Goal: Task Accomplishment & Management: Manage account settings

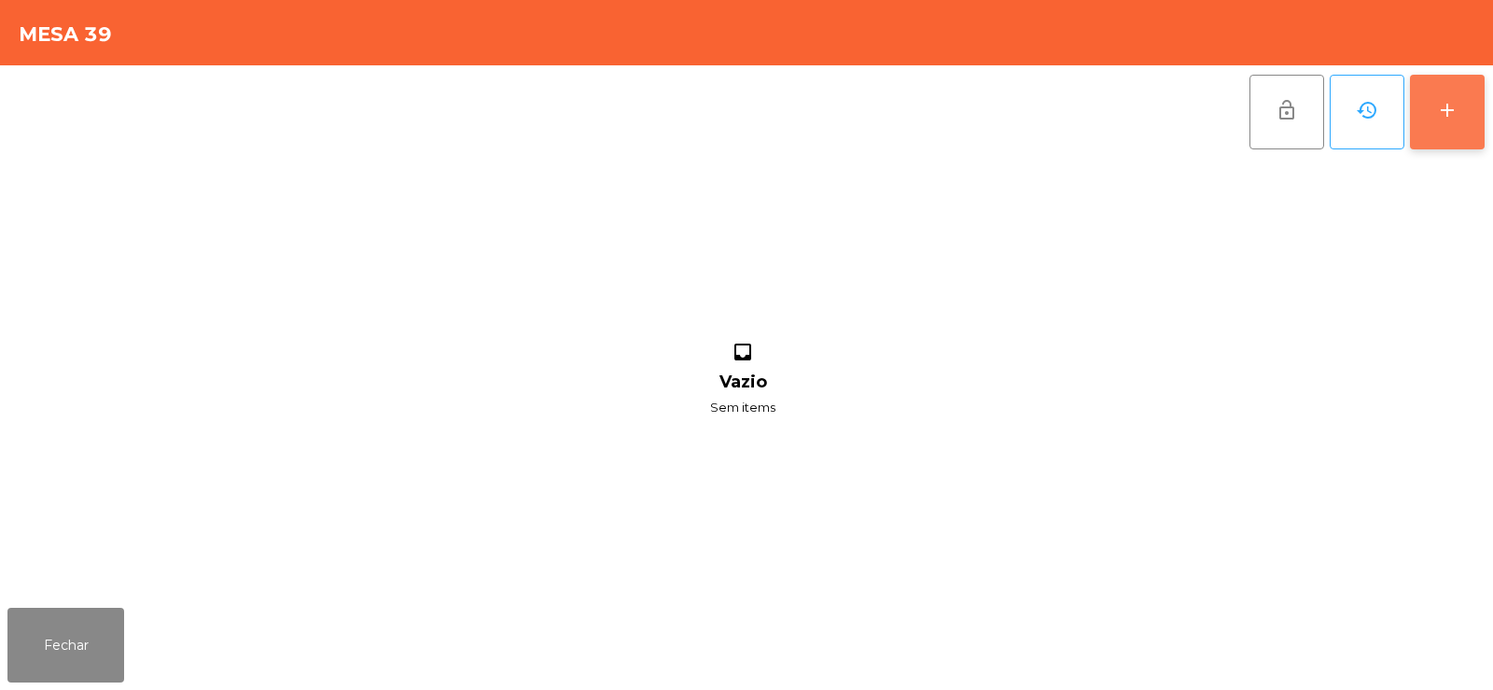
click at [1437, 109] on div "add" at bounding box center [1447, 110] width 22 height 22
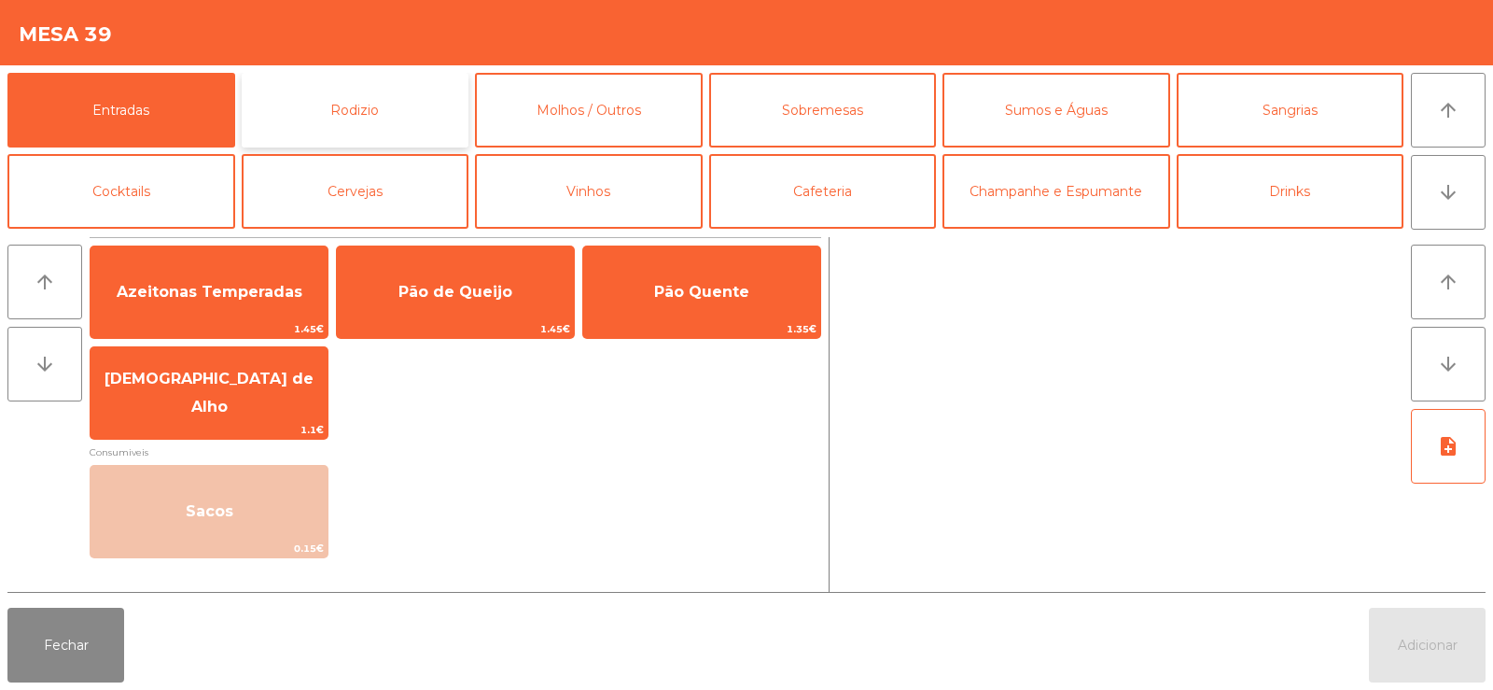
click at [363, 122] on button "Rodizio" at bounding box center [356, 110] width 228 height 75
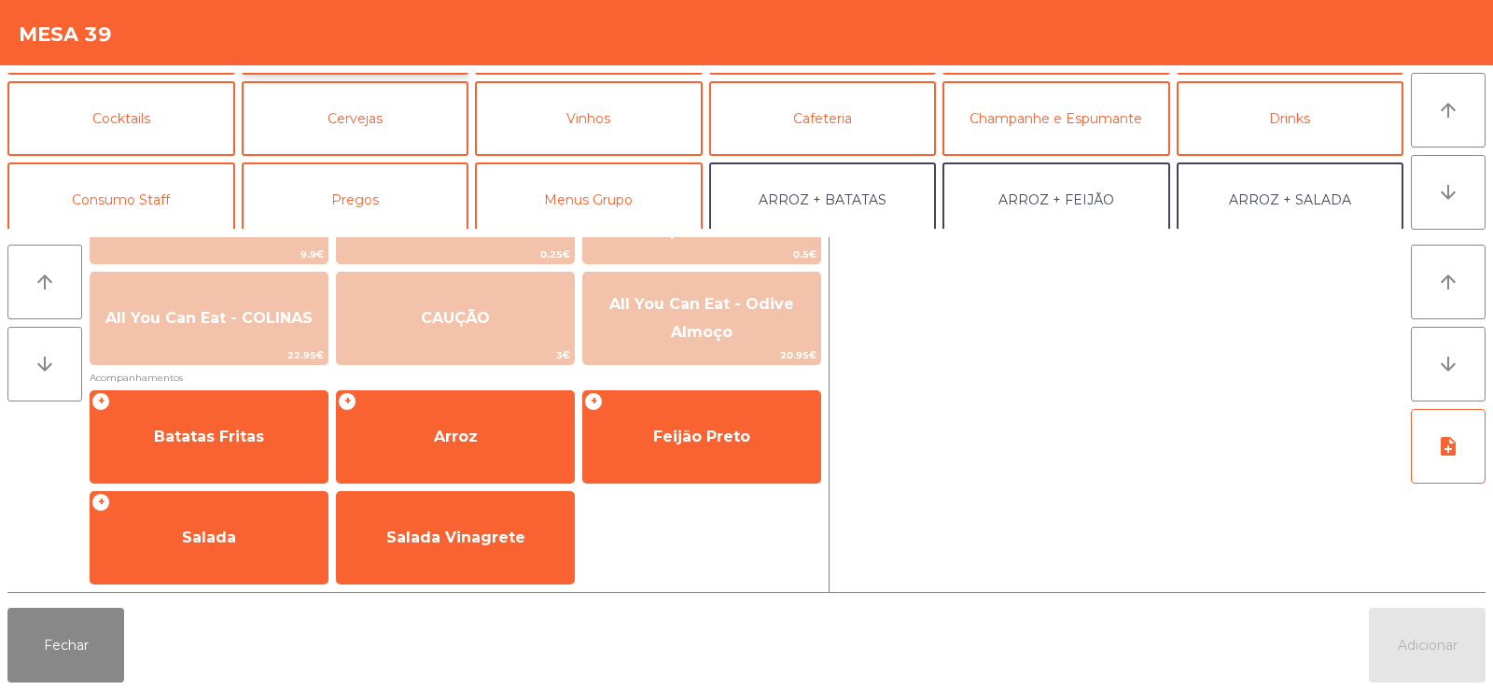
scroll to position [244, 0]
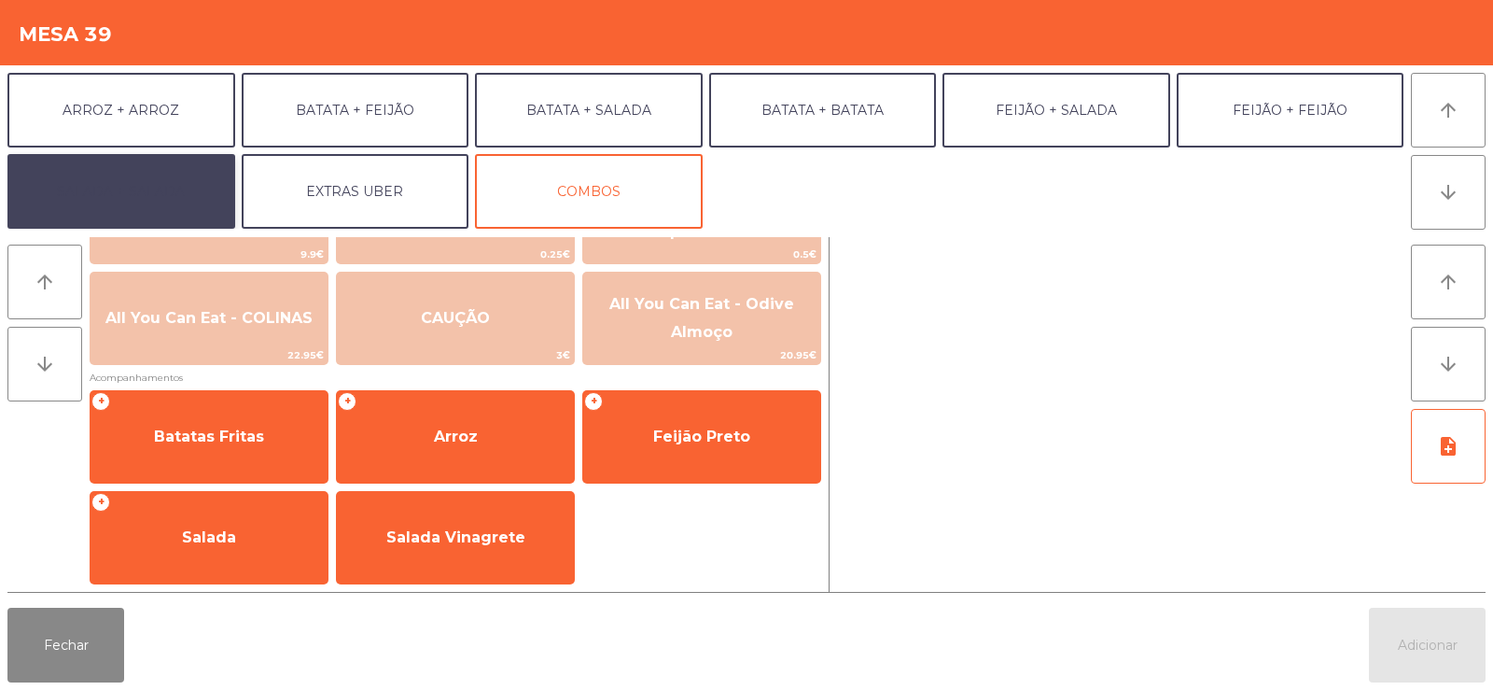
click at [146, 175] on button "SALADA + SALADA" at bounding box center [121, 191] width 228 height 75
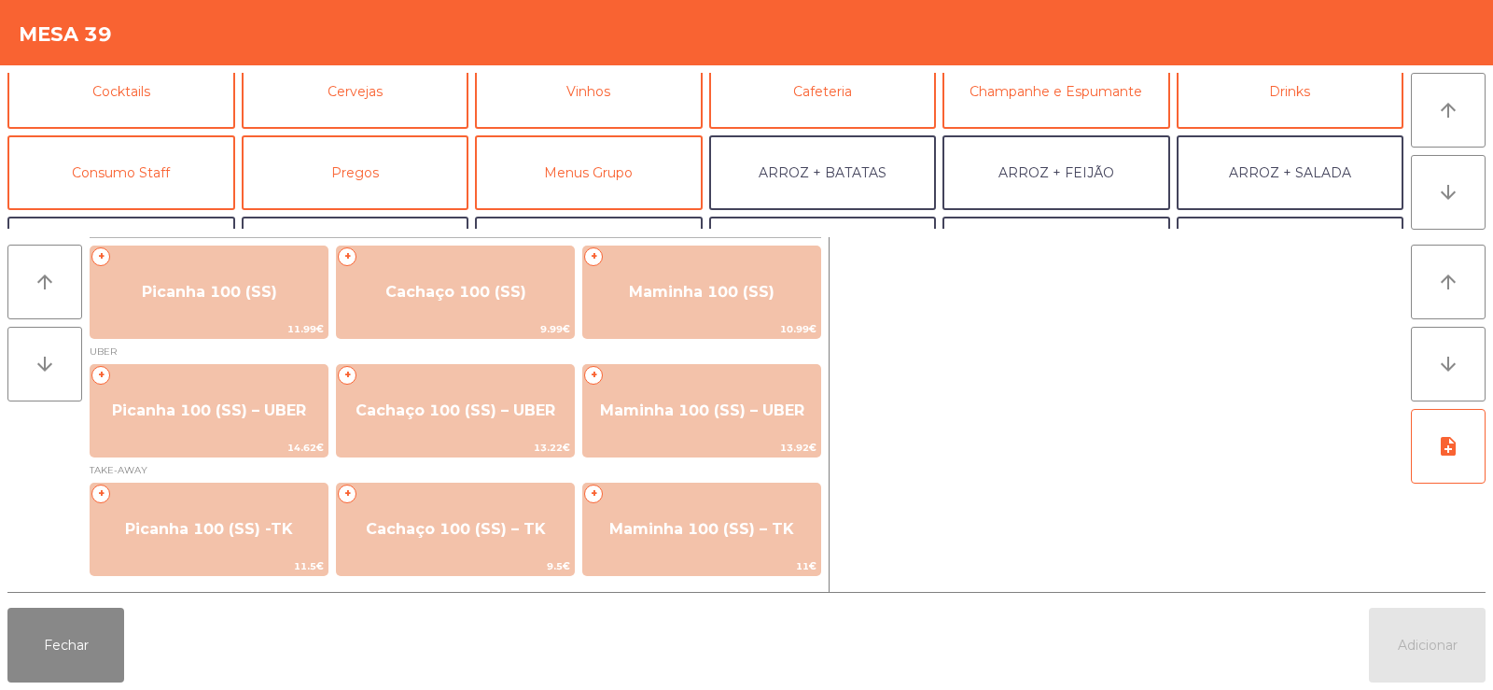
scroll to position [93, 0]
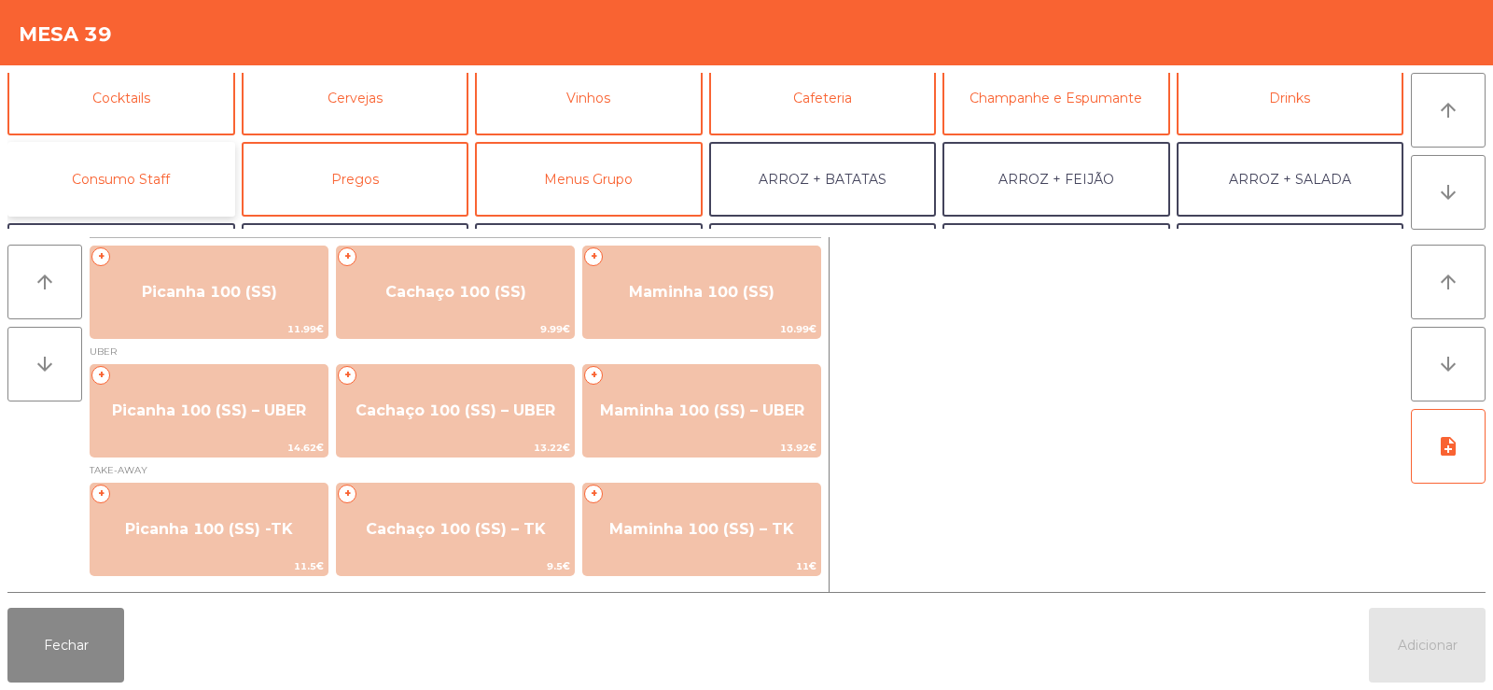
click at [168, 192] on button "Consumo Staff" at bounding box center [121, 179] width 228 height 75
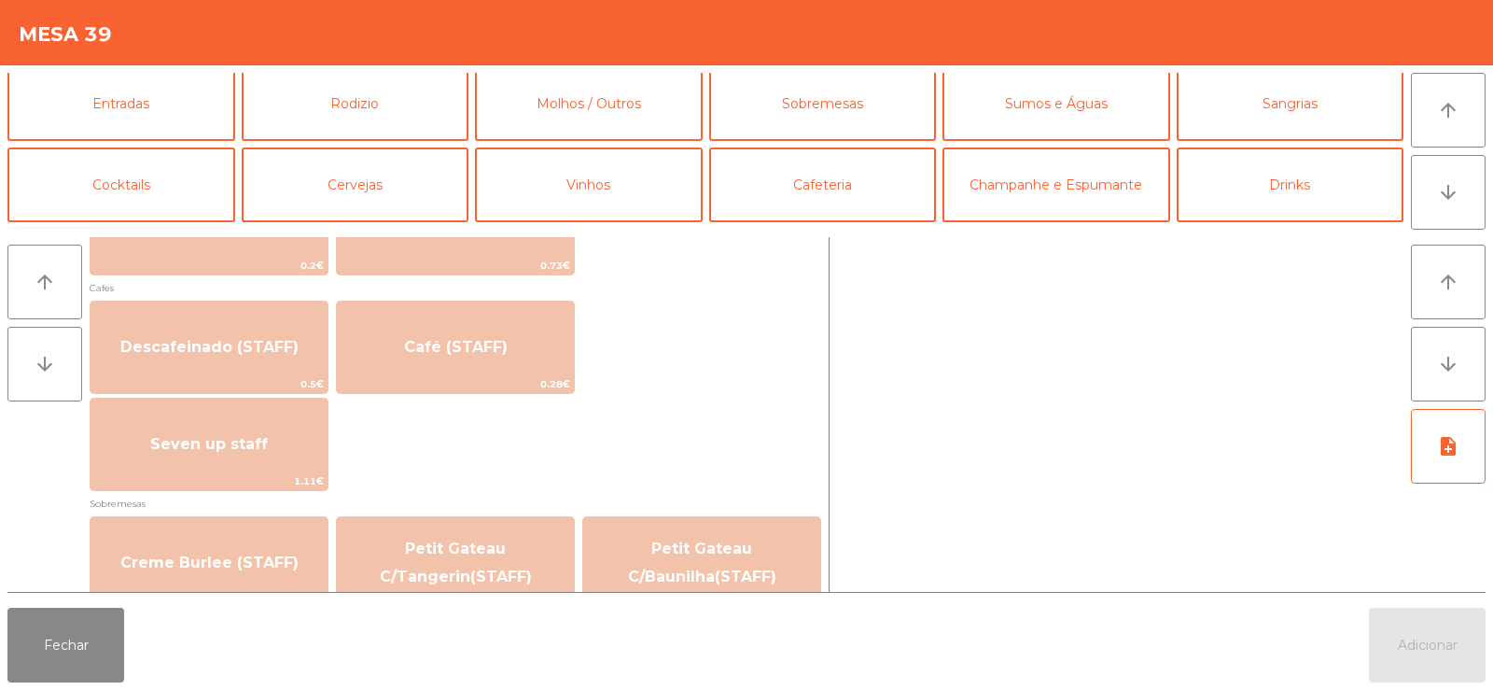
scroll to position [1031, 0]
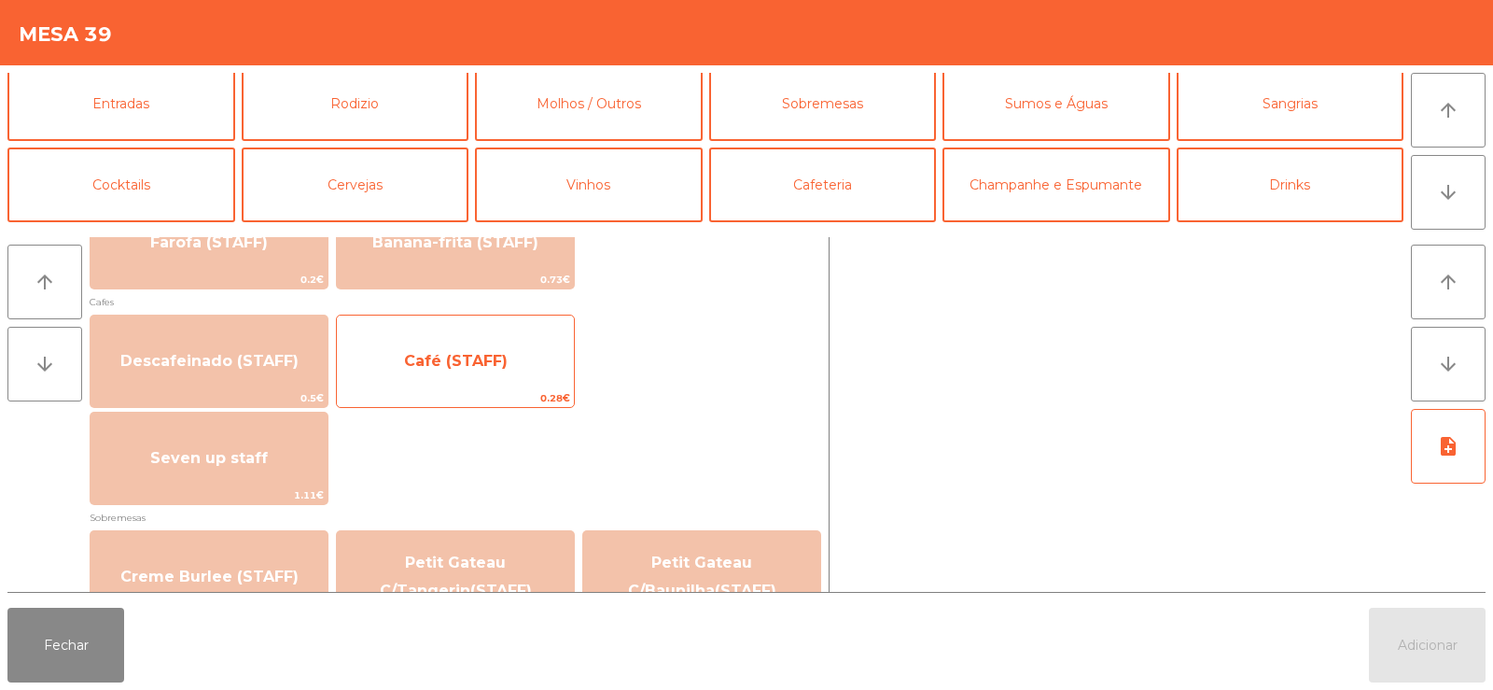
click at [470, 360] on span "Café (STAFF)" at bounding box center [456, 361] width 104 height 18
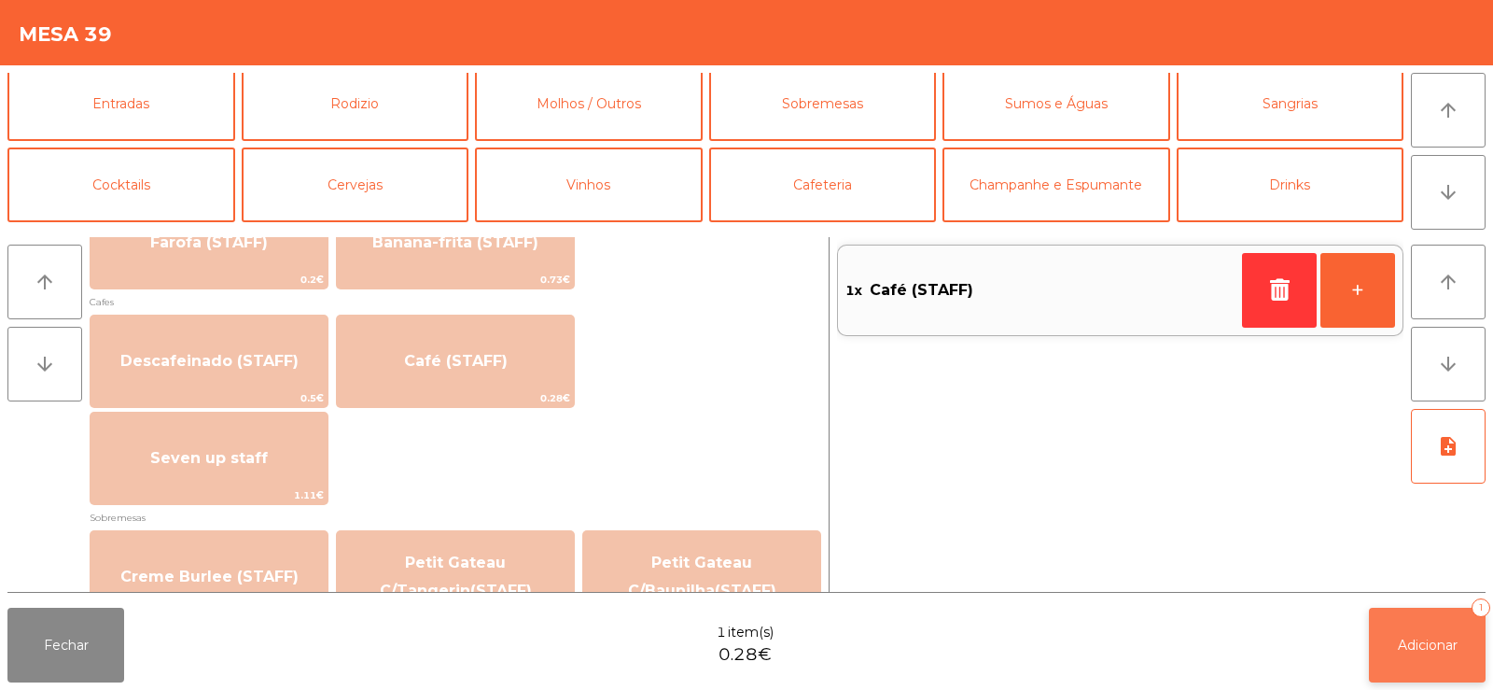
click at [1447, 653] on button "Adicionar 1" at bounding box center [1427, 645] width 117 height 75
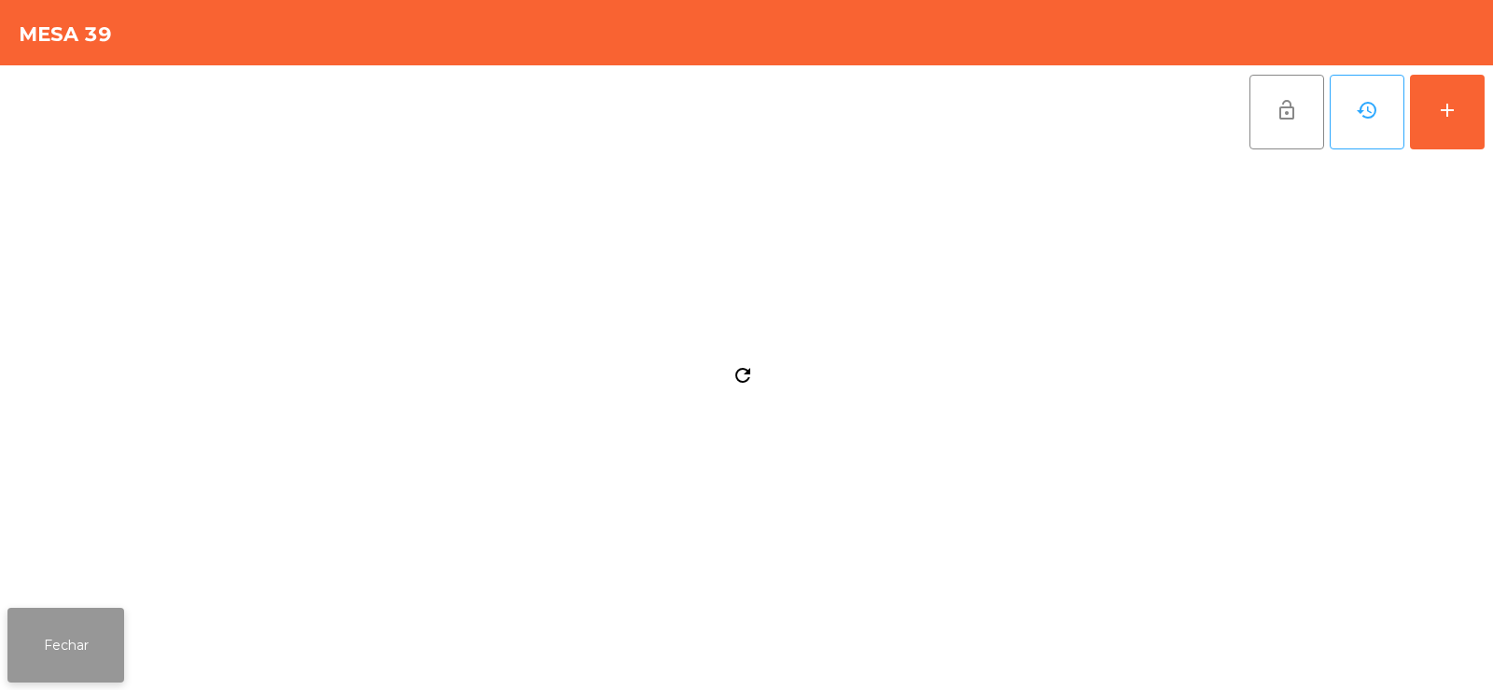
click at [85, 655] on button "Fechar" at bounding box center [65, 645] width 117 height 75
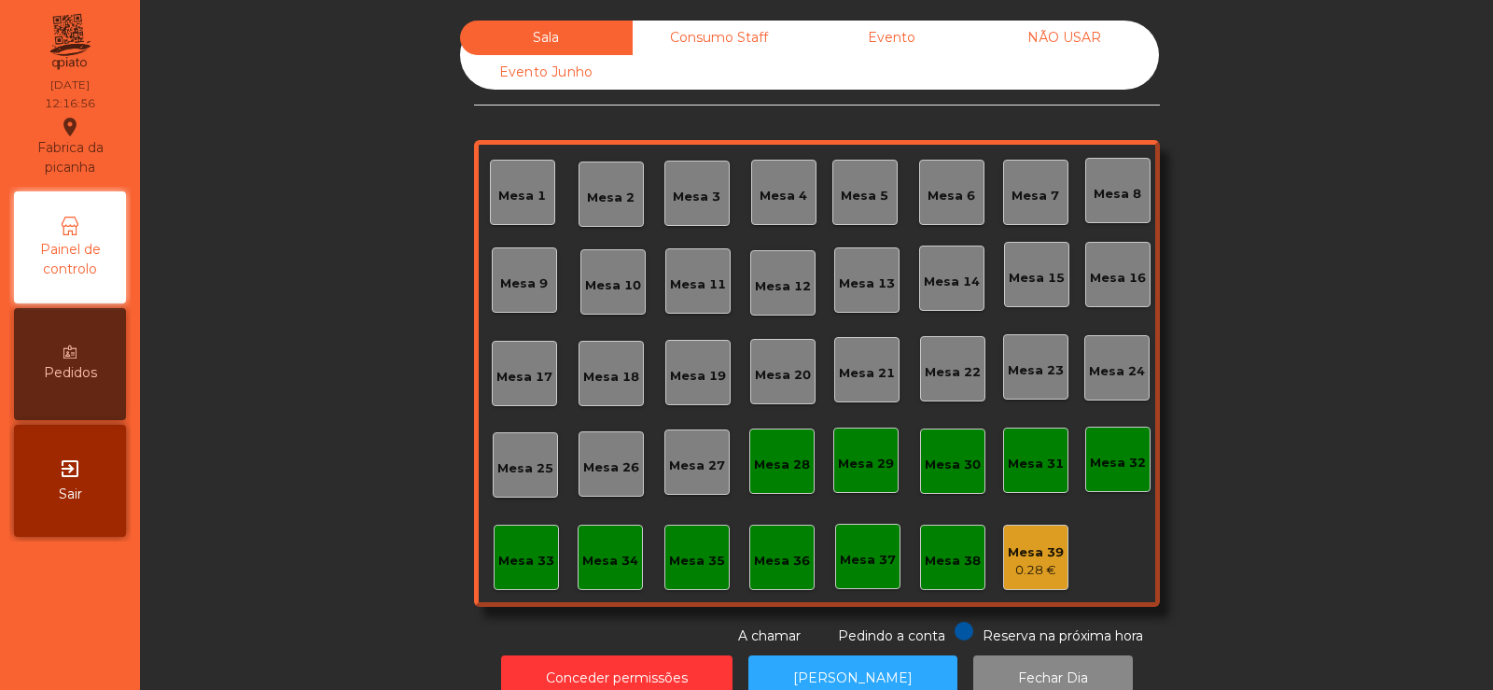
scroll to position [46, 0]
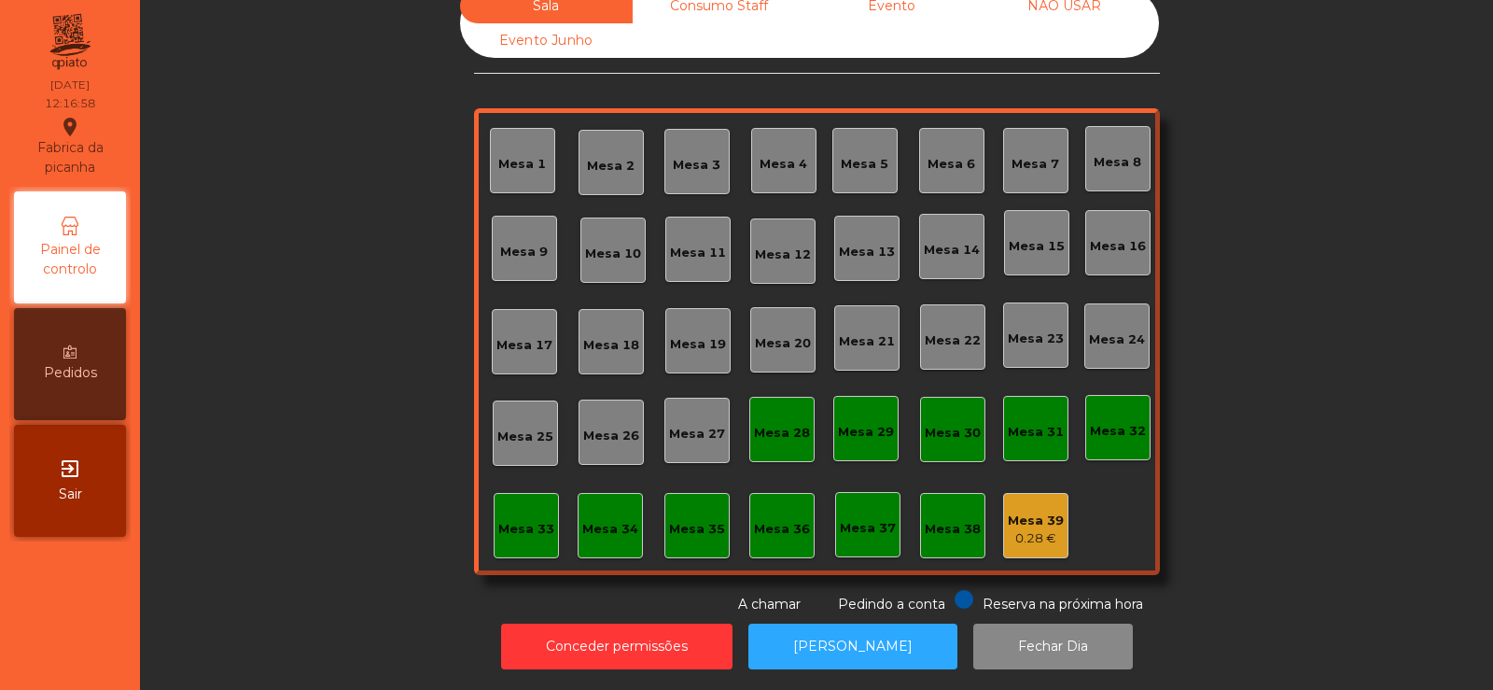
click at [381, 493] on div "Sala Consumo Staff Evento NÃO USAR Evento Junho Mesa 1 Mesa 2 Mesa 3 Mesa 4 Mes…" at bounding box center [816, 301] width 1303 height 625
click at [818, 623] on button "[PERSON_NAME]" at bounding box center [853, 646] width 209 height 46
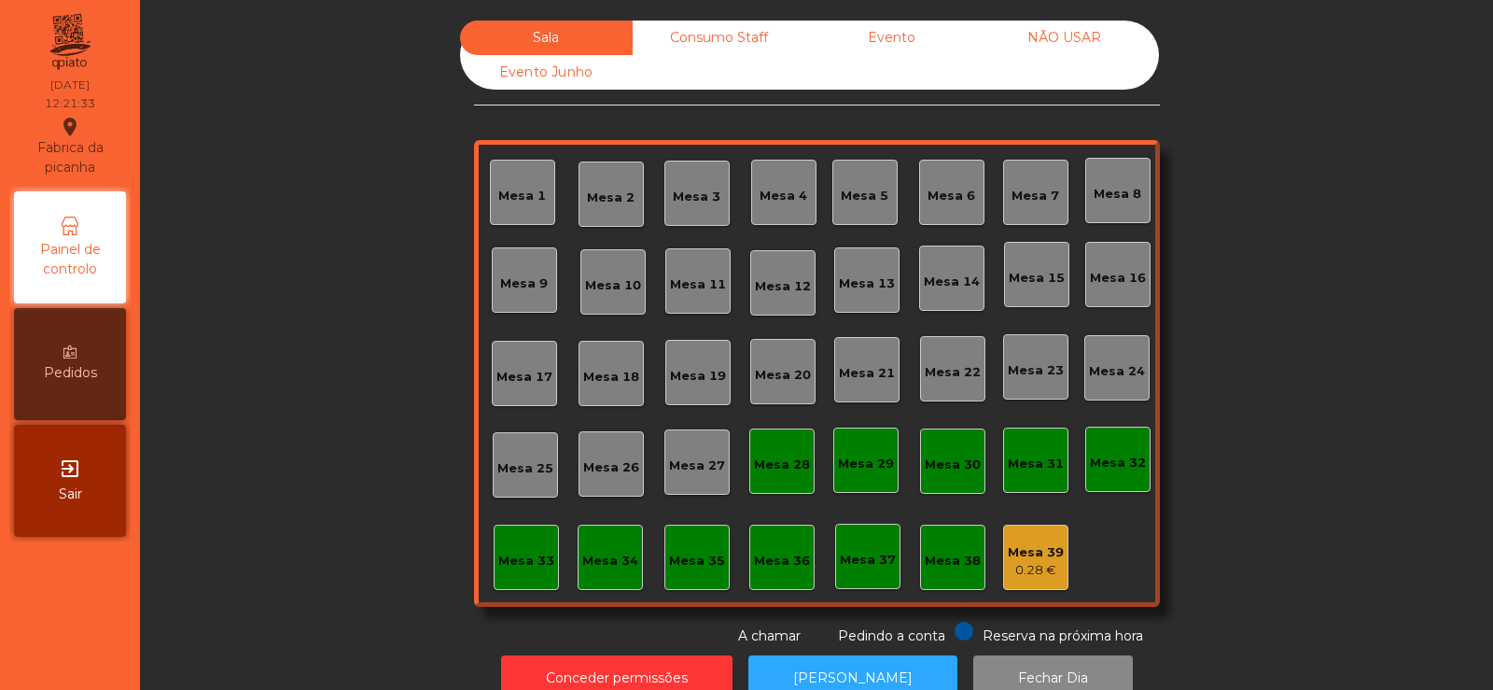
click at [704, 41] on div "Consumo Staff" at bounding box center [719, 38] width 173 height 35
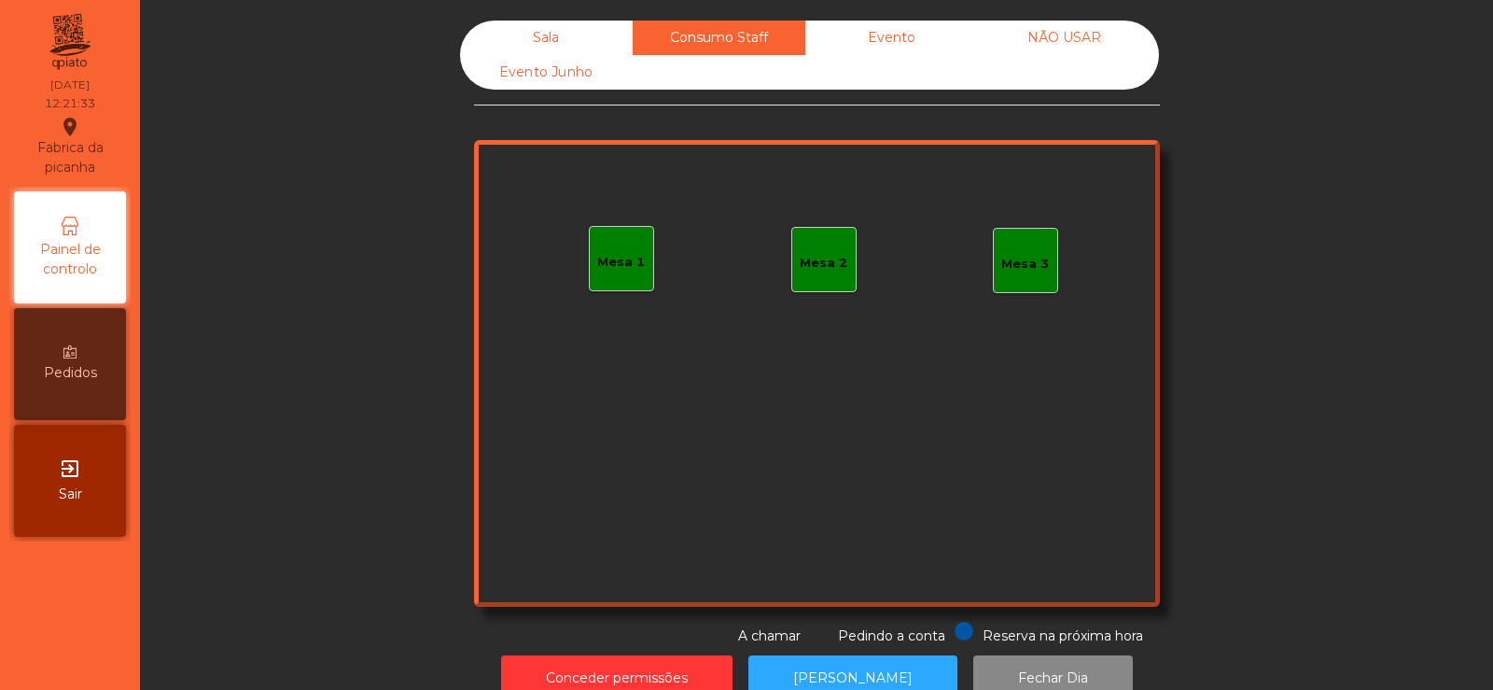
click at [880, 35] on div "Evento" at bounding box center [891, 38] width 173 height 35
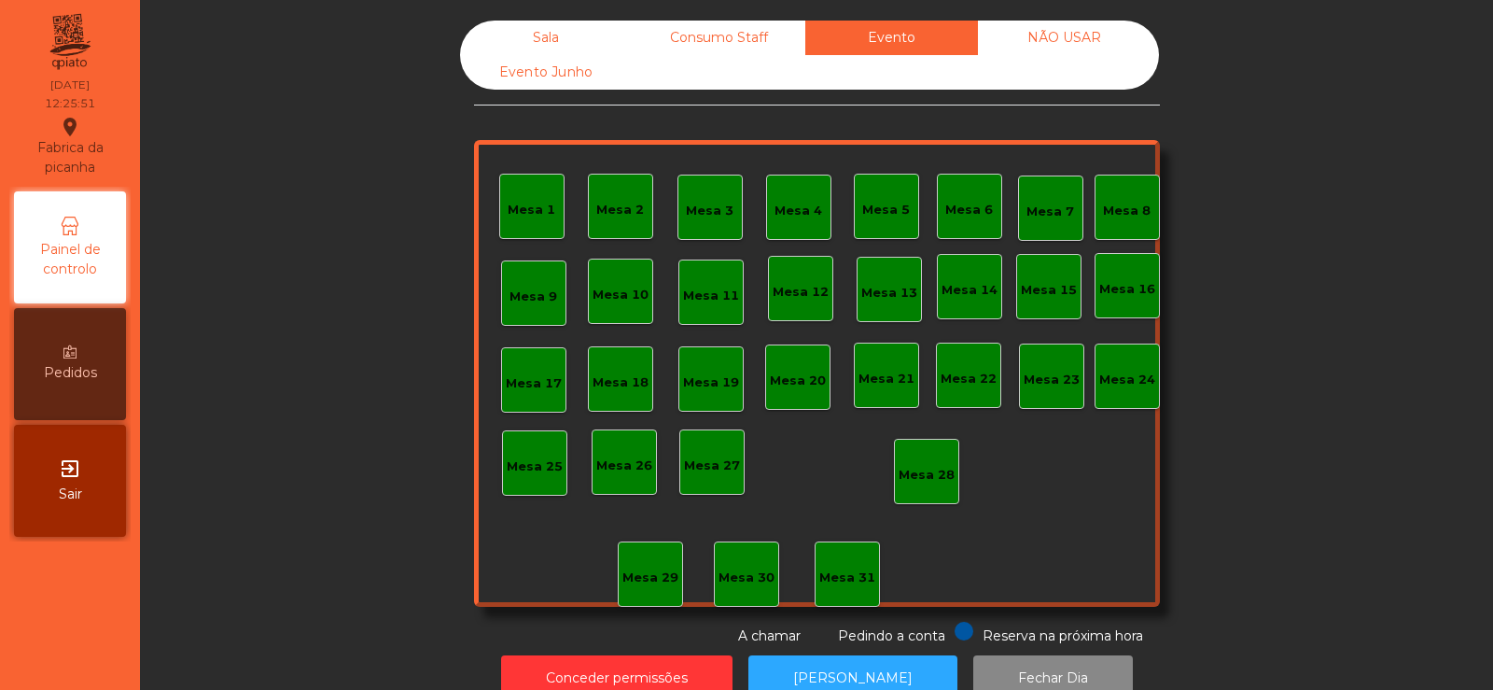
click at [513, 35] on div "Sala" at bounding box center [546, 38] width 173 height 35
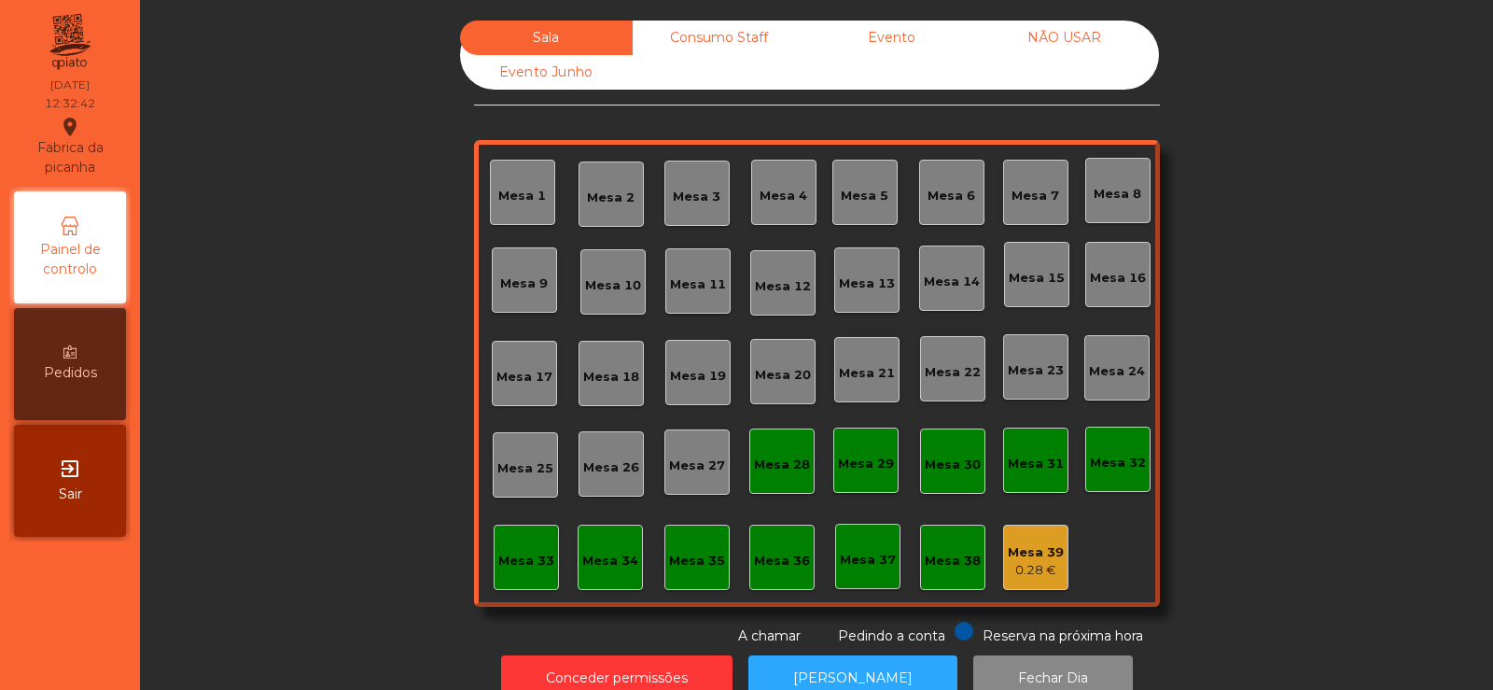
click at [685, 365] on div "Mesa 19" at bounding box center [698, 372] width 56 height 26
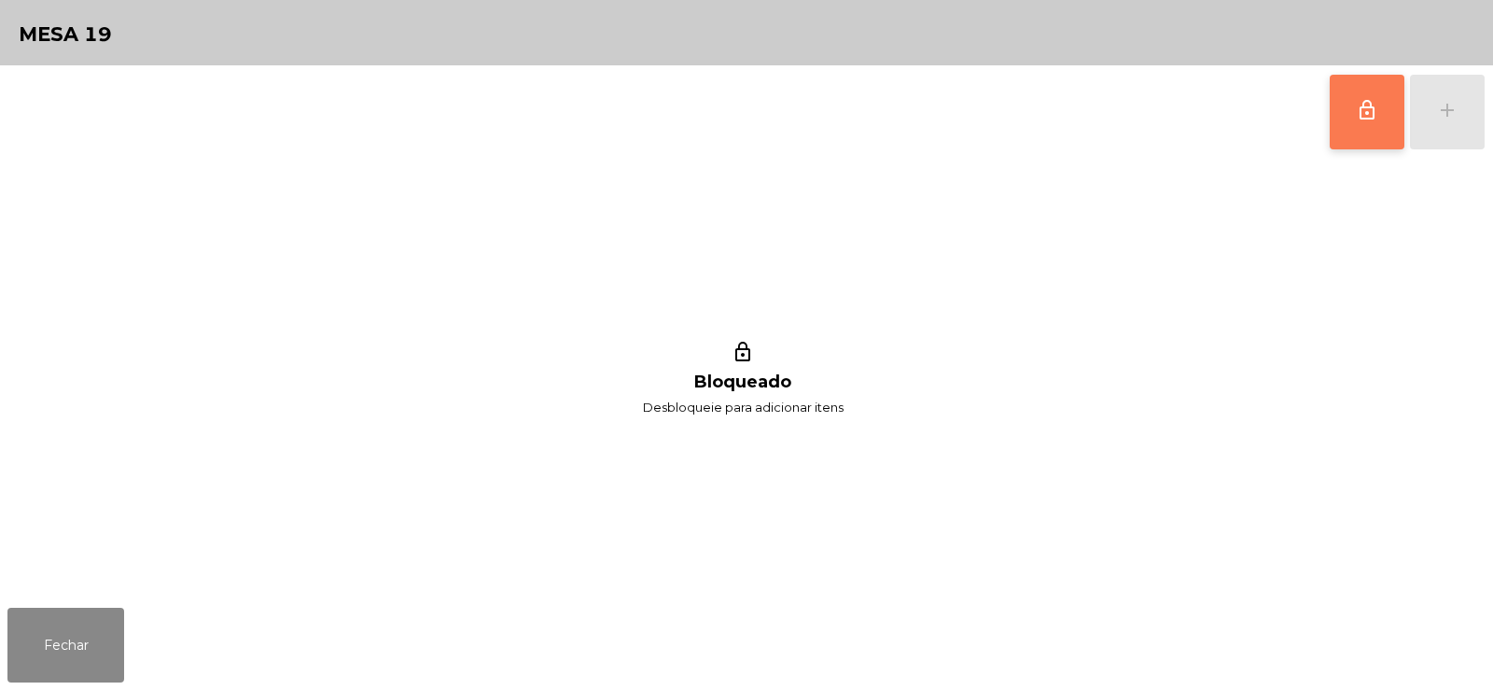
click at [1373, 121] on button "lock_outline" at bounding box center [1367, 112] width 75 height 75
click at [1458, 119] on div "add" at bounding box center [1447, 110] width 22 height 22
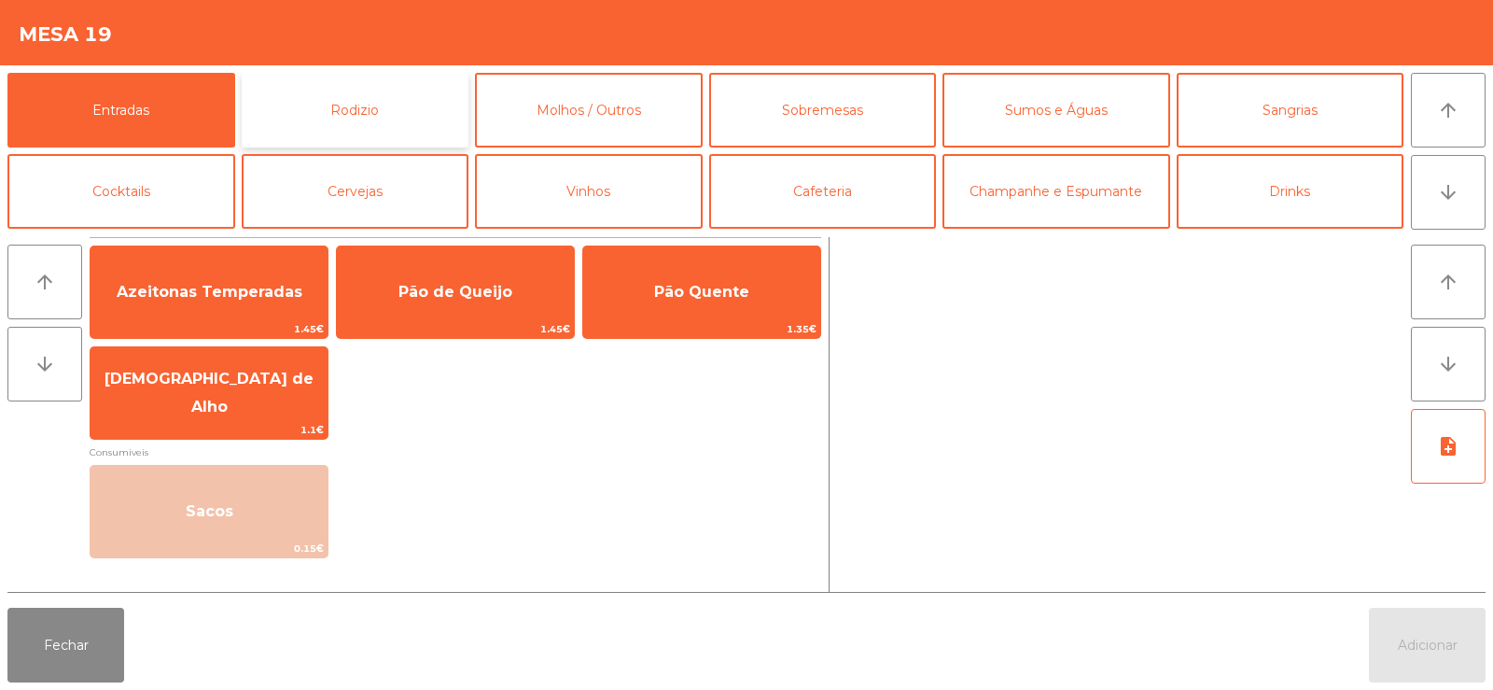
click at [359, 106] on button "Rodizio" at bounding box center [356, 110] width 228 height 75
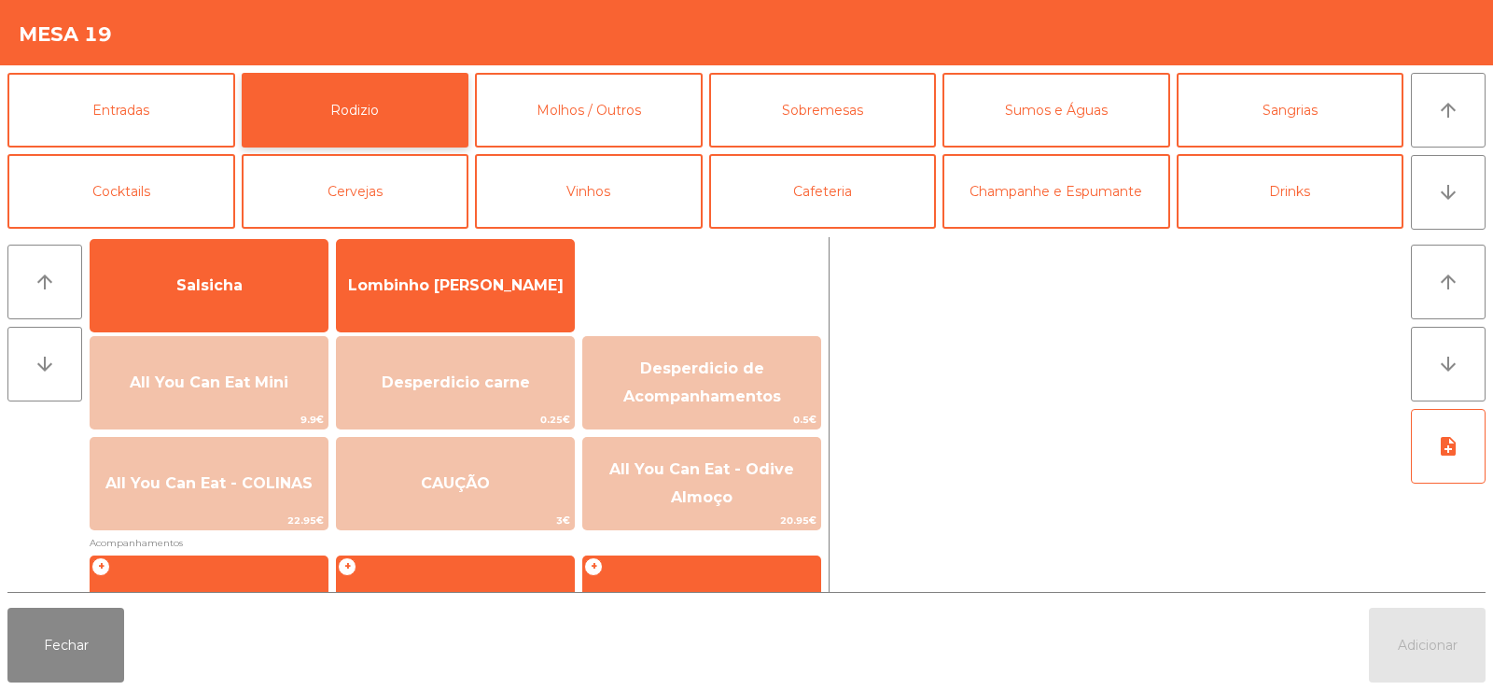
scroll to position [199, 0]
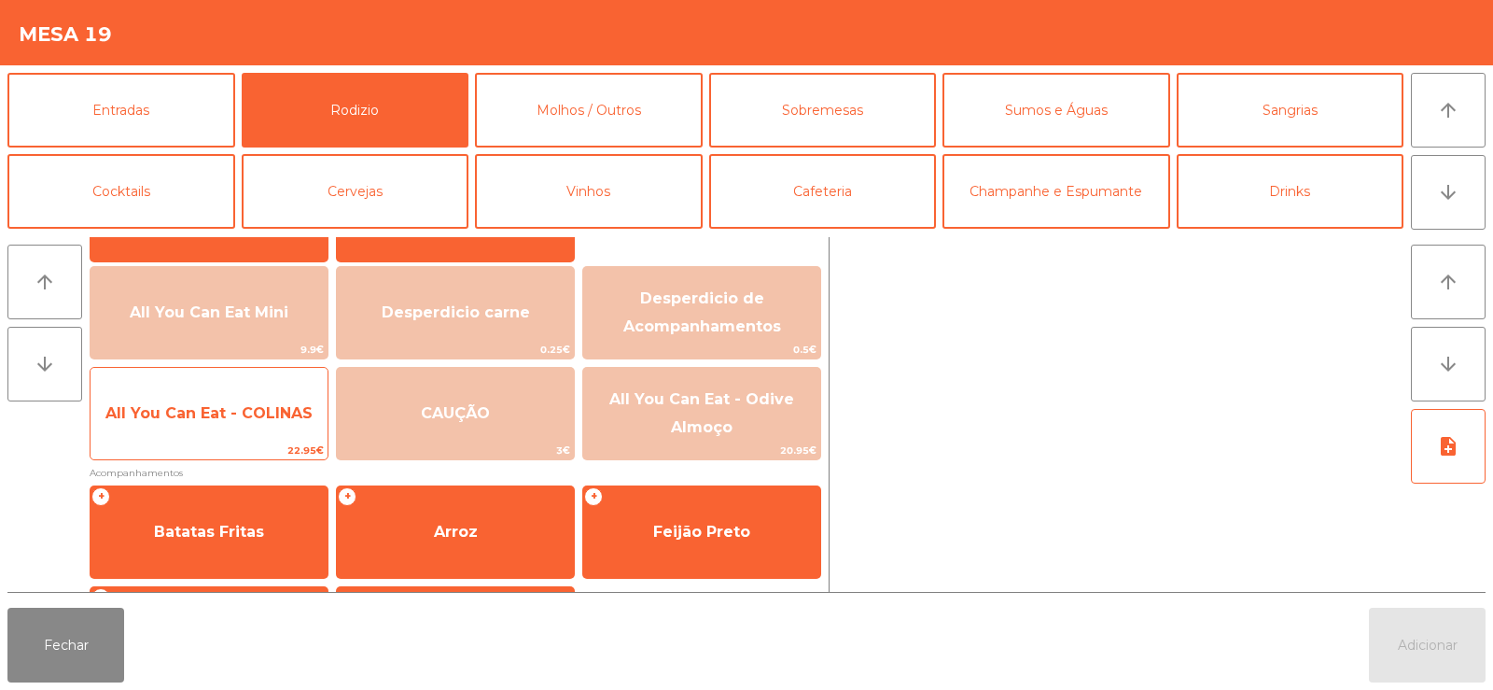
click at [215, 424] on span "All You Can Eat - COLINAS" at bounding box center [209, 413] width 237 height 50
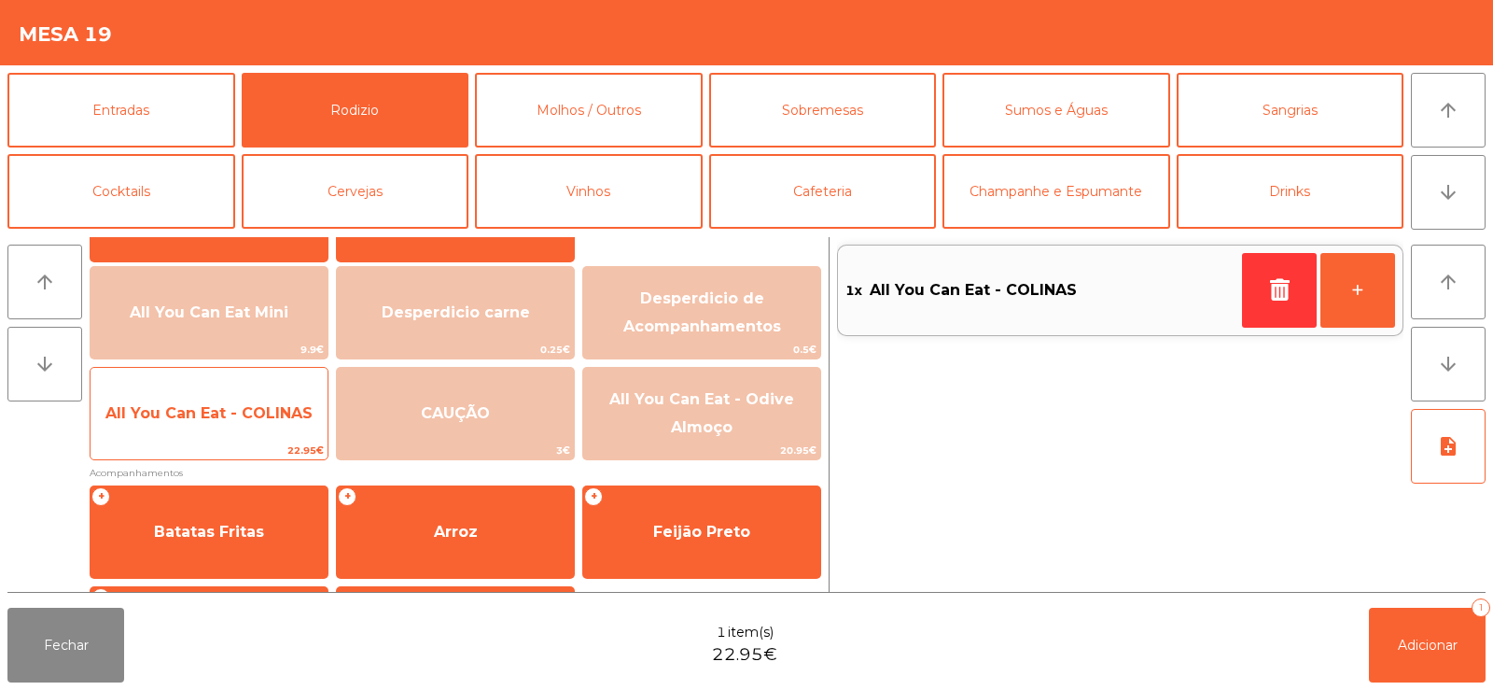
click at [209, 433] on span "All You Can Eat - COLINAS" at bounding box center [209, 413] width 237 height 50
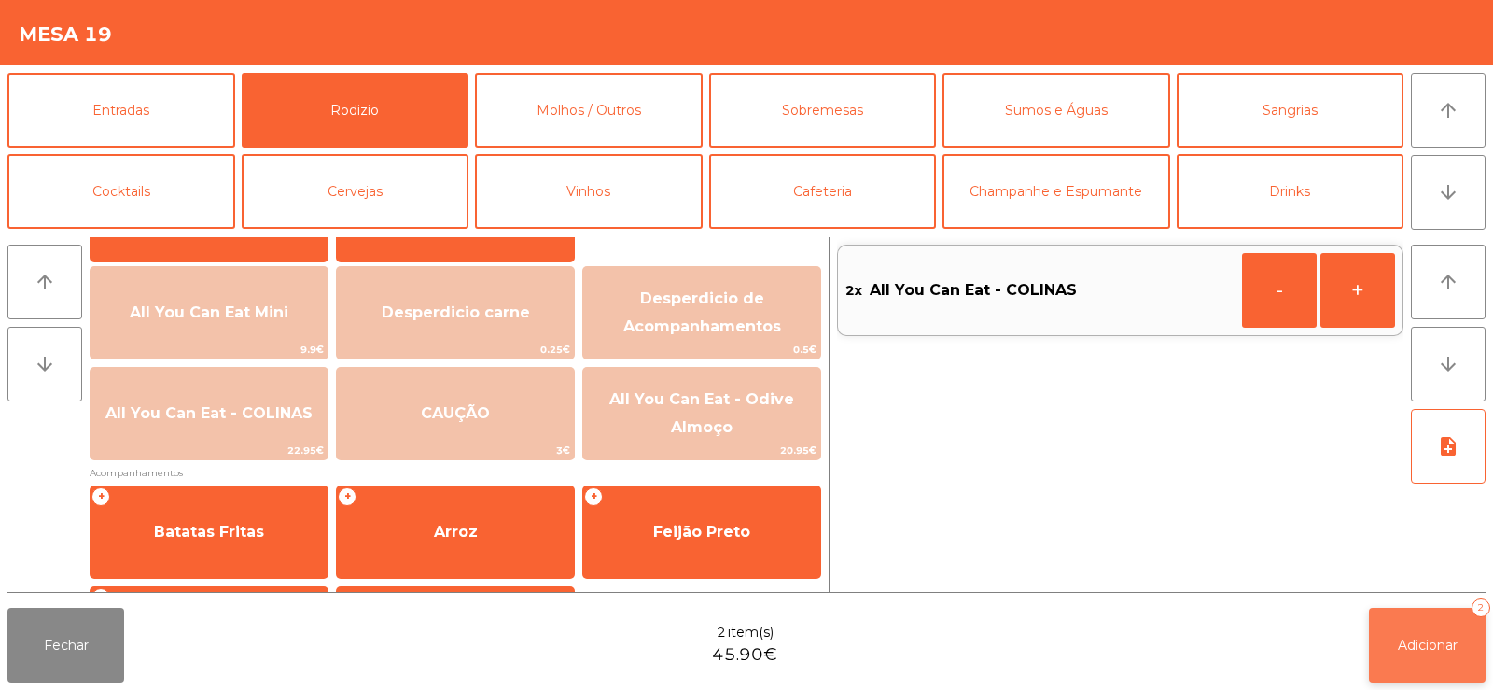
click at [1457, 657] on button "Adicionar 2" at bounding box center [1427, 645] width 117 height 75
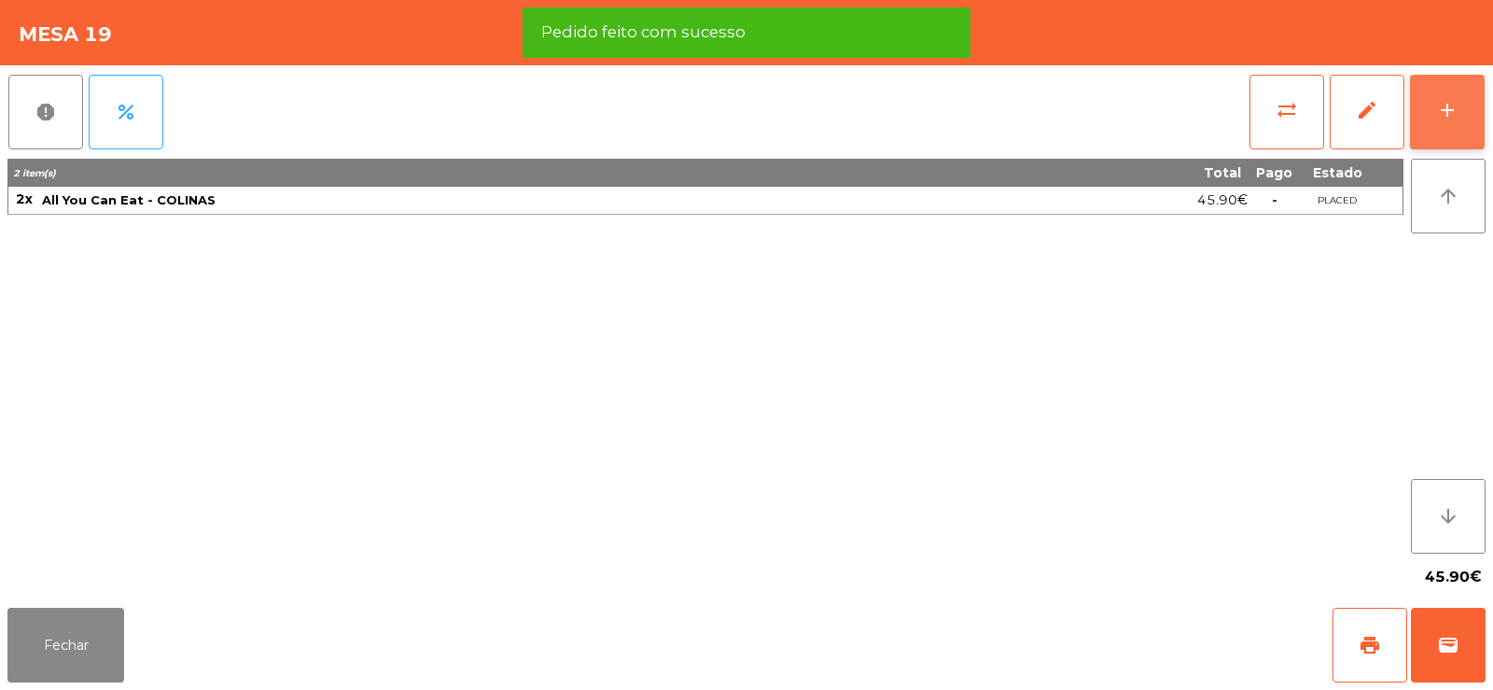
click at [1450, 112] on div "add" at bounding box center [1447, 110] width 22 height 22
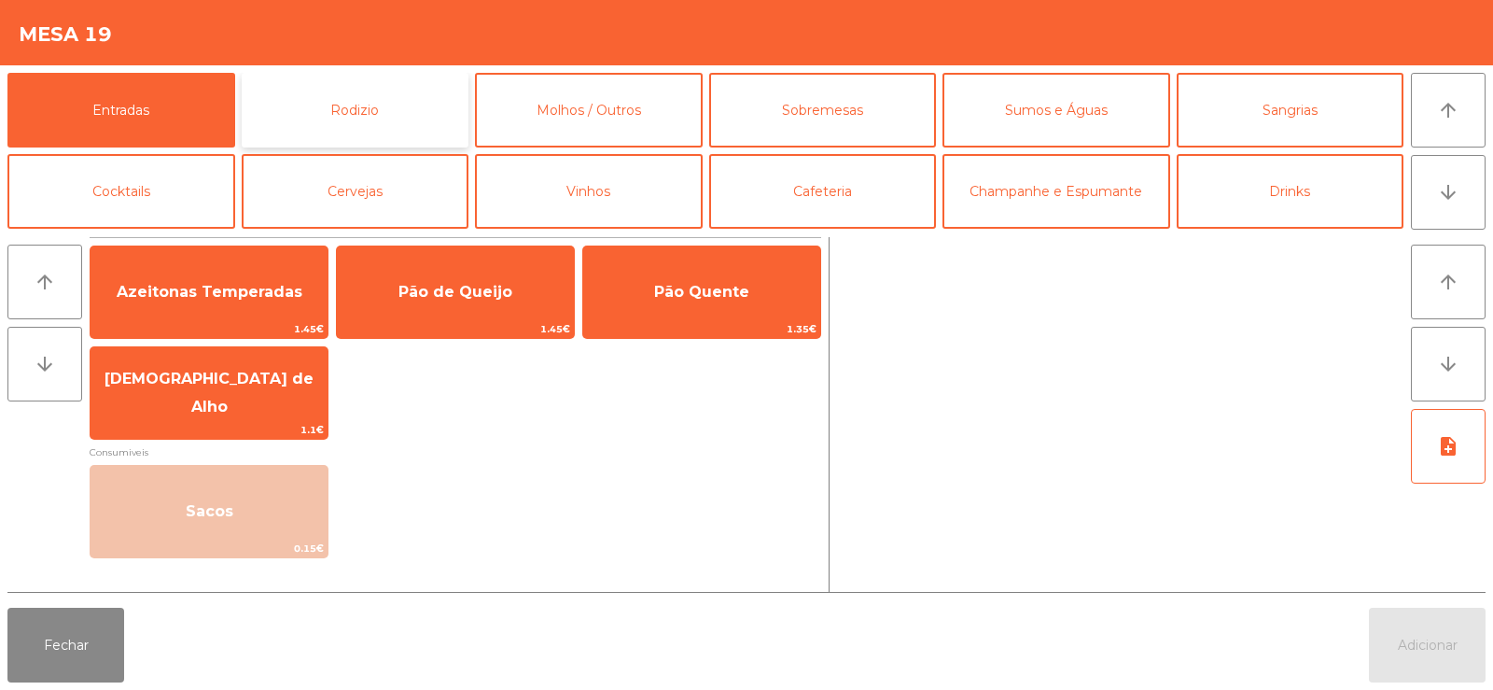
click at [362, 112] on button "Rodizio" at bounding box center [356, 110] width 228 height 75
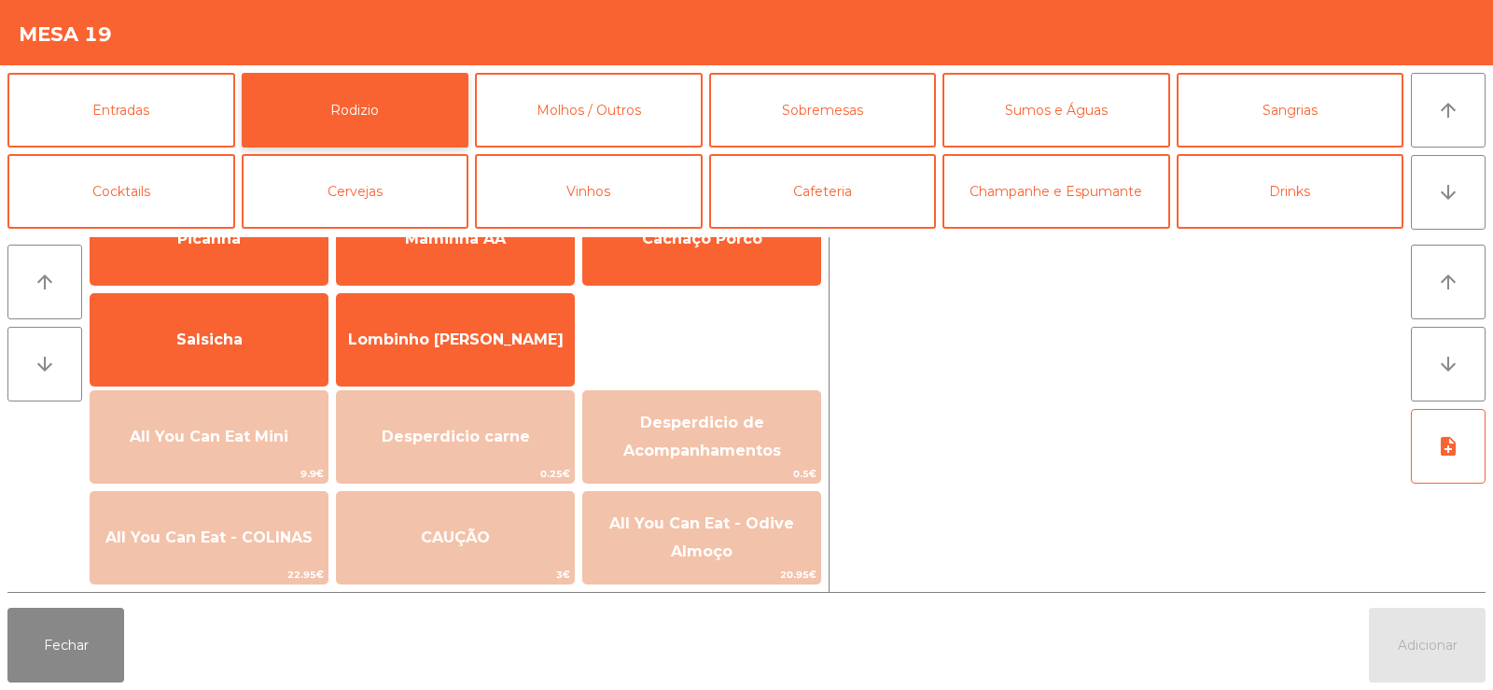
scroll to position [114, 0]
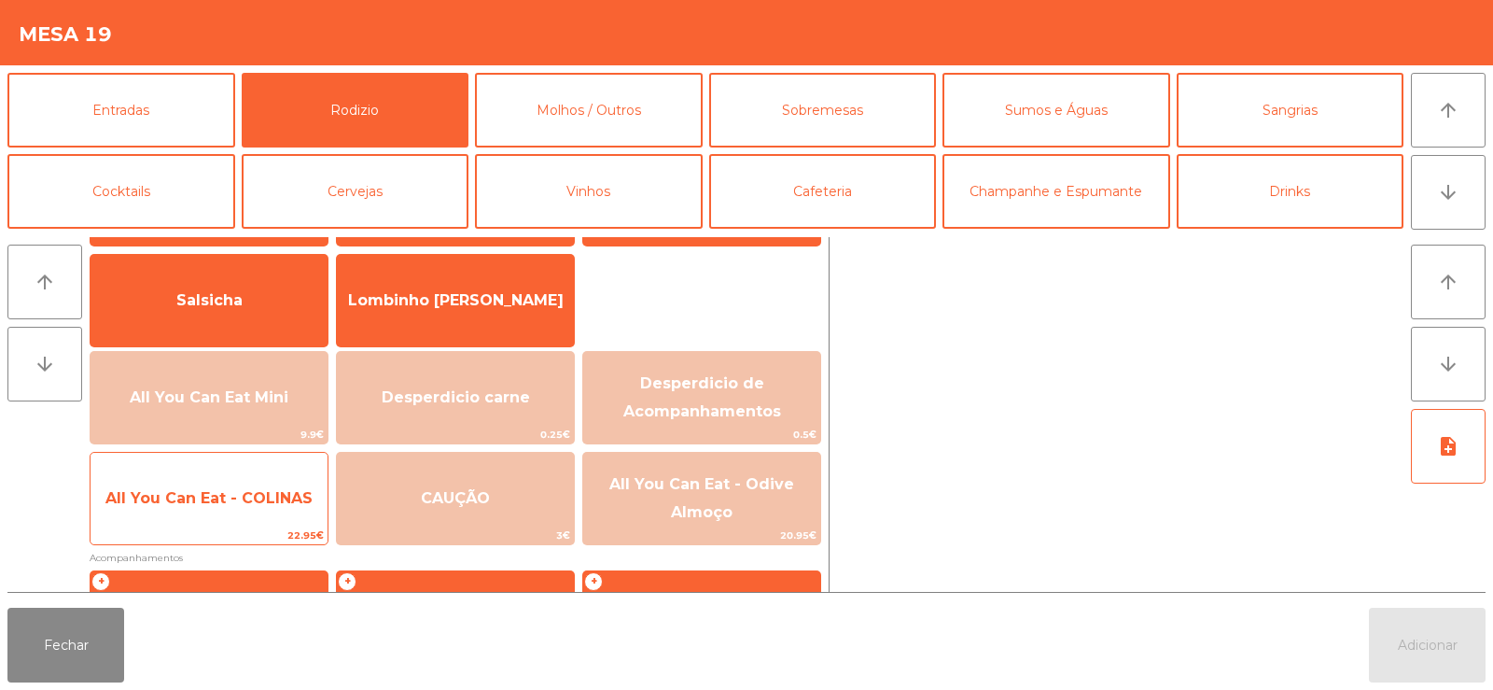
click at [188, 497] on span "All You Can Eat - COLINAS" at bounding box center [208, 498] width 207 height 18
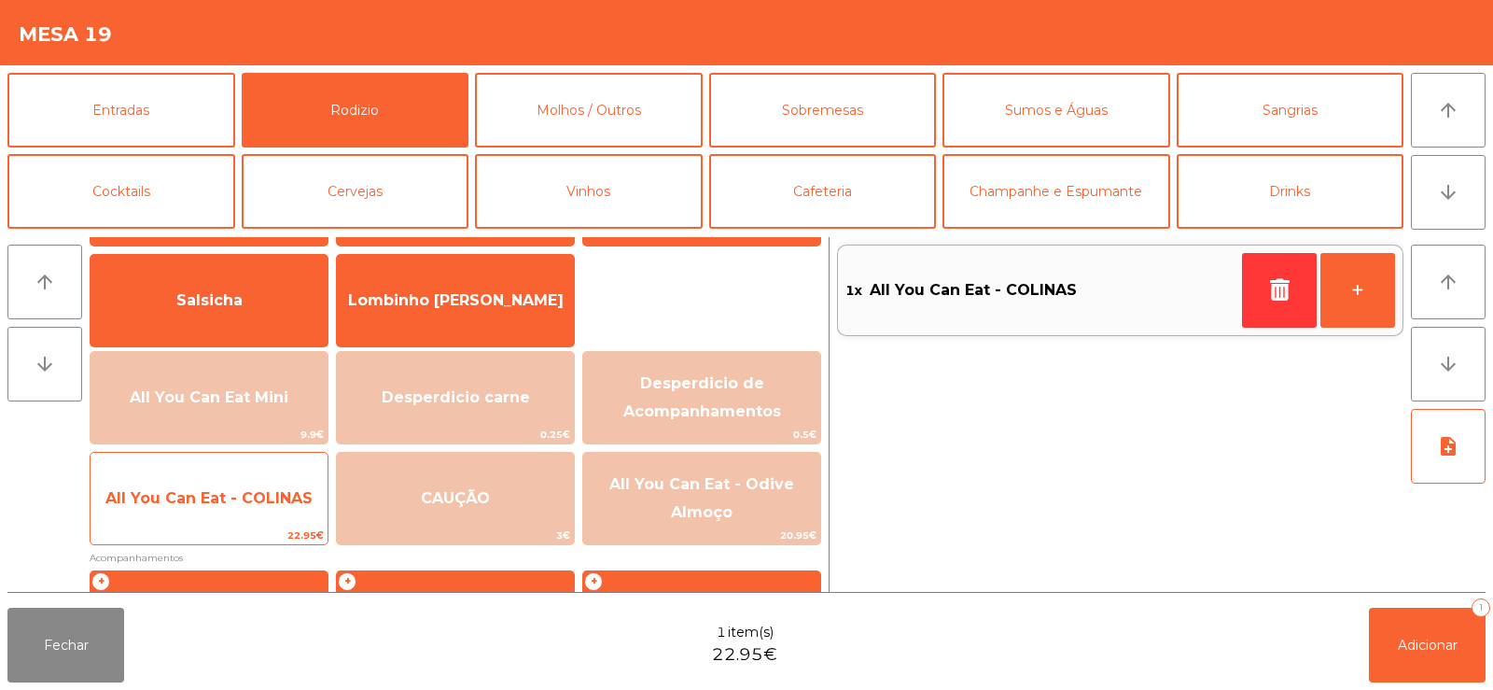
click at [198, 501] on span "All You Can Eat - COLINAS" at bounding box center [208, 498] width 207 height 18
click at [229, 506] on span "All You Can Eat - COLINAS" at bounding box center [208, 498] width 207 height 18
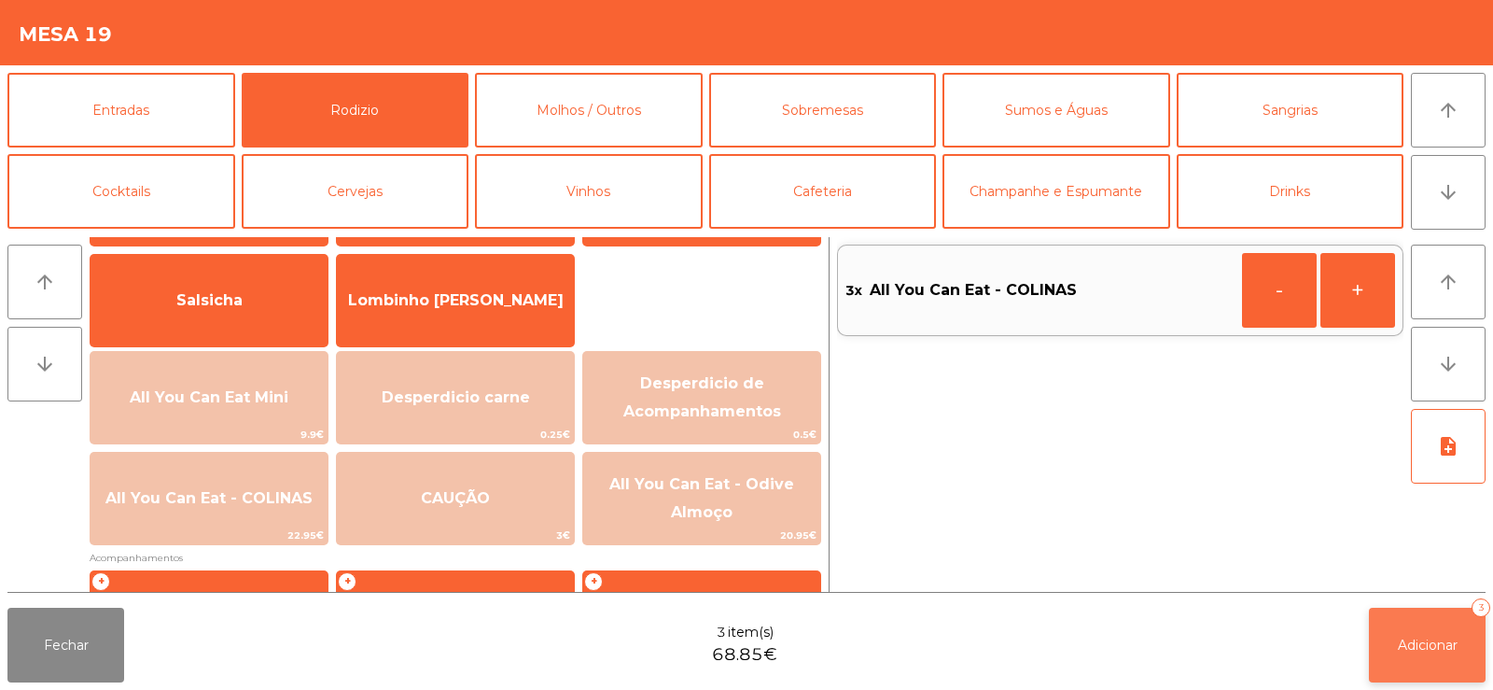
click at [1438, 637] on span "Adicionar" at bounding box center [1428, 645] width 60 height 17
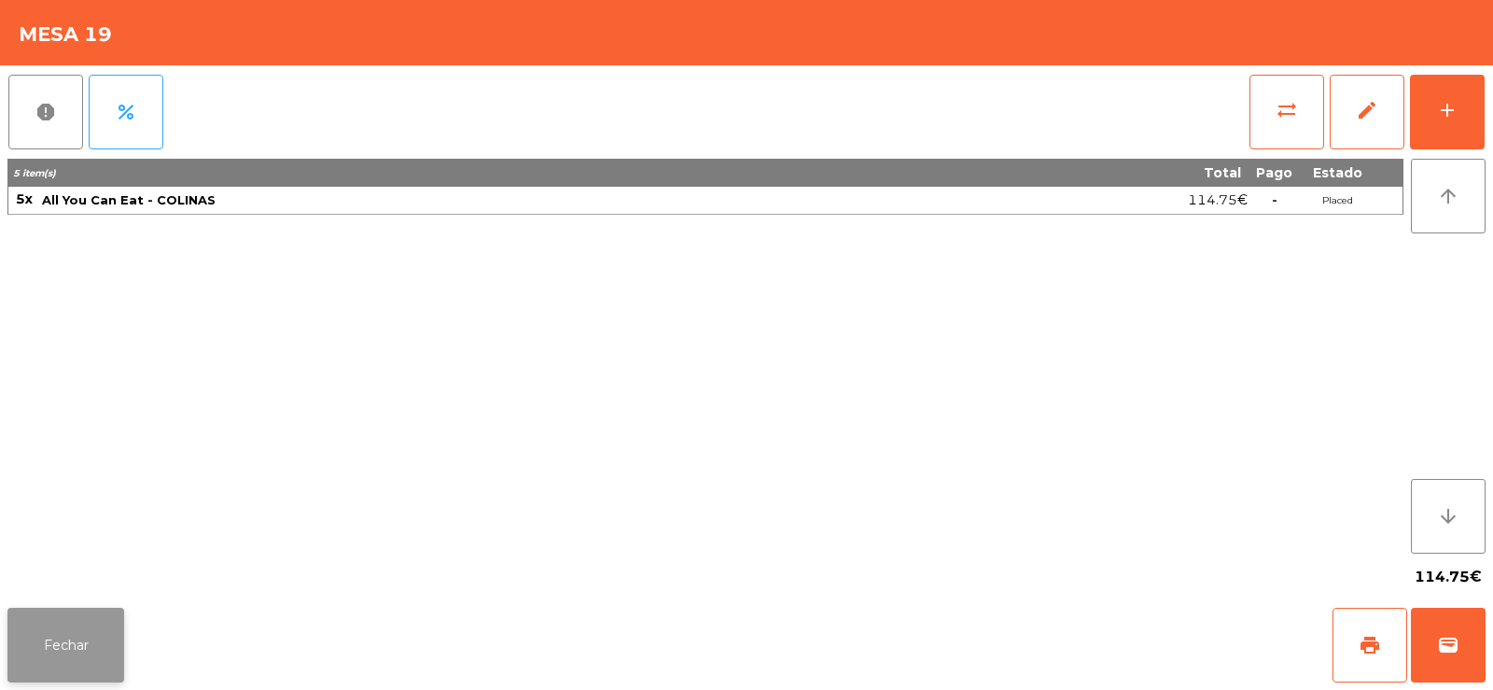
click at [72, 642] on button "Fechar" at bounding box center [65, 645] width 117 height 75
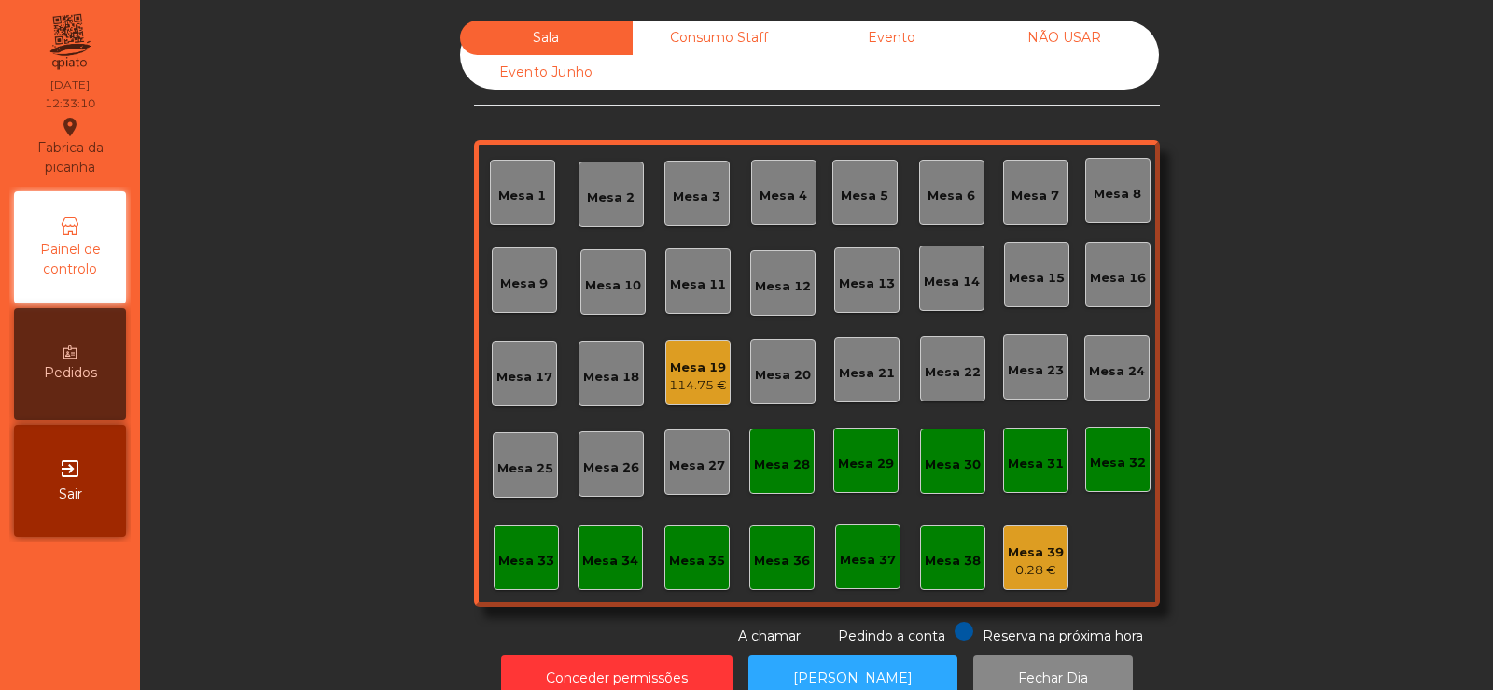
click at [700, 197] on div "Mesa 3" at bounding box center [697, 197] width 48 height 19
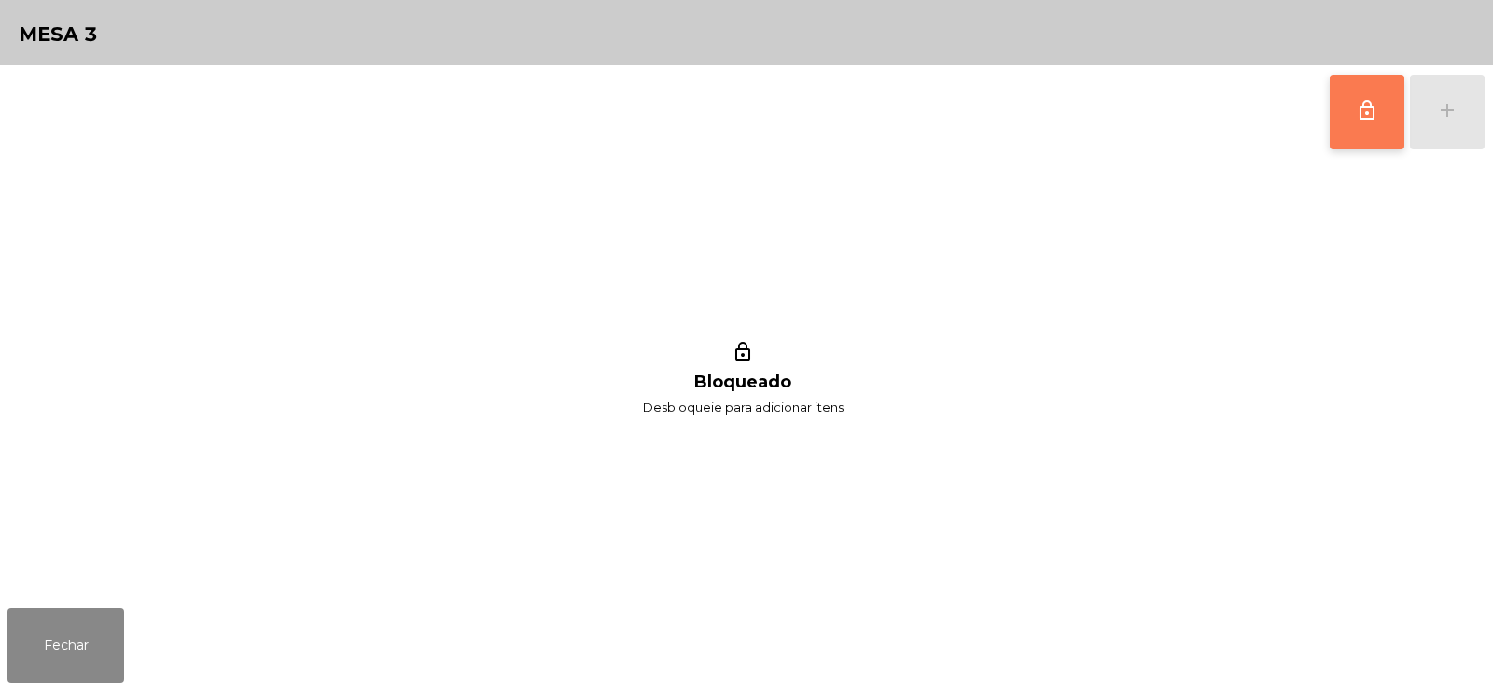
click at [1335, 107] on button "lock_outline" at bounding box center [1367, 112] width 75 height 75
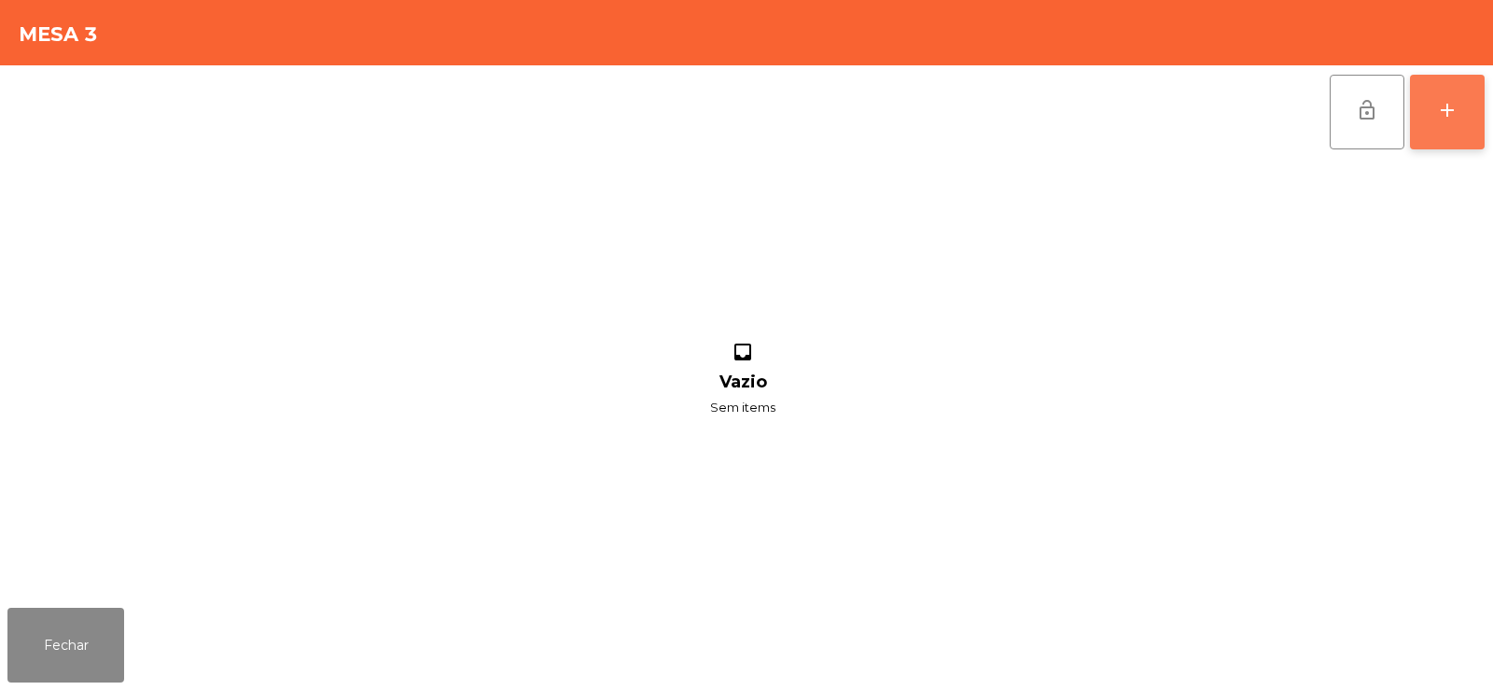
click at [1441, 113] on div "add" at bounding box center [1447, 110] width 22 height 22
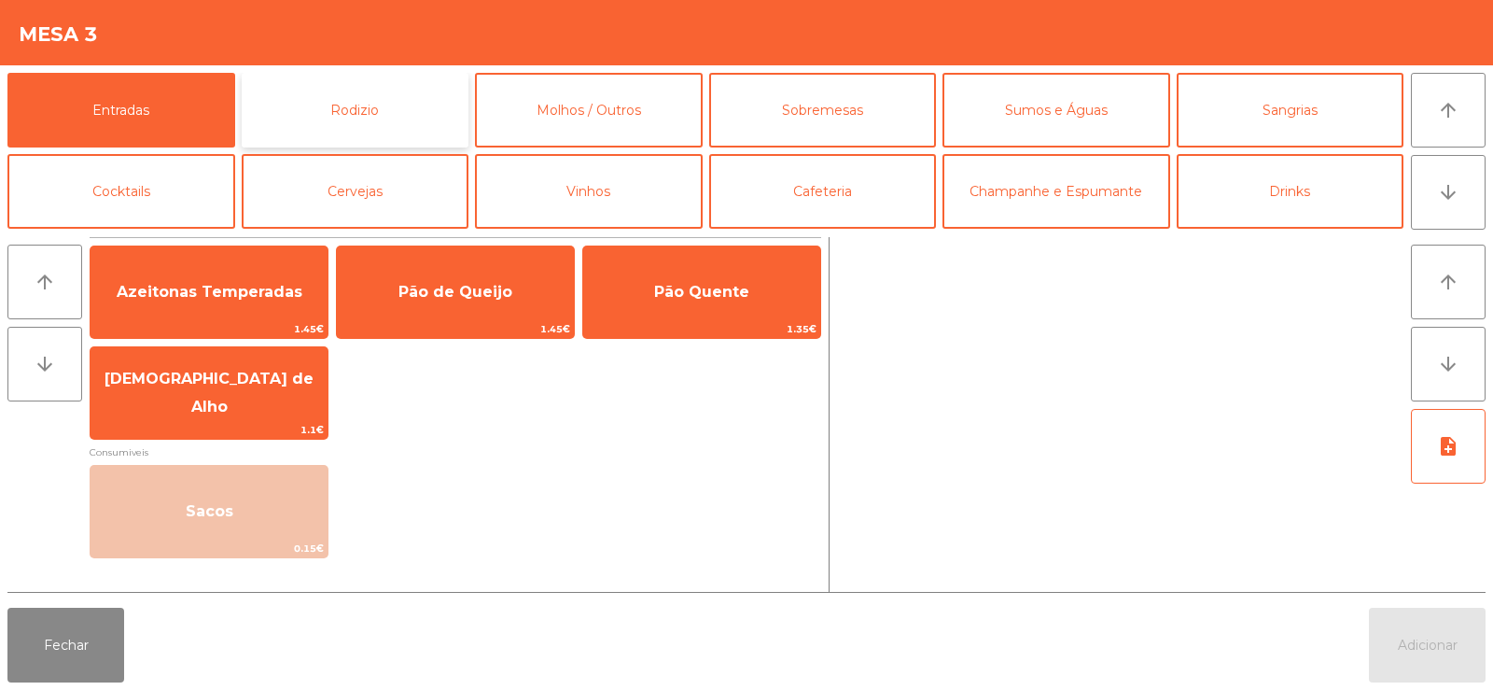
click at [307, 110] on button "Rodizio" at bounding box center [356, 110] width 228 height 75
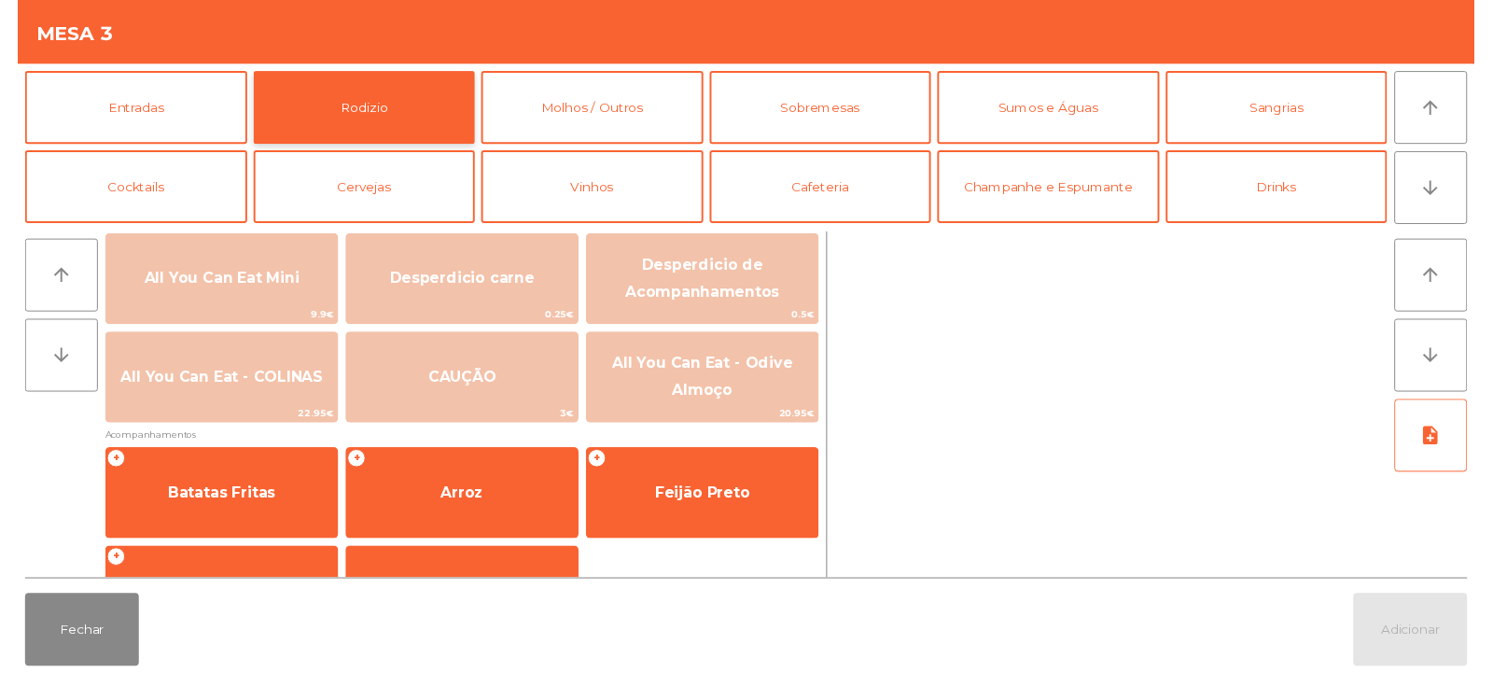
scroll to position [227, 0]
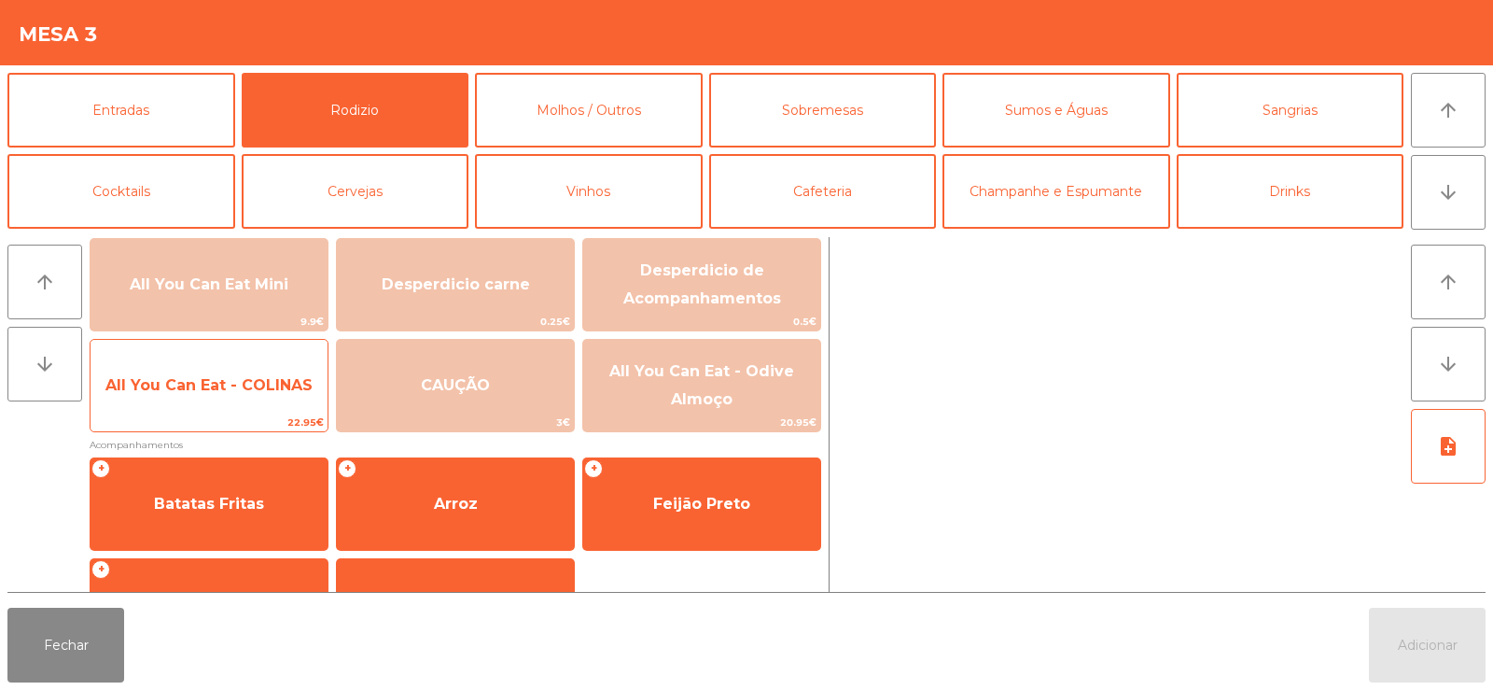
click at [212, 398] on span "All You Can Eat - COLINAS" at bounding box center [209, 385] width 237 height 50
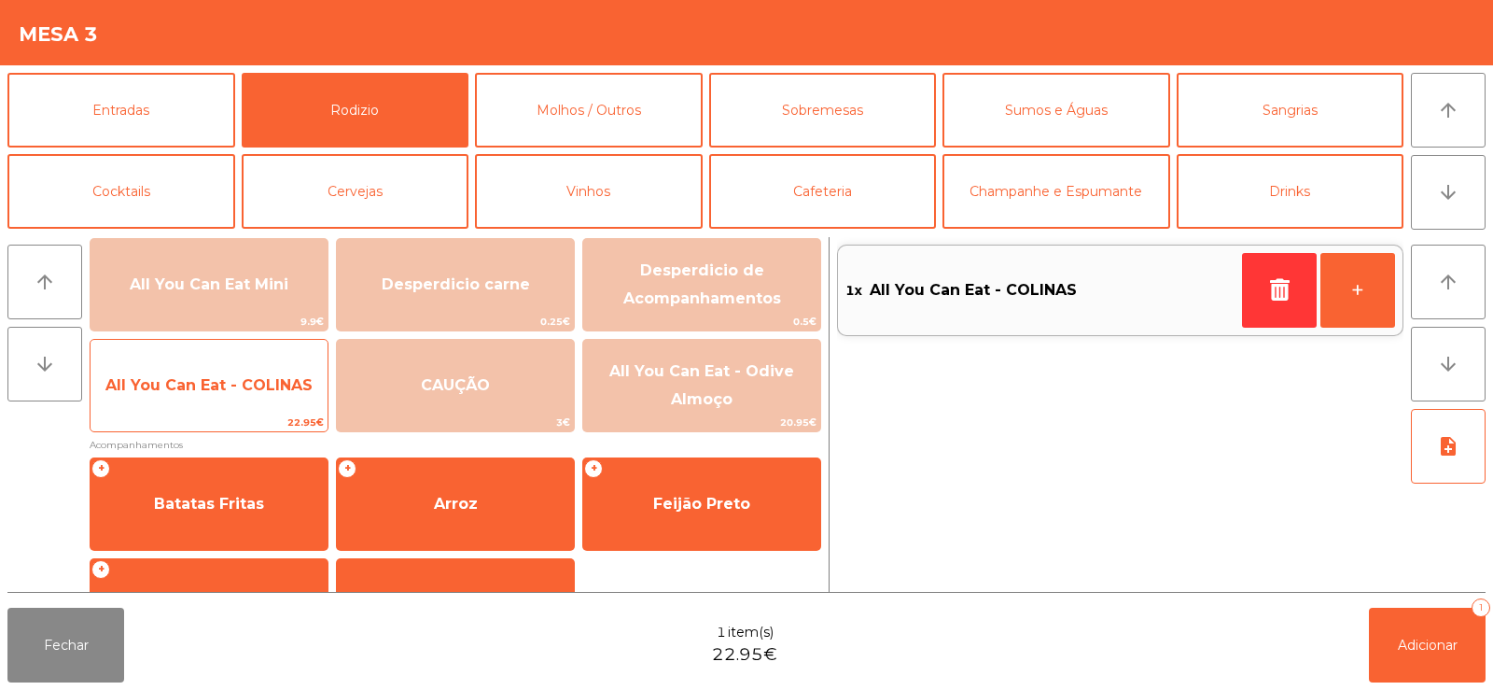
click at [211, 387] on span "All You Can Eat - COLINAS" at bounding box center [208, 385] width 207 height 18
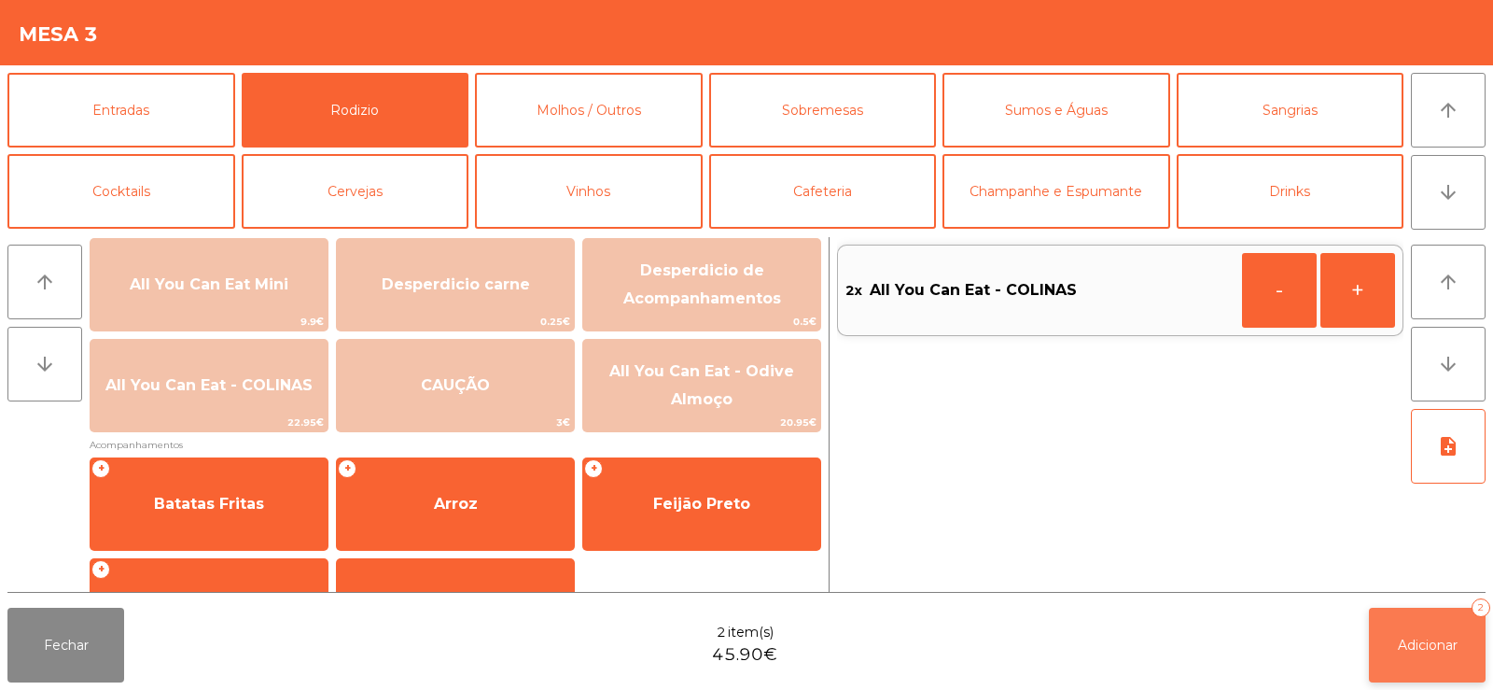
click at [1427, 654] on button "Adicionar 2" at bounding box center [1427, 645] width 117 height 75
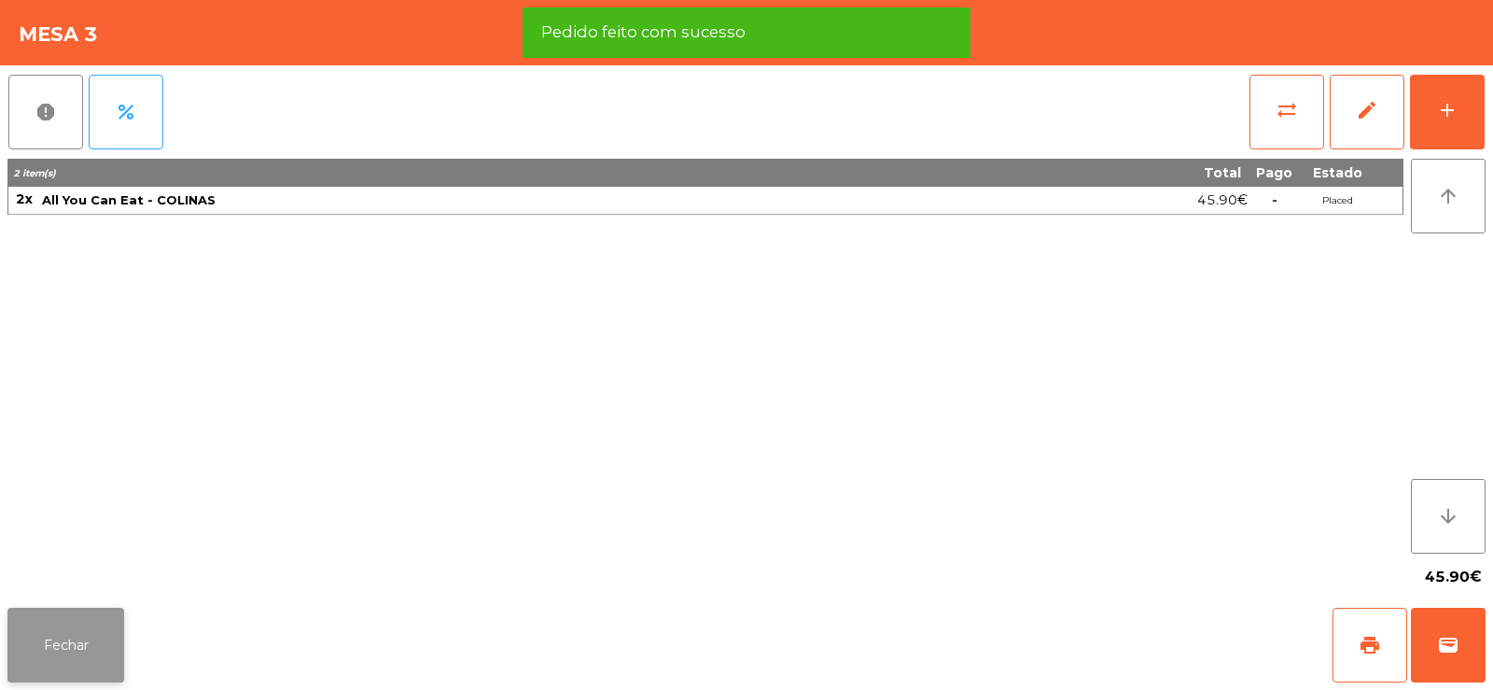
click at [57, 619] on button "Fechar" at bounding box center [65, 645] width 117 height 75
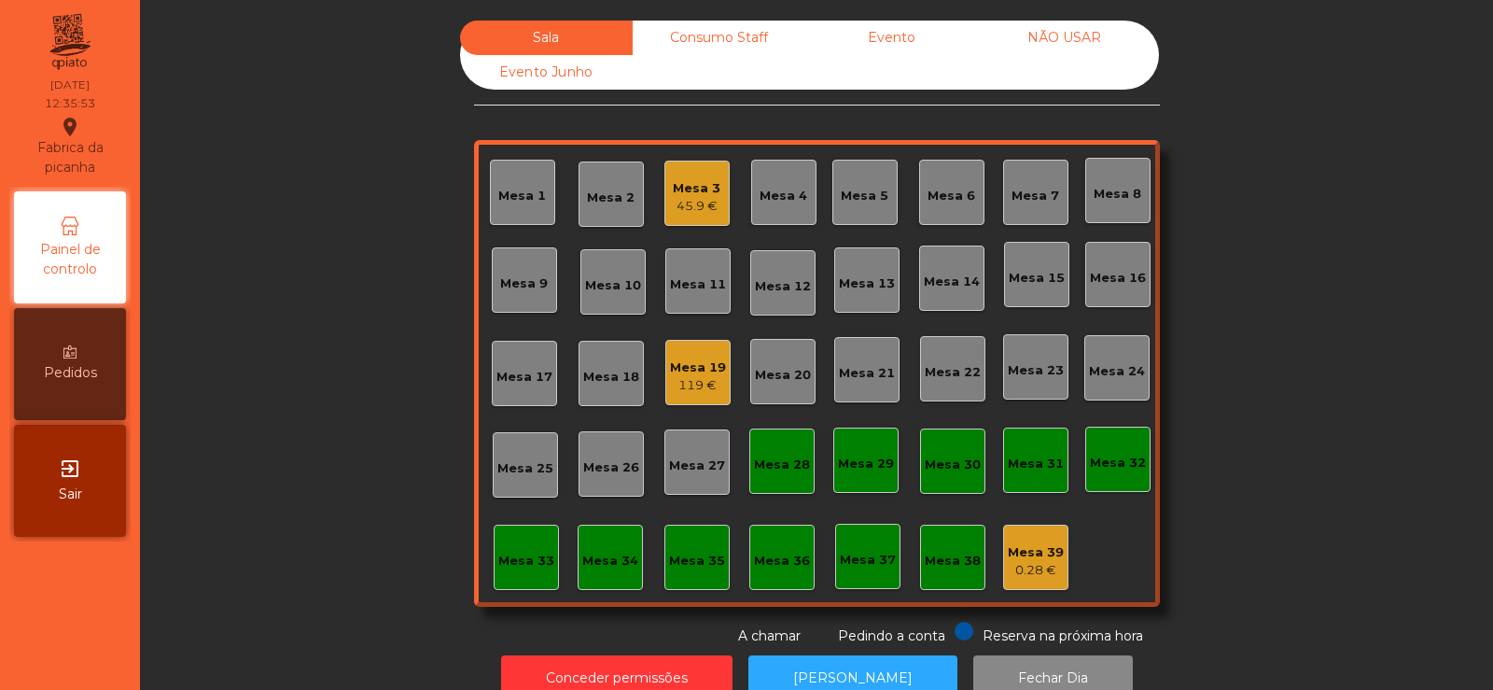
click at [692, 380] on div "119 €" at bounding box center [698, 385] width 56 height 19
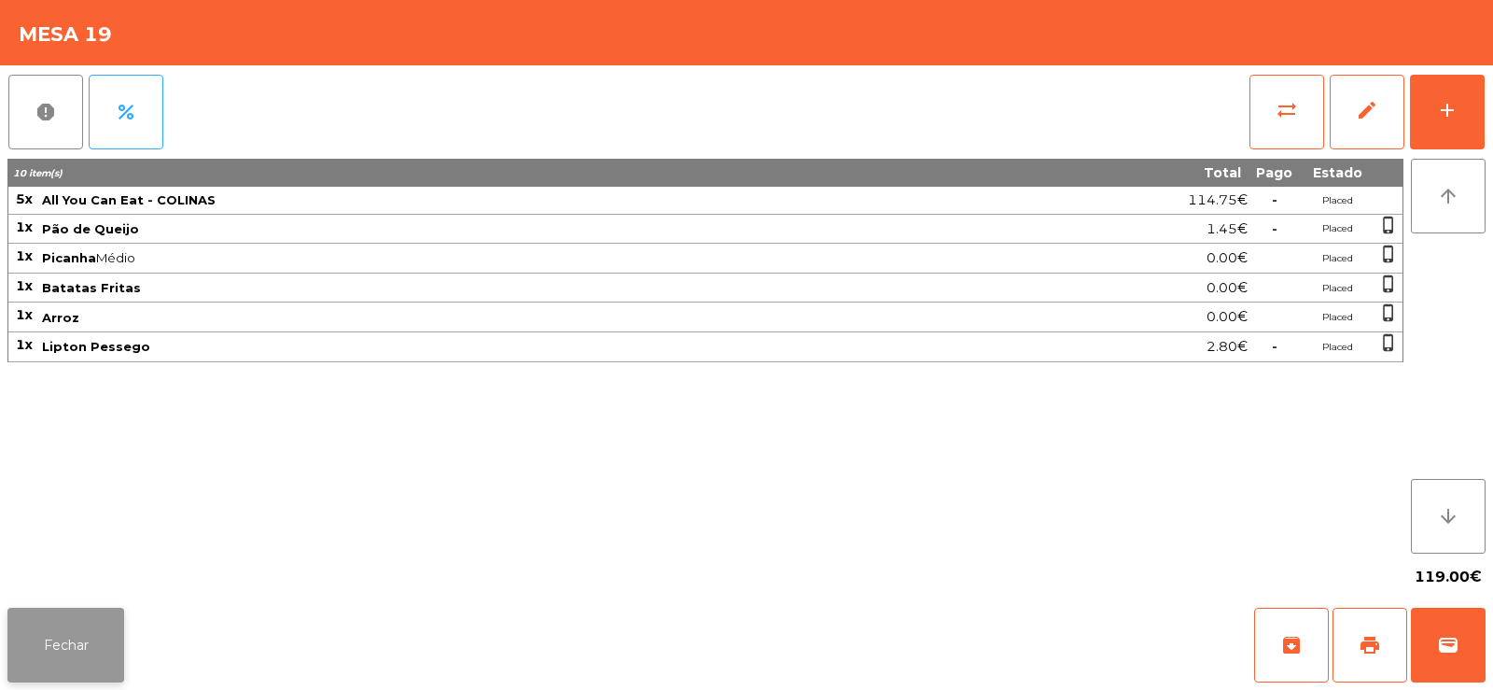
click at [63, 643] on button "Fechar" at bounding box center [65, 645] width 117 height 75
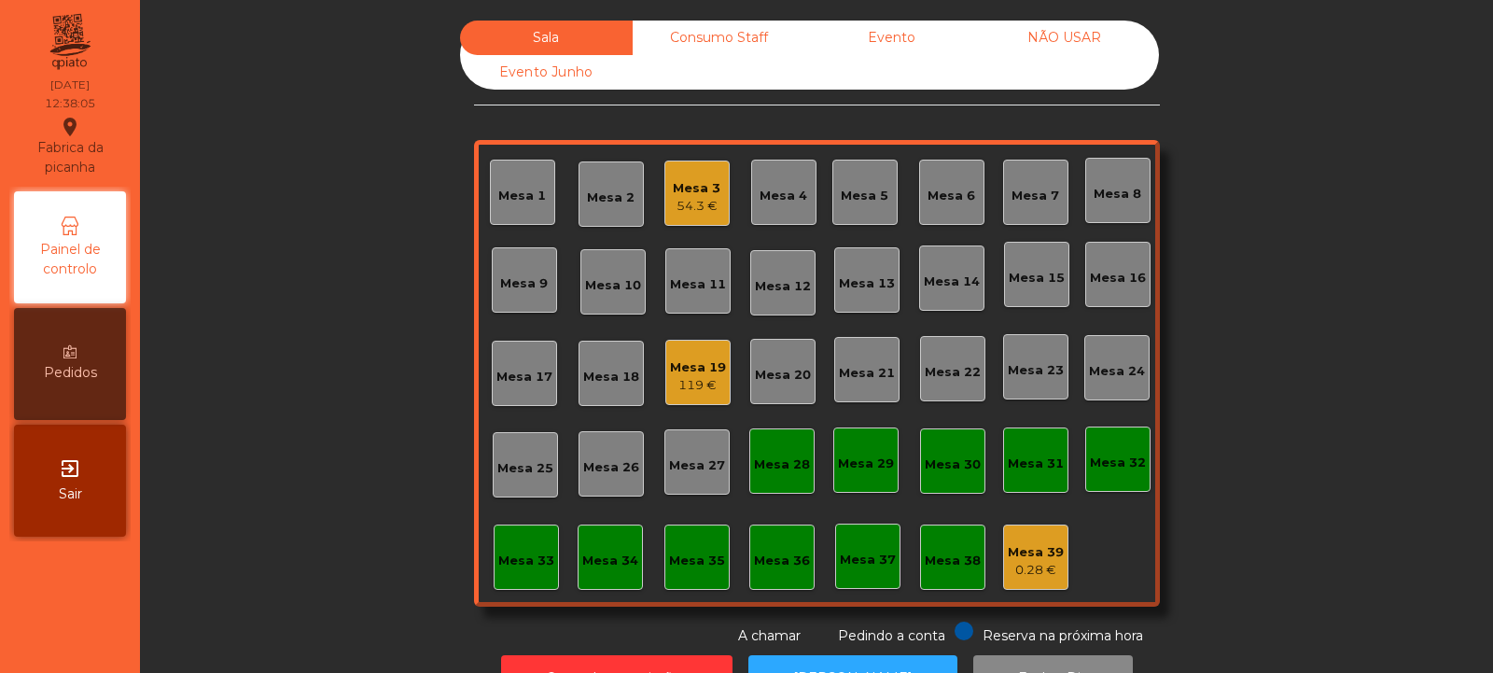
click at [679, 396] on div "Mesa 19 119 €" at bounding box center [697, 372] width 65 height 65
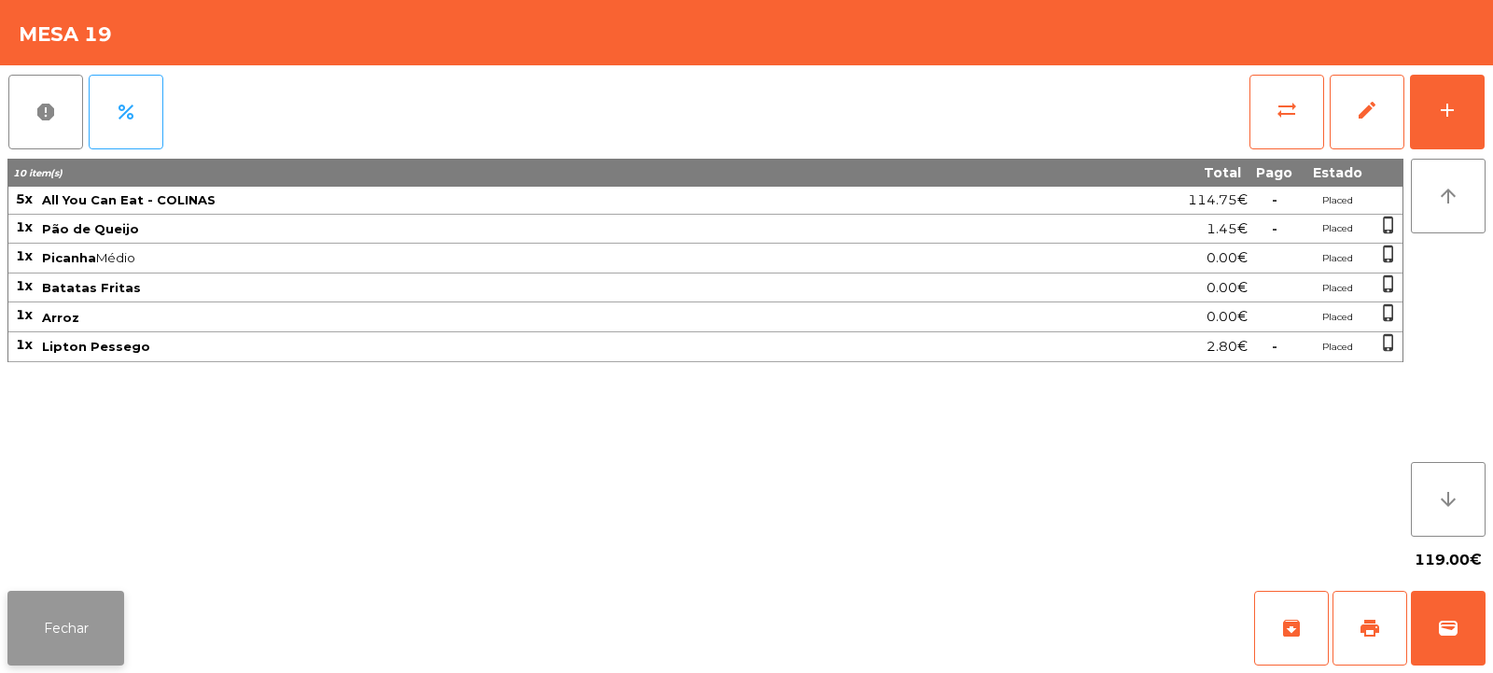
click at [58, 636] on button "Fechar" at bounding box center [65, 628] width 117 height 75
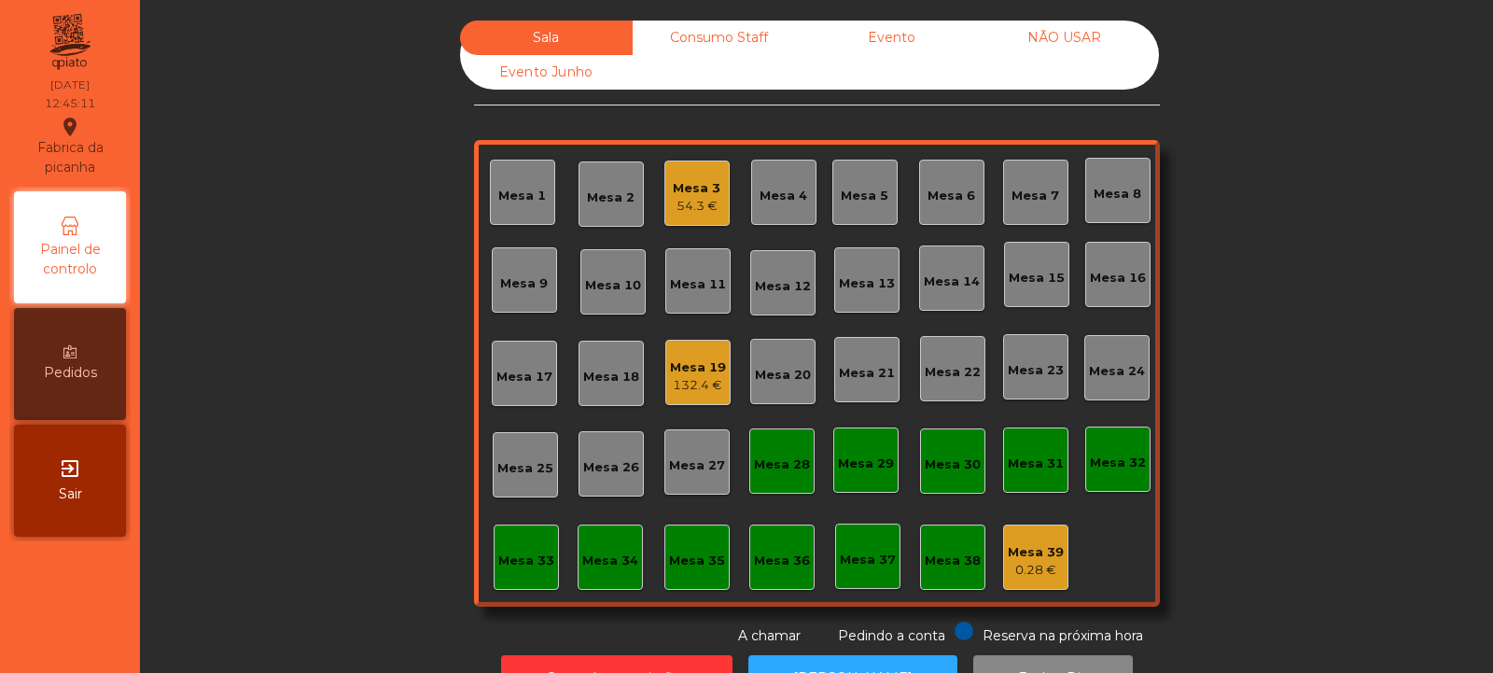
click at [1140, 175] on div "Mesa 8" at bounding box center [1117, 190] width 65 height 65
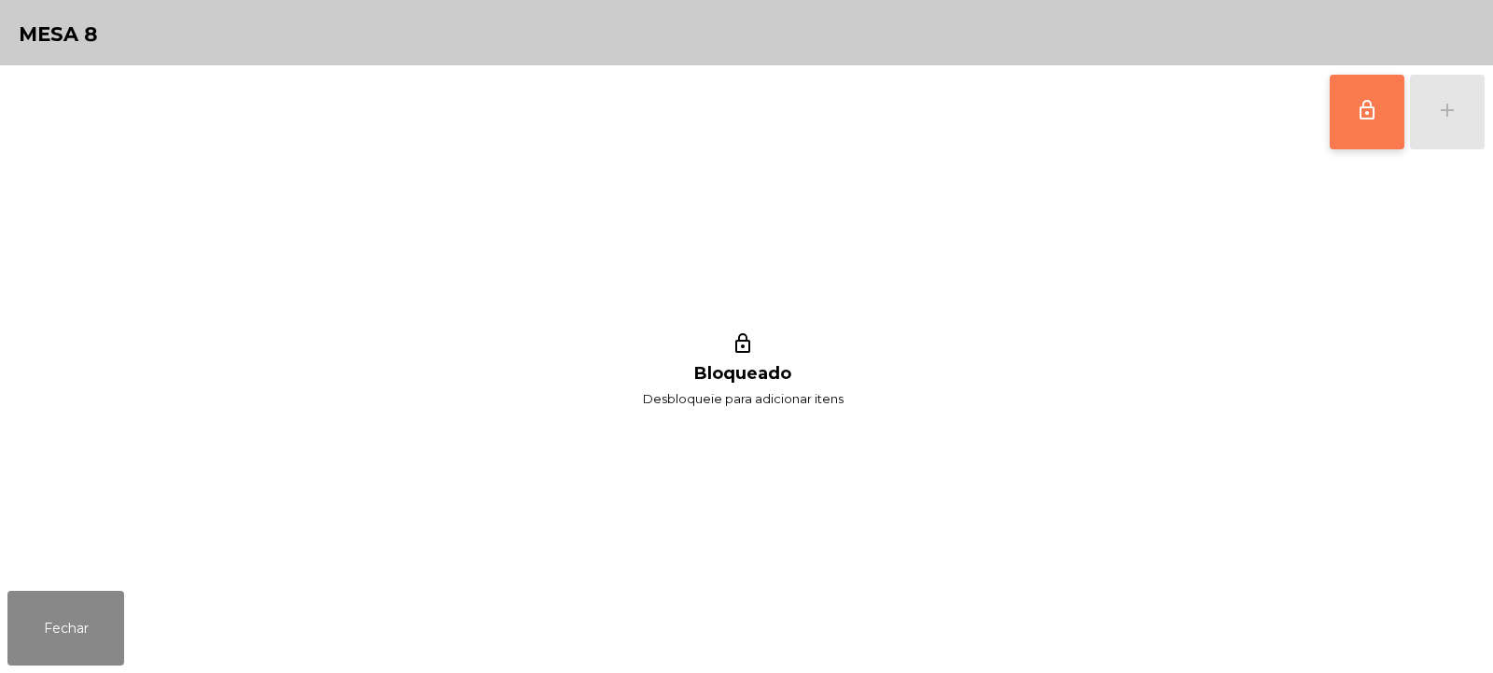
click at [1344, 118] on button "lock_outline" at bounding box center [1367, 112] width 75 height 75
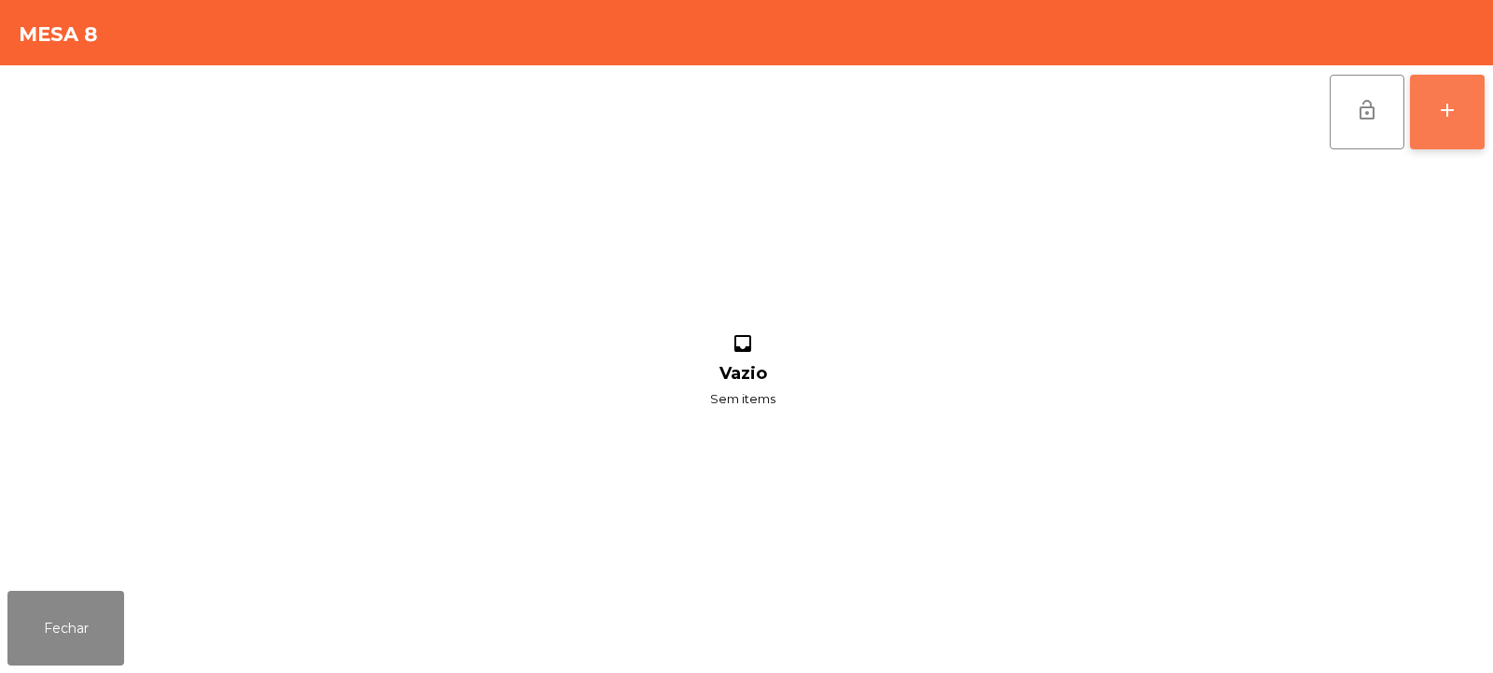
click at [1445, 116] on div "add" at bounding box center [1447, 110] width 22 height 22
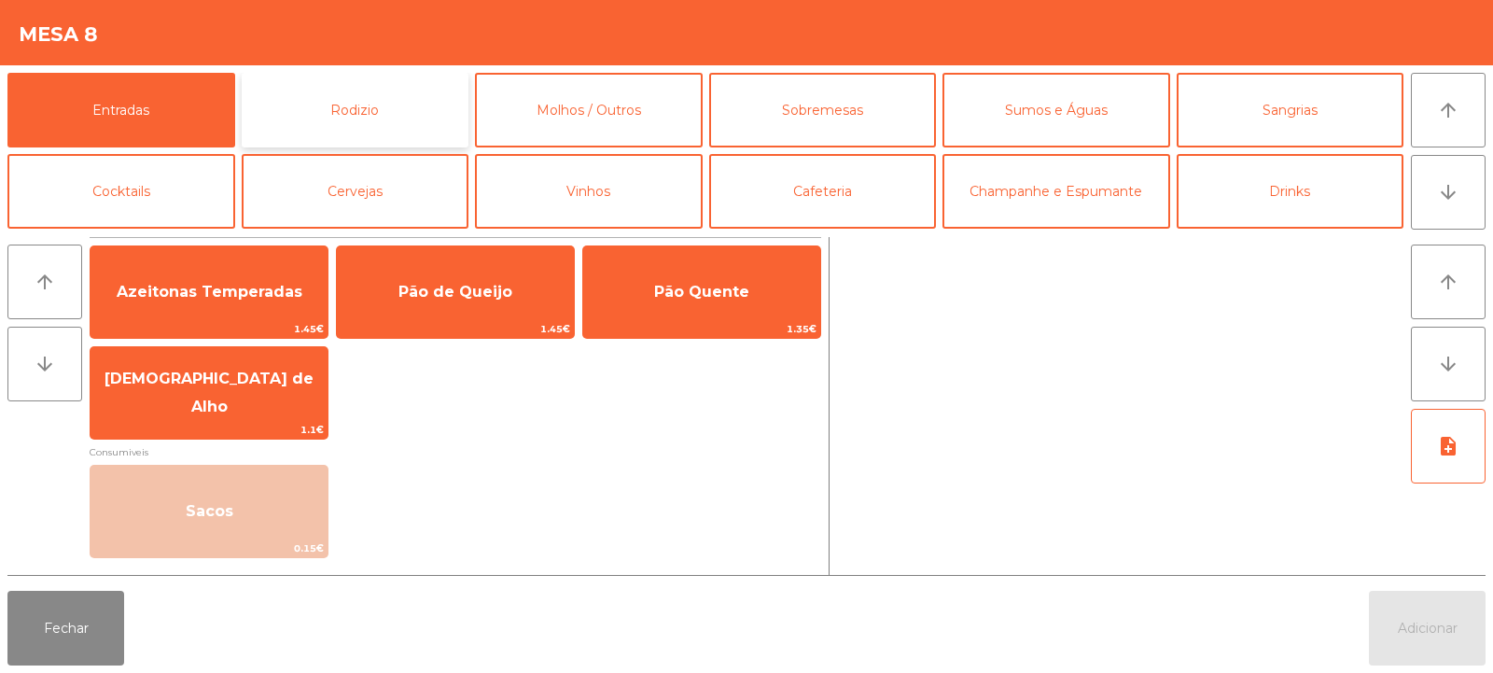
click at [399, 95] on button "Rodizio" at bounding box center [356, 110] width 228 height 75
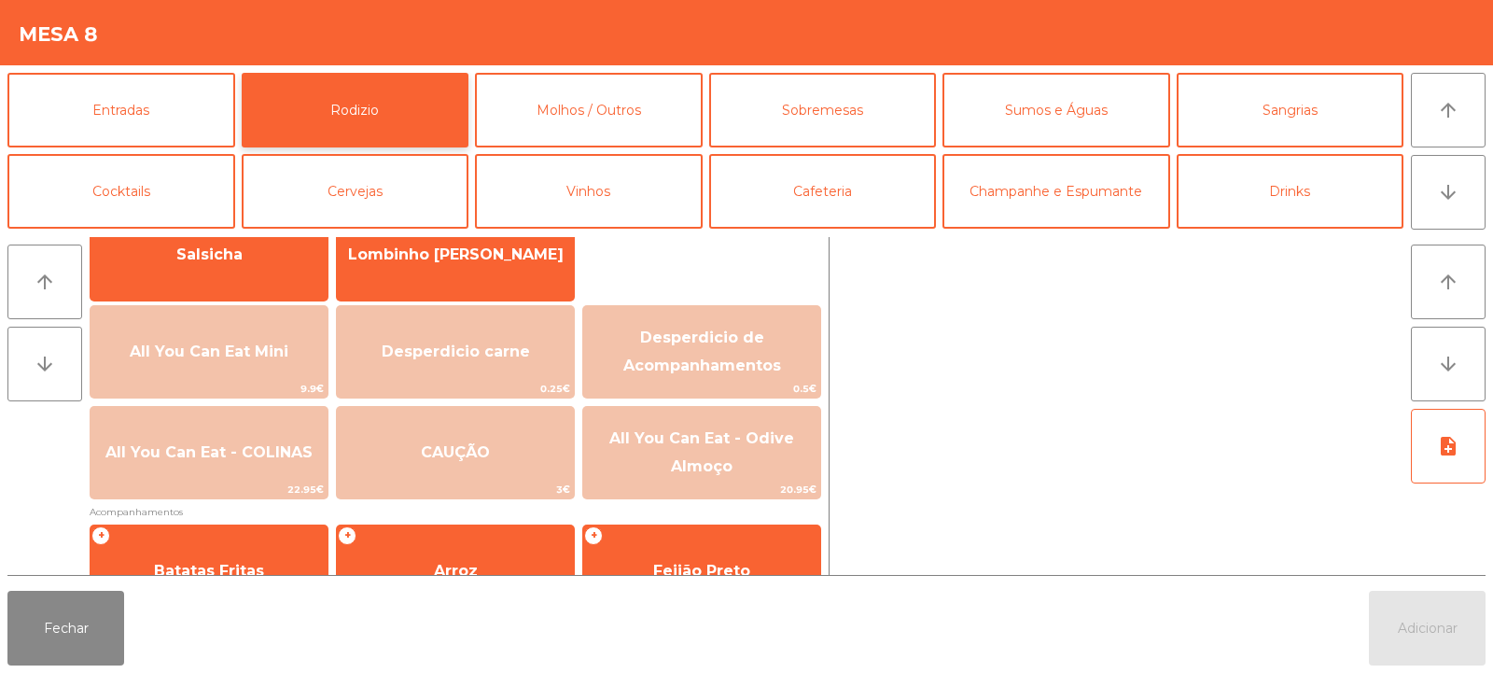
scroll to position [161, 0]
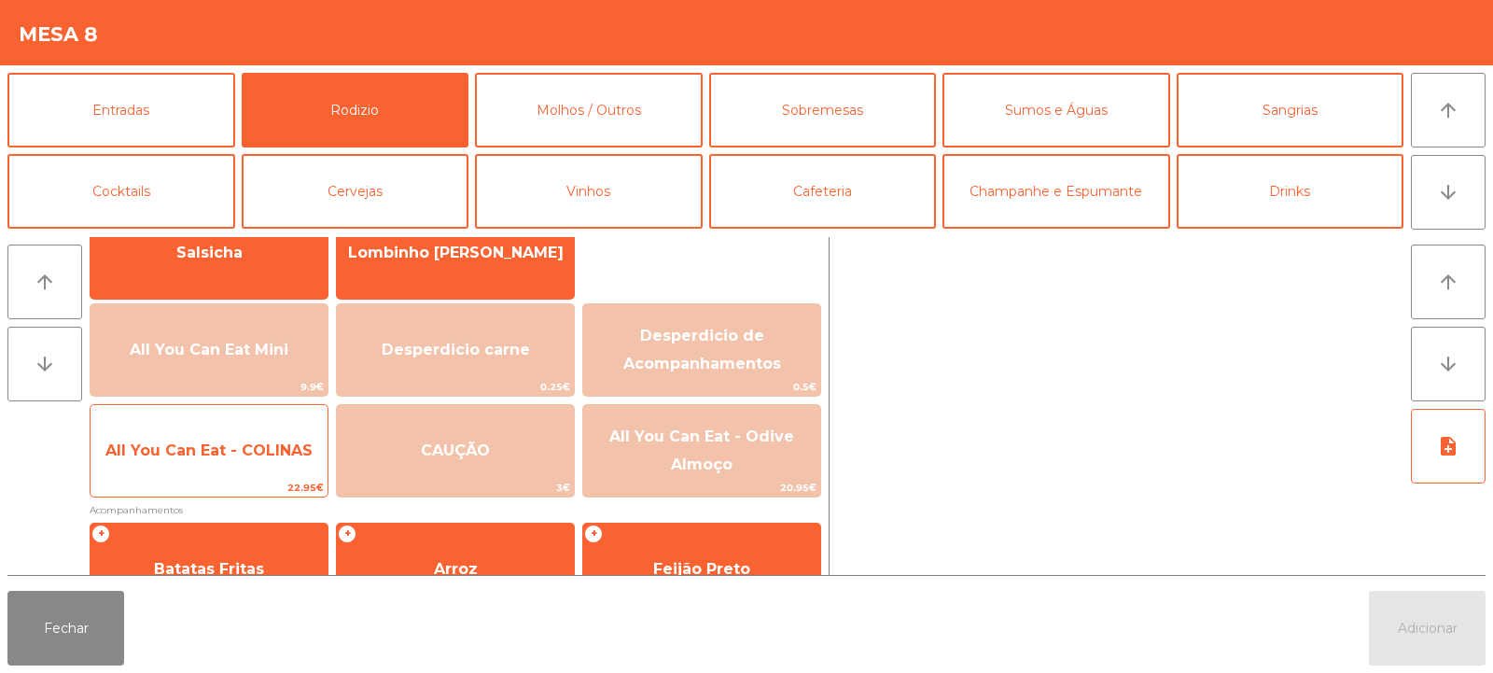
click at [187, 466] on span "All You Can Eat - COLINAS" at bounding box center [209, 451] width 237 height 50
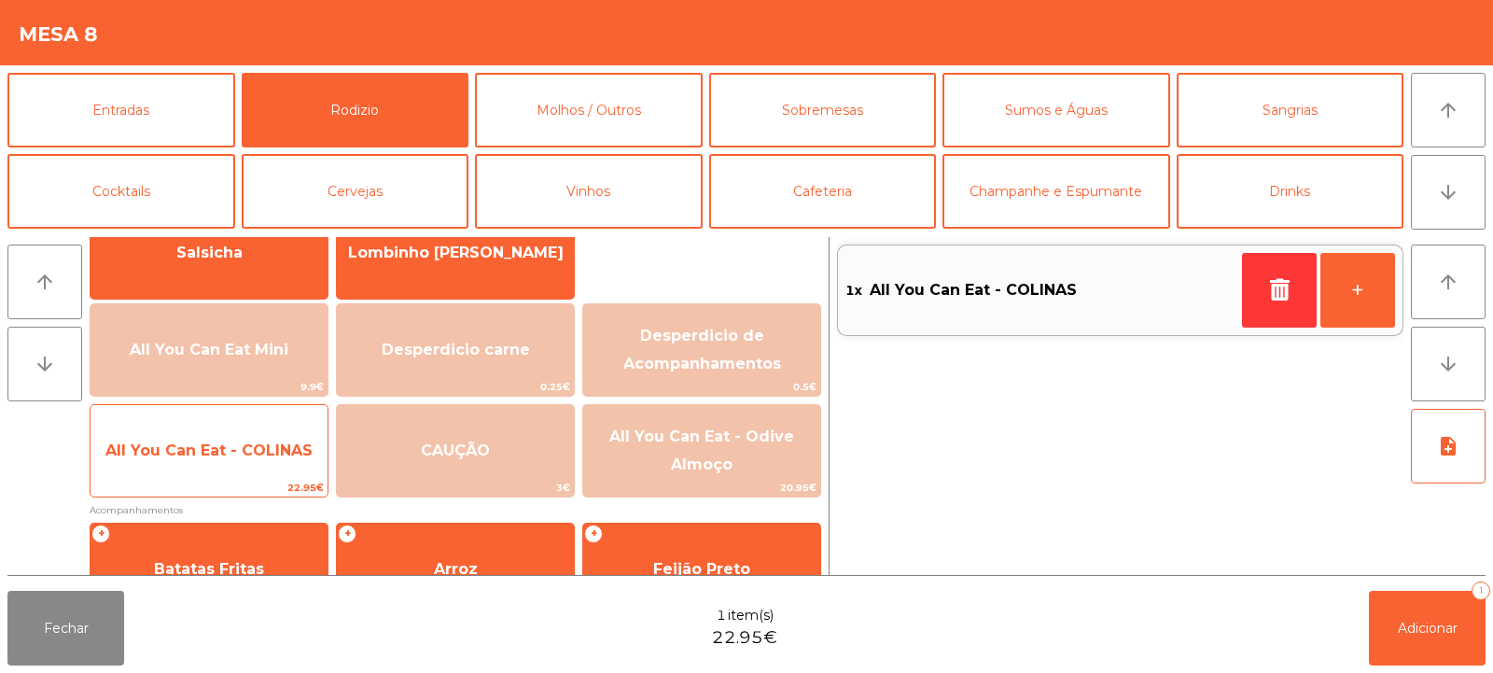
click at [199, 465] on span "All You Can Eat - COLINAS" at bounding box center [209, 451] width 237 height 50
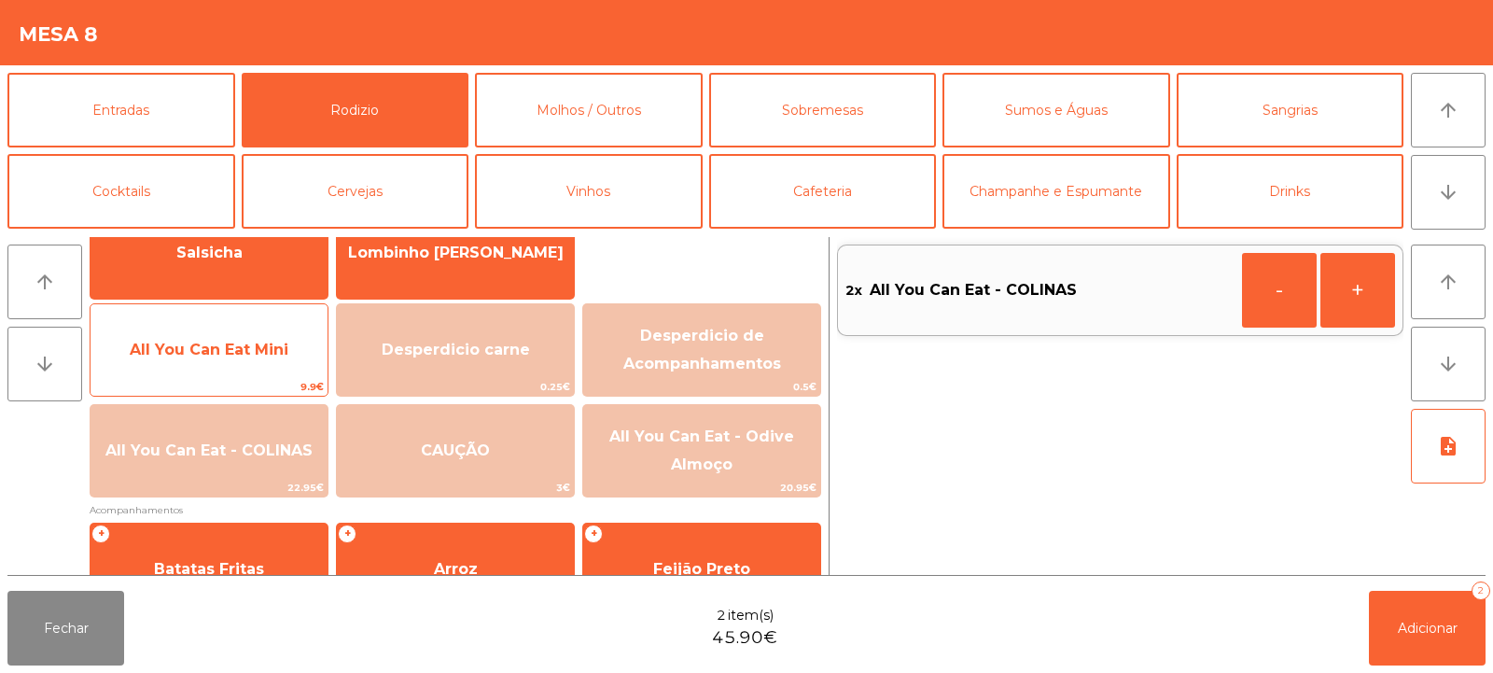
click at [218, 364] on span "All You Can Eat Mini" at bounding box center [209, 350] width 237 height 50
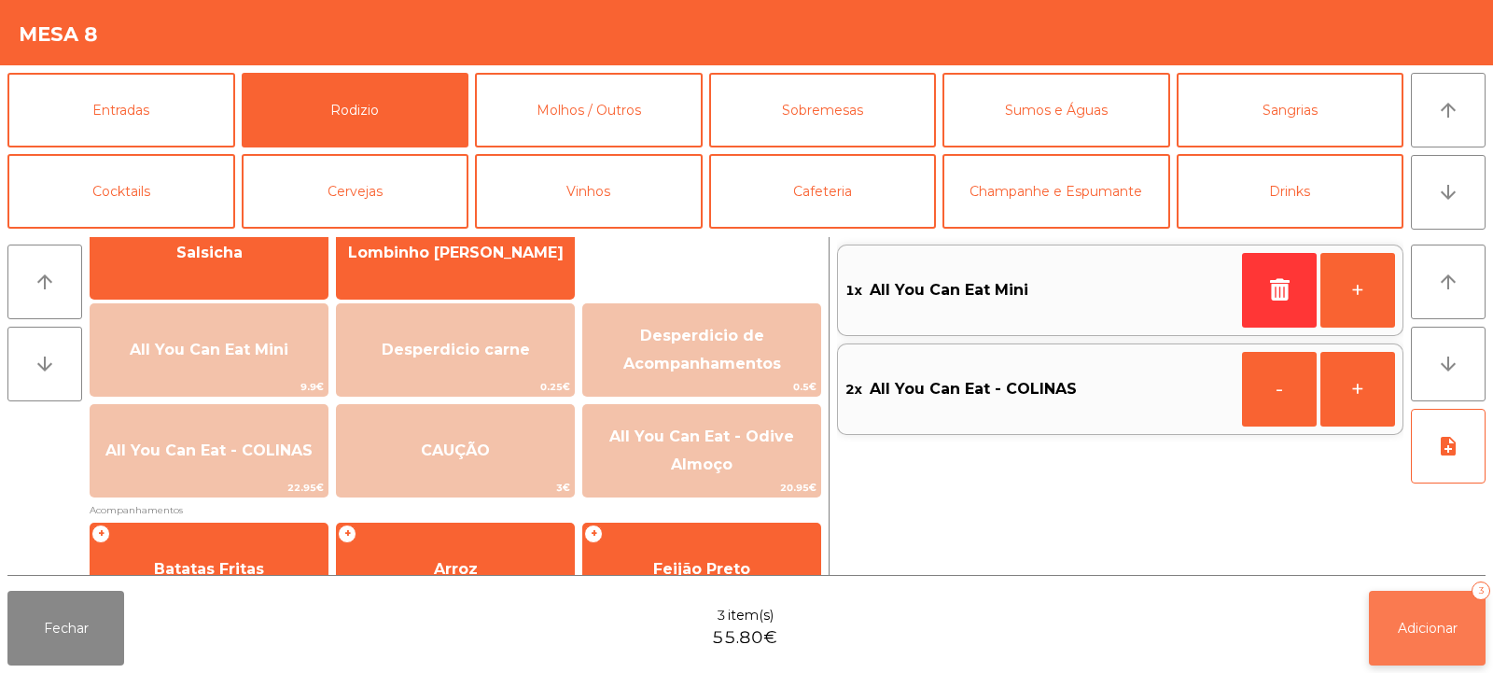
click at [1435, 599] on button "Adicionar 3" at bounding box center [1427, 628] width 117 height 75
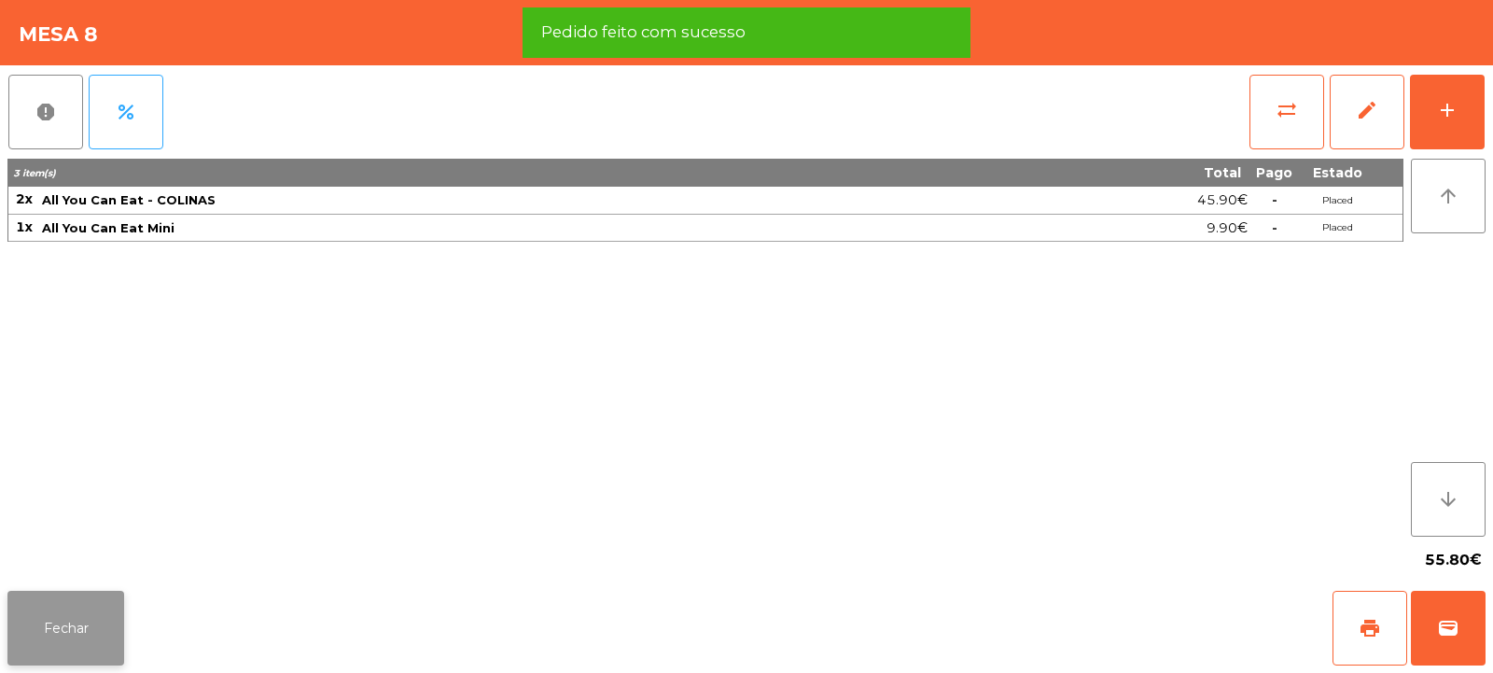
click at [49, 638] on button "Fechar" at bounding box center [65, 628] width 117 height 75
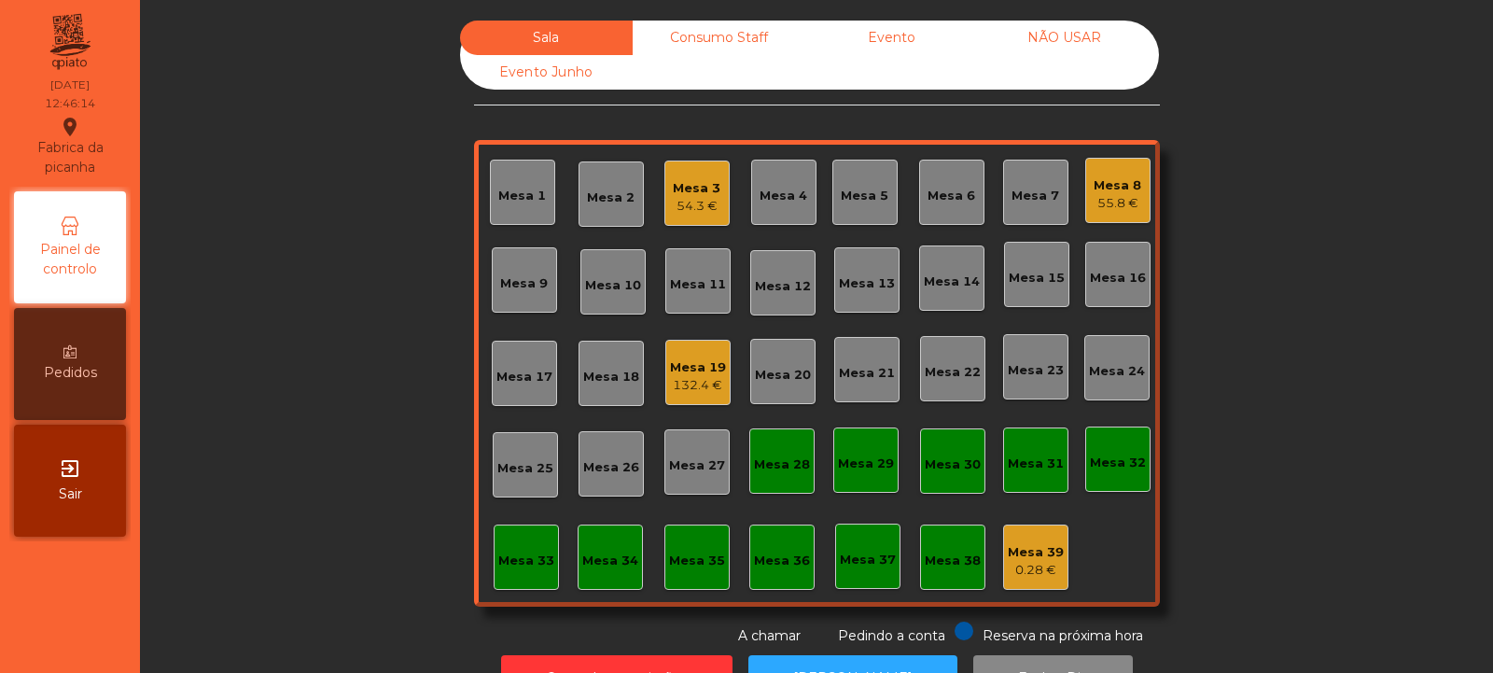
click at [834, 270] on div "Mesa 13" at bounding box center [866, 279] width 65 height 65
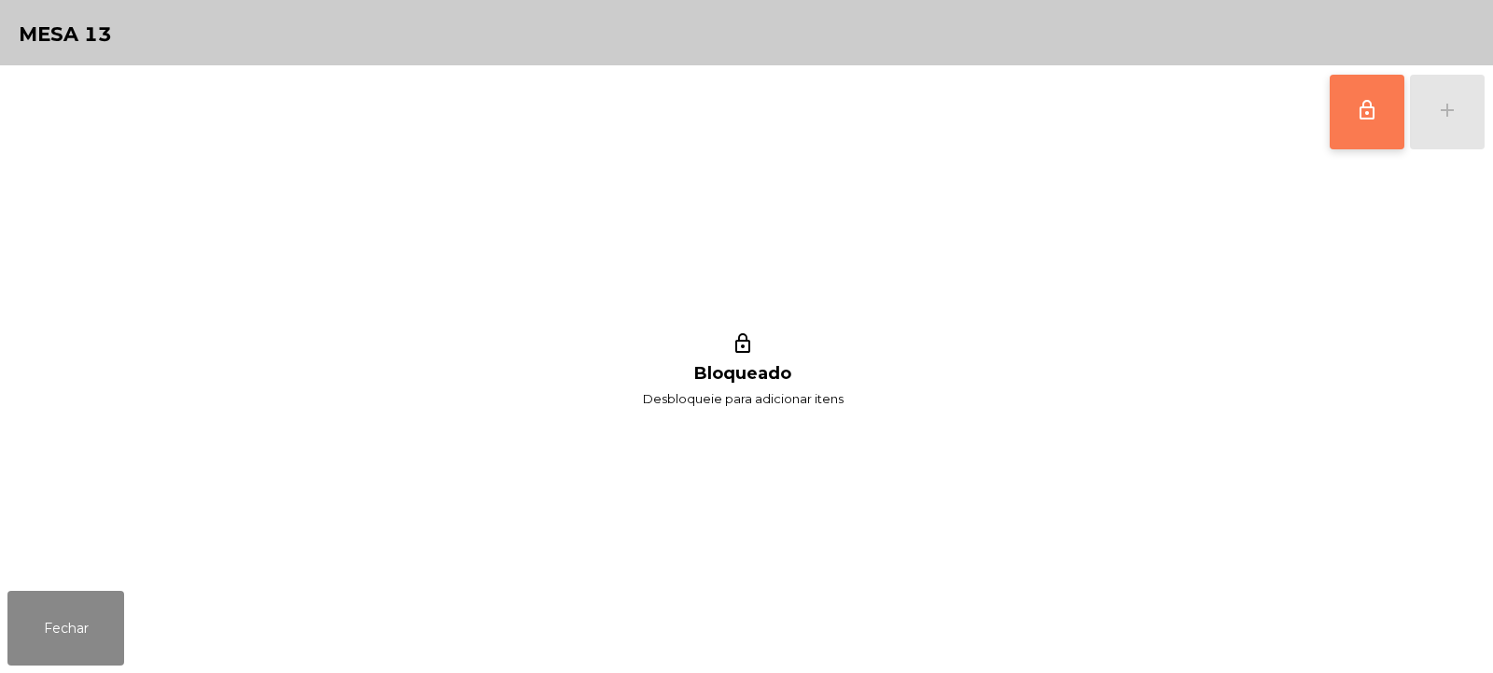
click at [1346, 141] on button "lock_outline" at bounding box center [1367, 112] width 75 height 75
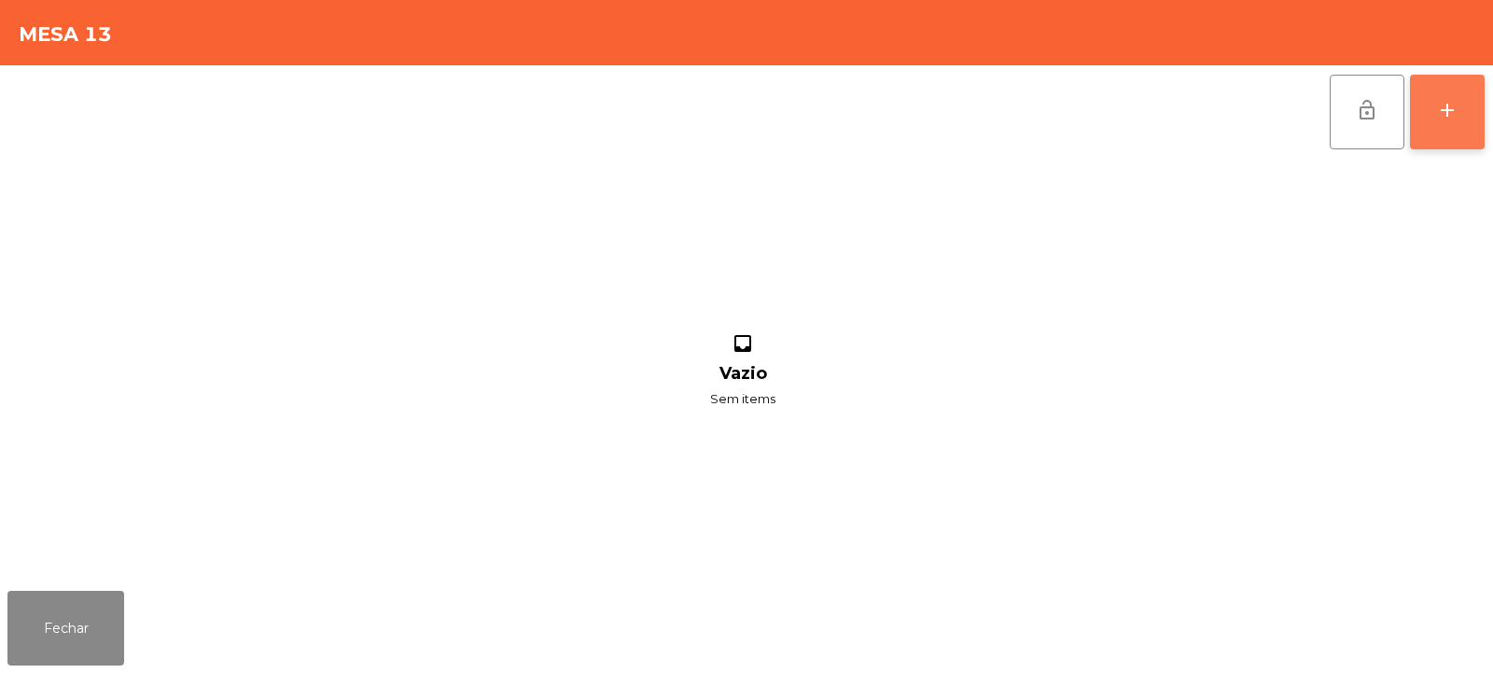
click at [1435, 123] on button "add" at bounding box center [1447, 112] width 75 height 75
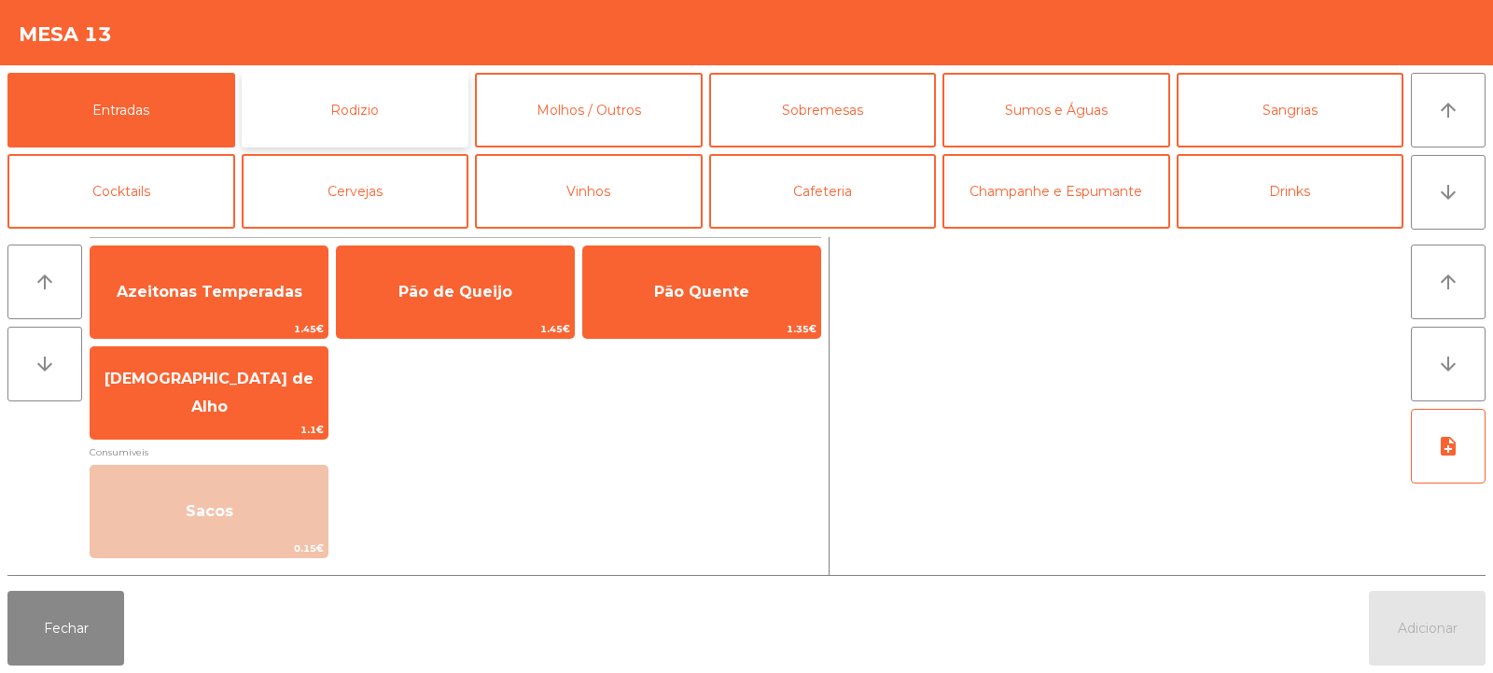
click at [410, 110] on button "Rodizio" at bounding box center [356, 110] width 228 height 75
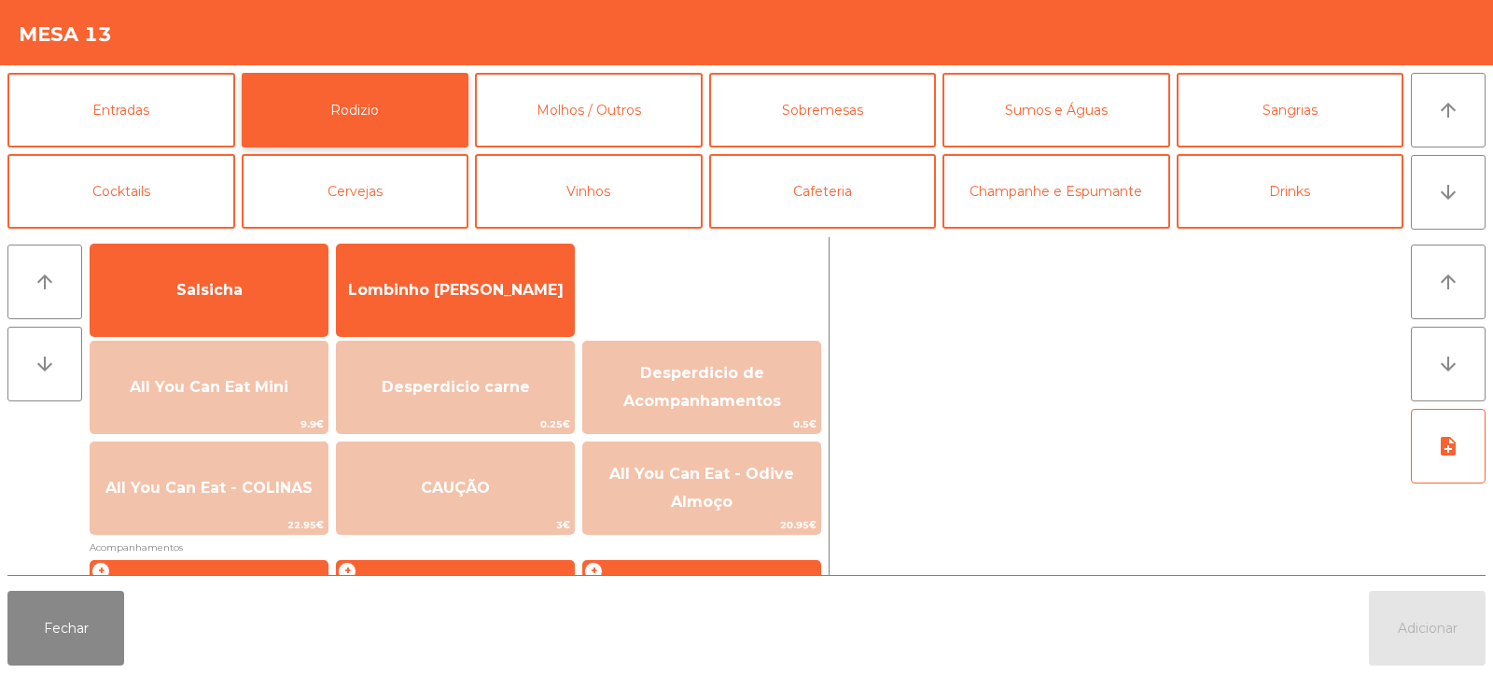
scroll to position [192, 0]
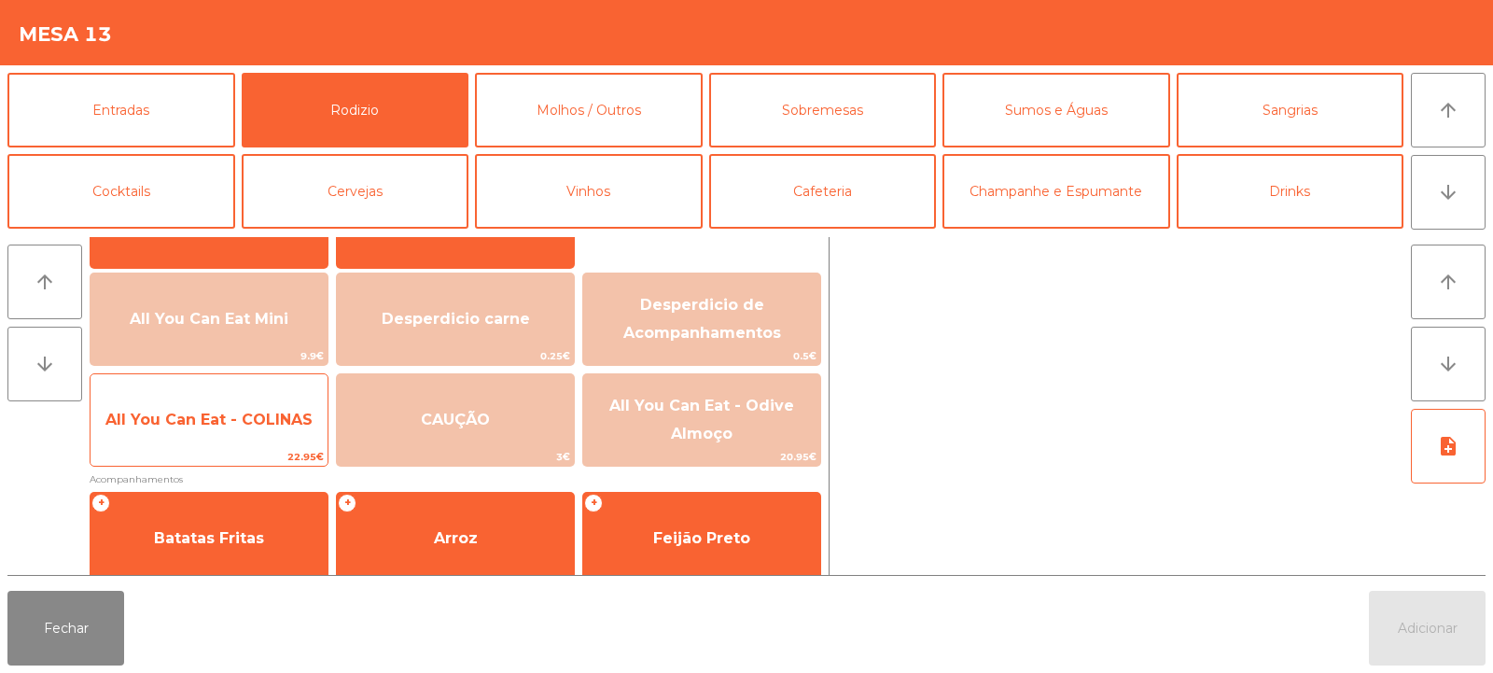
click at [189, 447] on div "All You Can Eat - COLINAS 22.95€" at bounding box center [209, 419] width 239 height 93
click at [193, 447] on div "All You Can Eat - COLINAS 22.95€" at bounding box center [209, 419] width 239 height 93
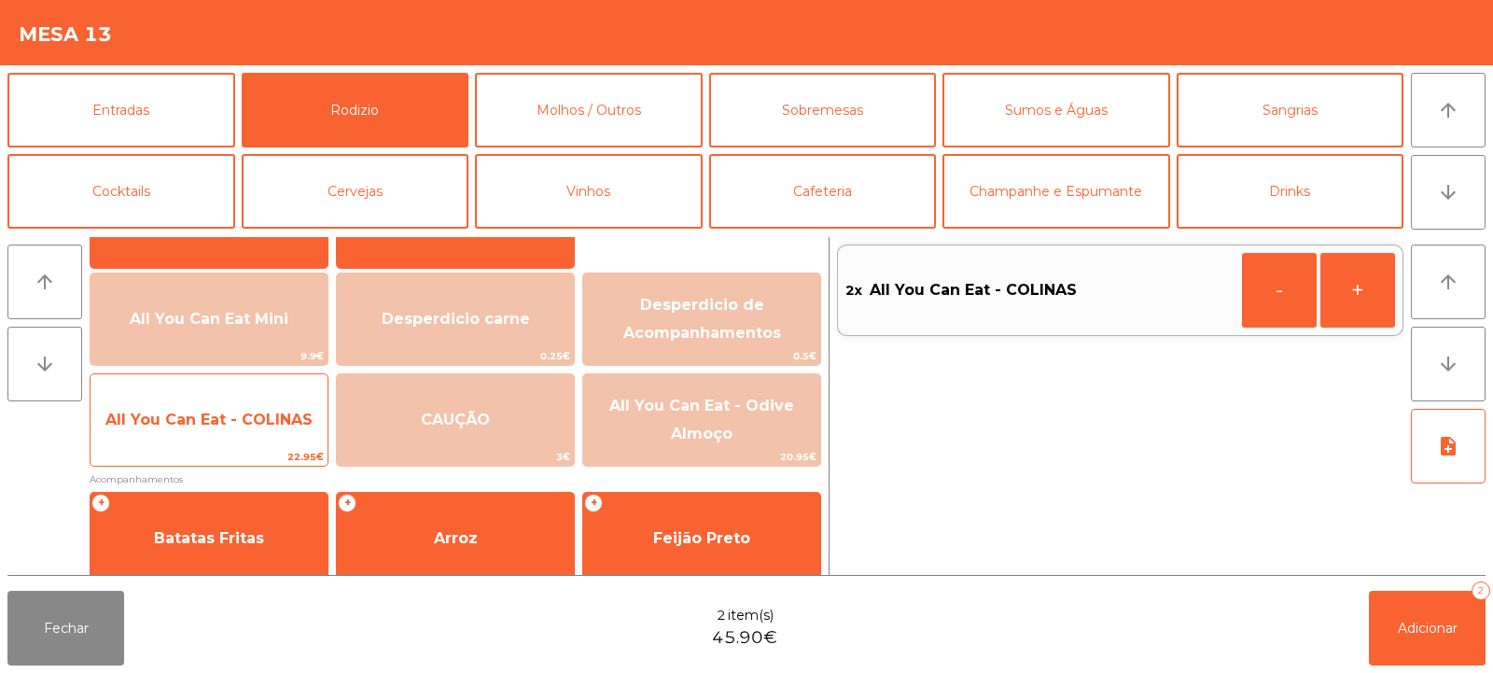
click at [204, 443] on span "All You Can Eat - COLINAS" at bounding box center [209, 420] width 237 height 50
click at [209, 439] on span "All You Can Eat - COLINAS" at bounding box center [209, 420] width 237 height 50
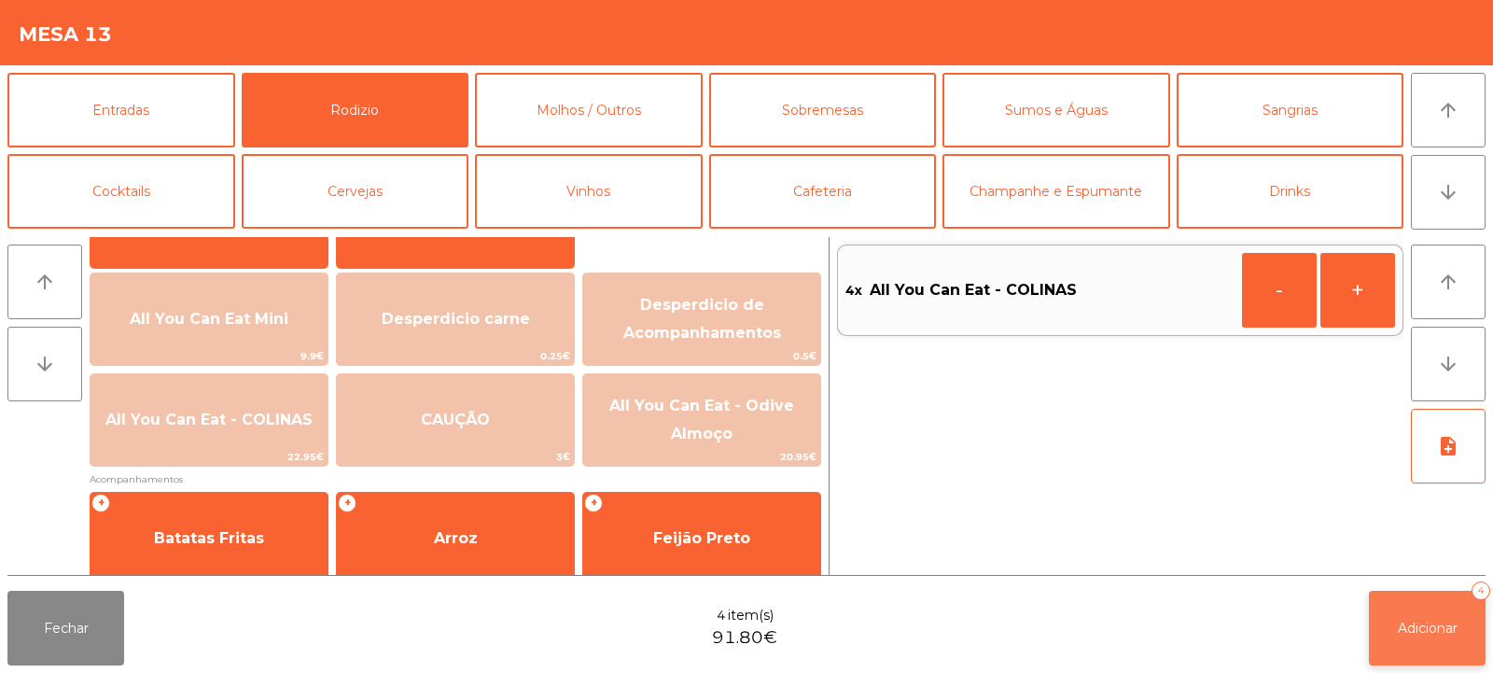
click at [1434, 616] on button "Adicionar 4" at bounding box center [1427, 628] width 117 height 75
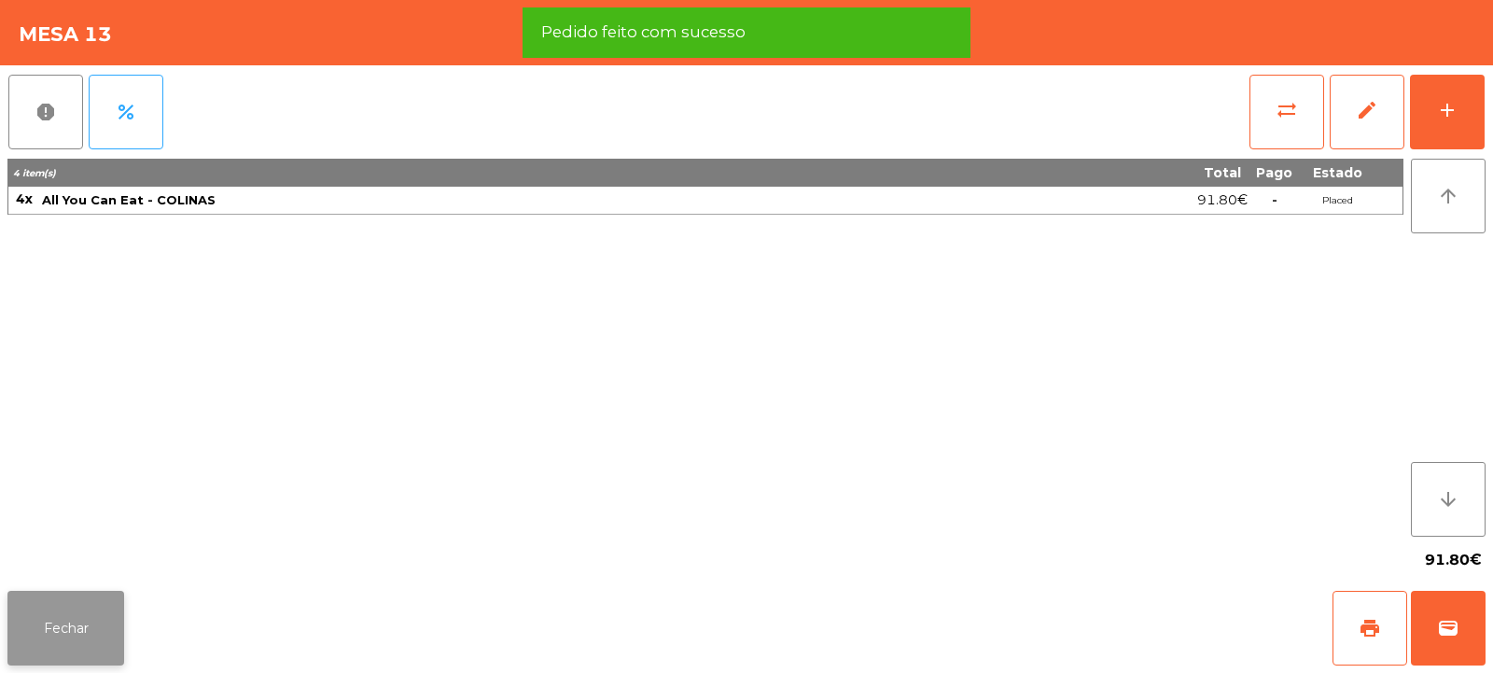
click at [55, 635] on button "Fechar" at bounding box center [65, 628] width 117 height 75
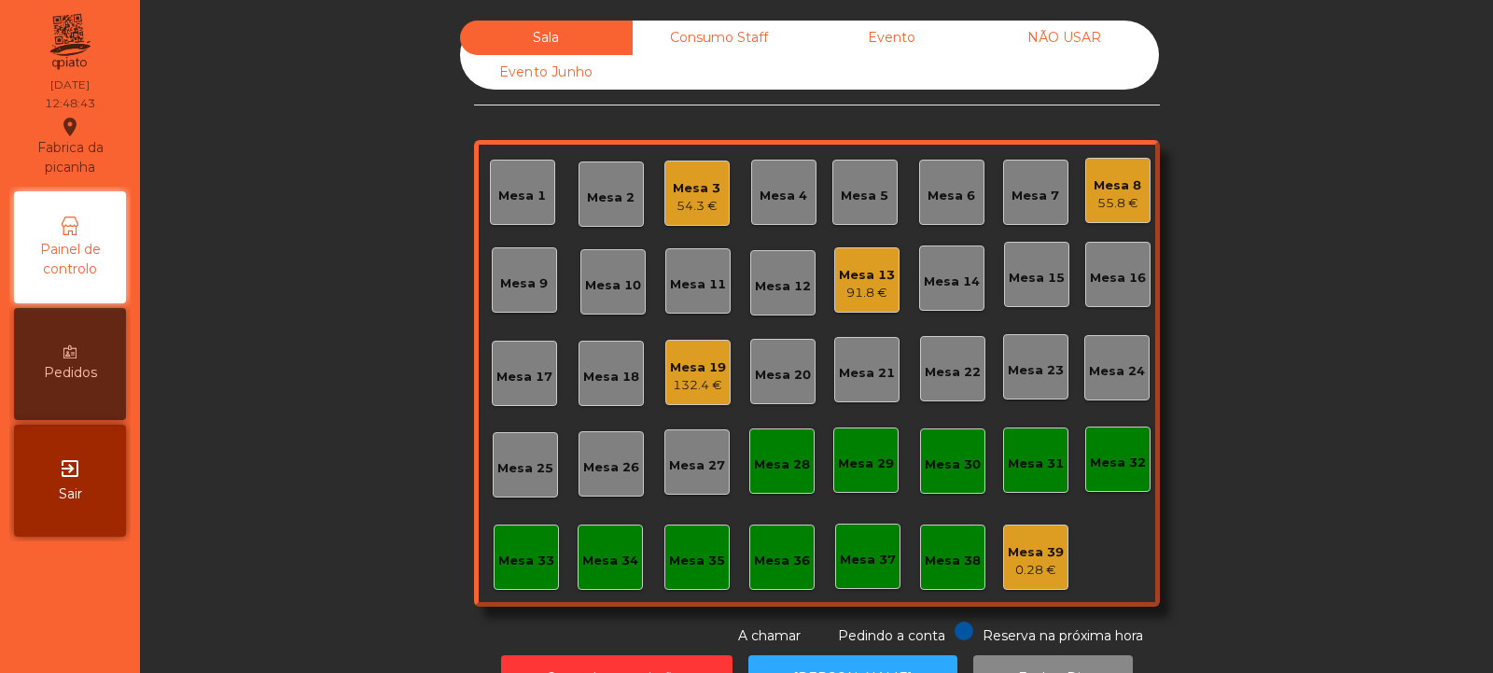
click at [874, 181] on div "Mesa 5" at bounding box center [865, 192] width 48 height 26
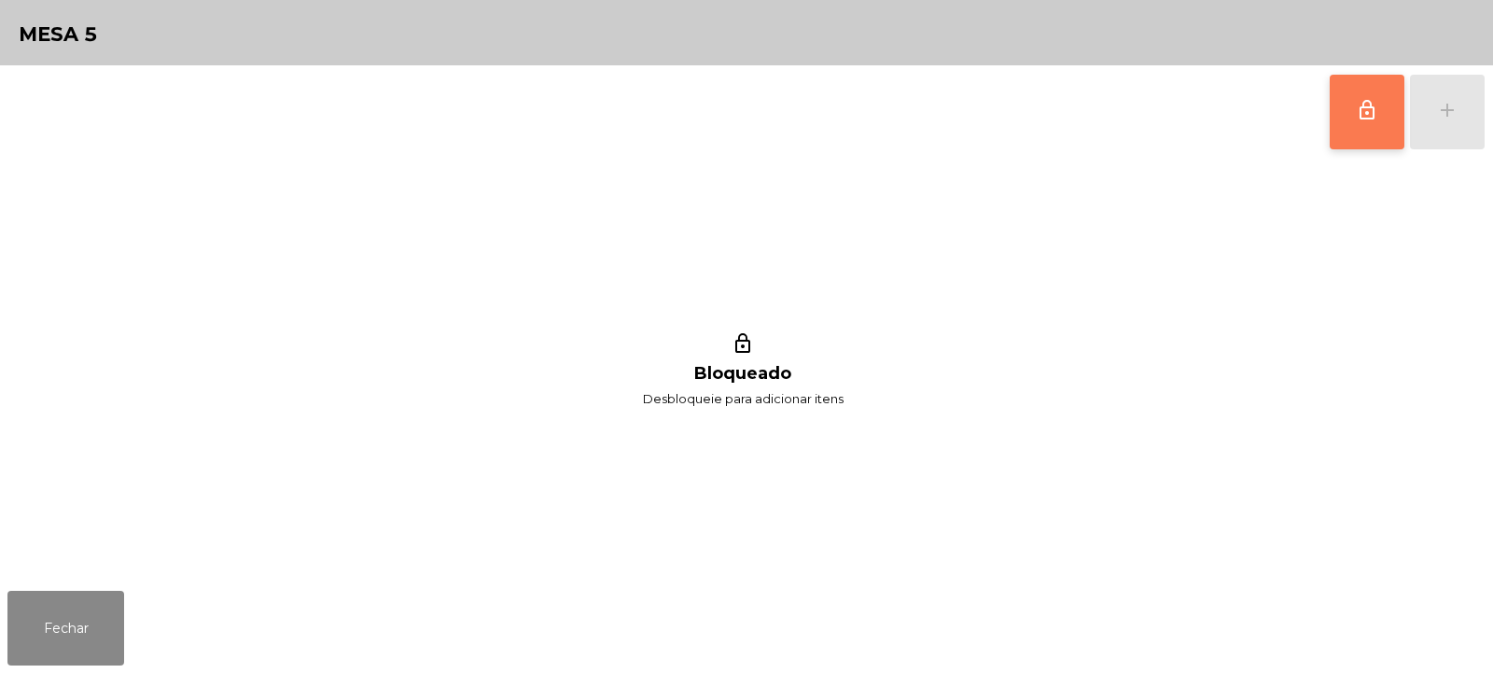
click at [1385, 93] on button "lock_outline" at bounding box center [1367, 112] width 75 height 75
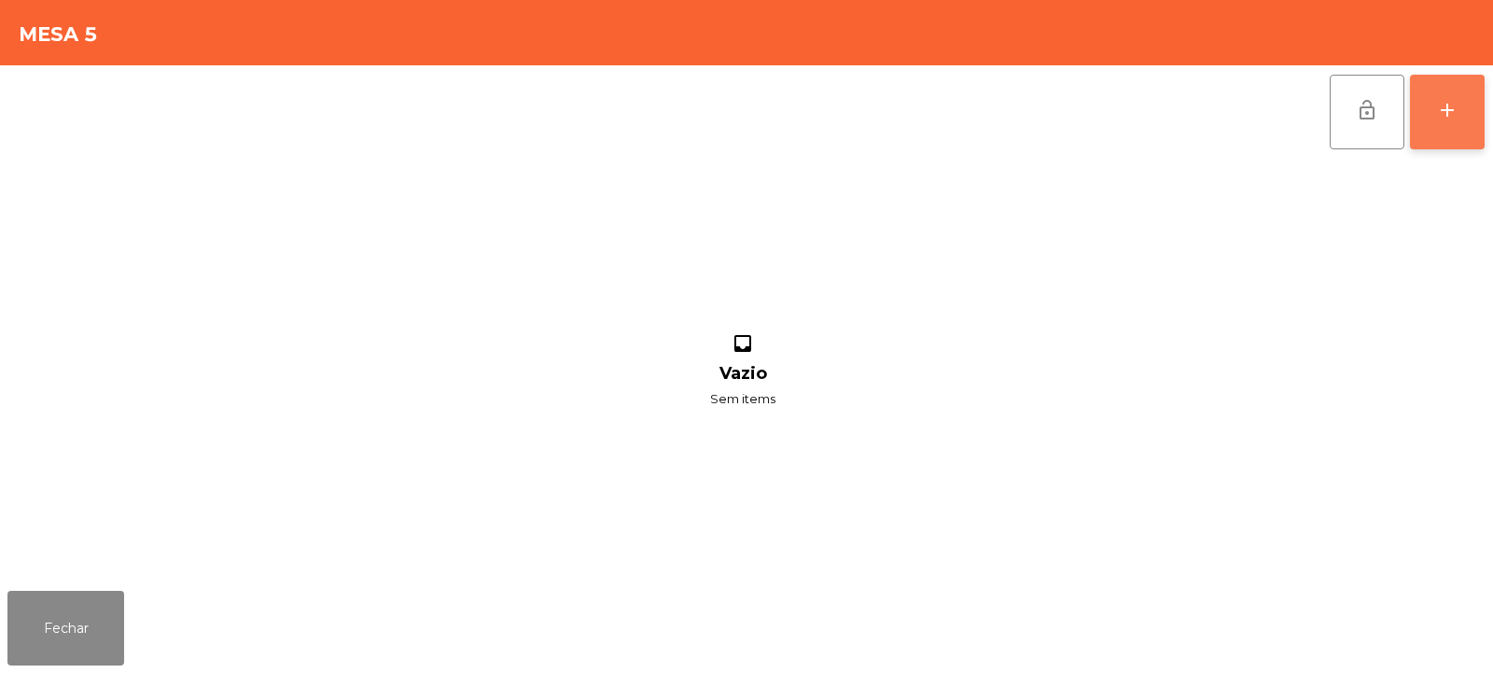
click at [1457, 121] on button "add" at bounding box center [1447, 112] width 75 height 75
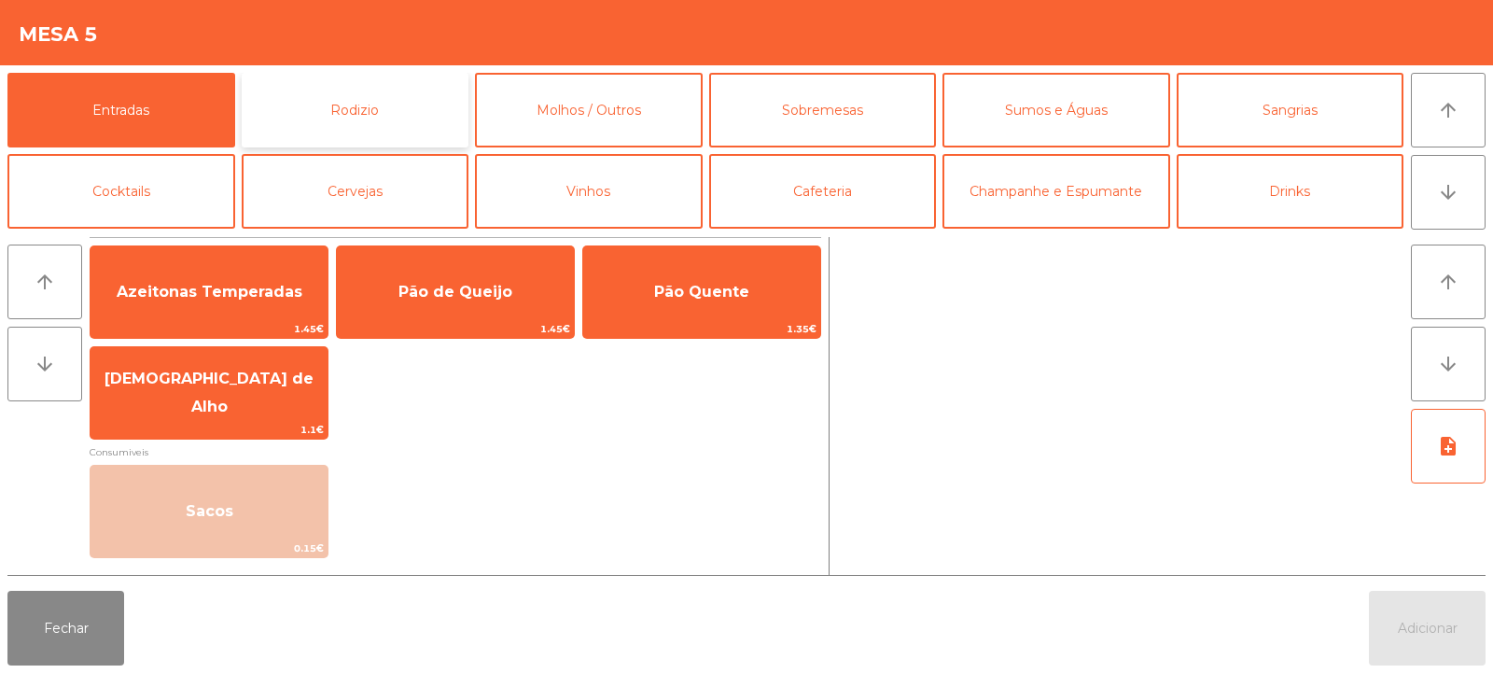
click at [367, 91] on button "Rodizio" at bounding box center [356, 110] width 228 height 75
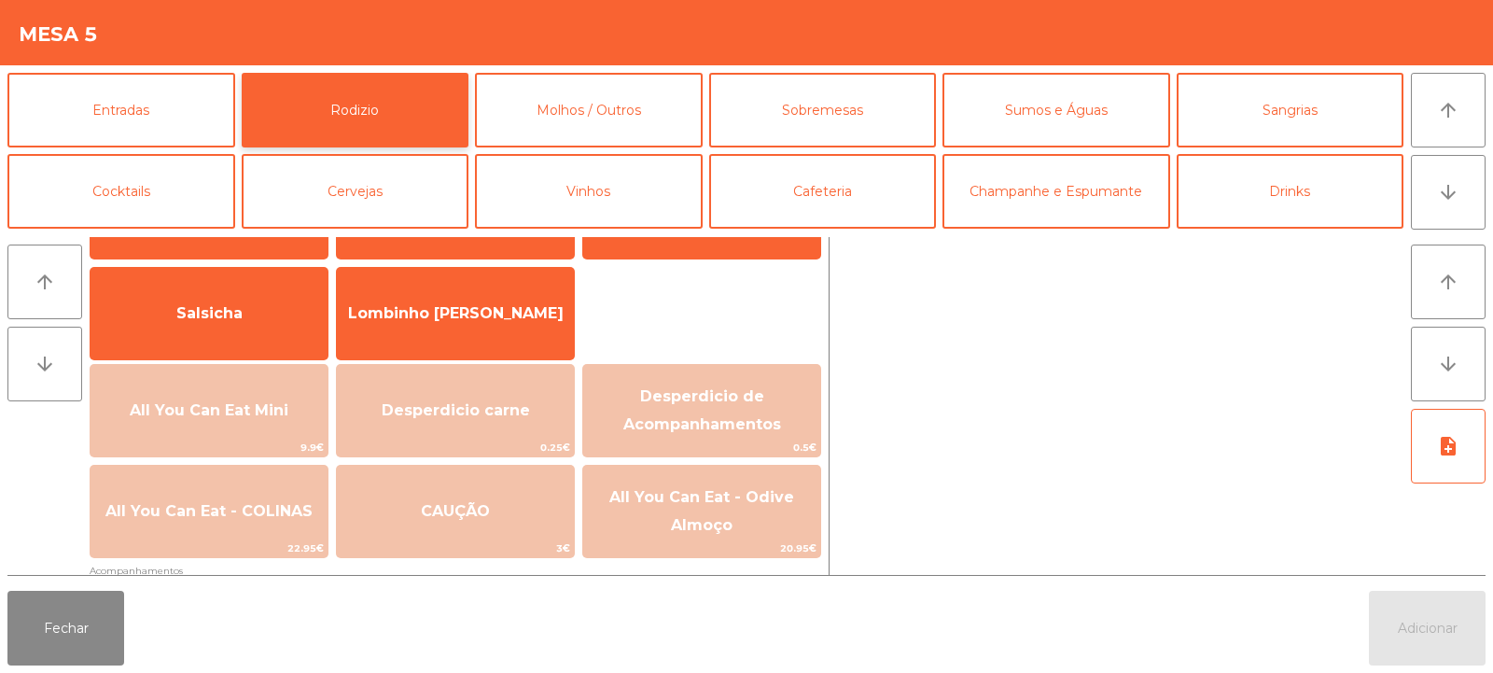
scroll to position [185, 0]
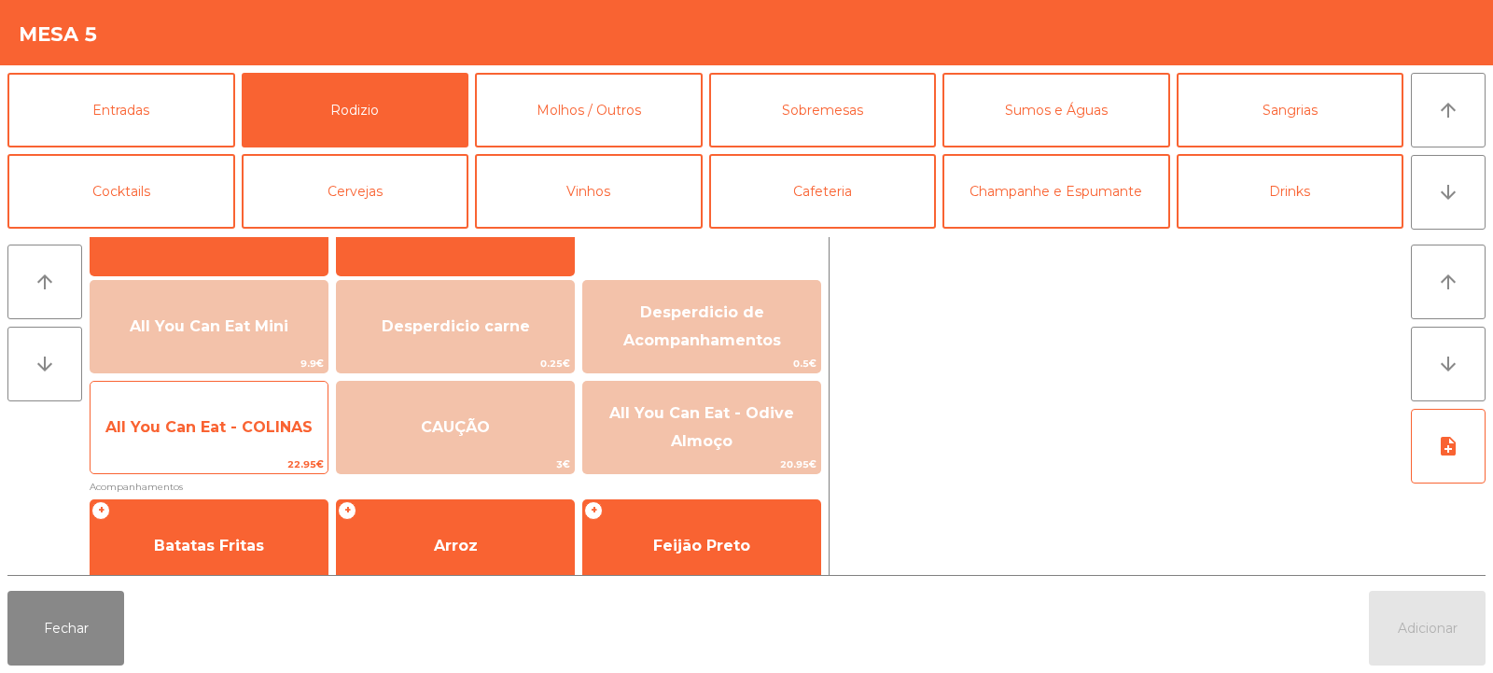
click at [204, 427] on span "All You Can Eat - COLINAS" at bounding box center [208, 427] width 207 height 18
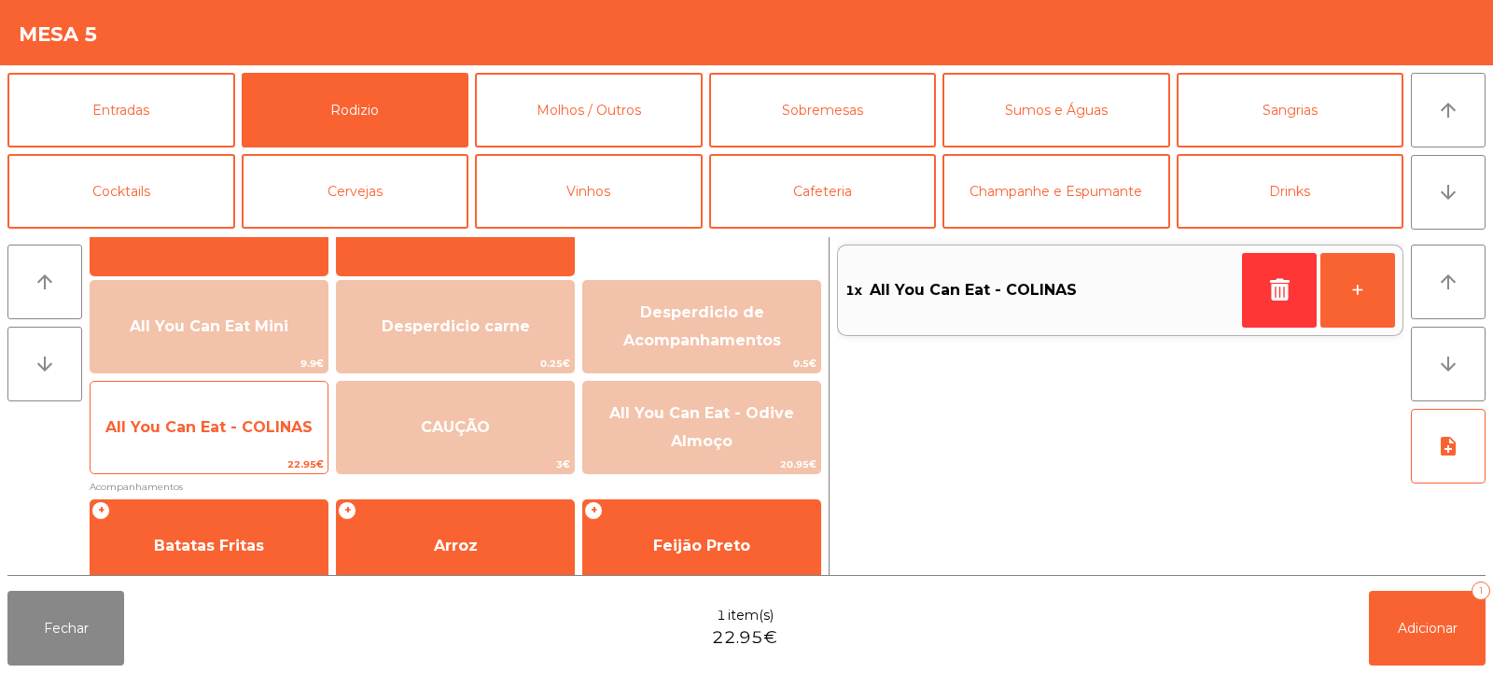
click at [212, 438] on span "All You Can Eat - COLINAS" at bounding box center [209, 427] width 237 height 50
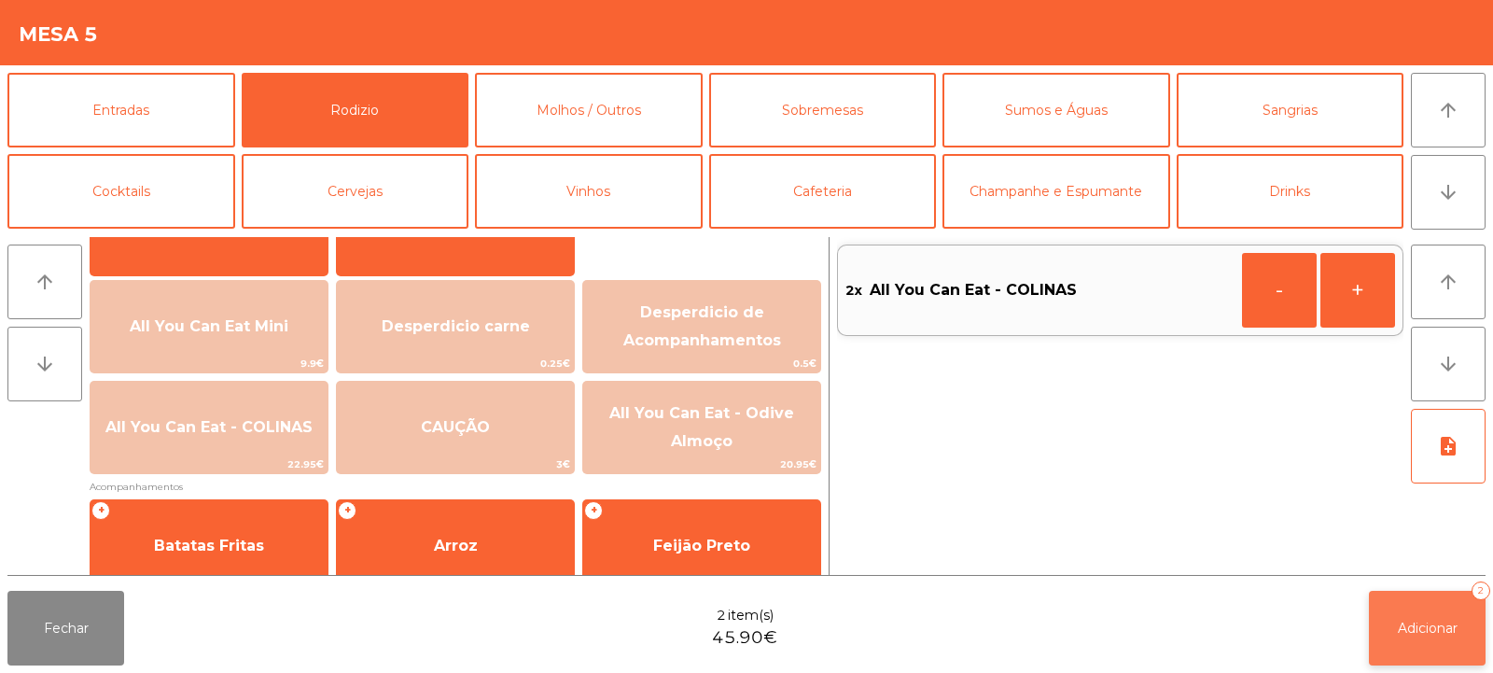
click at [1435, 611] on button "Adicionar 2" at bounding box center [1427, 628] width 117 height 75
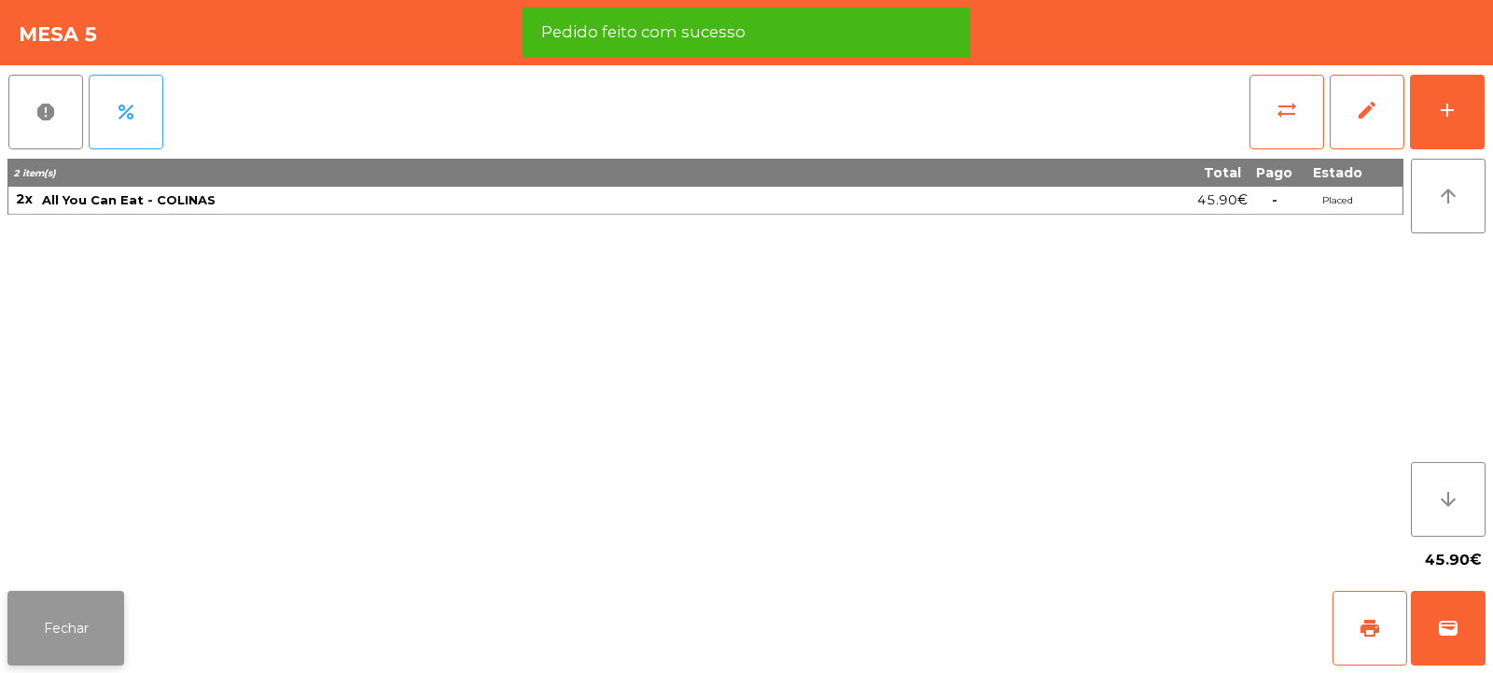
click at [78, 623] on button "Fechar" at bounding box center [65, 628] width 117 height 75
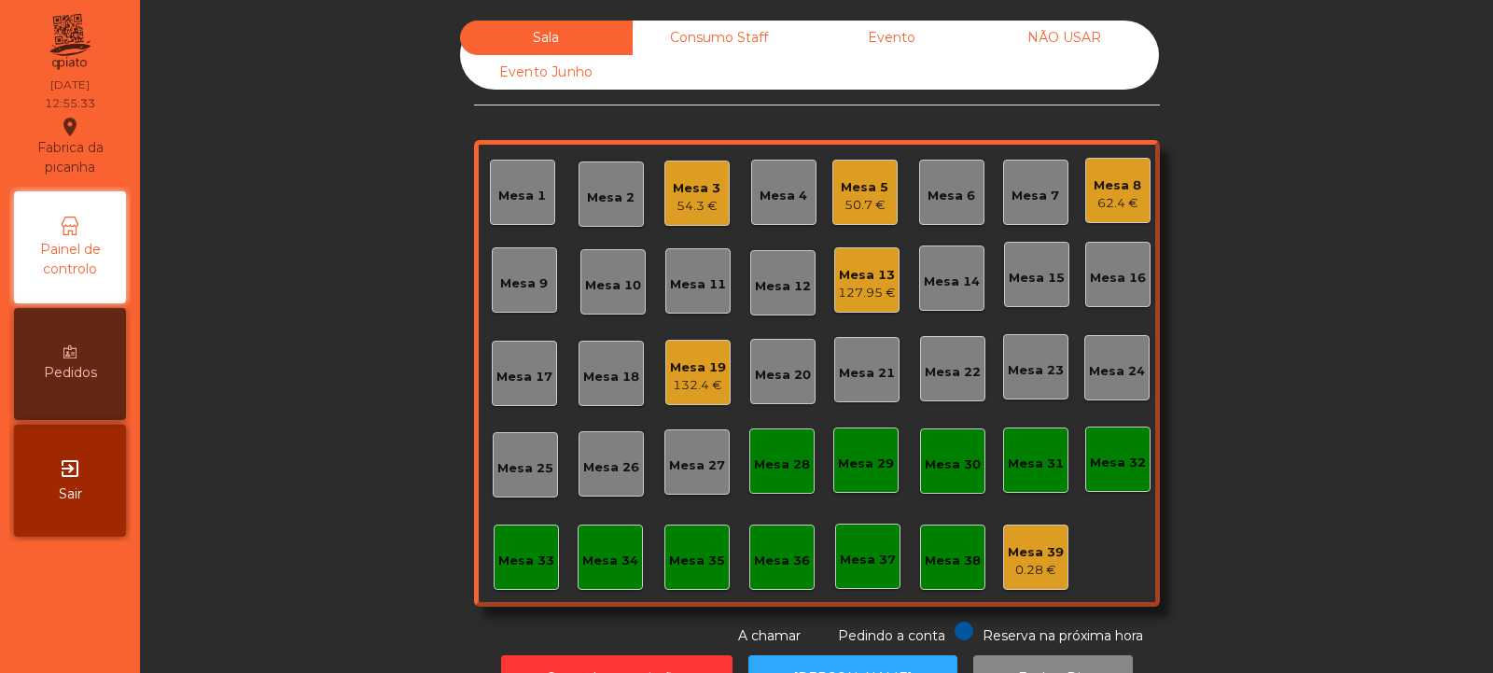
click at [840, 361] on div "Mesa 21" at bounding box center [867, 370] width 56 height 26
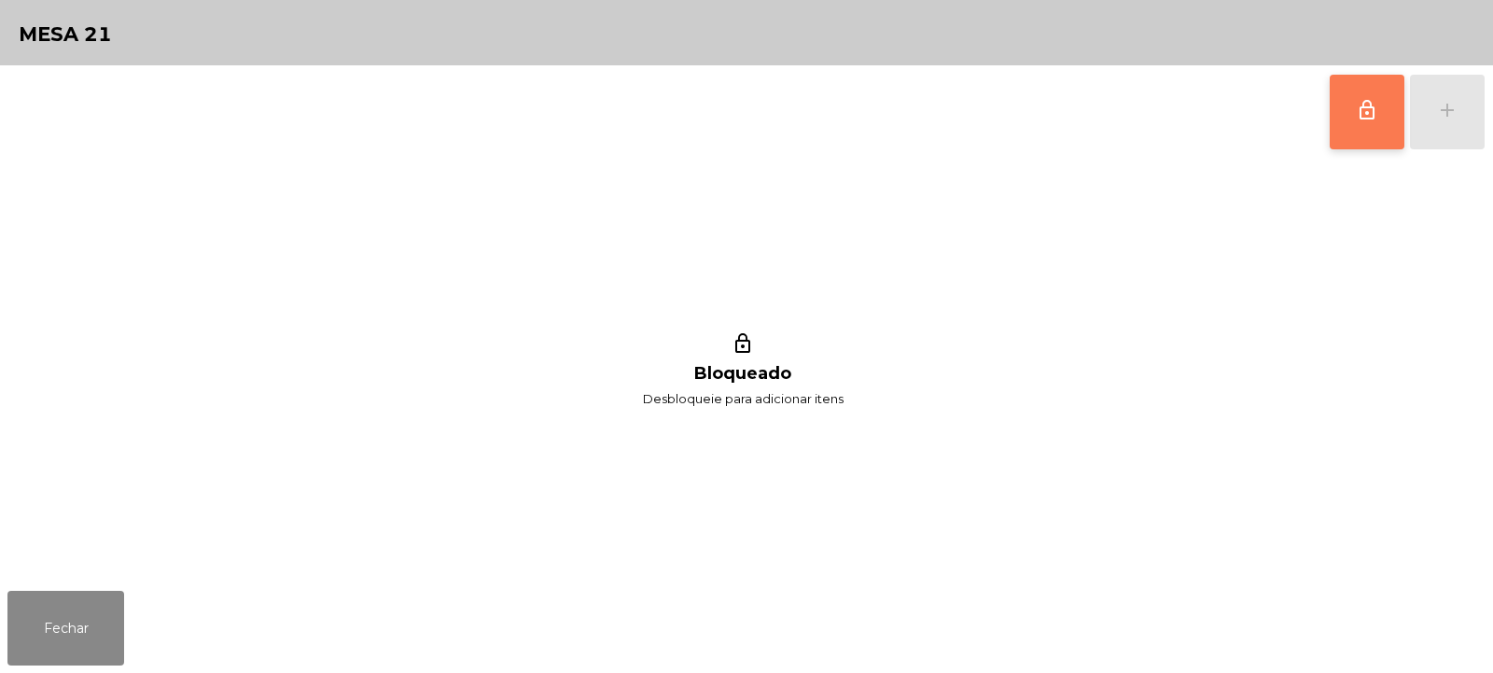
click at [1344, 109] on button "lock_outline" at bounding box center [1367, 112] width 75 height 75
click at [1436, 123] on button "add" at bounding box center [1447, 112] width 75 height 75
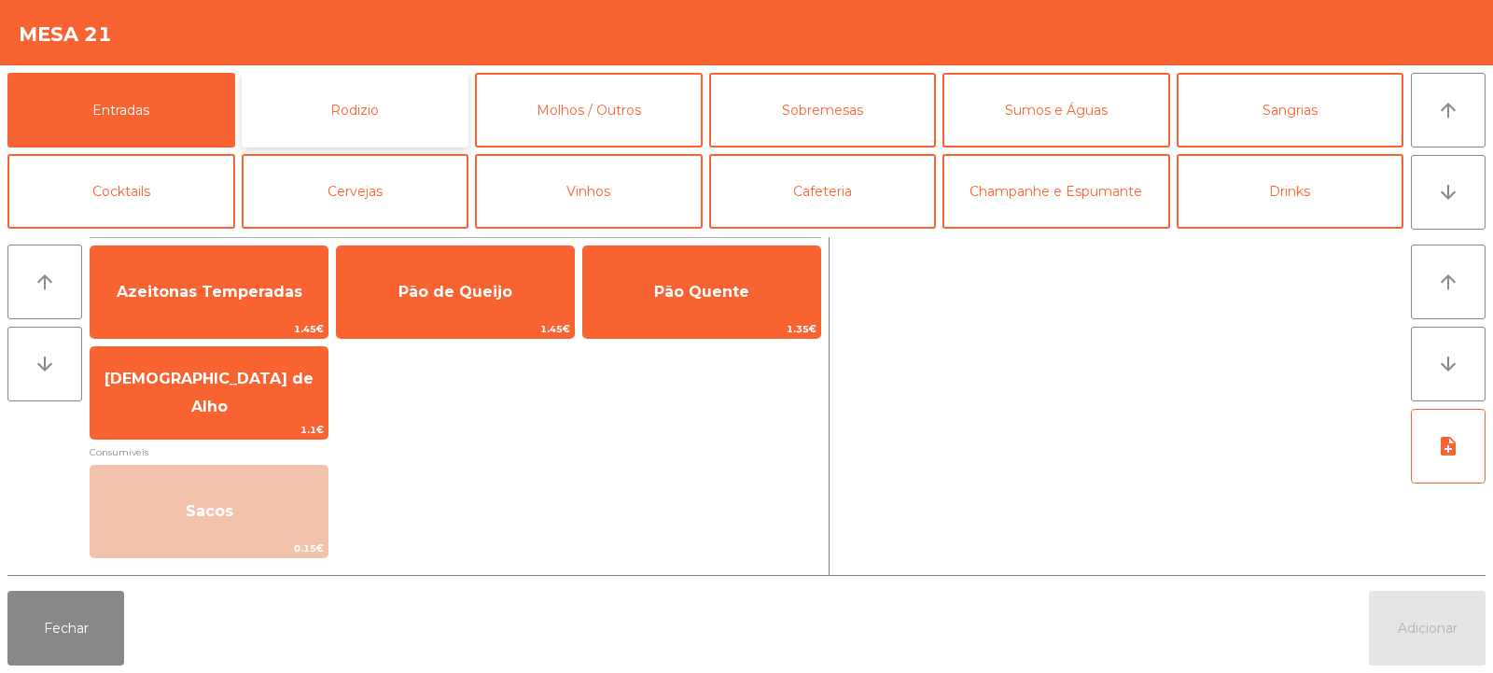
click at [403, 91] on button "Rodizio" at bounding box center [356, 110] width 228 height 75
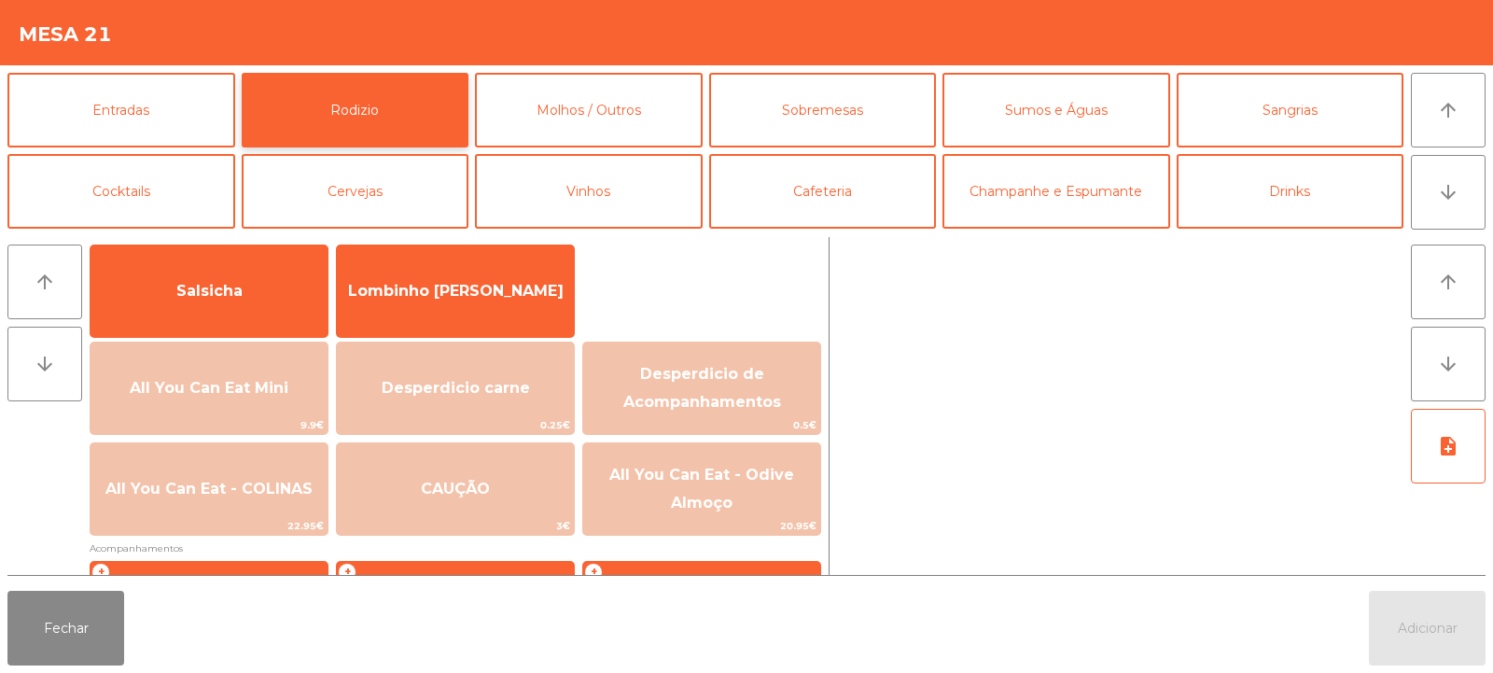
scroll to position [186, 0]
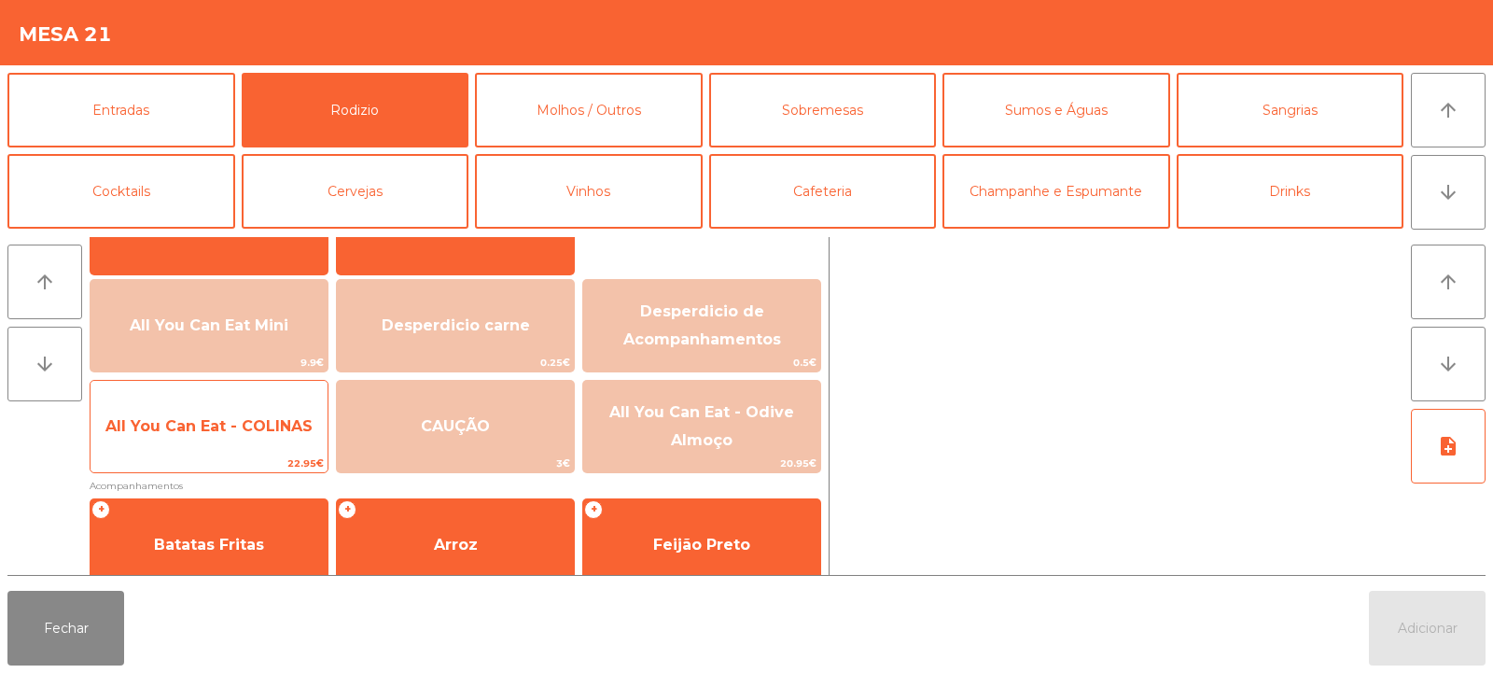
click at [203, 430] on span "All You Can Eat - COLINAS" at bounding box center [208, 426] width 207 height 18
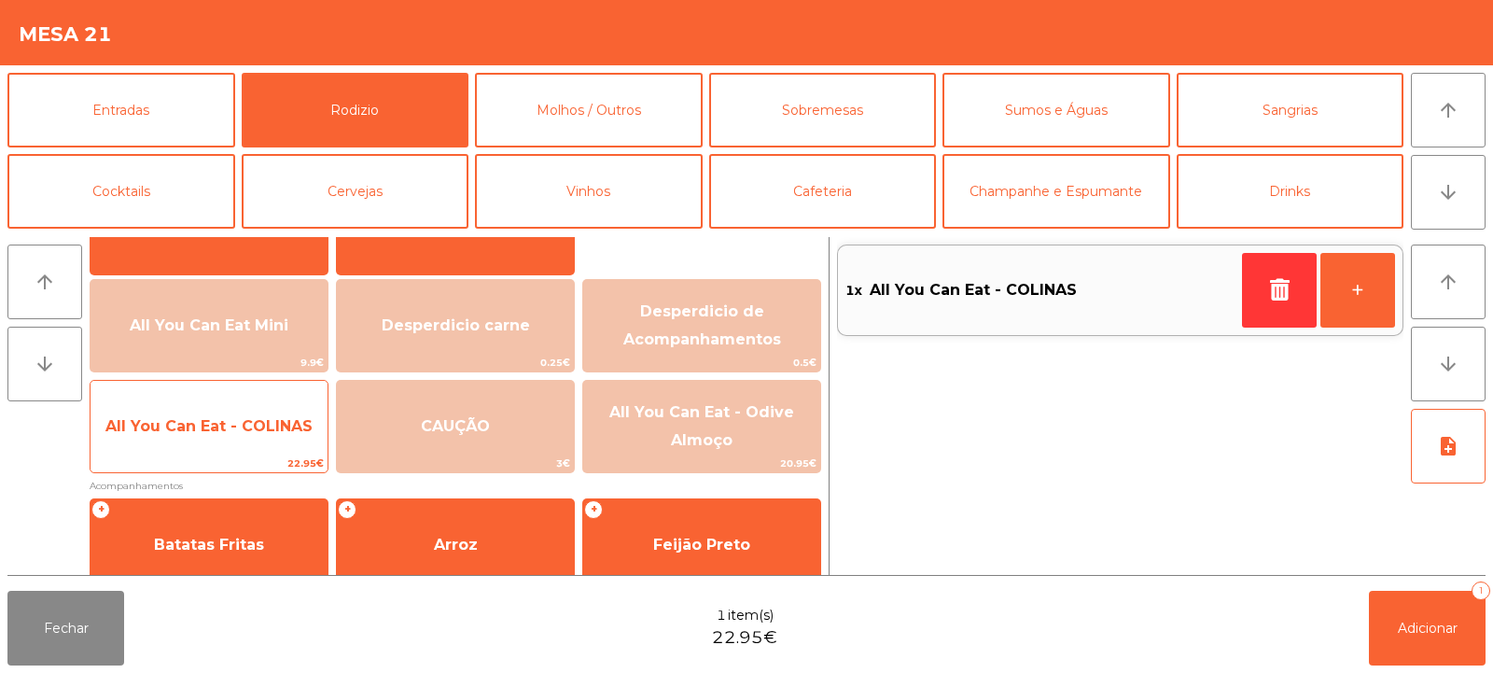
click at [201, 443] on span "All You Can Eat - COLINAS" at bounding box center [209, 426] width 237 height 50
click at [215, 451] on span "All You Can Eat - COLINAS" at bounding box center [209, 426] width 237 height 50
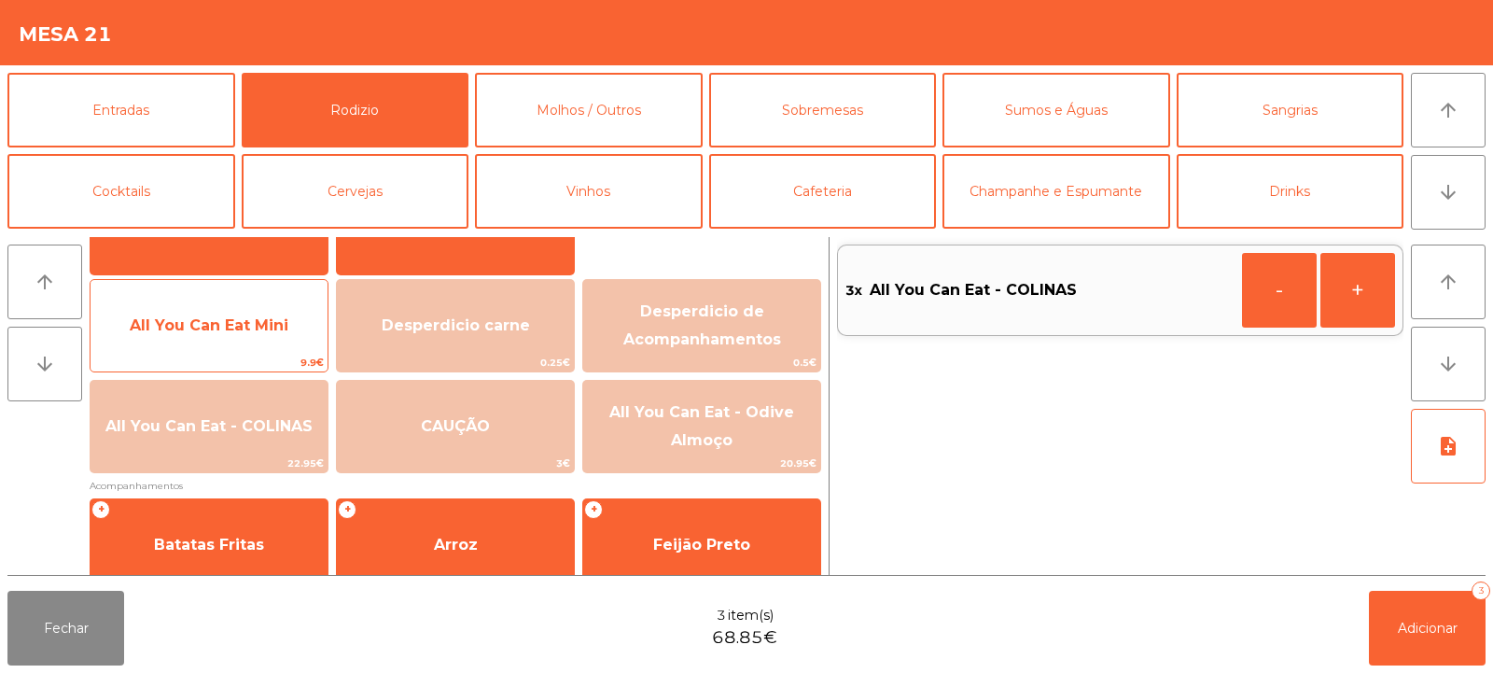
click at [245, 335] on span "All You Can Eat Mini" at bounding box center [209, 326] width 237 height 50
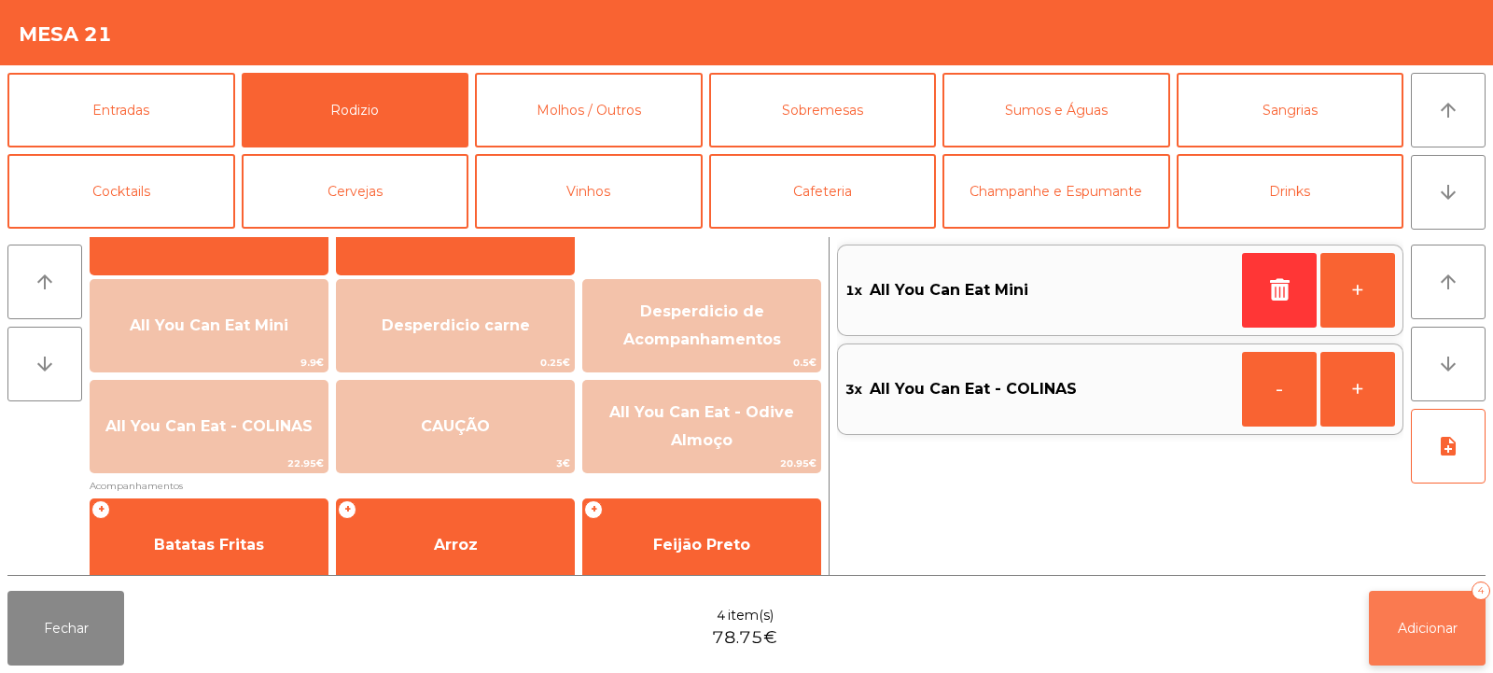
click at [1419, 628] on span "Adicionar" at bounding box center [1428, 628] width 60 height 17
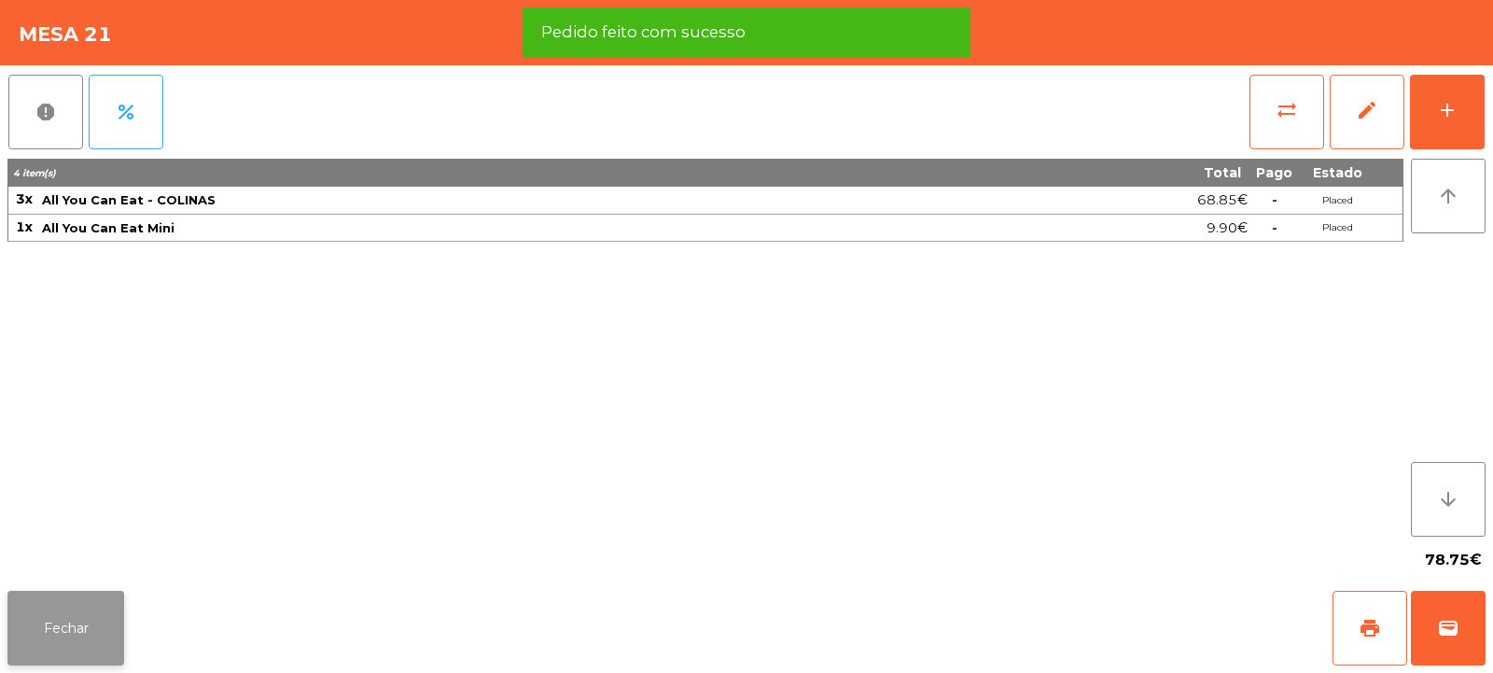
click at [57, 618] on button "Fechar" at bounding box center [65, 628] width 117 height 75
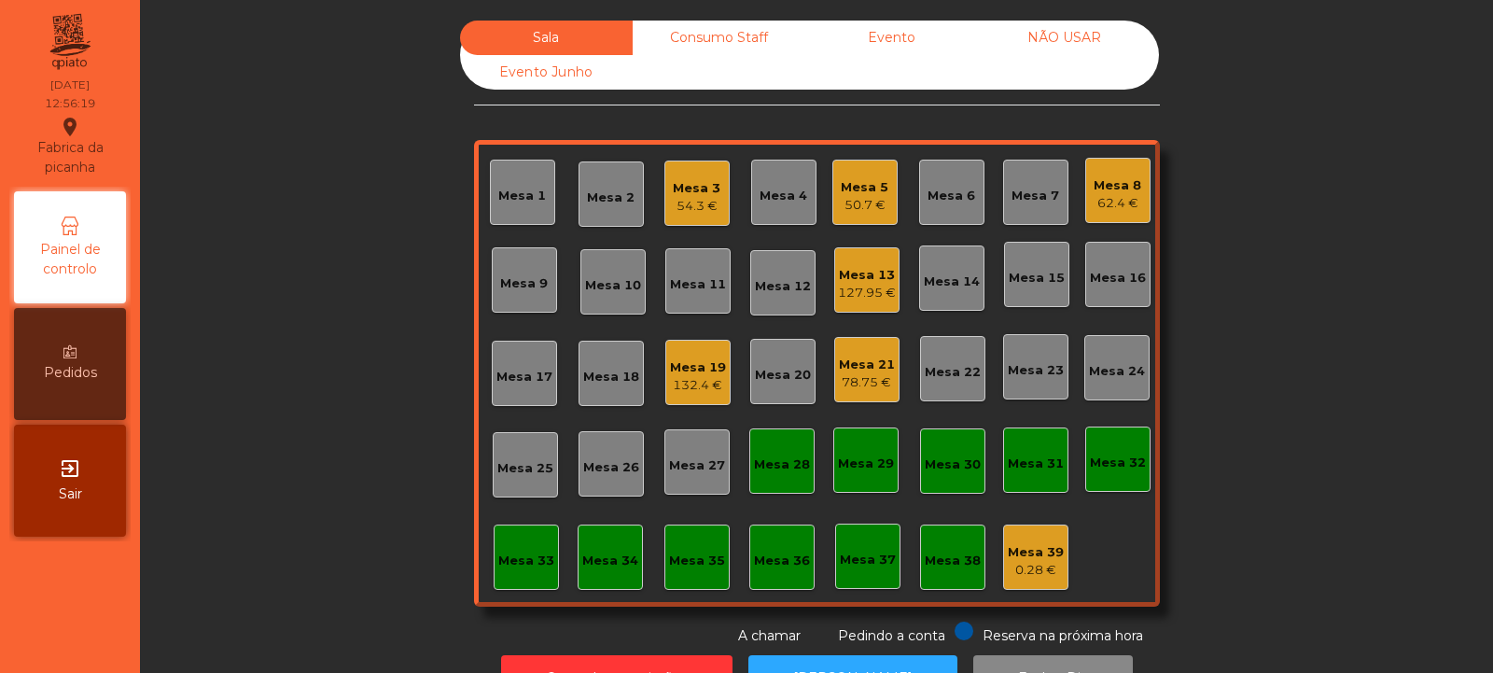
click at [938, 206] on div "Mesa 6" at bounding box center [951, 192] width 65 height 65
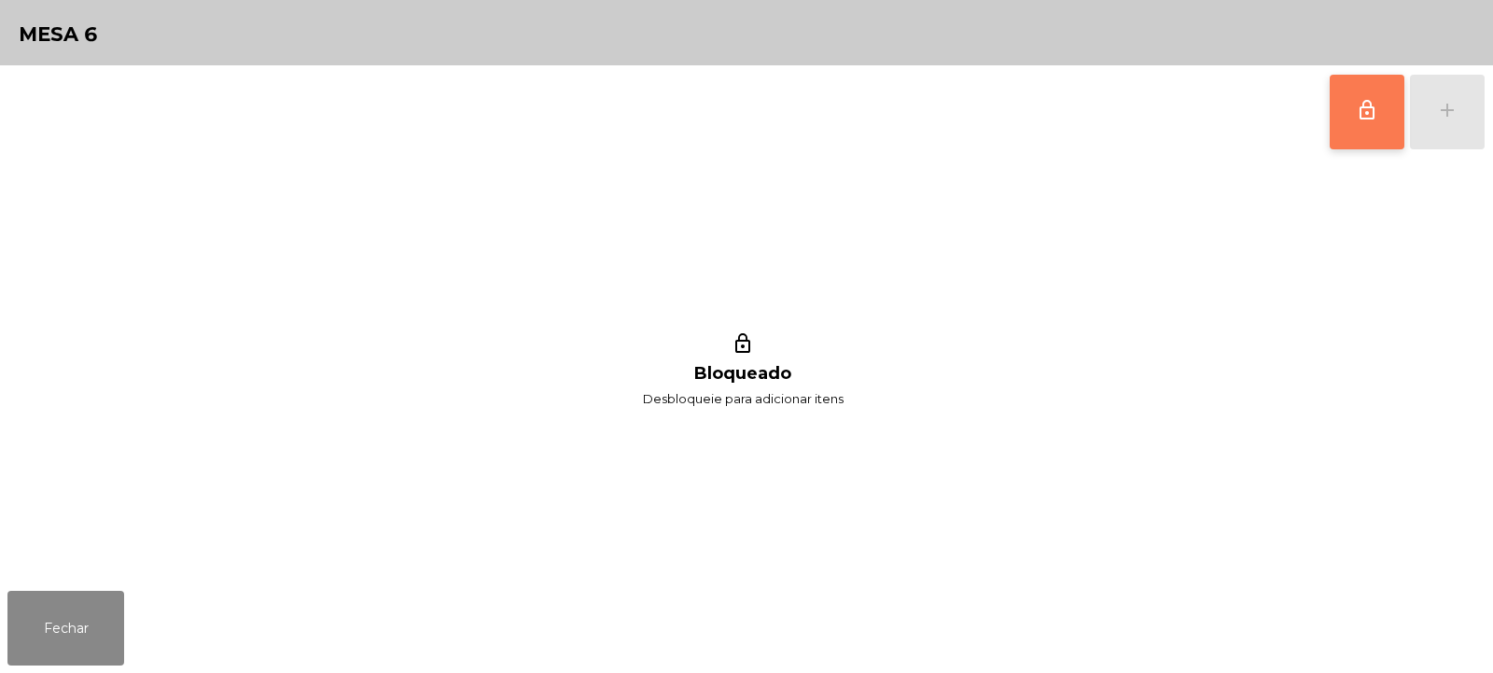
click at [1371, 119] on span "lock_outline" at bounding box center [1367, 110] width 22 height 22
click at [1440, 106] on div "add" at bounding box center [1447, 110] width 22 height 22
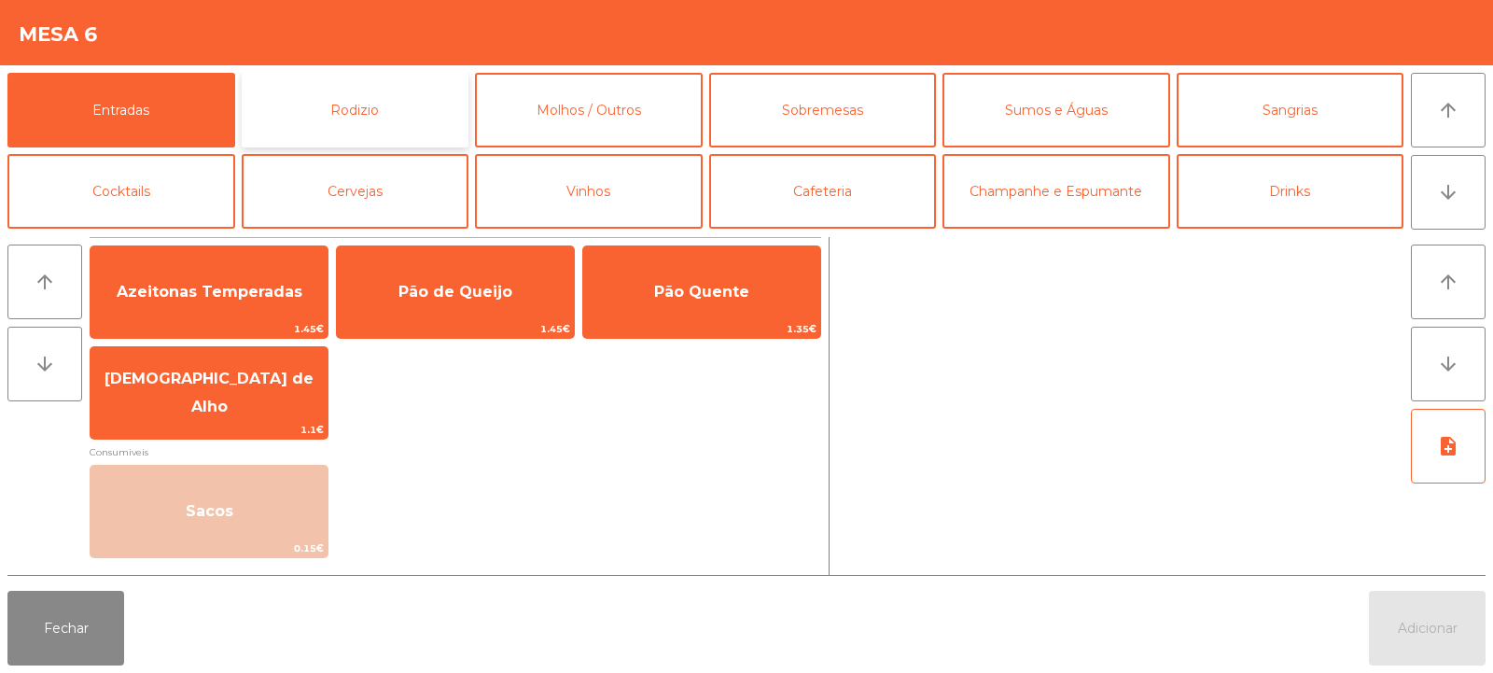
click at [356, 108] on button "Rodizio" at bounding box center [356, 110] width 228 height 75
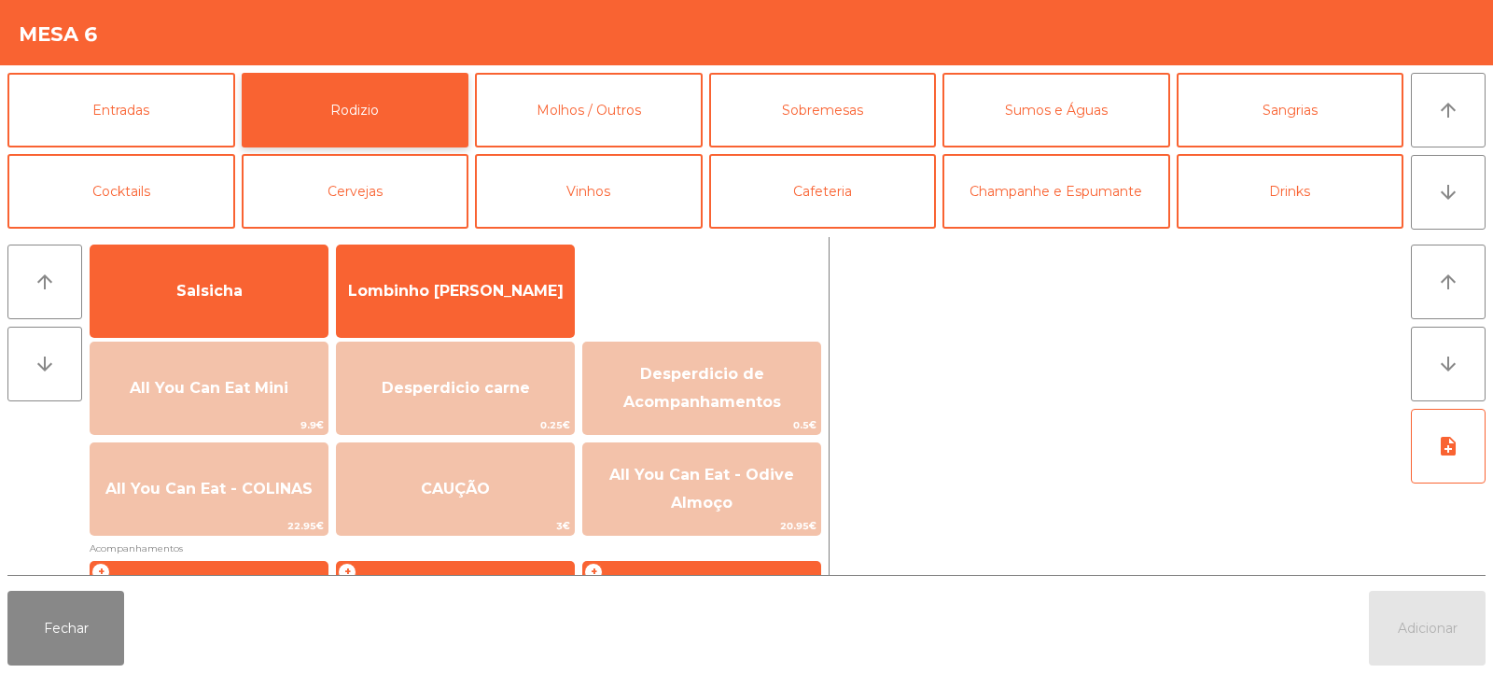
scroll to position [164, 0]
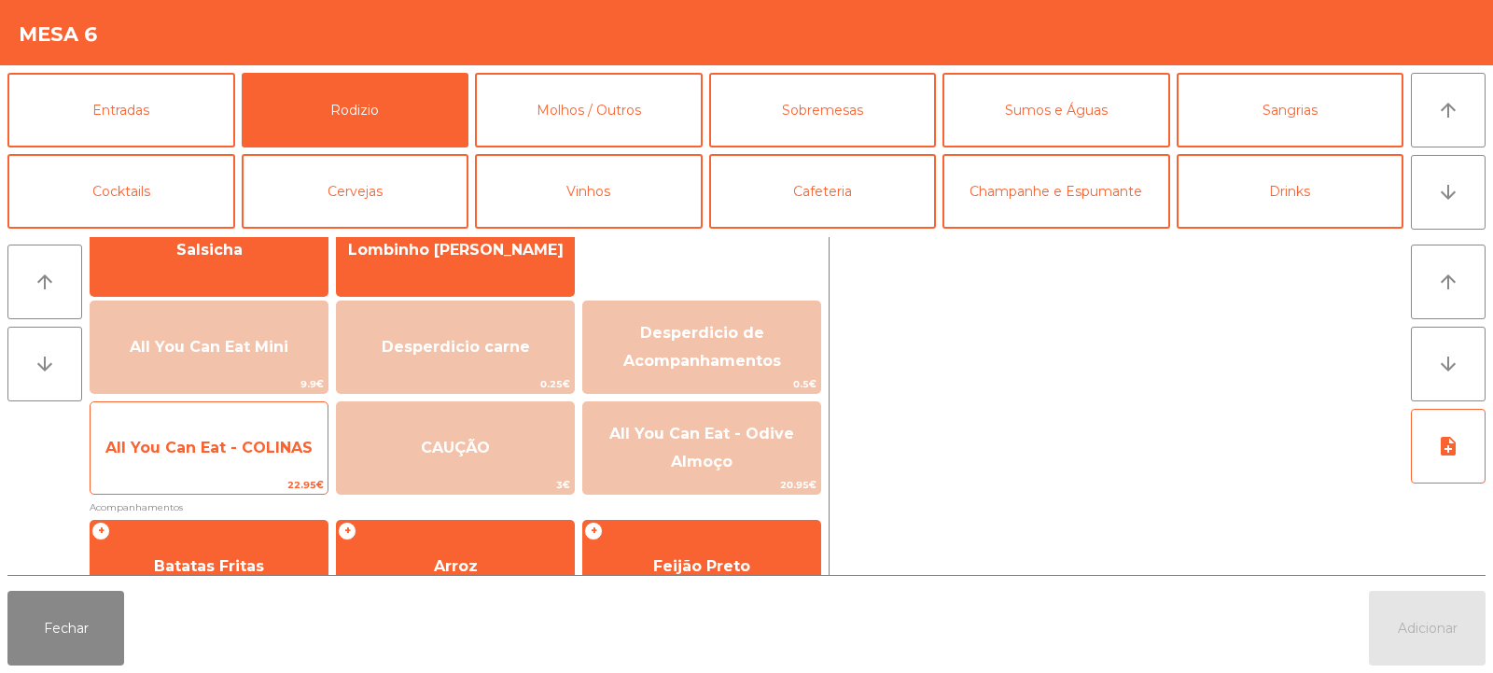
click at [202, 442] on span "All You Can Eat - COLINAS" at bounding box center [208, 448] width 207 height 18
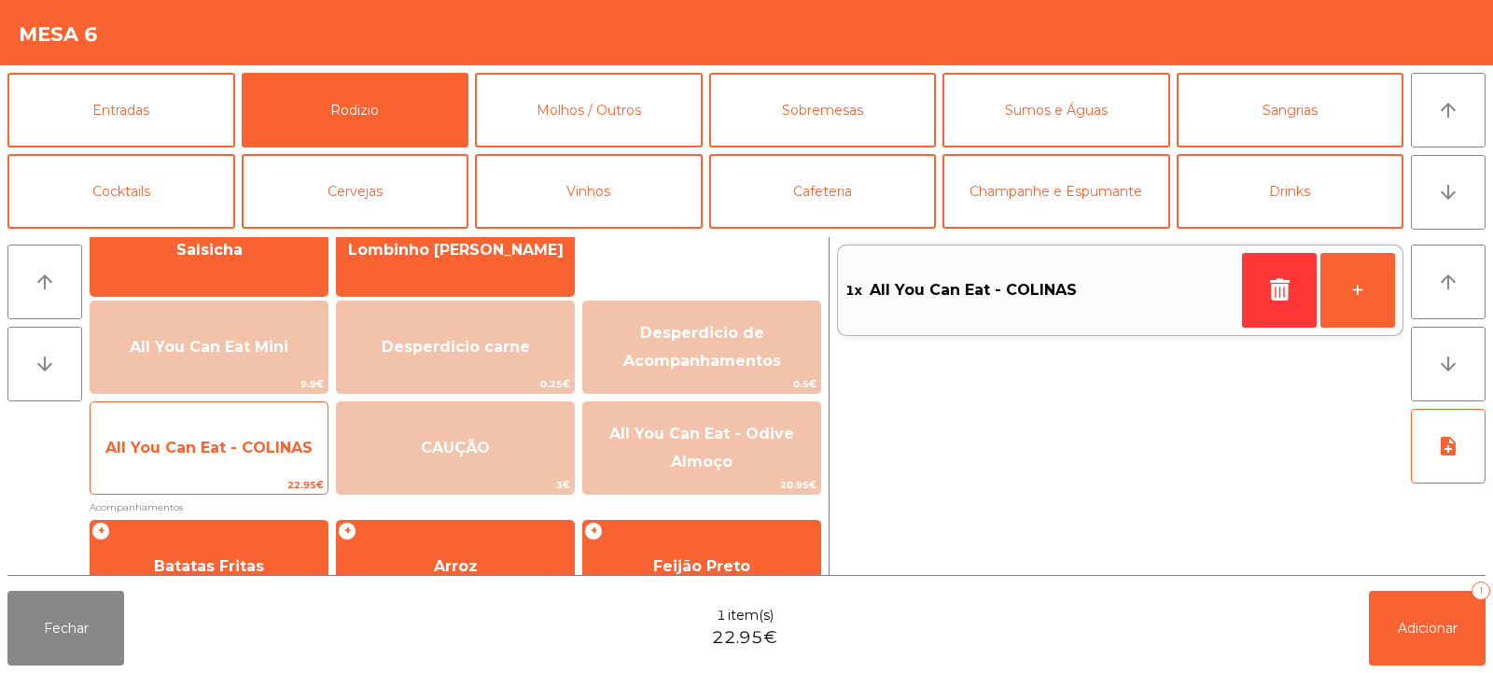
click at [201, 465] on span "All You Can Eat - COLINAS" at bounding box center [209, 448] width 237 height 50
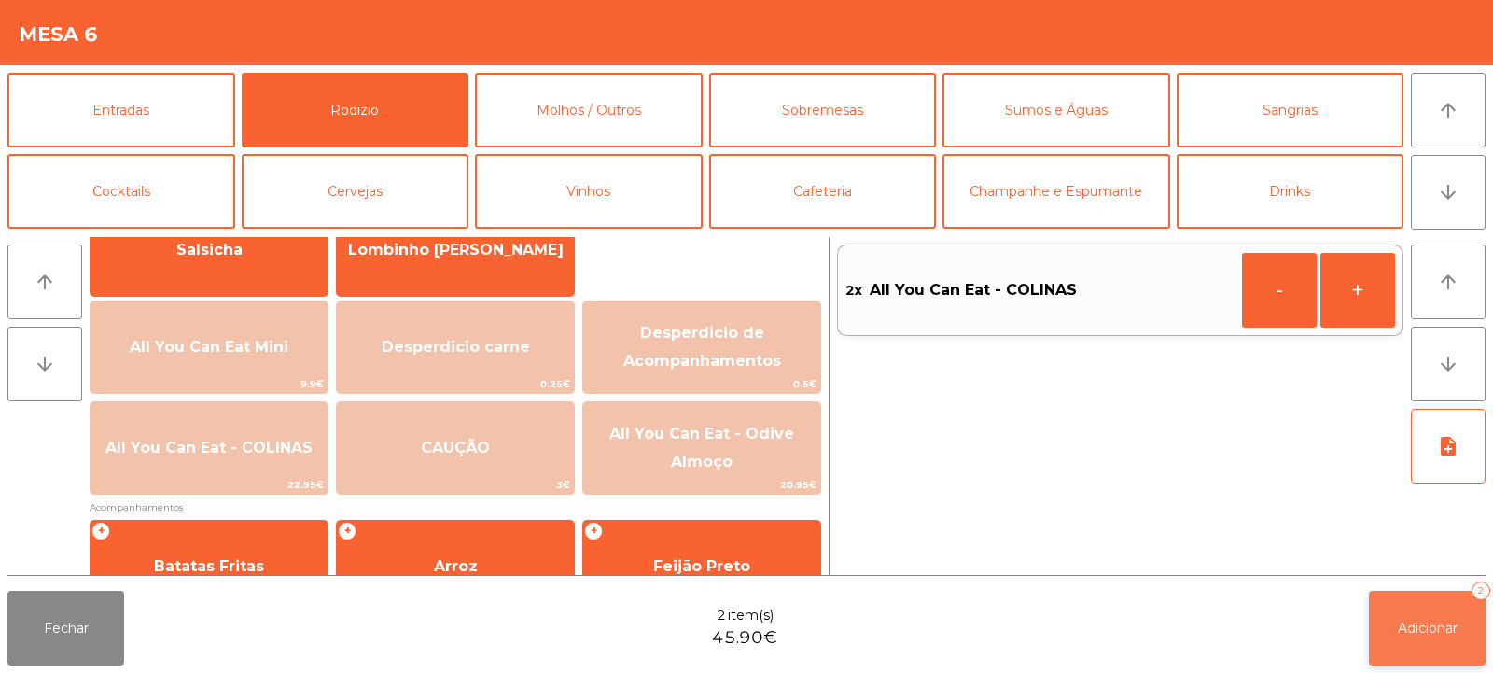
click at [1407, 593] on button "Adicionar 2" at bounding box center [1427, 628] width 117 height 75
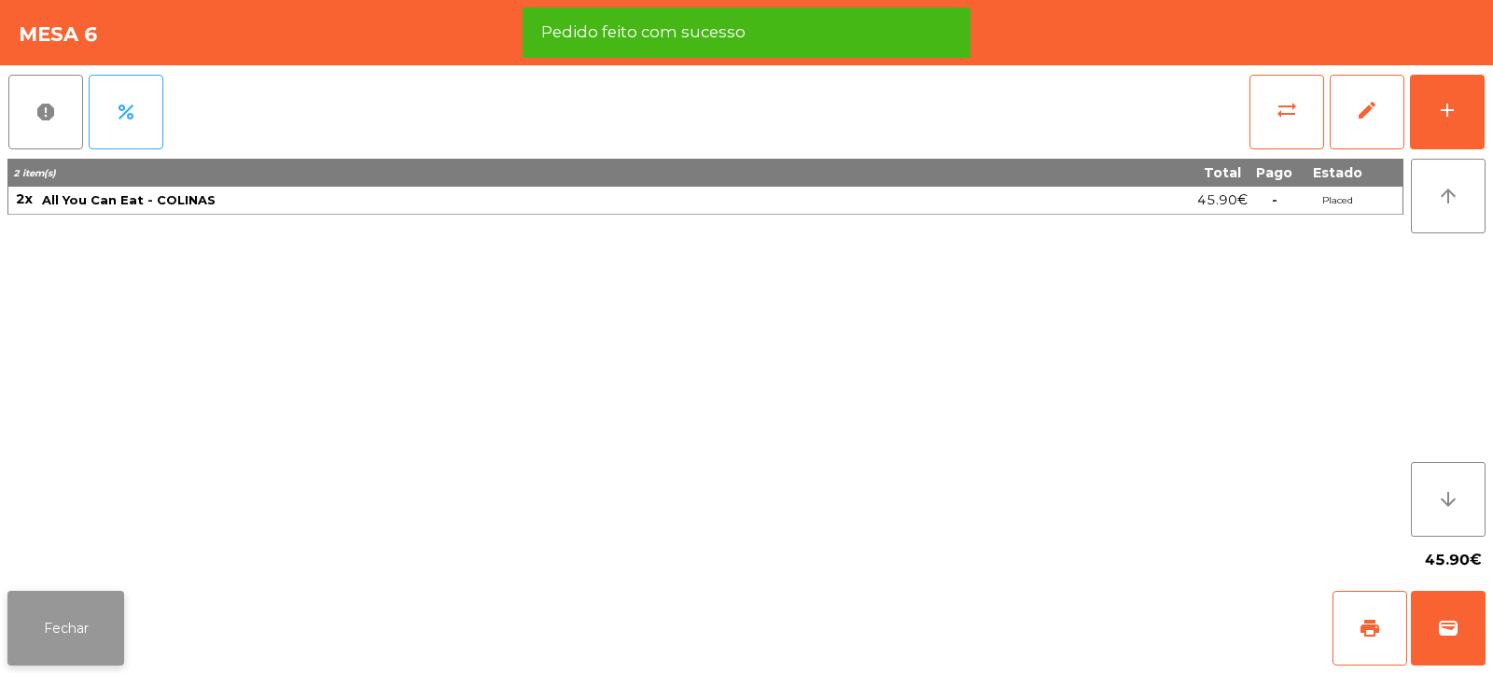
click at [77, 636] on button "Fechar" at bounding box center [65, 628] width 117 height 75
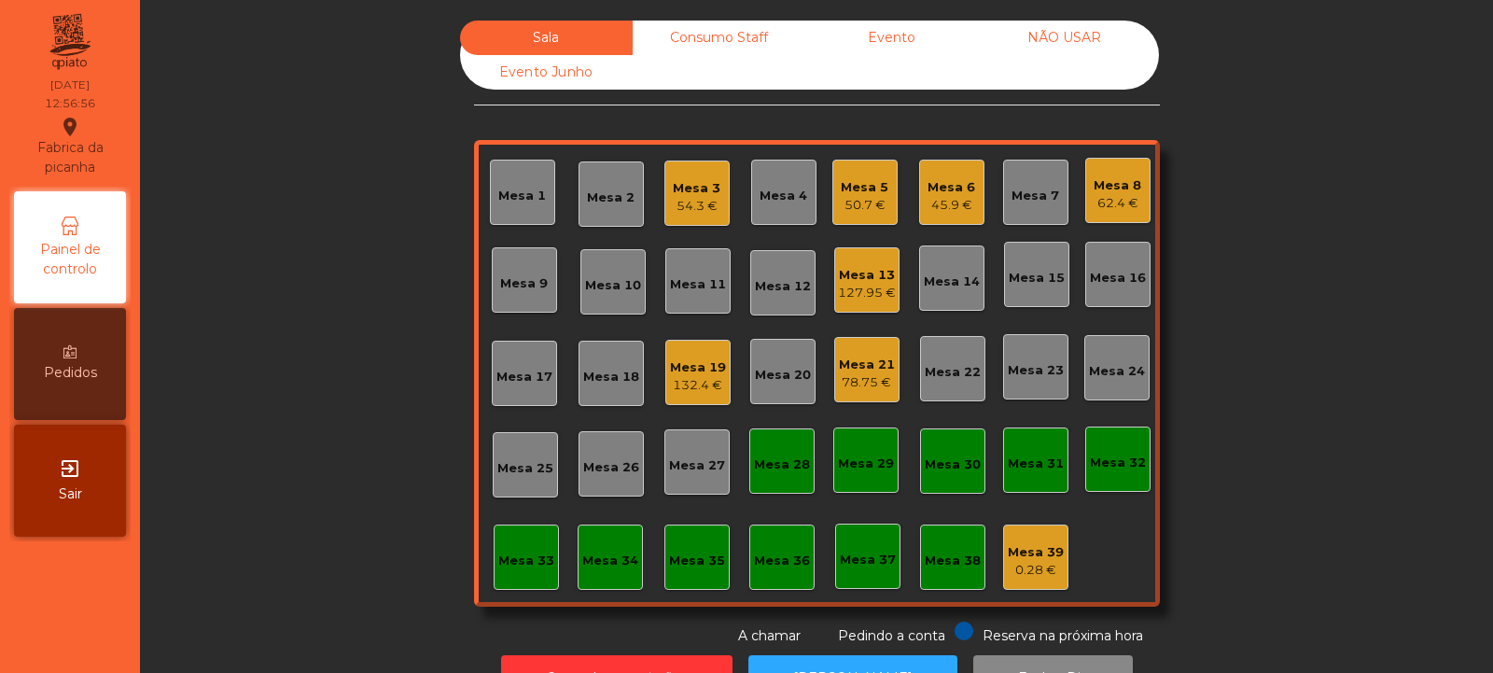
click at [771, 192] on div "Mesa 4" at bounding box center [784, 196] width 48 height 19
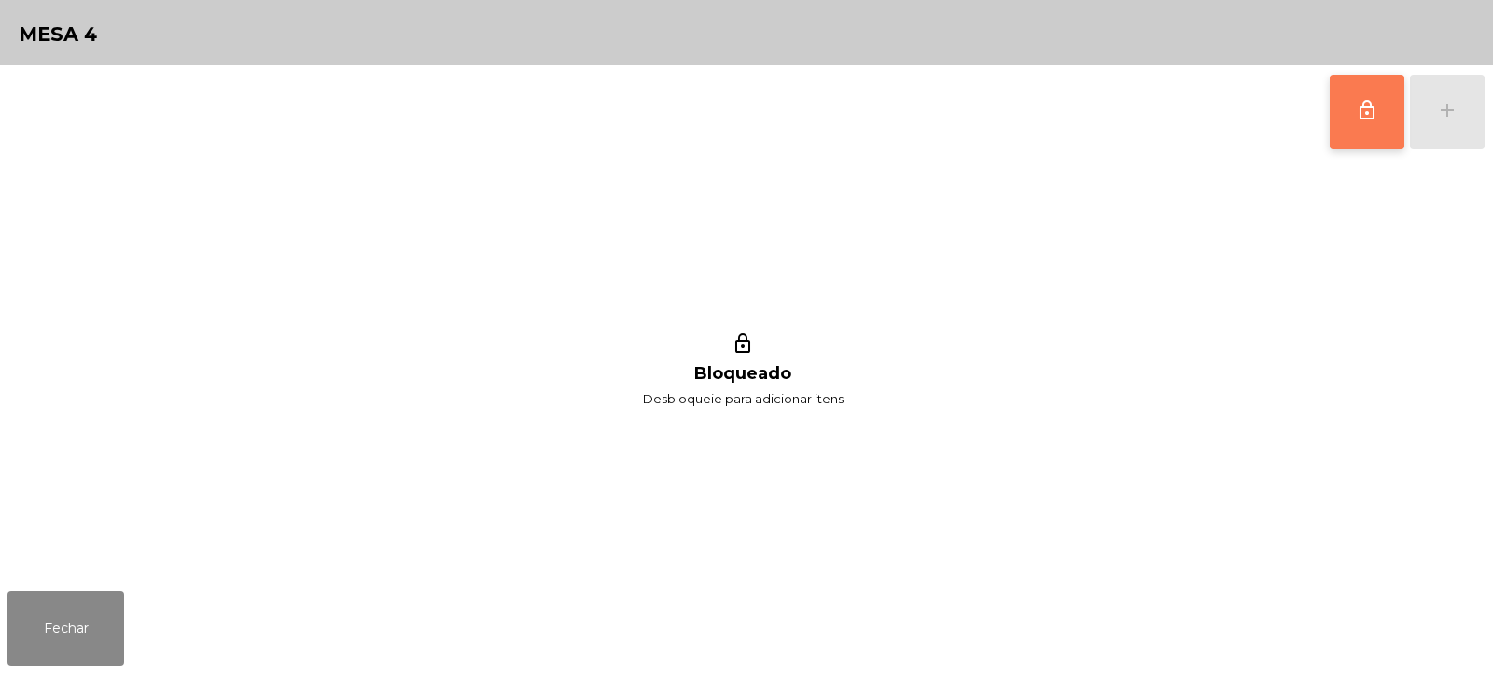
click at [1379, 129] on button "lock_outline" at bounding box center [1367, 112] width 75 height 75
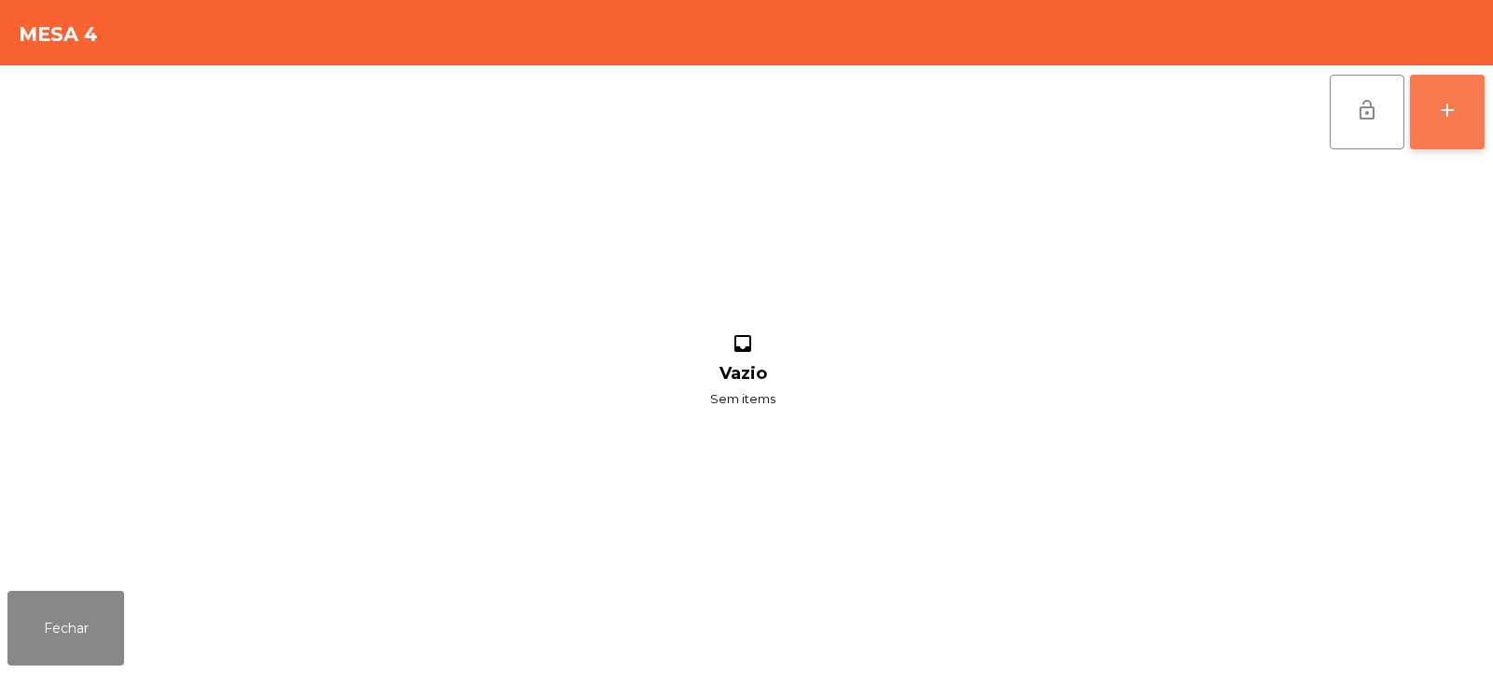
click at [1452, 119] on div "add" at bounding box center [1447, 110] width 22 height 22
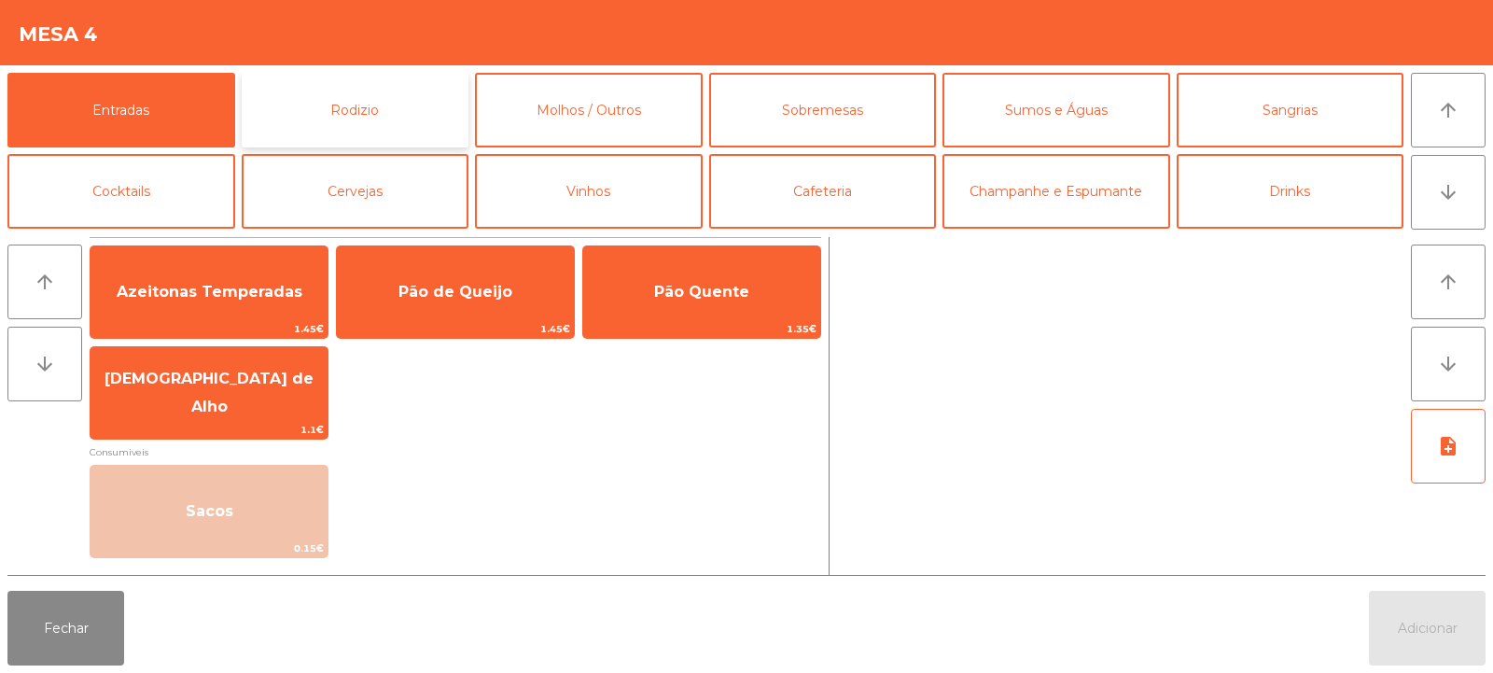
click at [386, 94] on button "Rodizio" at bounding box center [356, 110] width 228 height 75
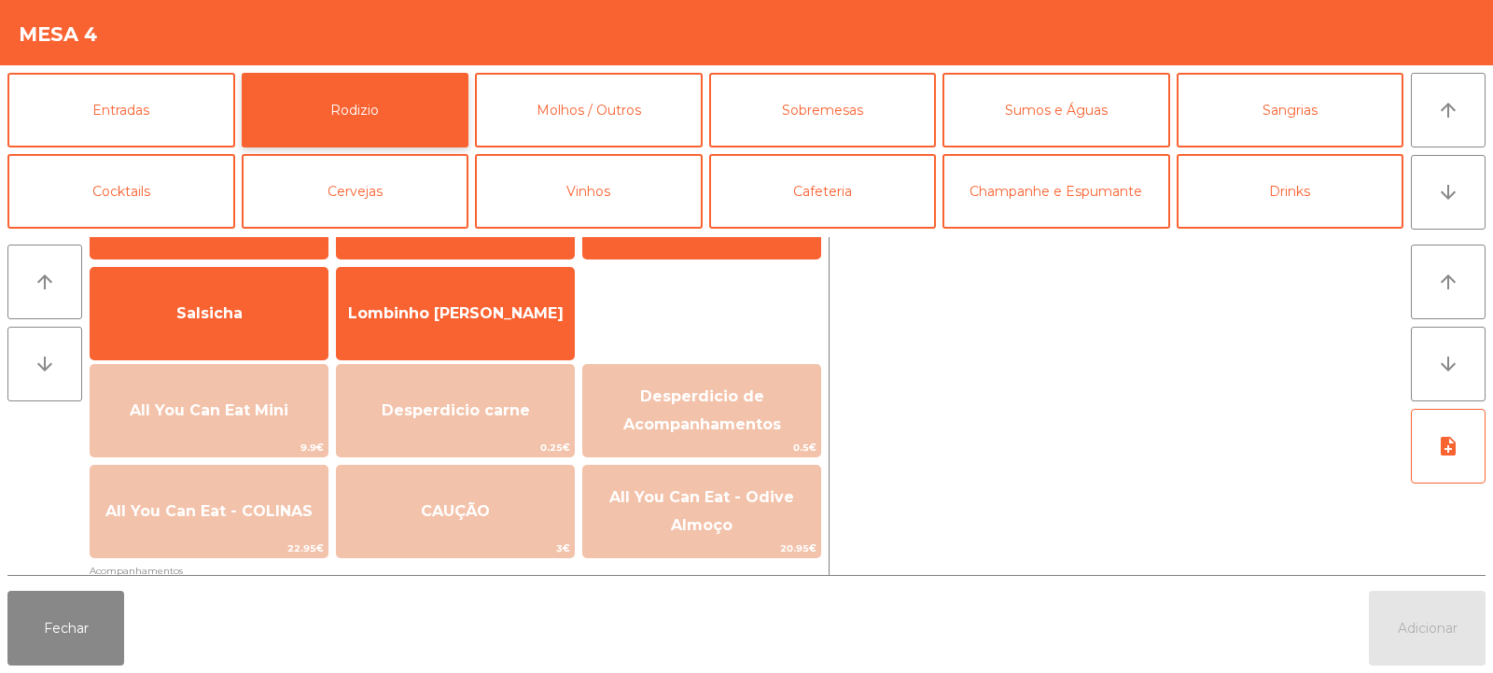
scroll to position [156, 0]
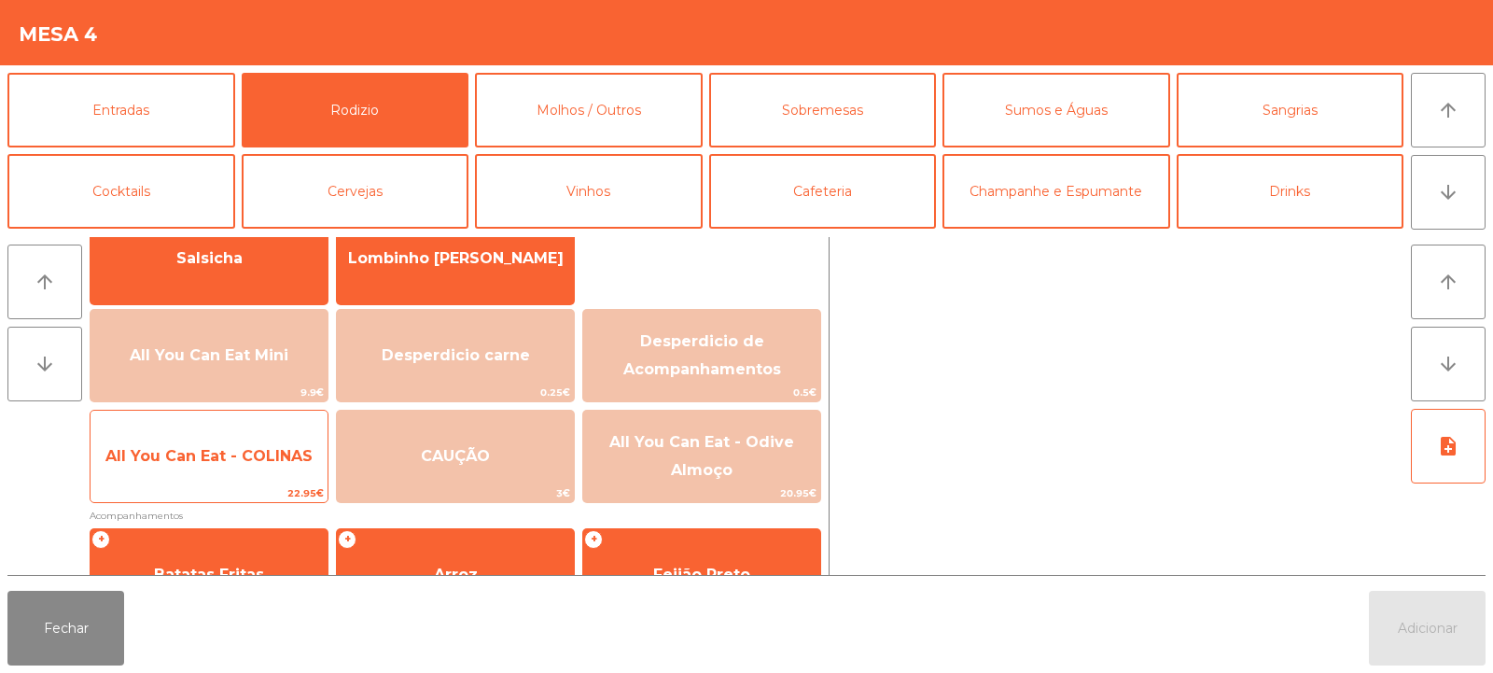
click at [199, 468] on span "All You Can Eat - COLINAS" at bounding box center [209, 456] width 237 height 50
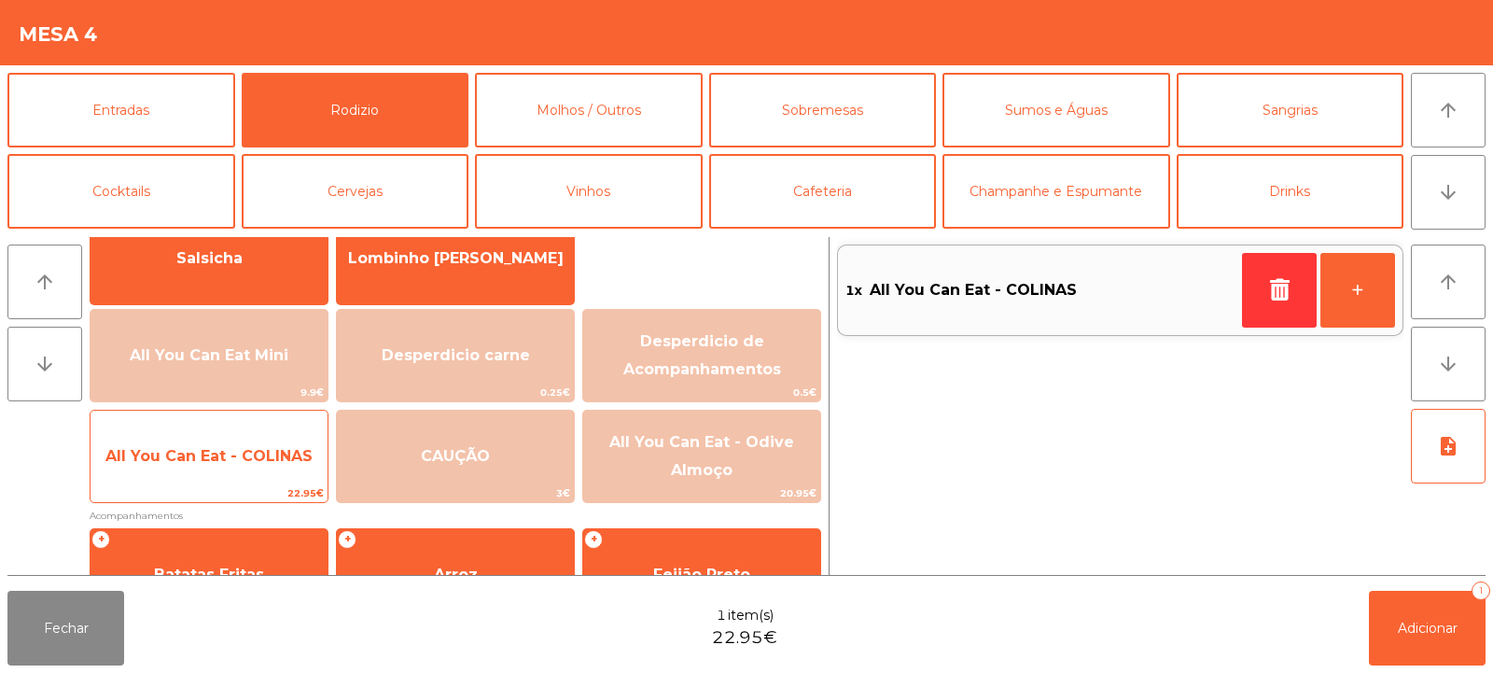
click at [204, 473] on span "All You Can Eat - COLINAS" at bounding box center [209, 456] width 237 height 50
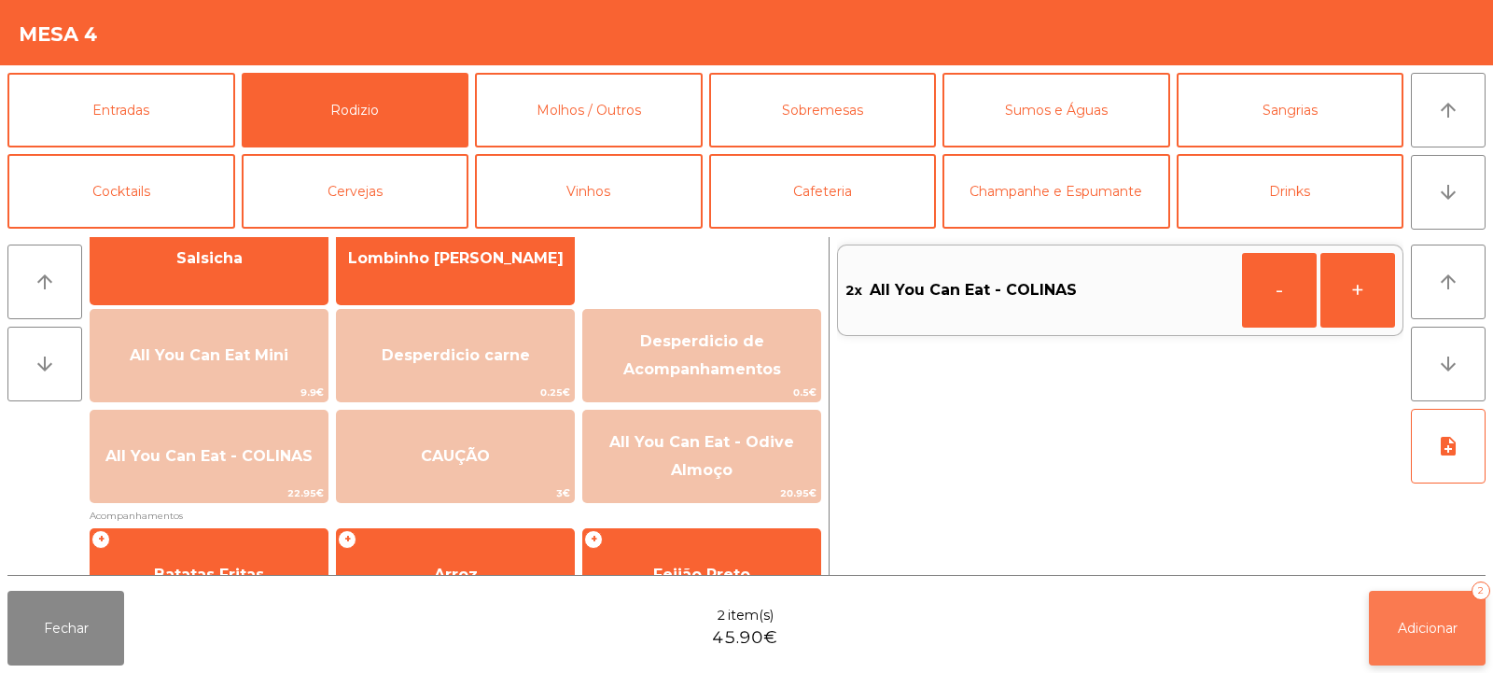
click at [1446, 621] on span "Adicionar" at bounding box center [1428, 628] width 60 height 17
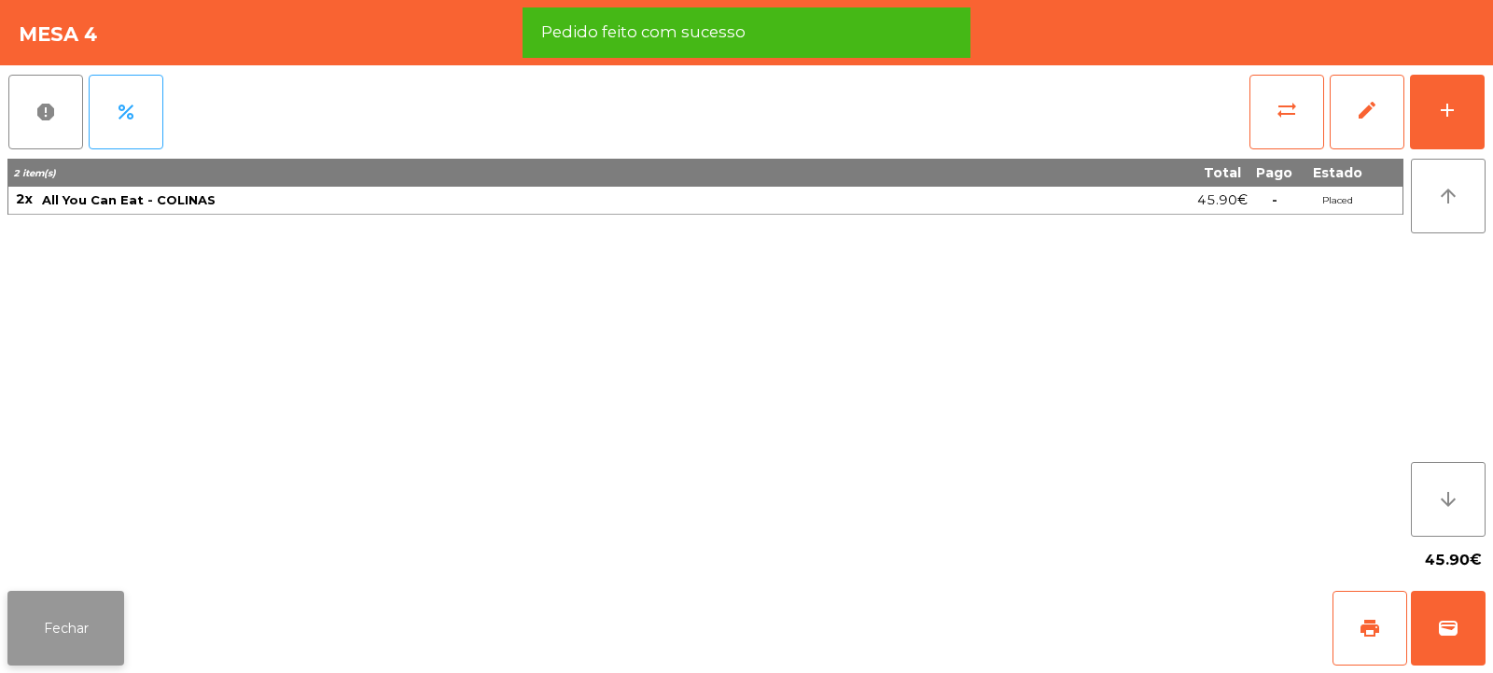
click at [36, 617] on button "Fechar" at bounding box center [65, 628] width 117 height 75
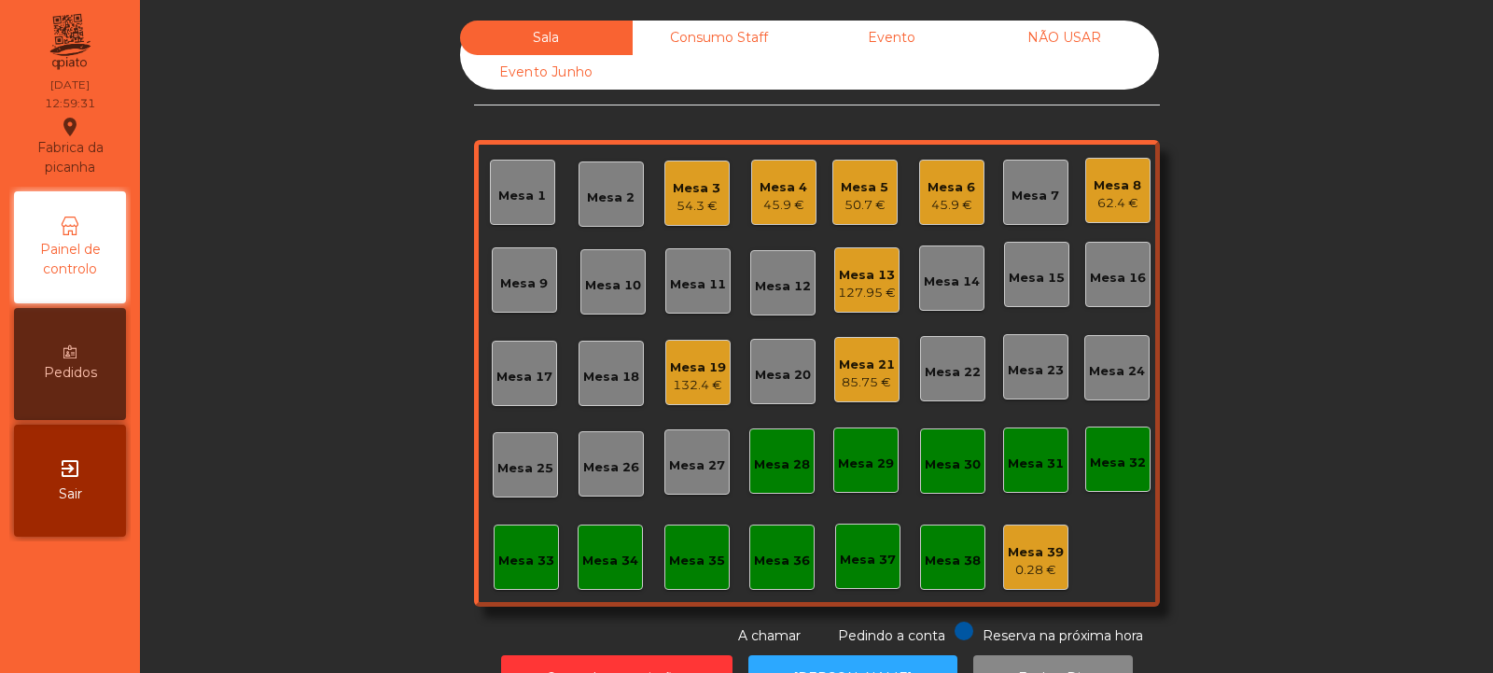
click at [841, 268] on div "Mesa 13" at bounding box center [867, 275] width 58 height 19
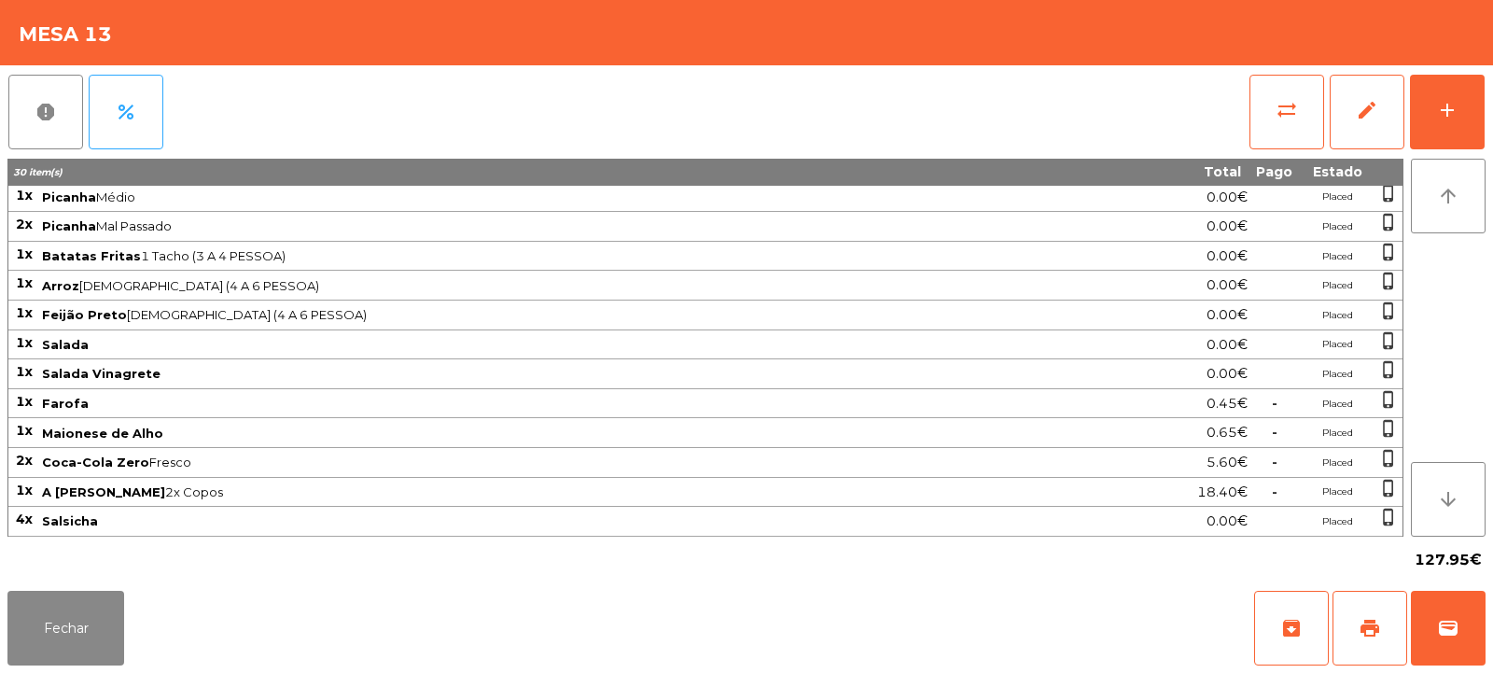
scroll to position [0, 0]
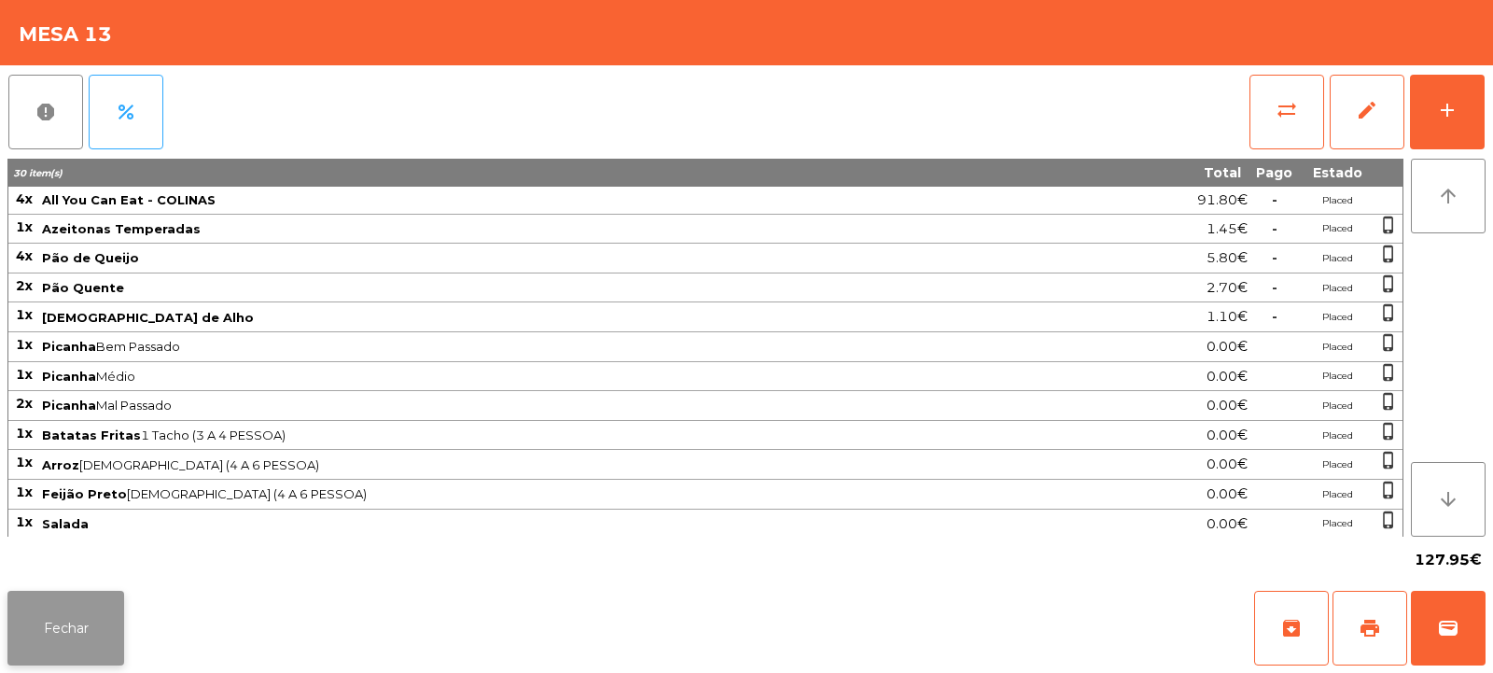
click at [45, 623] on button "Fechar" at bounding box center [65, 628] width 117 height 75
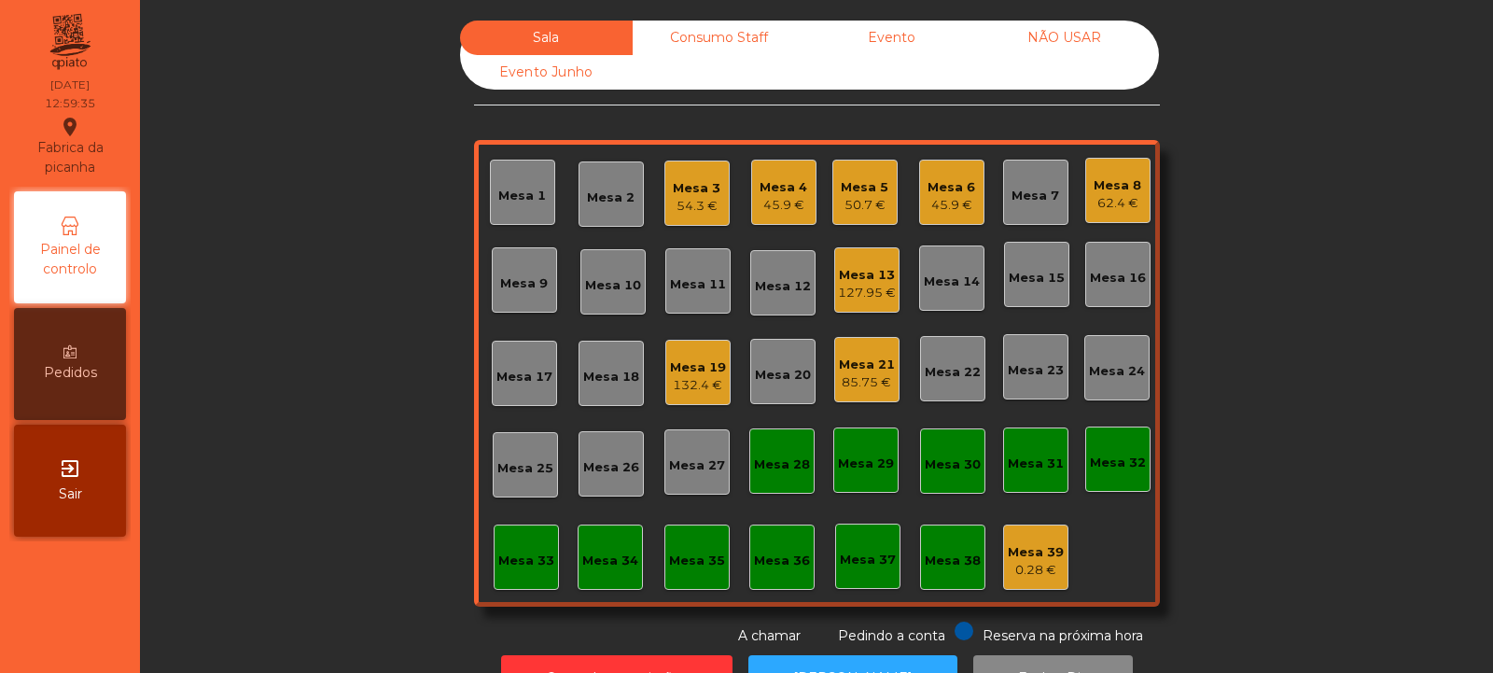
click at [851, 288] on div "127.95 €" at bounding box center [867, 293] width 58 height 19
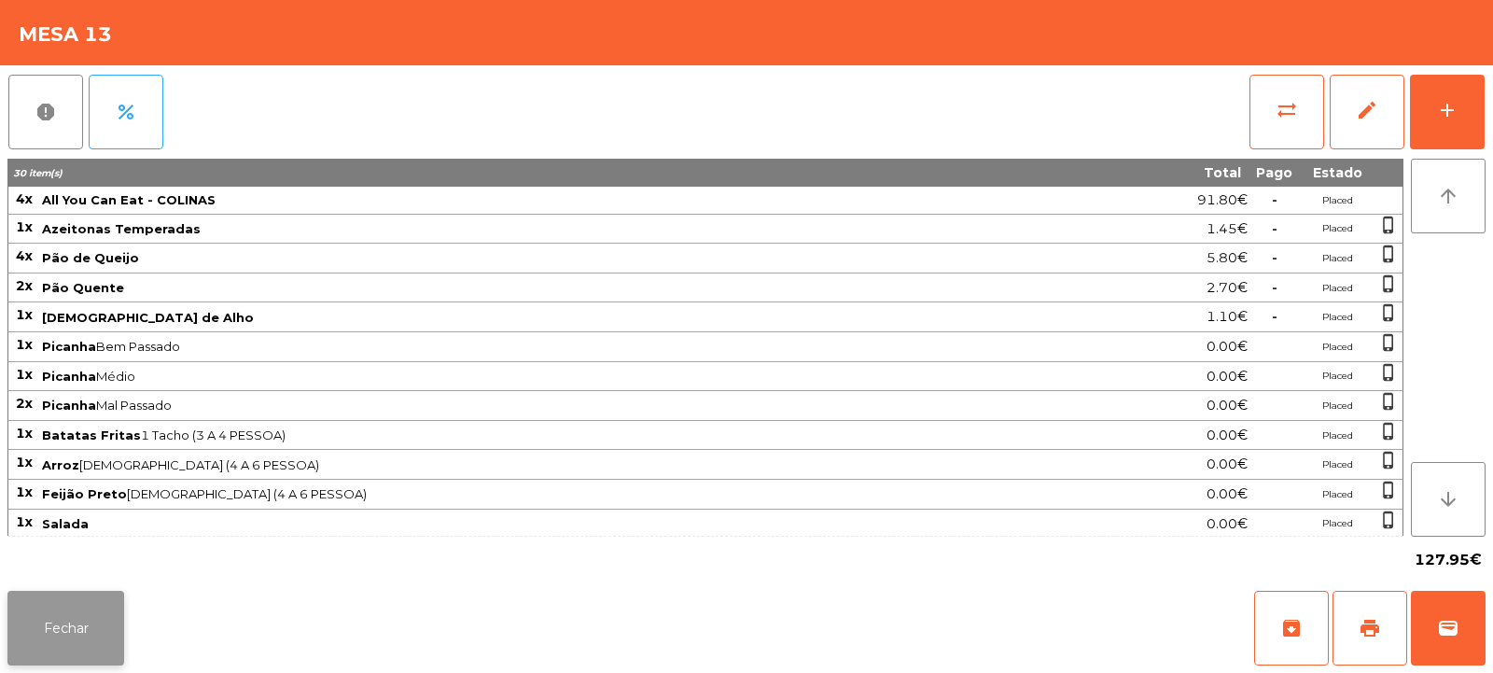
click at [49, 651] on button "Fechar" at bounding box center [65, 628] width 117 height 75
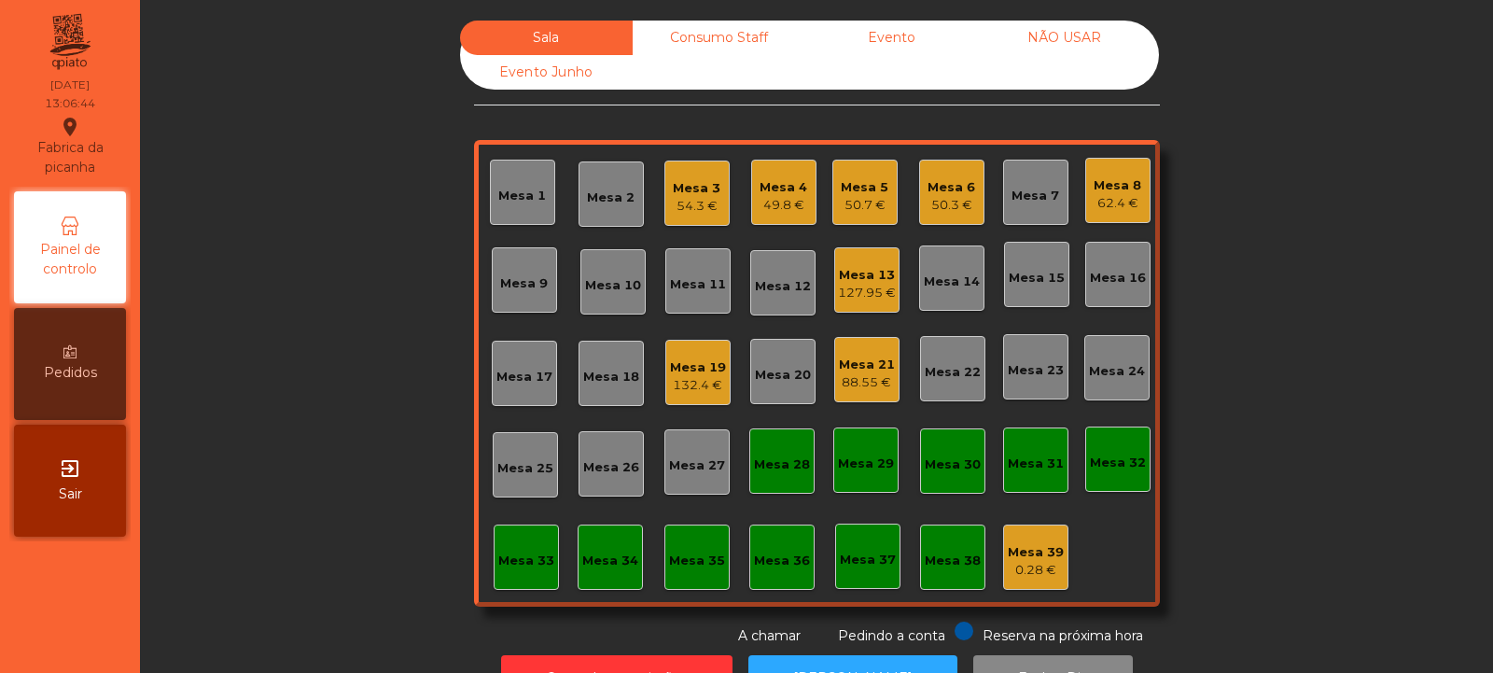
click at [705, 276] on div "Mesa 11" at bounding box center [698, 284] width 56 height 19
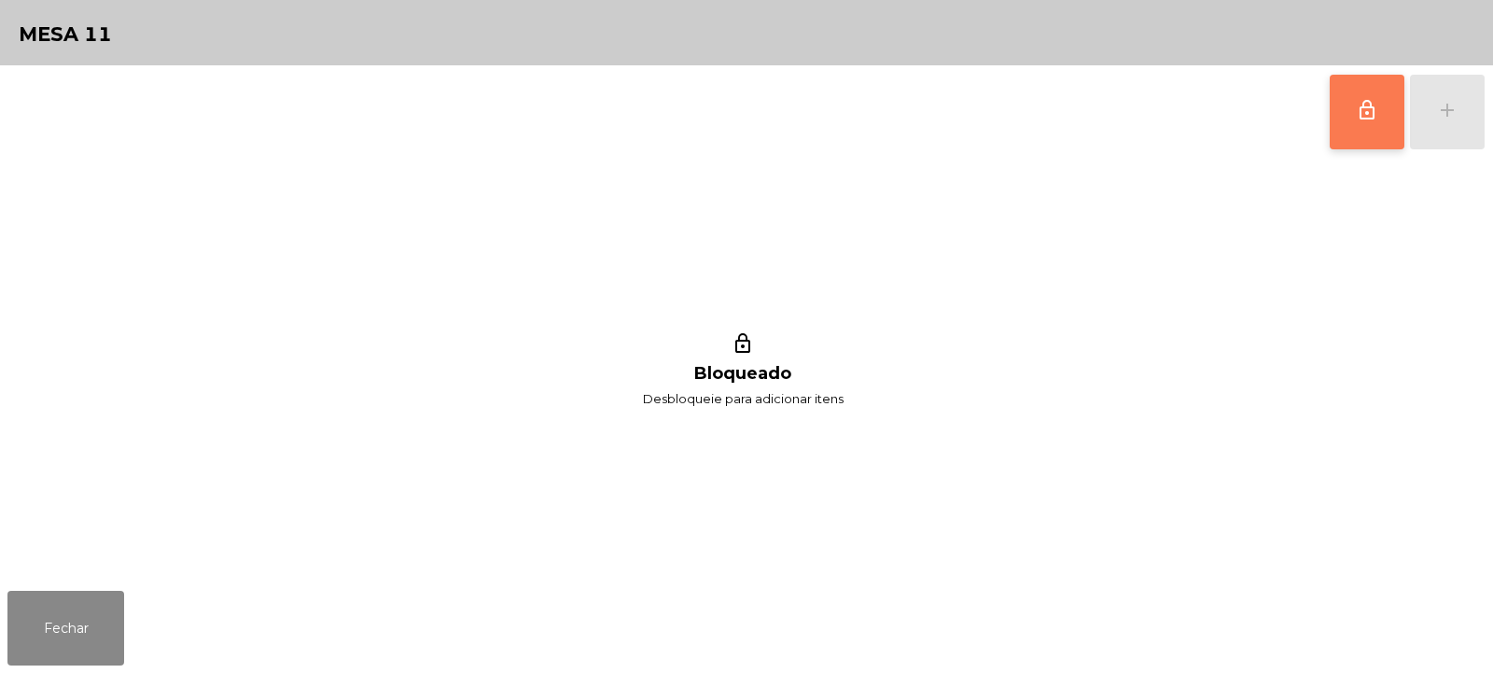
click at [1350, 123] on button "lock_outline" at bounding box center [1367, 112] width 75 height 75
click at [1434, 109] on button "add" at bounding box center [1447, 112] width 75 height 75
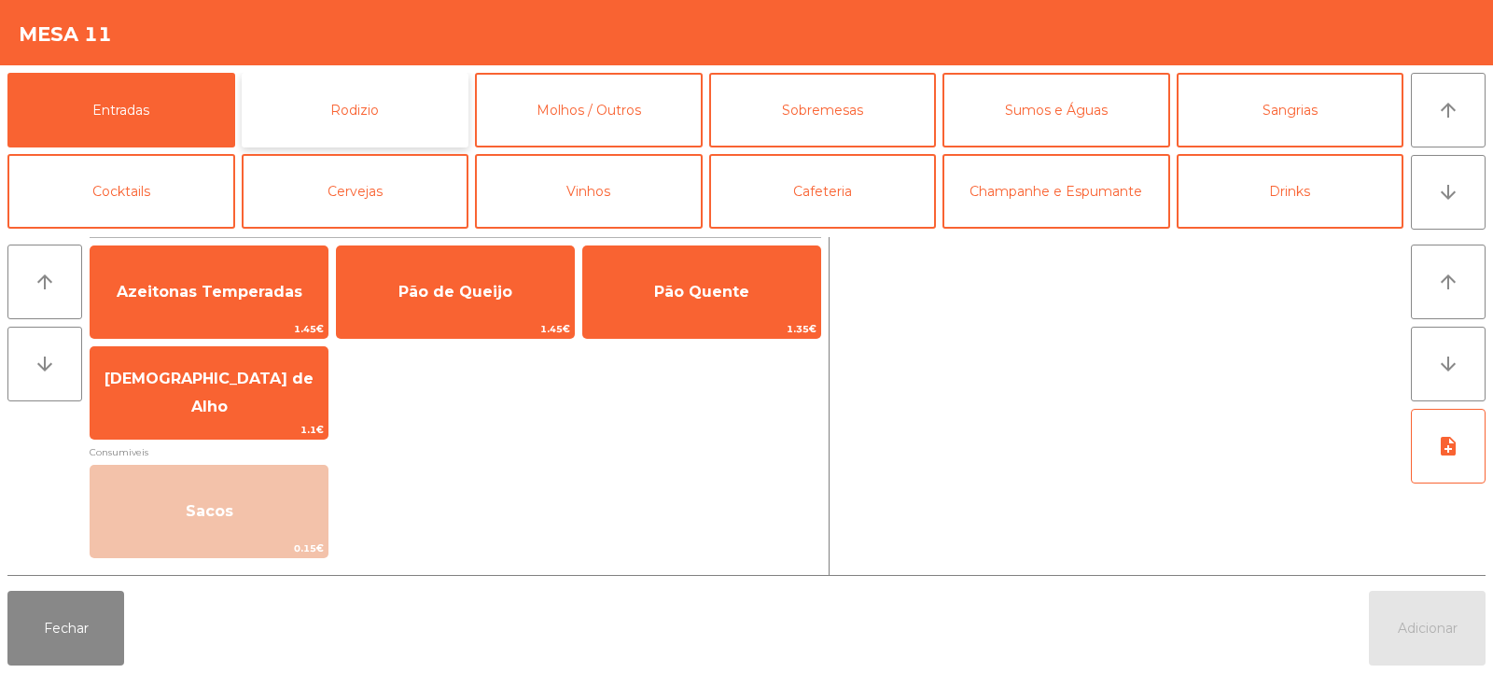
click at [390, 111] on button "Rodizio" at bounding box center [356, 110] width 228 height 75
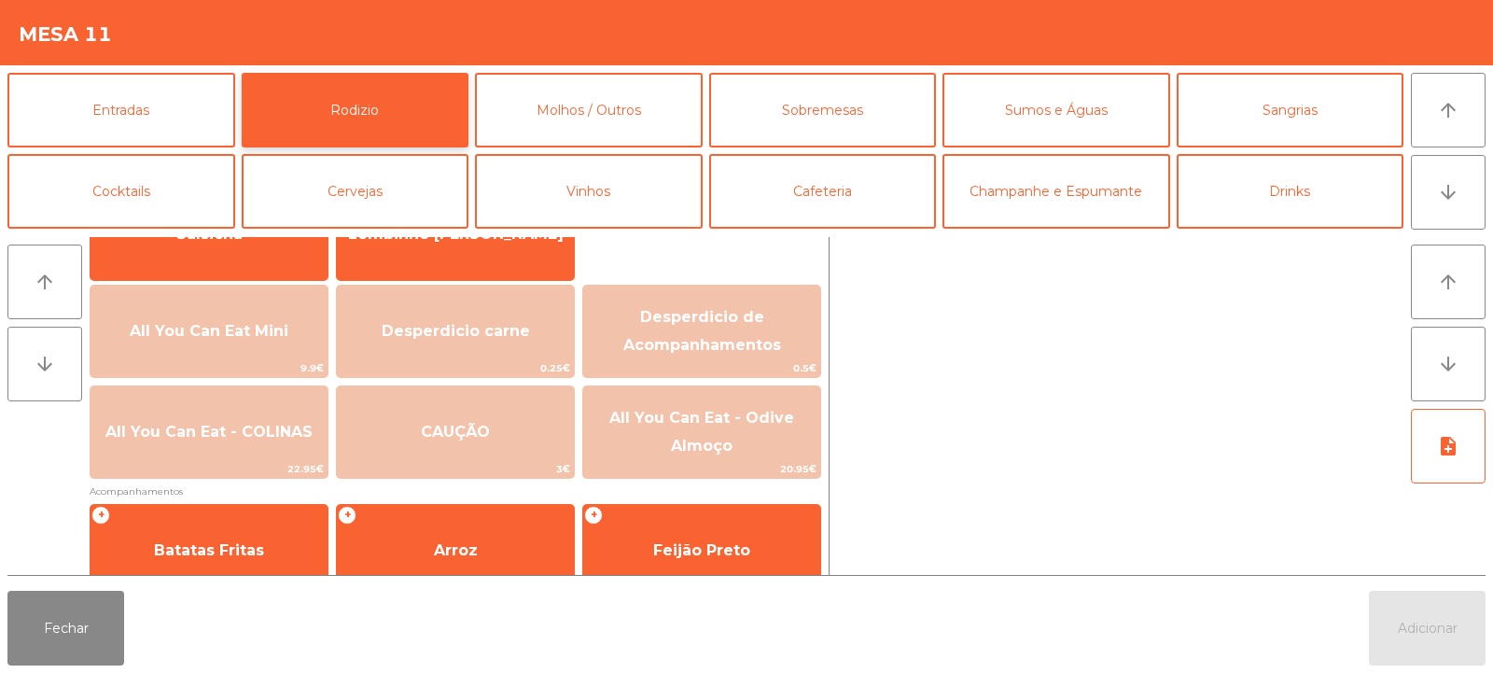
scroll to position [181, 0]
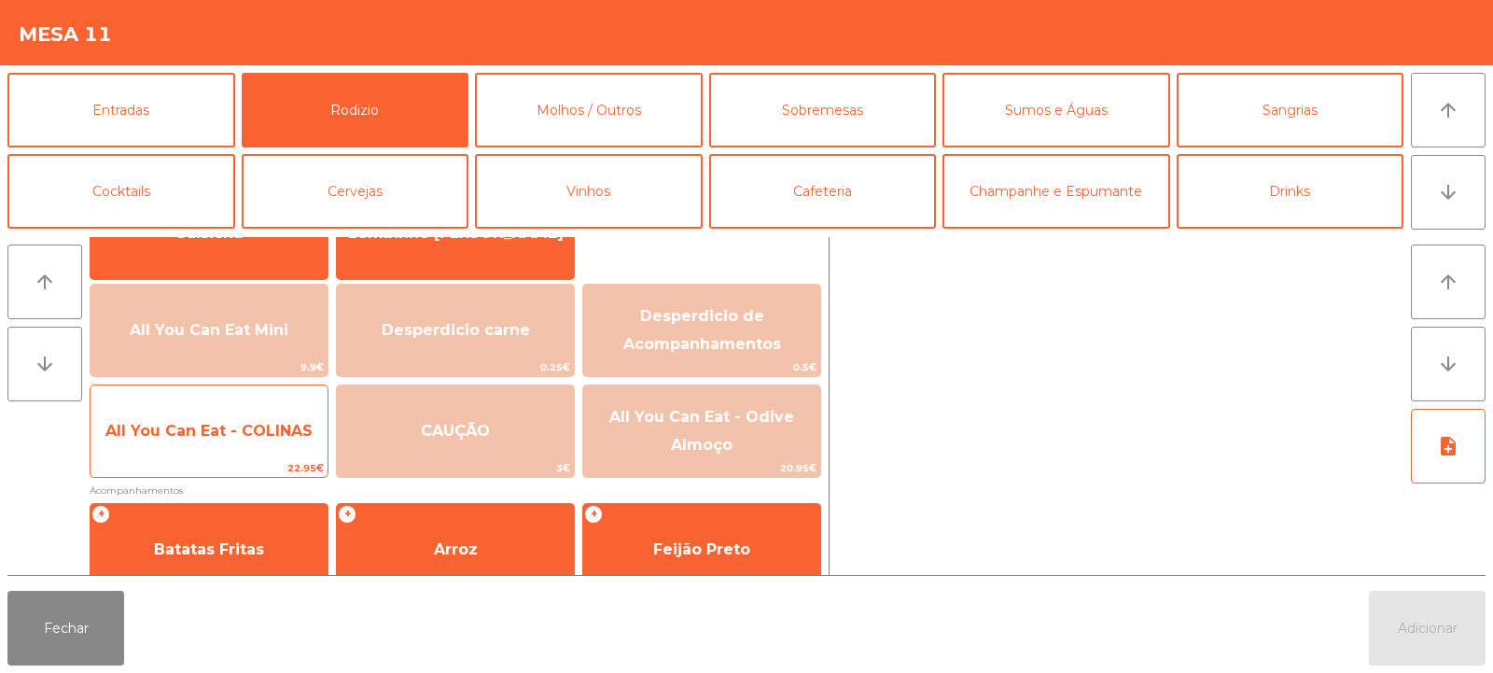
click at [220, 456] on span "All You Can Eat - COLINAS" at bounding box center [209, 431] width 237 height 50
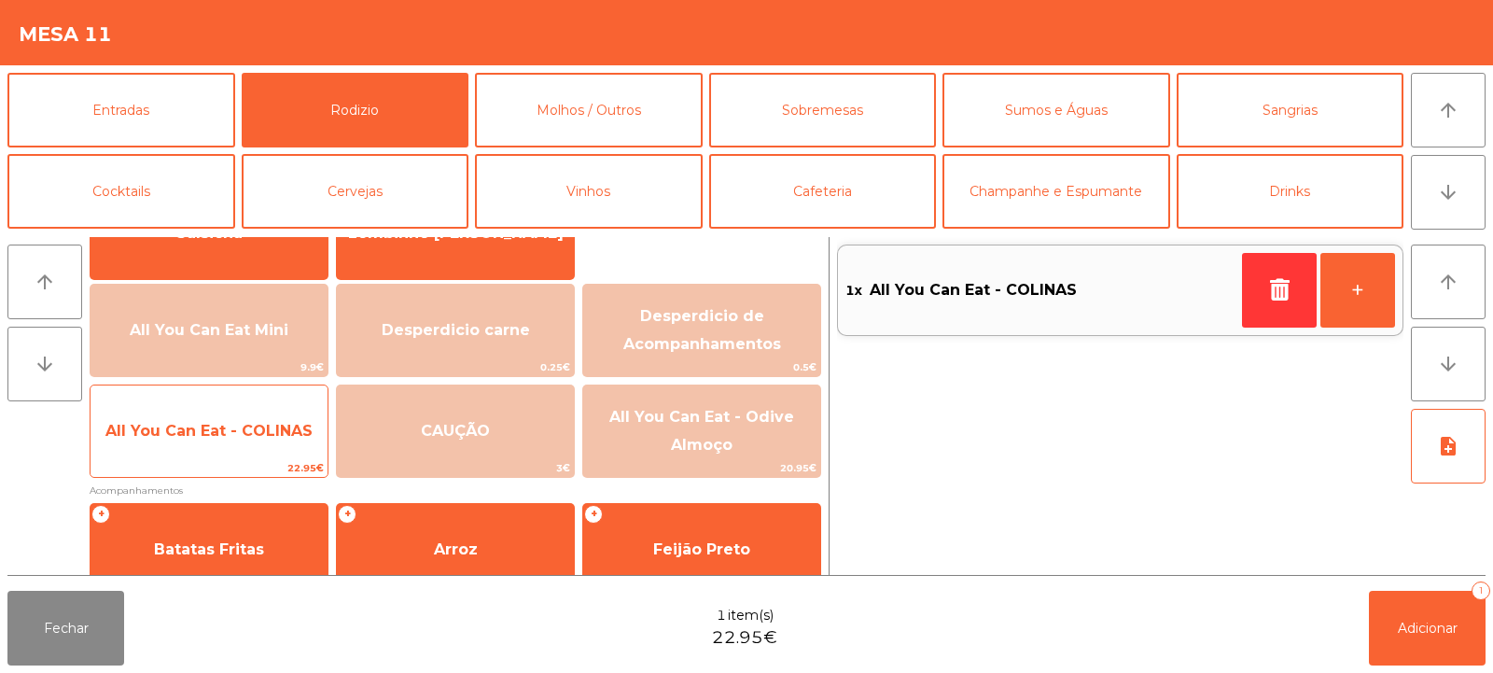
click at [225, 461] on span "22.95€" at bounding box center [209, 468] width 237 height 18
click at [231, 458] on div "All You Can Eat - COLINAS 22.95€" at bounding box center [209, 431] width 239 height 93
click at [235, 465] on span "22.95€" at bounding box center [209, 468] width 237 height 18
click at [249, 469] on span "22.95€" at bounding box center [209, 468] width 237 height 18
click at [245, 459] on span "22.95€" at bounding box center [209, 468] width 237 height 18
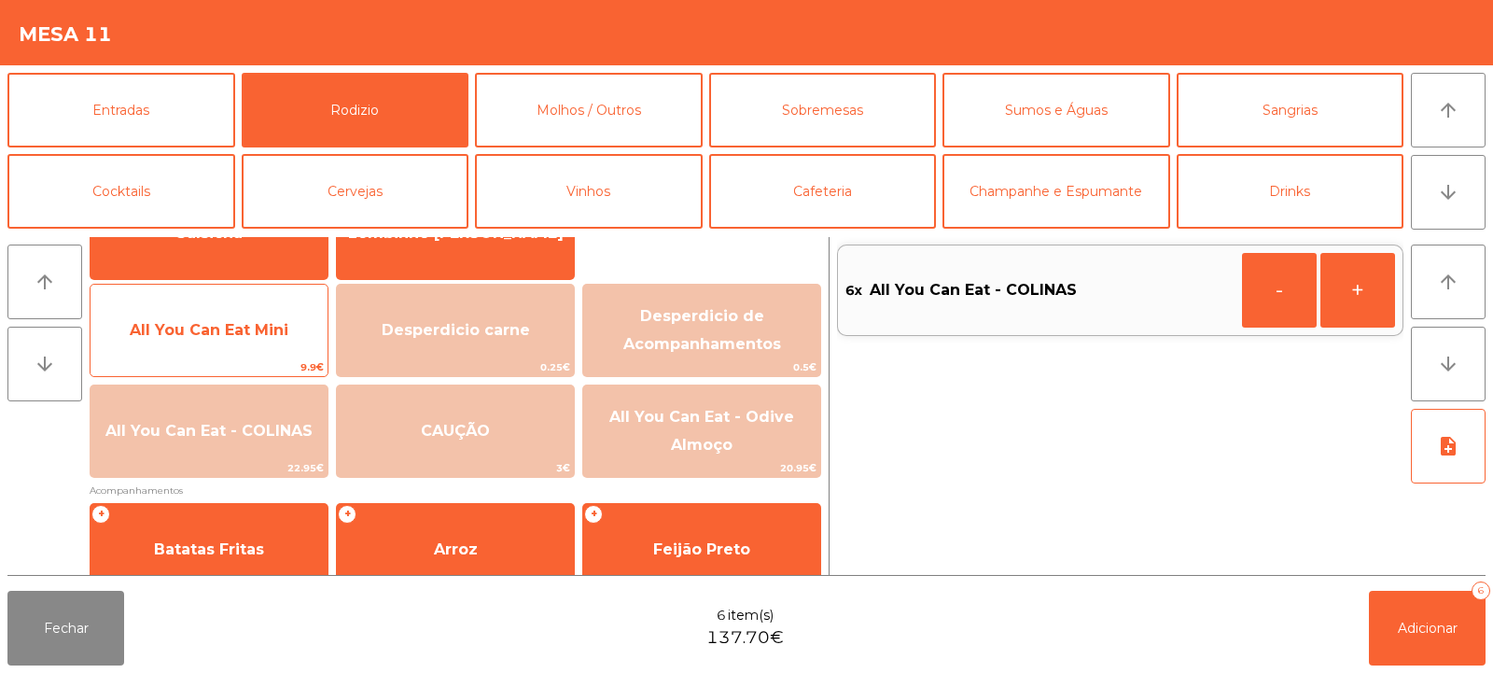
click at [228, 339] on span "All You Can Eat Mini" at bounding box center [209, 330] width 237 height 50
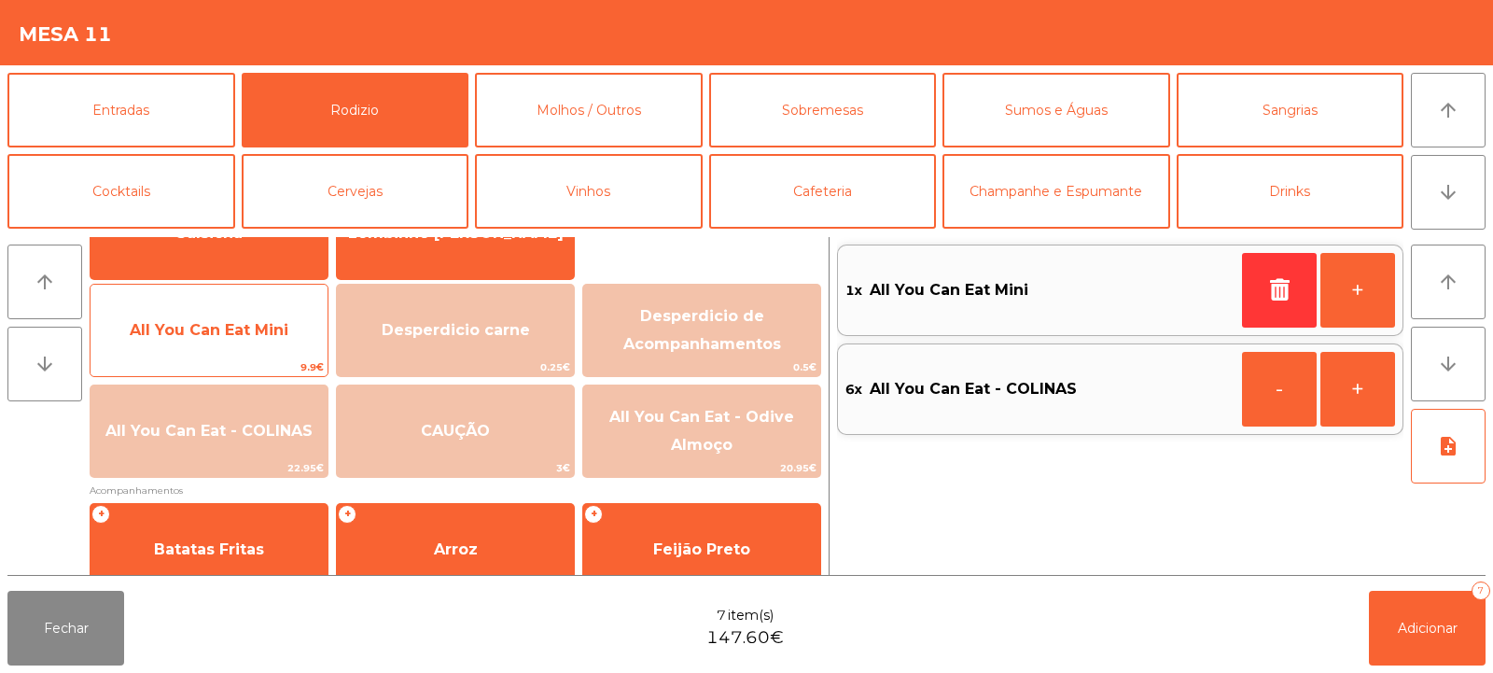
click at [238, 343] on span "All You Can Eat Mini" at bounding box center [209, 330] width 237 height 50
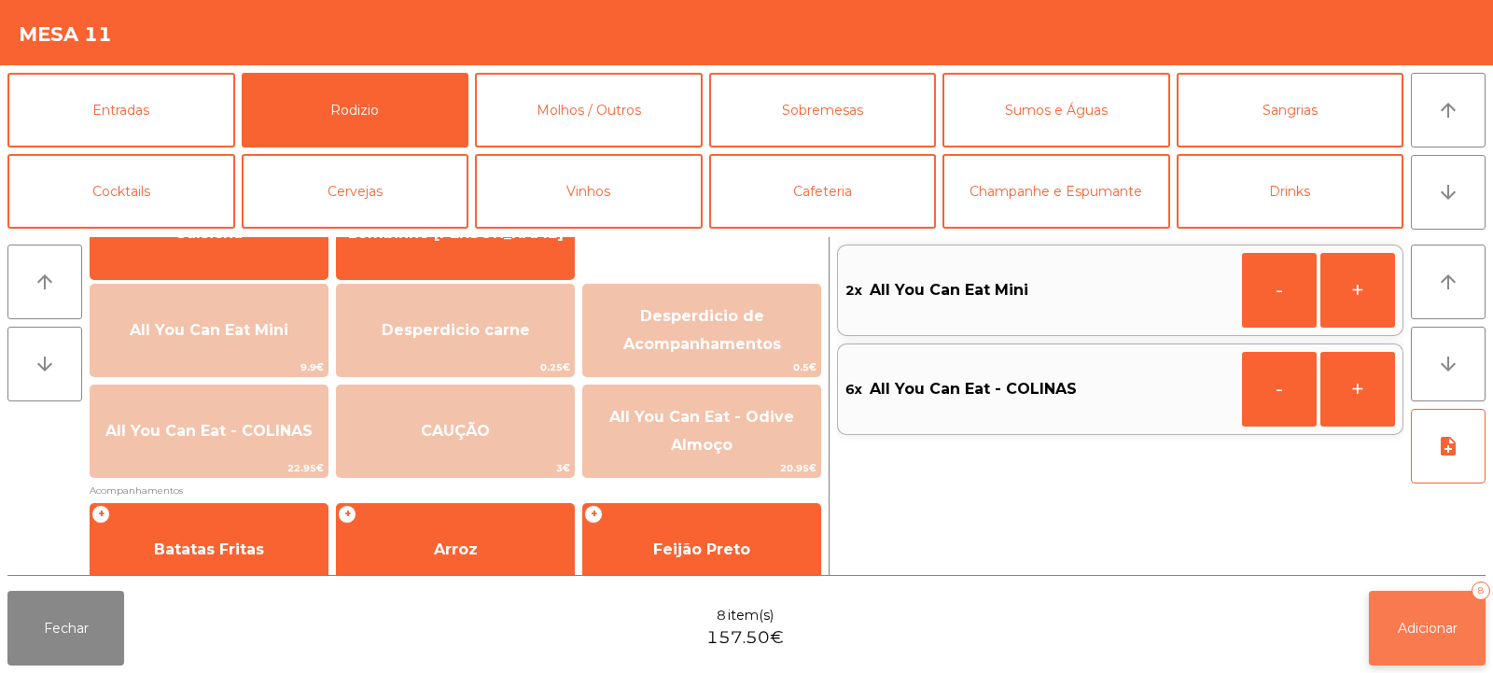
click at [1425, 616] on button "Adicionar 8" at bounding box center [1427, 628] width 117 height 75
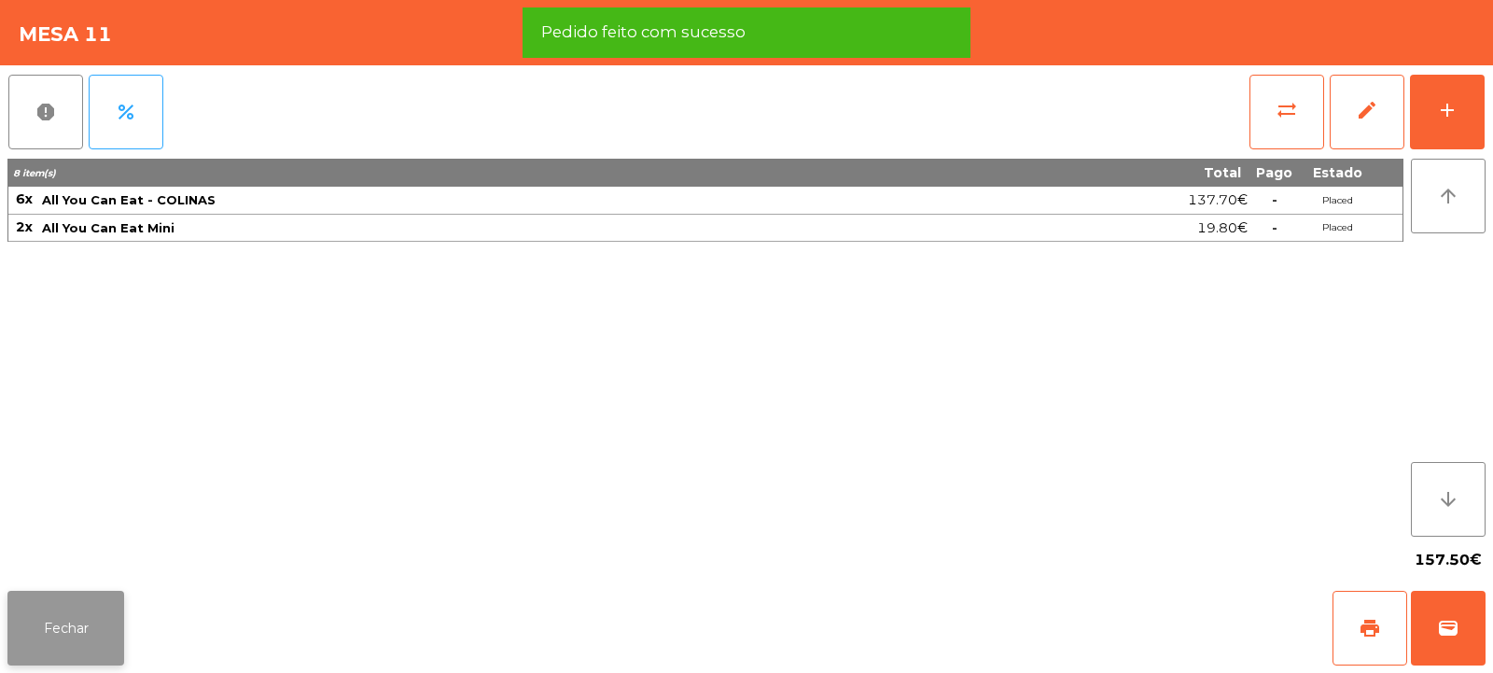
click at [76, 614] on button "Fechar" at bounding box center [65, 628] width 117 height 75
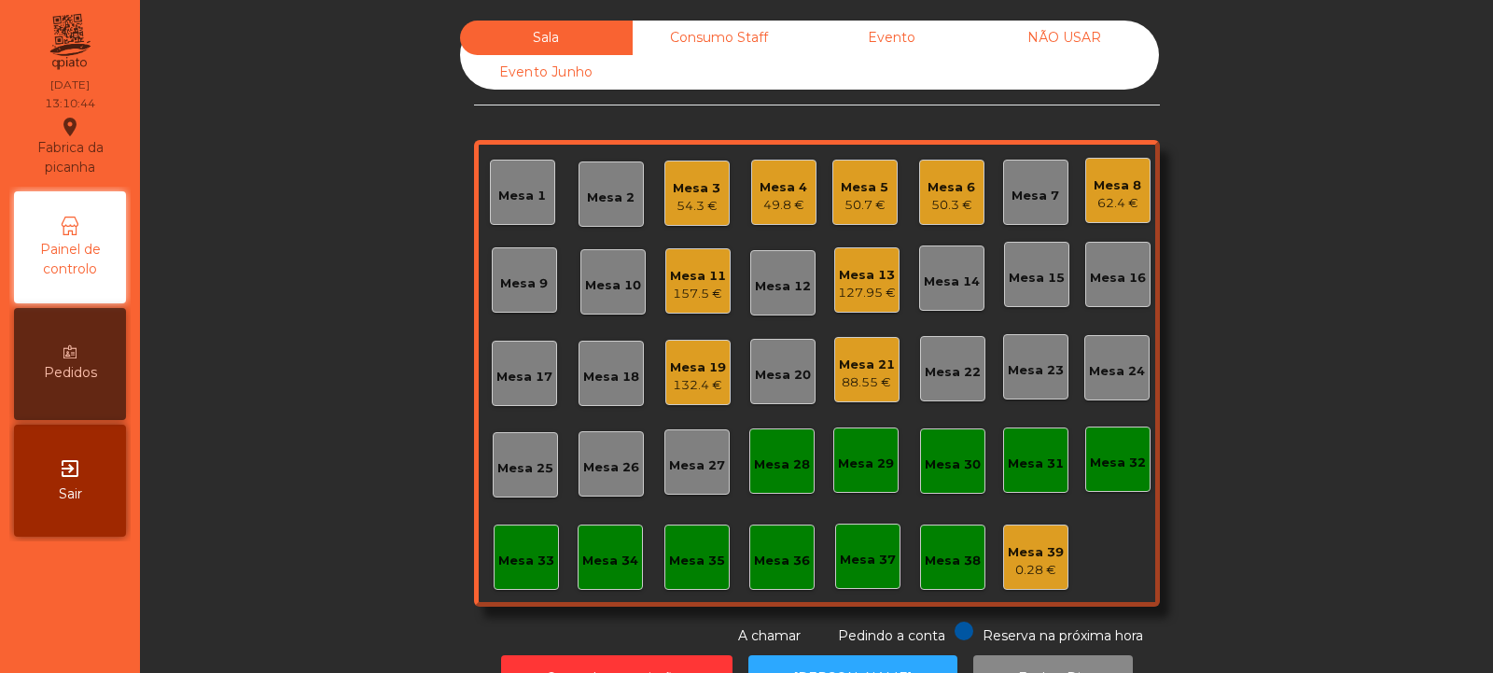
click at [1103, 203] on div "62.4 €" at bounding box center [1118, 203] width 48 height 19
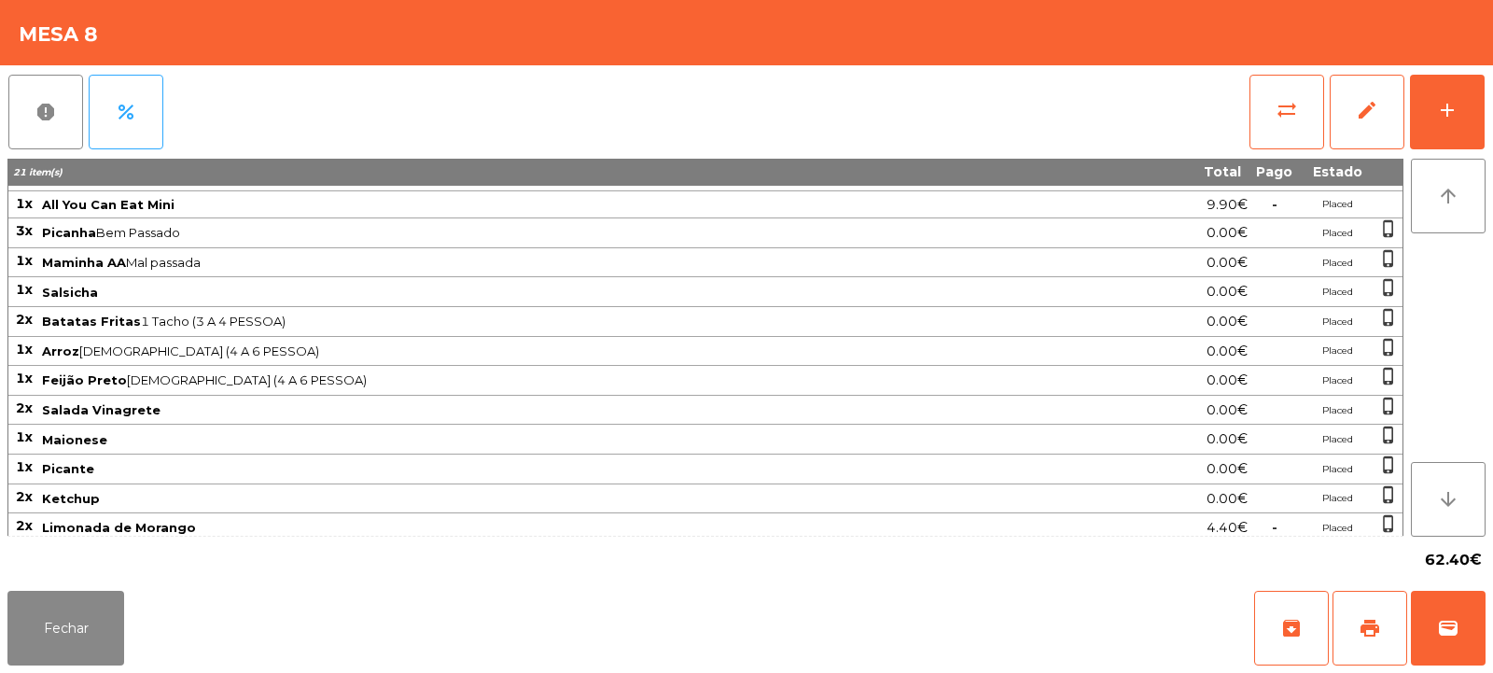
scroll to position [0, 0]
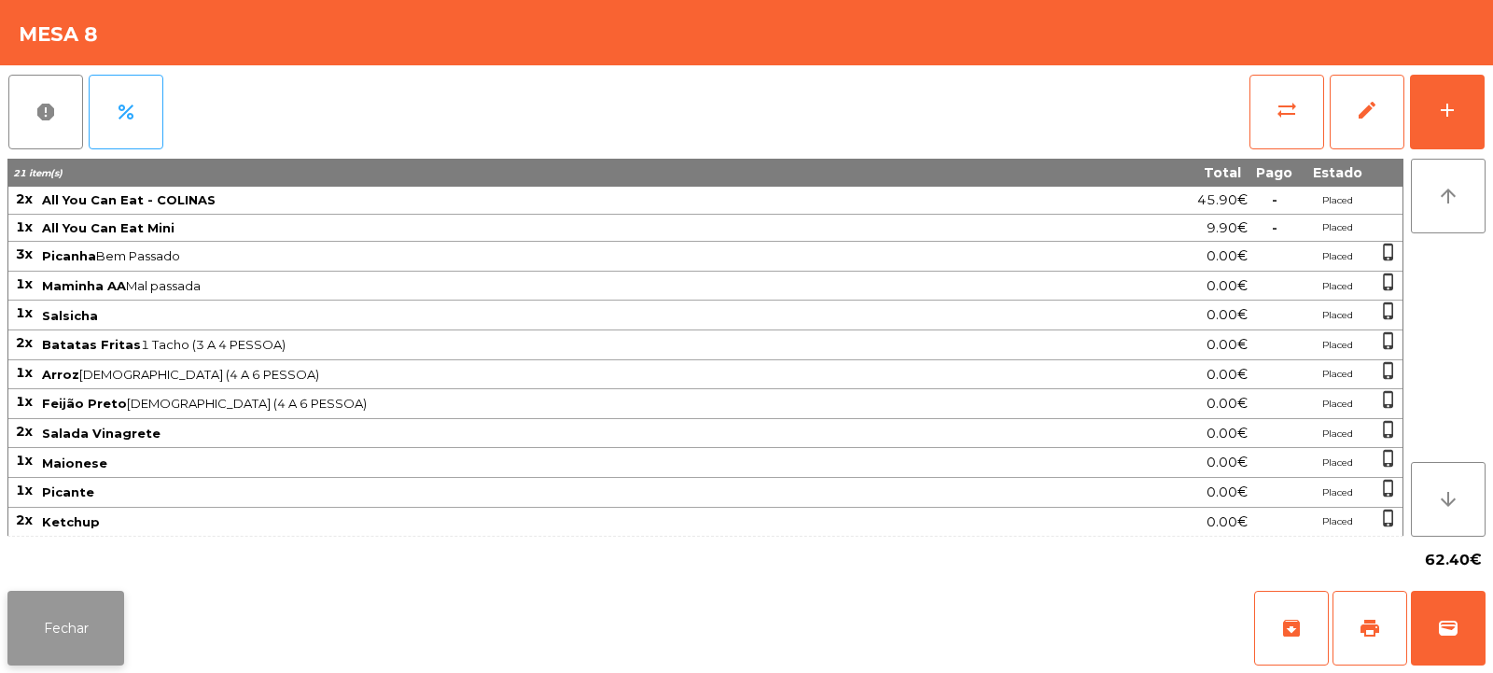
click at [91, 636] on button "Fechar" at bounding box center [65, 628] width 117 height 75
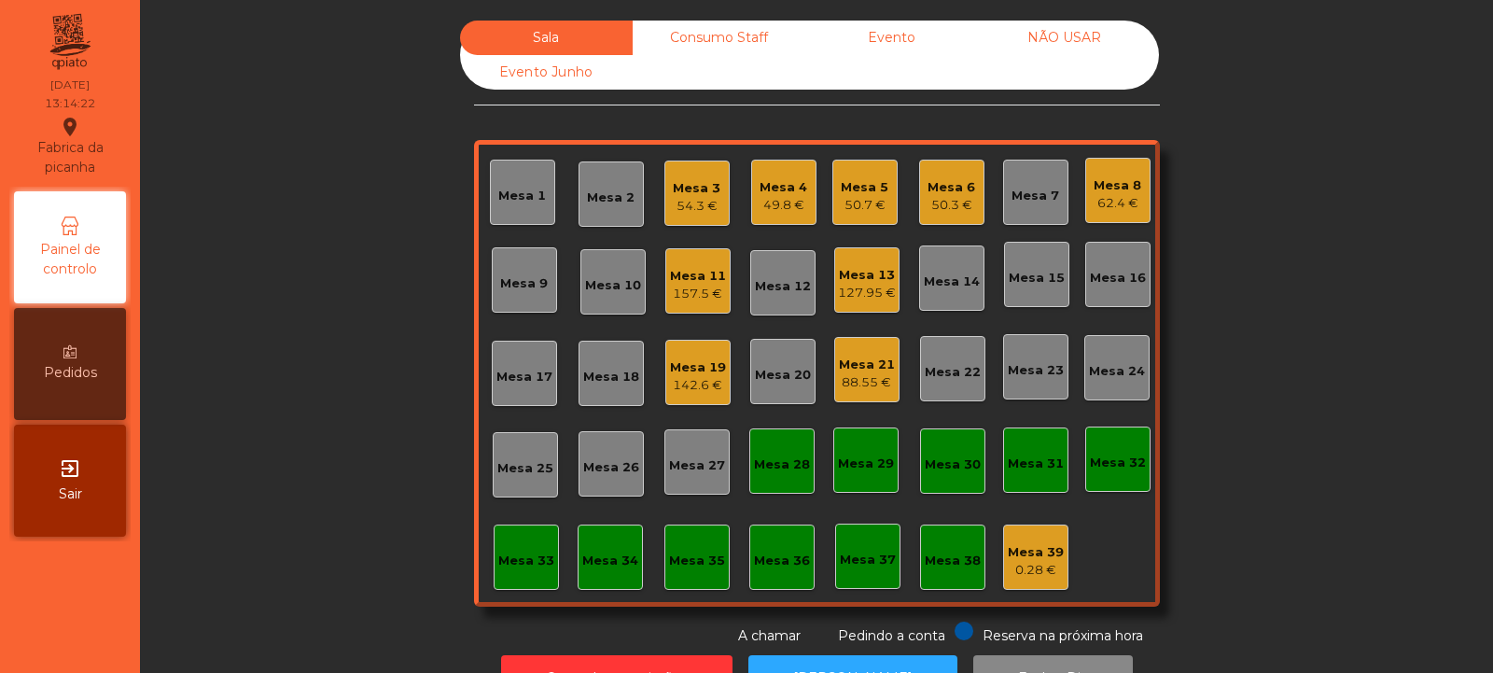
click at [583, 373] on div "Mesa 18" at bounding box center [611, 377] width 56 height 19
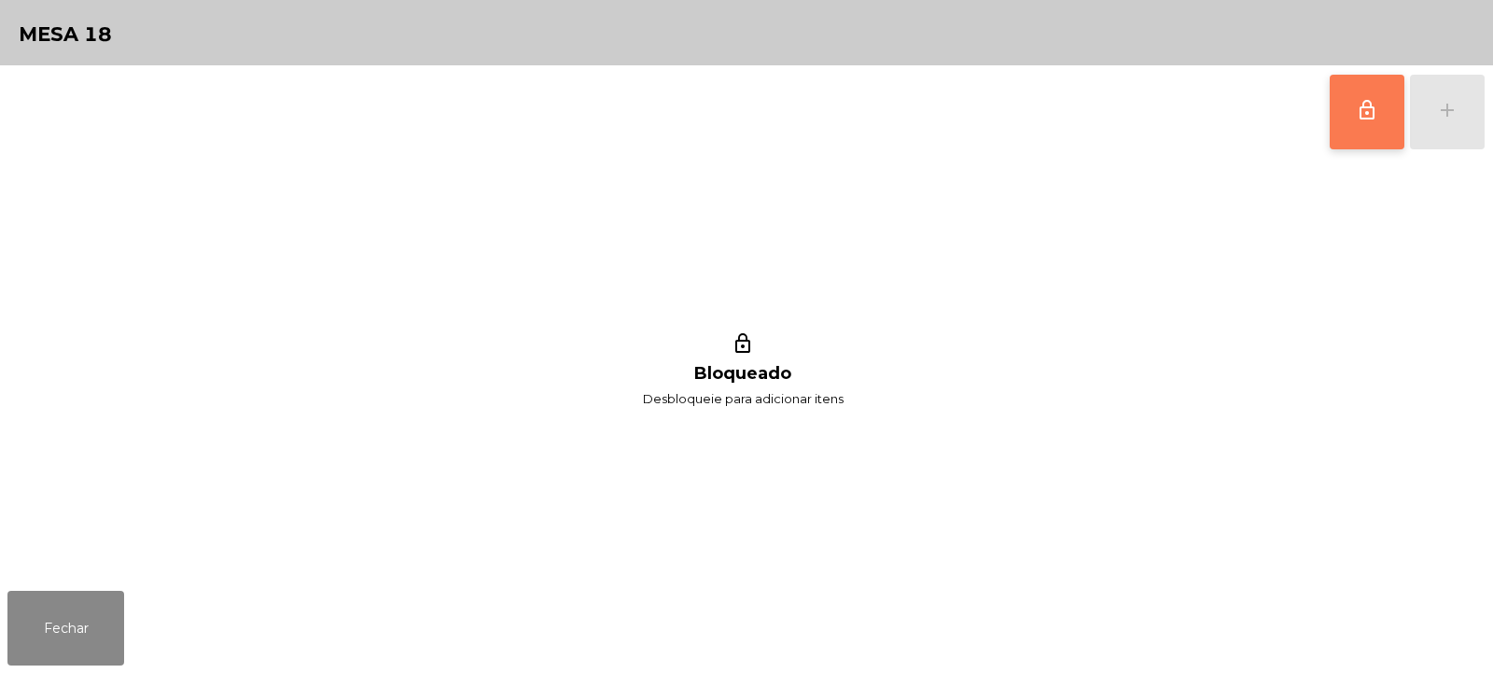
click at [1351, 116] on button "lock_outline" at bounding box center [1367, 112] width 75 height 75
click at [1426, 103] on div "lock_outline add" at bounding box center [1407, 111] width 157 height 93
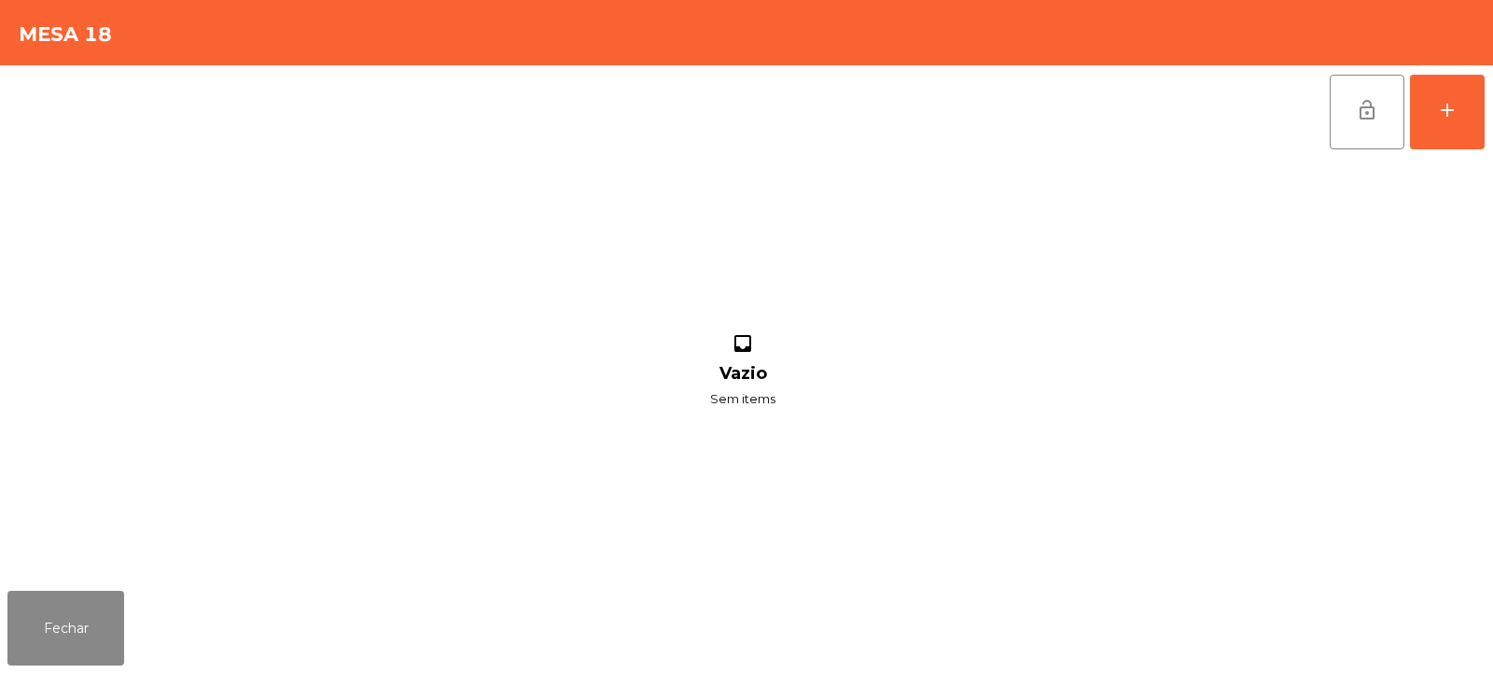
click at [351, 66] on div "lock_open add" at bounding box center [746, 111] width 1478 height 93
click at [1483, 121] on button "add" at bounding box center [1447, 112] width 75 height 75
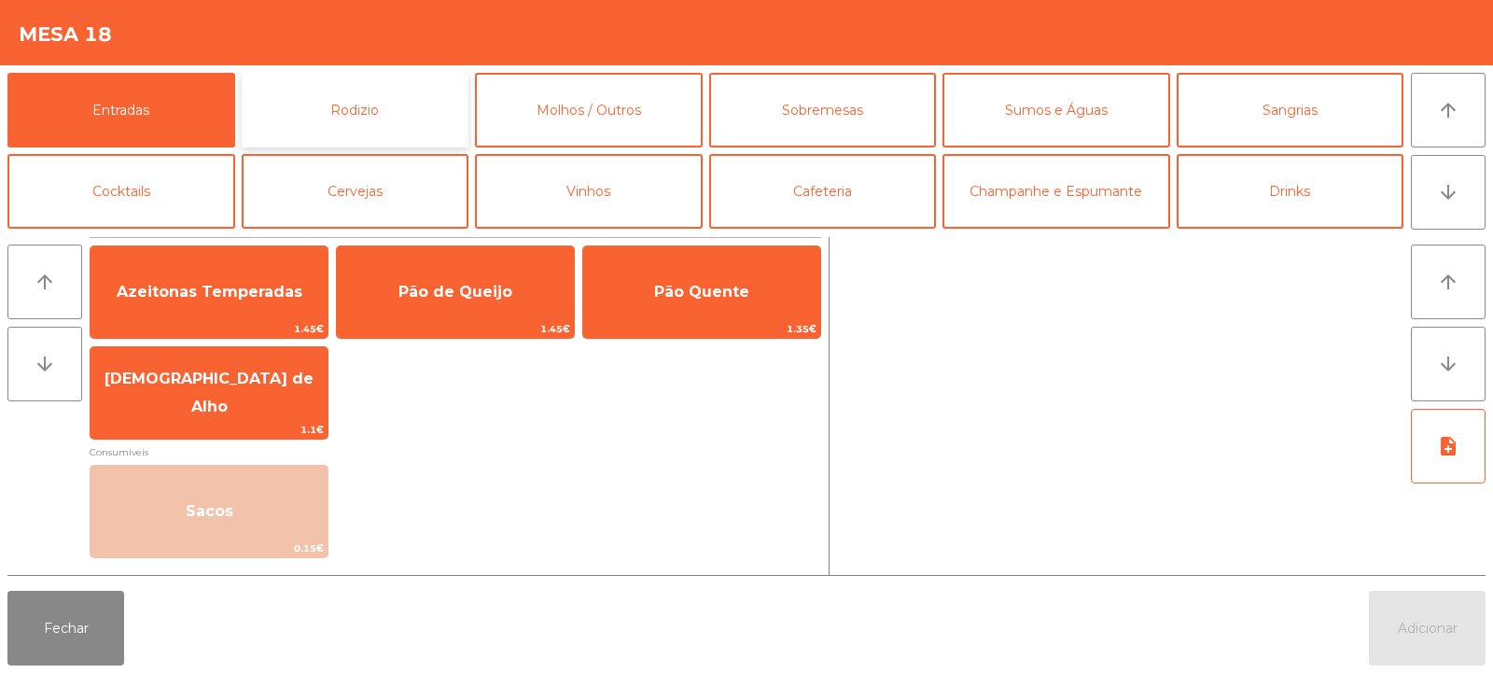
click at [334, 113] on button "Rodizio" at bounding box center [356, 110] width 228 height 75
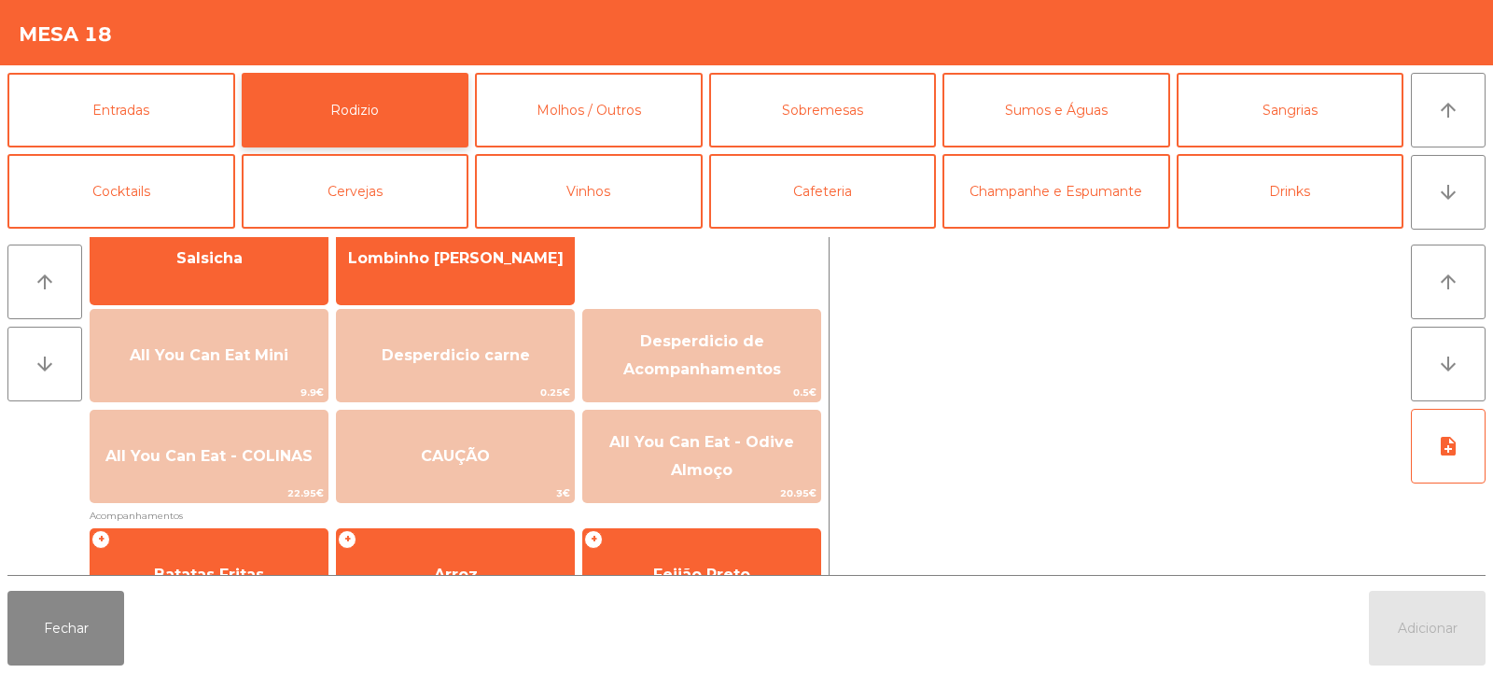
scroll to position [164, 0]
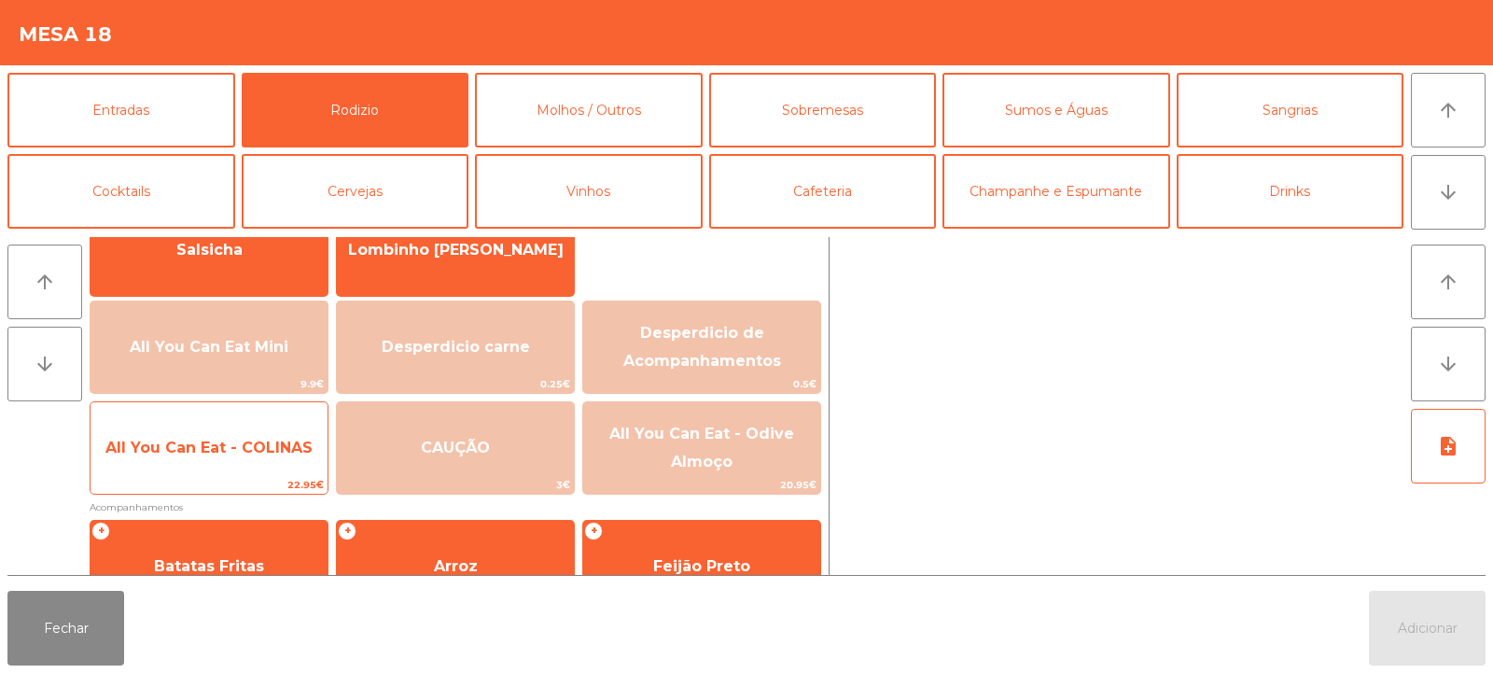
click at [215, 479] on span "22.95€" at bounding box center [209, 485] width 237 height 18
click at [207, 461] on span "All You Can Eat - COLINAS" at bounding box center [209, 448] width 237 height 50
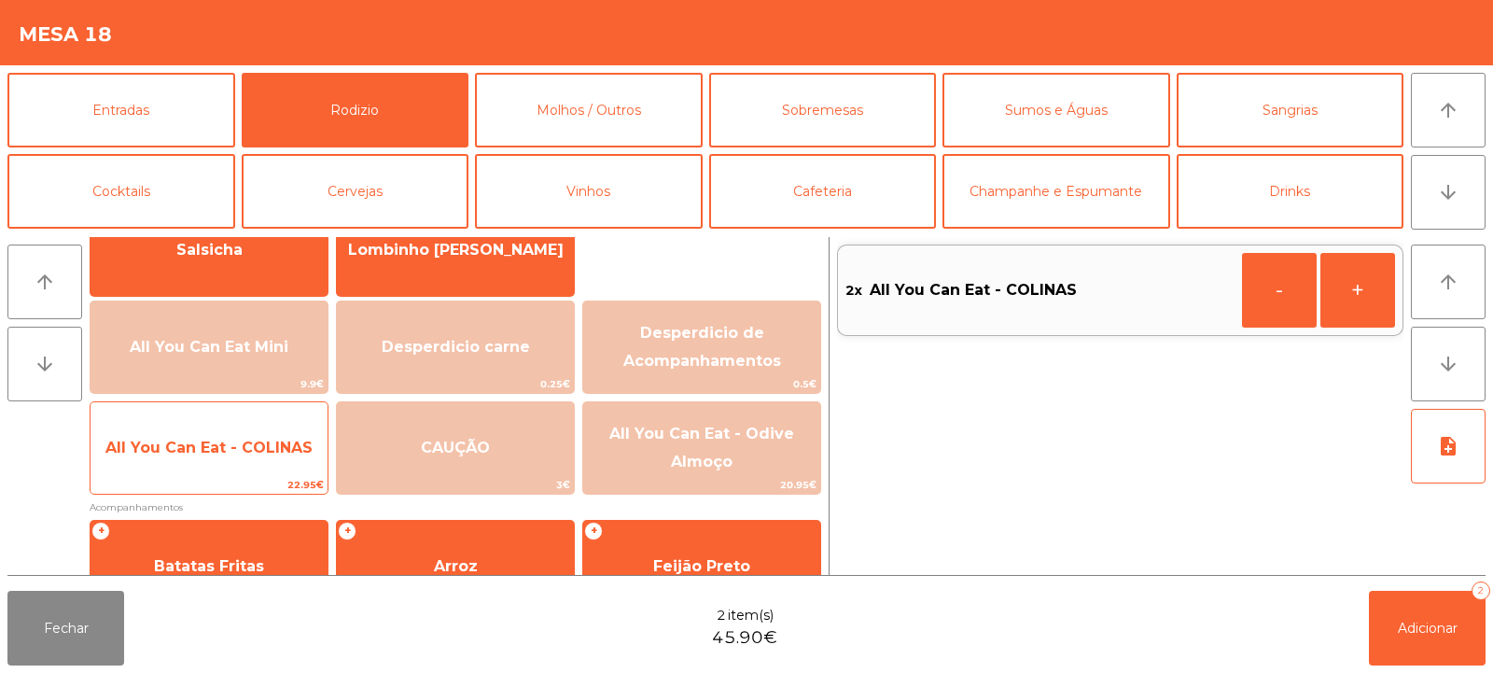
click at [205, 482] on span "22.95€" at bounding box center [209, 485] width 237 height 18
click at [204, 482] on span "22.95€" at bounding box center [209, 485] width 237 height 18
click at [200, 482] on span "22.95€" at bounding box center [209, 485] width 237 height 18
click at [213, 442] on span "All You Can Eat - COLINAS" at bounding box center [208, 448] width 207 height 18
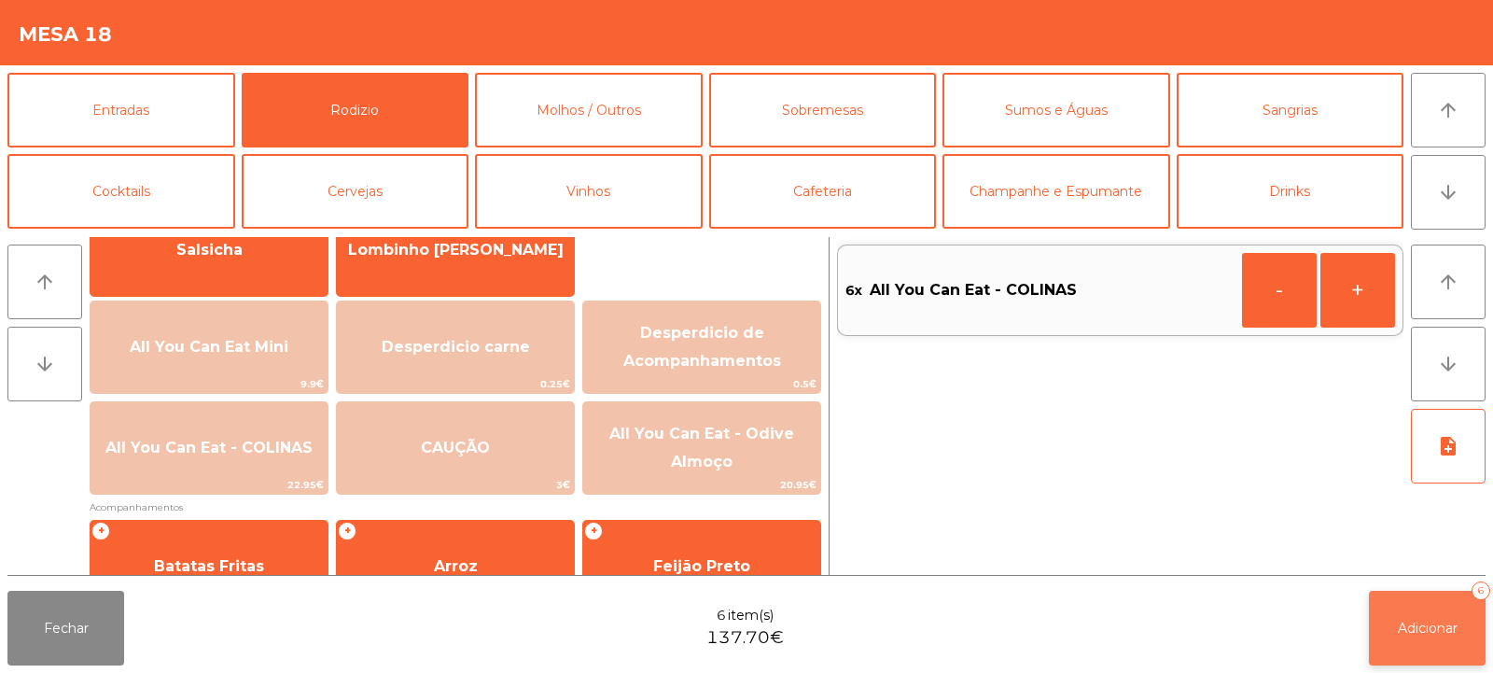
click at [1391, 623] on button "Adicionar 6" at bounding box center [1427, 628] width 117 height 75
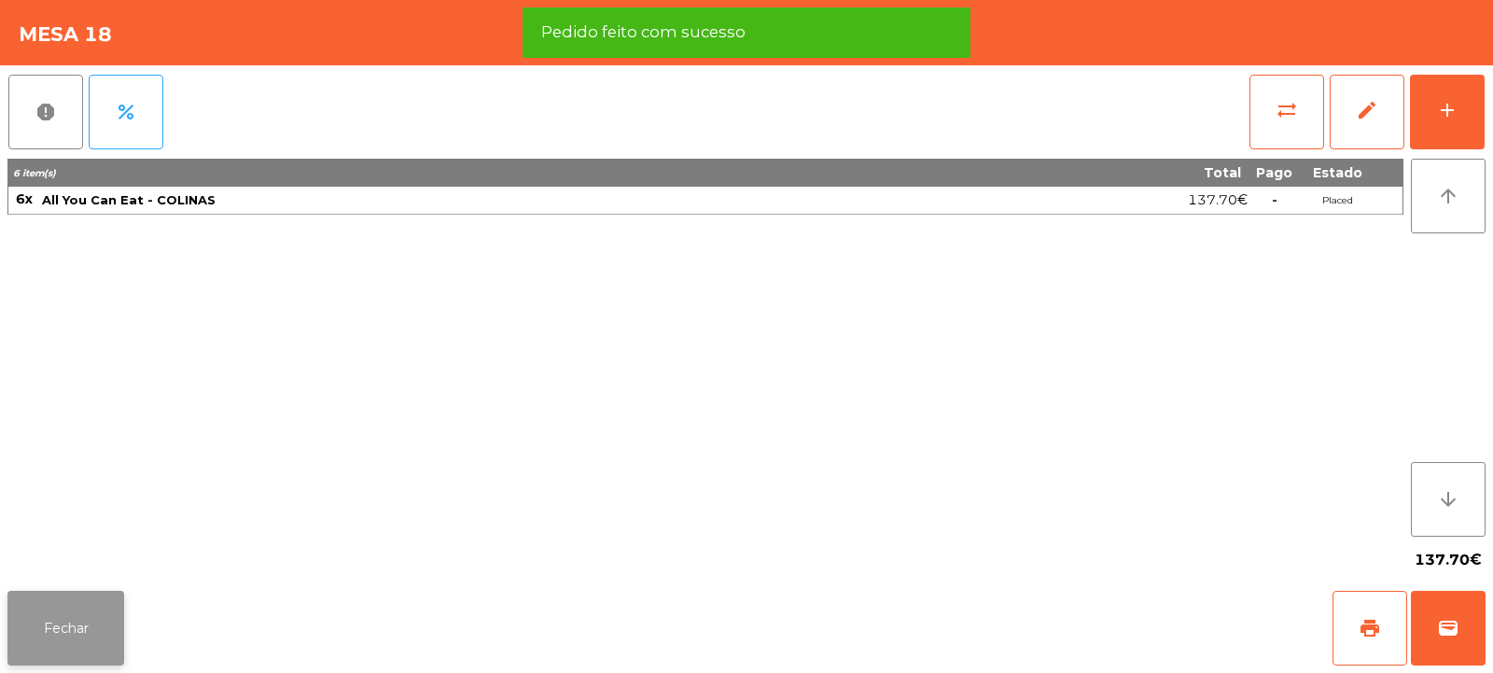
click at [64, 615] on button "Fechar" at bounding box center [65, 628] width 117 height 75
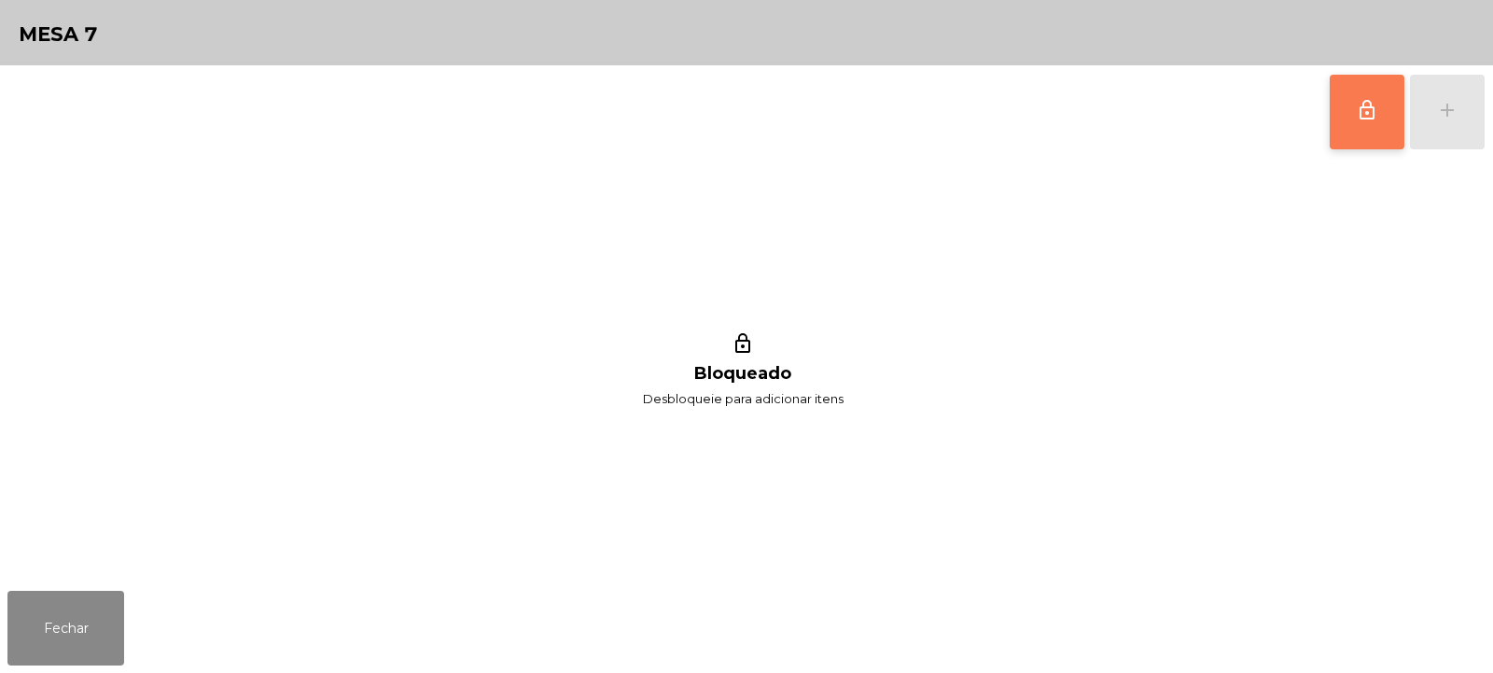
click at [1371, 105] on span "lock_outline" at bounding box center [1367, 110] width 22 height 22
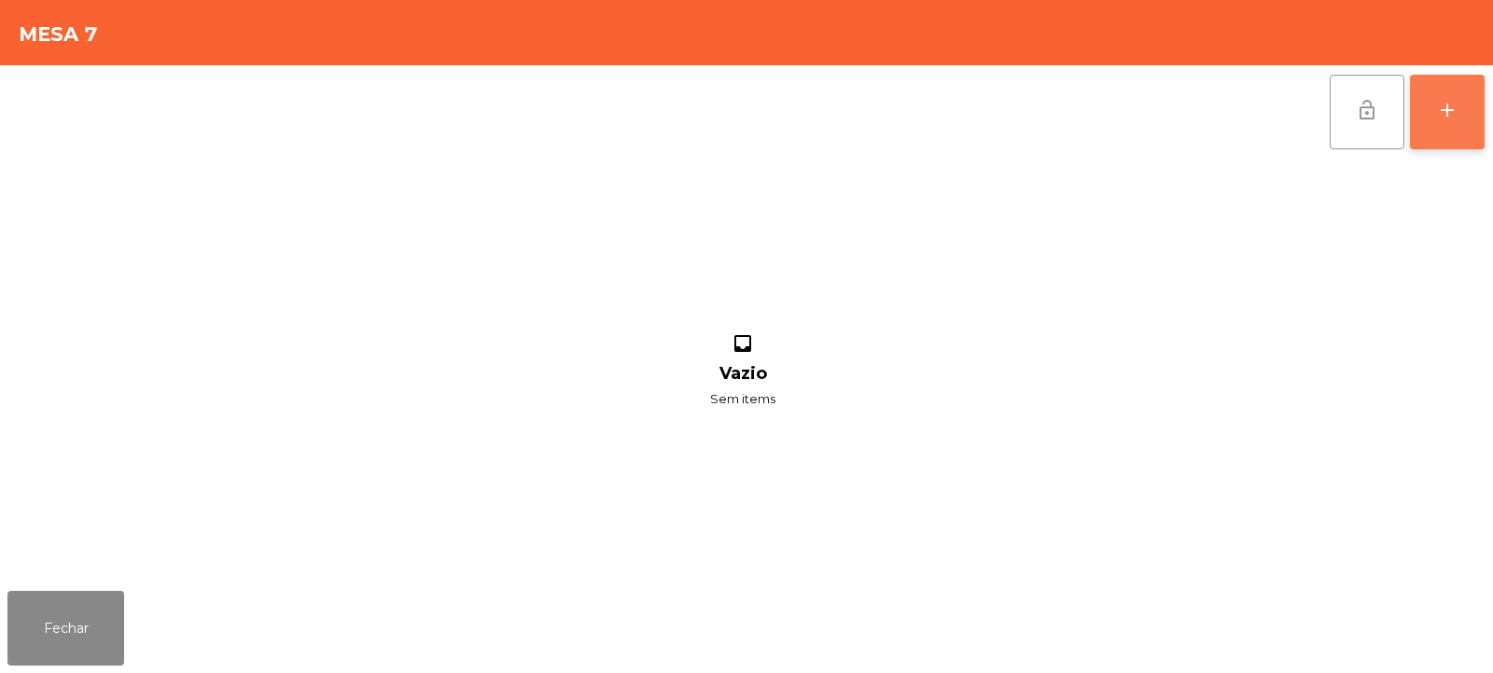
click at [1450, 117] on div "add" at bounding box center [1447, 110] width 22 height 22
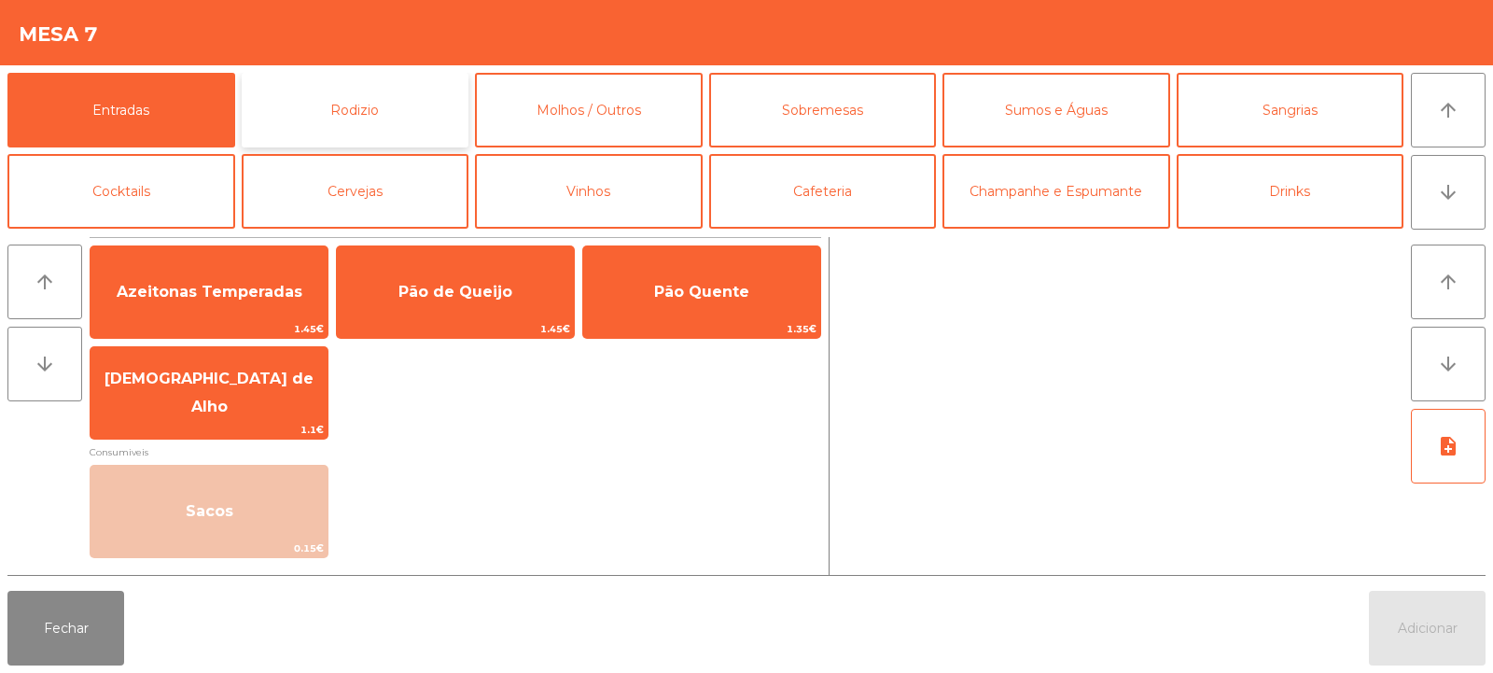
click at [351, 121] on button "Rodizio" at bounding box center [356, 110] width 228 height 75
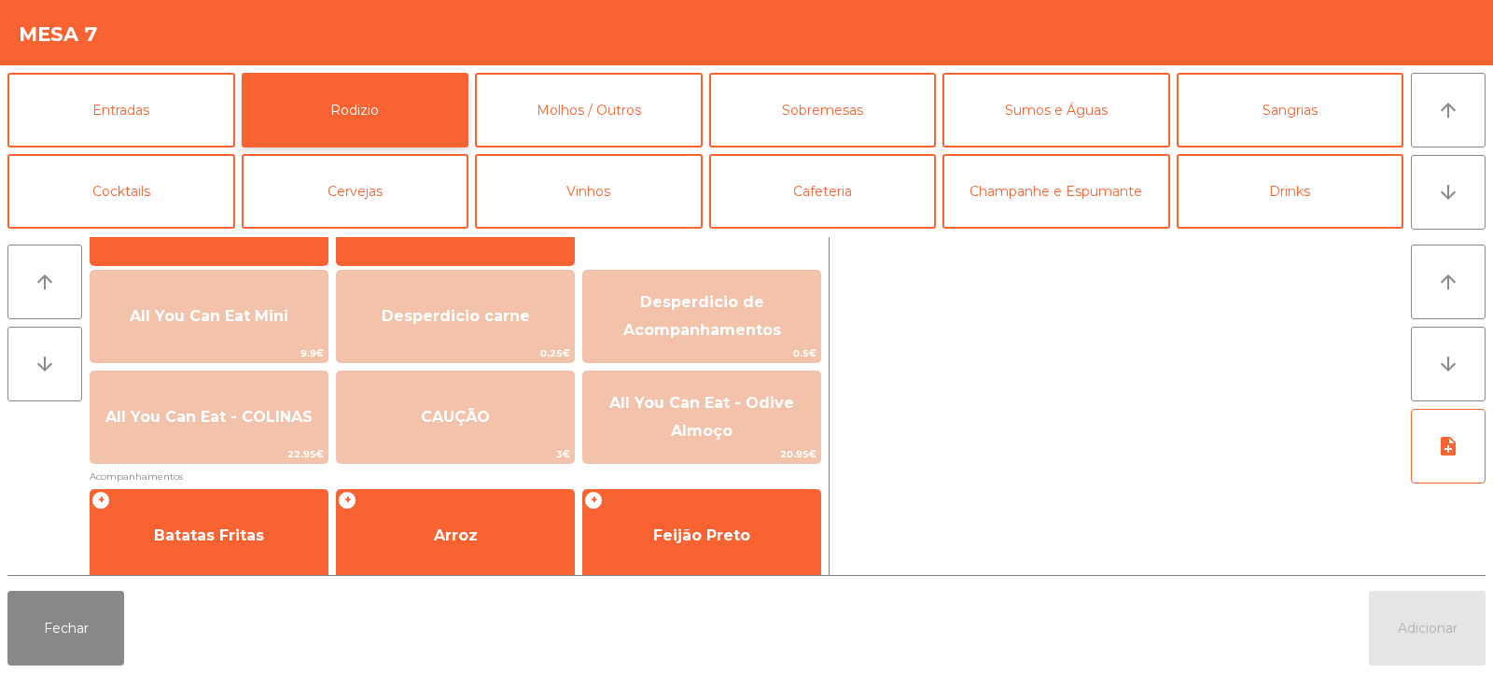
scroll to position [201, 0]
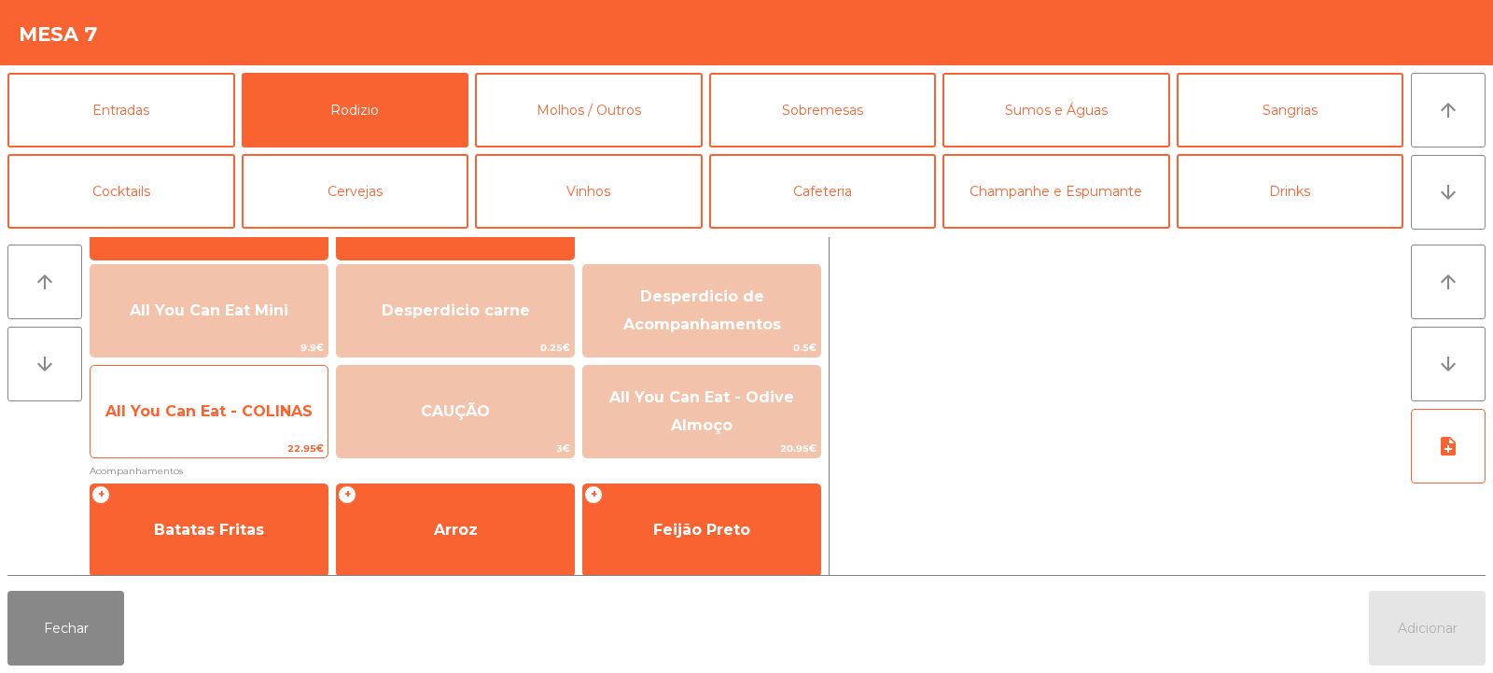
click at [198, 432] on span "All You Can Eat - COLINAS" at bounding box center [209, 411] width 237 height 50
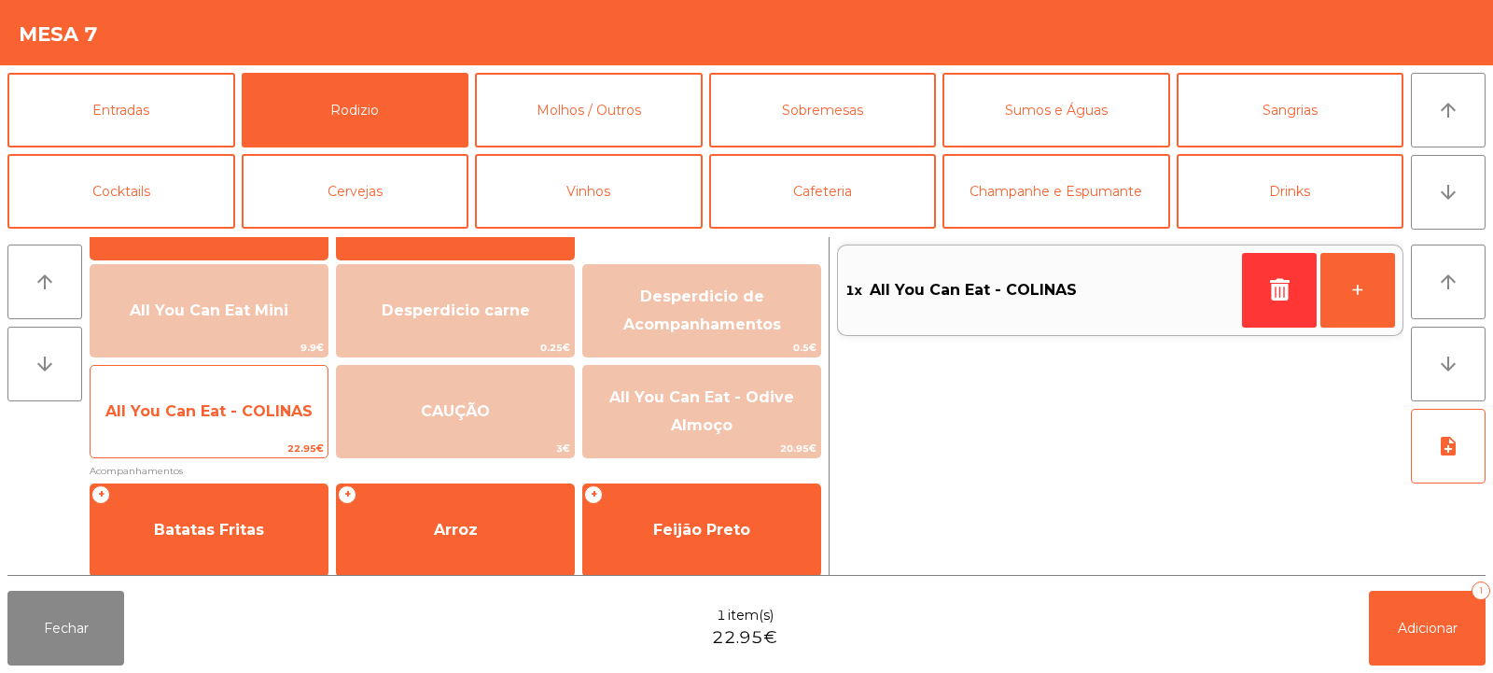
click at [197, 432] on span "All You Can Eat - COLINAS" at bounding box center [209, 411] width 237 height 50
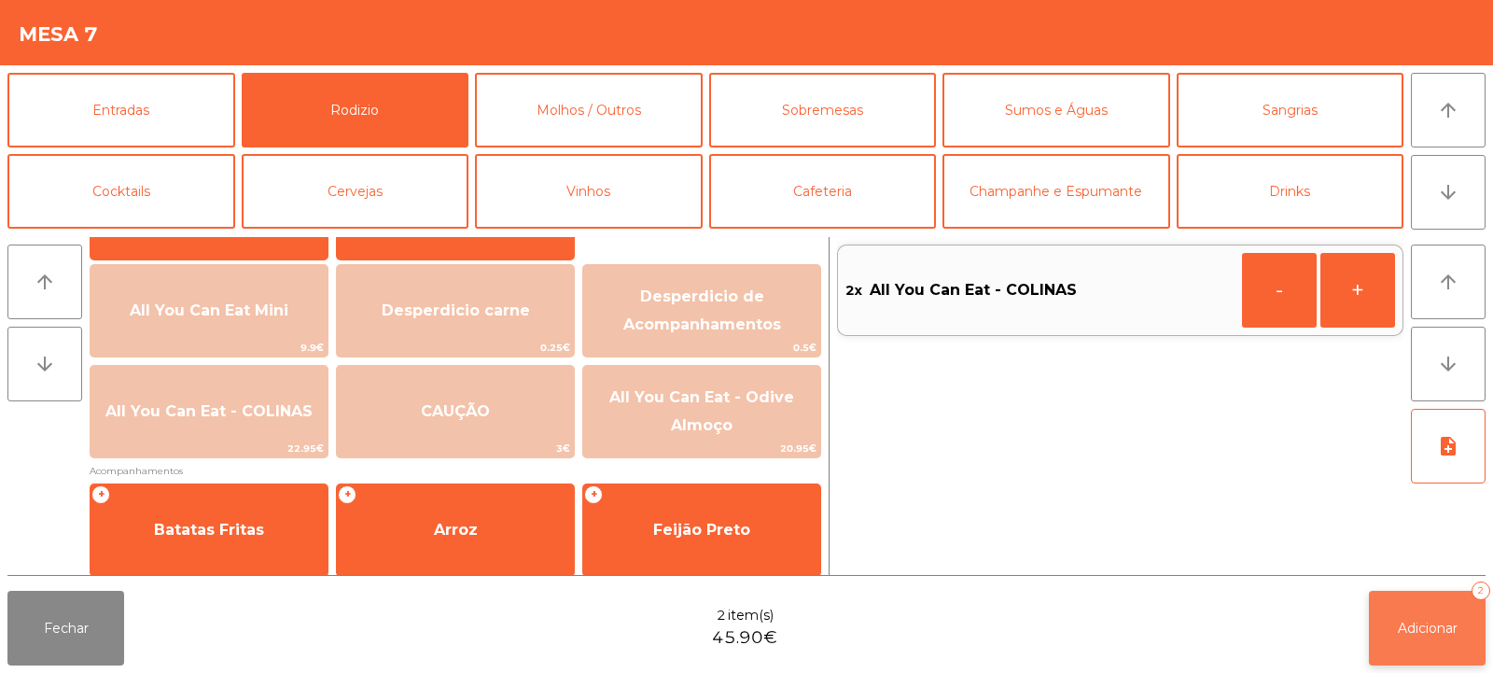
click at [1422, 637] on button "Adicionar 2" at bounding box center [1427, 628] width 117 height 75
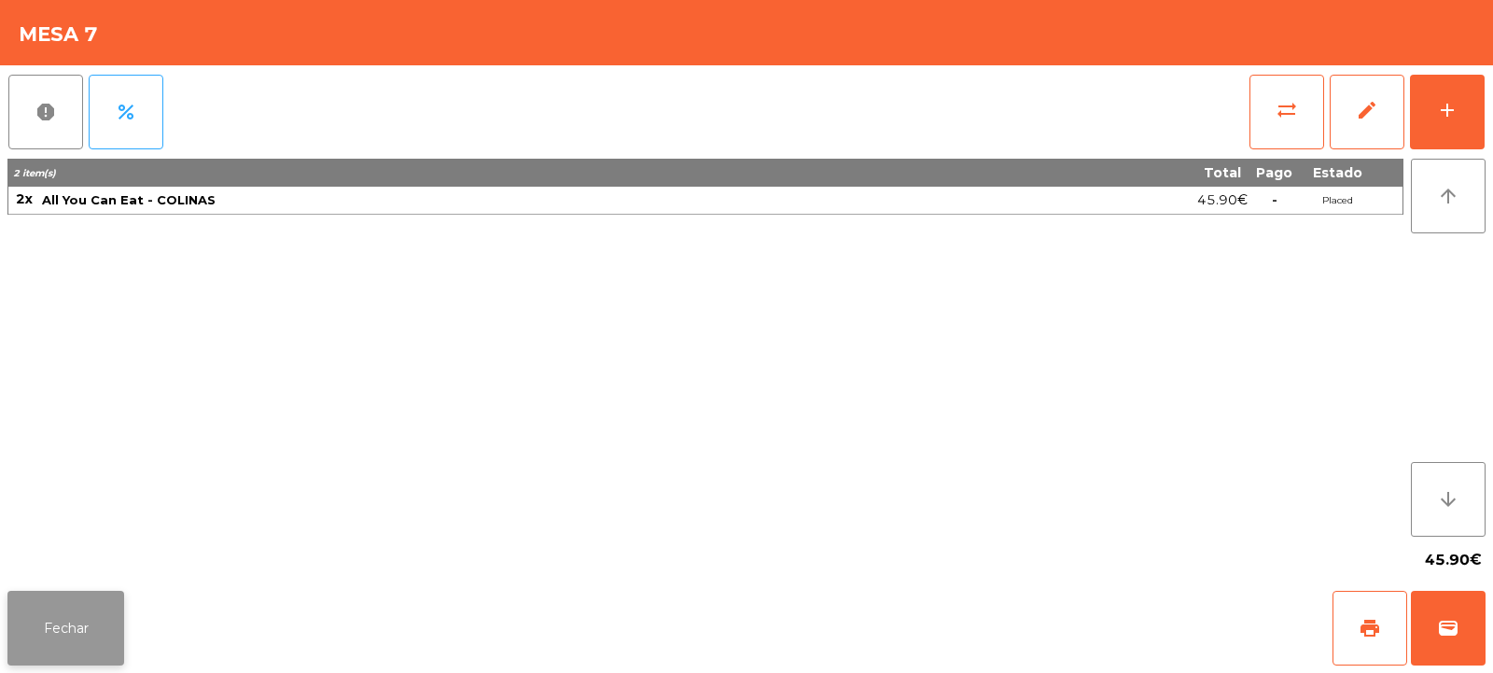
click at [77, 600] on button "Fechar" at bounding box center [65, 628] width 117 height 75
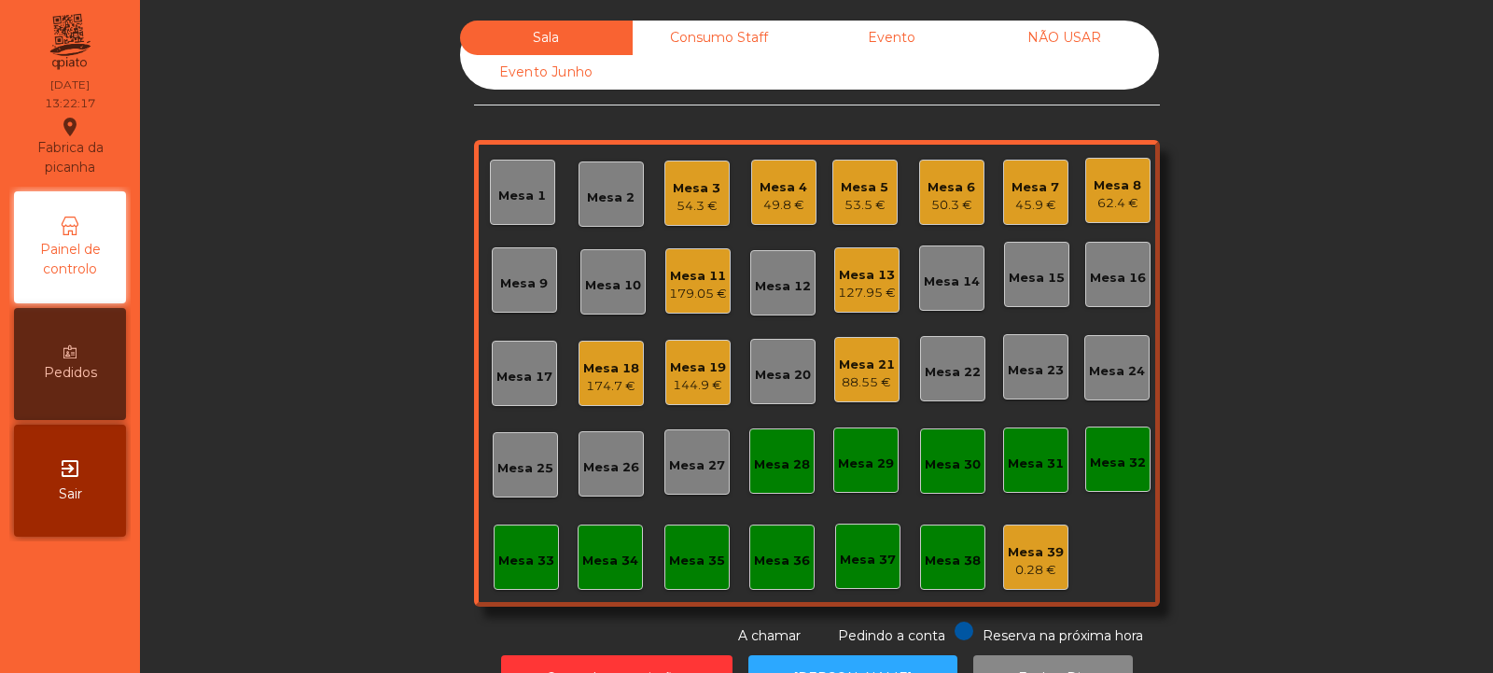
click at [960, 286] on div "Mesa 14" at bounding box center [952, 282] width 56 height 19
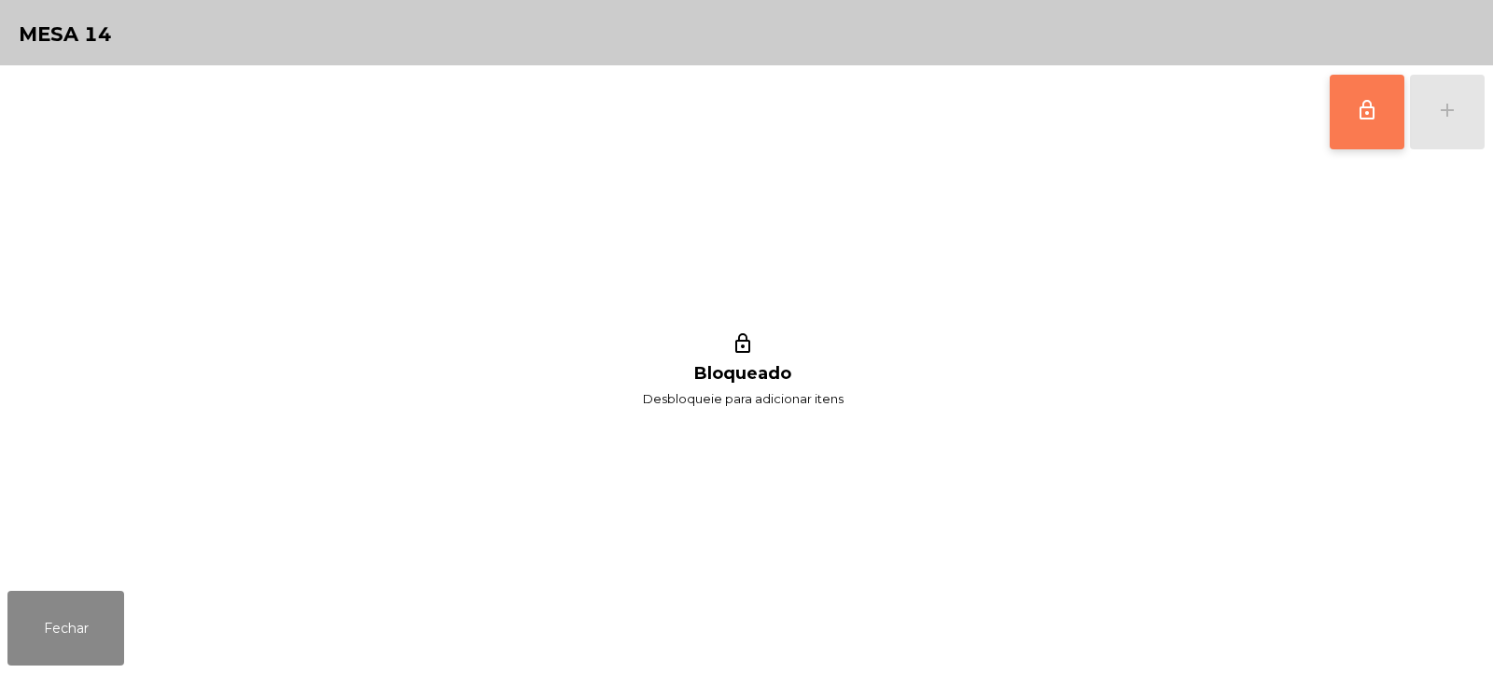
click at [1343, 104] on button "lock_outline" at bounding box center [1367, 112] width 75 height 75
click at [1445, 117] on div "add" at bounding box center [1447, 110] width 22 height 22
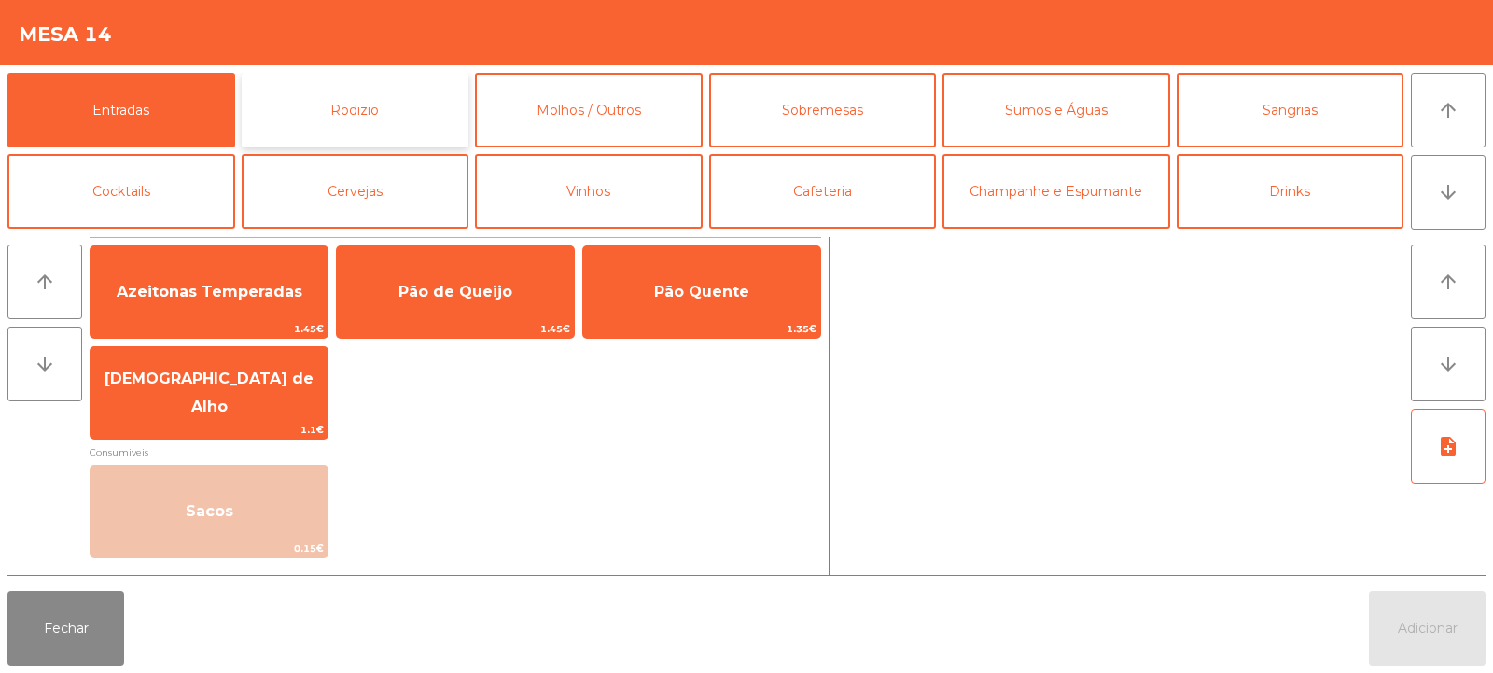
click at [340, 106] on button "Rodizio" at bounding box center [356, 110] width 228 height 75
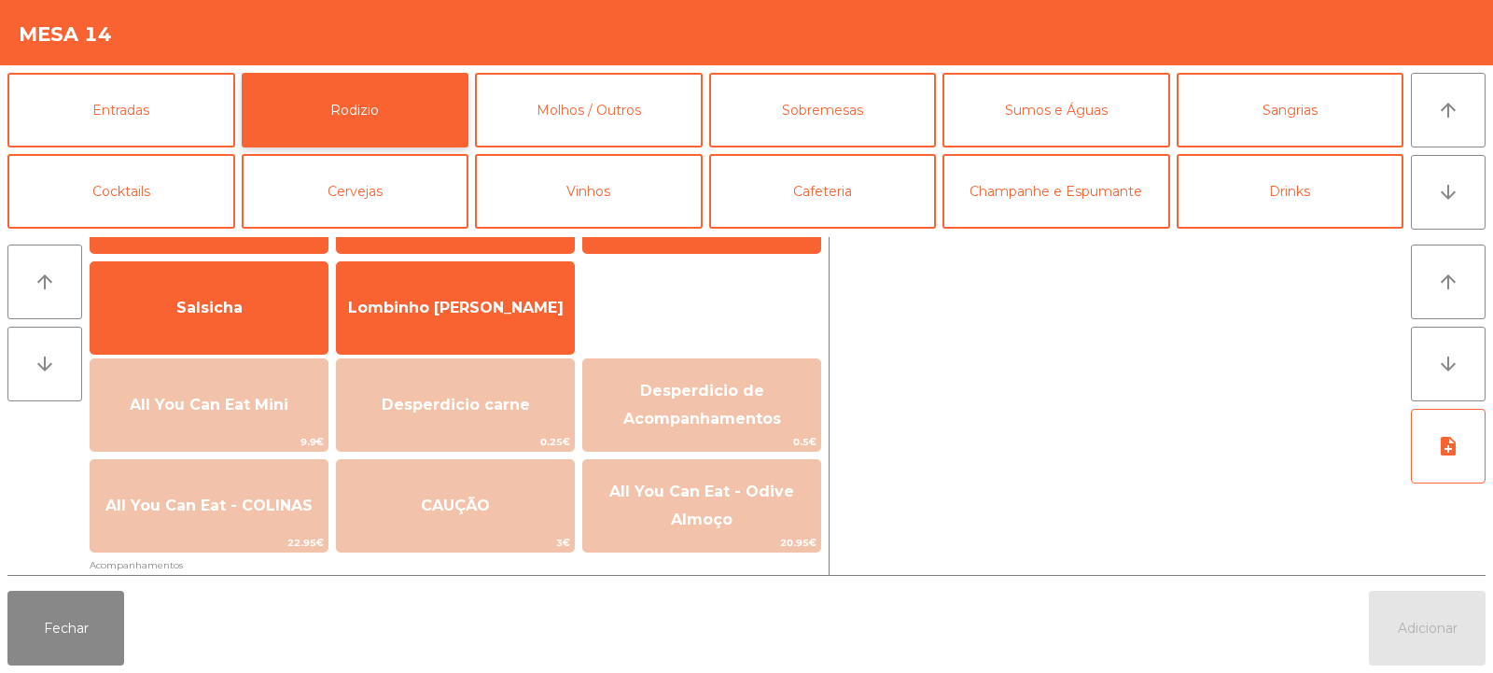
scroll to position [166, 0]
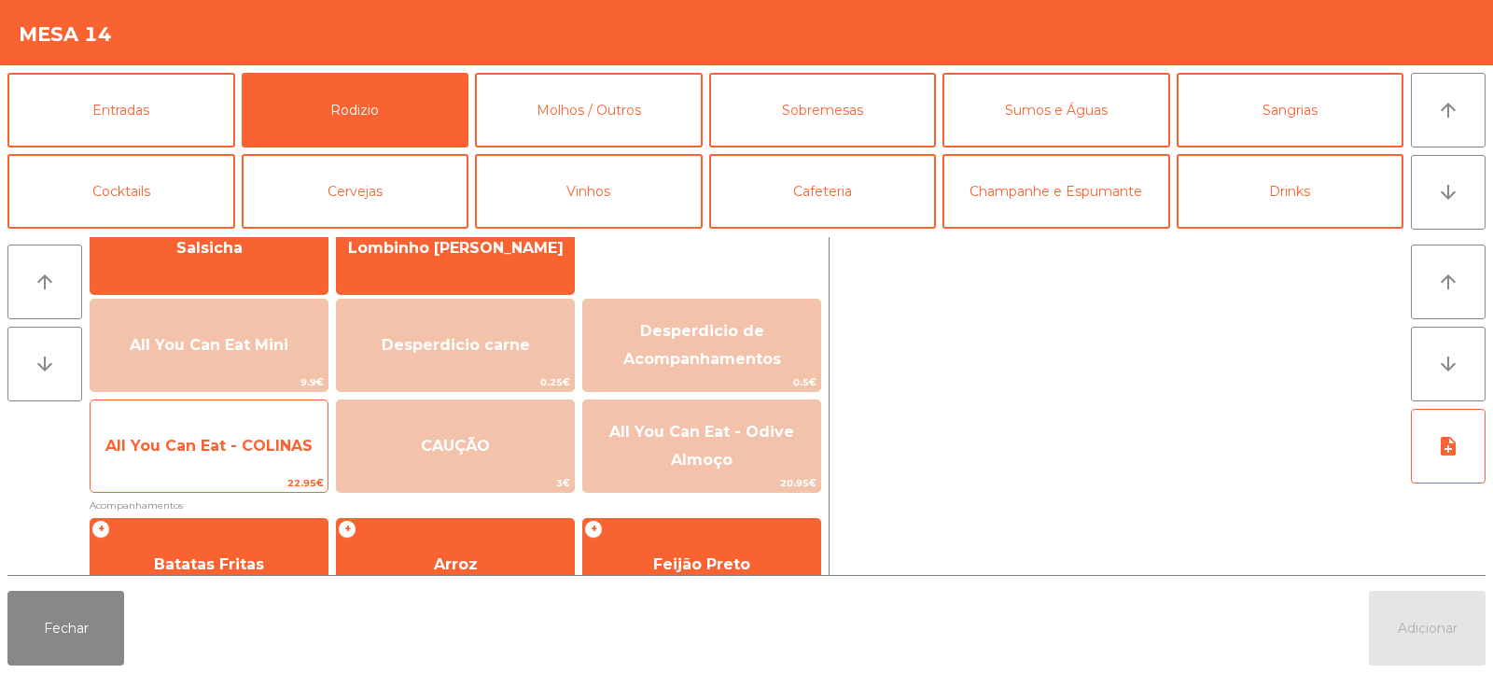
click at [209, 469] on span "All You Can Eat - COLINAS" at bounding box center [209, 446] width 237 height 50
click at [211, 460] on span "All You Can Eat - COLINAS" at bounding box center [209, 446] width 237 height 50
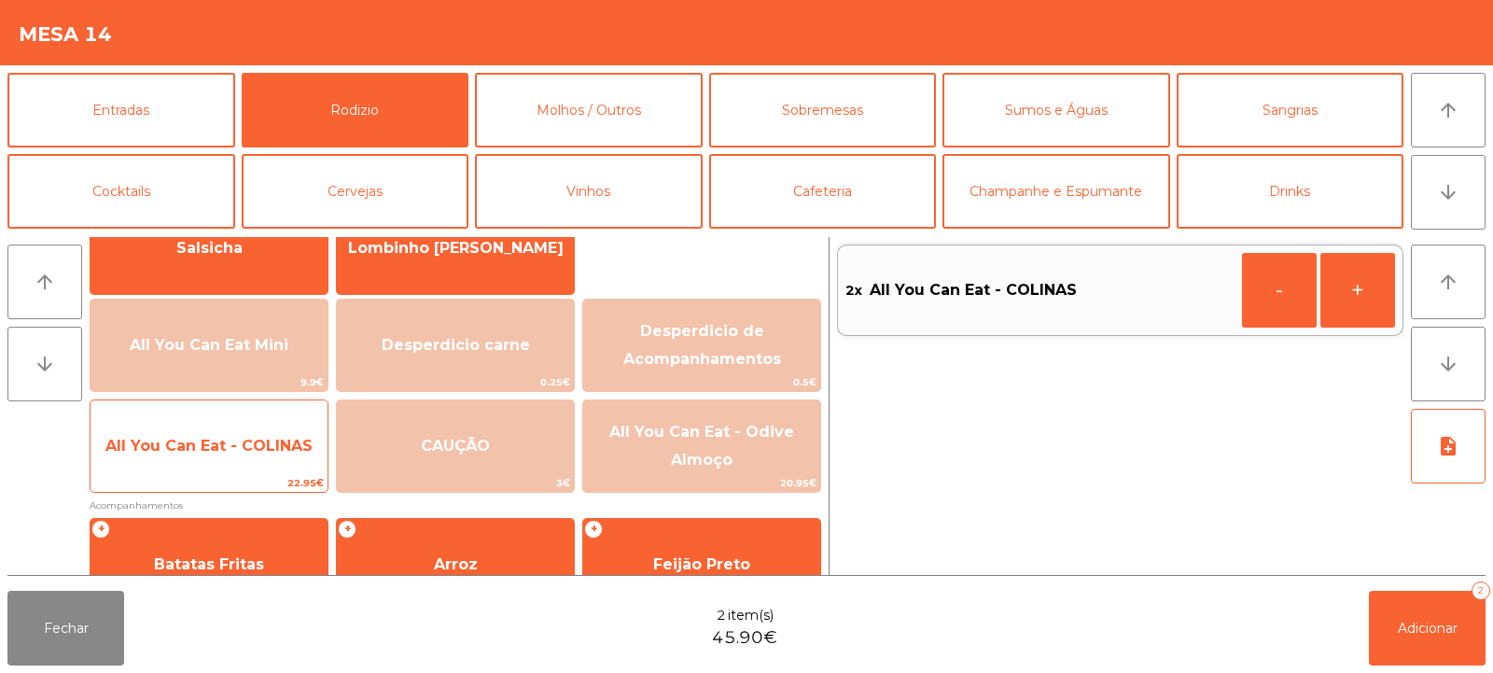
click at [214, 460] on span "All You Can Eat - COLINAS" at bounding box center [209, 446] width 237 height 50
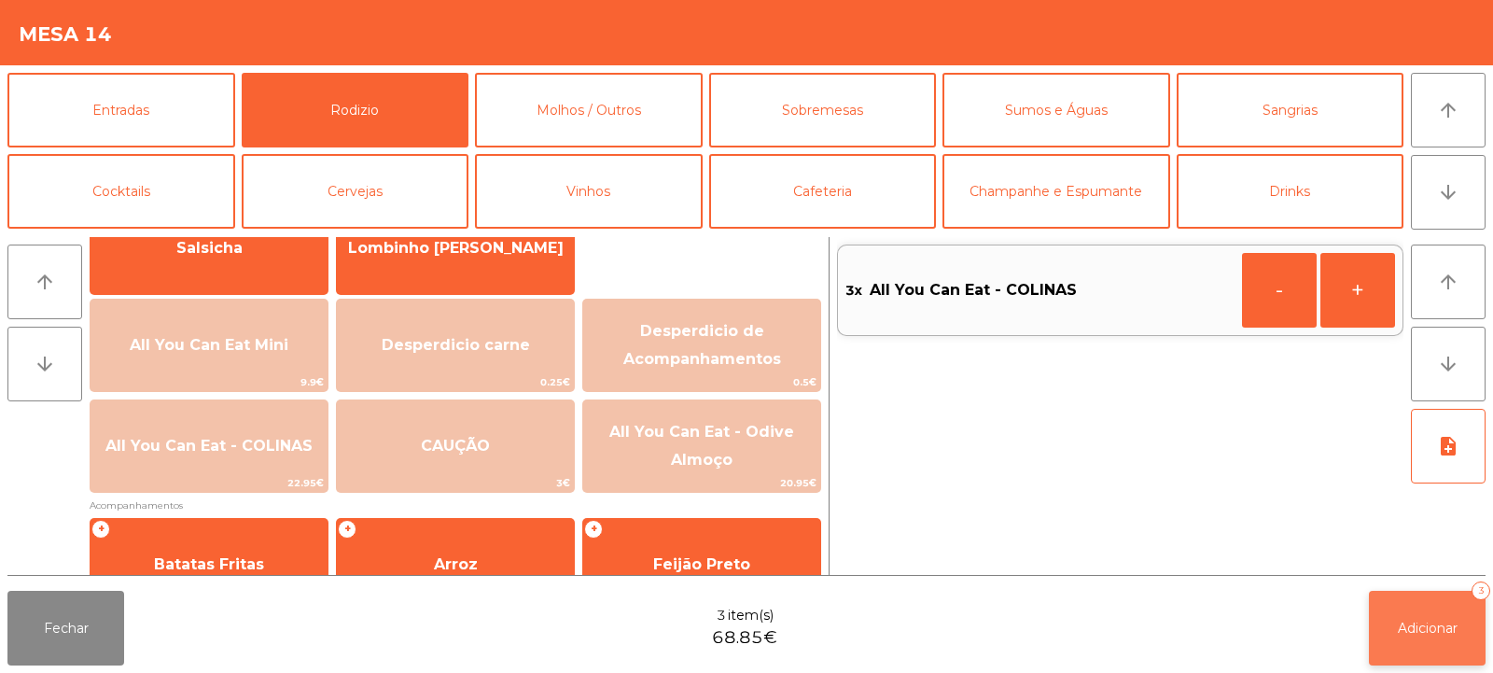
click at [1464, 636] on button "Adicionar 3" at bounding box center [1427, 628] width 117 height 75
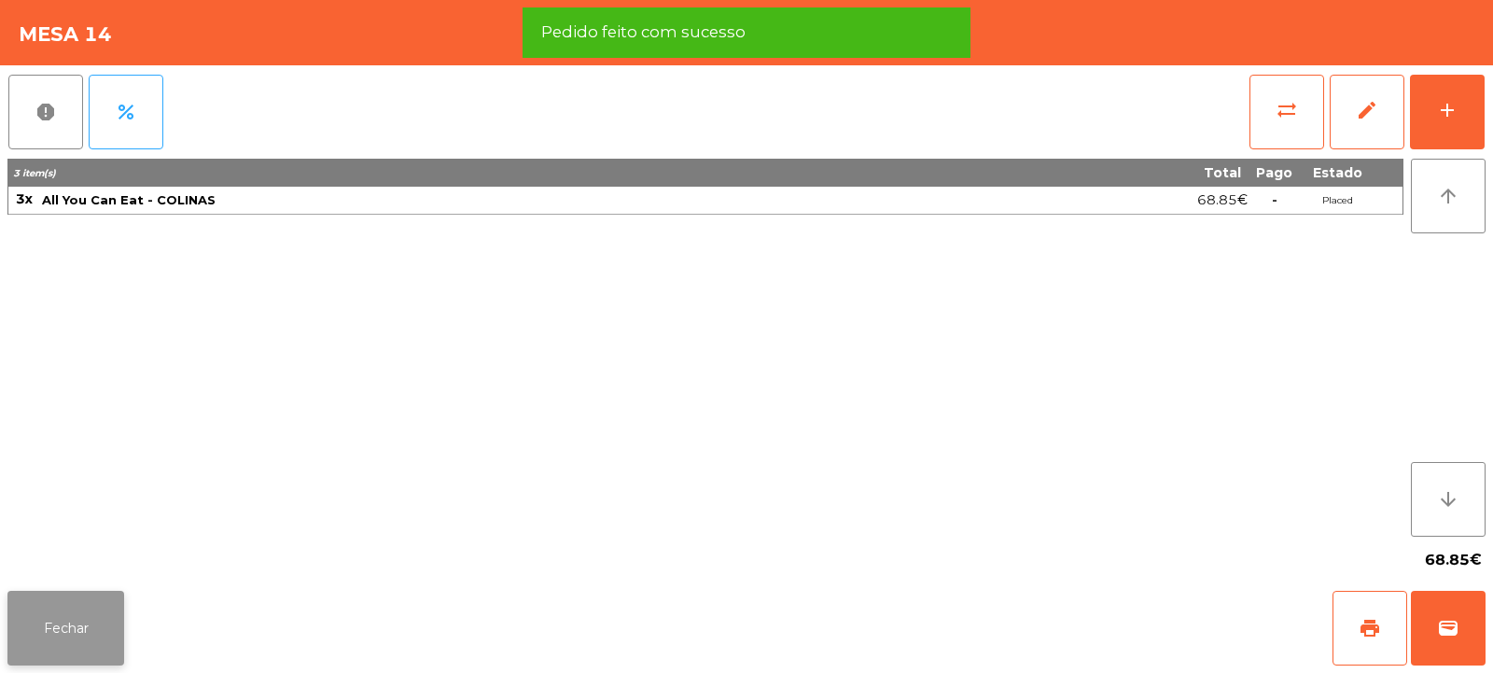
click at [94, 642] on button "Fechar" at bounding box center [65, 628] width 117 height 75
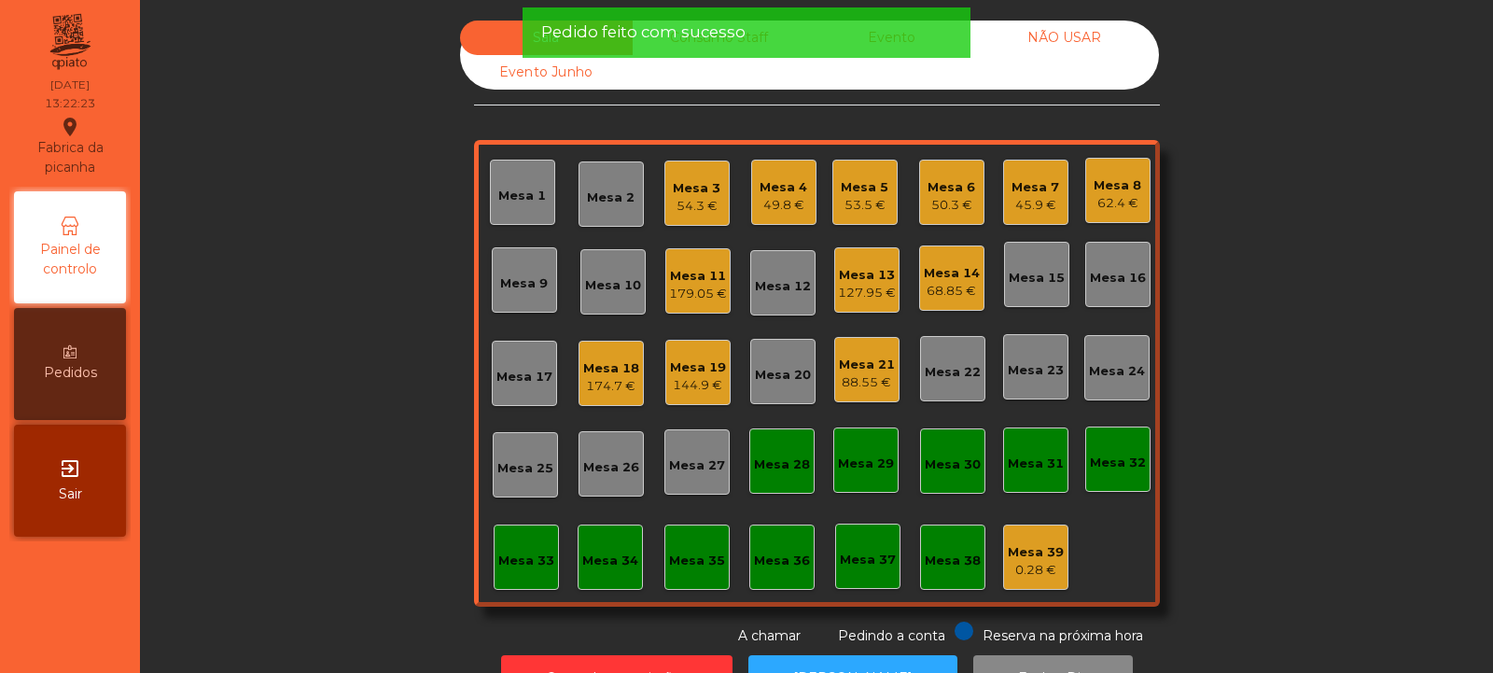
click at [687, 378] on div "144.9 €" at bounding box center [698, 385] width 56 height 19
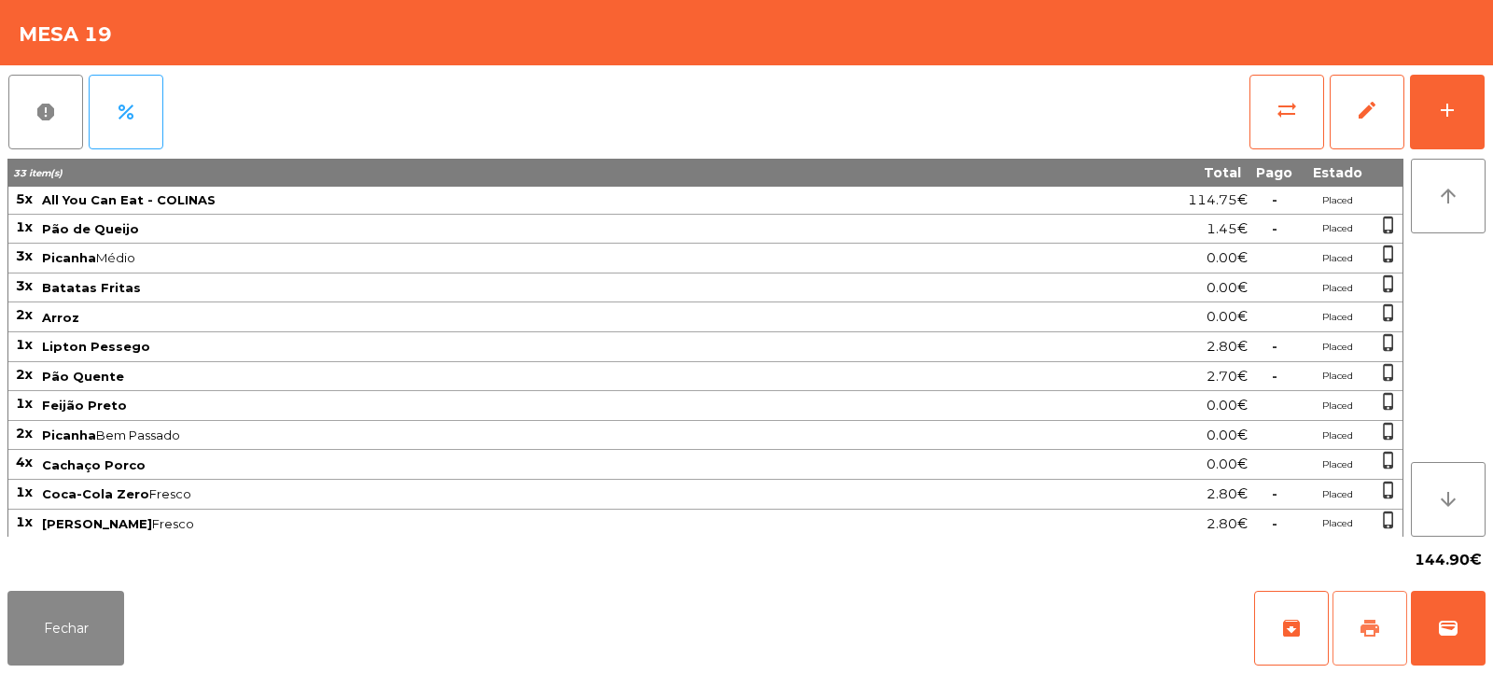
click at [1369, 635] on span "print" at bounding box center [1370, 628] width 22 height 22
click at [110, 628] on button "Fechar" at bounding box center [65, 628] width 117 height 75
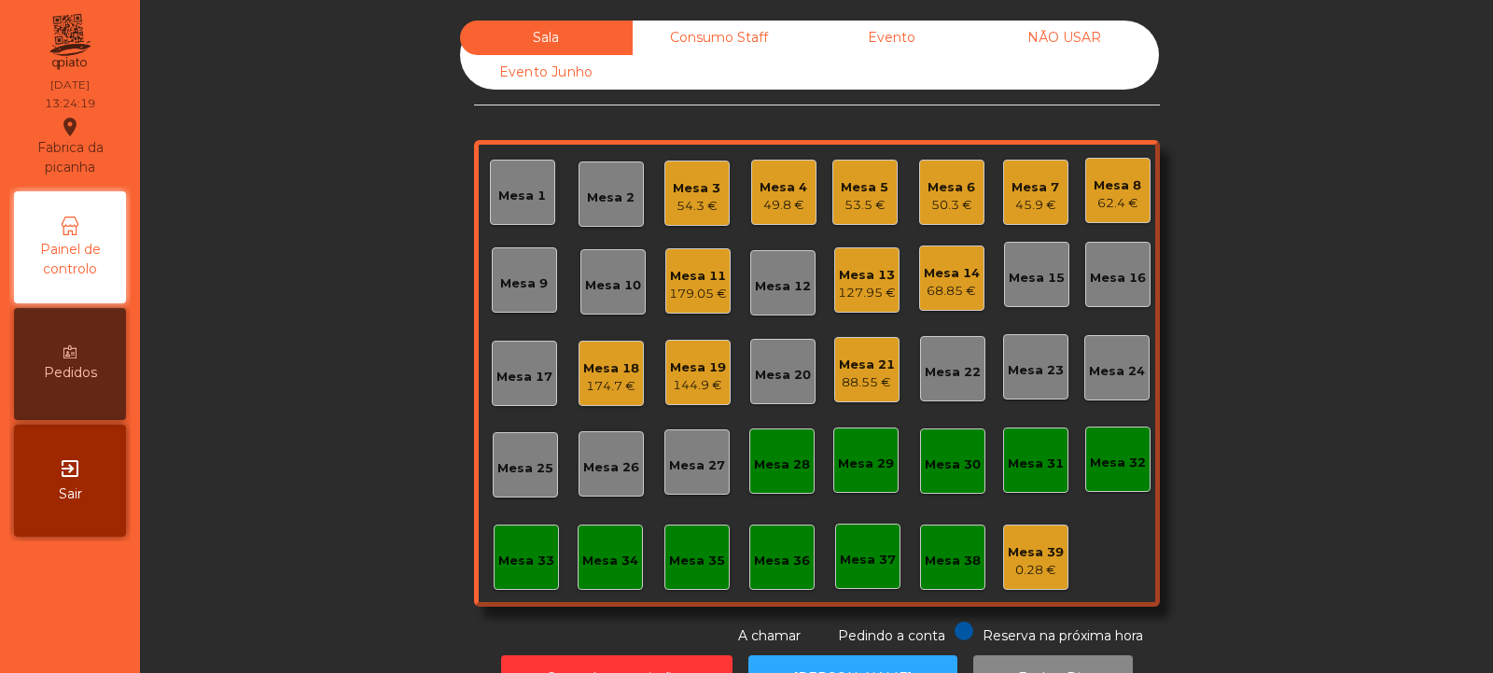
click at [689, 371] on div "Mesa 19" at bounding box center [698, 367] width 56 height 19
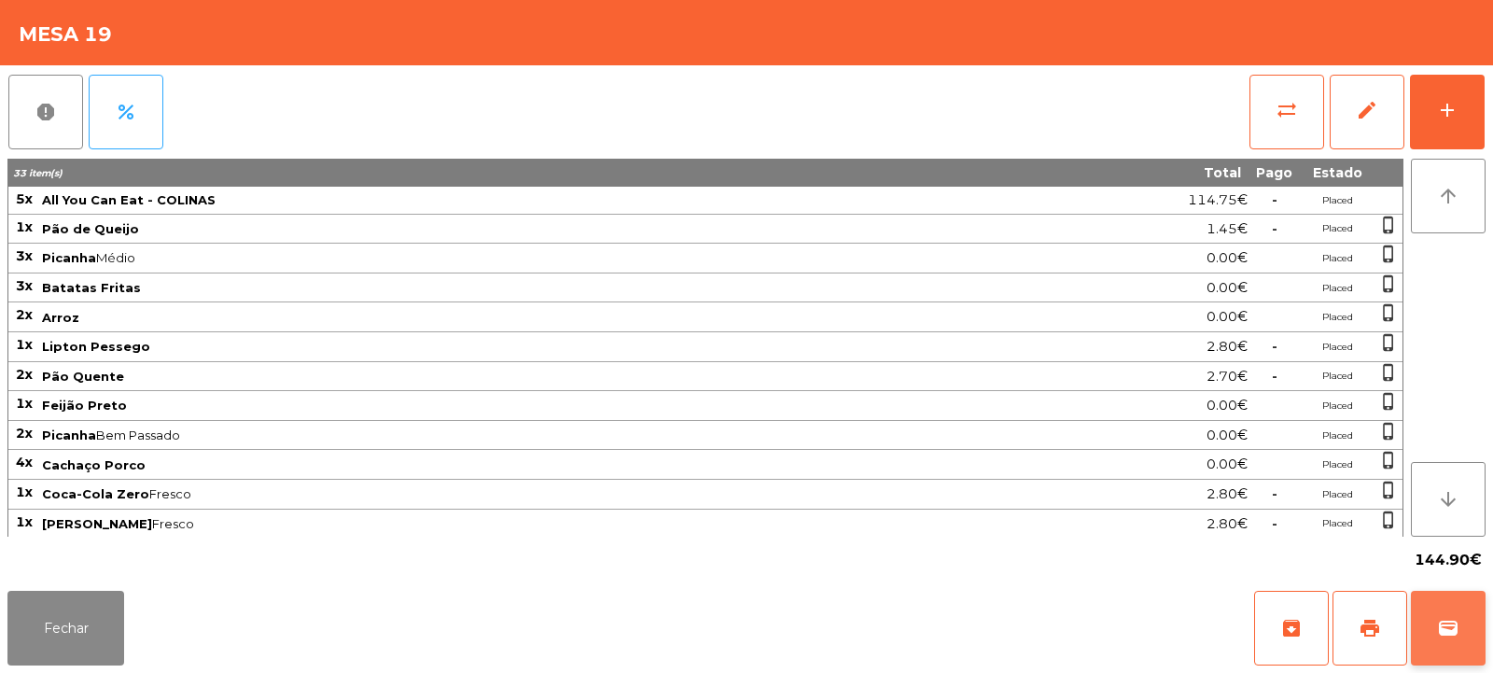
click at [1454, 629] on span "wallet" at bounding box center [1448, 628] width 22 height 22
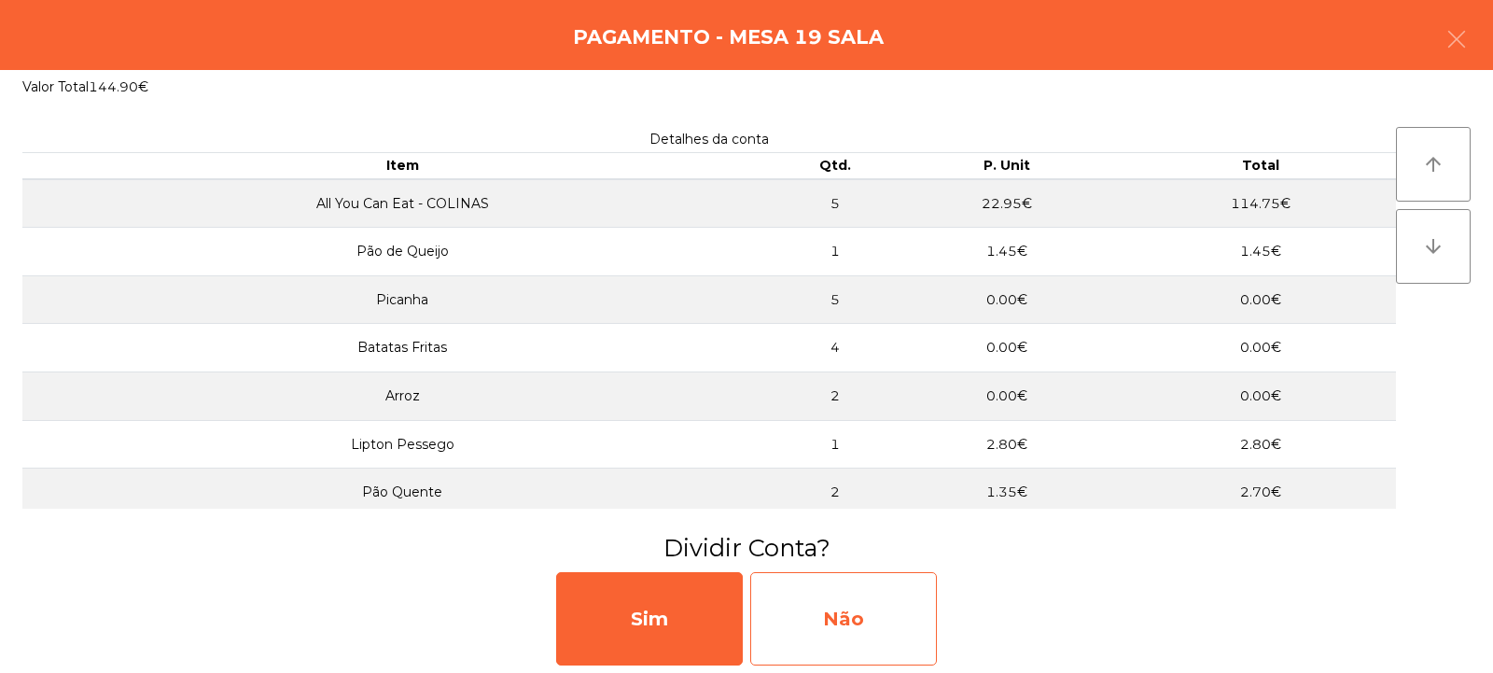
click at [876, 614] on div "Não" at bounding box center [843, 618] width 187 height 93
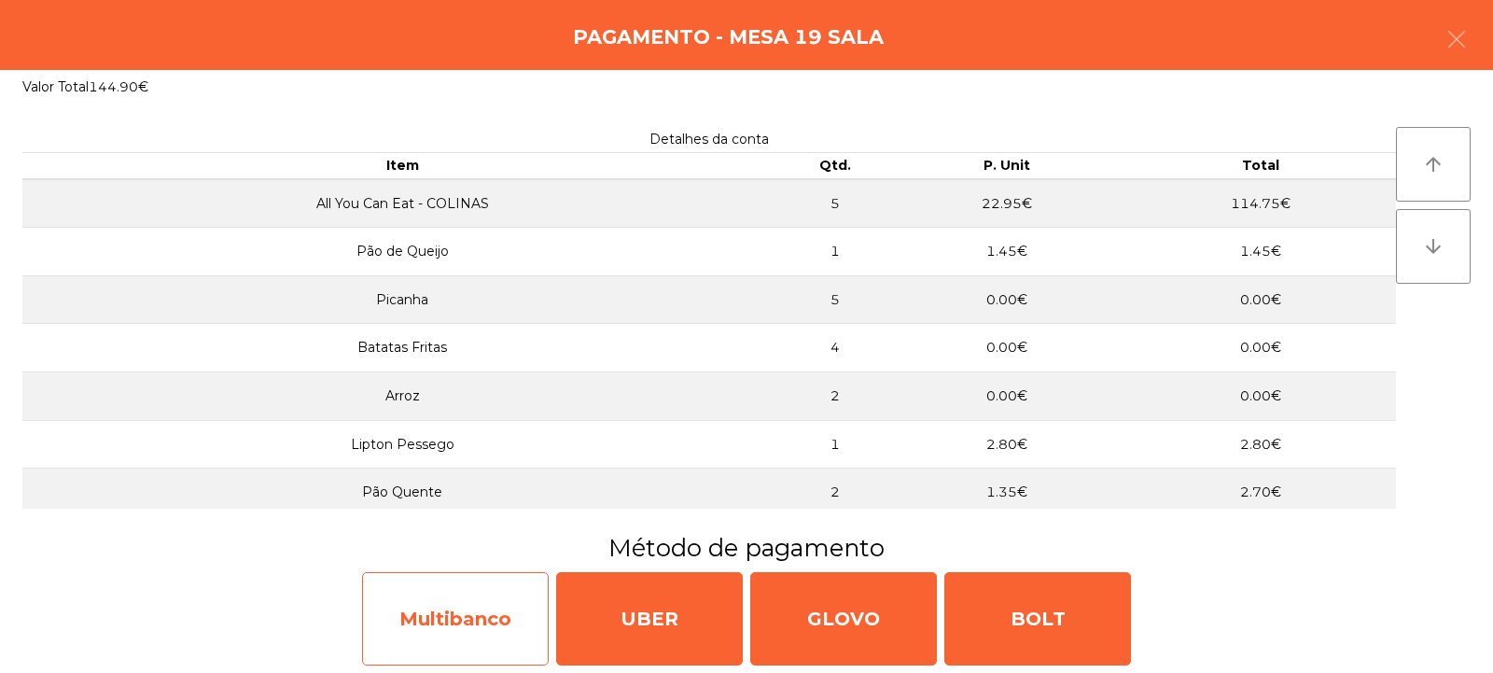
click at [503, 613] on div "Multibanco" at bounding box center [455, 618] width 187 height 93
select select "**"
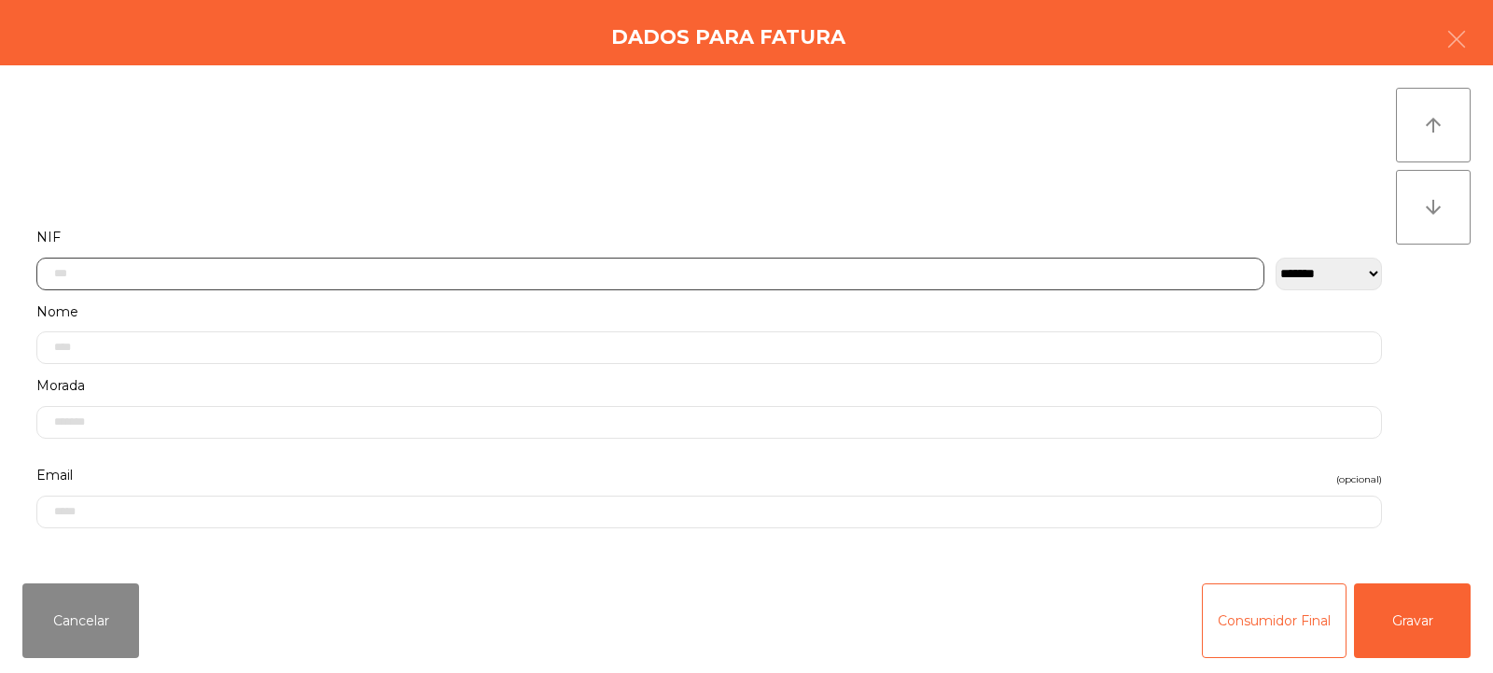
click at [559, 273] on input "text" at bounding box center [650, 274] width 1228 height 33
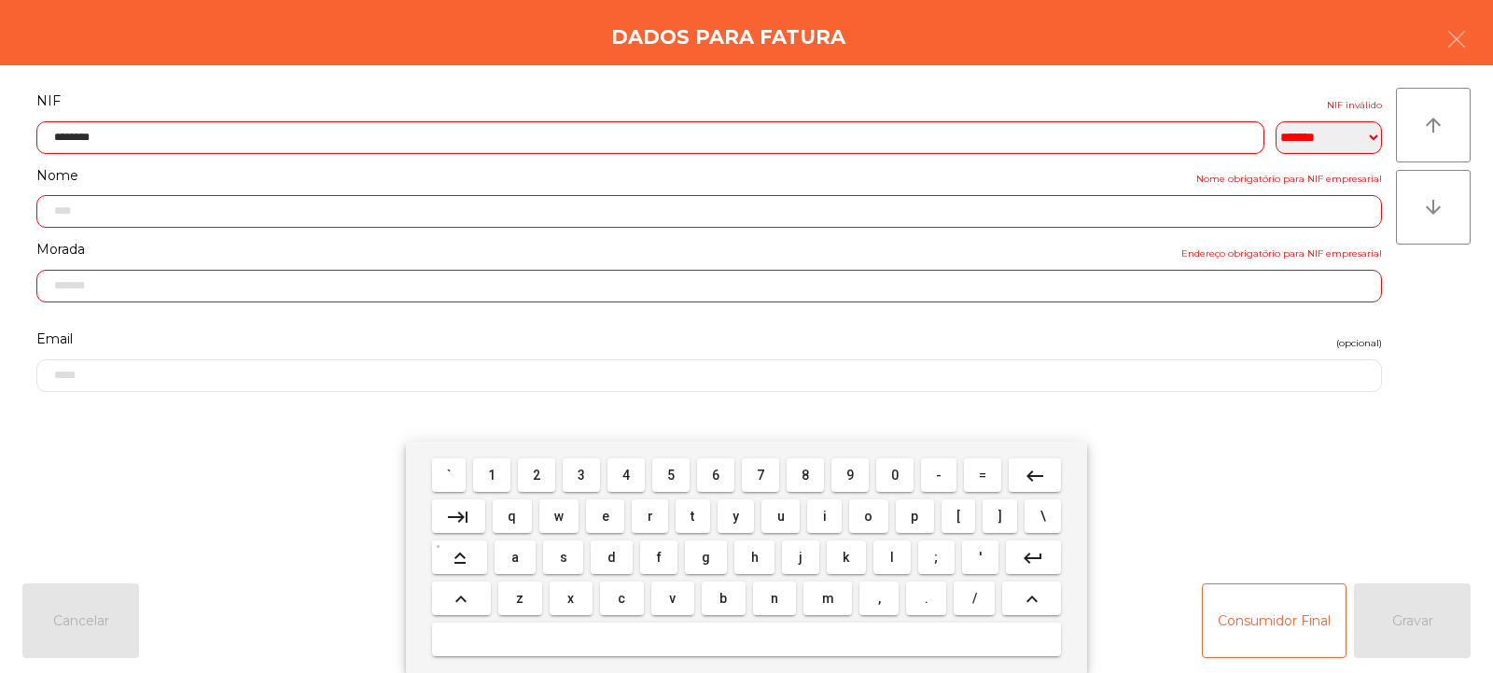
type input "*********"
type input "**********"
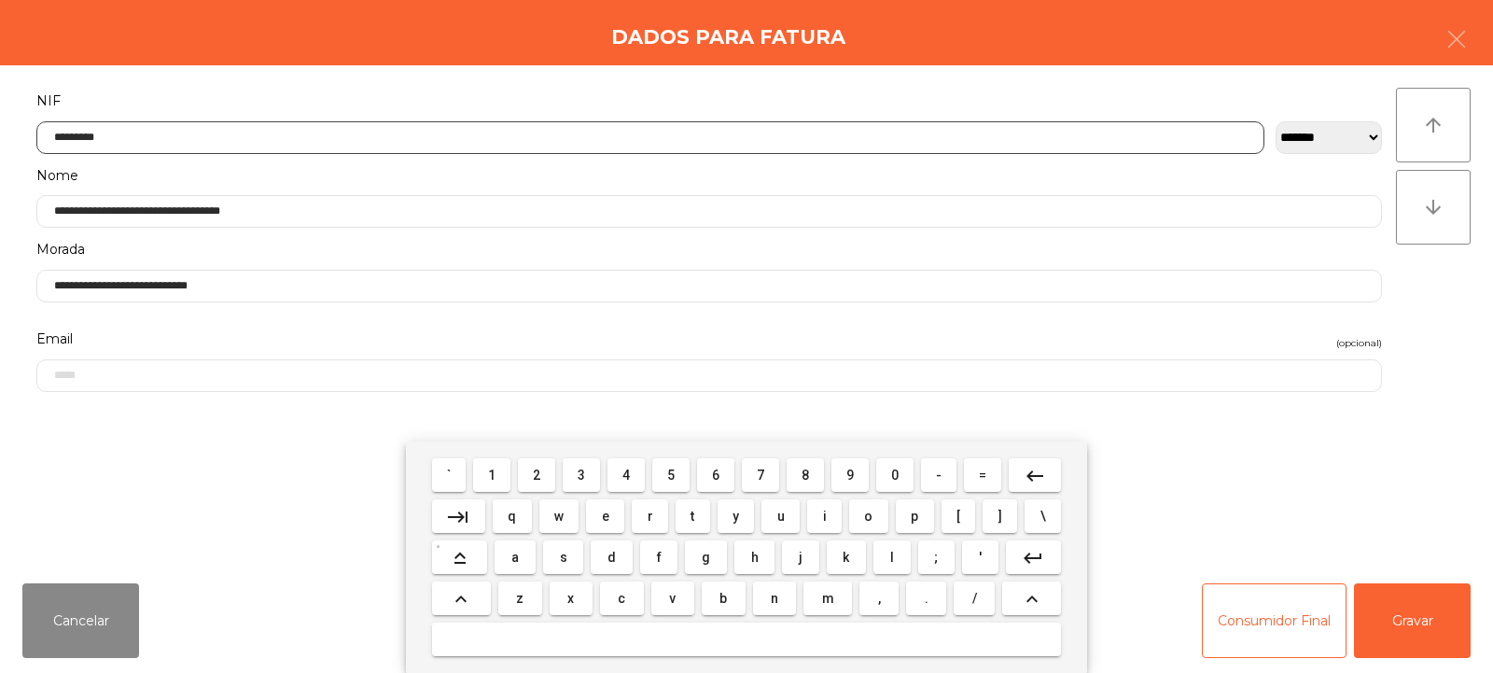
type input "*********"
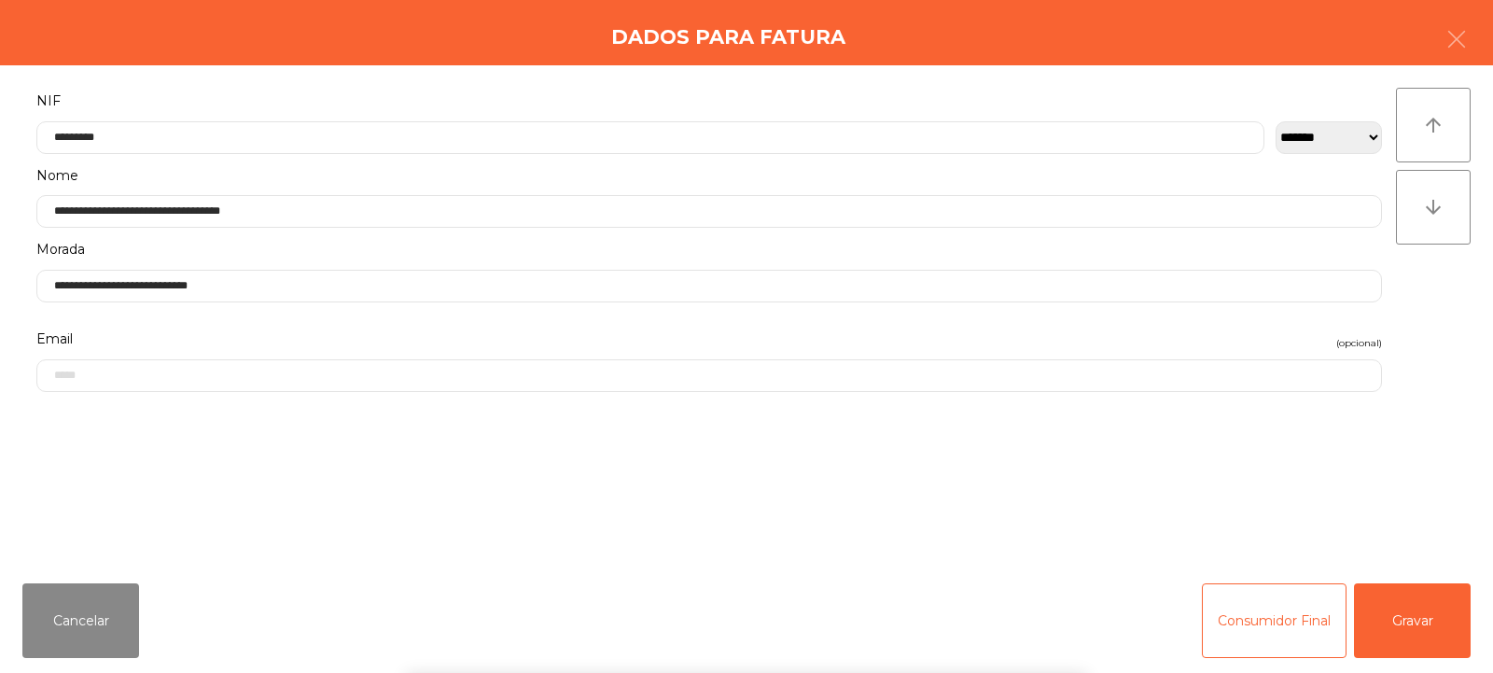
click at [1455, 301] on div "arrow_upward arrow_downward" at bounding box center [1433, 317] width 75 height 458
click at [1407, 625] on button "Gravar" at bounding box center [1412, 620] width 117 height 75
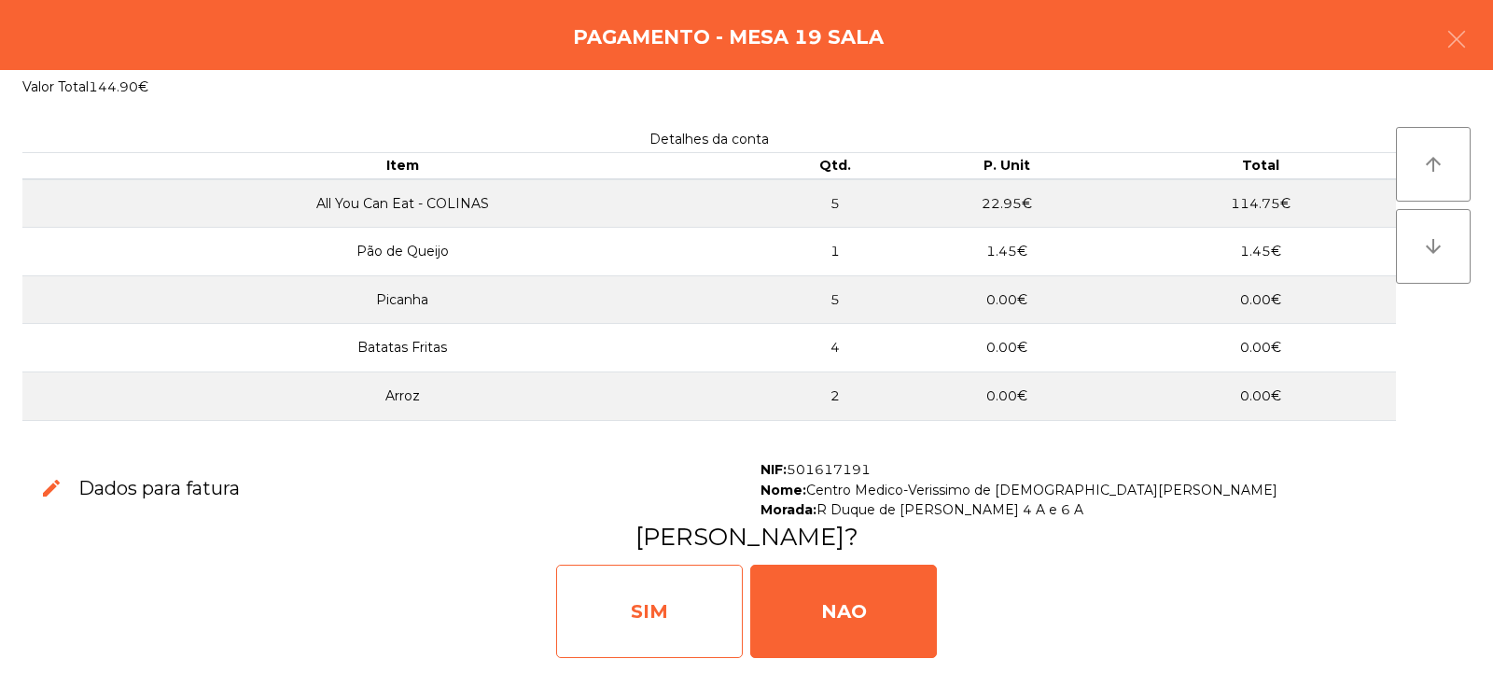
click at [654, 608] on div "SIM" at bounding box center [649, 611] width 187 height 93
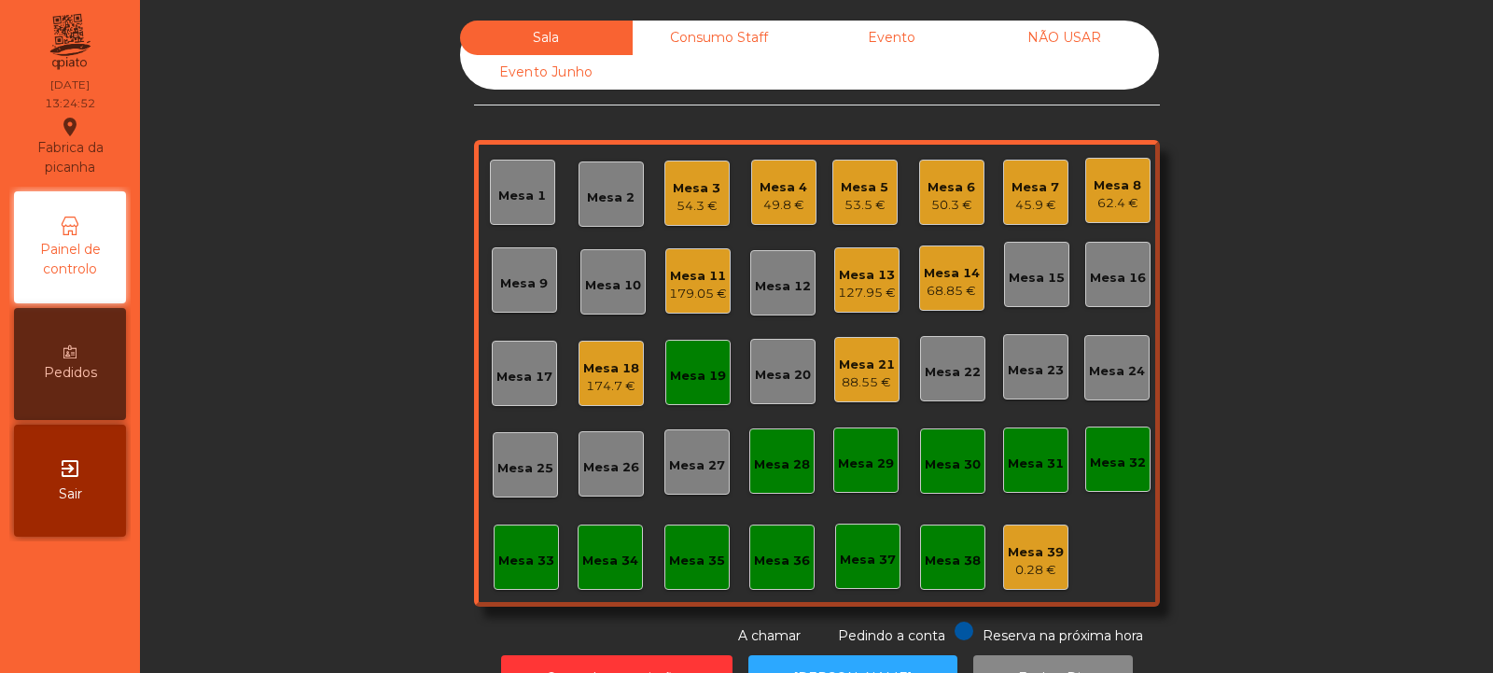
click at [675, 384] on div "Mesa 19" at bounding box center [698, 376] width 56 height 19
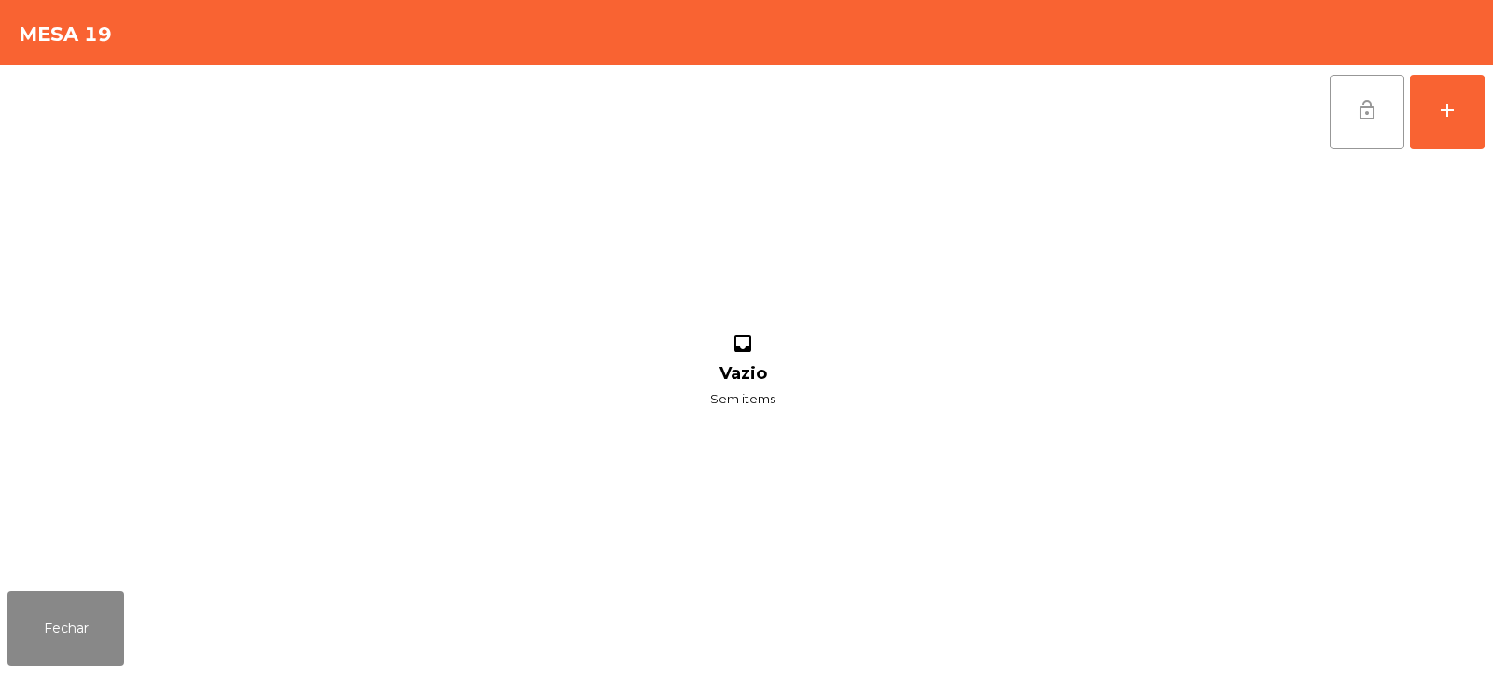
click at [1342, 121] on button "lock_open" at bounding box center [1367, 112] width 75 height 75
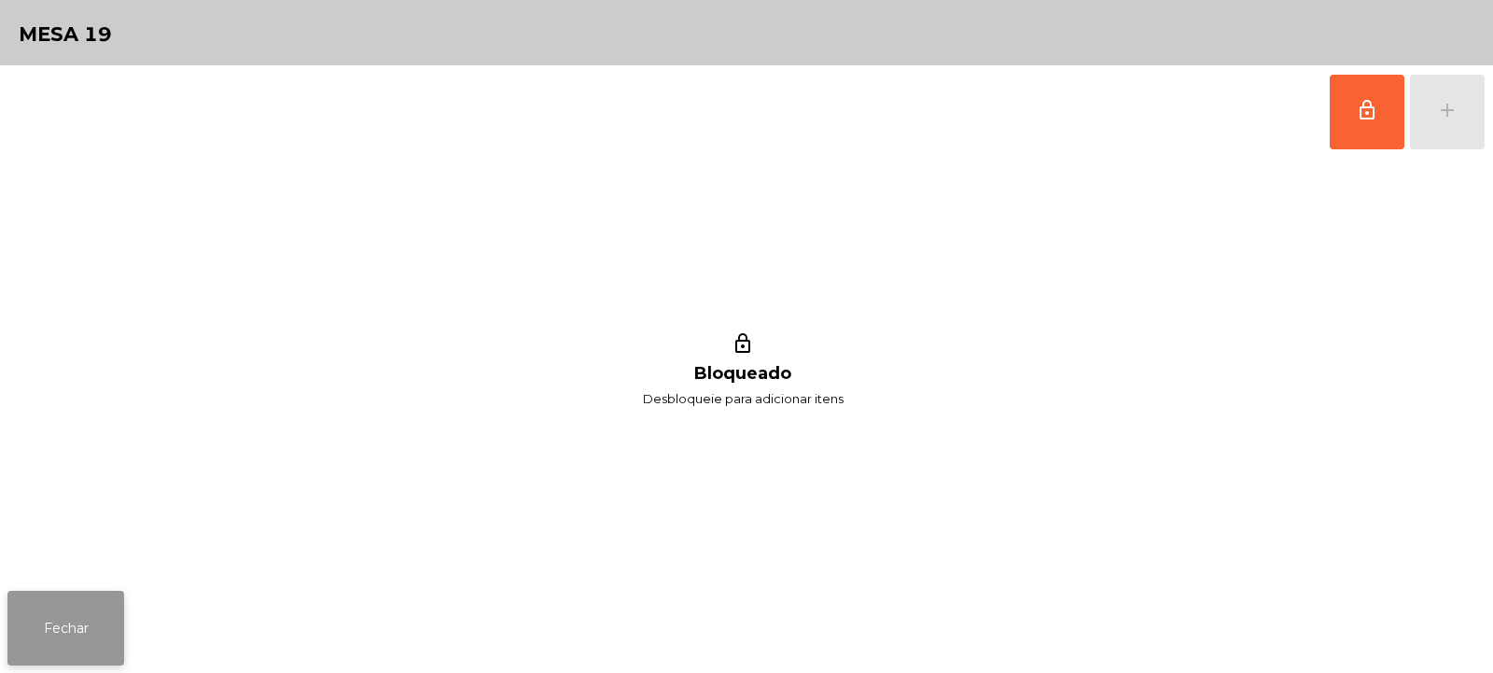
click at [49, 621] on button "Fechar" at bounding box center [65, 628] width 117 height 75
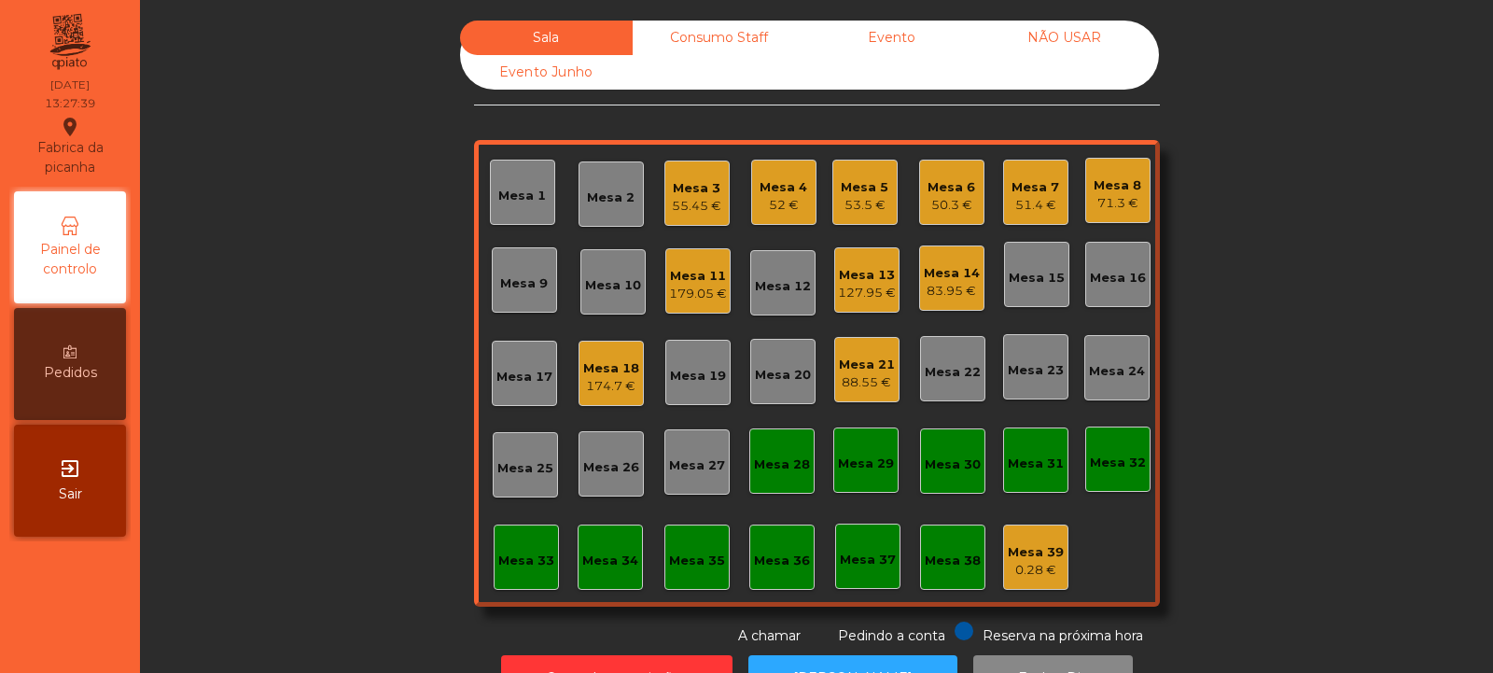
click at [1118, 371] on div "Mesa 24" at bounding box center [1117, 371] width 56 height 19
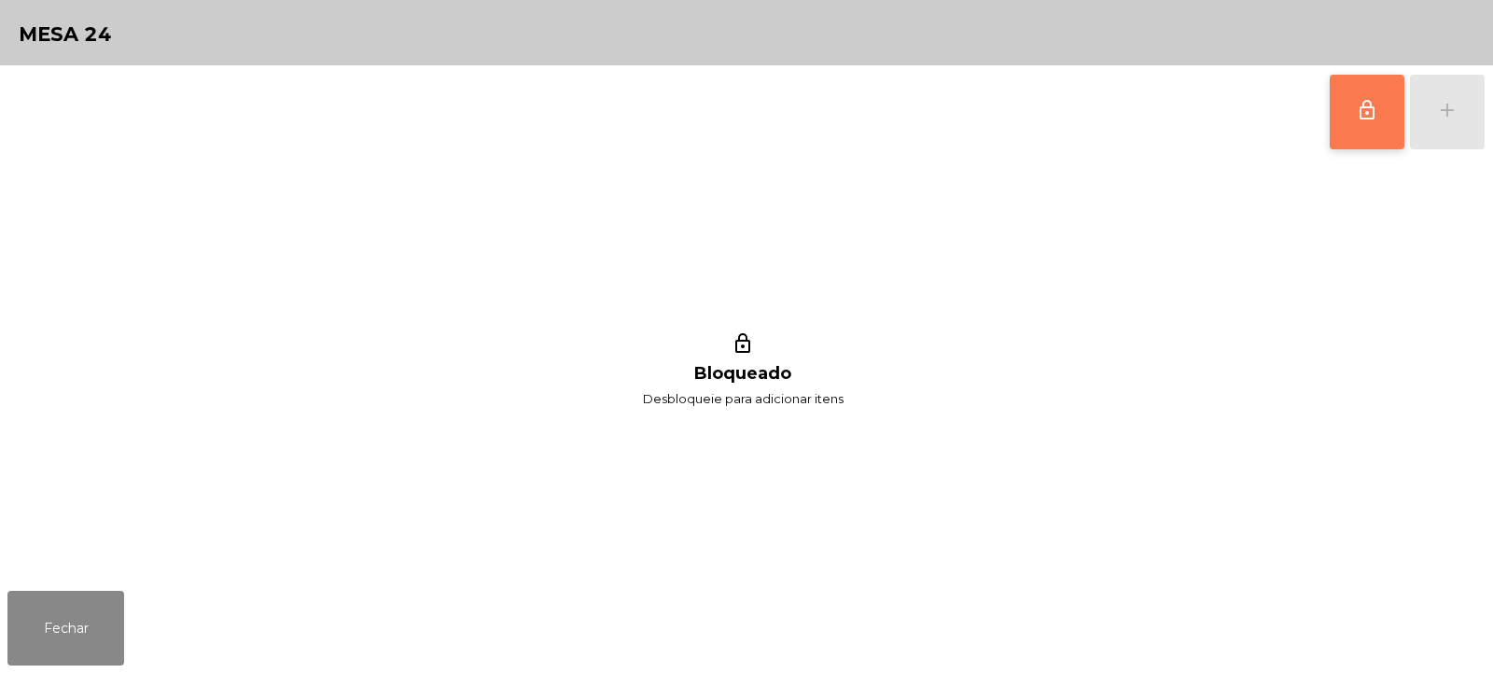
click at [1355, 106] on button "lock_outline" at bounding box center [1367, 112] width 75 height 75
click at [1461, 109] on button "add" at bounding box center [1447, 112] width 75 height 75
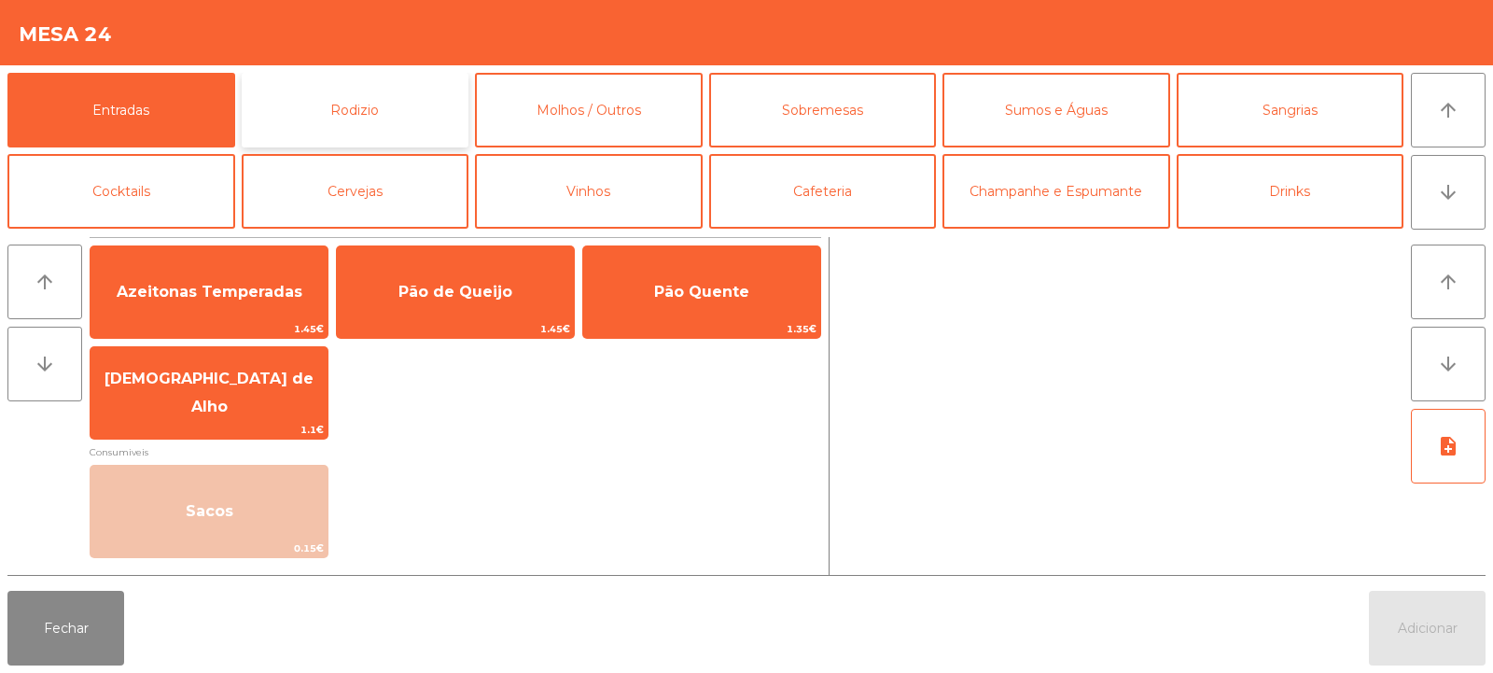
click at [365, 112] on button "Rodizio" at bounding box center [356, 110] width 228 height 75
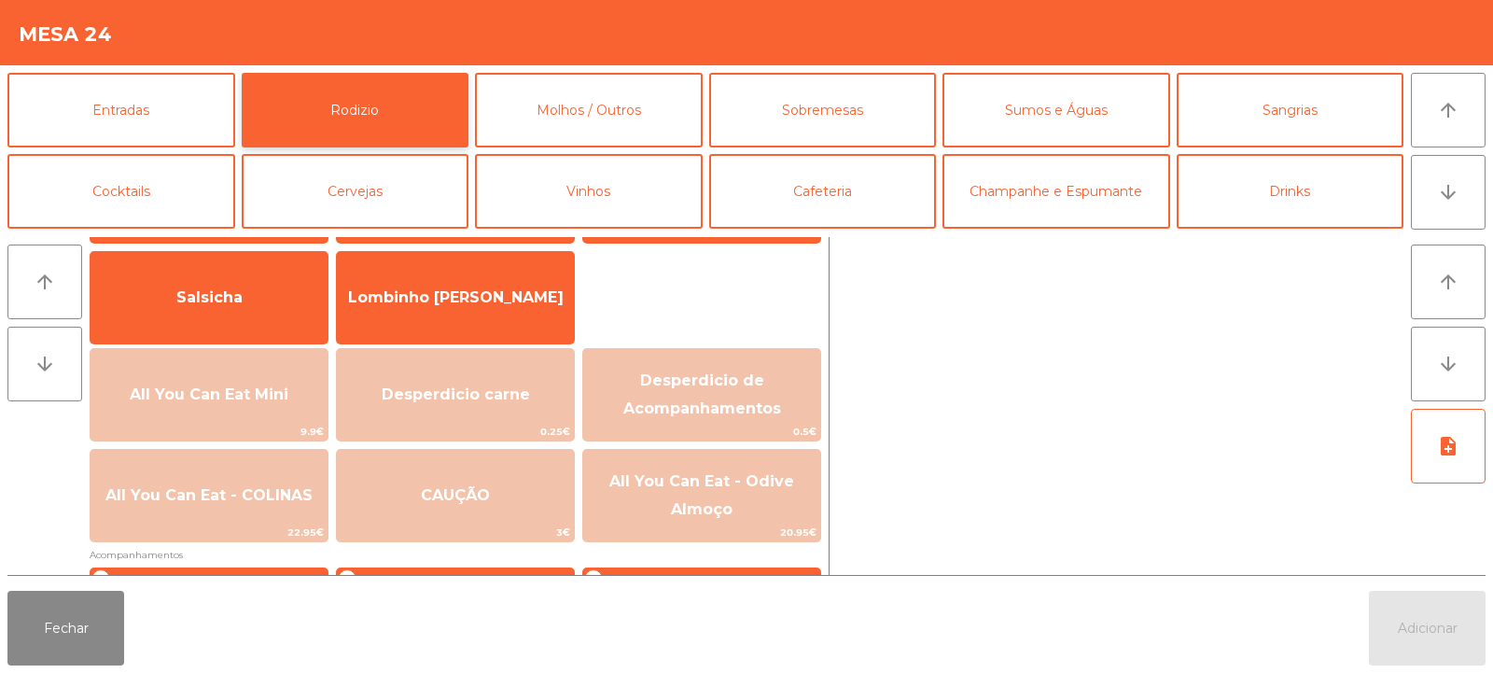
scroll to position [116, 0]
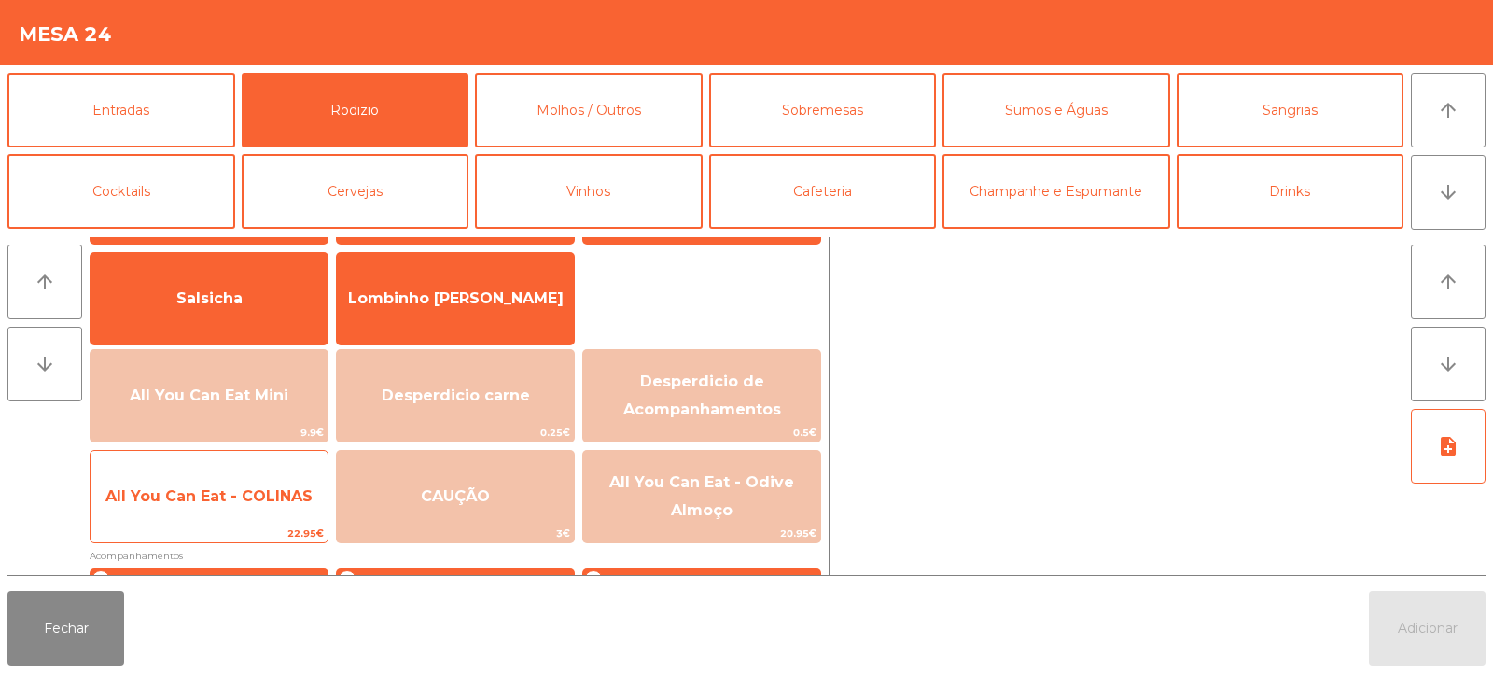
click at [218, 500] on span "All You Can Eat - COLINAS" at bounding box center [208, 496] width 207 height 18
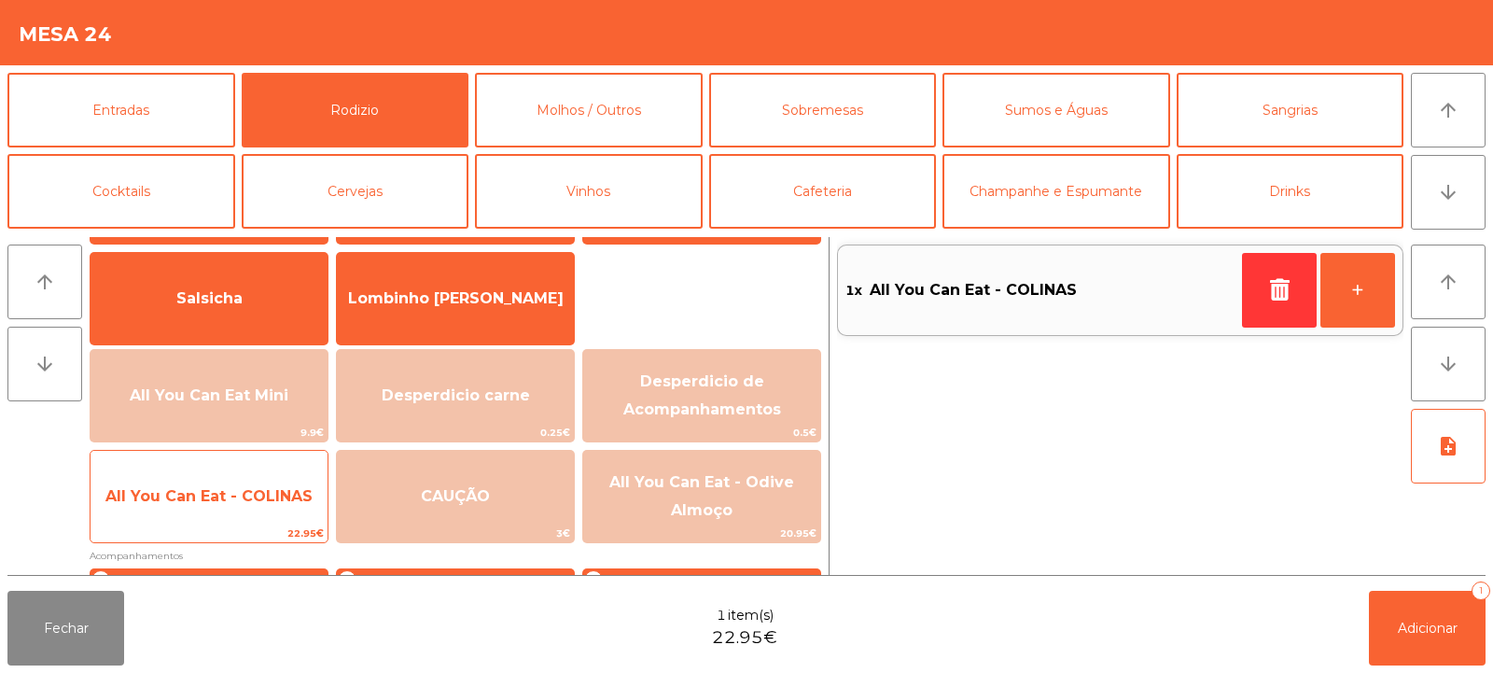
click at [205, 510] on span "All You Can Eat - COLINAS" at bounding box center [209, 496] width 237 height 50
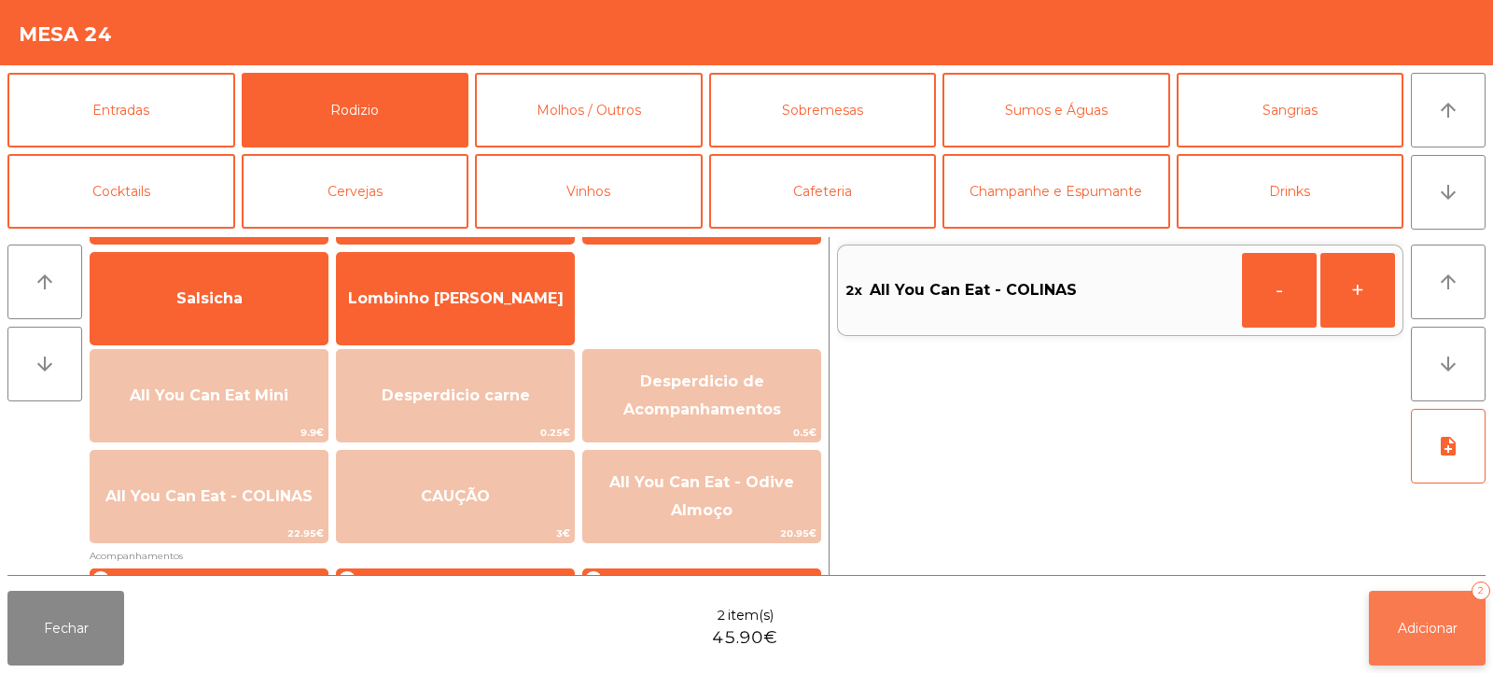
click at [1442, 608] on button "Adicionar 2" at bounding box center [1427, 628] width 117 height 75
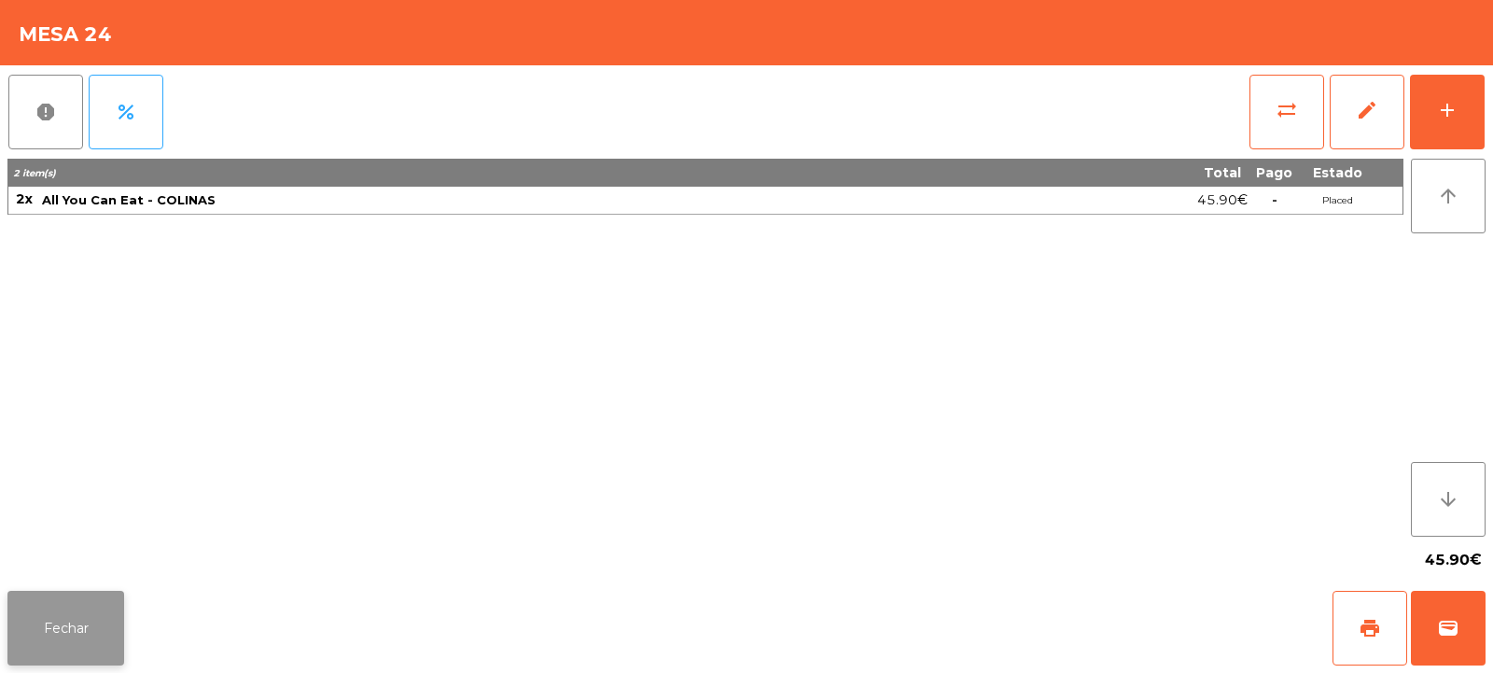
click at [97, 595] on button "Fechar" at bounding box center [65, 628] width 117 height 75
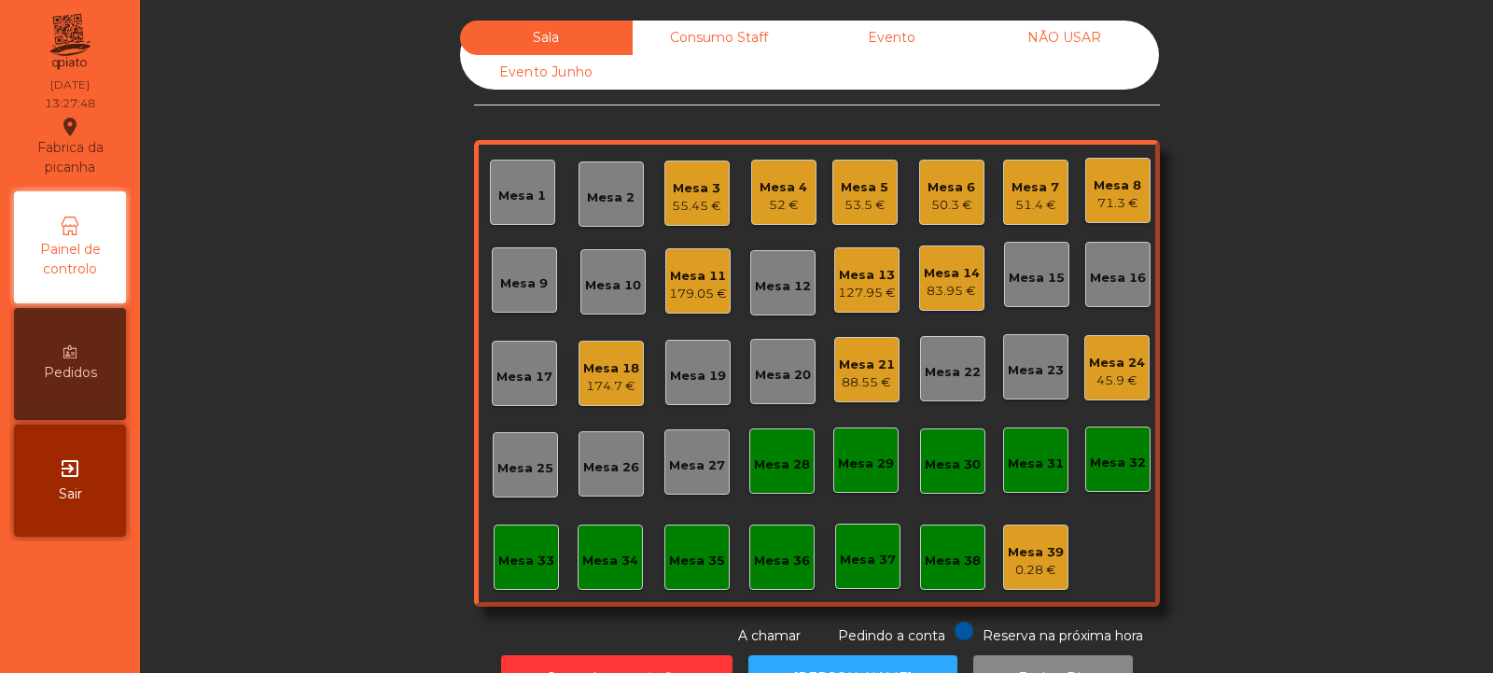
click at [691, 190] on div "Mesa 3" at bounding box center [696, 188] width 49 height 19
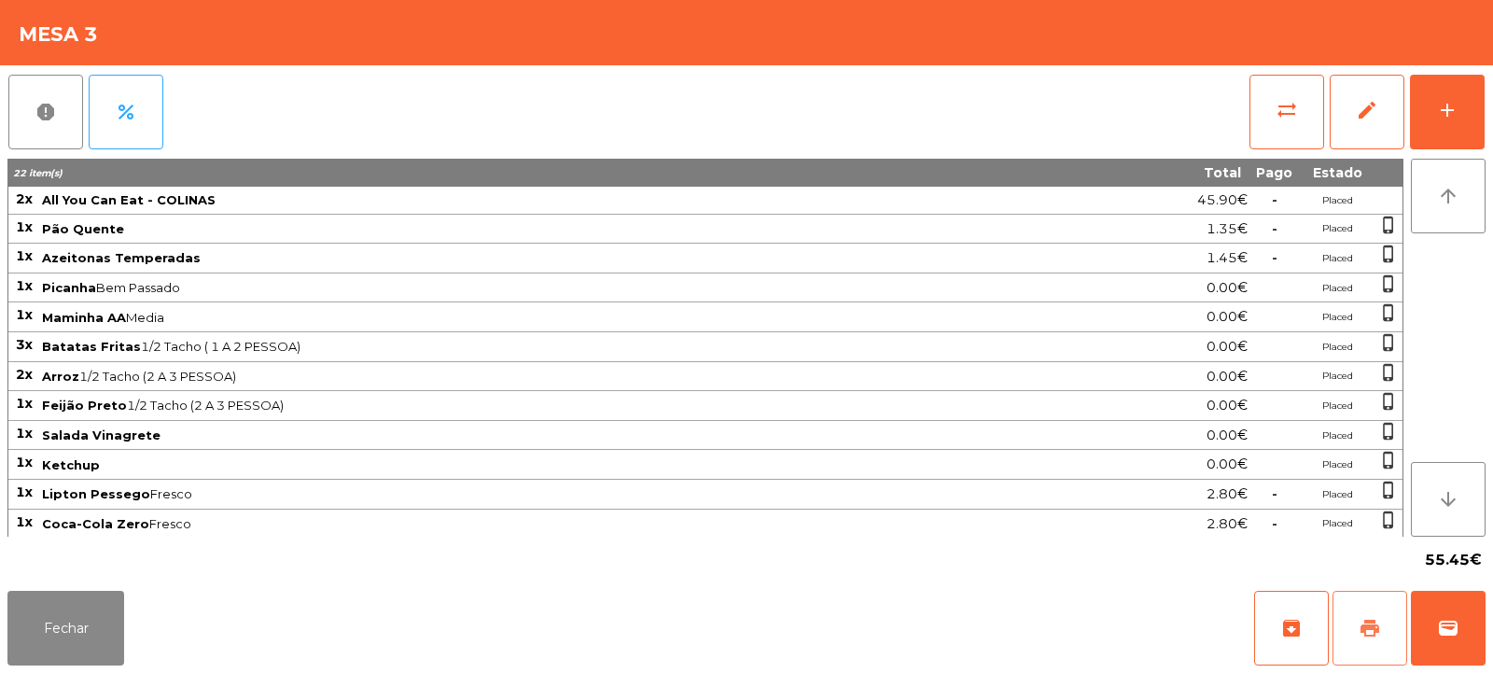
click at [1373, 616] on button "print" at bounding box center [1370, 628] width 75 height 75
click at [1272, 102] on button "sync_alt" at bounding box center [1287, 112] width 75 height 75
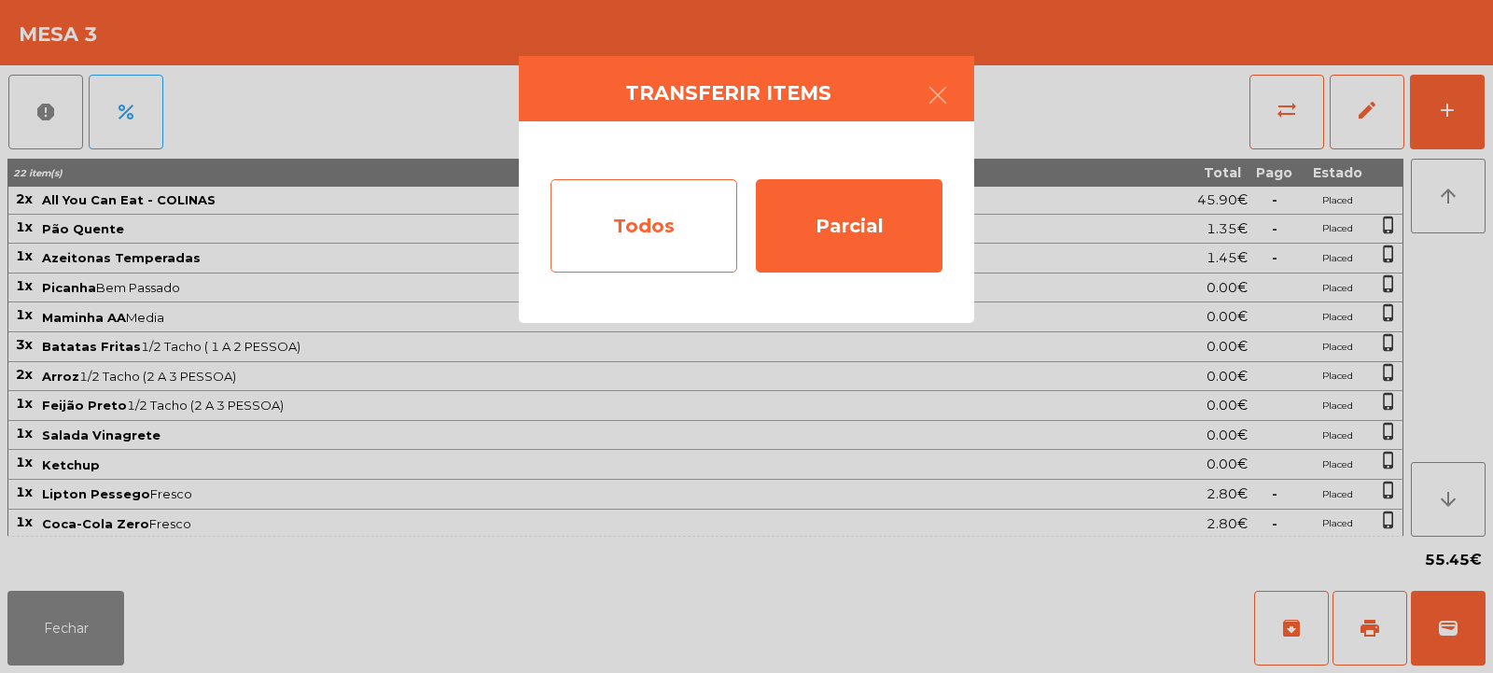
click at [673, 225] on div "Todos" at bounding box center [644, 225] width 187 height 93
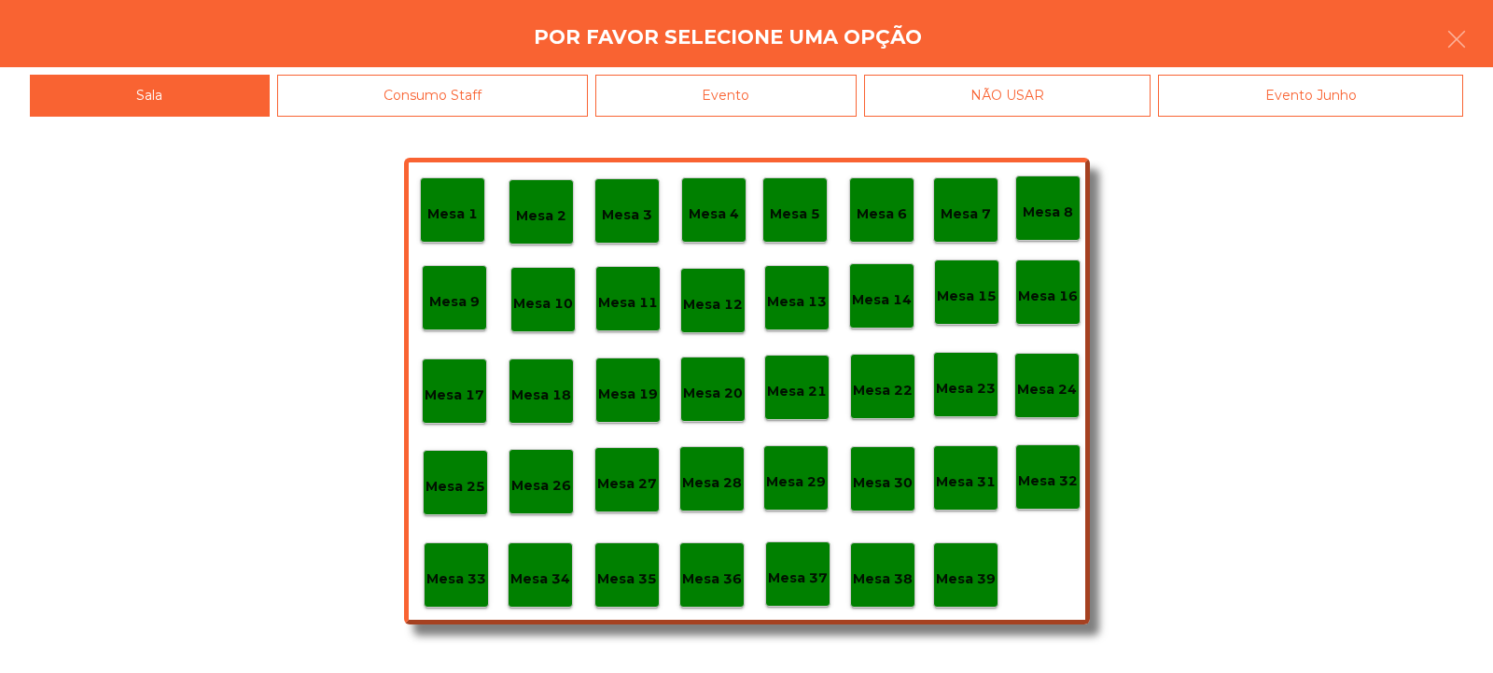
click at [771, 89] on div "Evento" at bounding box center [725, 96] width 261 height 42
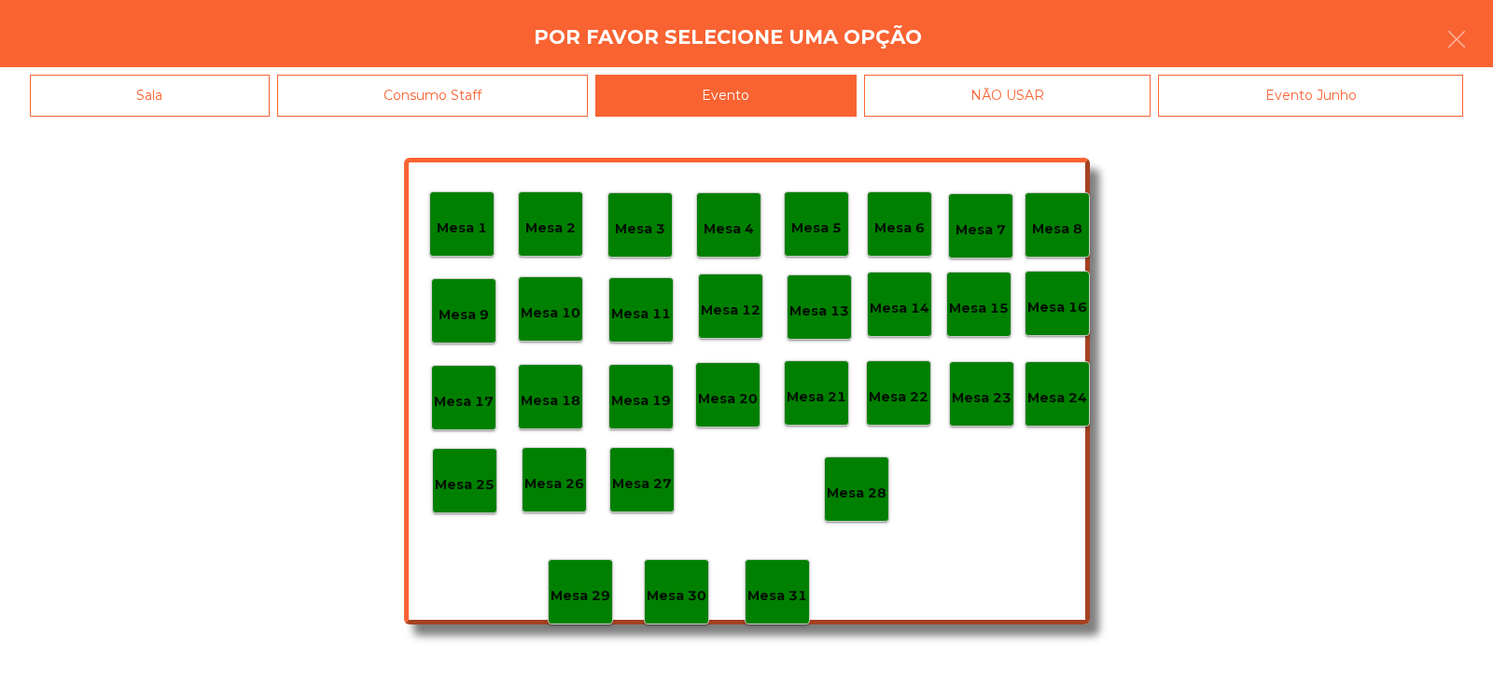
click at [855, 498] on p "Mesa 28" at bounding box center [857, 493] width 60 height 21
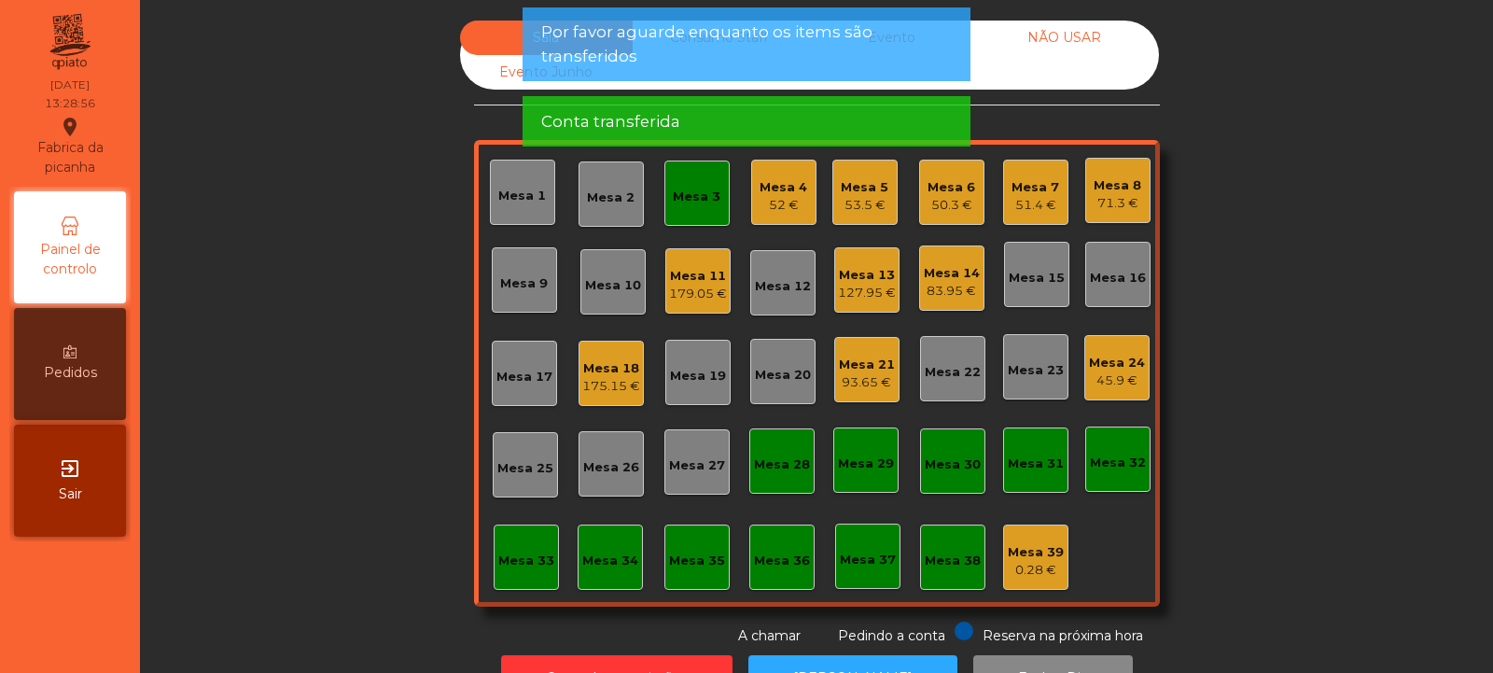
click at [711, 216] on div "Mesa 3" at bounding box center [697, 193] width 65 height 65
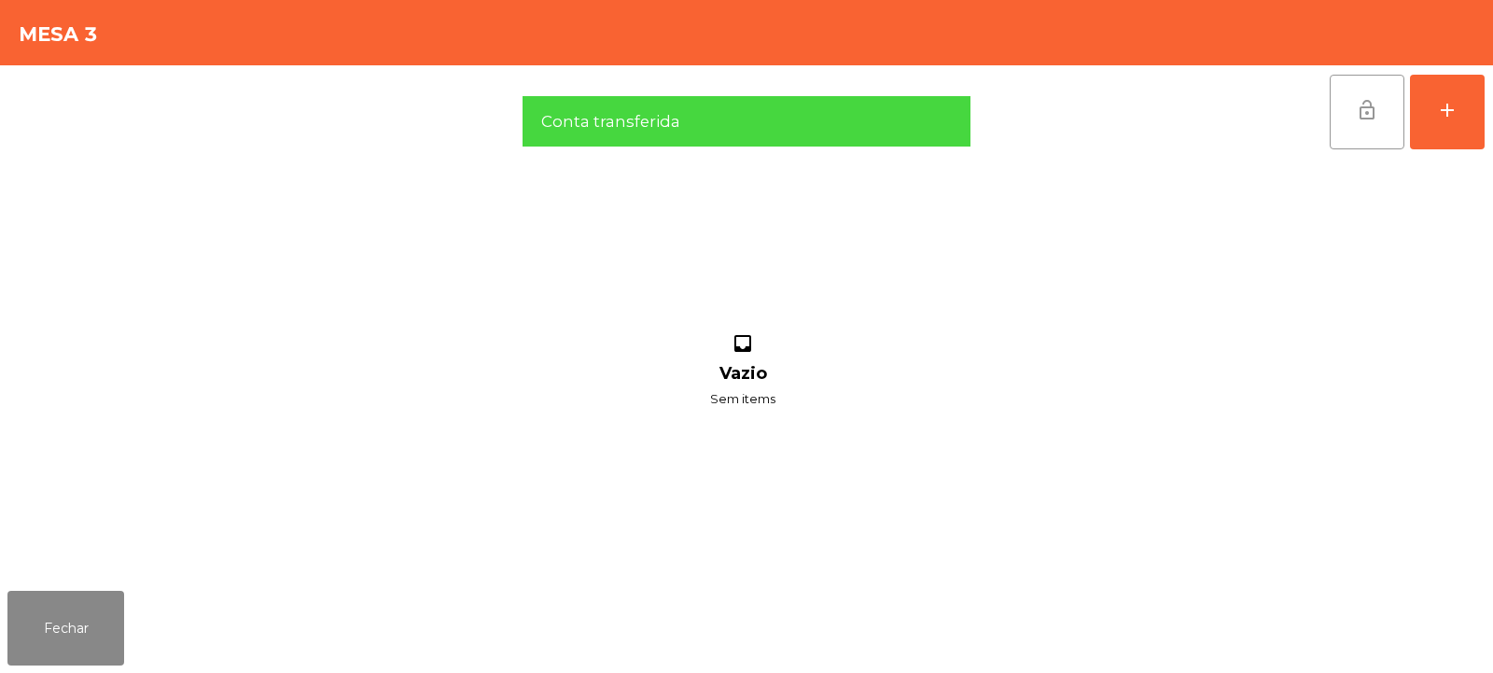
click at [1362, 116] on span "lock_open" at bounding box center [1367, 110] width 22 height 22
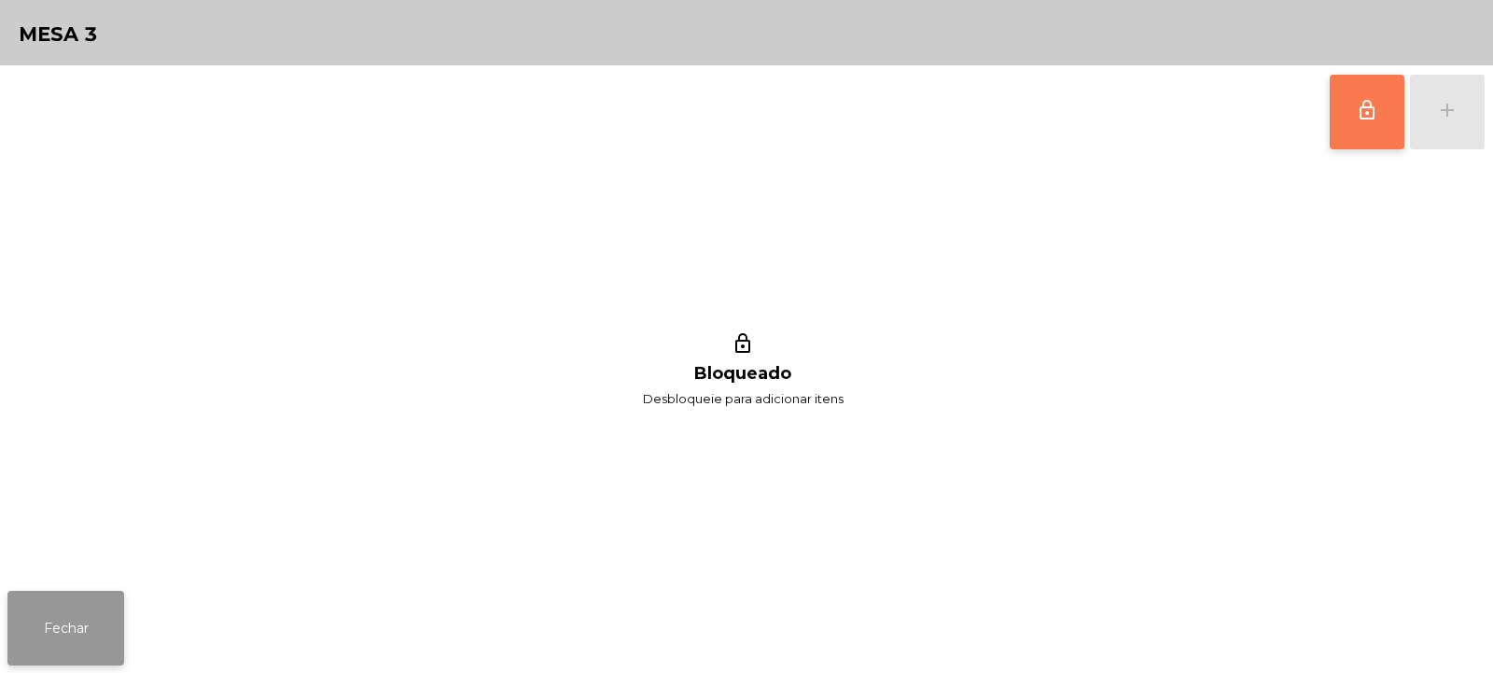
click at [82, 607] on button "Fechar" at bounding box center [65, 628] width 117 height 75
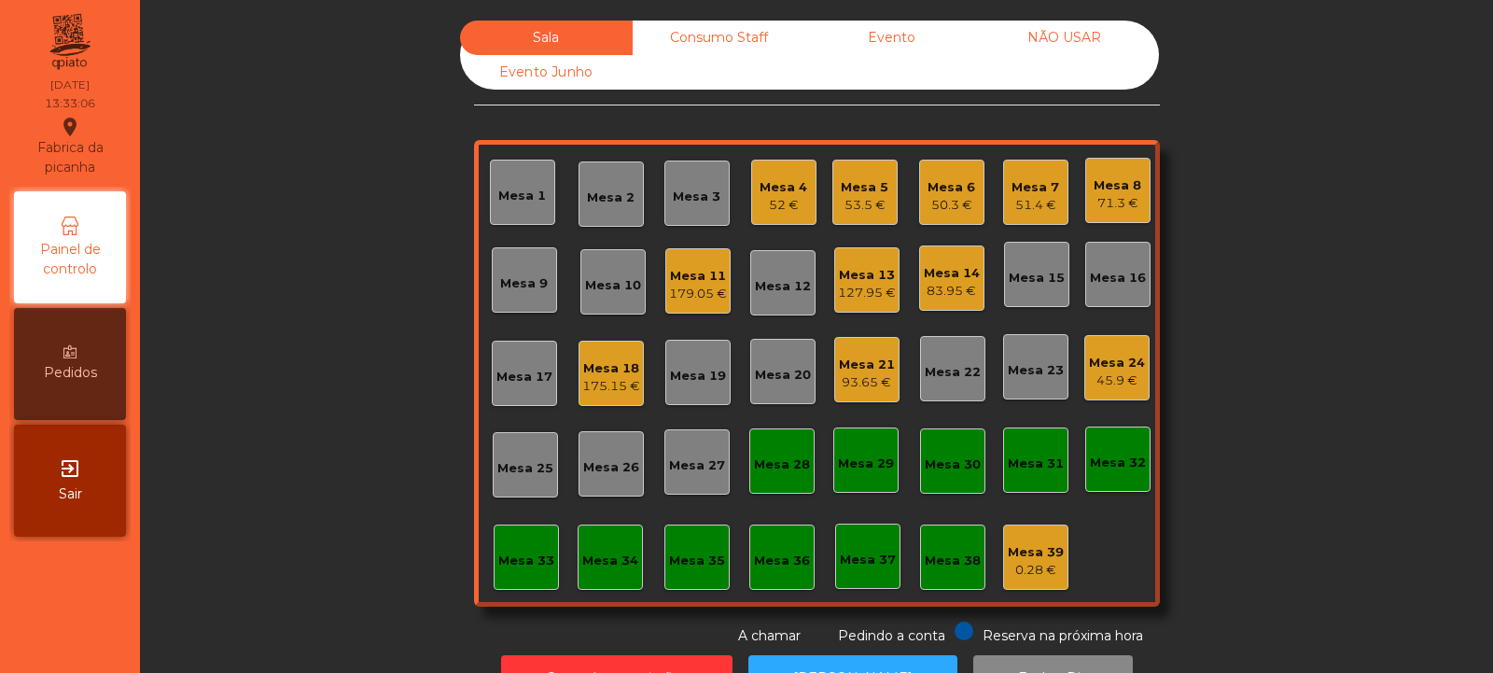
click at [772, 287] on div "Mesa 12" at bounding box center [783, 286] width 56 height 19
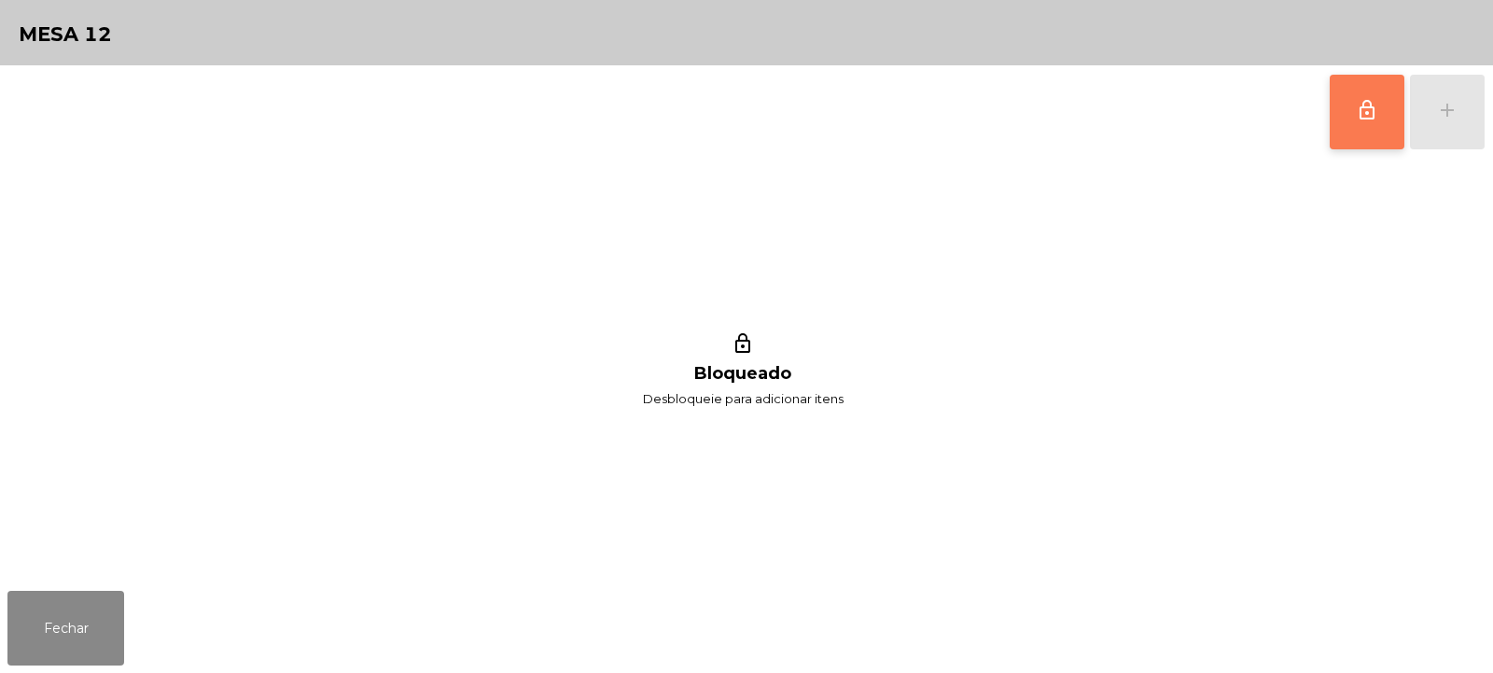
click at [1355, 118] on button "lock_outline" at bounding box center [1367, 112] width 75 height 75
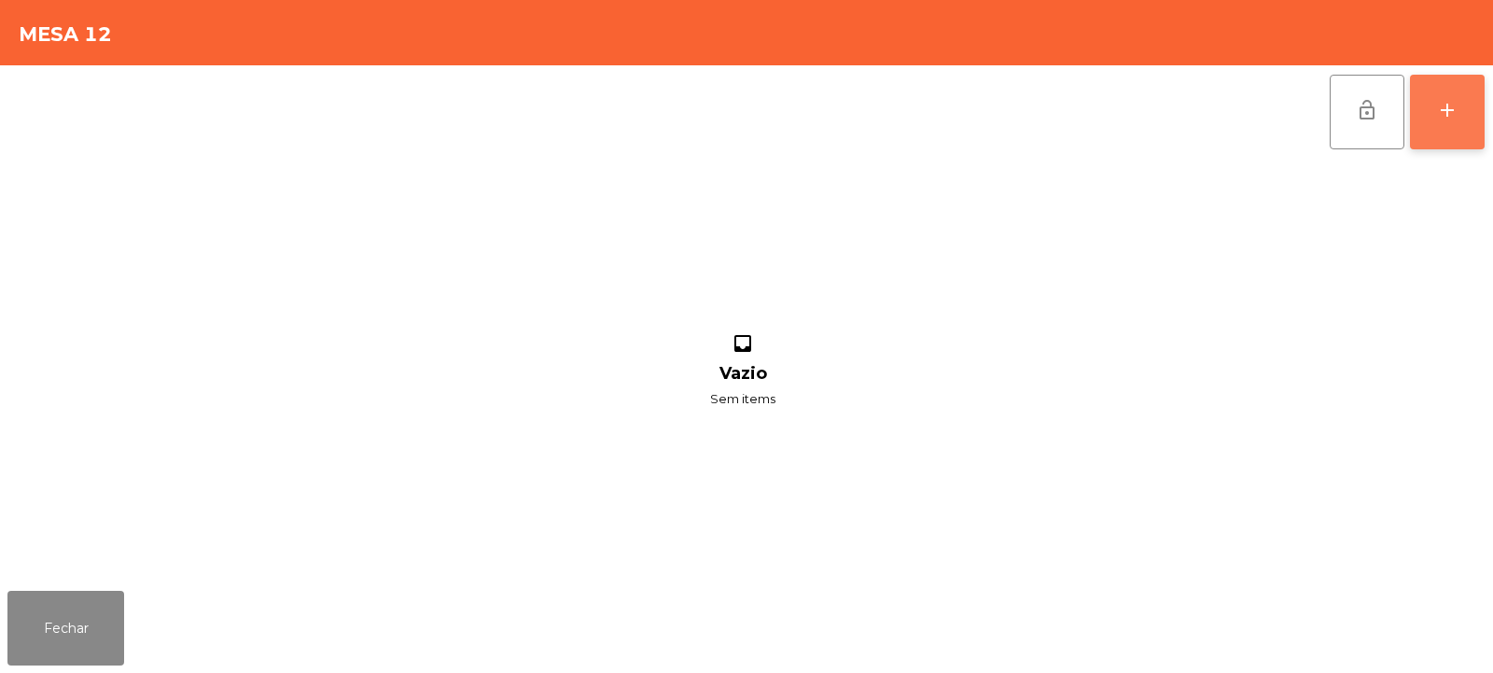
click at [1443, 127] on button "add" at bounding box center [1447, 112] width 75 height 75
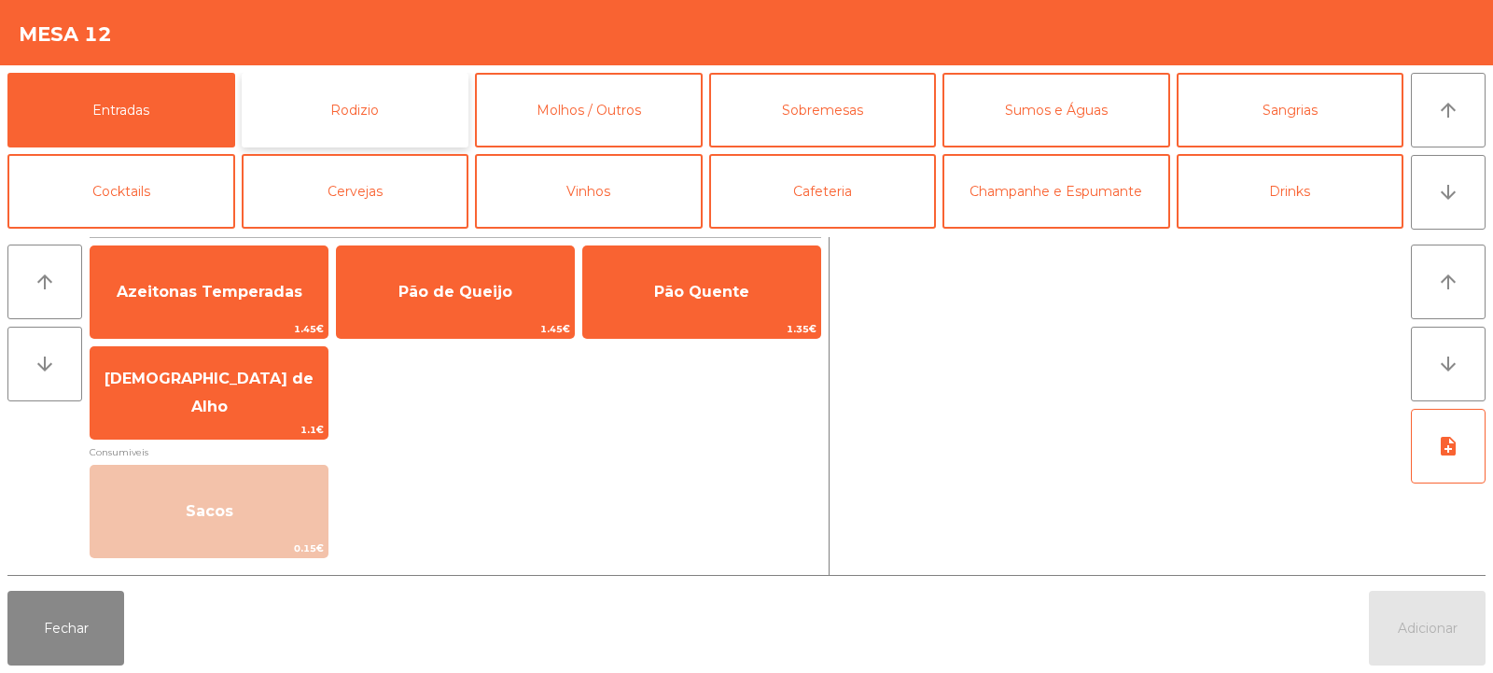
click at [343, 97] on button "Rodizio" at bounding box center [356, 110] width 228 height 75
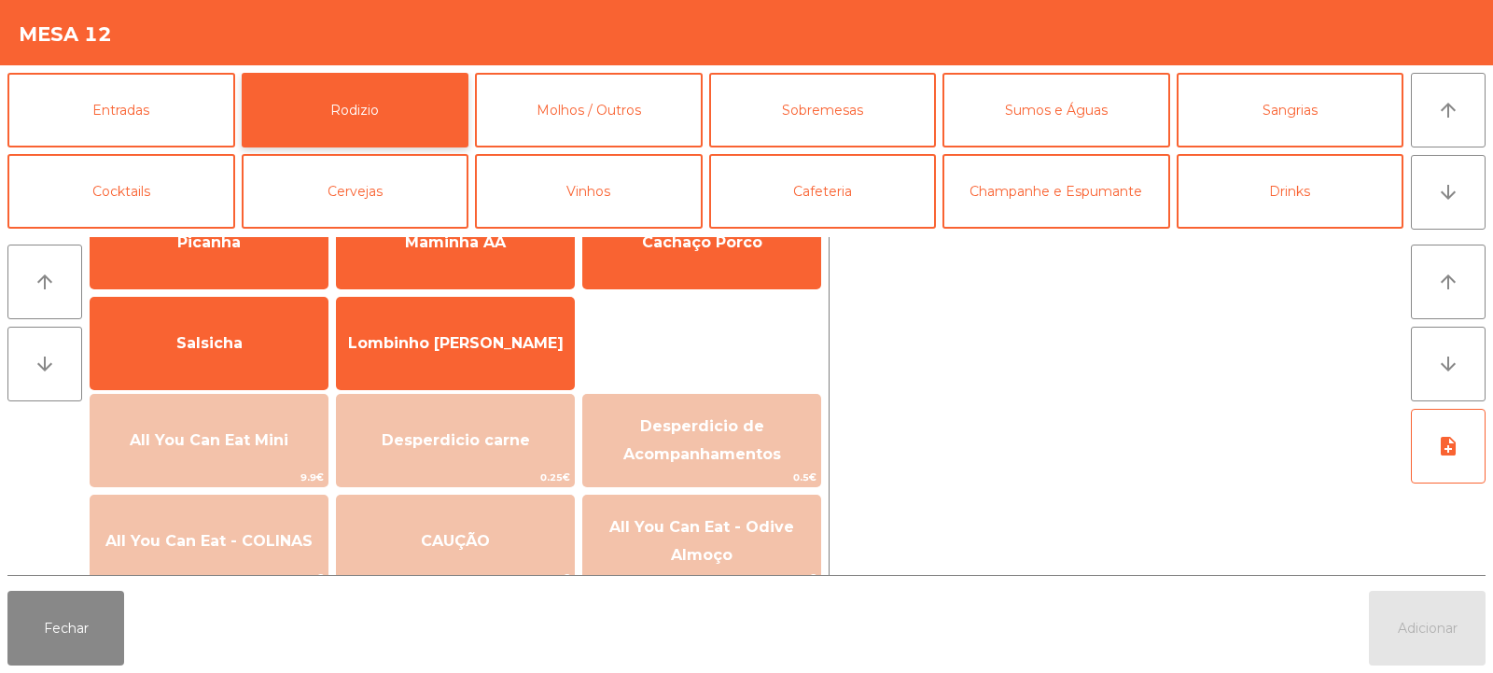
scroll to position [106, 0]
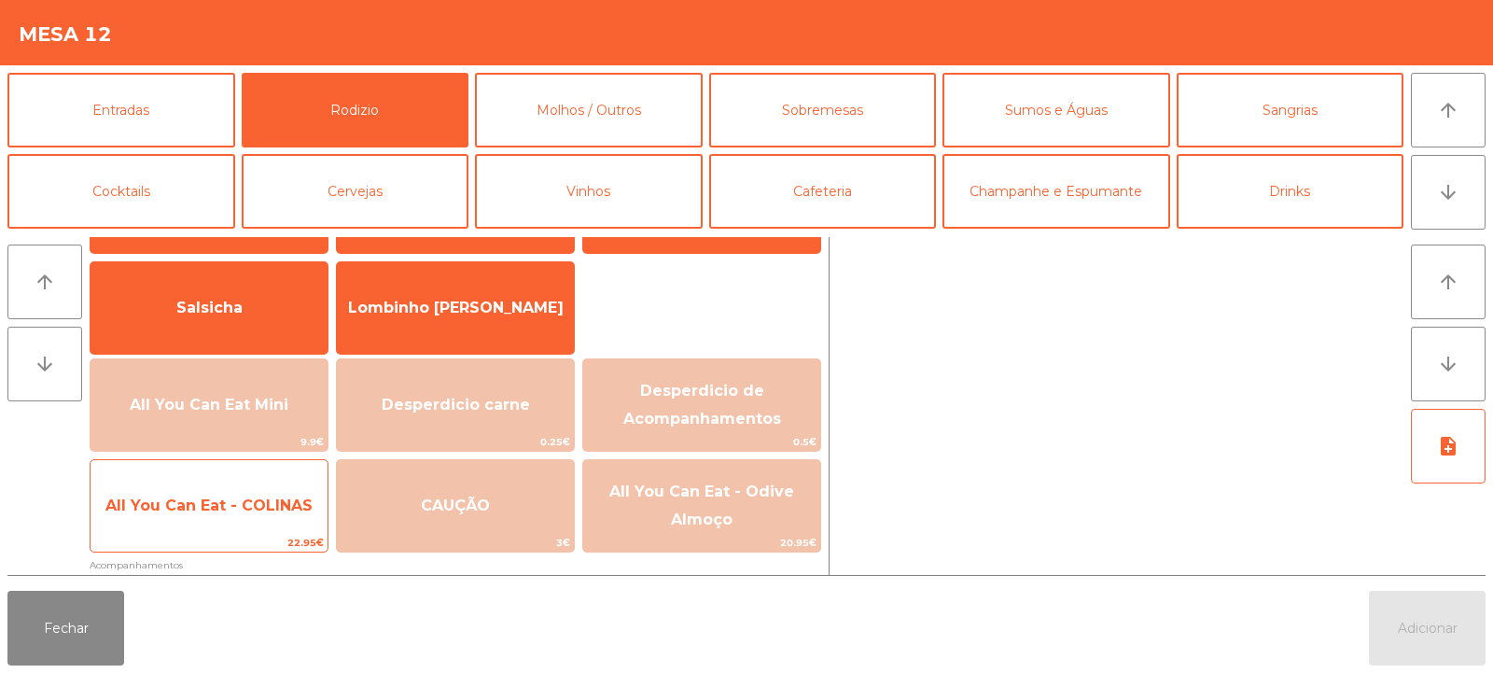
click at [224, 523] on span "All You Can Eat - COLINAS" at bounding box center [209, 506] width 237 height 50
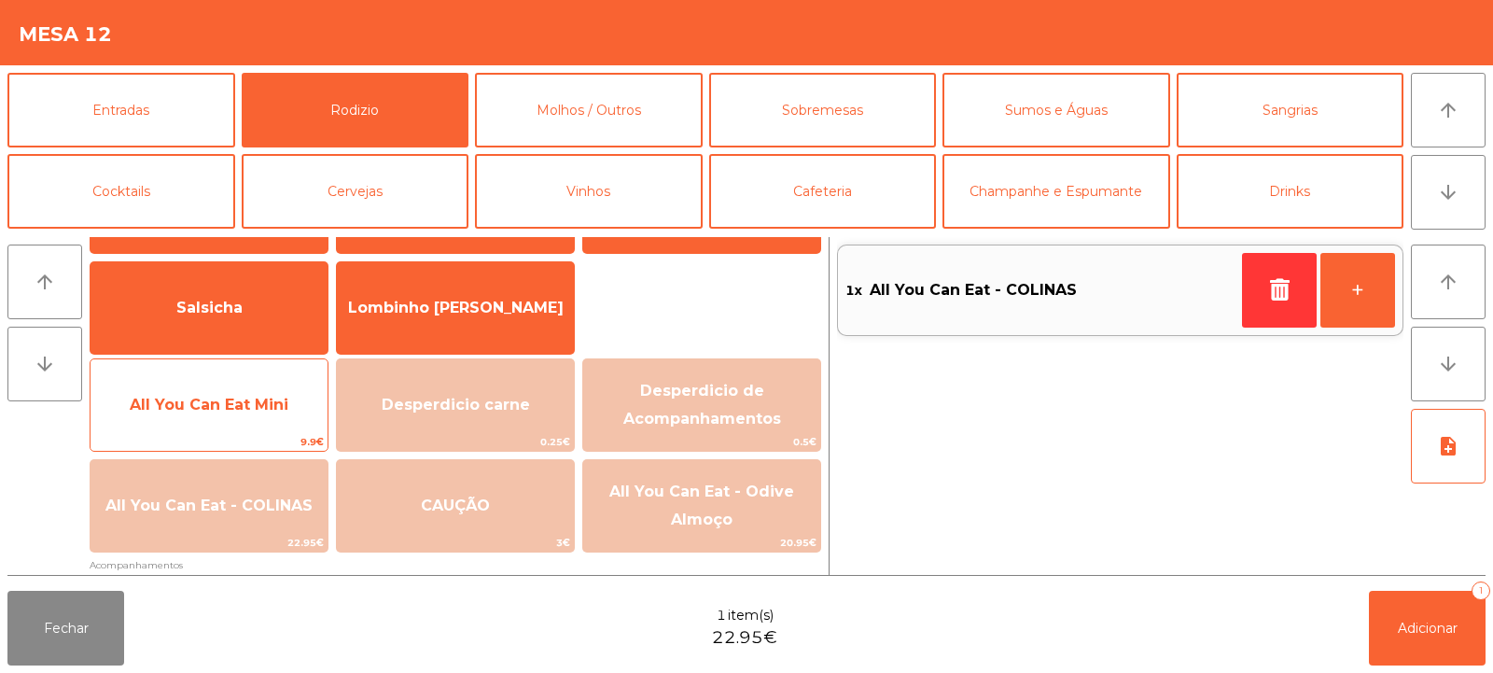
click at [224, 433] on span "9.9€" at bounding box center [209, 442] width 237 height 18
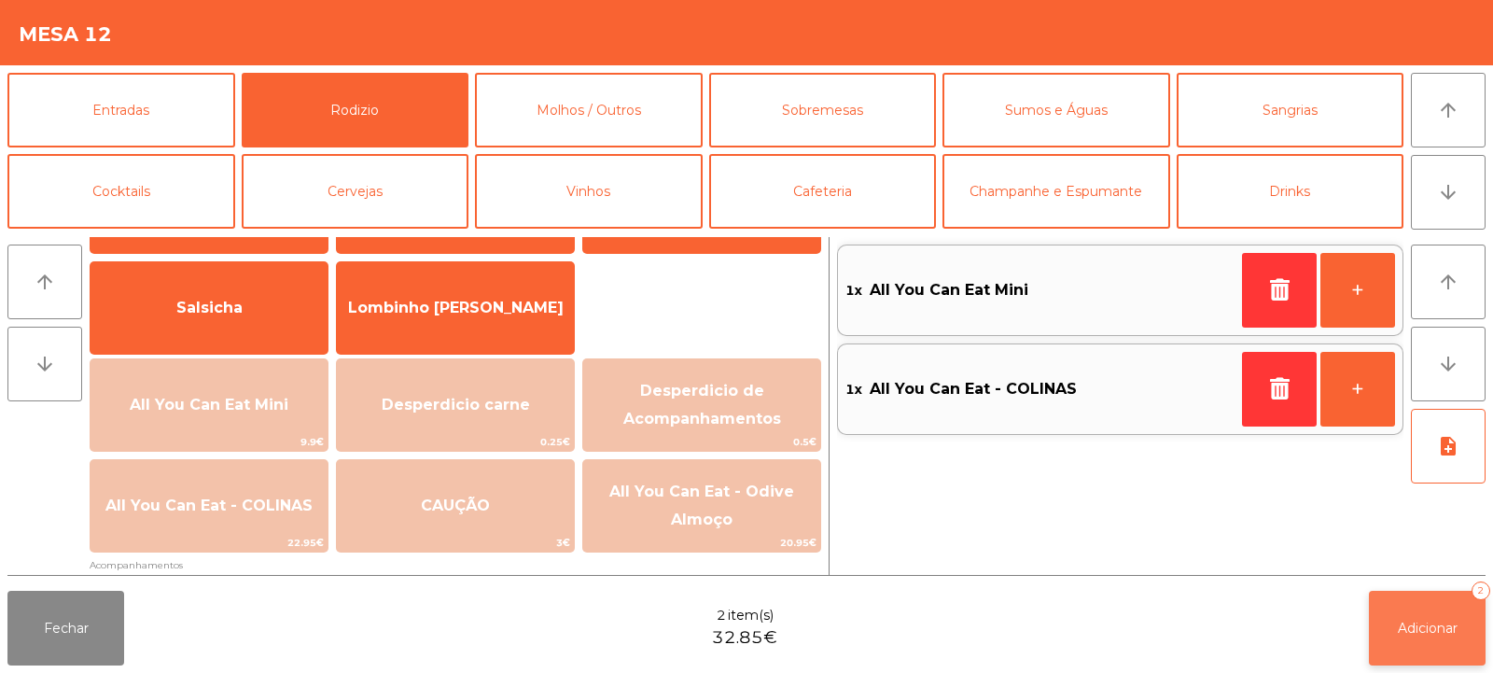
click at [1413, 636] on span "Adicionar" at bounding box center [1428, 628] width 60 height 17
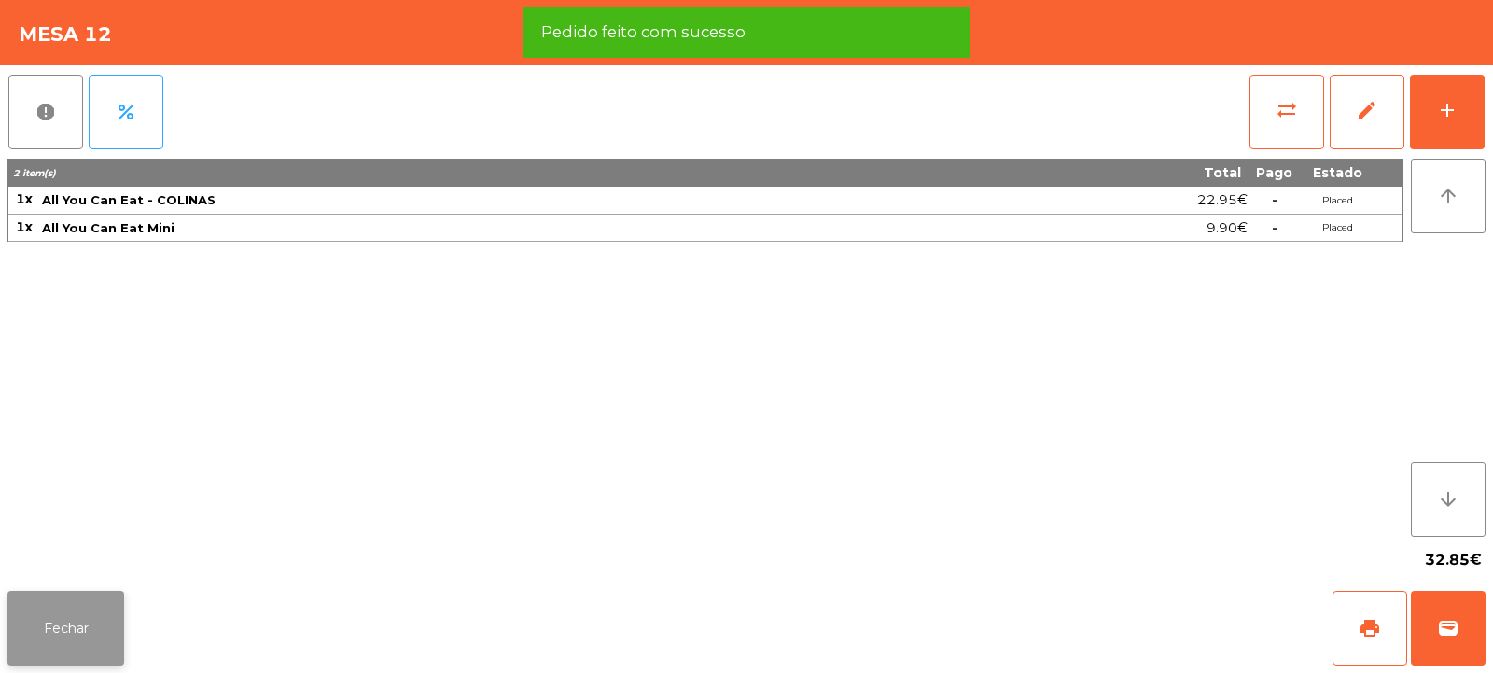
click at [43, 617] on button "Fechar" at bounding box center [65, 628] width 117 height 75
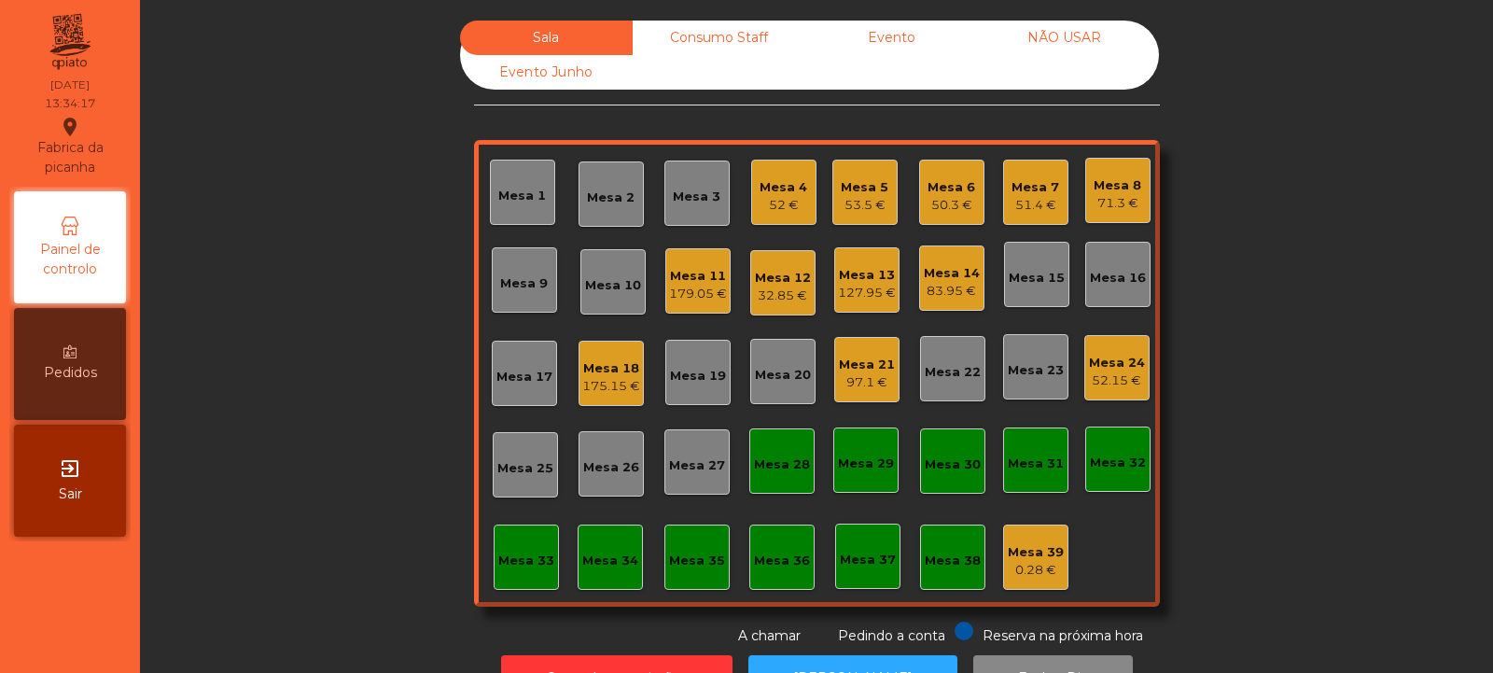
click at [607, 191] on div "Mesa 2" at bounding box center [611, 198] width 48 height 19
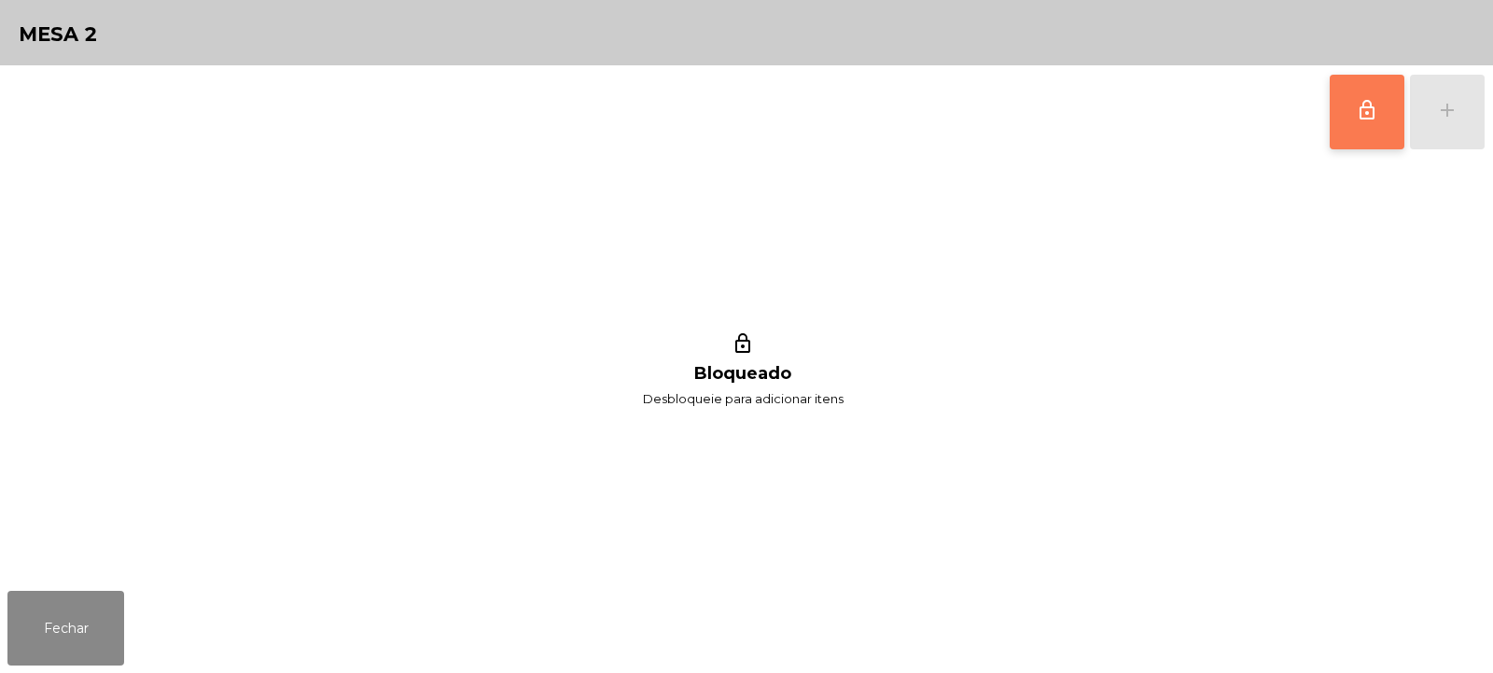
click at [1337, 102] on button "lock_outline" at bounding box center [1367, 112] width 75 height 75
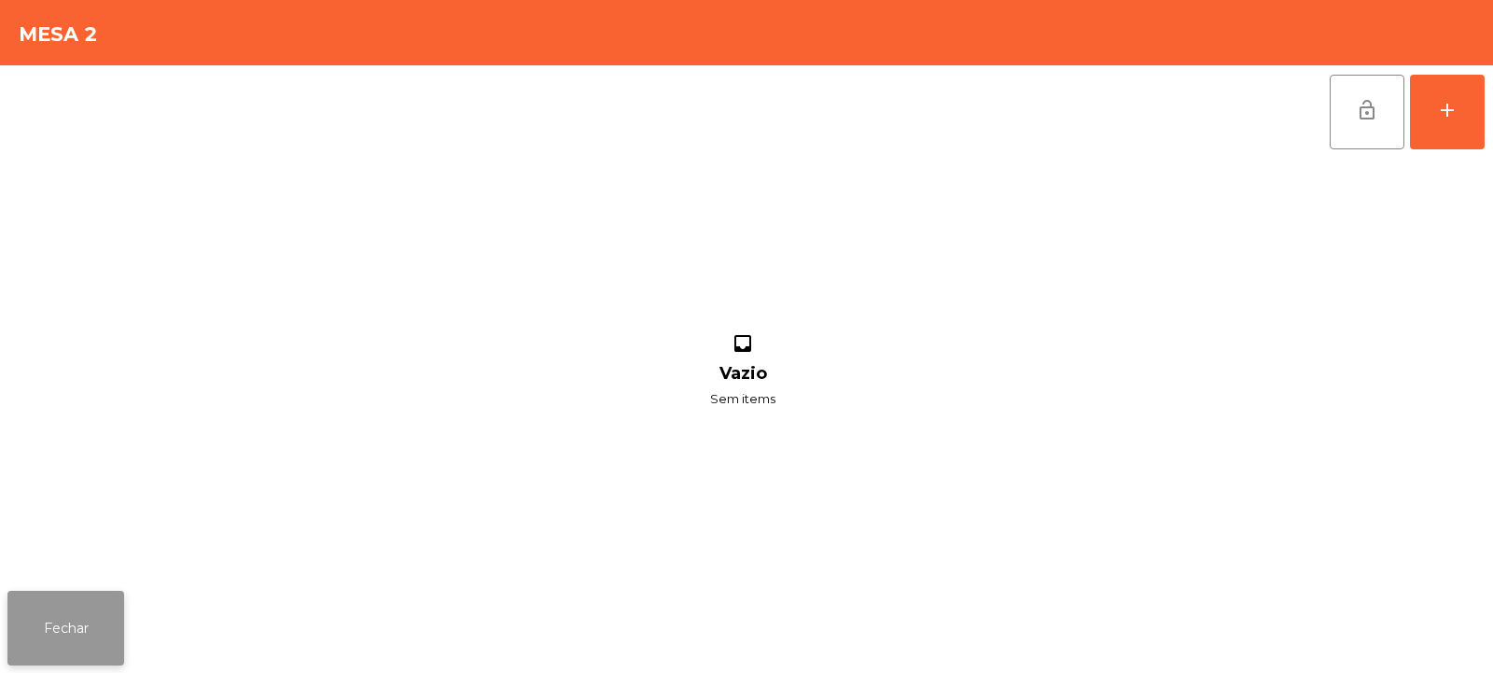
click at [47, 595] on button "Fechar" at bounding box center [65, 628] width 117 height 75
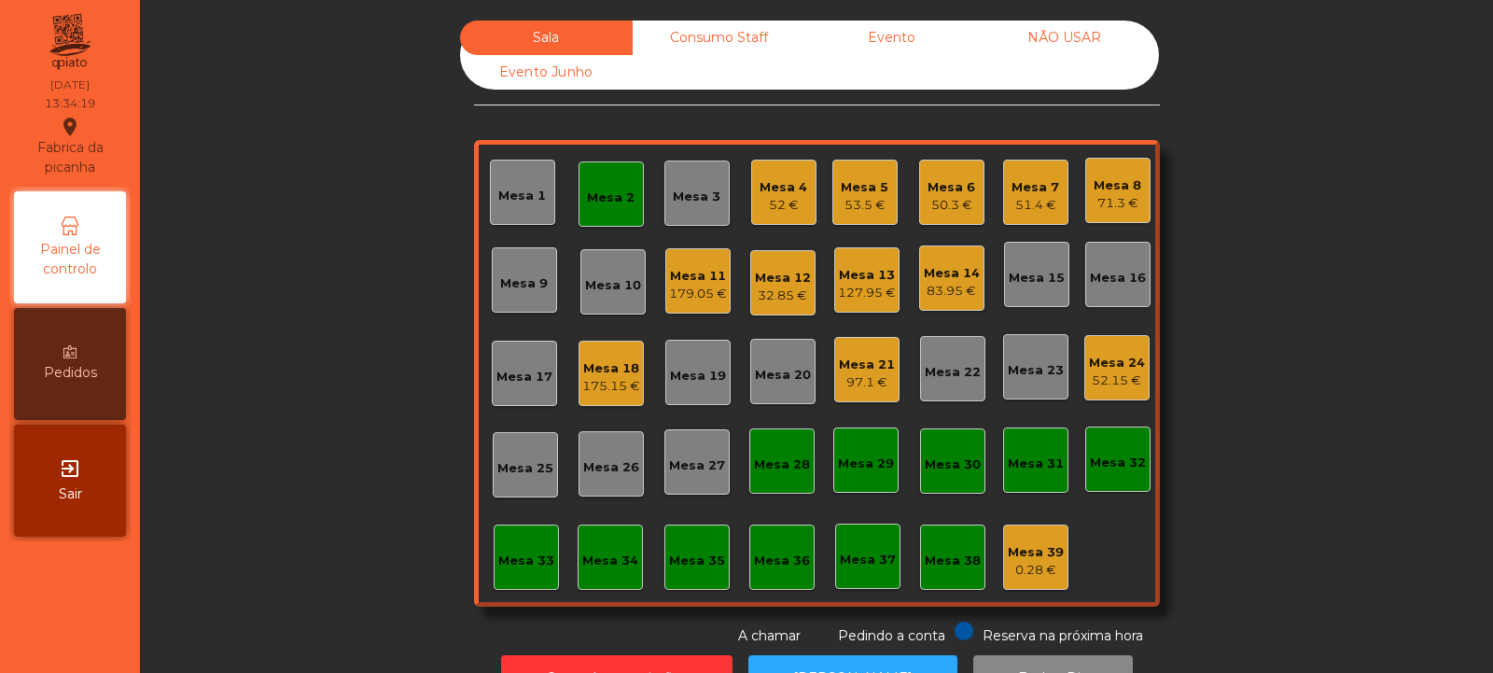
click at [766, 272] on div "Mesa 12" at bounding box center [783, 278] width 56 height 19
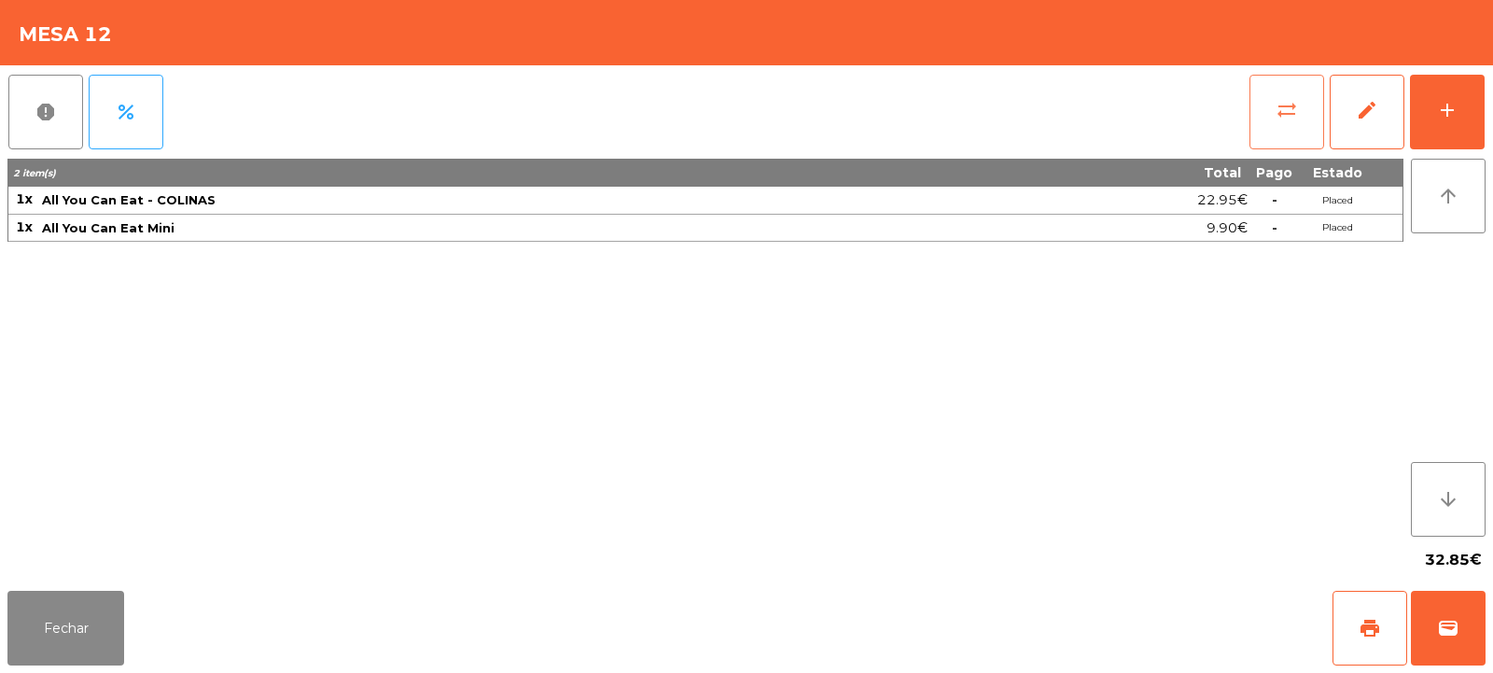
click at [1296, 116] on span "sync_alt" at bounding box center [1287, 110] width 22 height 22
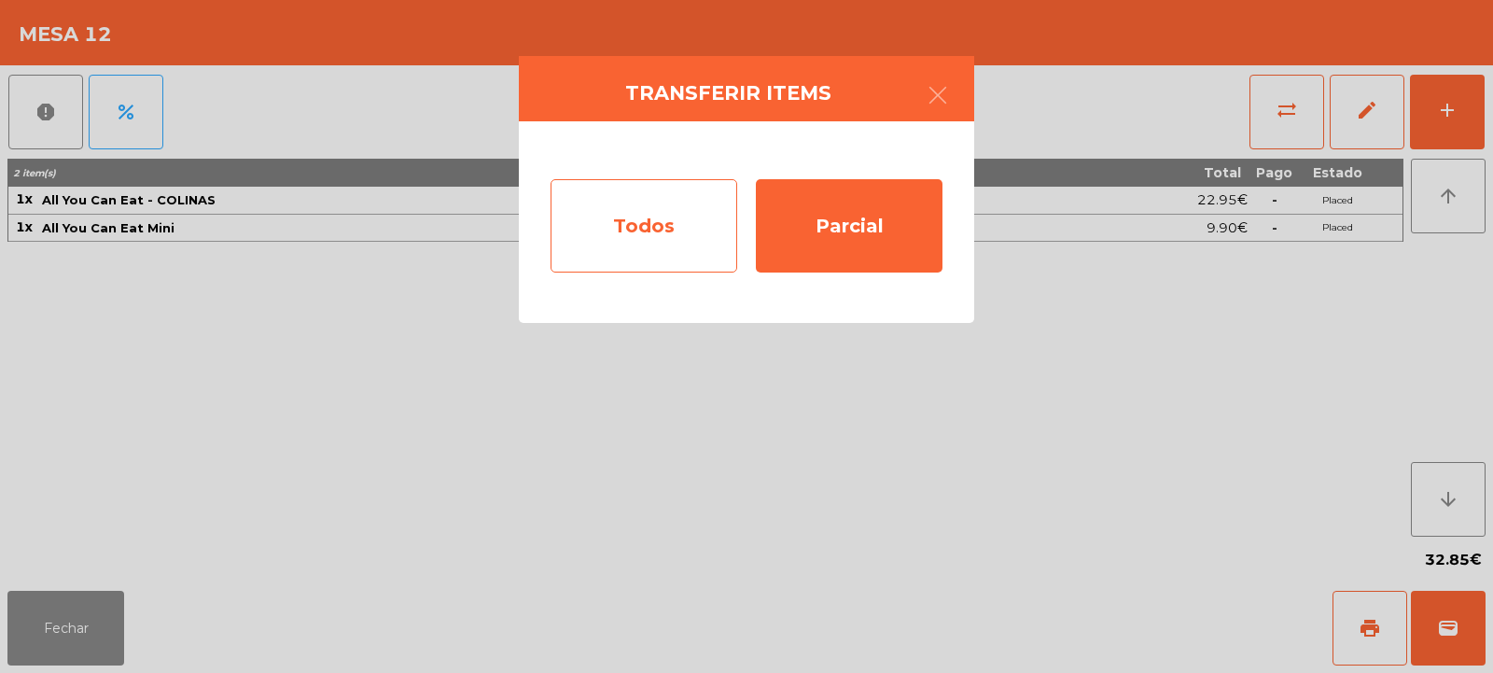
click at [642, 240] on div "Todos" at bounding box center [644, 225] width 187 height 93
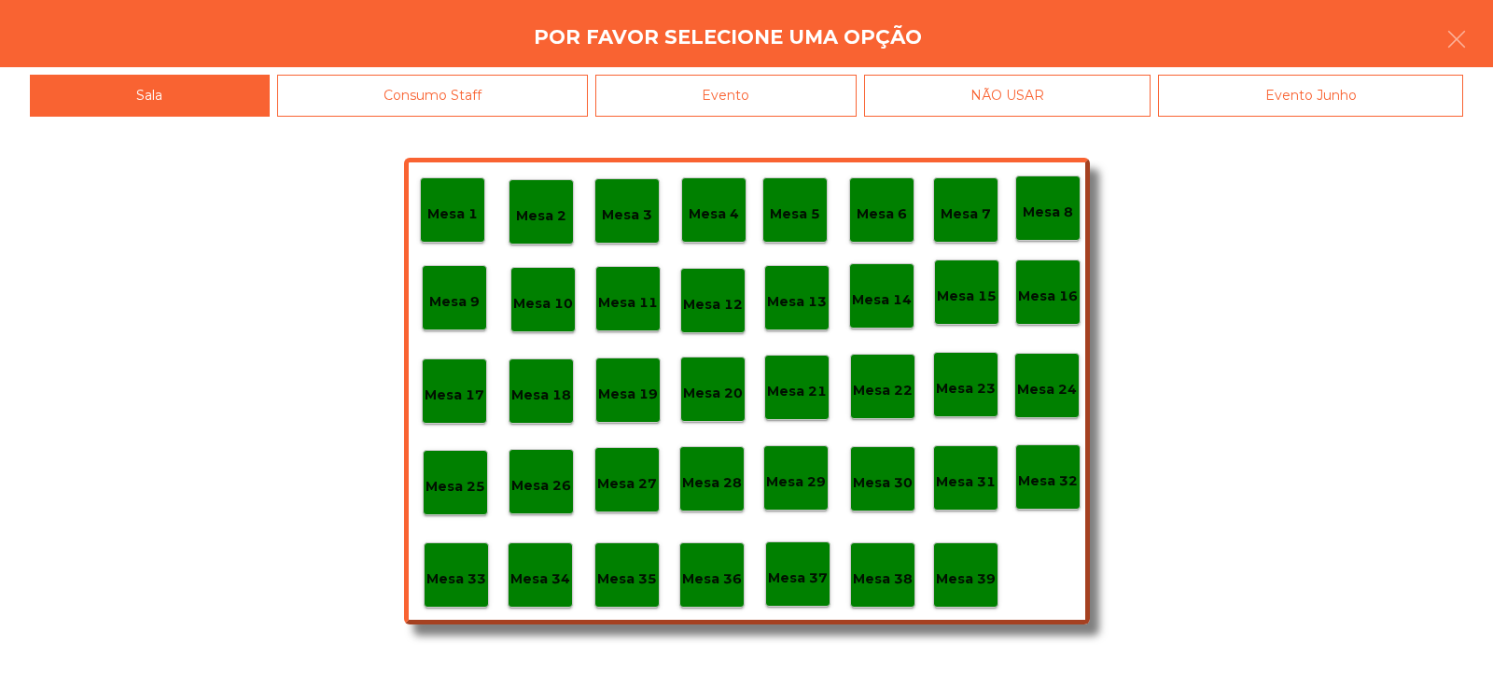
click at [524, 224] on p "Mesa 2" at bounding box center [541, 215] width 50 height 21
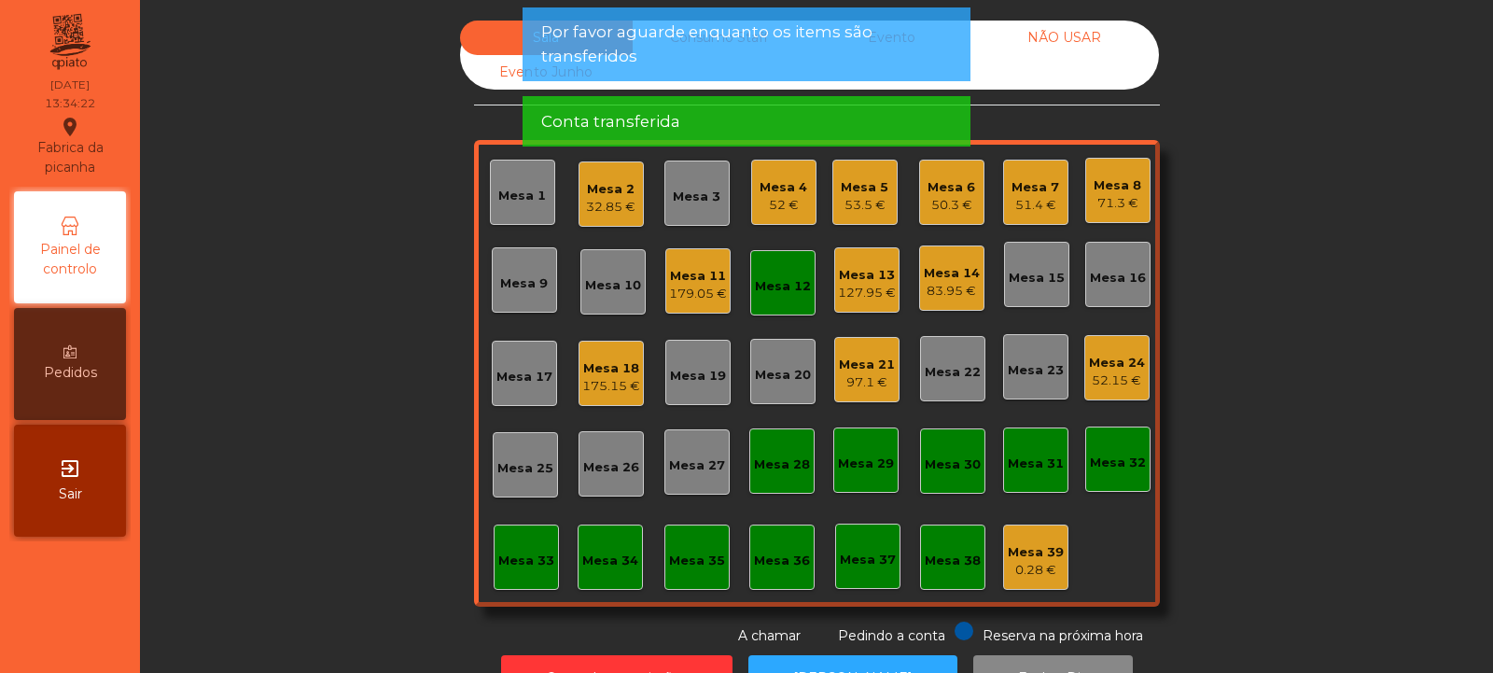
click at [790, 286] on div "Mesa 12" at bounding box center [783, 286] width 56 height 19
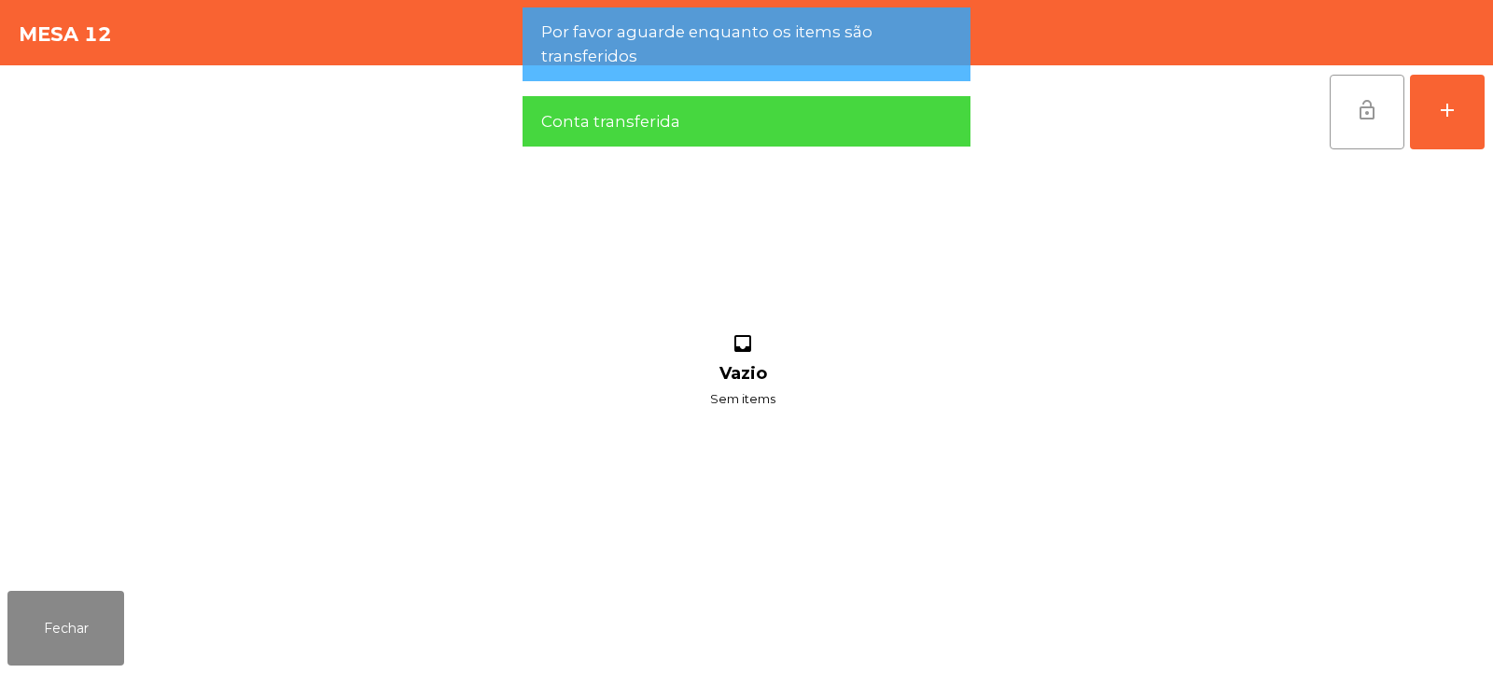
click at [1358, 108] on span "lock_open" at bounding box center [1367, 110] width 22 height 22
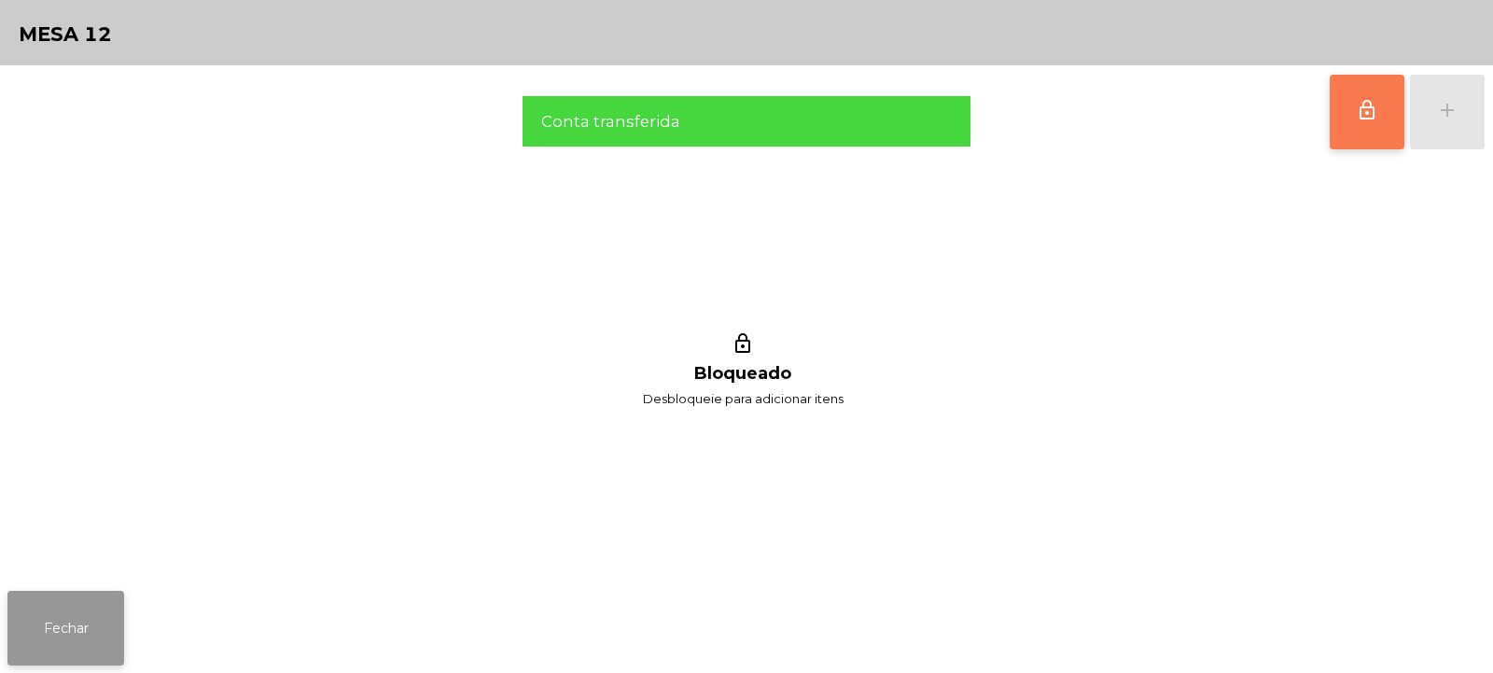
click at [55, 622] on button "Fechar" at bounding box center [65, 628] width 117 height 75
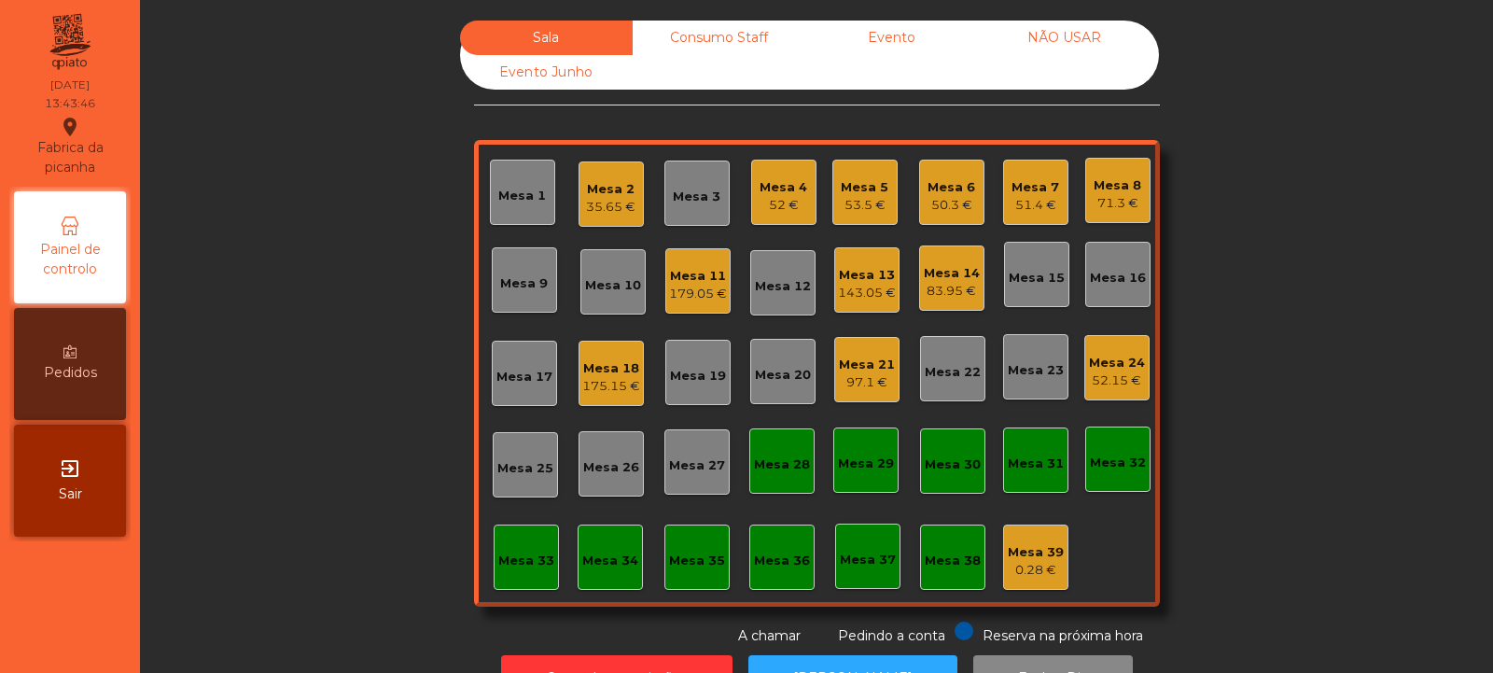
click at [691, 573] on div "Mesa 35" at bounding box center [697, 557] width 65 height 65
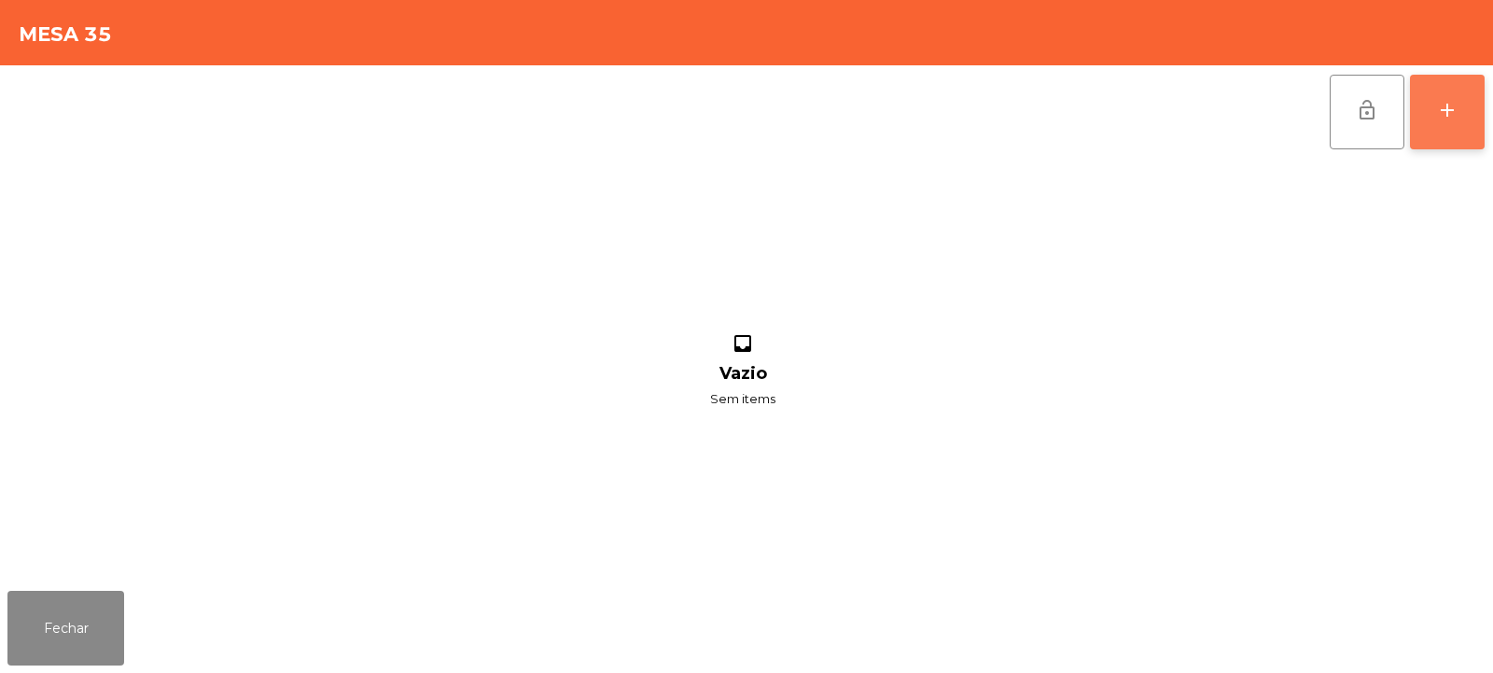
click at [1463, 136] on button "add" at bounding box center [1447, 112] width 75 height 75
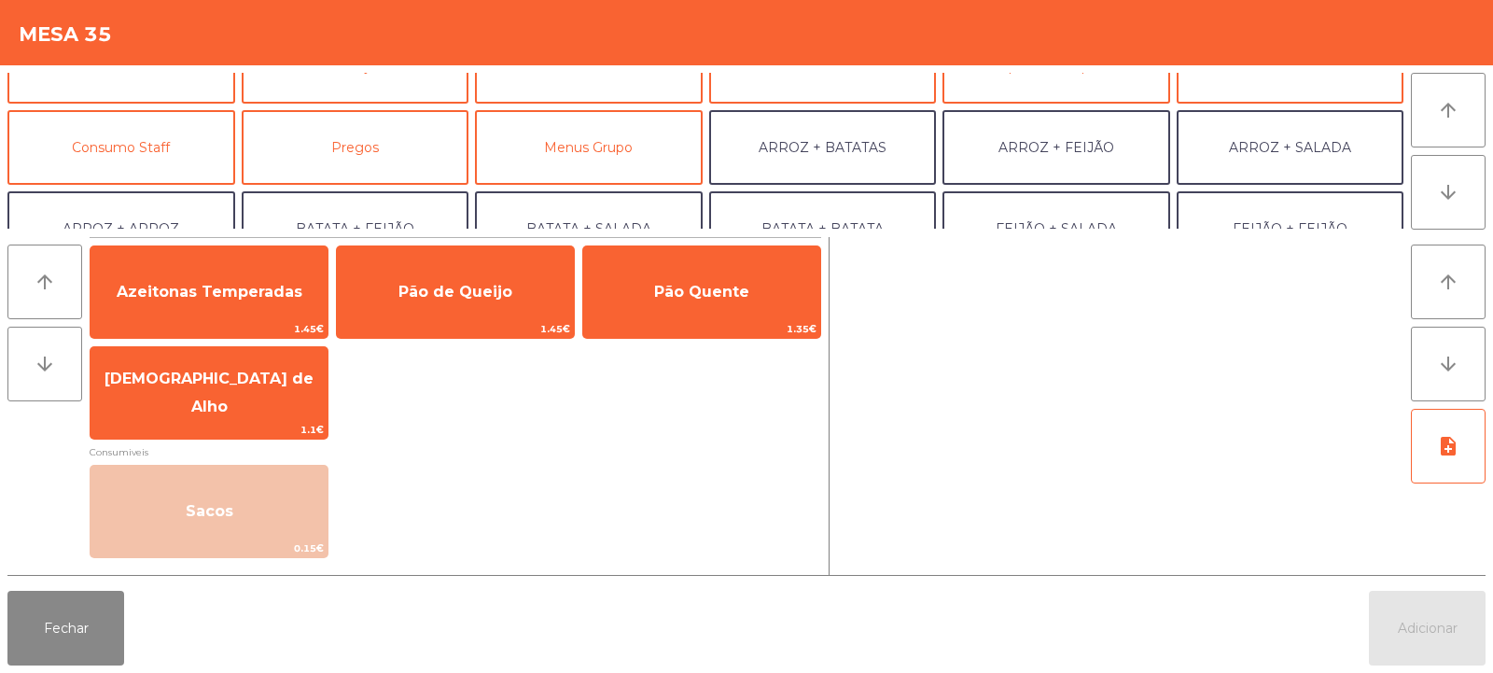
scroll to position [119, 0]
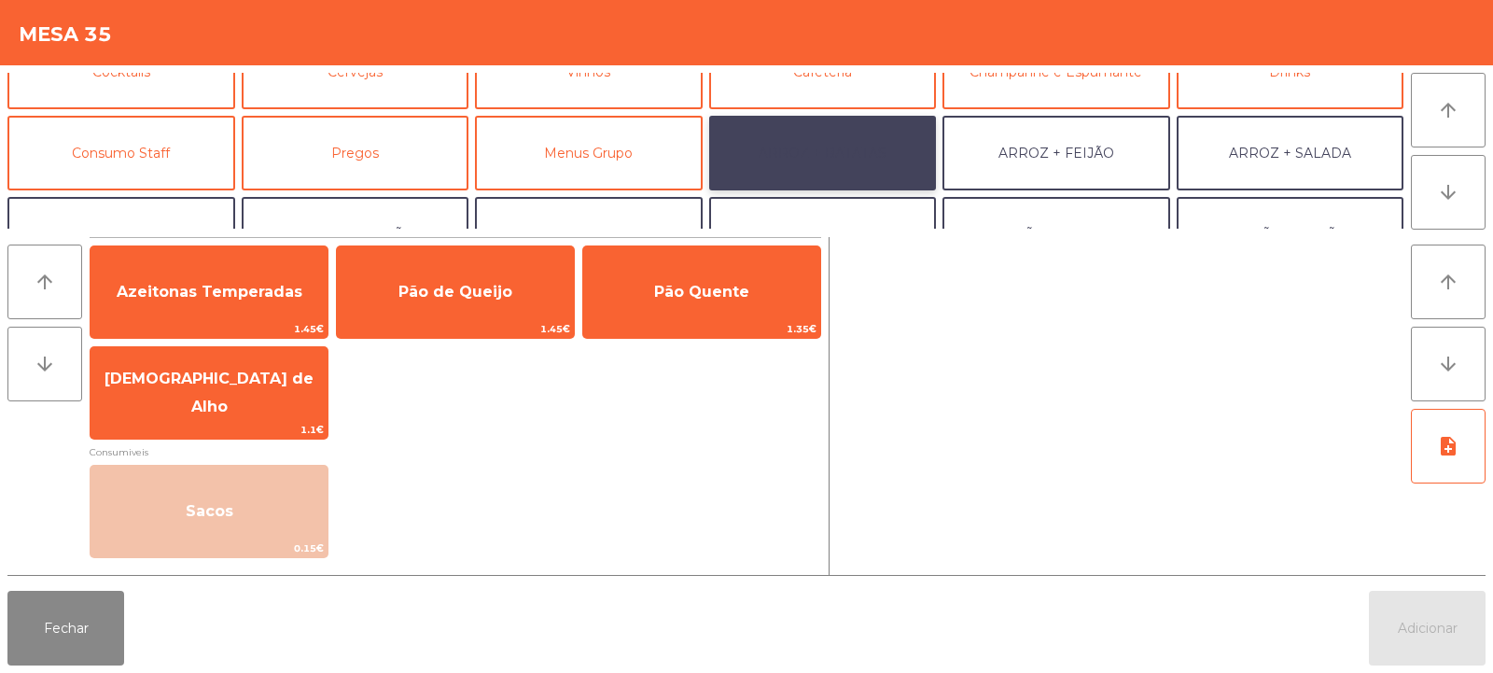
click at [856, 148] on button "ARROZ + BATATAS" at bounding box center [823, 153] width 228 height 75
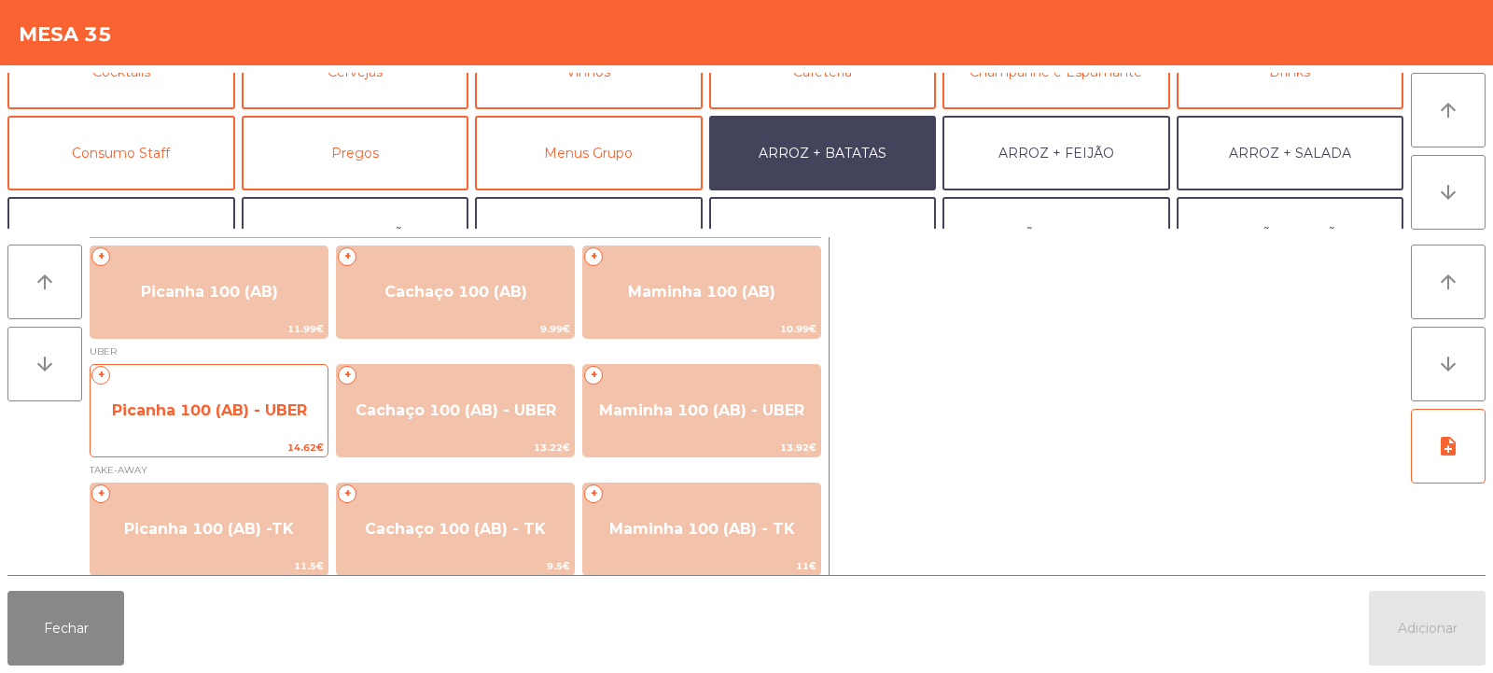
click at [203, 411] on span "Picanha 100 (AB) - UBER" at bounding box center [209, 410] width 195 height 18
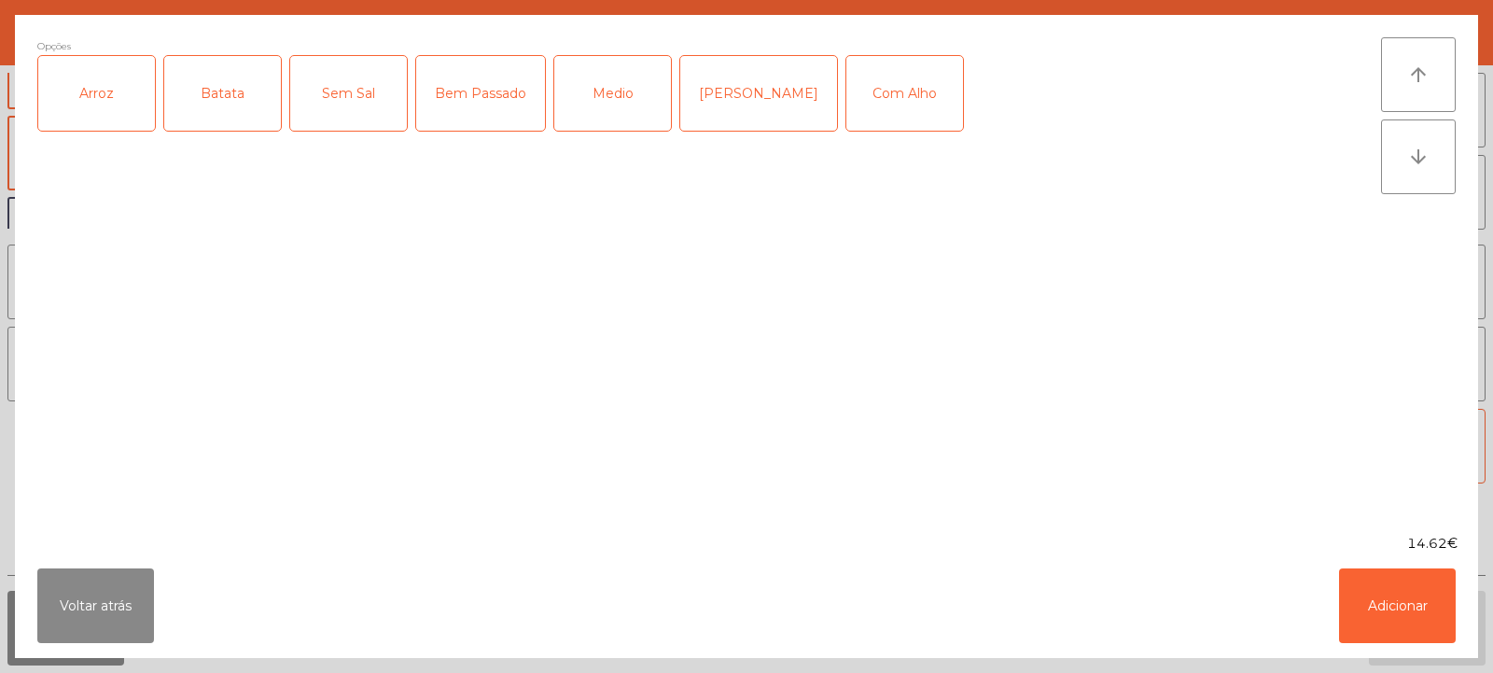
click at [106, 112] on div "Arroz" at bounding box center [96, 93] width 117 height 75
click at [226, 107] on div "Batata" at bounding box center [222, 93] width 117 height 75
click at [602, 100] on div "Medio" at bounding box center [612, 93] width 117 height 75
click at [874, 84] on div "Com Alho" at bounding box center [905, 93] width 117 height 75
click at [1404, 609] on button "Adicionar" at bounding box center [1397, 605] width 117 height 75
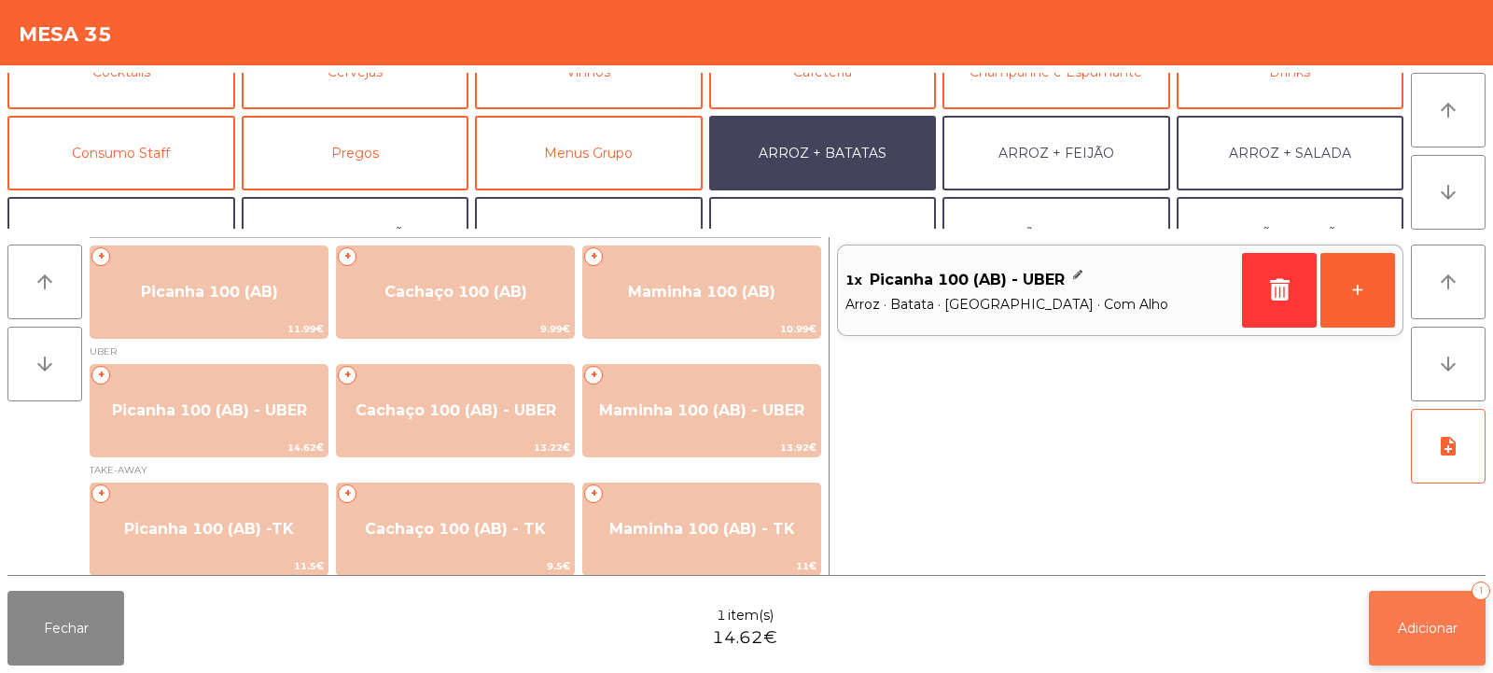
click at [1434, 633] on span "Adicionar" at bounding box center [1428, 628] width 60 height 17
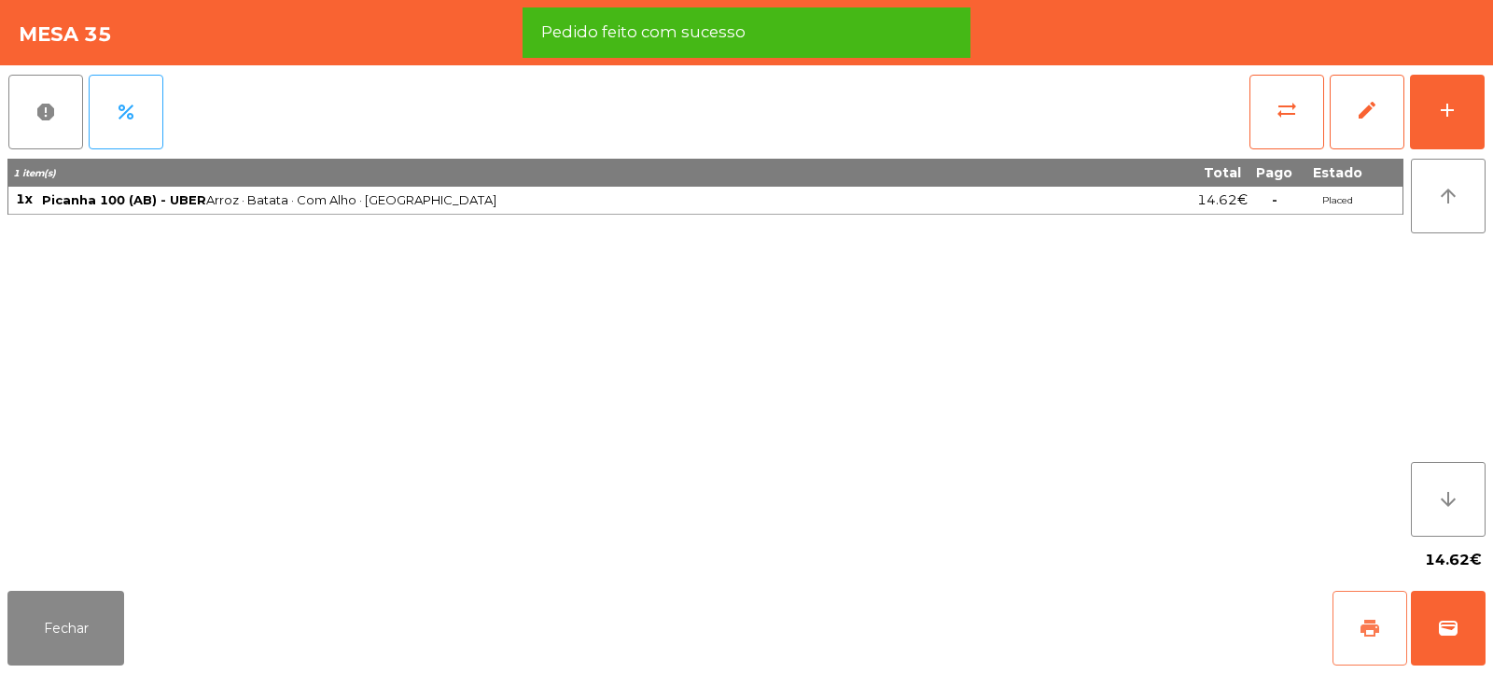
click at [1356, 610] on button "print" at bounding box center [1370, 628] width 75 height 75
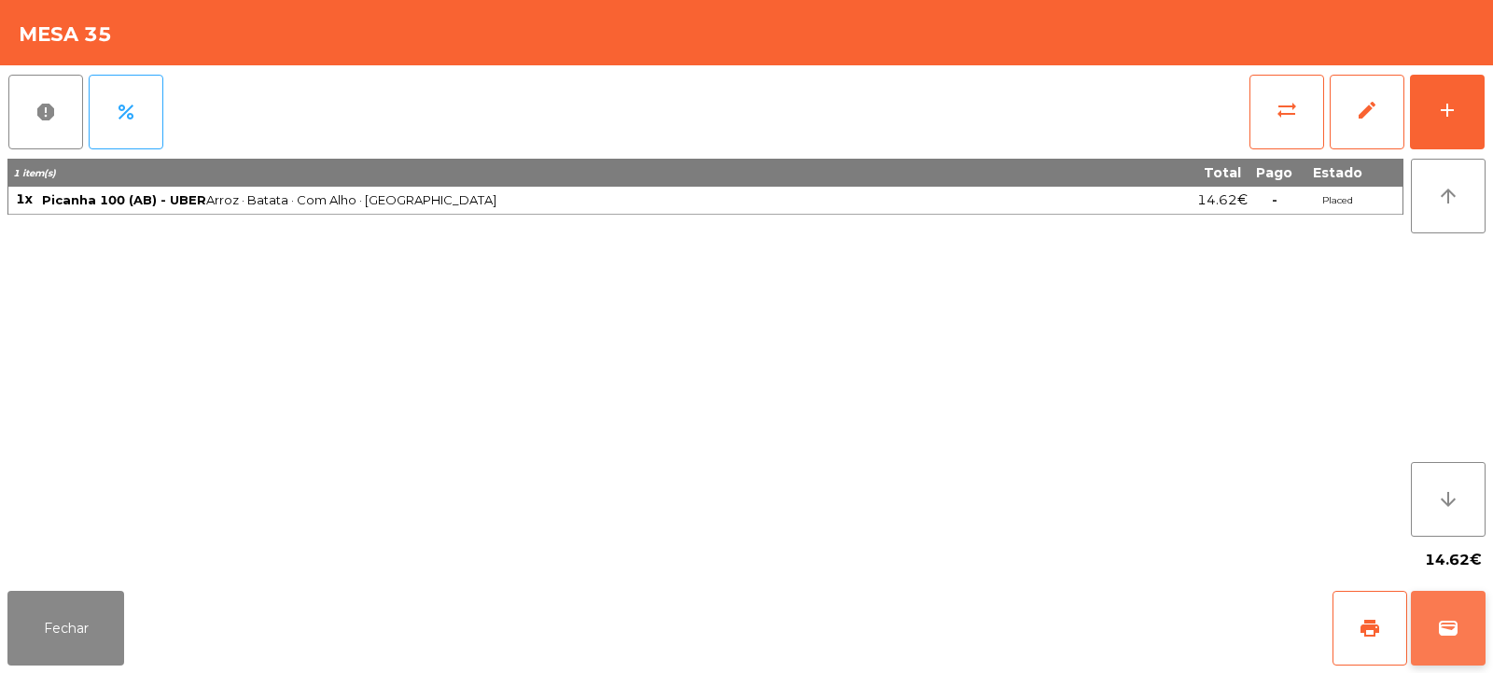
click at [1450, 634] on span "wallet" at bounding box center [1448, 628] width 22 height 22
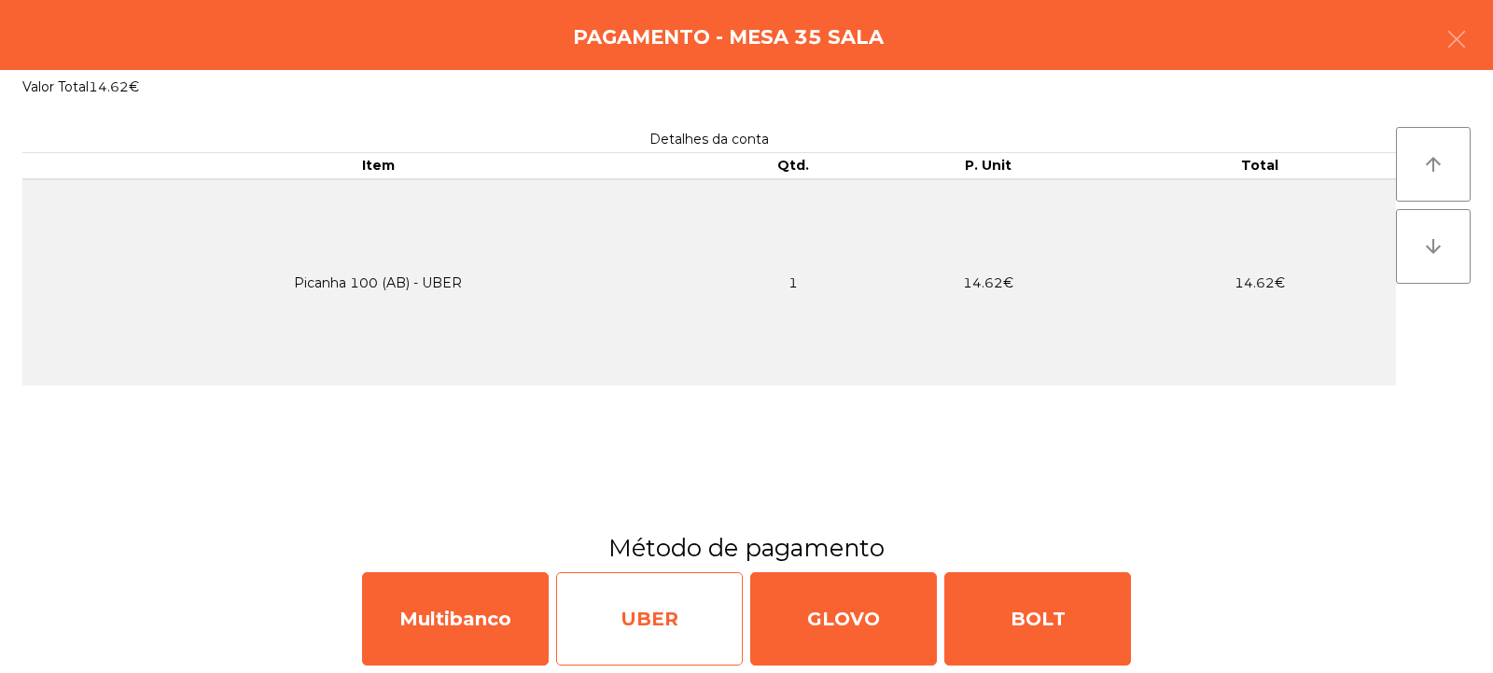
click at [678, 630] on div "UBER" at bounding box center [649, 618] width 187 height 93
select select "**"
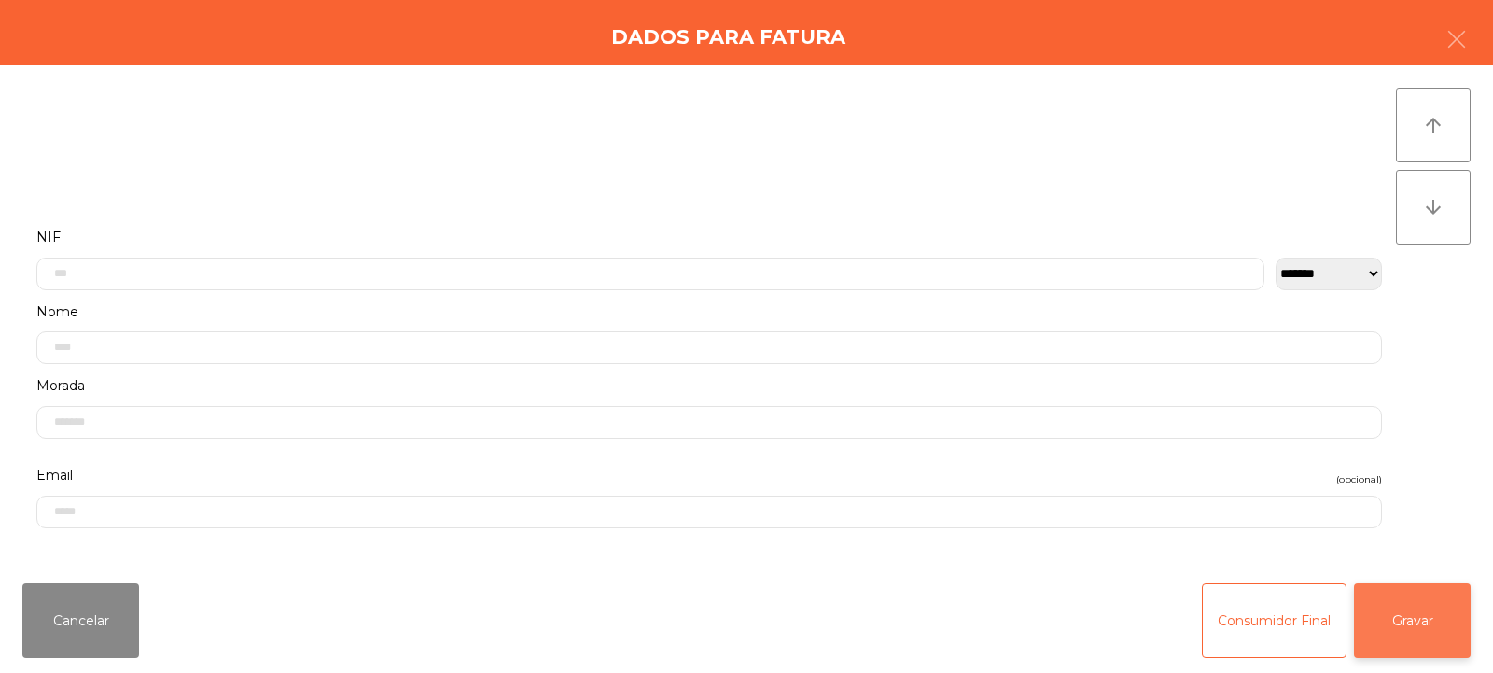
click at [1428, 609] on button "Gravar" at bounding box center [1412, 620] width 117 height 75
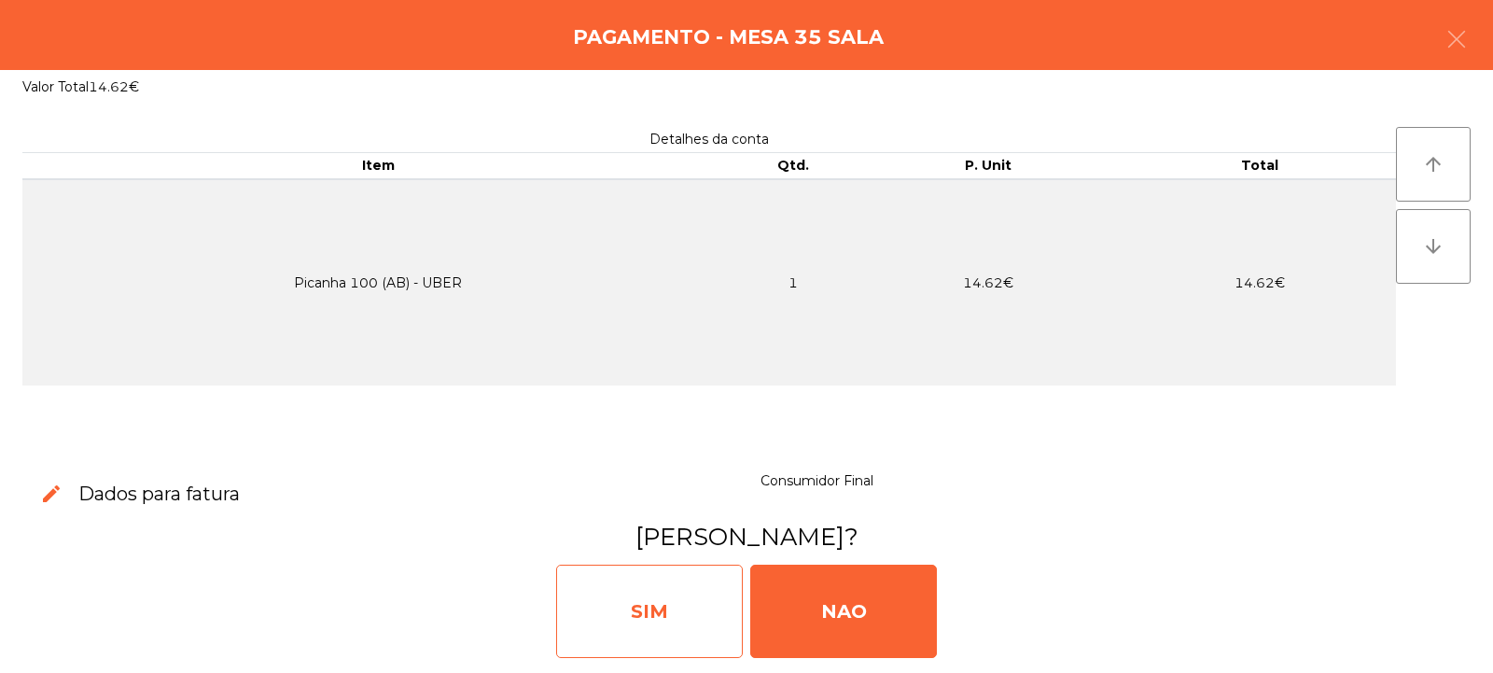
click at [672, 614] on div "SIM" at bounding box center [649, 611] width 187 height 93
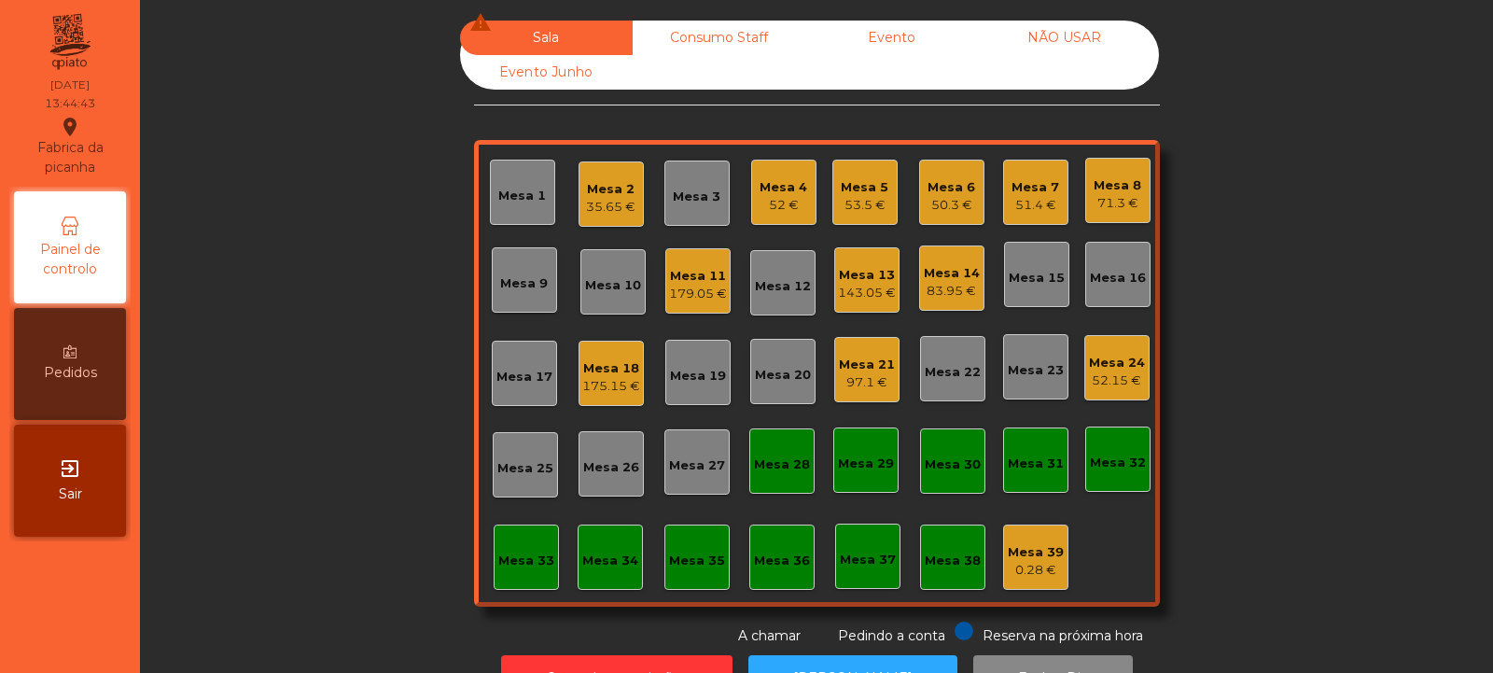
click at [882, 394] on div "Mesa 21 97.1 €" at bounding box center [866, 369] width 65 height 65
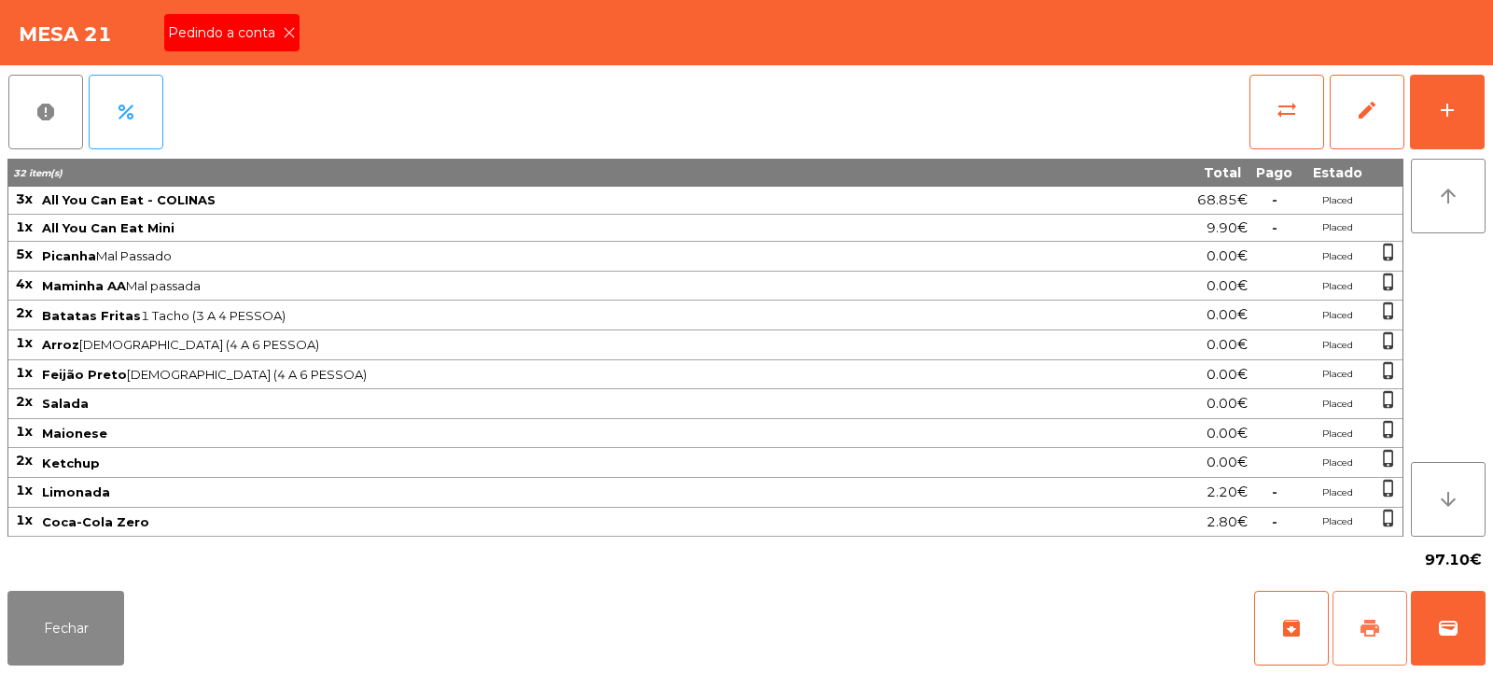
click at [1370, 623] on span "print" at bounding box center [1370, 628] width 22 height 22
click at [1457, 600] on button "wallet" at bounding box center [1448, 628] width 75 height 75
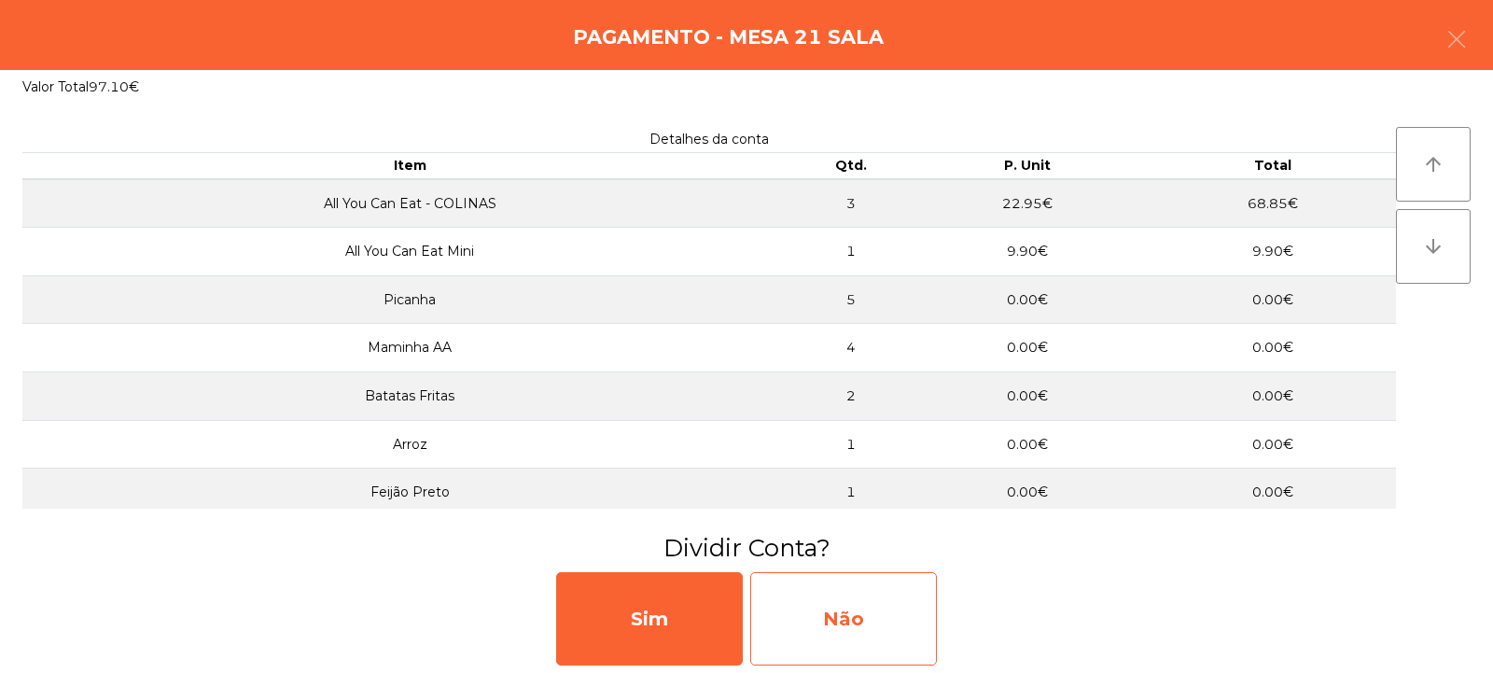
click at [863, 613] on div "Não" at bounding box center [843, 618] width 187 height 93
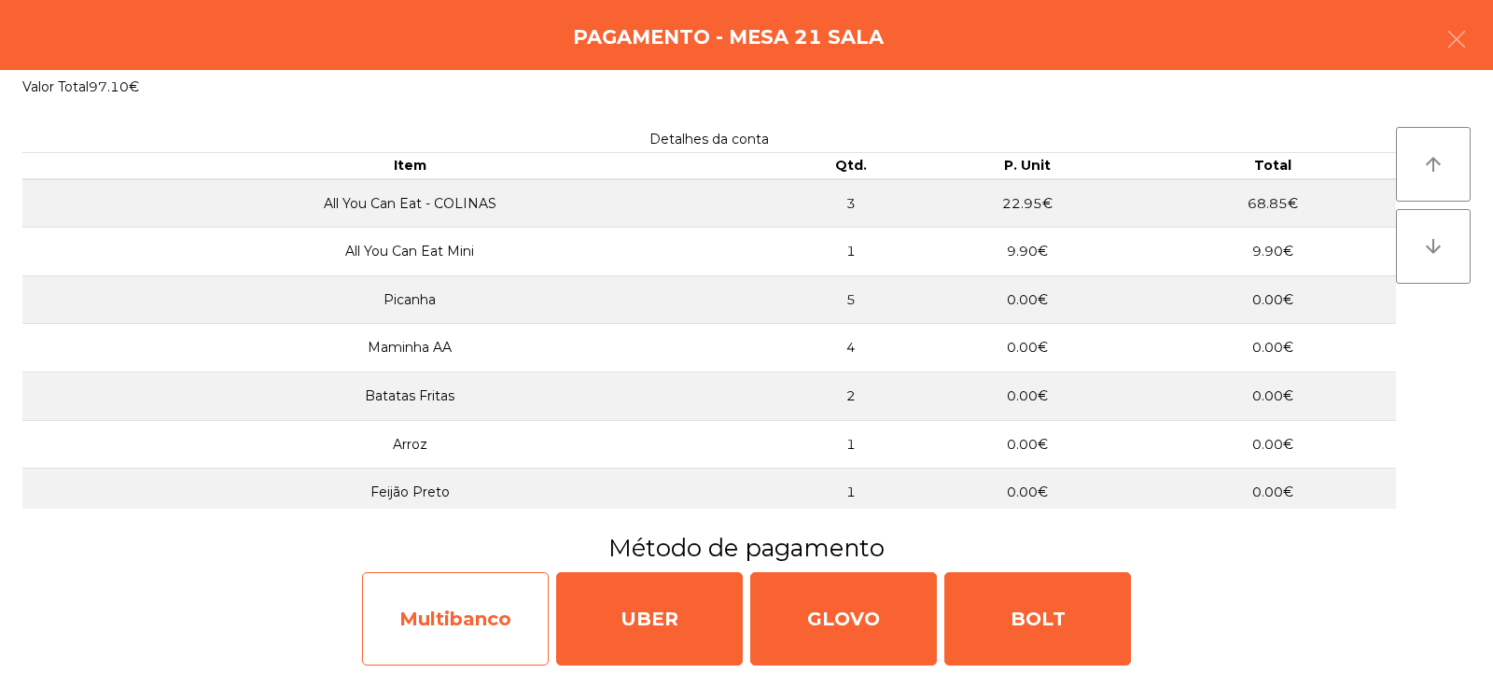
click at [425, 607] on div "Multibanco" at bounding box center [455, 618] width 187 height 93
select select "**"
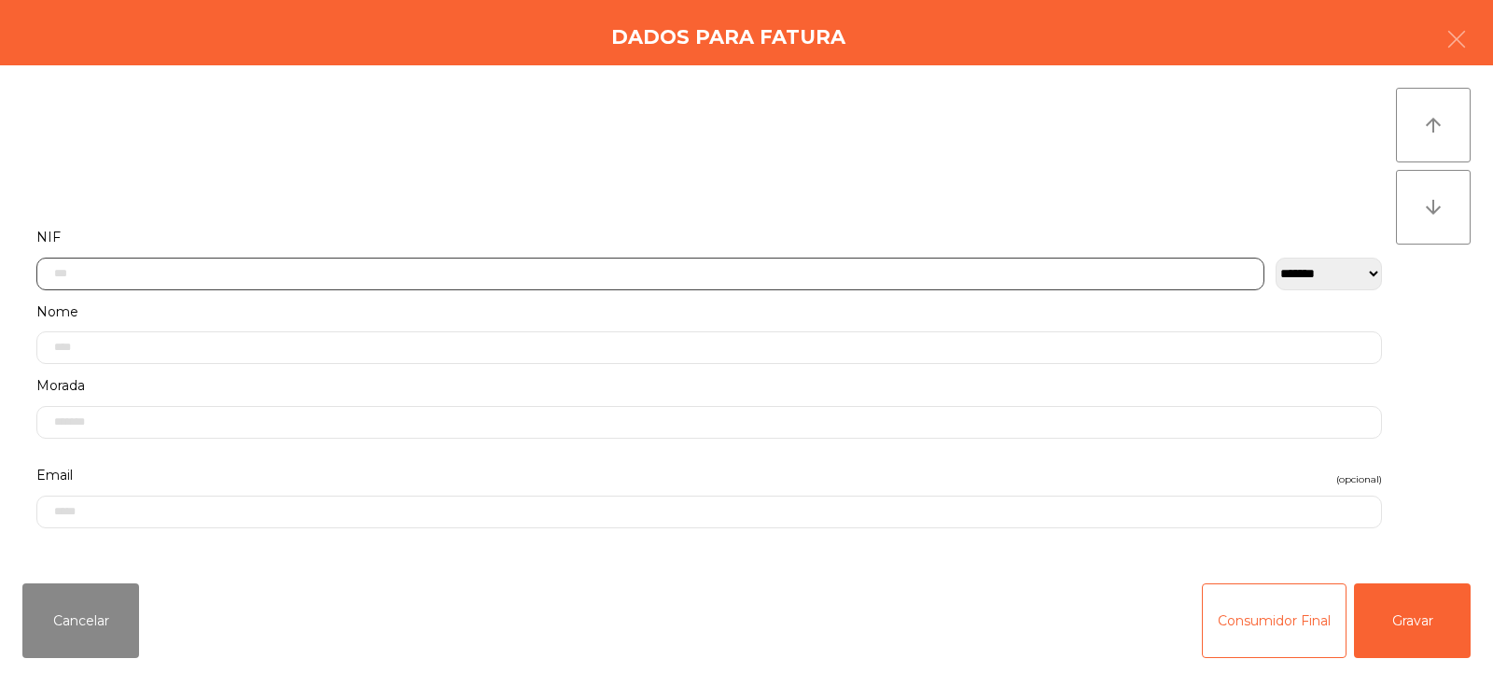
click at [527, 273] on input "text" at bounding box center [650, 274] width 1228 height 33
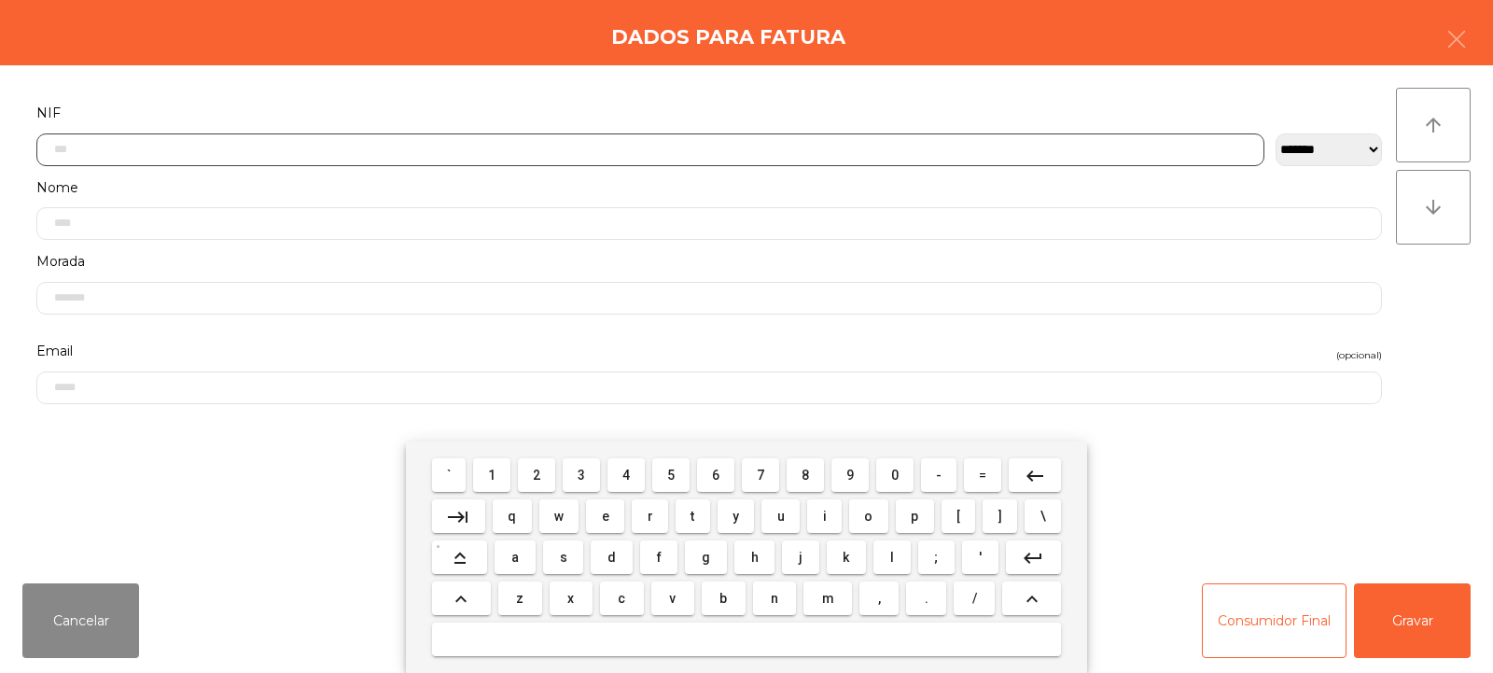
scroll to position [136, 0]
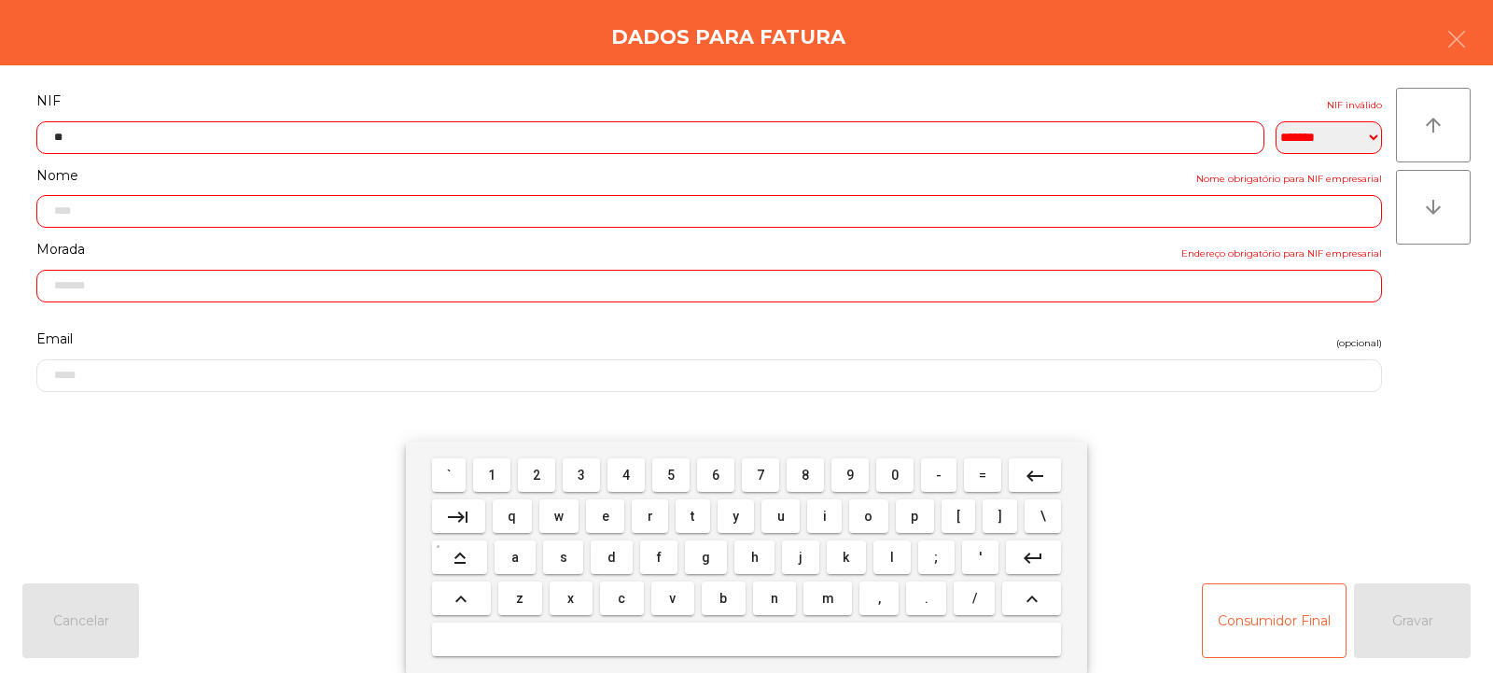
type input "***"
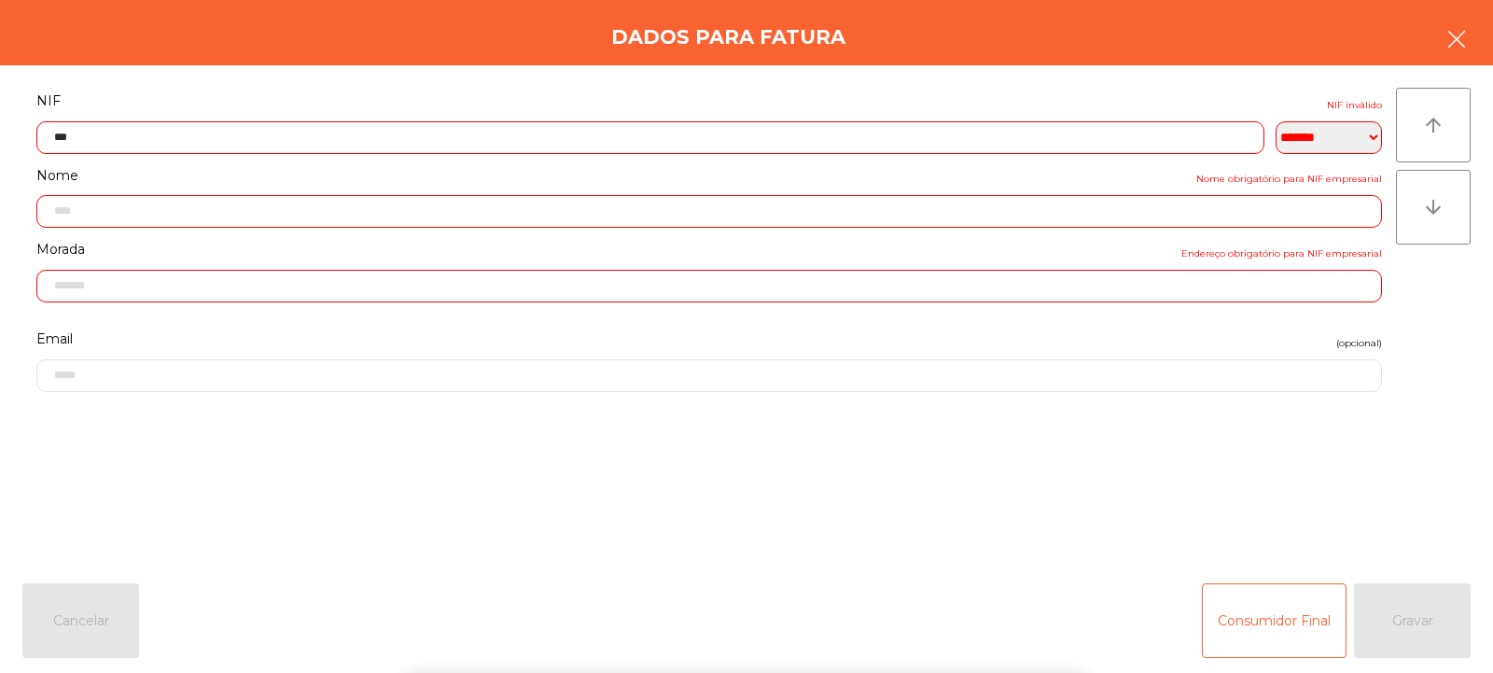
click at [1481, 27] on button "button" at bounding box center [1457, 41] width 52 height 56
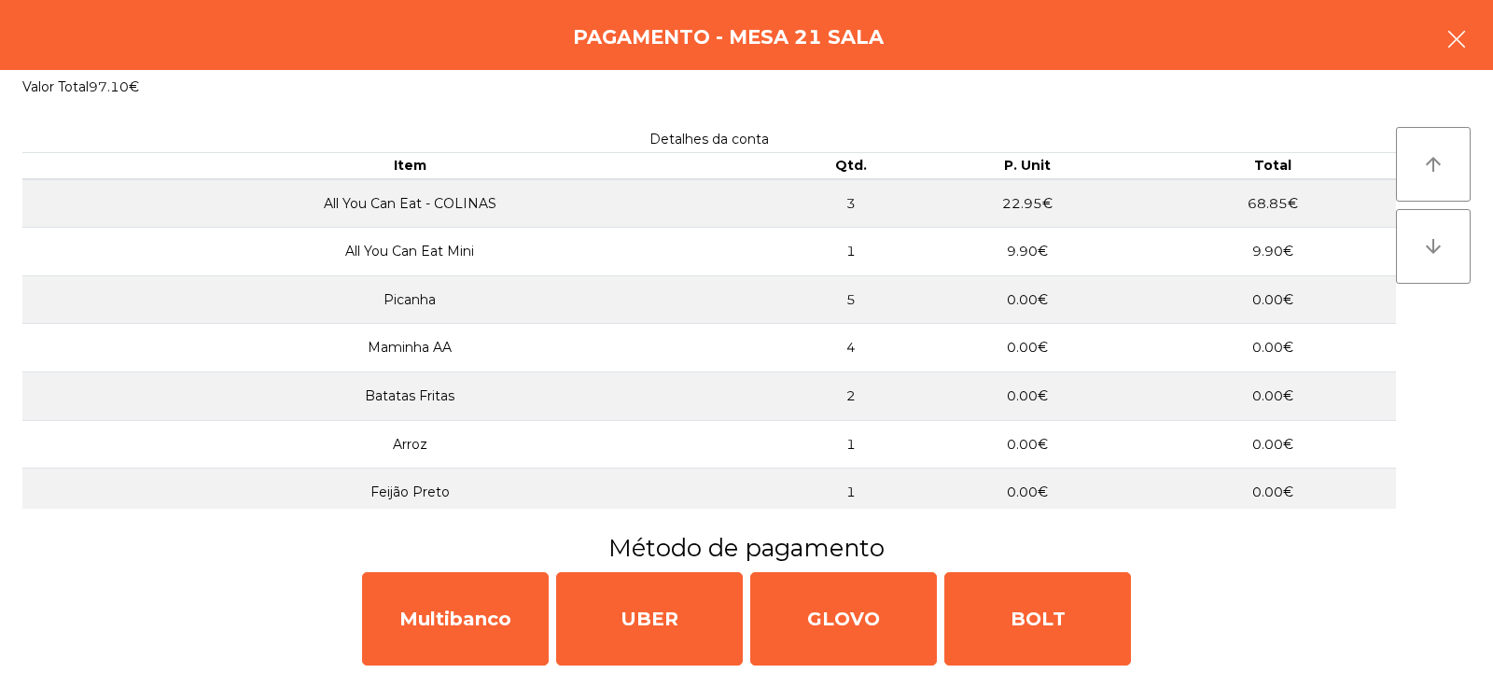
click at [1456, 47] on icon "button" at bounding box center [1457, 39] width 22 height 22
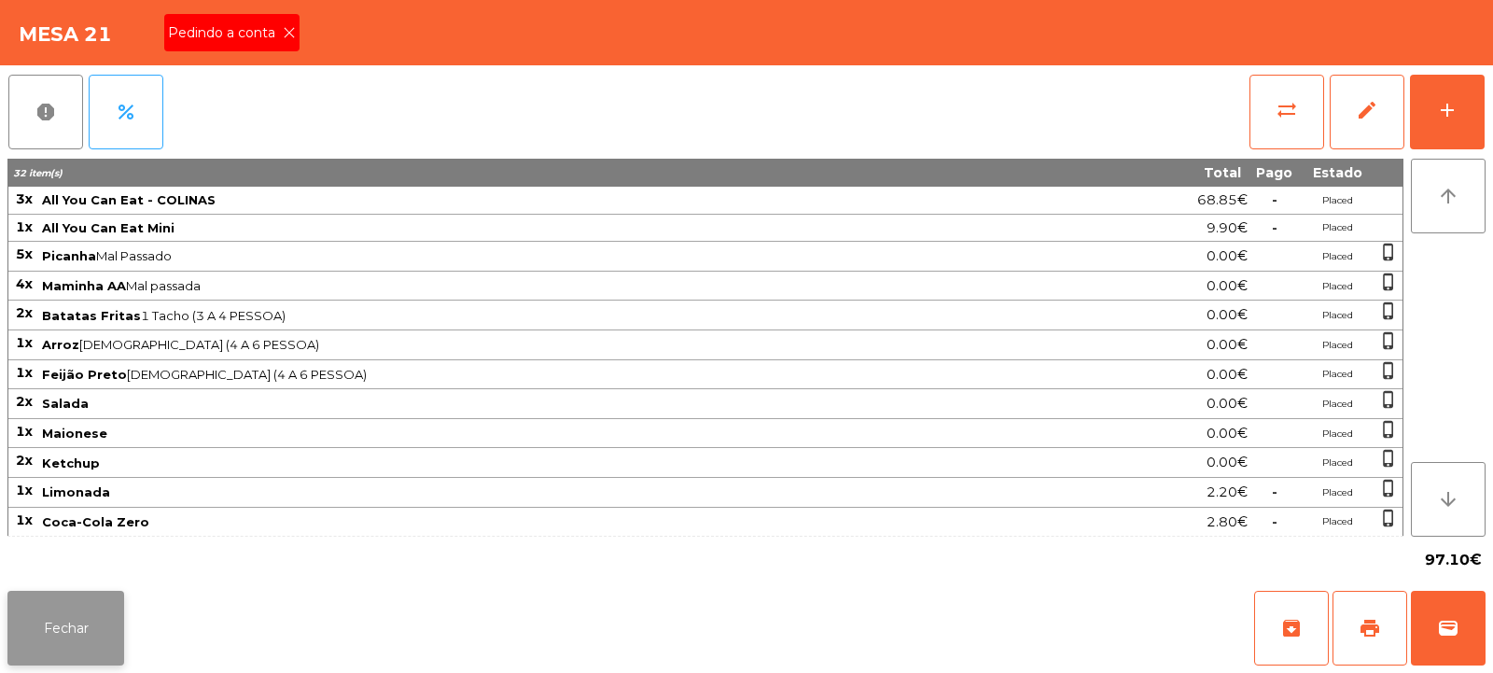
click at [51, 650] on button "Fechar" at bounding box center [65, 628] width 117 height 75
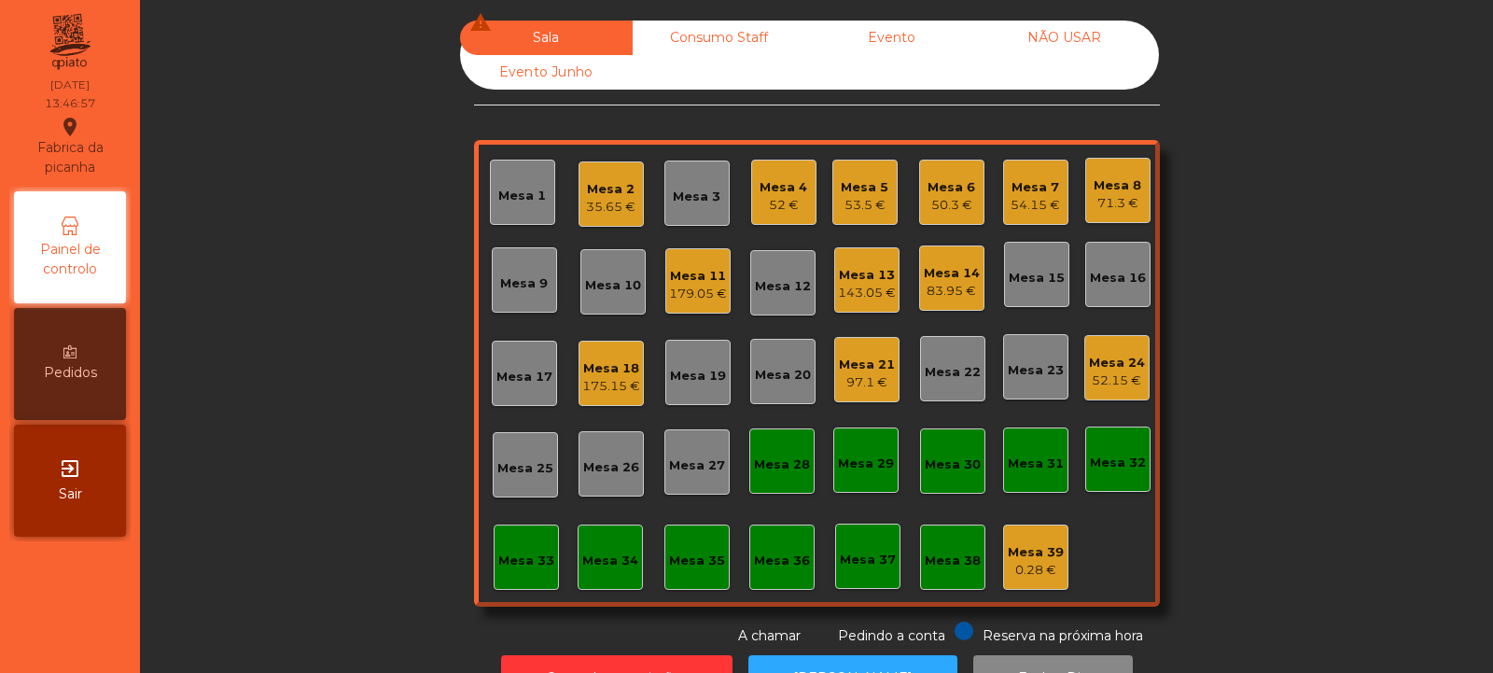
click at [697, 188] on div "Mesa 3" at bounding box center [697, 197] width 48 height 19
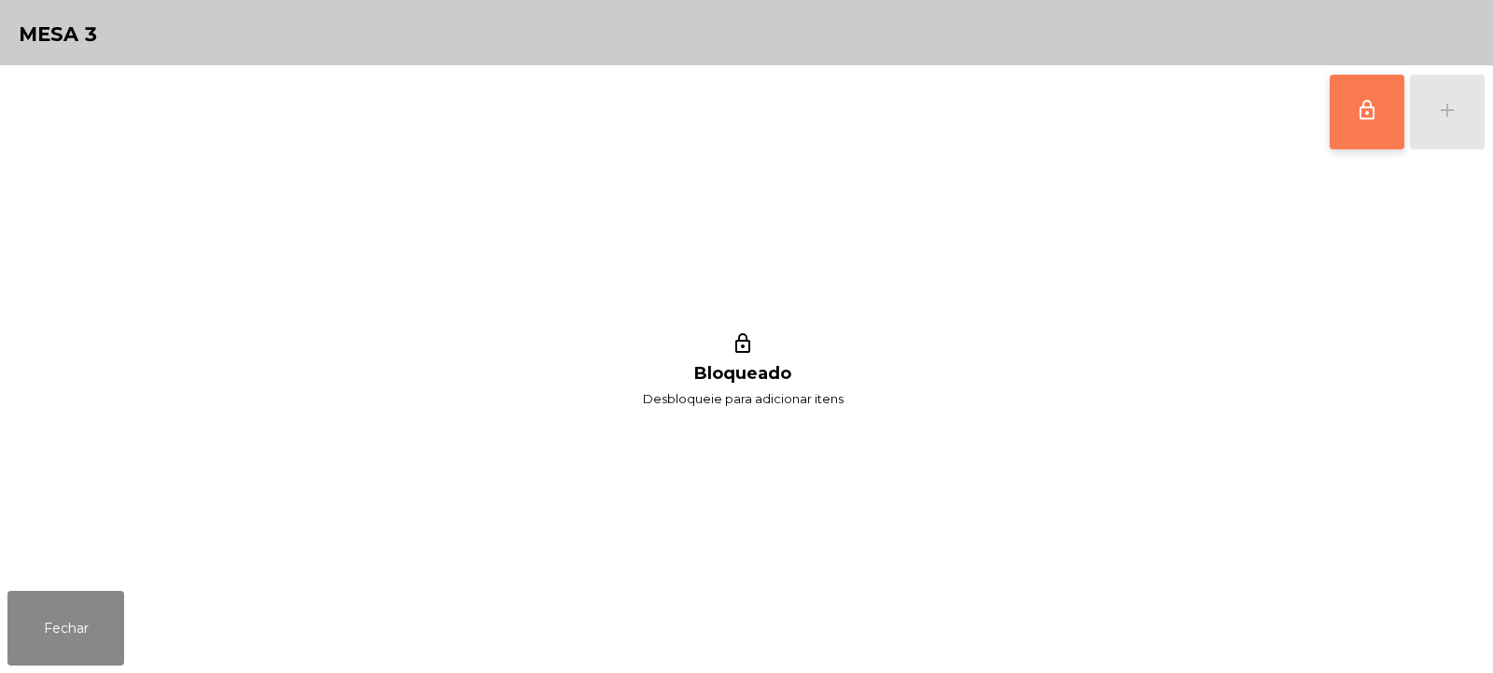
click at [1382, 126] on button "lock_outline" at bounding box center [1367, 112] width 75 height 75
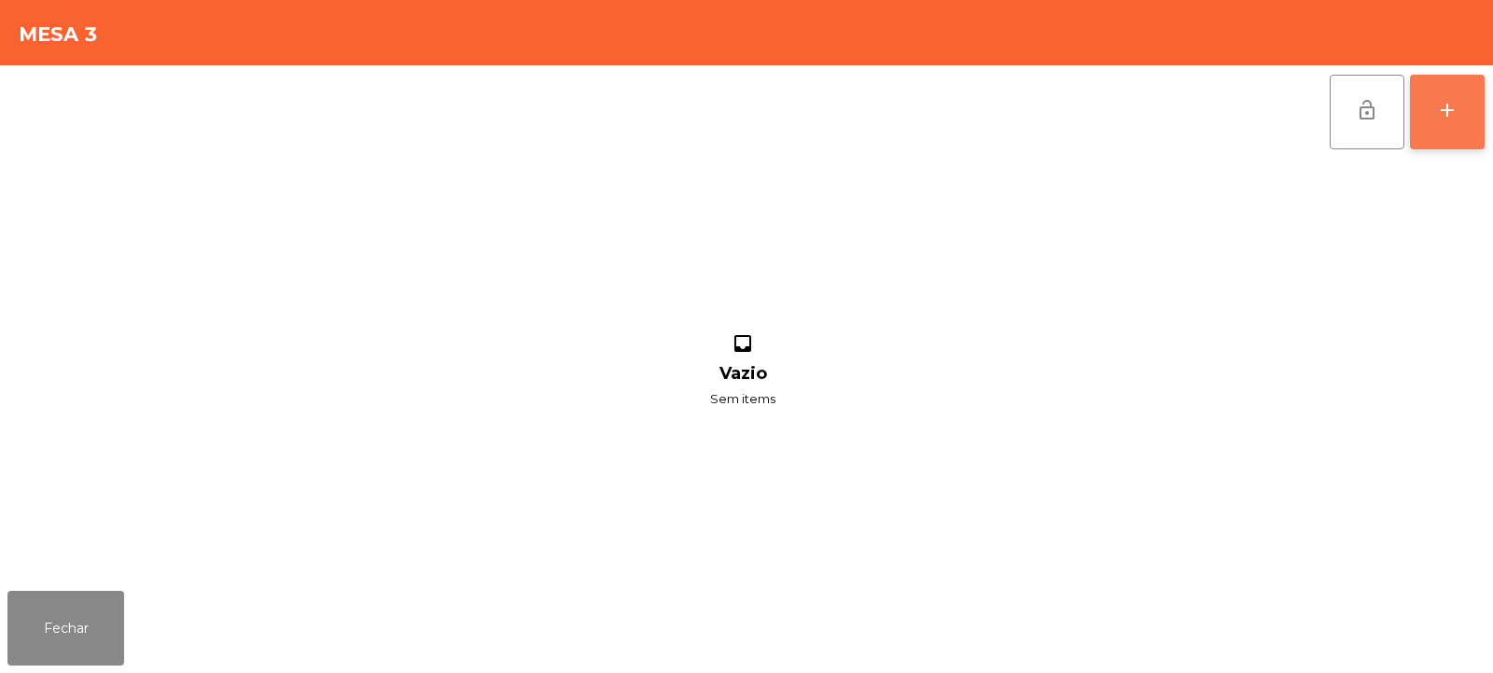
click at [1465, 105] on button "add" at bounding box center [1447, 112] width 75 height 75
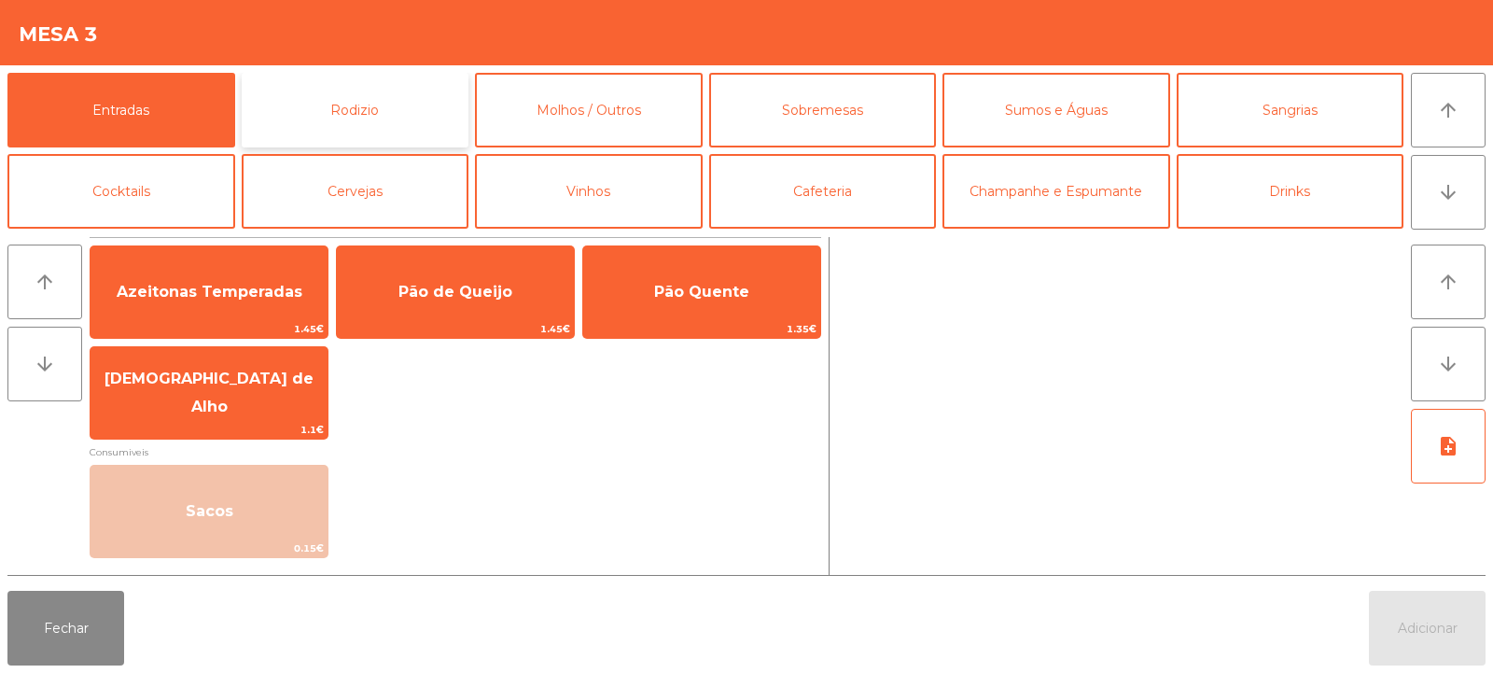
click at [388, 108] on button "Rodizio" at bounding box center [356, 110] width 228 height 75
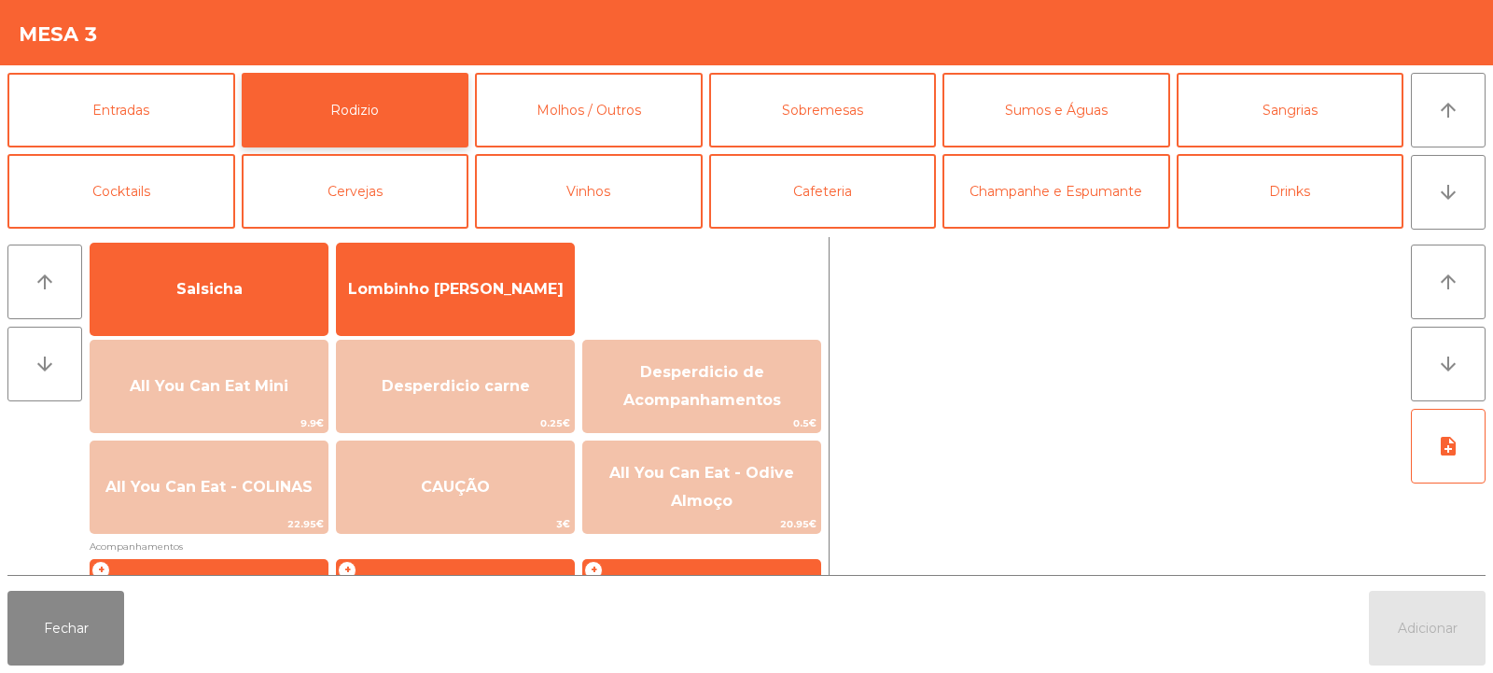
scroll to position [179, 0]
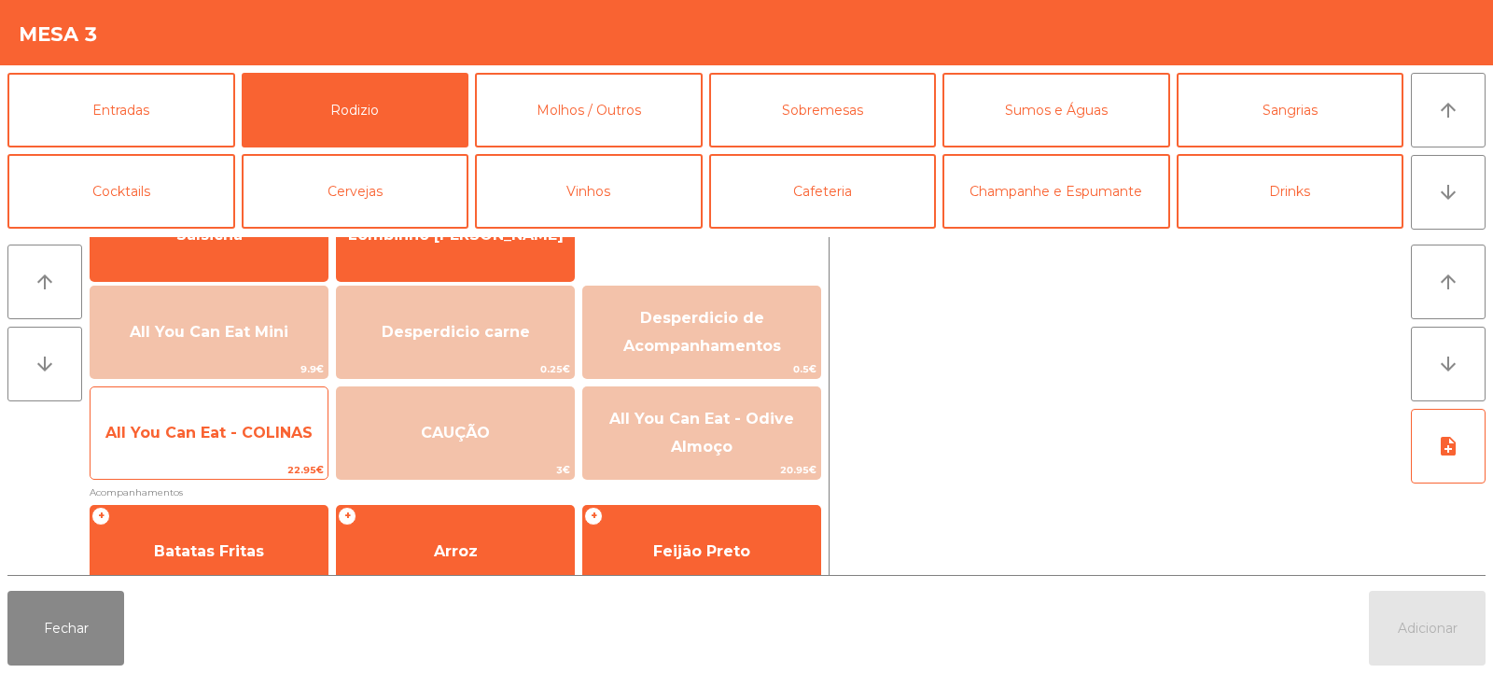
click at [200, 455] on span "All You Can Eat - COLINAS" at bounding box center [209, 433] width 237 height 50
click at [209, 449] on span "All You Can Eat - COLINAS" at bounding box center [209, 433] width 237 height 50
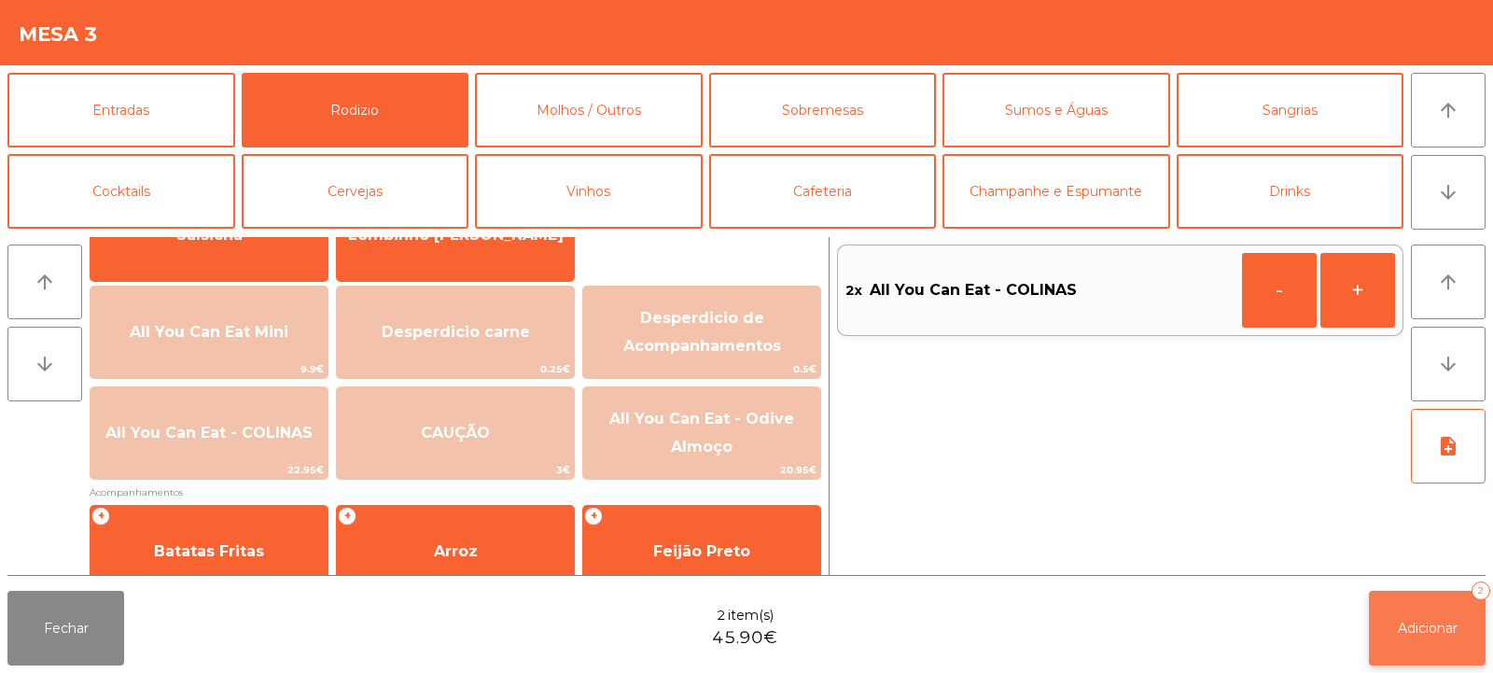
click at [1433, 641] on button "Adicionar 2" at bounding box center [1427, 628] width 117 height 75
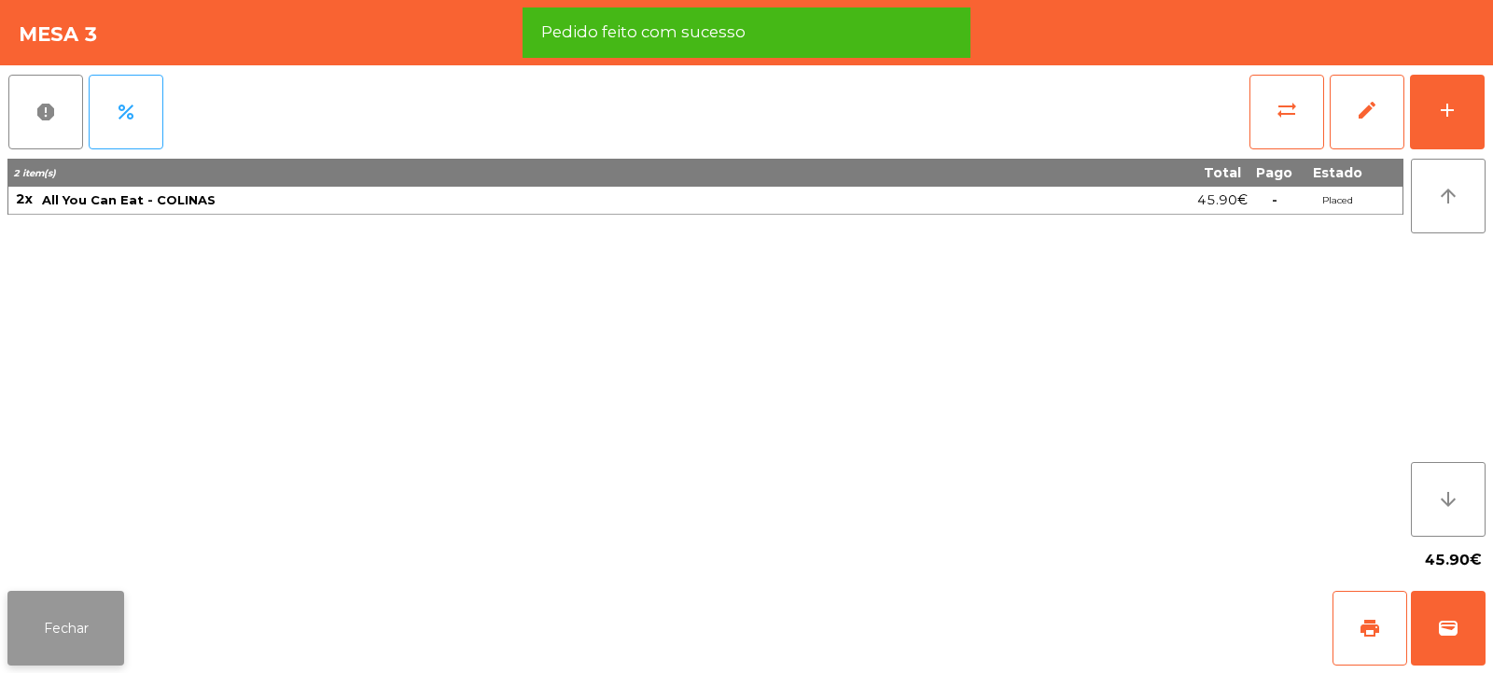
click at [75, 626] on button "Fechar" at bounding box center [65, 628] width 117 height 75
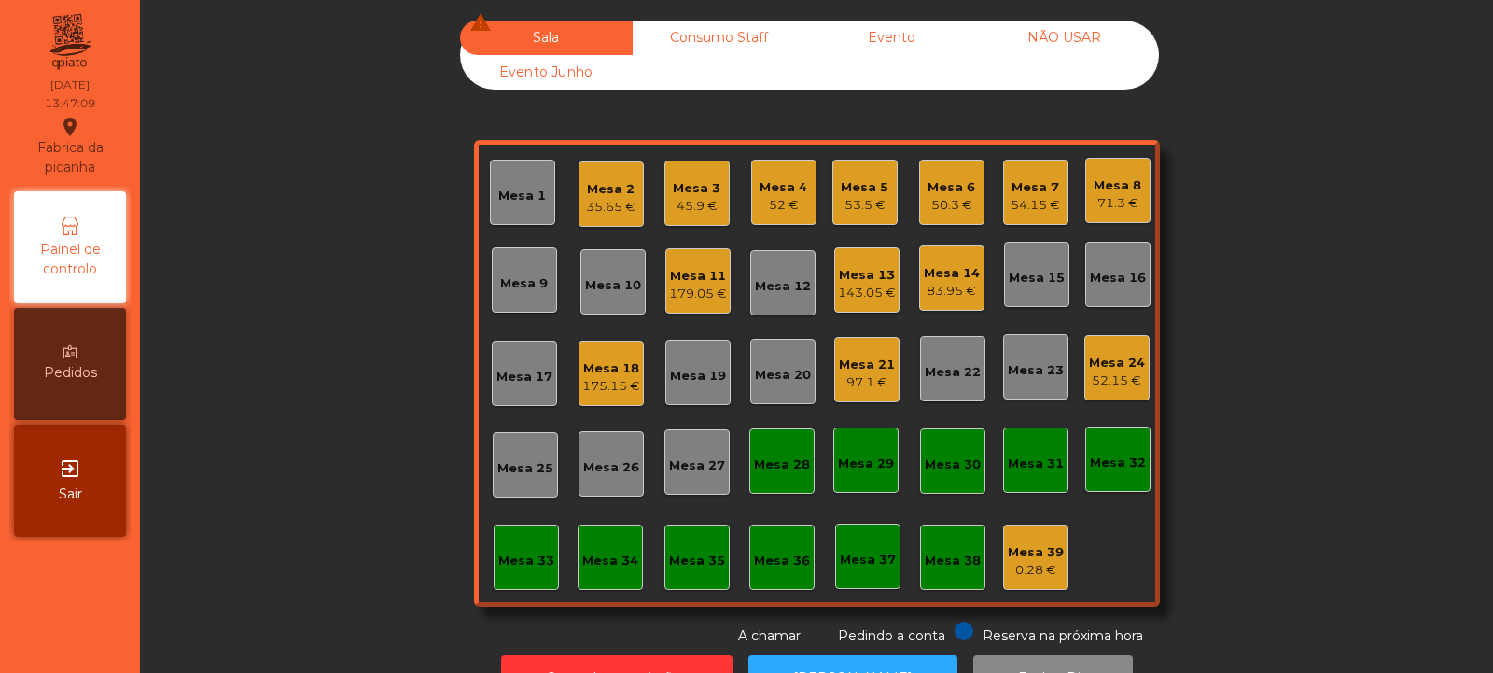
click at [871, 366] on div "Mesa 21" at bounding box center [867, 365] width 56 height 19
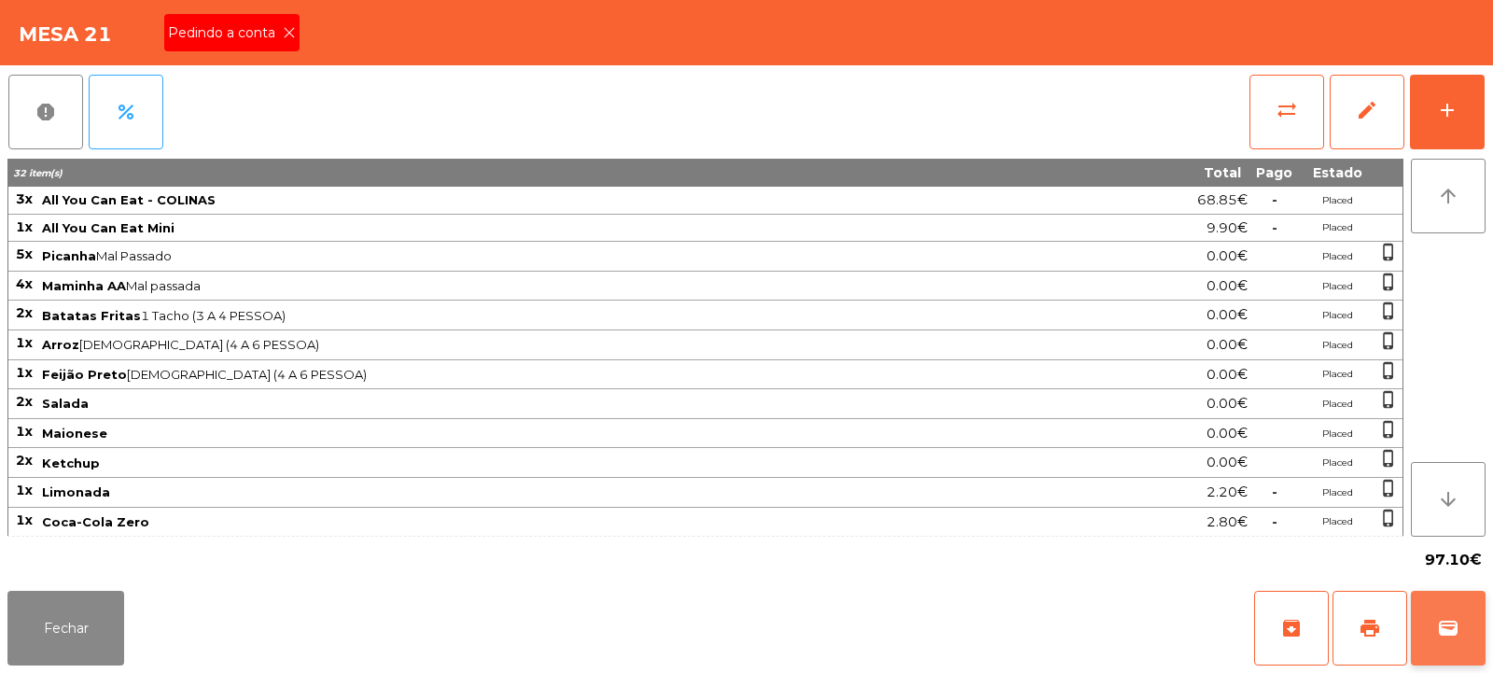
click at [1440, 634] on span "wallet" at bounding box center [1448, 628] width 22 height 22
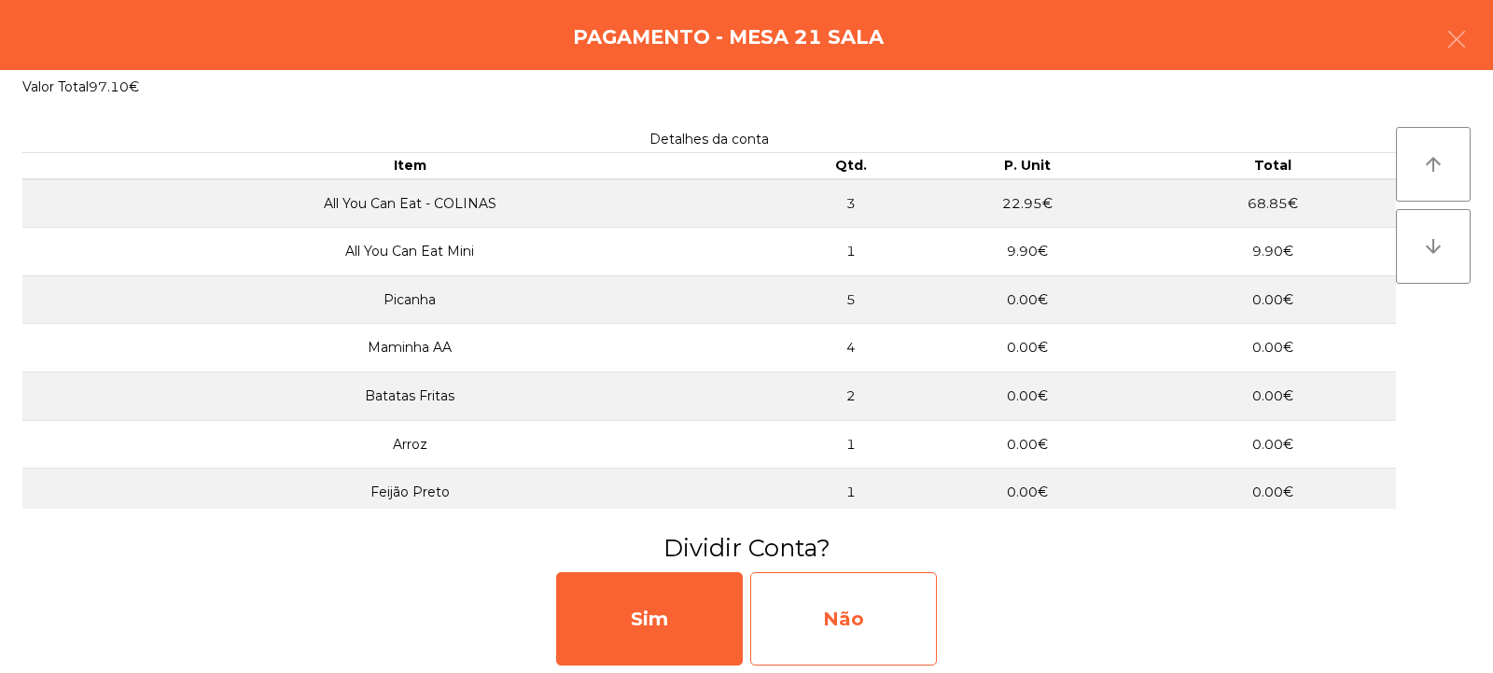
click at [839, 627] on div "Não" at bounding box center [843, 618] width 187 height 93
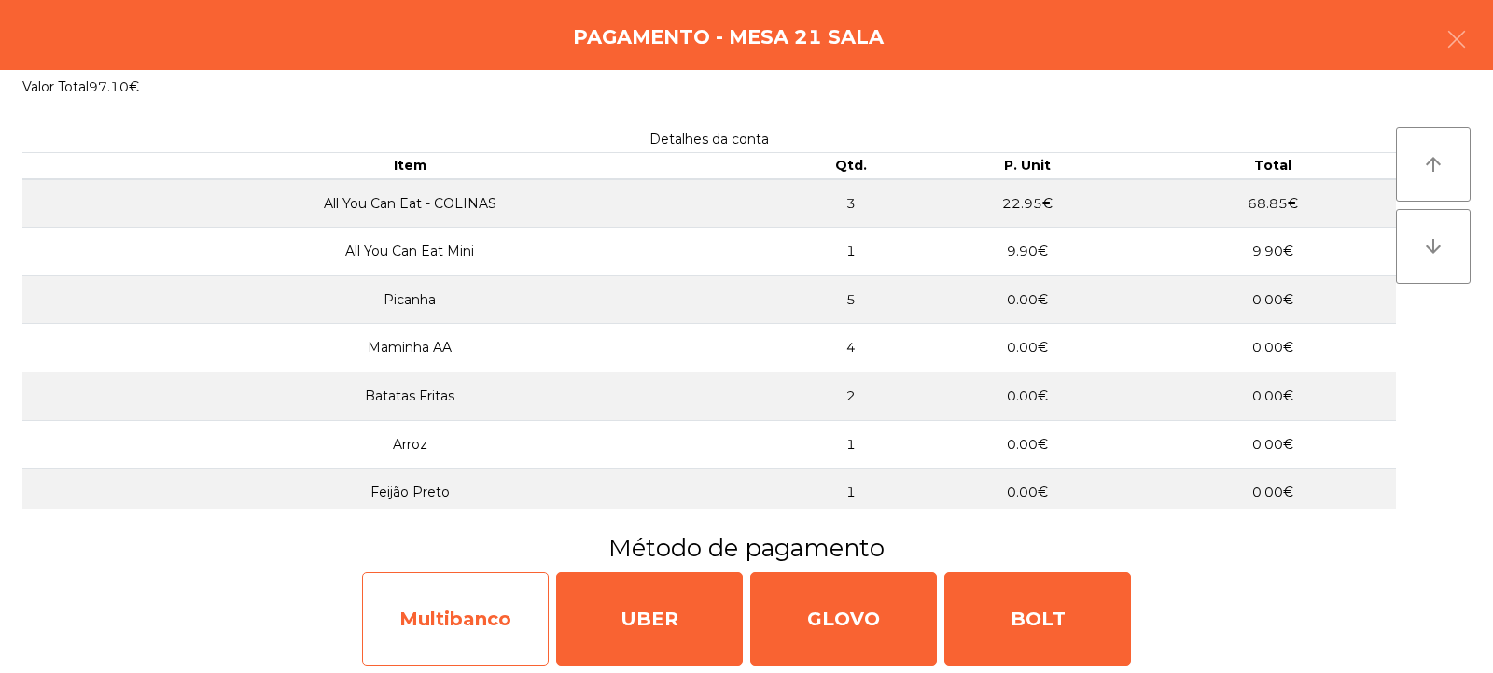
click at [417, 604] on div "Multibanco" at bounding box center [455, 618] width 187 height 93
select select "**"
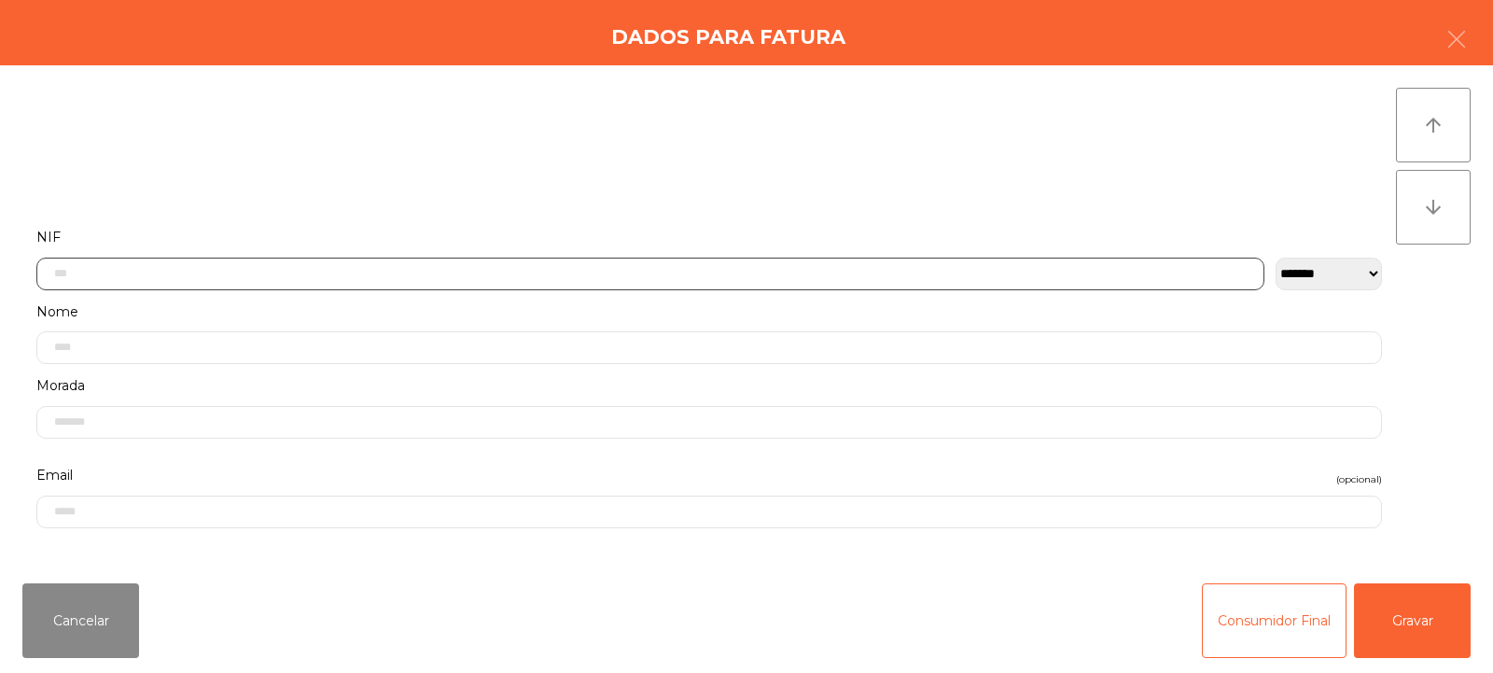
click at [481, 260] on input "text" at bounding box center [650, 274] width 1228 height 33
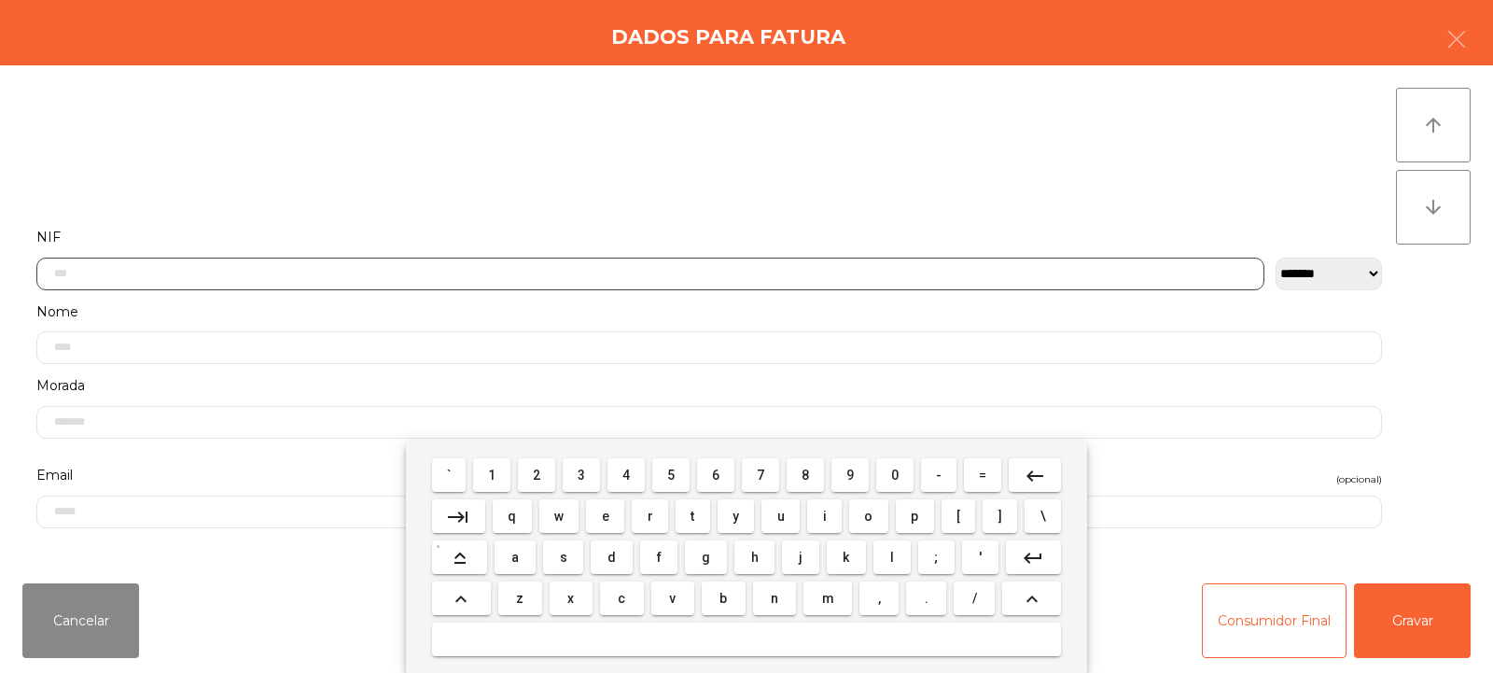
scroll to position [136, 0]
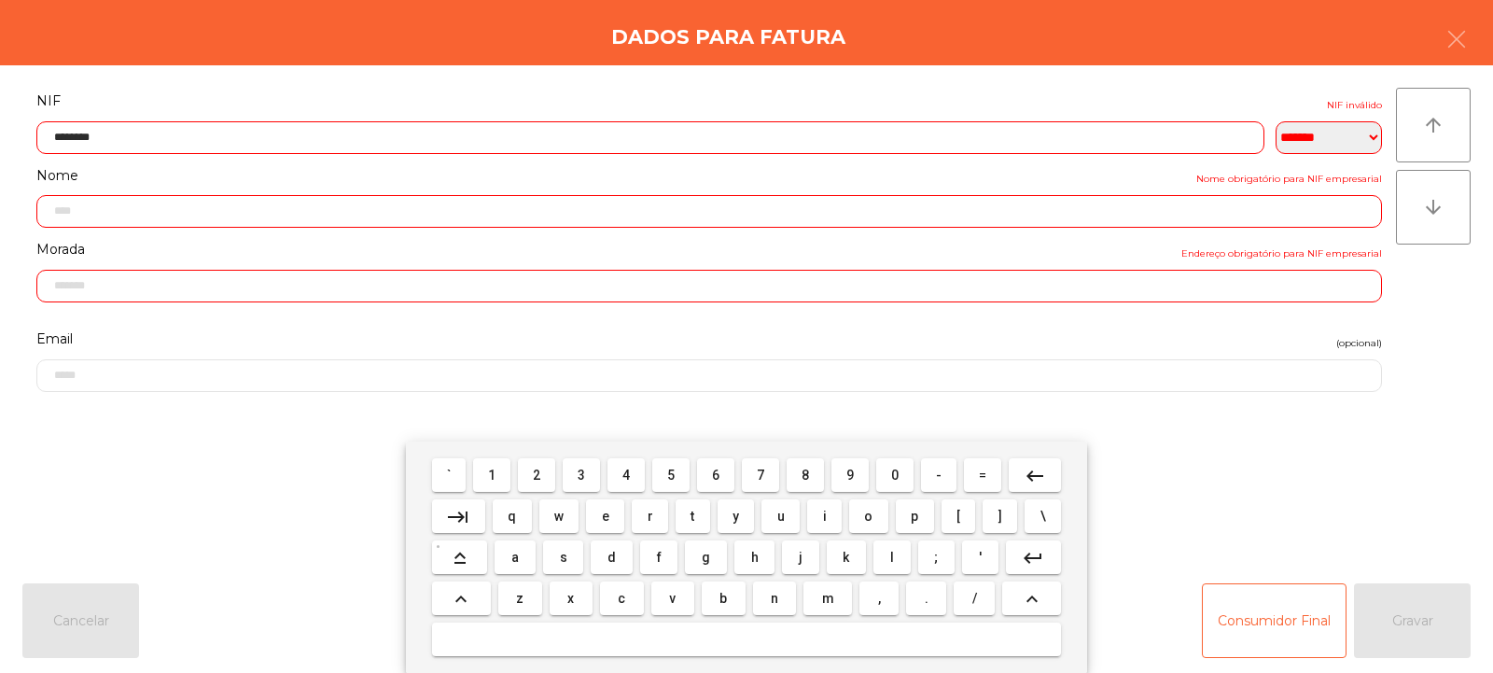
type input "*********"
type input "**********"
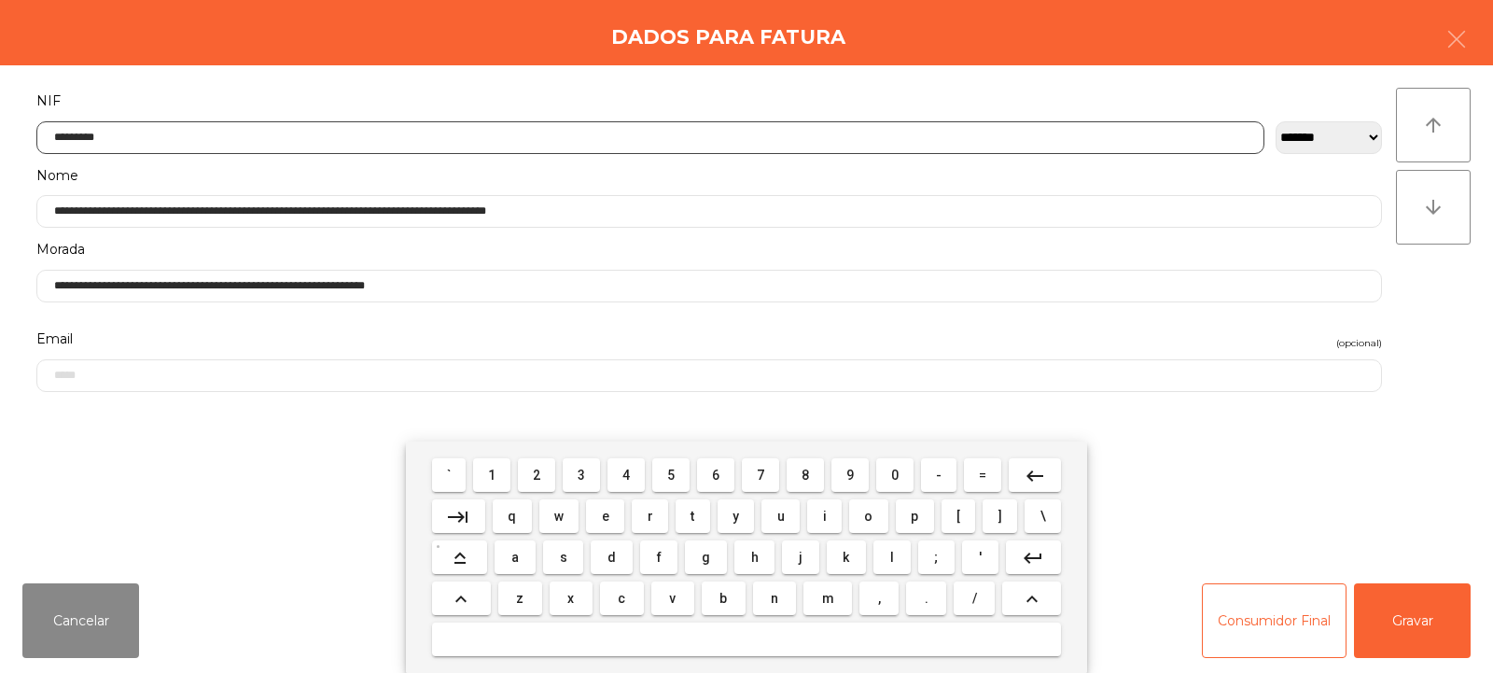
type input "*********"
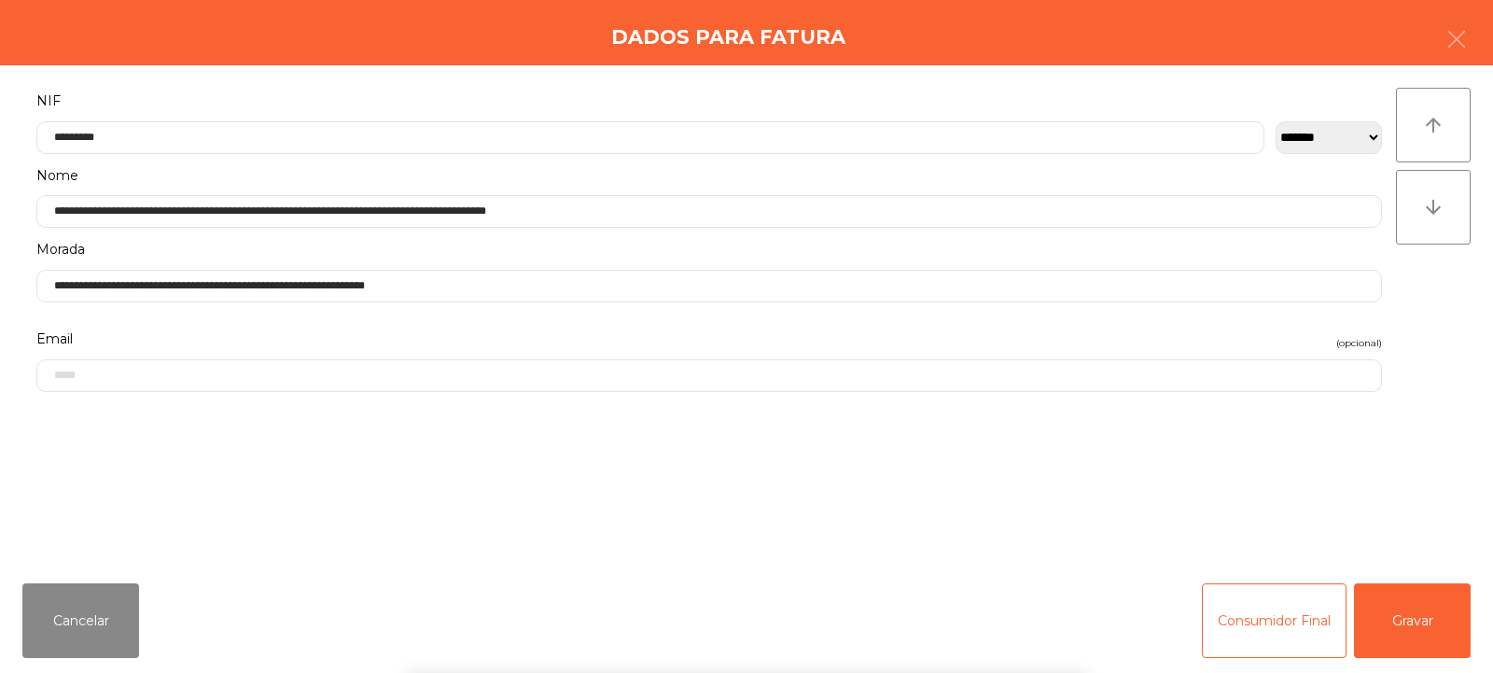
click at [1444, 351] on div "arrow_upward arrow_downward" at bounding box center [1433, 317] width 75 height 458
click at [1393, 622] on button "Gravar" at bounding box center [1412, 620] width 117 height 75
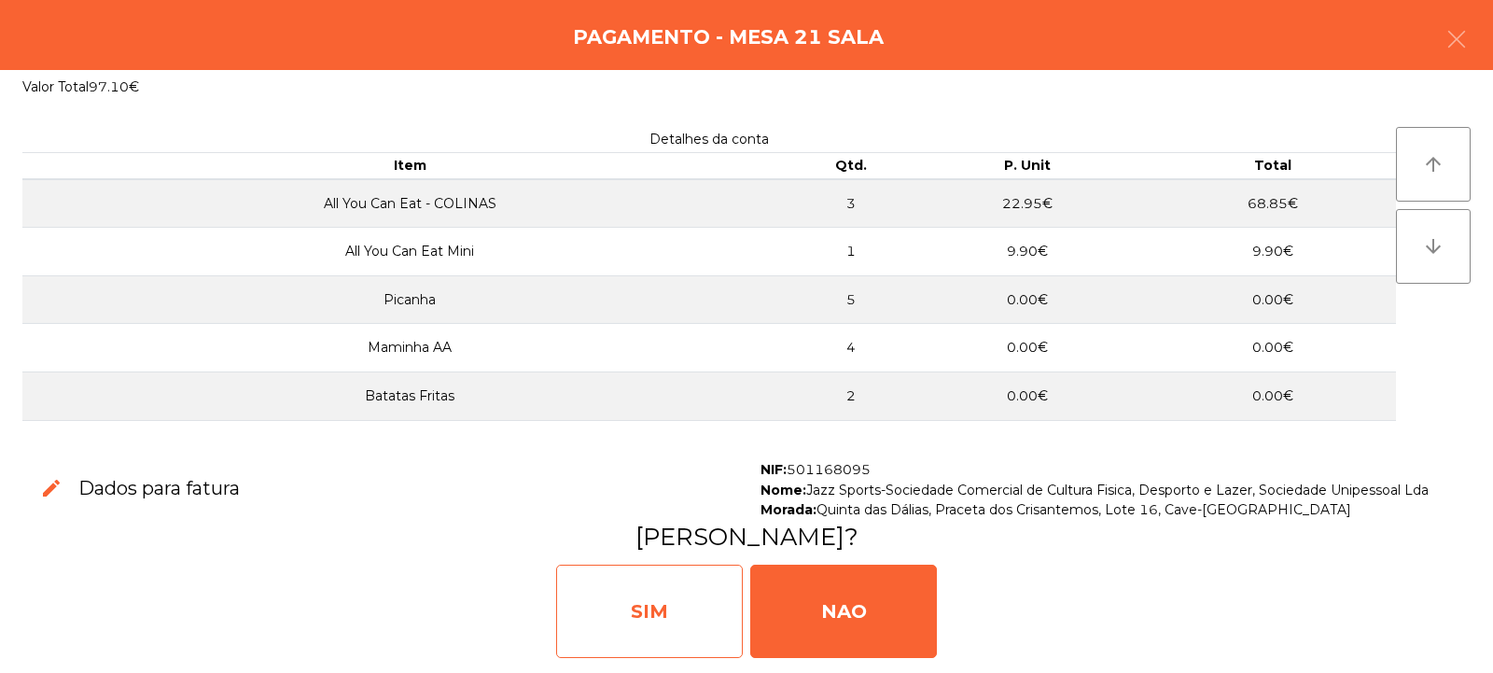
click at [654, 623] on div "SIM" at bounding box center [649, 611] width 187 height 93
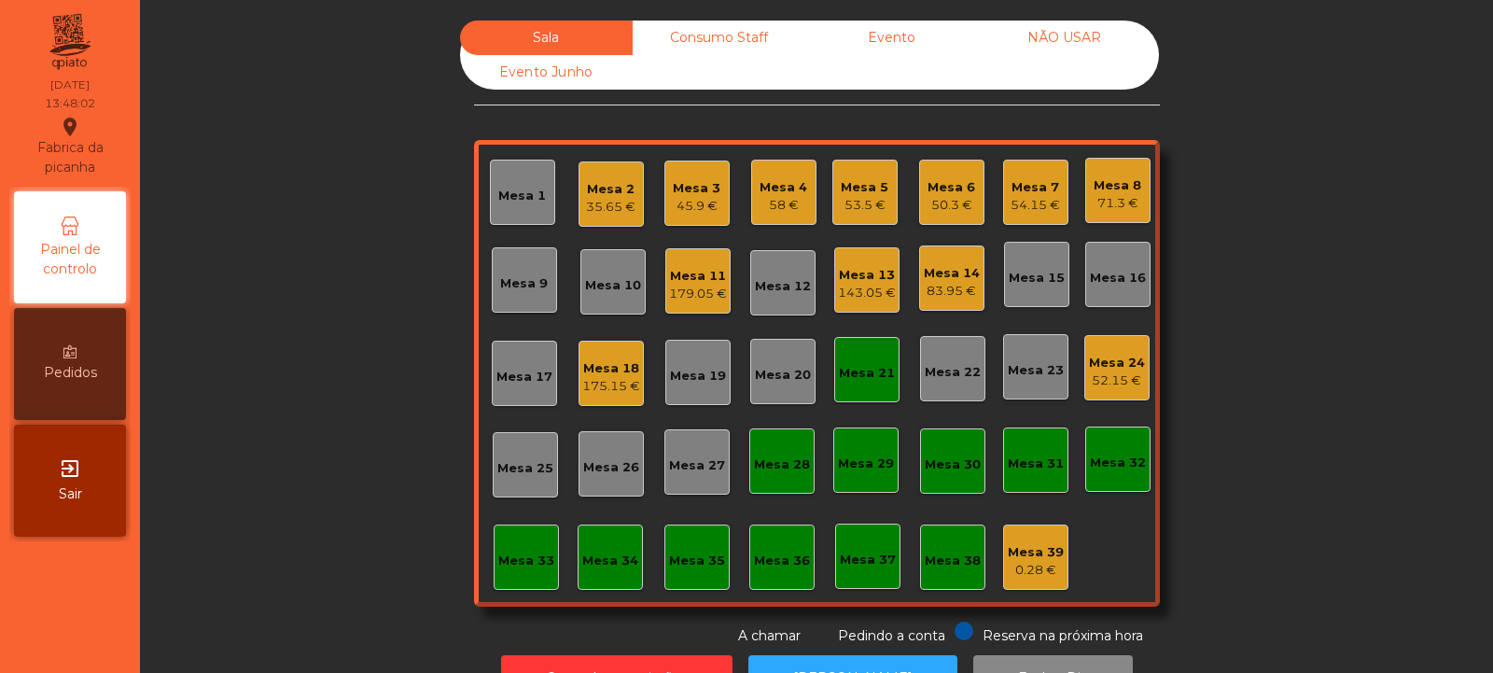
click at [851, 380] on div "Mesa 21" at bounding box center [867, 373] width 56 height 19
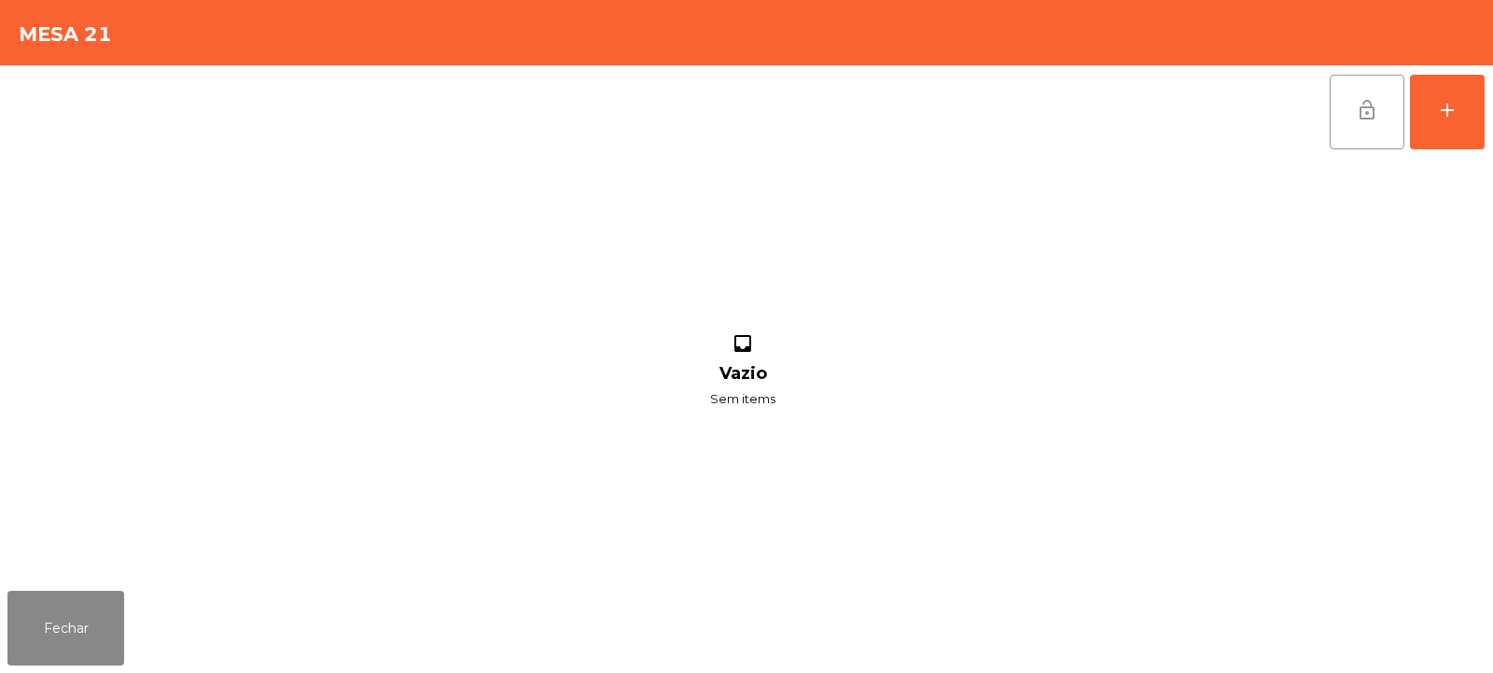
click at [1357, 114] on span "lock_open" at bounding box center [1367, 110] width 22 height 22
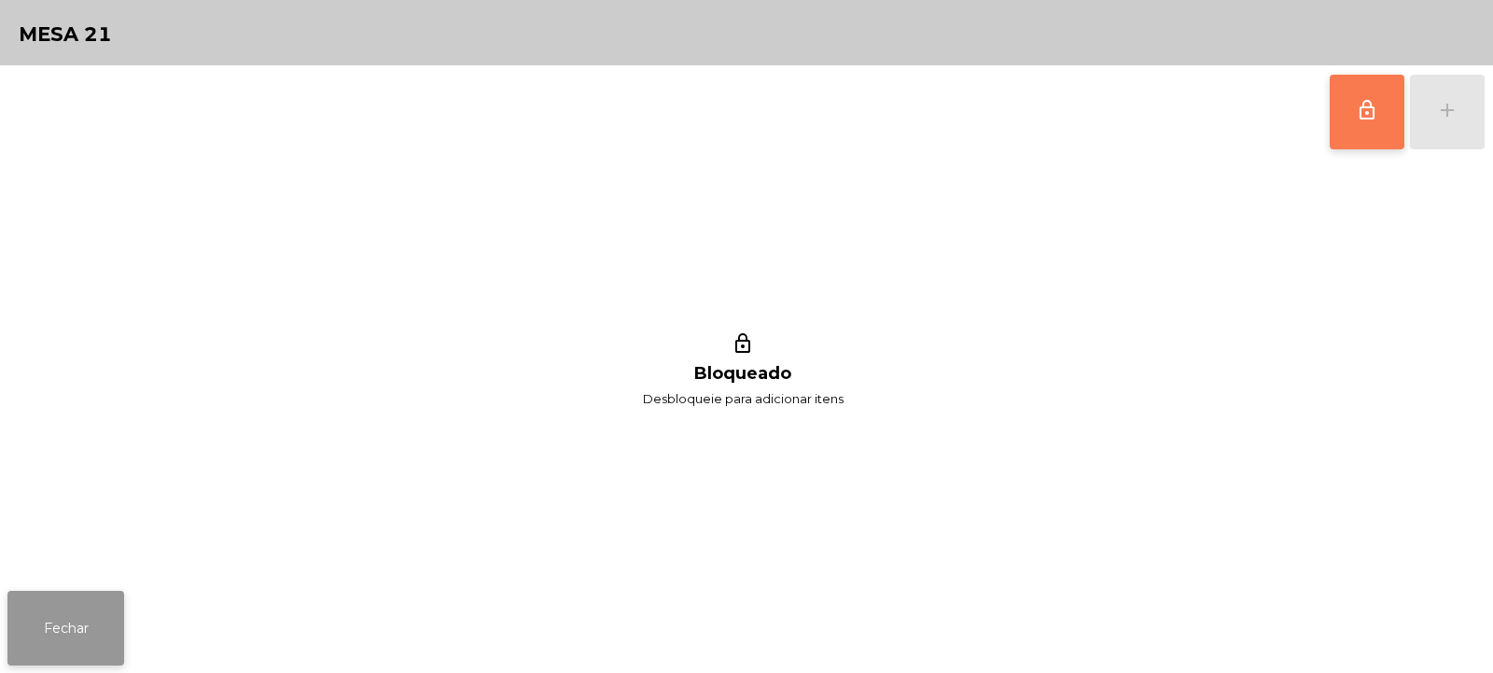
click at [77, 630] on button "Fechar" at bounding box center [65, 628] width 117 height 75
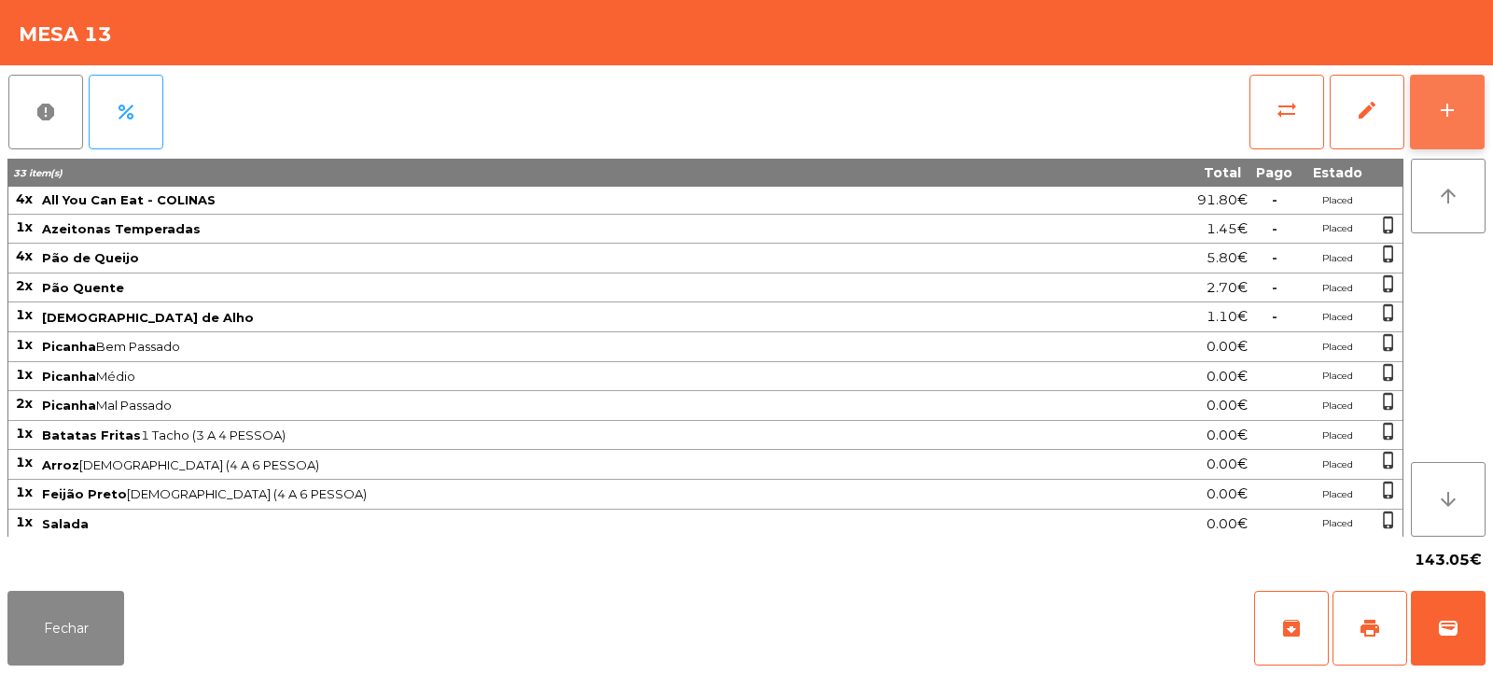
click at [1438, 115] on div "add" at bounding box center [1447, 110] width 22 height 22
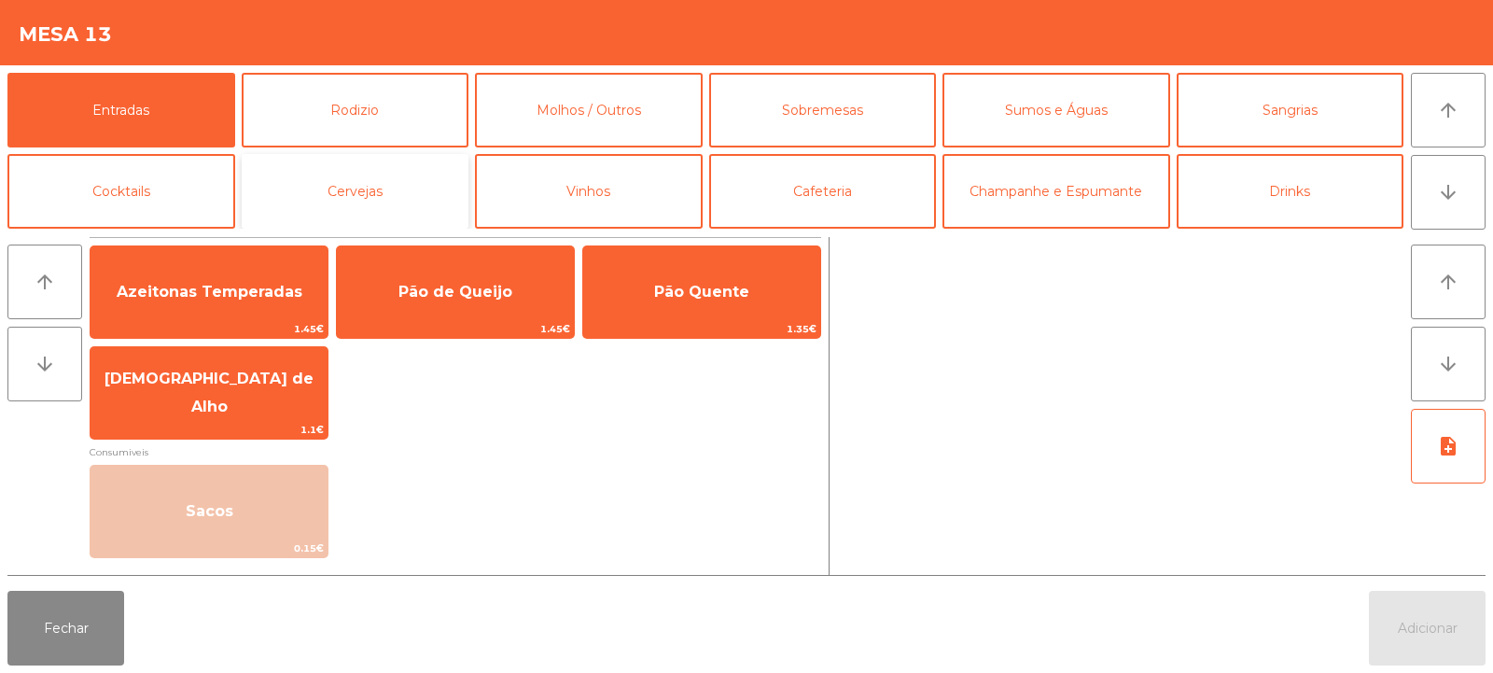
click at [359, 183] on button "Cervejas" at bounding box center [356, 191] width 228 height 75
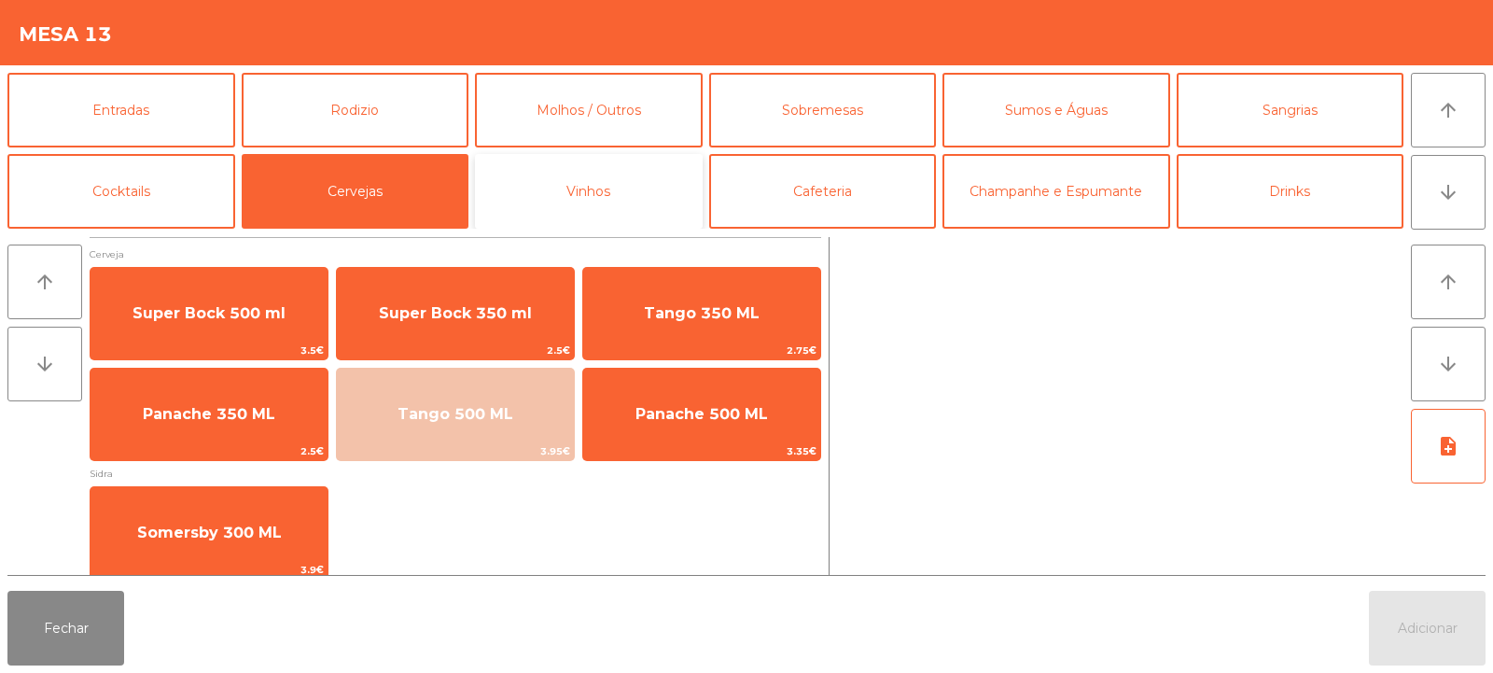
click at [573, 181] on button "Vinhos" at bounding box center [589, 191] width 228 height 75
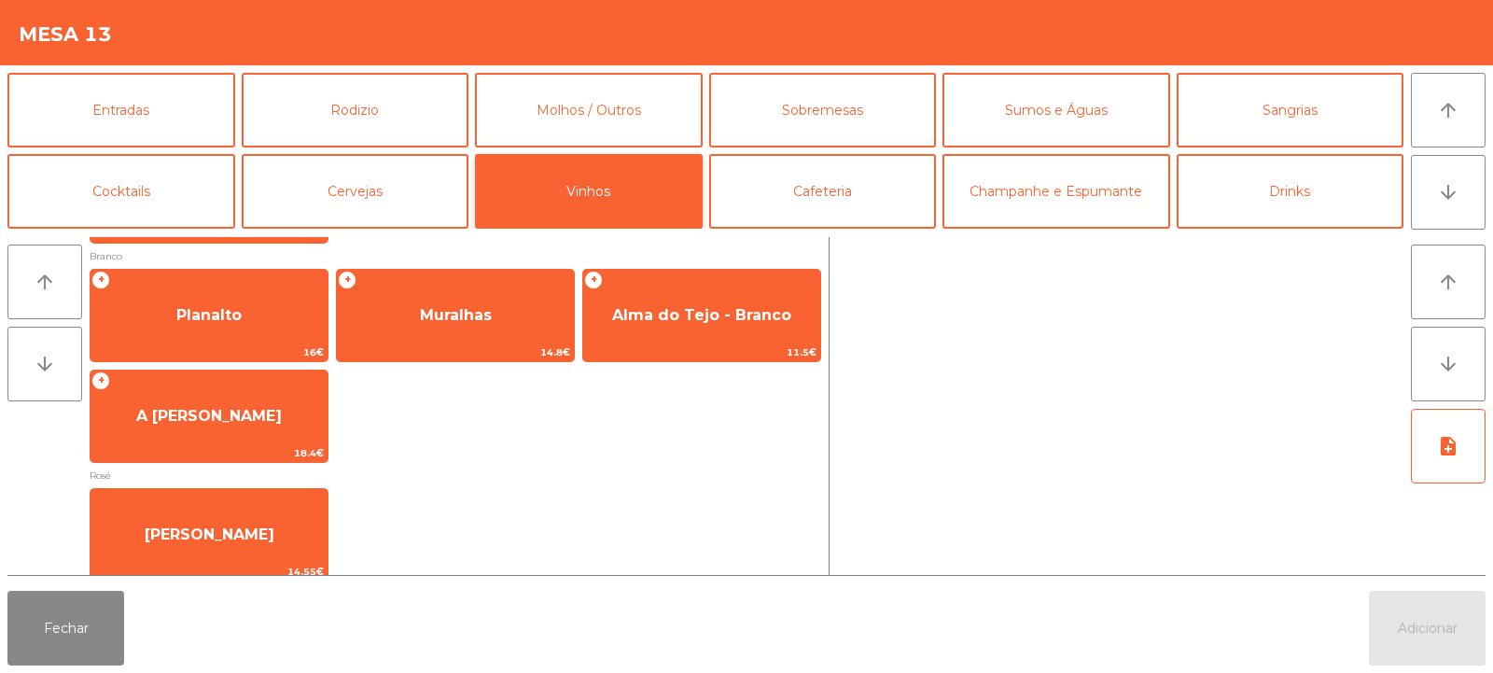
scroll to position [350, 0]
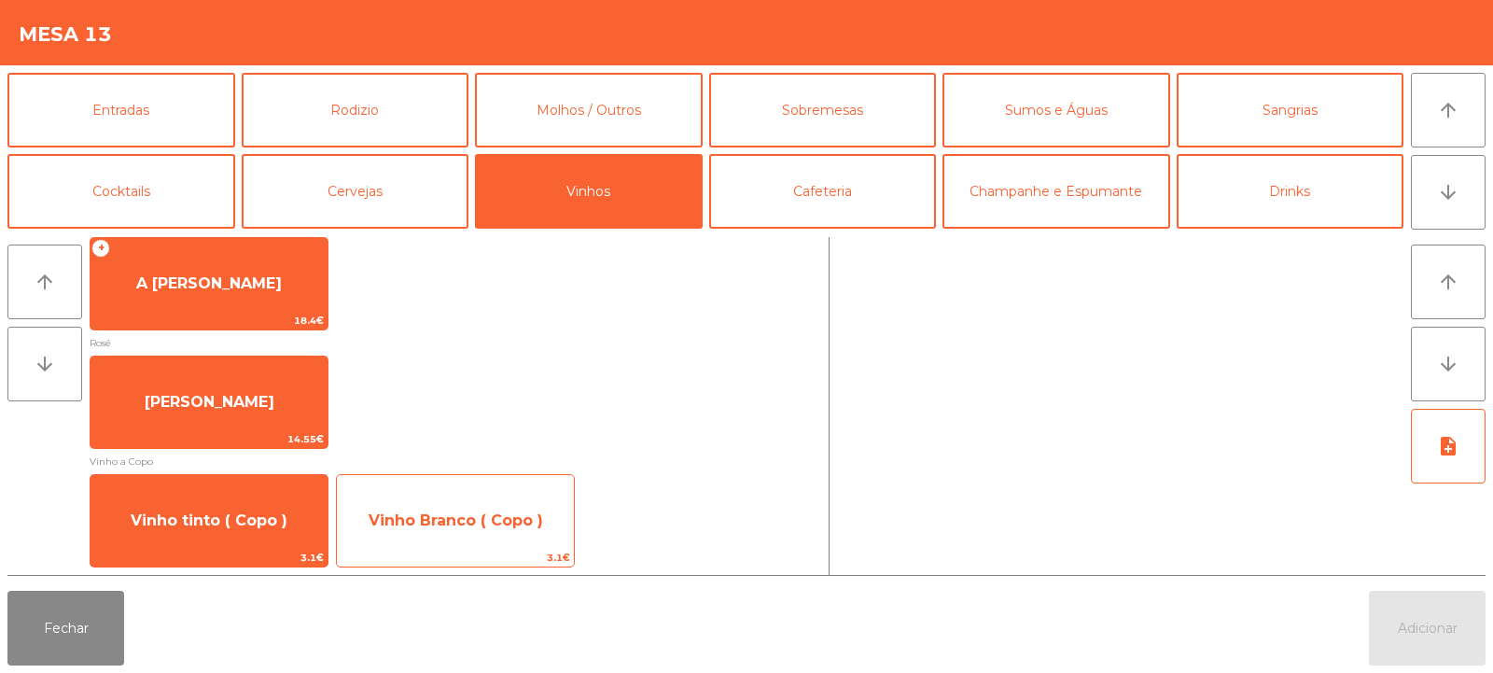
click at [413, 531] on span "Vinho Branco ( Copo )" at bounding box center [455, 521] width 237 height 50
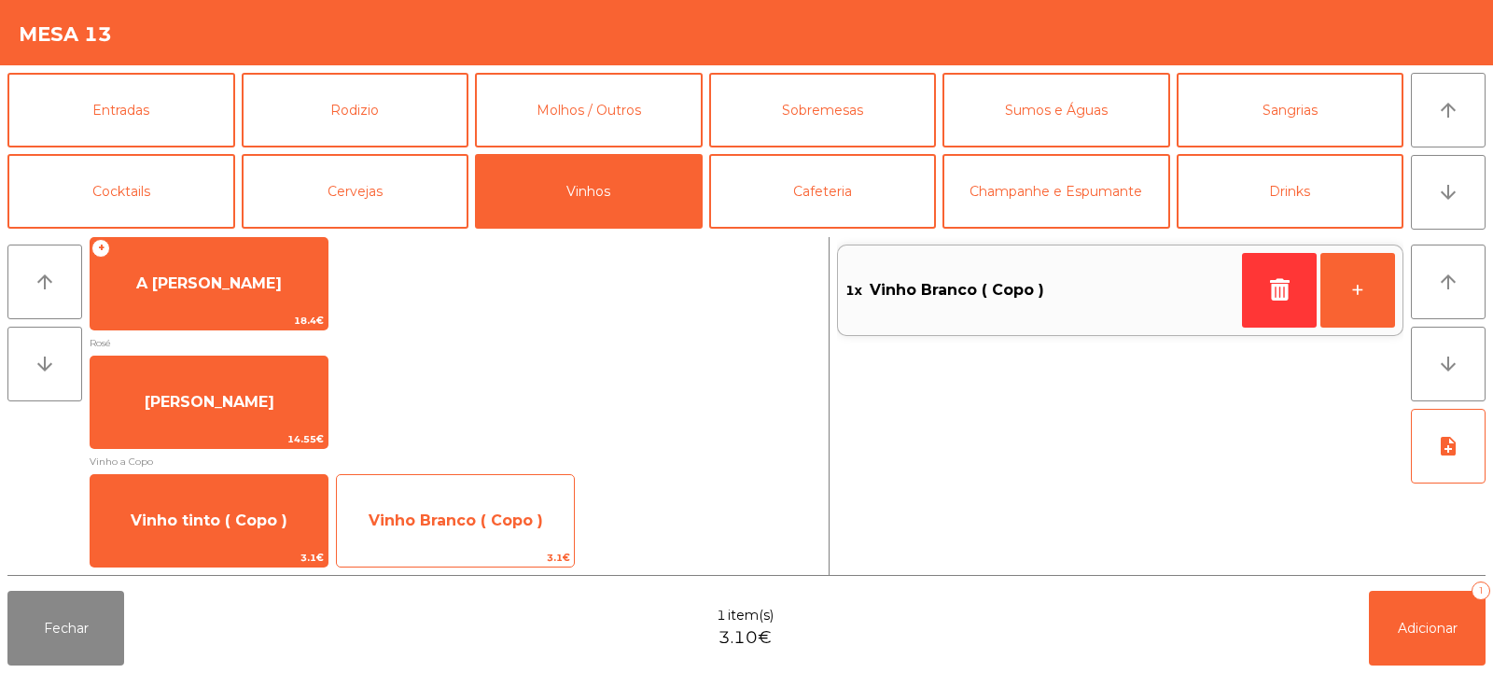
click at [462, 511] on span "Vinho Branco ( Copo )" at bounding box center [456, 520] width 175 height 18
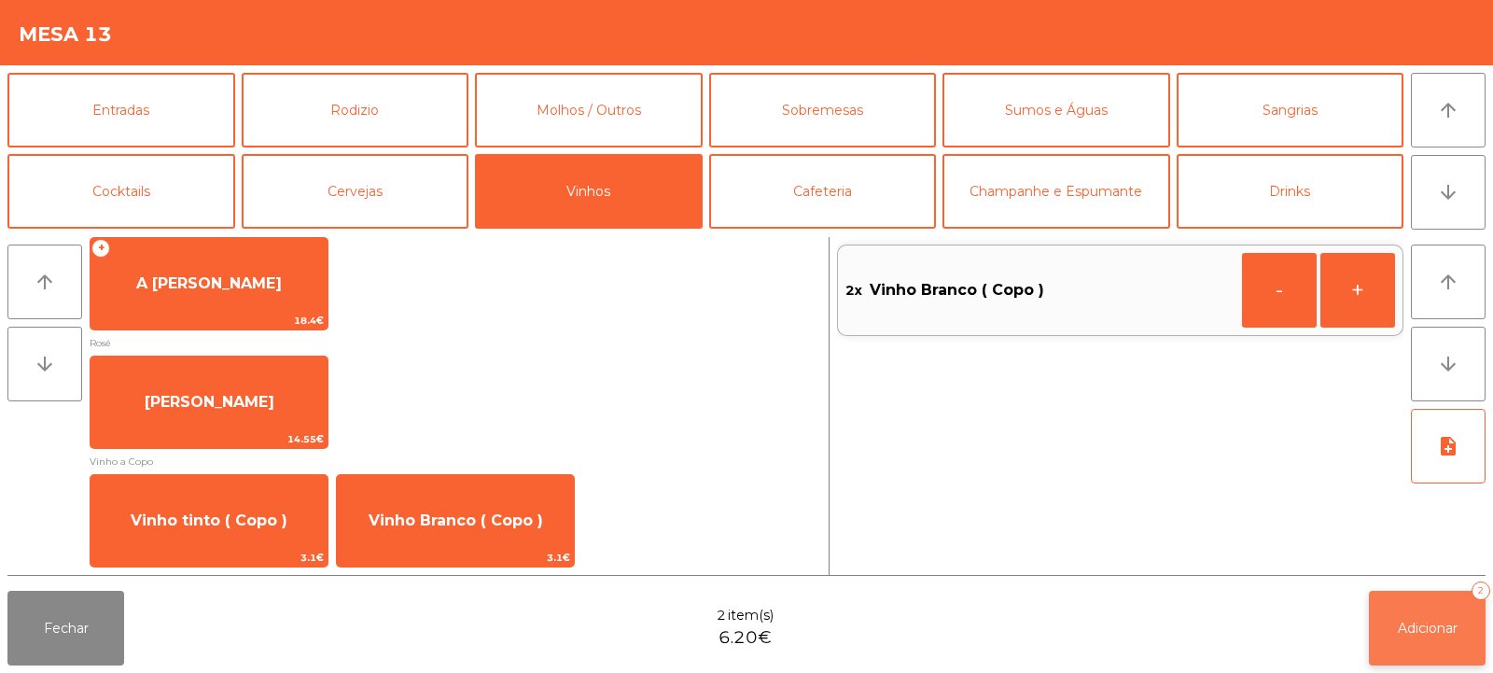
click at [1421, 650] on button "Adicionar 2" at bounding box center [1427, 628] width 117 height 75
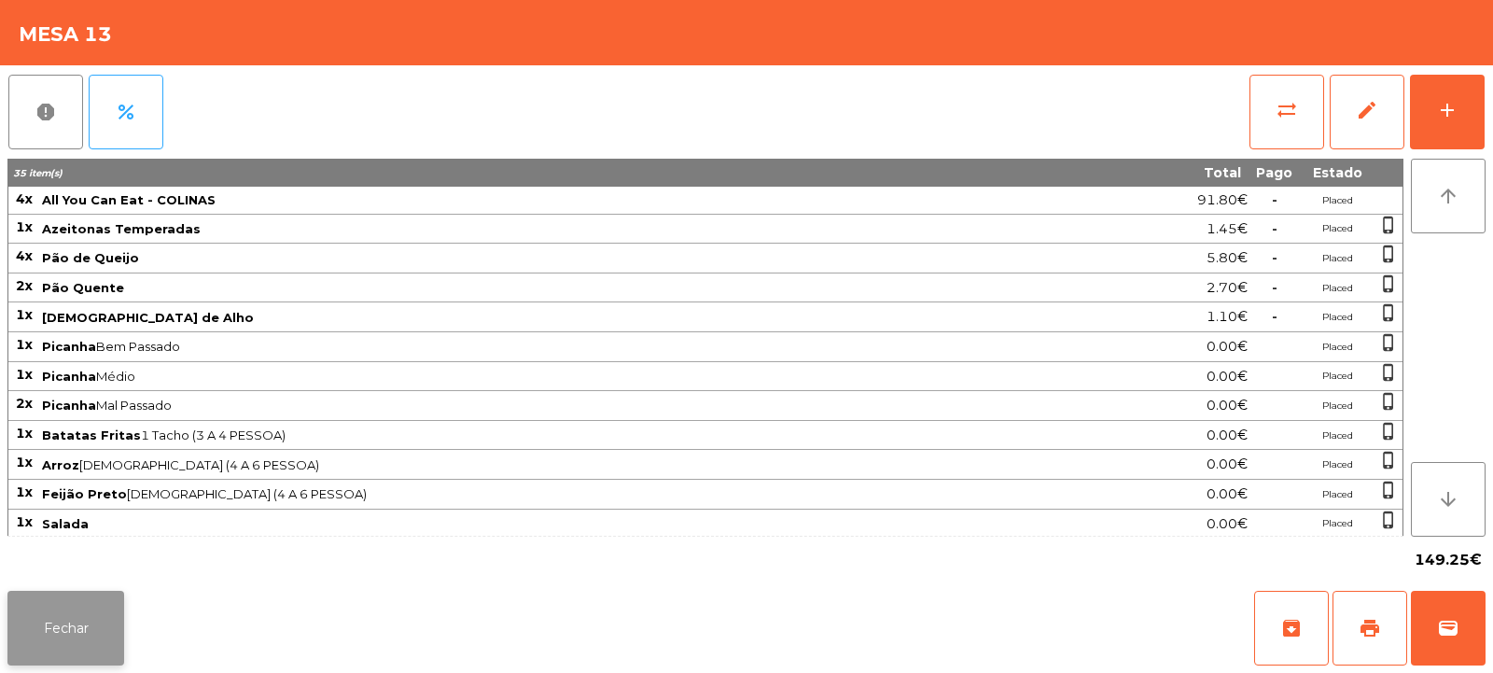
click at [67, 616] on button "Fechar" at bounding box center [65, 628] width 117 height 75
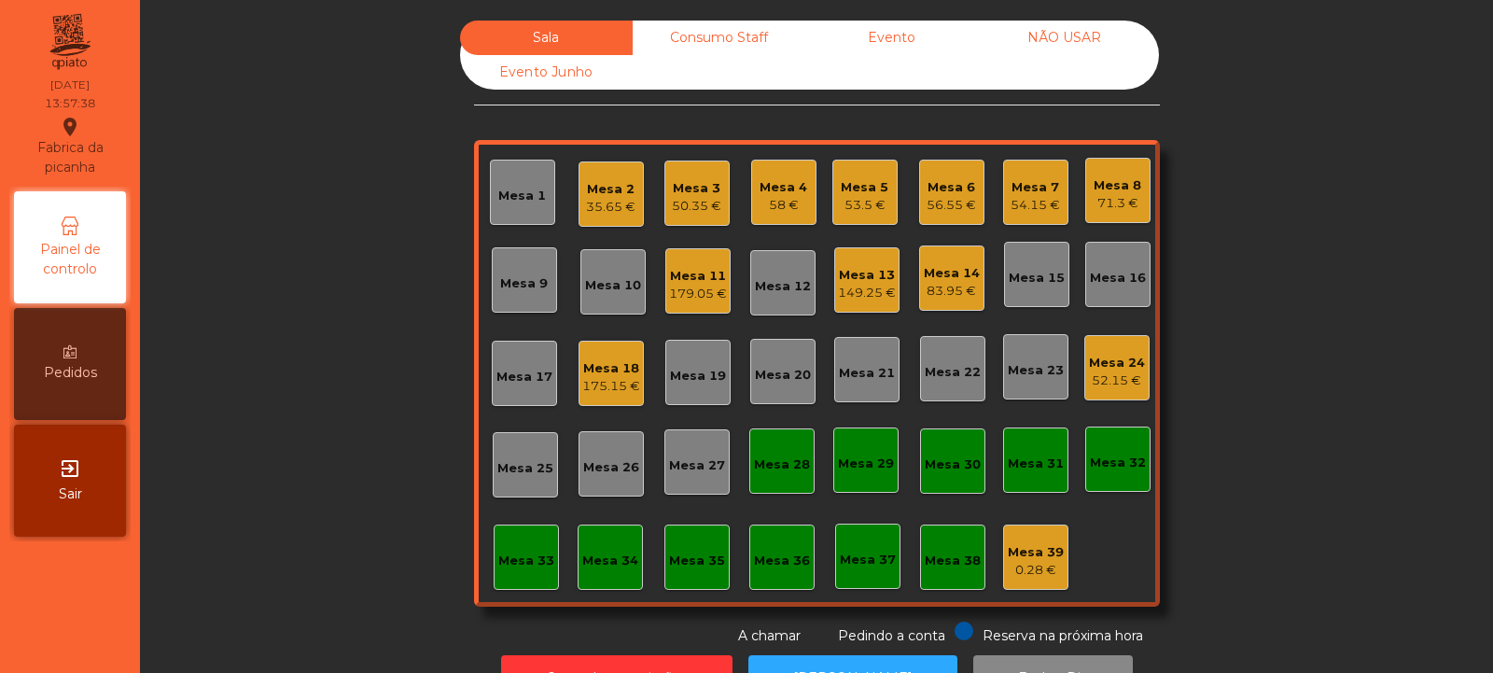
click at [1102, 205] on div "71.3 €" at bounding box center [1118, 203] width 48 height 19
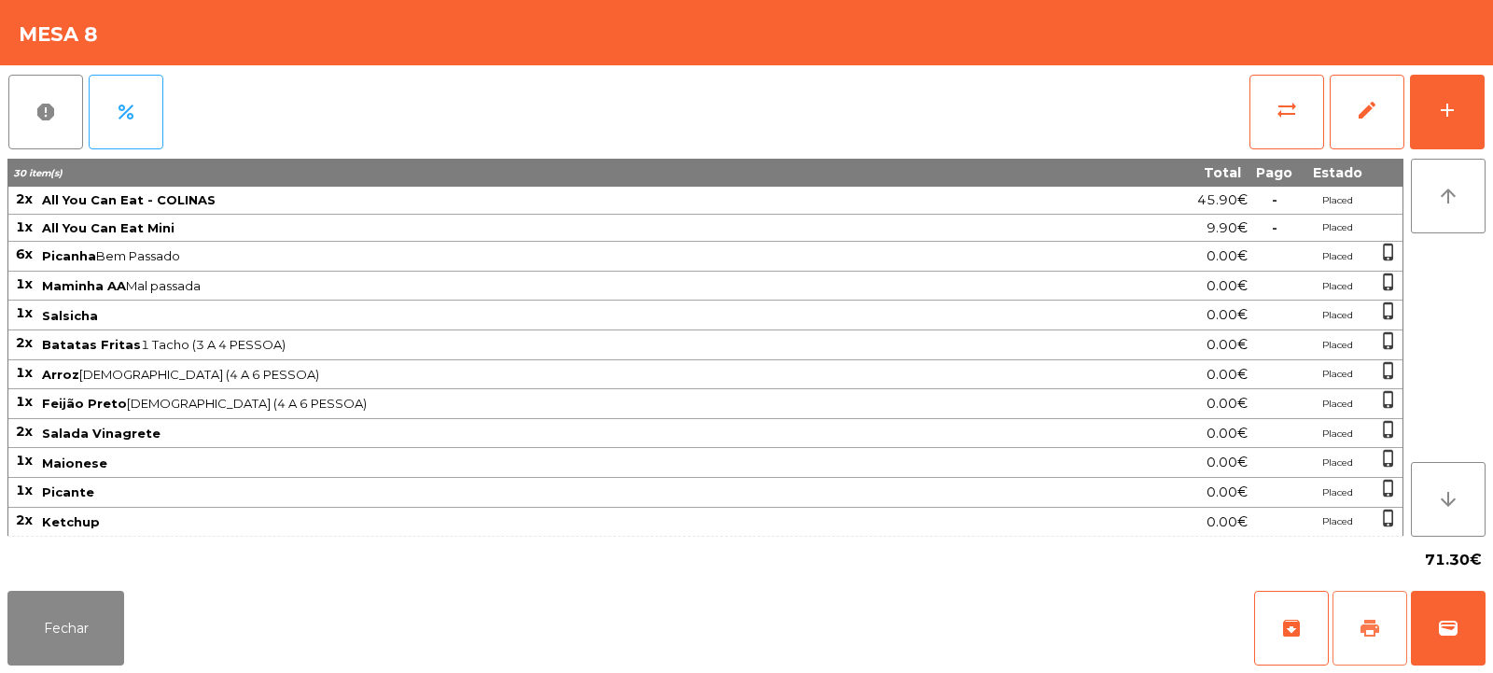
click at [1361, 648] on button "print" at bounding box center [1370, 628] width 75 height 75
click at [77, 632] on button "Fechar" at bounding box center [65, 628] width 117 height 75
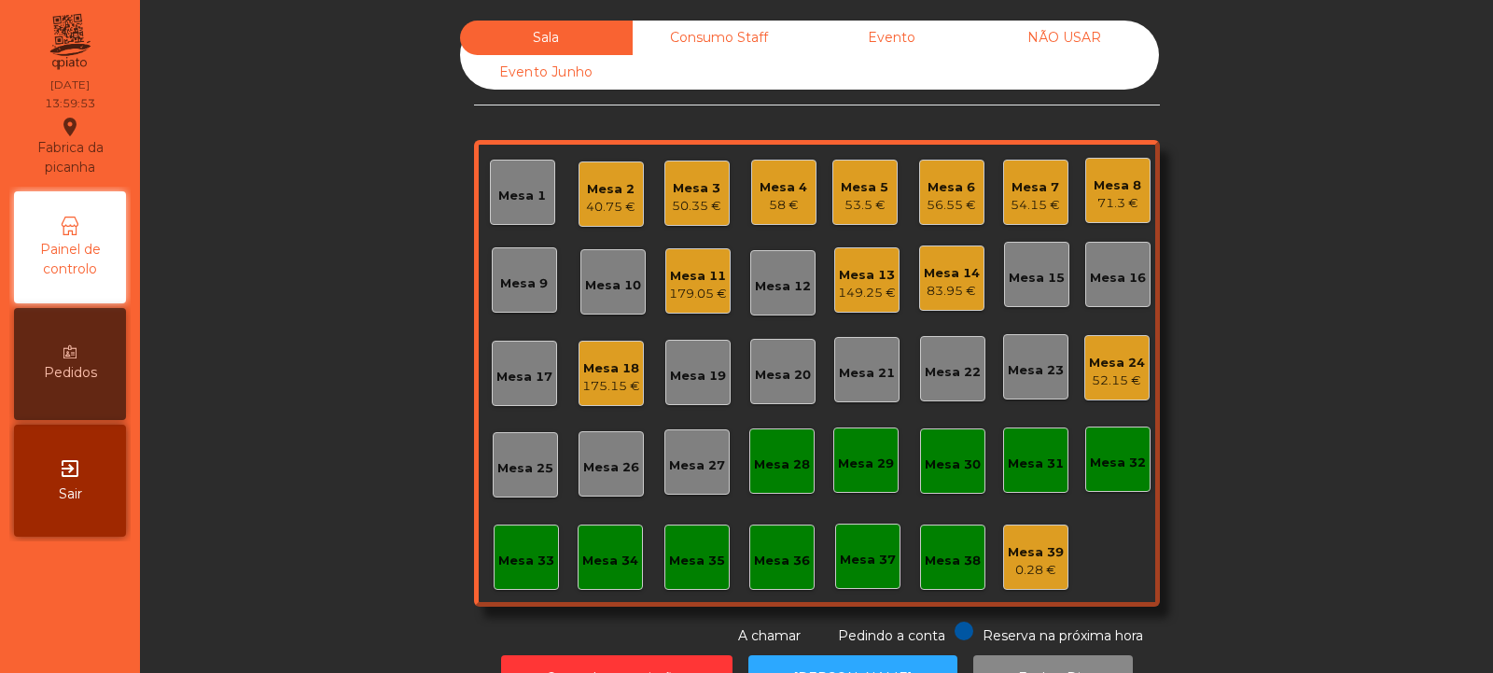
click at [1133, 192] on div "Mesa 8" at bounding box center [1118, 185] width 48 height 19
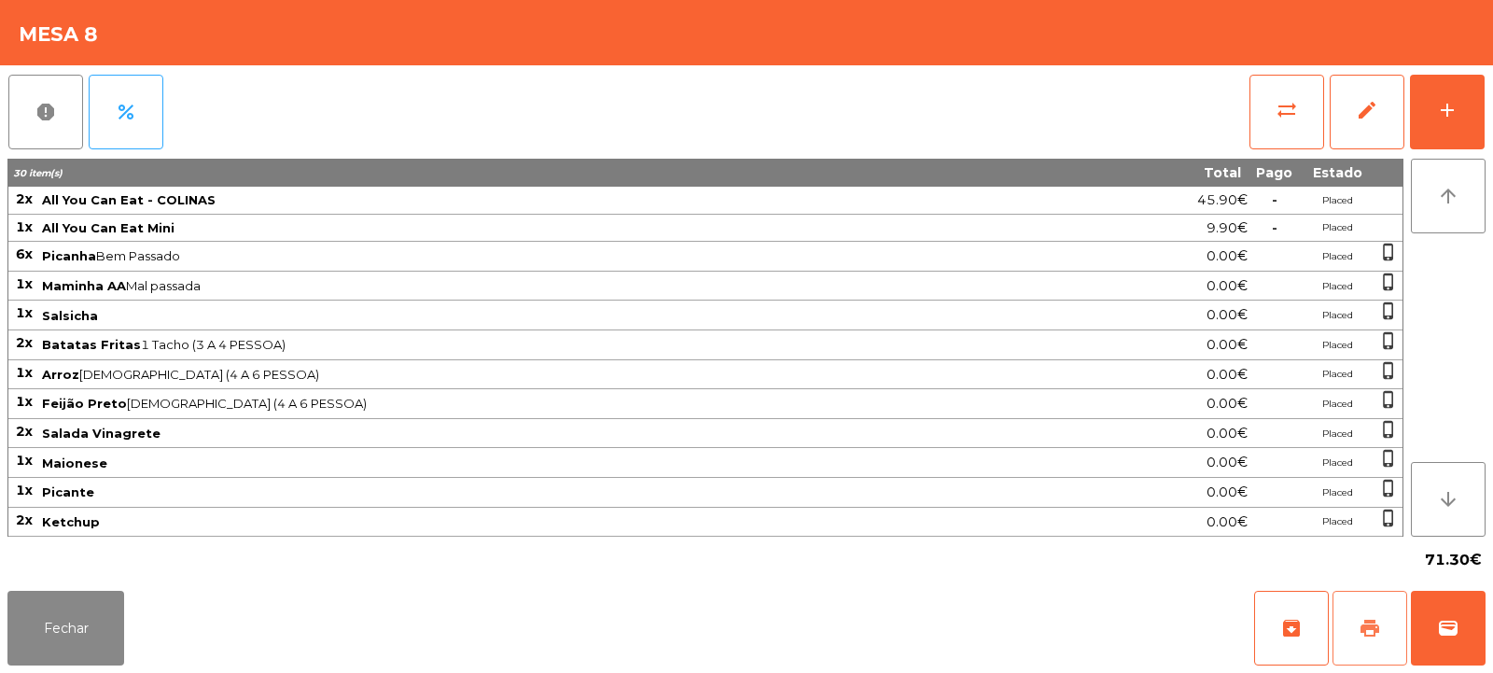
click at [1384, 611] on button "print" at bounding box center [1370, 628] width 75 height 75
click at [1284, 117] on span "sync_alt" at bounding box center [1287, 110] width 22 height 22
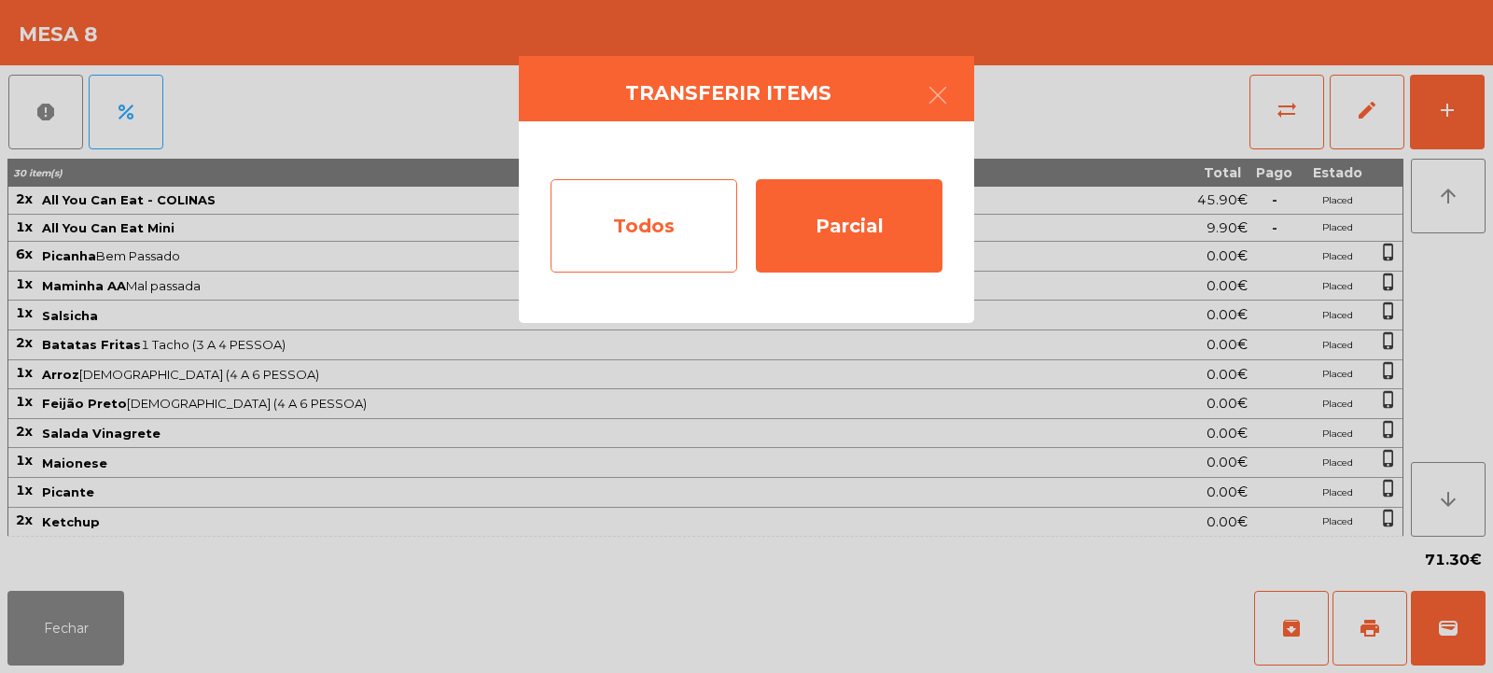
click at [641, 239] on div "Todos" at bounding box center [644, 225] width 187 height 93
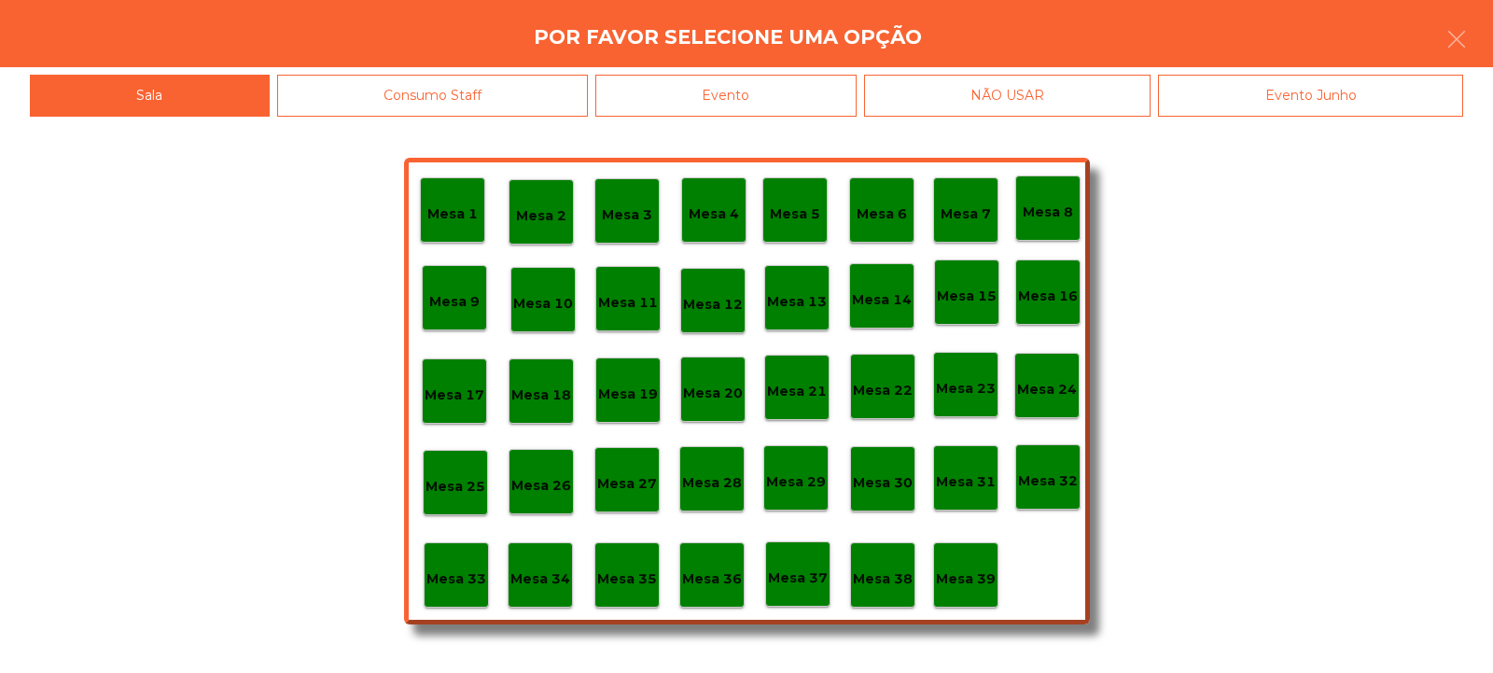
click at [752, 97] on div "Evento" at bounding box center [725, 96] width 261 height 42
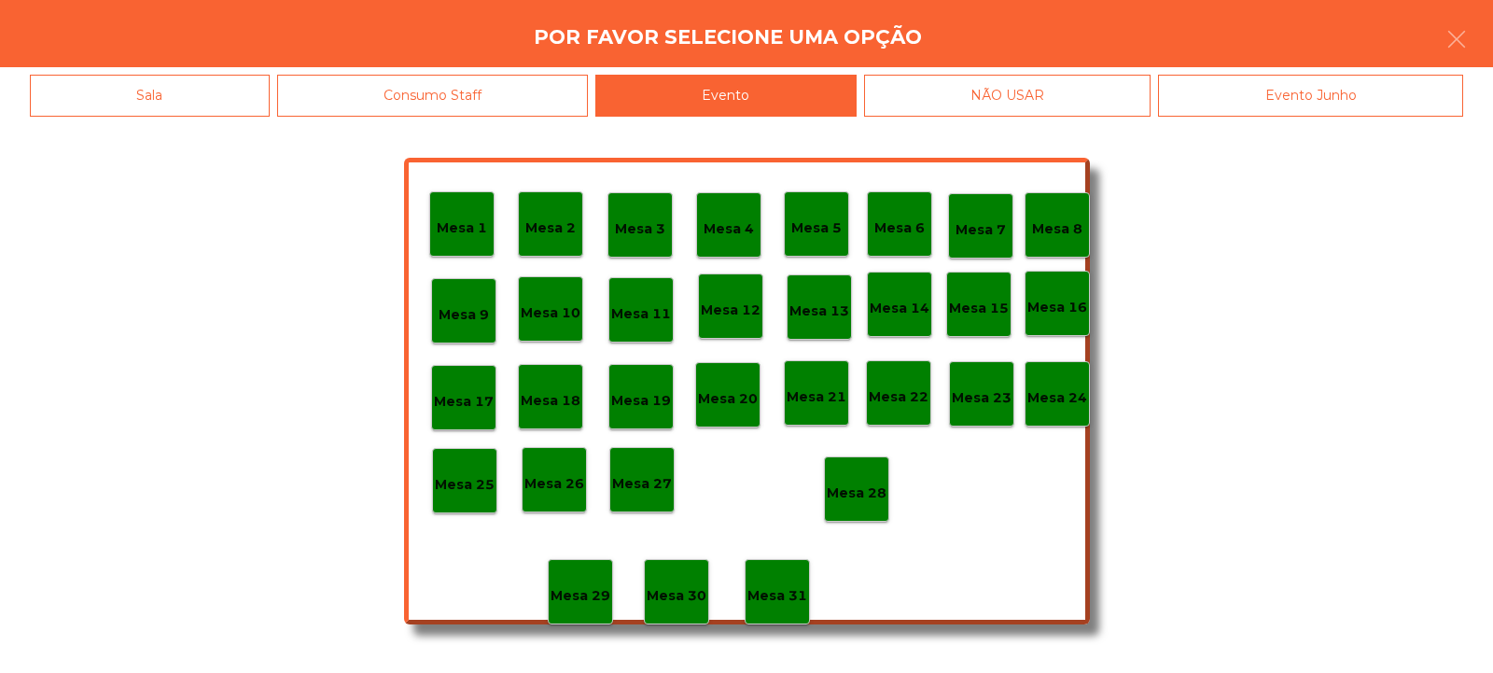
click at [854, 483] on p "Mesa 28" at bounding box center [857, 493] width 60 height 21
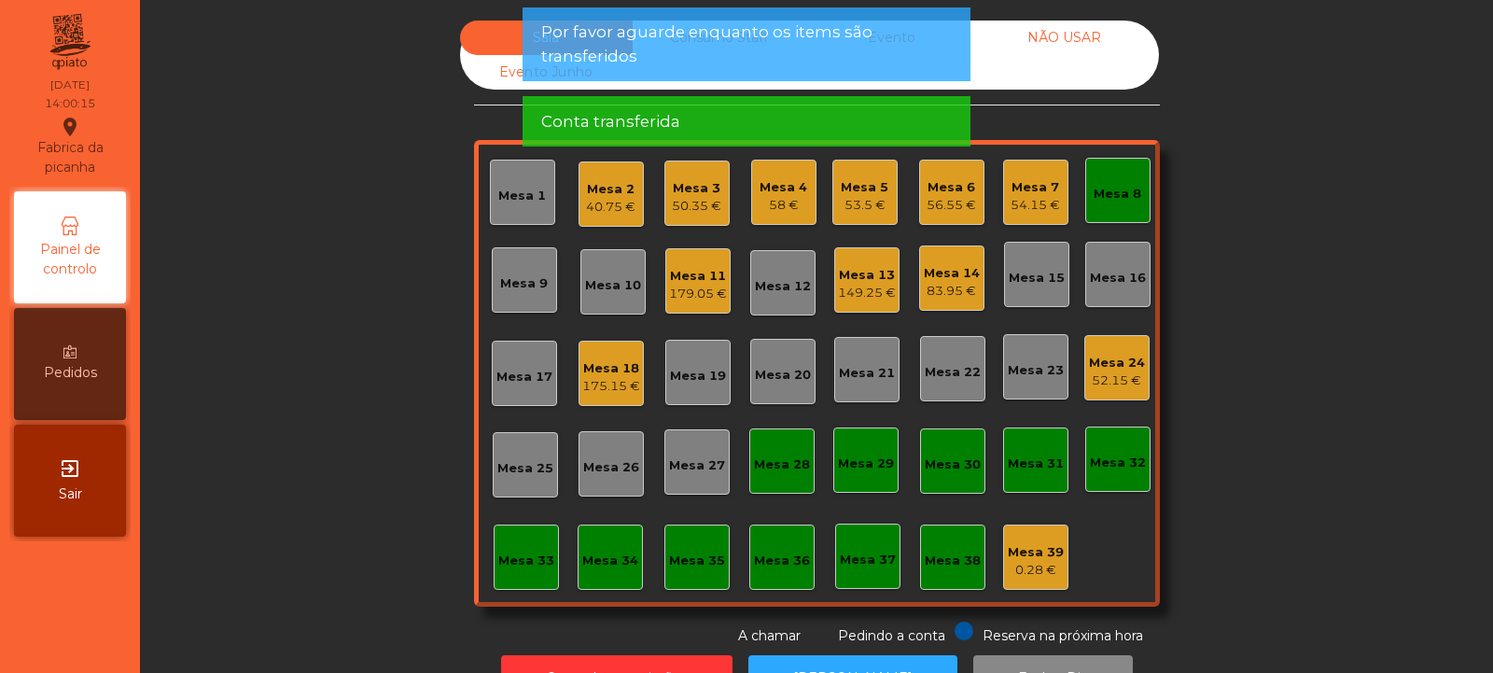
scroll to position [63, 0]
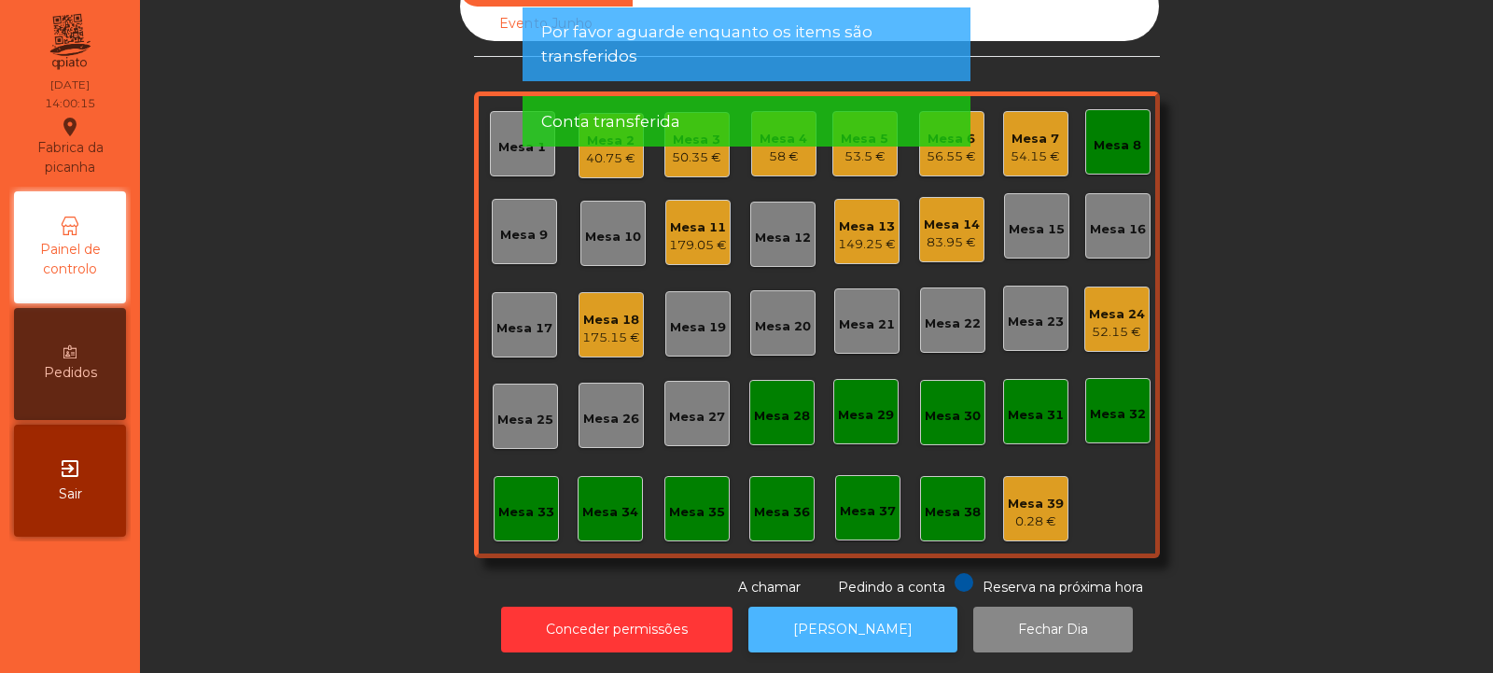
click at [848, 607] on button "[PERSON_NAME]" at bounding box center [853, 630] width 209 height 46
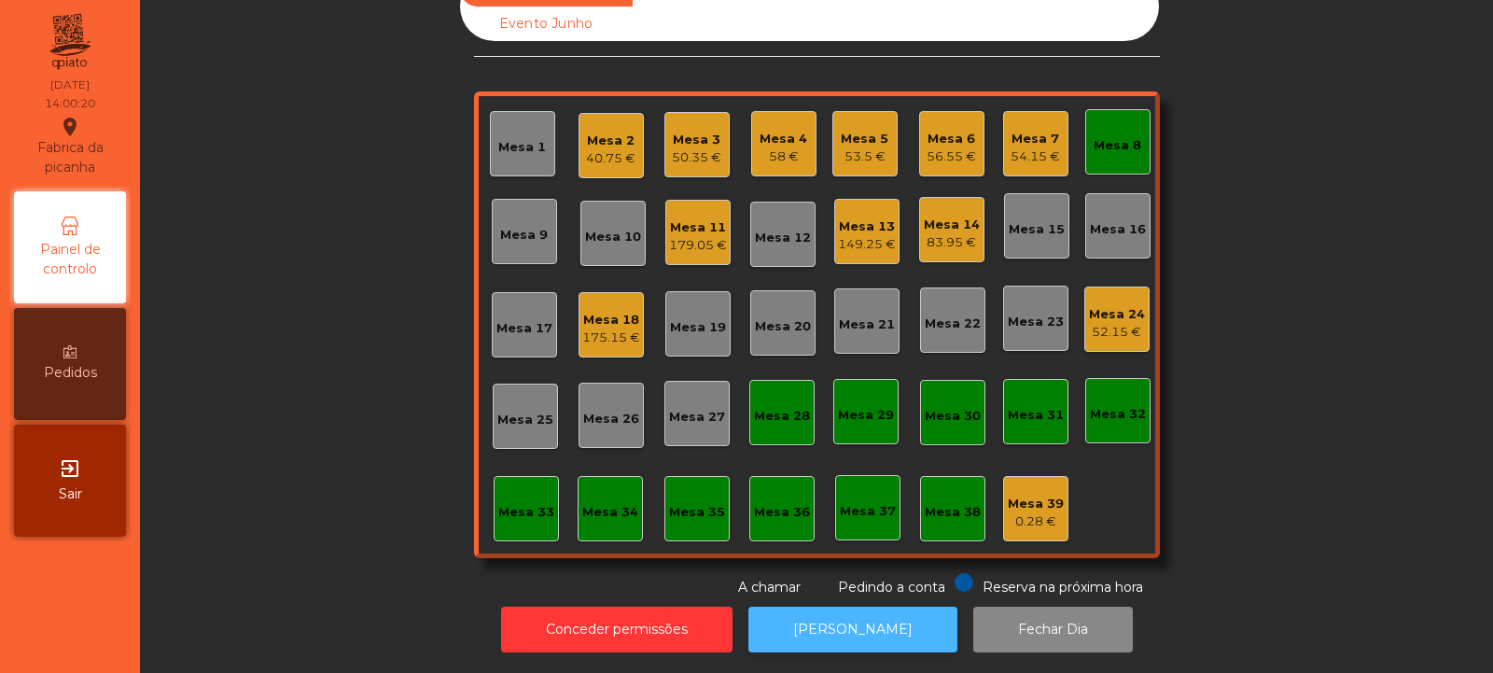
scroll to position [0, 0]
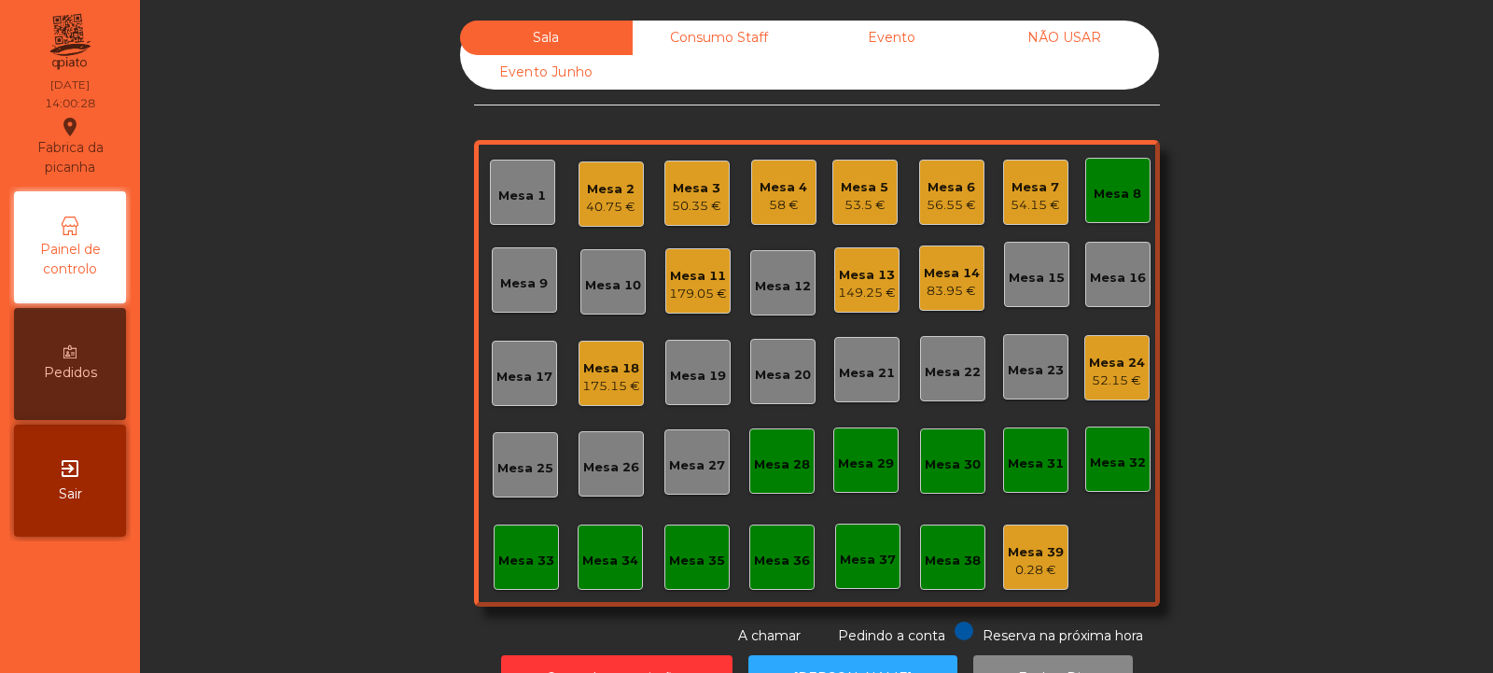
click at [762, 209] on div "58 €" at bounding box center [784, 205] width 48 height 19
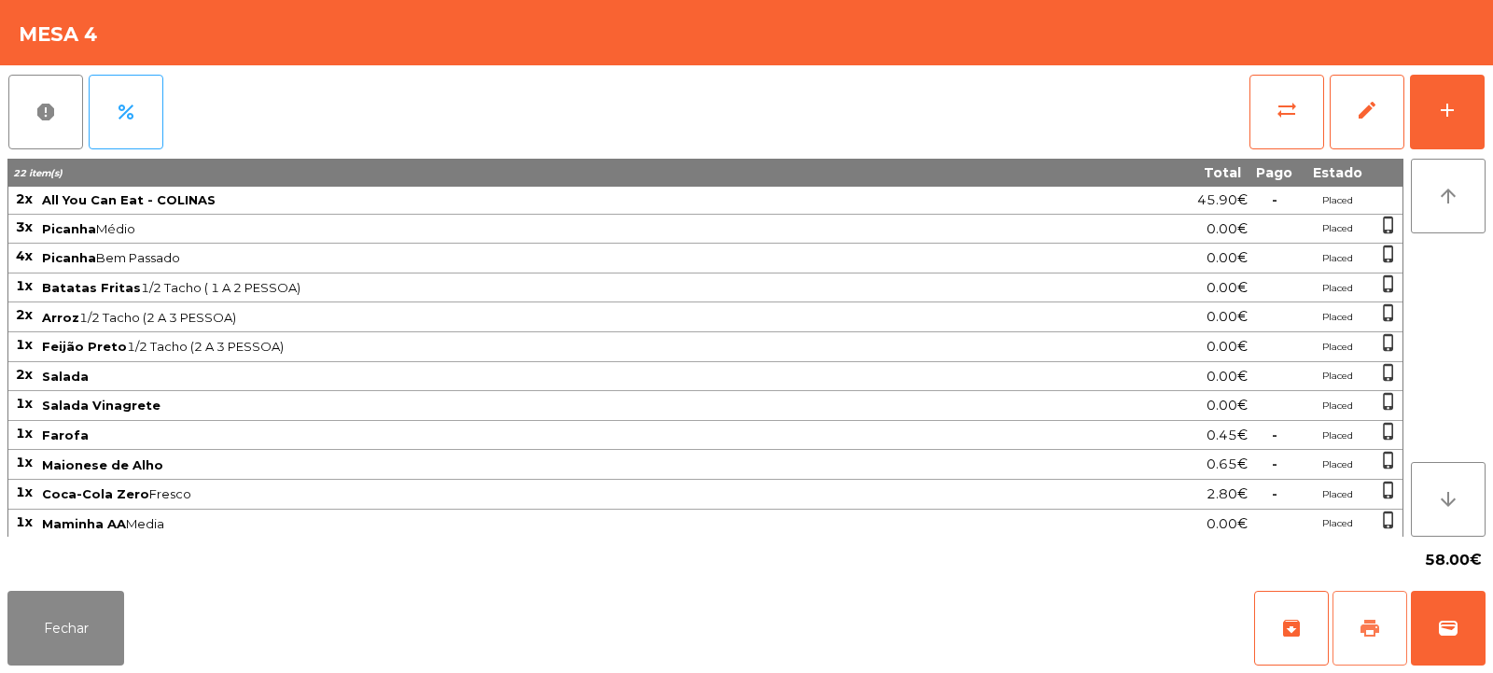
click at [1359, 630] on span "print" at bounding box center [1370, 628] width 22 height 22
click at [1450, 629] on span "wallet" at bounding box center [1448, 628] width 22 height 22
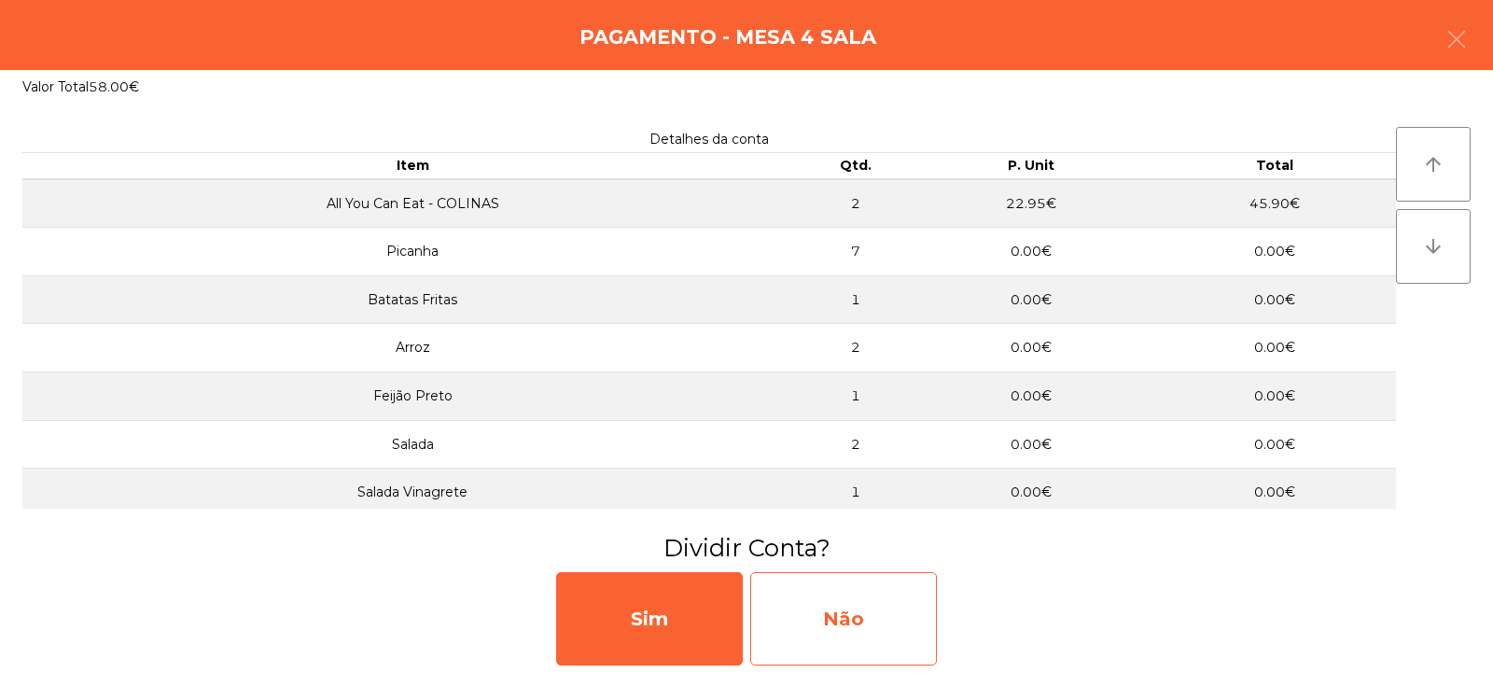
click at [875, 637] on div "Não" at bounding box center [843, 618] width 187 height 93
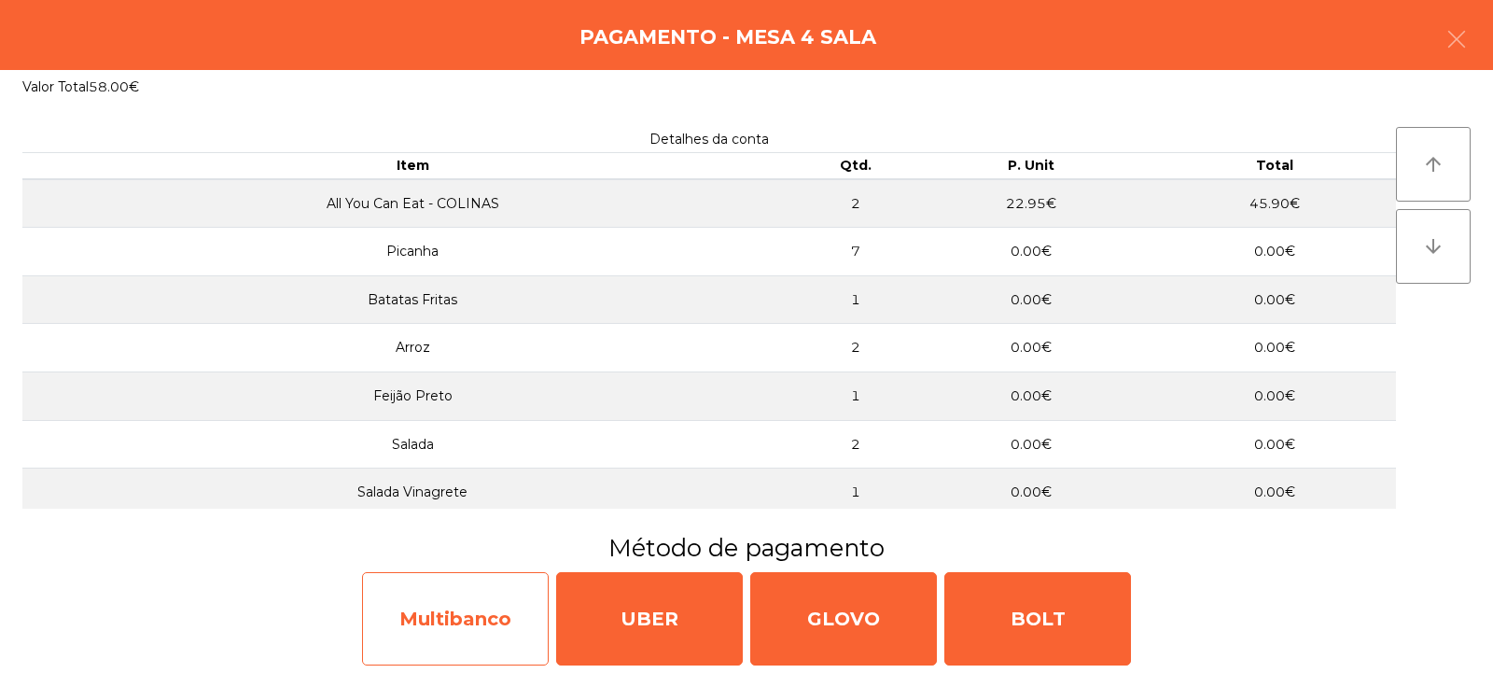
click at [503, 623] on div "Multibanco" at bounding box center [455, 618] width 187 height 93
select select "**"
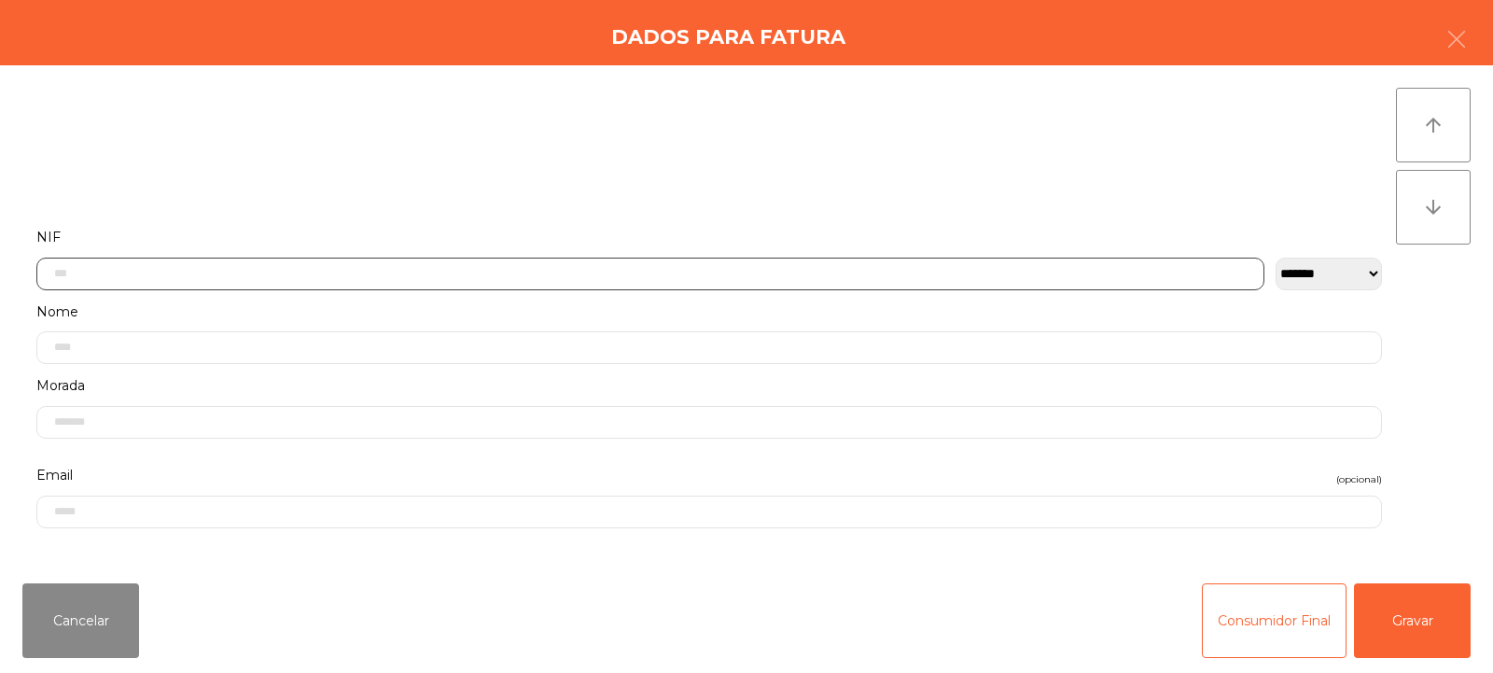
click at [595, 267] on input "text" at bounding box center [650, 274] width 1228 height 33
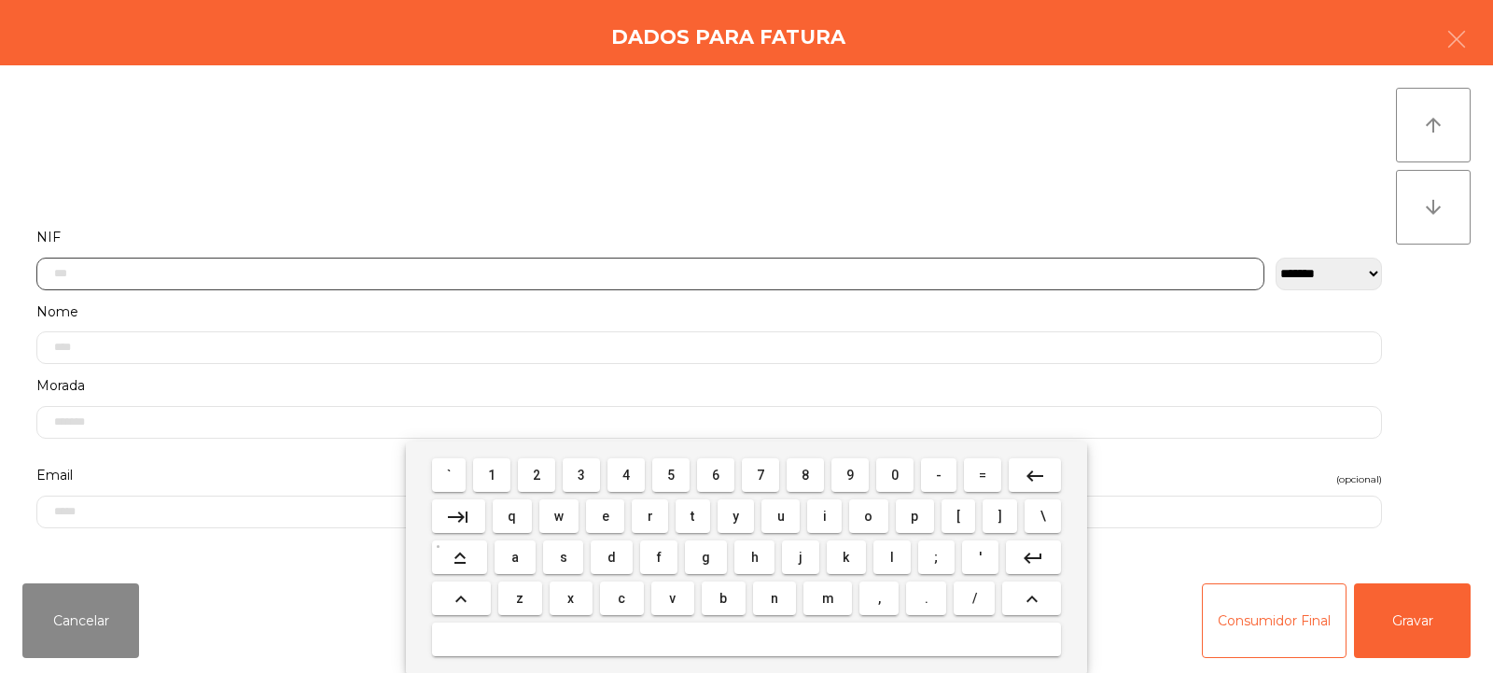
scroll to position [136, 0]
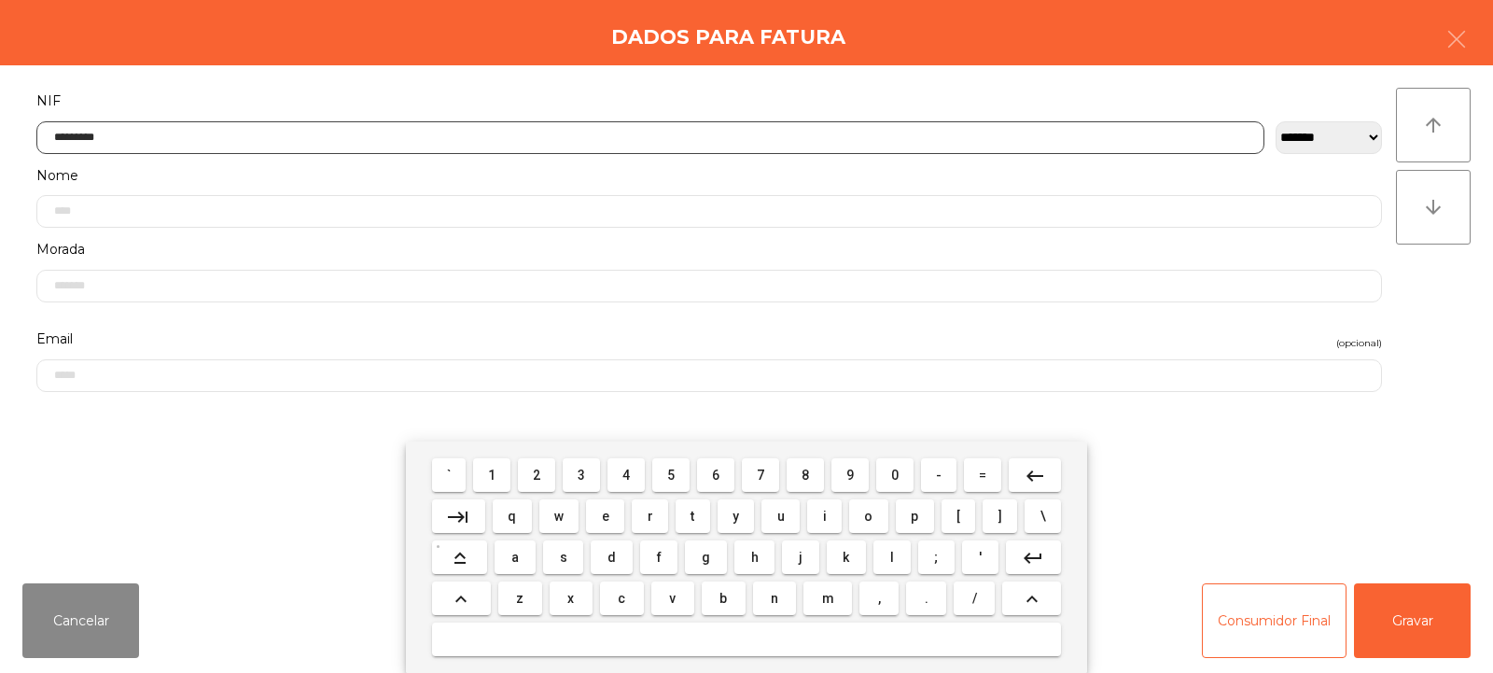
type input "*********"
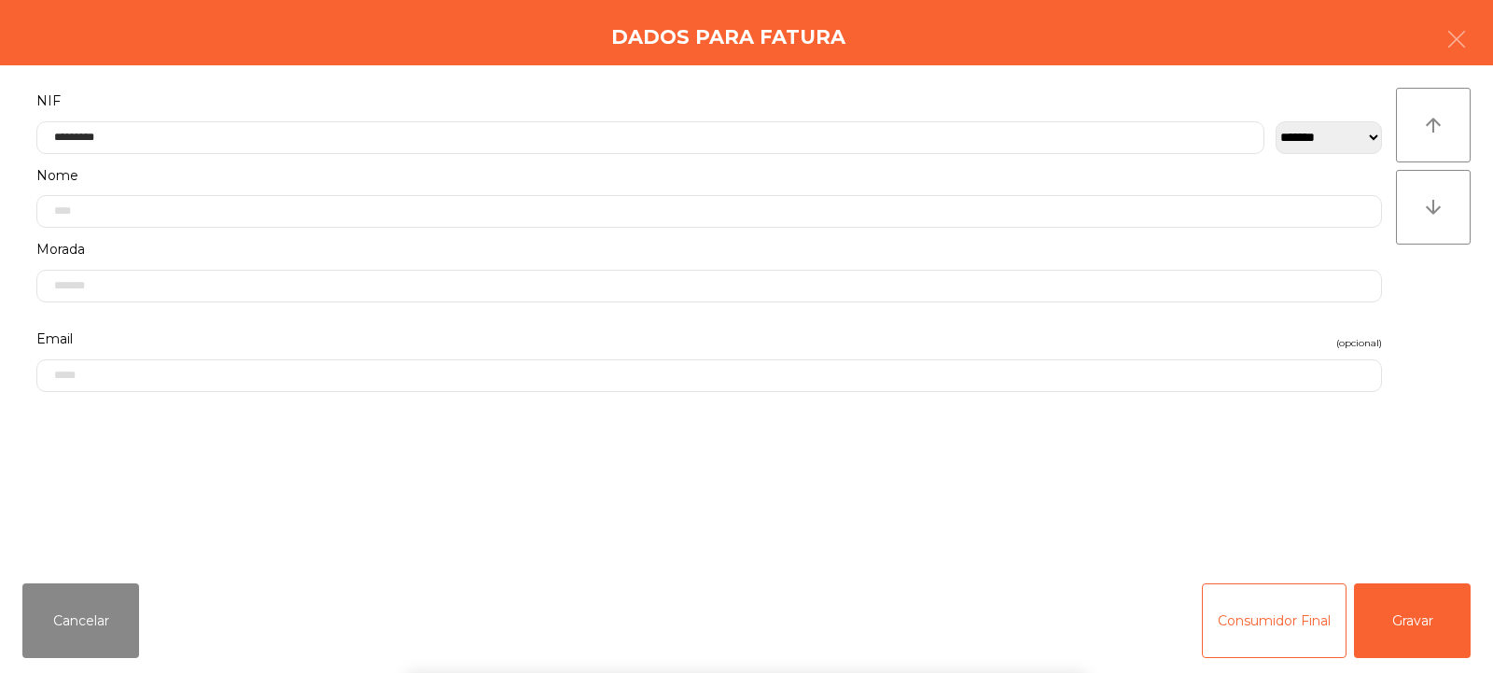
click at [1442, 301] on div "arrow_upward arrow_downward" at bounding box center [1433, 317] width 75 height 458
click at [1399, 610] on button "Gravar" at bounding box center [1412, 620] width 117 height 75
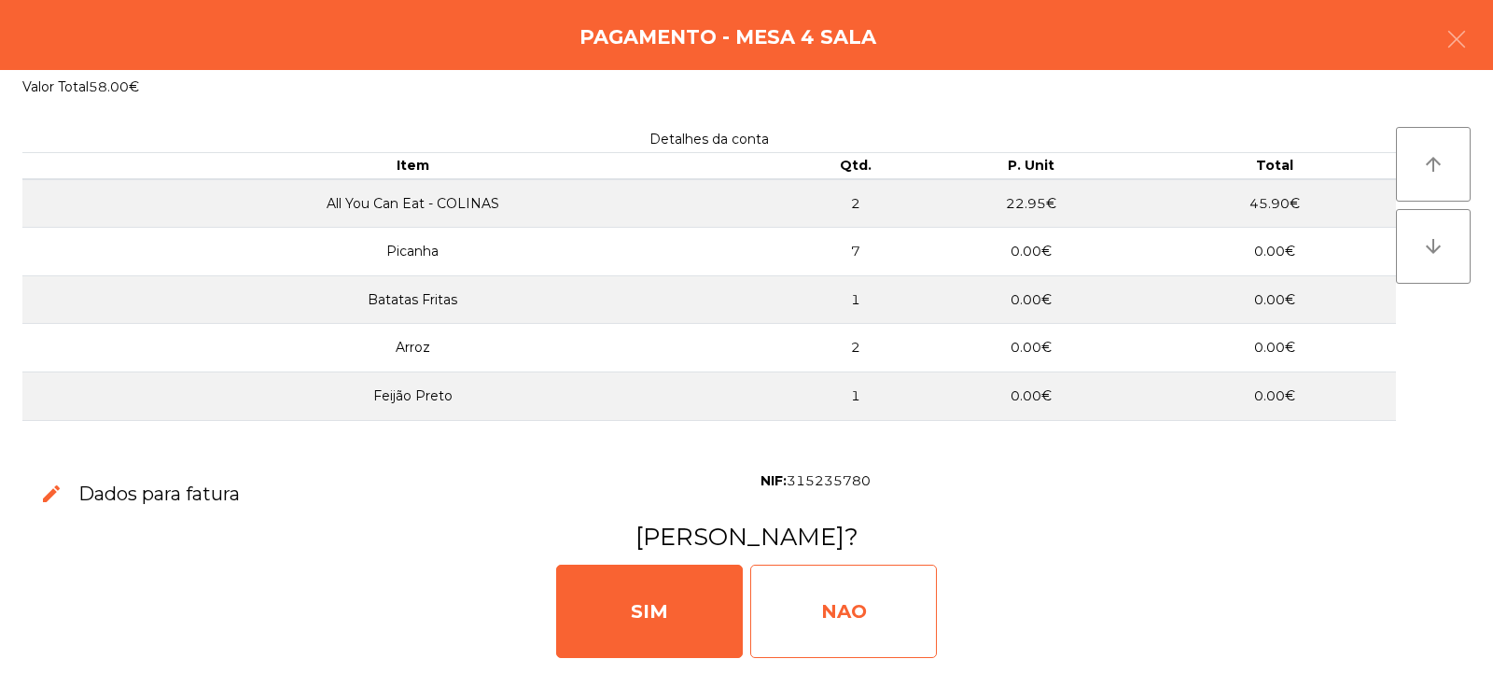
click at [847, 618] on div "NAO" at bounding box center [843, 611] width 187 height 93
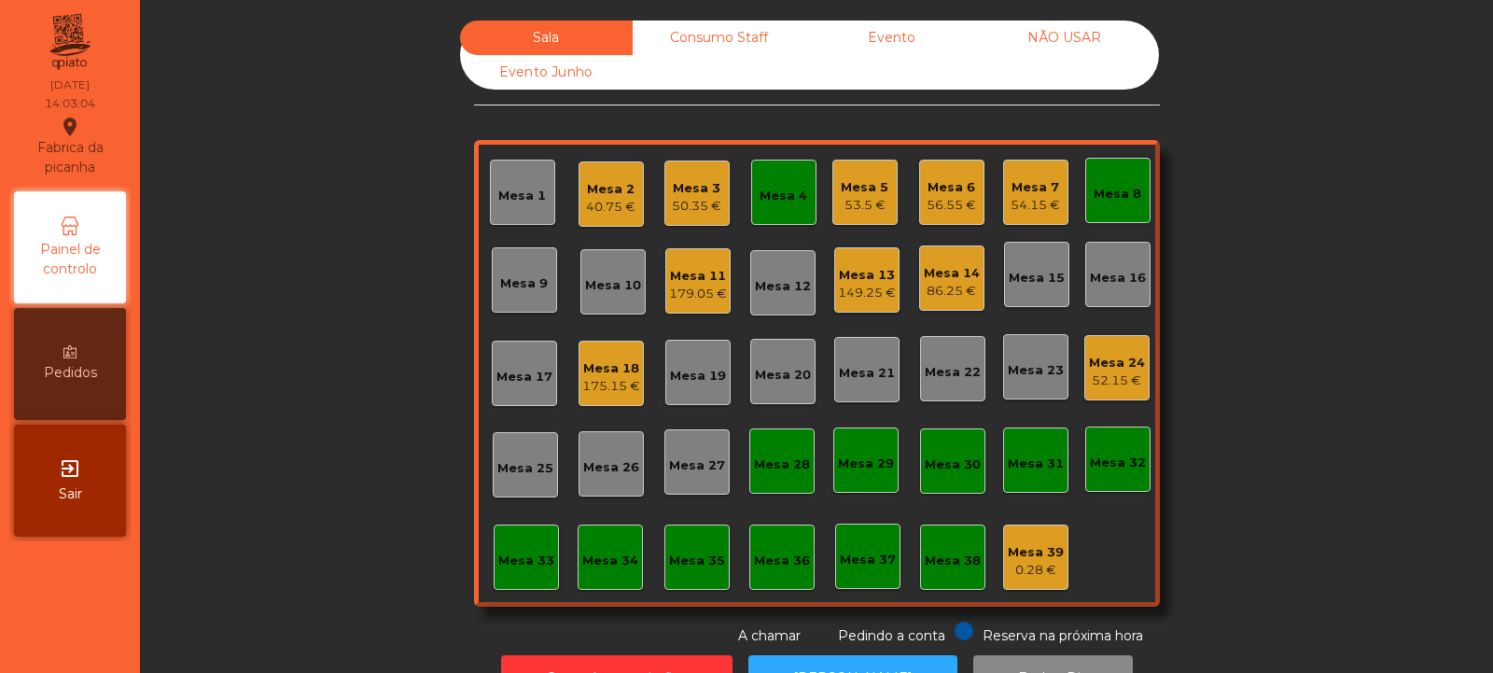
click at [606, 206] on div "40.75 €" at bounding box center [610, 207] width 49 height 19
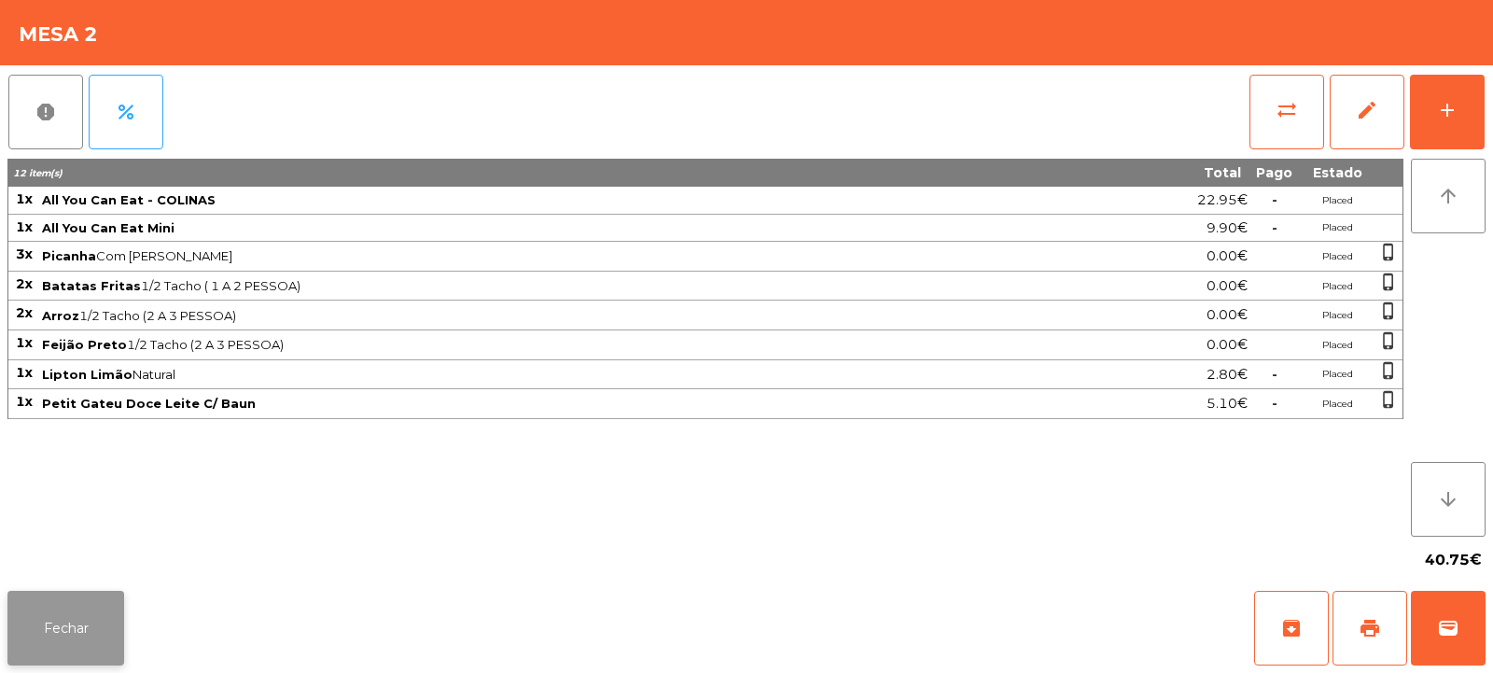
click at [84, 622] on button "Fechar" at bounding box center [65, 628] width 117 height 75
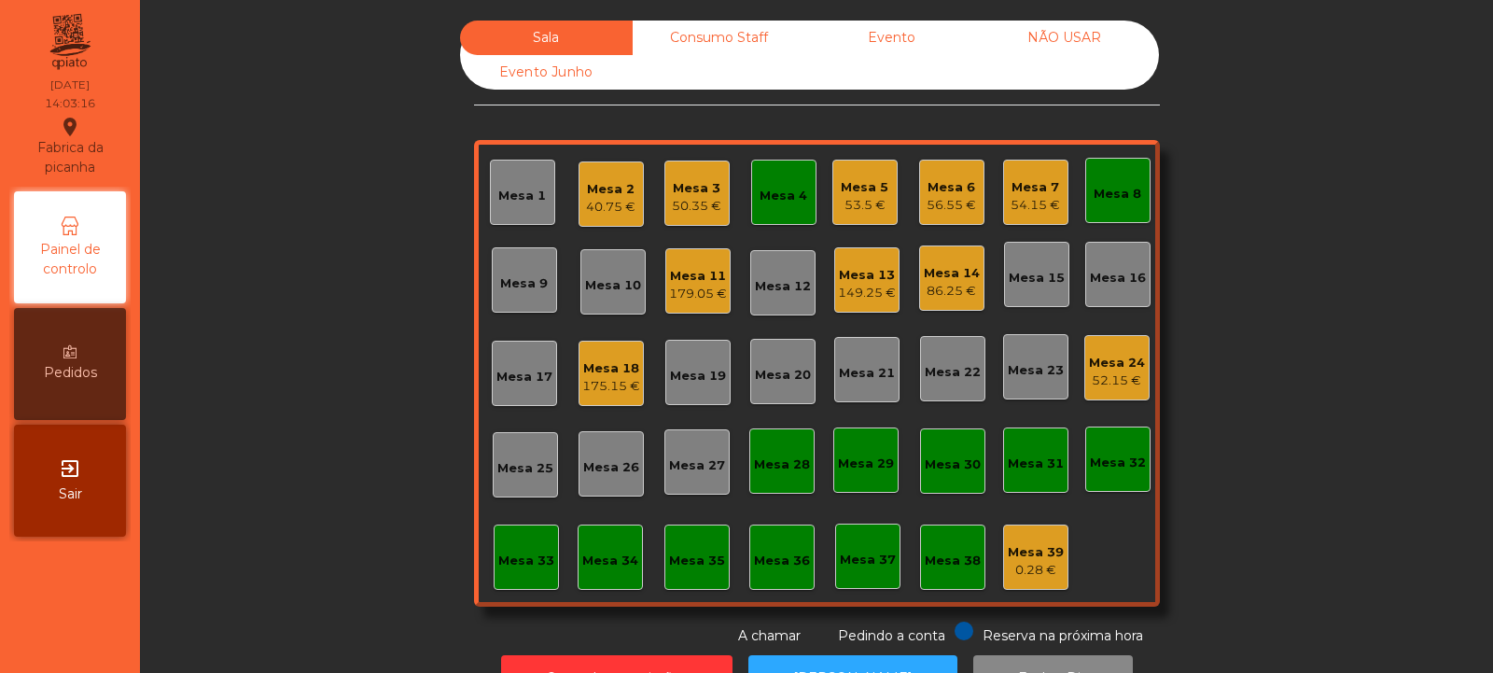
click at [853, 190] on div "Mesa 5" at bounding box center [865, 187] width 48 height 19
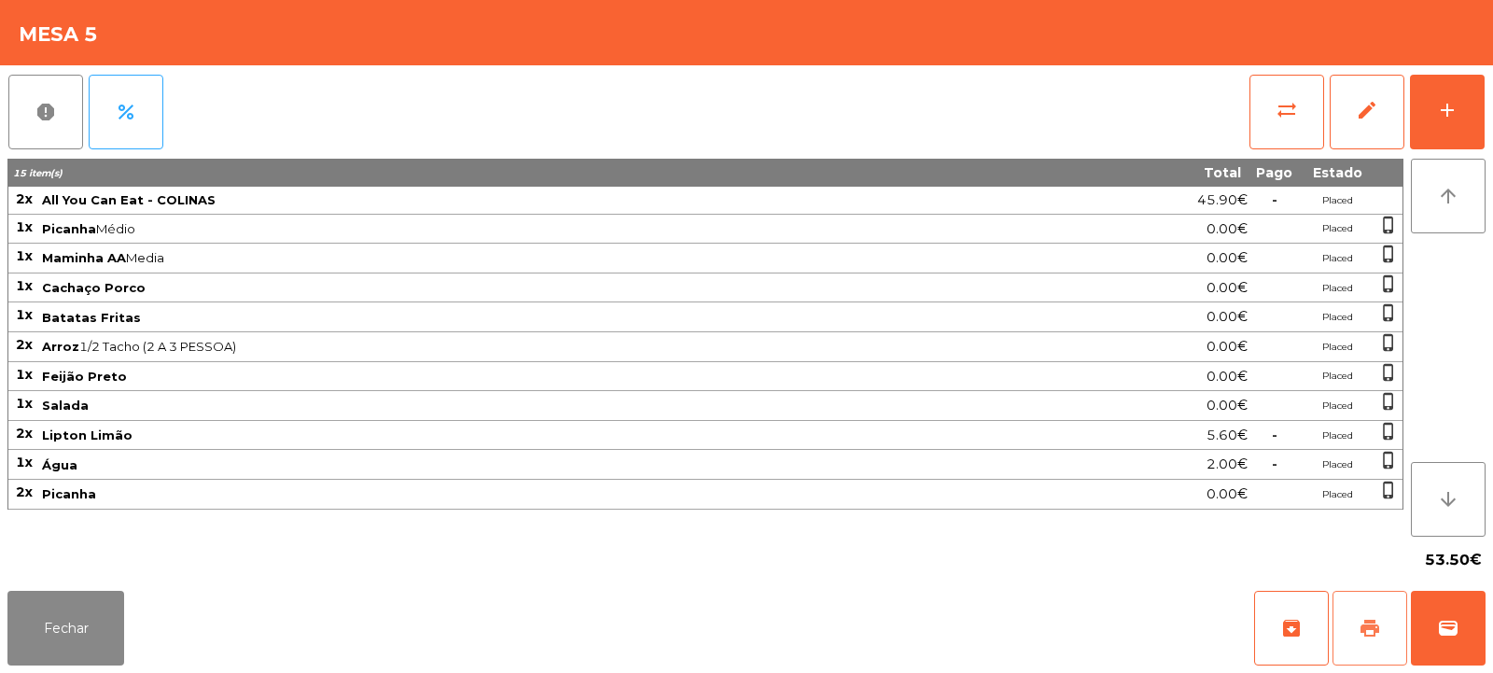
click at [1370, 632] on span "print" at bounding box center [1370, 628] width 22 height 22
click at [1463, 620] on button "wallet" at bounding box center [1448, 628] width 75 height 75
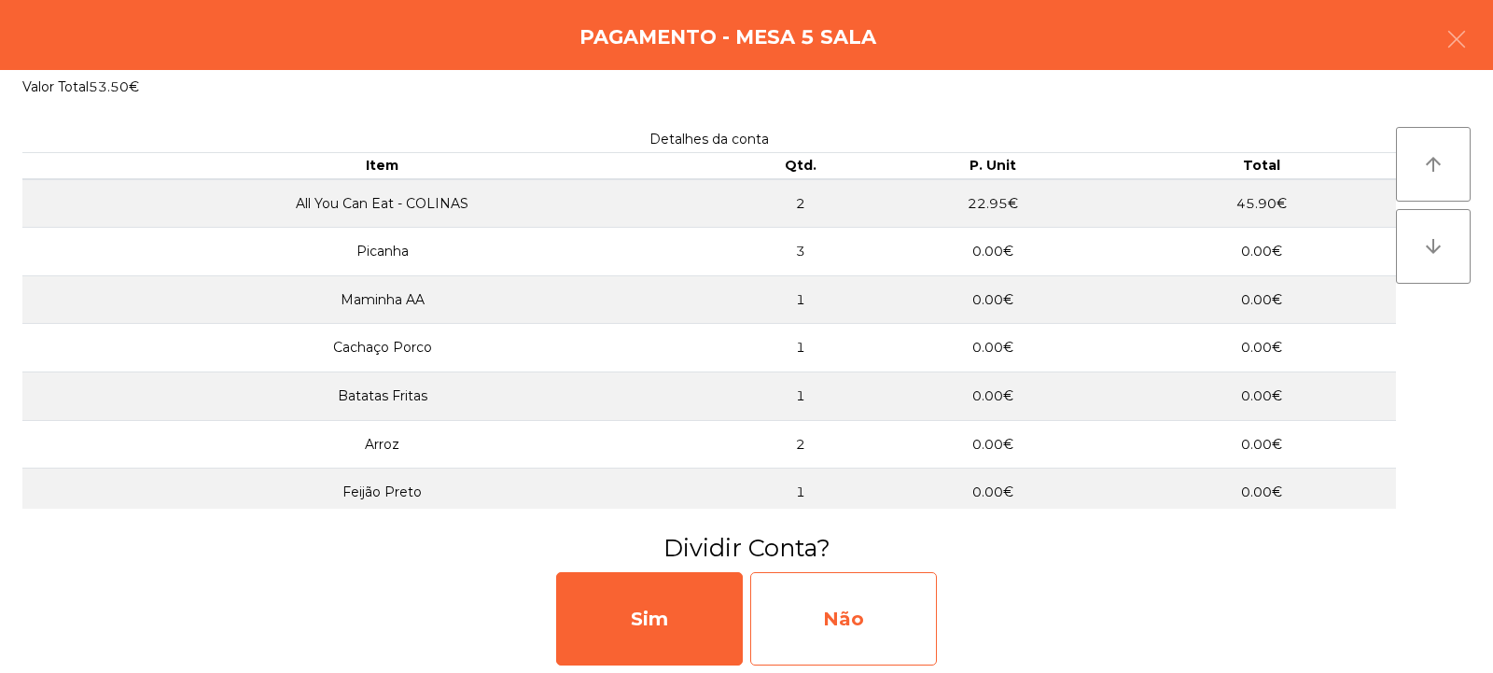
click at [879, 578] on div "Não" at bounding box center [843, 618] width 187 height 93
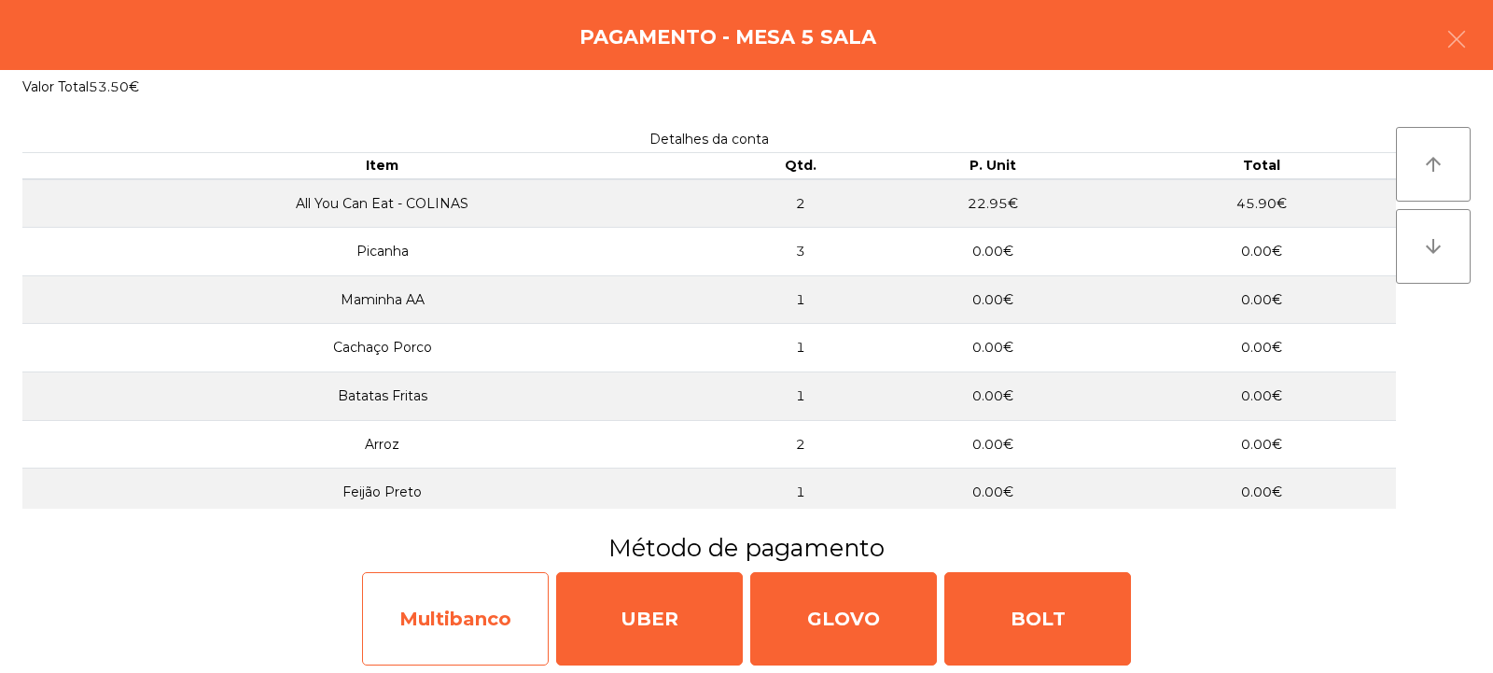
click at [495, 609] on div "Multibanco" at bounding box center [455, 618] width 187 height 93
select select "**"
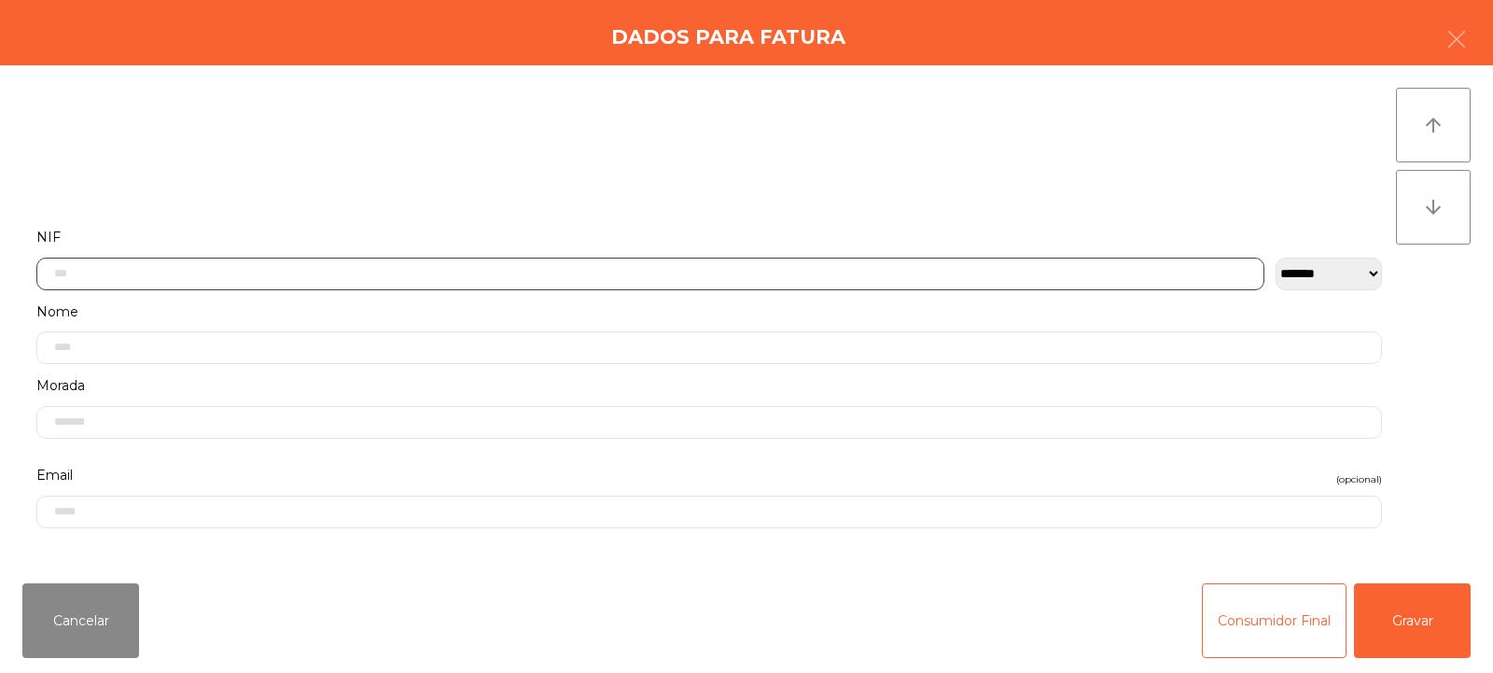
click at [608, 278] on input "text" at bounding box center [650, 274] width 1228 height 33
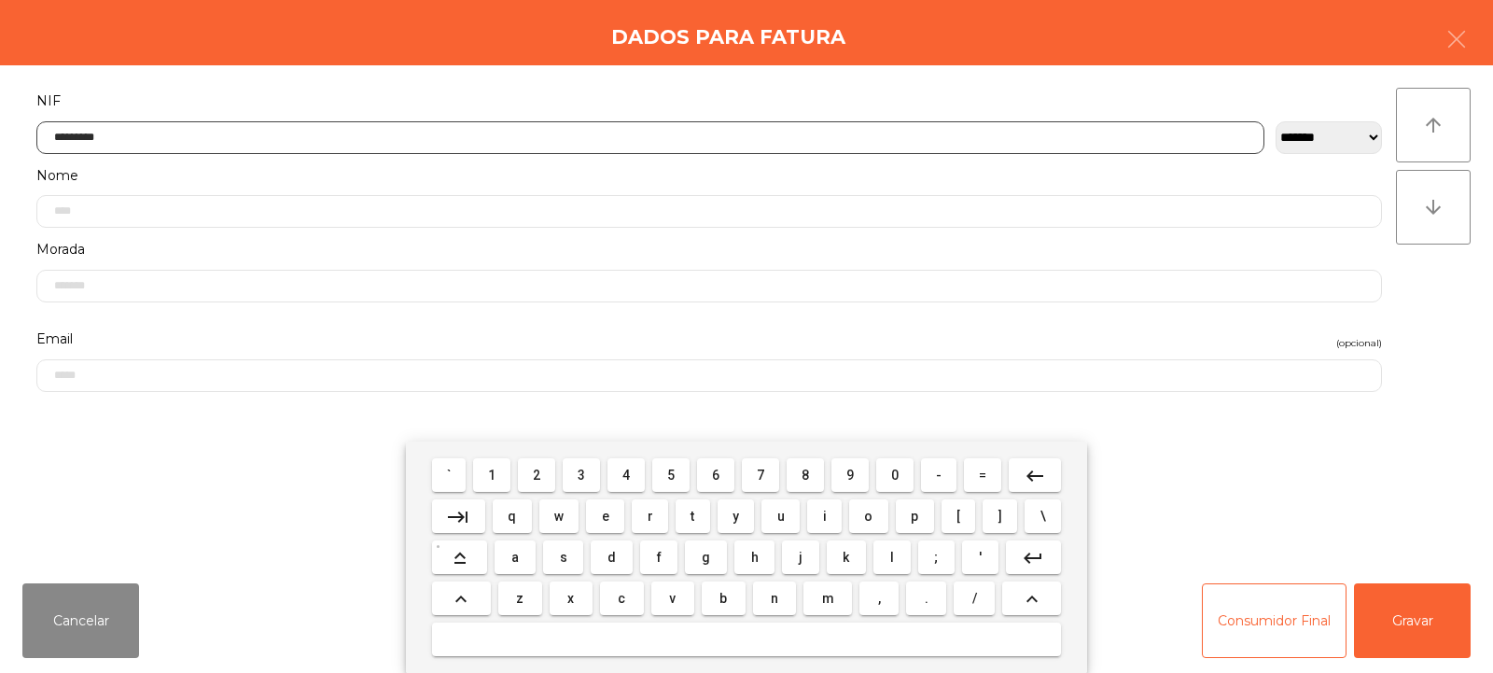
type input "*********"
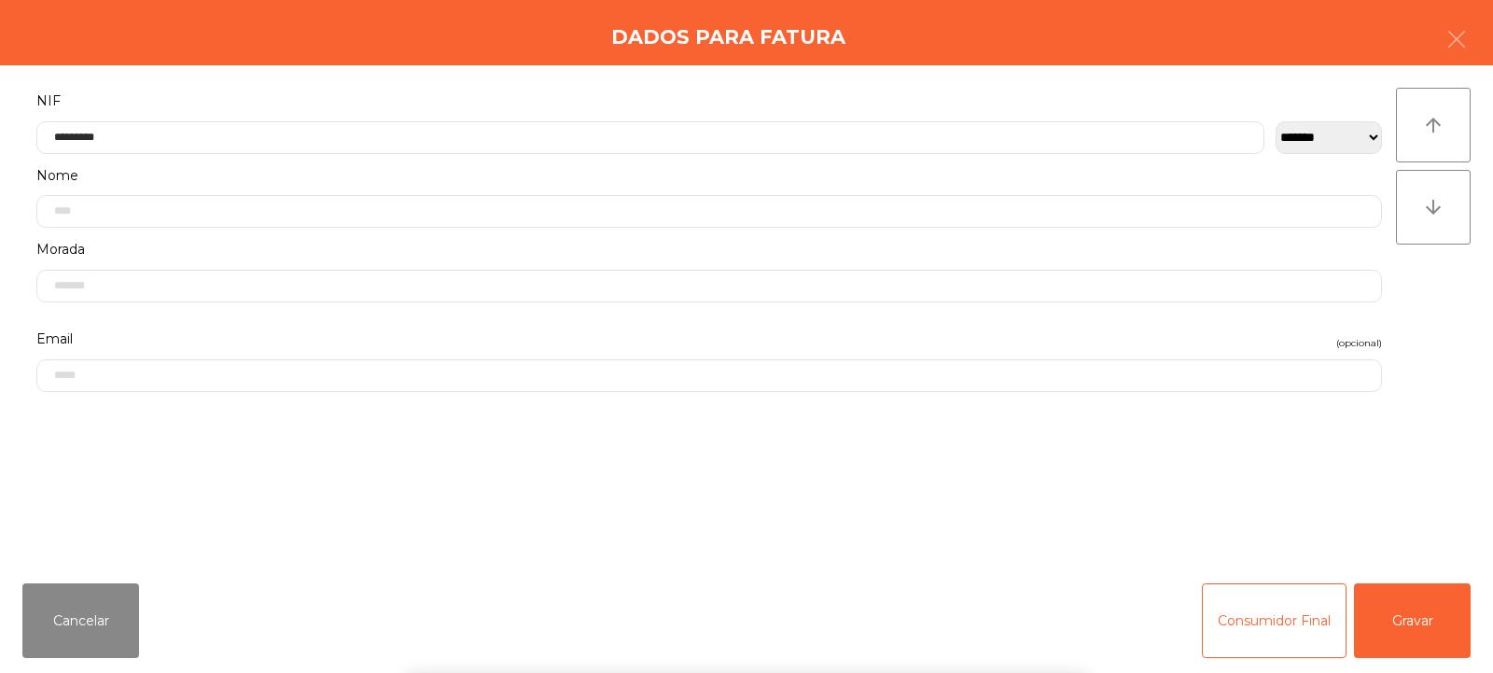
click at [1423, 288] on div "arrow_upward arrow_downward" at bounding box center [1433, 317] width 75 height 458
click at [1428, 615] on button "Gravar" at bounding box center [1412, 620] width 117 height 75
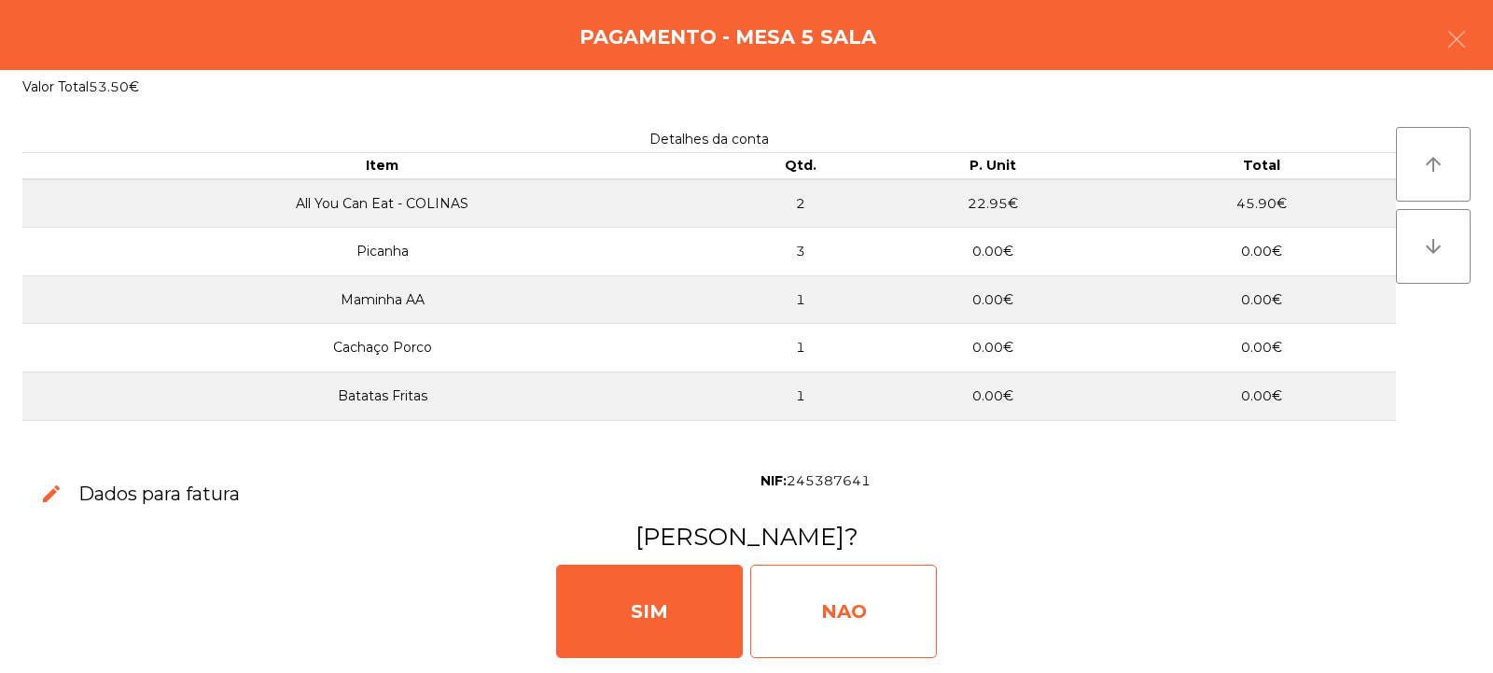
click at [847, 608] on div "NAO" at bounding box center [843, 611] width 187 height 93
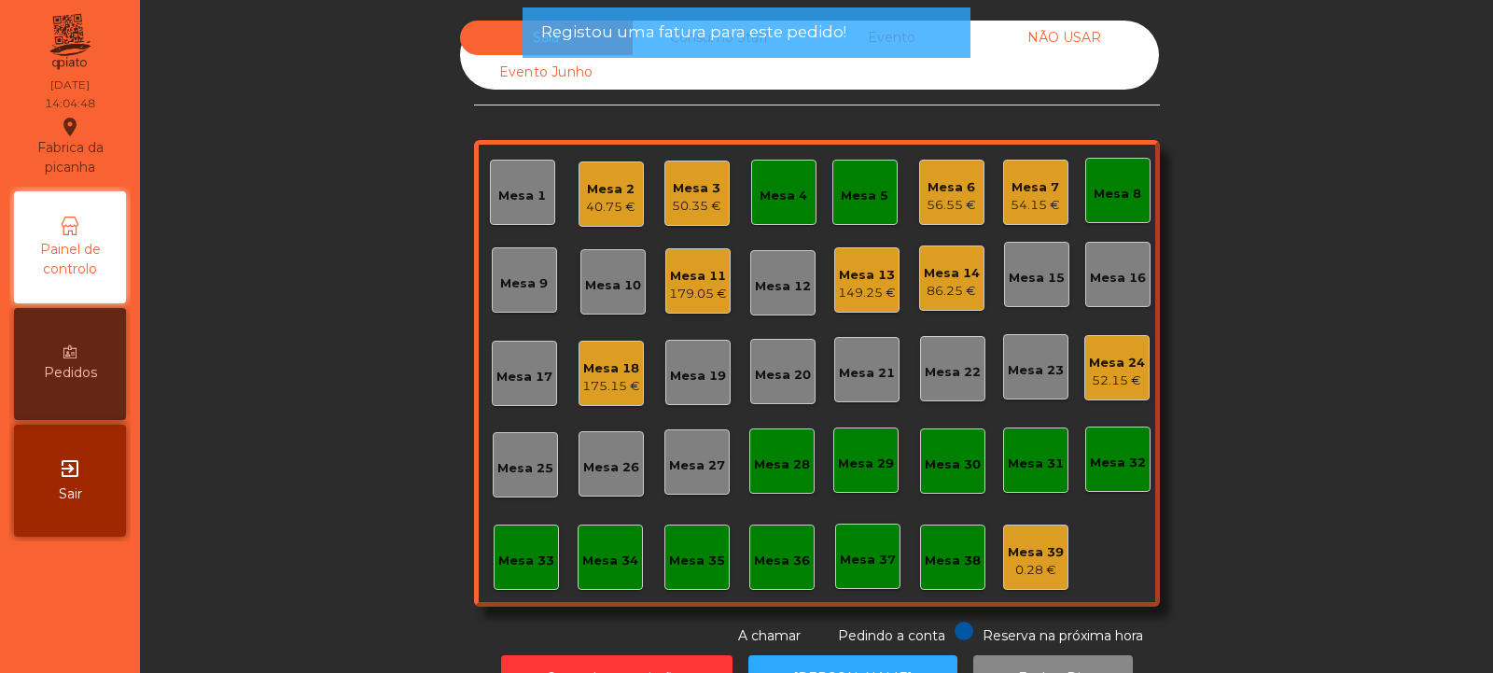
click at [872, 189] on div "Mesa 5" at bounding box center [865, 196] width 48 height 19
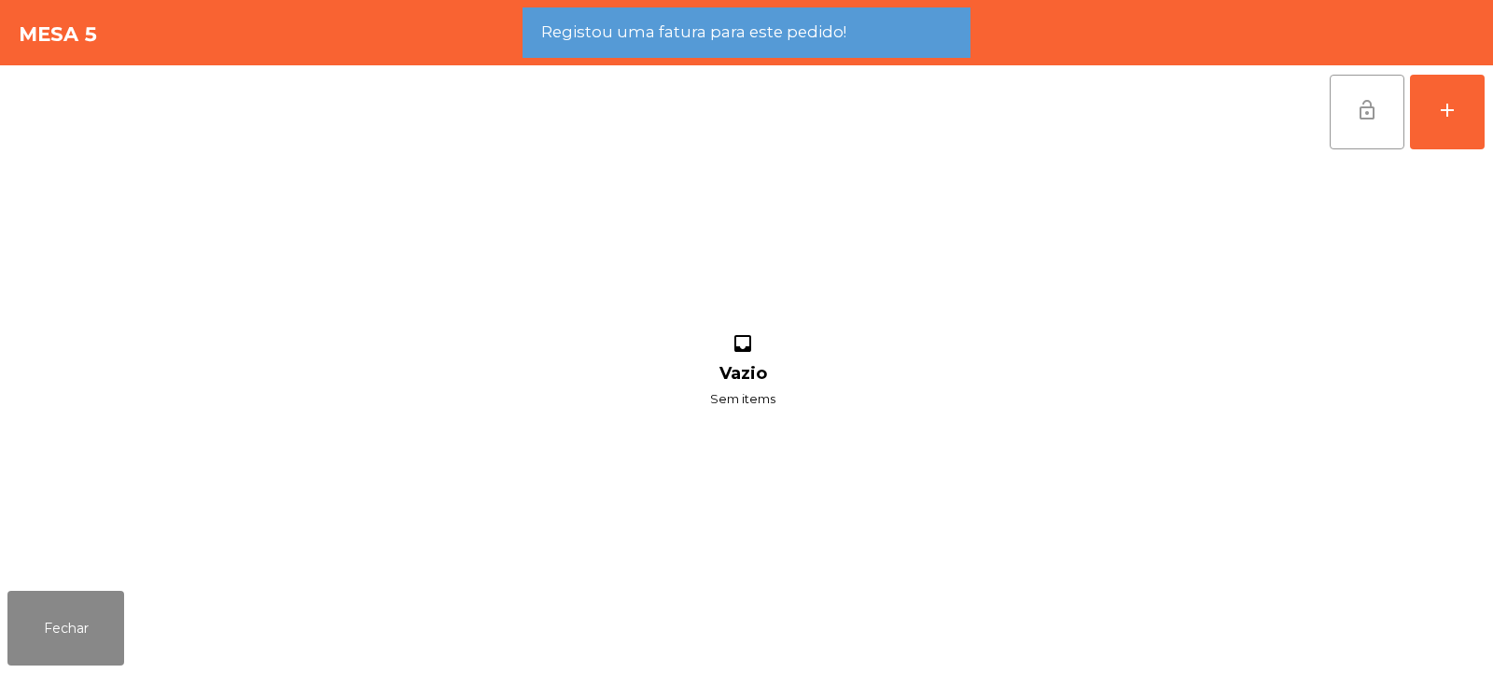
click at [1370, 124] on button "lock_open" at bounding box center [1367, 112] width 75 height 75
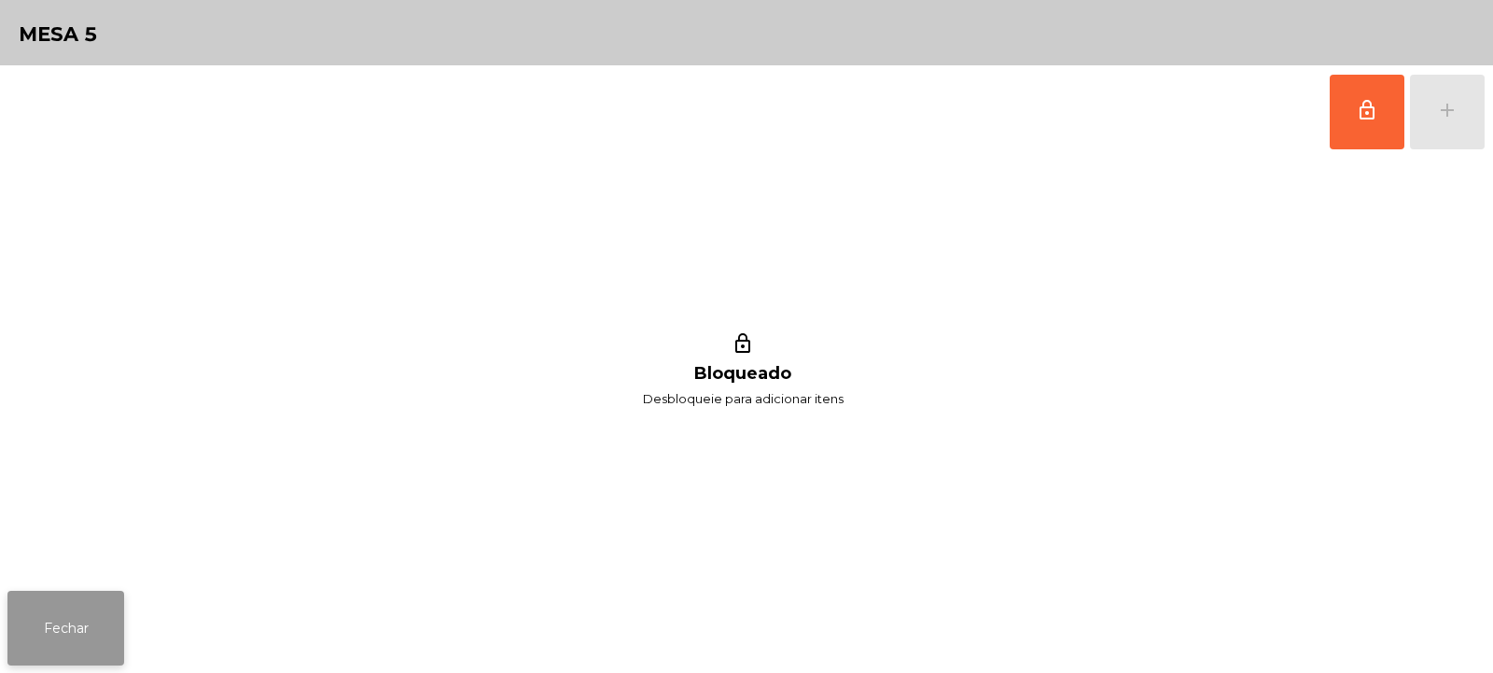
click at [87, 592] on button "Fechar" at bounding box center [65, 628] width 117 height 75
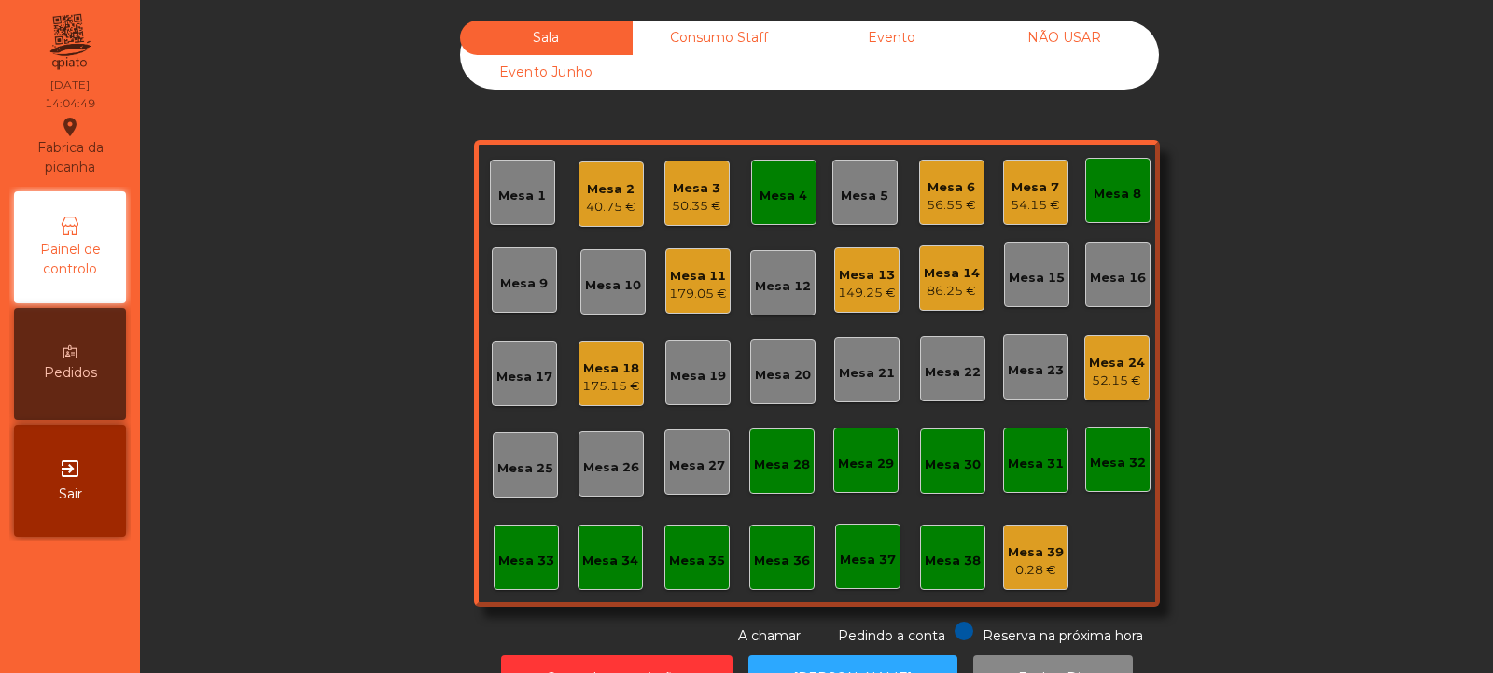
click at [788, 167] on div "Mesa 4" at bounding box center [783, 192] width 65 height 65
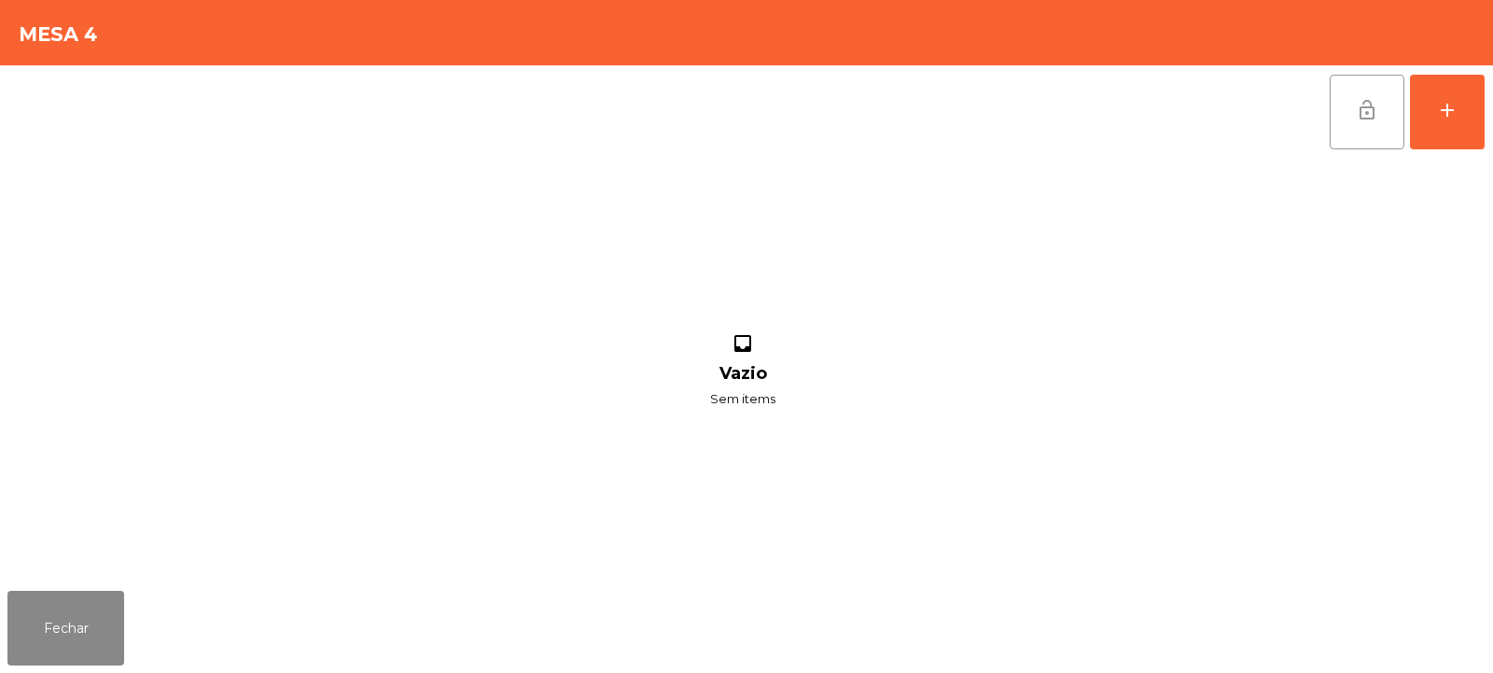
click at [1360, 121] on button "lock_open" at bounding box center [1367, 112] width 75 height 75
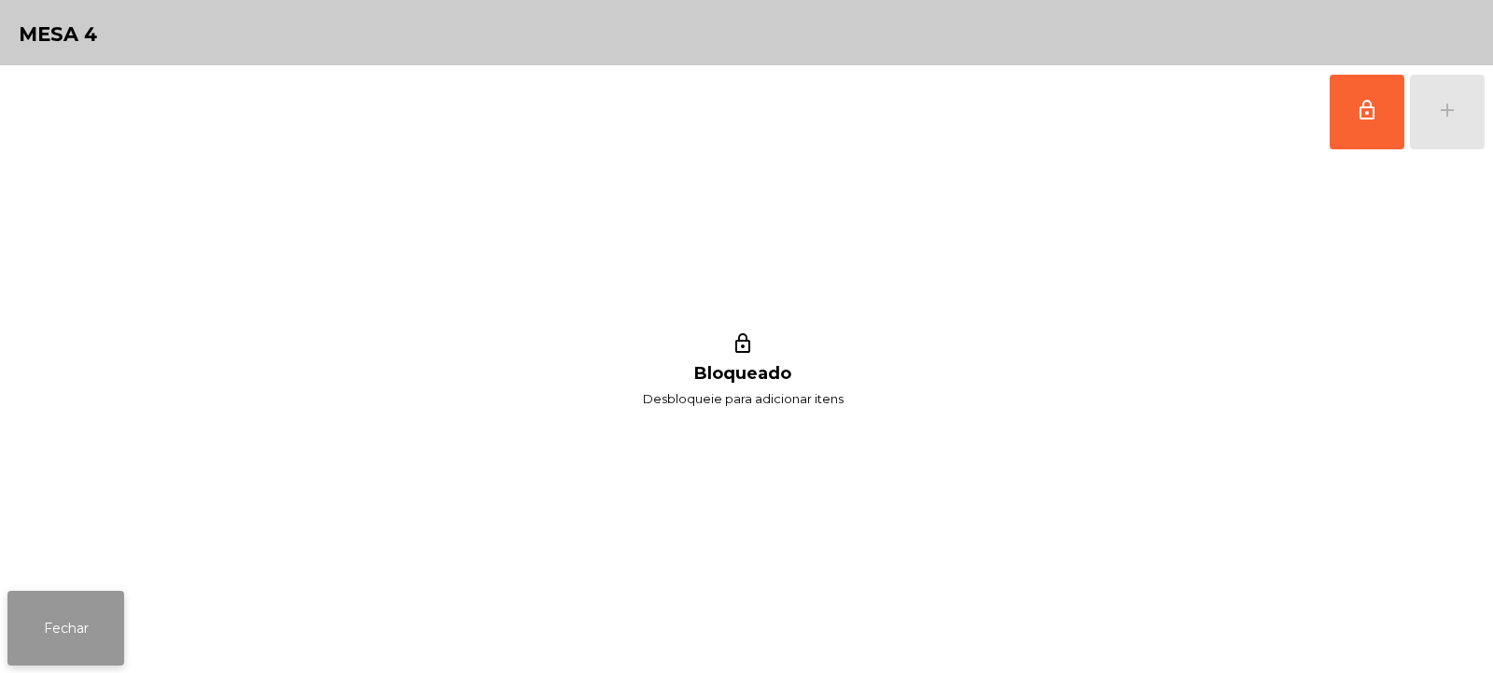
click at [70, 617] on button "Fechar" at bounding box center [65, 628] width 117 height 75
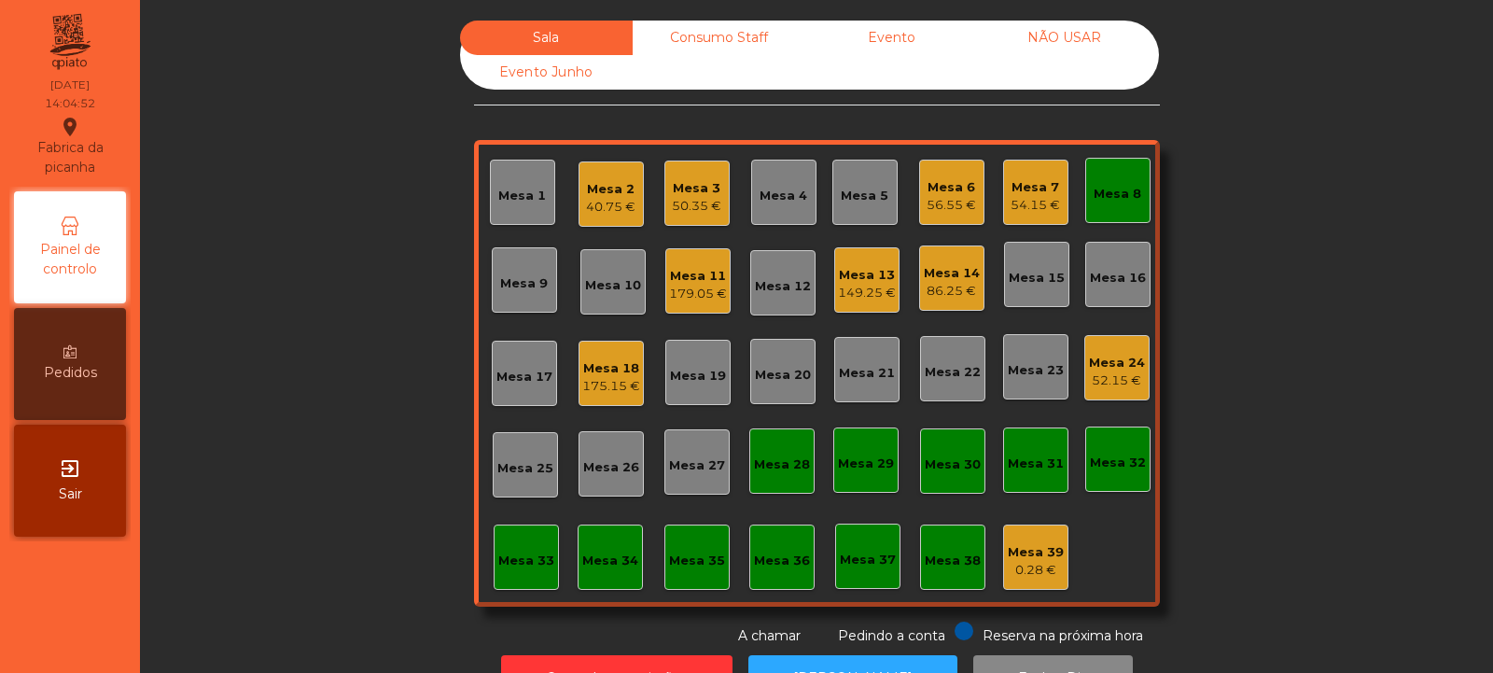
click at [1116, 204] on div "Mesa 8" at bounding box center [1117, 190] width 65 height 65
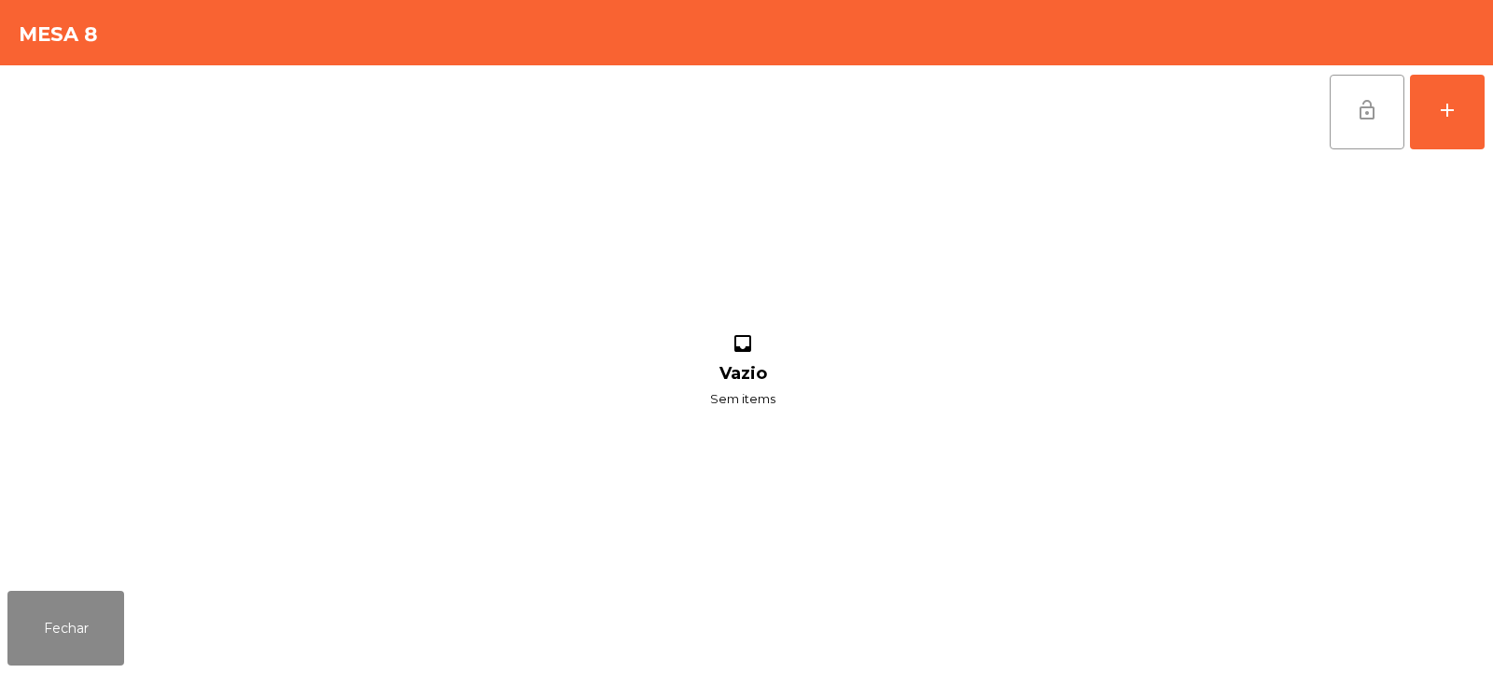
click at [1344, 121] on button "lock_open" at bounding box center [1367, 112] width 75 height 75
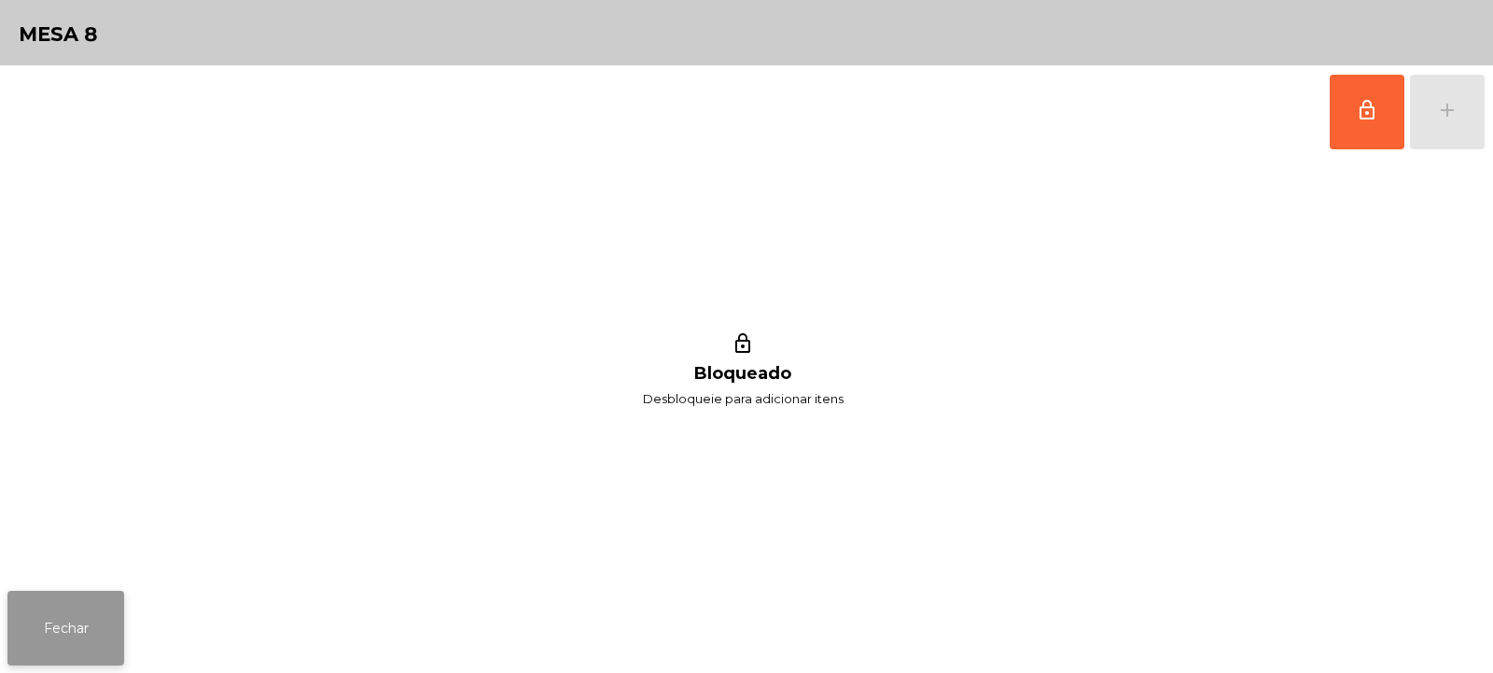
click at [81, 631] on button "Fechar" at bounding box center [65, 628] width 117 height 75
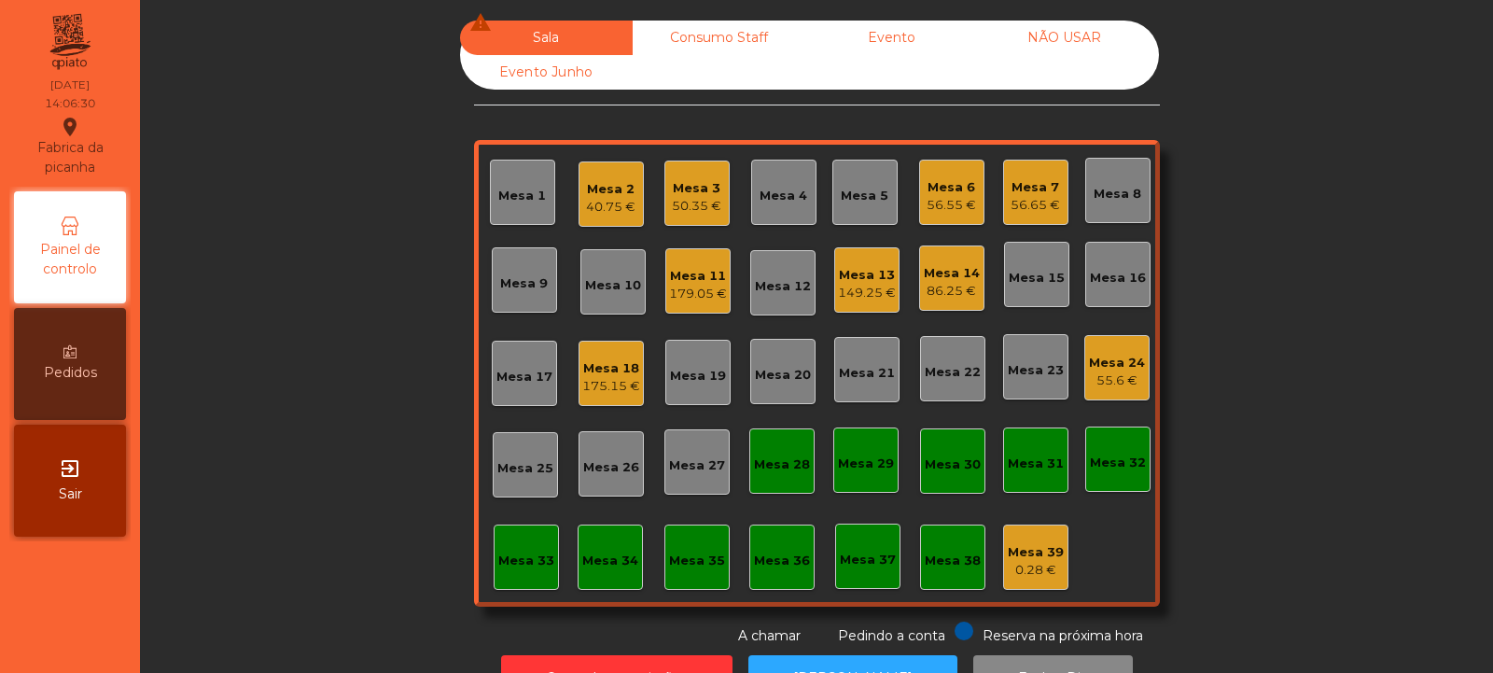
click at [945, 203] on div "56.55 €" at bounding box center [951, 205] width 49 height 19
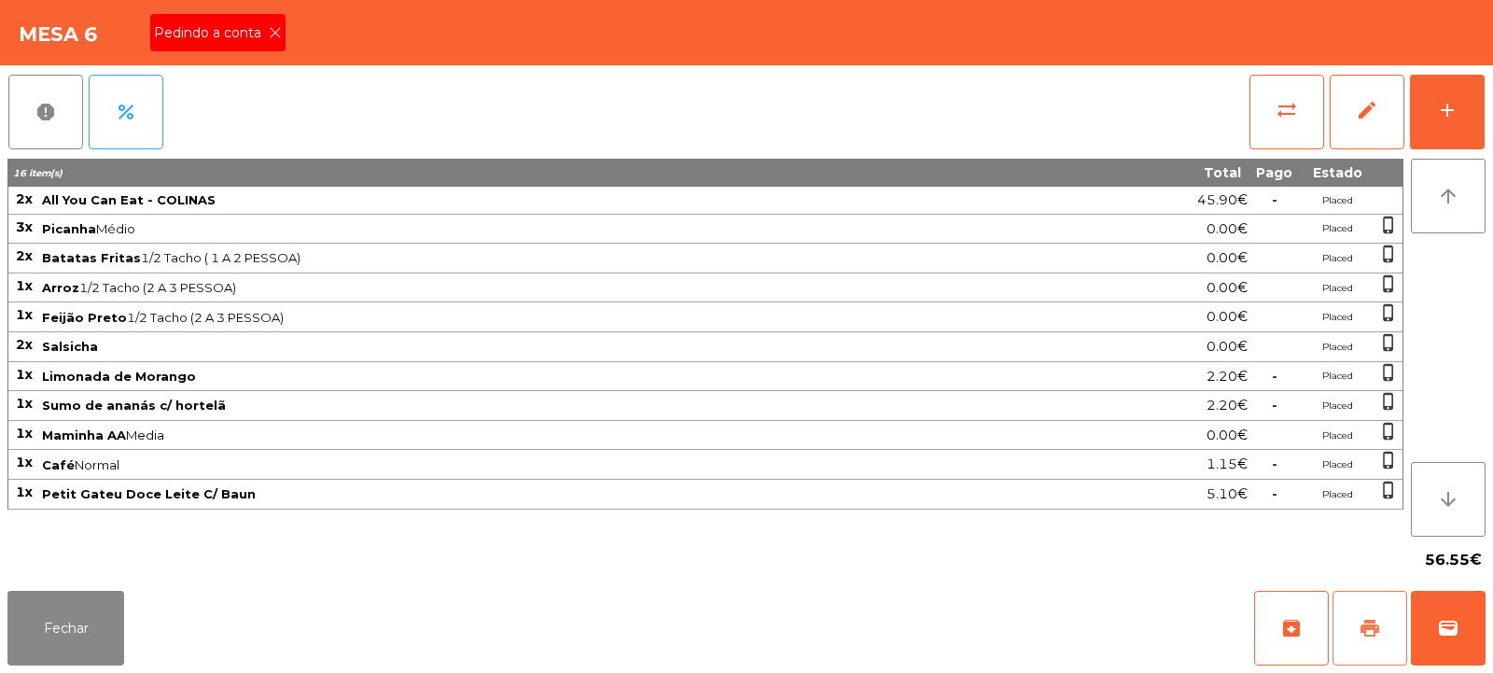
click at [1368, 630] on span "print" at bounding box center [1370, 628] width 22 height 22
click at [49, 623] on button "Fechar" at bounding box center [65, 628] width 117 height 75
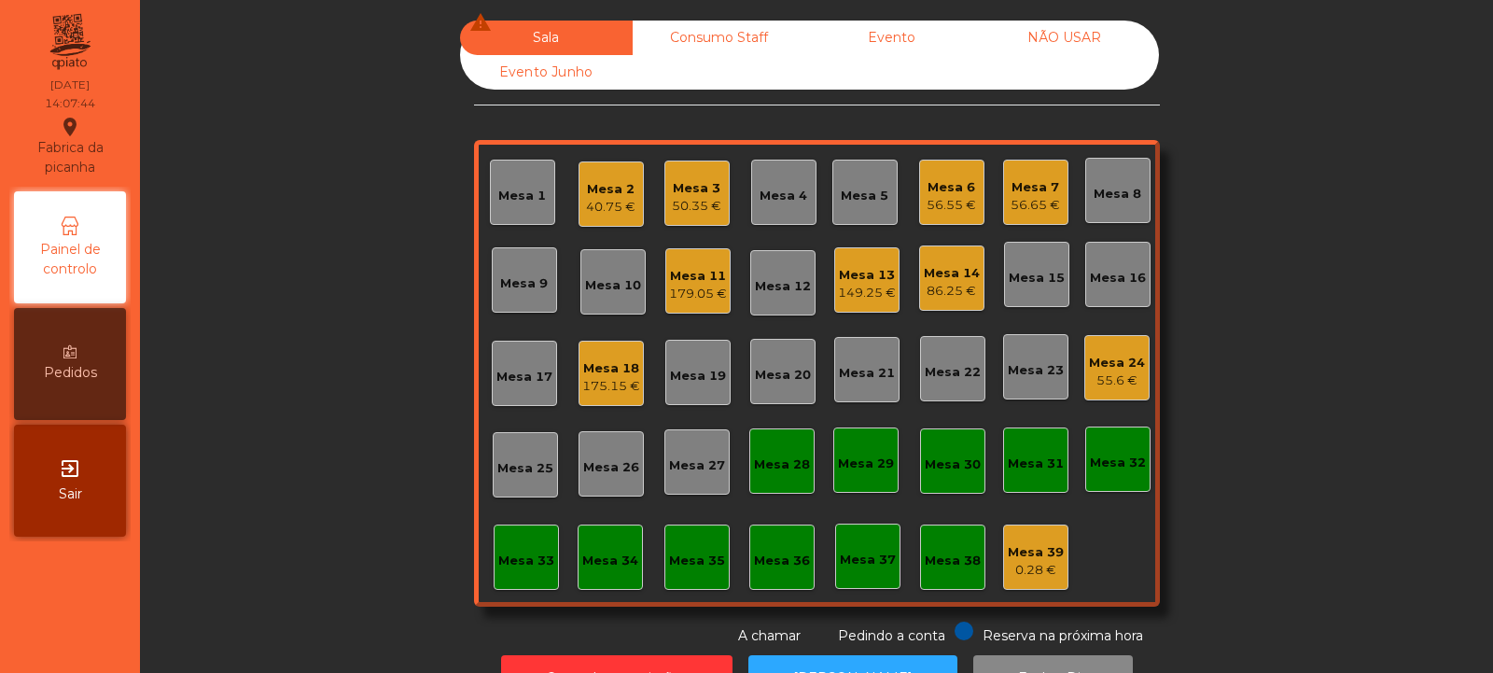
click at [858, 183] on div "Mesa 5" at bounding box center [865, 192] width 48 height 26
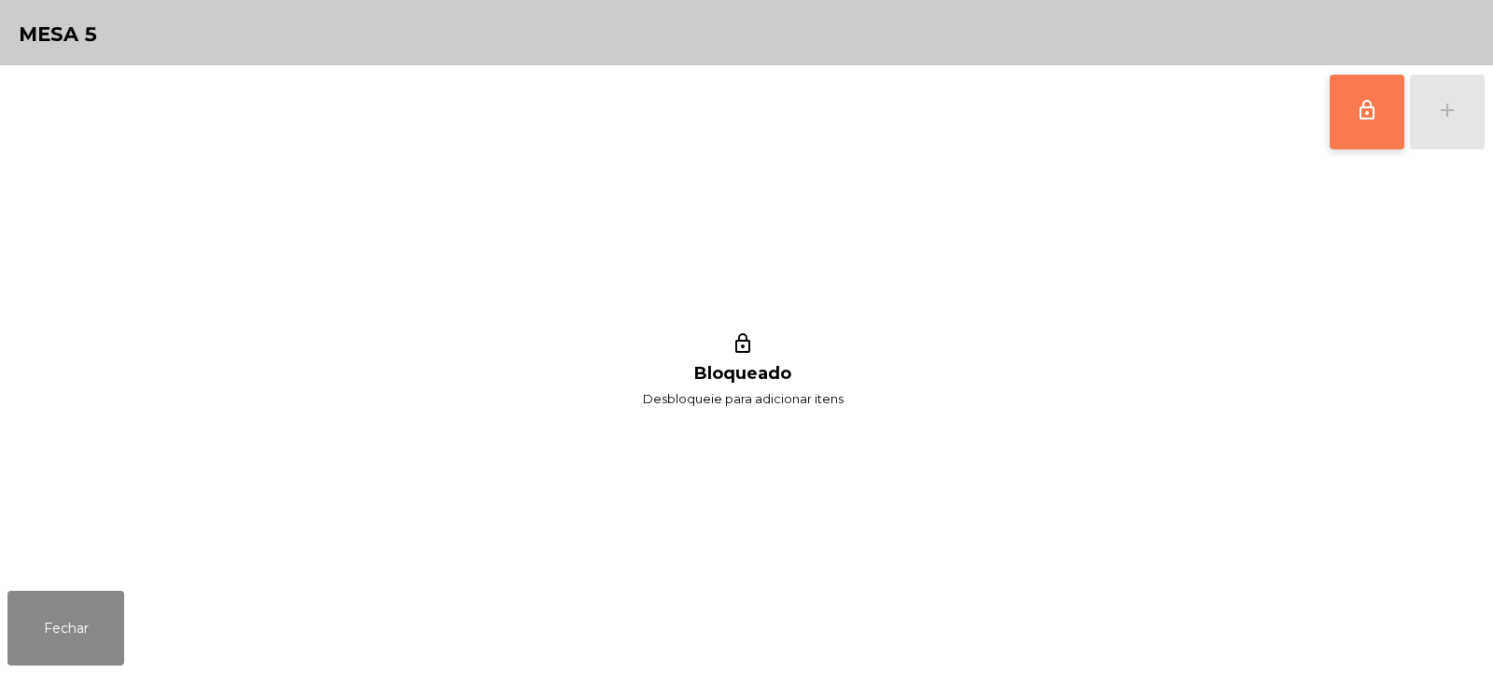
click at [1362, 119] on span "lock_outline" at bounding box center [1367, 110] width 22 height 22
click at [1452, 133] on button "add" at bounding box center [1447, 112] width 75 height 75
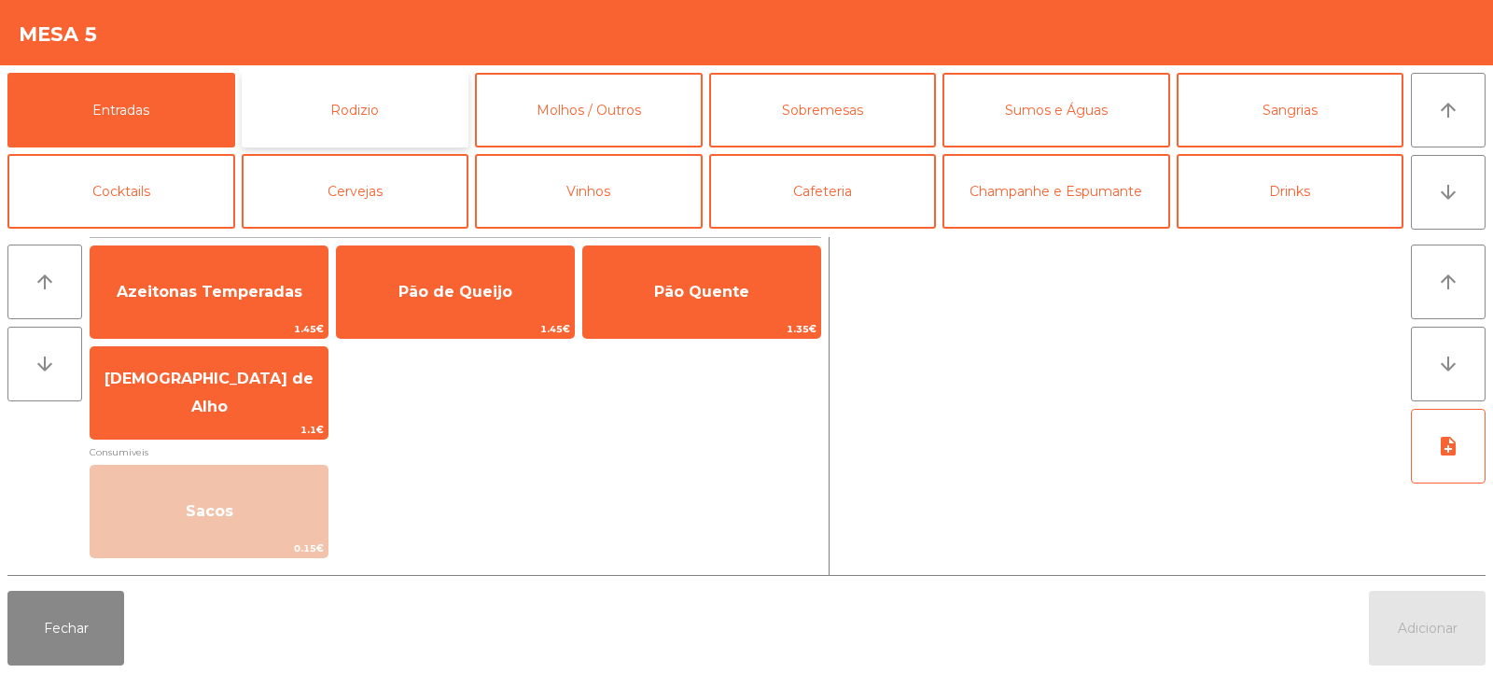
click at [332, 84] on button "Rodizio" at bounding box center [356, 110] width 228 height 75
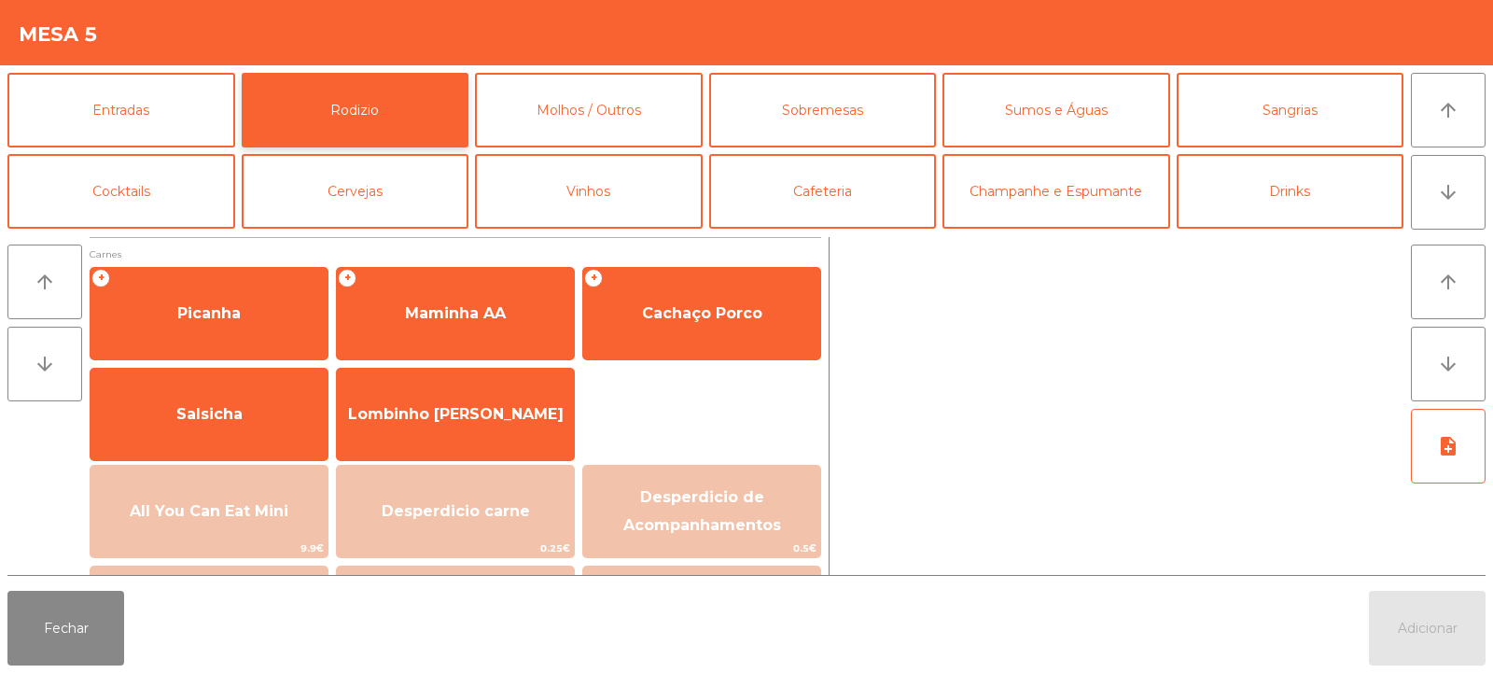
scroll to position [186, 0]
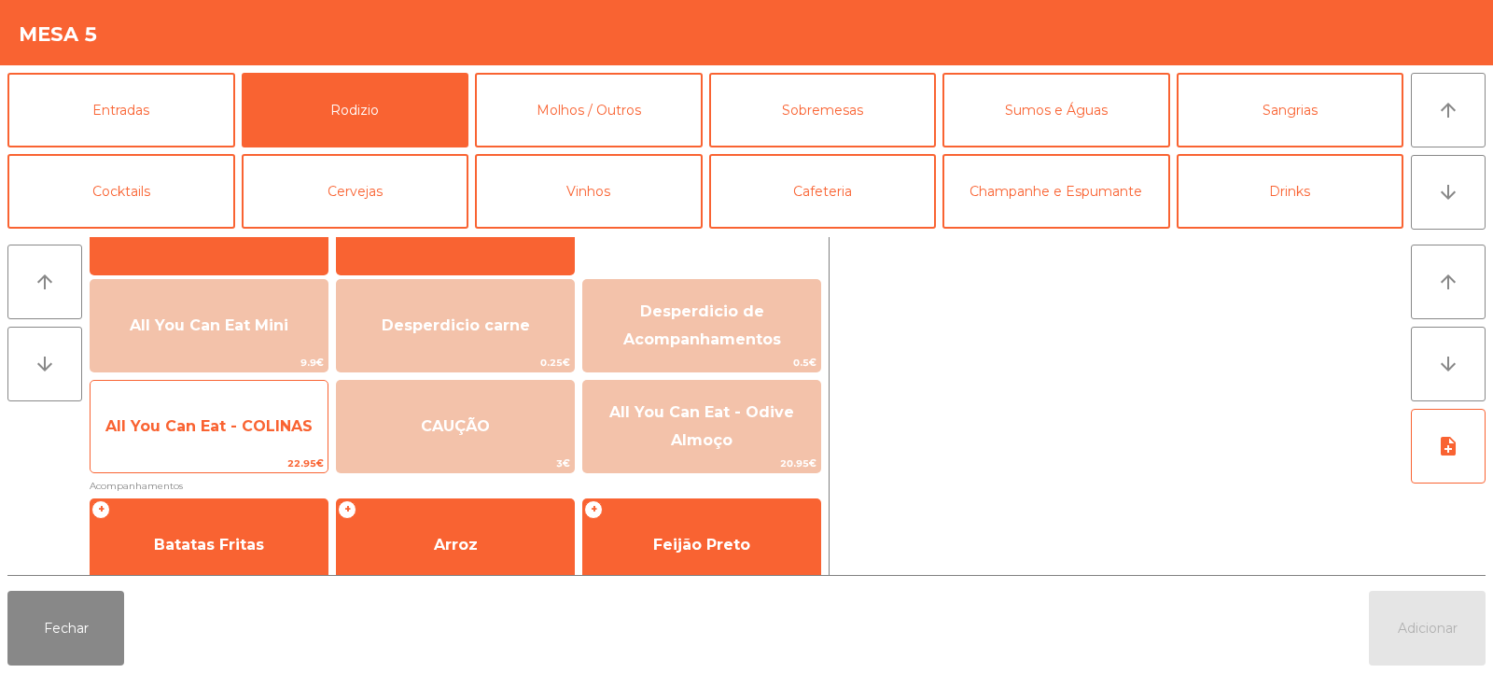
click at [171, 435] on span "All You Can Eat - COLINAS" at bounding box center [209, 426] width 237 height 50
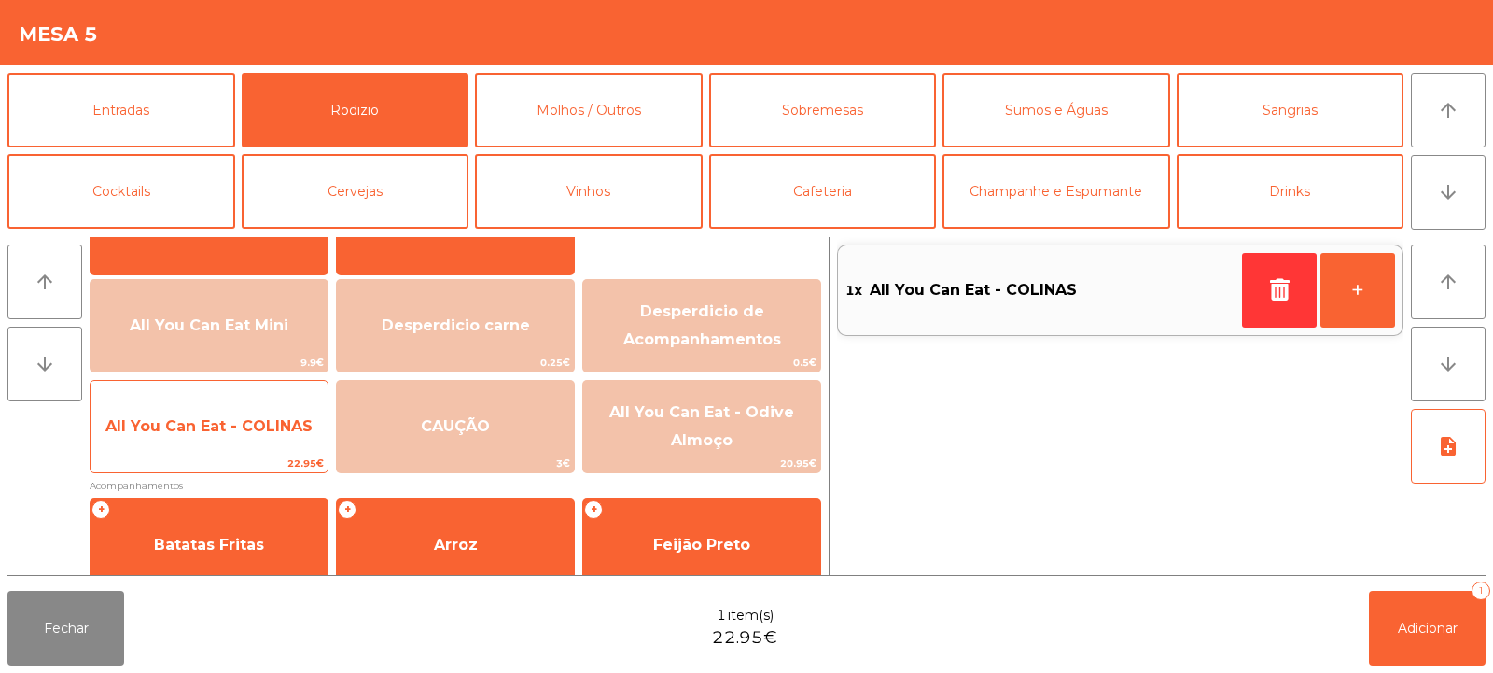
click at [177, 431] on span "All You Can Eat - COLINAS" at bounding box center [208, 426] width 207 height 18
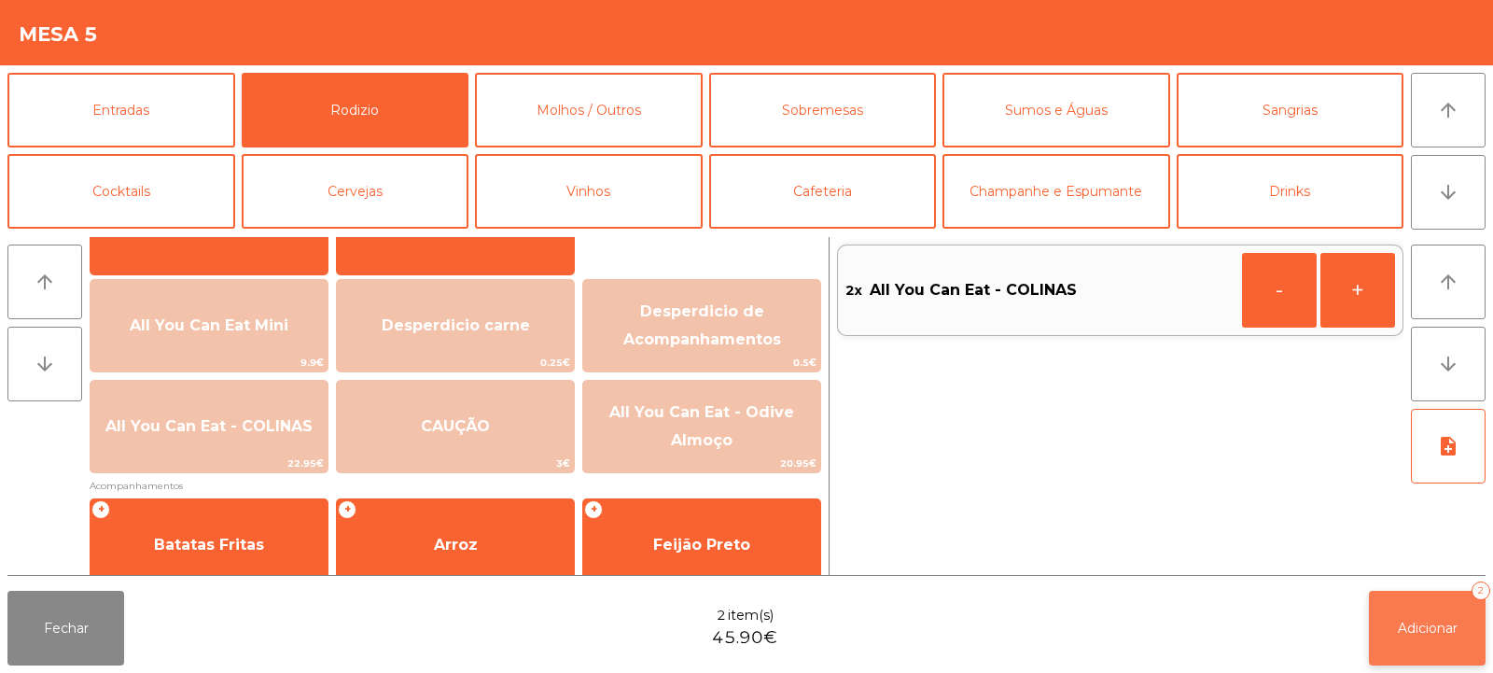
click at [1379, 595] on button "Adicionar 2" at bounding box center [1427, 628] width 117 height 75
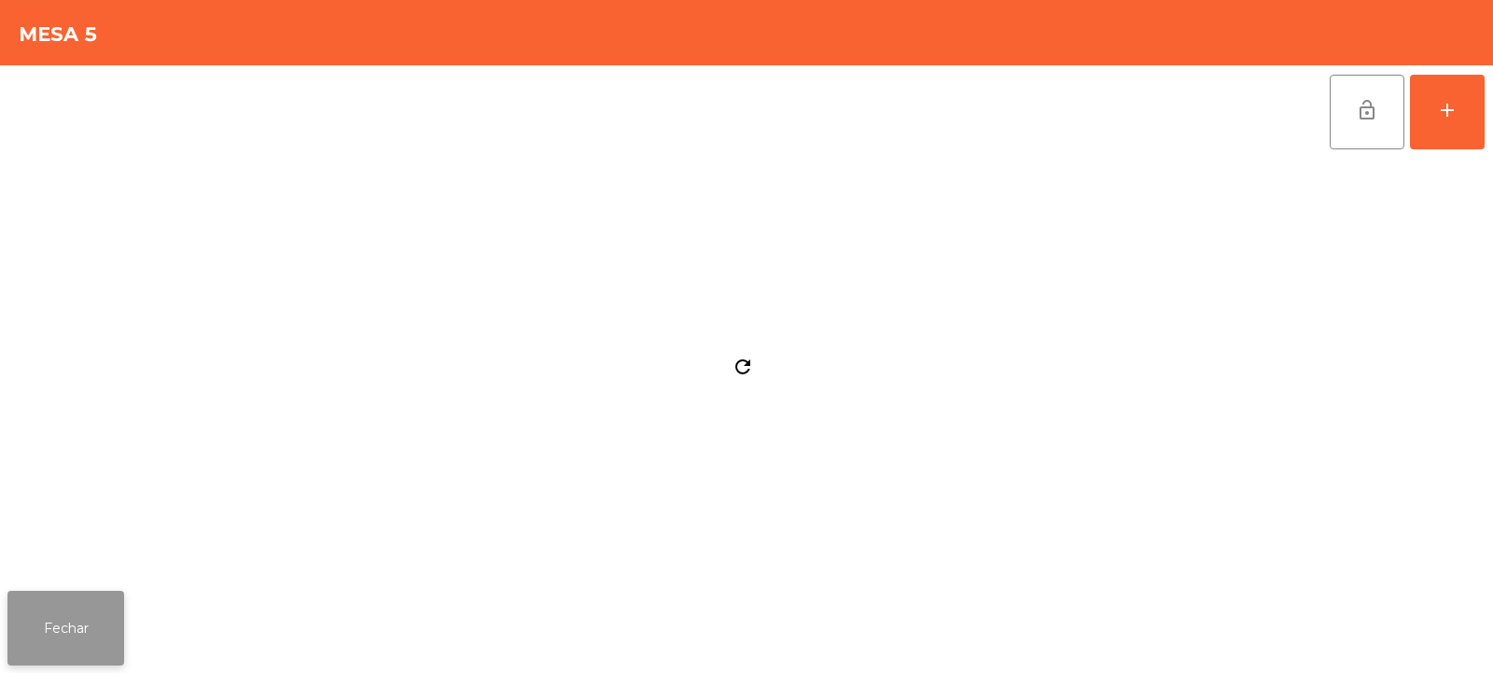
click at [69, 625] on button "Fechar" at bounding box center [65, 628] width 117 height 75
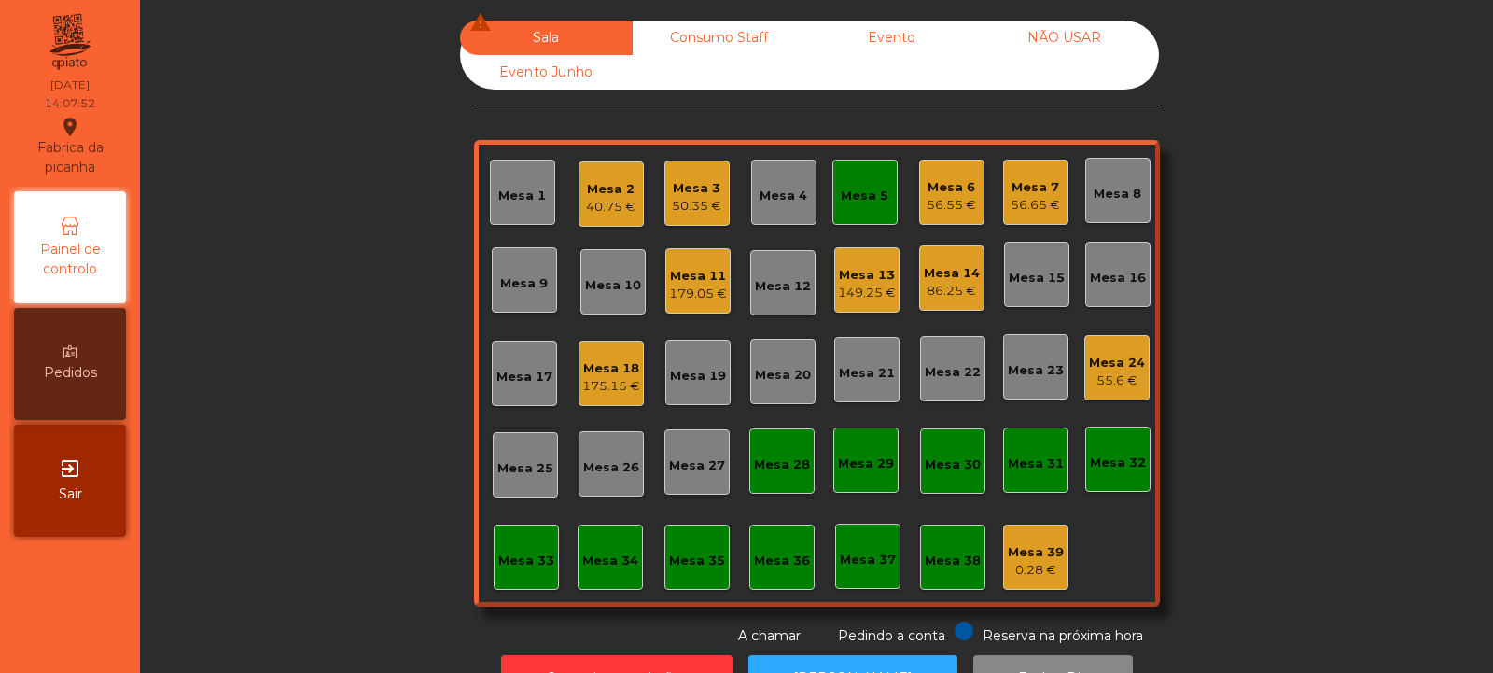
click at [942, 186] on div "Mesa 6" at bounding box center [951, 187] width 49 height 19
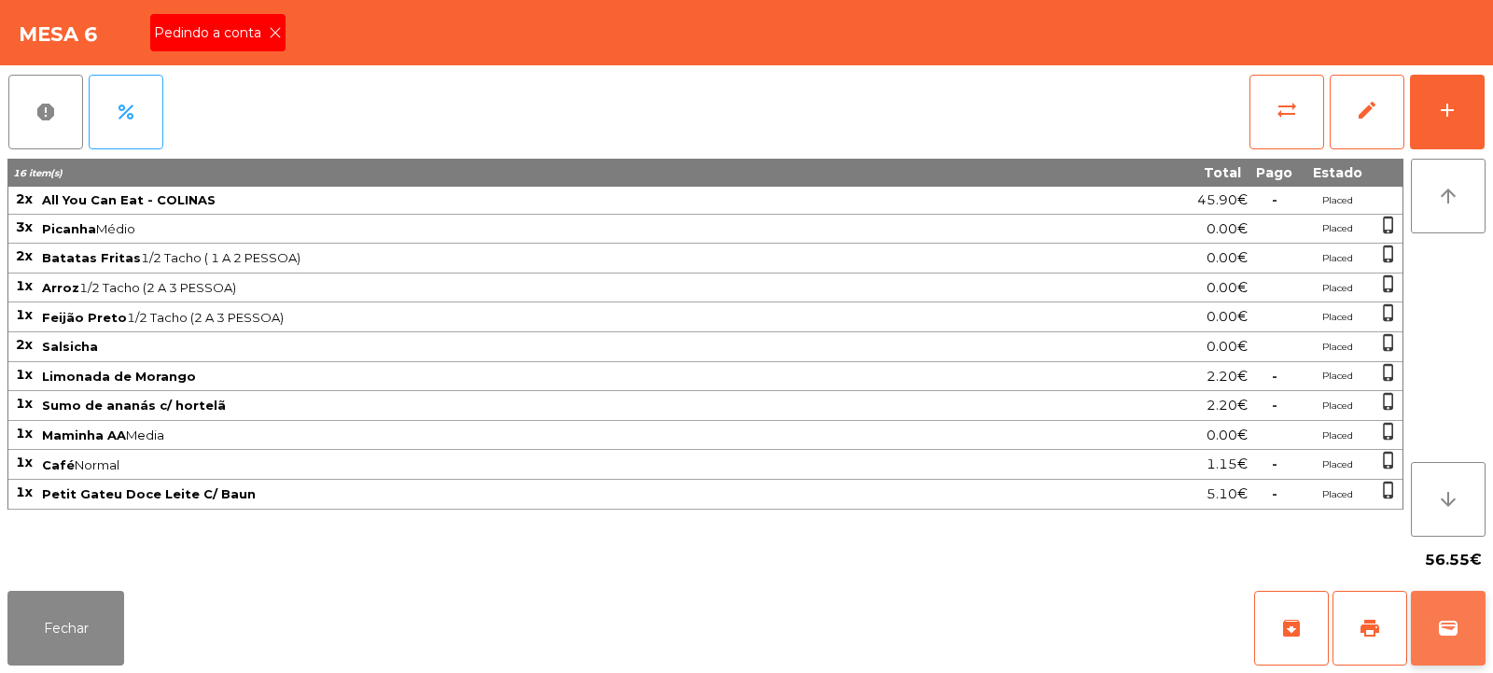
click at [1447, 637] on span "wallet" at bounding box center [1448, 628] width 22 height 22
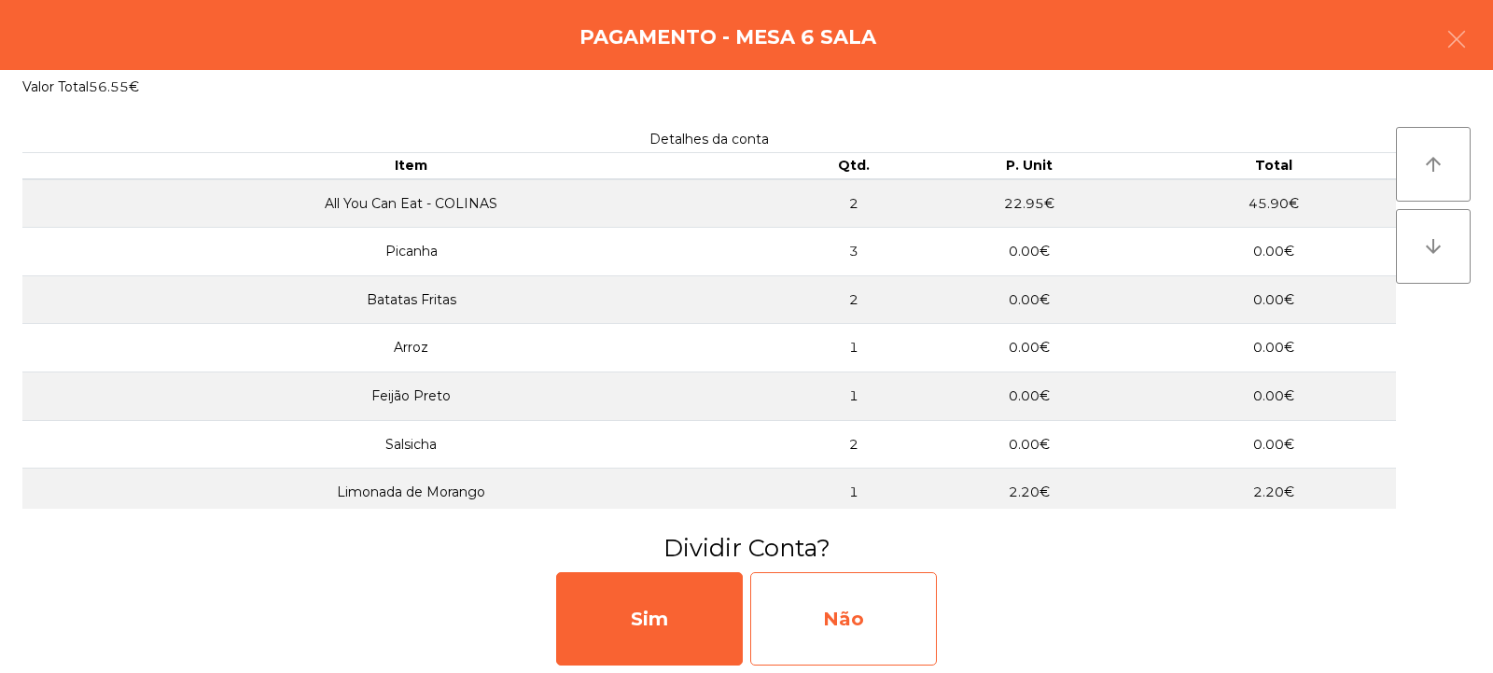
click at [833, 617] on div "Não" at bounding box center [843, 618] width 187 height 93
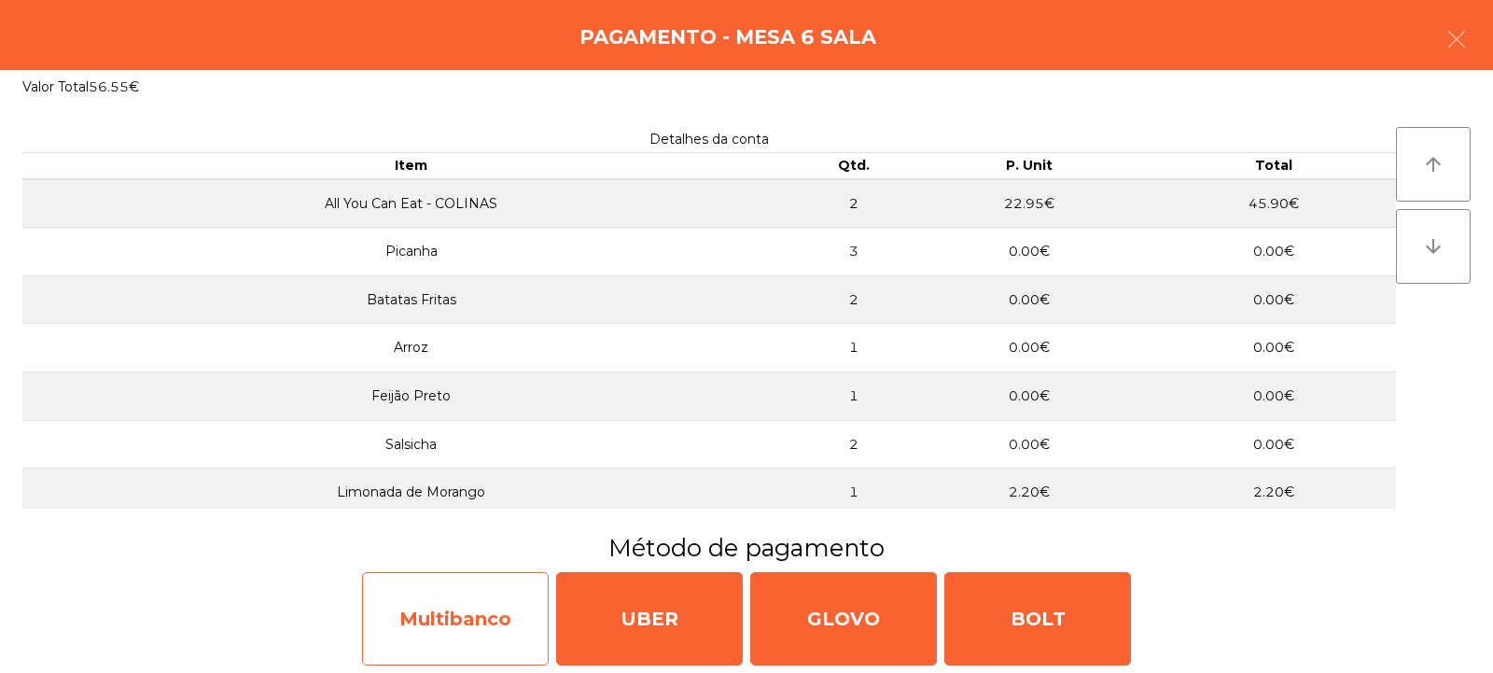
click at [452, 631] on div "Multibanco" at bounding box center [455, 618] width 187 height 93
select select "**"
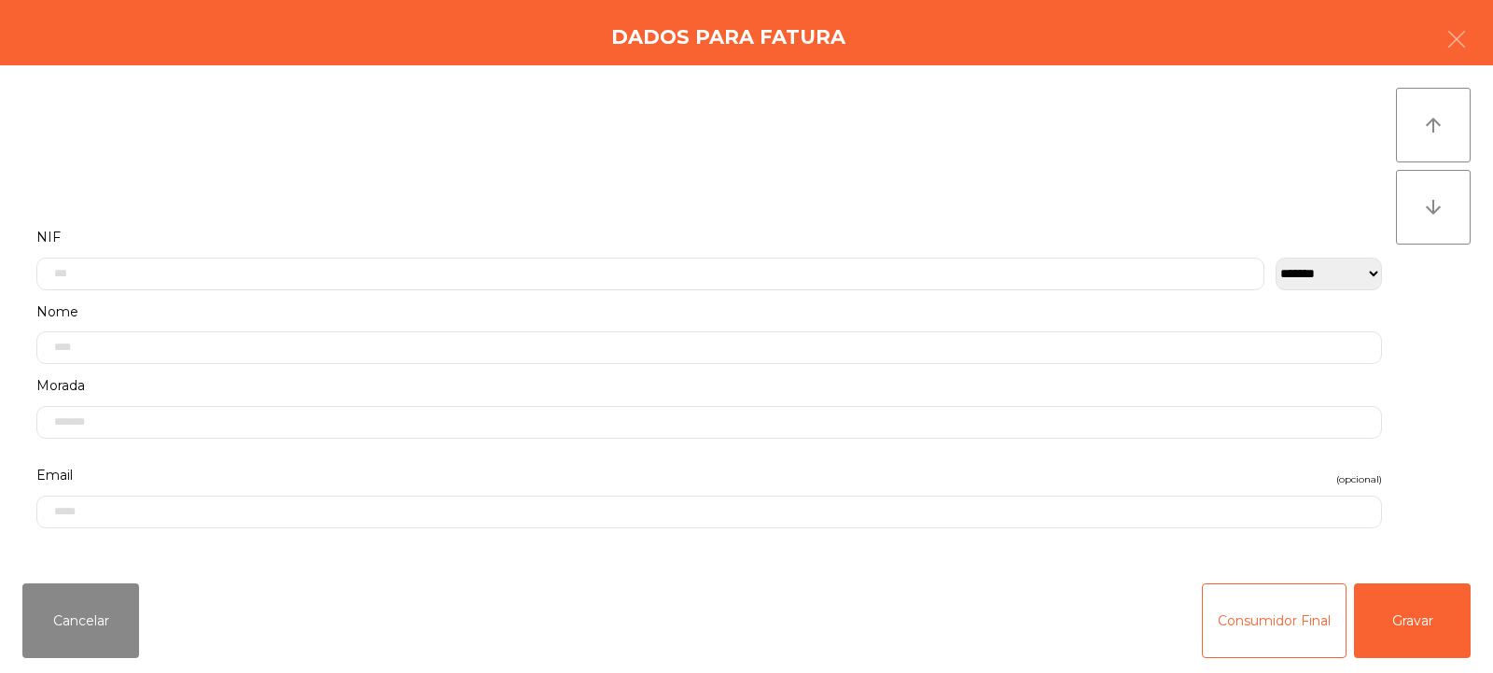
click at [604, 303] on label "Nome" at bounding box center [709, 312] width 1346 height 25
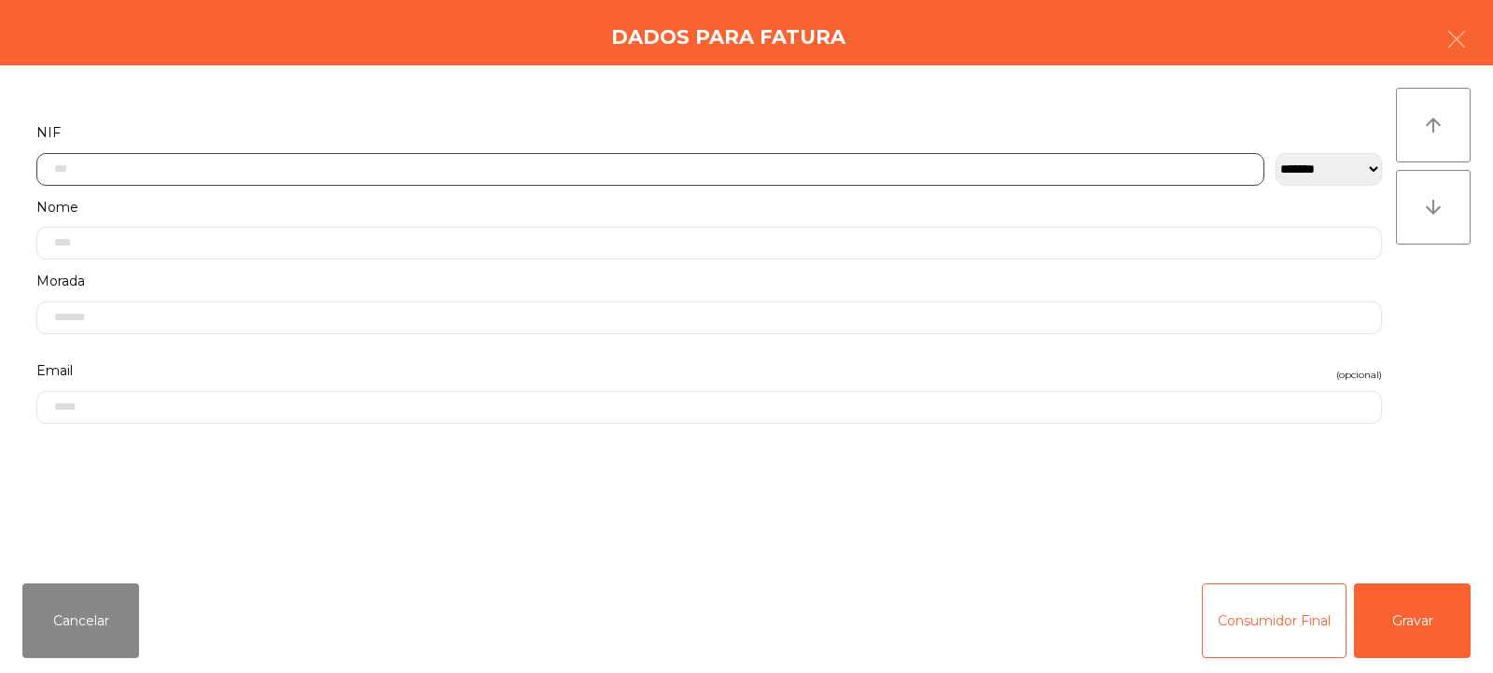
click at [544, 166] on input "text" at bounding box center [650, 169] width 1228 height 33
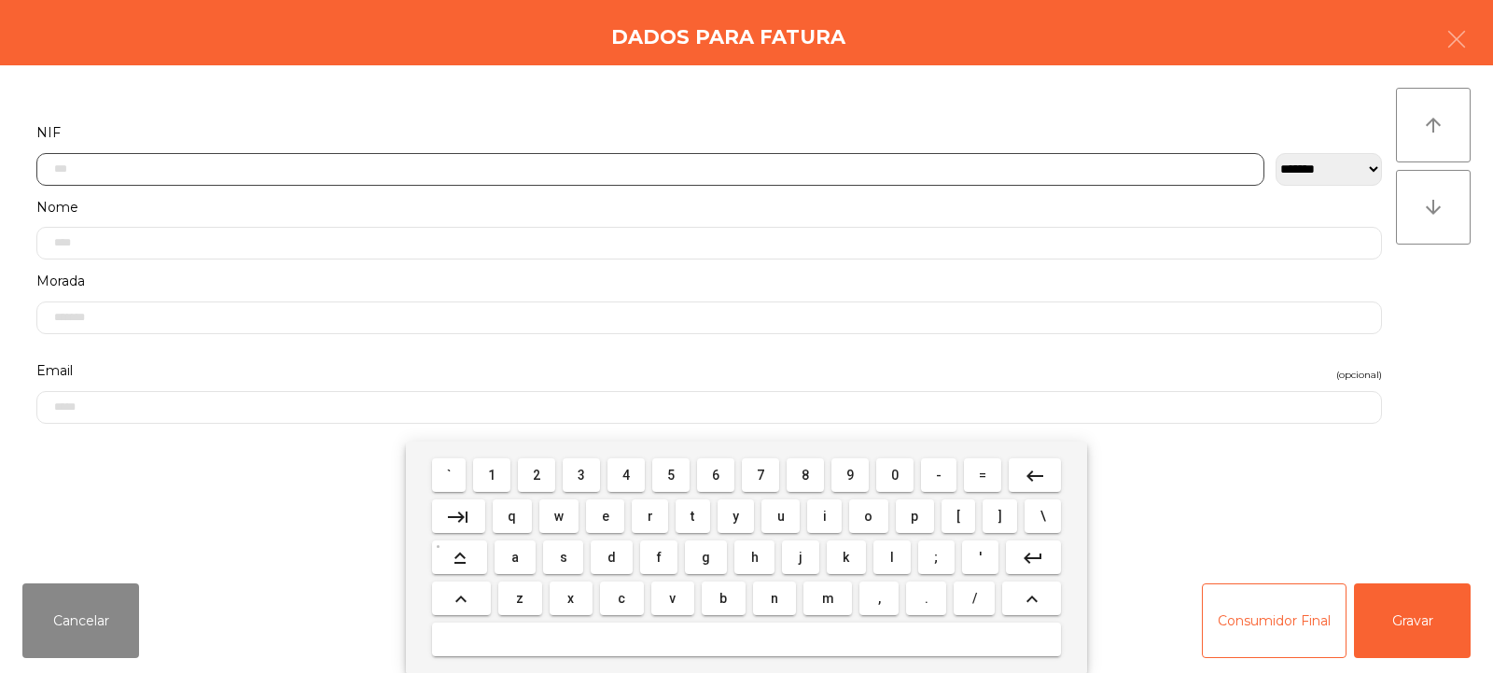
scroll to position [136, 0]
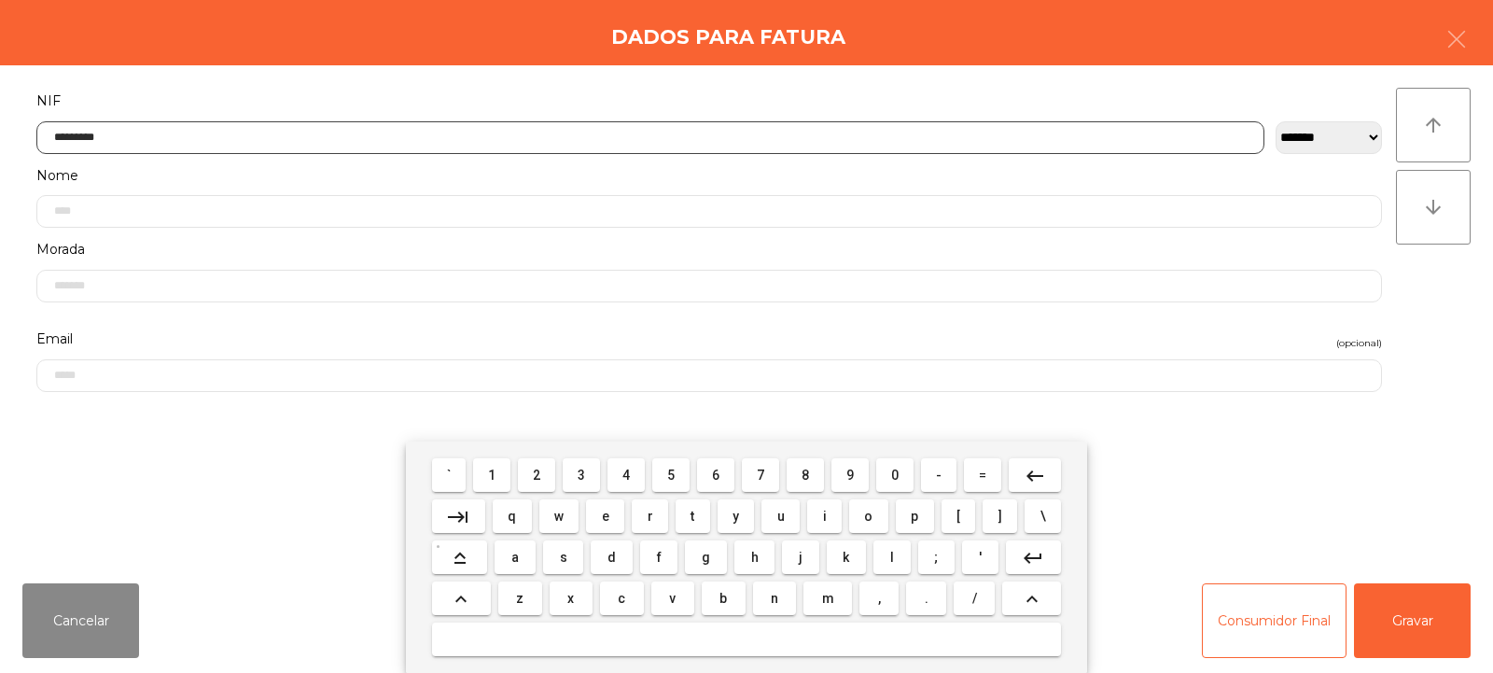
type input "*********"
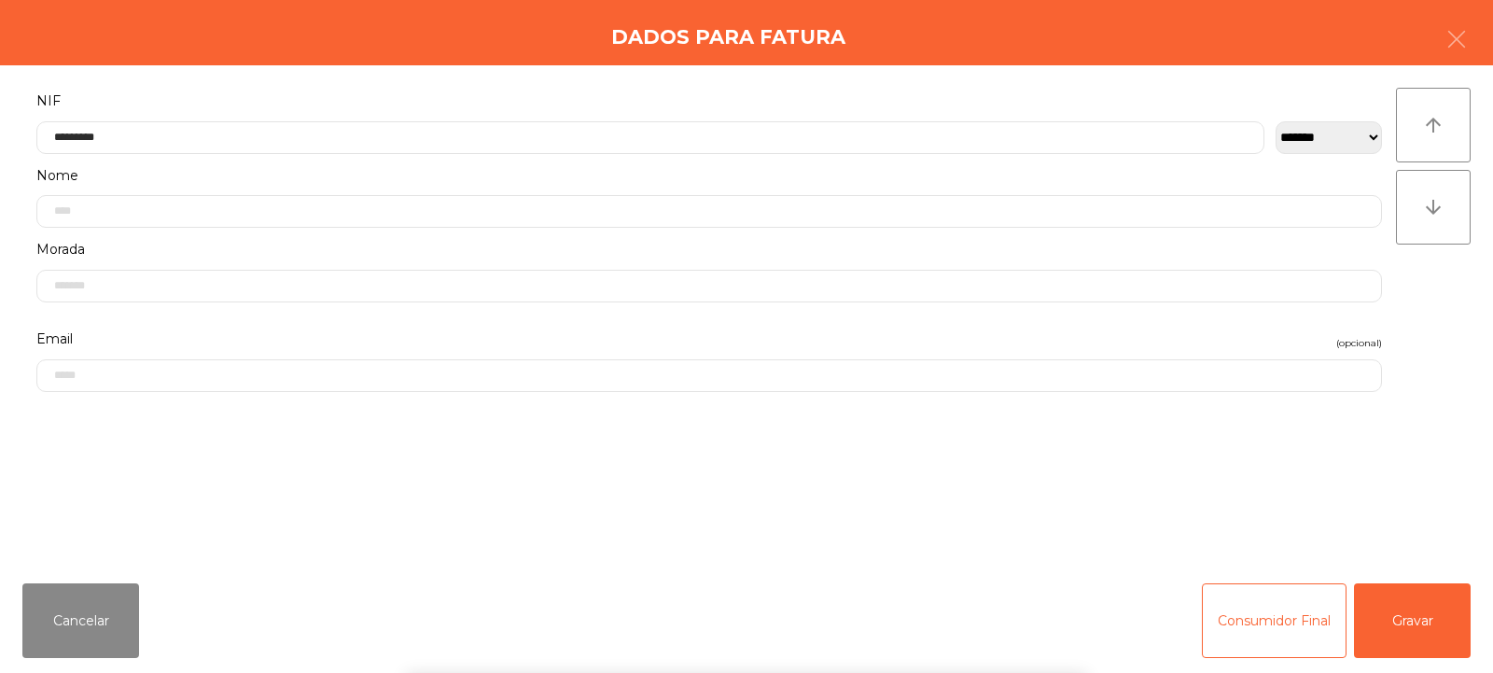
click at [1417, 301] on div "arrow_upward arrow_downward" at bounding box center [1433, 317] width 75 height 458
click at [1428, 627] on button "Gravar" at bounding box center [1412, 620] width 117 height 75
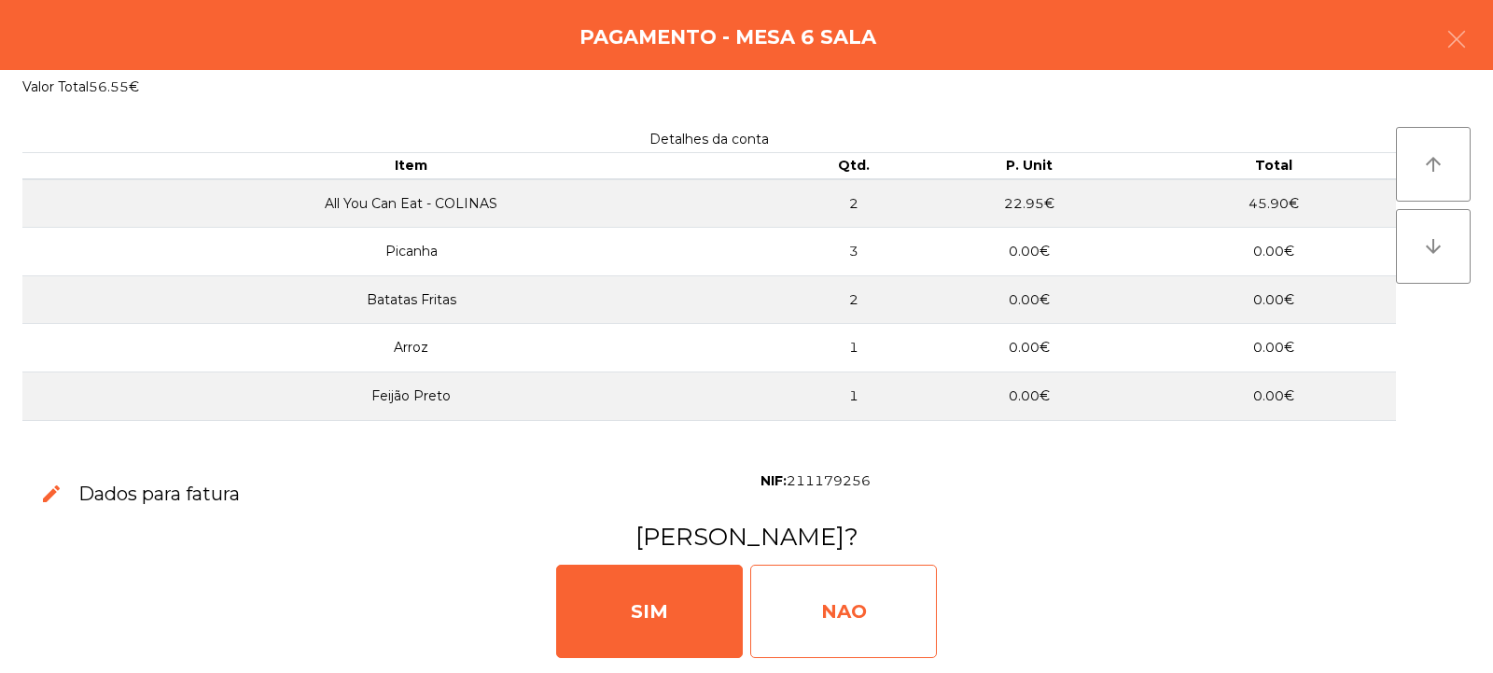
click at [851, 608] on div "NAO" at bounding box center [843, 611] width 187 height 93
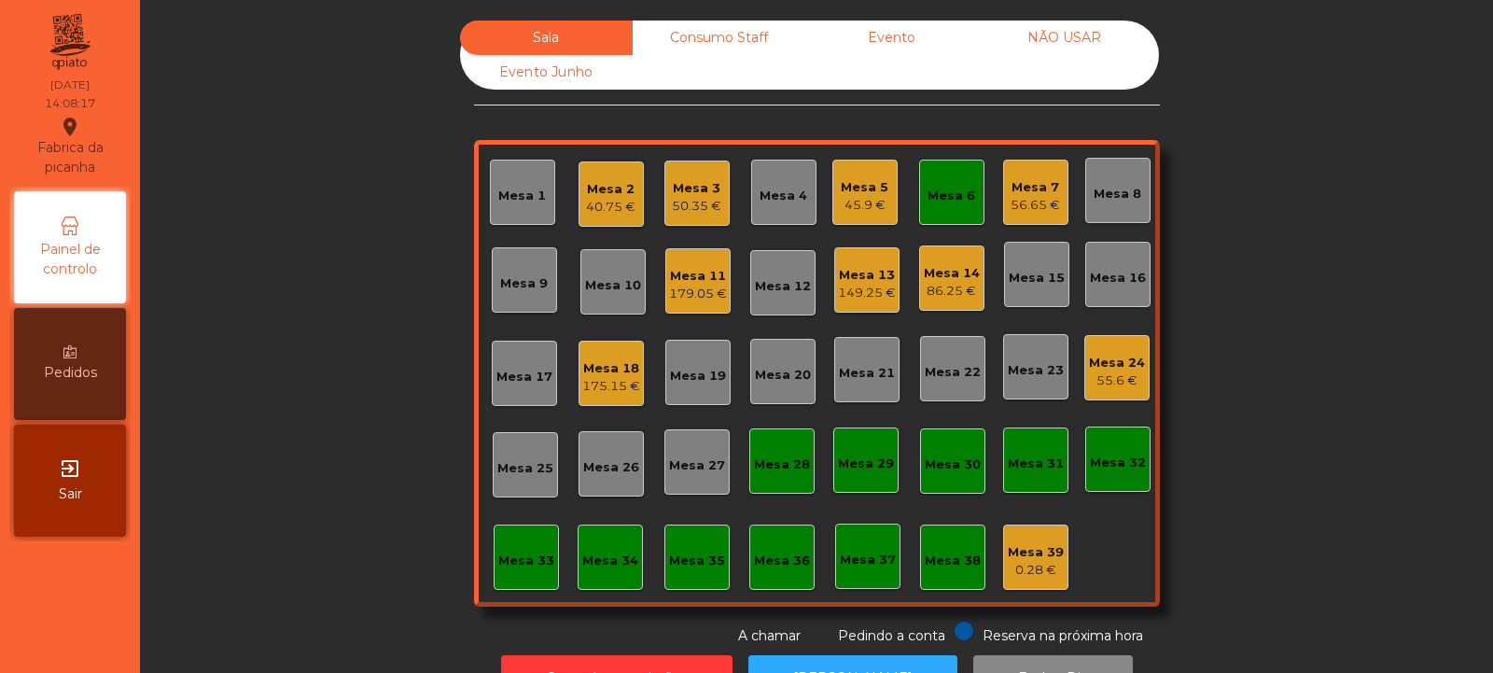
scroll to position [63, 0]
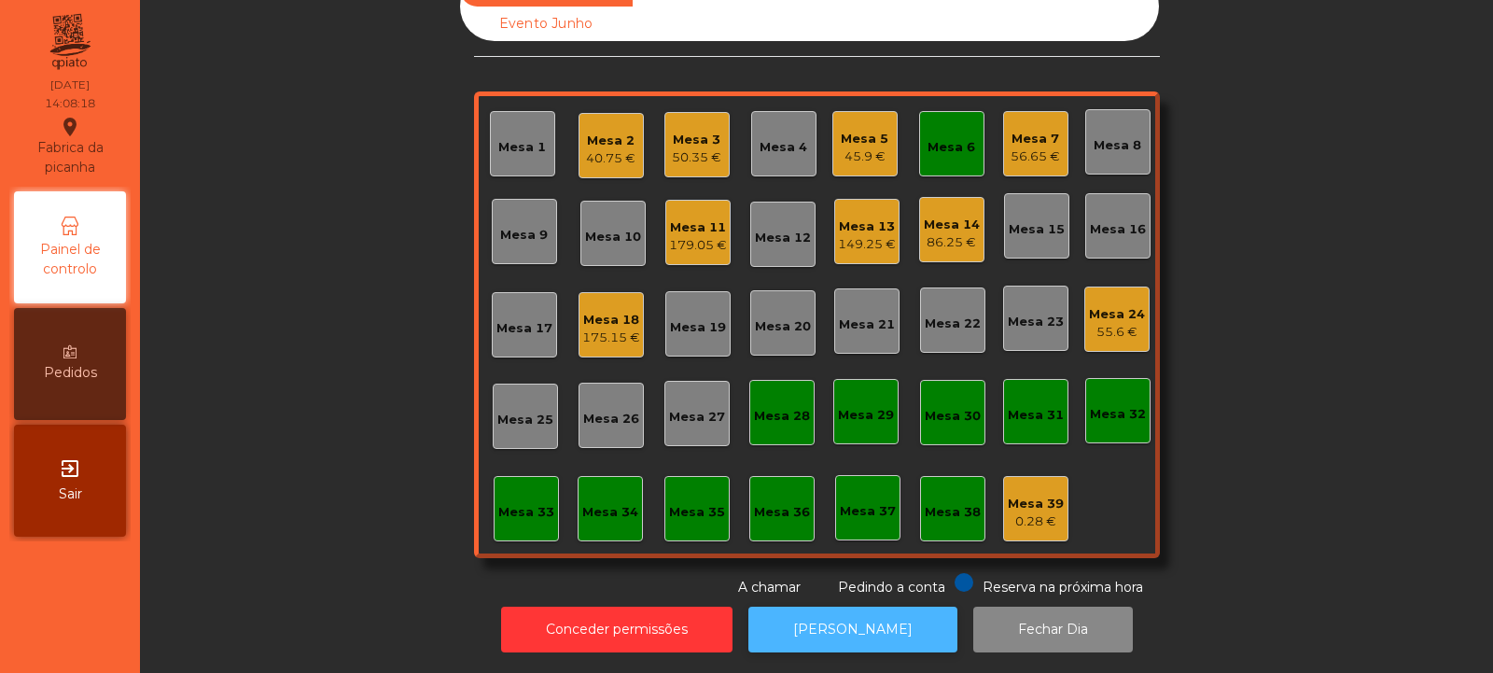
click at [857, 607] on button "[PERSON_NAME]" at bounding box center [853, 630] width 209 height 46
click at [959, 155] on div "Mesa 6" at bounding box center [951, 143] width 65 height 65
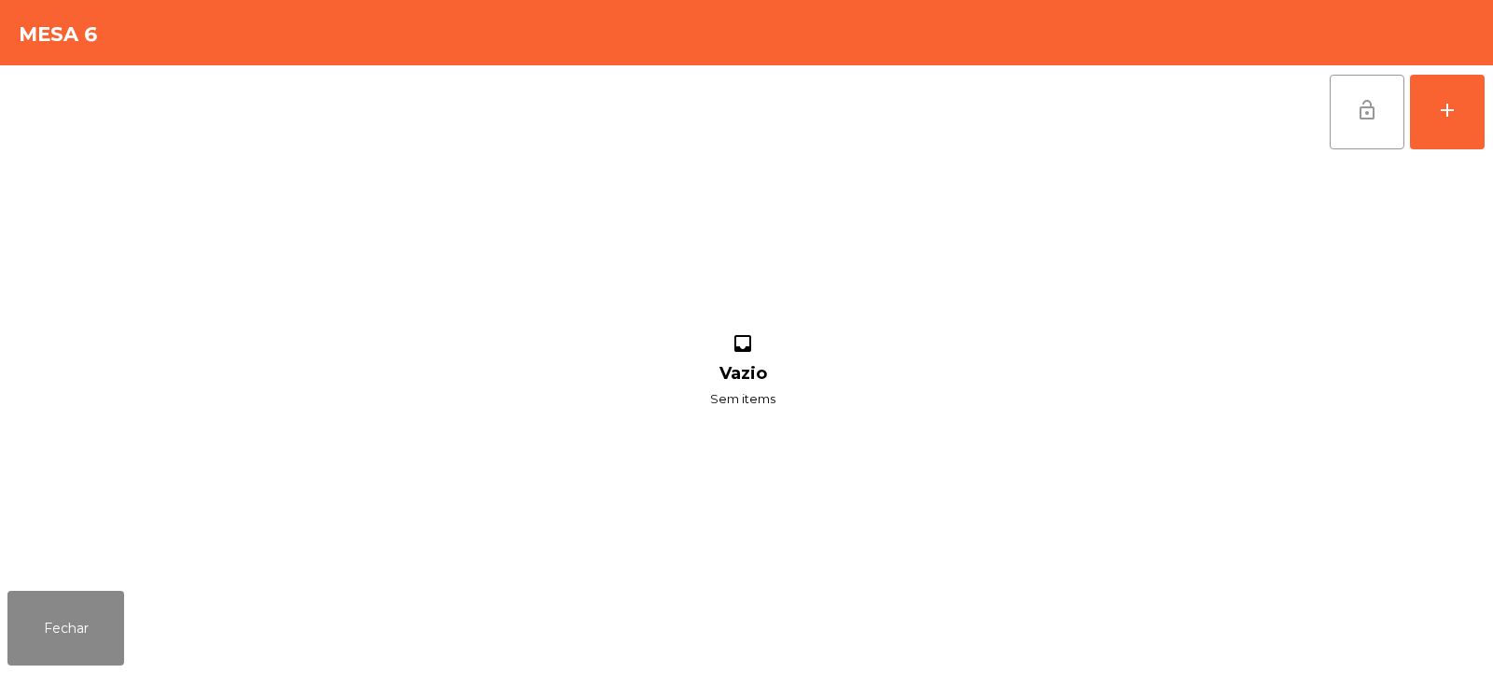
click at [1379, 125] on button "lock_open" at bounding box center [1367, 112] width 75 height 75
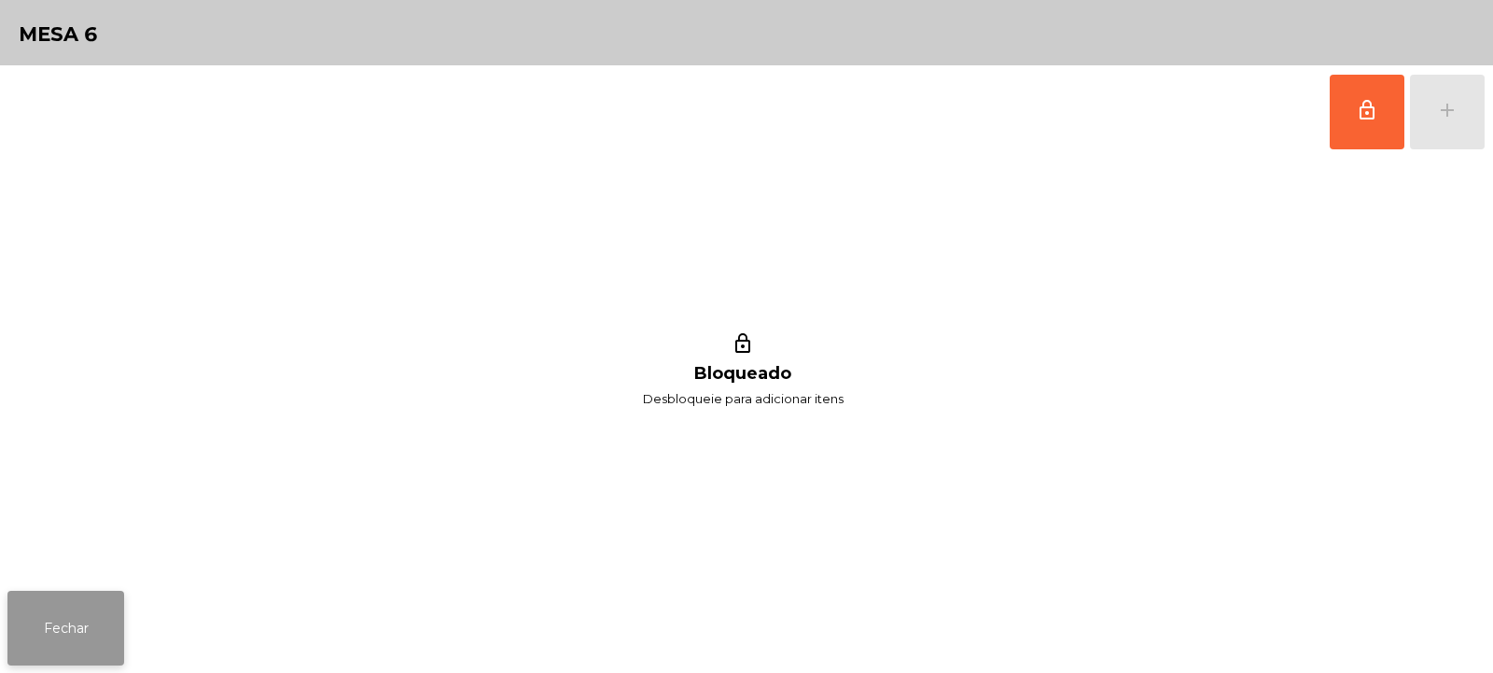
click at [79, 613] on button "Fechar" at bounding box center [65, 628] width 117 height 75
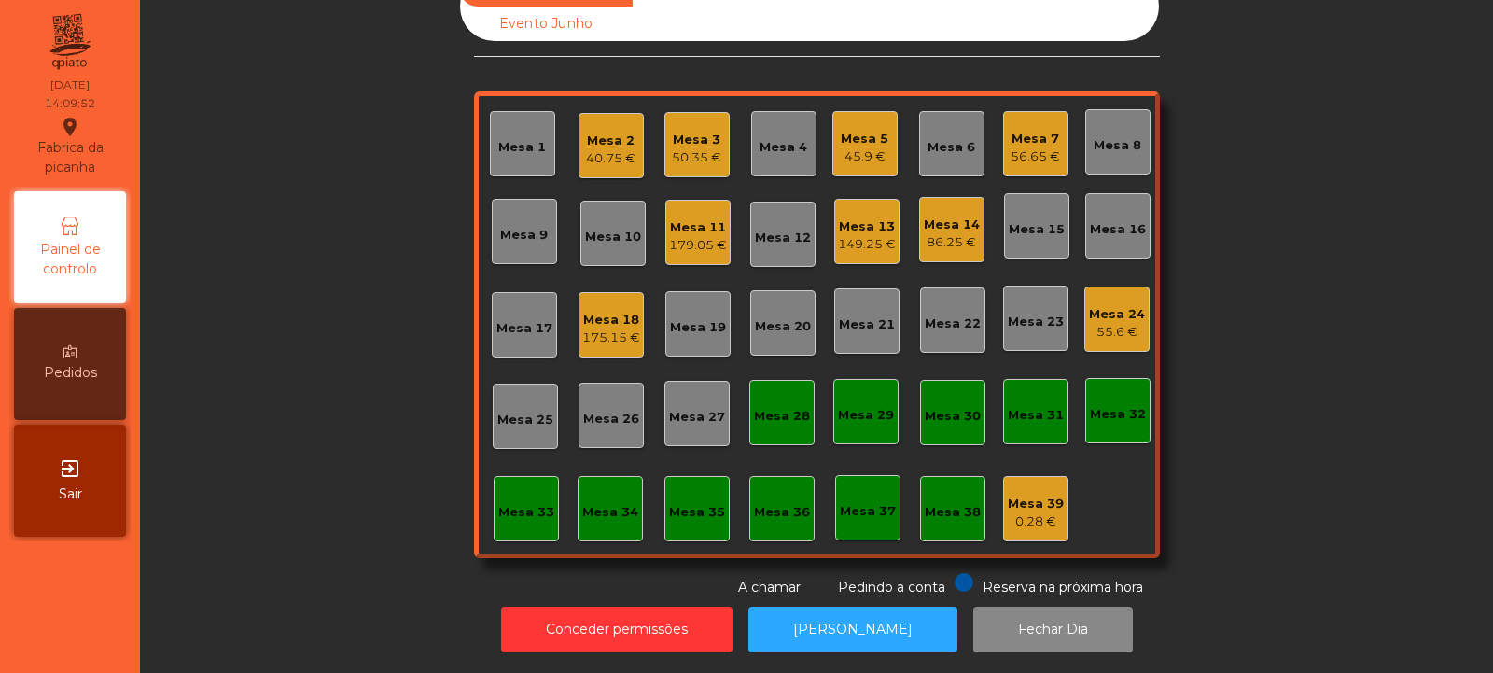
click at [1113, 136] on div "Mesa 8" at bounding box center [1118, 145] width 48 height 19
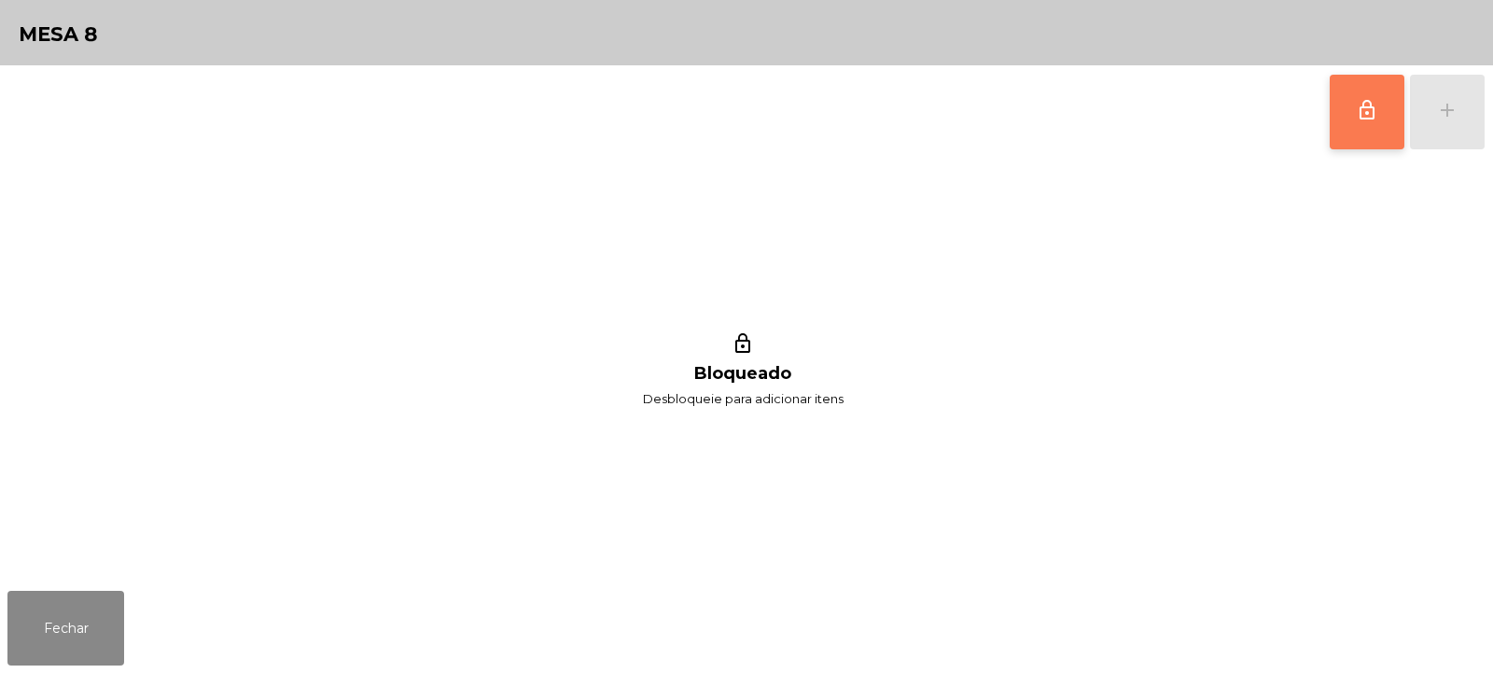
click at [1360, 133] on button "lock_outline" at bounding box center [1367, 112] width 75 height 75
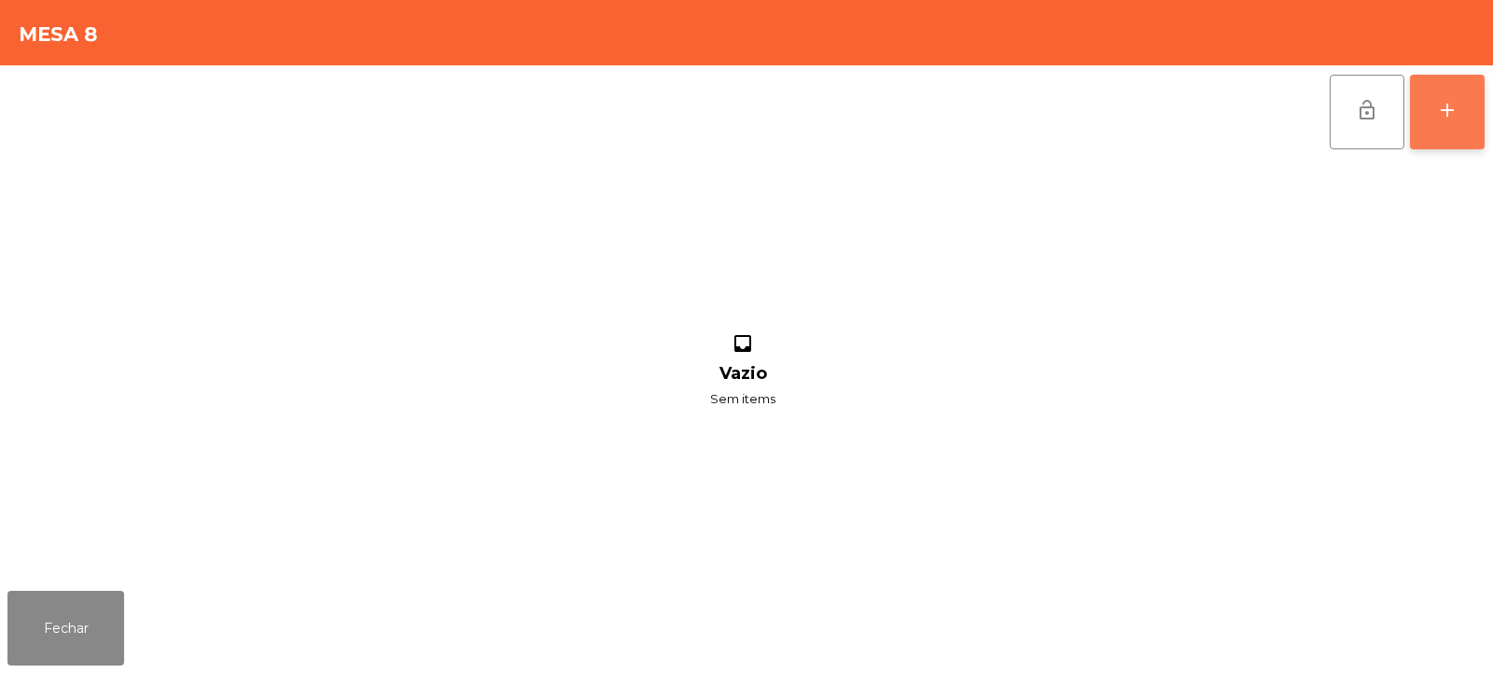
click at [1431, 119] on button "add" at bounding box center [1447, 112] width 75 height 75
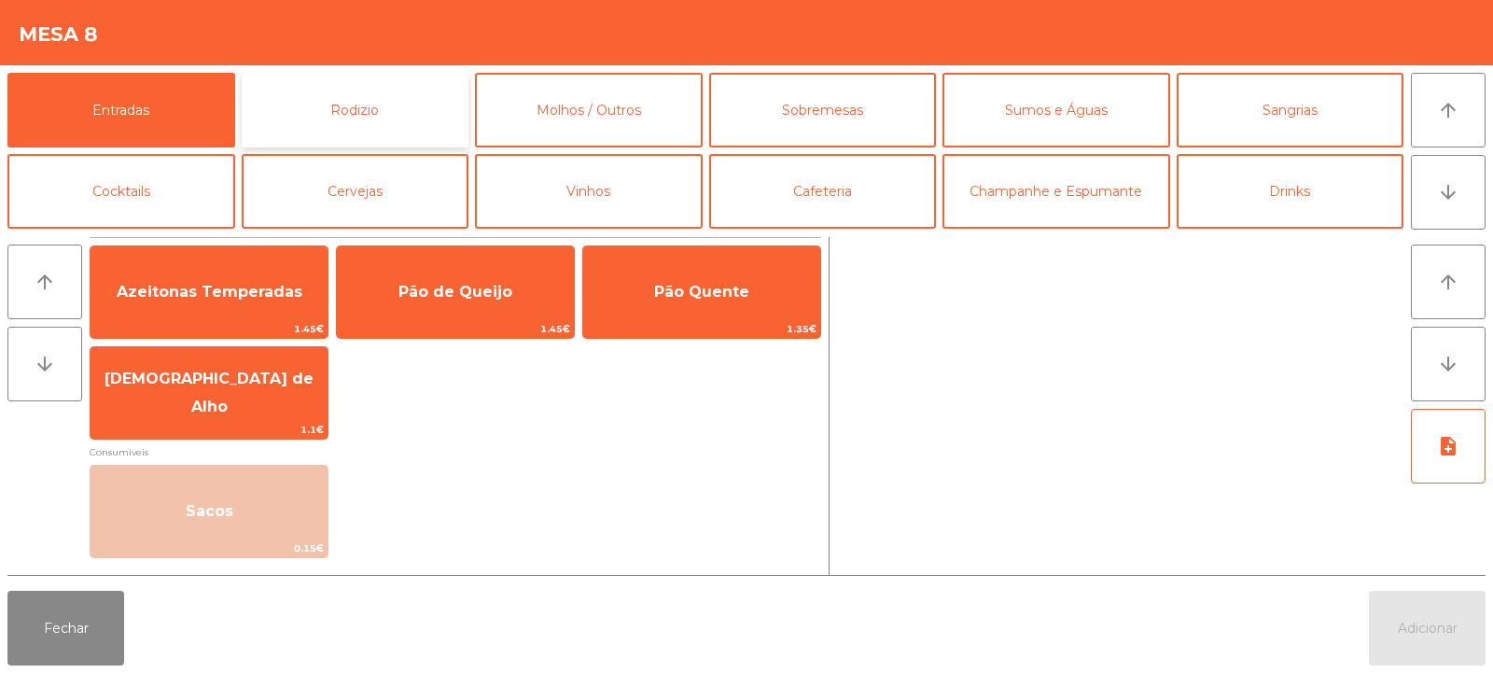
click at [315, 107] on button "Rodizio" at bounding box center [356, 110] width 228 height 75
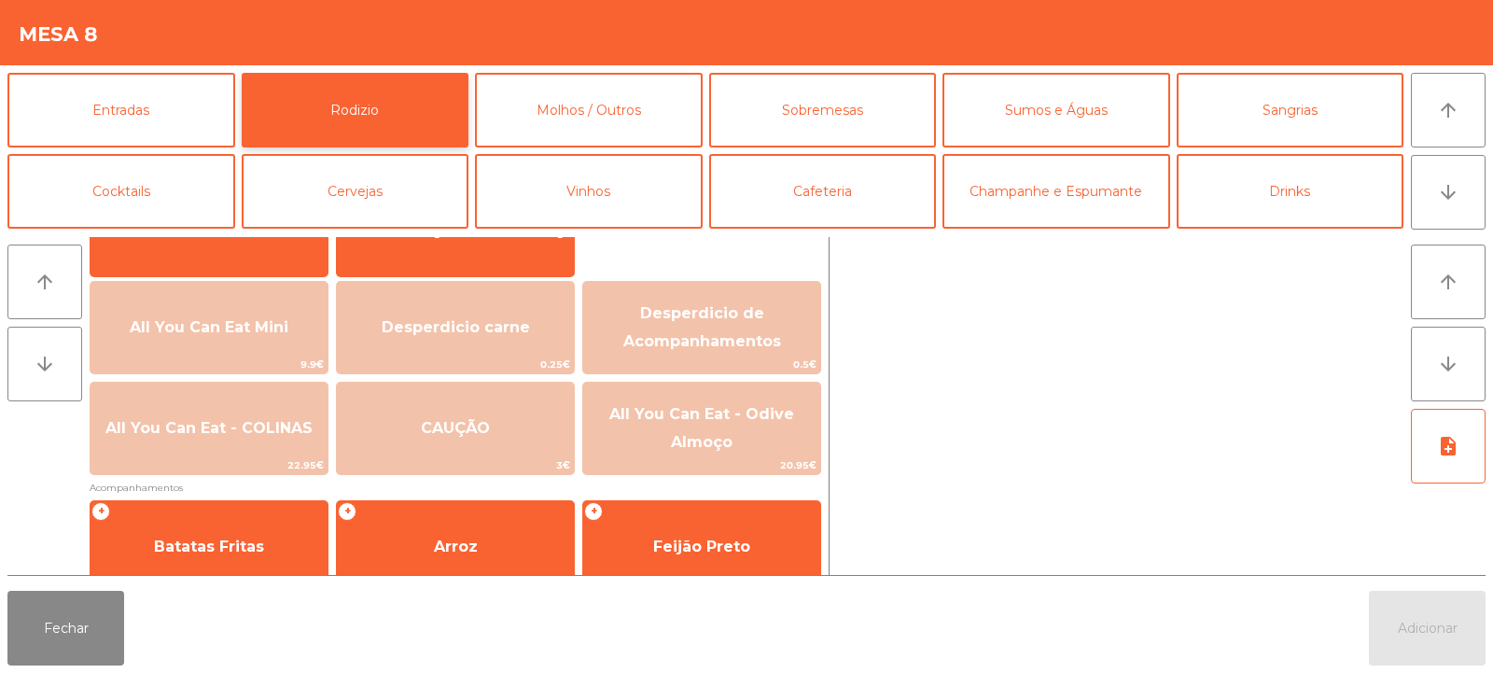
scroll to position [185, 0]
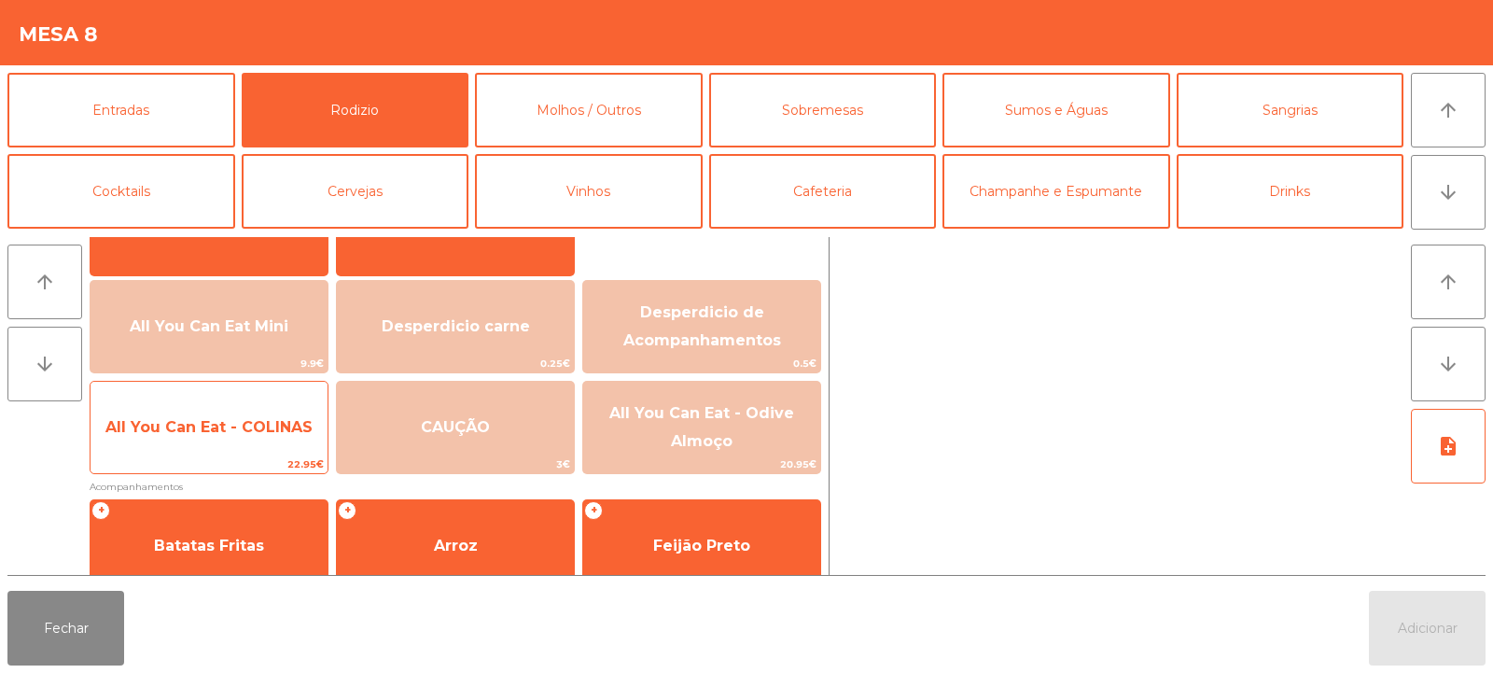
click at [202, 429] on span "All You Can Eat - COLINAS" at bounding box center [208, 427] width 207 height 18
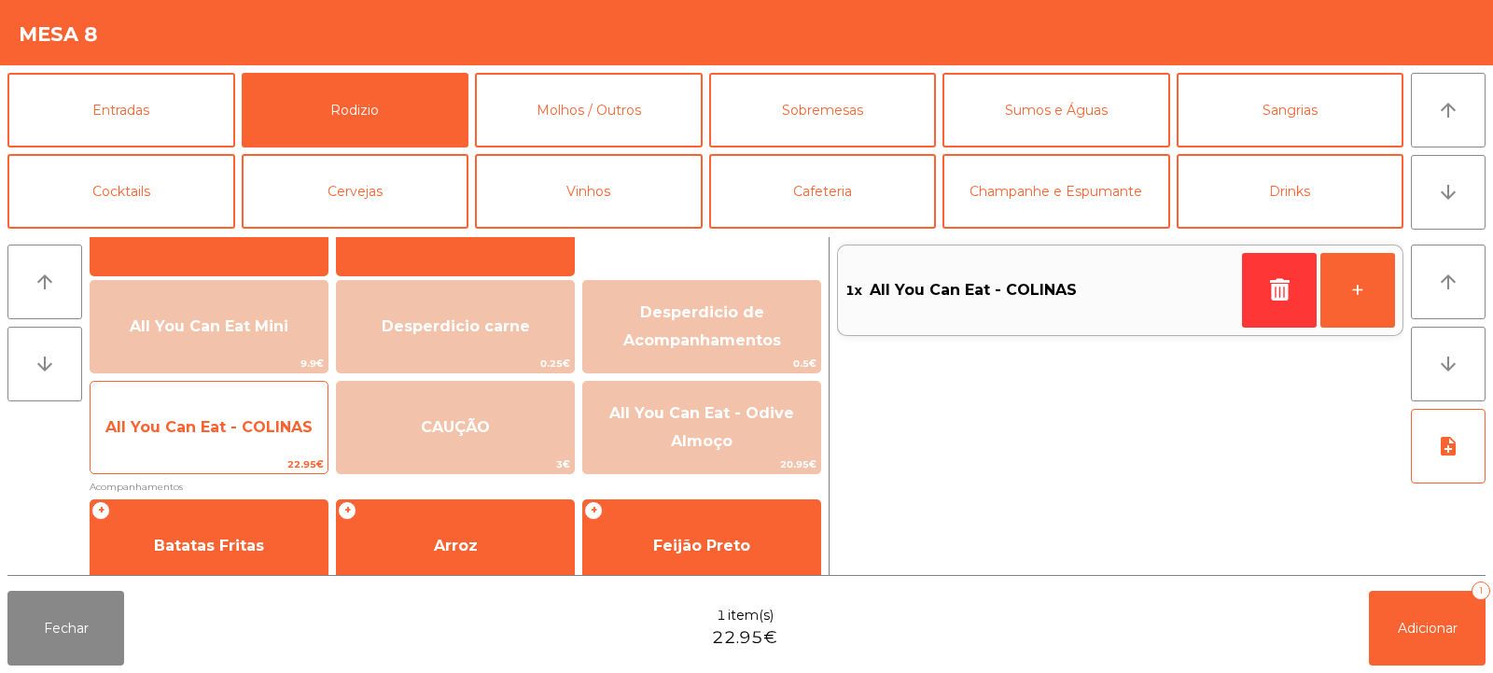
click at [202, 441] on span "All You Can Eat - COLINAS" at bounding box center [209, 427] width 237 height 50
click at [201, 436] on span "All You Can Eat - COLINAS" at bounding box center [209, 427] width 237 height 50
click at [197, 436] on span "All You Can Eat - COLINAS" at bounding box center [209, 427] width 237 height 50
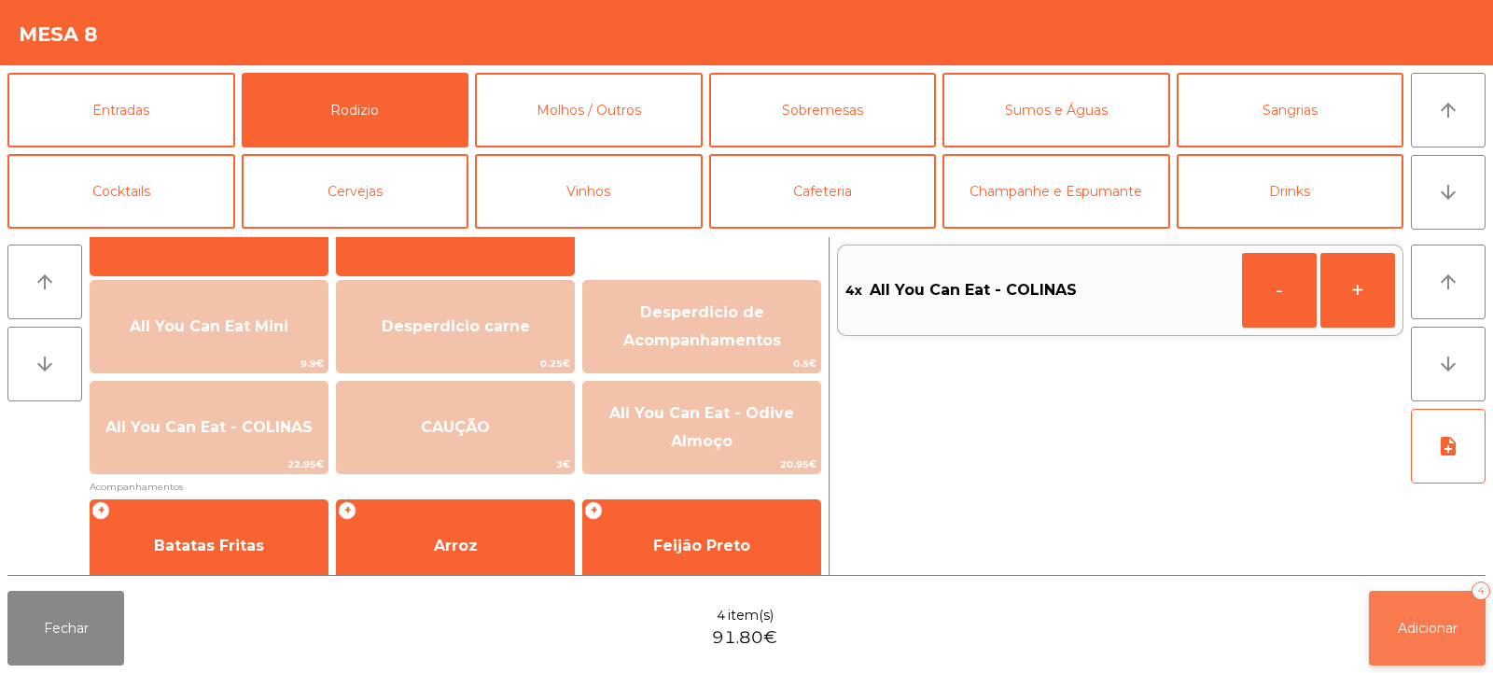
click at [1413, 629] on span "Adicionar" at bounding box center [1428, 628] width 60 height 17
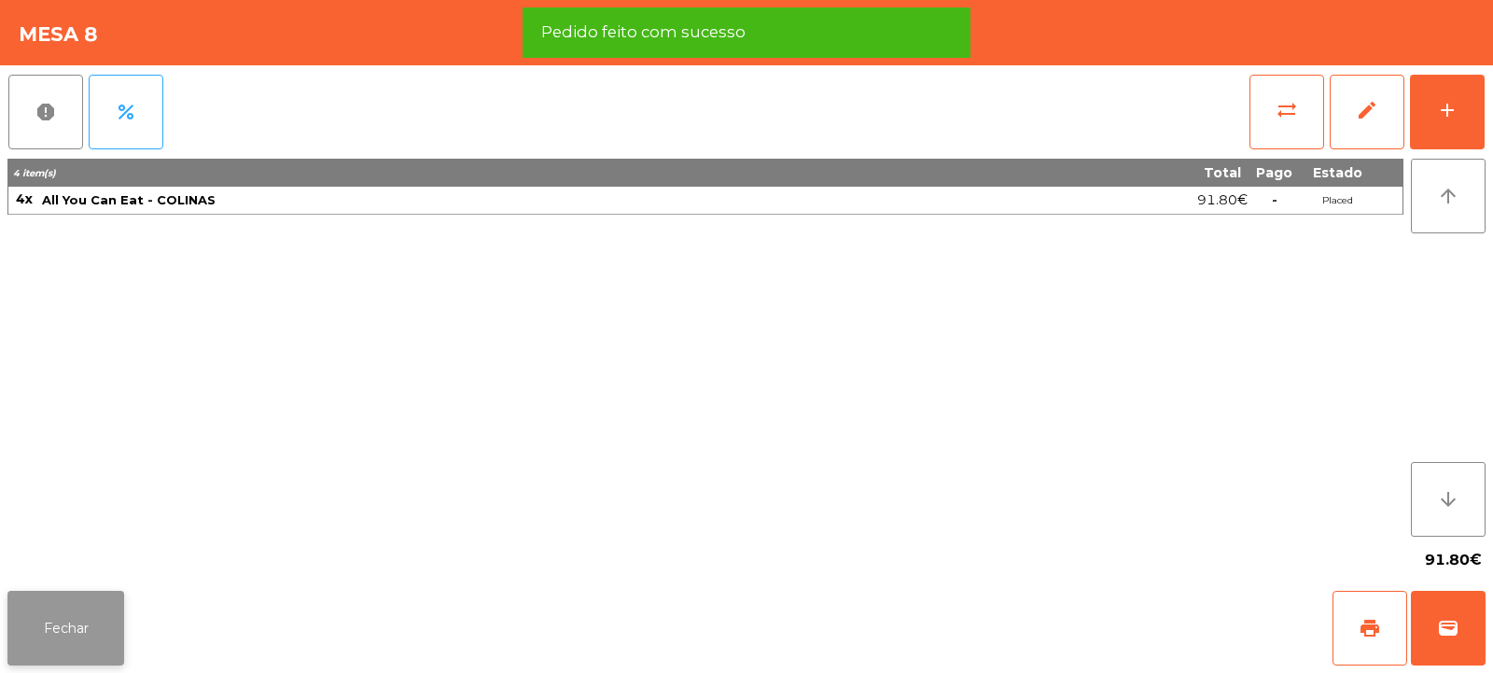
click at [86, 621] on button "Fechar" at bounding box center [65, 628] width 117 height 75
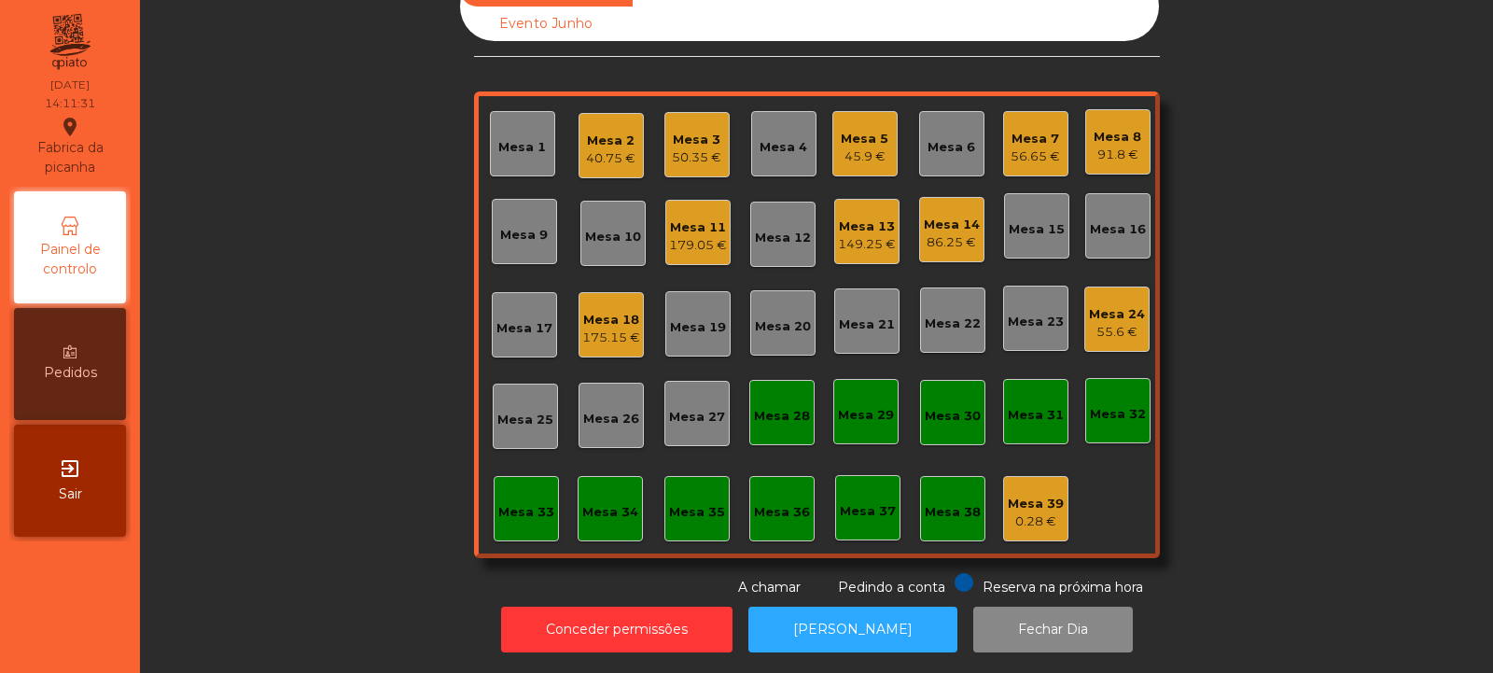
click at [919, 236] on div "Mesa 14 86.25 €" at bounding box center [951, 229] width 65 height 65
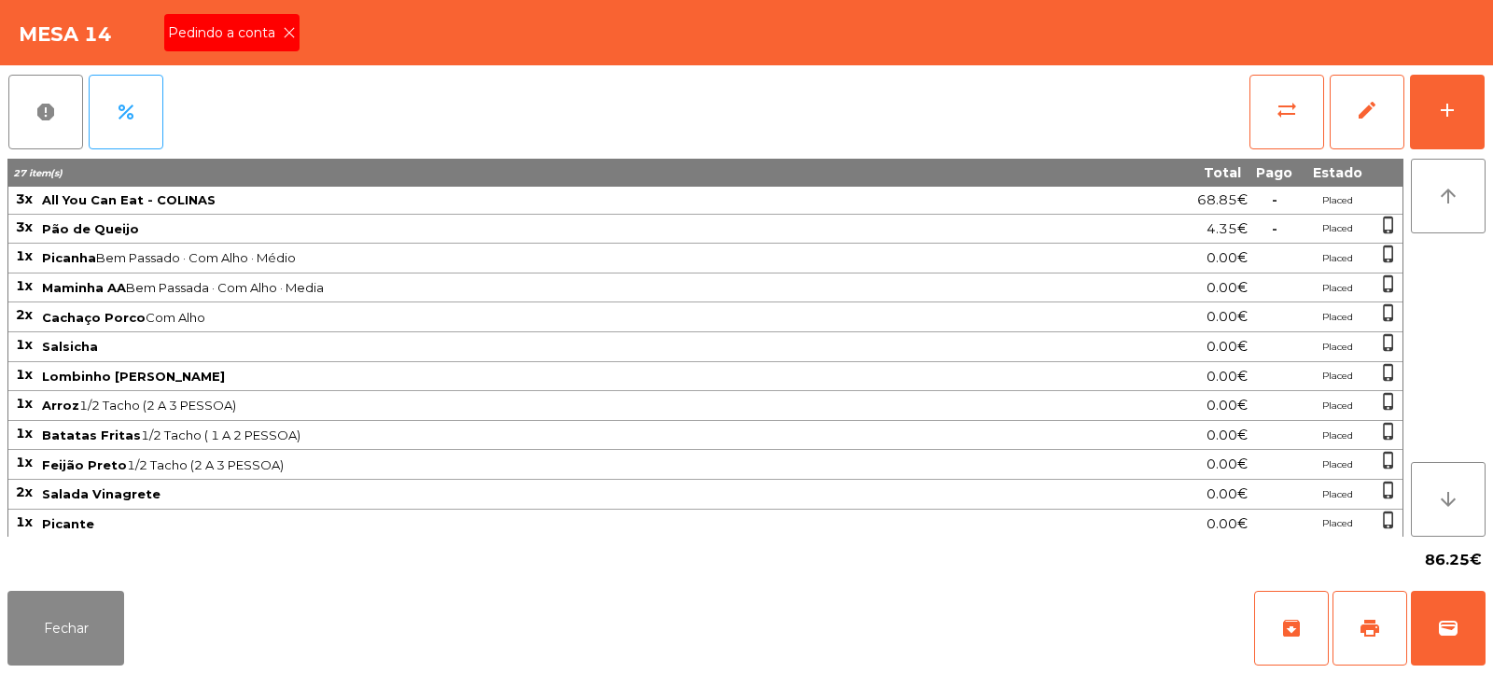
click at [285, 20] on div "Pedindo a conta" at bounding box center [231, 32] width 135 height 37
click at [1376, 625] on span "print" at bounding box center [1370, 628] width 22 height 22
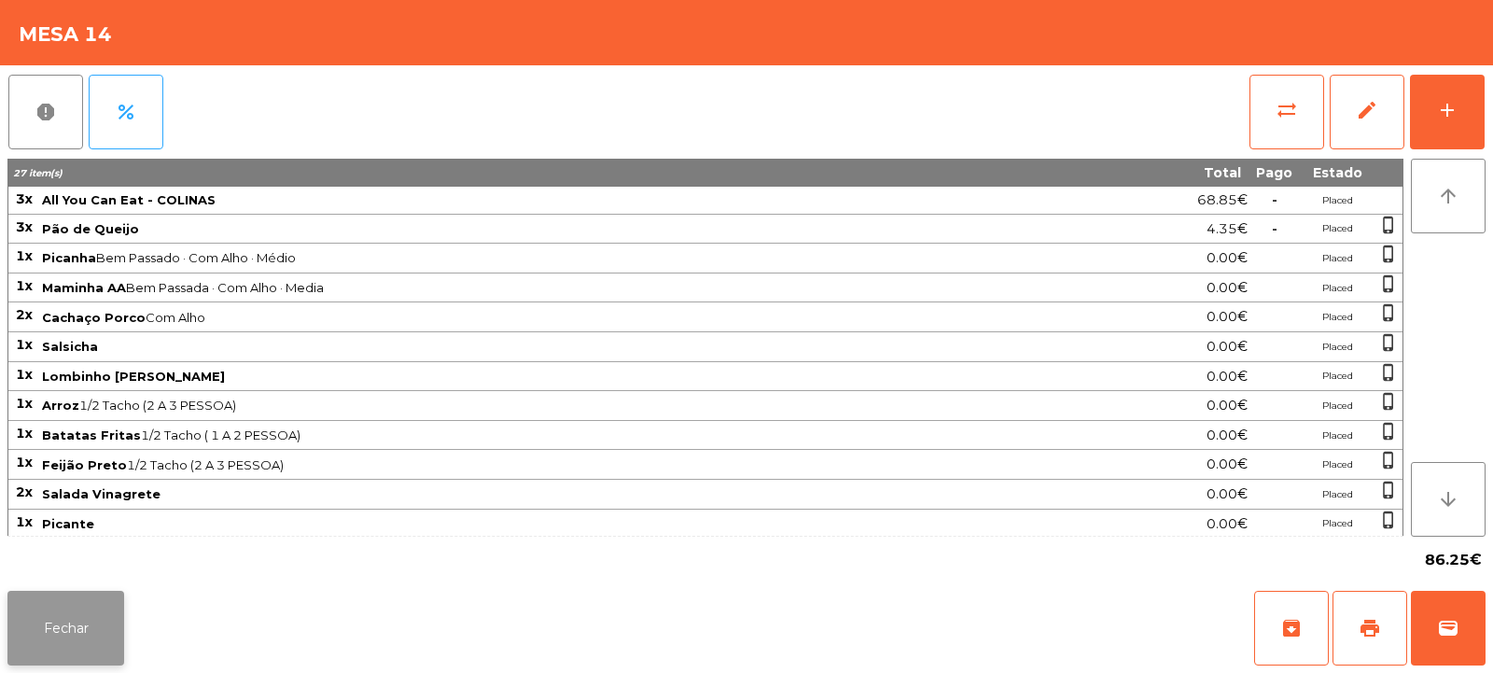
click at [54, 637] on button "Fechar" at bounding box center [65, 628] width 117 height 75
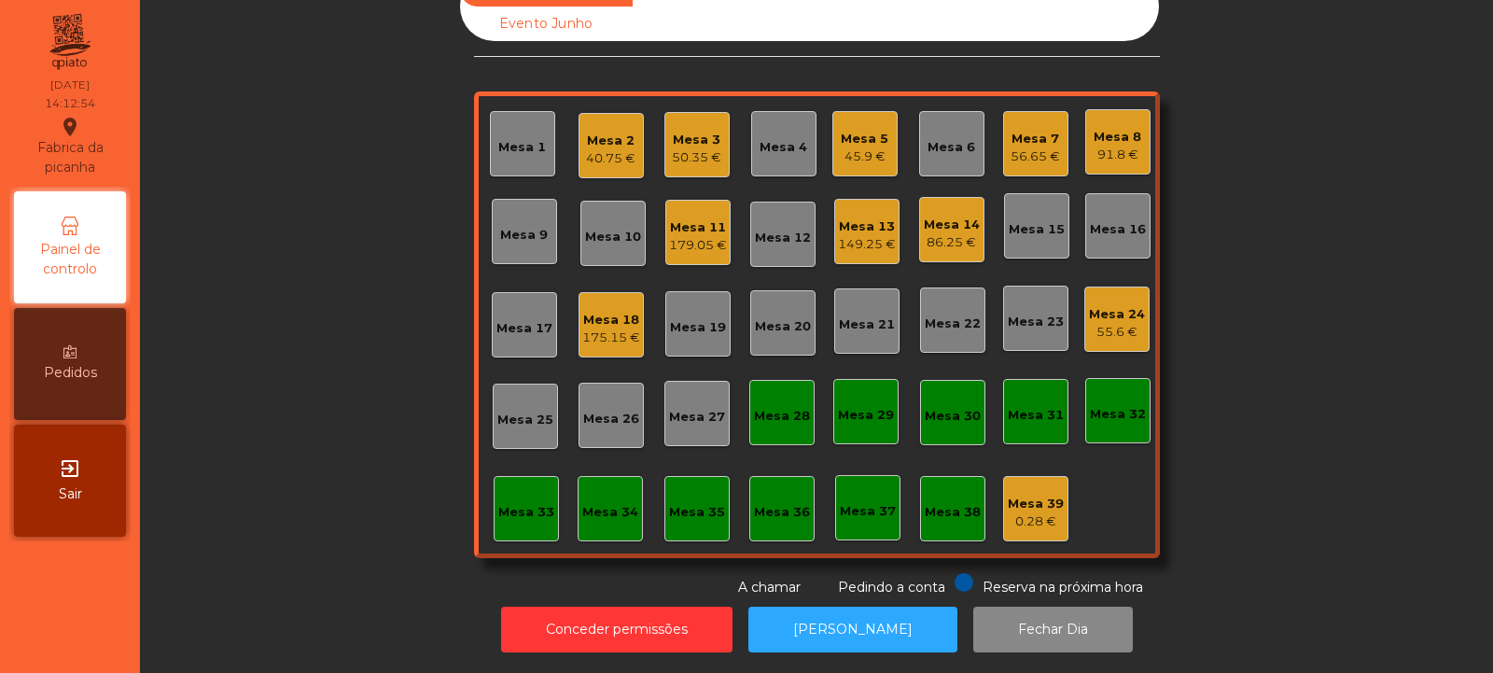
scroll to position [0, 0]
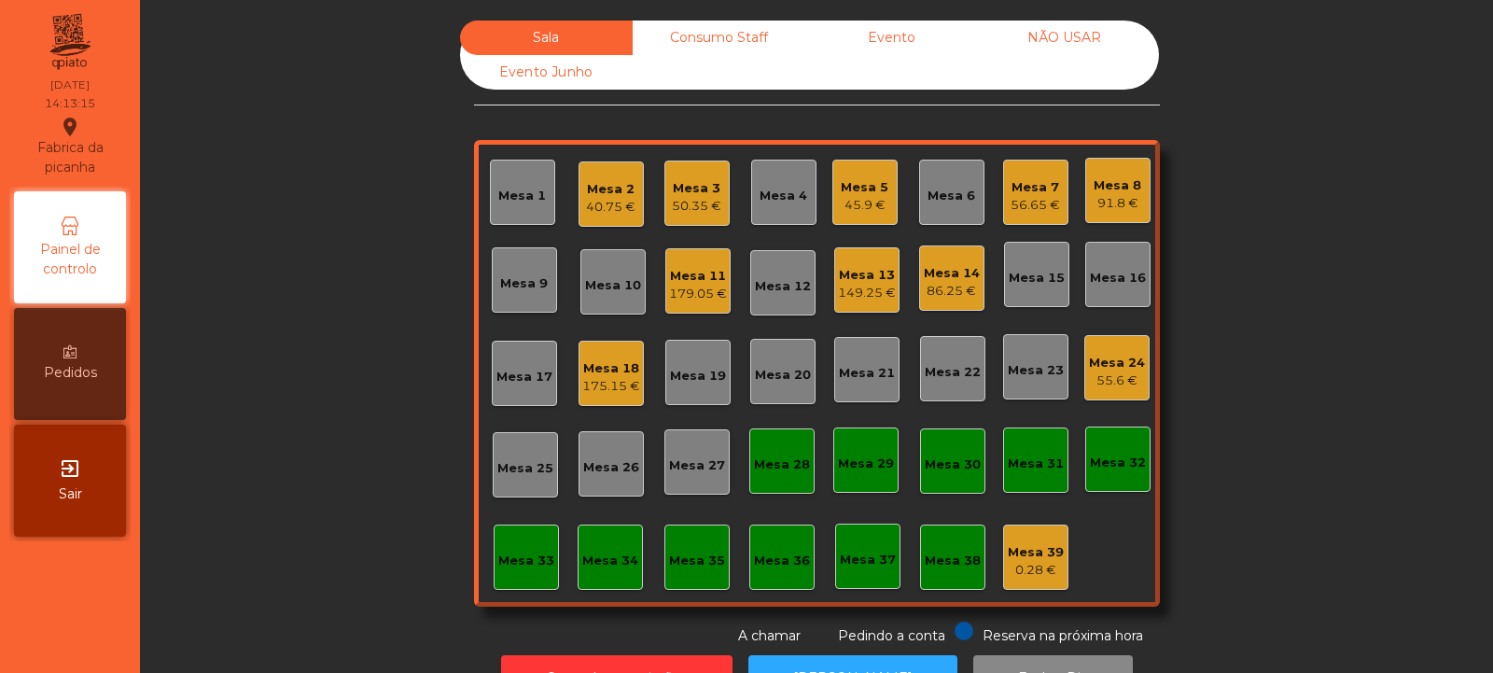
click at [683, 388] on div "Mesa 19" at bounding box center [697, 372] width 65 height 65
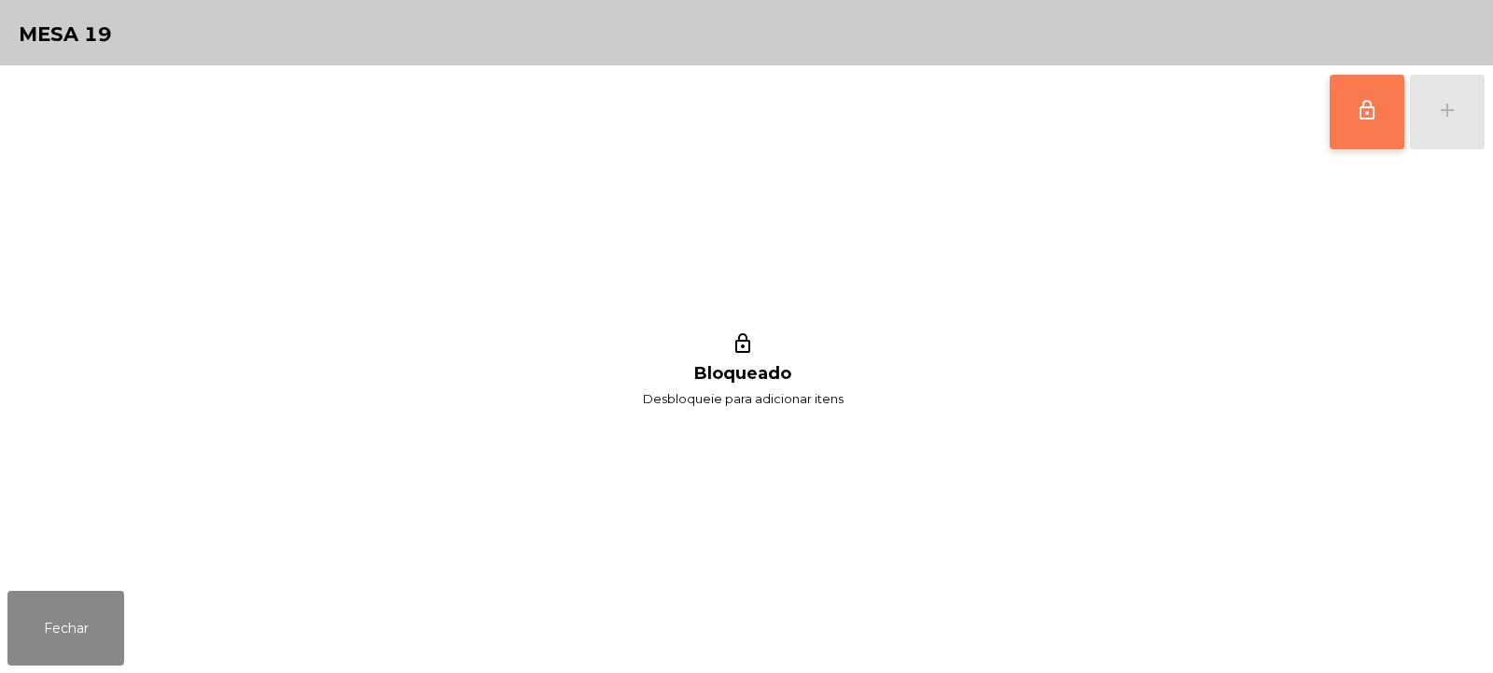
click at [1353, 113] on button "lock_outline" at bounding box center [1367, 112] width 75 height 75
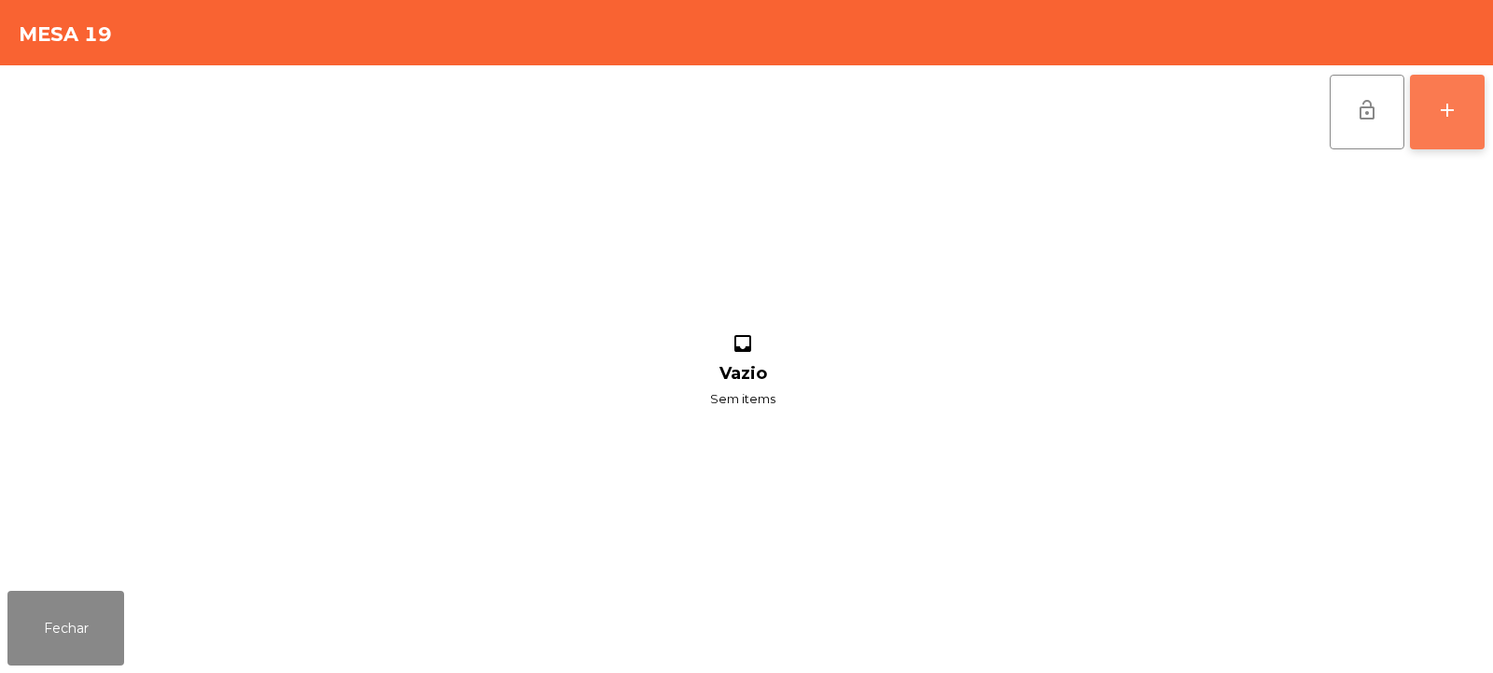
click at [1463, 111] on button "add" at bounding box center [1447, 112] width 75 height 75
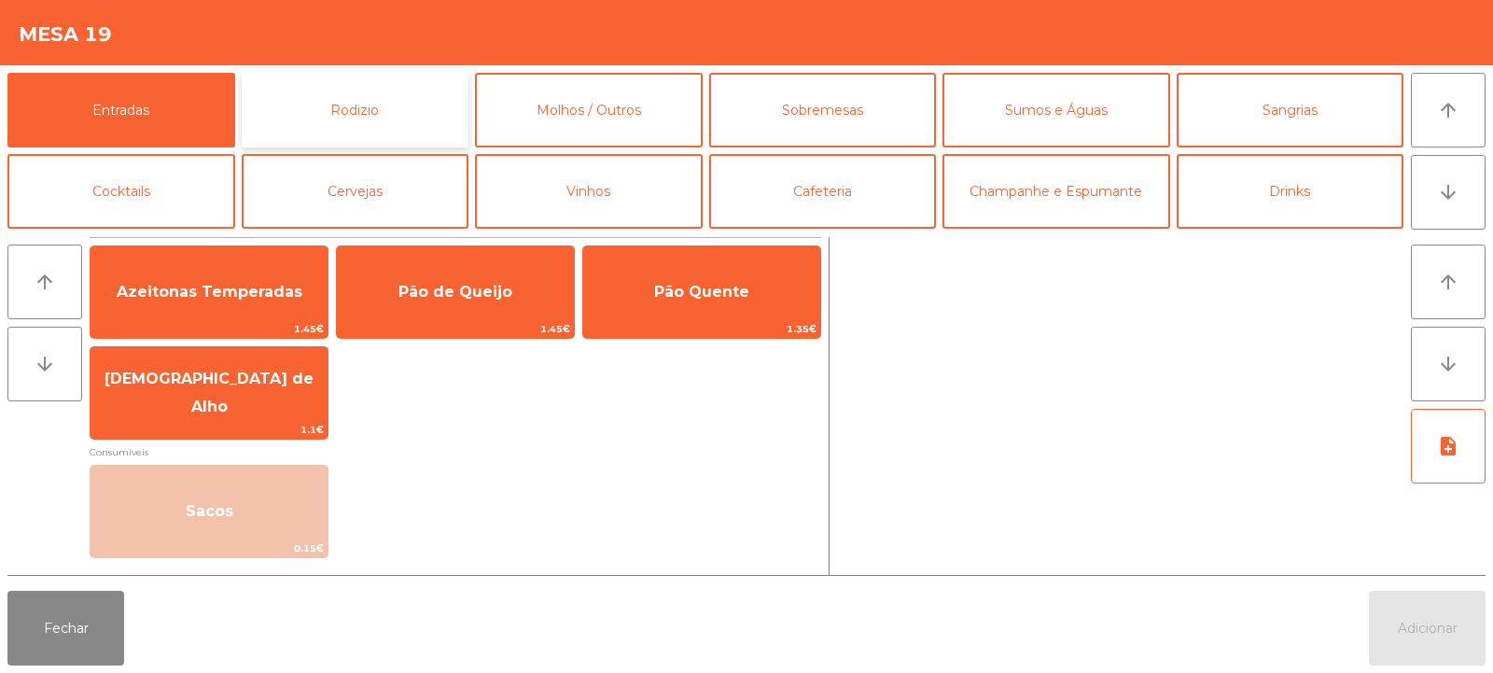
click at [293, 97] on button "Rodizio" at bounding box center [356, 110] width 228 height 75
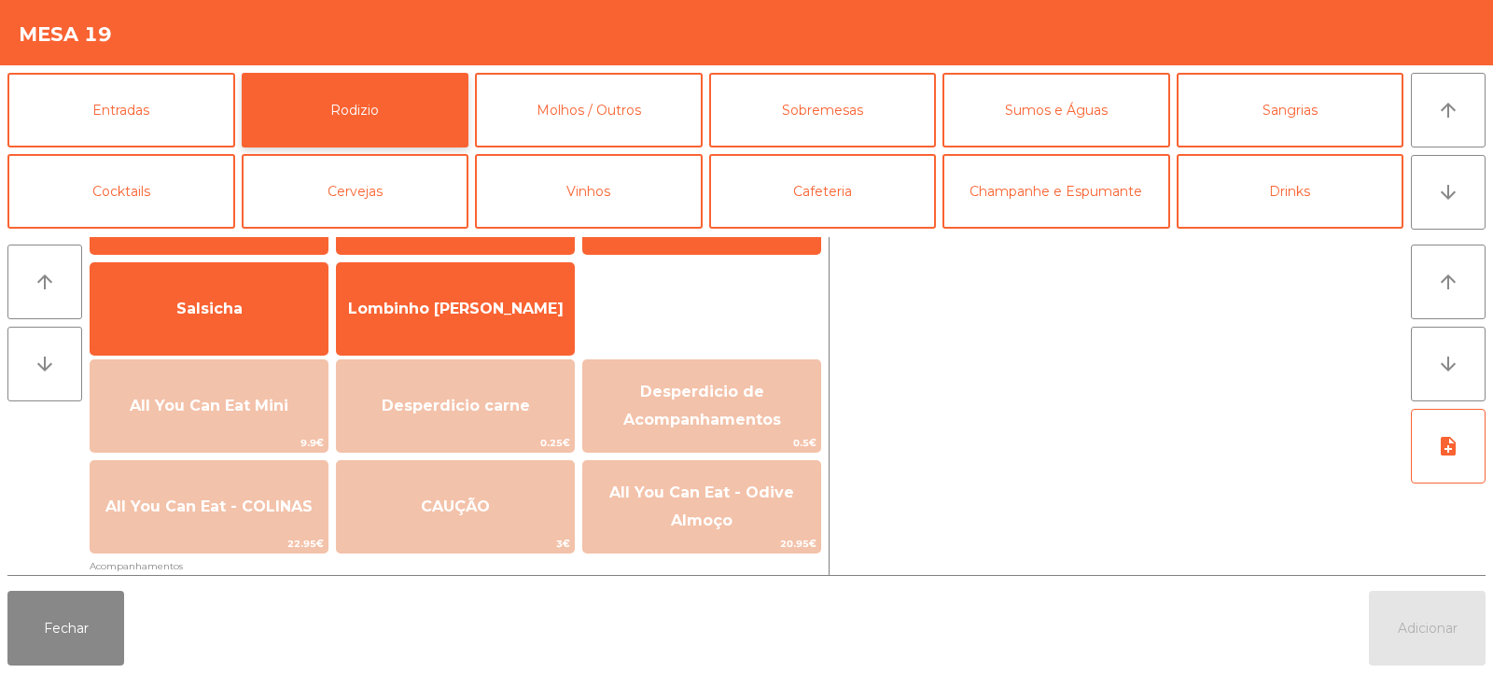
scroll to position [164, 0]
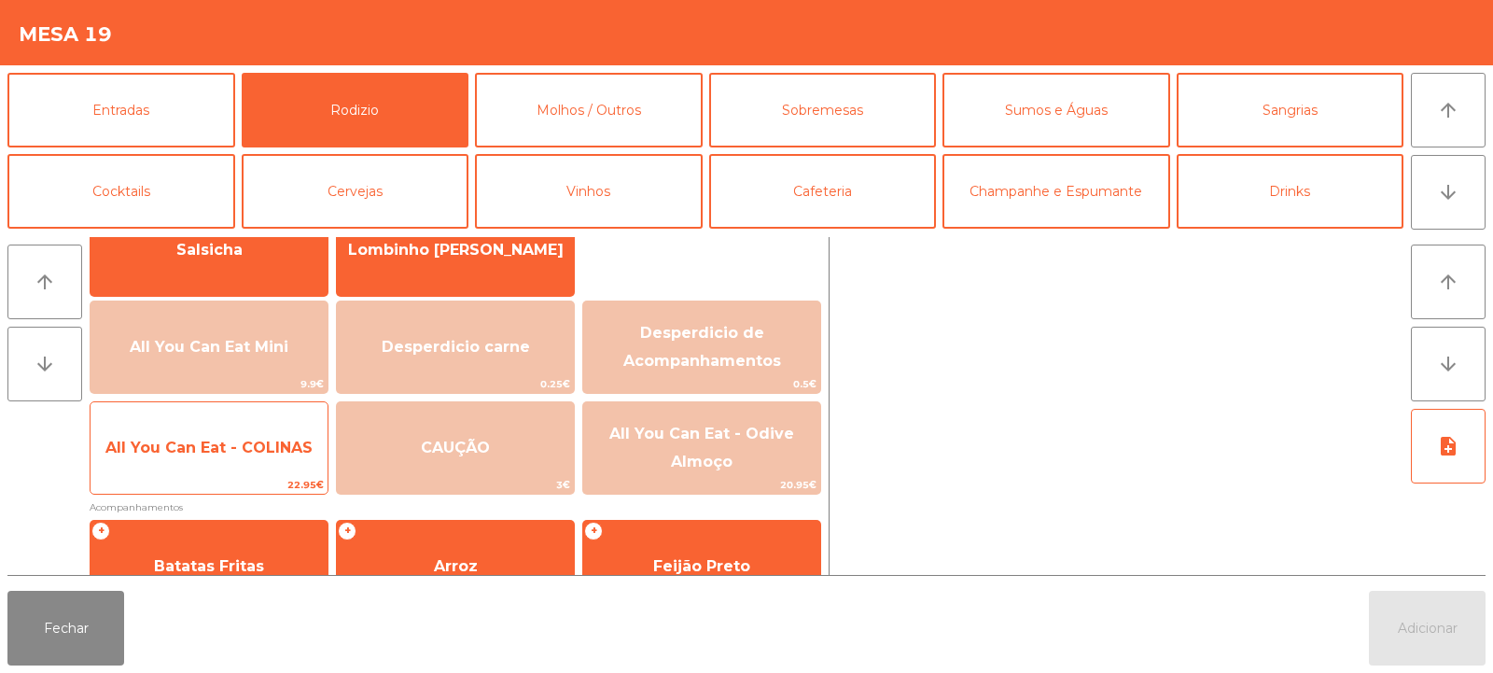
click at [164, 431] on span "All You Can Eat - COLINAS" at bounding box center [209, 448] width 237 height 50
click at [158, 450] on span "All You Can Eat - COLINAS" at bounding box center [208, 448] width 207 height 18
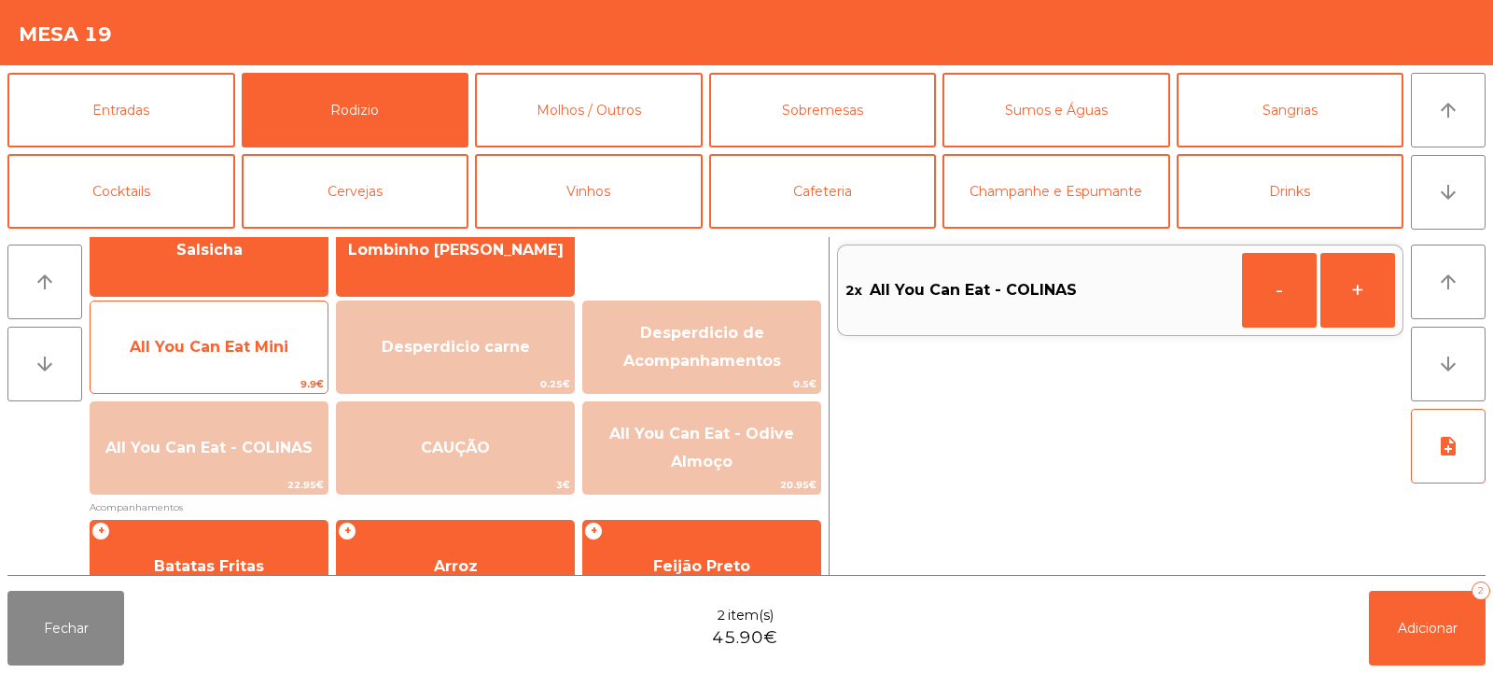
click at [181, 352] on span "All You Can Eat Mini" at bounding box center [209, 347] width 159 height 18
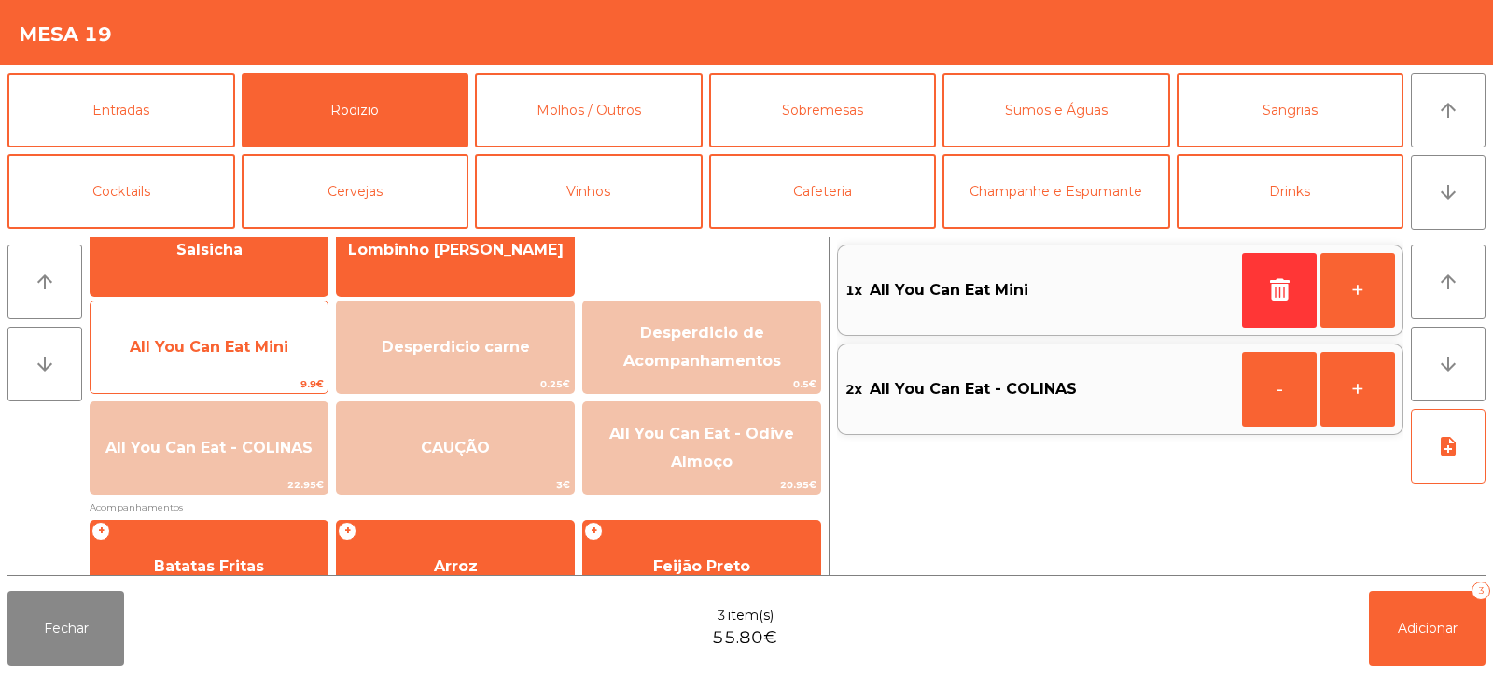
click at [182, 350] on span "All You Can Eat Mini" at bounding box center [209, 347] width 159 height 18
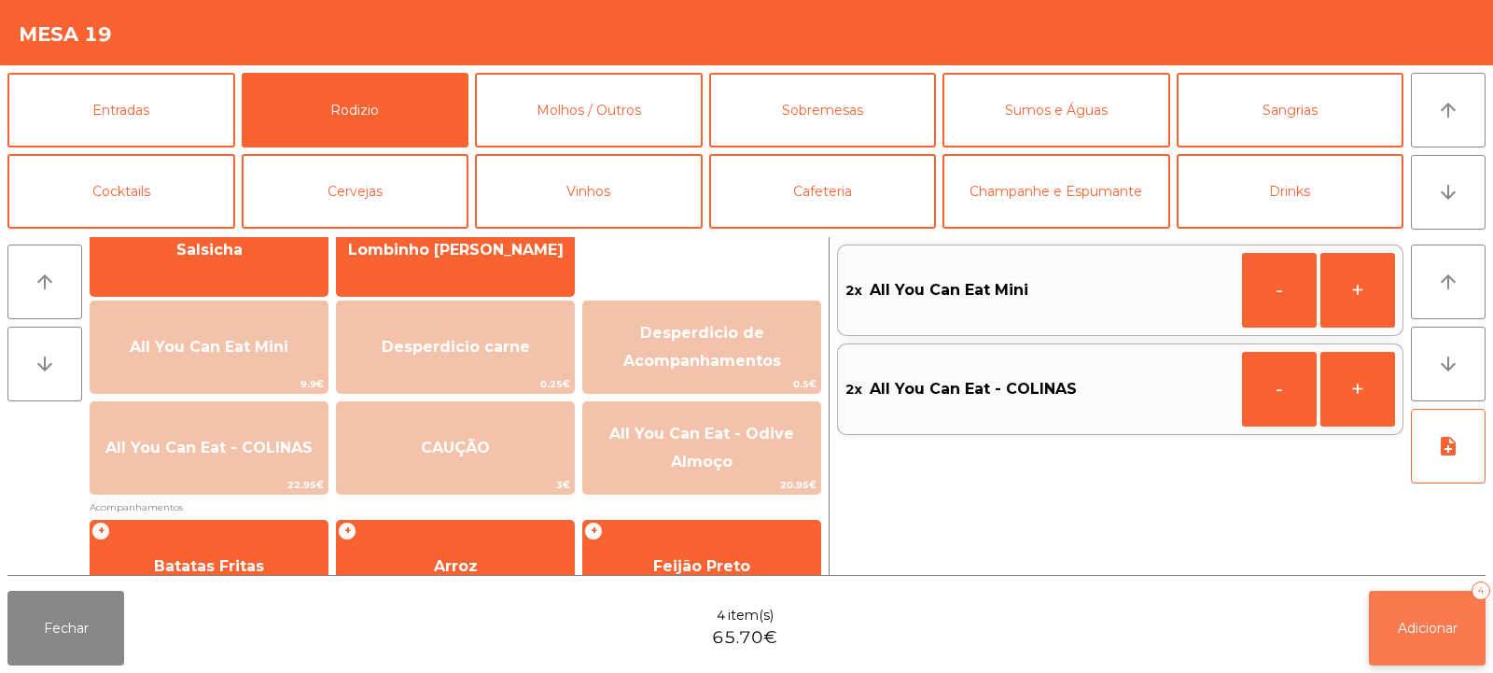
click at [1452, 612] on button "Adicionar 4" at bounding box center [1427, 628] width 117 height 75
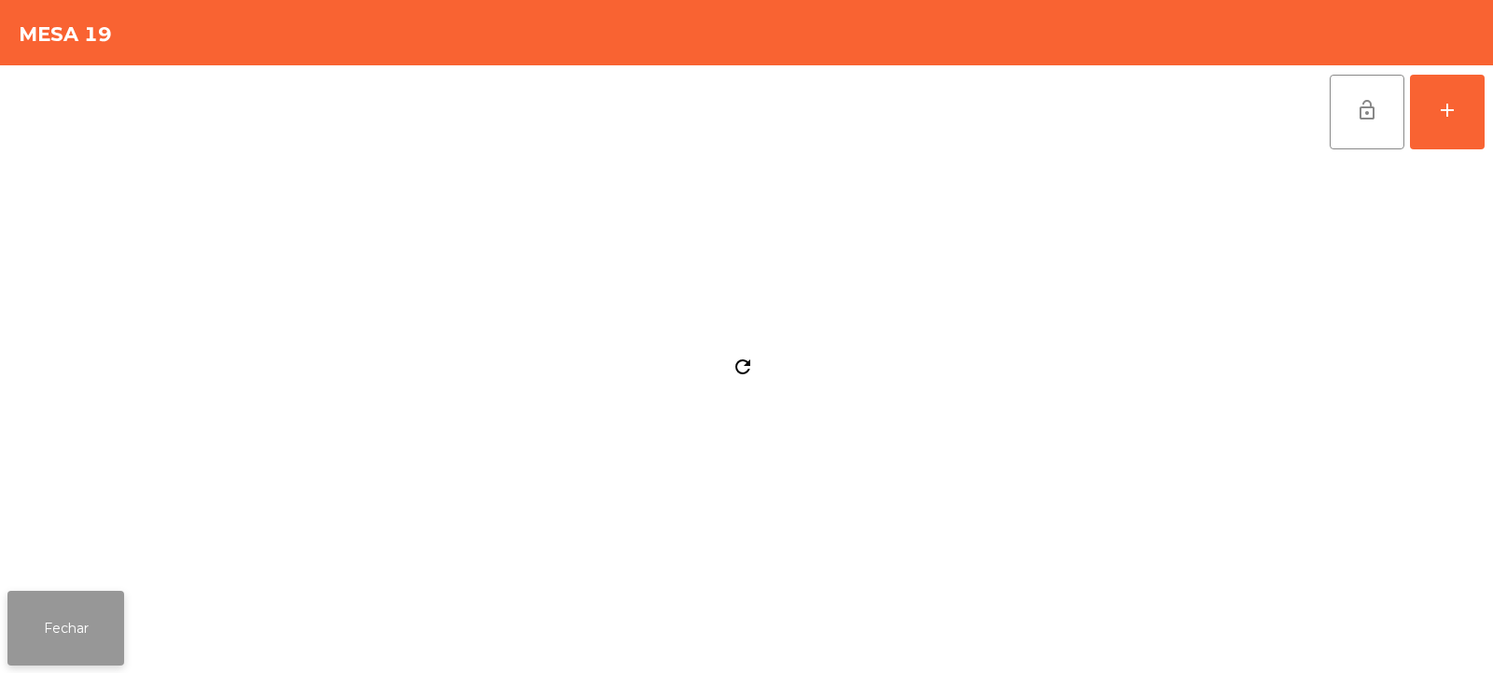
click at [76, 628] on button "Fechar" at bounding box center [65, 628] width 117 height 75
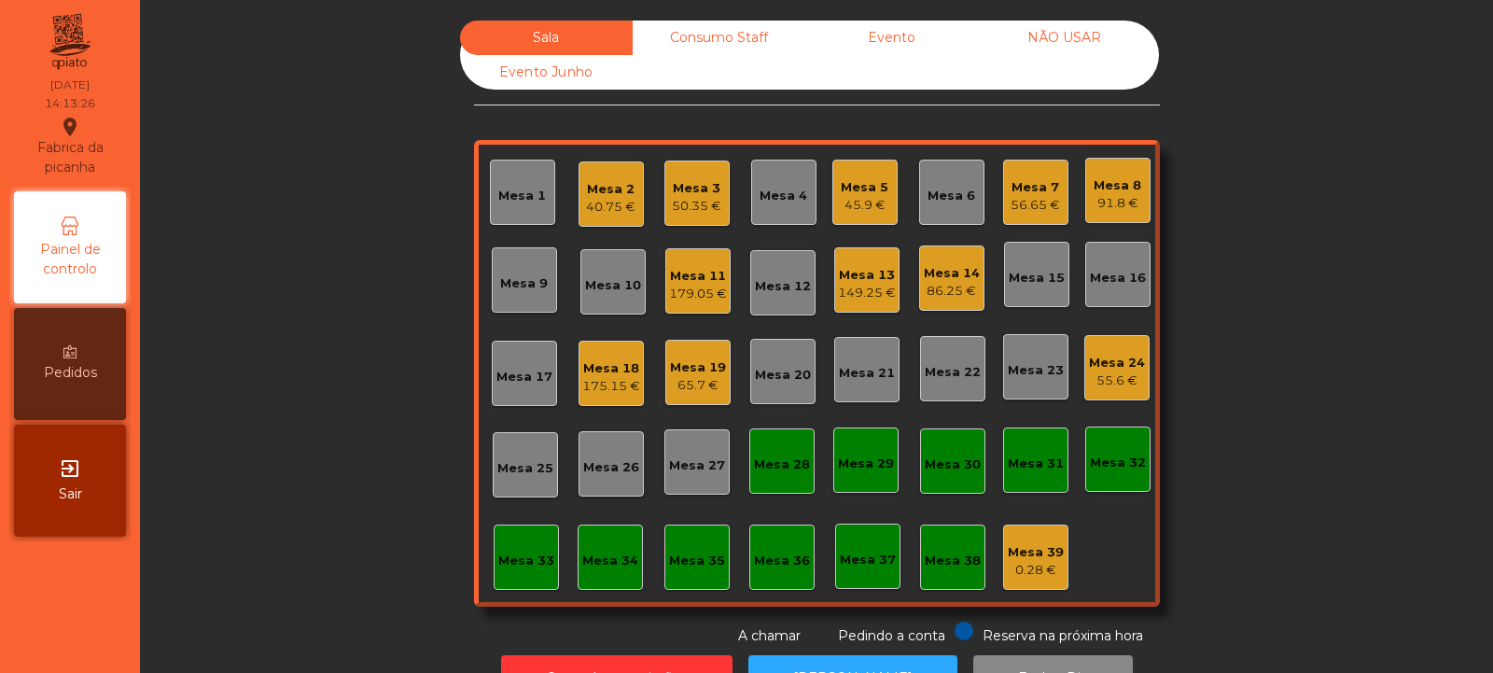
click at [920, 301] on div "Mesa 14 86.25 €" at bounding box center [951, 277] width 65 height 65
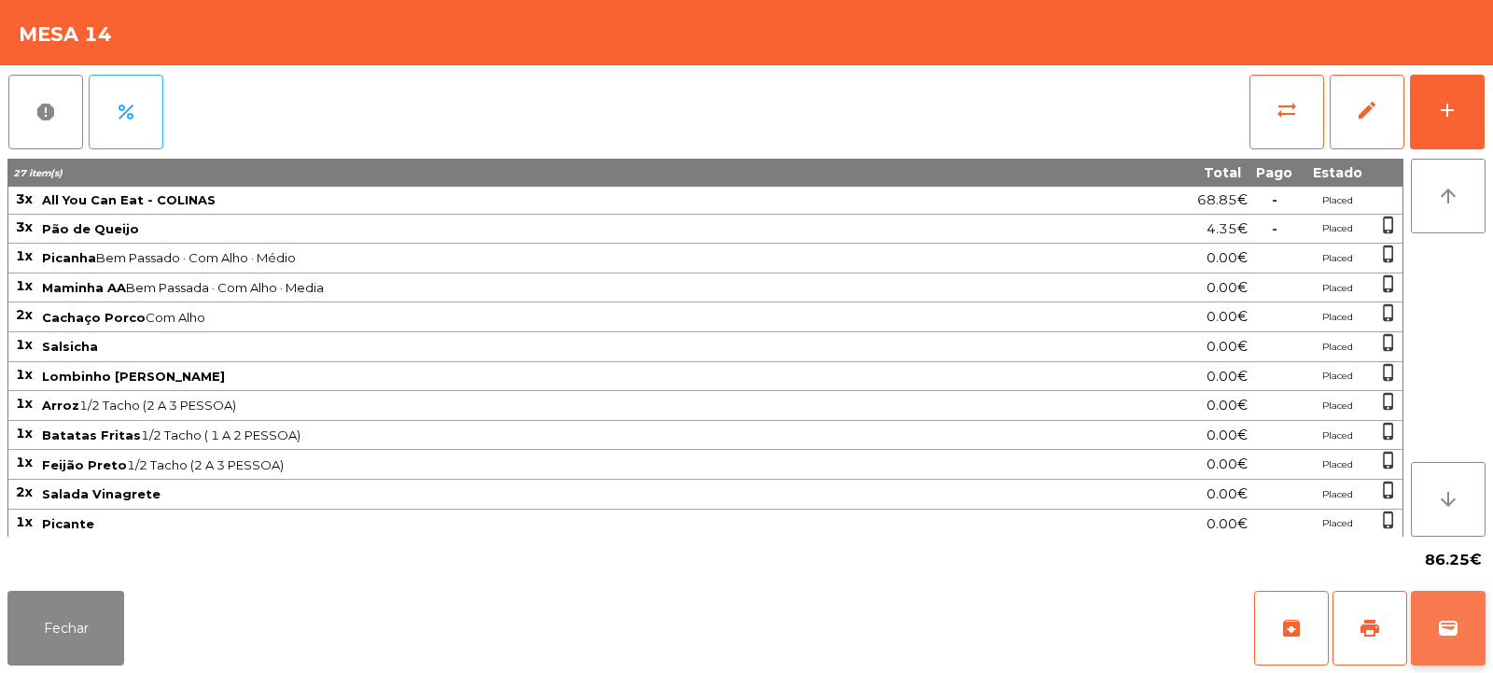
click at [1450, 638] on span "wallet" at bounding box center [1448, 628] width 22 height 22
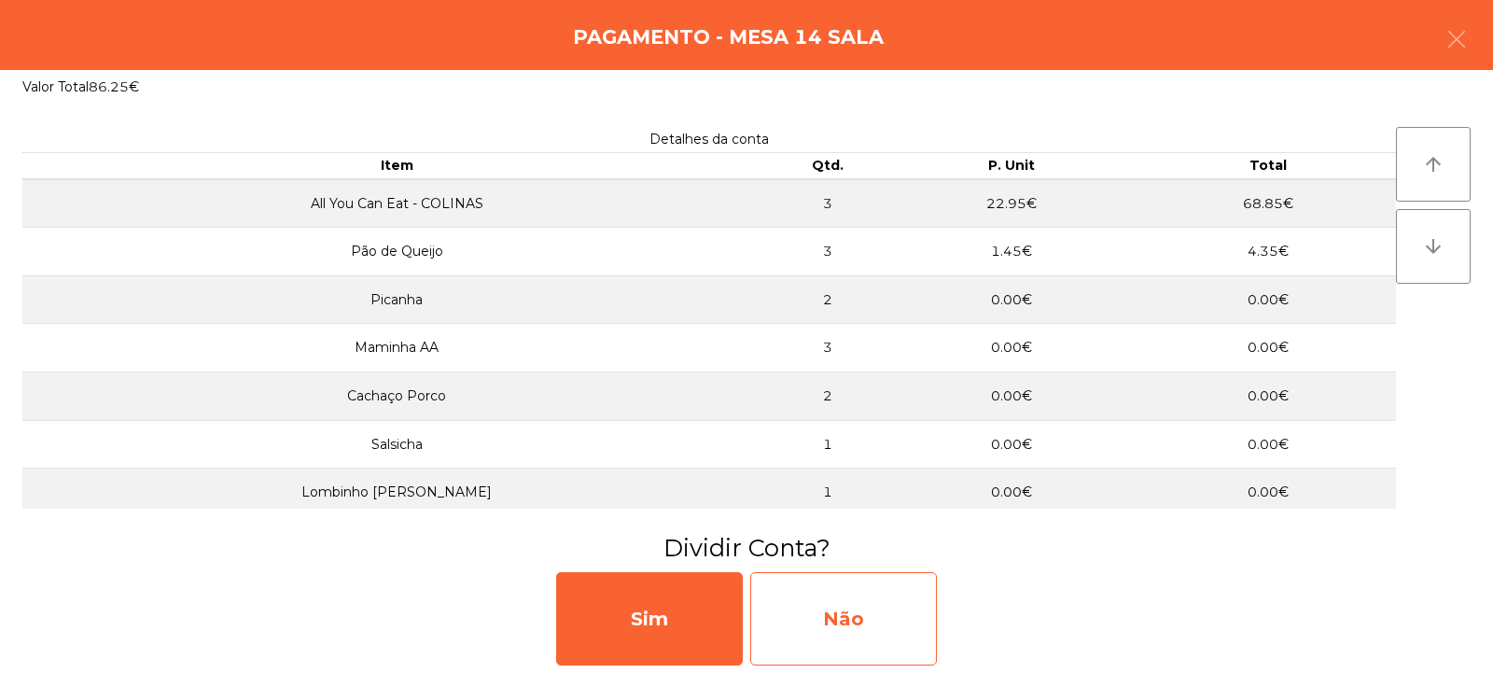
click at [846, 636] on div "Não" at bounding box center [843, 618] width 187 height 93
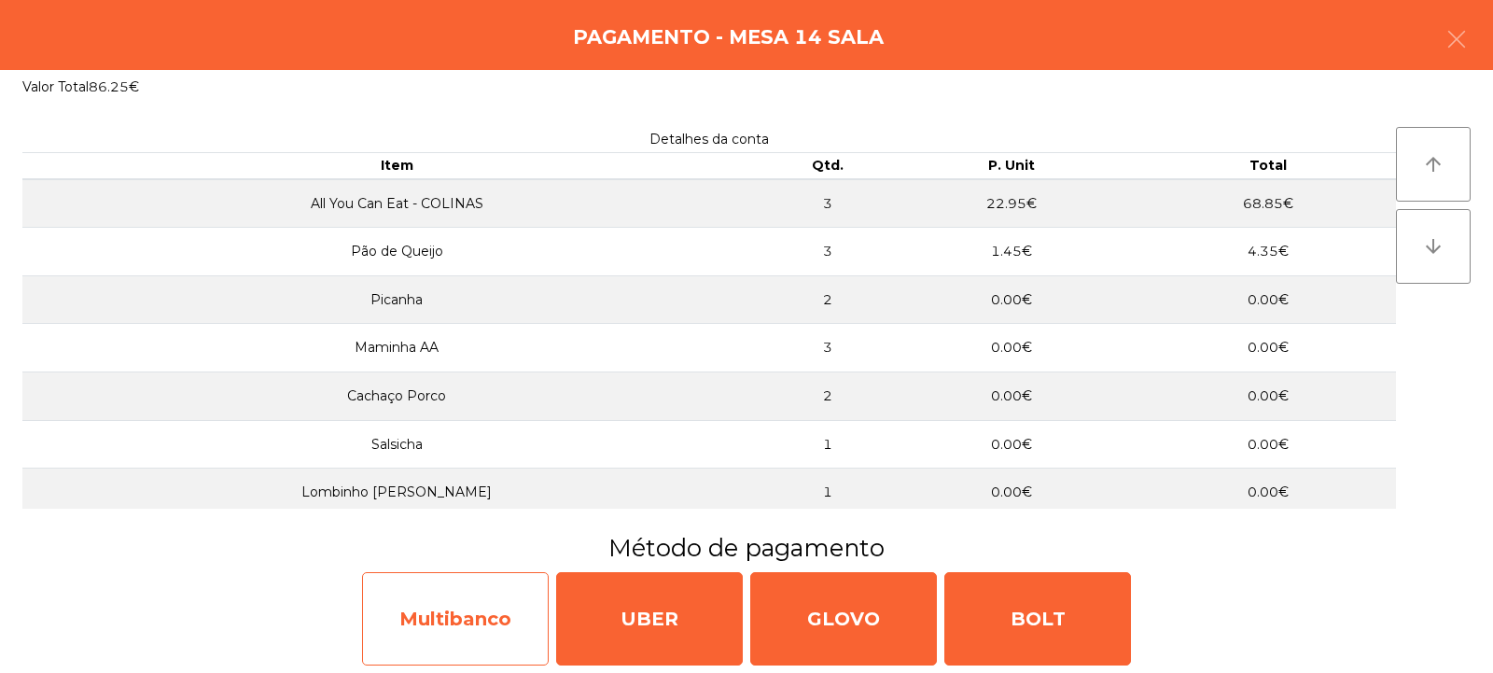
click at [458, 605] on div "Multibanco" at bounding box center [455, 618] width 187 height 93
select select "**"
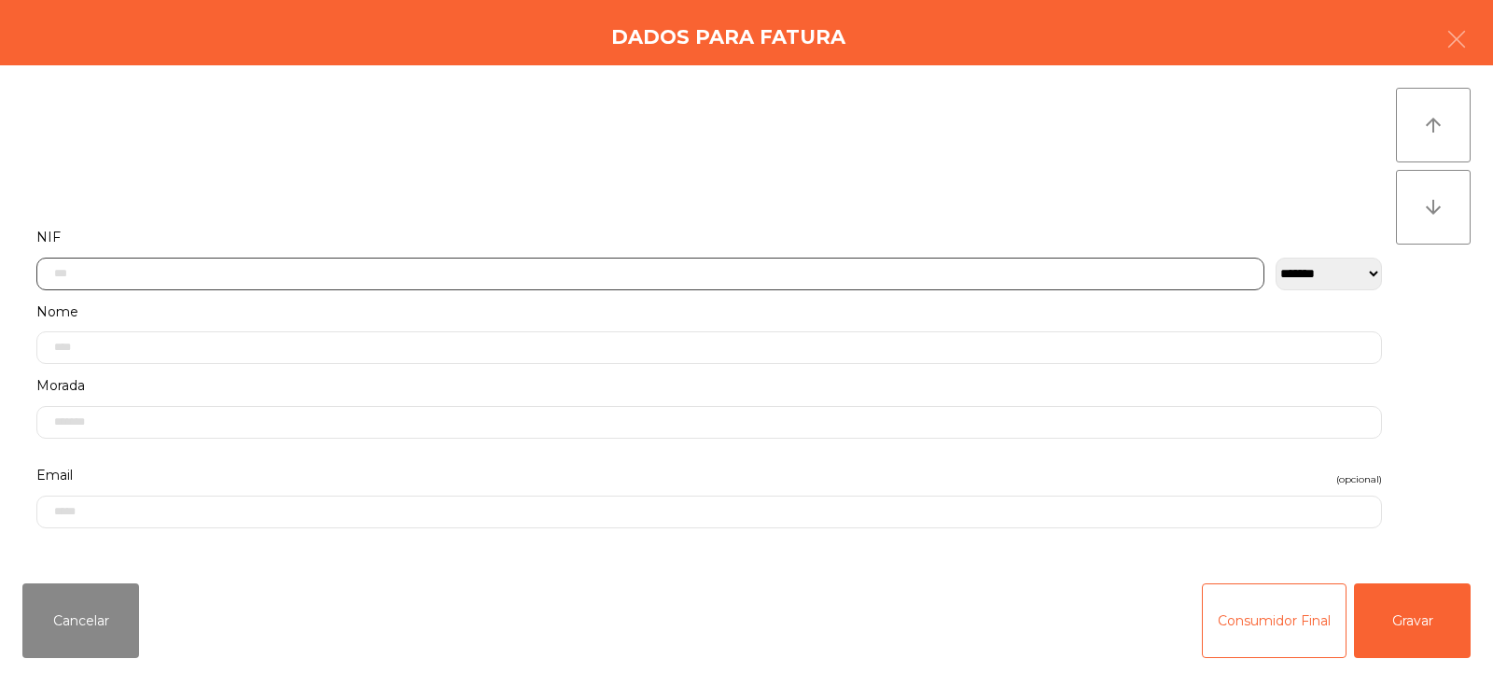
click at [579, 273] on input "text" at bounding box center [650, 274] width 1228 height 33
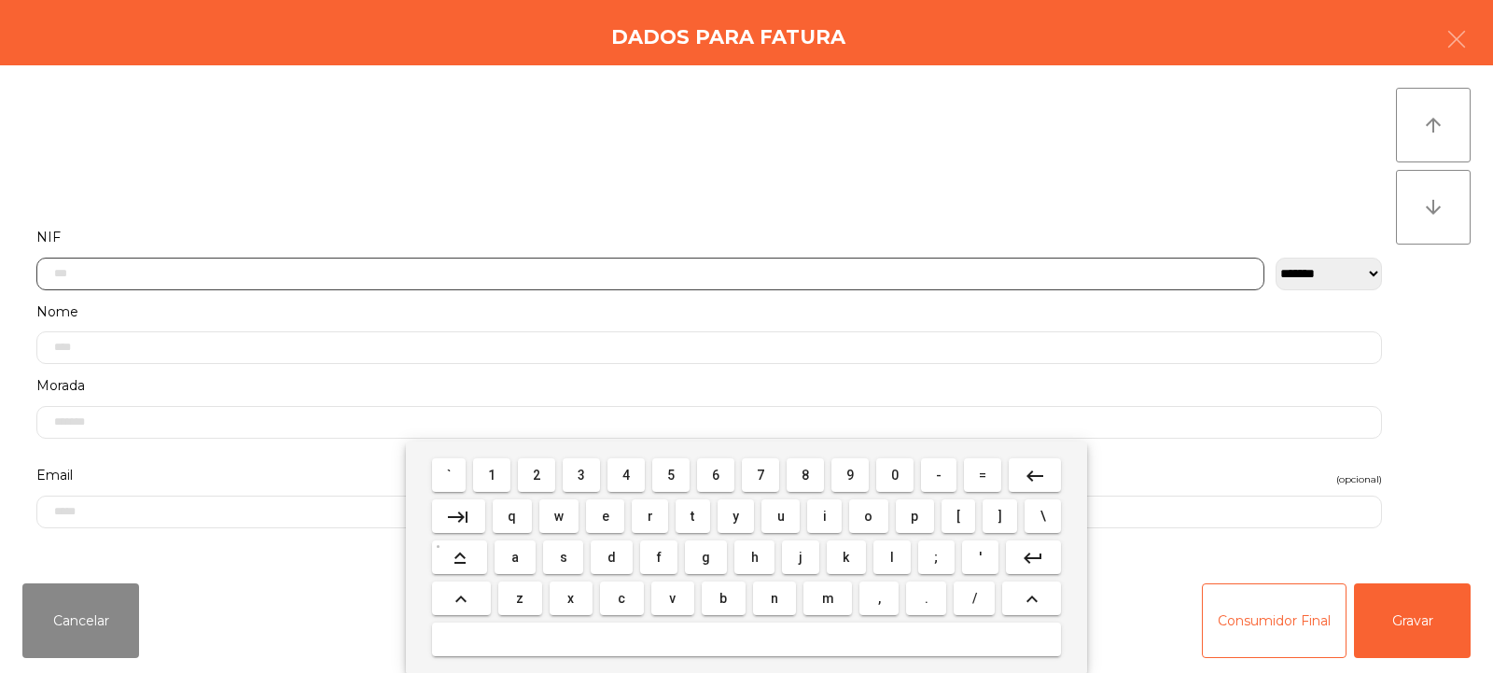
scroll to position [136, 0]
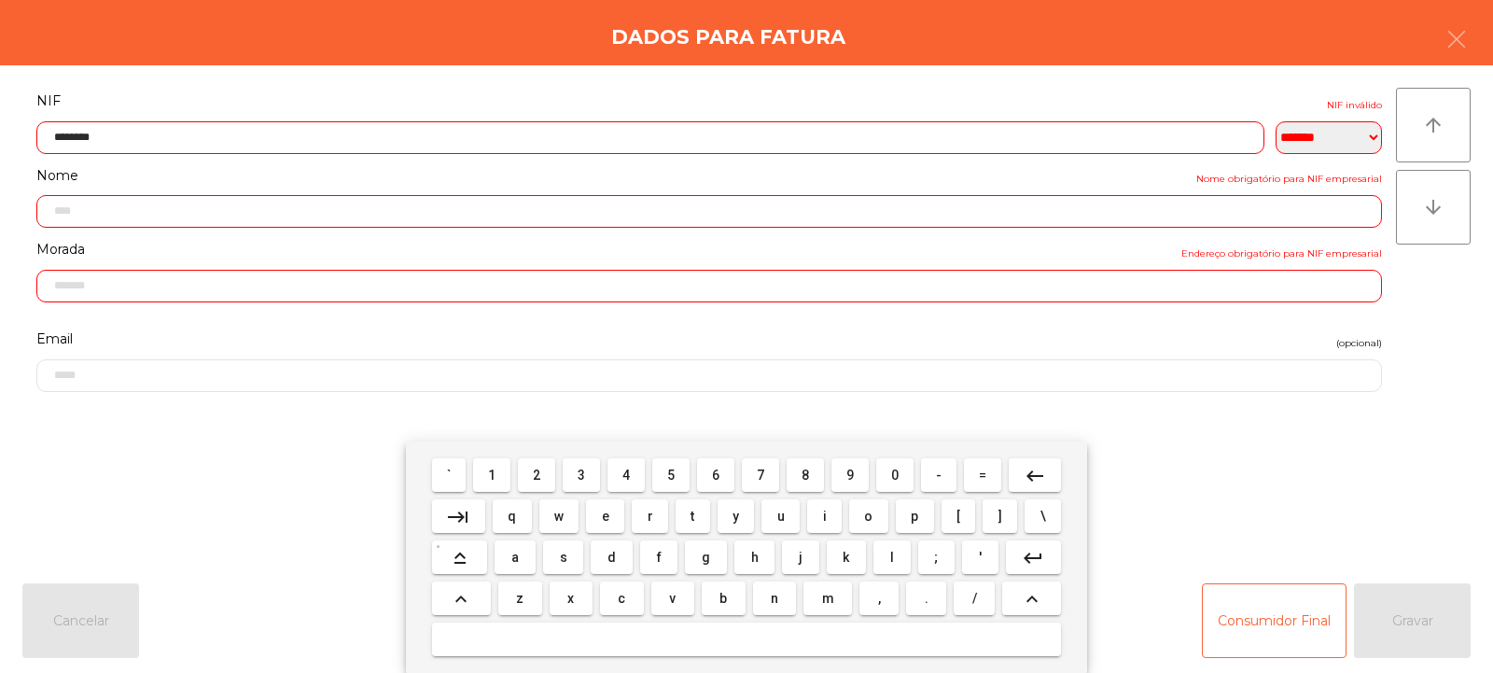
type input "*********"
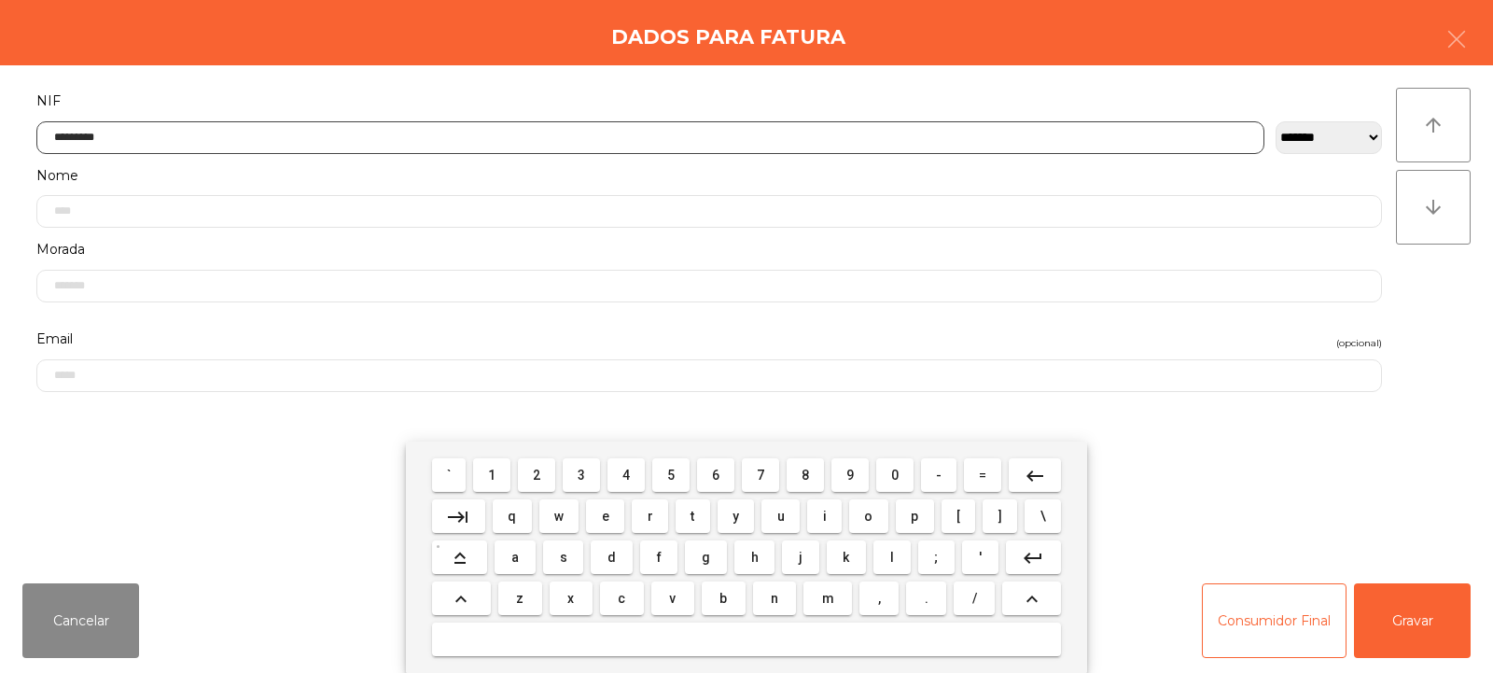
type input "**********"
type input "*********"
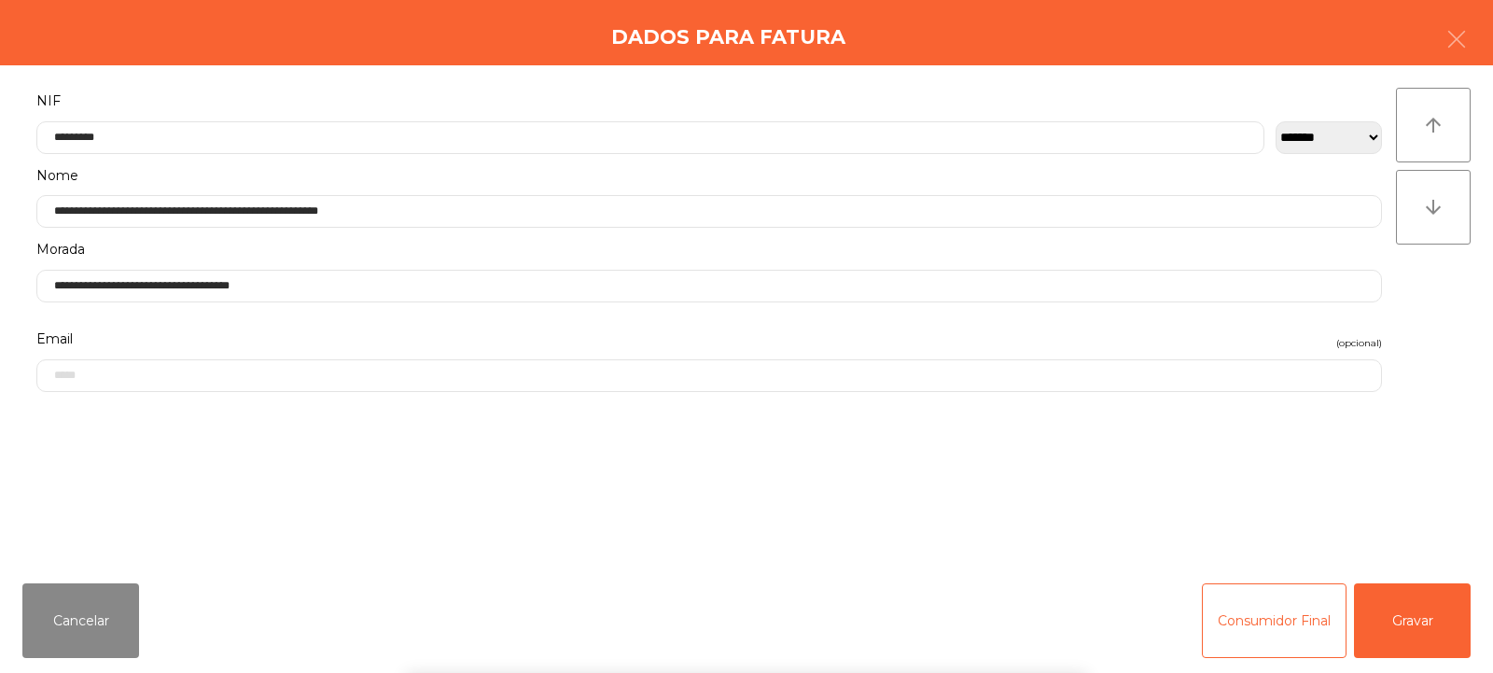
click at [1447, 328] on div "arrow_upward arrow_downward" at bounding box center [1433, 317] width 75 height 458
click at [1415, 621] on button "Gravar" at bounding box center [1412, 620] width 117 height 75
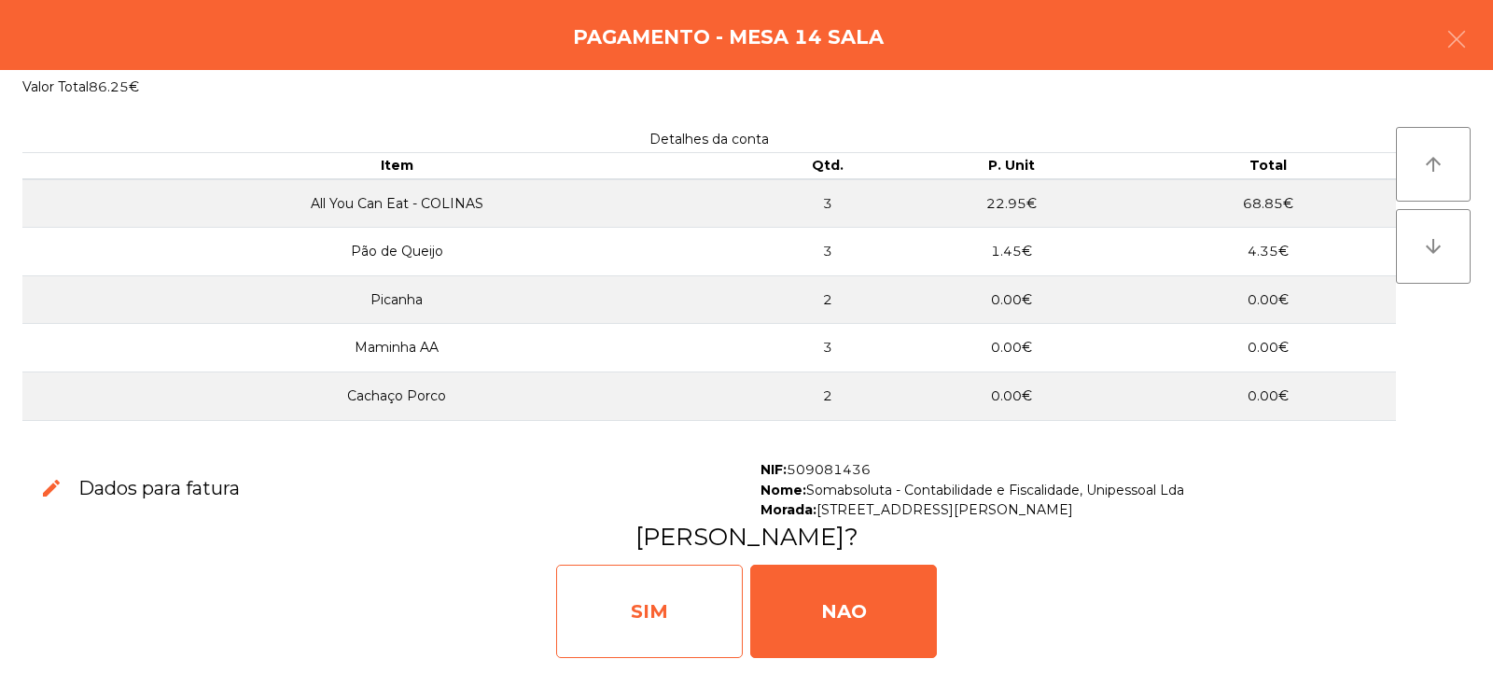
click at [665, 607] on div "SIM" at bounding box center [649, 611] width 187 height 93
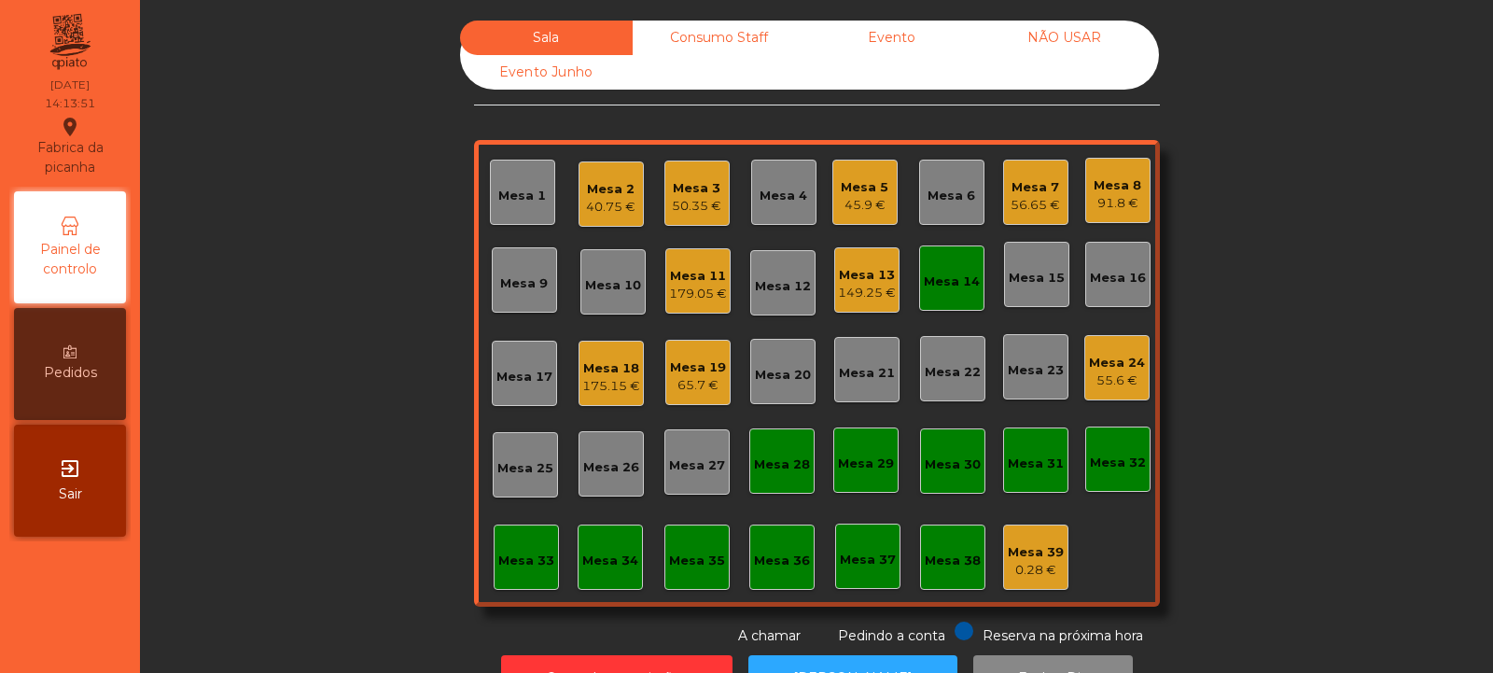
click at [960, 284] on div "Mesa 14" at bounding box center [952, 282] width 56 height 19
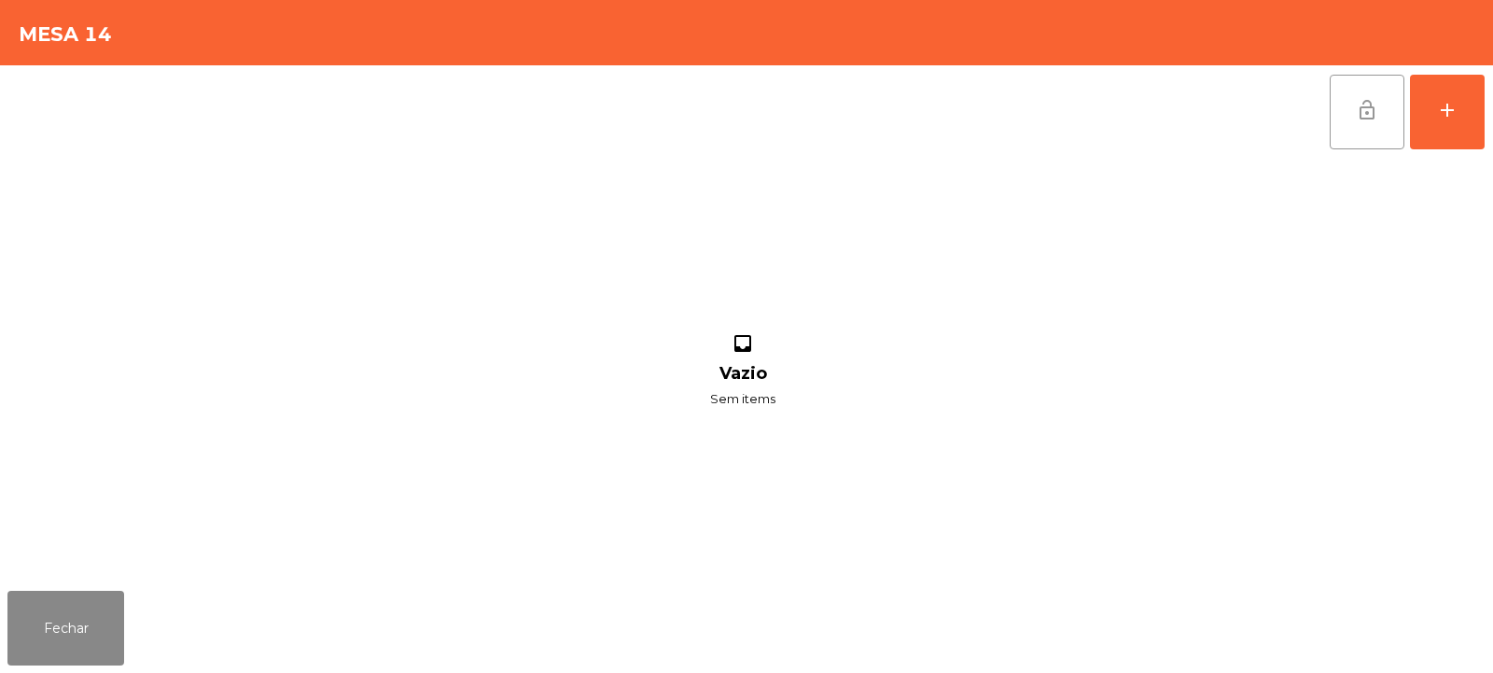
click at [1354, 104] on button "lock_open" at bounding box center [1367, 112] width 75 height 75
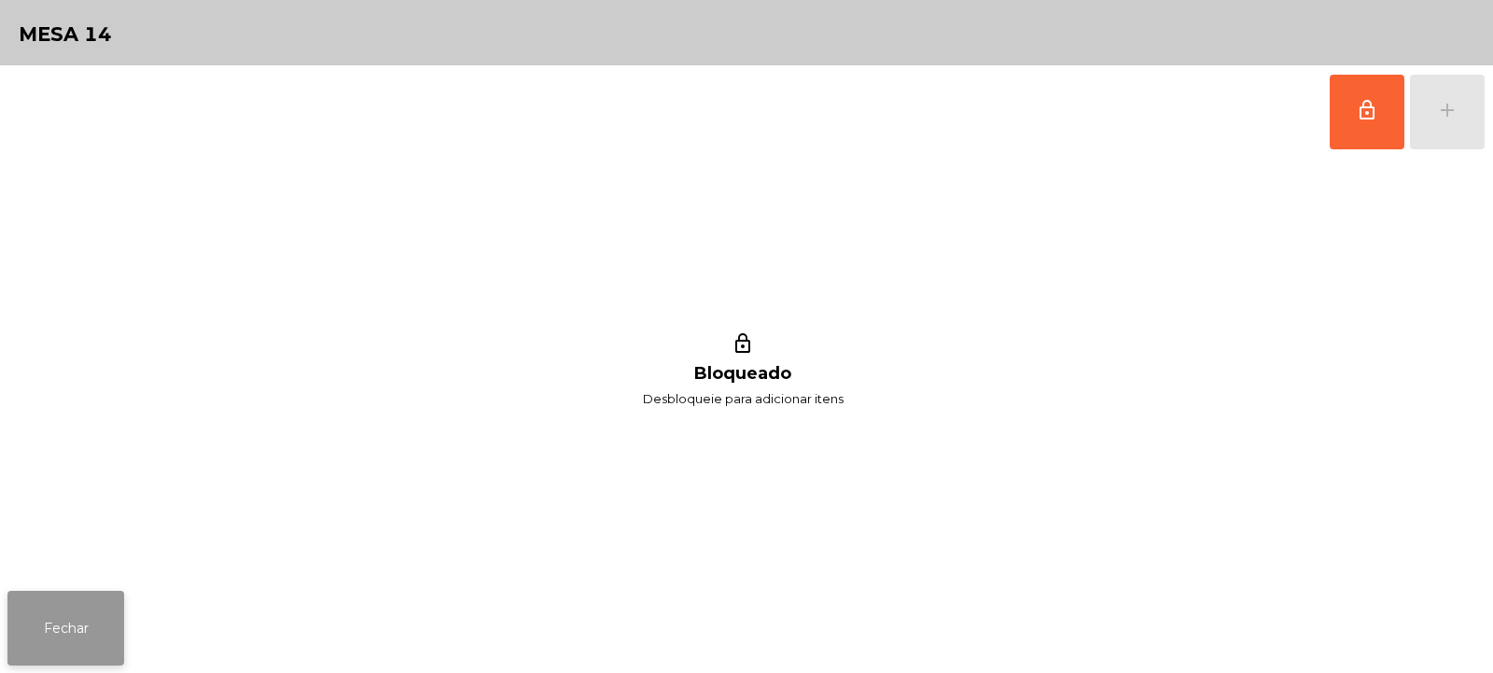
click at [64, 637] on button "Fechar" at bounding box center [65, 628] width 117 height 75
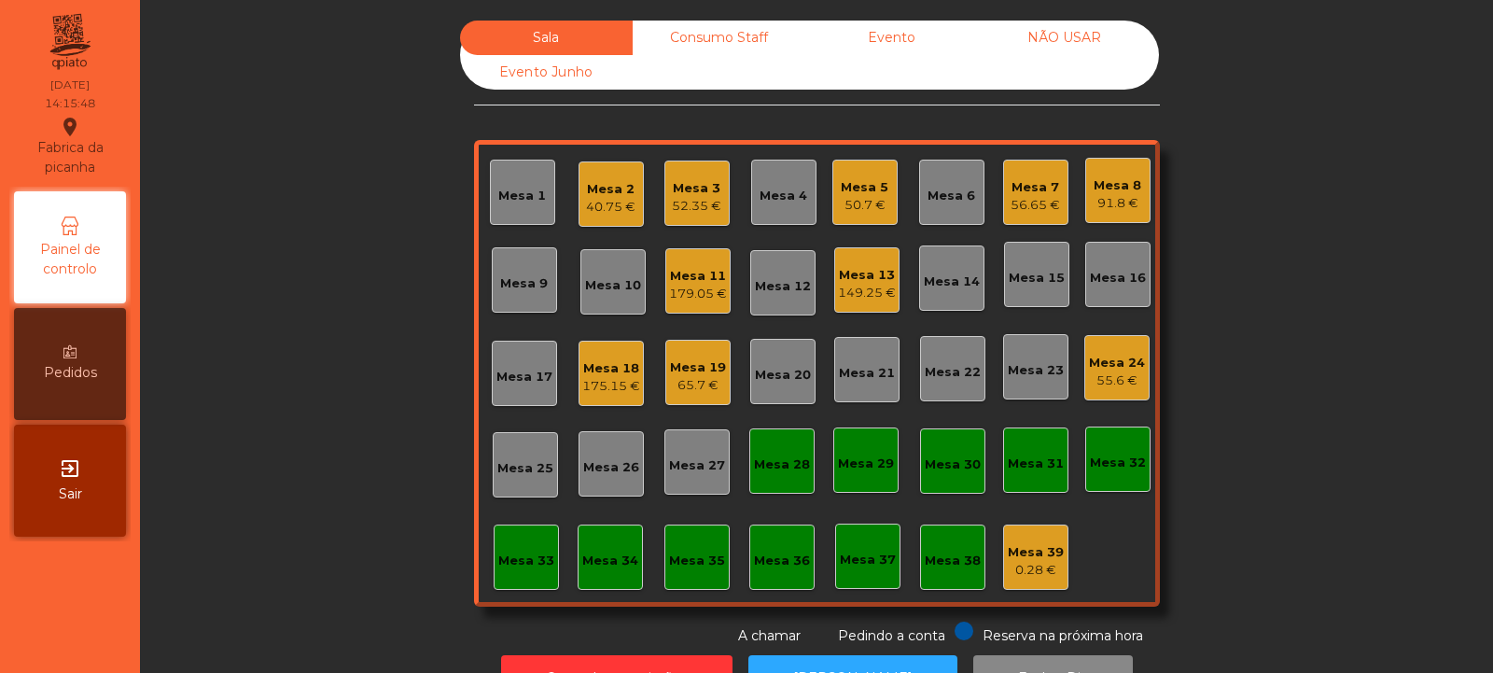
click at [615, 186] on div "Mesa 2" at bounding box center [610, 189] width 49 height 19
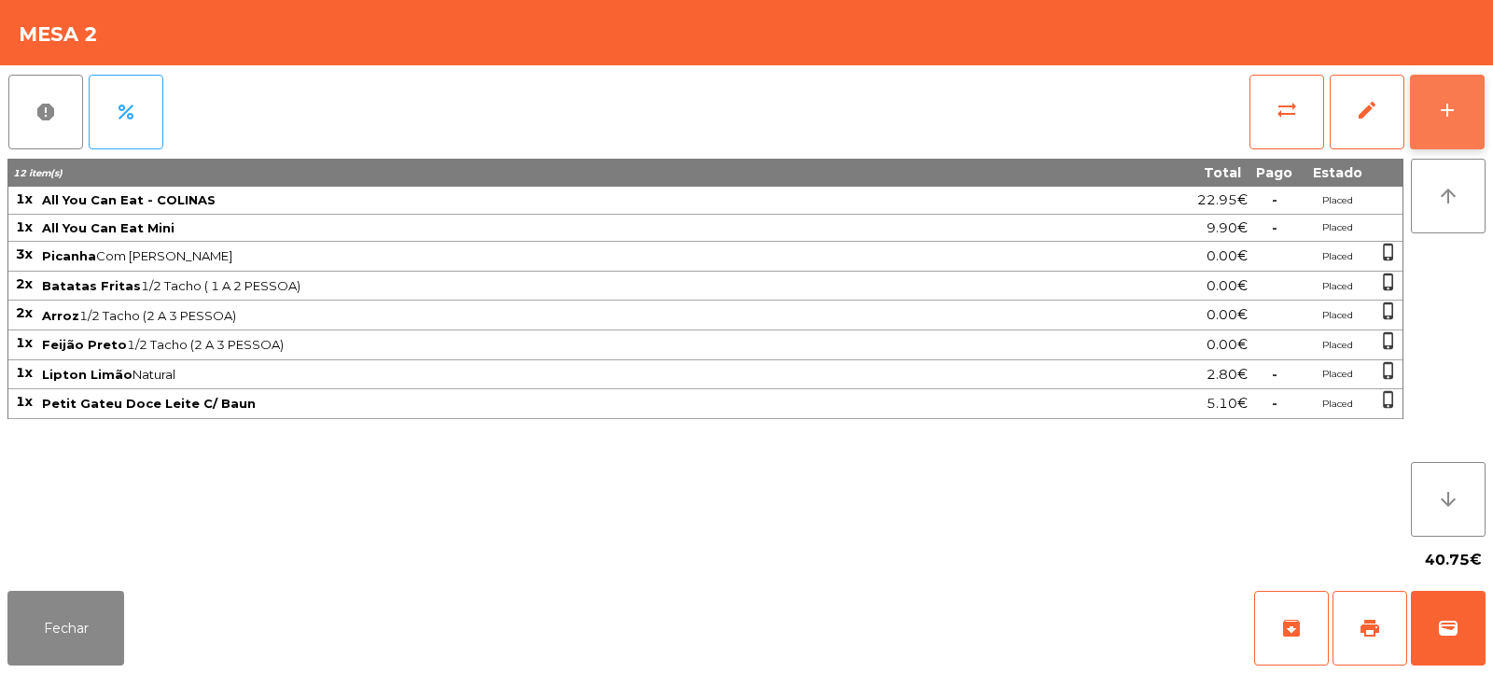
click at [1476, 75] on button "add" at bounding box center [1447, 112] width 75 height 75
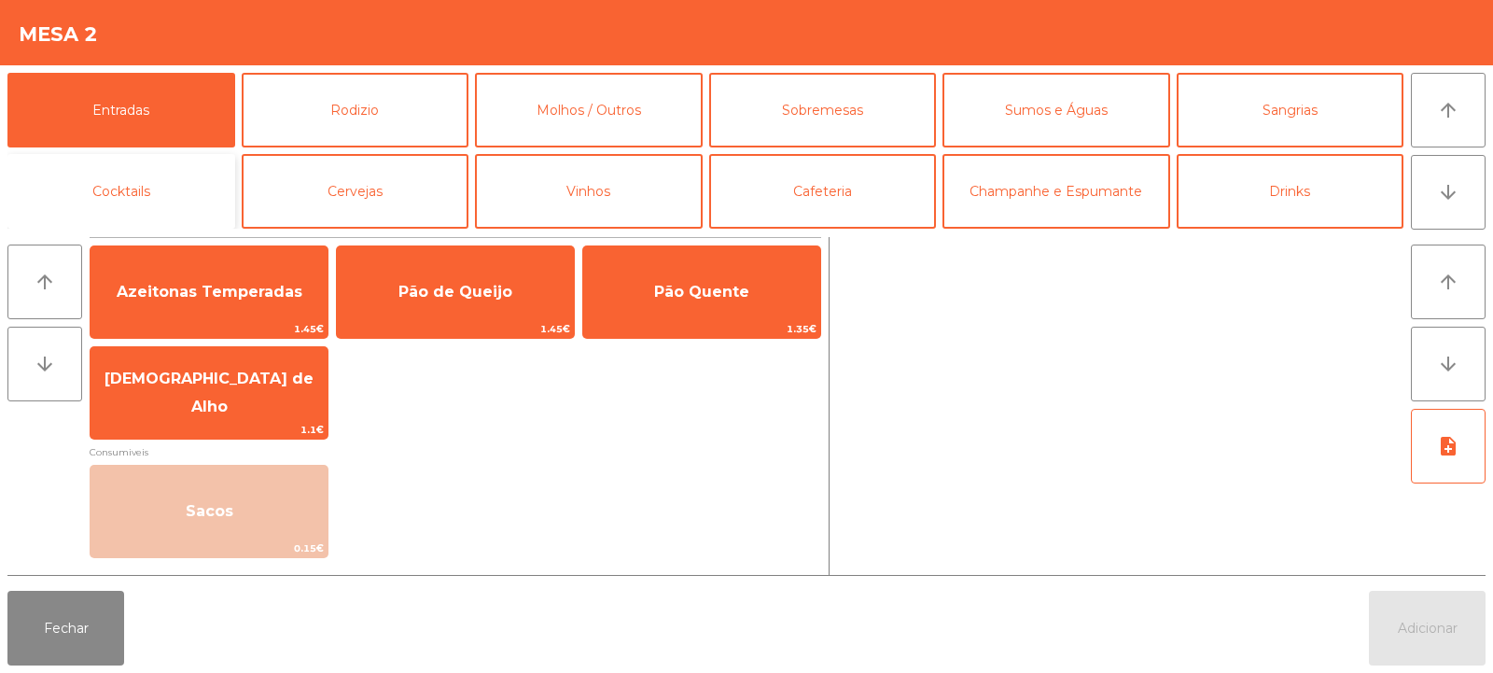
click at [122, 195] on button "Cocktails" at bounding box center [121, 191] width 228 height 75
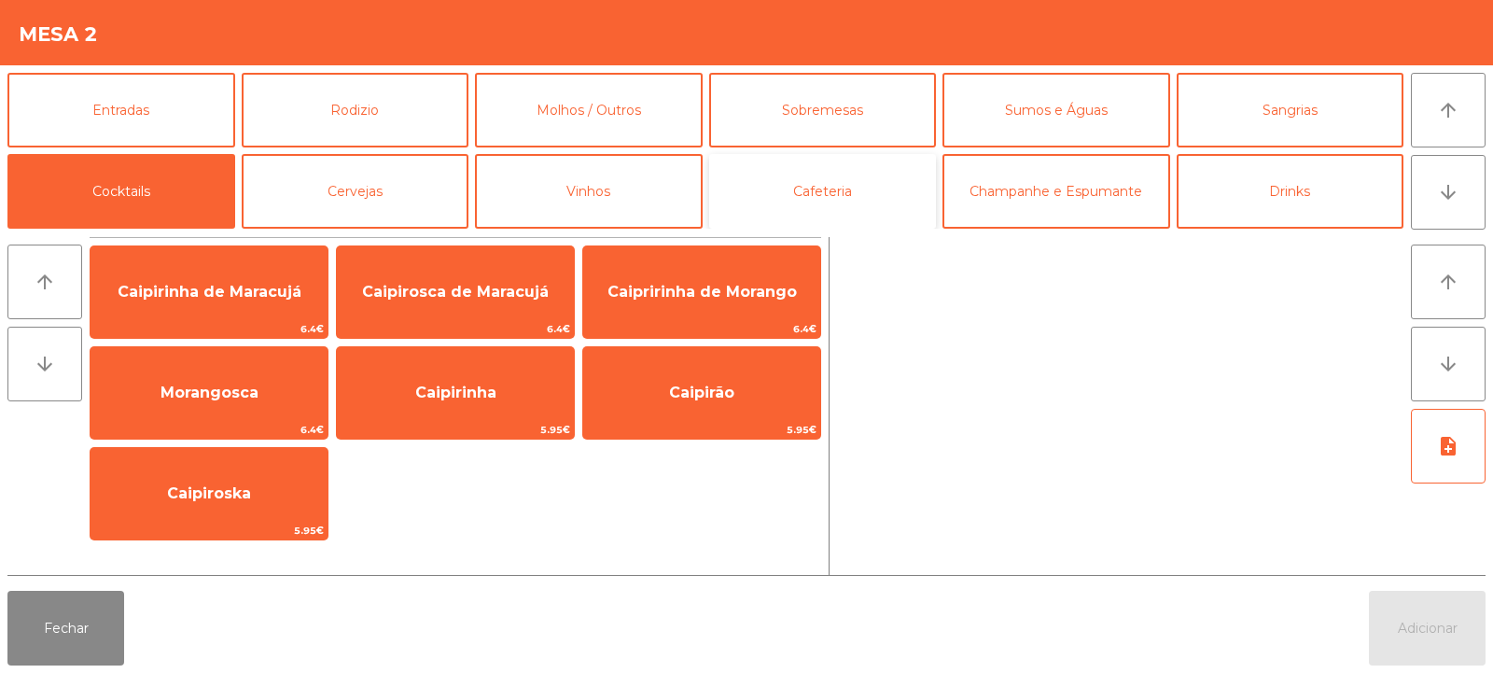
click at [823, 186] on button "Cafeteria" at bounding box center [823, 191] width 228 height 75
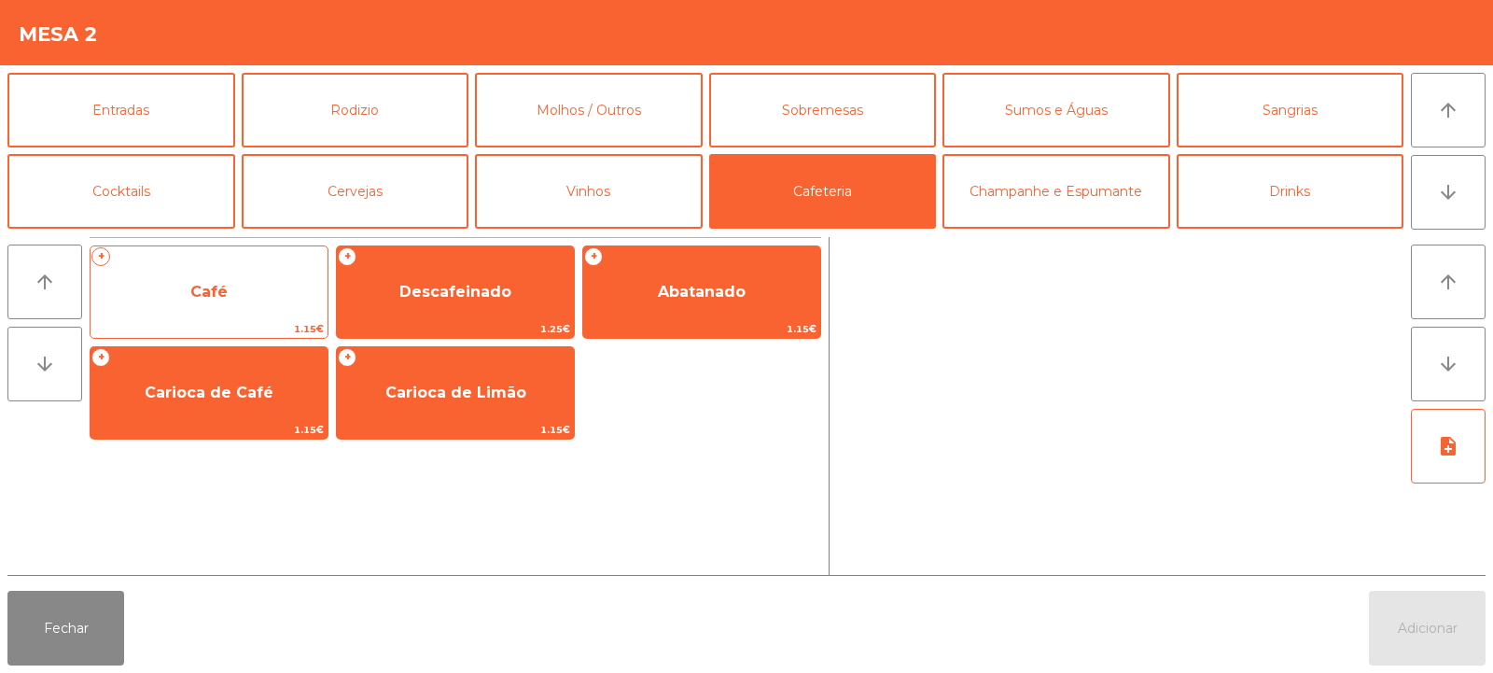
click at [189, 322] on span "1.15€" at bounding box center [209, 329] width 237 height 18
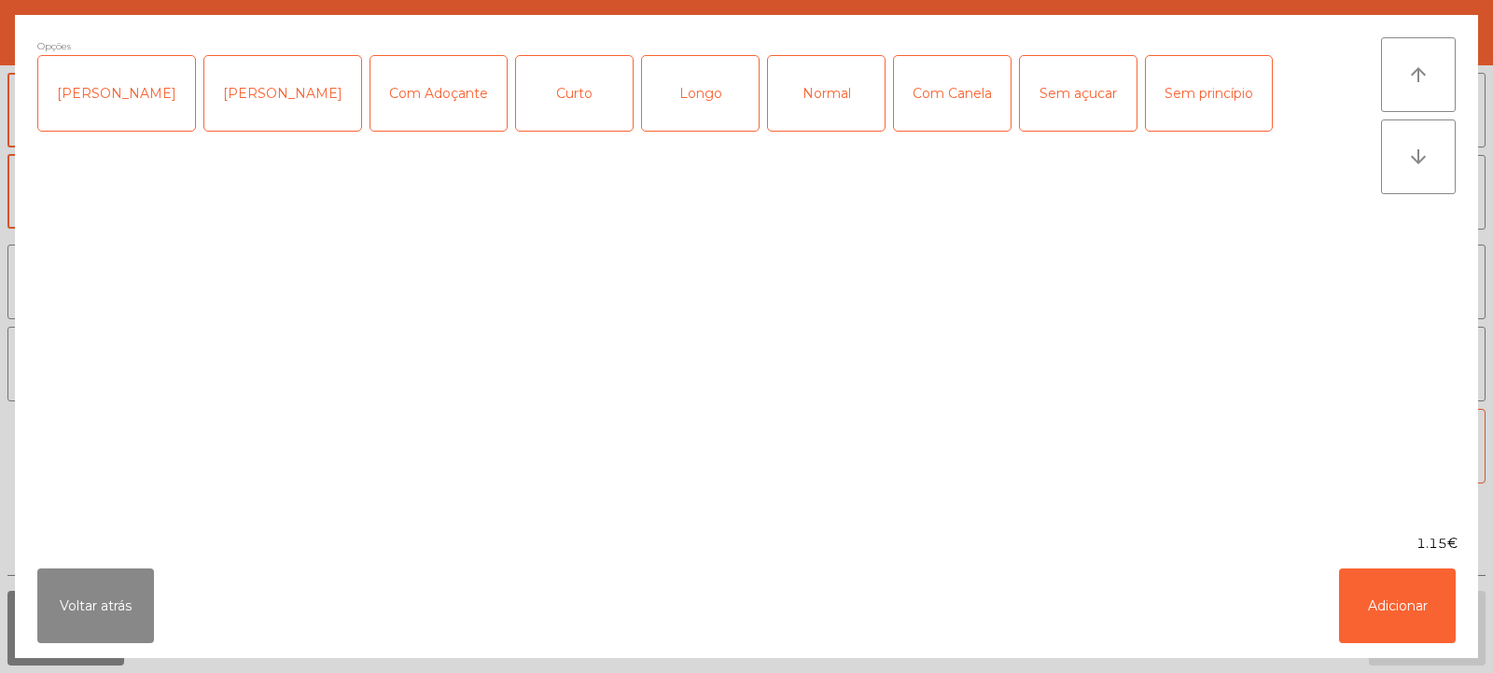
click at [520, 96] on div "Curto" at bounding box center [574, 93] width 117 height 75
click at [1392, 608] on button "Adicionar" at bounding box center [1397, 605] width 117 height 75
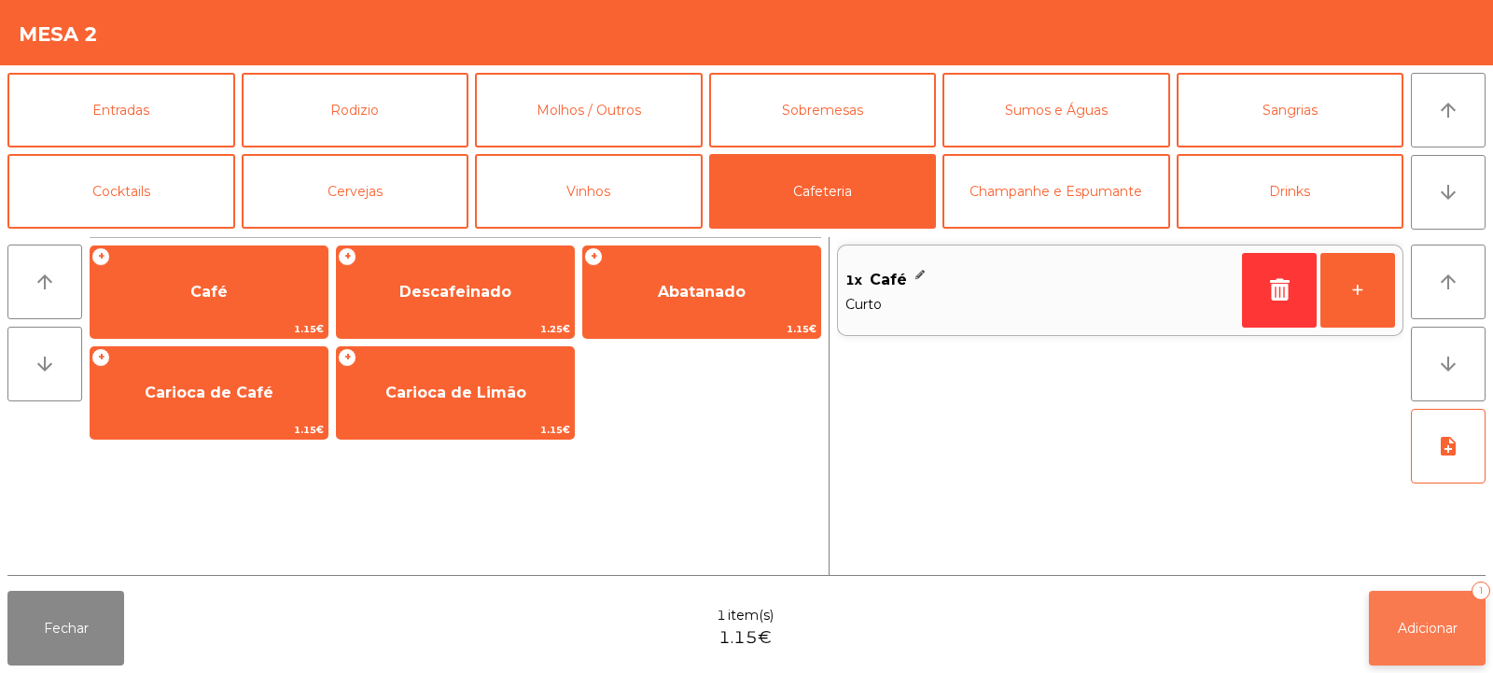
click at [1407, 639] on button "Adicionar 1" at bounding box center [1427, 628] width 117 height 75
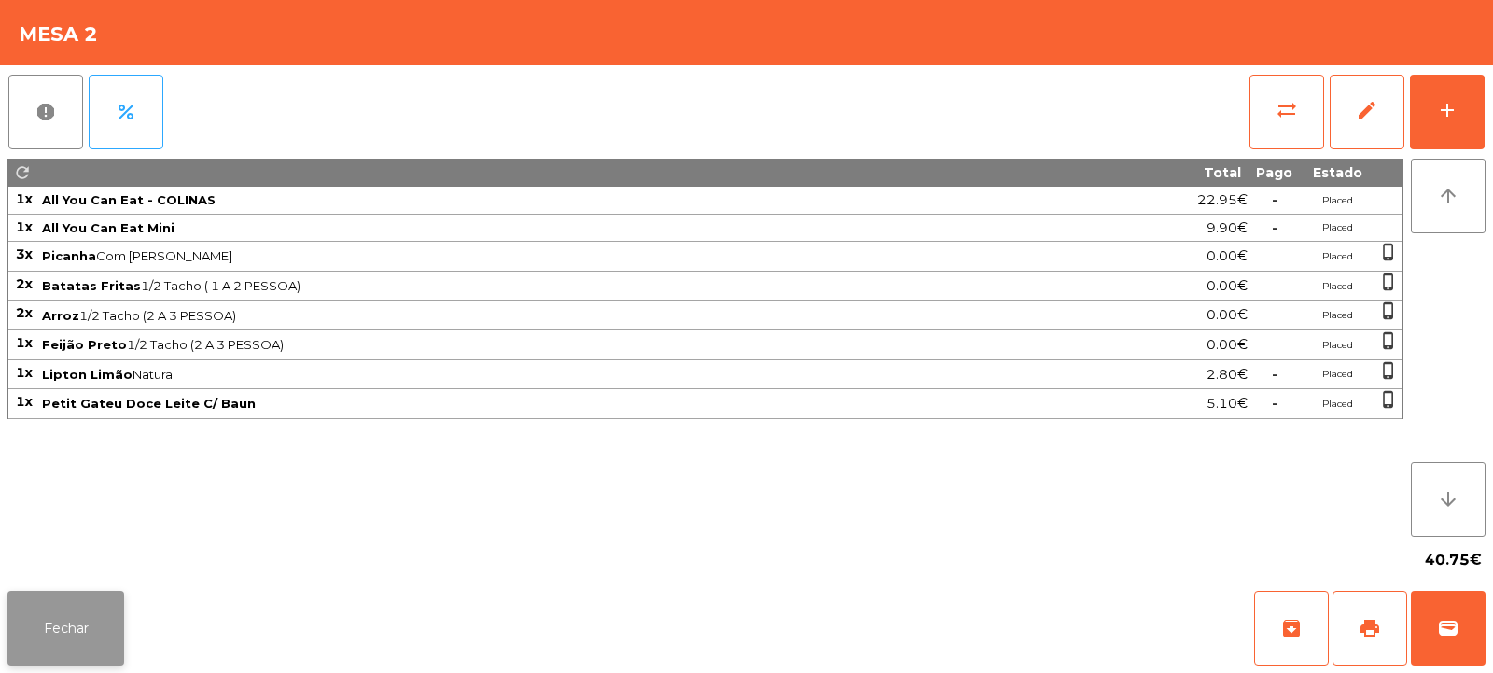
click at [78, 606] on button "Fechar" at bounding box center [65, 628] width 117 height 75
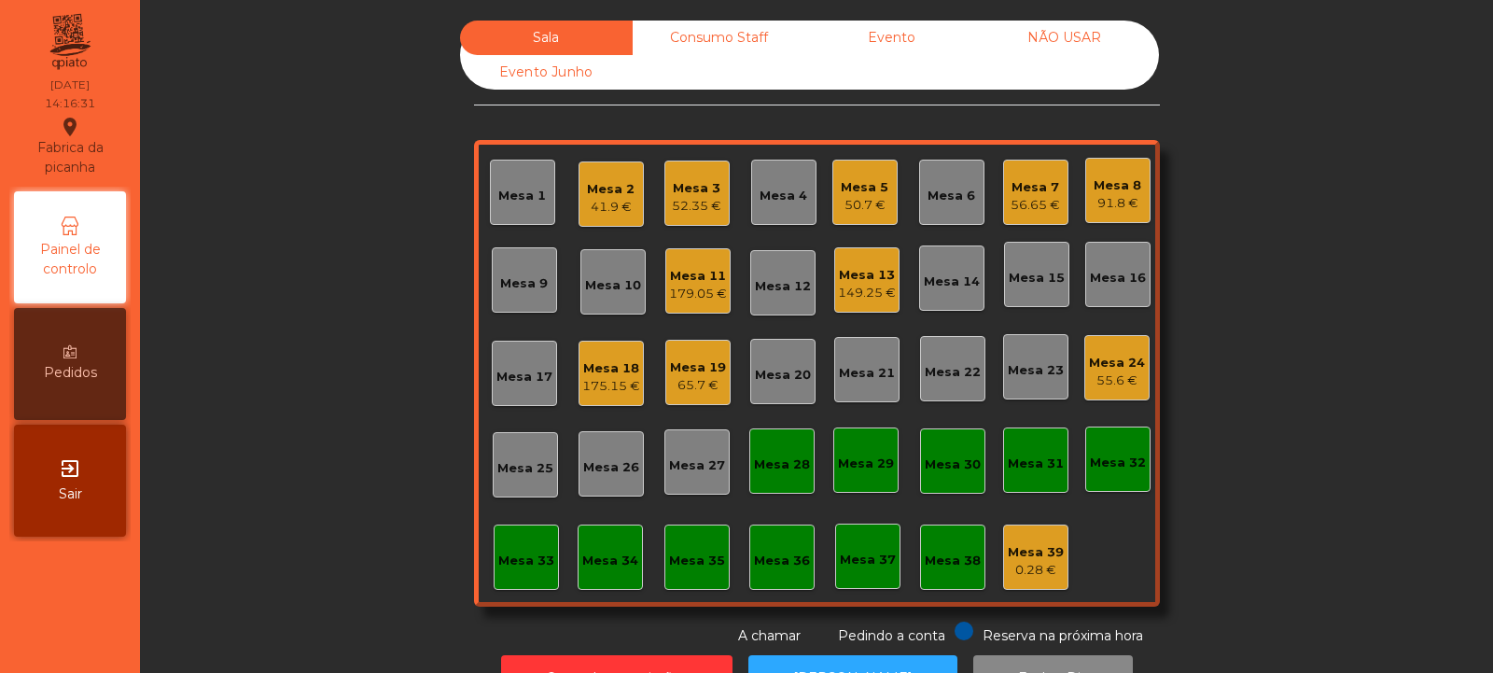
click at [765, 309] on div "Mesa 12" at bounding box center [782, 282] width 65 height 65
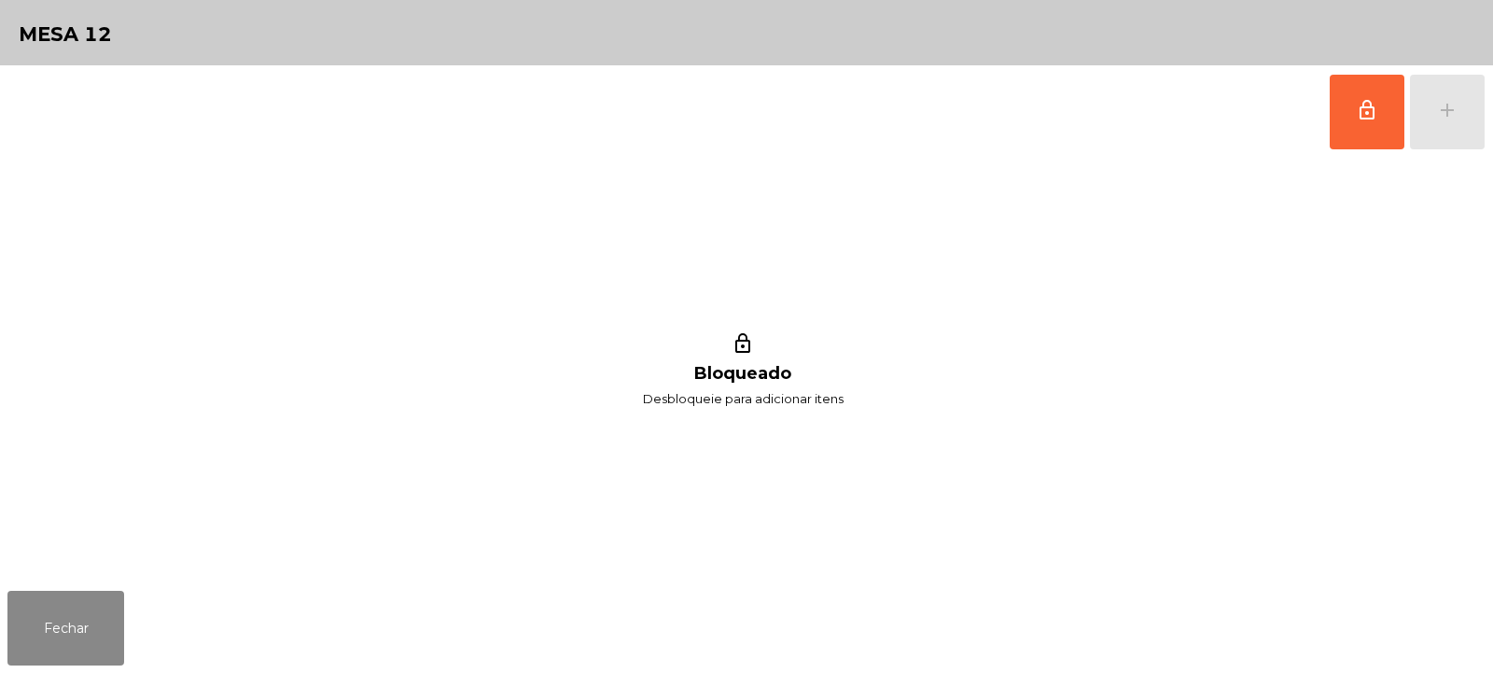
click at [1356, 165] on div "lock_outline Bloqueado Desbloqueie para adicionar itens" at bounding box center [742, 371] width 1471 height 425
click at [1429, 124] on div "lock_outline add" at bounding box center [1407, 111] width 157 height 93
click at [1354, 113] on button "lock_outline" at bounding box center [1367, 112] width 75 height 75
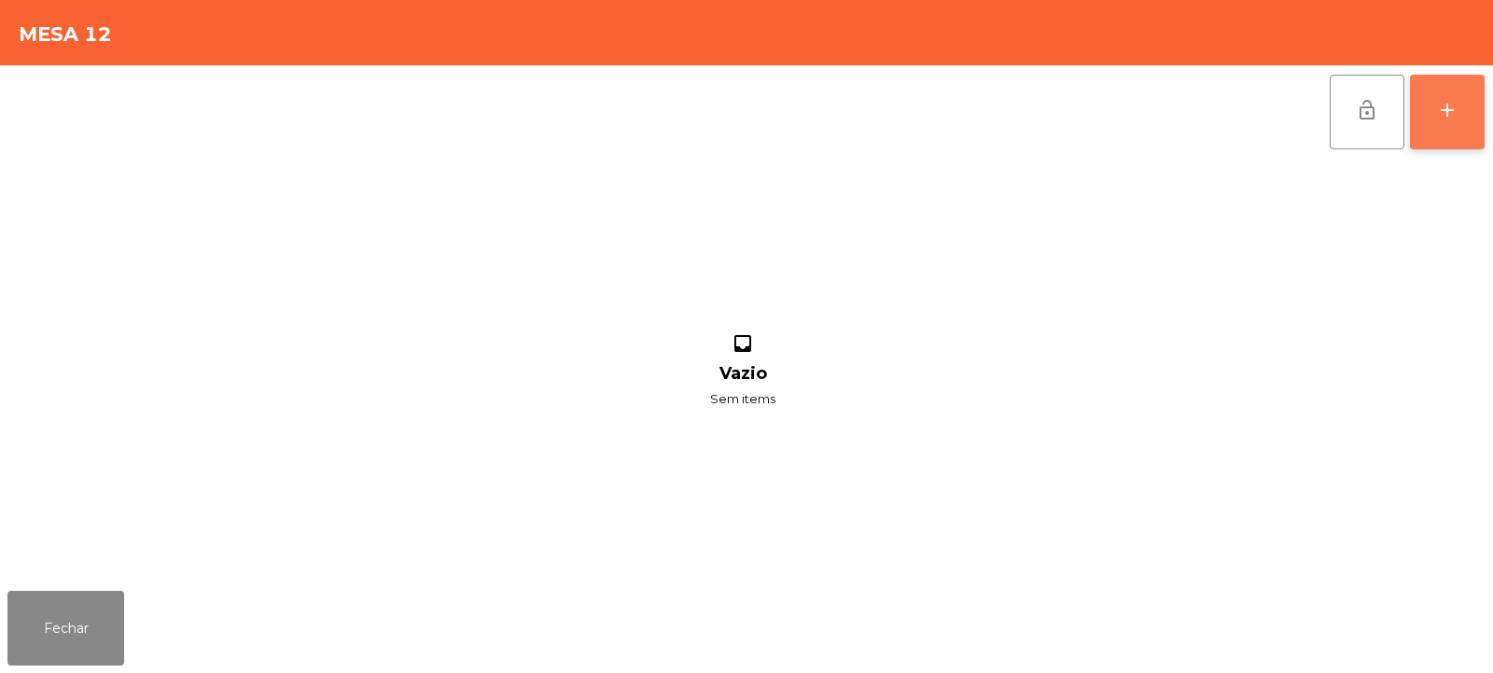
click at [1443, 122] on button "add" at bounding box center [1447, 112] width 75 height 75
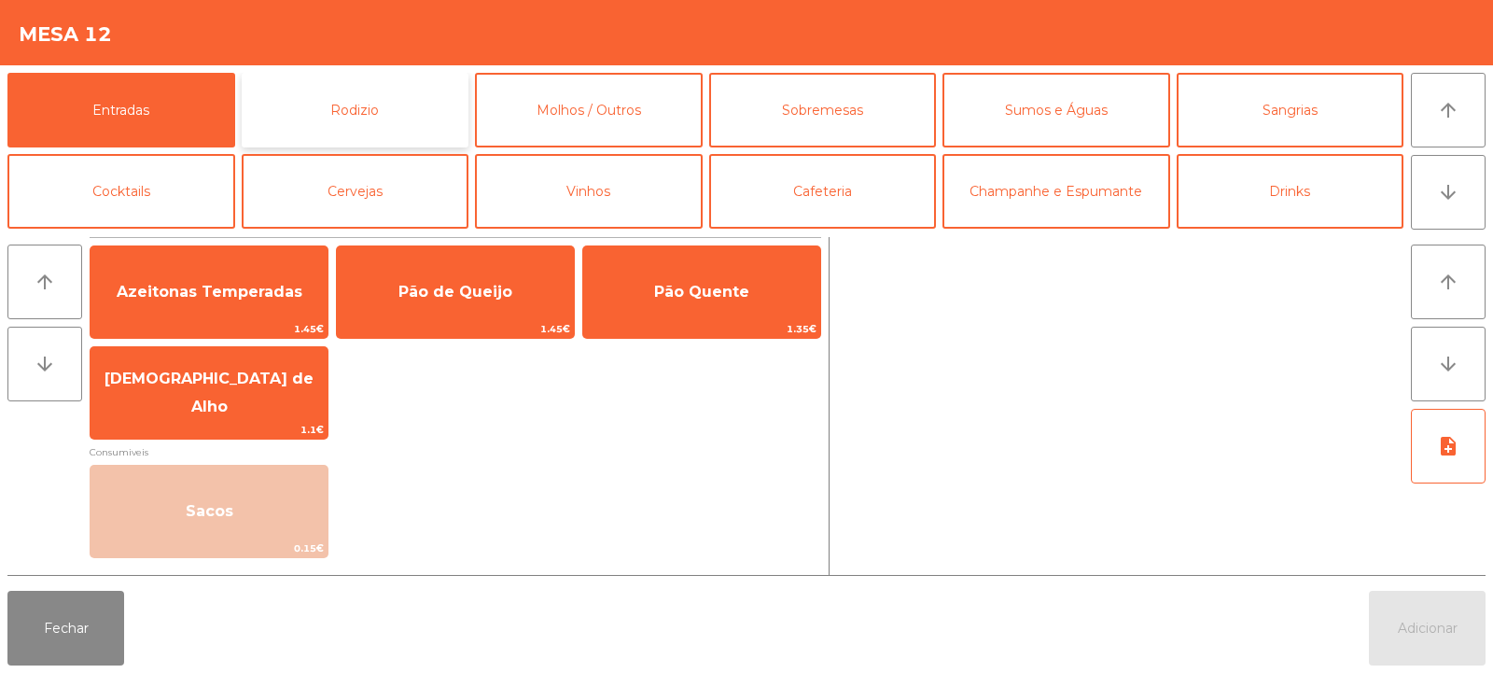
click at [340, 122] on button "Rodizio" at bounding box center [356, 110] width 228 height 75
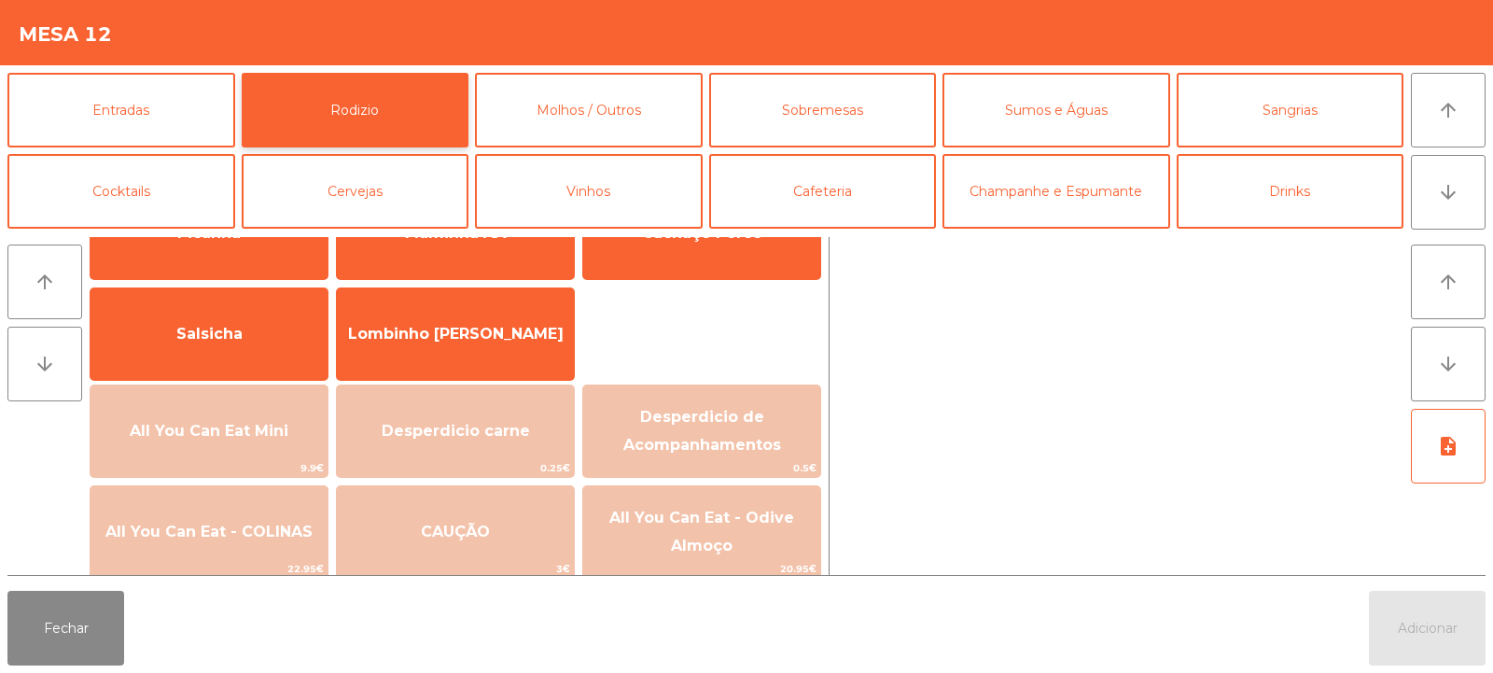
scroll to position [172, 0]
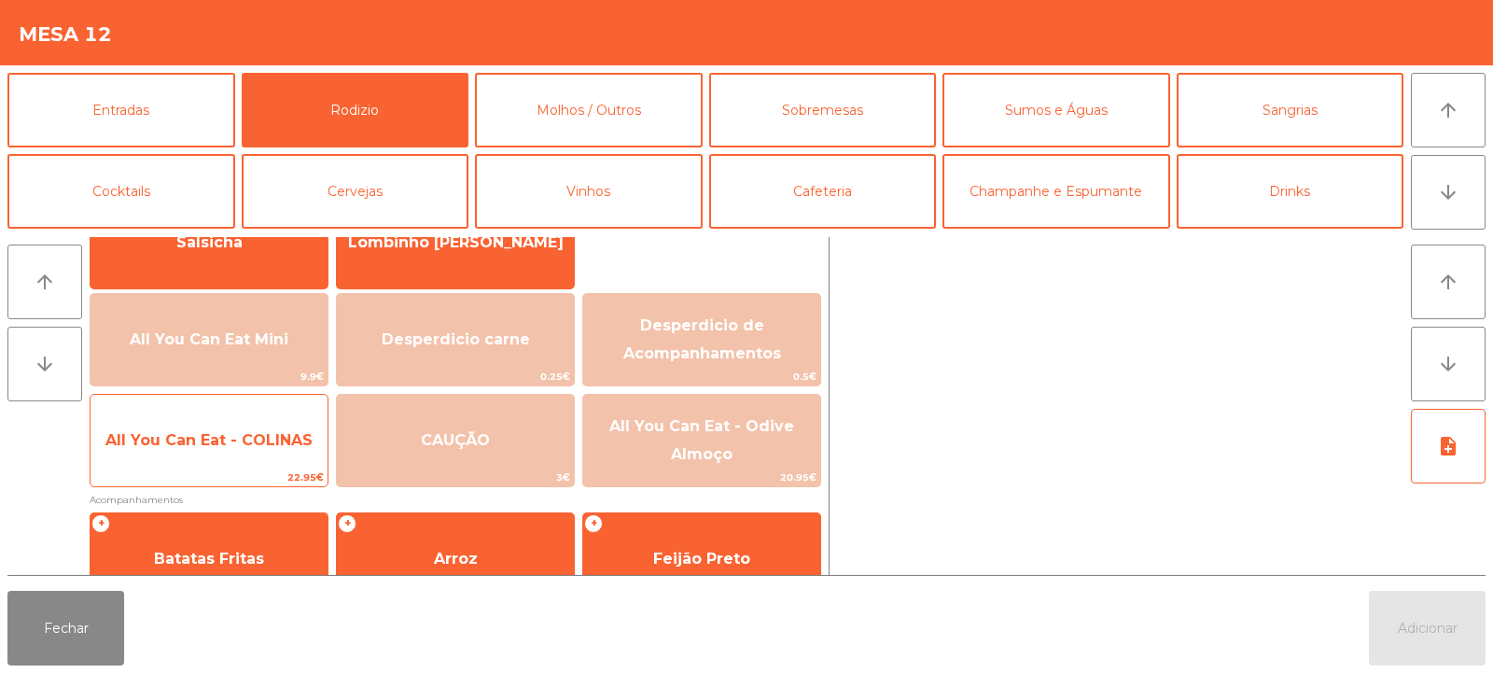
click at [196, 460] on span "All You Can Eat - COLINAS" at bounding box center [209, 440] width 237 height 50
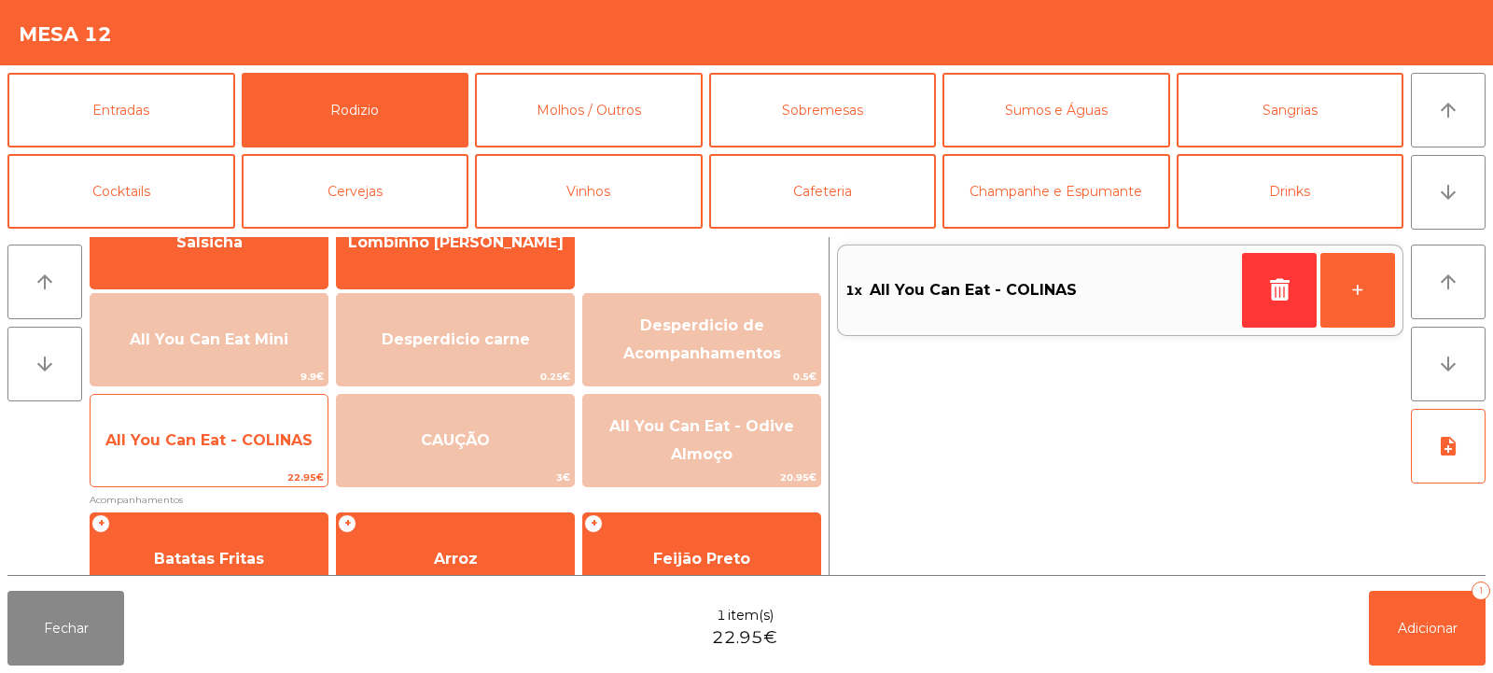
click at [197, 469] on span "22.95€" at bounding box center [209, 478] width 237 height 18
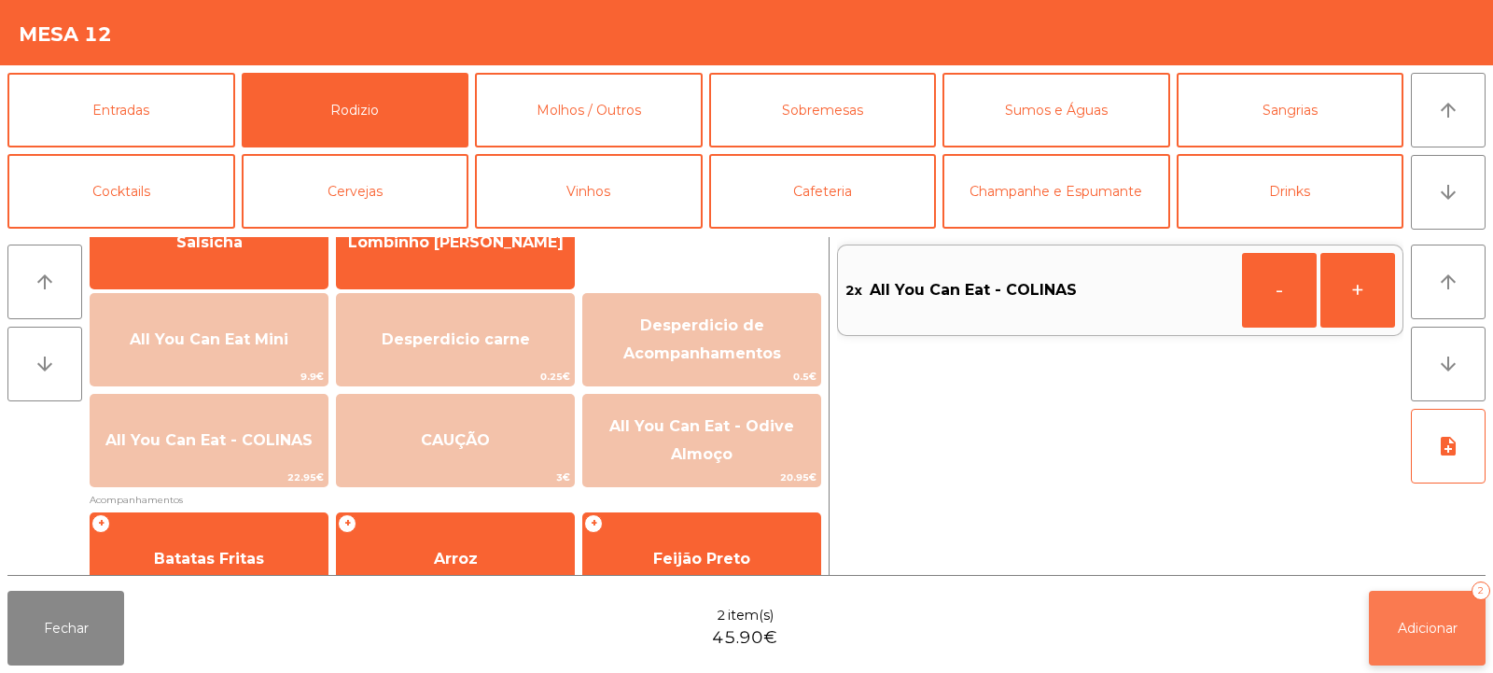
click at [1400, 625] on span "Adicionar" at bounding box center [1428, 628] width 60 height 17
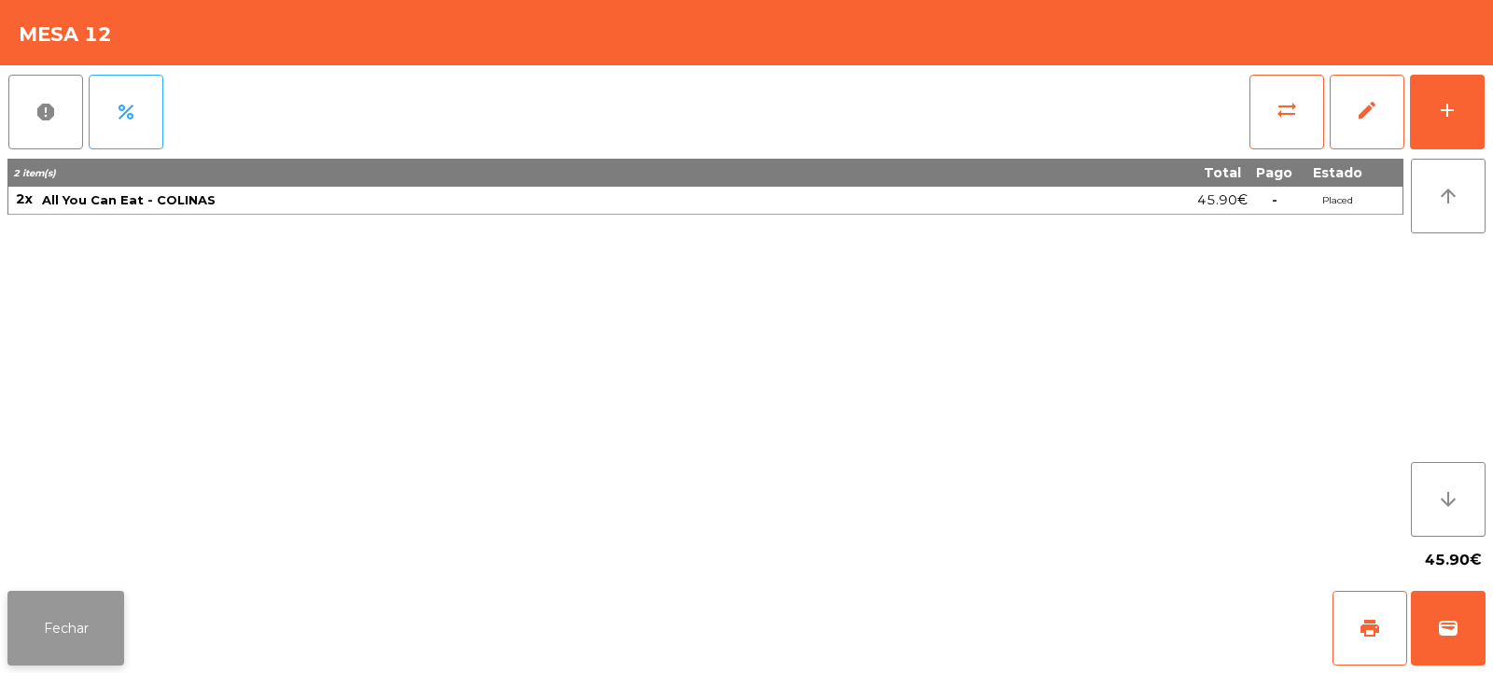
click at [74, 624] on button "Fechar" at bounding box center [65, 628] width 117 height 75
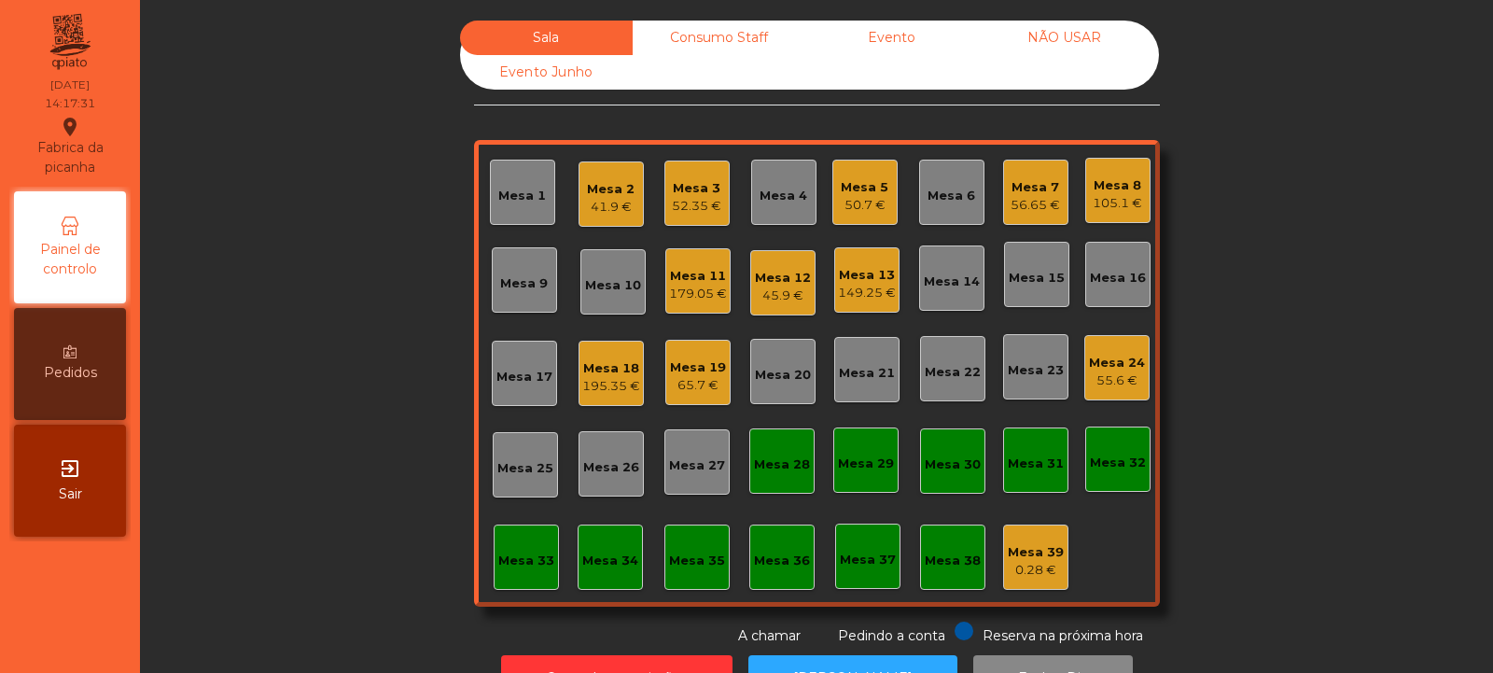
click at [615, 378] on div "195.35 €" at bounding box center [611, 386] width 58 height 19
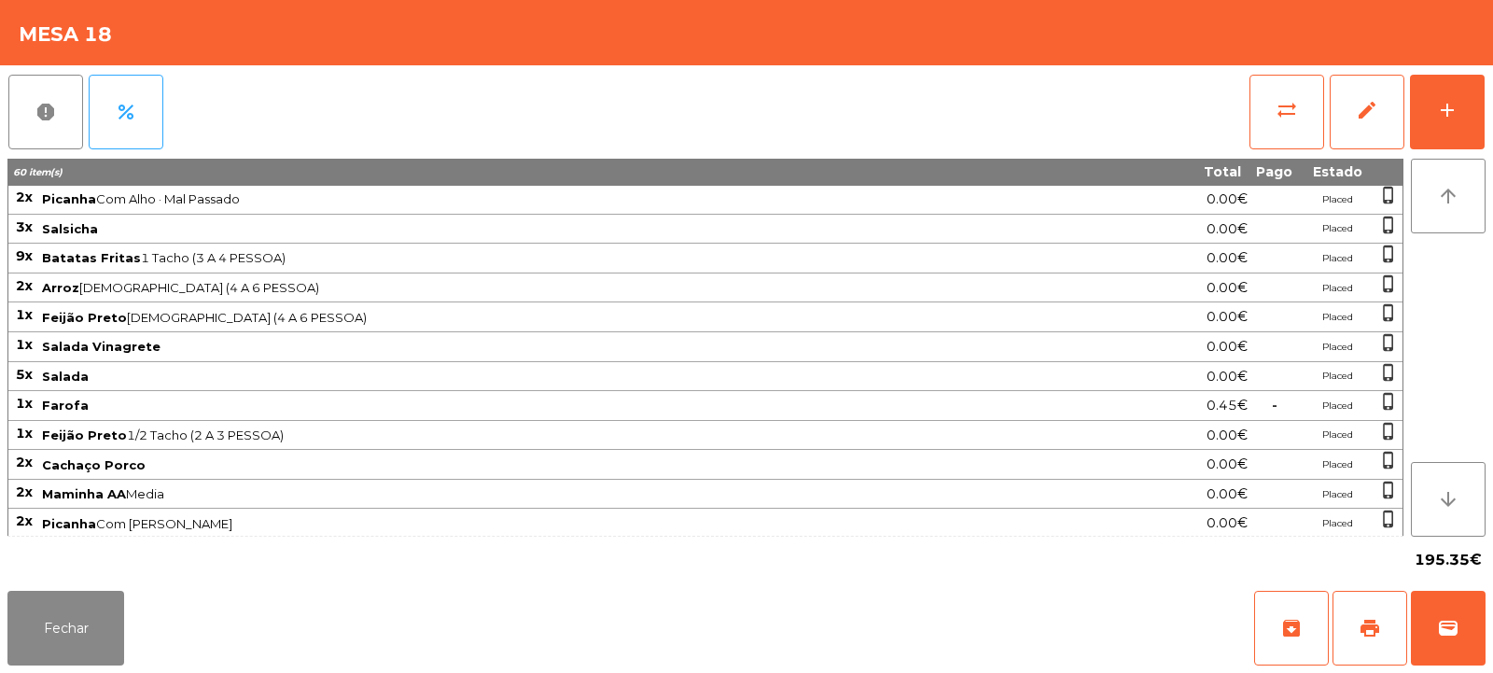
scroll to position [445, 0]
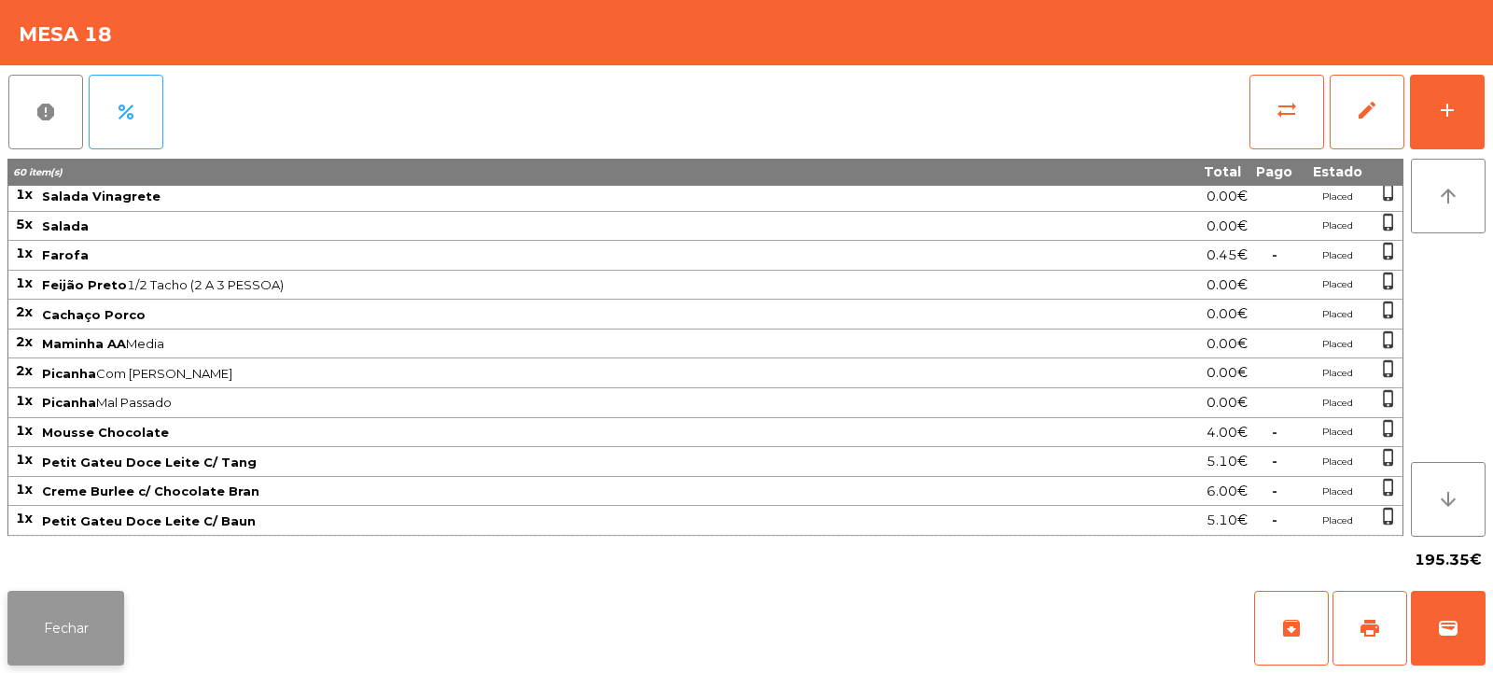
click at [43, 622] on button "Fechar" at bounding box center [65, 628] width 117 height 75
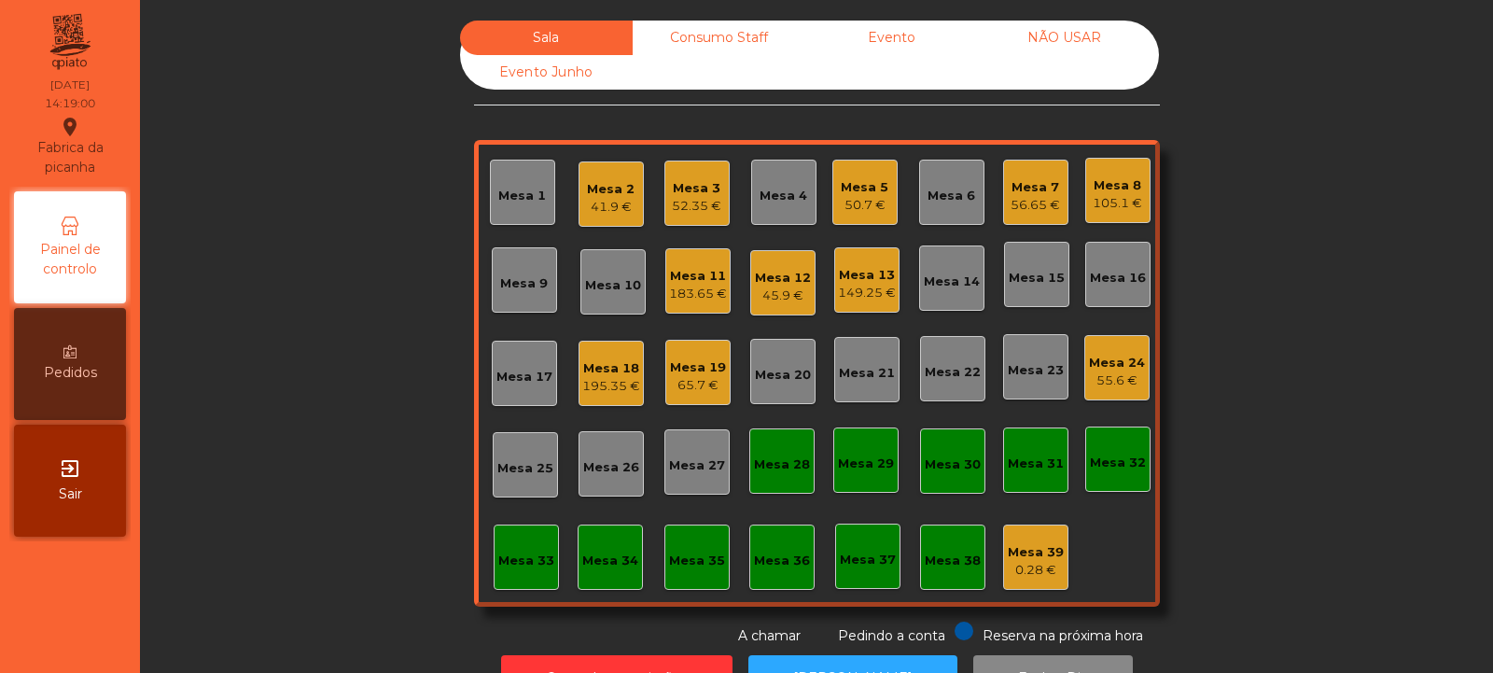
click at [1119, 200] on div "105.1 €" at bounding box center [1117, 203] width 49 height 19
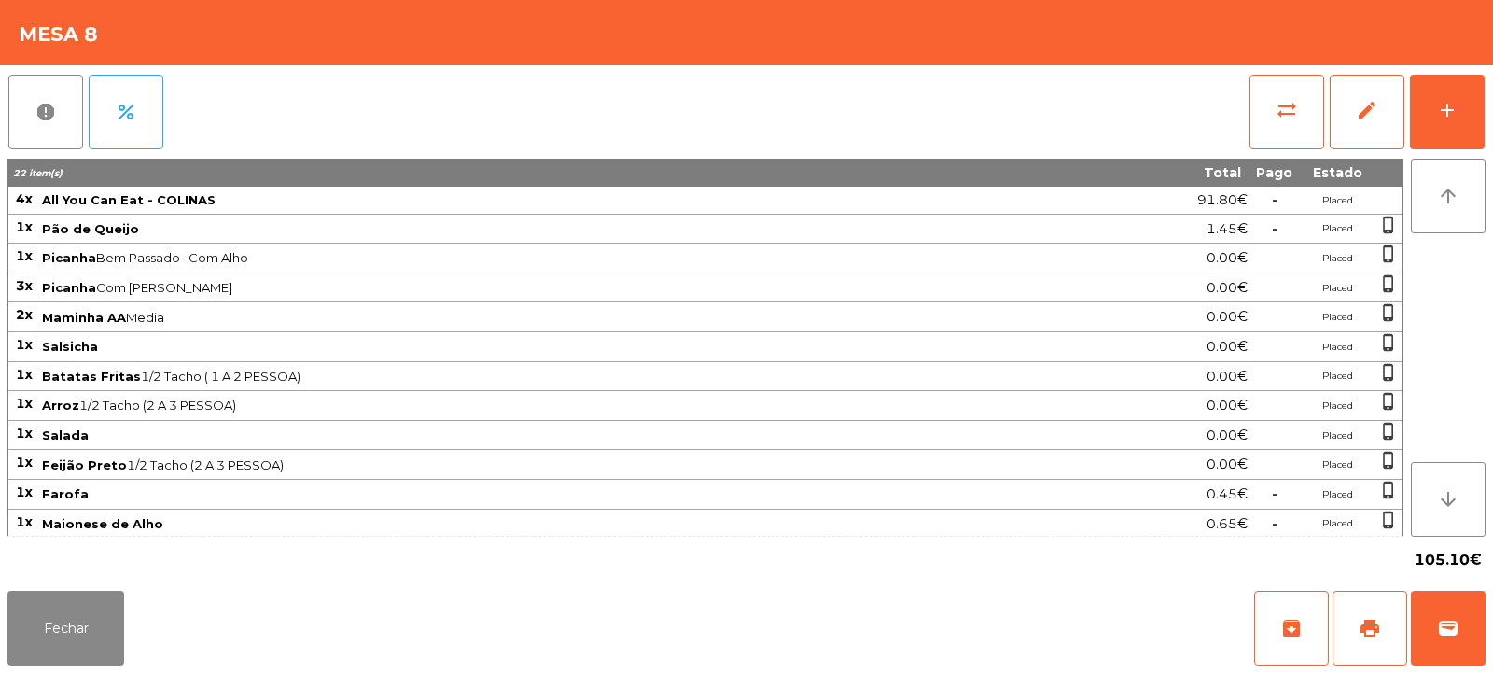
scroll to position [121, 0]
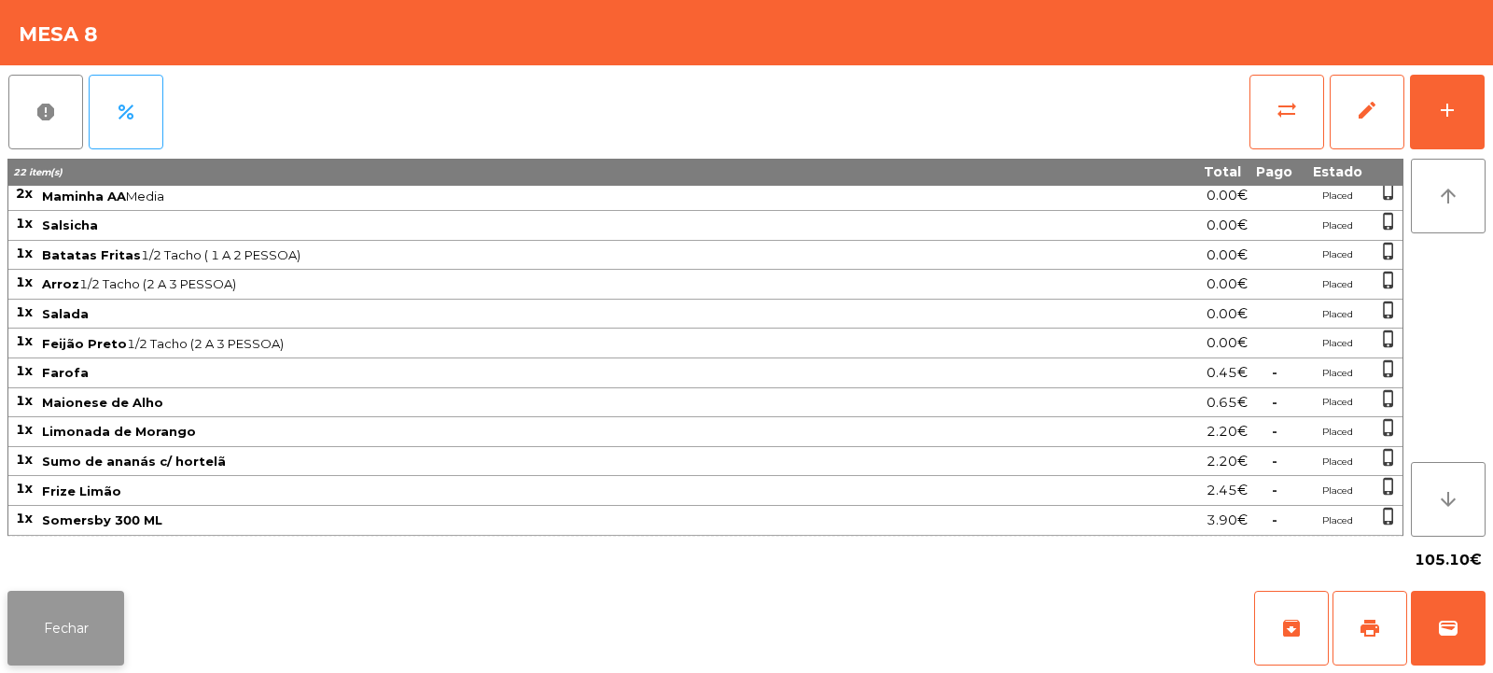
click at [78, 624] on button "Fechar" at bounding box center [65, 628] width 117 height 75
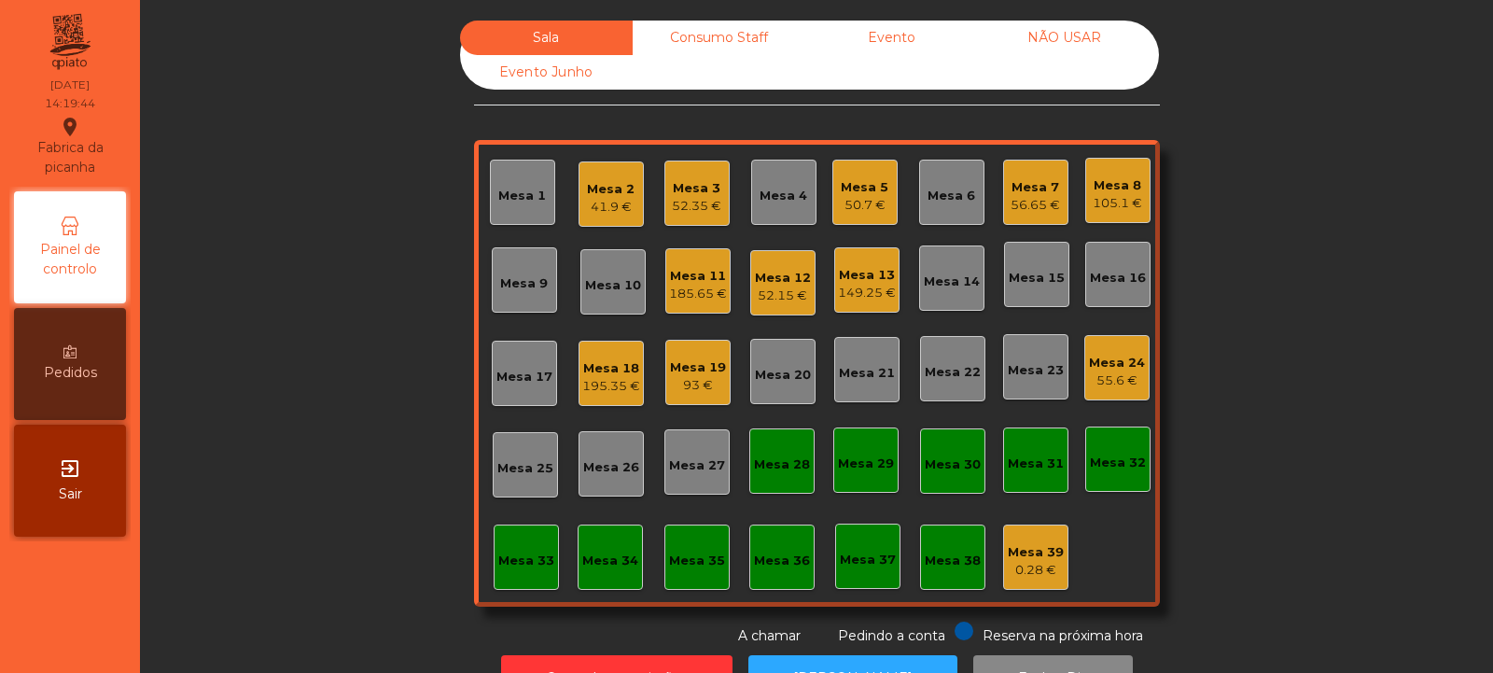
click at [693, 300] on div "185.65 €" at bounding box center [698, 294] width 58 height 19
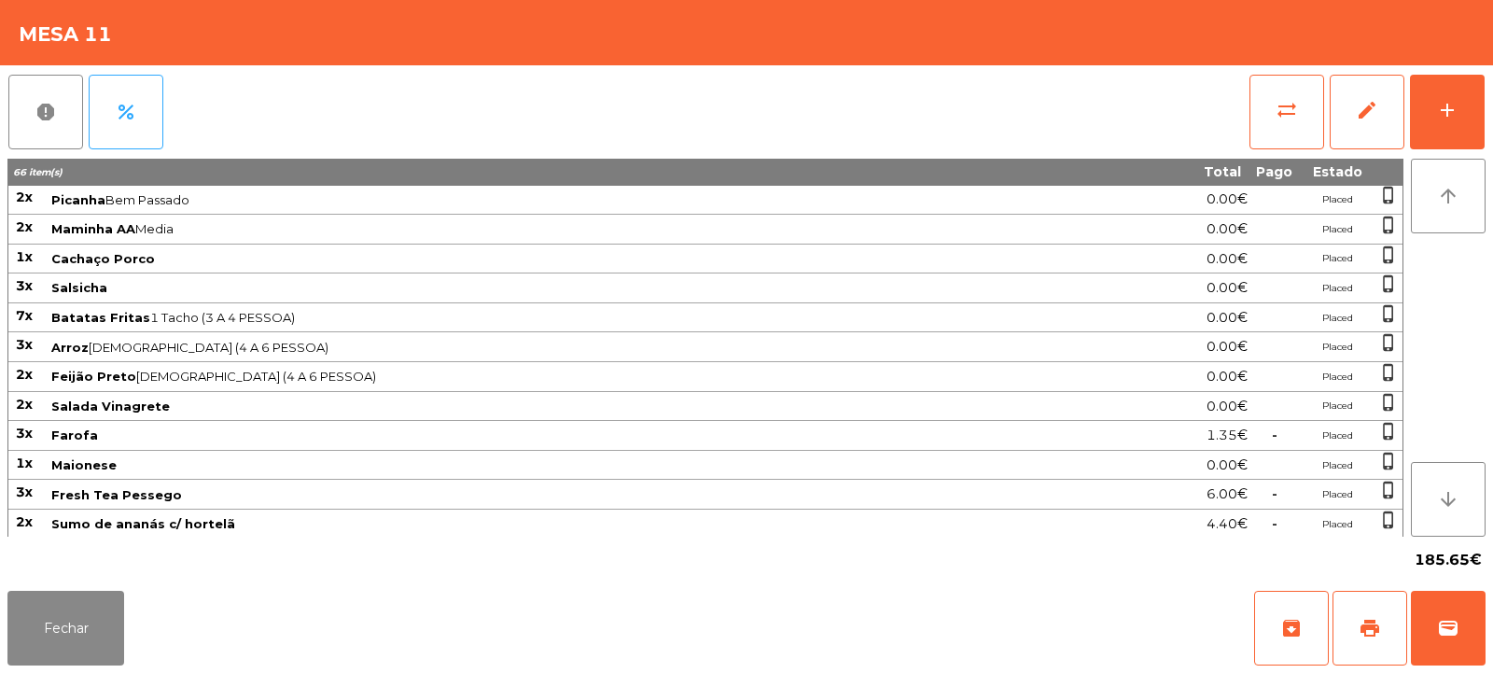
scroll to position [354, 0]
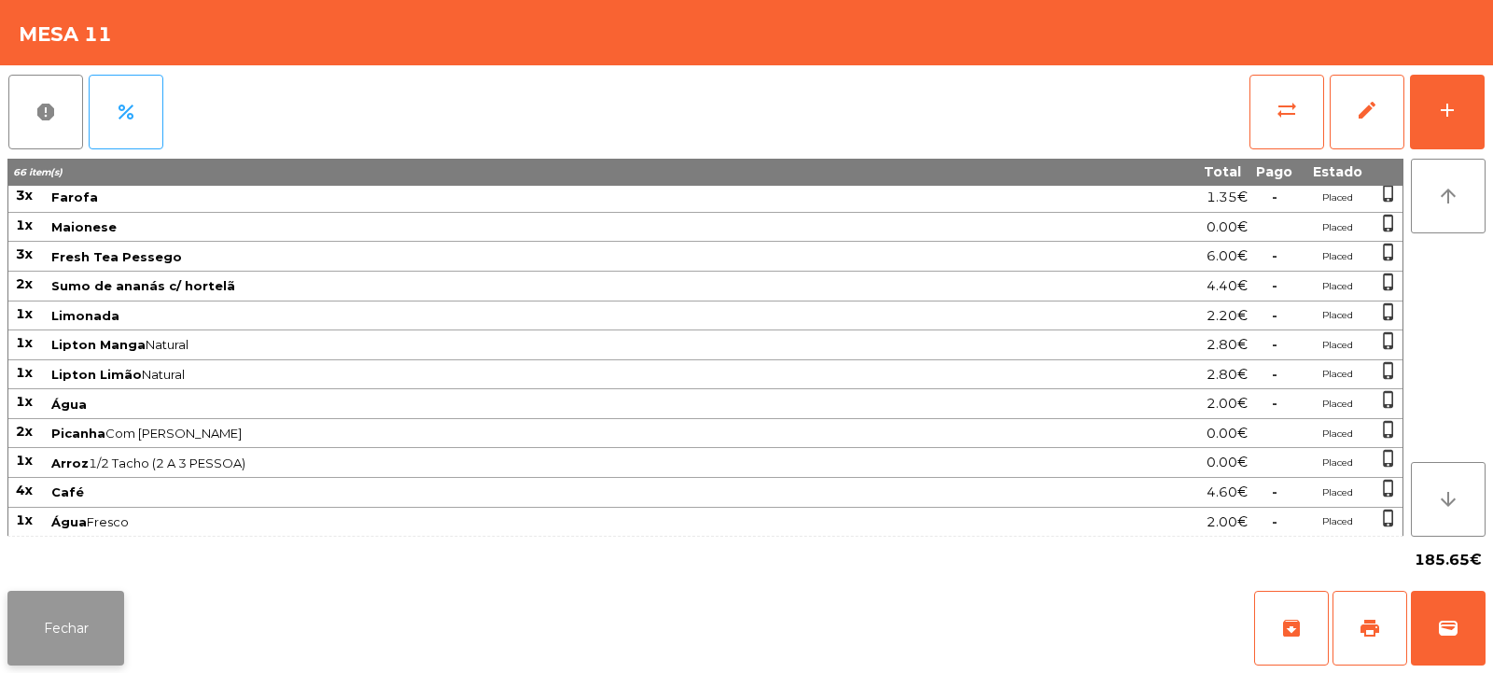
click at [87, 597] on button "Fechar" at bounding box center [65, 628] width 117 height 75
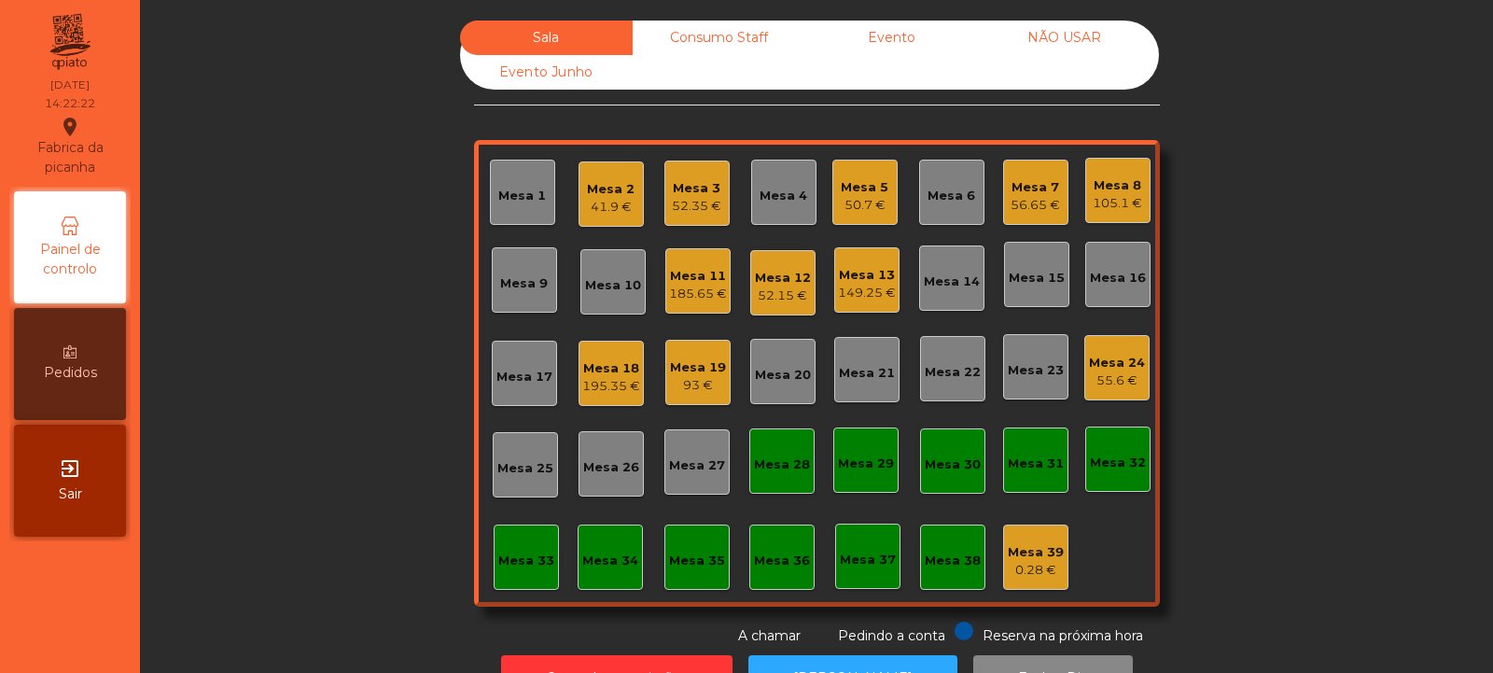
click at [621, 222] on div "Mesa 2 41.9 €" at bounding box center [611, 193] width 65 height 65
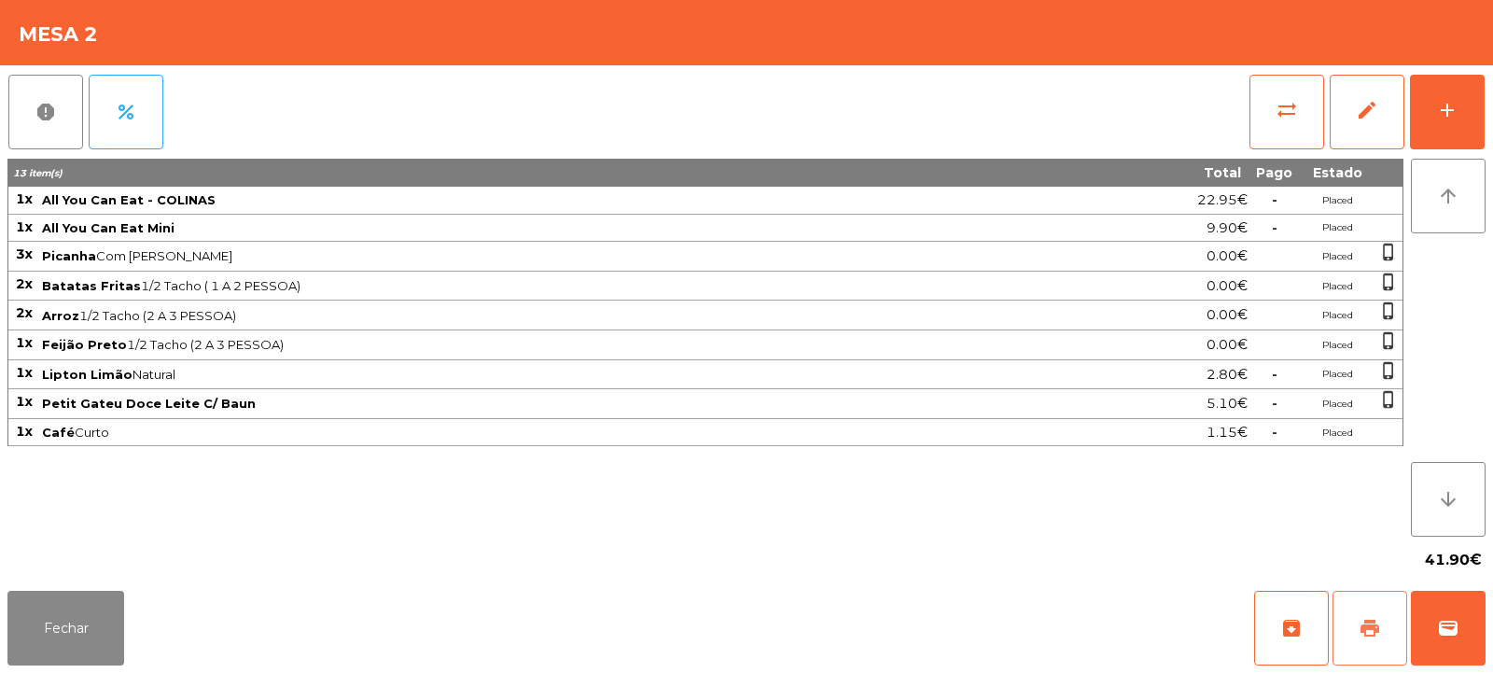
click at [1362, 623] on span "print" at bounding box center [1370, 628] width 22 height 22
click at [11, 619] on button "Fechar" at bounding box center [65, 628] width 117 height 75
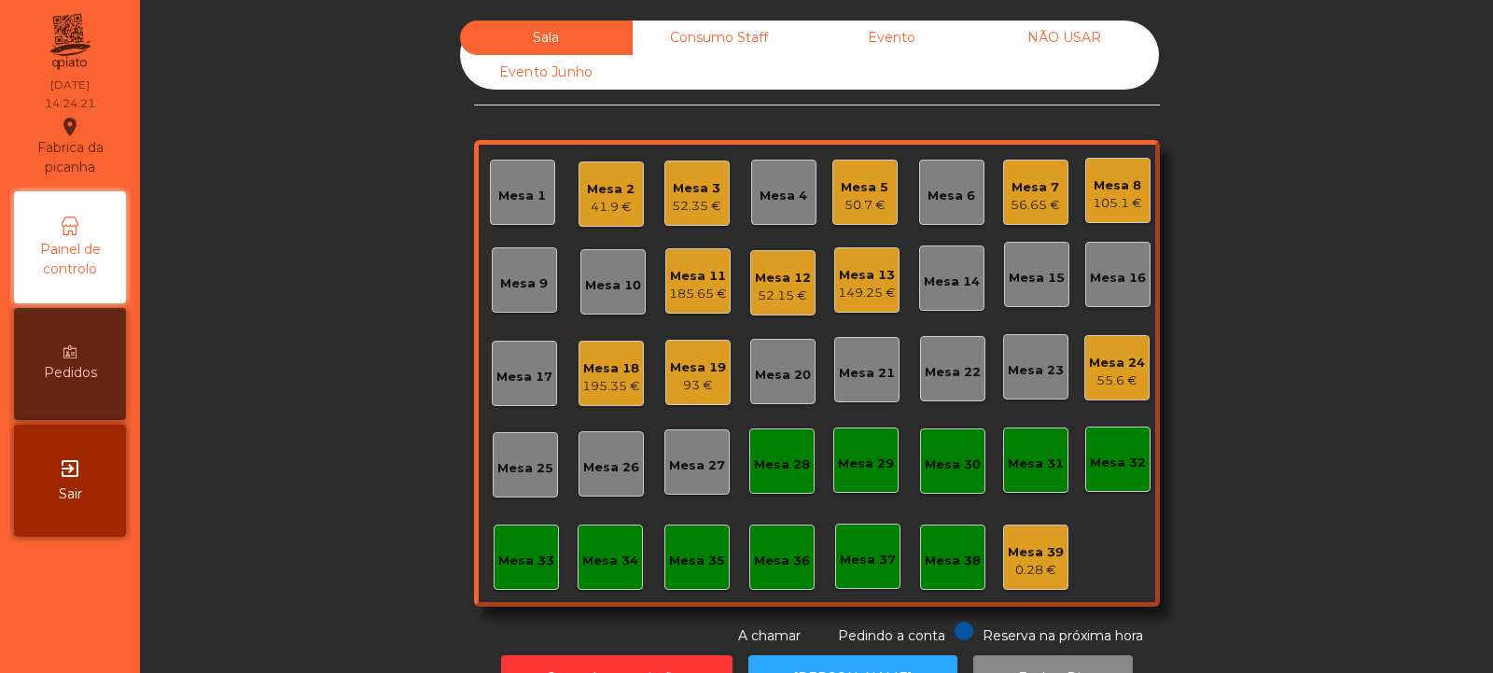
click at [863, 287] on div "149.25 €" at bounding box center [867, 293] width 58 height 19
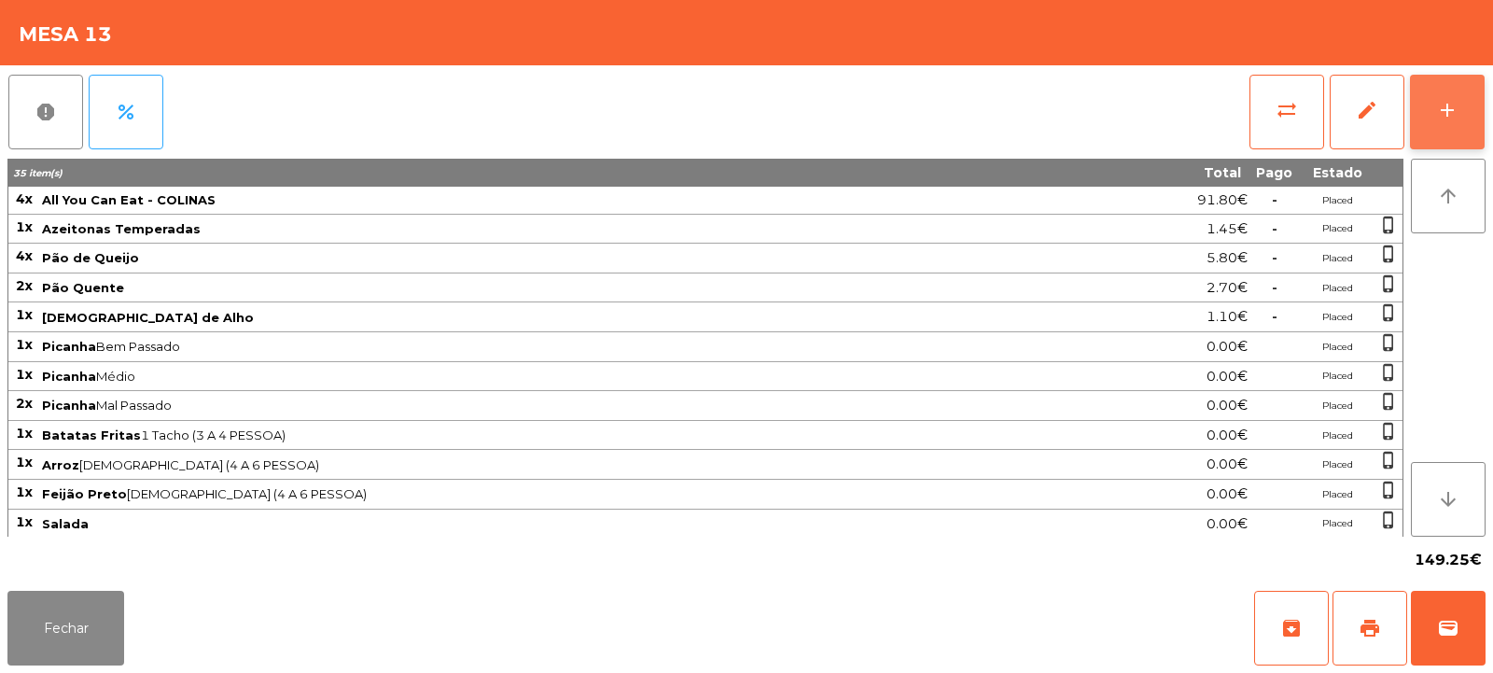
click at [1459, 122] on button "add" at bounding box center [1447, 112] width 75 height 75
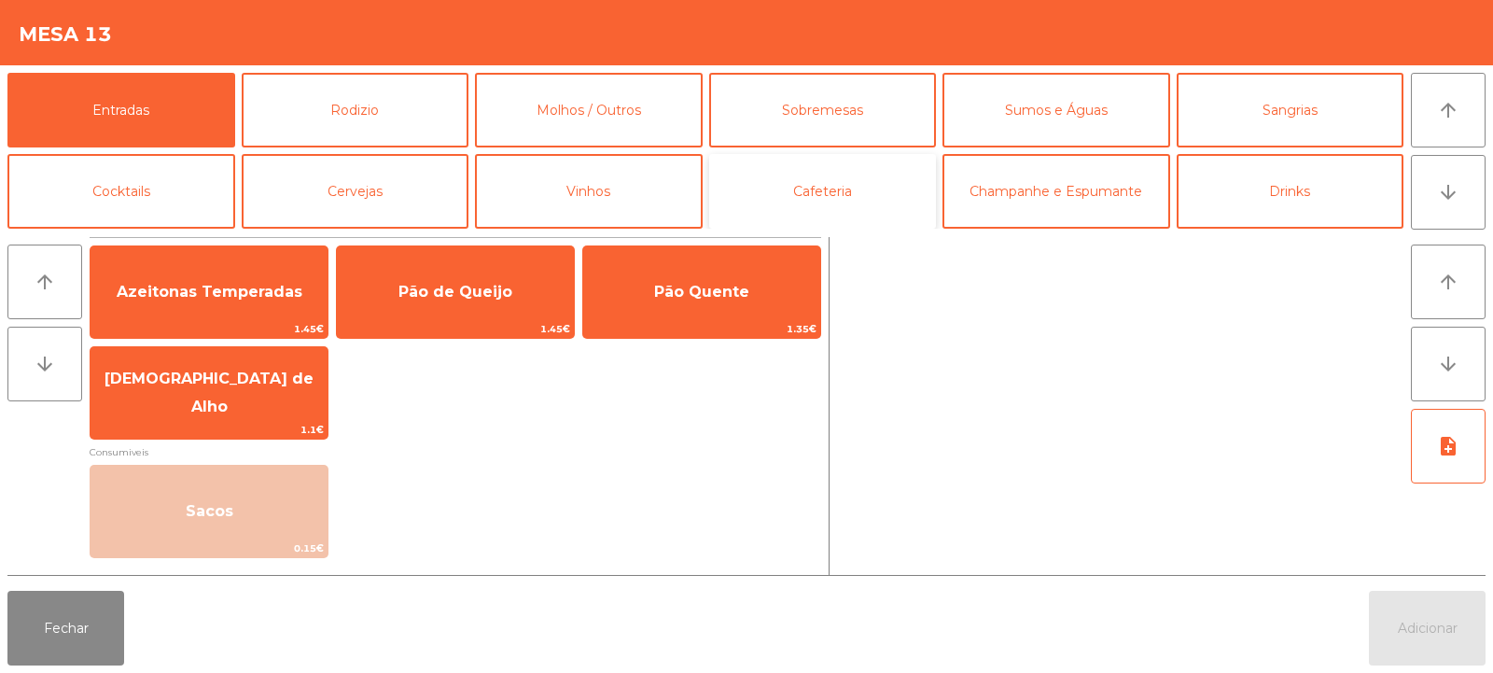
click at [871, 175] on button "Cafeteria" at bounding box center [823, 191] width 228 height 75
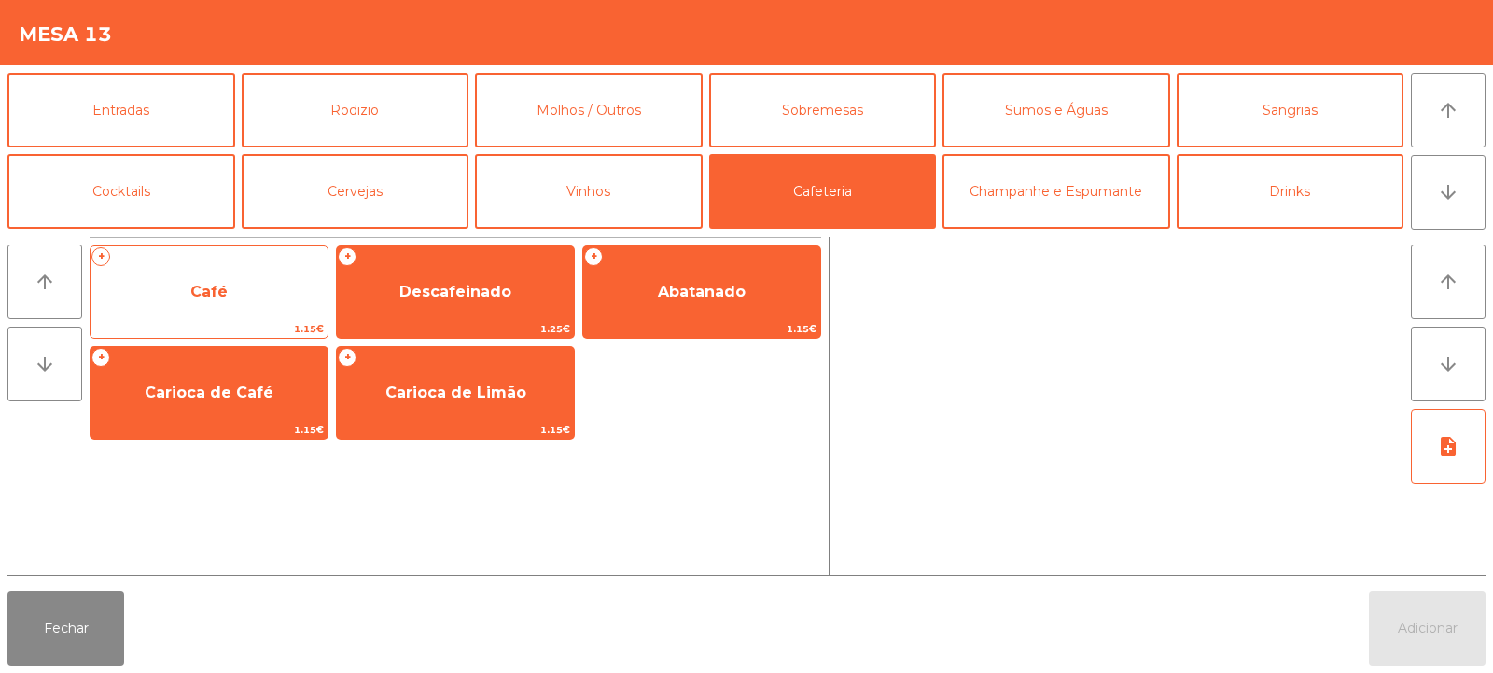
click at [212, 293] on span "Café" at bounding box center [208, 292] width 37 height 18
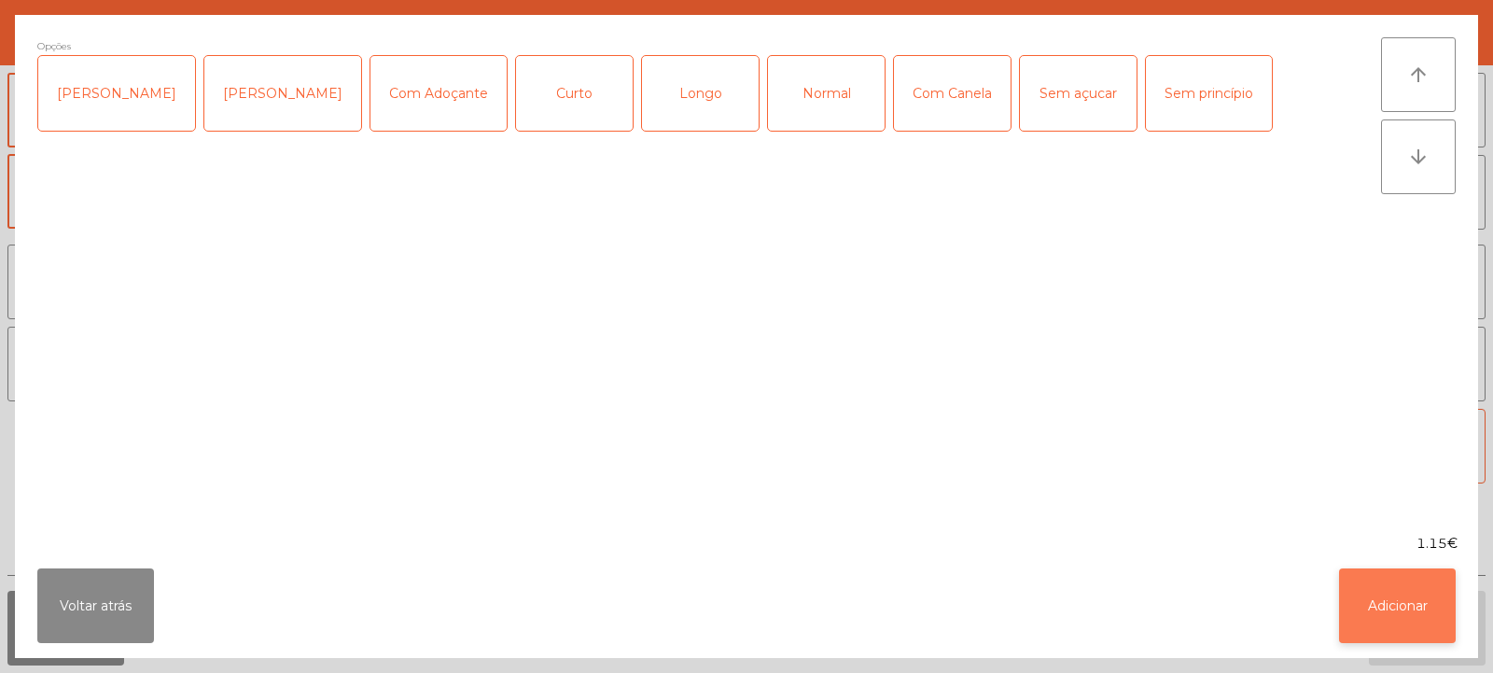
click at [1406, 611] on button "Adicionar" at bounding box center [1397, 605] width 117 height 75
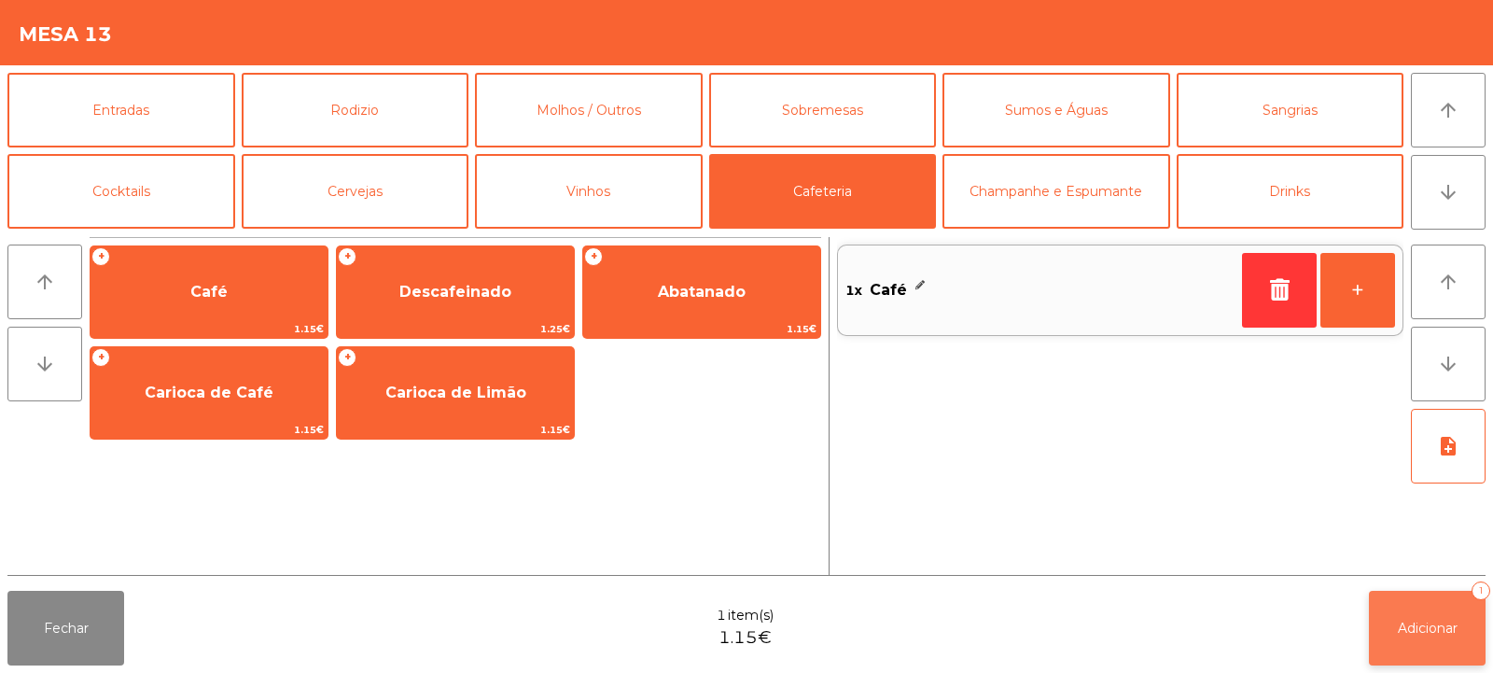
click at [1427, 631] on span "Adicionar" at bounding box center [1428, 628] width 60 height 17
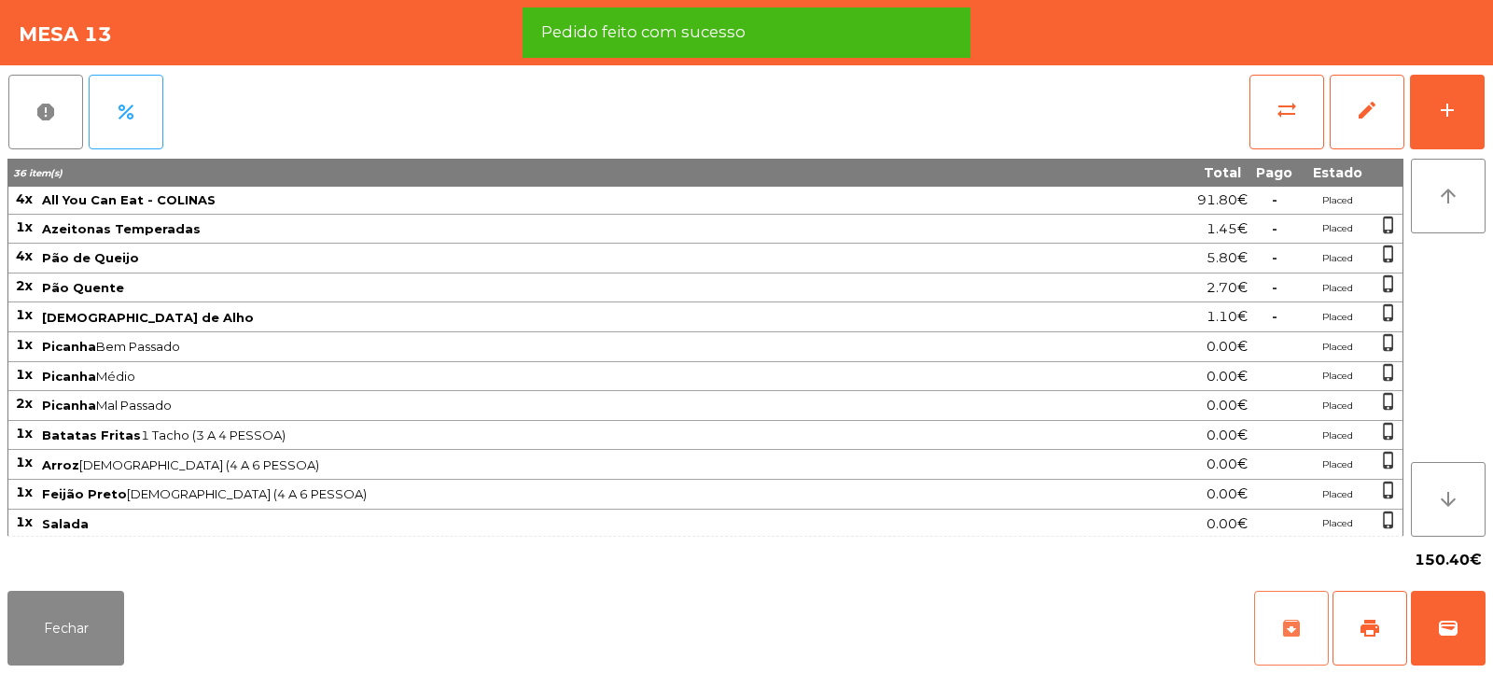
click at [1301, 608] on button "archive" at bounding box center [1291, 628] width 75 height 75
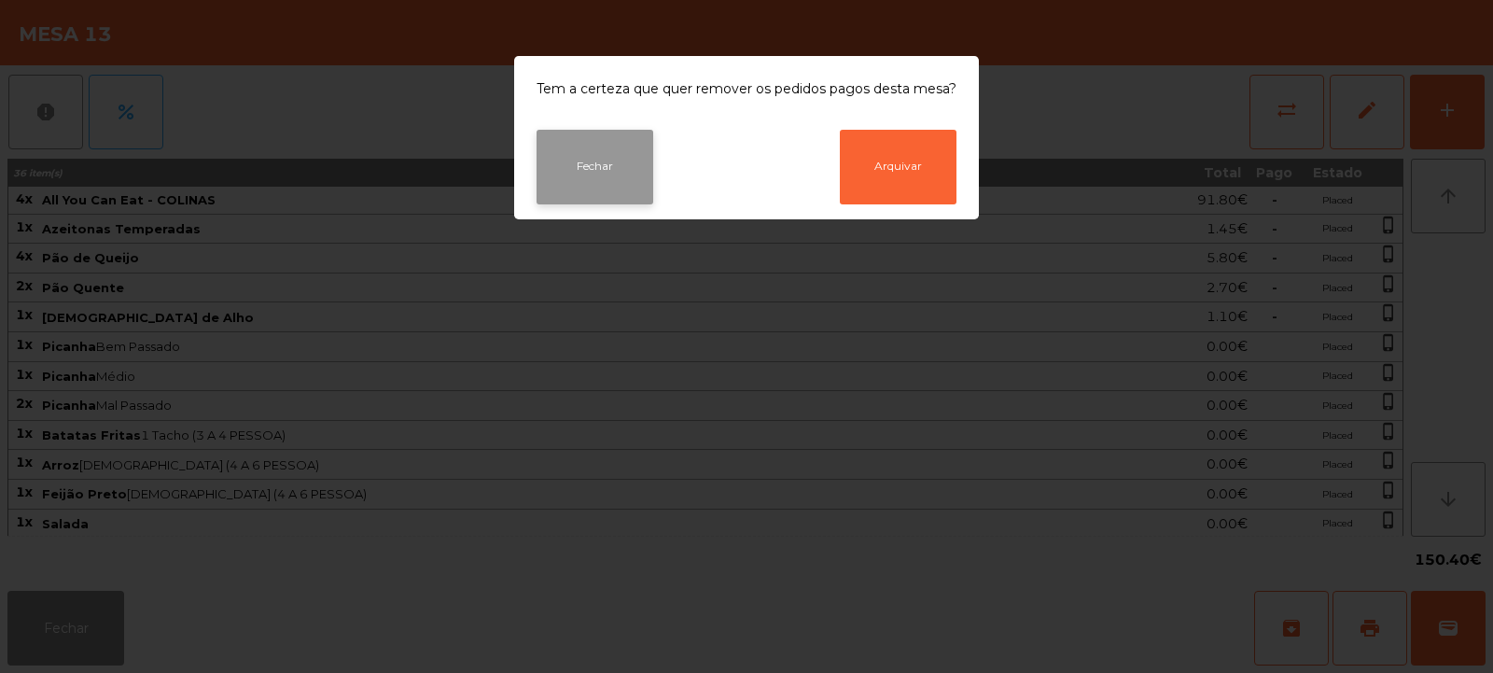
click at [574, 168] on button "Fechar" at bounding box center [595, 167] width 117 height 75
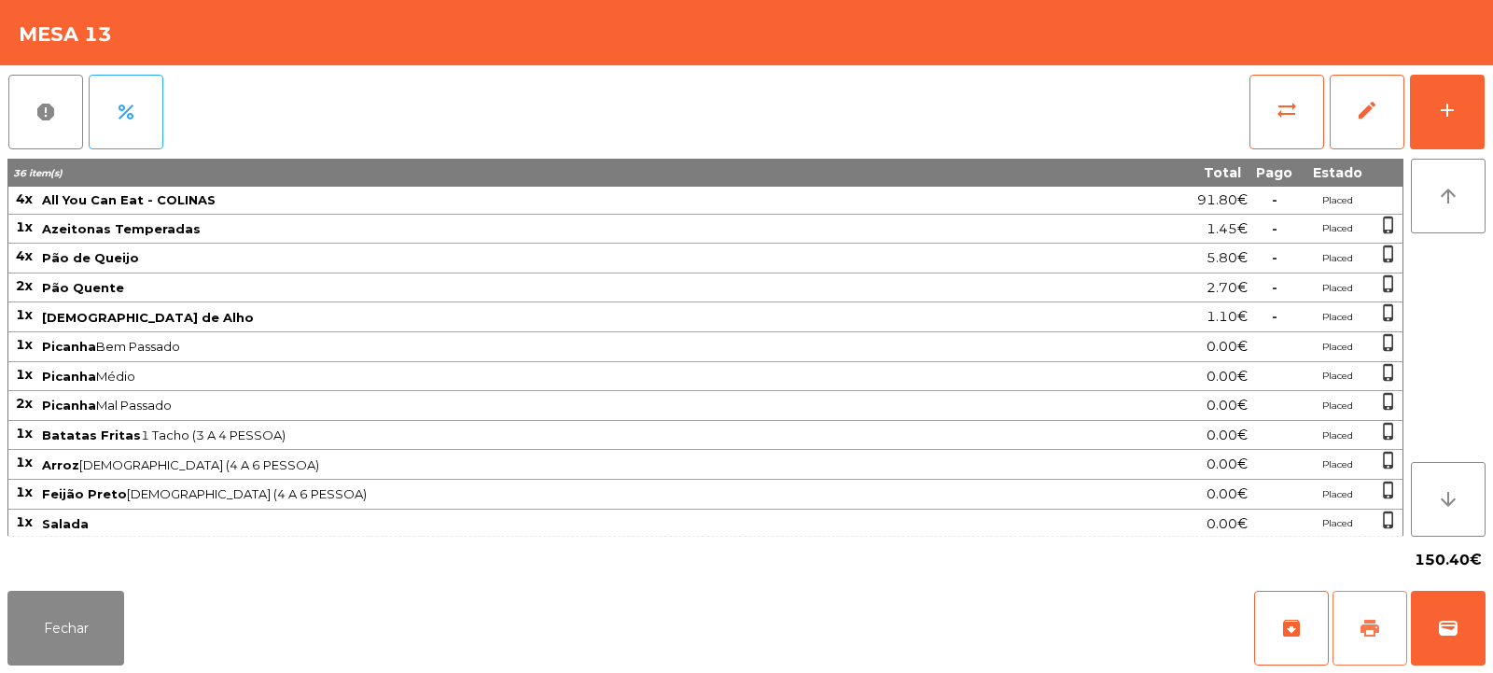
click at [1375, 628] on span "print" at bounding box center [1370, 628] width 22 height 22
click at [74, 627] on button "Fechar" at bounding box center [65, 628] width 117 height 75
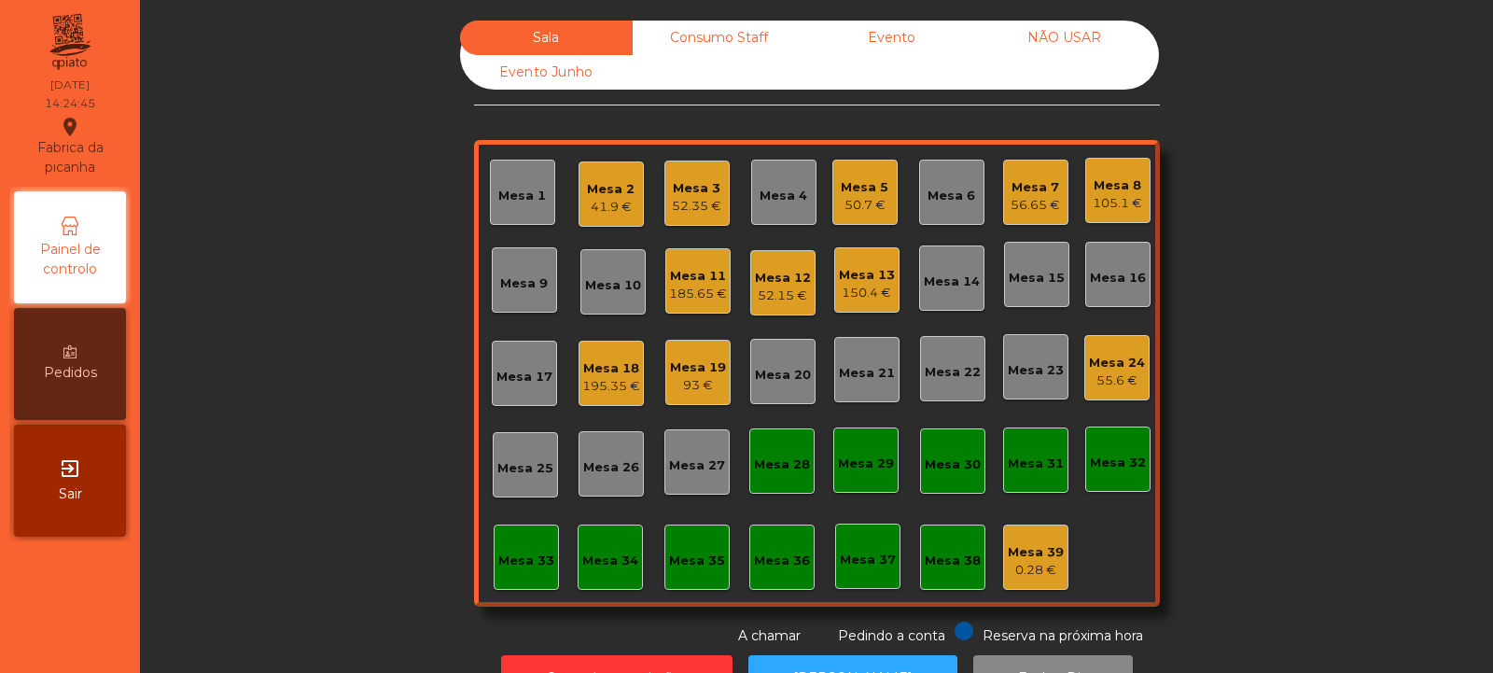
scroll to position [63, 0]
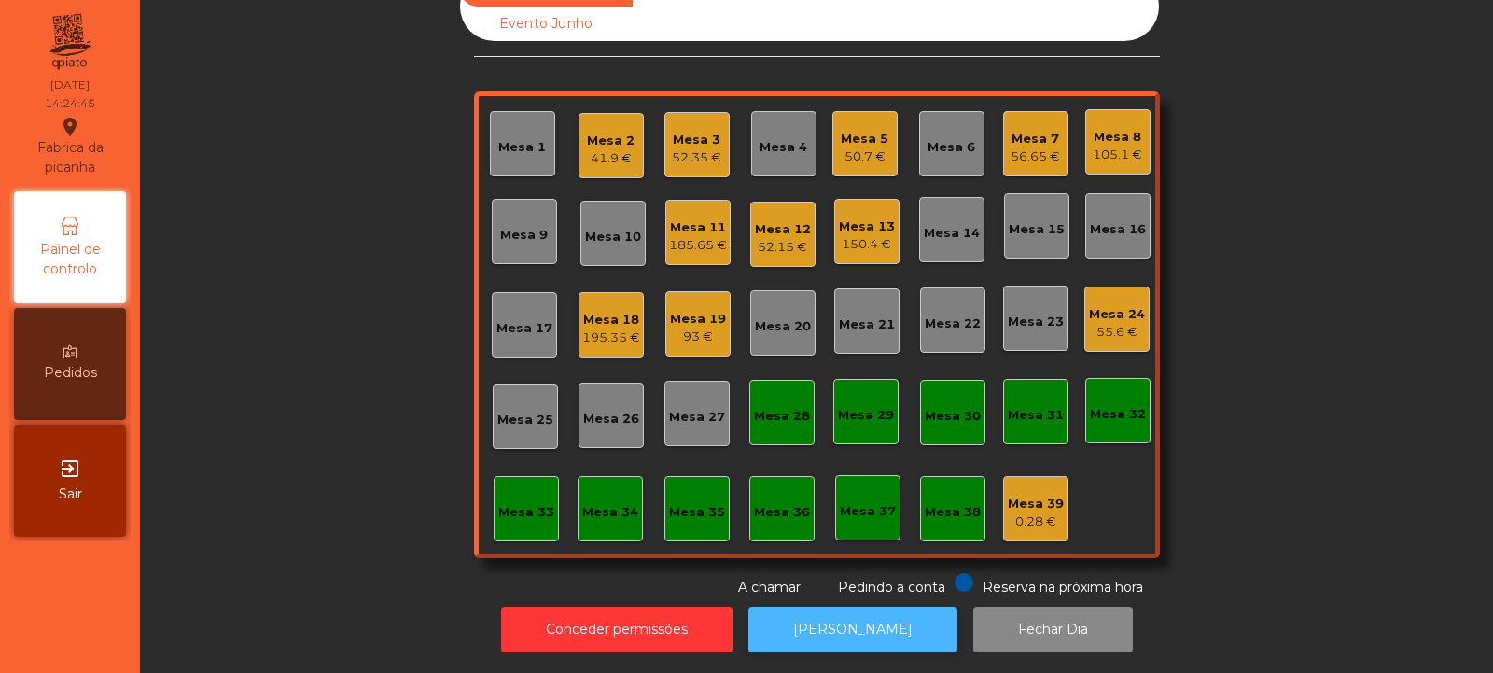
click at [850, 622] on button "[PERSON_NAME]" at bounding box center [853, 630] width 209 height 46
click at [590, 153] on div "41.9 €" at bounding box center [611, 158] width 48 height 19
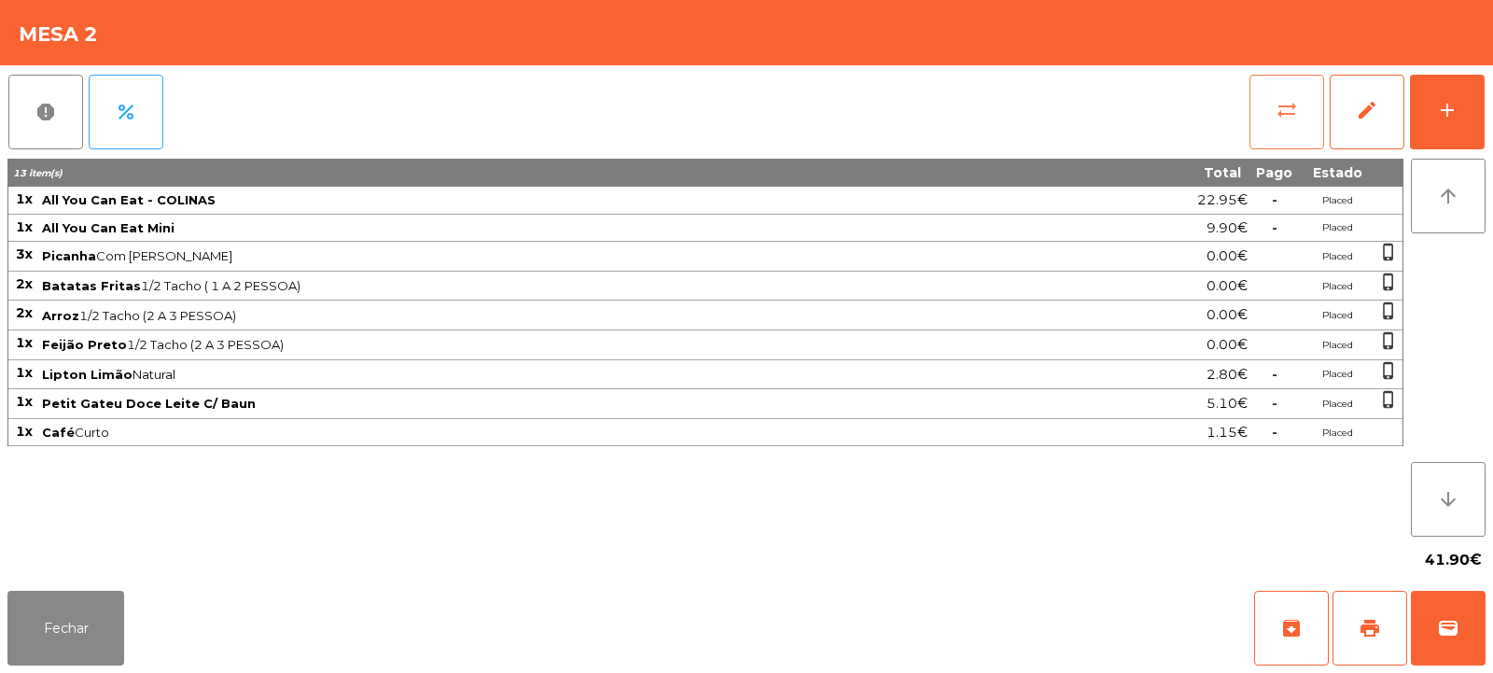
click at [1274, 115] on button "sync_alt" at bounding box center [1287, 112] width 75 height 75
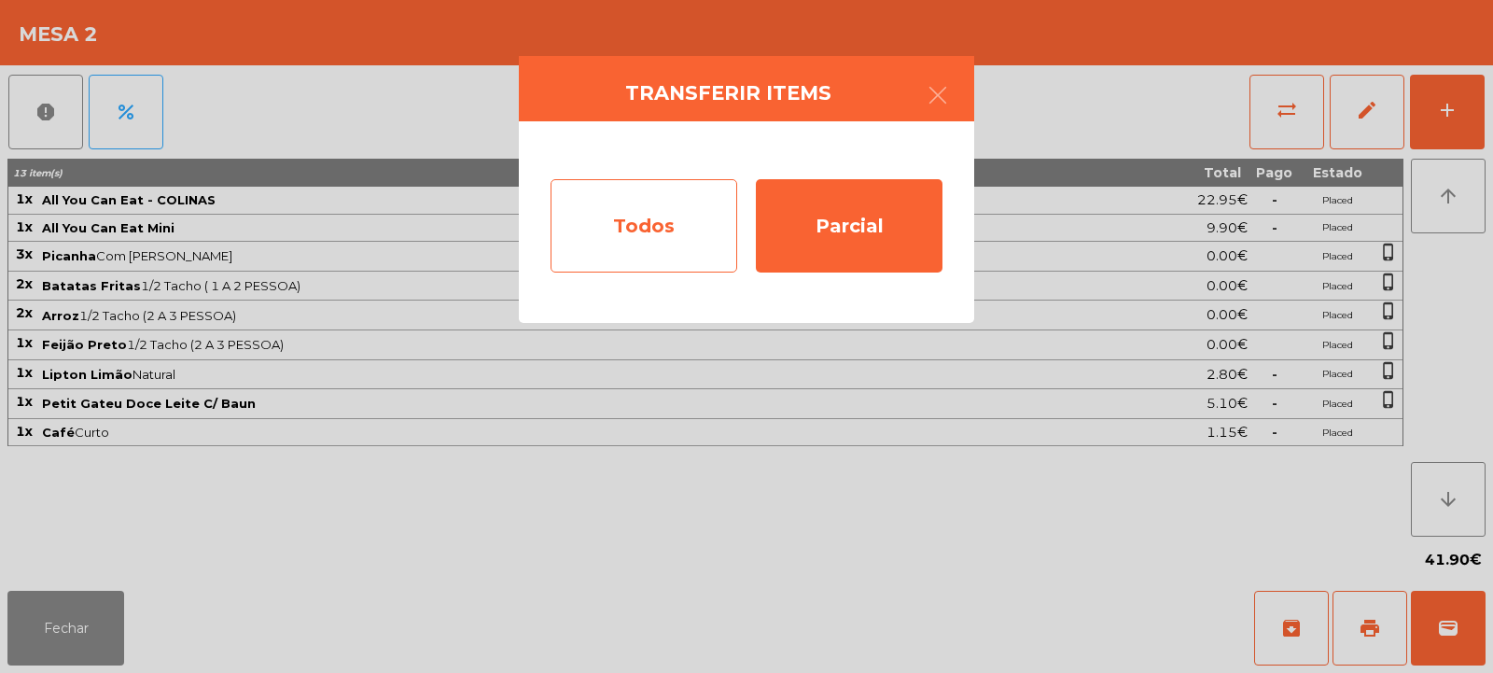
click at [670, 227] on div "Todos" at bounding box center [644, 225] width 187 height 93
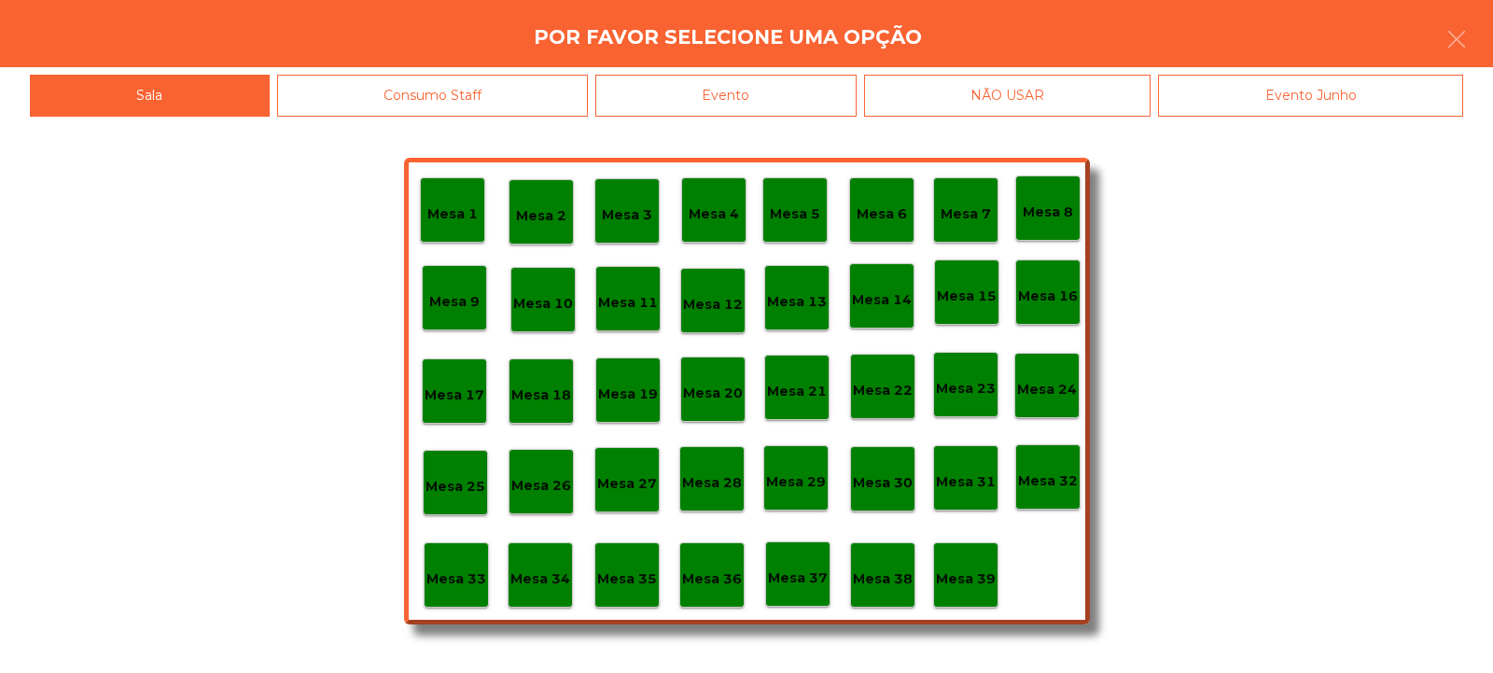
click at [802, 87] on div "Evento" at bounding box center [725, 96] width 261 height 42
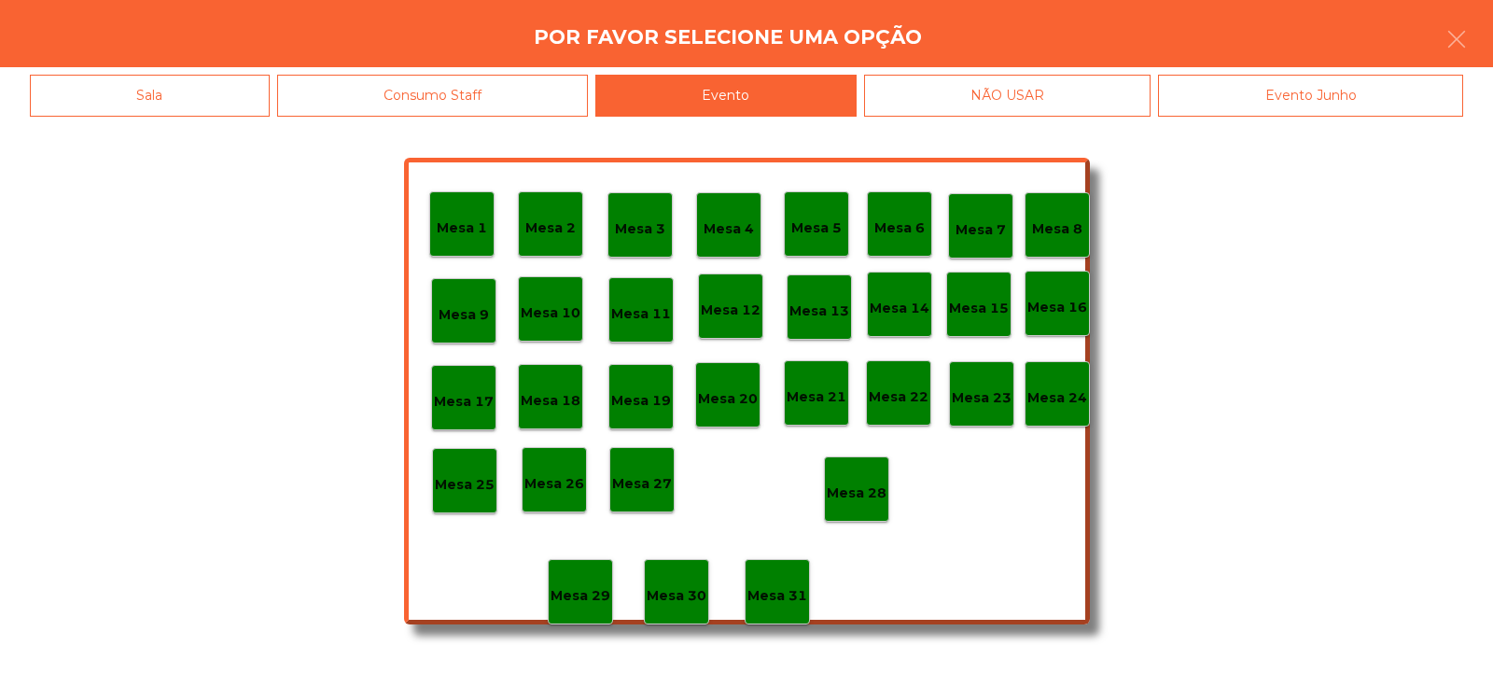
click at [855, 496] on p "Mesa 28" at bounding box center [857, 493] width 60 height 21
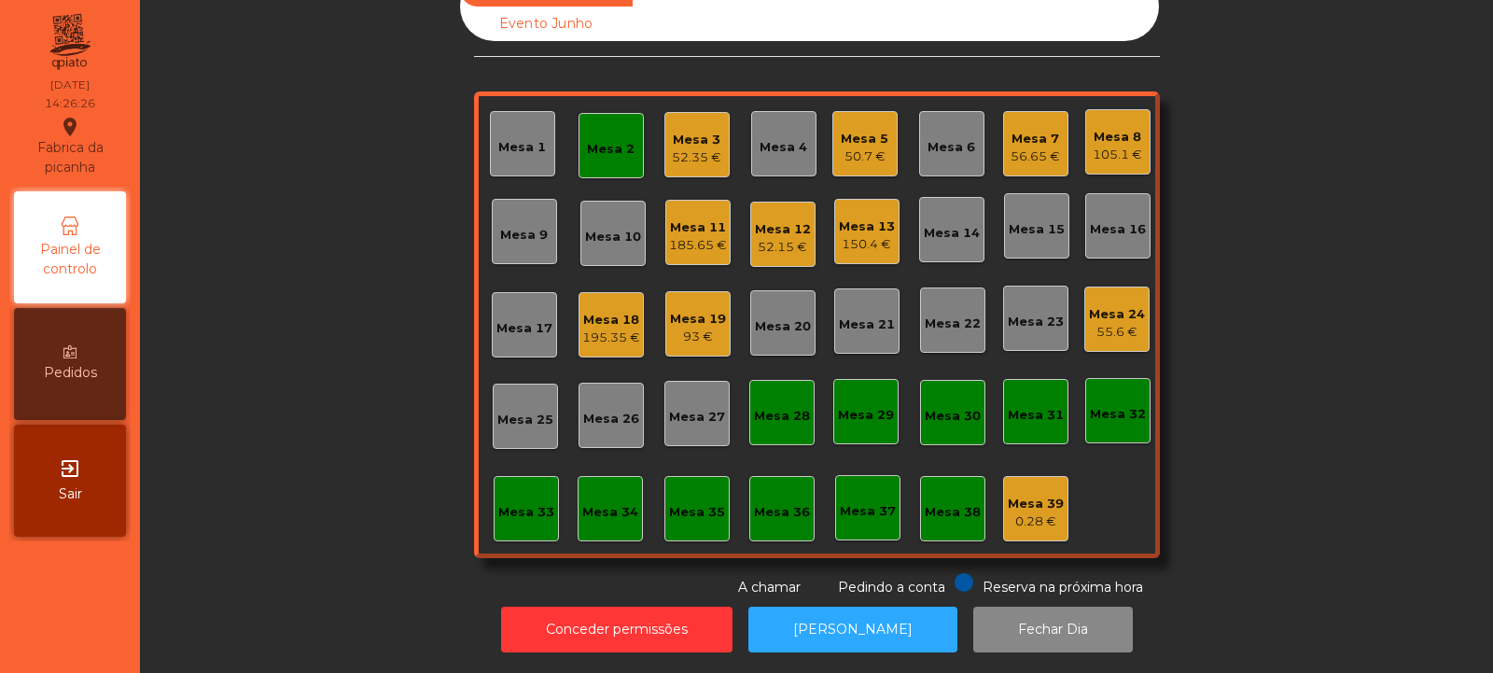
click at [676, 123] on div "Mesa 3 52.35 €" at bounding box center [696, 145] width 49 height 44
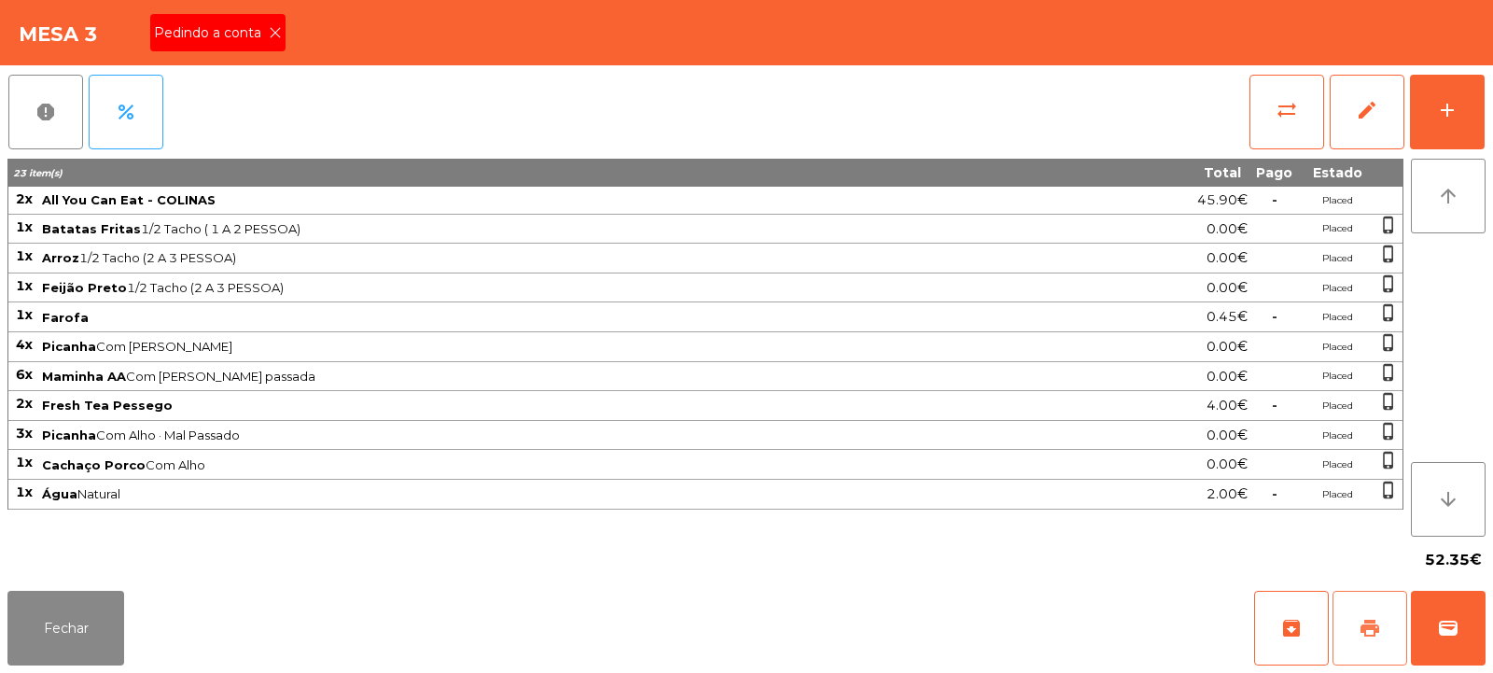
click at [1365, 629] on span "print" at bounding box center [1370, 628] width 22 height 22
click at [90, 627] on button "Fechar" at bounding box center [65, 628] width 117 height 75
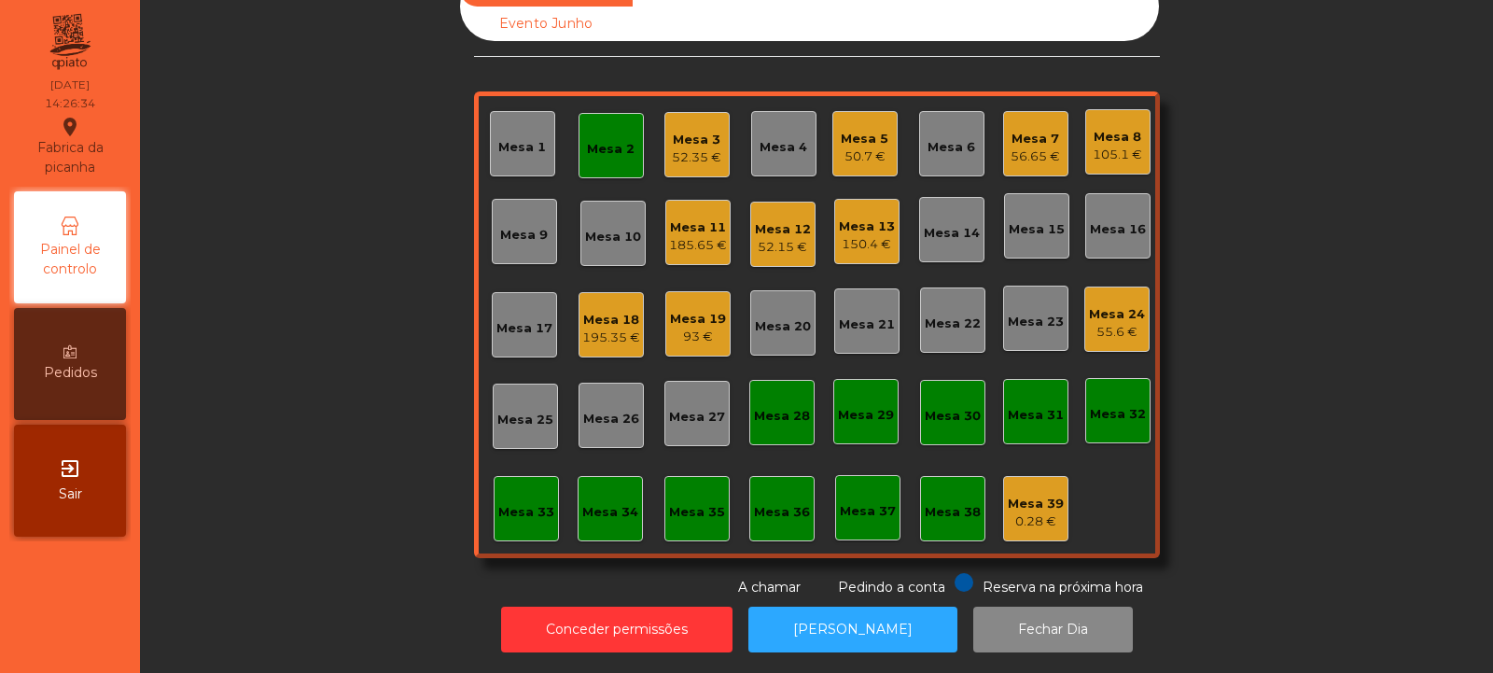
click at [1011, 122] on div "Mesa 7 56.65 €" at bounding box center [1035, 144] width 49 height 44
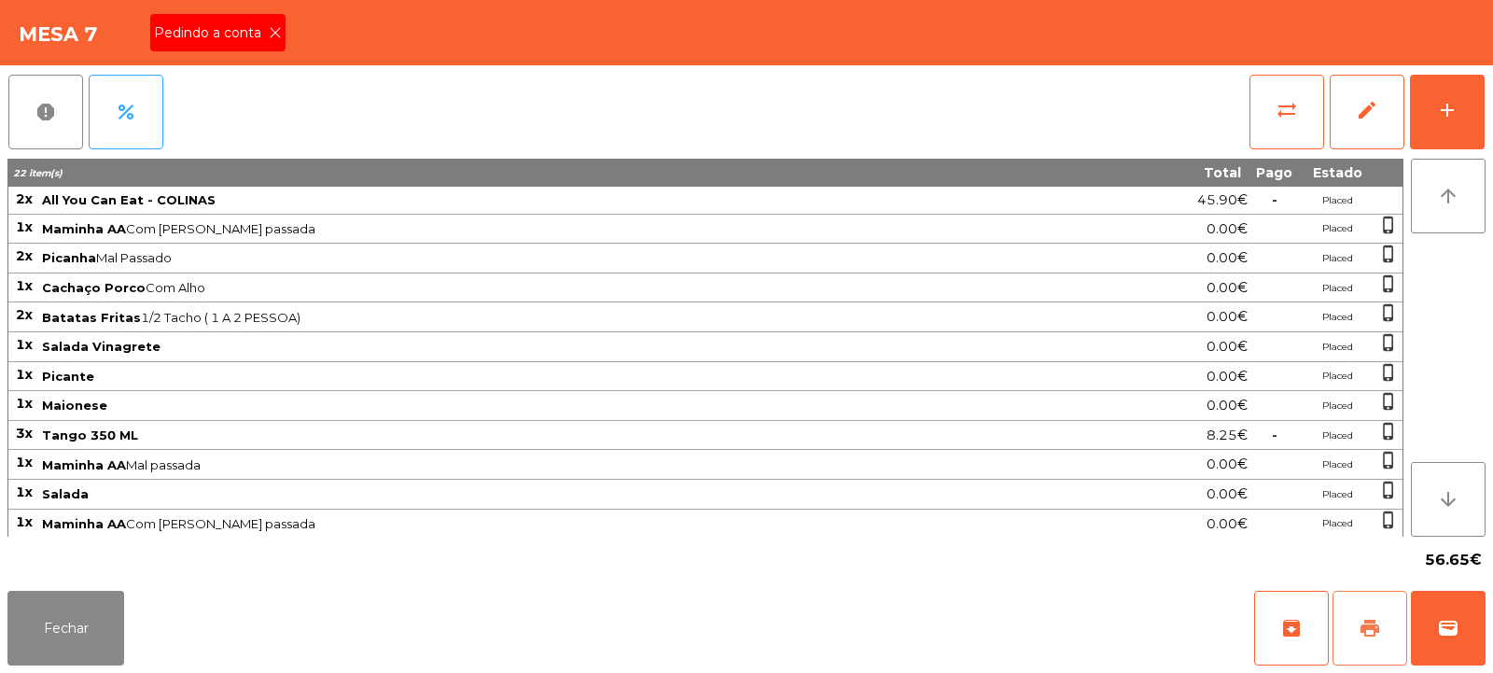
click at [1365, 630] on span "print" at bounding box center [1370, 628] width 22 height 22
click at [66, 660] on button "Fechar" at bounding box center [65, 628] width 117 height 75
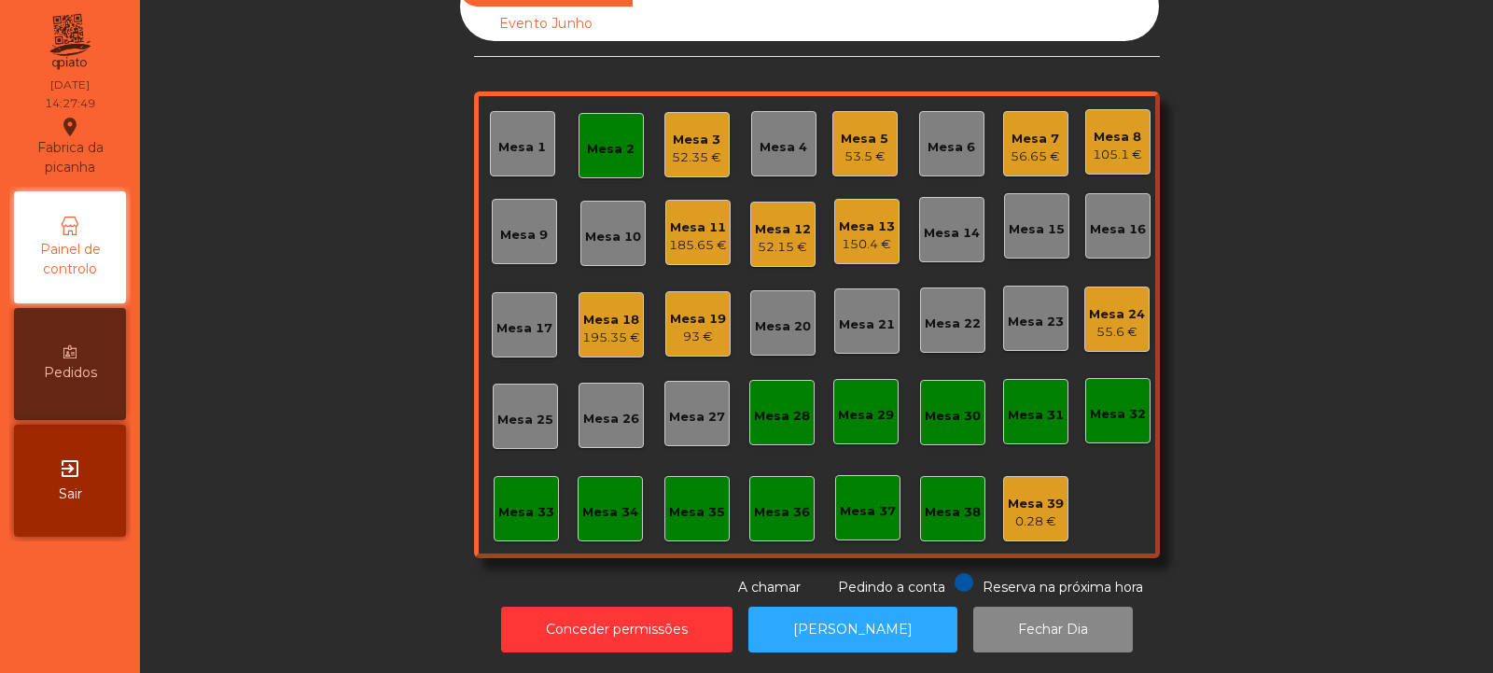
click at [694, 133] on div "Mesa 3" at bounding box center [696, 140] width 49 height 19
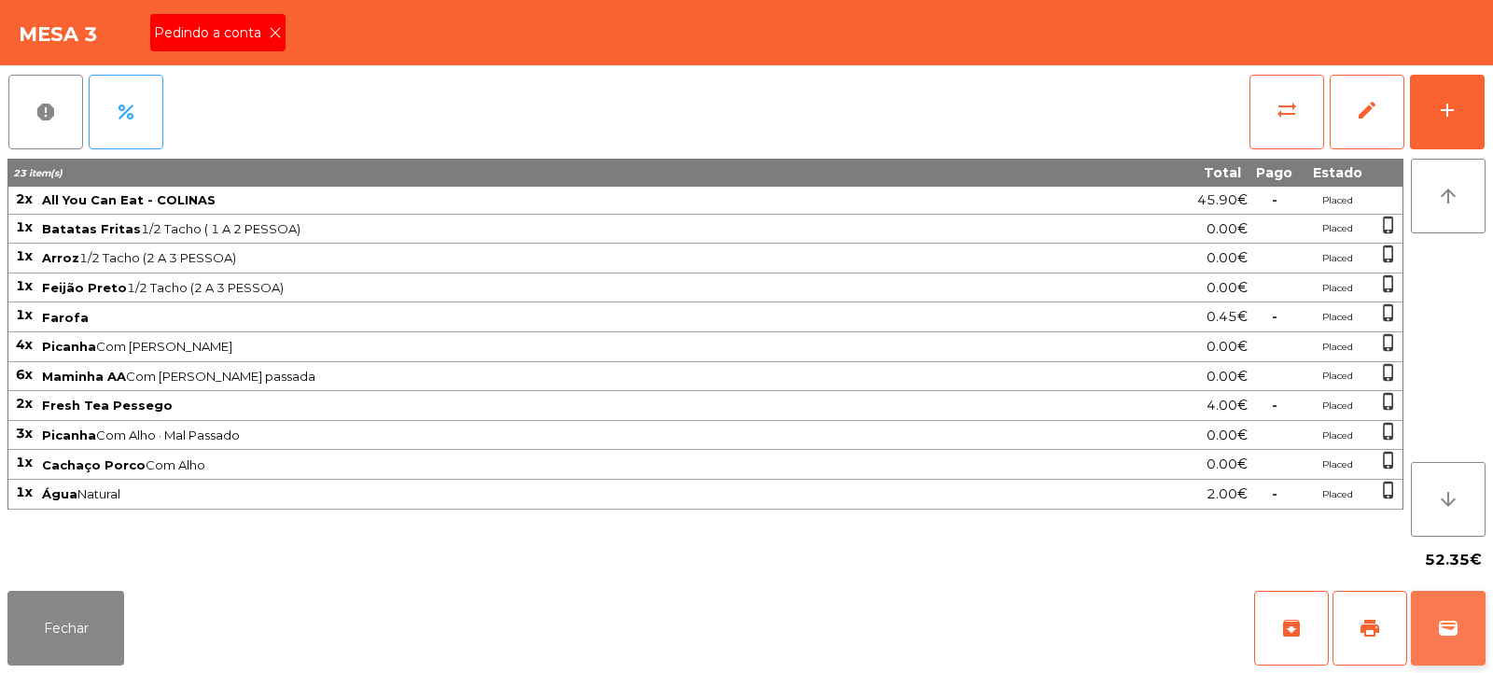
click at [1435, 620] on button "wallet" at bounding box center [1448, 628] width 75 height 75
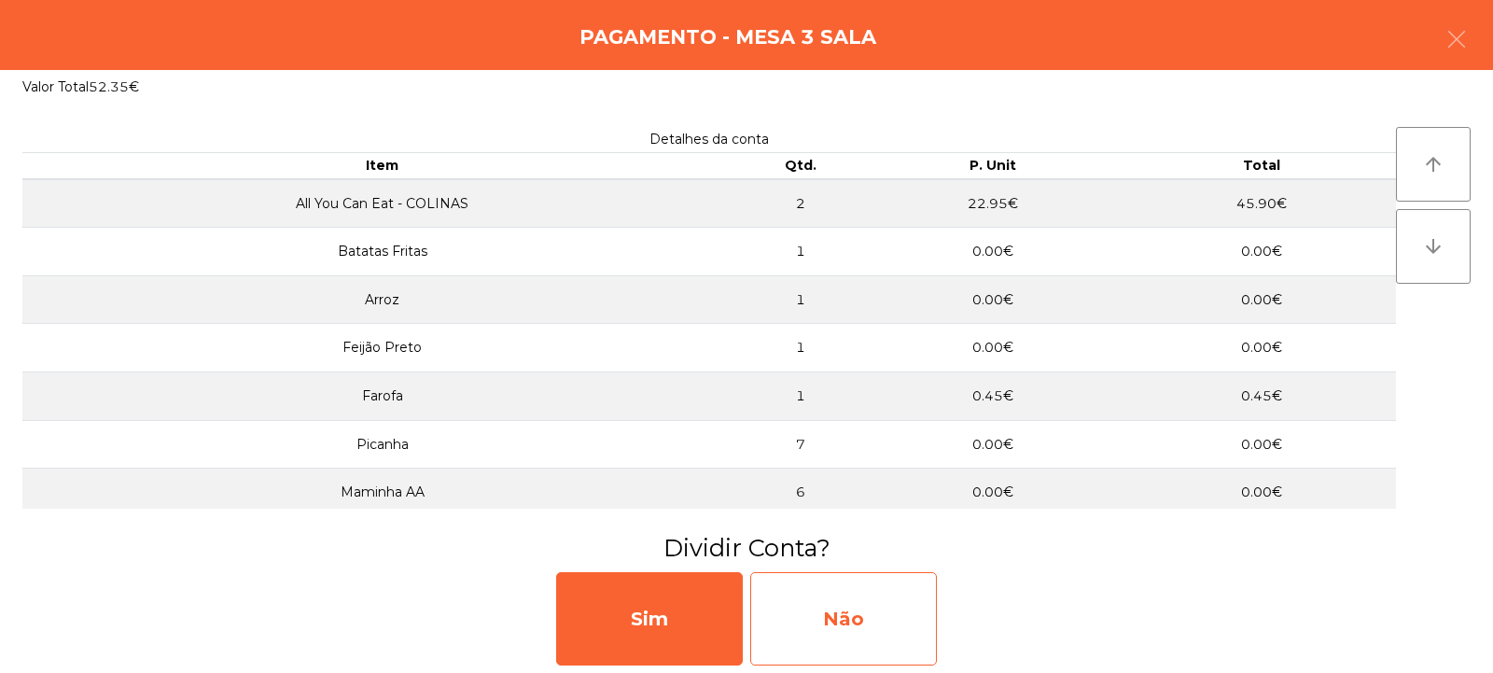
click at [856, 618] on div "Não" at bounding box center [843, 618] width 187 height 93
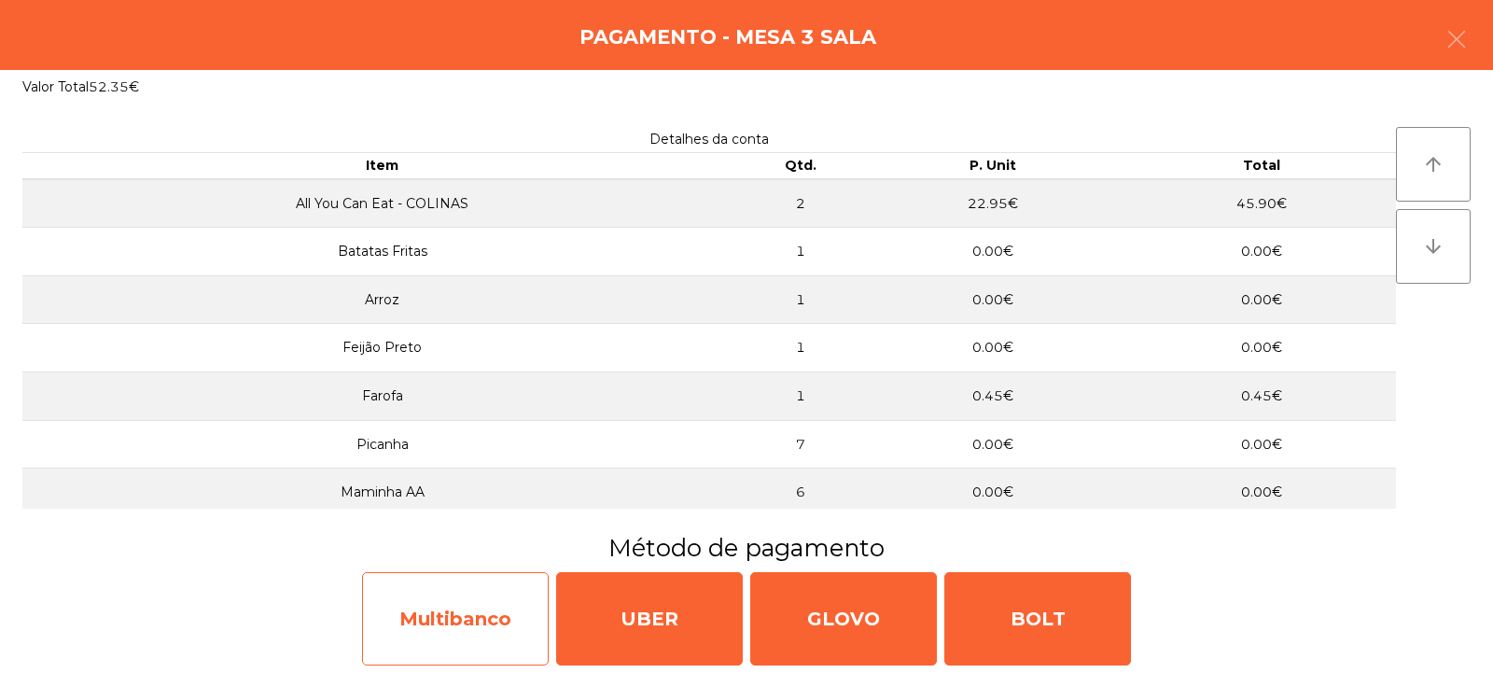
click at [468, 621] on div "Multibanco" at bounding box center [455, 618] width 187 height 93
select select "**"
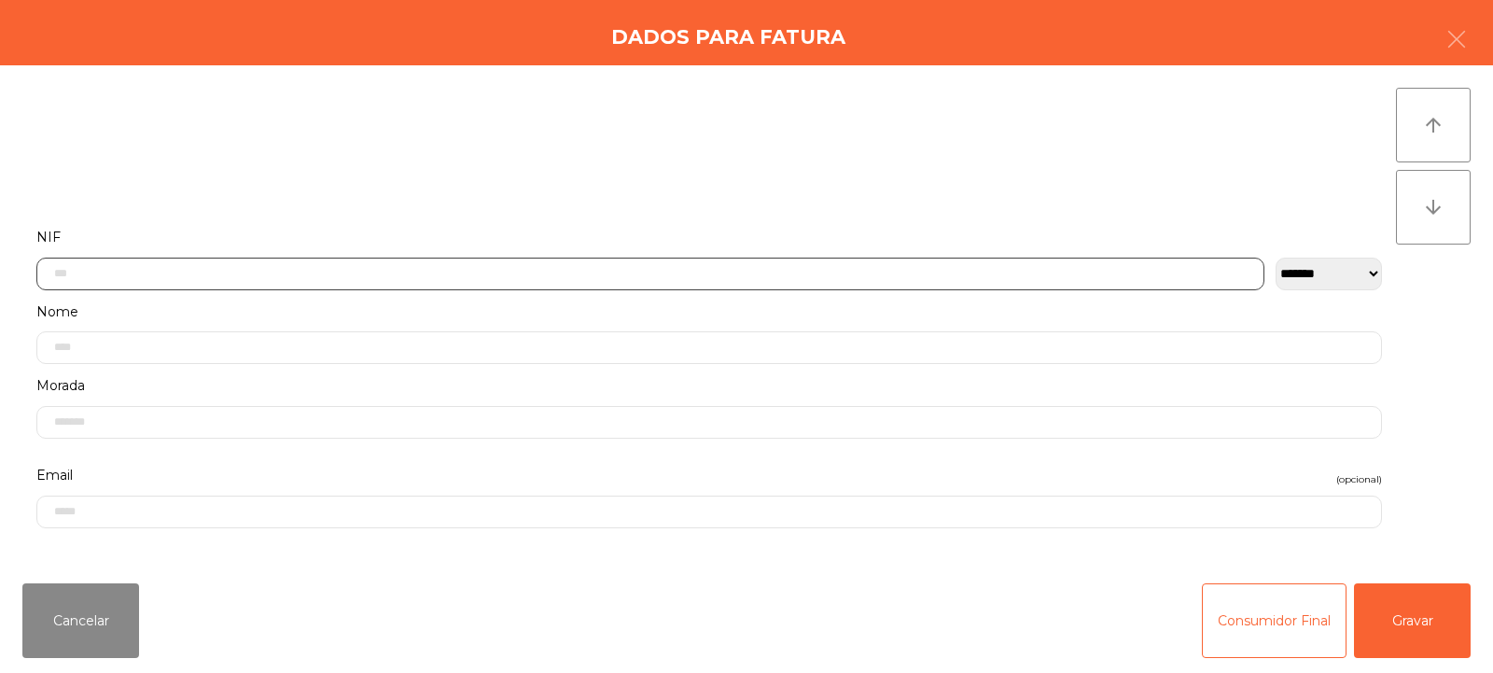
click at [486, 274] on input "text" at bounding box center [650, 274] width 1228 height 33
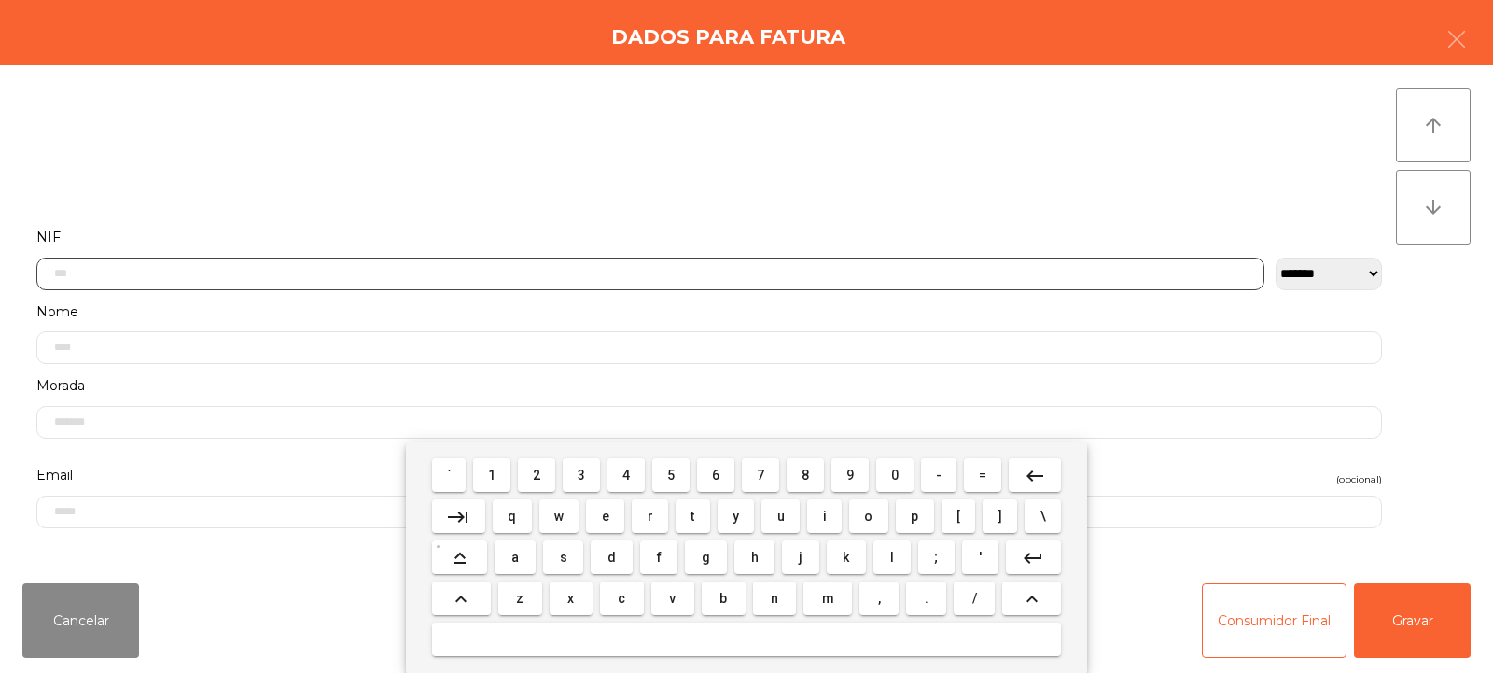
scroll to position [136, 0]
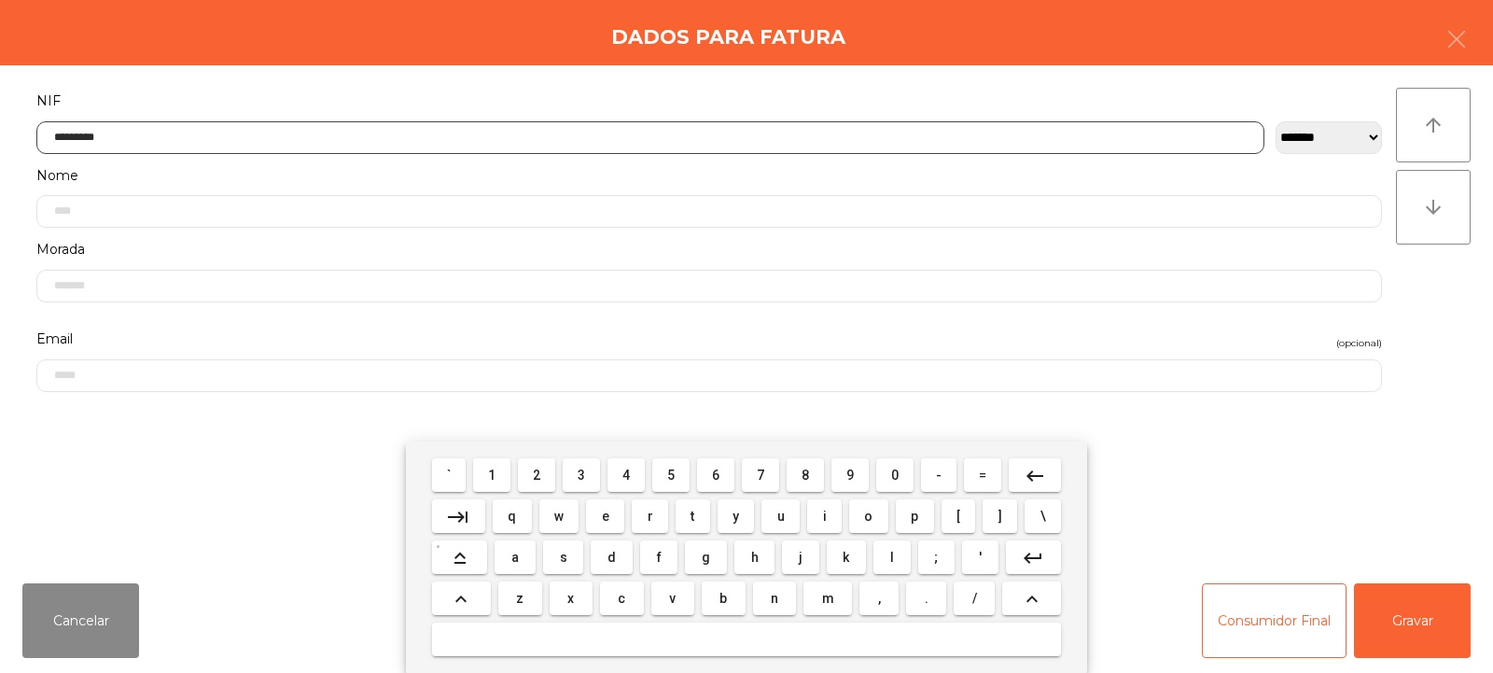
type input "*********"
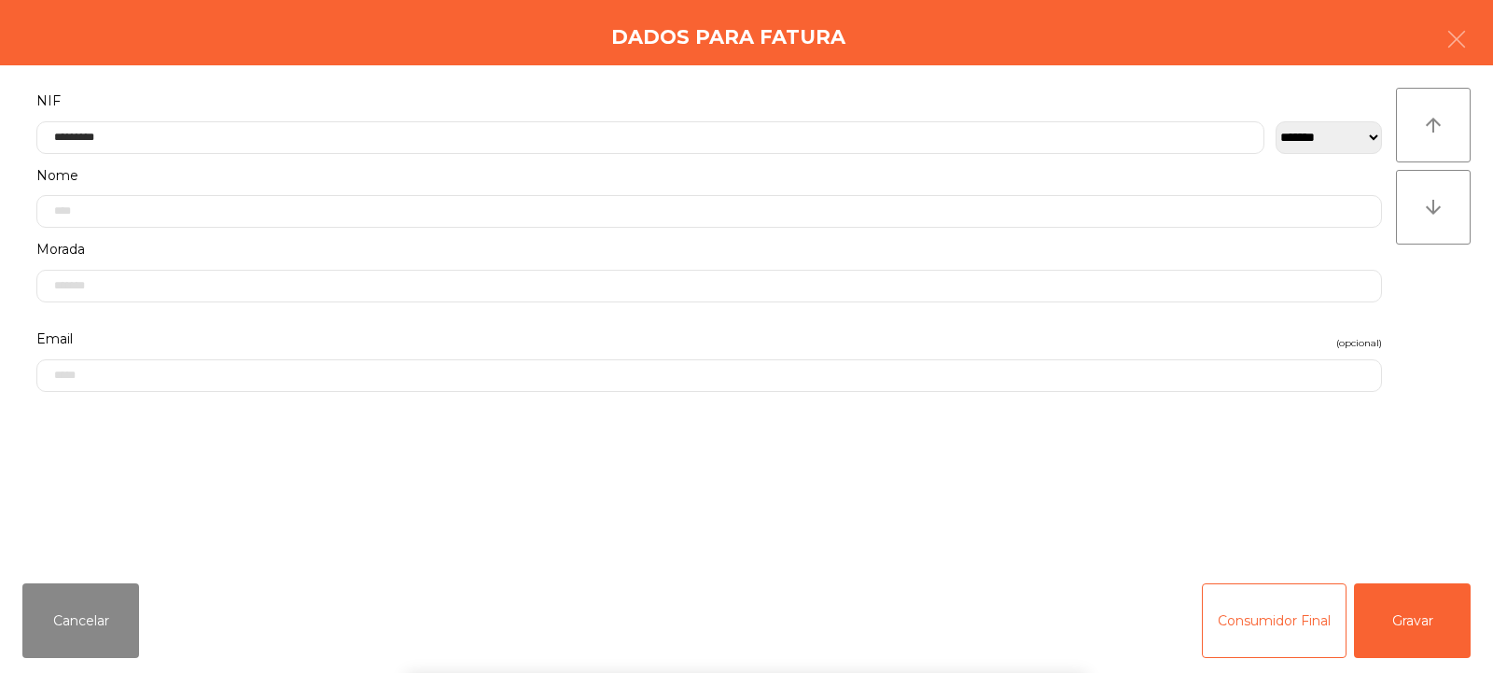
click at [1420, 323] on div "arrow_upward arrow_downward" at bounding box center [1433, 317] width 75 height 458
click at [1403, 628] on button "Gravar" at bounding box center [1412, 620] width 117 height 75
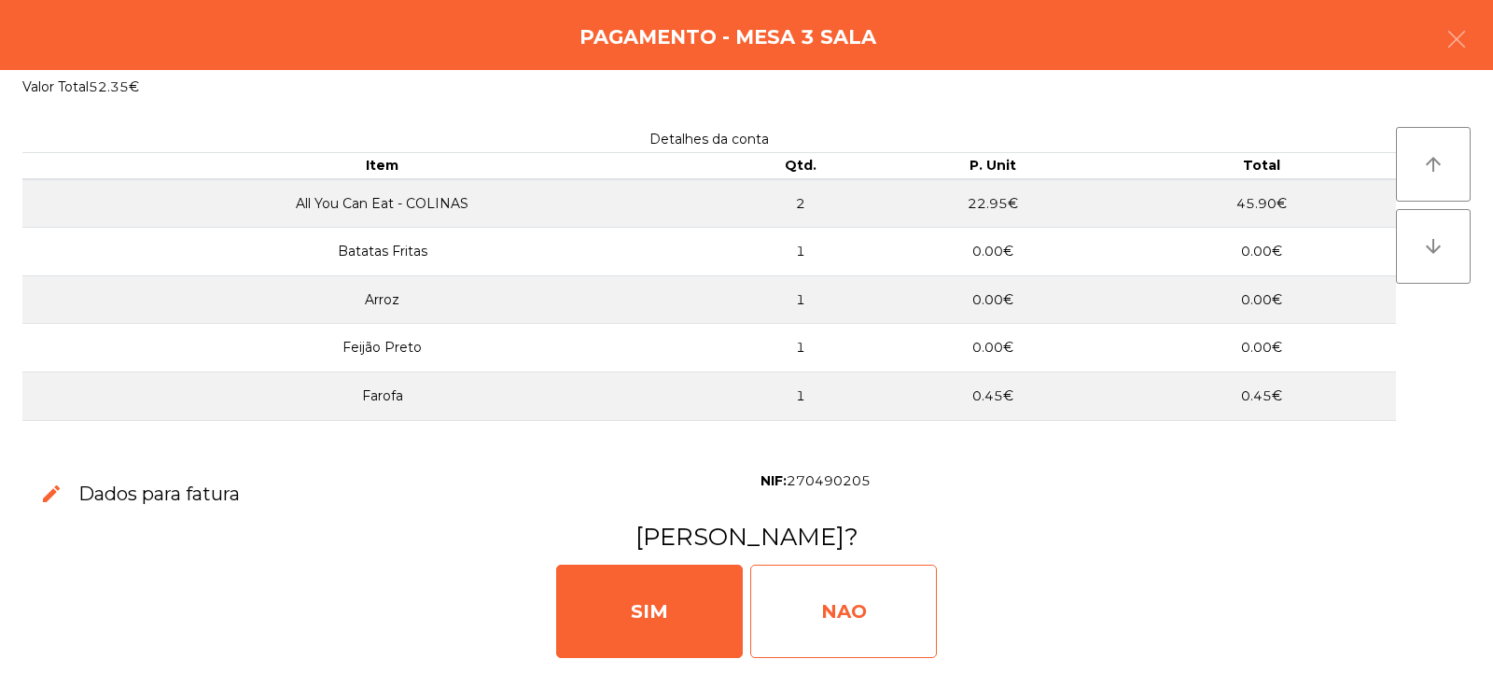
click at [865, 614] on div "NAO" at bounding box center [843, 611] width 187 height 93
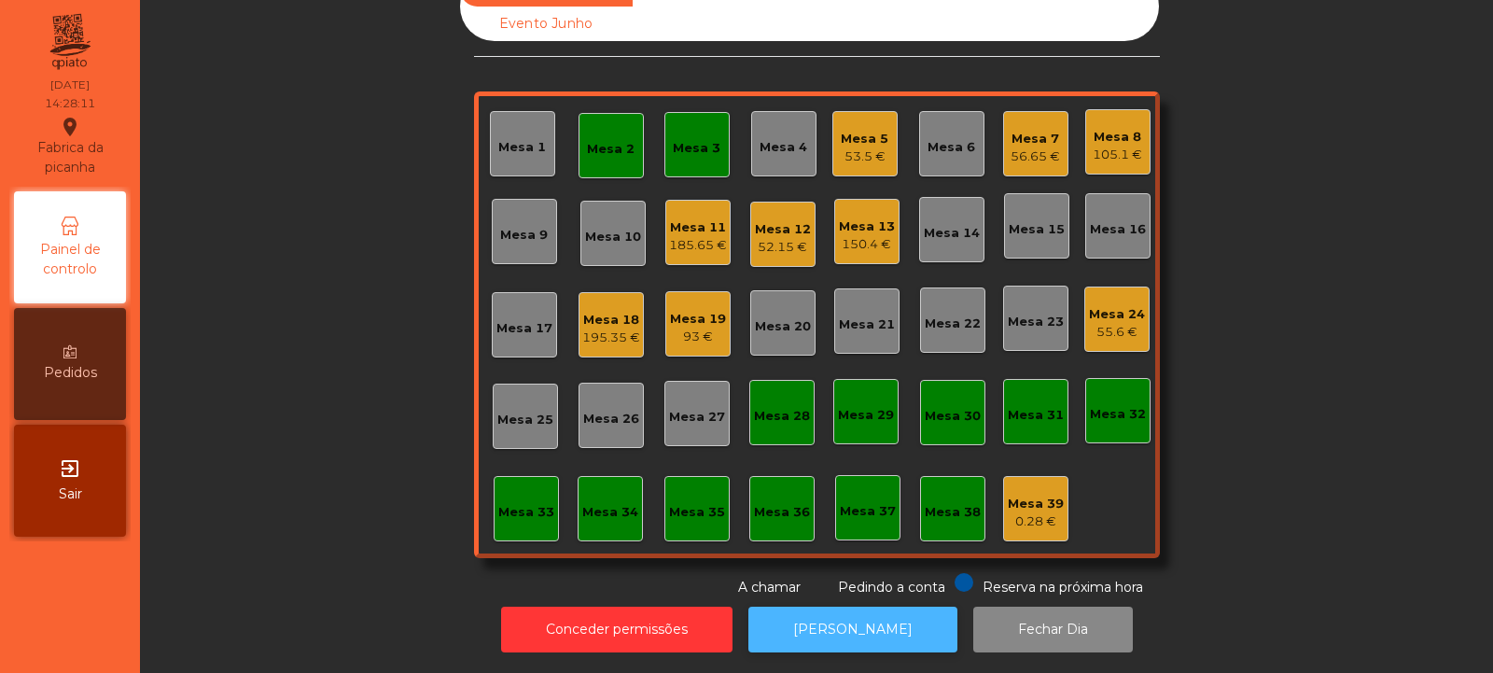
click at [875, 628] on button "[PERSON_NAME]" at bounding box center [853, 630] width 209 height 46
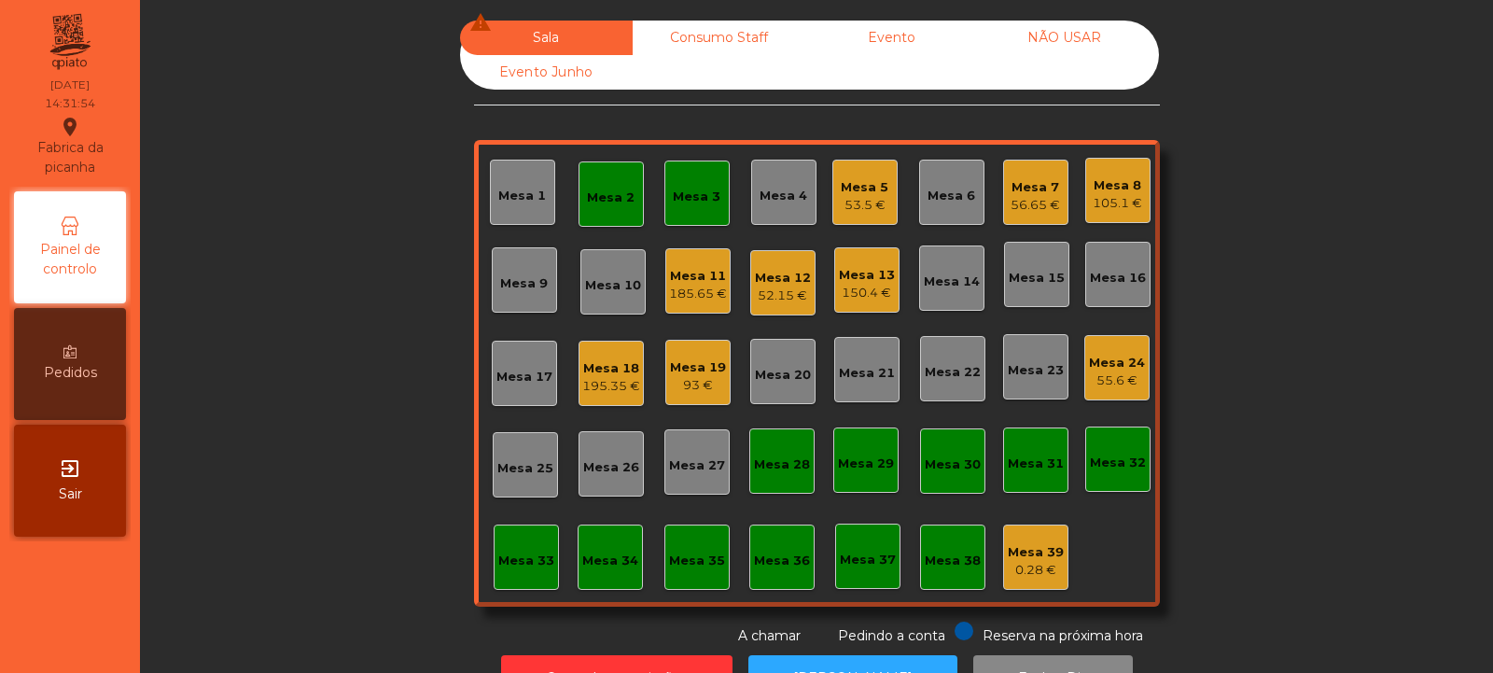
click at [856, 283] on div "Mesa 13" at bounding box center [867, 275] width 56 height 19
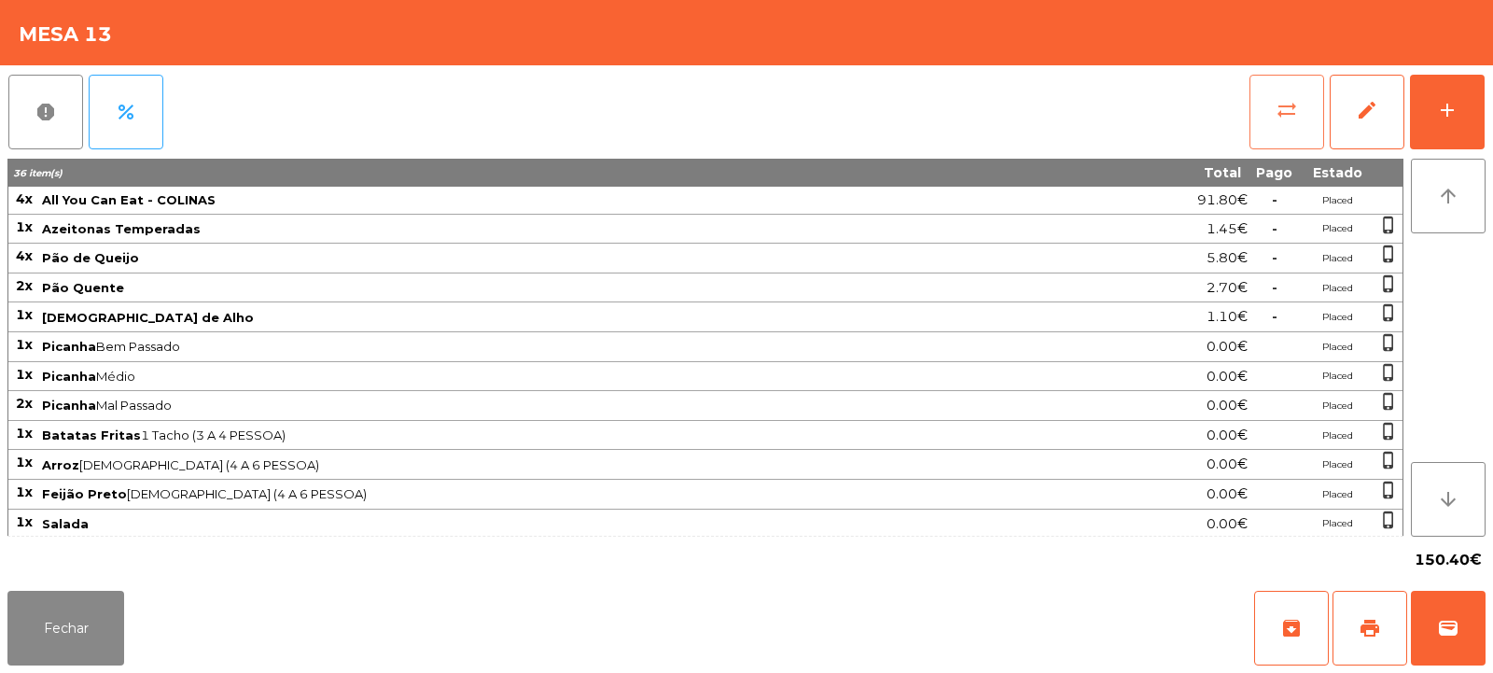
click at [1271, 119] on button "sync_alt" at bounding box center [1287, 112] width 75 height 75
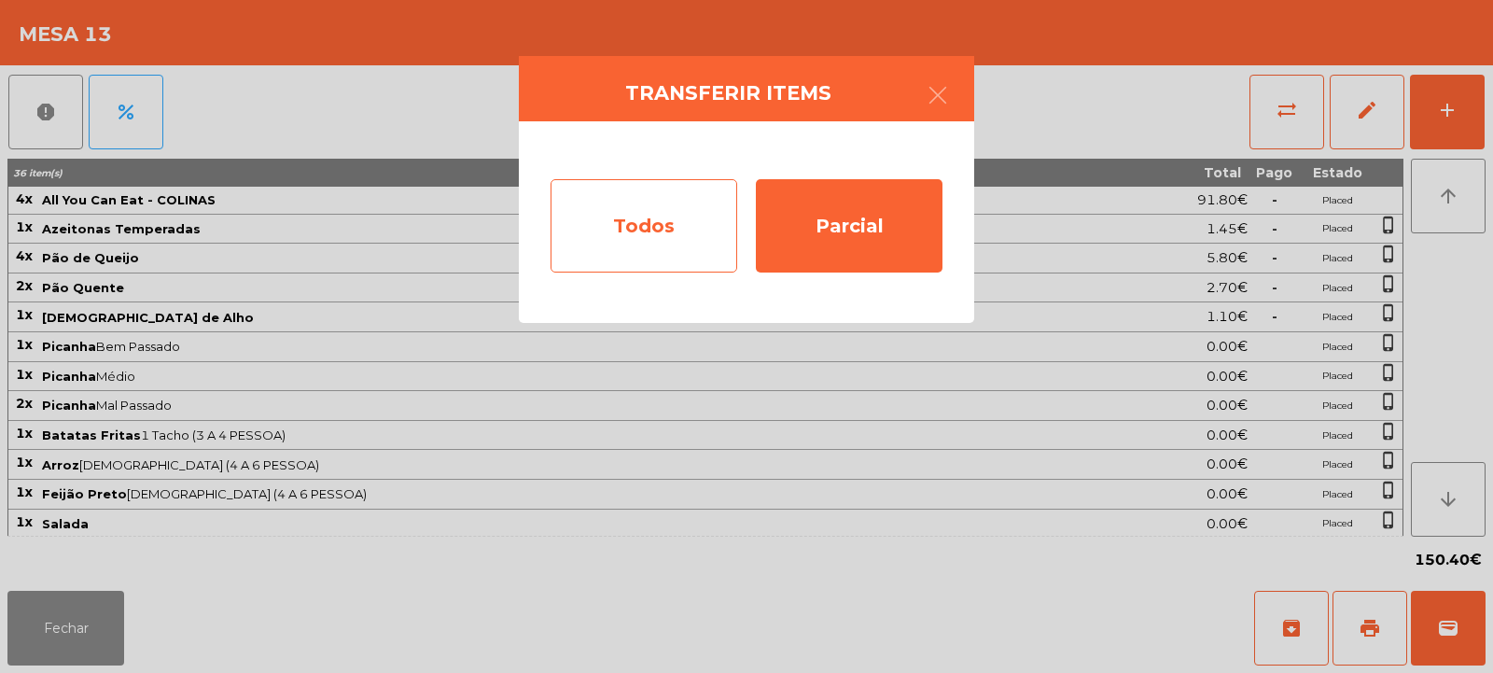
click at [628, 245] on div "Todos" at bounding box center [644, 225] width 187 height 93
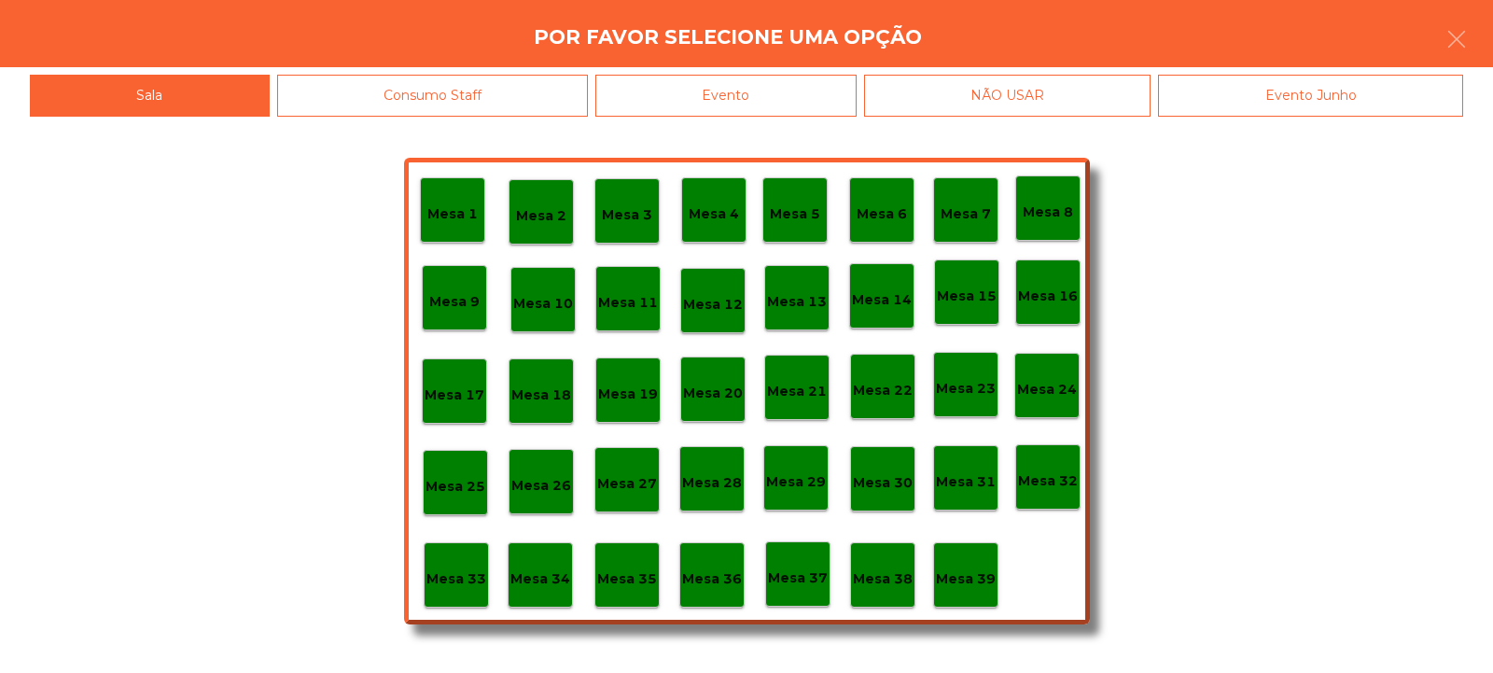
click at [787, 91] on div "Evento" at bounding box center [725, 96] width 261 height 42
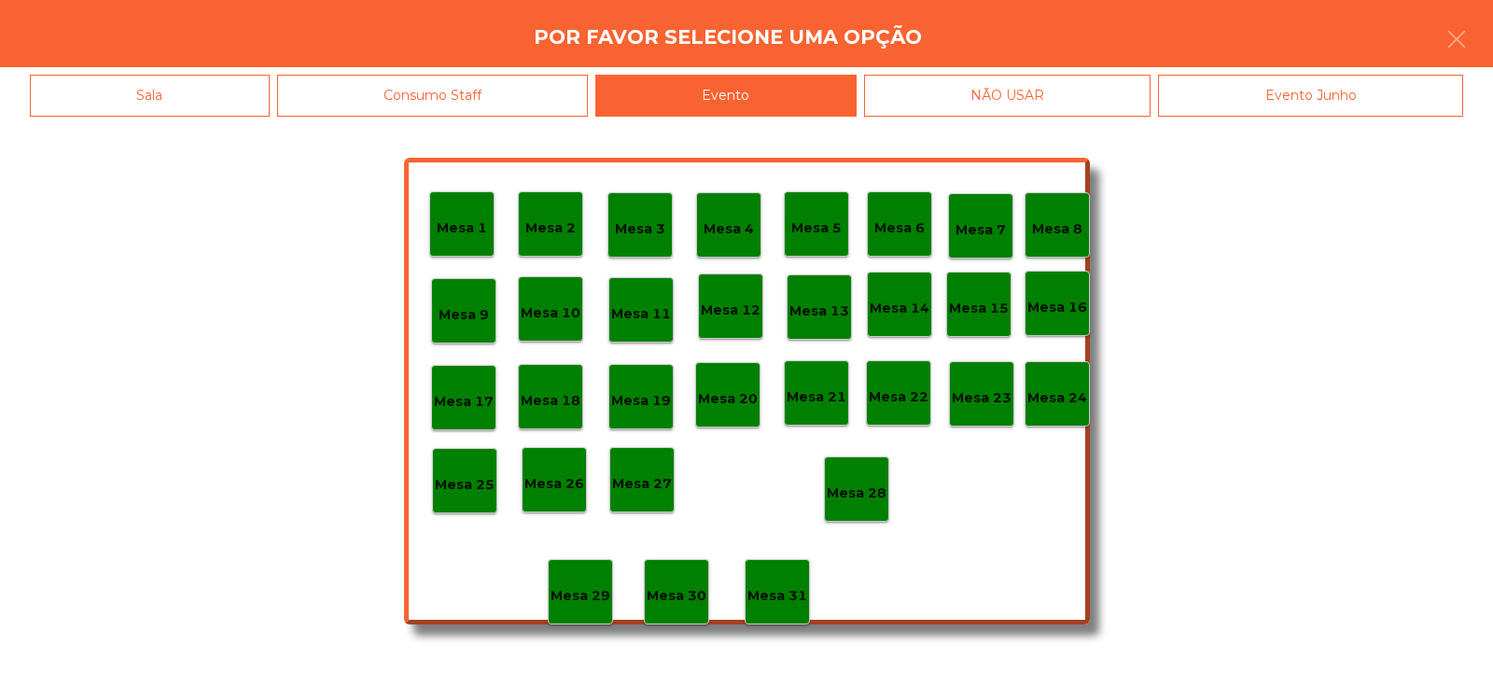
click at [850, 488] on p "Mesa 28" at bounding box center [857, 493] width 60 height 21
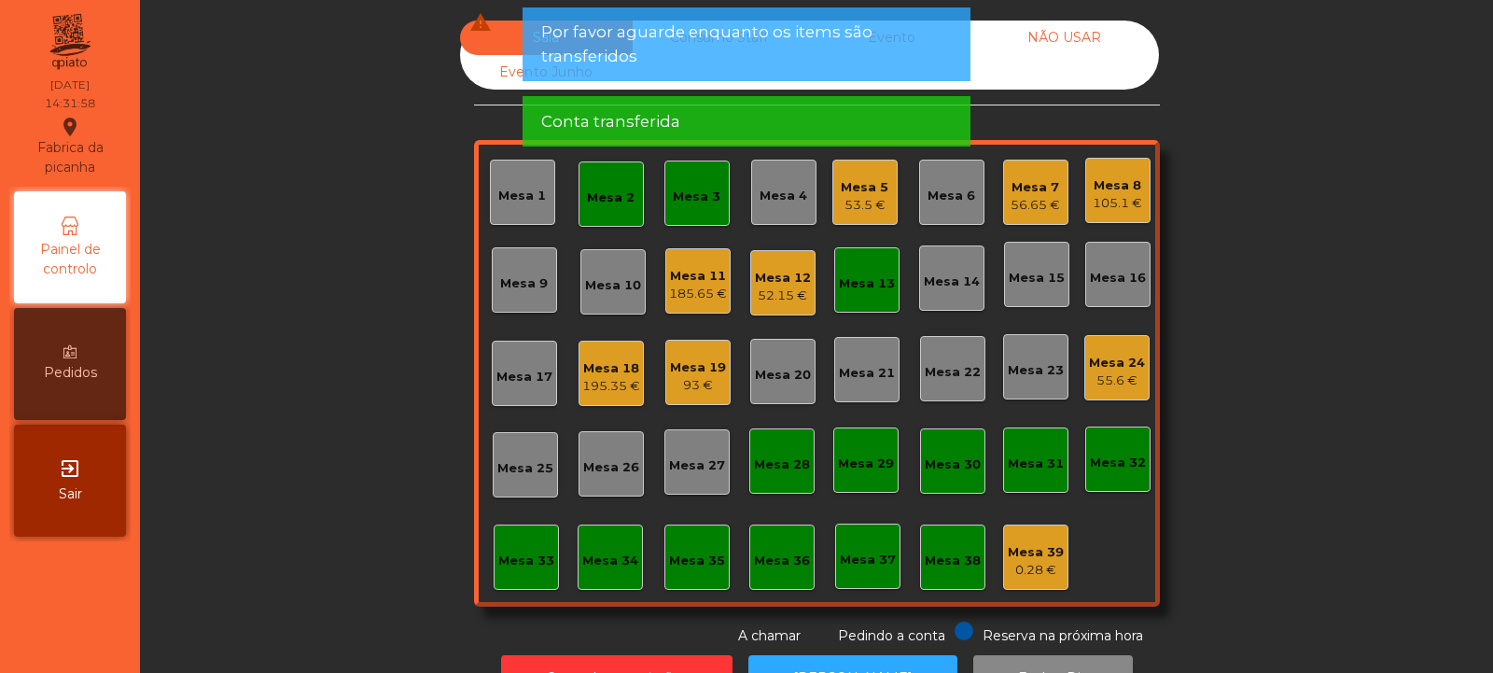
click at [1029, 207] on div "56.65 €" at bounding box center [1035, 205] width 49 height 19
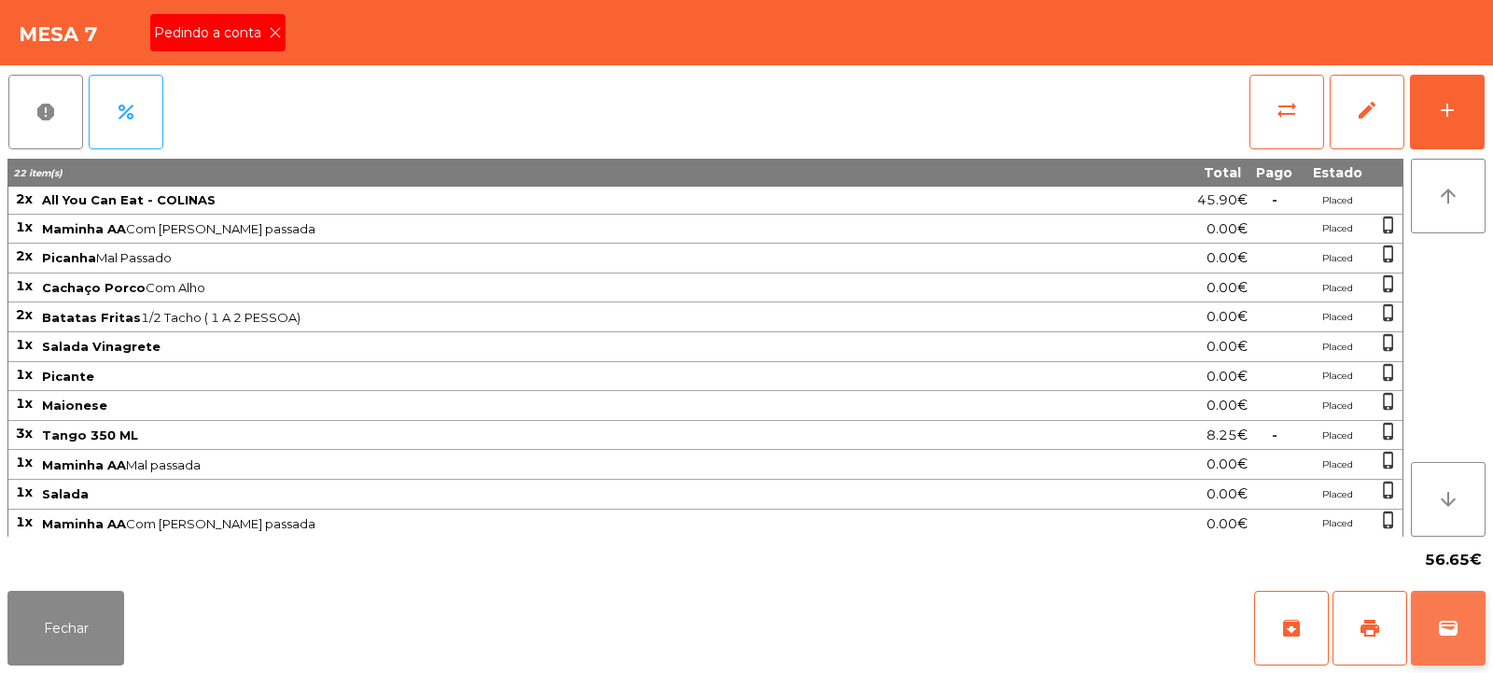
click at [1446, 625] on span "wallet" at bounding box center [1448, 628] width 22 height 22
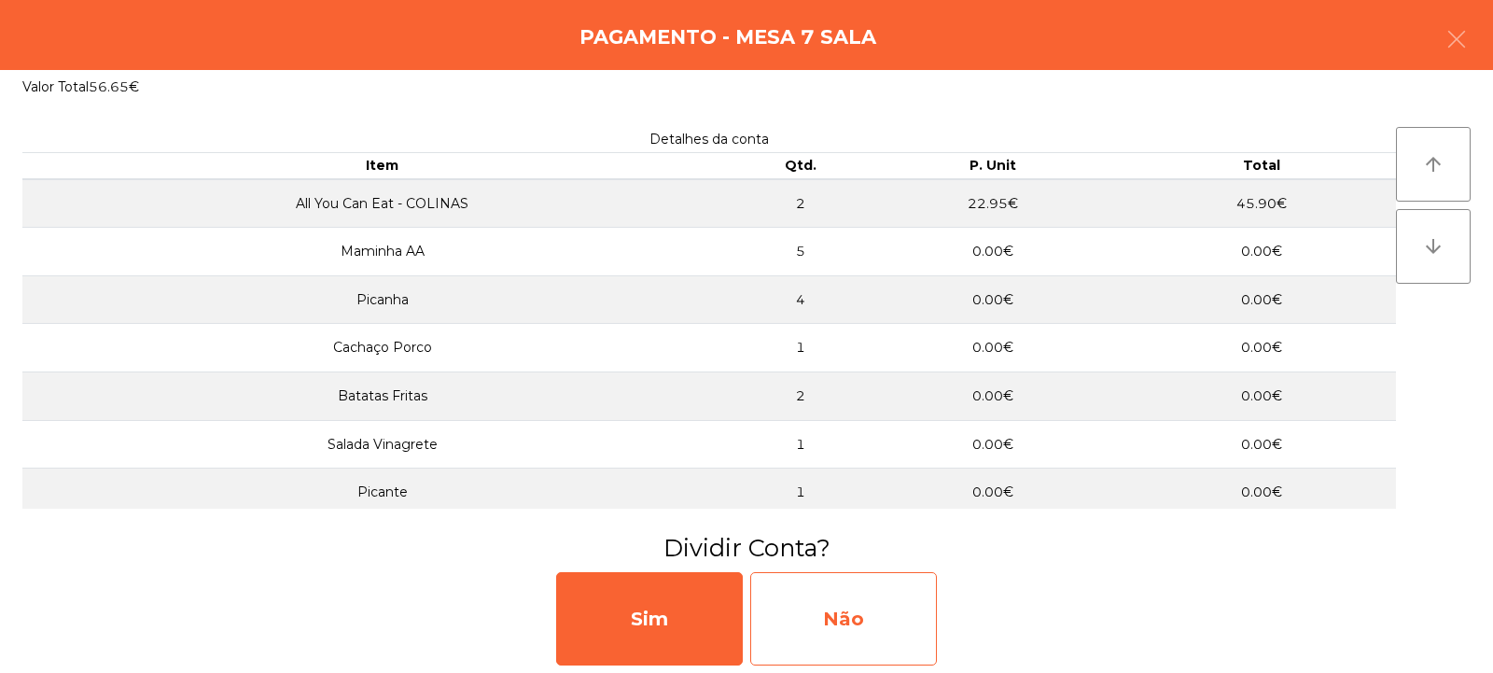
click at [883, 605] on div "Não" at bounding box center [843, 618] width 187 height 93
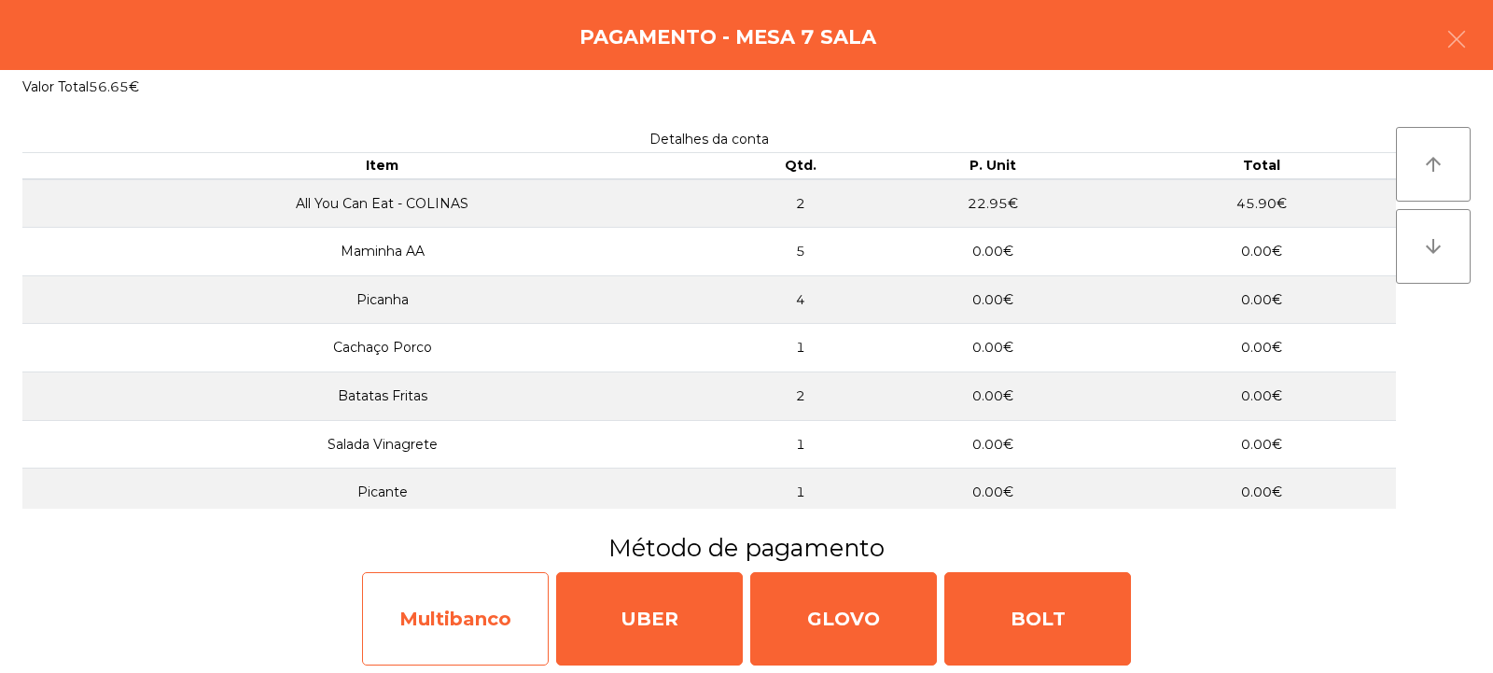
click at [472, 627] on div "Multibanco" at bounding box center [455, 618] width 187 height 93
select select "**"
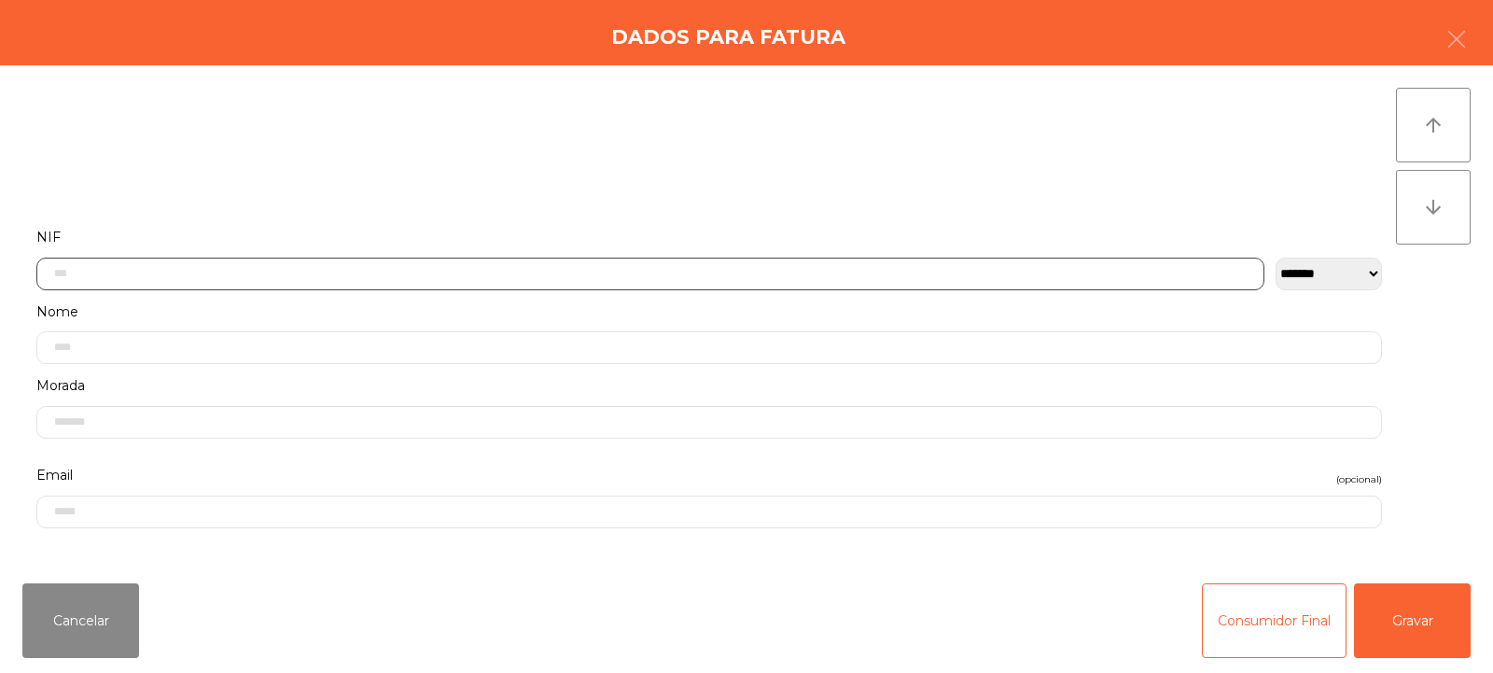
click at [585, 271] on input "text" at bounding box center [650, 274] width 1228 height 33
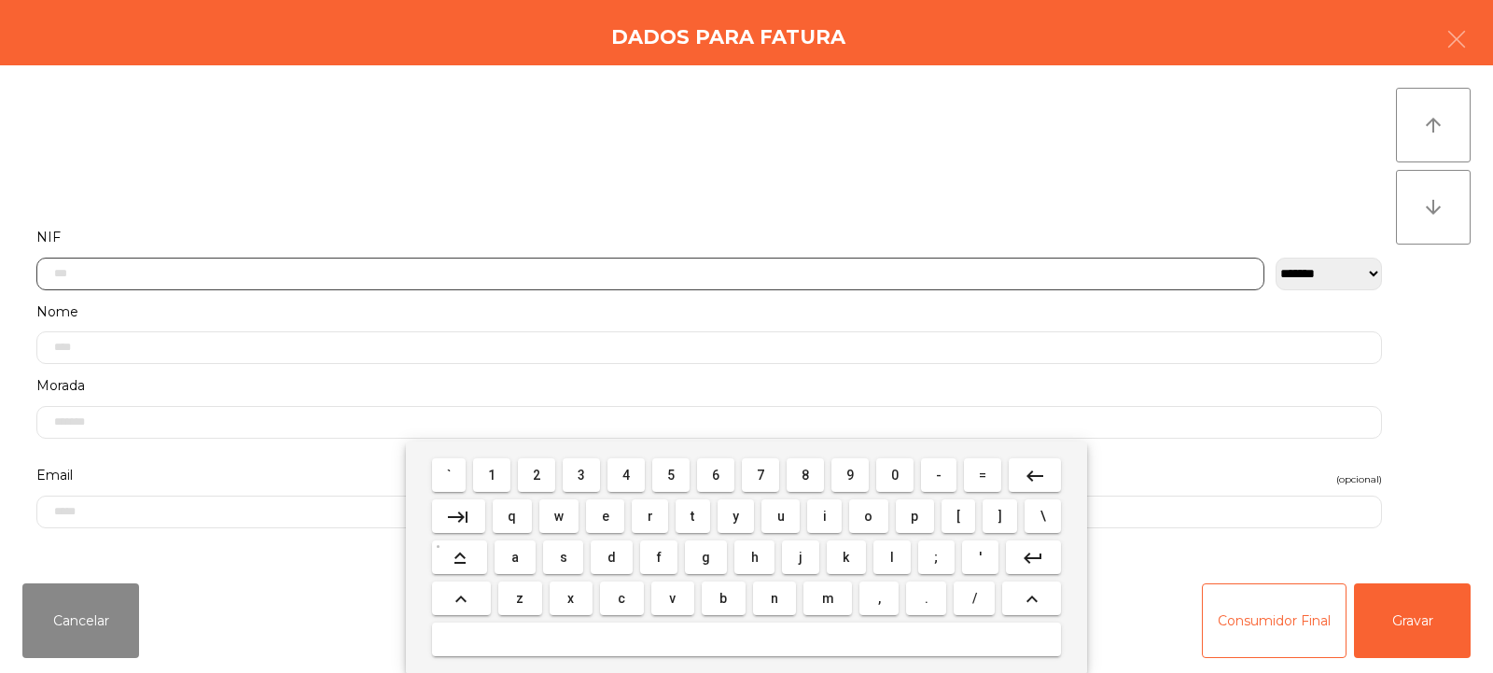
scroll to position [136, 0]
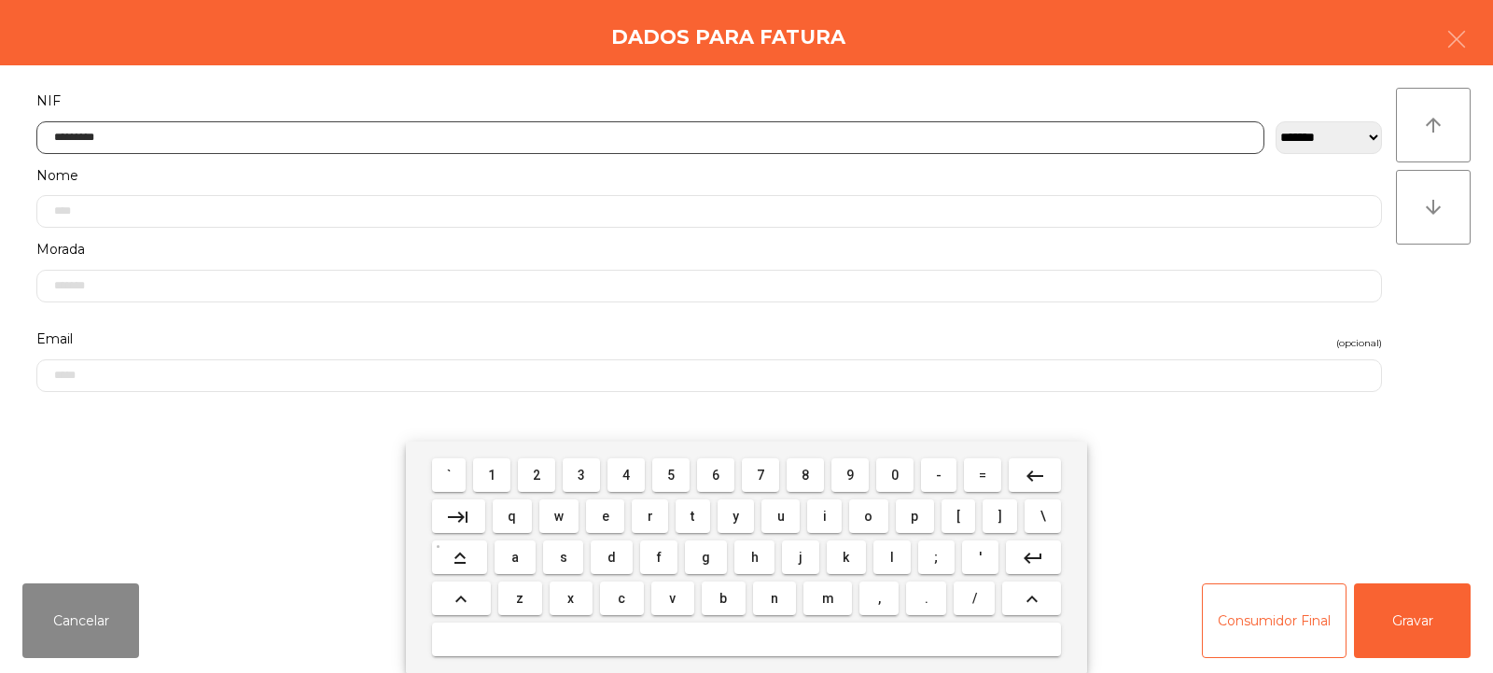
type input "*********"
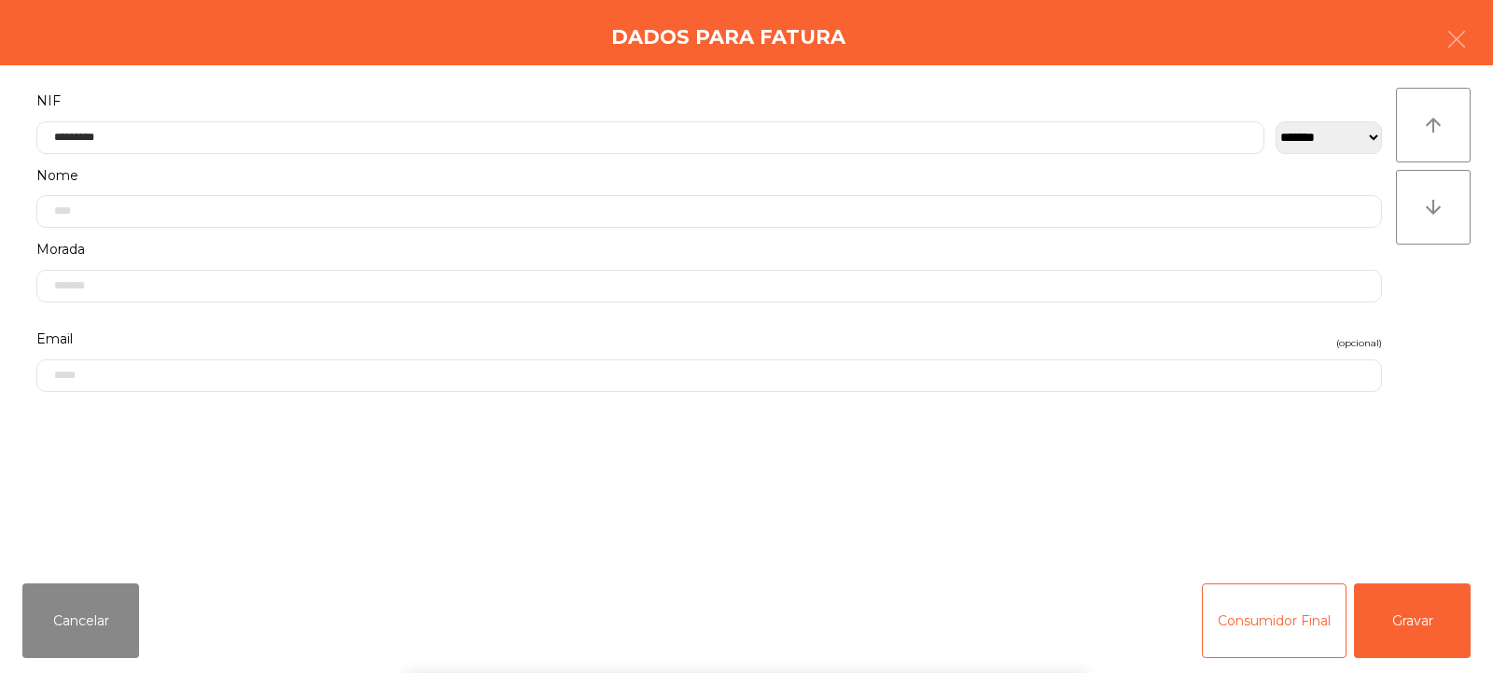
click at [1398, 326] on div "arrow_upward arrow_downward" at bounding box center [1433, 317] width 75 height 458
click at [1421, 620] on button "Gravar" at bounding box center [1412, 620] width 117 height 75
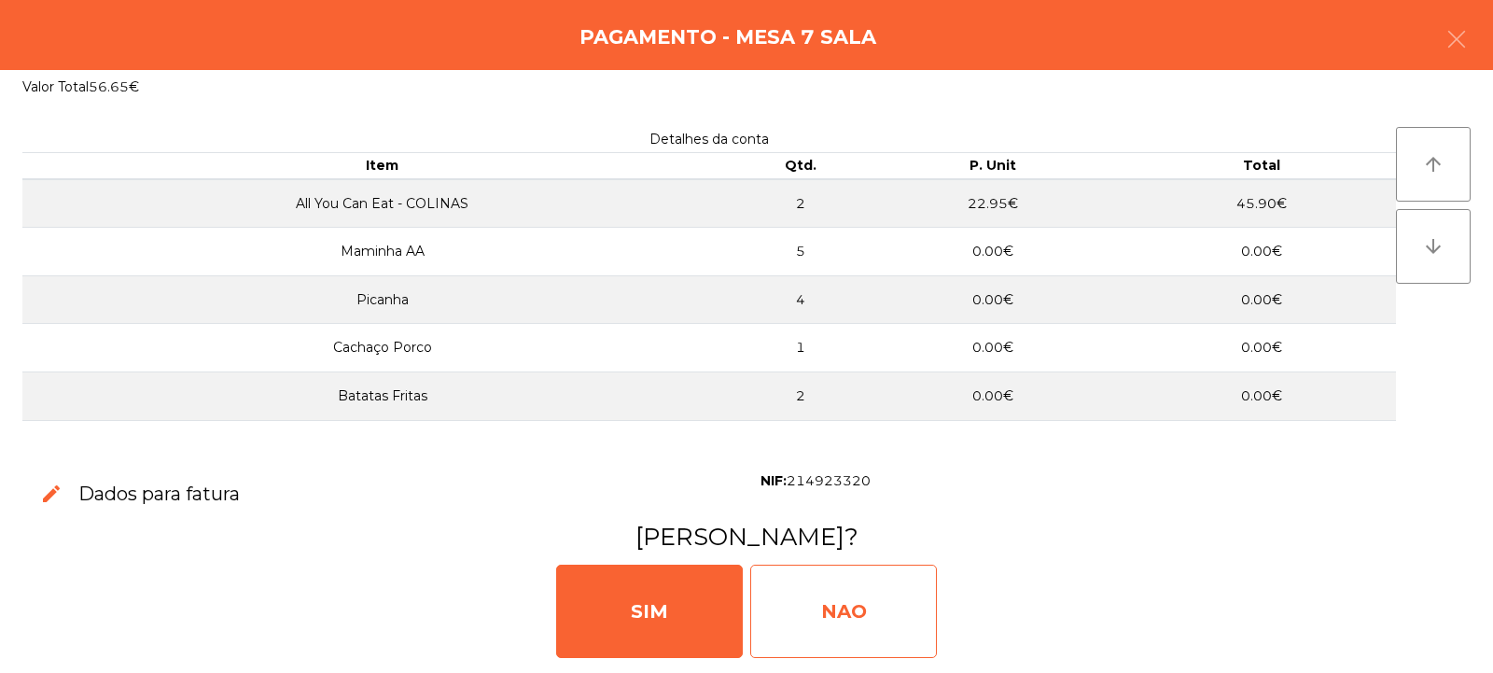
click at [845, 604] on div "NAO" at bounding box center [843, 611] width 187 height 93
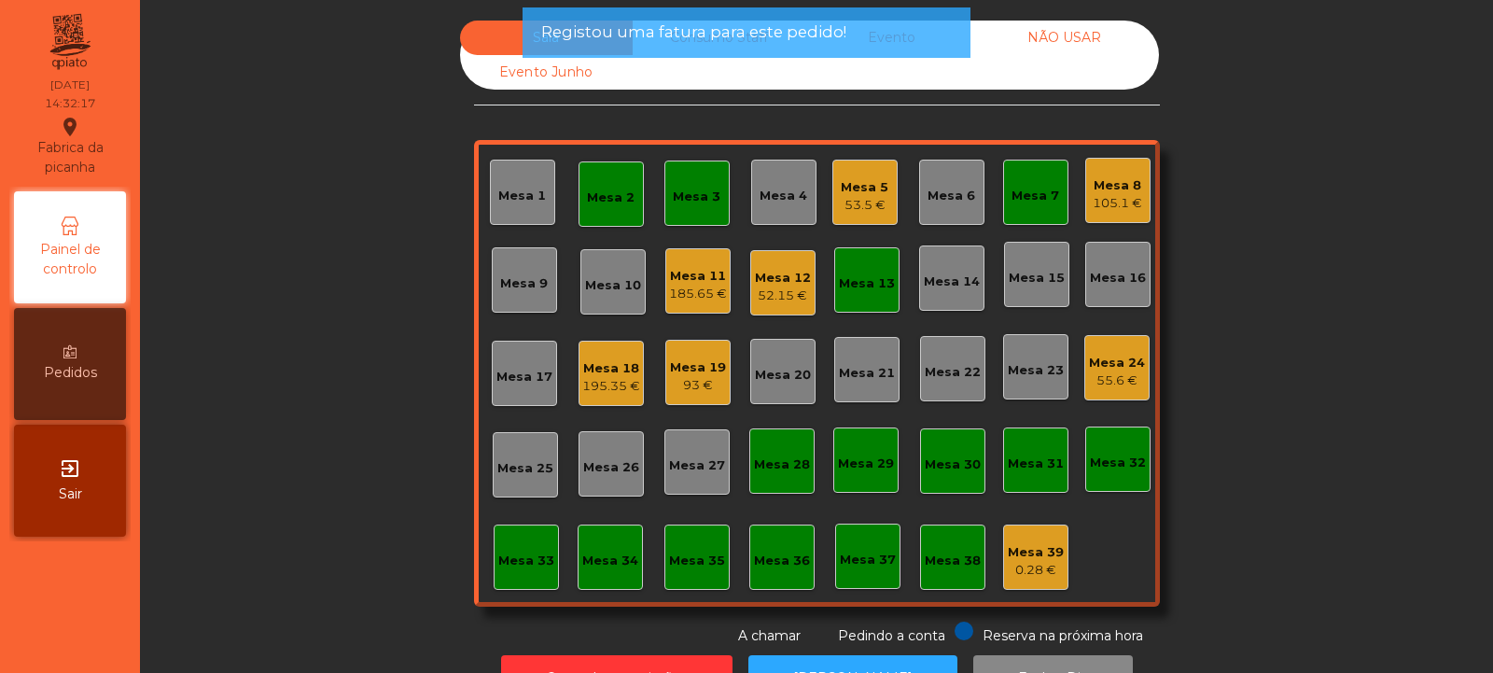
click at [1032, 194] on div "Mesa 7" at bounding box center [1036, 196] width 48 height 19
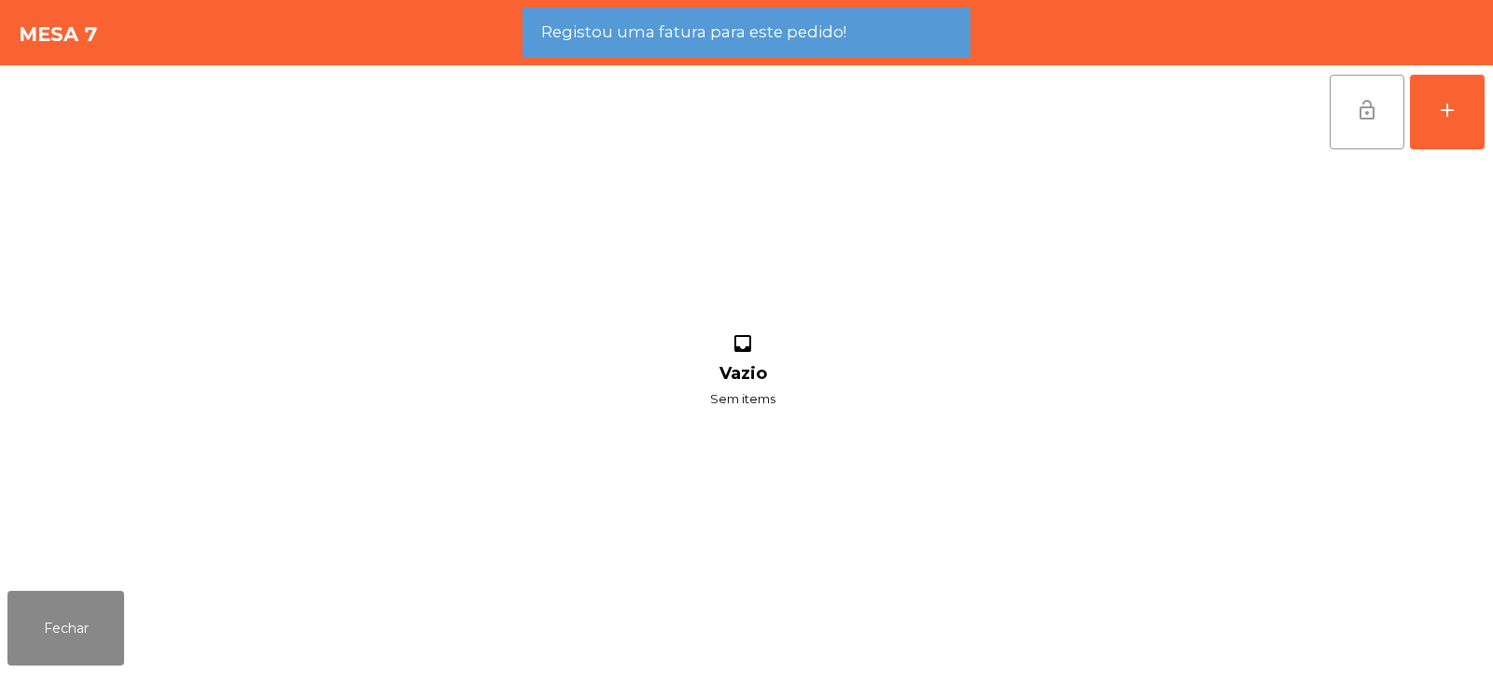
click at [1366, 99] on span "lock_open" at bounding box center [1367, 110] width 22 height 22
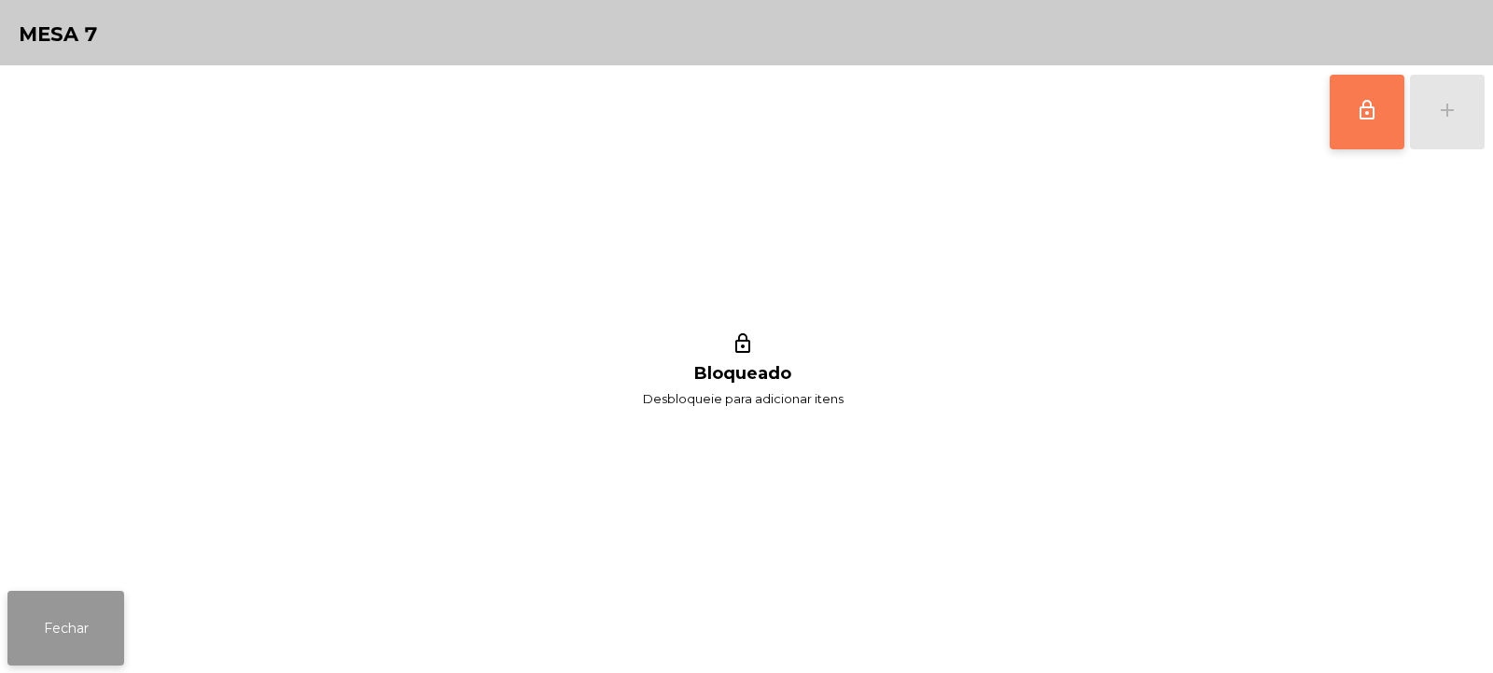
click at [76, 622] on button "Fechar" at bounding box center [65, 628] width 117 height 75
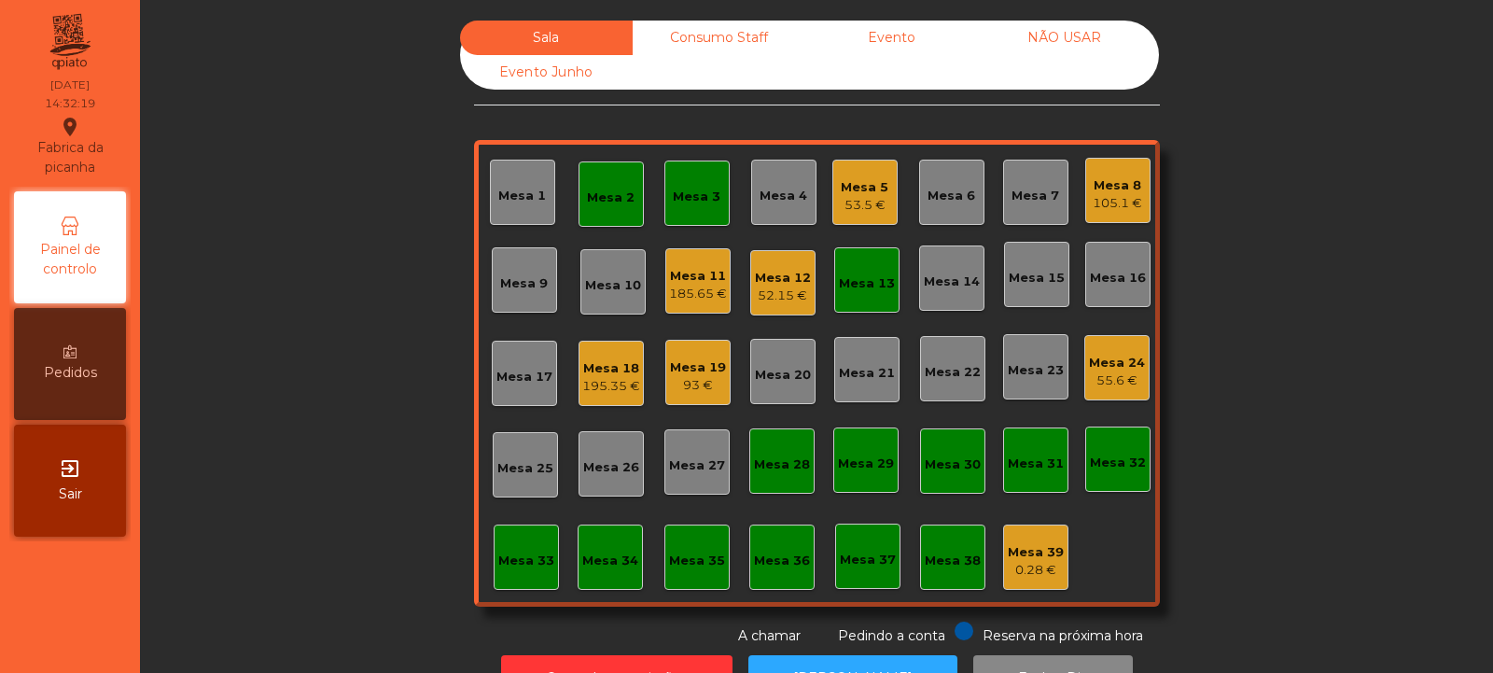
click at [689, 175] on div "Mesa 3" at bounding box center [697, 193] width 65 height 65
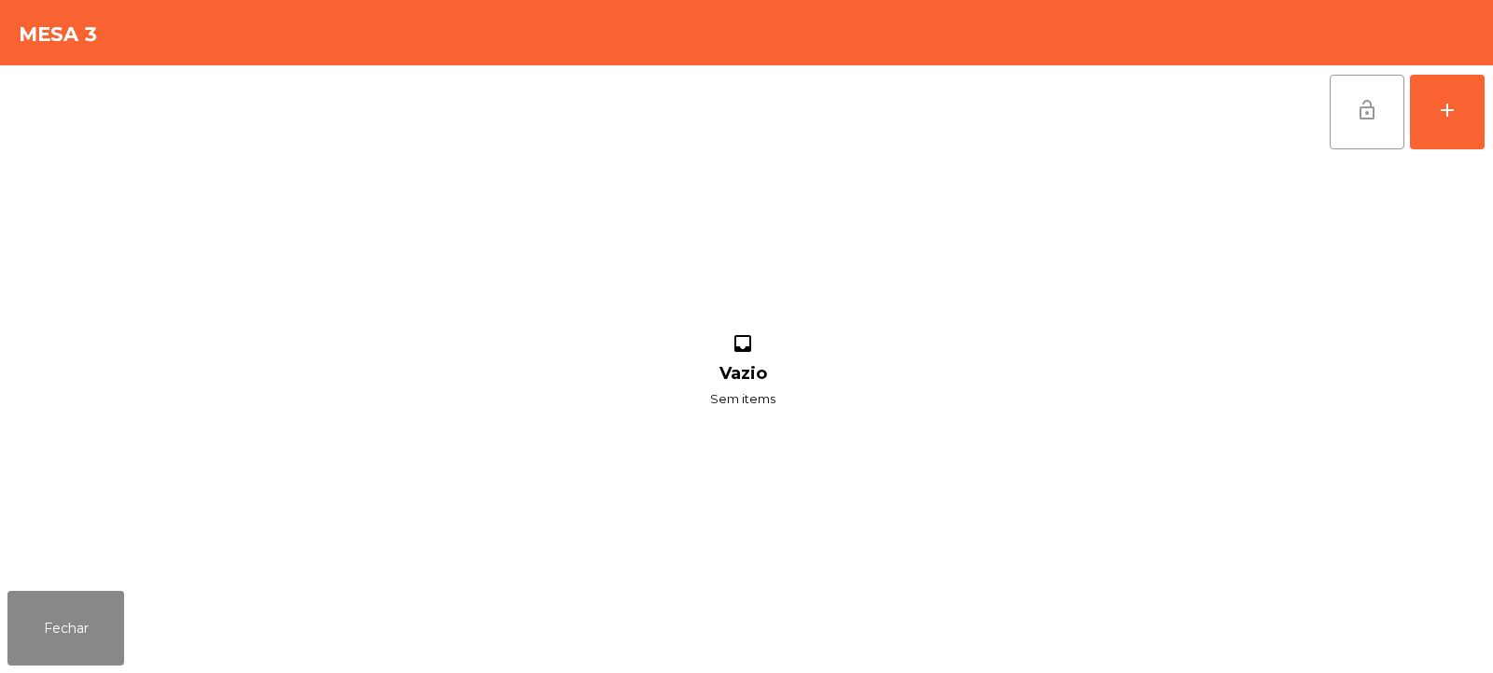
click at [1365, 125] on button "lock_open" at bounding box center [1367, 112] width 75 height 75
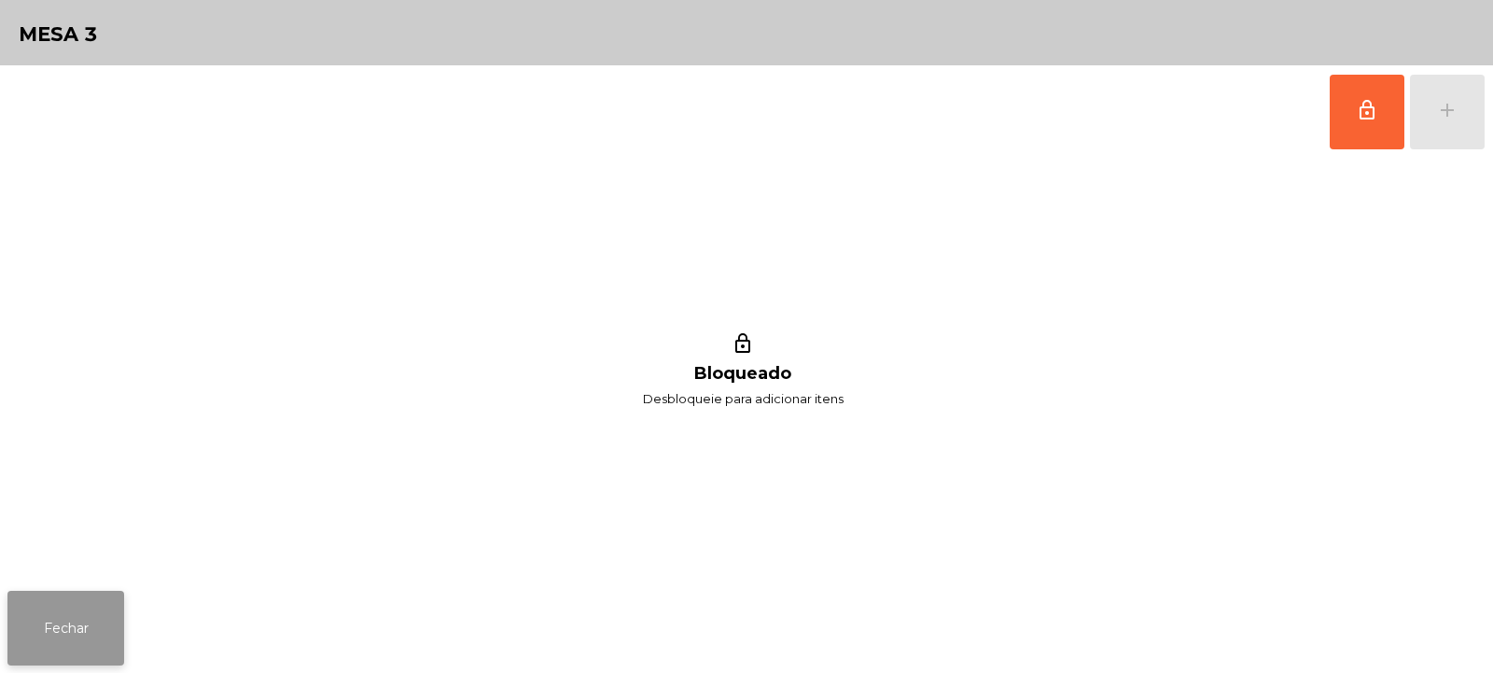
click at [62, 631] on button "Fechar" at bounding box center [65, 628] width 117 height 75
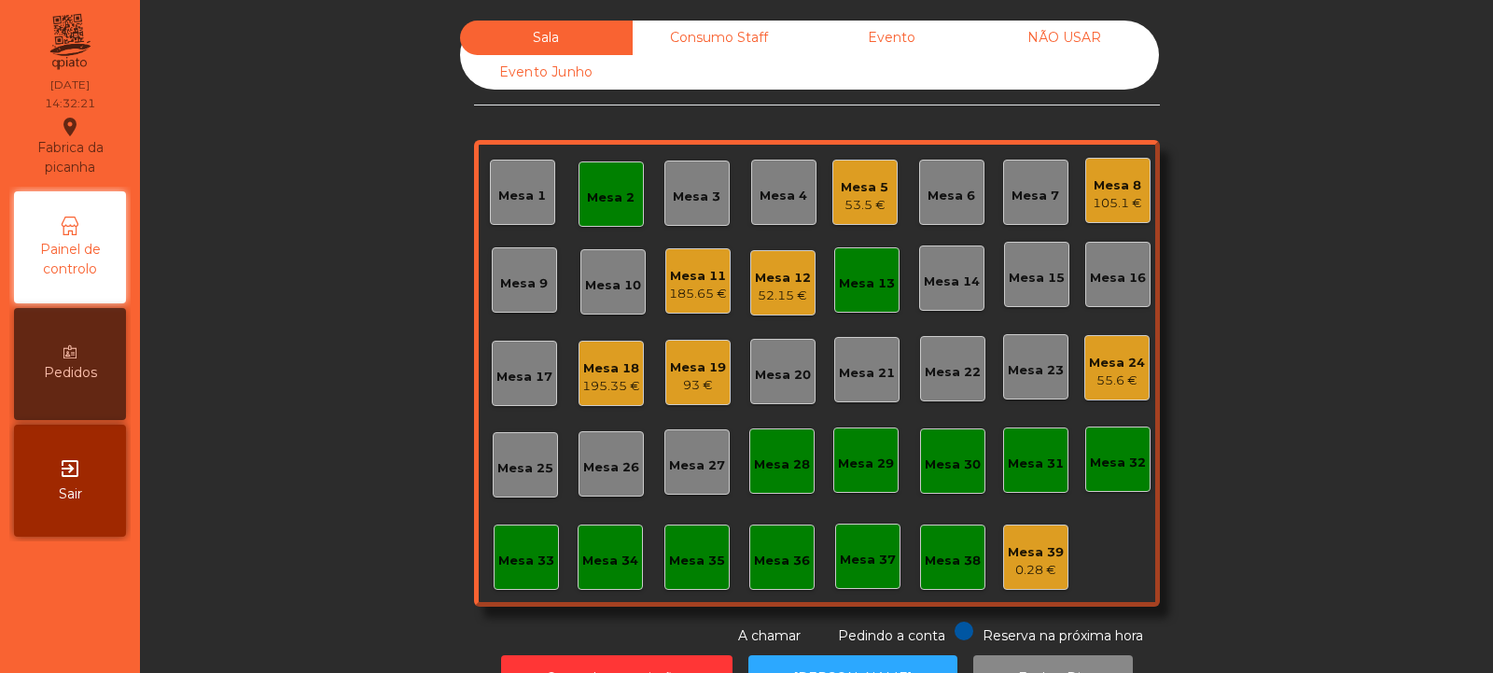
click at [602, 213] on div "Mesa 2" at bounding box center [611, 193] width 65 height 65
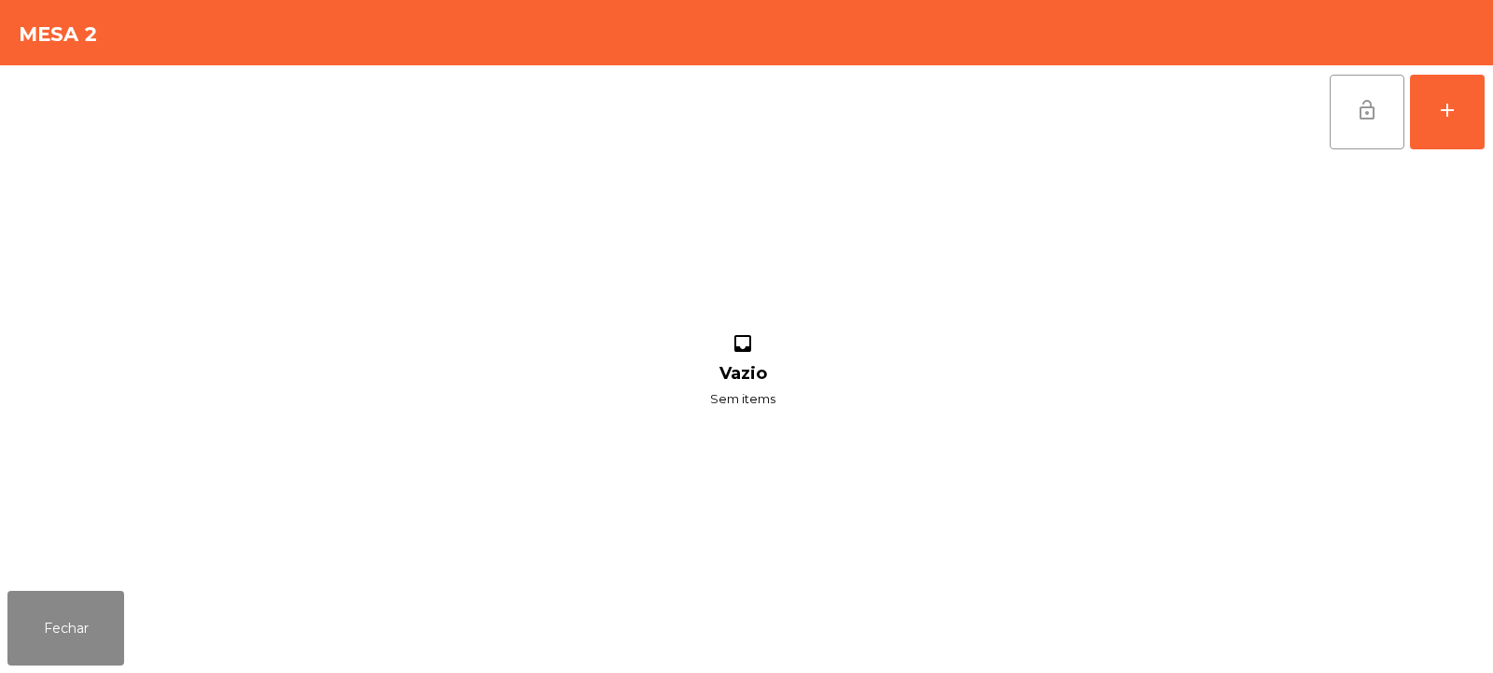
click at [1345, 113] on button "lock_open" at bounding box center [1367, 112] width 75 height 75
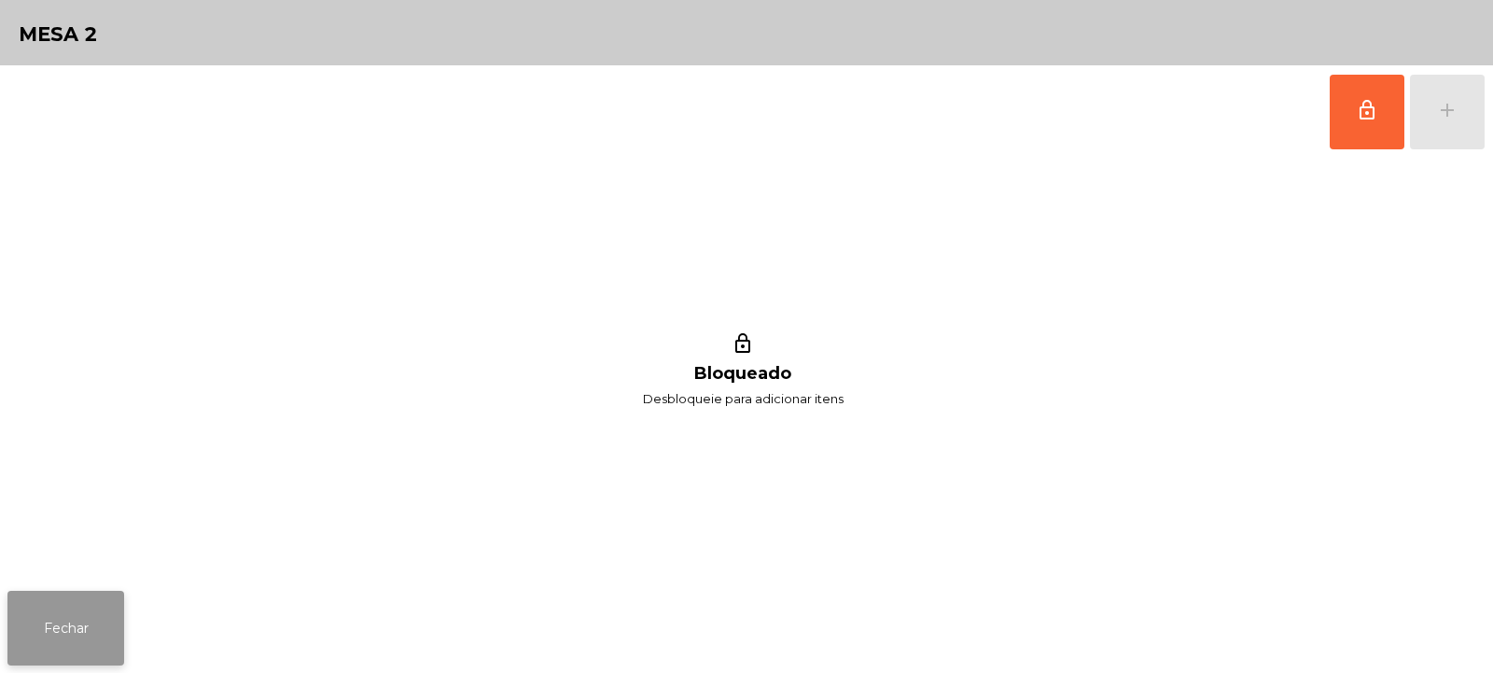
click at [48, 642] on button "Fechar" at bounding box center [65, 628] width 117 height 75
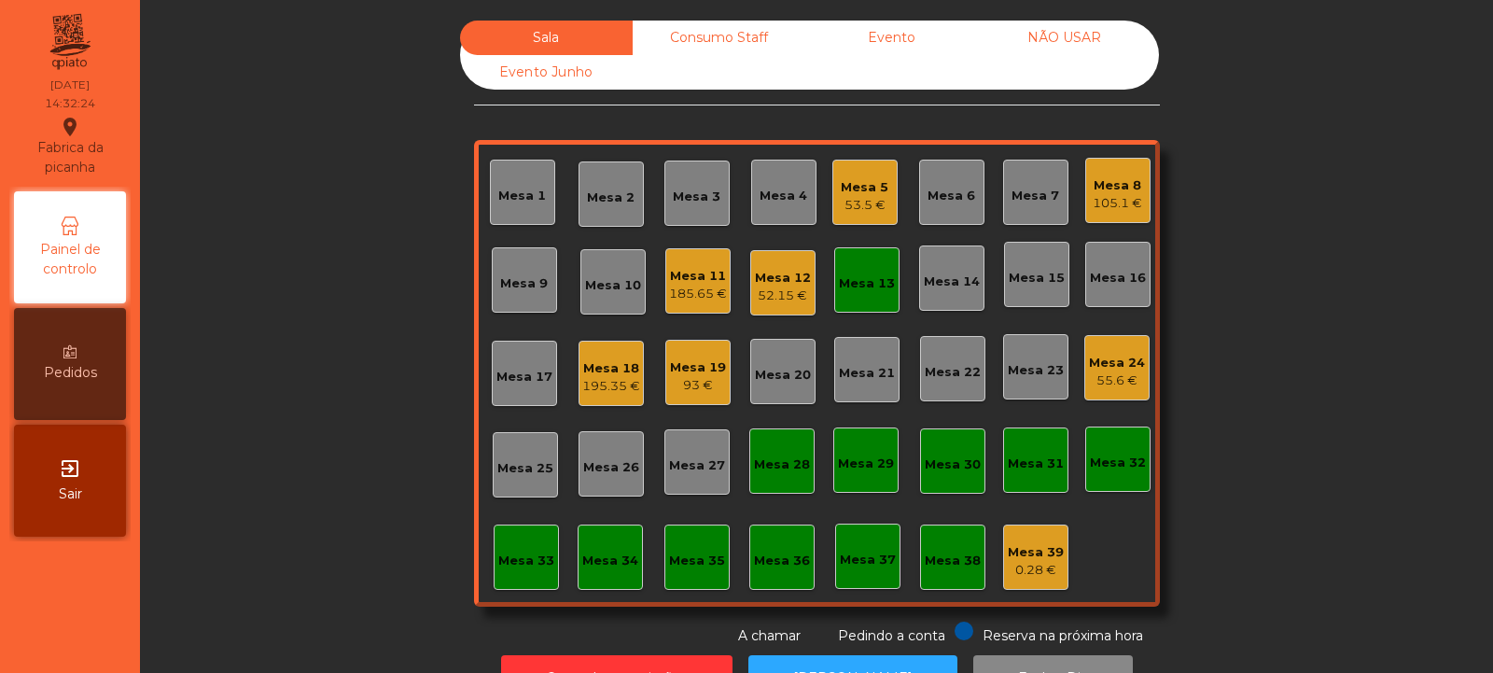
click at [868, 292] on div "Mesa 13" at bounding box center [867, 283] width 56 height 19
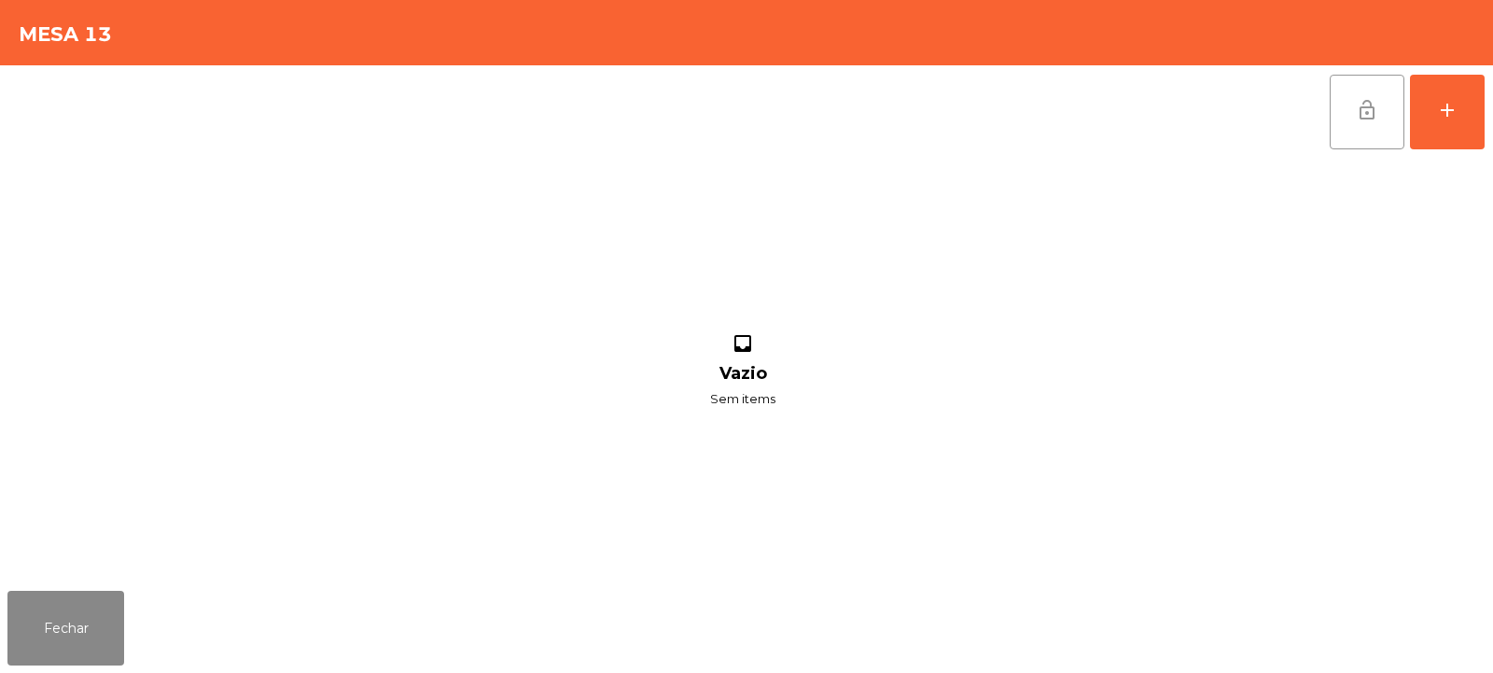
click at [1350, 119] on button "lock_open" at bounding box center [1367, 112] width 75 height 75
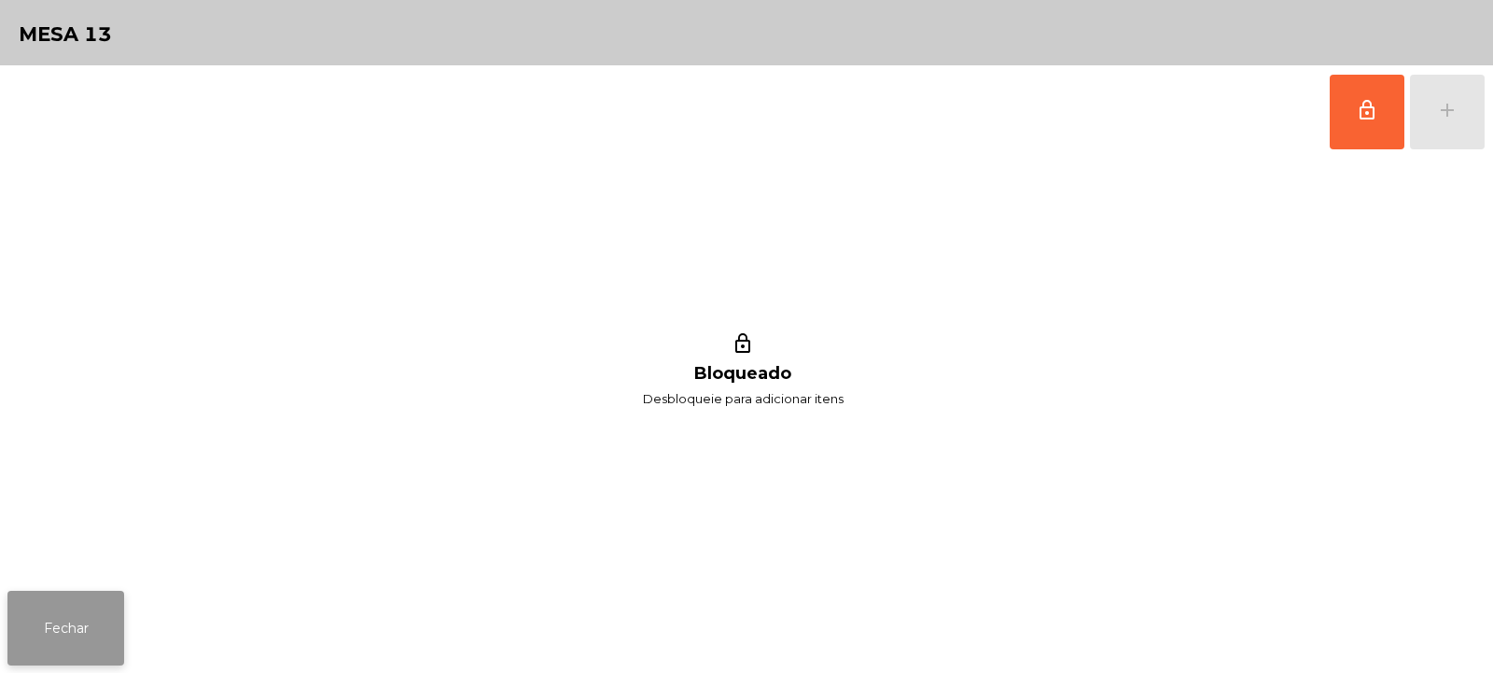
click at [60, 634] on button "Fechar" at bounding box center [65, 628] width 117 height 75
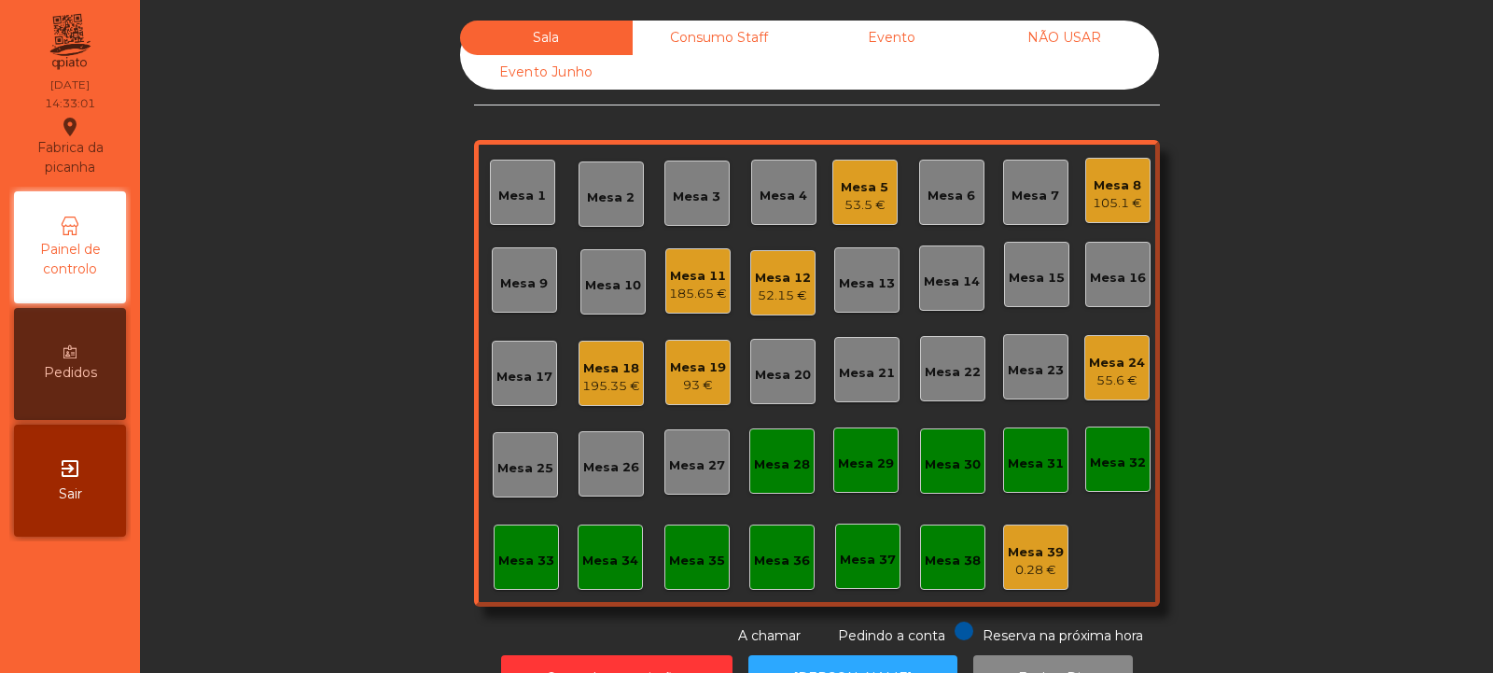
click at [1116, 356] on div "Mesa 24" at bounding box center [1117, 363] width 56 height 19
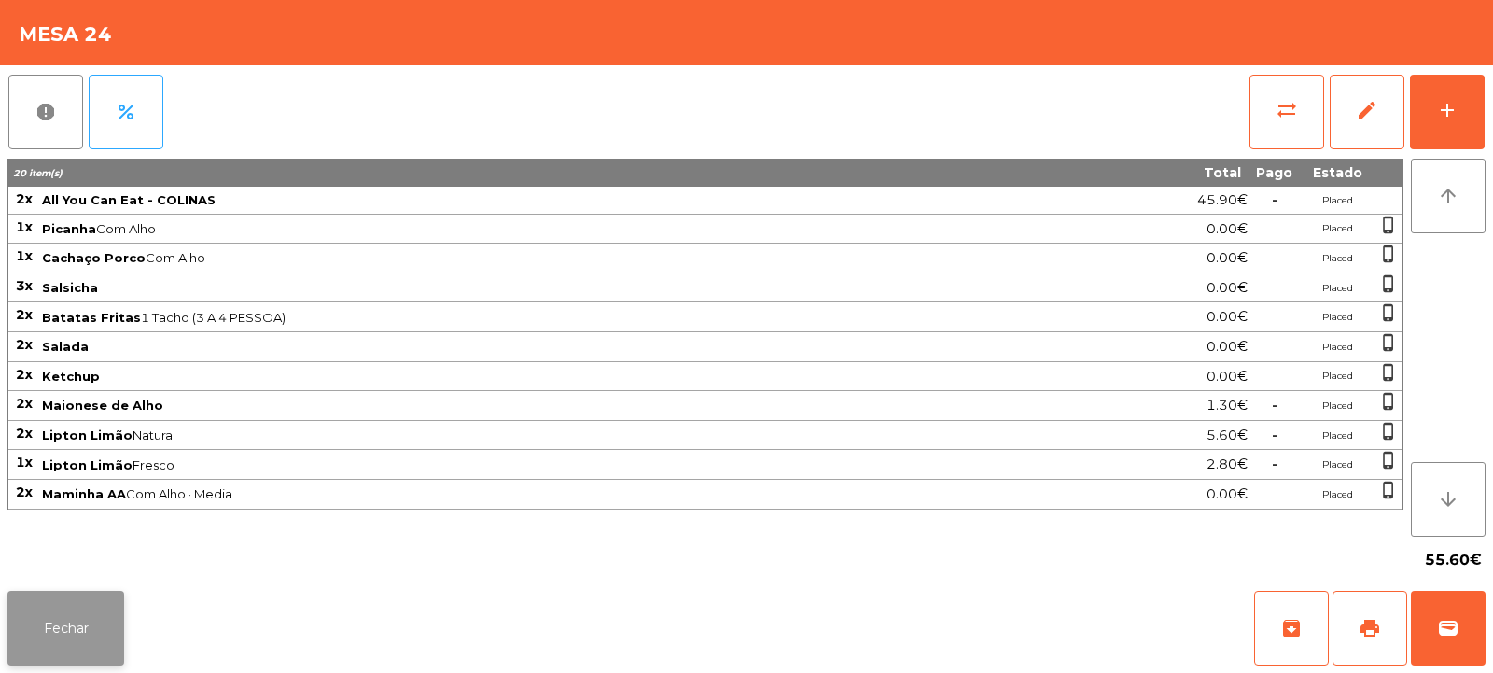
click at [81, 629] on button "Fechar" at bounding box center [65, 628] width 117 height 75
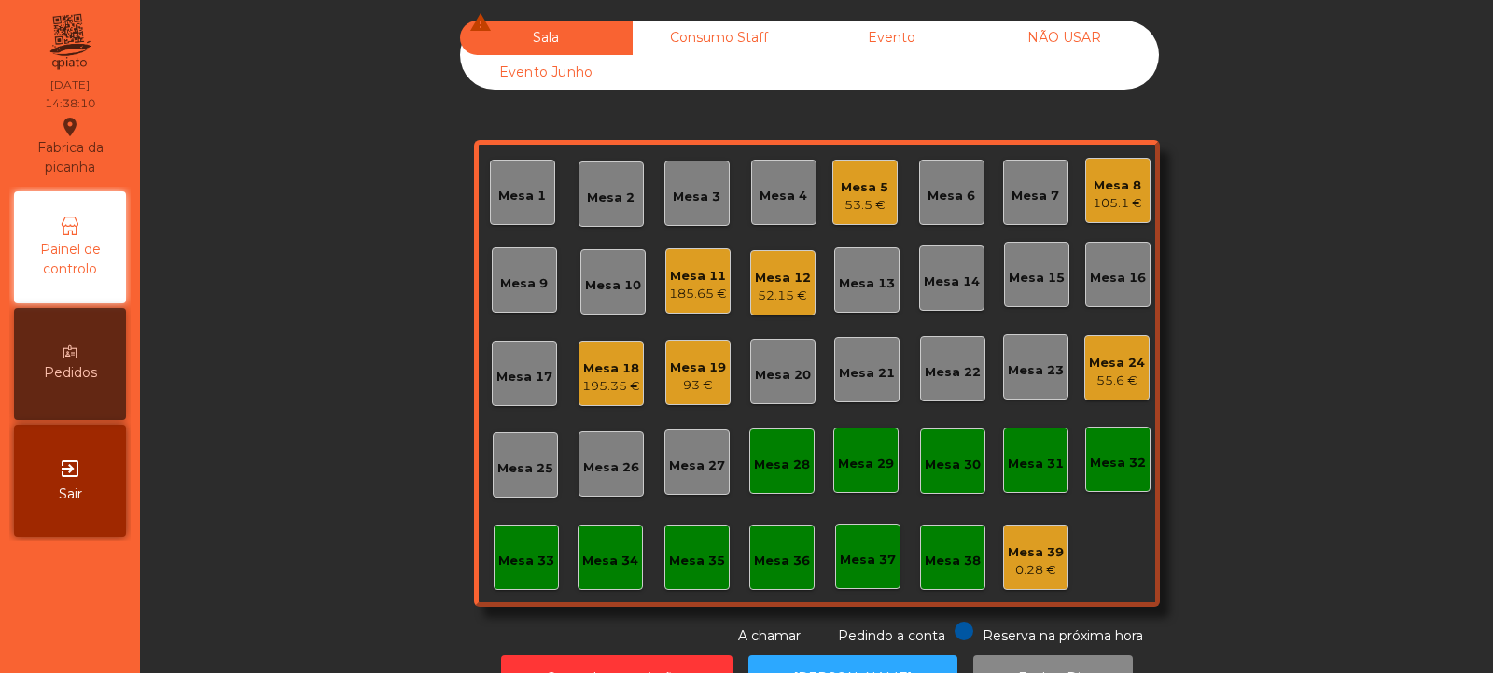
click at [669, 287] on div "185.65 €" at bounding box center [698, 294] width 58 height 19
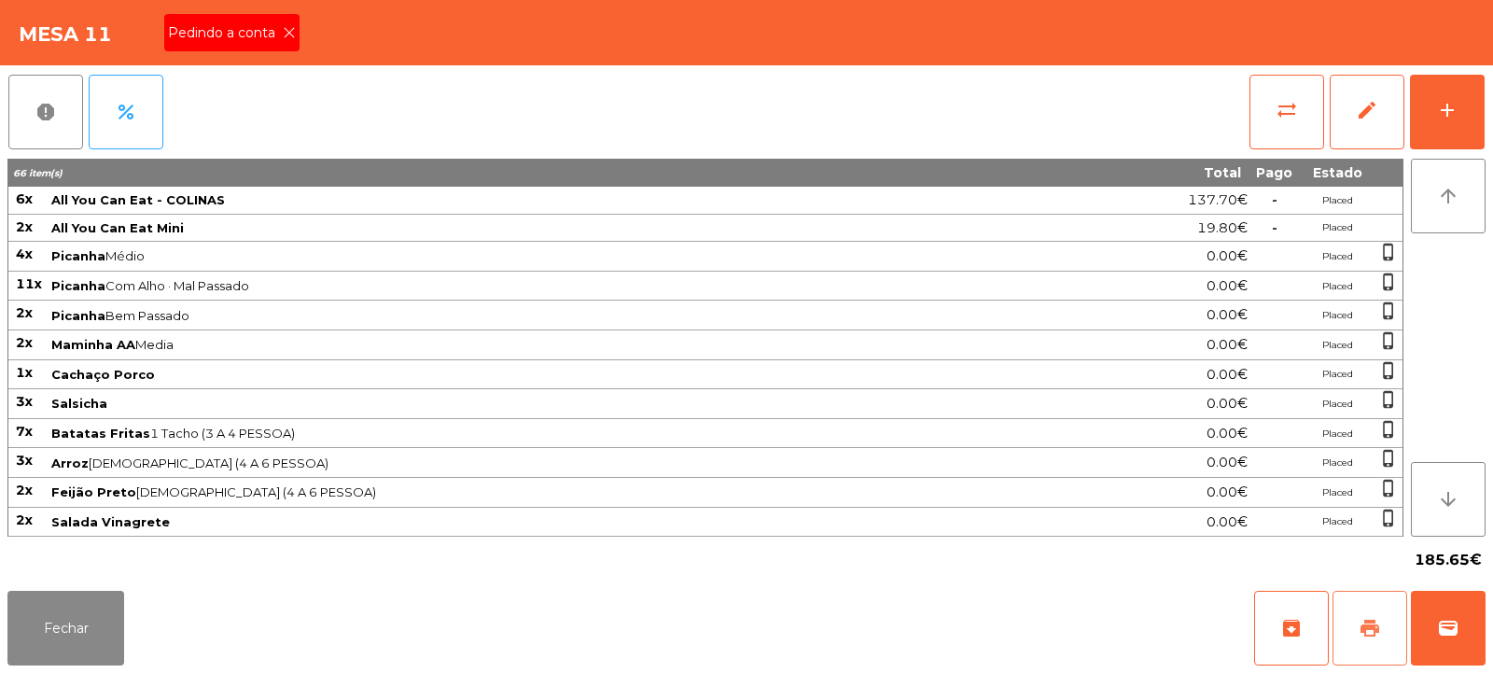
click at [1392, 618] on button "print" at bounding box center [1370, 628] width 75 height 75
click at [78, 630] on button "Fechar" at bounding box center [65, 628] width 117 height 75
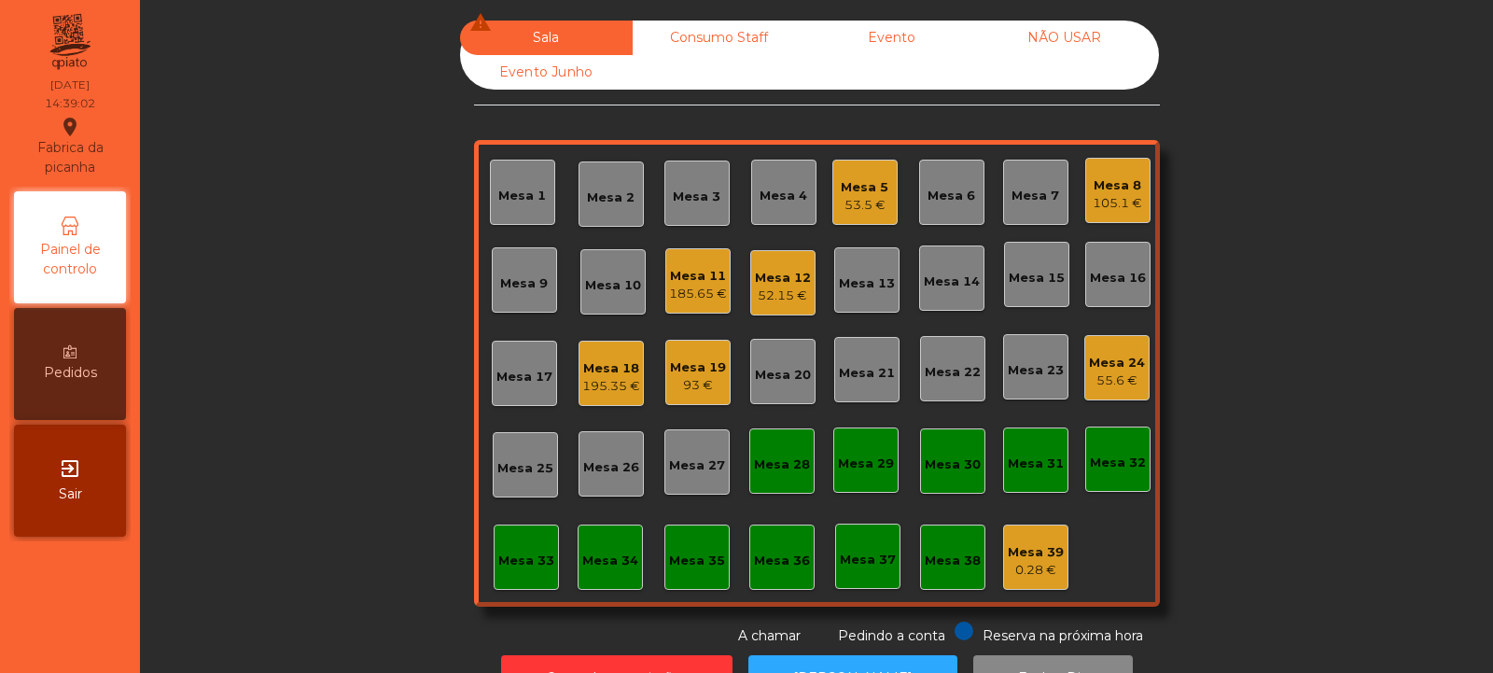
click at [599, 361] on div "Mesa 18" at bounding box center [611, 368] width 58 height 19
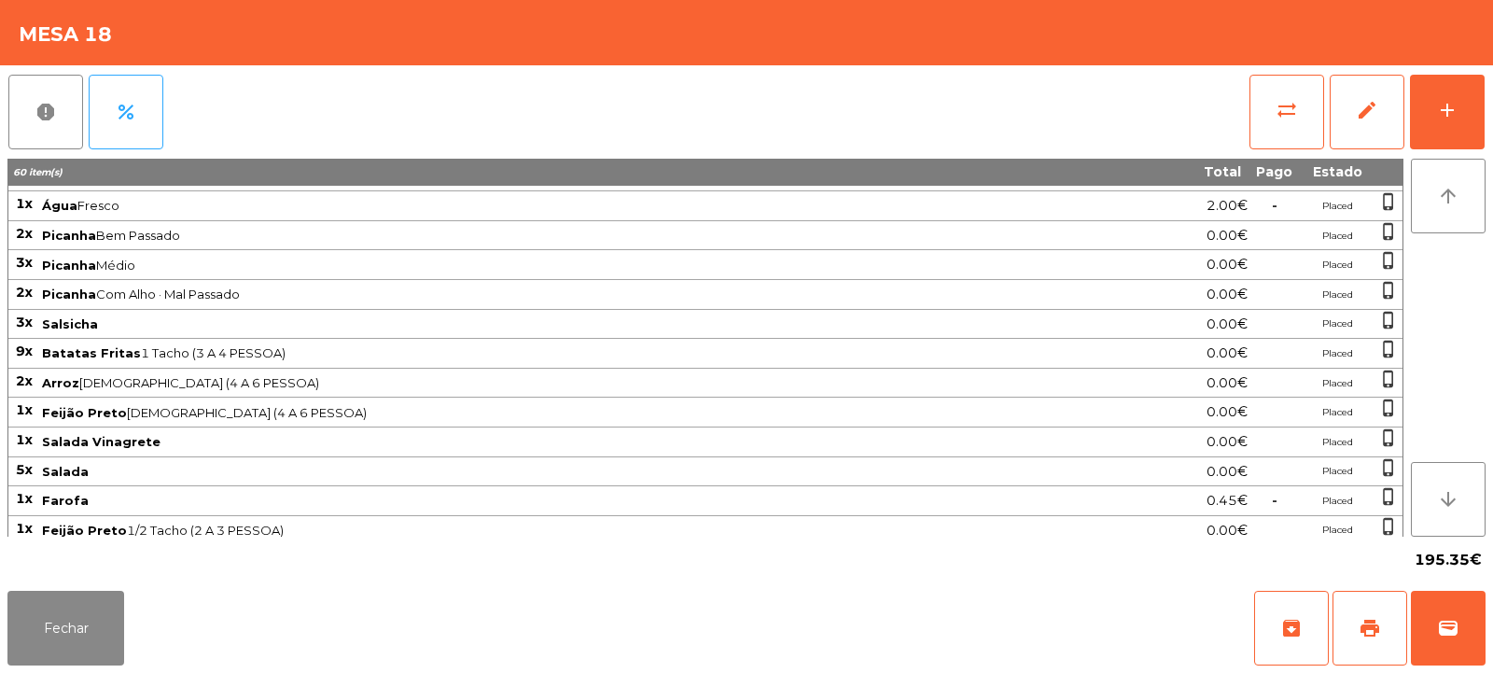
scroll to position [444, 0]
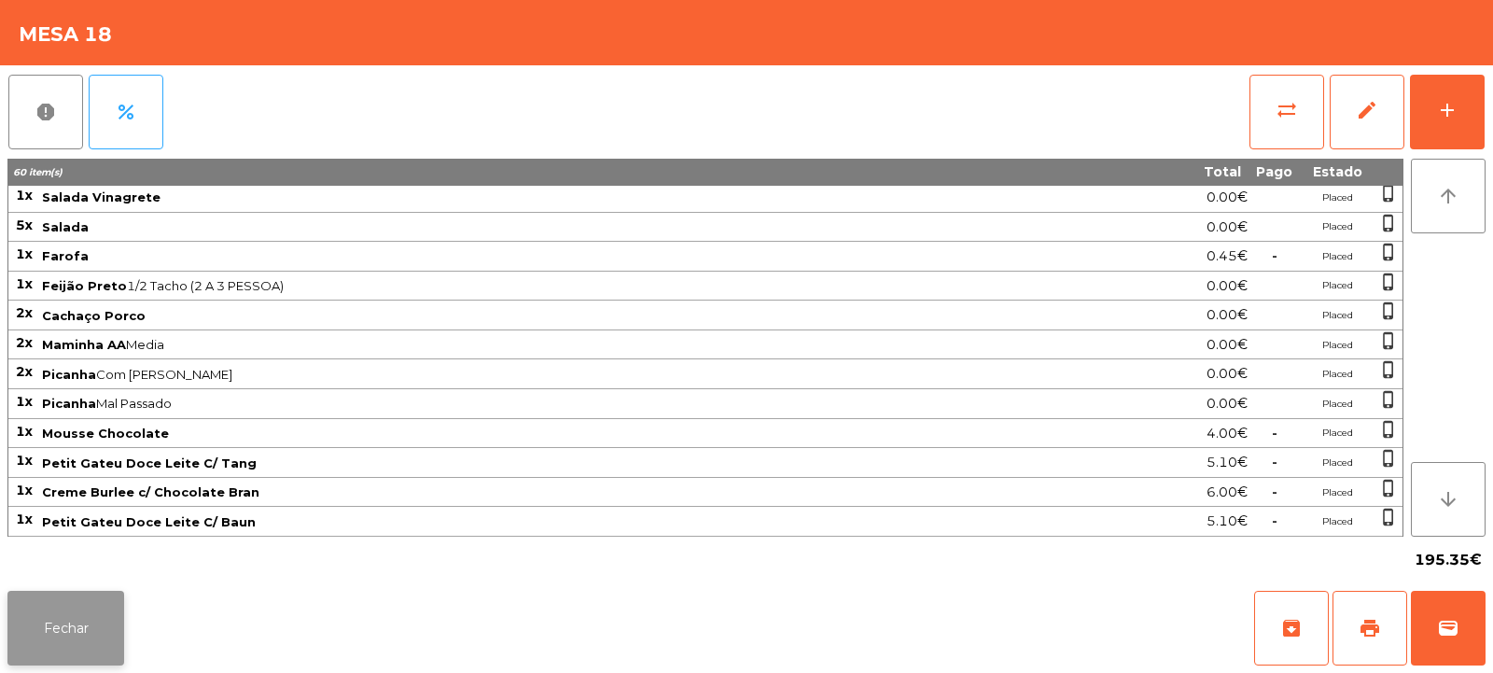
click at [54, 619] on button "Fechar" at bounding box center [65, 628] width 117 height 75
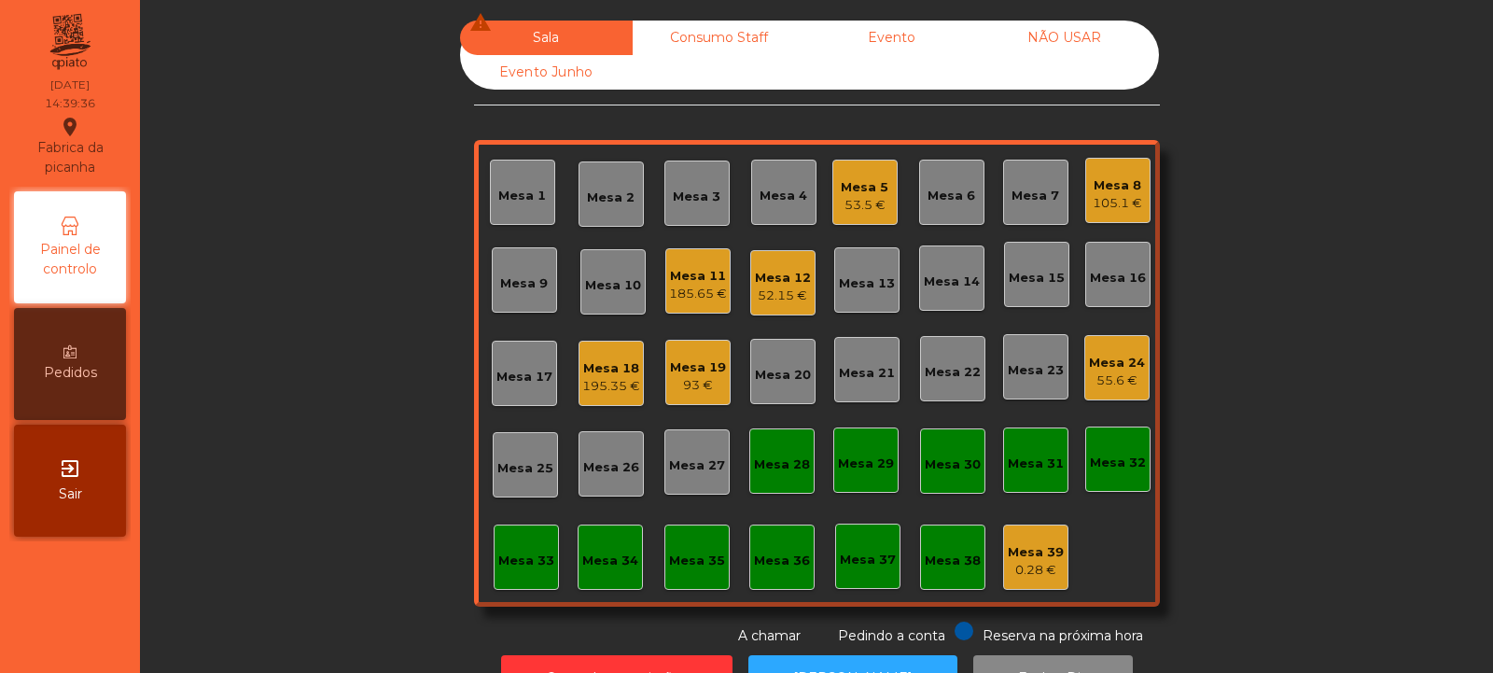
click at [601, 355] on div "Mesa 18 195.35 €" at bounding box center [611, 374] width 58 height 44
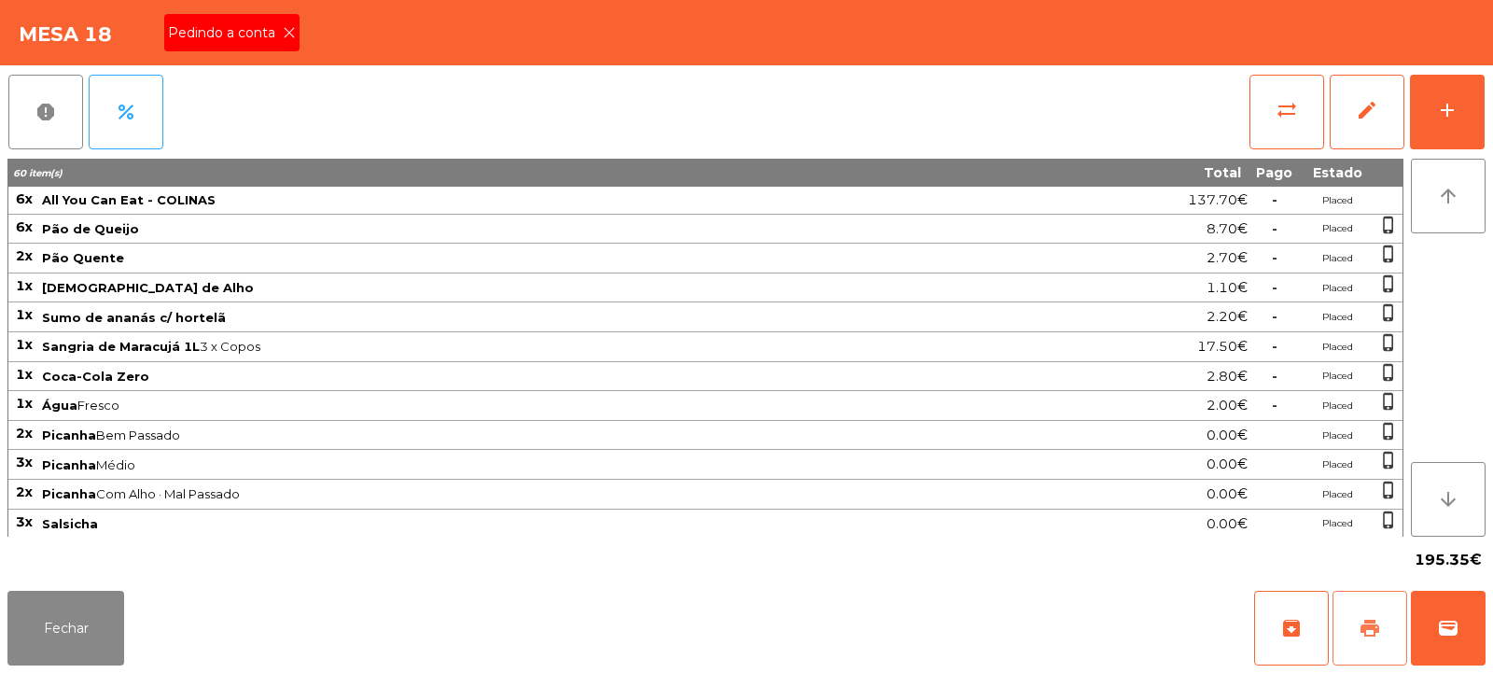
click at [1353, 636] on button "print" at bounding box center [1370, 628] width 75 height 75
click at [287, 33] on icon at bounding box center [289, 32] width 13 height 13
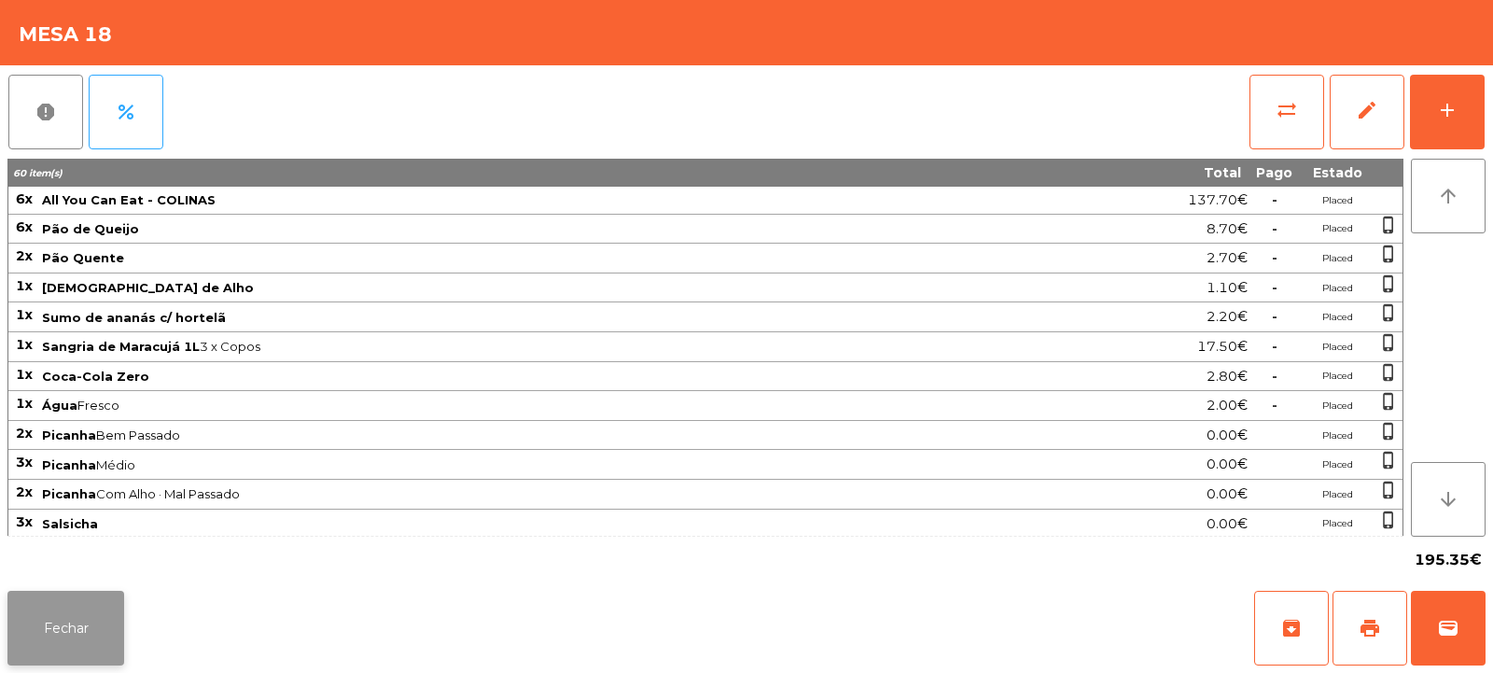
click at [58, 634] on button "Fechar" at bounding box center [65, 628] width 117 height 75
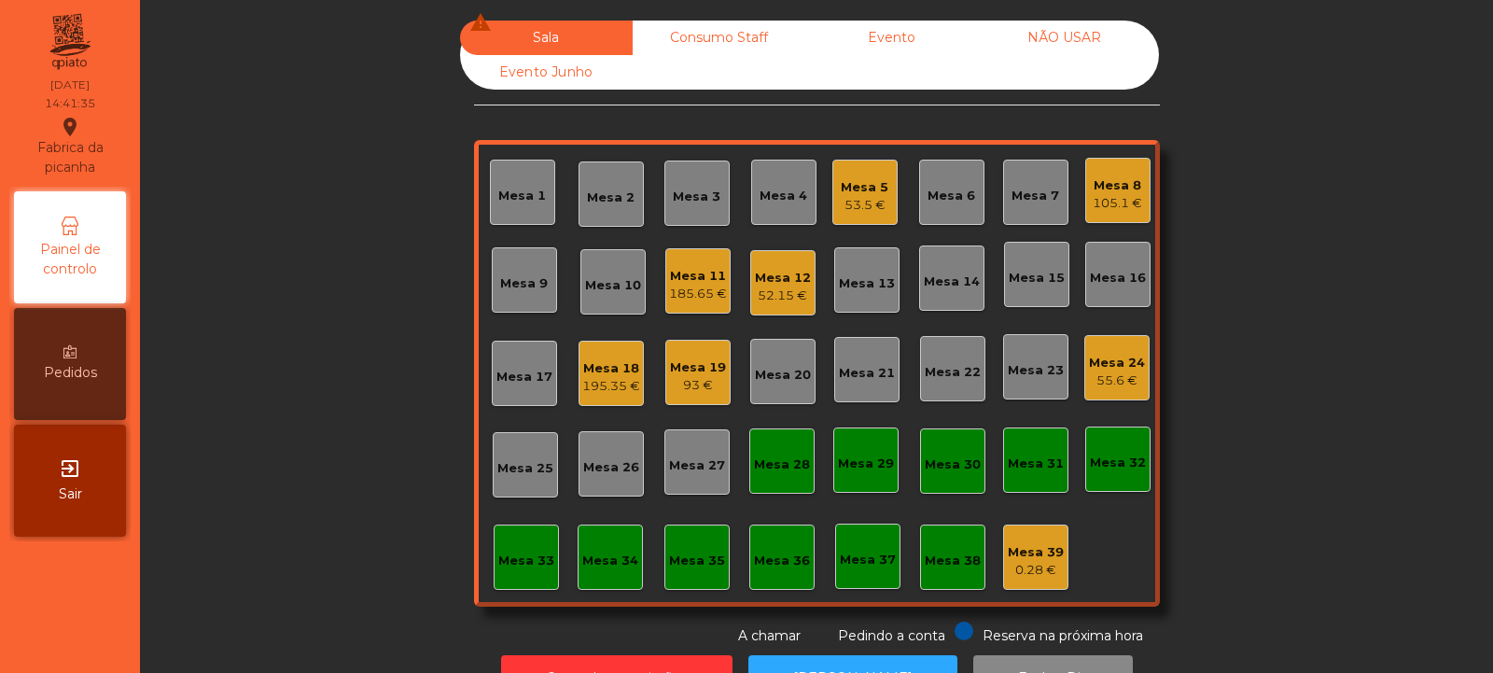
click at [604, 373] on div "Mesa 18" at bounding box center [611, 368] width 58 height 19
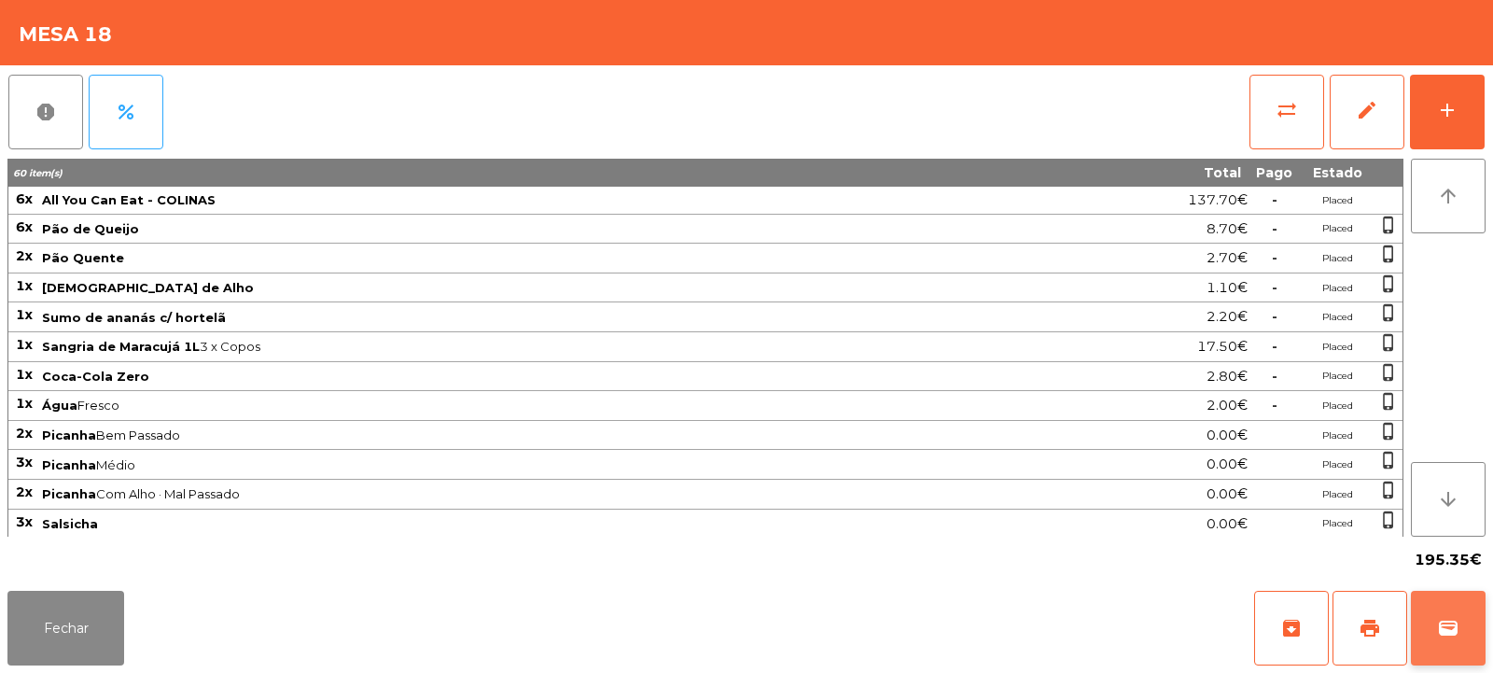
click at [1458, 622] on span "wallet" at bounding box center [1448, 628] width 22 height 22
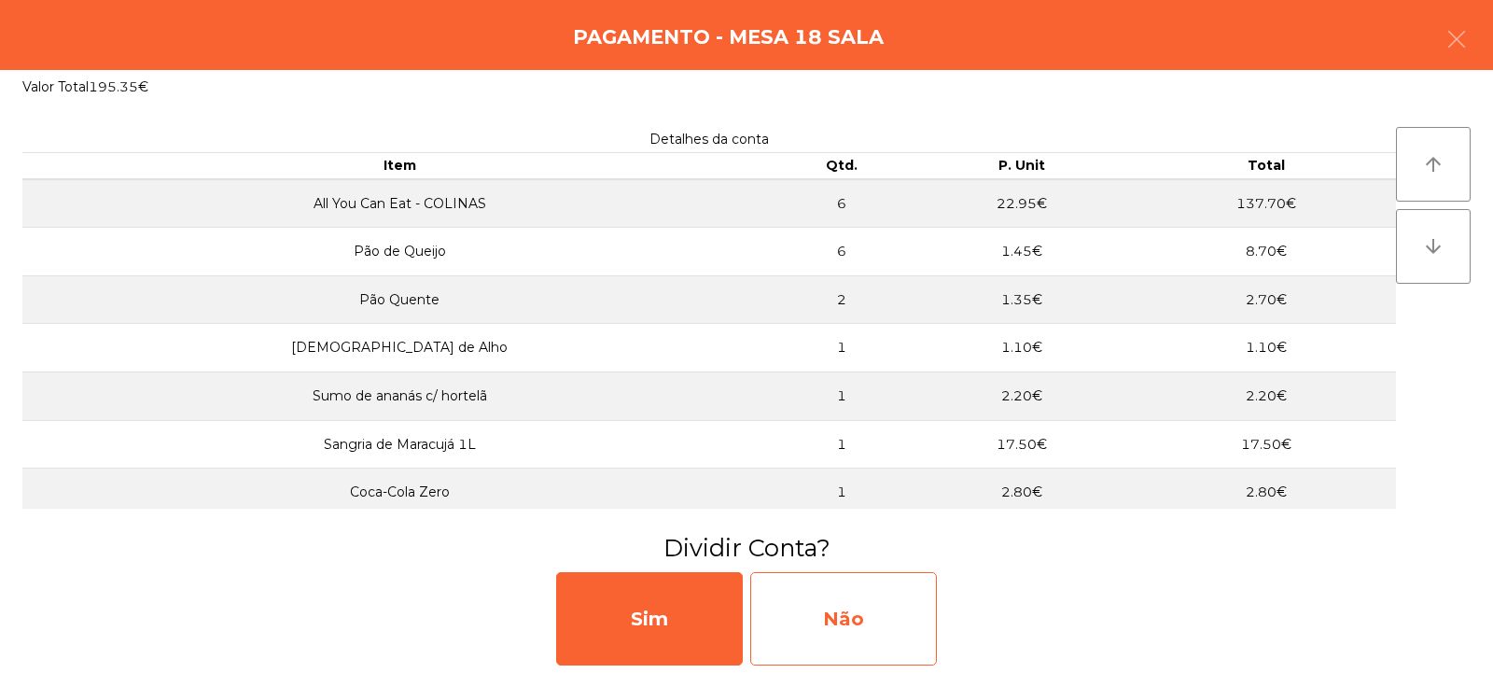
click at [813, 627] on div "Não" at bounding box center [843, 618] width 187 height 93
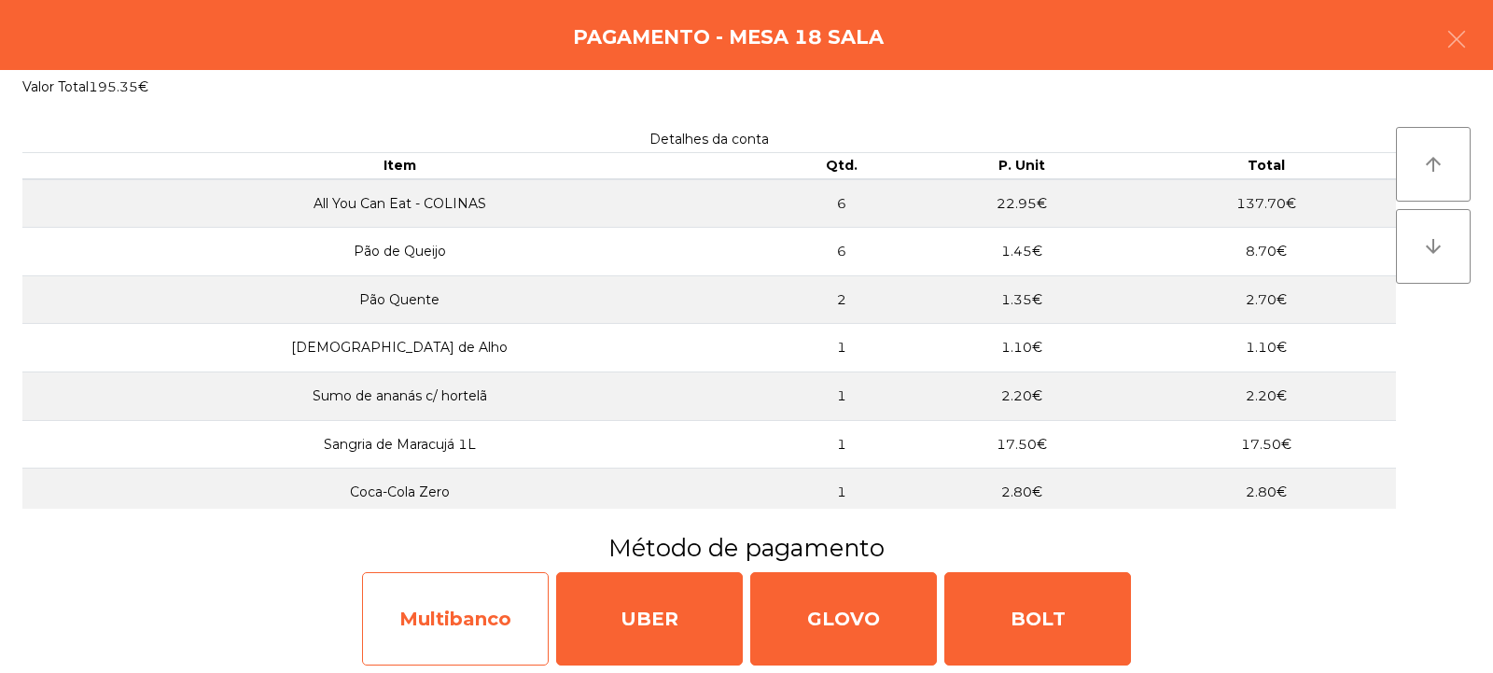
click at [422, 612] on div "Multibanco" at bounding box center [455, 618] width 187 height 93
select select "**"
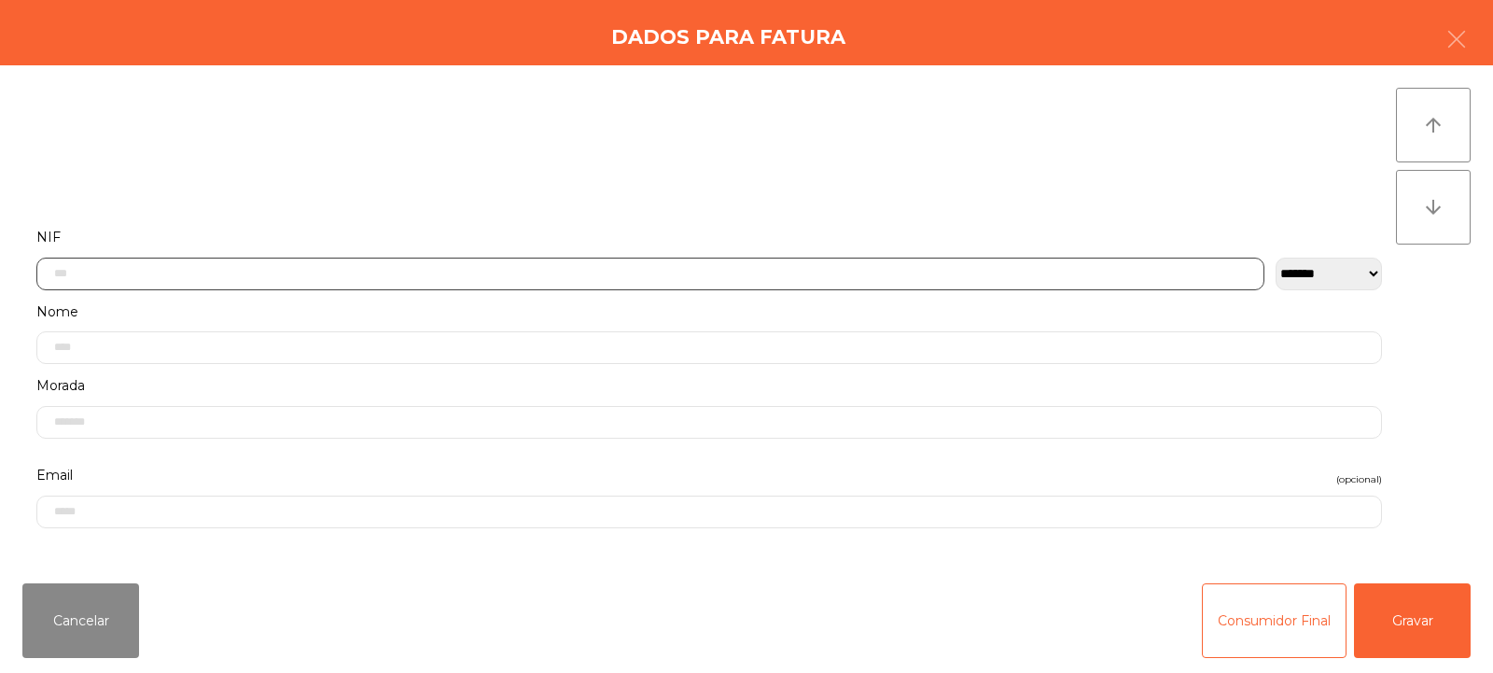
click at [514, 277] on input "text" at bounding box center [650, 274] width 1228 height 33
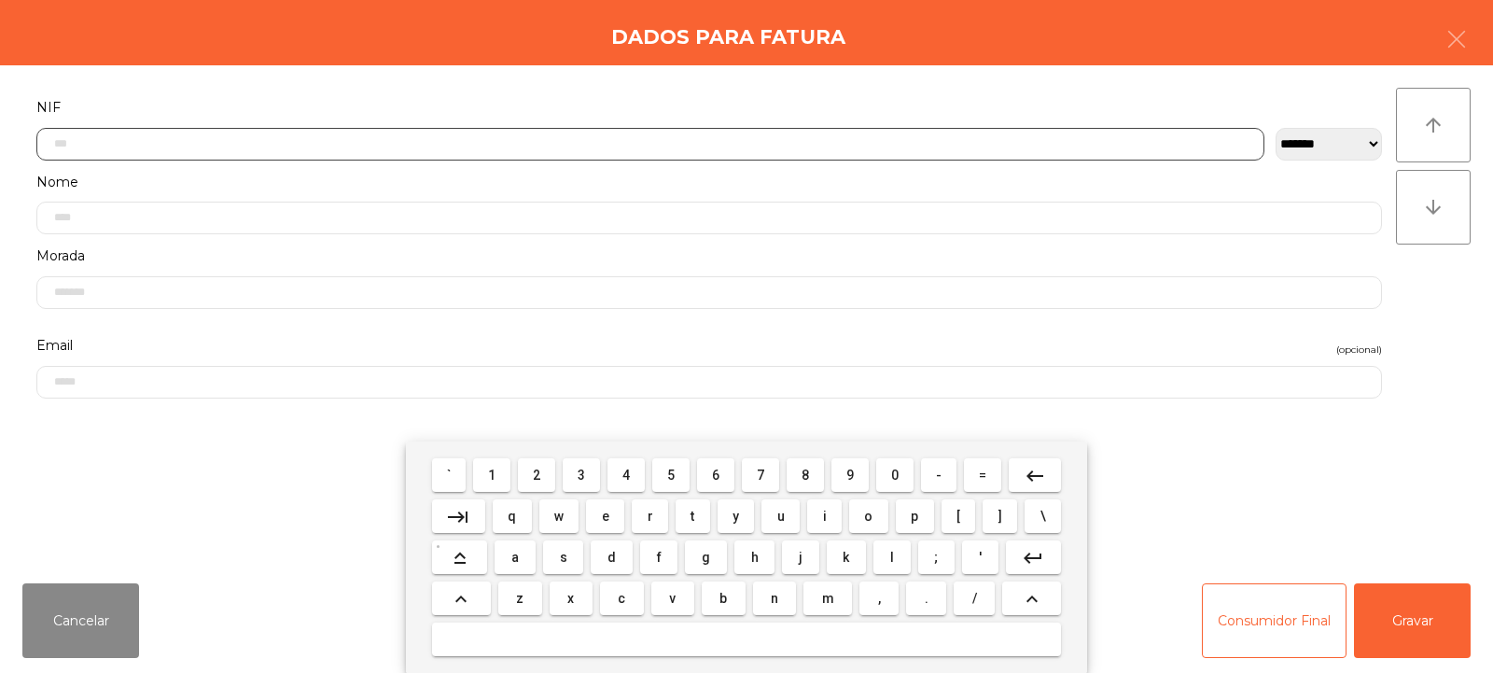
scroll to position [136, 0]
type input "*********"
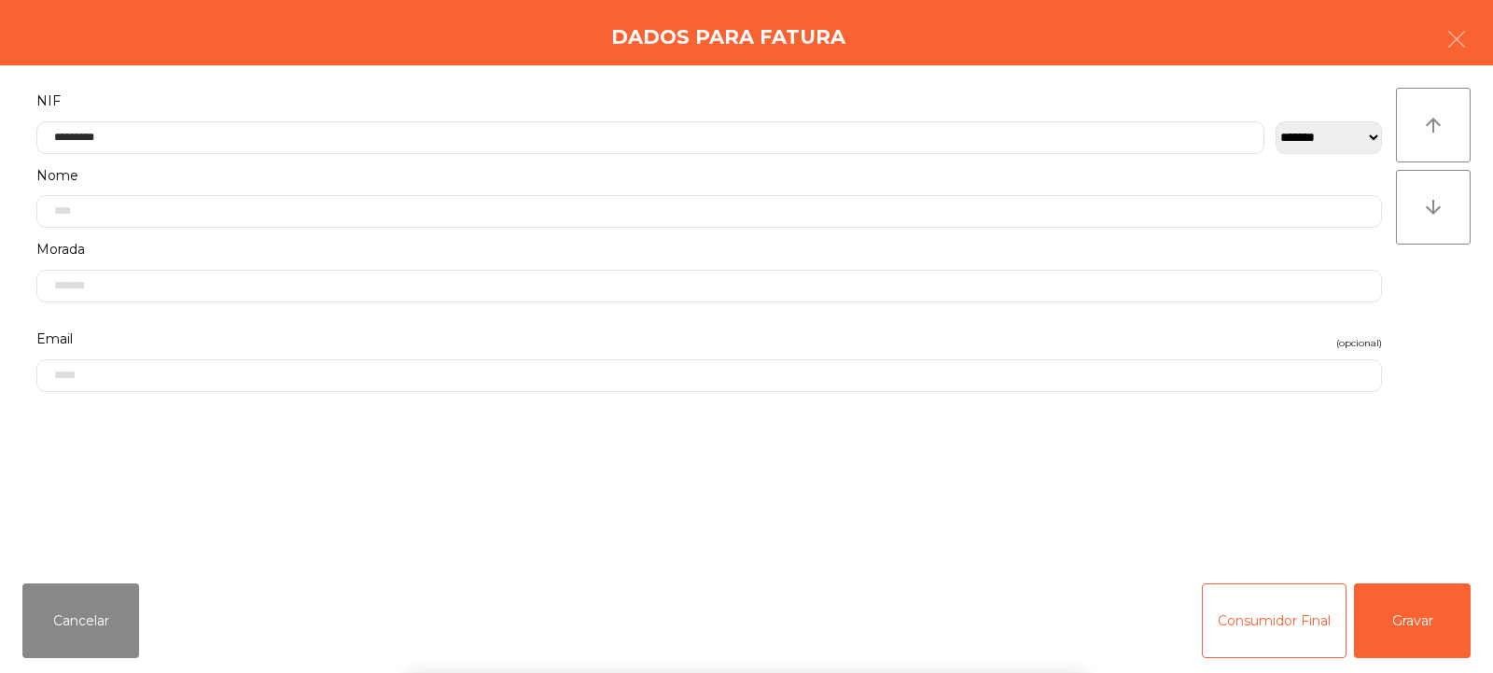
click at [1441, 303] on div "arrow_upward arrow_downward" at bounding box center [1433, 317] width 75 height 458
click at [1416, 624] on button "Gravar" at bounding box center [1412, 620] width 117 height 75
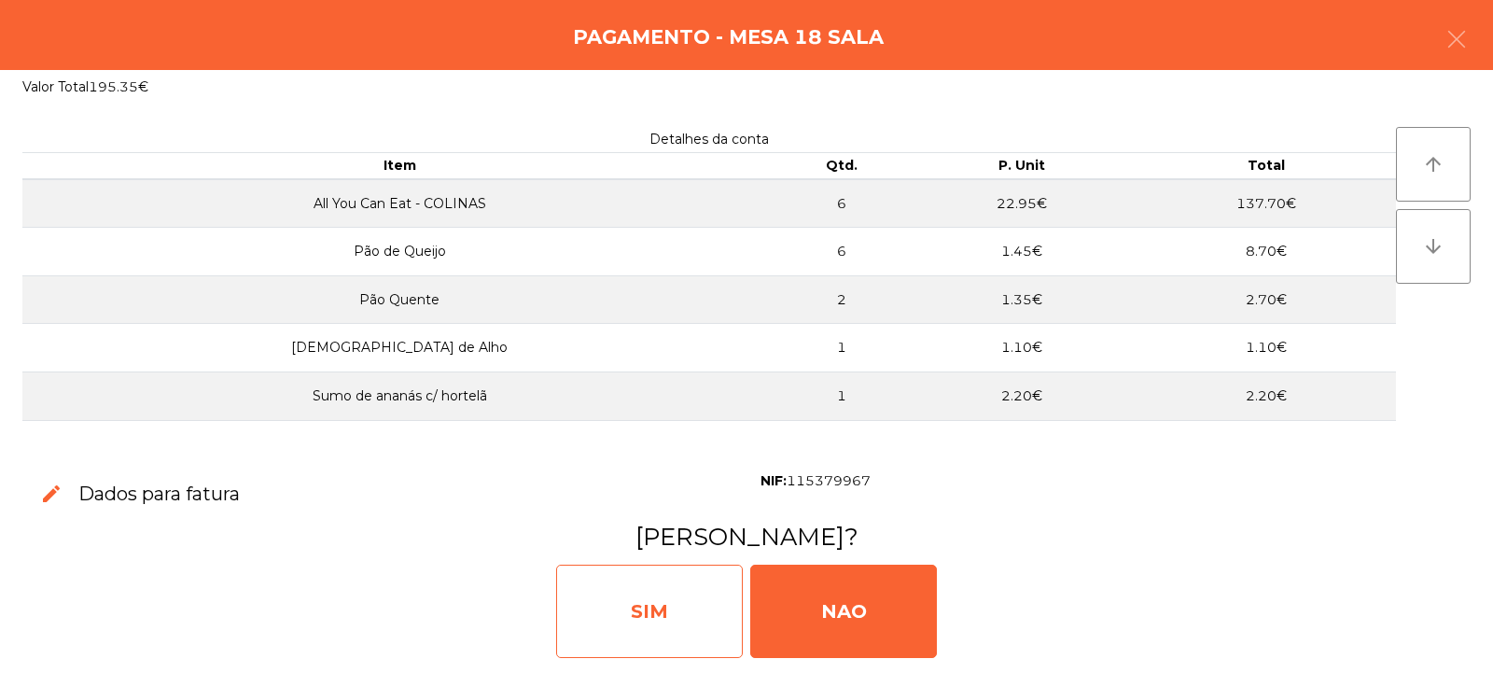
click at [662, 593] on div "SIM" at bounding box center [649, 611] width 187 height 93
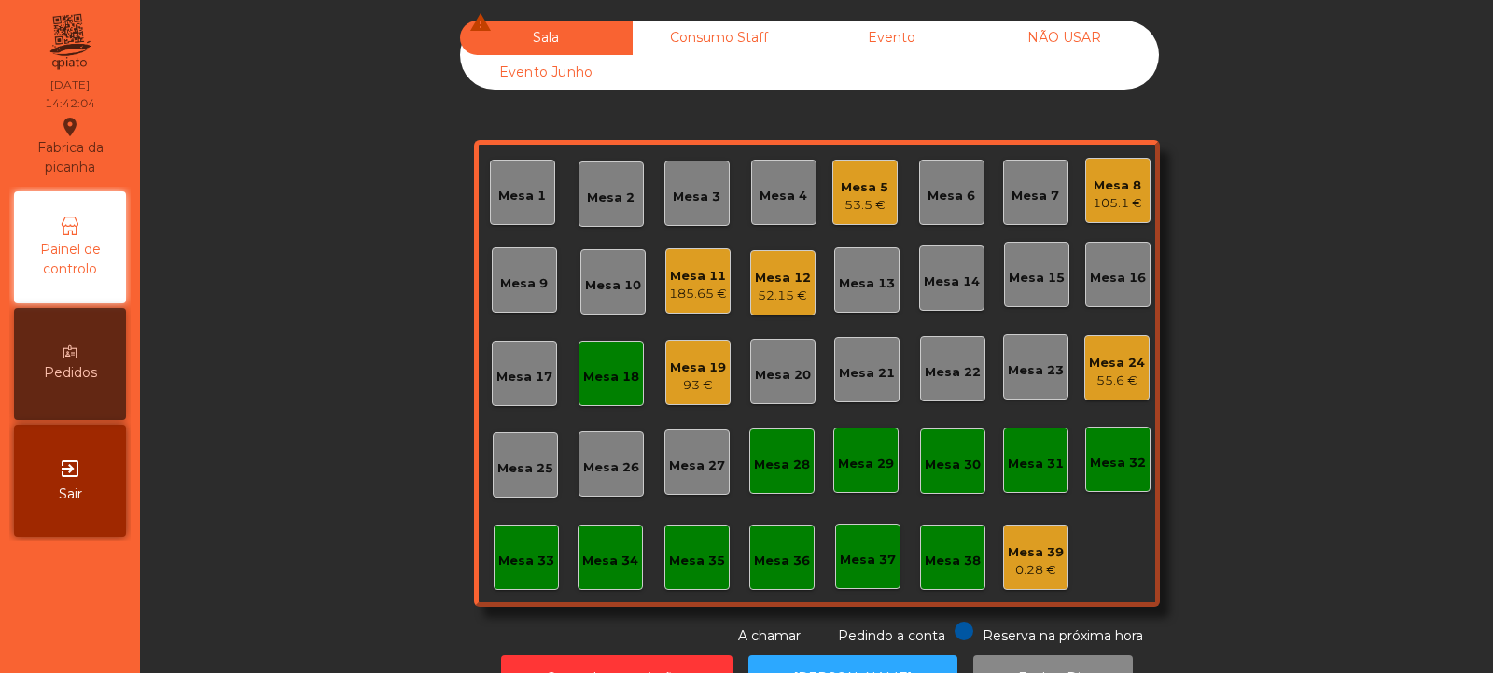
click at [600, 394] on div "Mesa 18" at bounding box center [611, 373] width 65 height 65
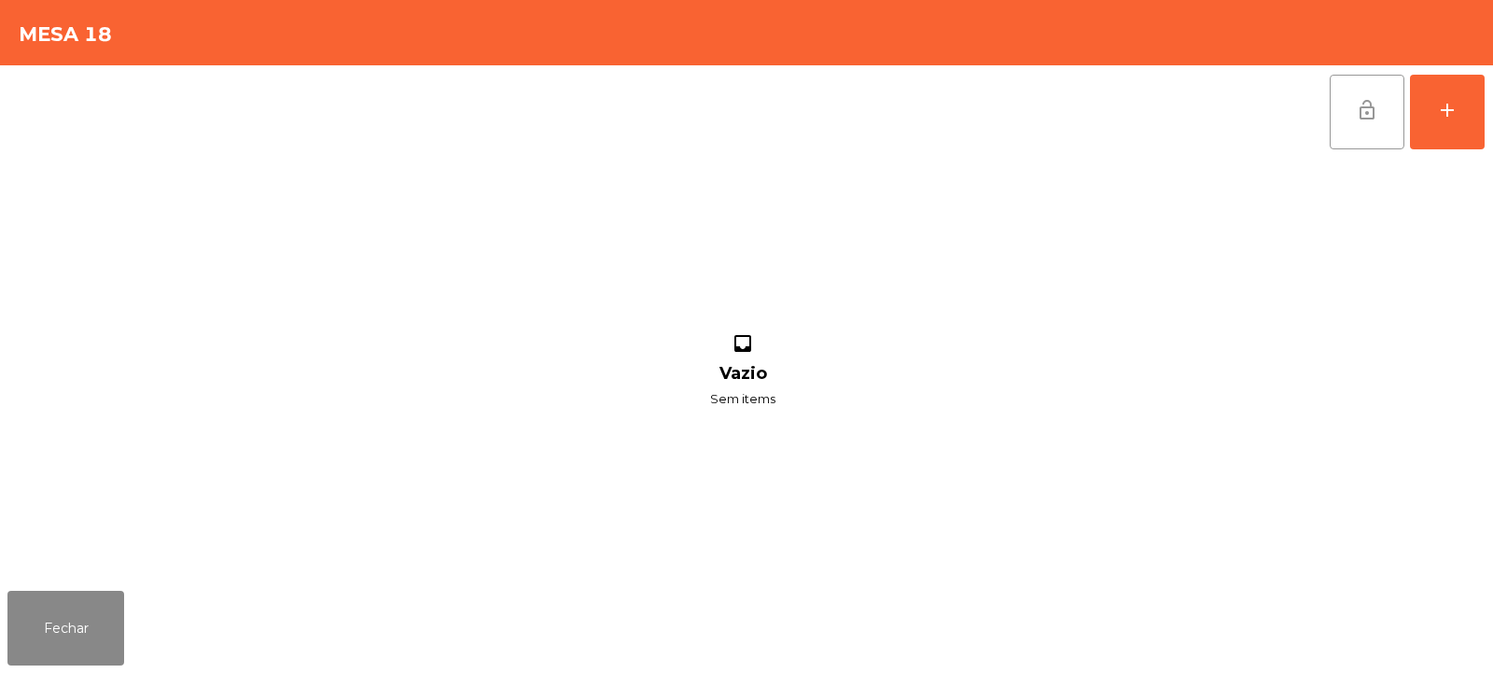
click at [1355, 109] on button "lock_open" at bounding box center [1367, 112] width 75 height 75
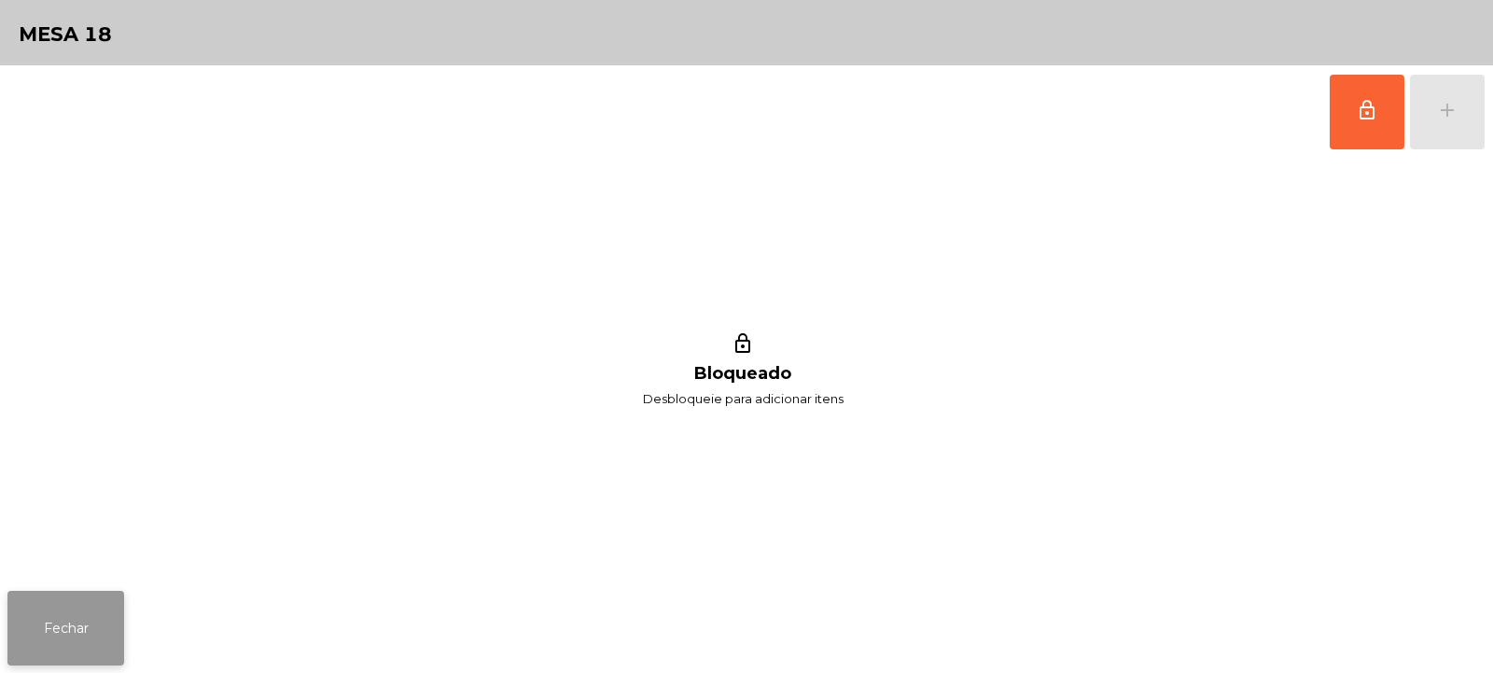
click at [78, 615] on button "Fechar" at bounding box center [65, 628] width 117 height 75
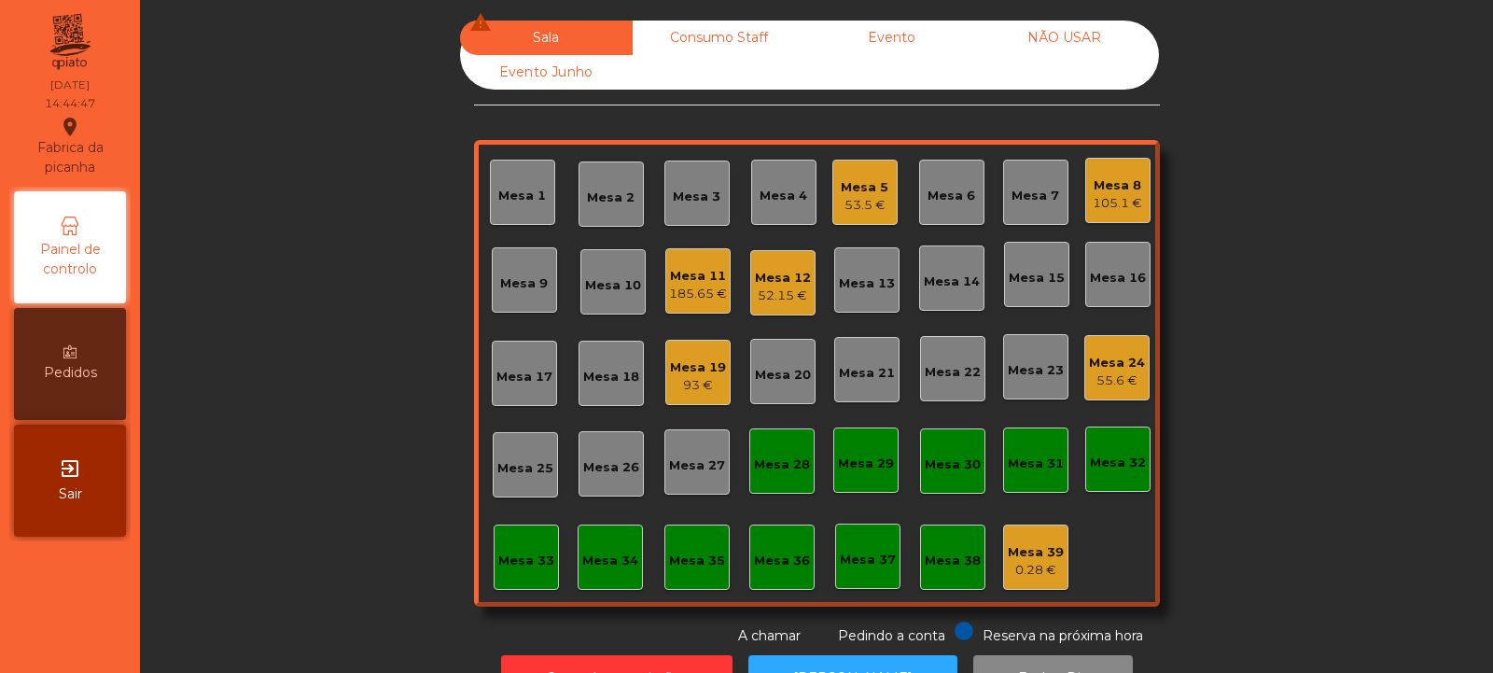
click at [683, 272] on div "Mesa 11" at bounding box center [698, 276] width 58 height 19
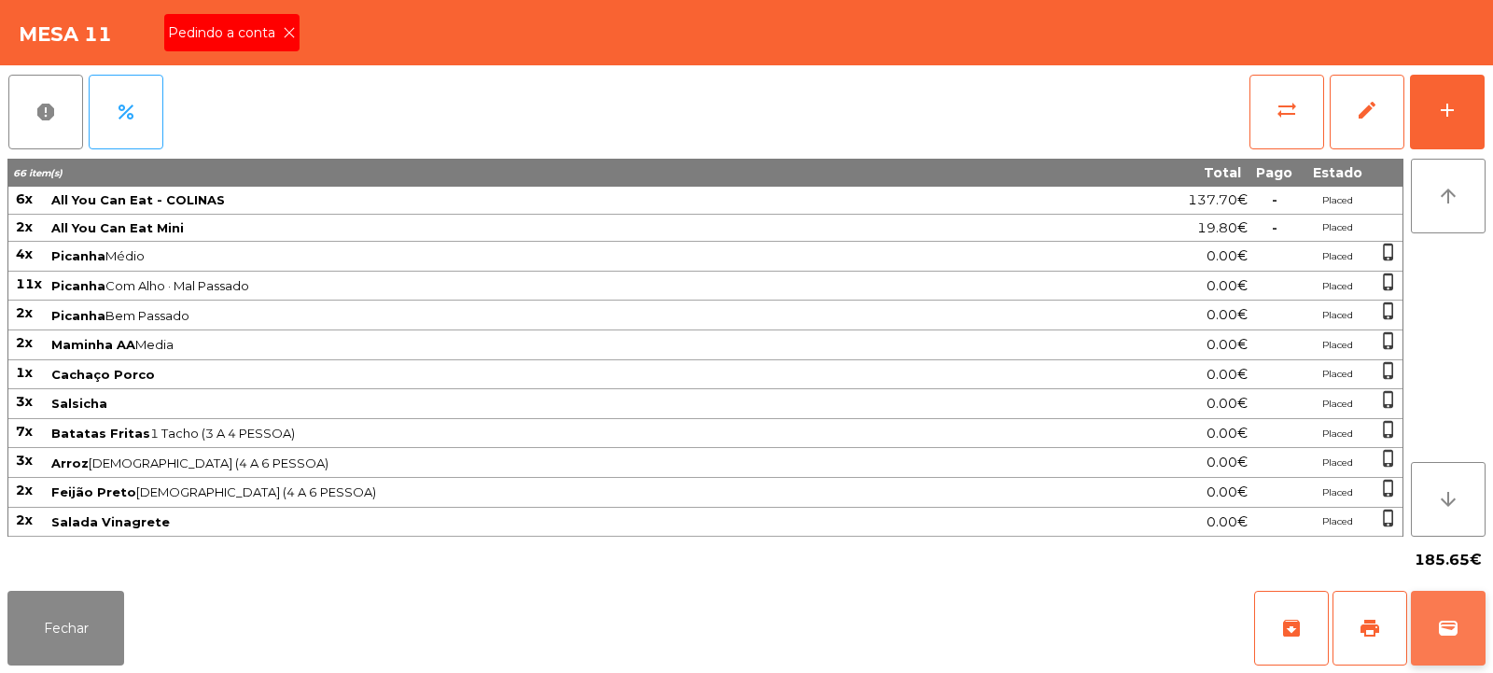
click at [1459, 623] on span "wallet" at bounding box center [1448, 628] width 22 height 22
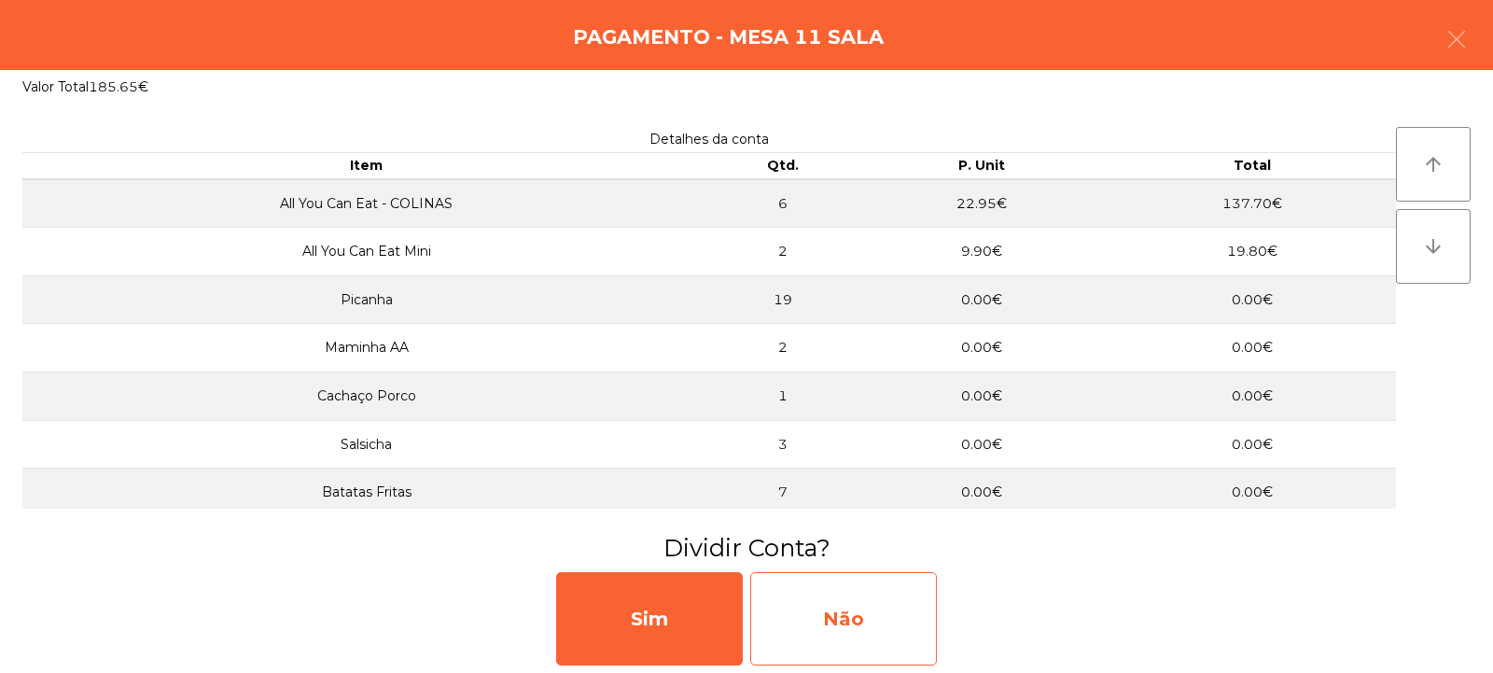
click at [819, 601] on div "Não" at bounding box center [843, 618] width 187 height 93
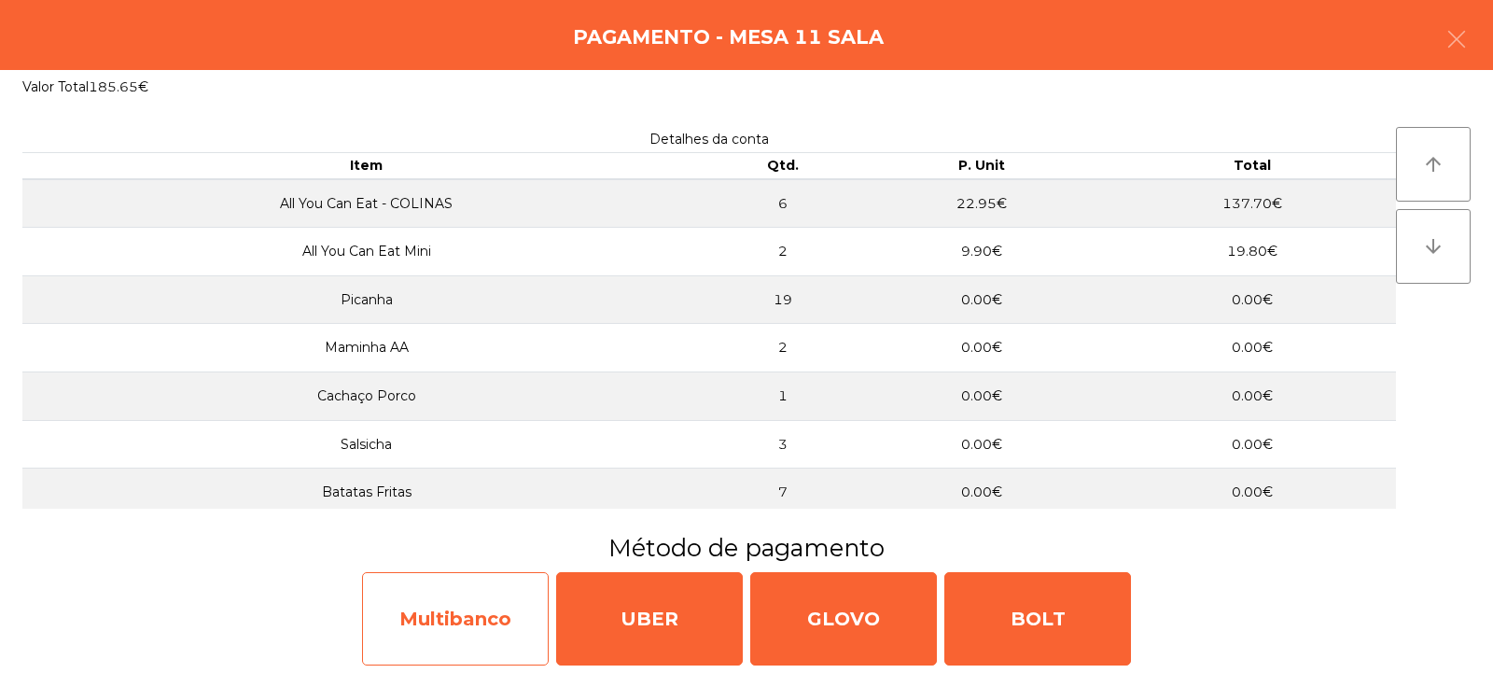
click at [441, 626] on div "Multibanco" at bounding box center [455, 618] width 187 height 93
select select "**"
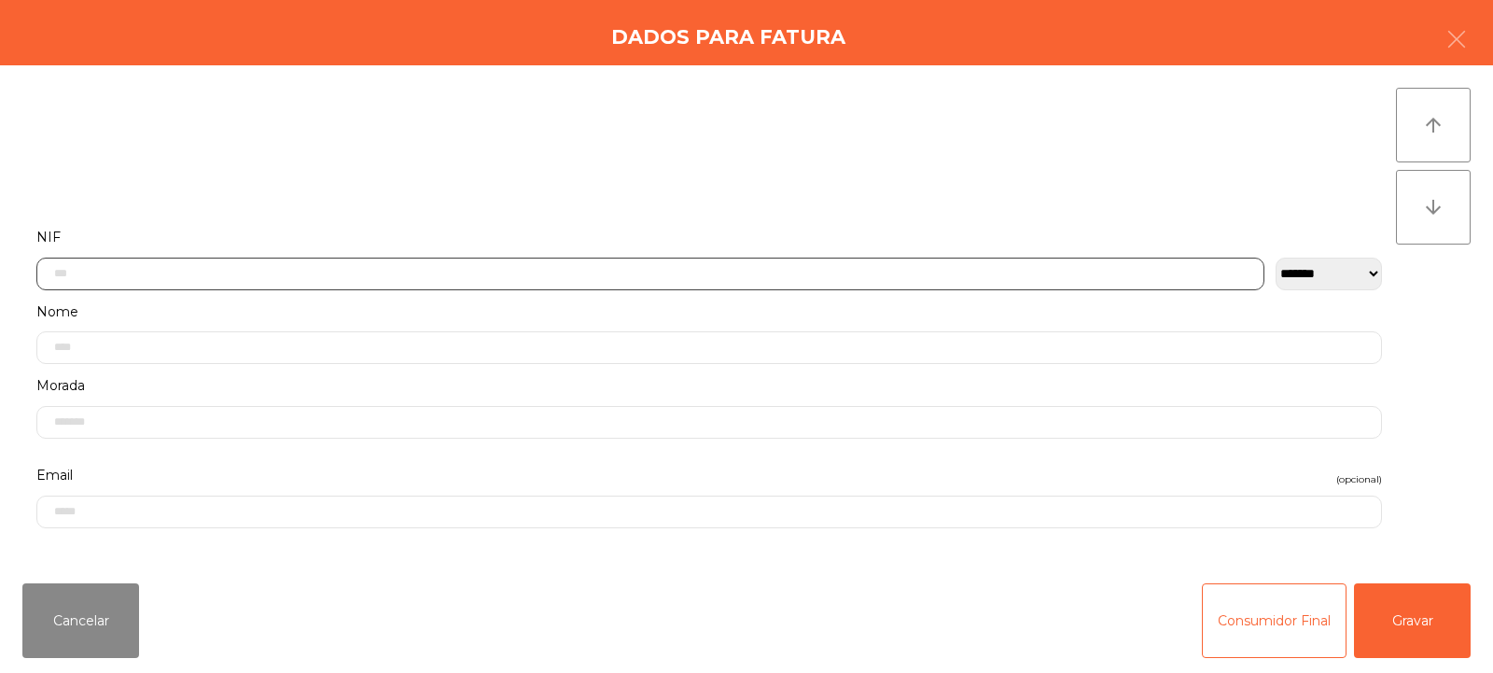
click at [602, 280] on input "text" at bounding box center [650, 274] width 1228 height 33
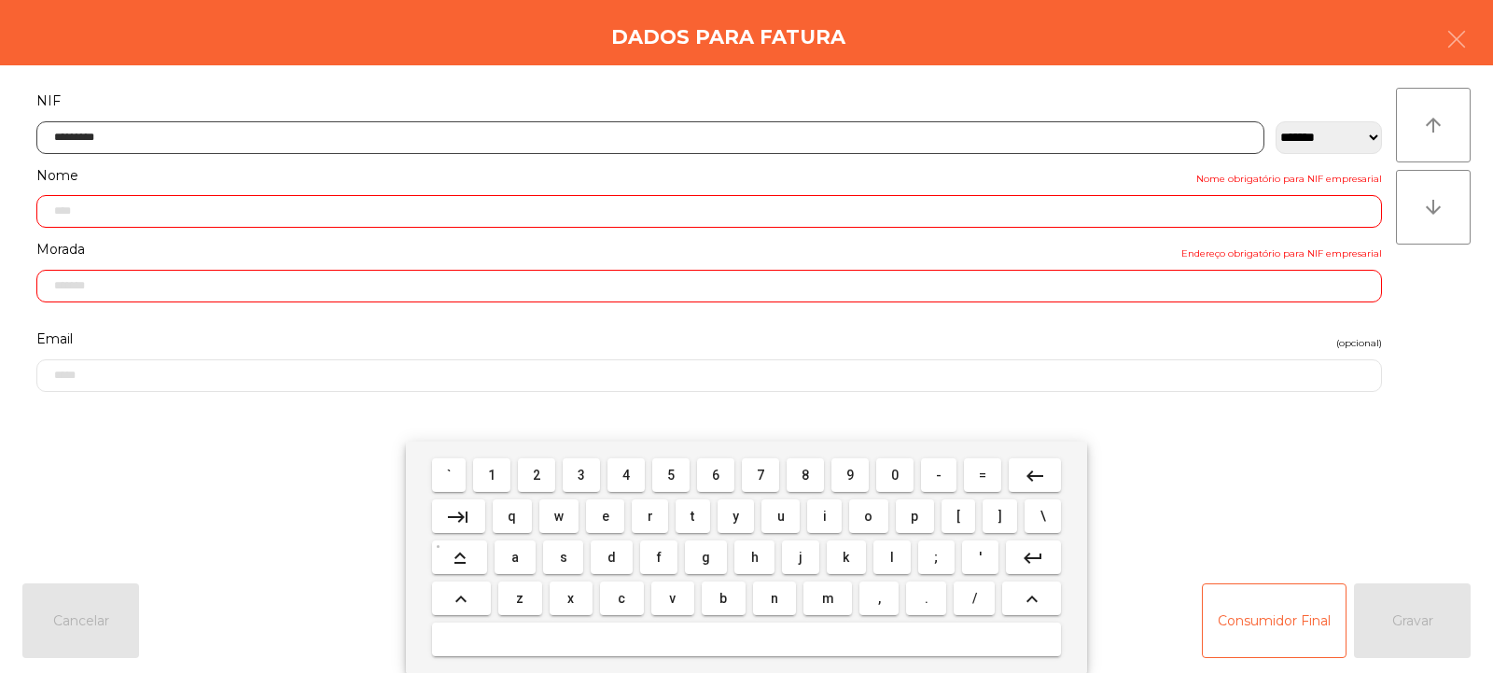
type input "*********"
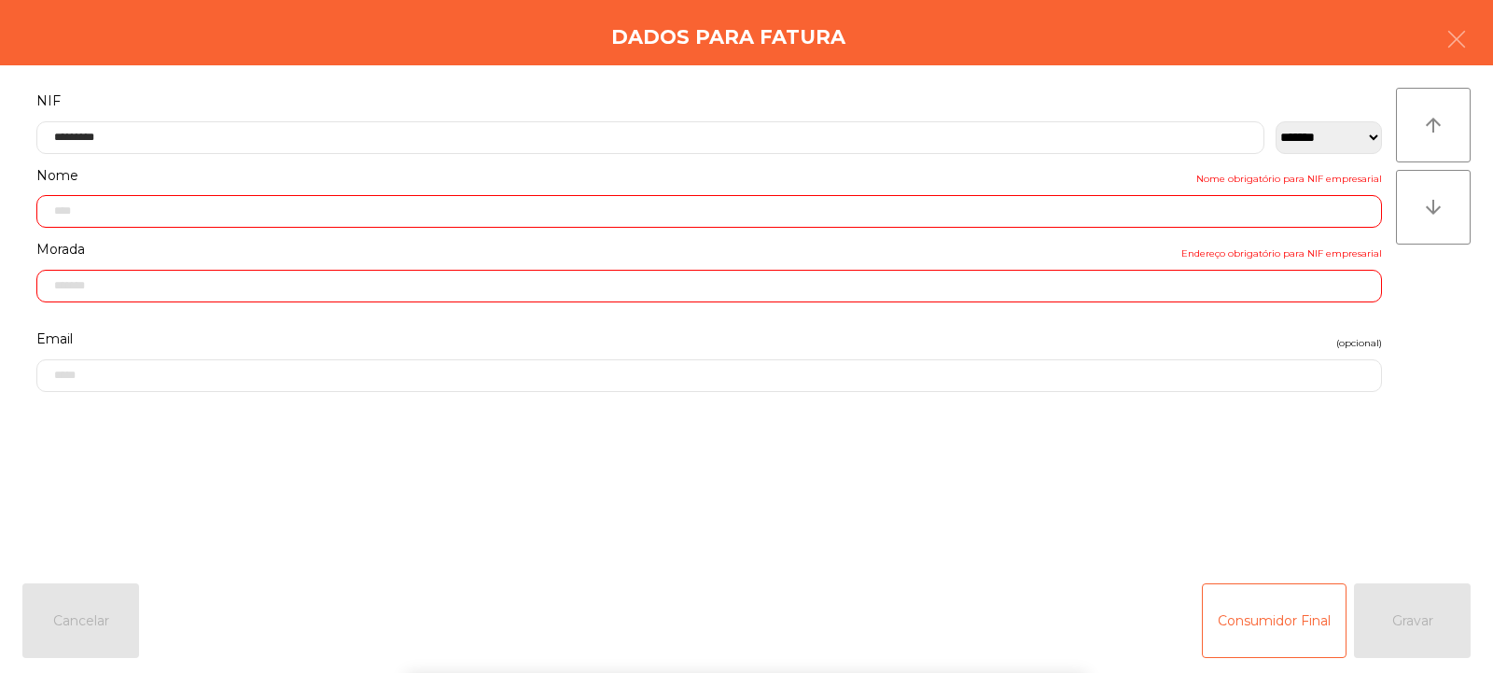
click at [1428, 322] on div "arrow_upward arrow_downward" at bounding box center [1433, 317] width 75 height 458
type input "**********"
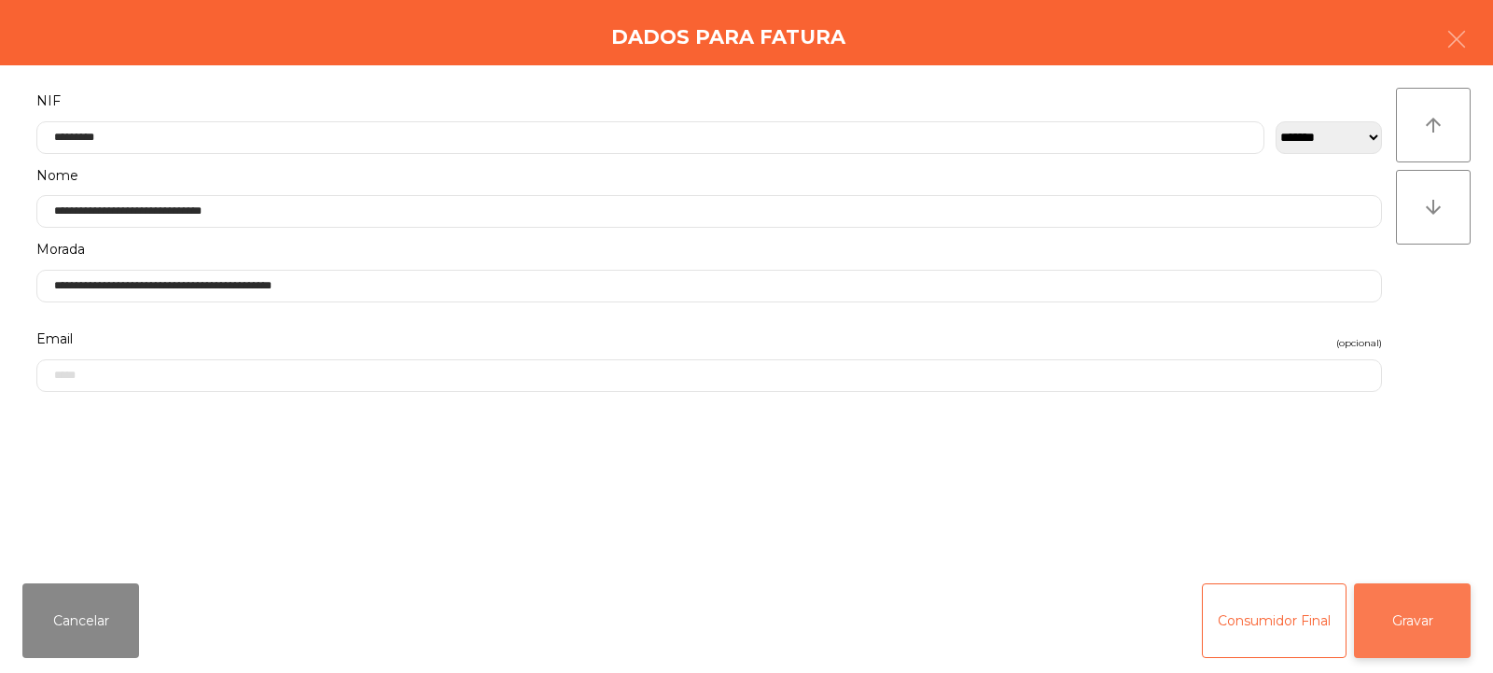
click at [1401, 626] on button "Gravar" at bounding box center [1412, 620] width 117 height 75
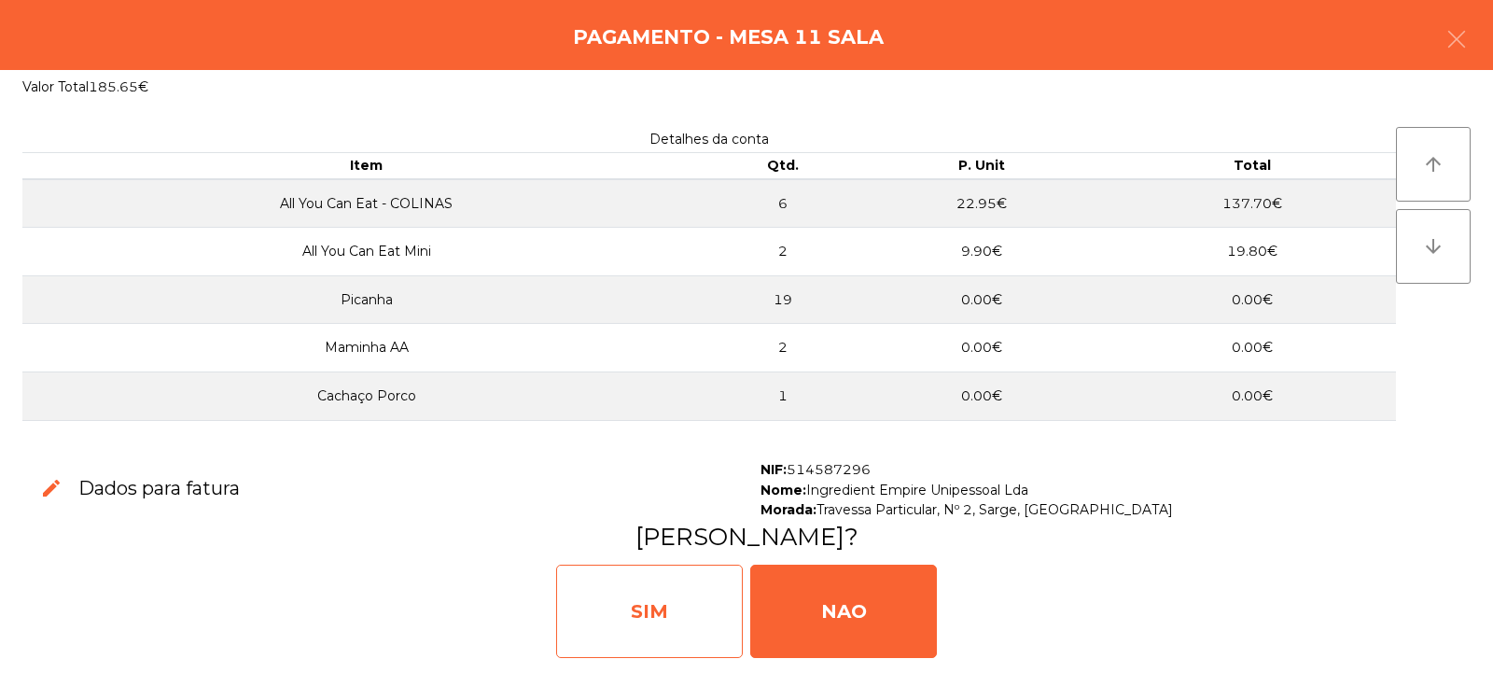
click at [656, 583] on div "SIM" at bounding box center [649, 611] width 187 height 93
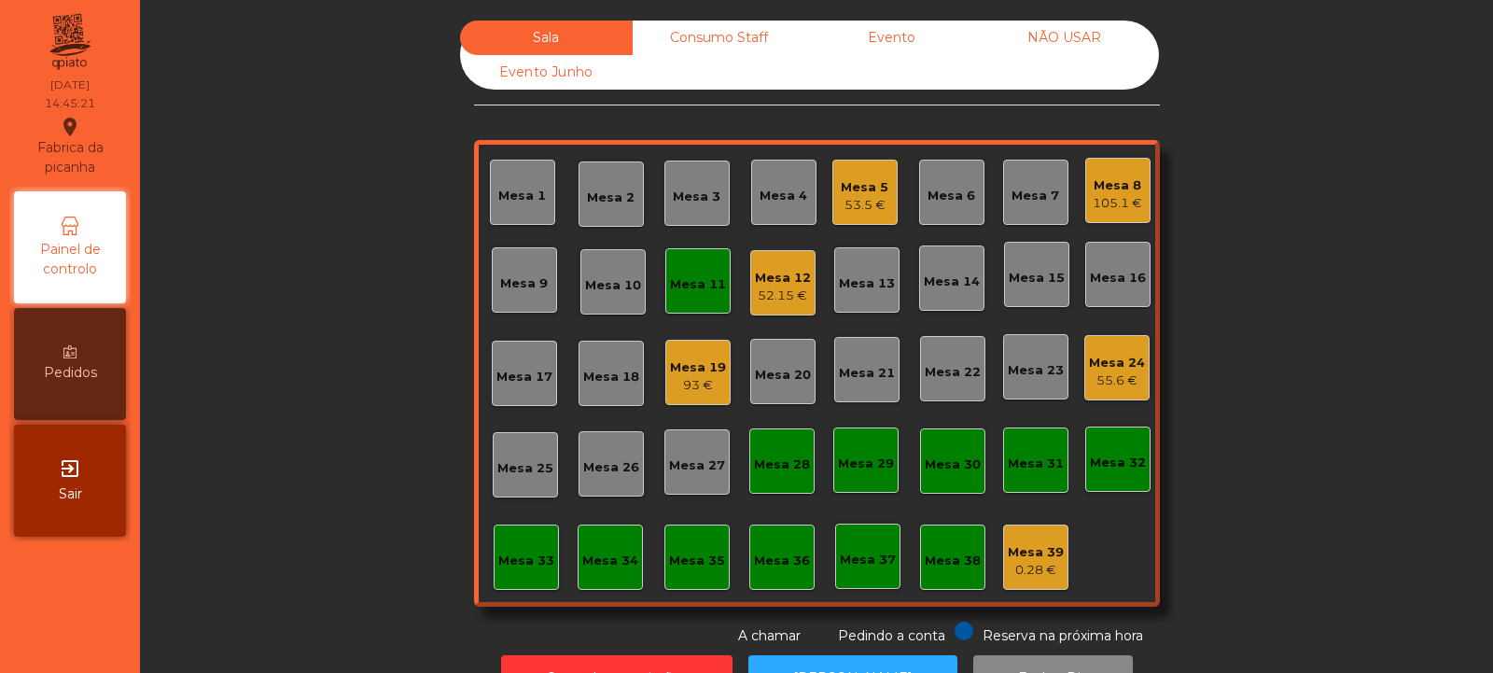
click at [670, 271] on div "Mesa 11" at bounding box center [698, 281] width 56 height 26
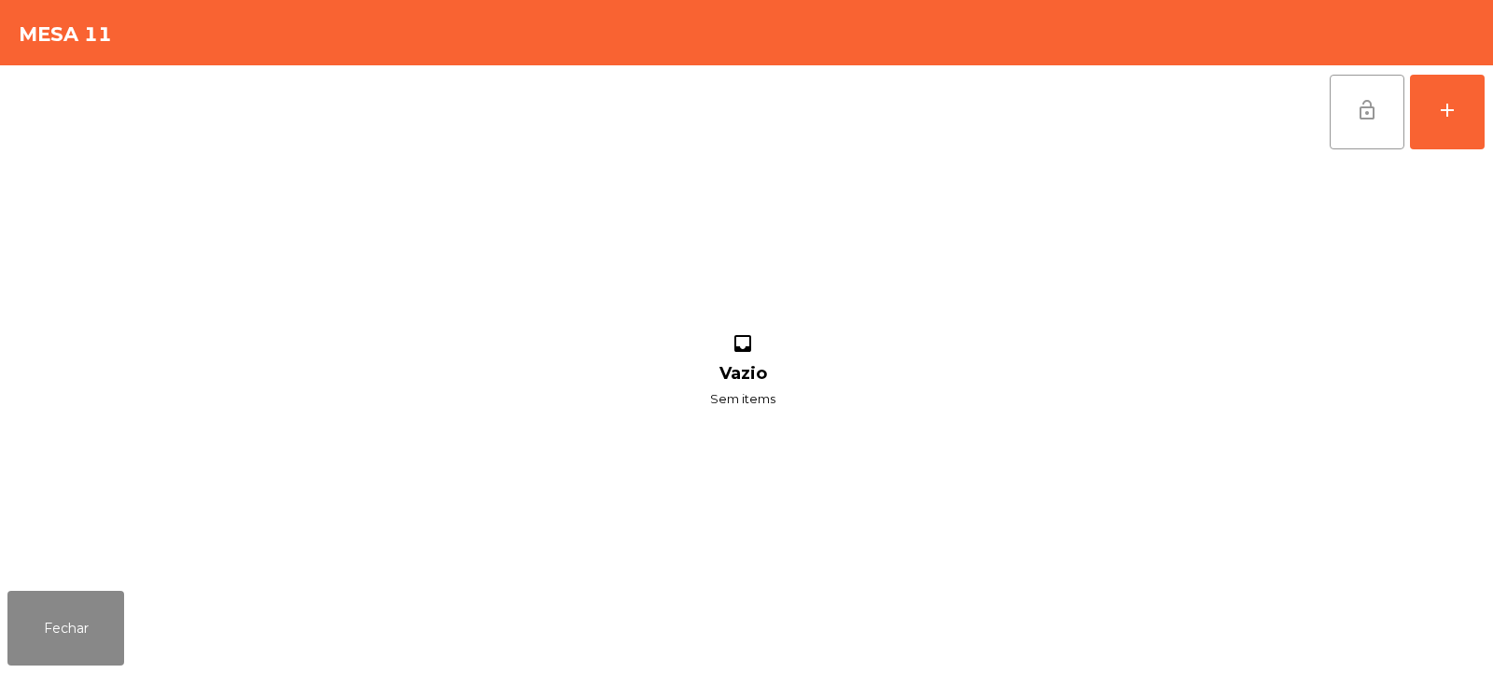
click at [1366, 108] on span "lock_open" at bounding box center [1367, 110] width 22 height 22
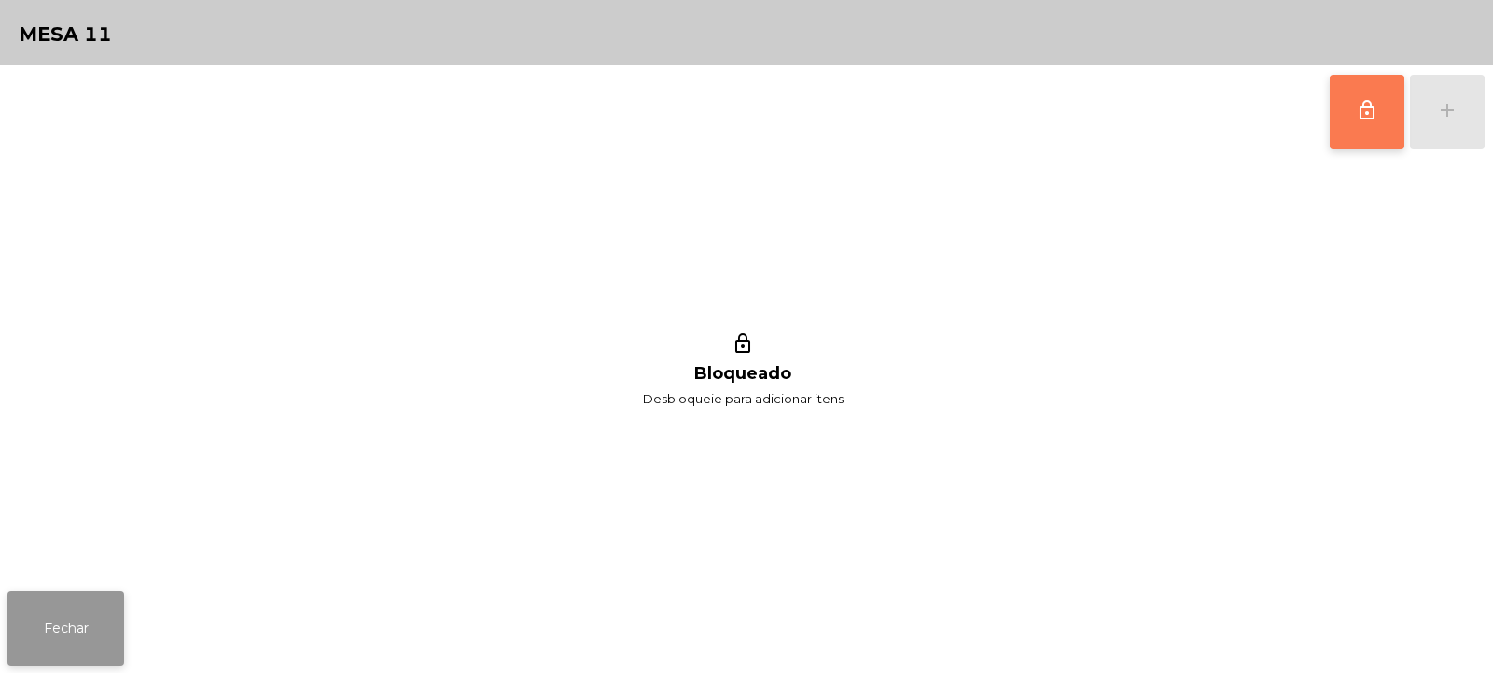
click at [81, 628] on button "Fechar" at bounding box center [65, 628] width 117 height 75
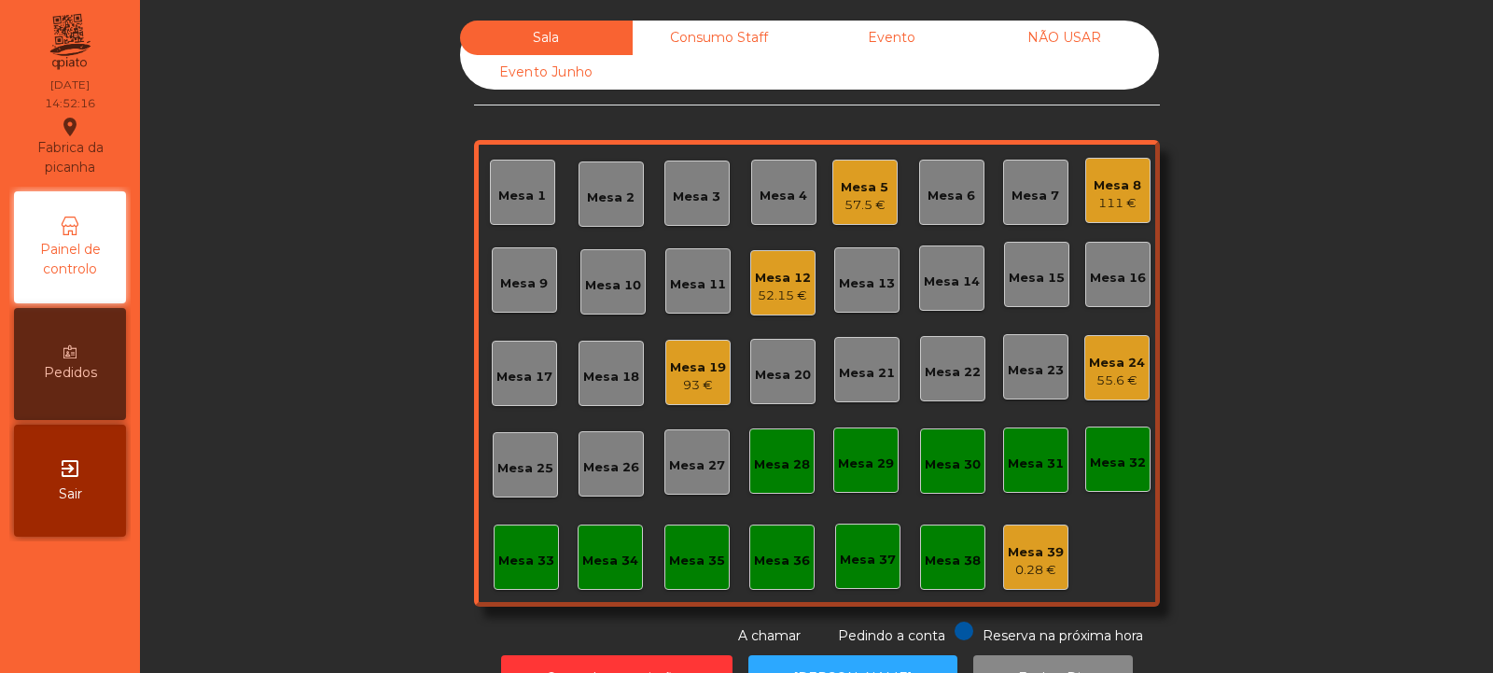
click at [866, 192] on div "Mesa 5" at bounding box center [865, 187] width 48 height 19
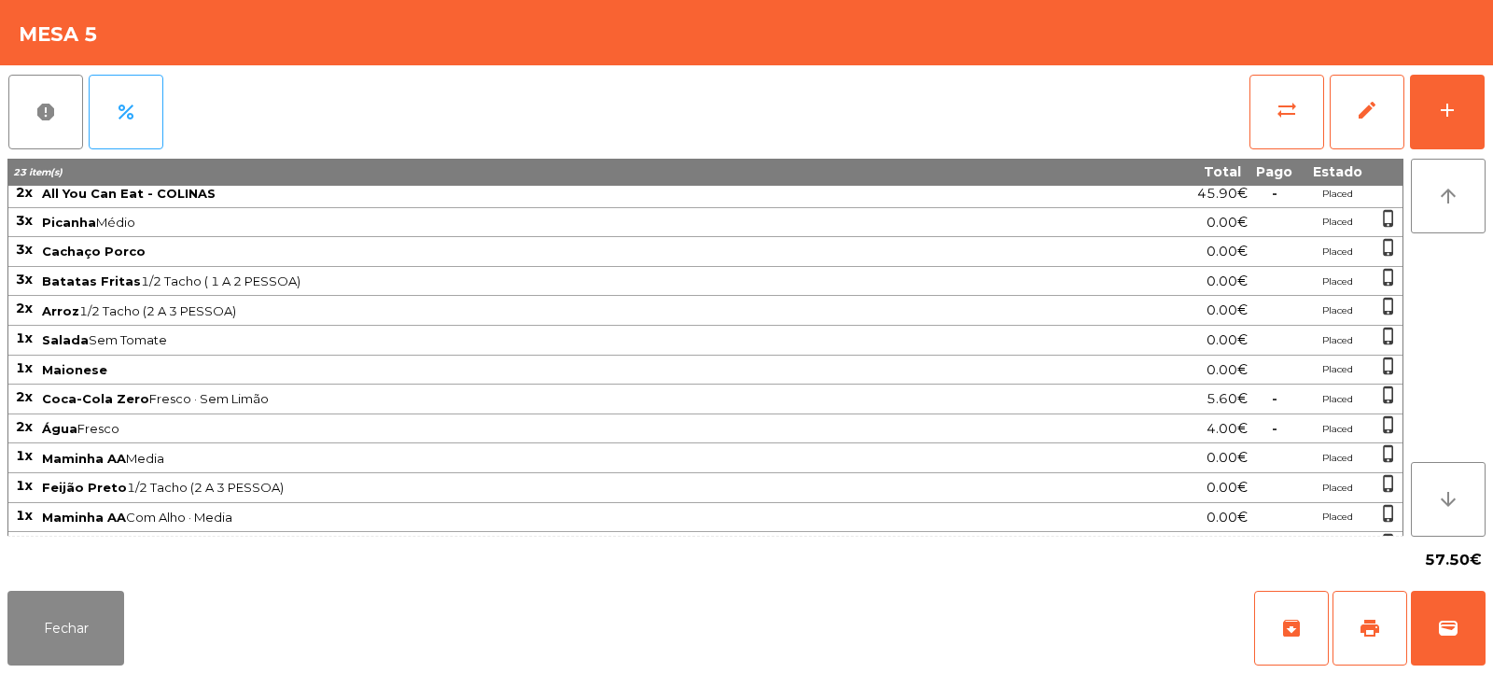
scroll to position [0, 0]
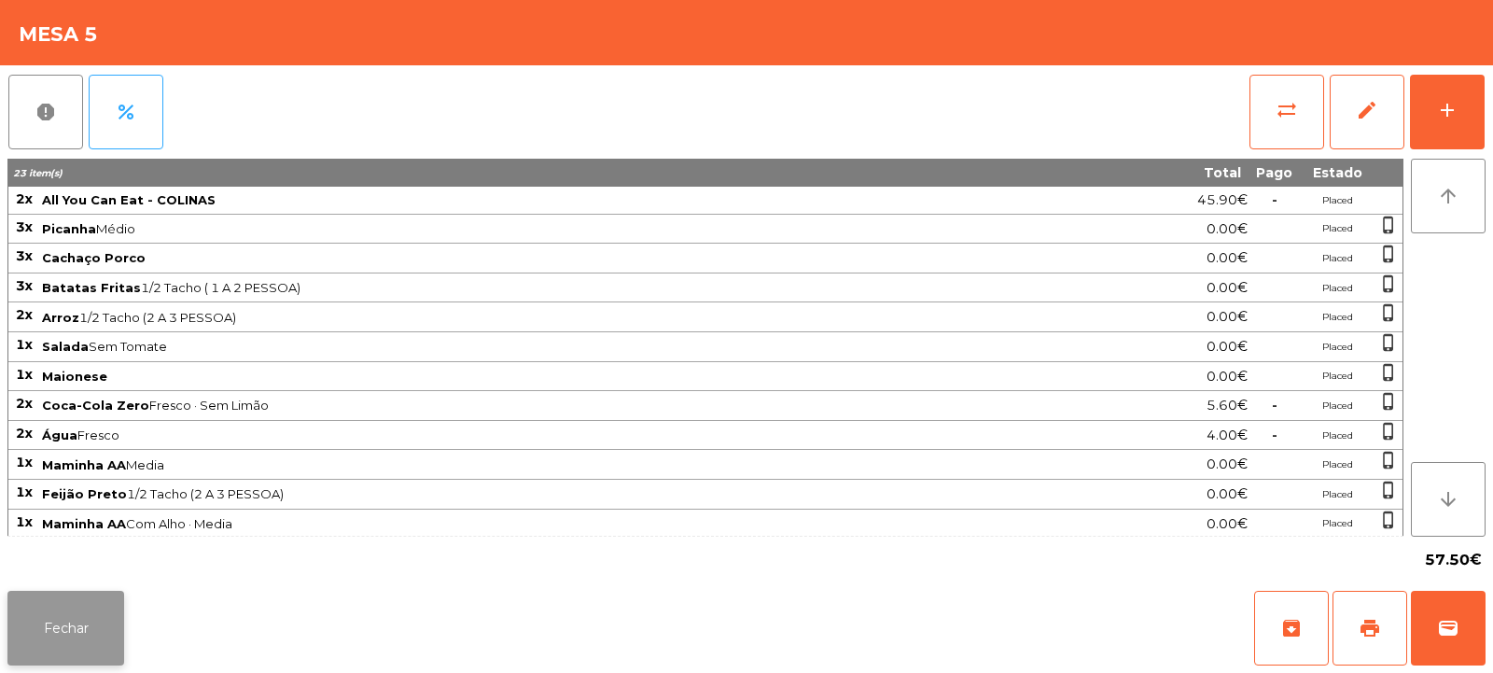
click at [99, 633] on button "Fechar" at bounding box center [65, 628] width 117 height 75
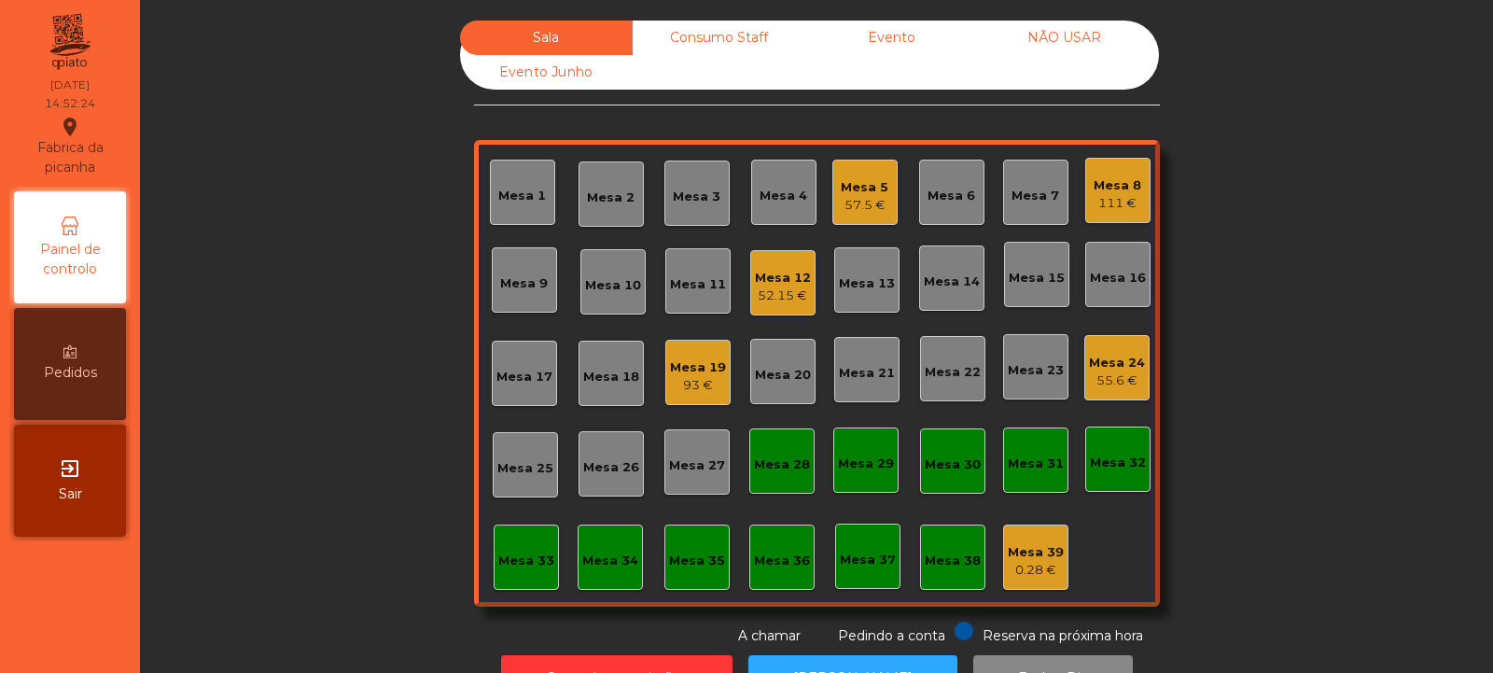
click at [861, 203] on div "57.5 €" at bounding box center [865, 205] width 48 height 19
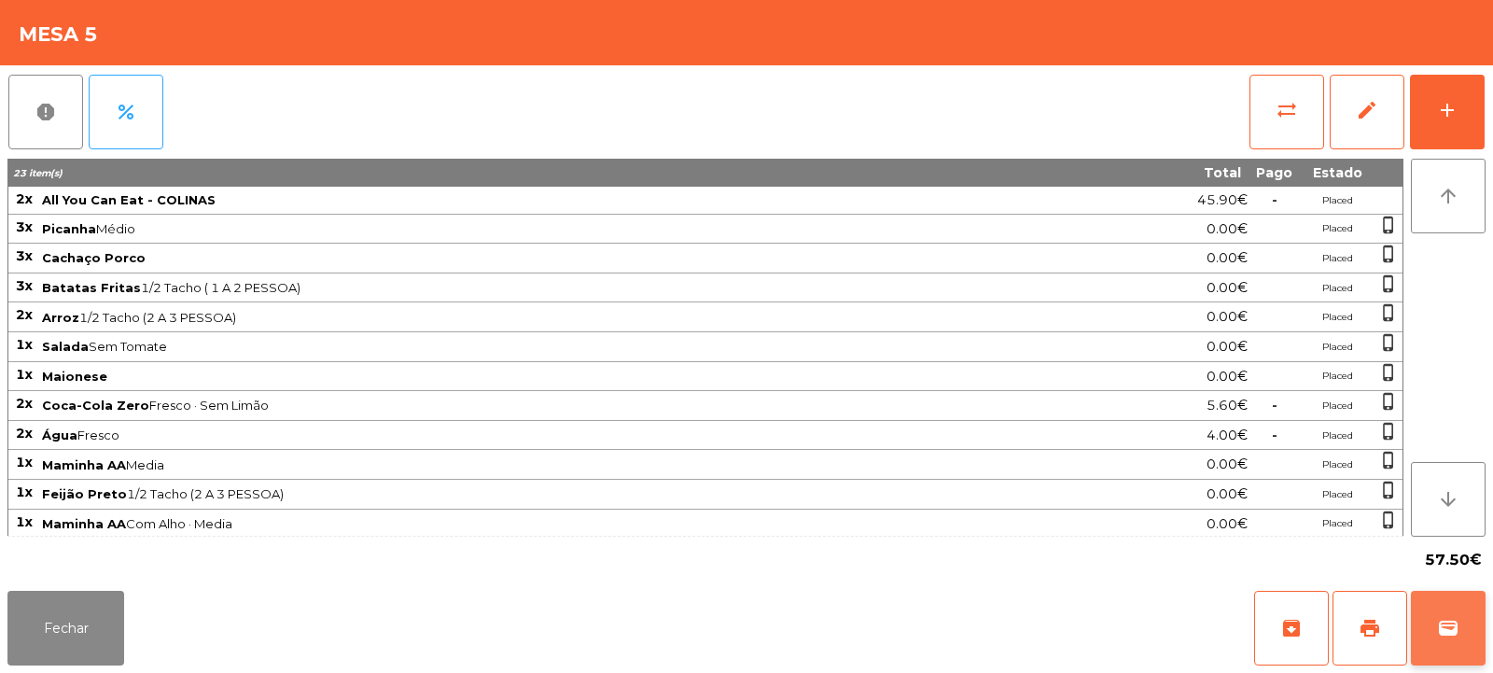
click at [1449, 620] on span "wallet" at bounding box center [1448, 628] width 22 height 22
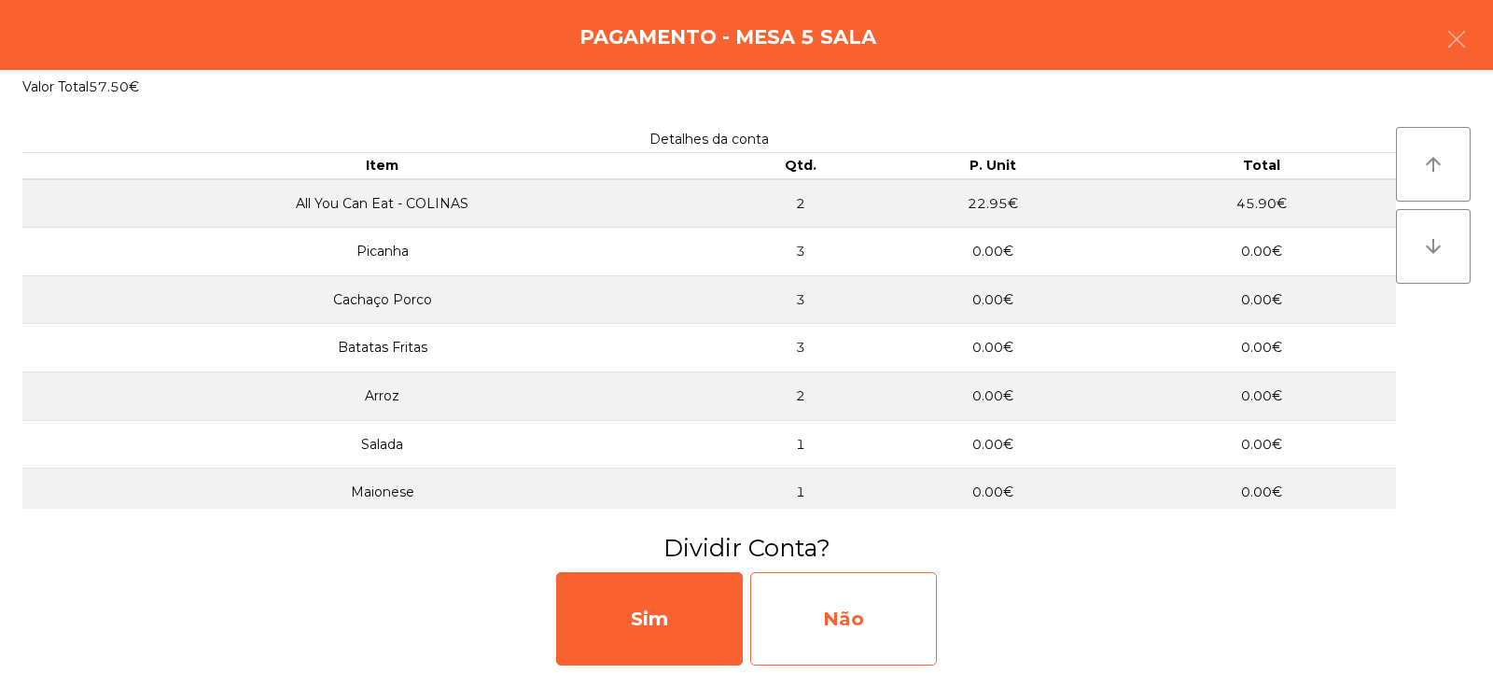
click at [856, 623] on div "Não" at bounding box center [843, 618] width 187 height 93
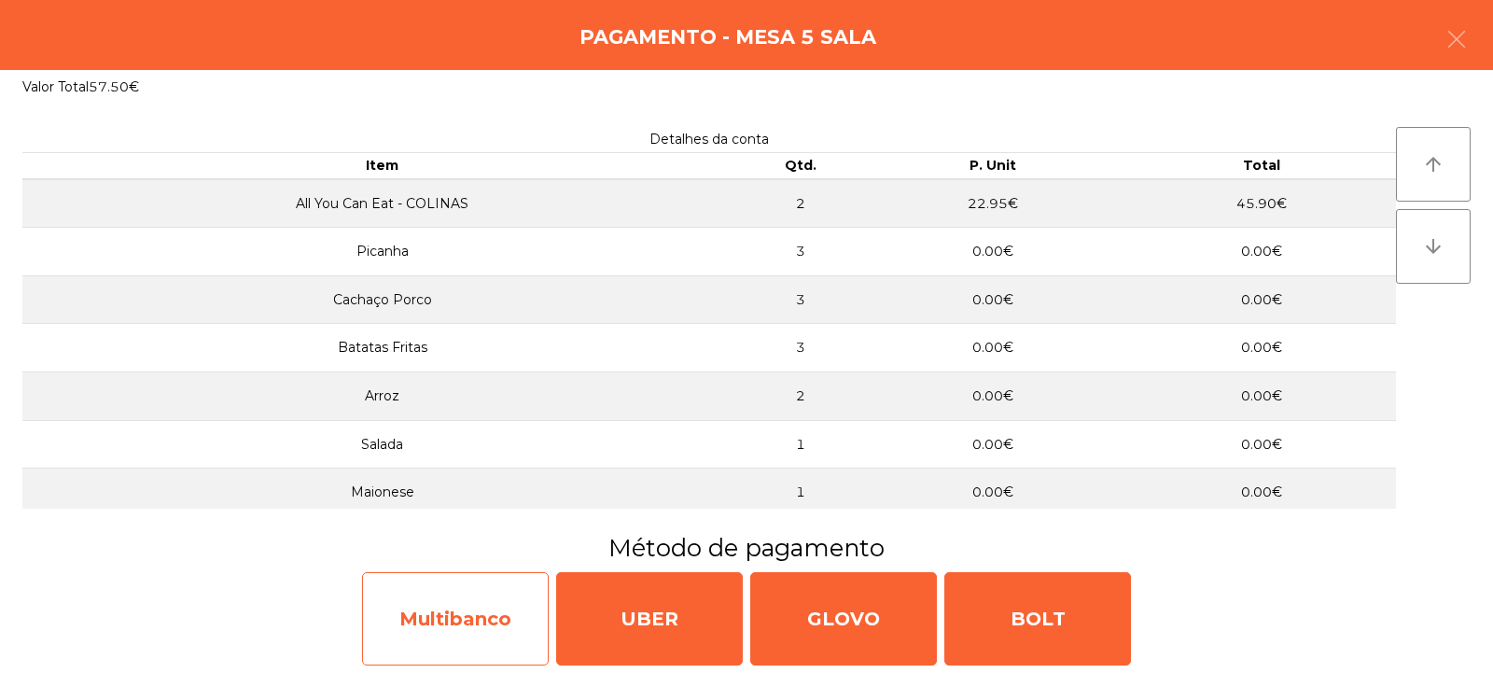
click at [477, 635] on div "Multibanco" at bounding box center [455, 618] width 187 height 93
select select "**"
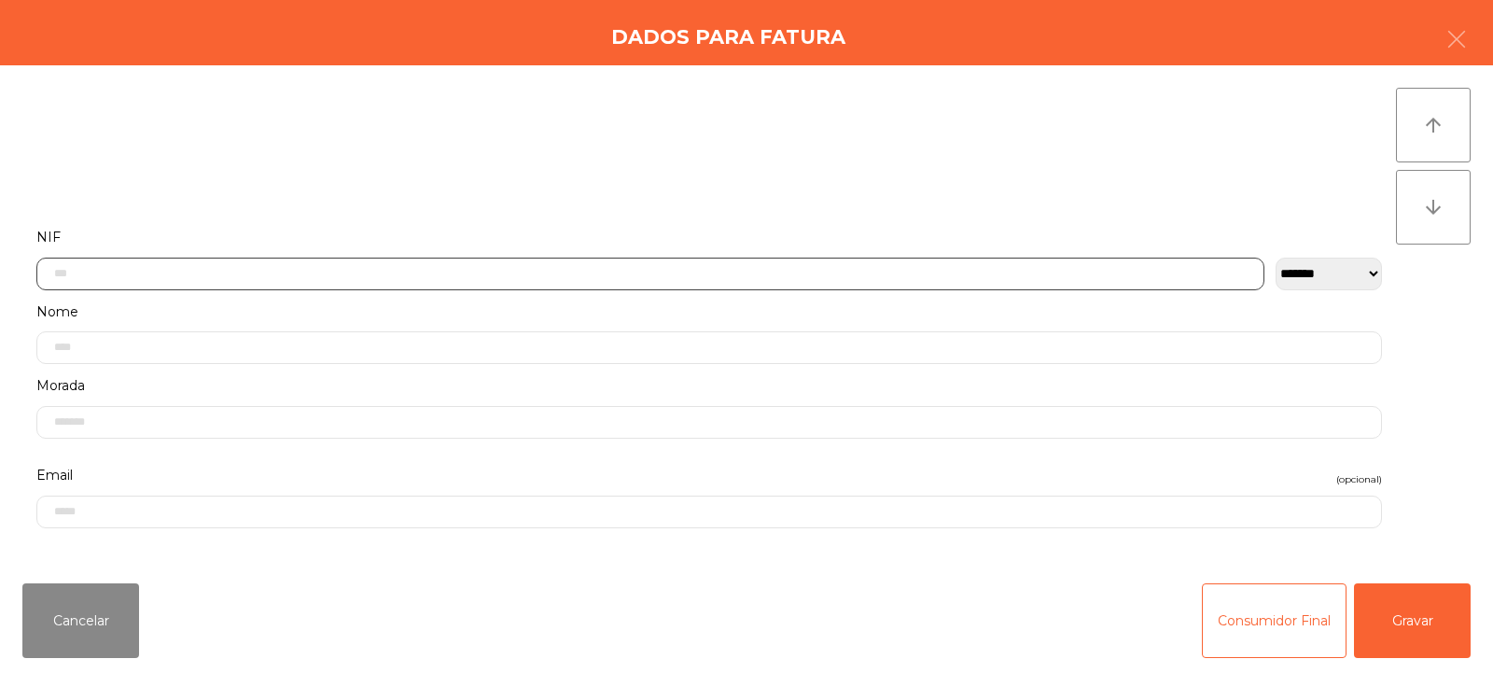
click at [691, 273] on input "text" at bounding box center [650, 274] width 1228 height 33
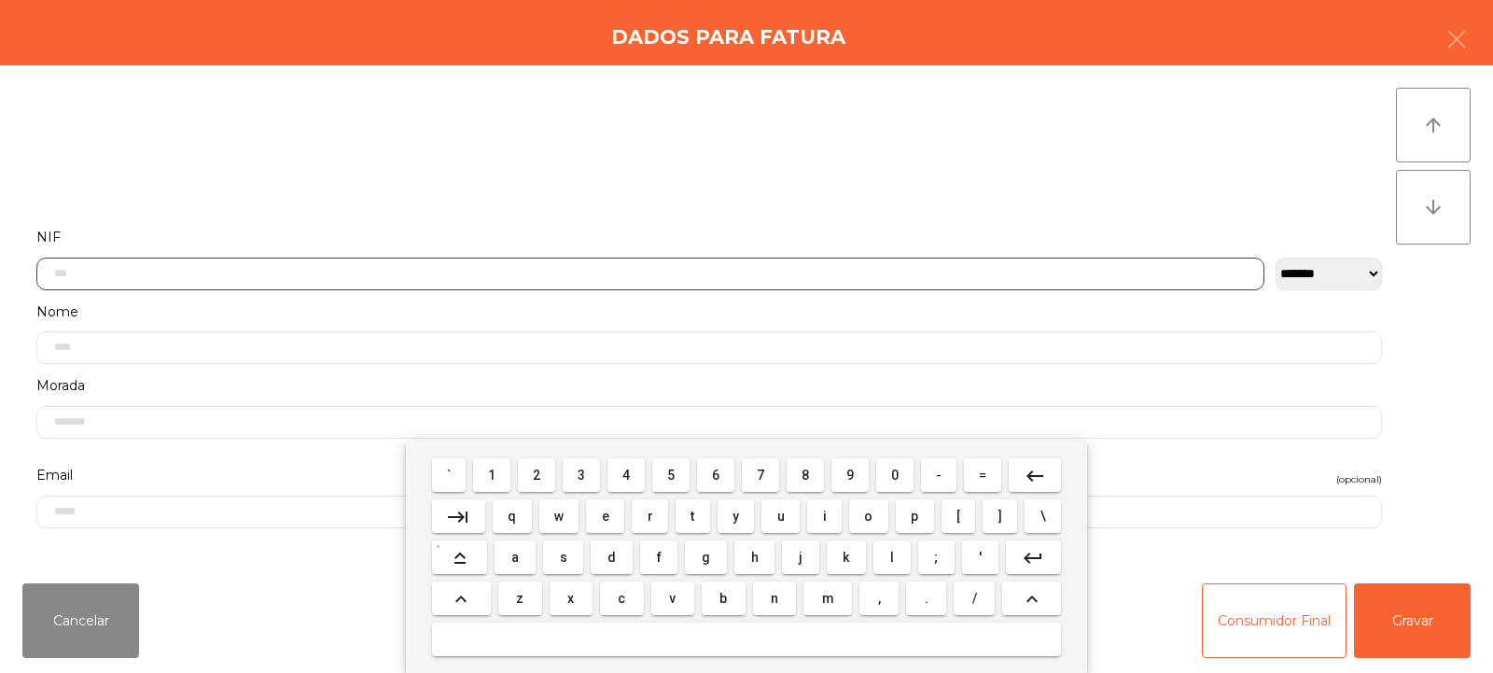
scroll to position [136, 0]
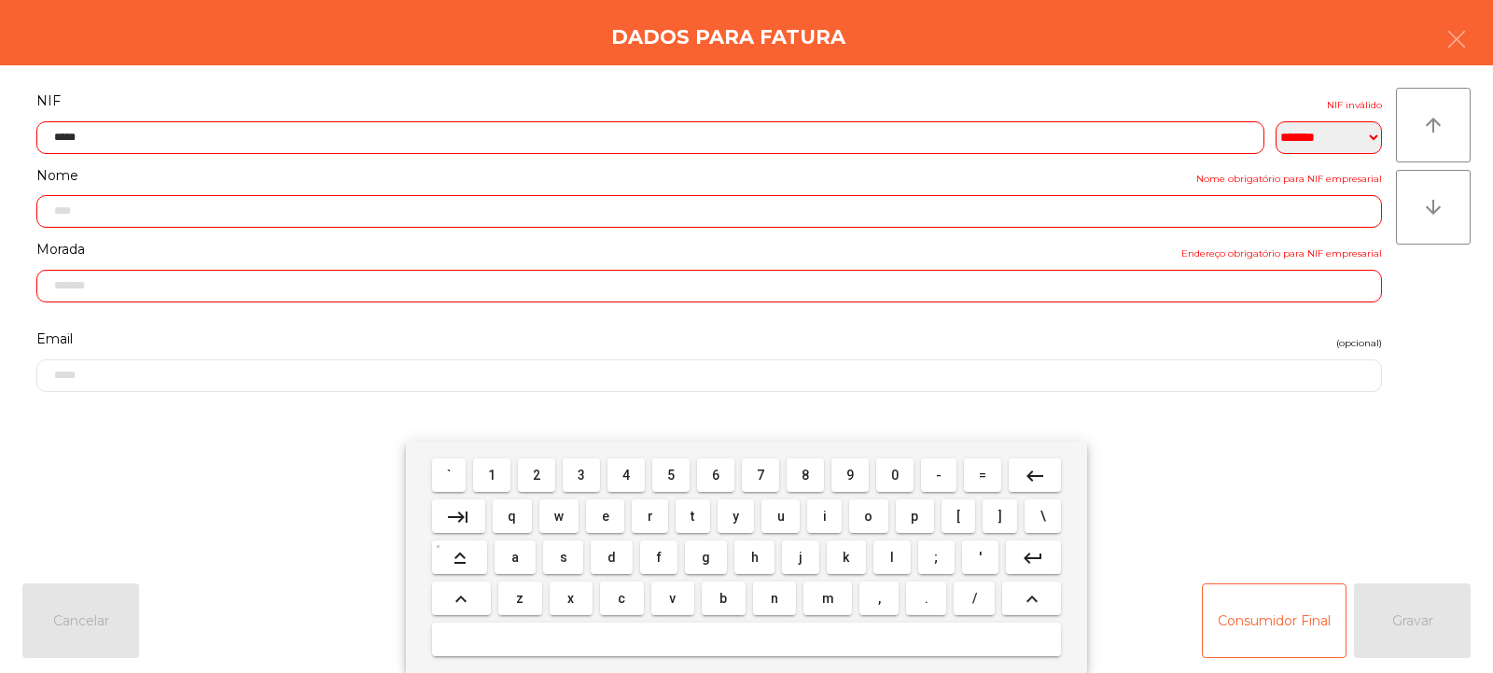
type input "******"
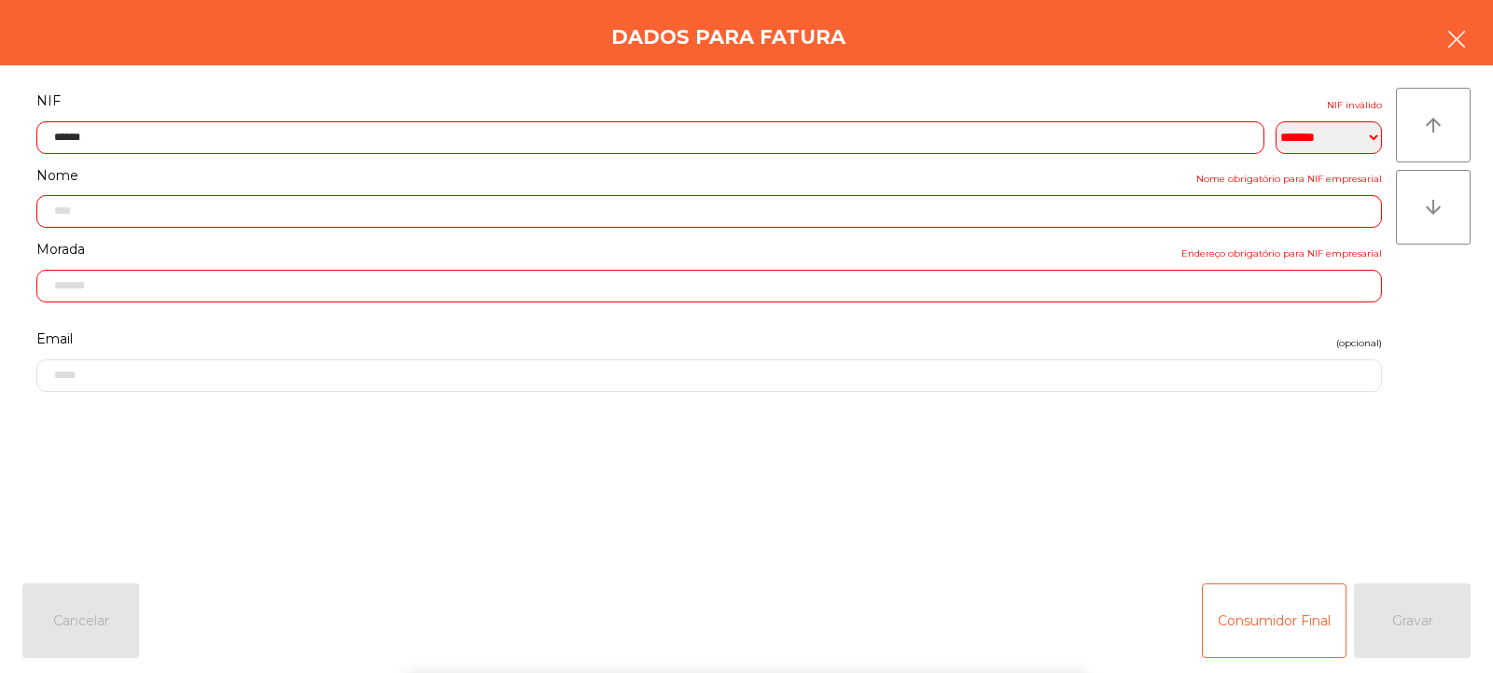
click at [1469, 31] on button "button" at bounding box center [1457, 41] width 52 height 56
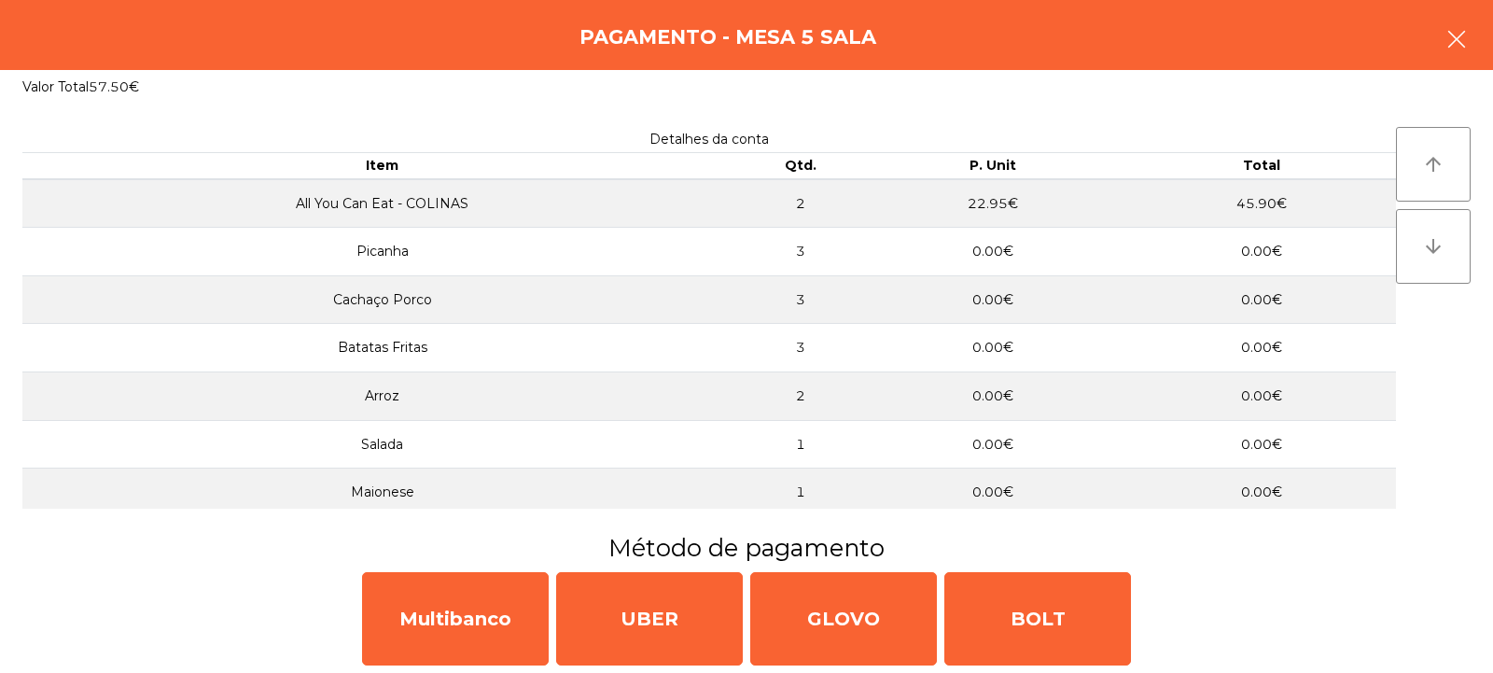
click at [1449, 36] on icon "button" at bounding box center [1457, 39] width 22 height 22
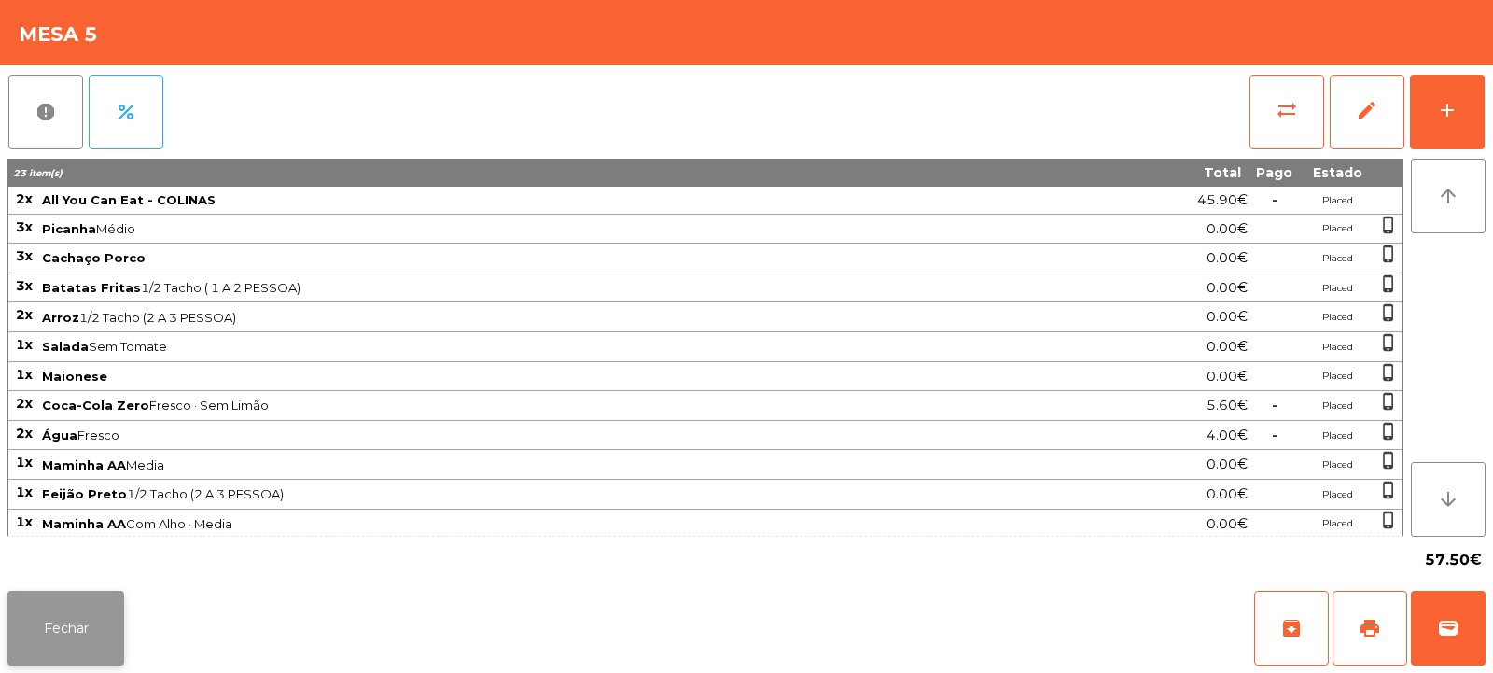
click at [25, 630] on button "Fechar" at bounding box center [65, 628] width 117 height 75
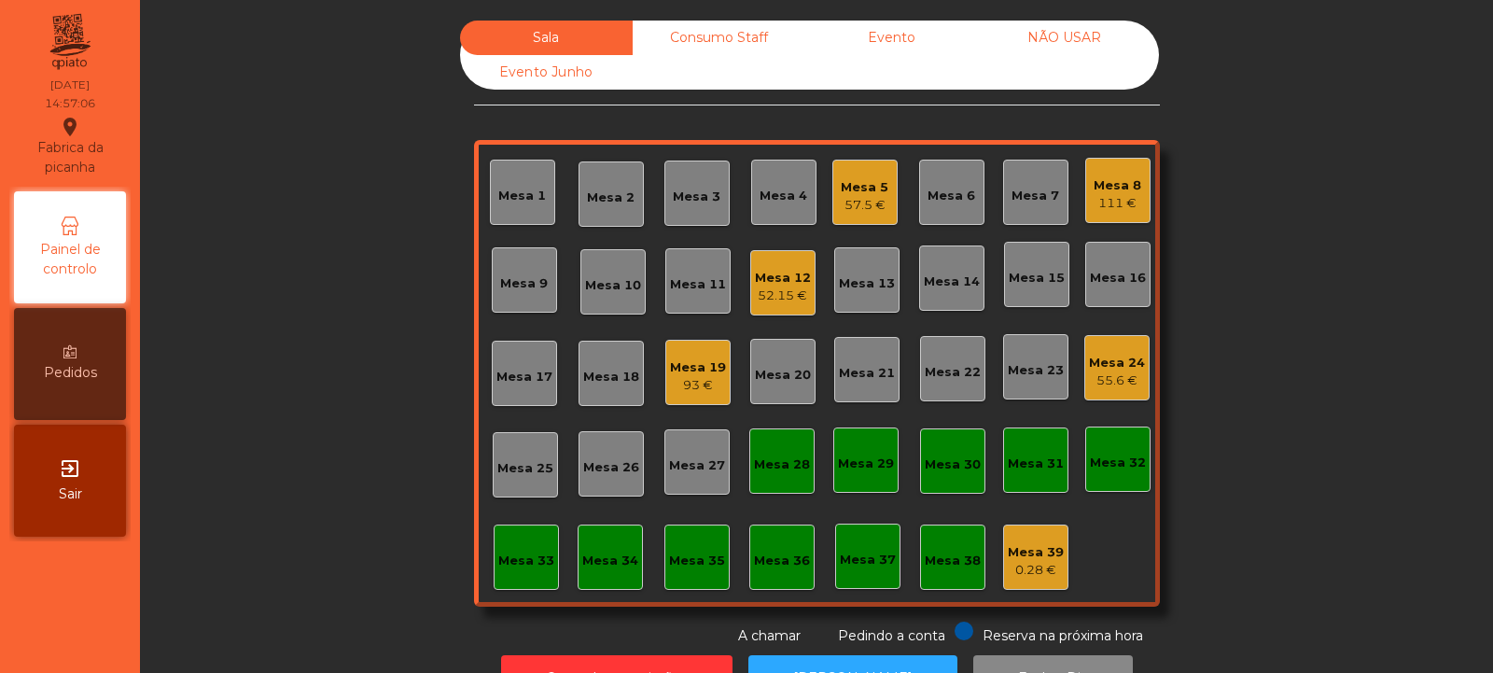
click at [700, 377] on div "93 €" at bounding box center [698, 385] width 56 height 19
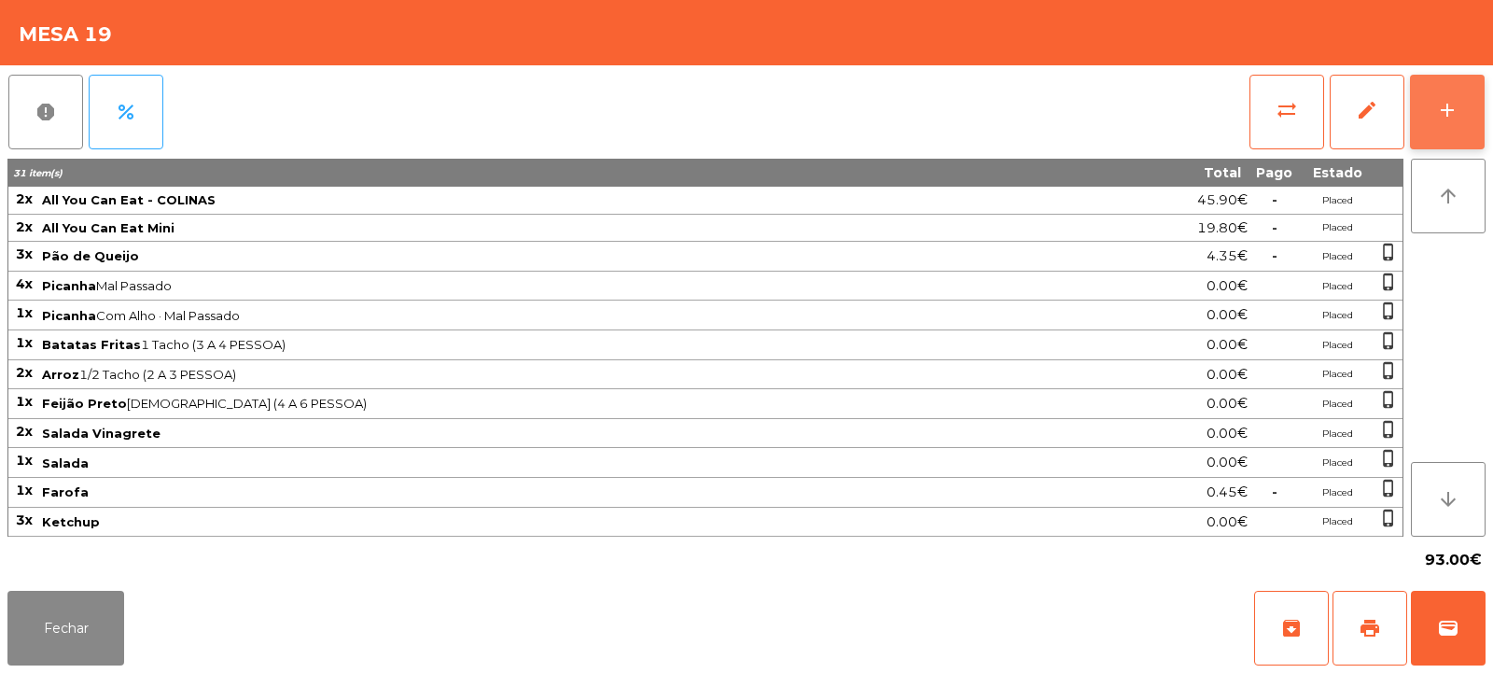
click at [1453, 99] on div "add" at bounding box center [1447, 110] width 22 height 22
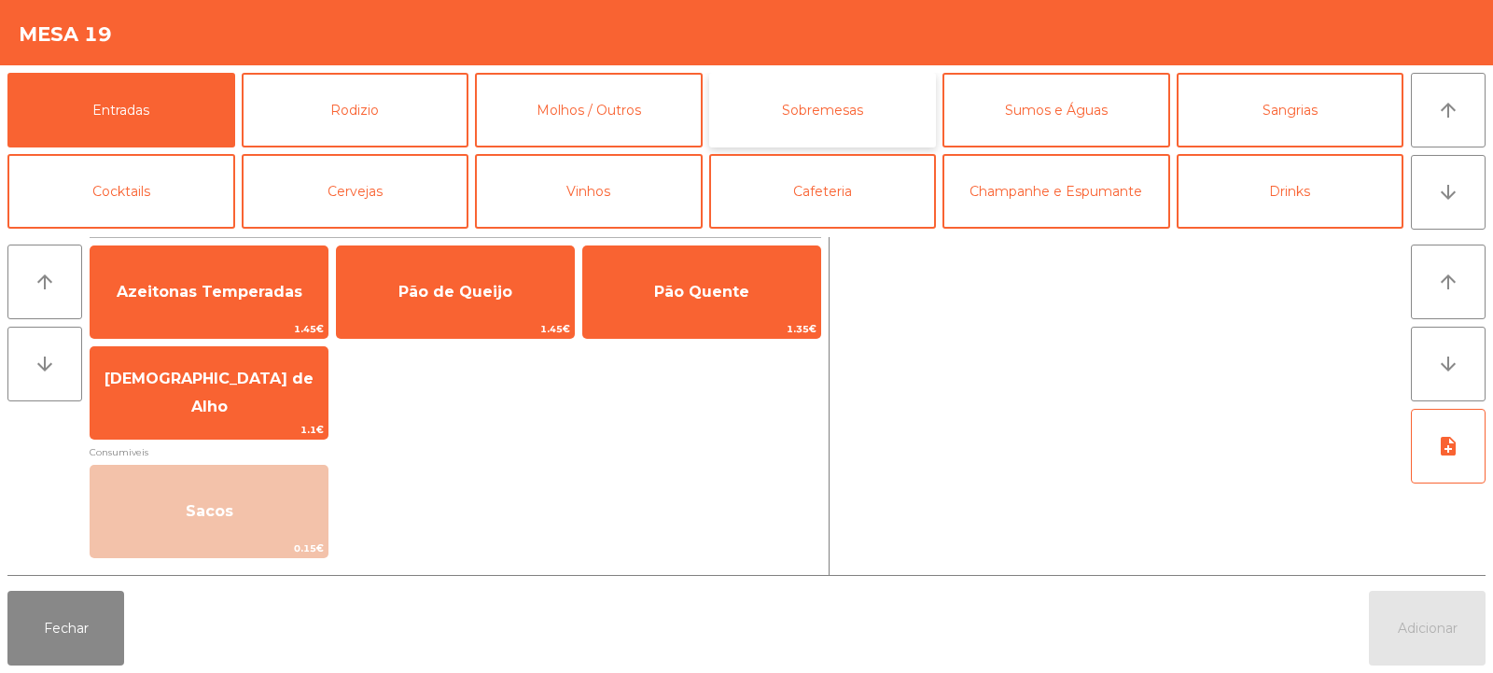
click at [844, 106] on button "Sobremesas" at bounding box center [823, 110] width 228 height 75
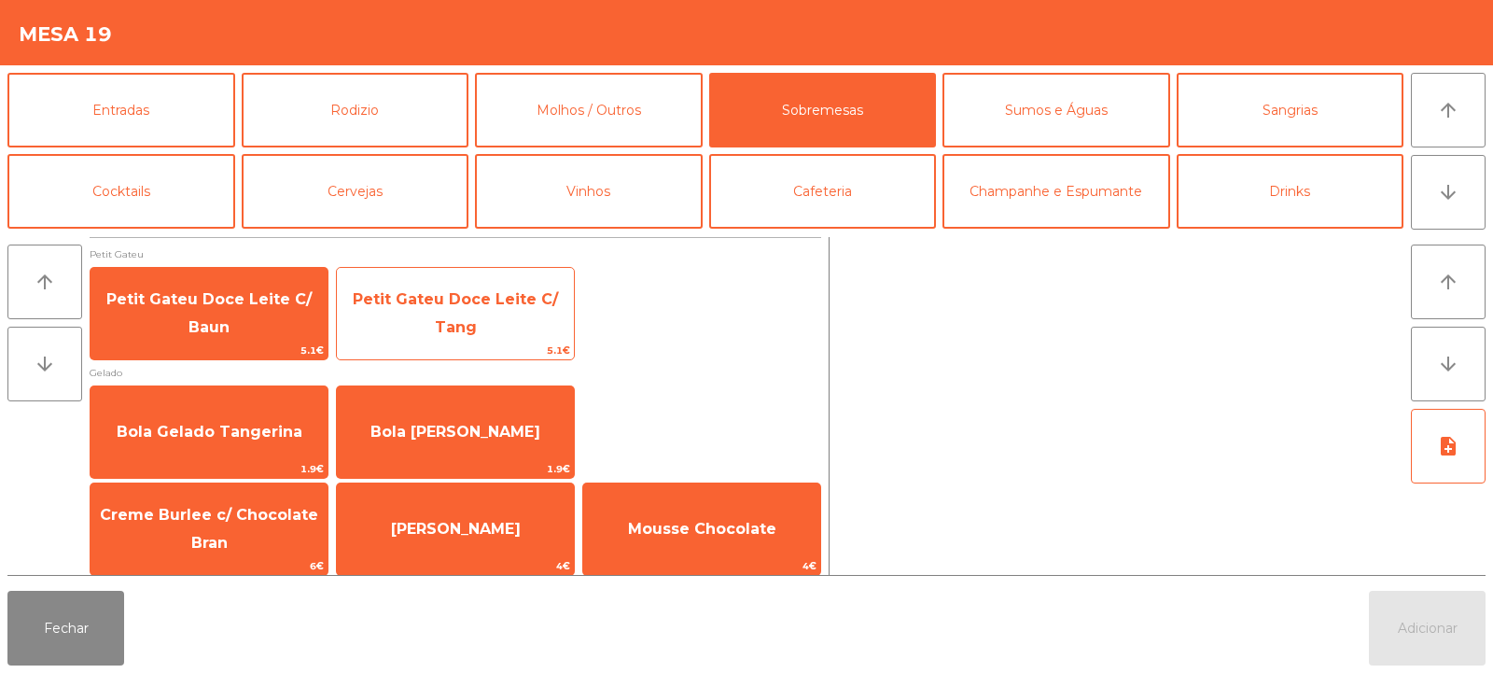
click at [460, 311] on span "Petit Gateu Doce Leite C/ Tang" at bounding box center [455, 313] width 237 height 79
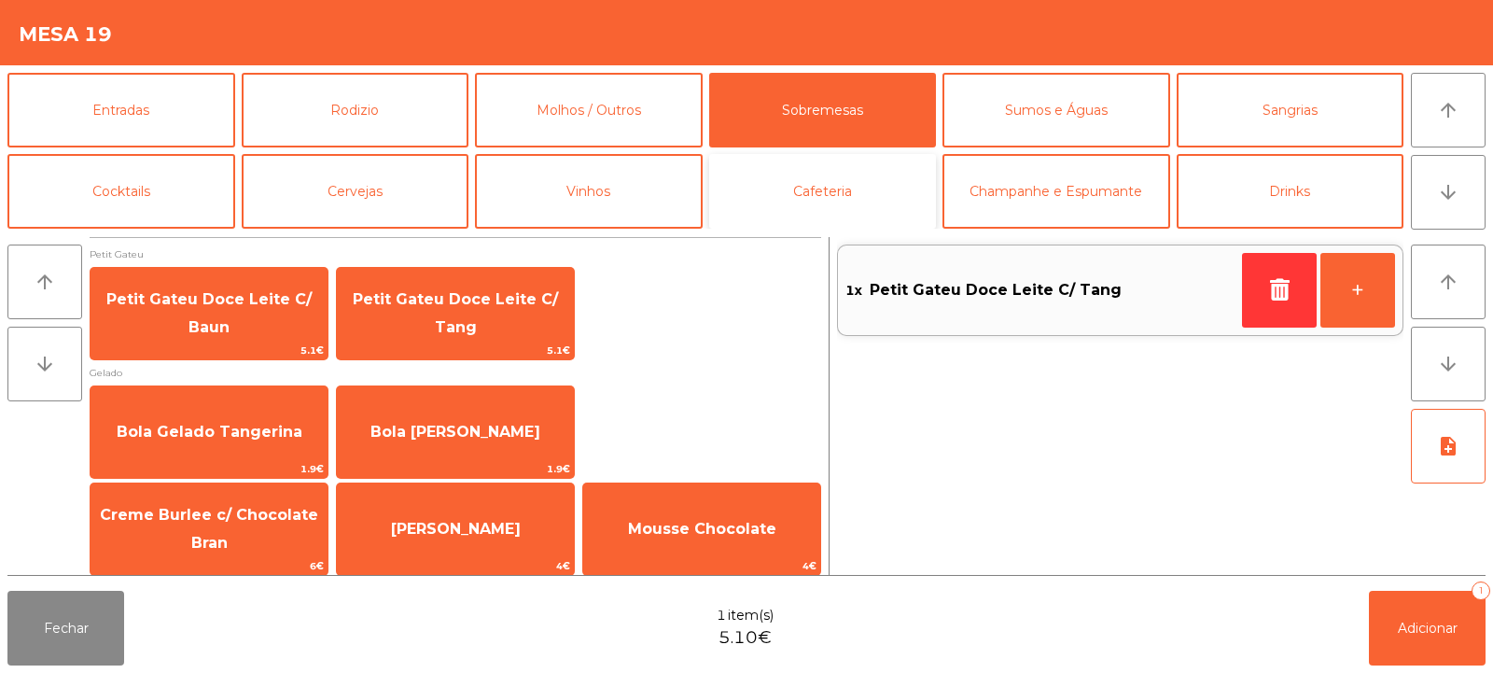
click at [838, 177] on button "Cafeteria" at bounding box center [823, 191] width 228 height 75
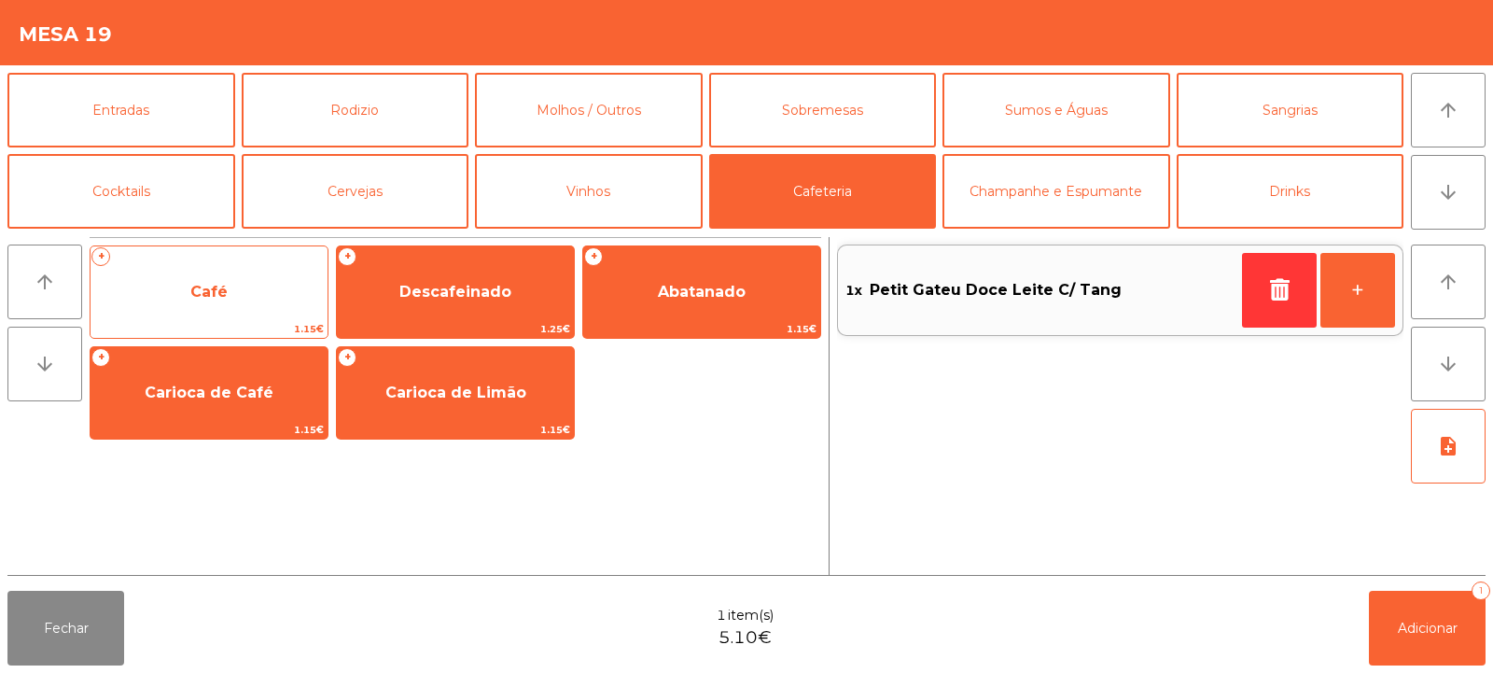
click at [228, 305] on span "Café" at bounding box center [209, 292] width 237 height 50
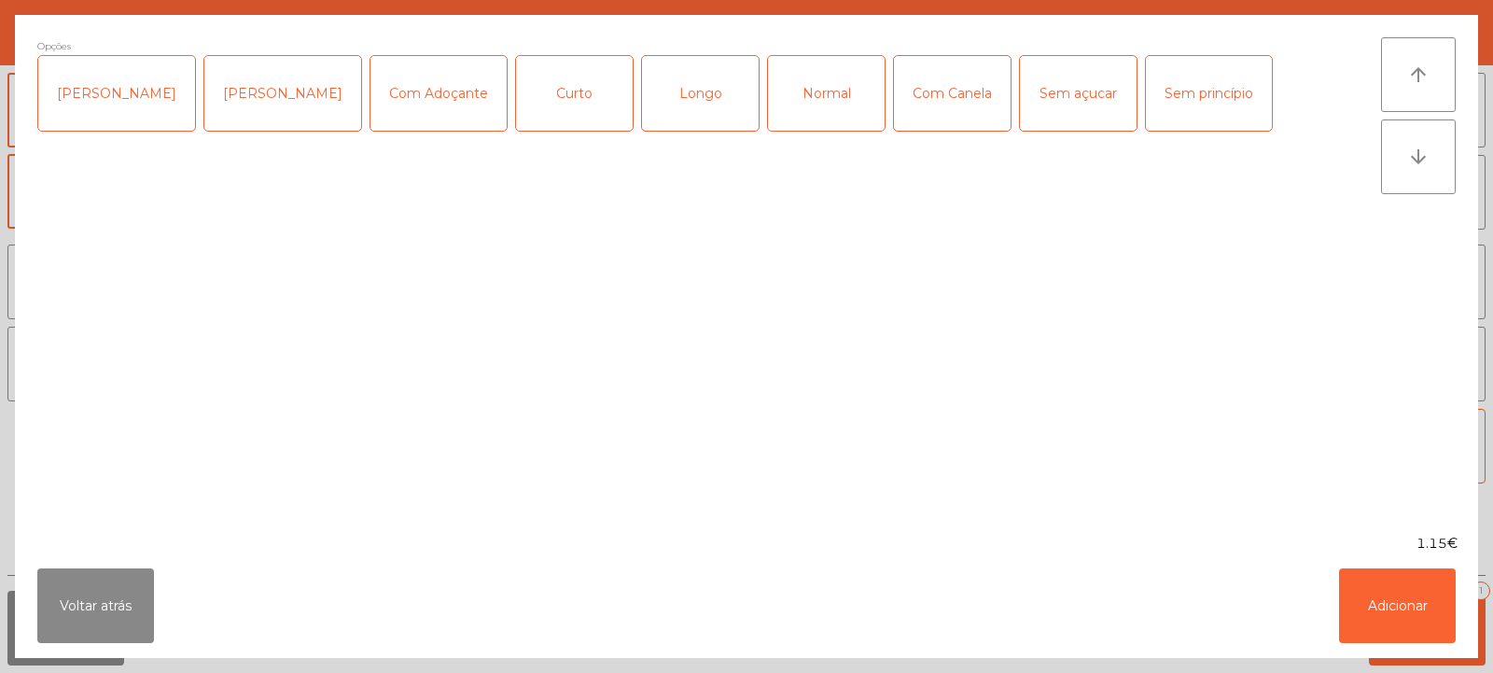
click at [805, 112] on div "Normal" at bounding box center [826, 93] width 117 height 75
click at [1410, 587] on button "Adicionar" at bounding box center [1397, 605] width 117 height 75
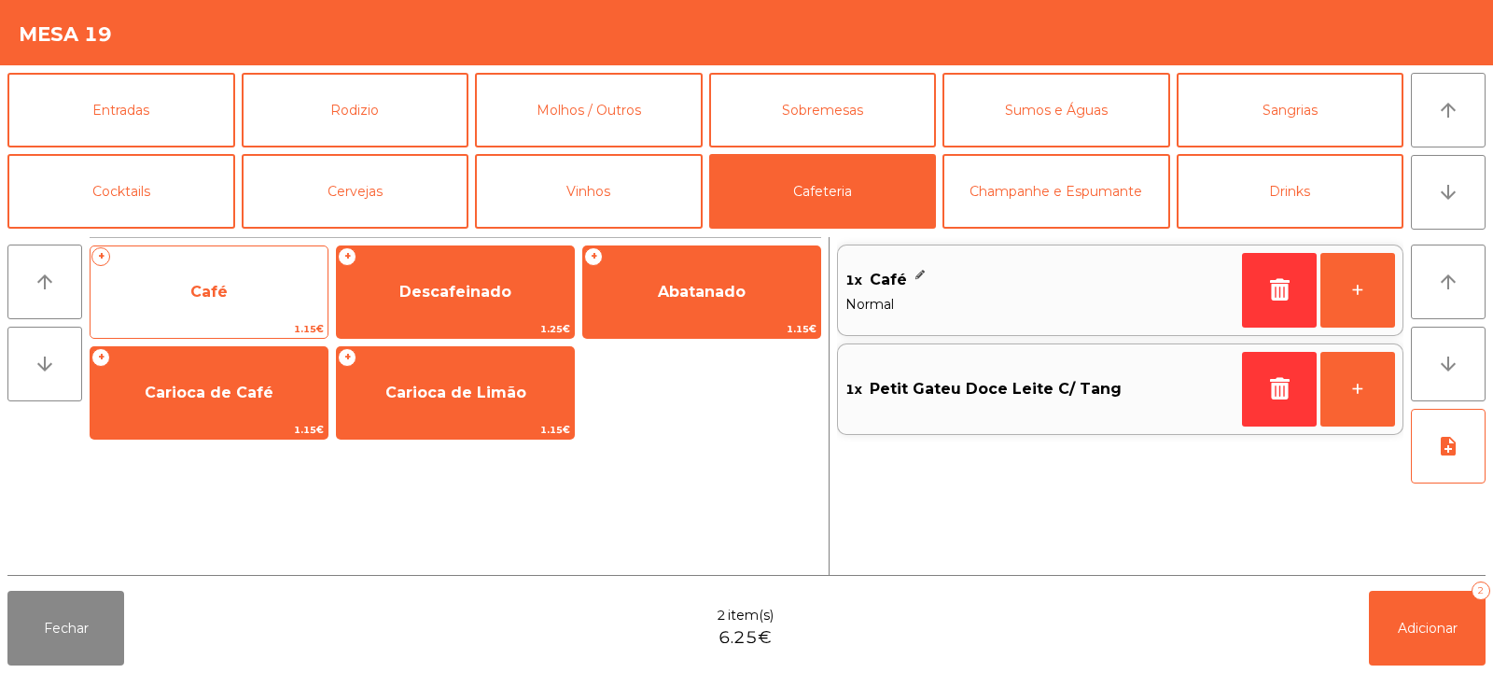
click at [241, 306] on span "Café" at bounding box center [209, 292] width 237 height 50
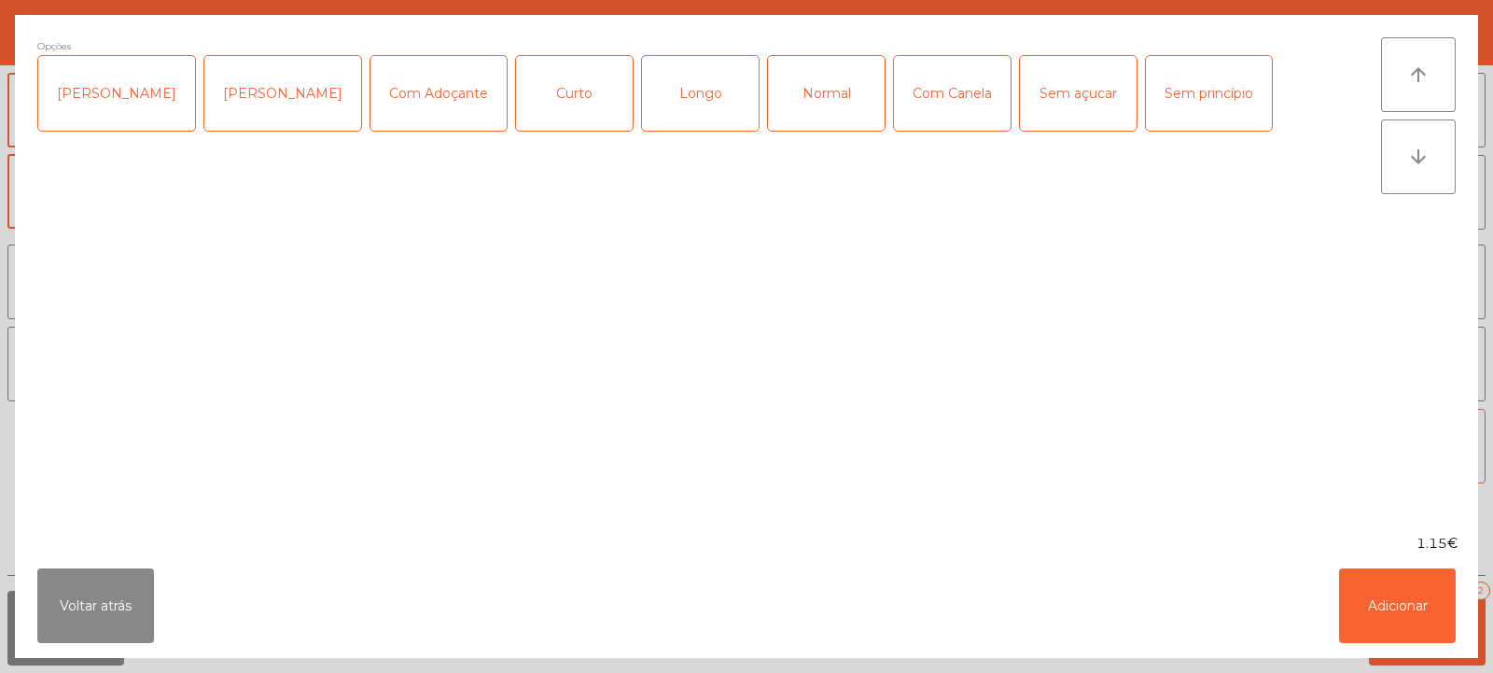
click at [791, 103] on div "Normal" at bounding box center [826, 93] width 117 height 75
click at [543, 102] on div "Curto" at bounding box center [574, 93] width 117 height 75
click at [803, 88] on div "Normal" at bounding box center [826, 93] width 117 height 75
click at [1413, 611] on button "Adicionar" at bounding box center [1397, 605] width 117 height 75
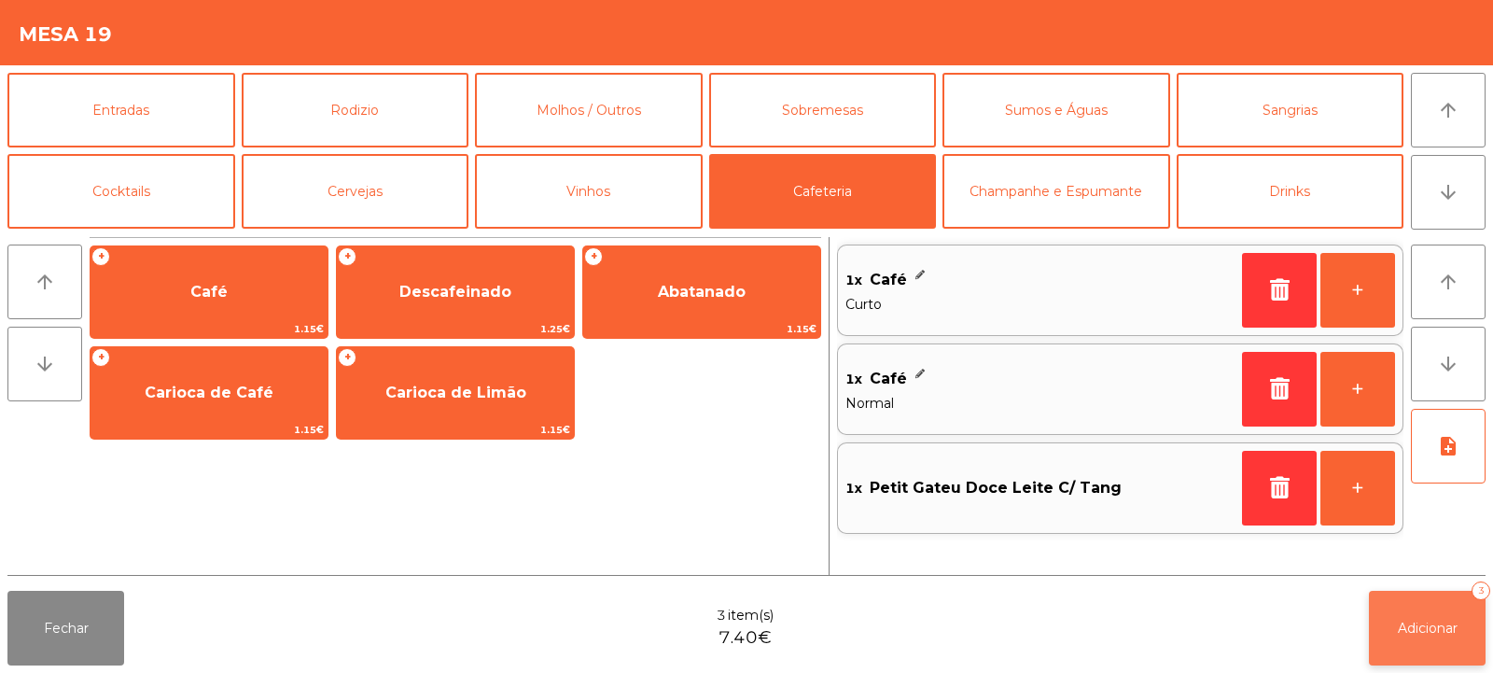
click at [1412, 625] on span "Adicionar" at bounding box center [1428, 628] width 60 height 17
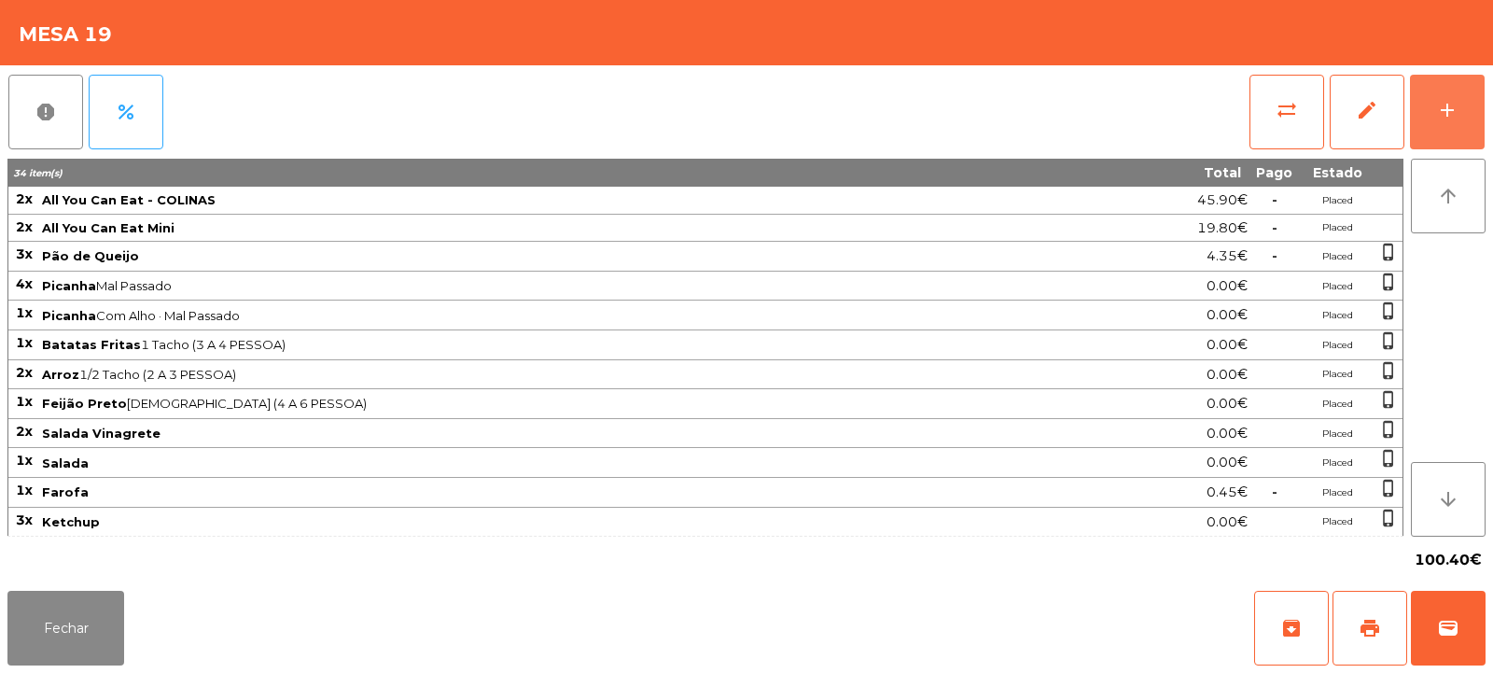
scroll to position [290, 0]
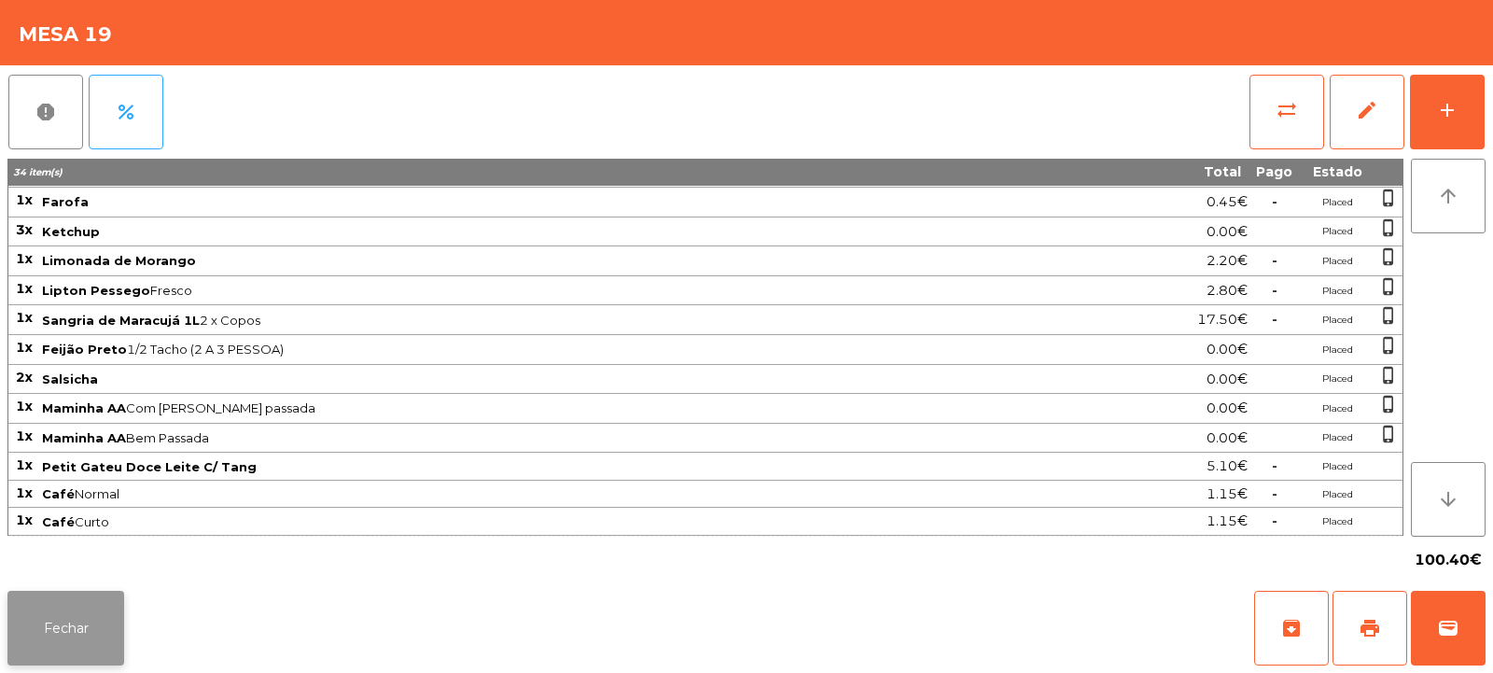
click at [81, 629] on button "Fechar" at bounding box center [65, 628] width 117 height 75
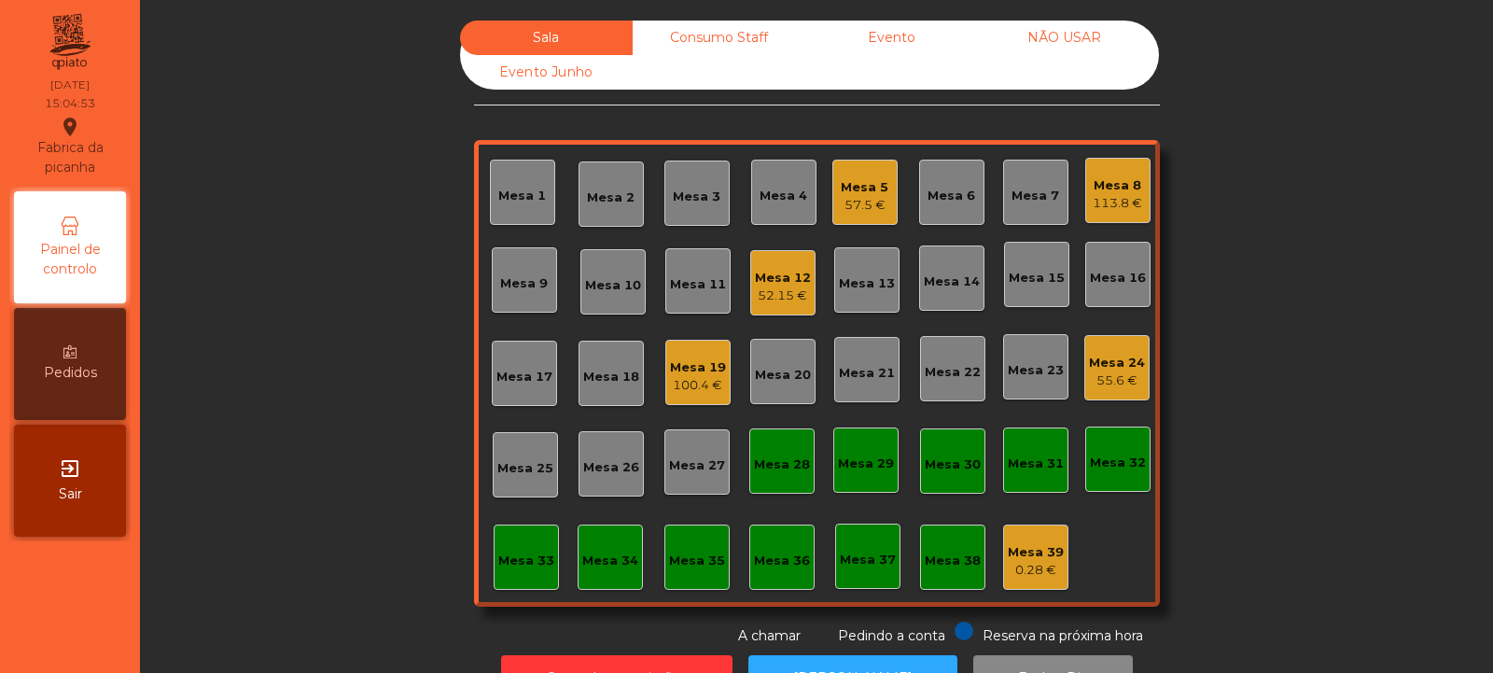
click at [720, 43] on div "Consumo Staff" at bounding box center [719, 38] width 173 height 35
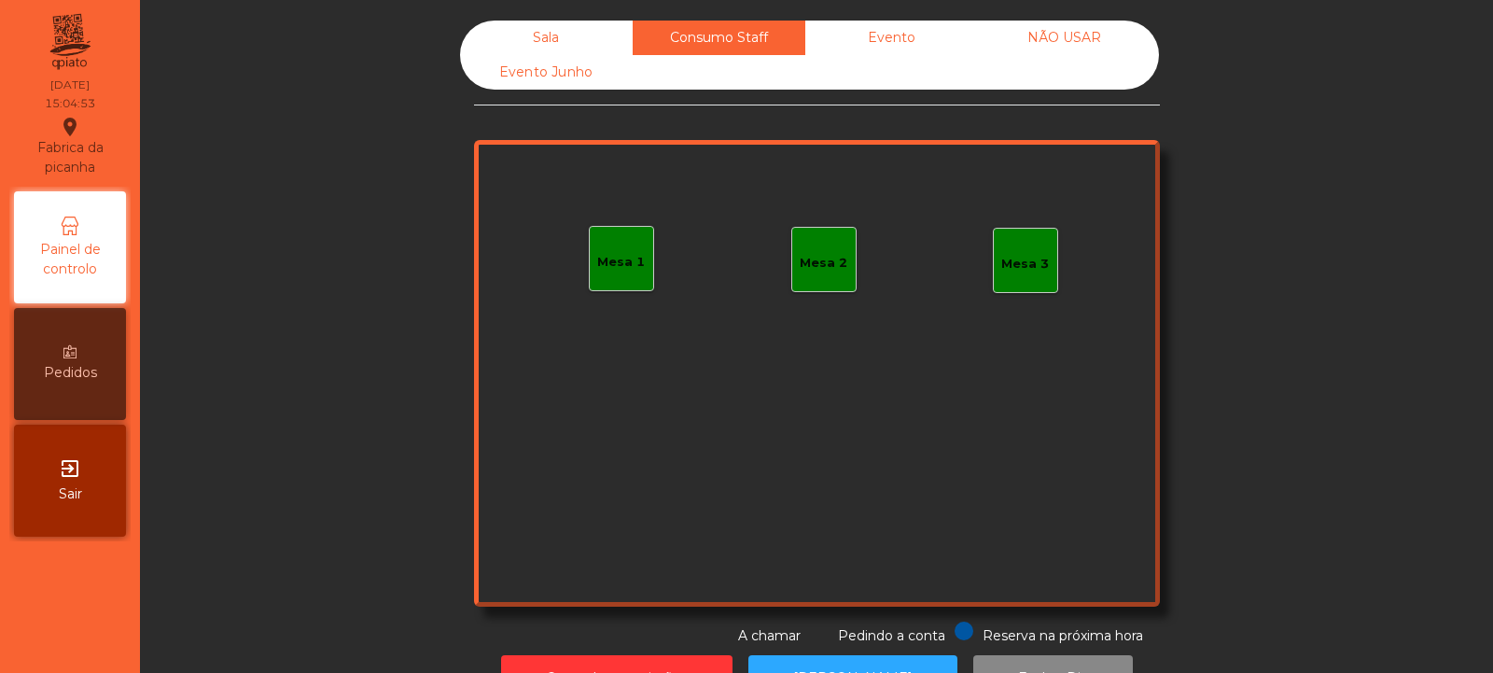
click at [615, 264] on div "Mesa 1" at bounding box center [621, 262] width 48 height 19
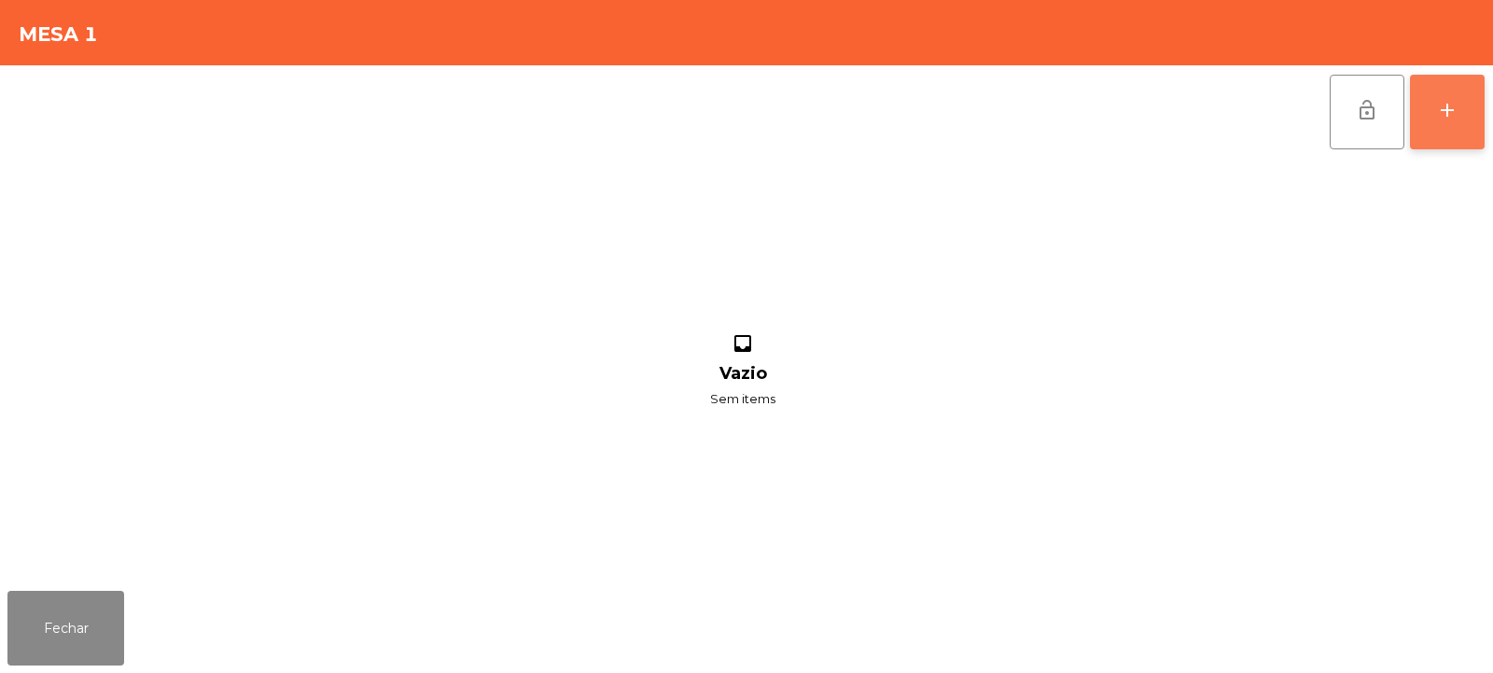
click at [1484, 107] on button "add" at bounding box center [1447, 112] width 75 height 75
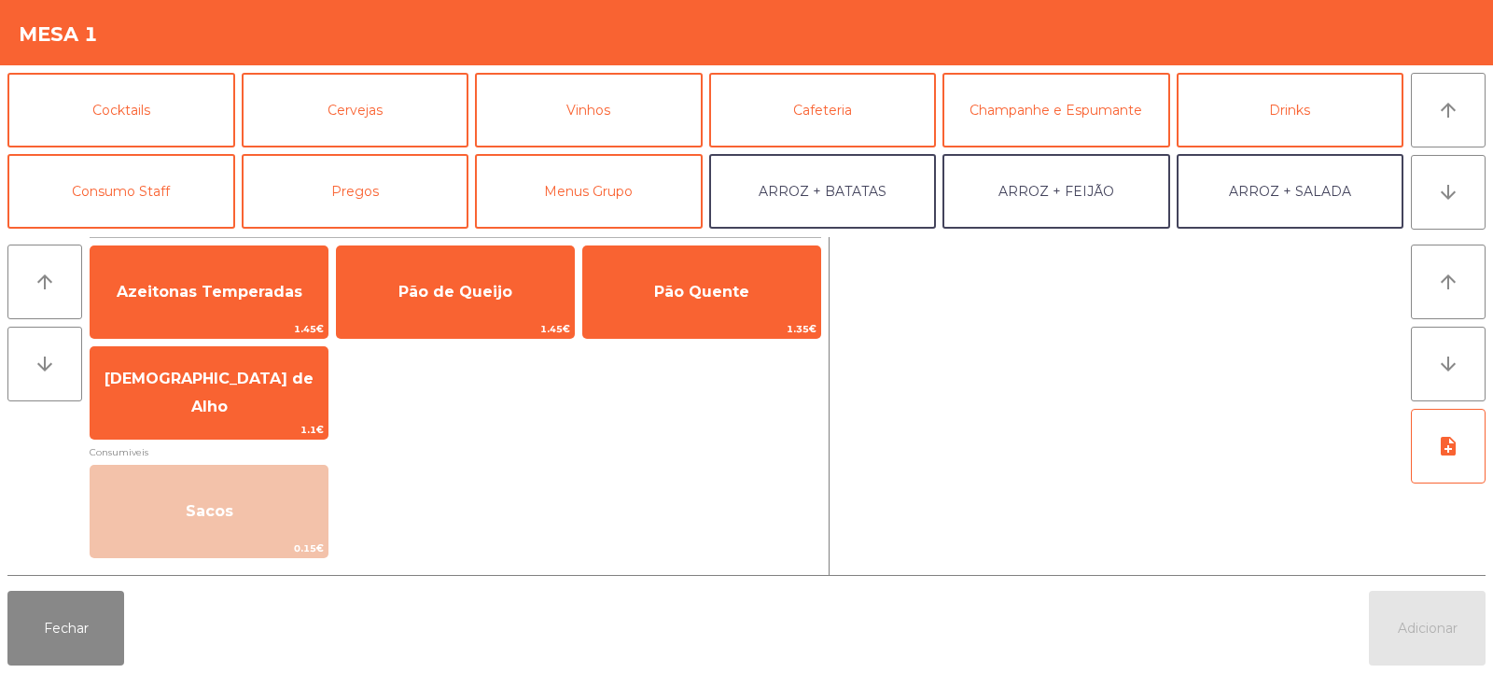
scroll to position [89, 0]
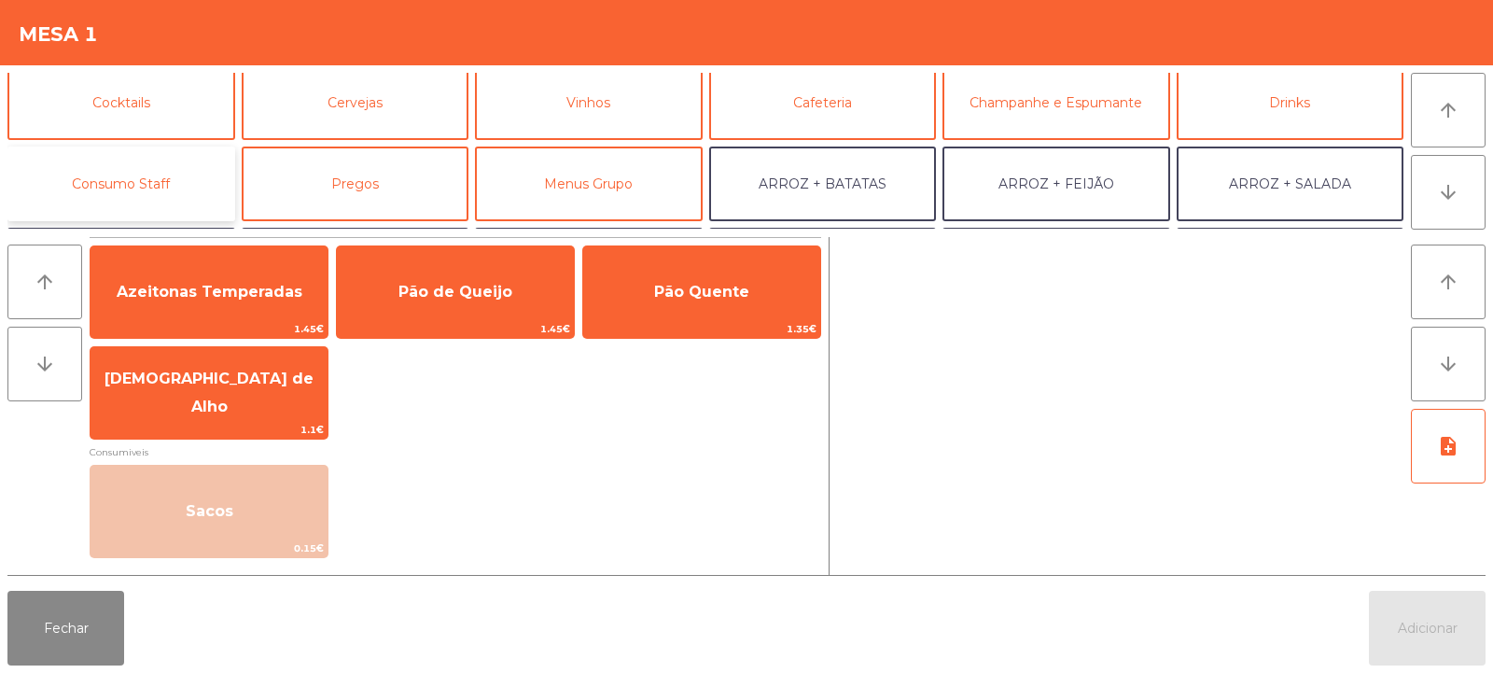
click at [178, 192] on button "Consumo Staff" at bounding box center [121, 184] width 228 height 75
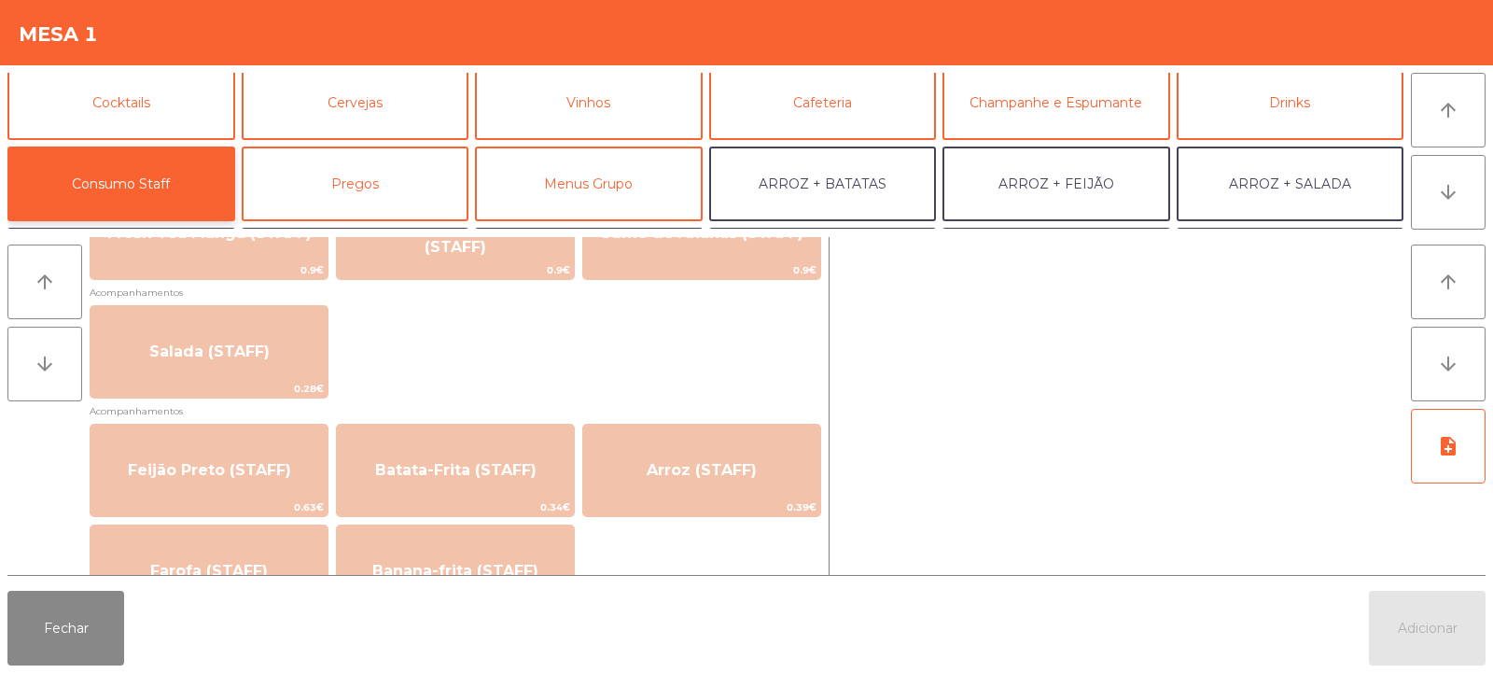
scroll to position [755, 0]
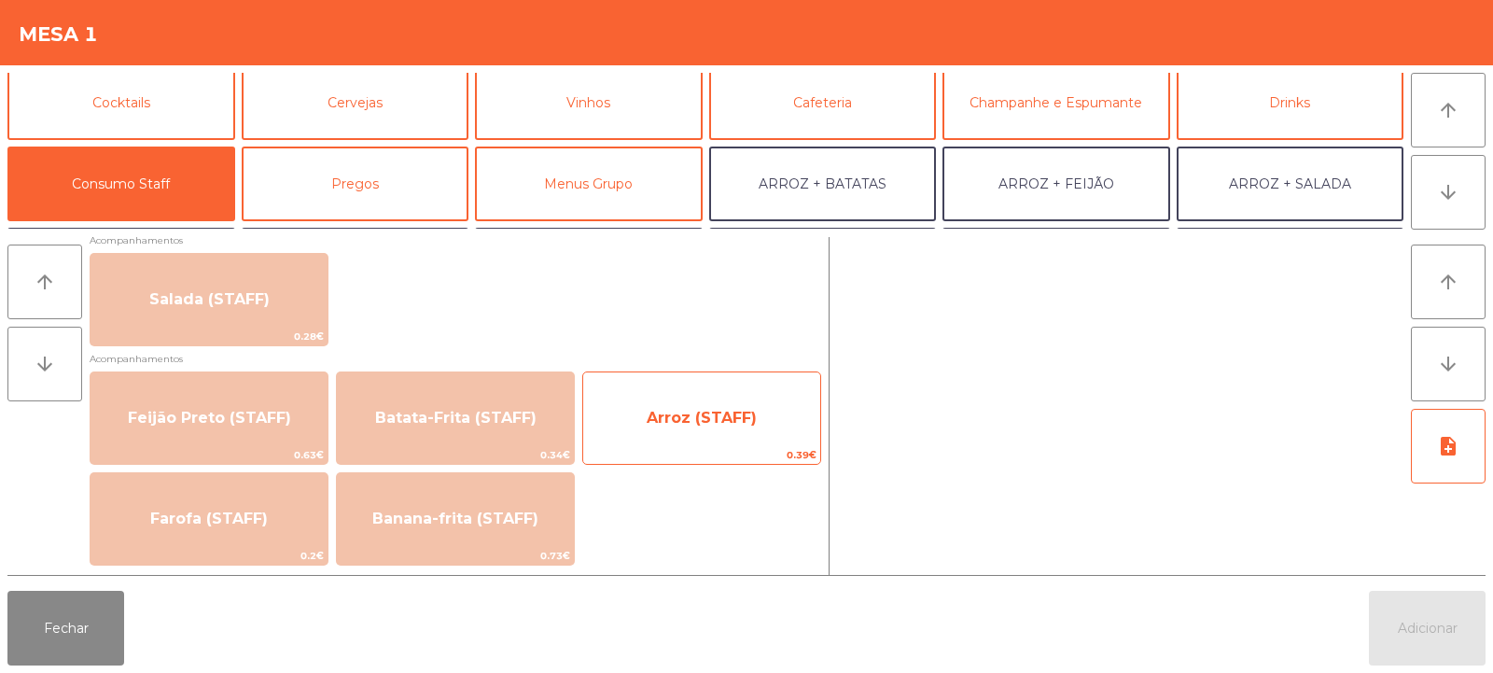
click at [684, 395] on span "Arroz (STAFF)" at bounding box center [701, 418] width 237 height 50
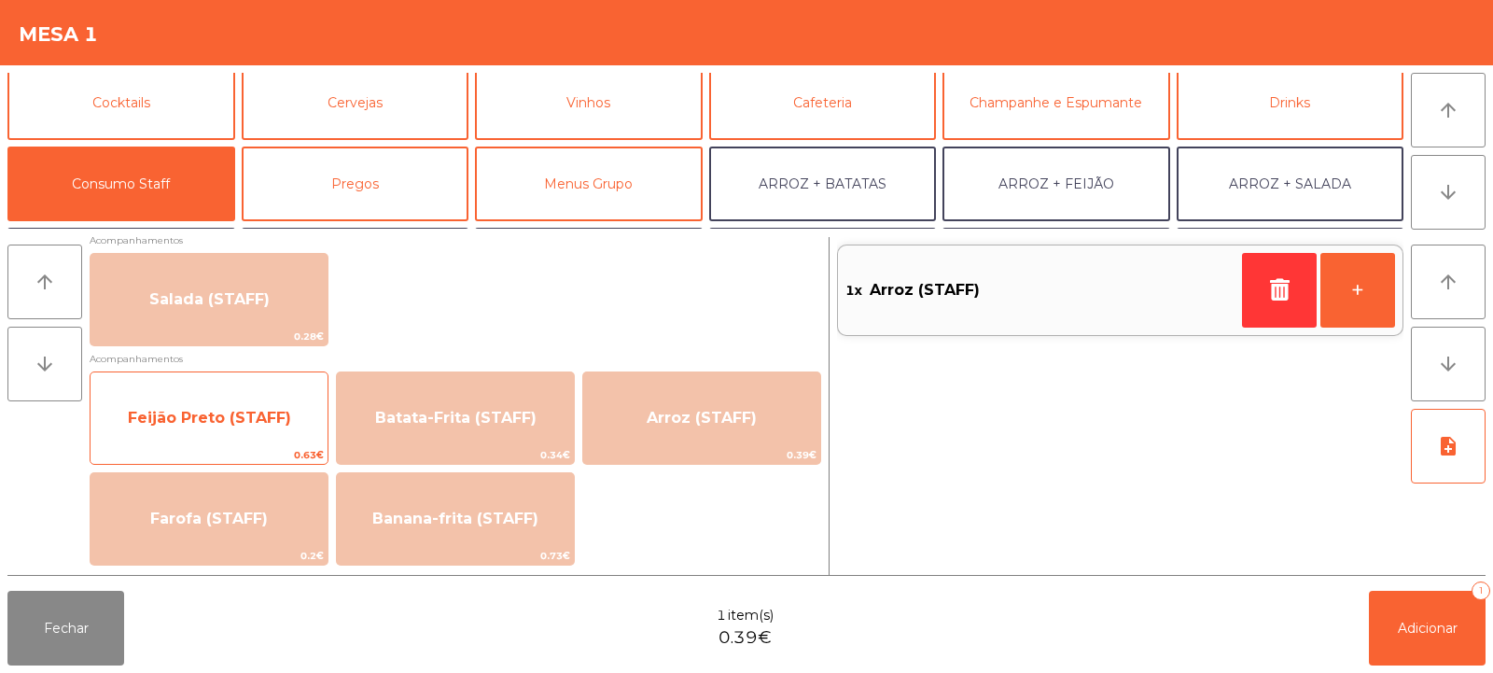
click at [230, 407] on span "Feijão Preto (STAFF)" at bounding box center [209, 418] width 237 height 50
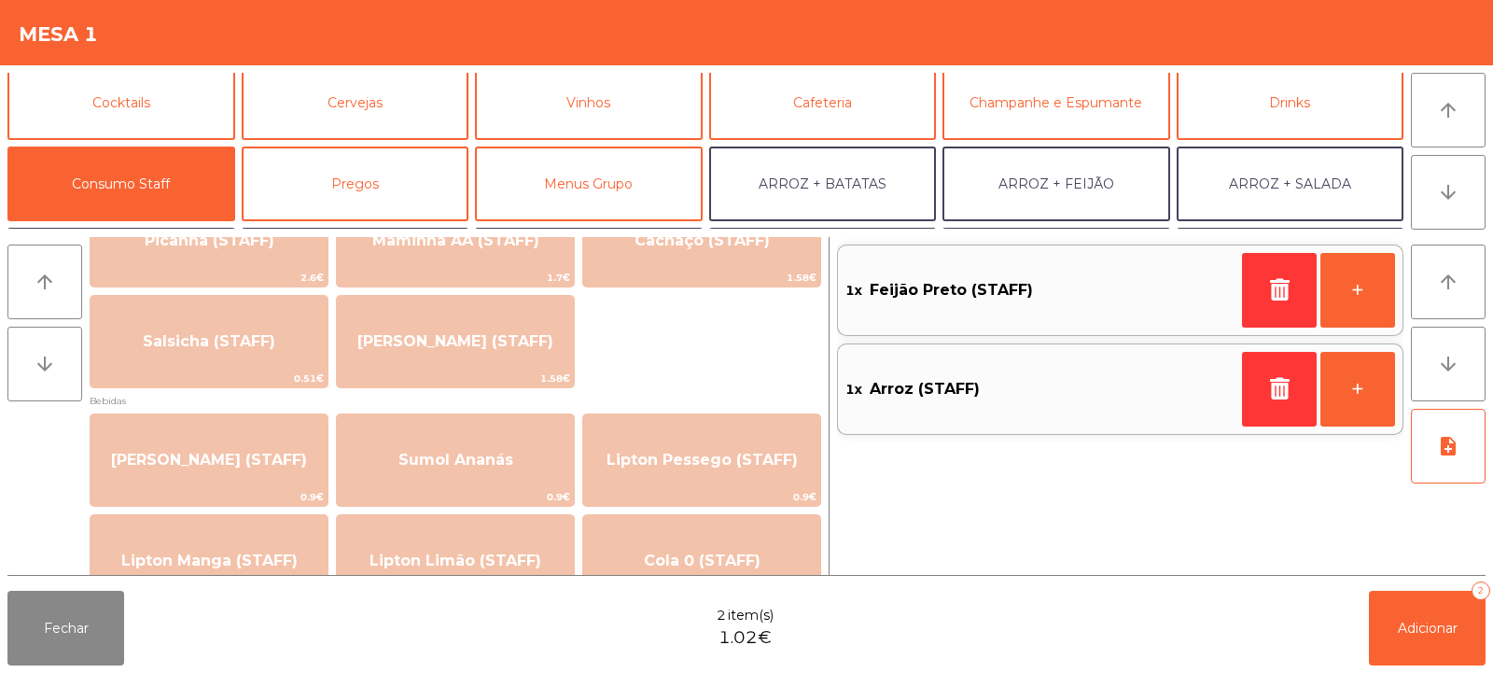
scroll to position [0, 0]
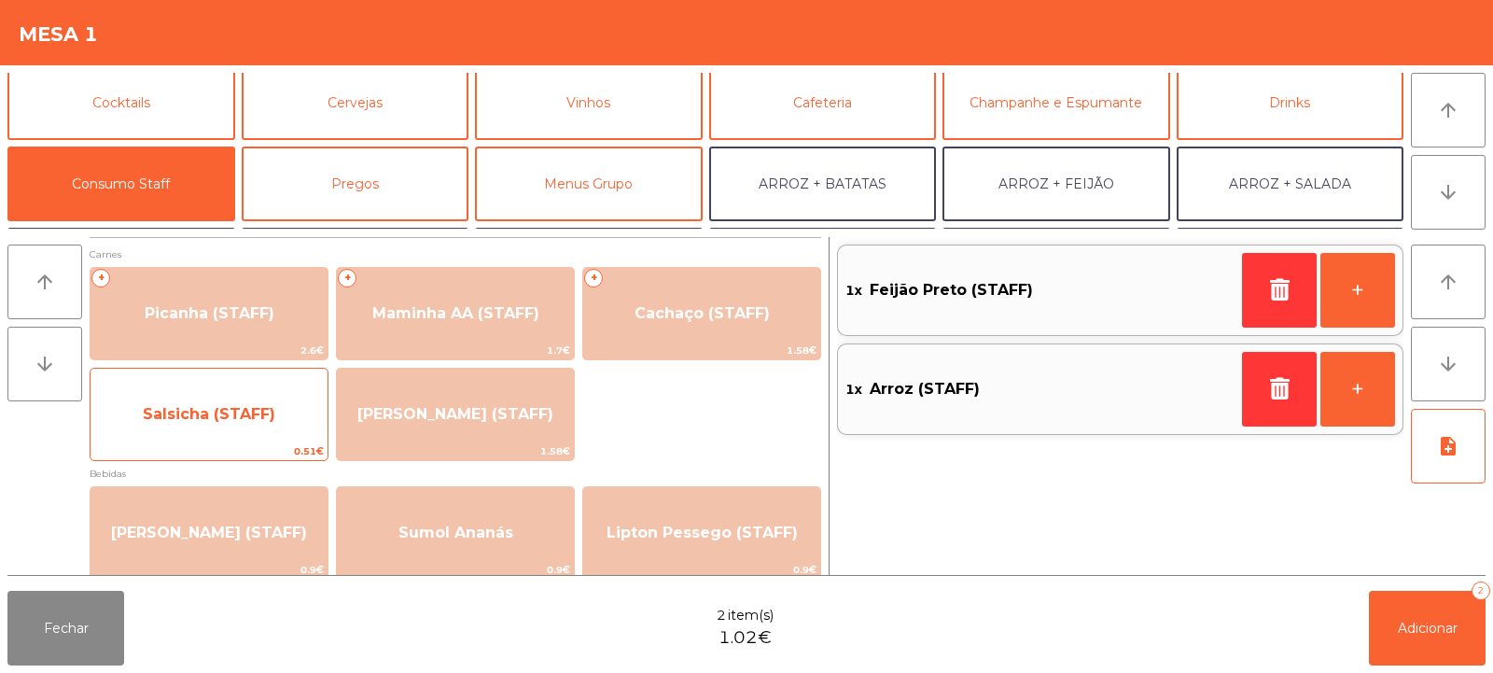
click at [182, 399] on span "Salsicha (STAFF)" at bounding box center [209, 414] width 237 height 50
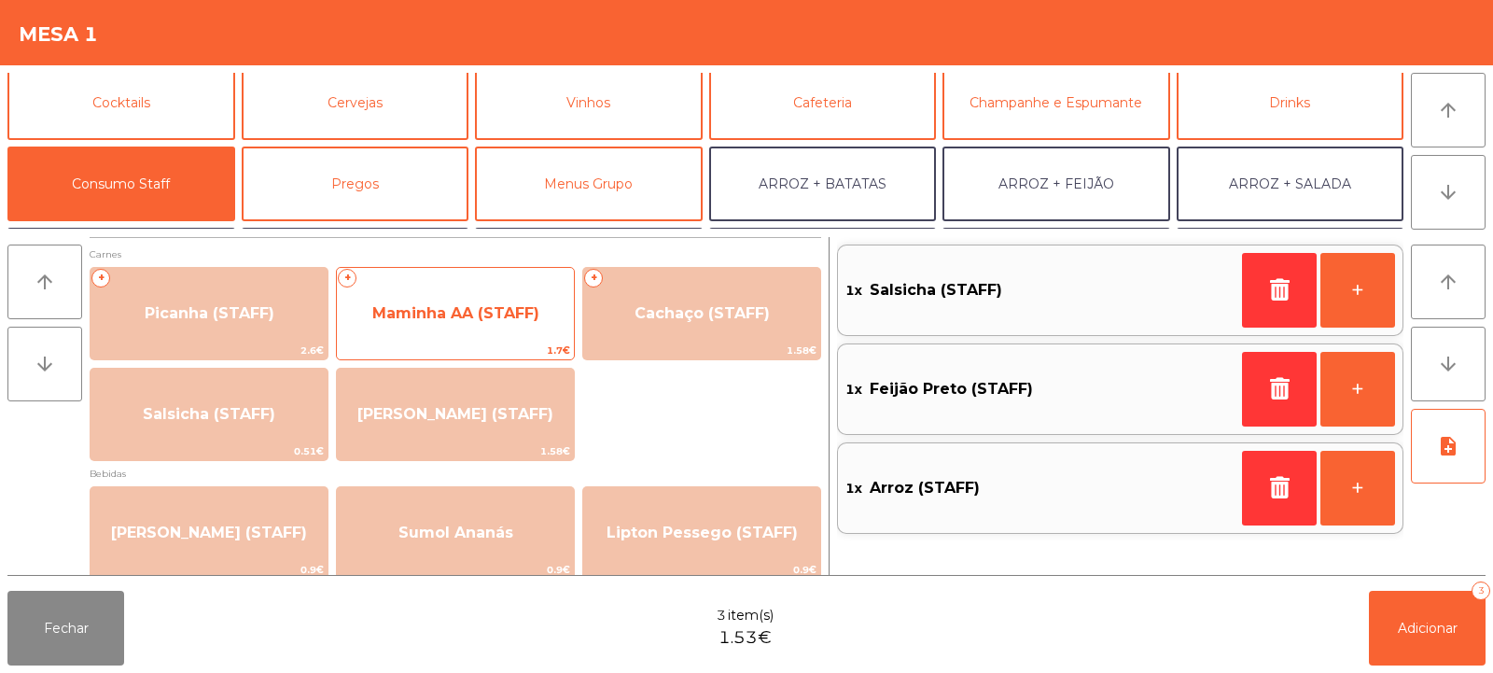
click at [506, 300] on span "Maminha AA (STAFF)" at bounding box center [455, 313] width 237 height 50
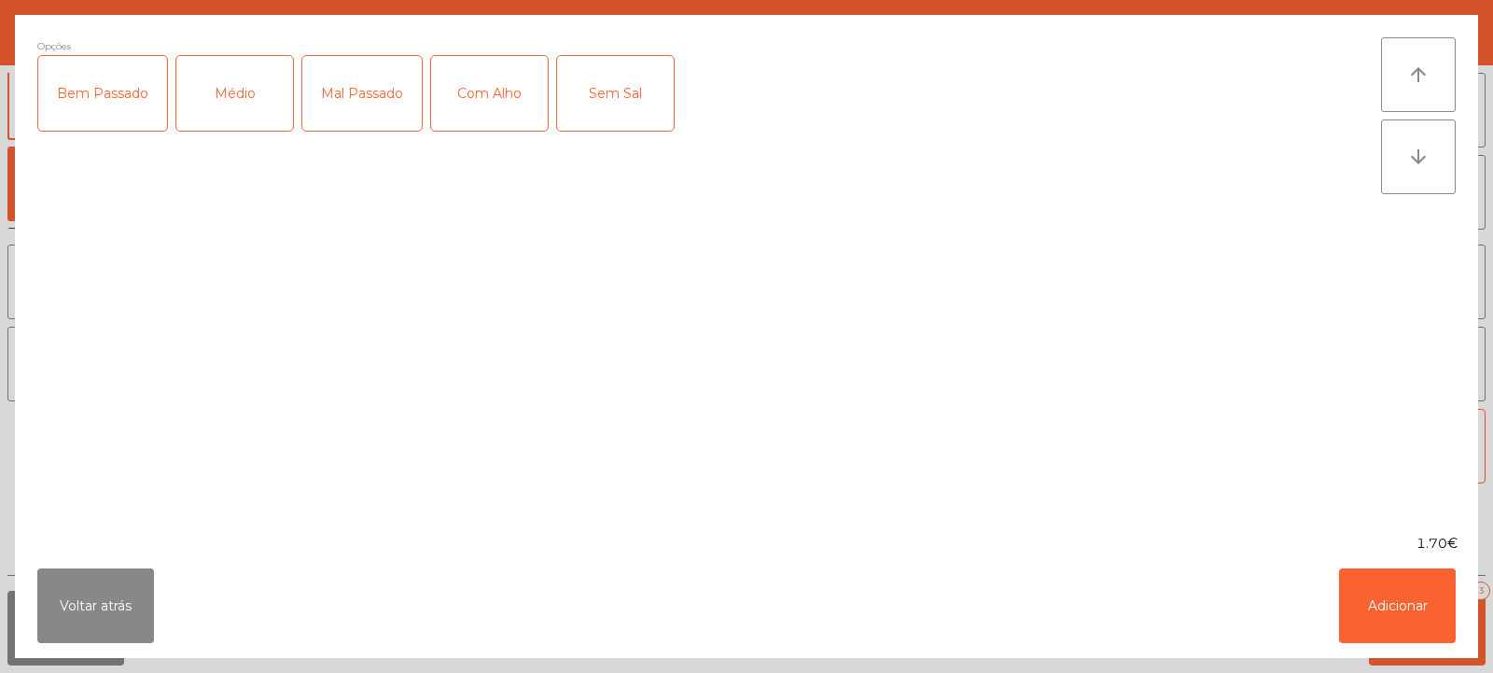
click at [203, 90] on div "Médio" at bounding box center [234, 93] width 117 height 75
click at [483, 77] on div "Com Alho" at bounding box center [489, 93] width 117 height 75
click at [1406, 599] on button "Adicionar" at bounding box center [1397, 605] width 117 height 75
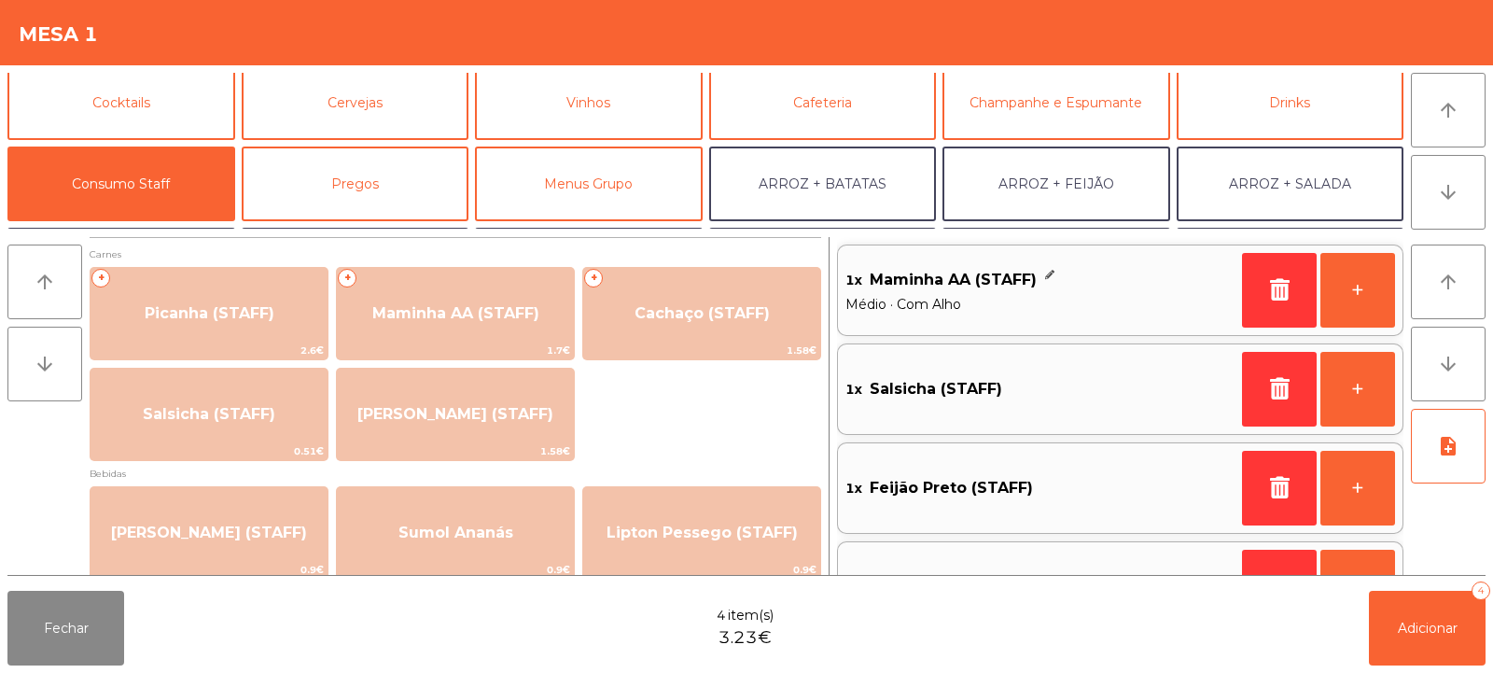
scroll to position [65, 0]
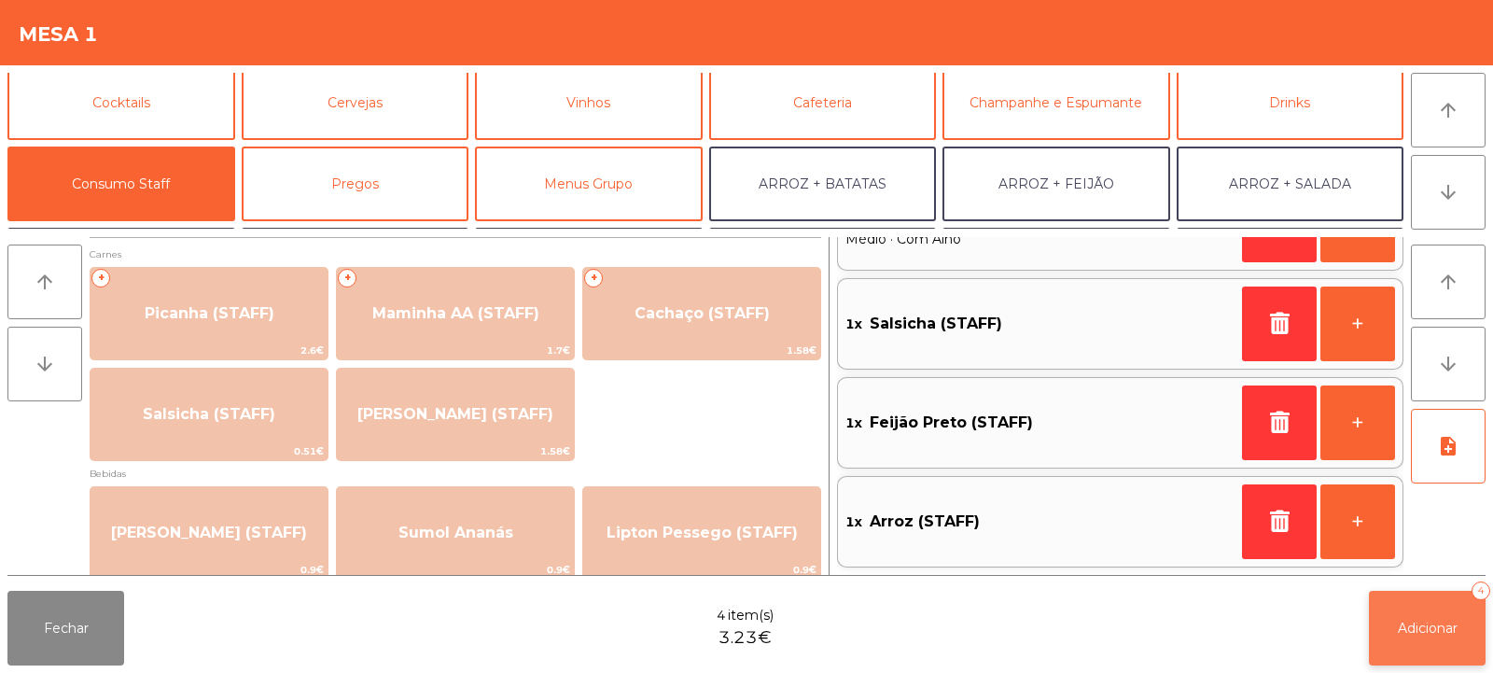
click at [1396, 646] on button "Adicionar 4" at bounding box center [1427, 628] width 117 height 75
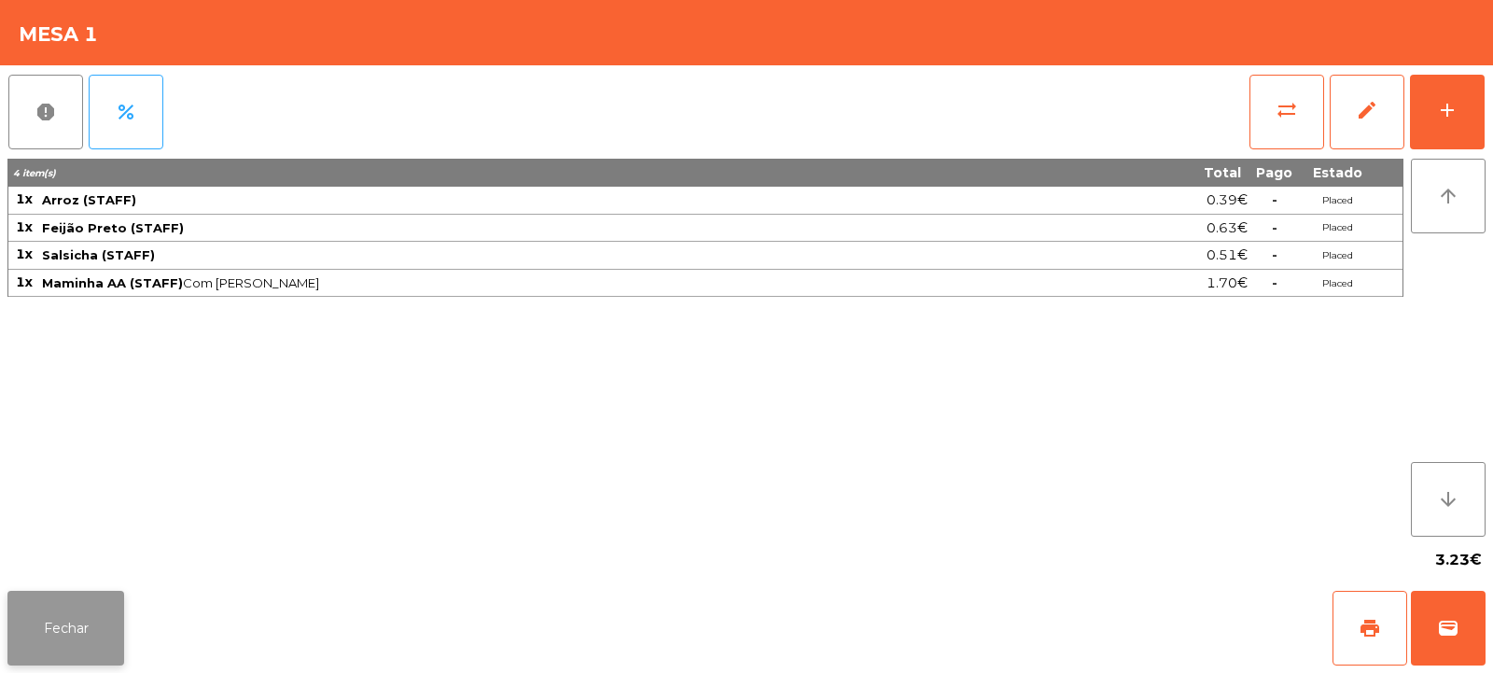
click at [111, 597] on button "Fechar" at bounding box center [65, 628] width 117 height 75
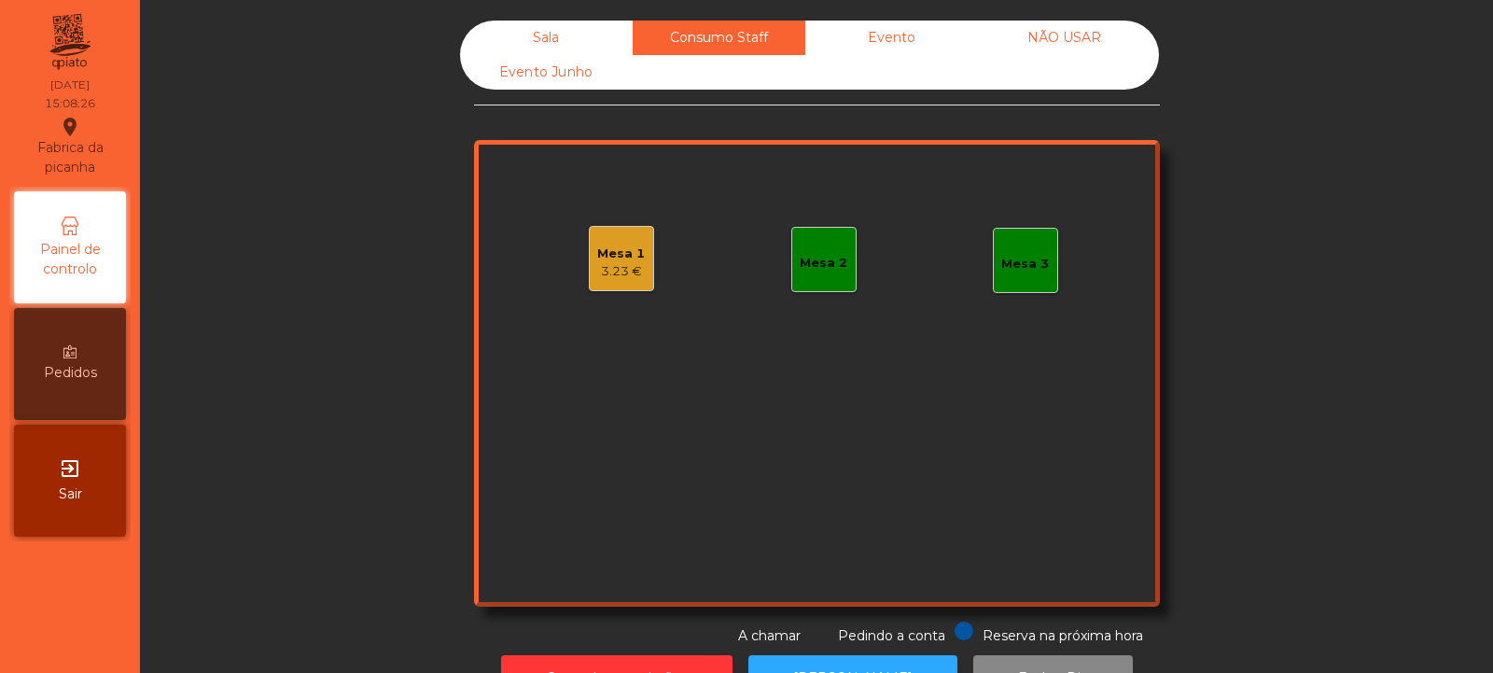
click at [532, 26] on div "Sala" at bounding box center [546, 38] width 173 height 35
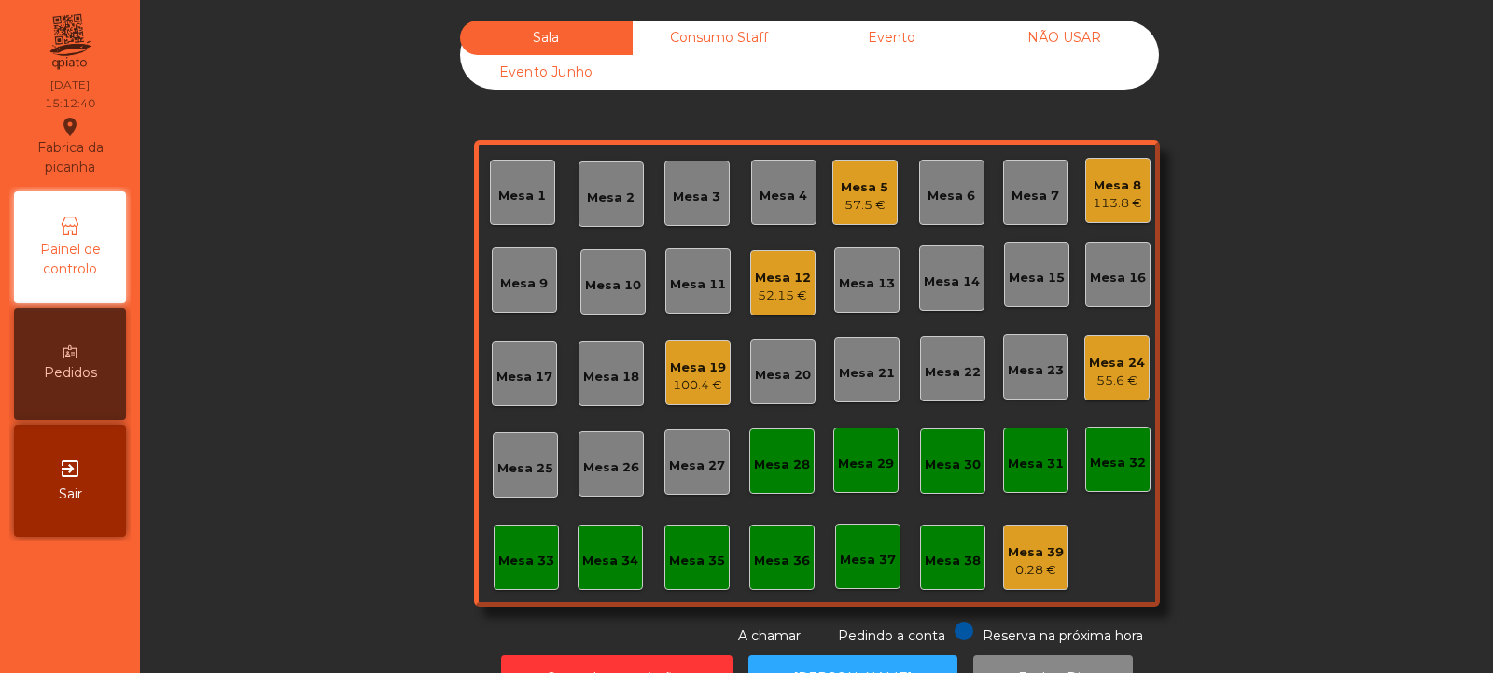
click at [673, 371] on div "Mesa 19" at bounding box center [698, 367] width 56 height 19
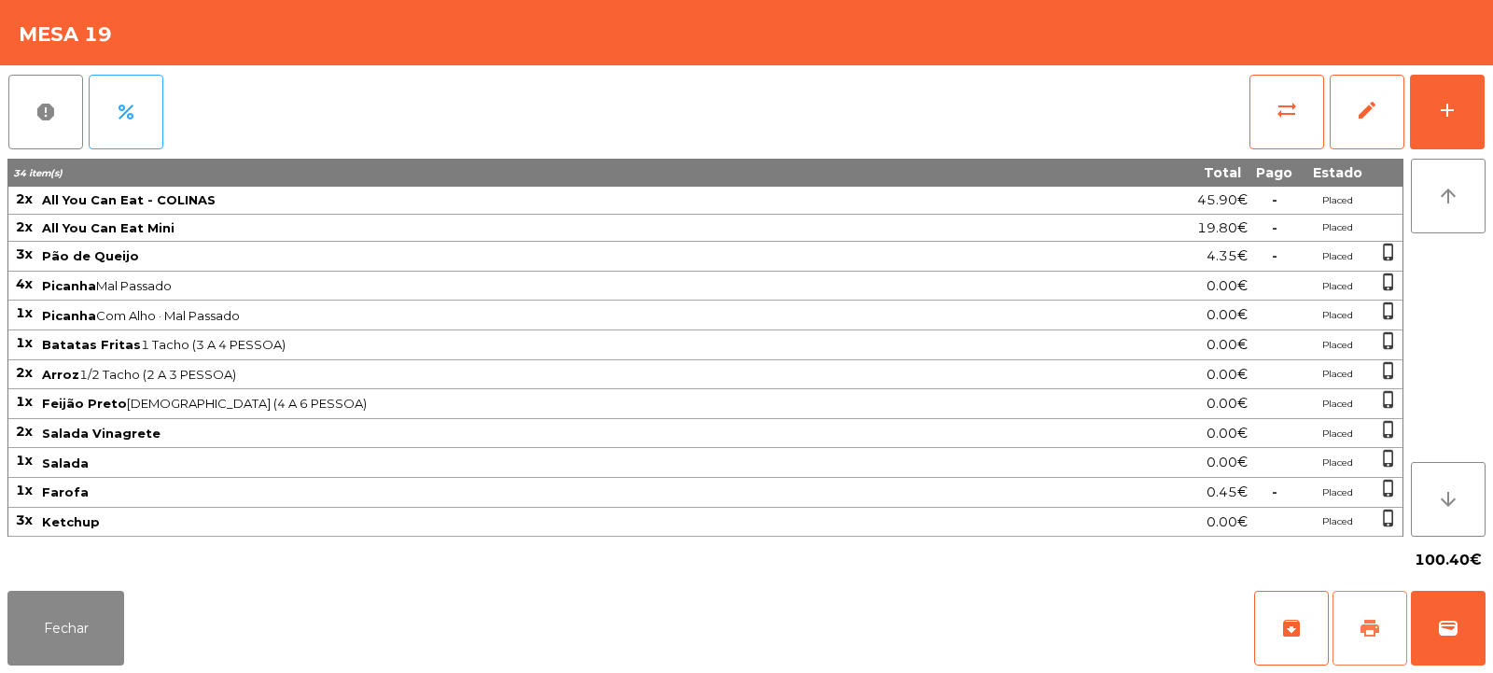
click at [1370, 630] on span "print" at bounding box center [1370, 628] width 22 height 22
click at [1472, 600] on button "wallet" at bounding box center [1448, 628] width 75 height 75
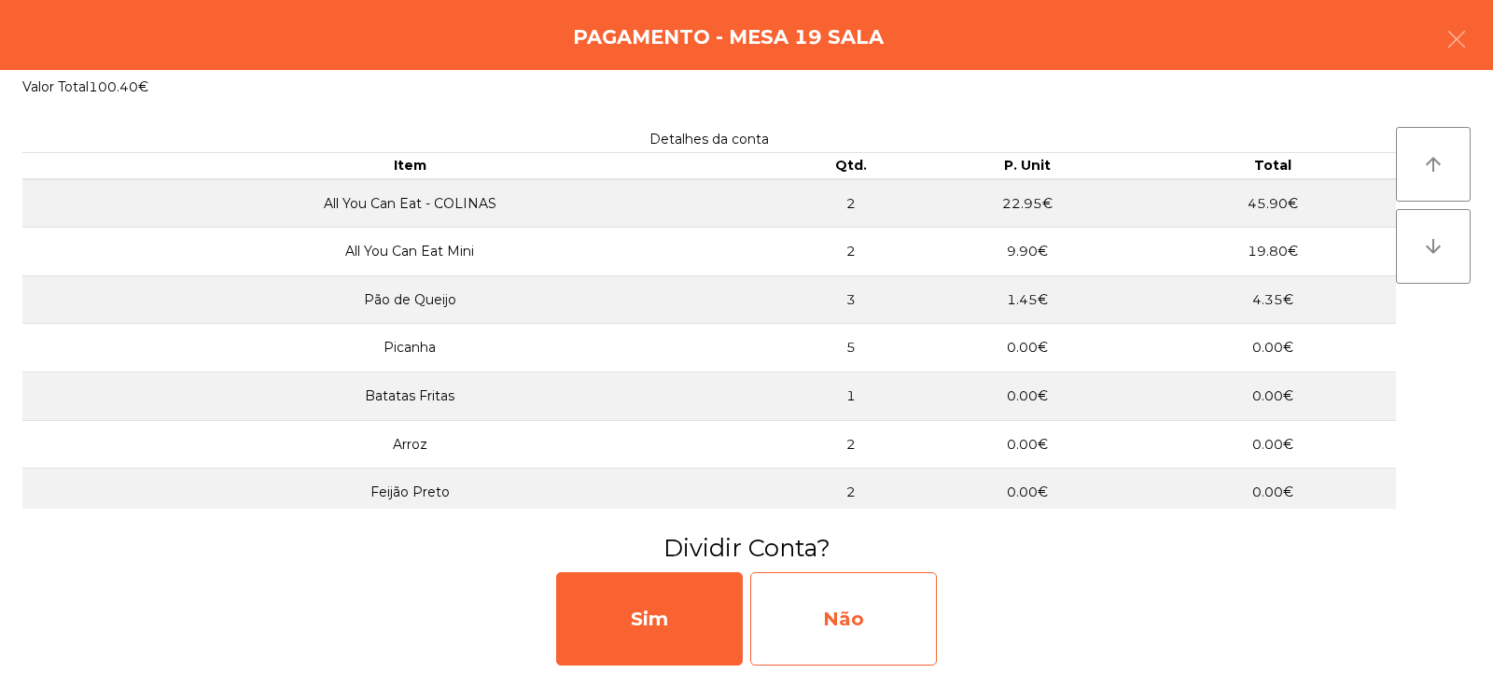
click at [882, 612] on div "Não" at bounding box center [843, 618] width 187 height 93
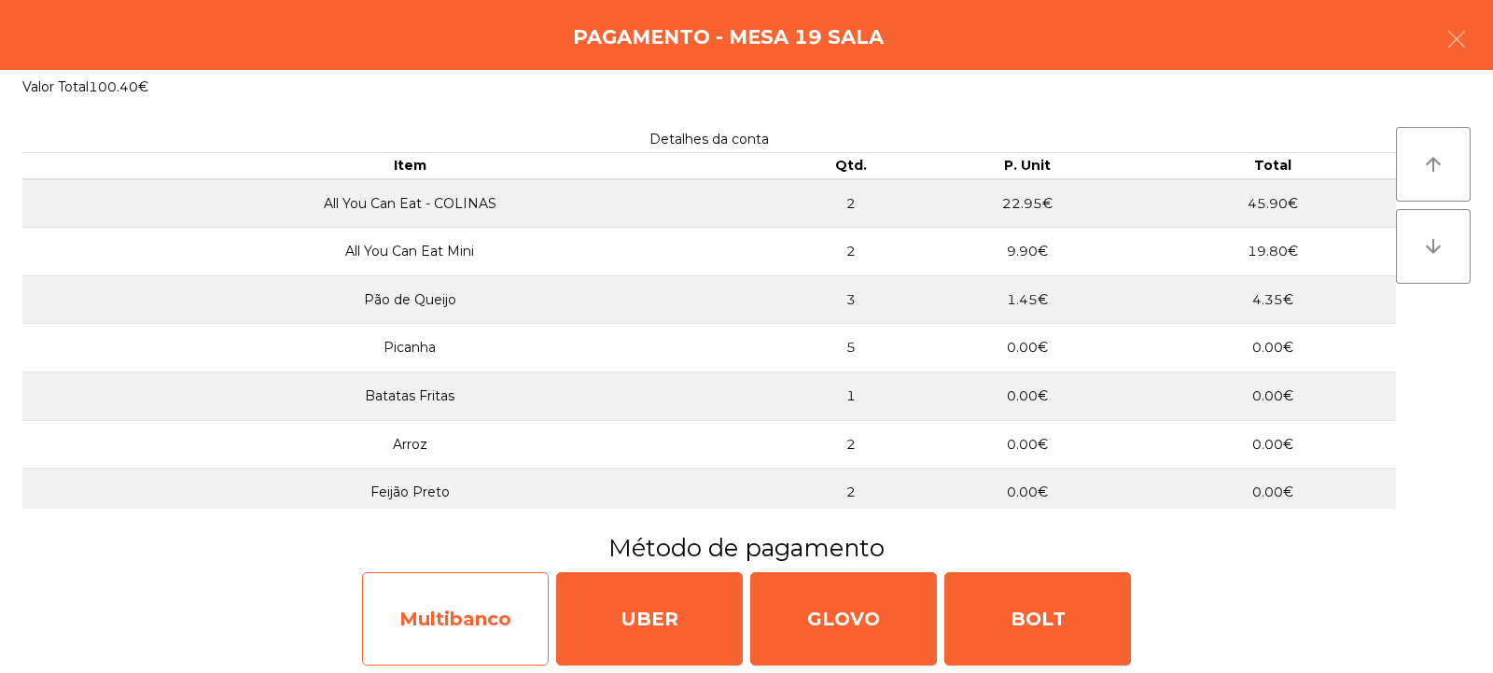
click at [467, 616] on div "Multibanco" at bounding box center [455, 618] width 187 height 93
select select "**"
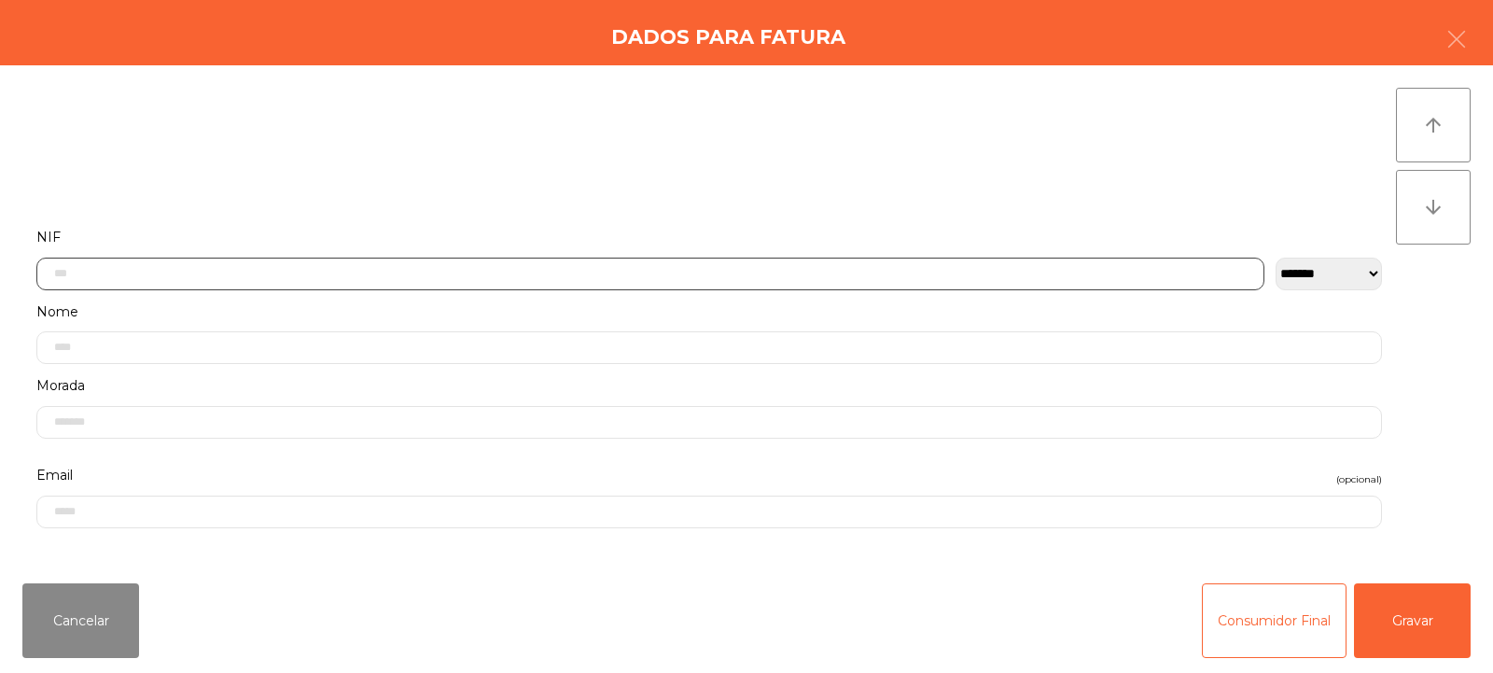
click at [512, 276] on input "text" at bounding box center [650, 274] width 1228 height 33
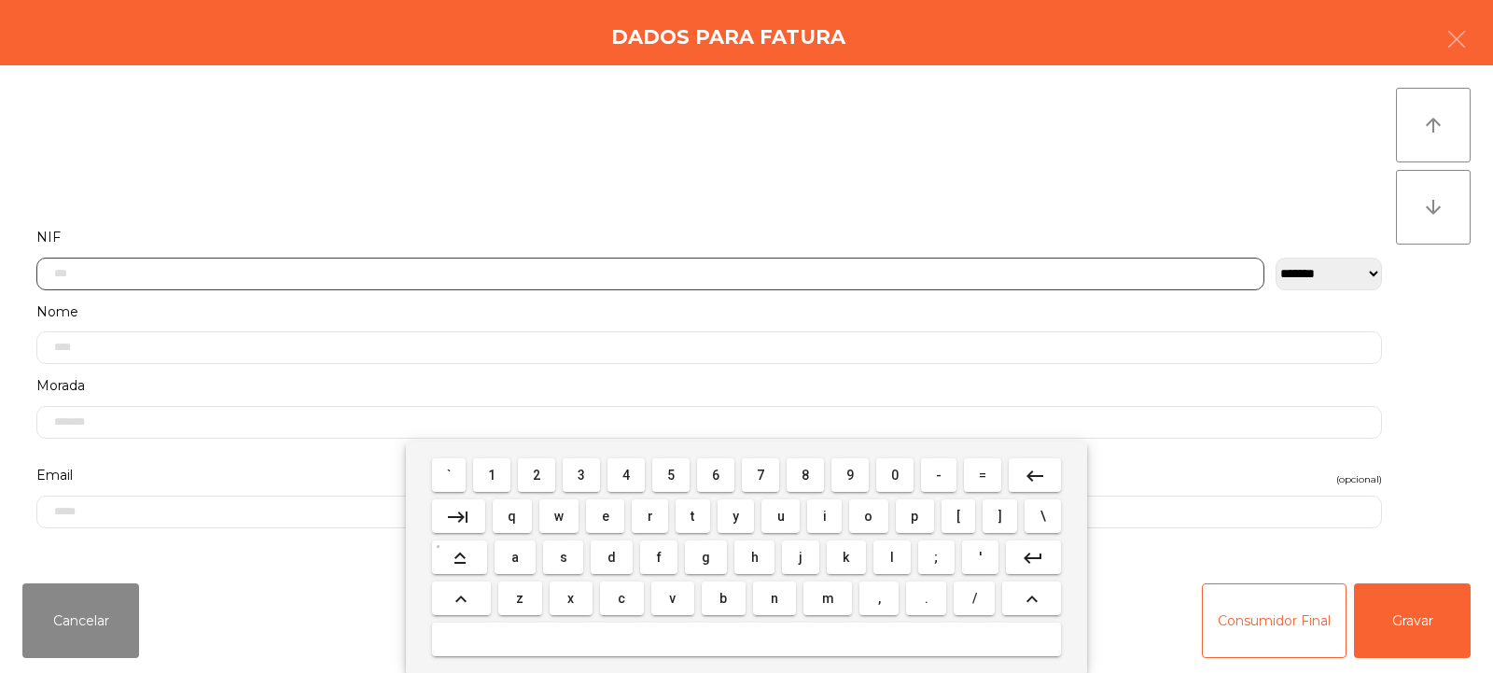
scroll to position [136, 0]
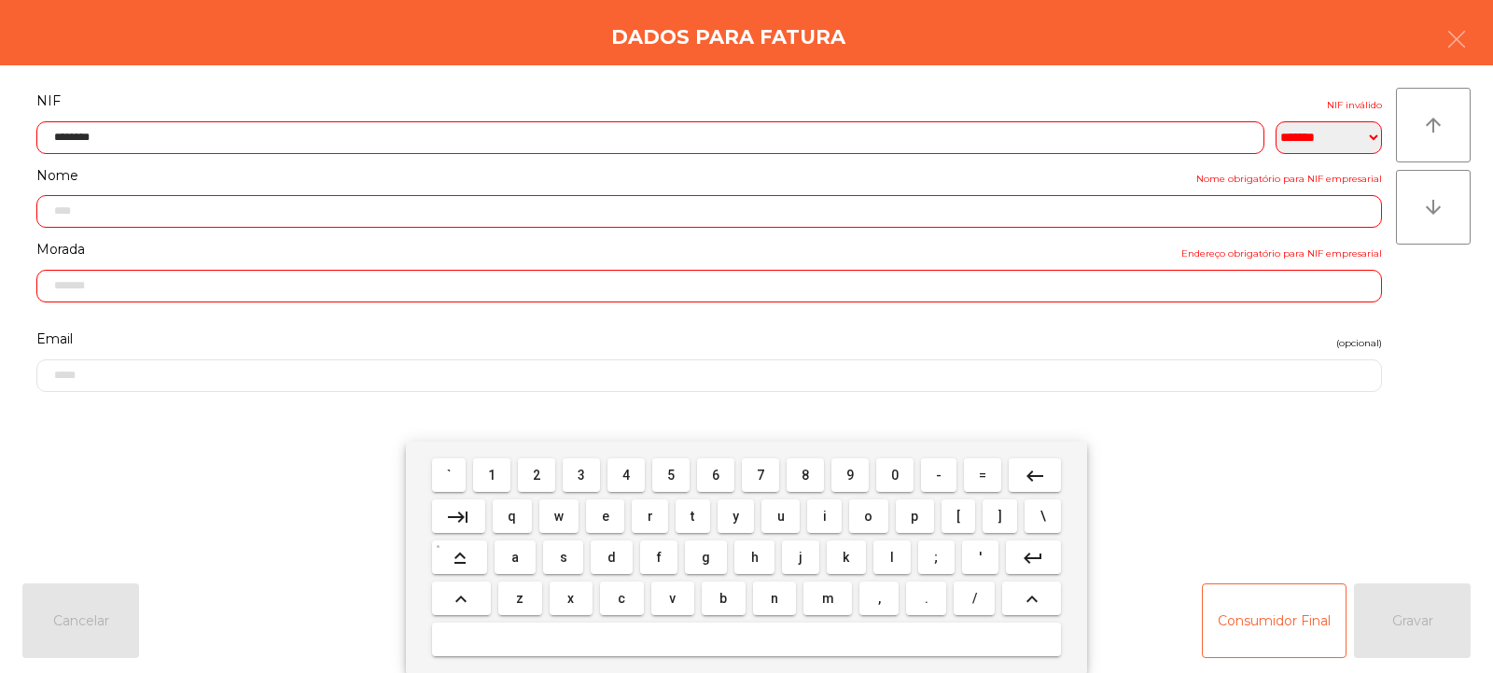
type input "*********"
type input "**********"
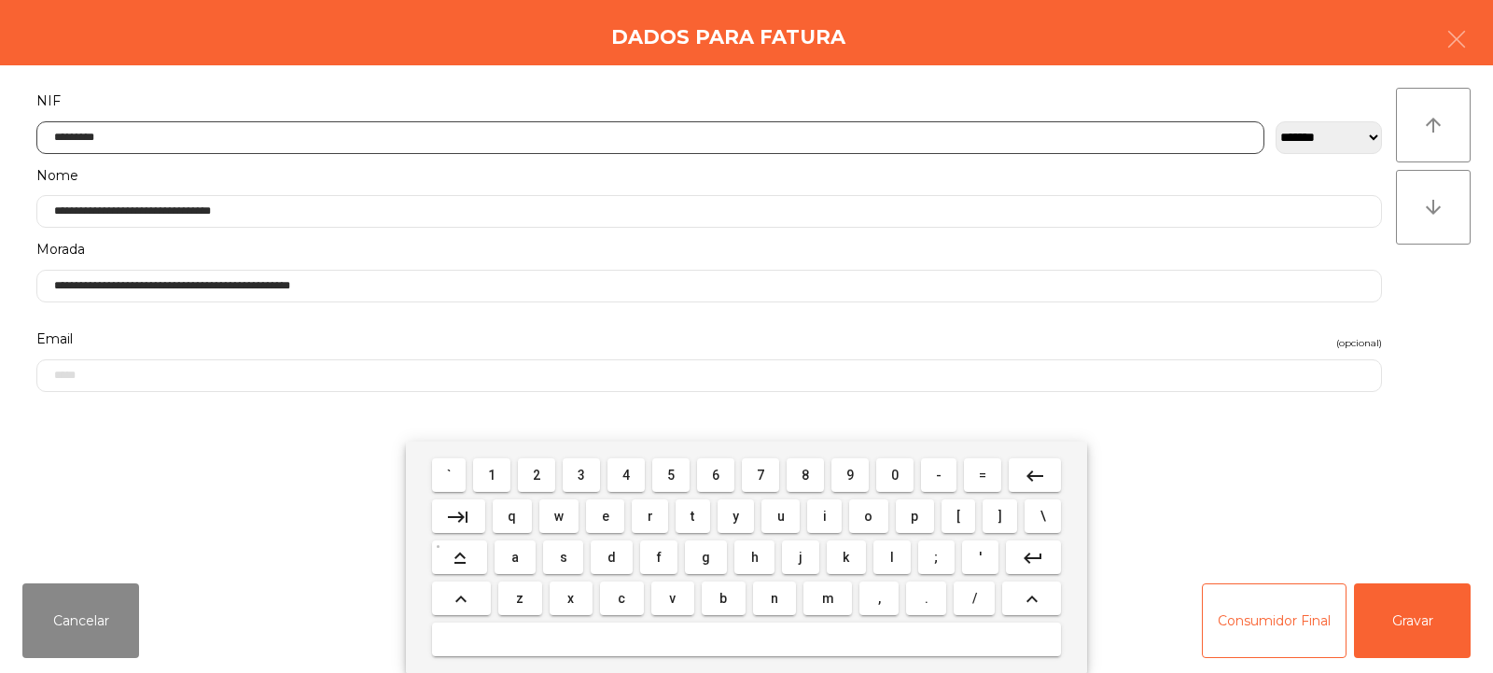
type input "*********"
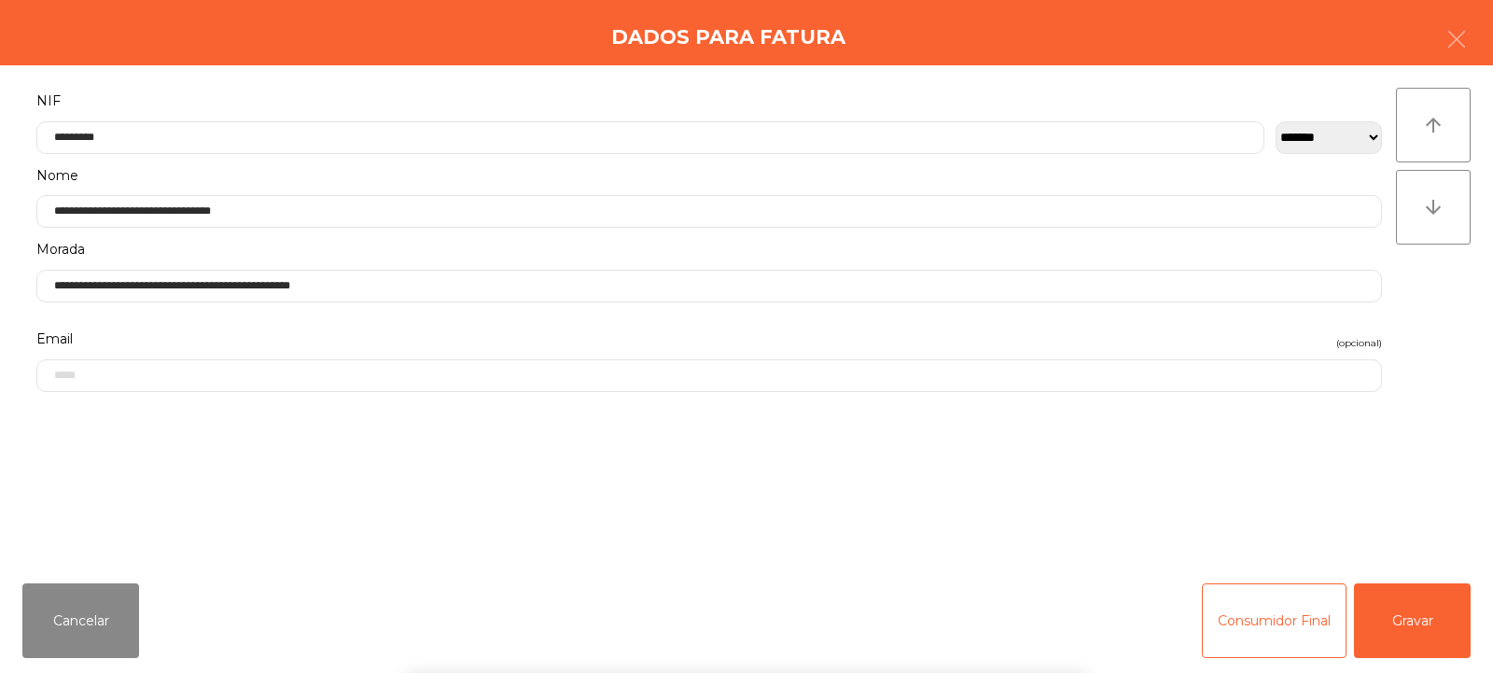
click at [1436, 315] on div "arrow_upward arrow_downward" at bounding box center [1433, 317] width 75 height 458
click at [1419, 631] on button "Gravar" at bounding box center [1412, 620] width 117 height 75
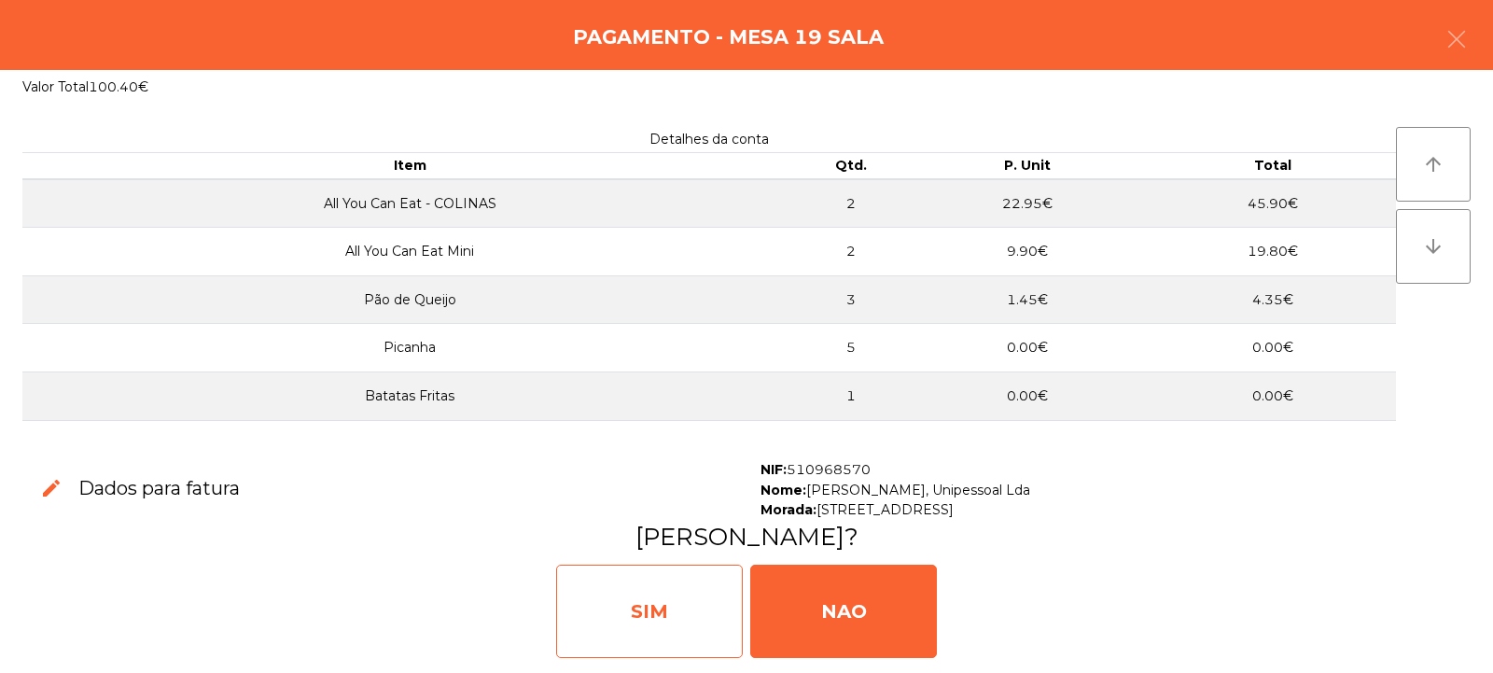
click at [660, 606] on div "SIM" at bounding box center [649, 611] width 187 height 93
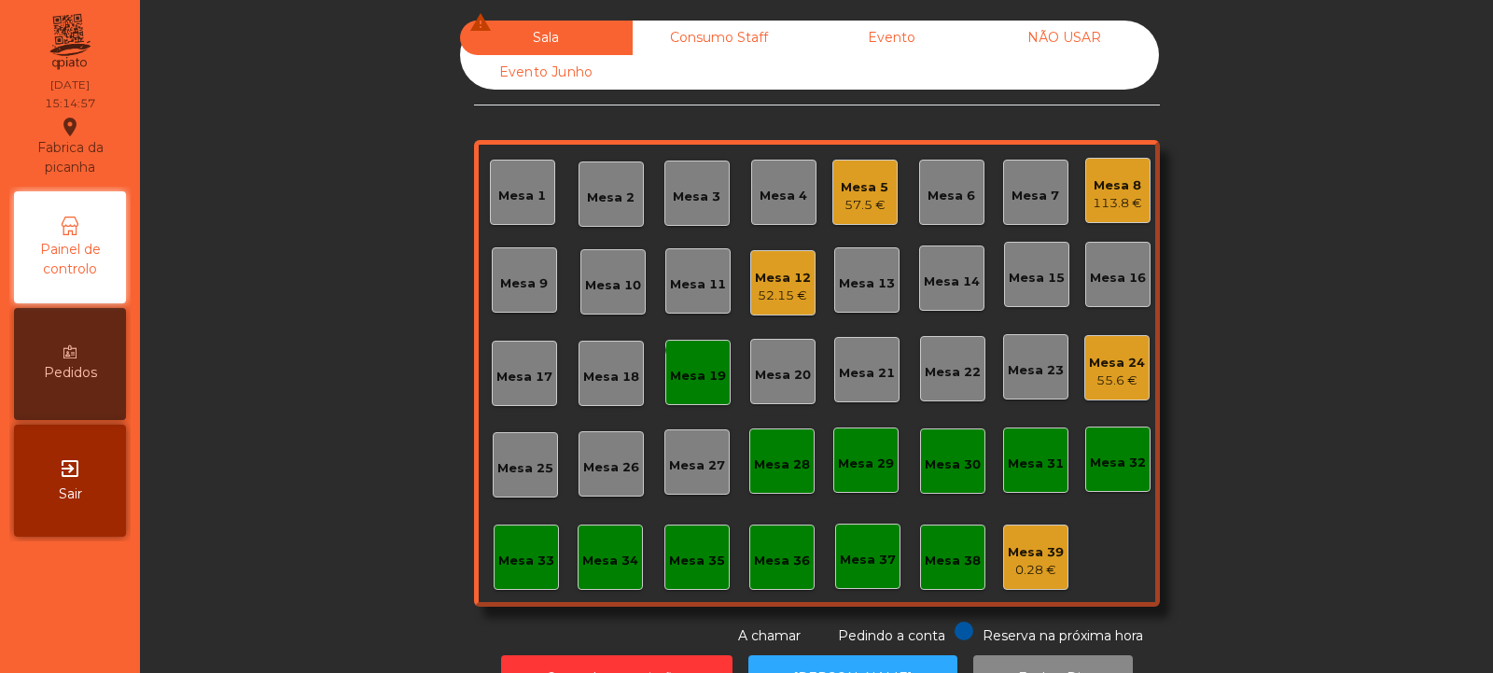
click at [1112, 183] on div "Mesa 8" at bounding box center [1117, 185] width 49 height 19
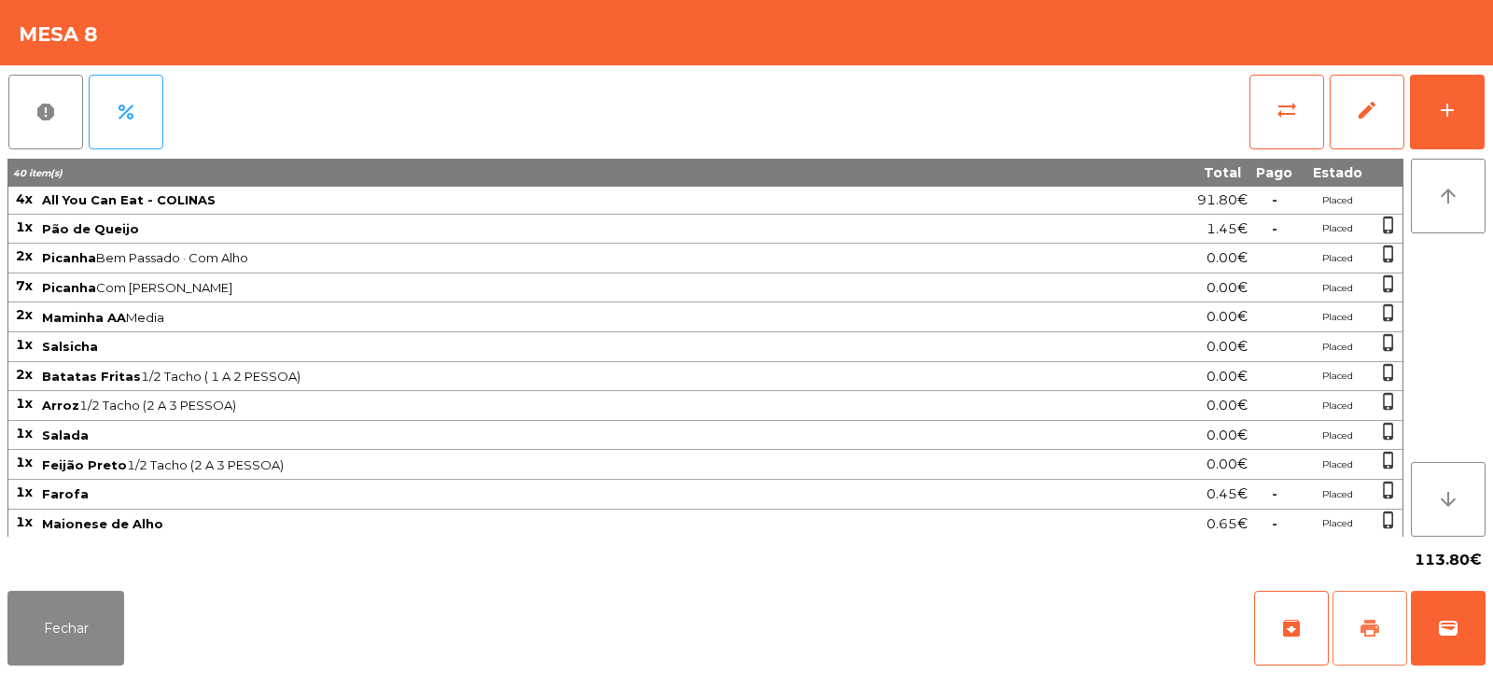
click at [1376, 623] on span "print" at bounding box center [1370, 628] width 22 height 22
click at [1445, 632] on span "wallet" at bounding box center [1448, 628] width 22 height 22
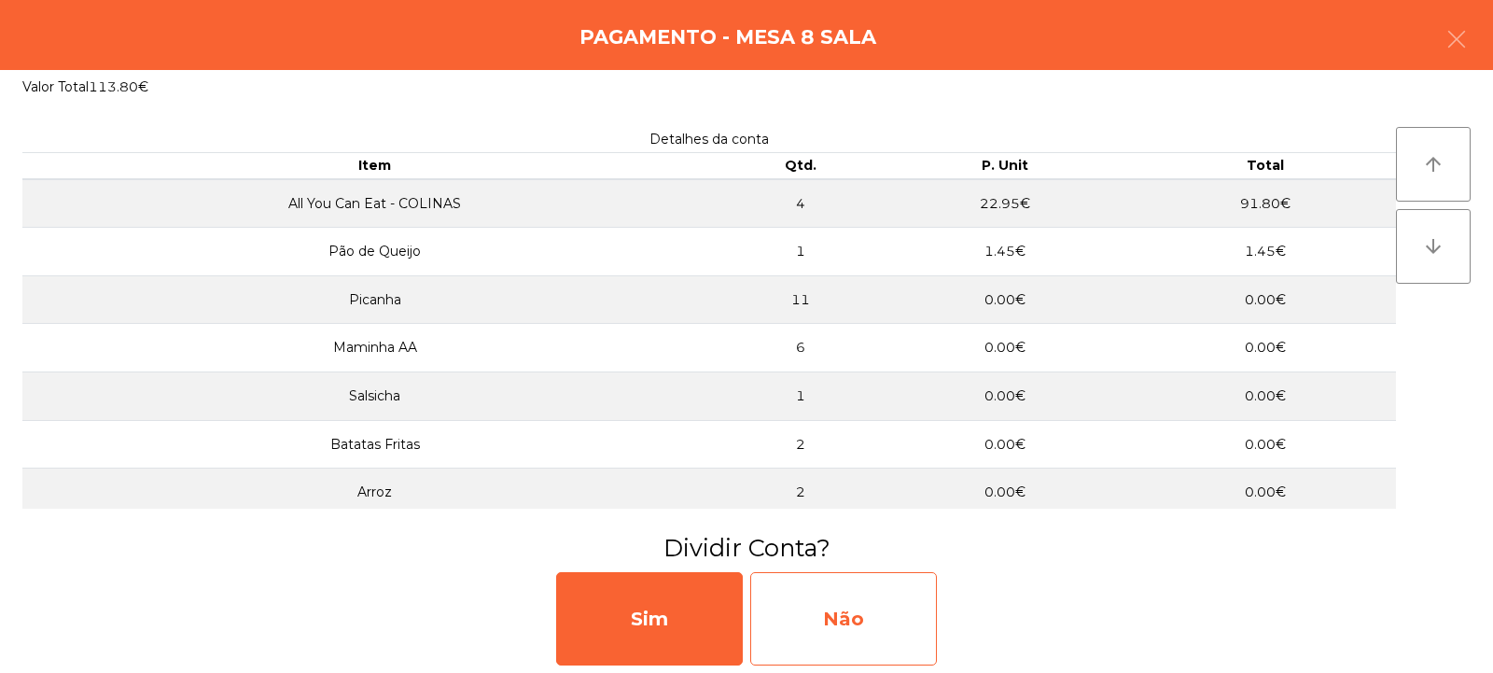
click at [838, 629] on div "Não" at bounding box center [843, 618] width 187 height 93
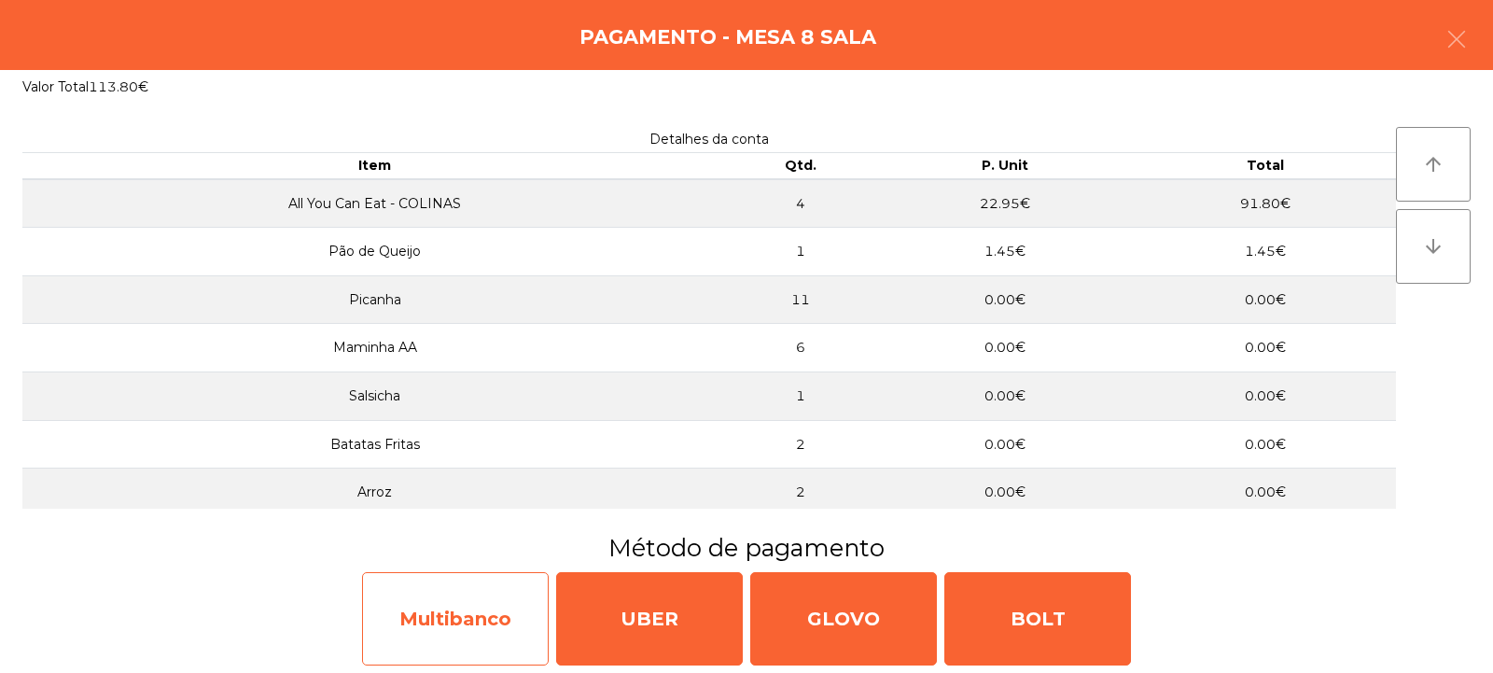
click at [442, 620] on div "Multibanco" at bounding box center [455, 618] width 187 height 93
select select "**"
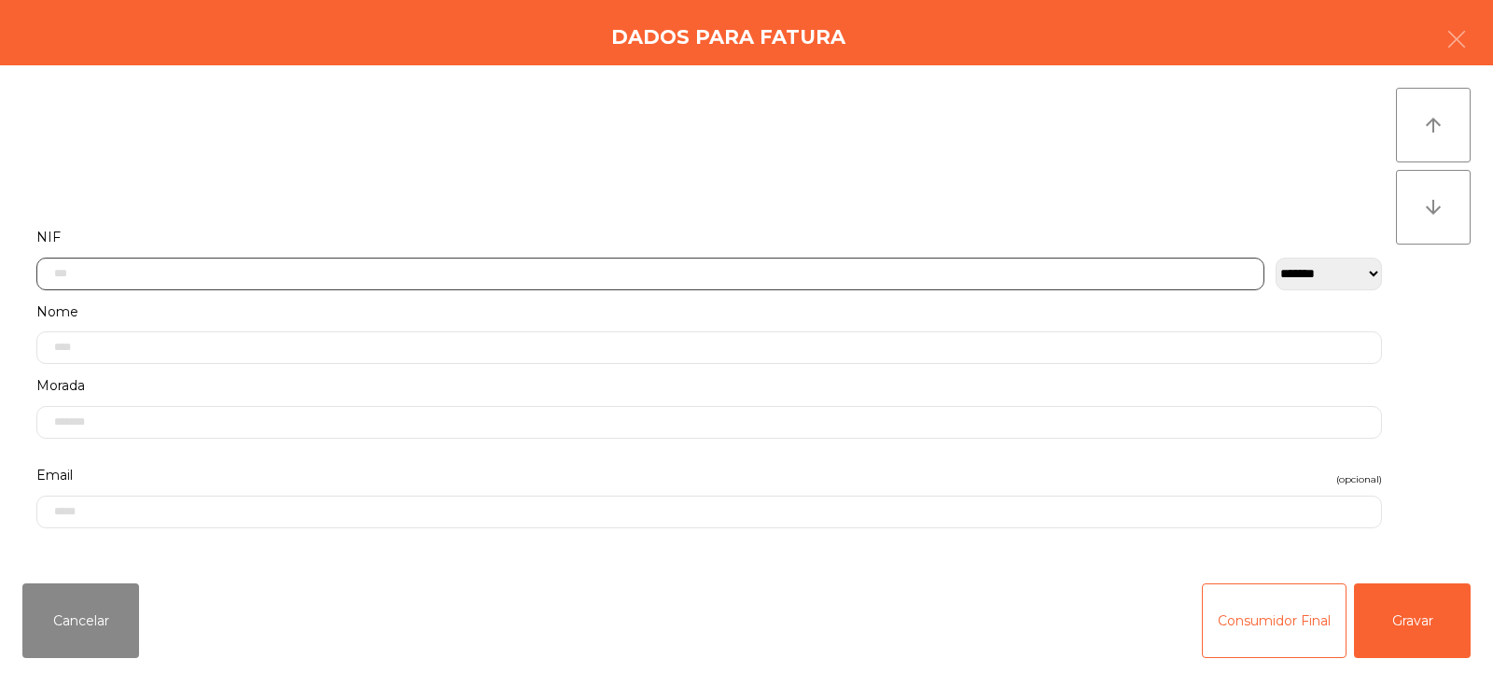
click at [328, 268] on input "text" at bounding box center [650, 274] width 1228 height 33
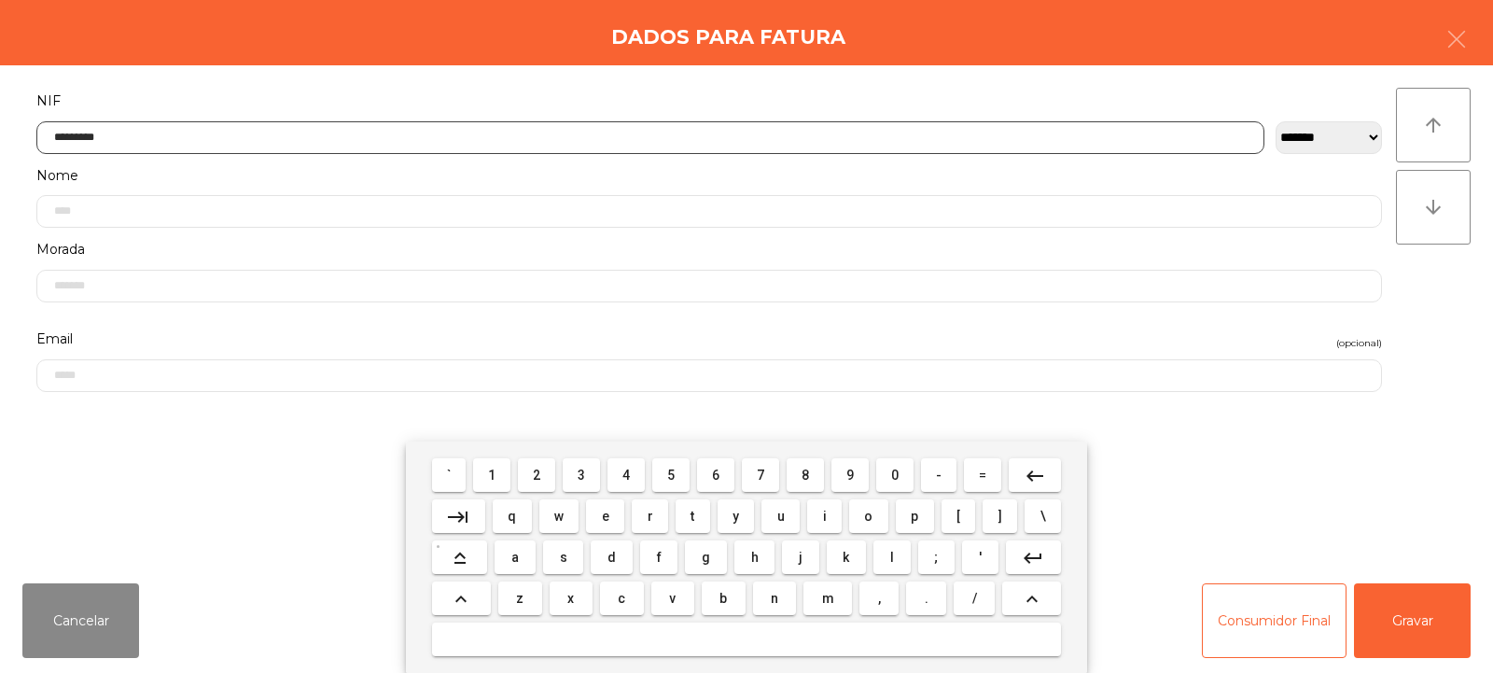
type input "*********"
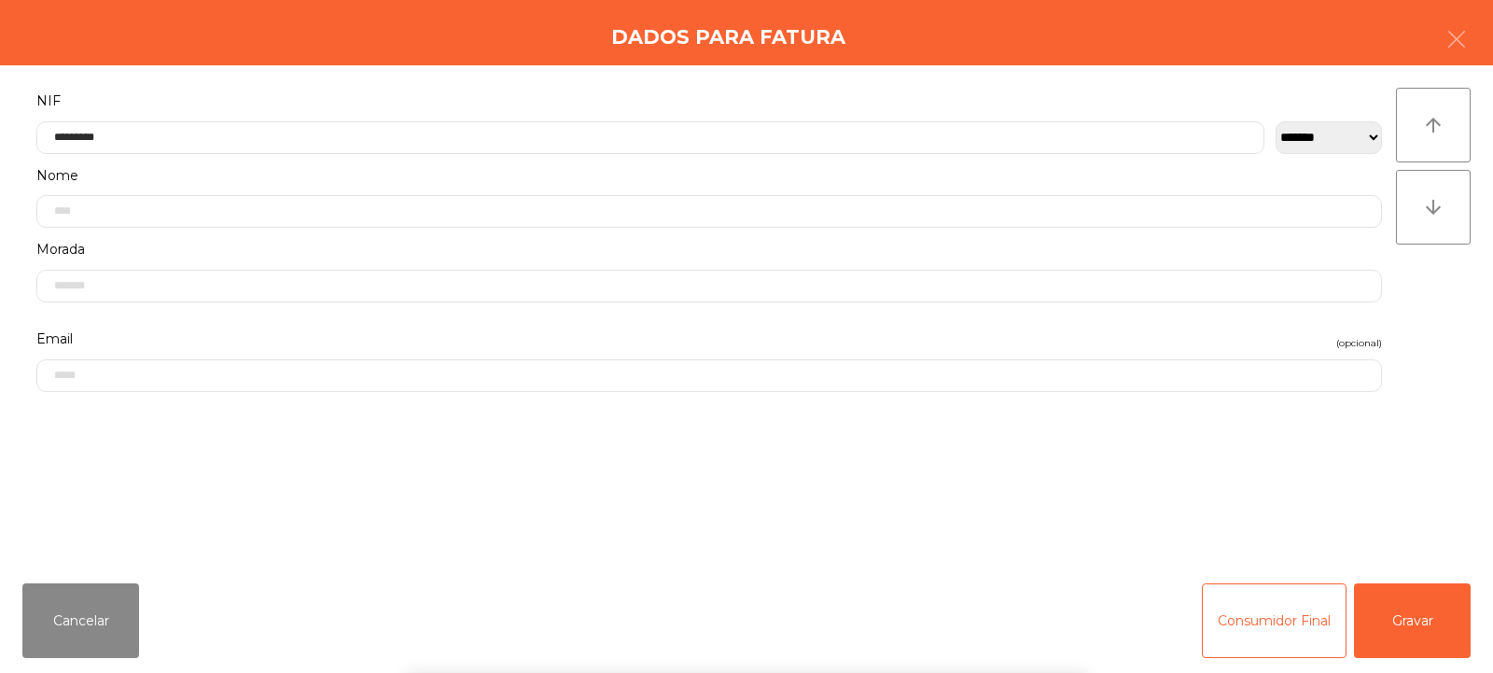
click at [1409, 337] on div "arrow_upward arrow_downward" at bounding box center [1433, 317] width 75 height 458
click at [1414, 620] on button "Gravar" at bounding box center [1412, 620] width 117 height 75
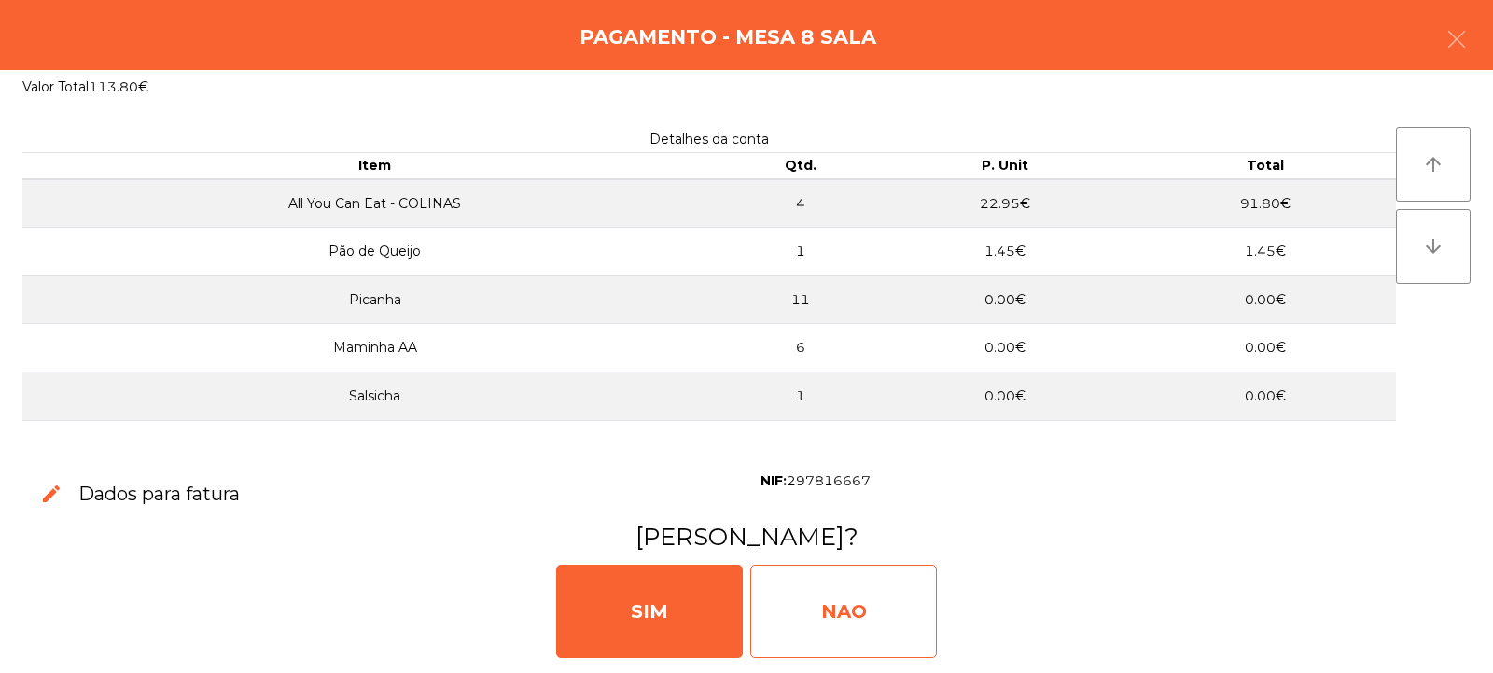
click at [861, 587] on div "NAO" at bounding box center [843, 611] width 187 height 93
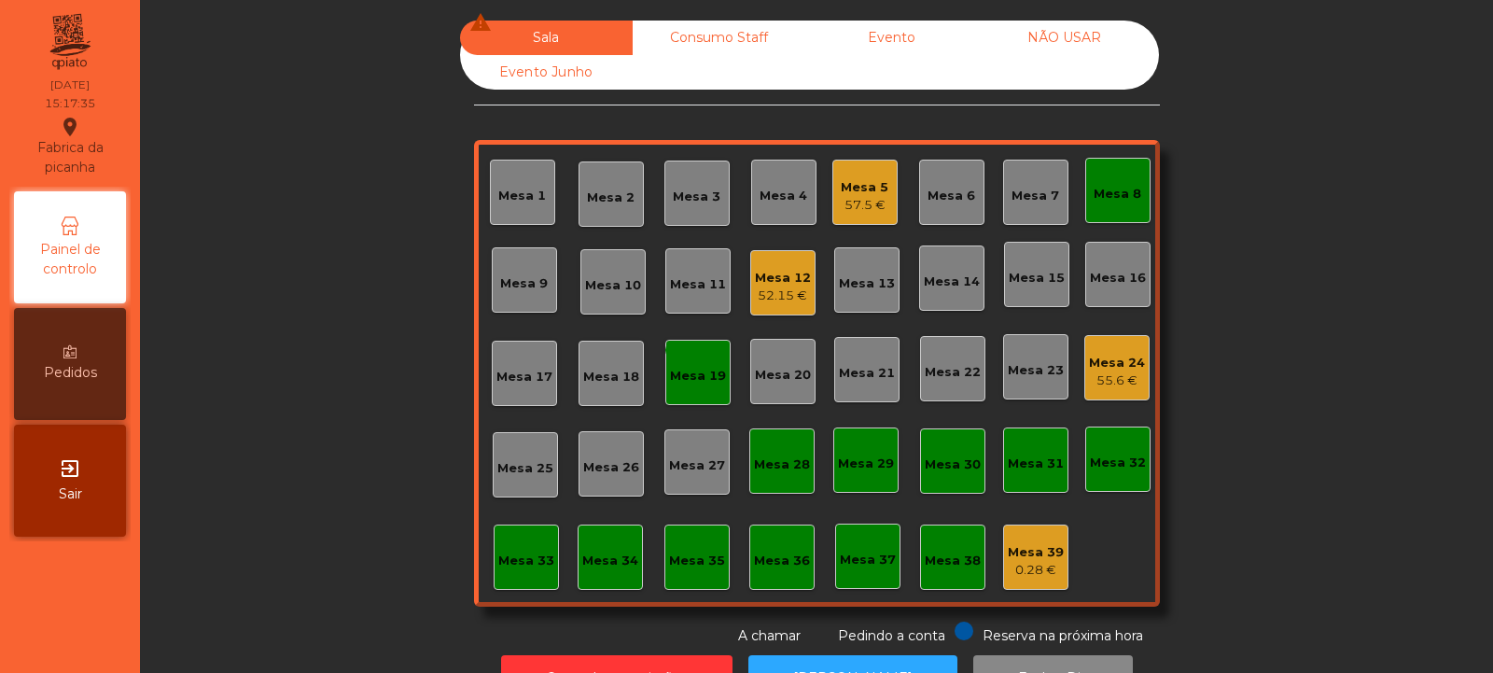
click at [1116, 202] on div "Mesa 8" at bounding box center [1118, 194] width 48 height 19
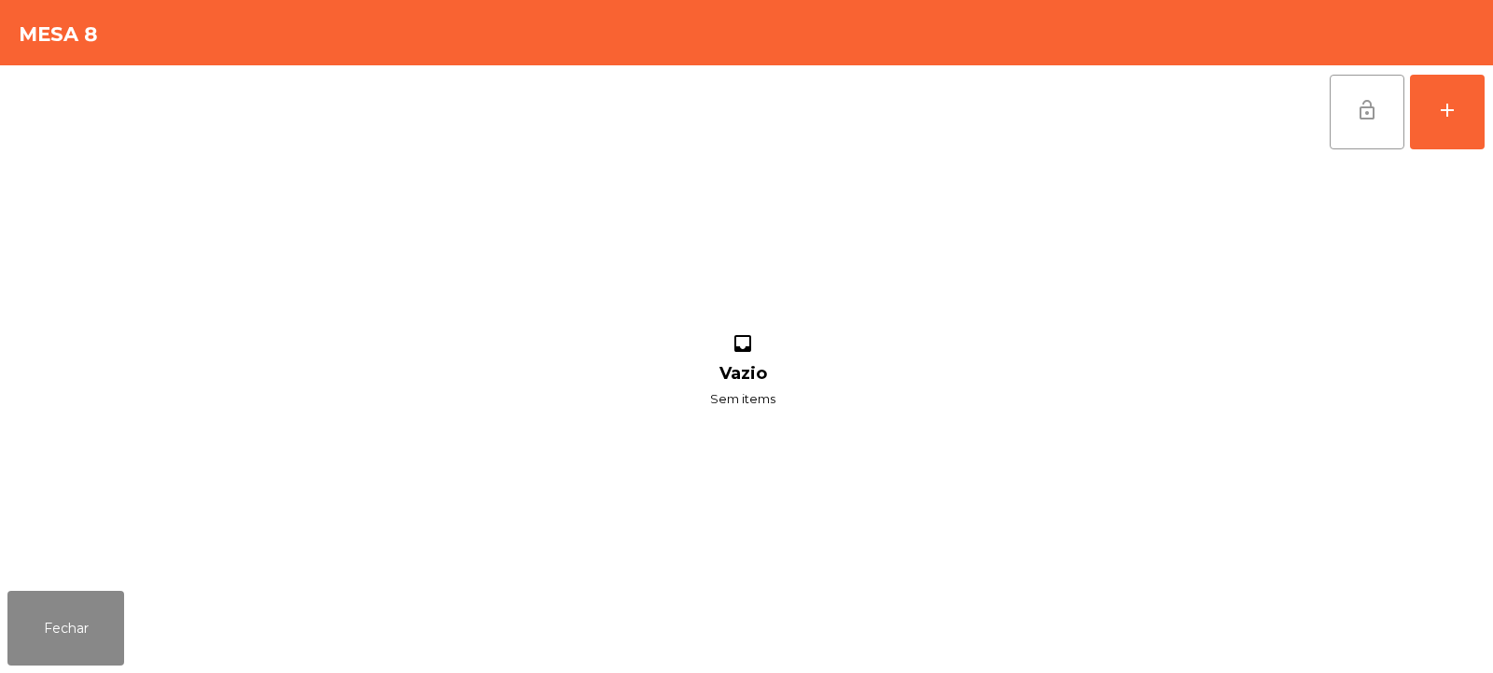
click at [1358, 122] on button "lock_open" at bounding box center [1367, 112] width 75 height 75
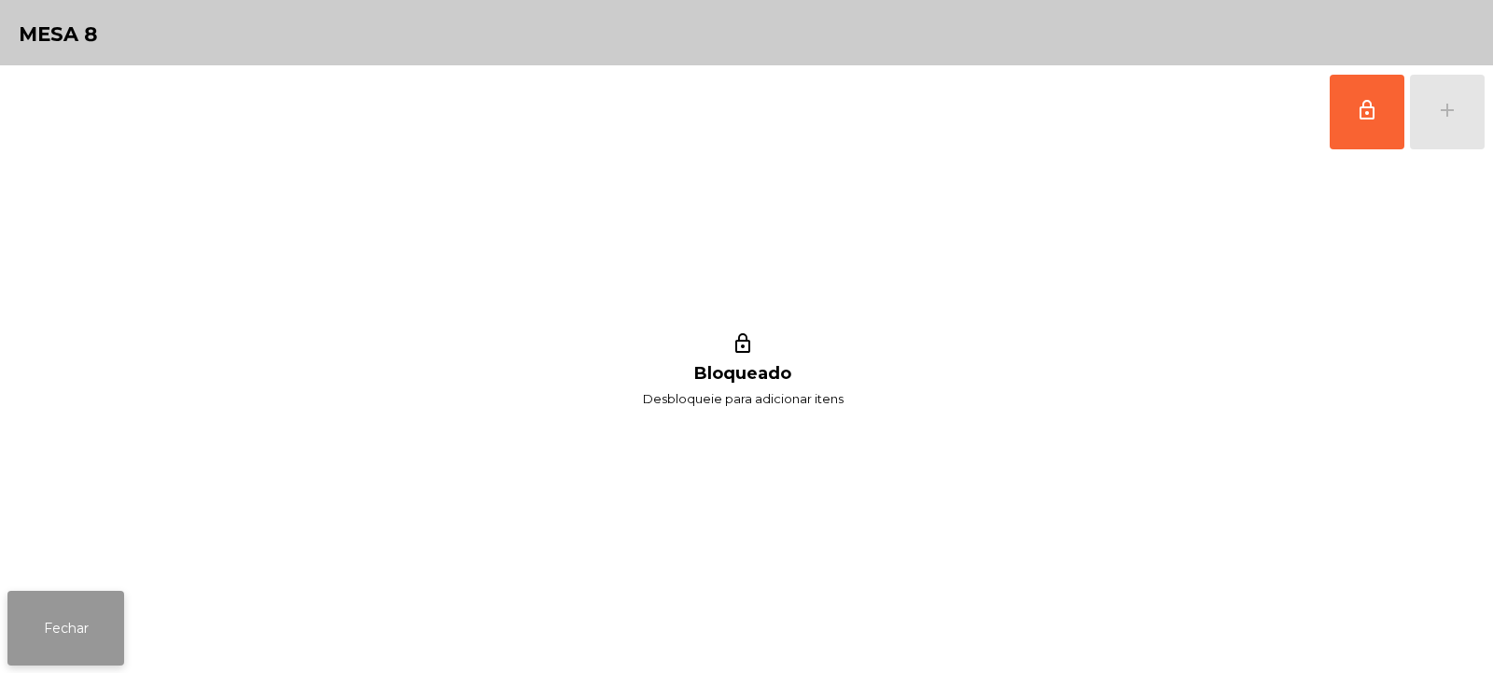
click at [97, 635] on button "Fechar" at bounding box center [65, 628] width 117 height 75
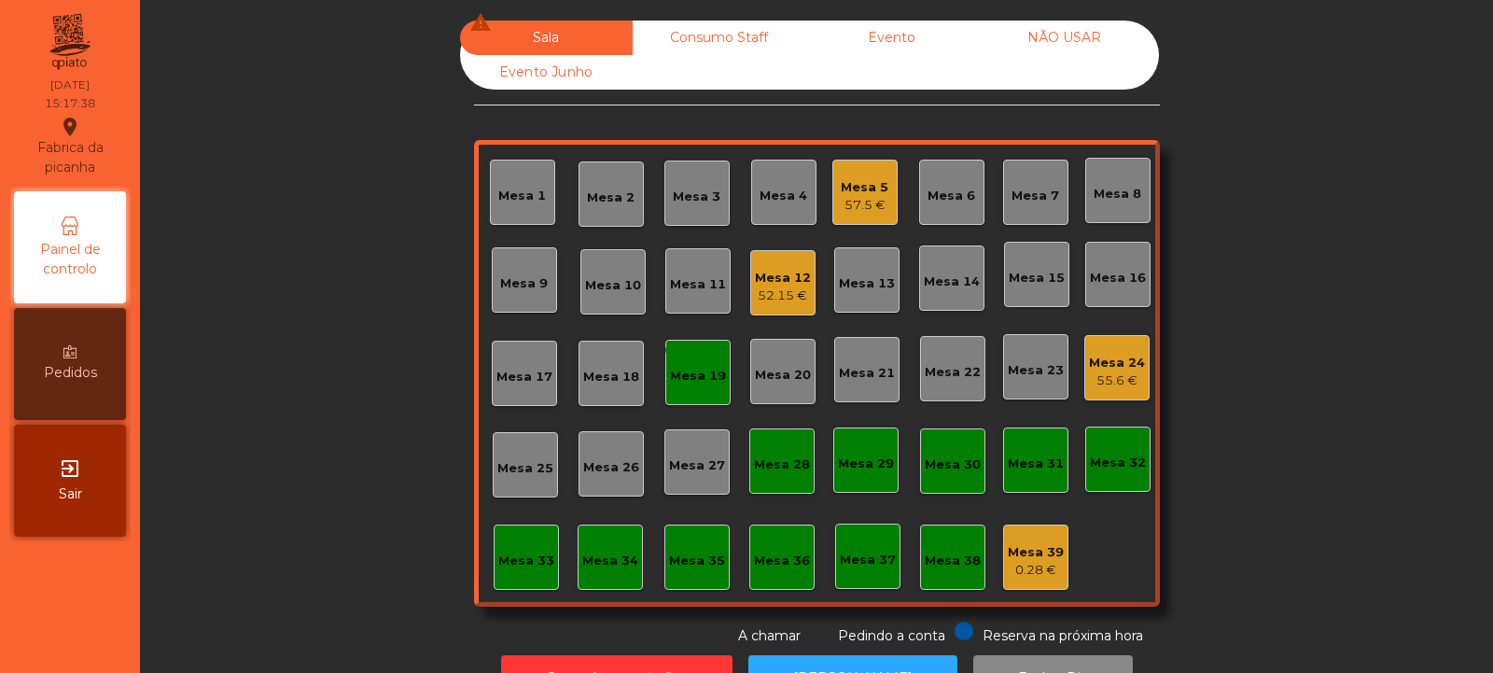
click at [687, 367] on div "Mesa 19" at bounding box center [698, 376] width 56 height 19
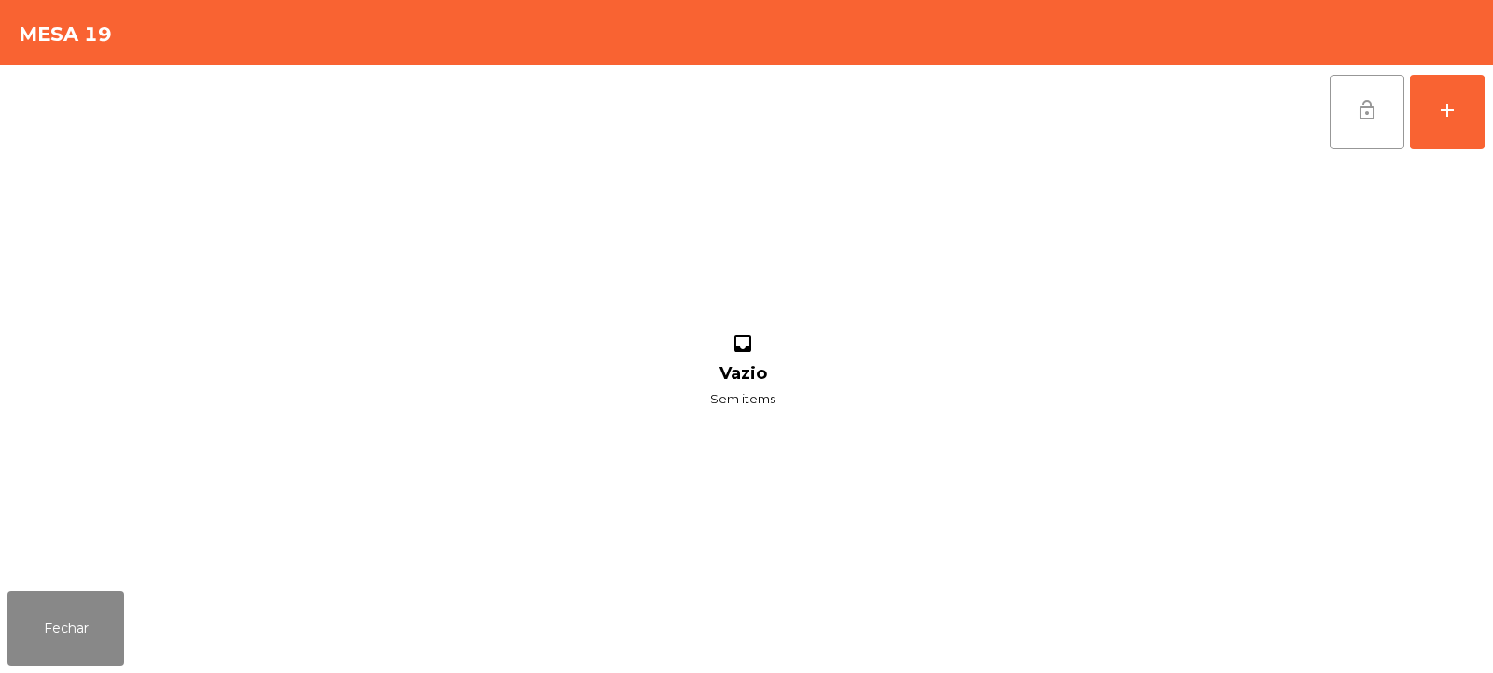
click at [1385, 92] on button "lock_open" at bounding box center [1367, 112] width 75 height 75
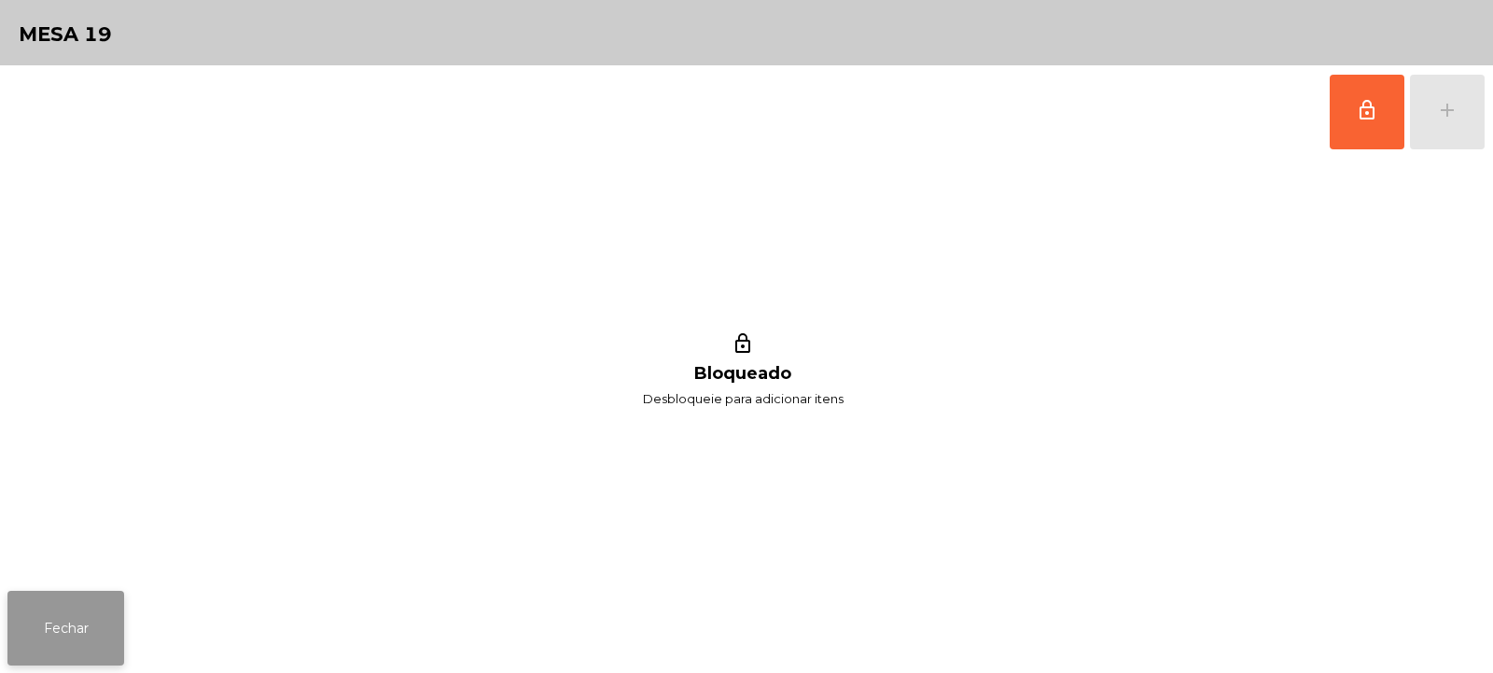
click at [119, 647] on button "Fechar" at bounding box center [65, 628] width 117 height 75
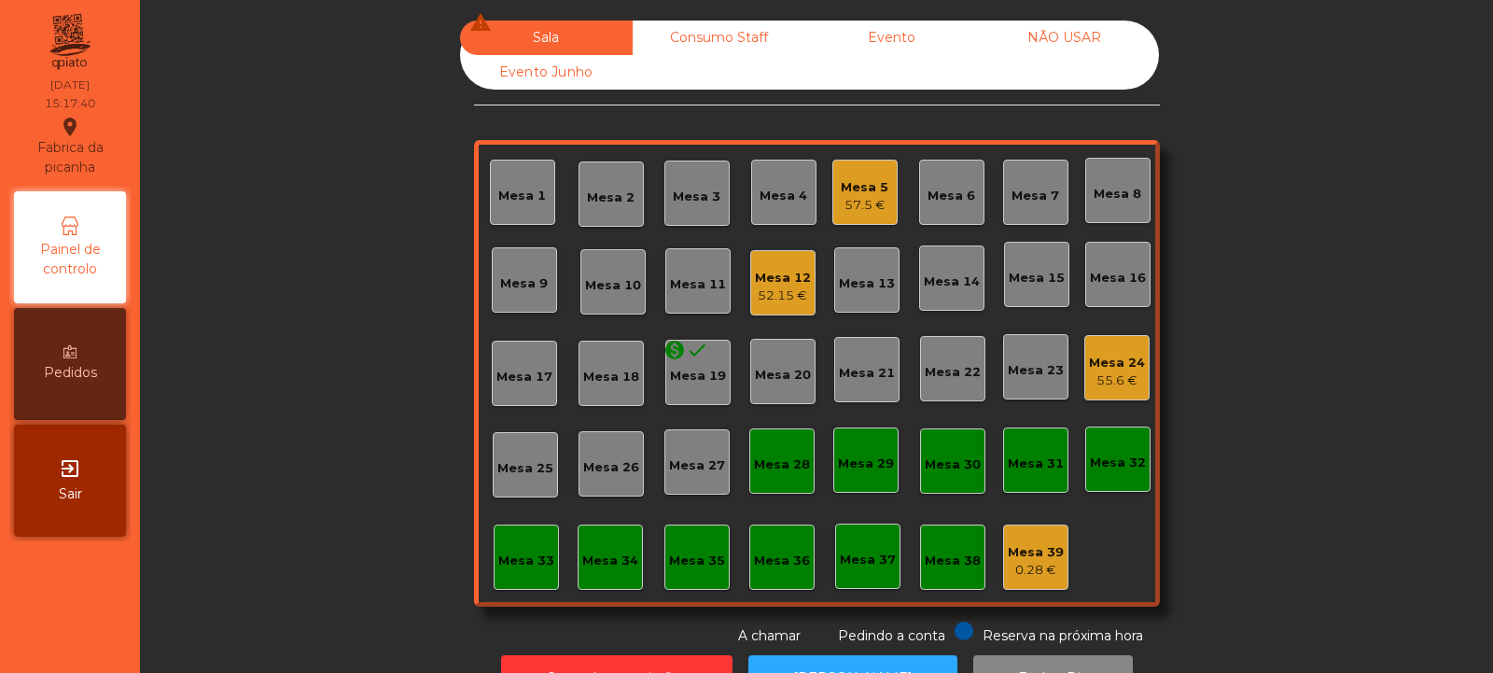
click at [790, 288] on div "52.15 €" at bounding box center [783, 296] width 56 height 19
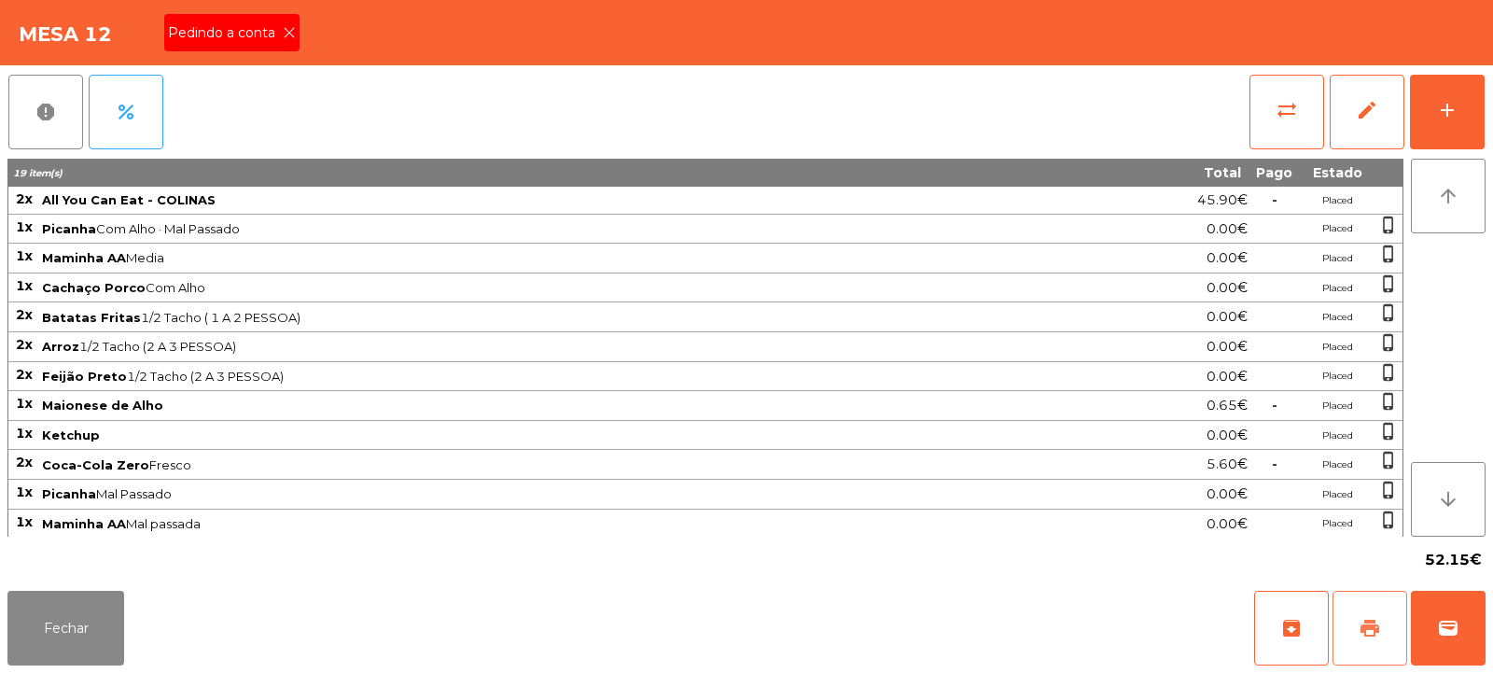
click at [1369, 631] on span "print" at bounding box center [1370, 628] width 22 height 22
click at [1359, 622] on span "print" at bounding box center [1370, 628] width 22 height 22
click at [1347, 618] on button "print" at bounding box center [1370, 628] width 75 height 75
click at [1462, 623] on button "wallet" at bounding box center [1448, 628] width 75 height 75
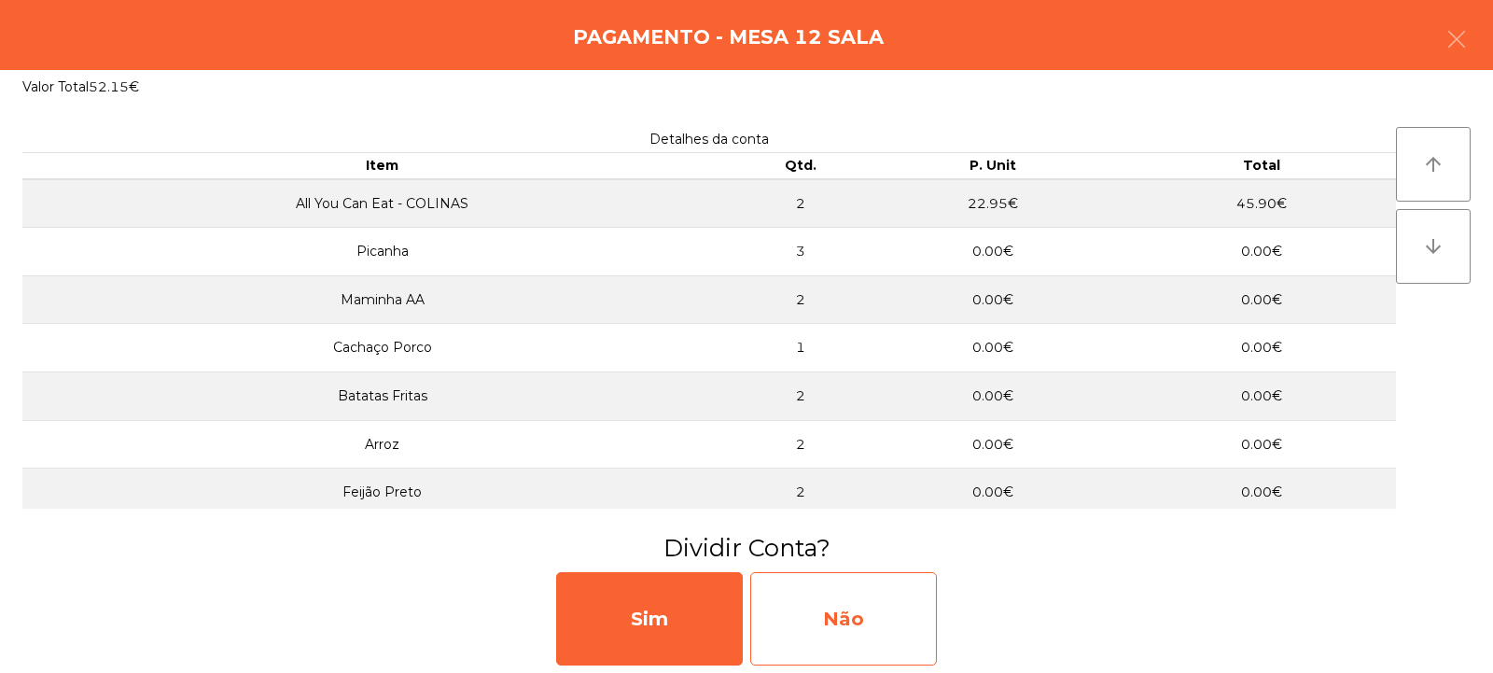
click at [833, 628] on div "Não" at bounding box center [843, 618] width 187 height 93
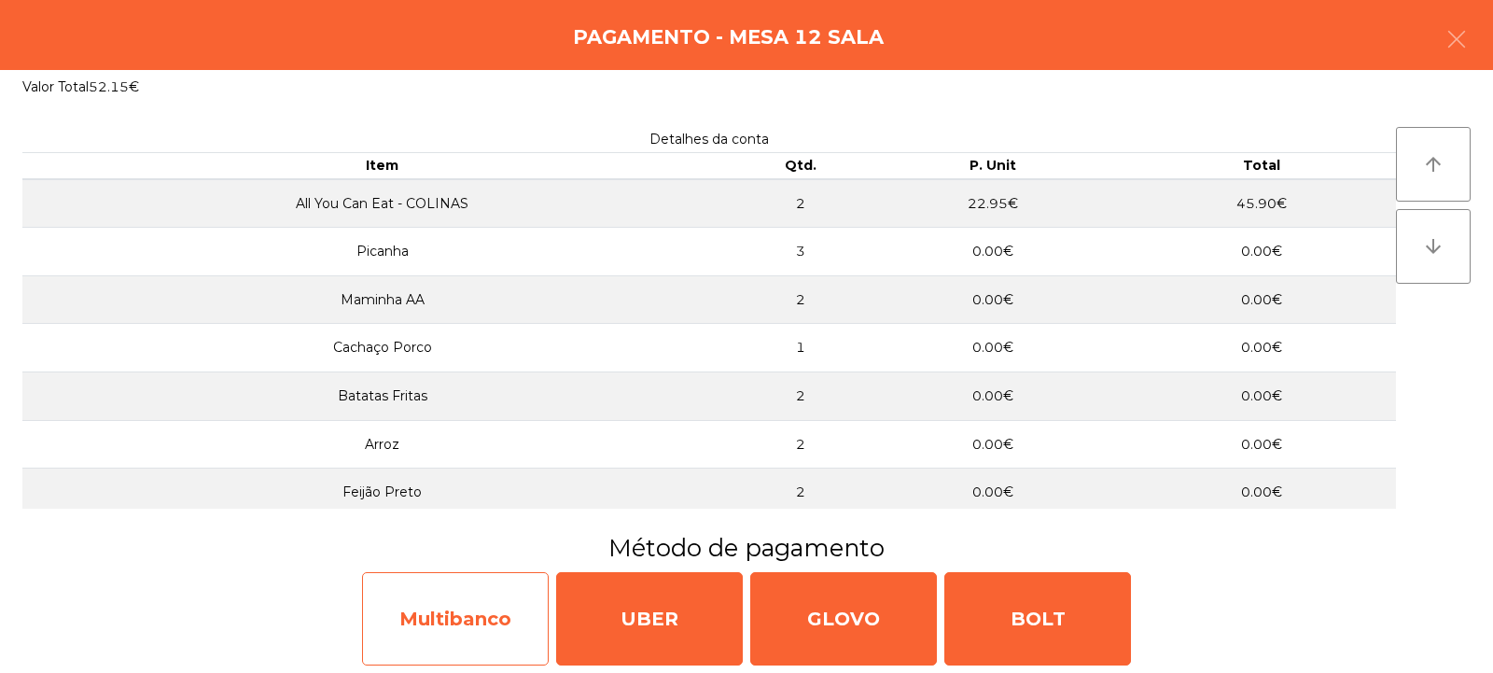
click at [479, 636] on div "Multibanco" at bounding box center [455, 618] width 187 height 93
select select "**"
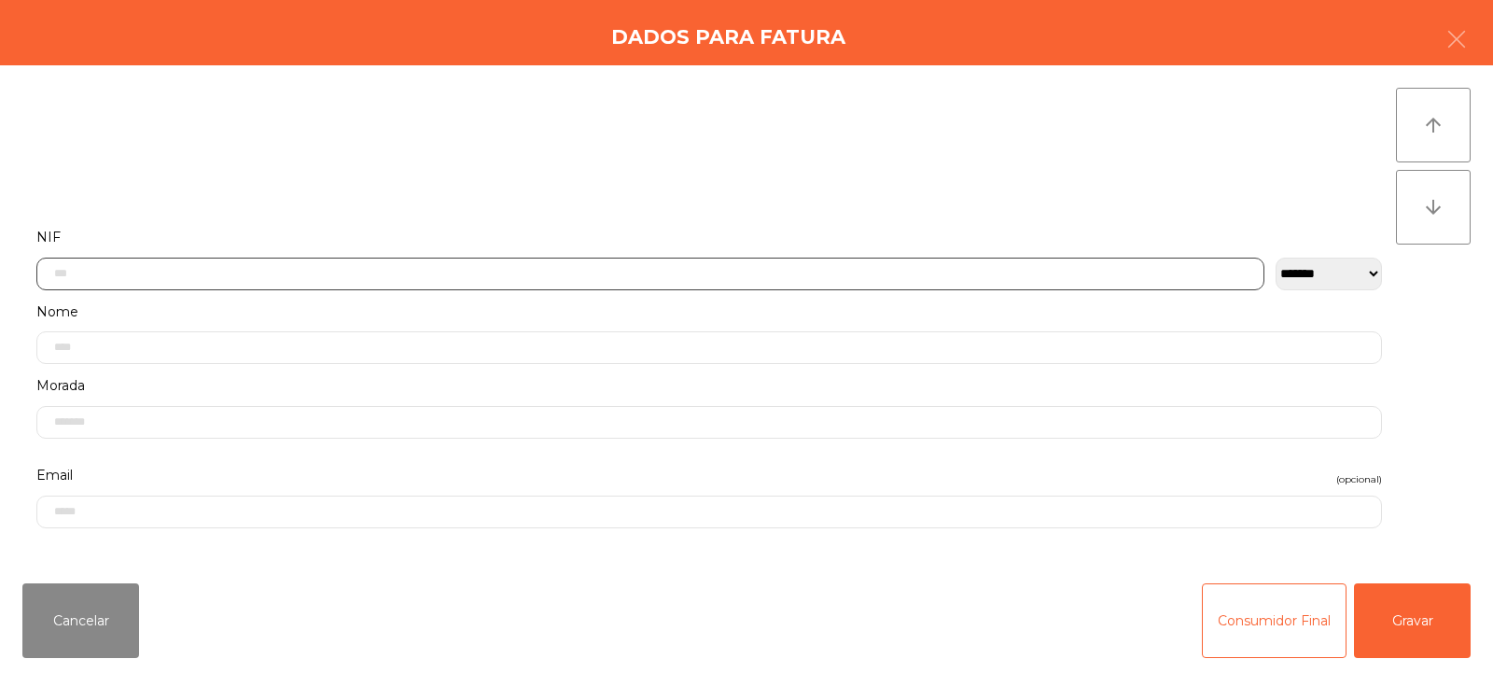
click at [579, 273] on input "text" at bounding box center [650, 274] width 1228 height 33
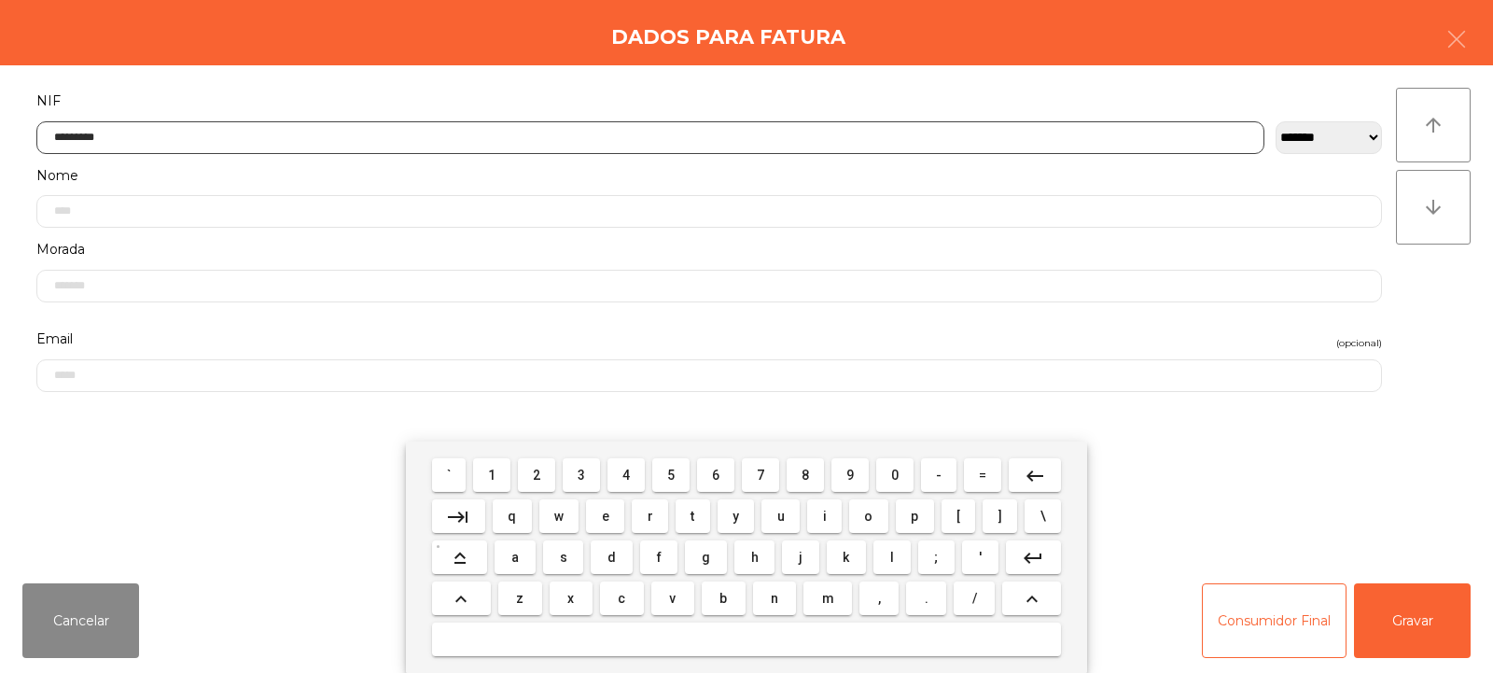
type input "*********"
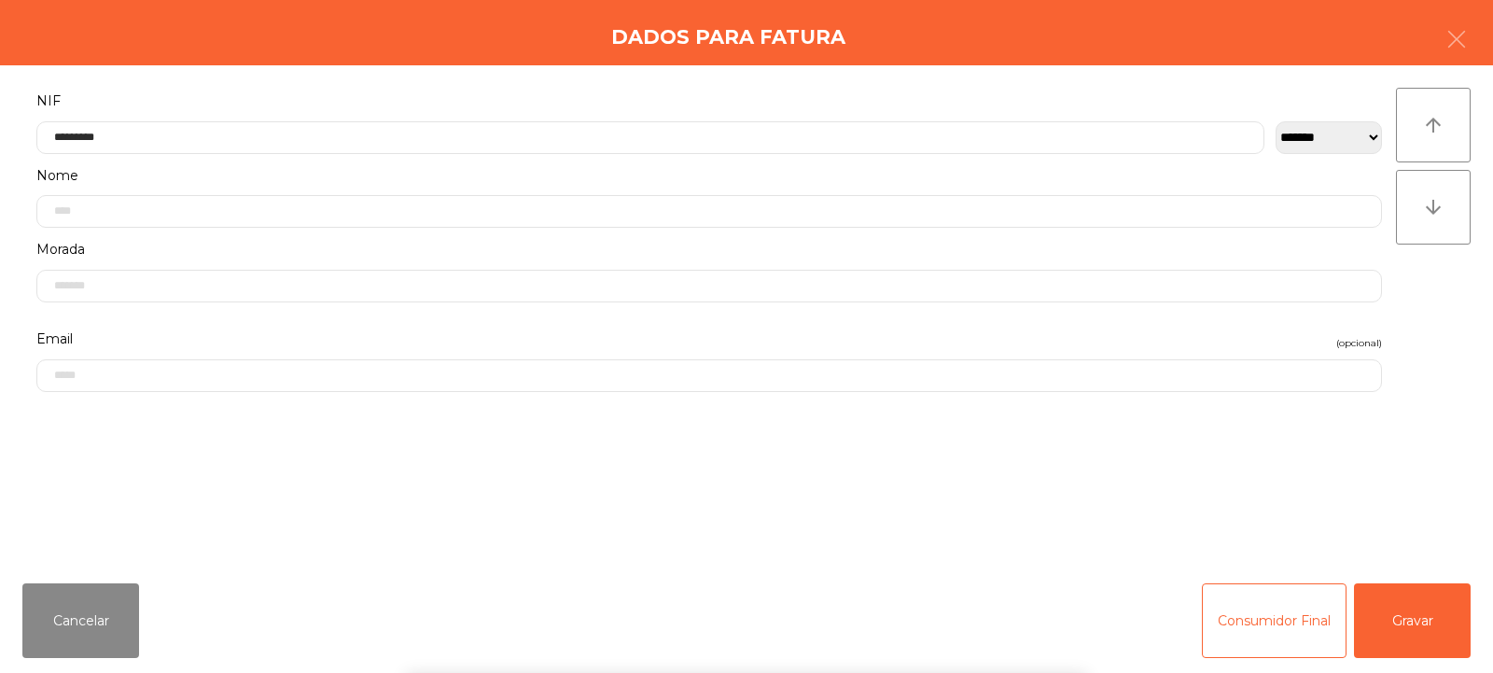
click at [1440, 320] on div "arrow_upward arrow_downward" at bounding box center [1433, 317] width 75 height 458
click at [1442, 634] on button "Gravar" at bounding box center [1412, 620] width 117 height 75
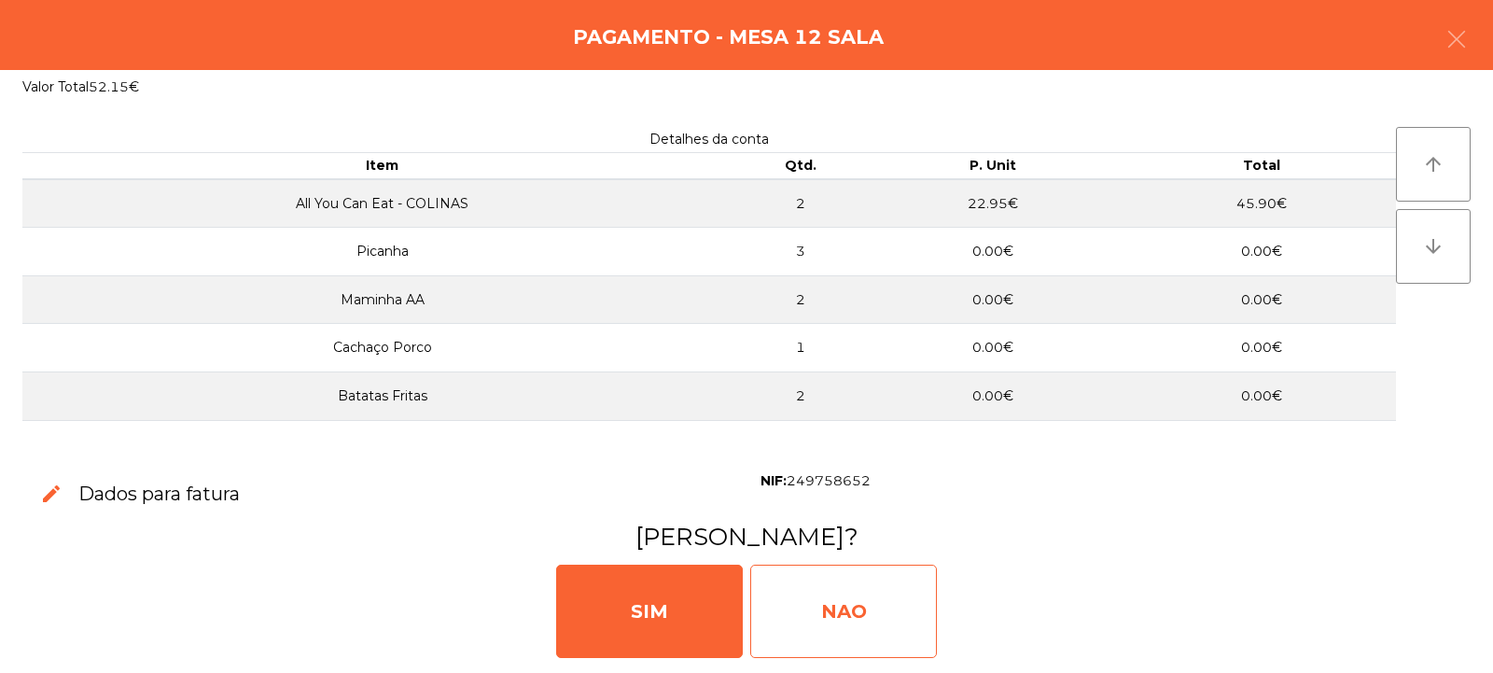
click at [846, 609] on div "NAO" at bounding box center [843, 611] width 187 height 93
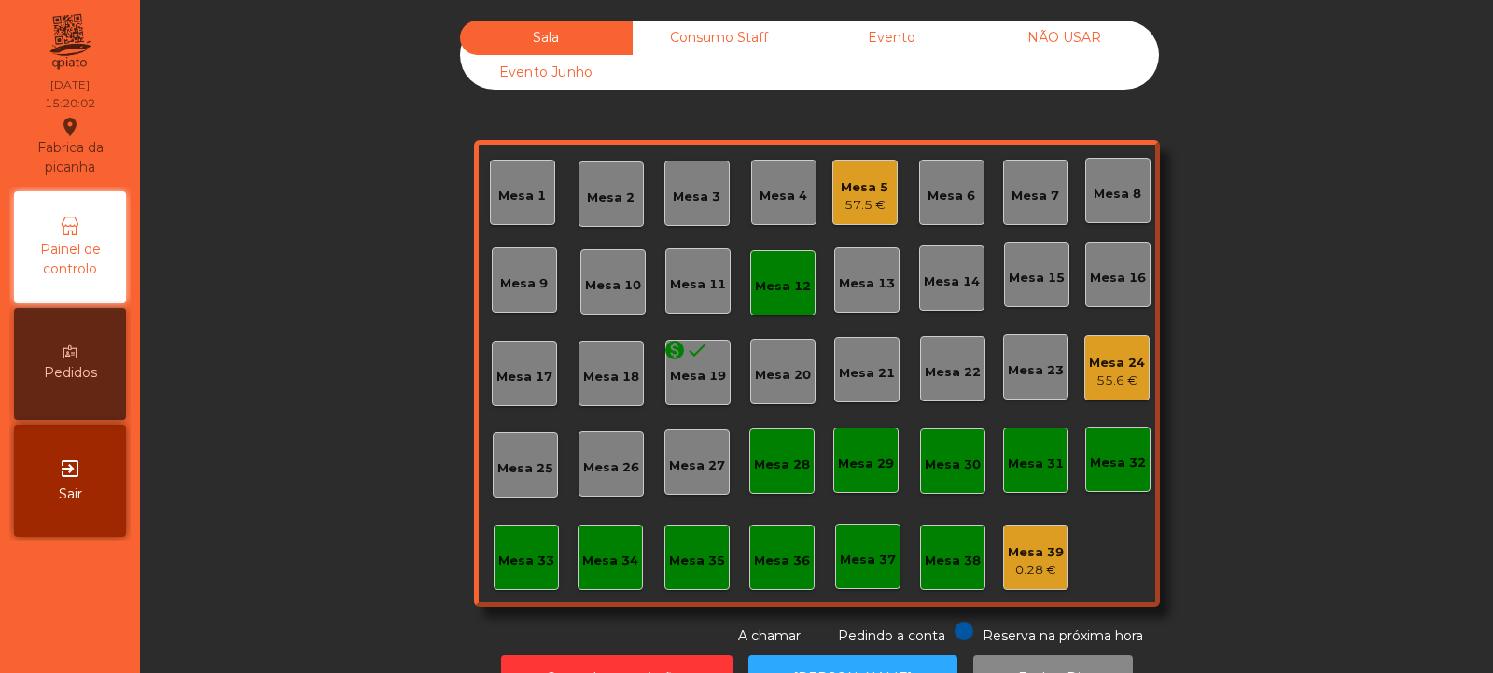
click at [718, 35] on div "Consumo Staff" at bounding box center [719, 38] width 173 height 35
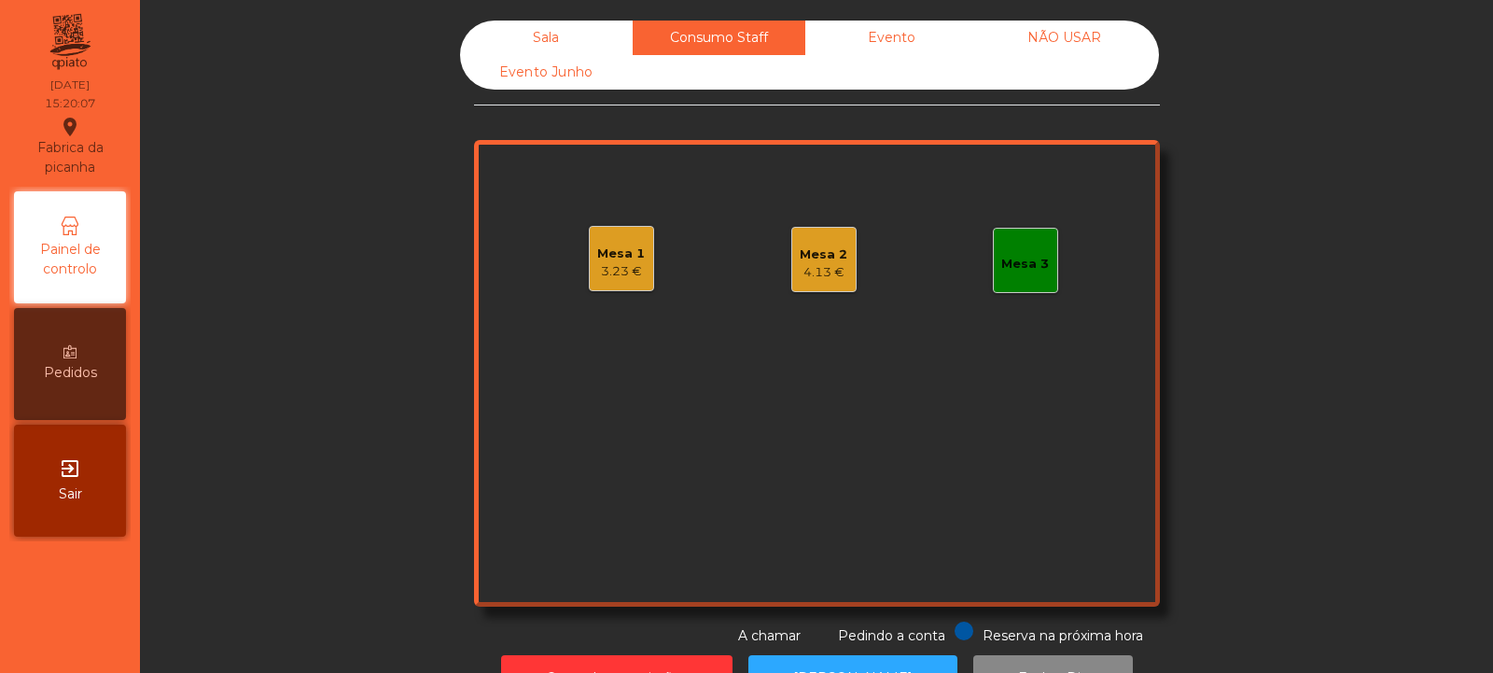
click at [635, 262] on div "3.23 €" at bounding box center [621, 271] width 48 height 19
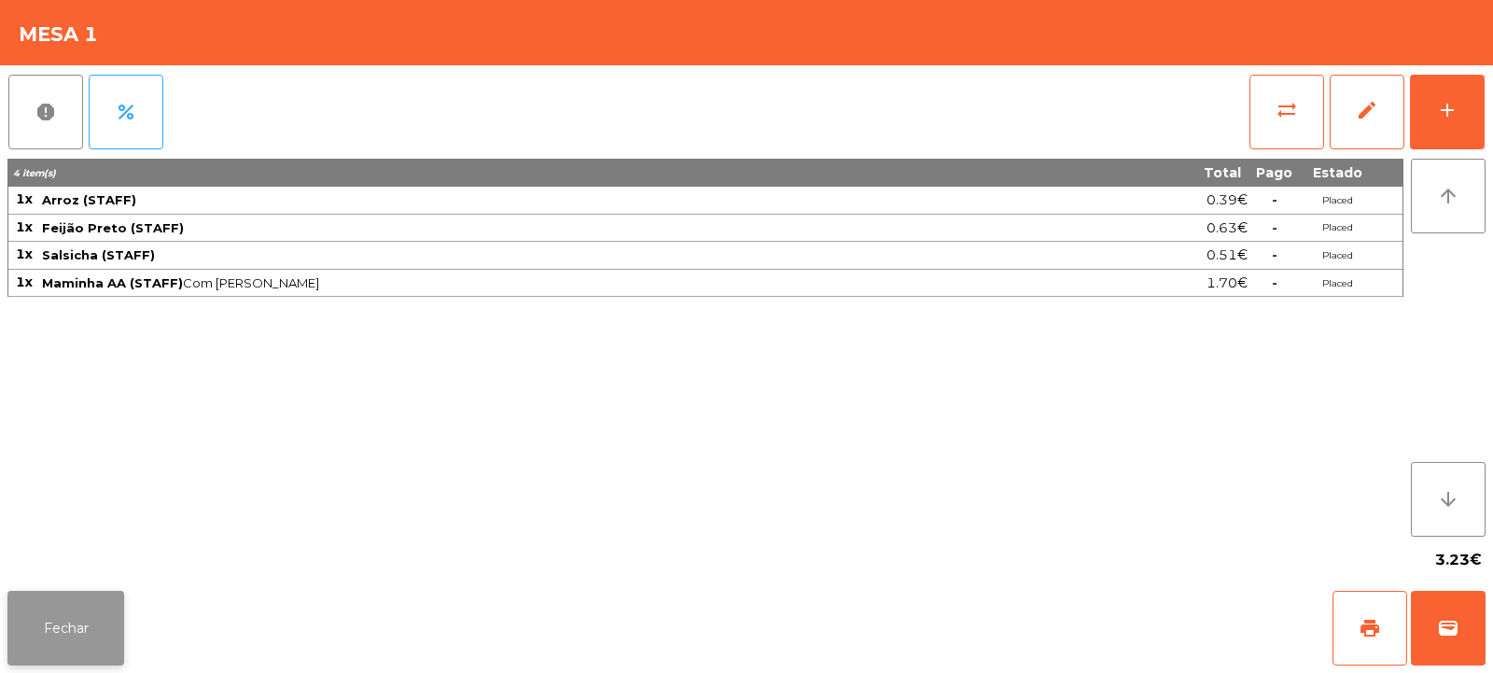
click at [49, 639] on button "Fechar" at bounding box center [65, 628] width 117 height 75
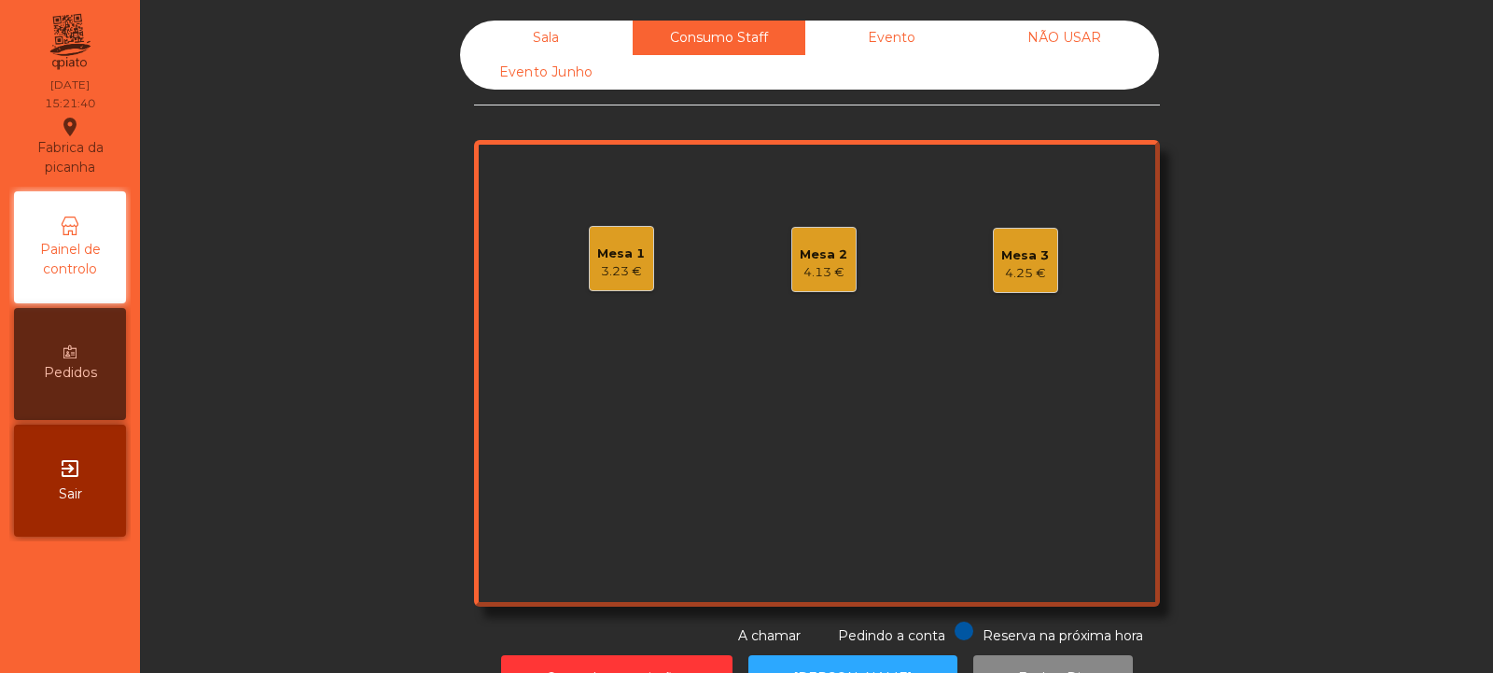
click at [568, 39] on div "Sala" at bounding box center [546, 38] width 173 height 35
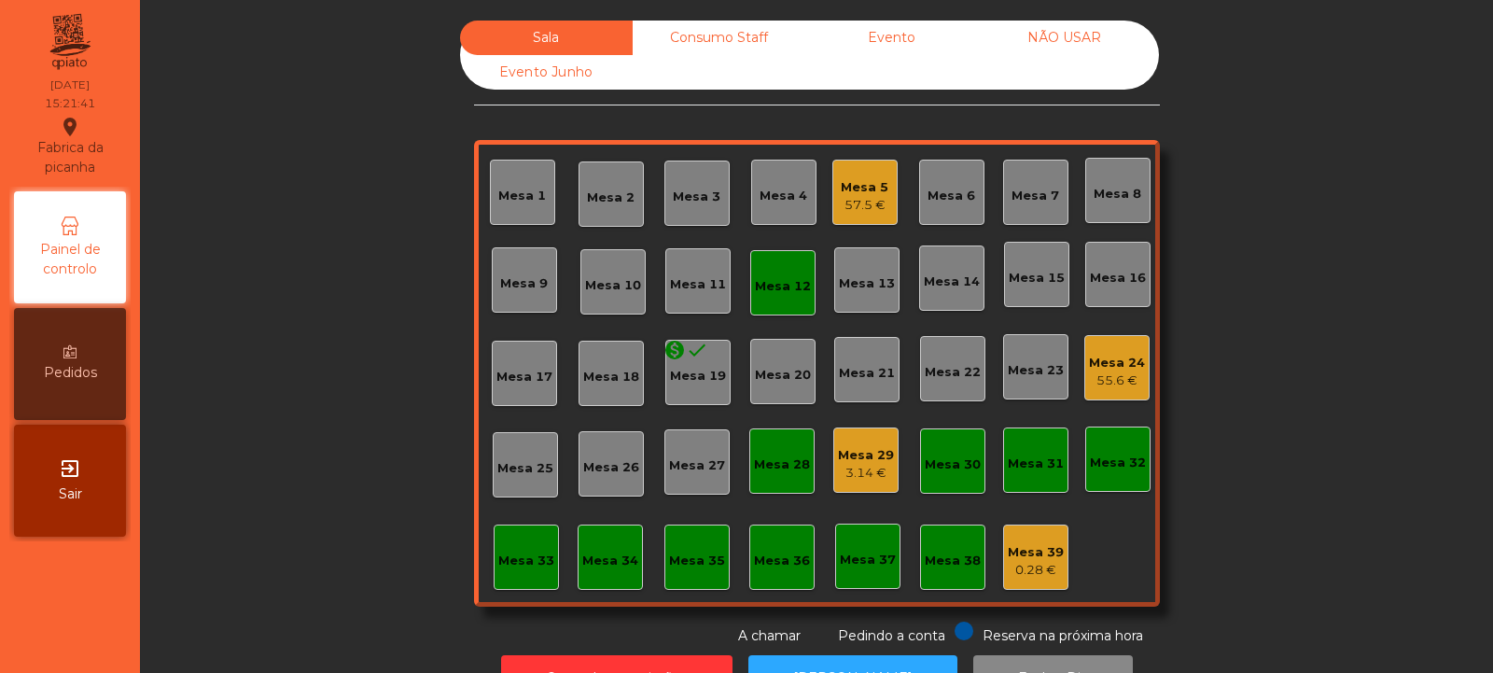
click at [857, 194] on div "Mesa 5" at bounding box center [865, 187] width 48 height 19
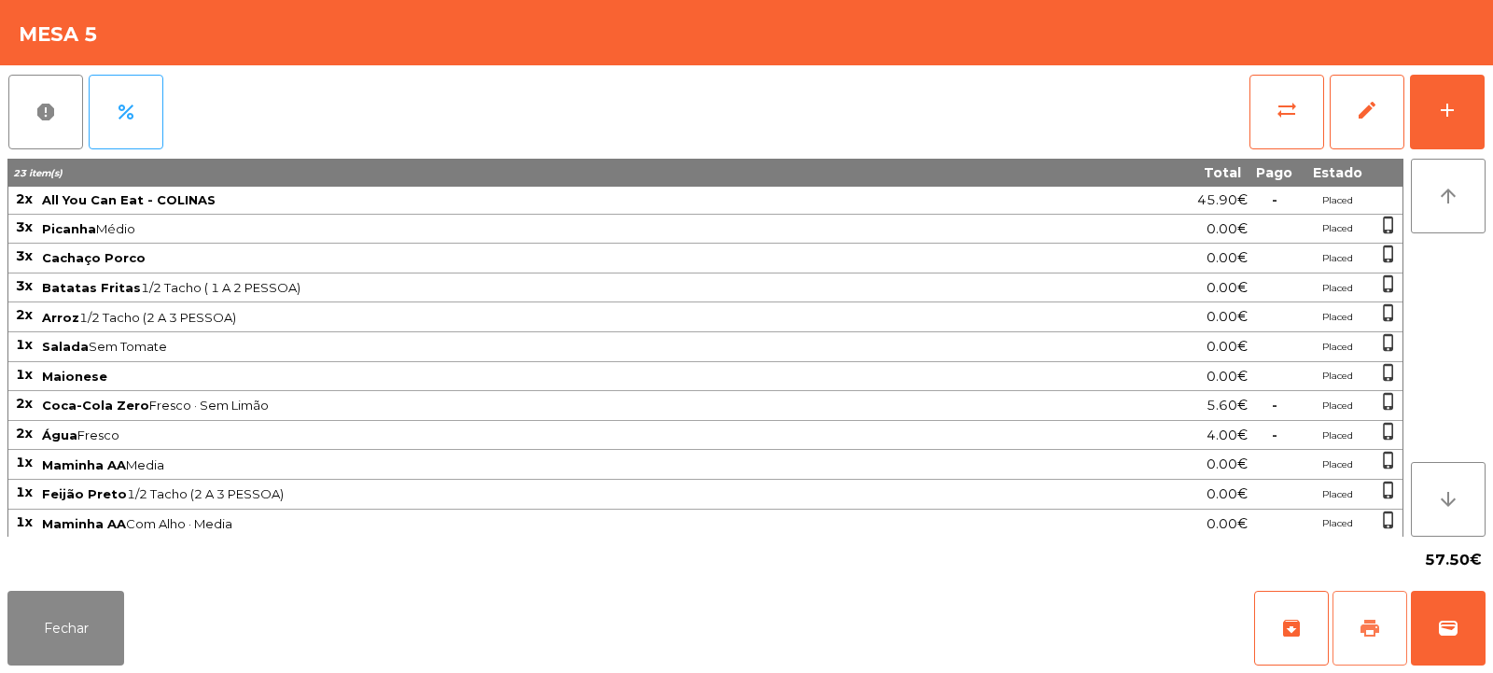
click at [1371, 633] on span "print" at bounding box center [1370, 628] width 22 height 22
click at [1282, 112] on span "sync_alt" at bounding box center [1287, 110] width 22 height 22
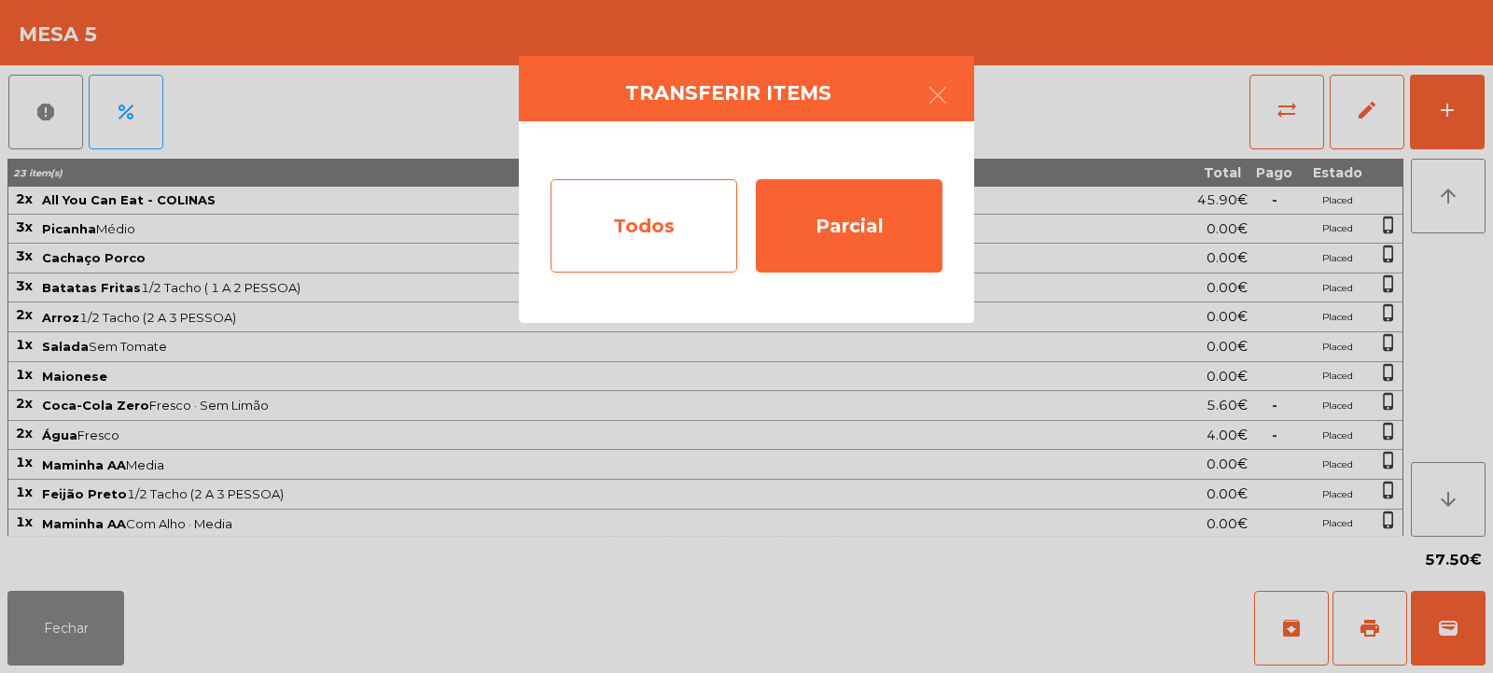
click at [622, 245] on div "Todos" at bounding box center [644, 225] width 187 height 93
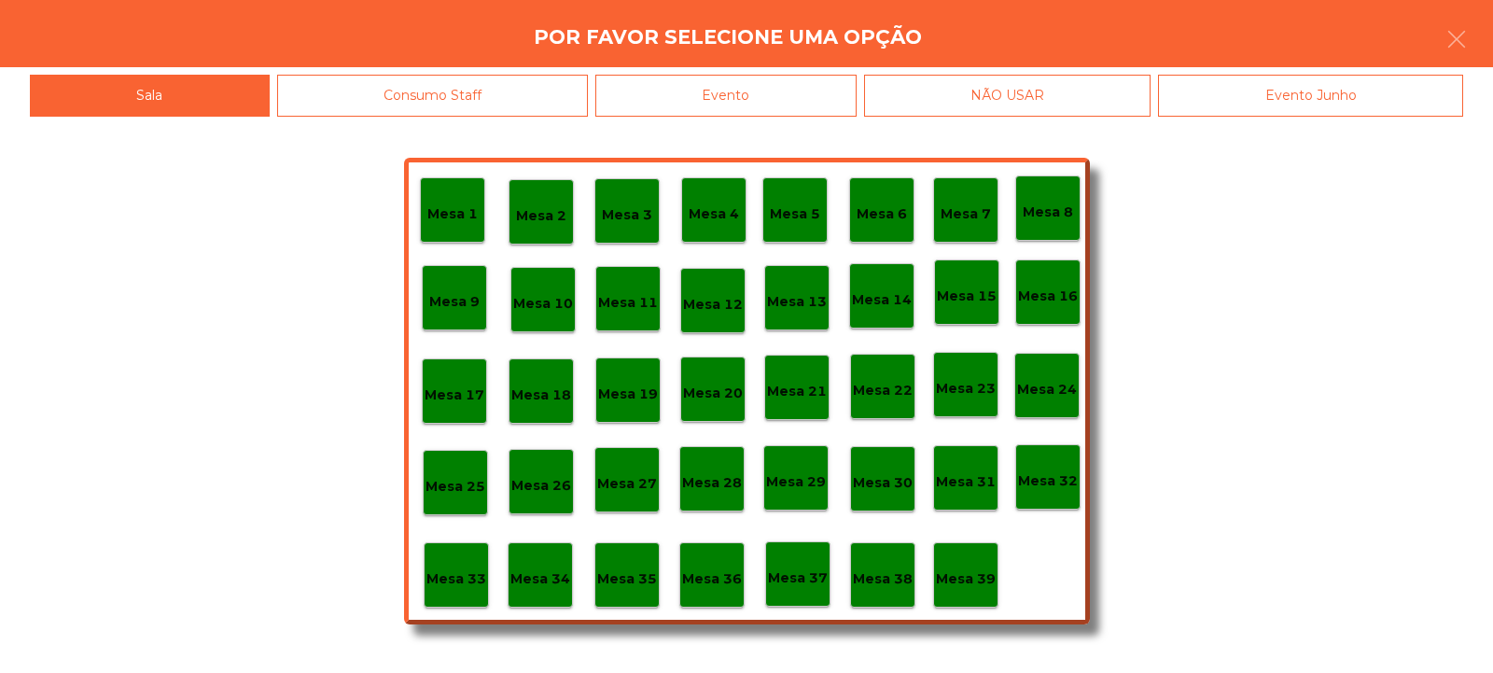
click at [738, 95] on div "Evento" at bounding box center [725, 96] width 261 height 42
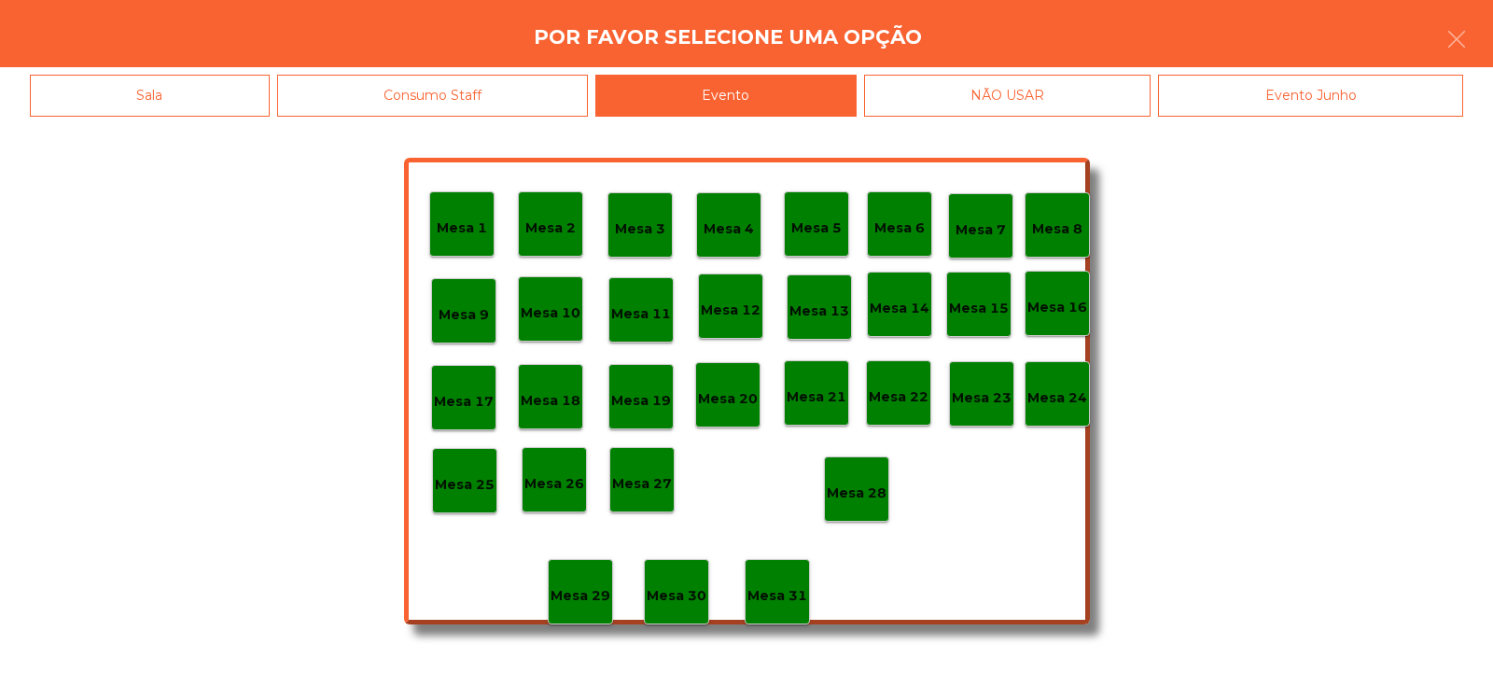
click at [855, 502] on p "Mesa 28" at bounding box center [857, 493] width 60 height 21
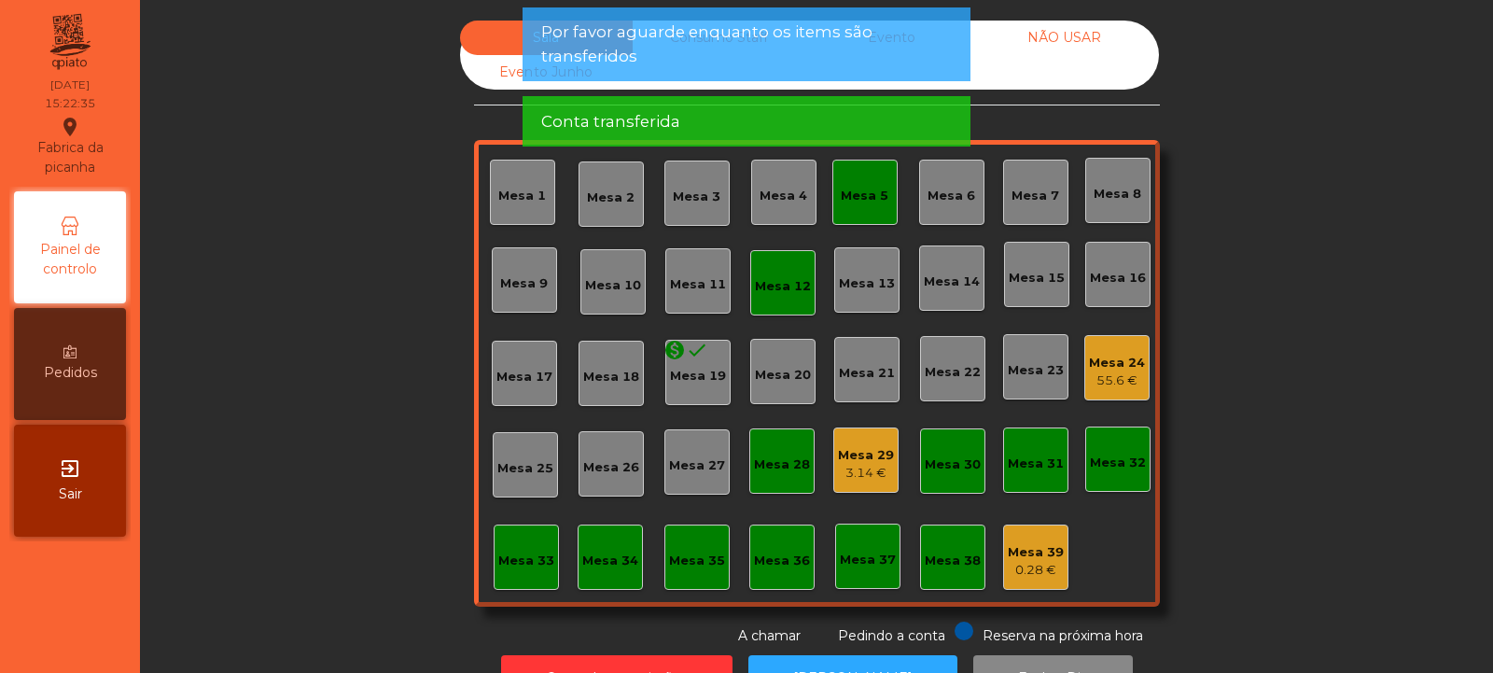
click at [854, 199] on div "Mesa 5" at bounding box center [865, 196] width 48 height 19
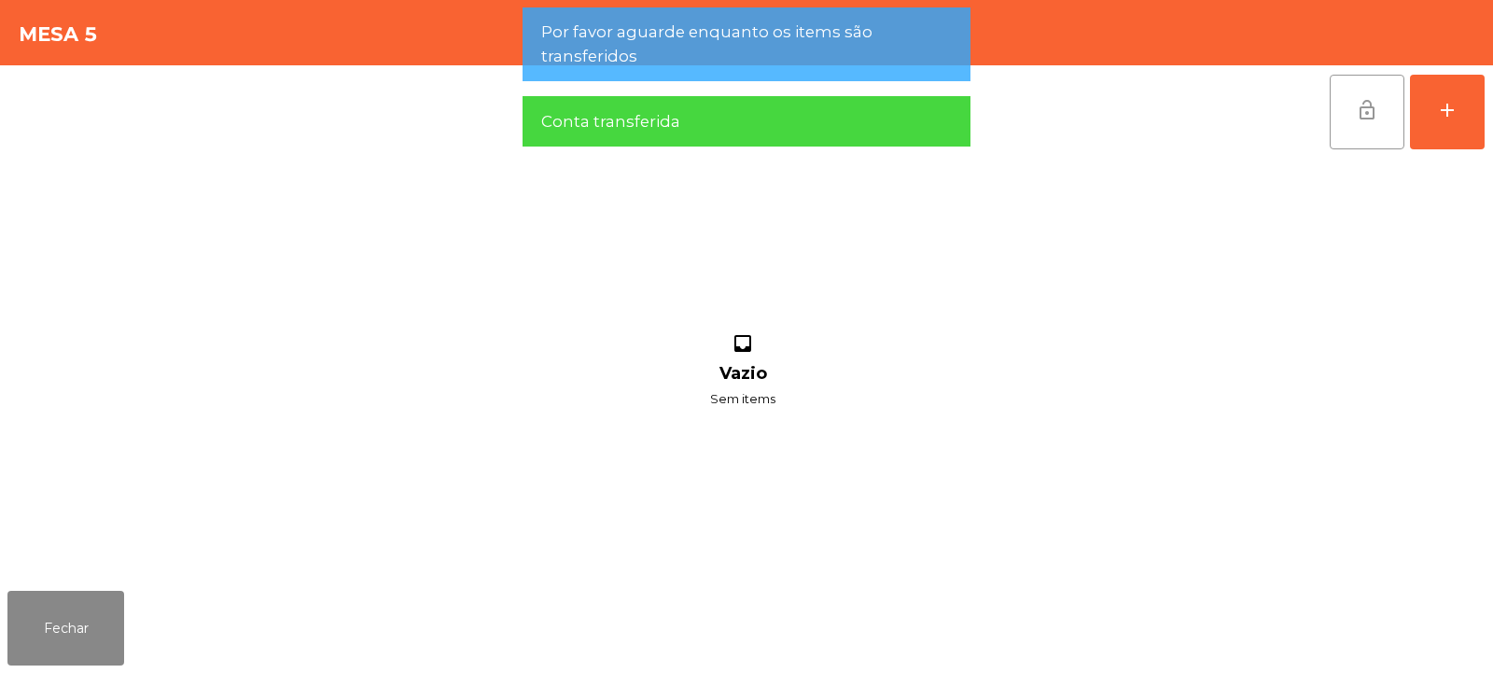
click at [1364, 123] on button "lock_open" at bounding box center [1367, 112] width 75 height 75
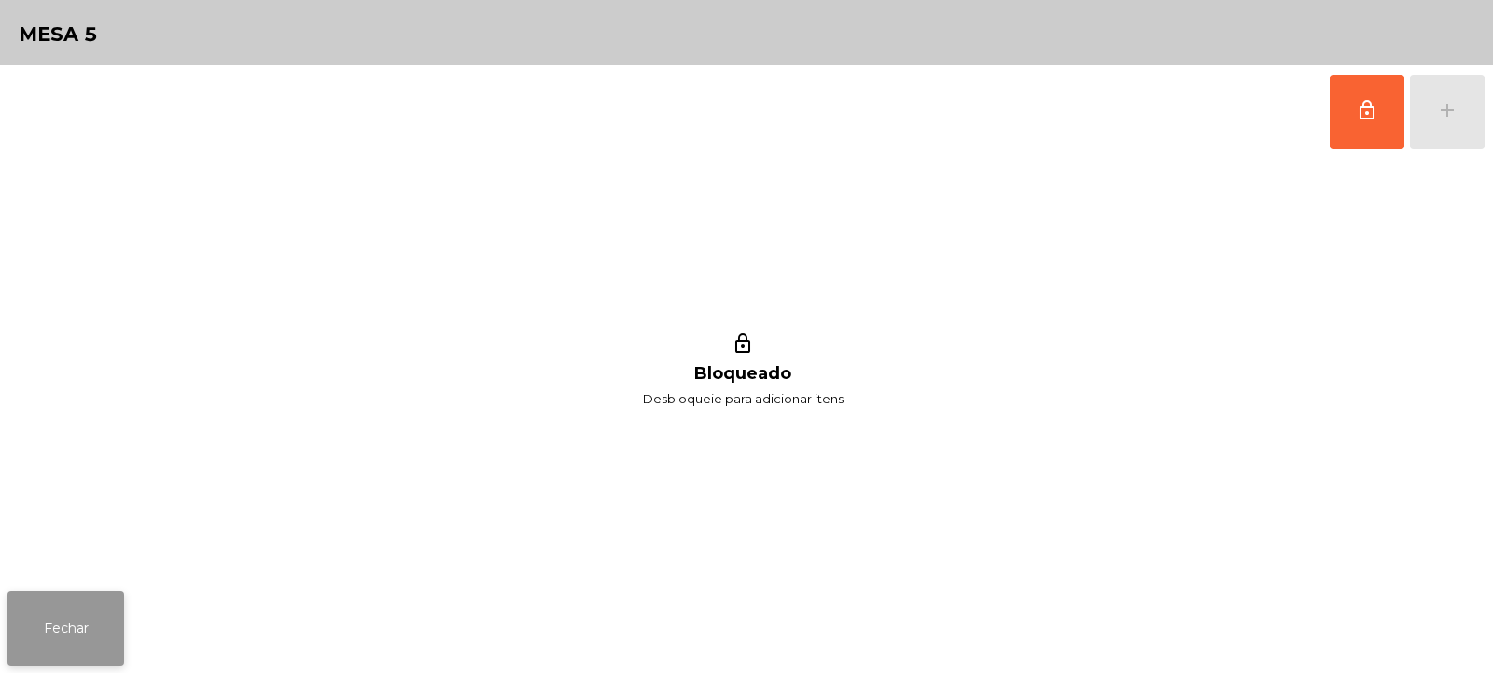
click at [95, 602] on button "Fechar" at bounding box center [65, 628] width 117 height 75
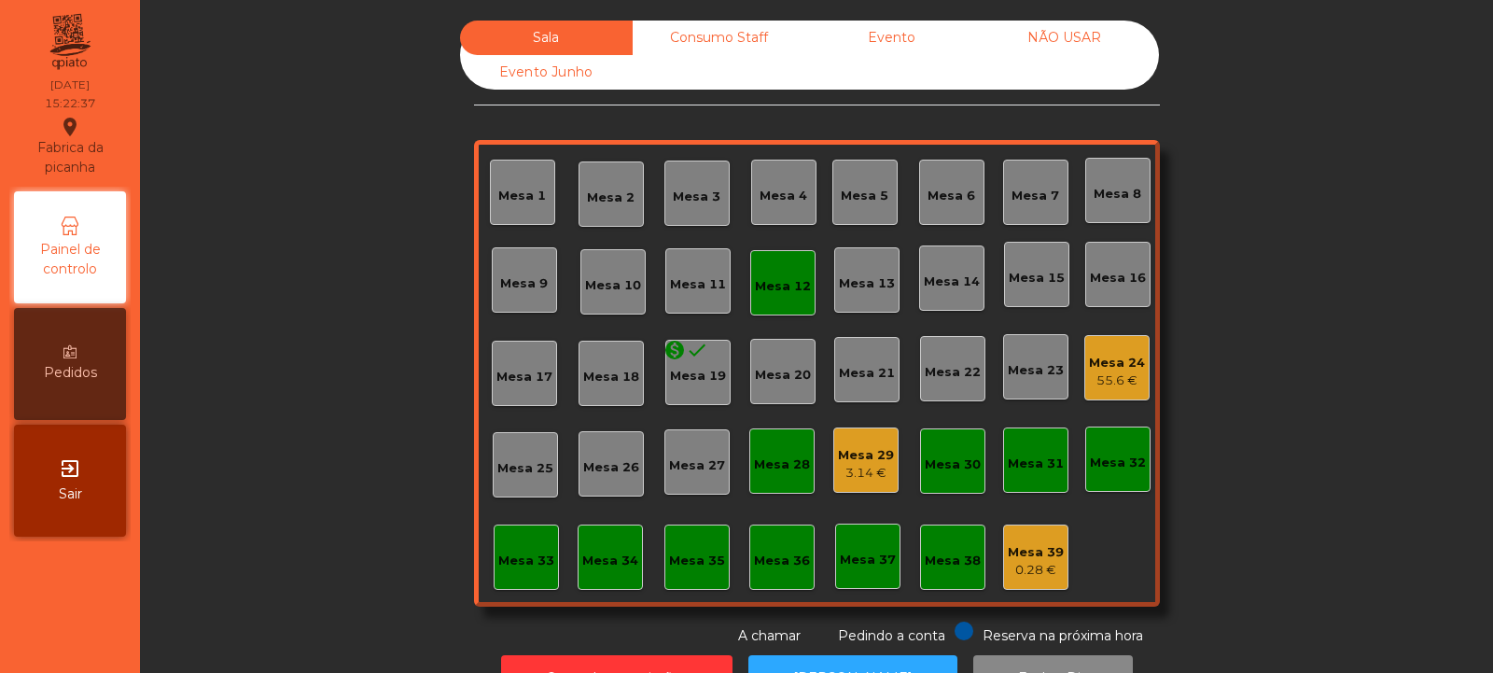
click at [755, 295] on div "Mesa 12" at bounding box center [783, 286] width 56 height 19
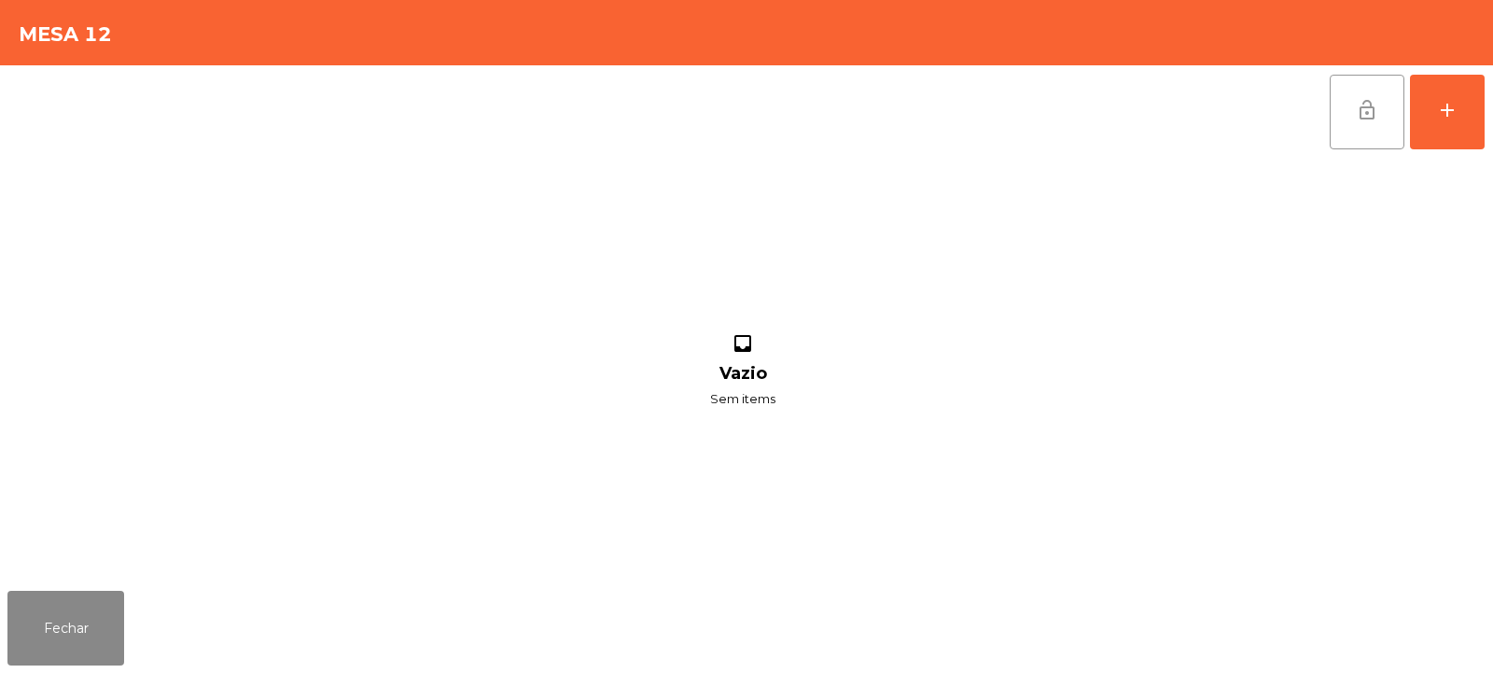
click at [1361, 113] on span "lock_open" at bounding box center [1367, 110] width 22 height 22
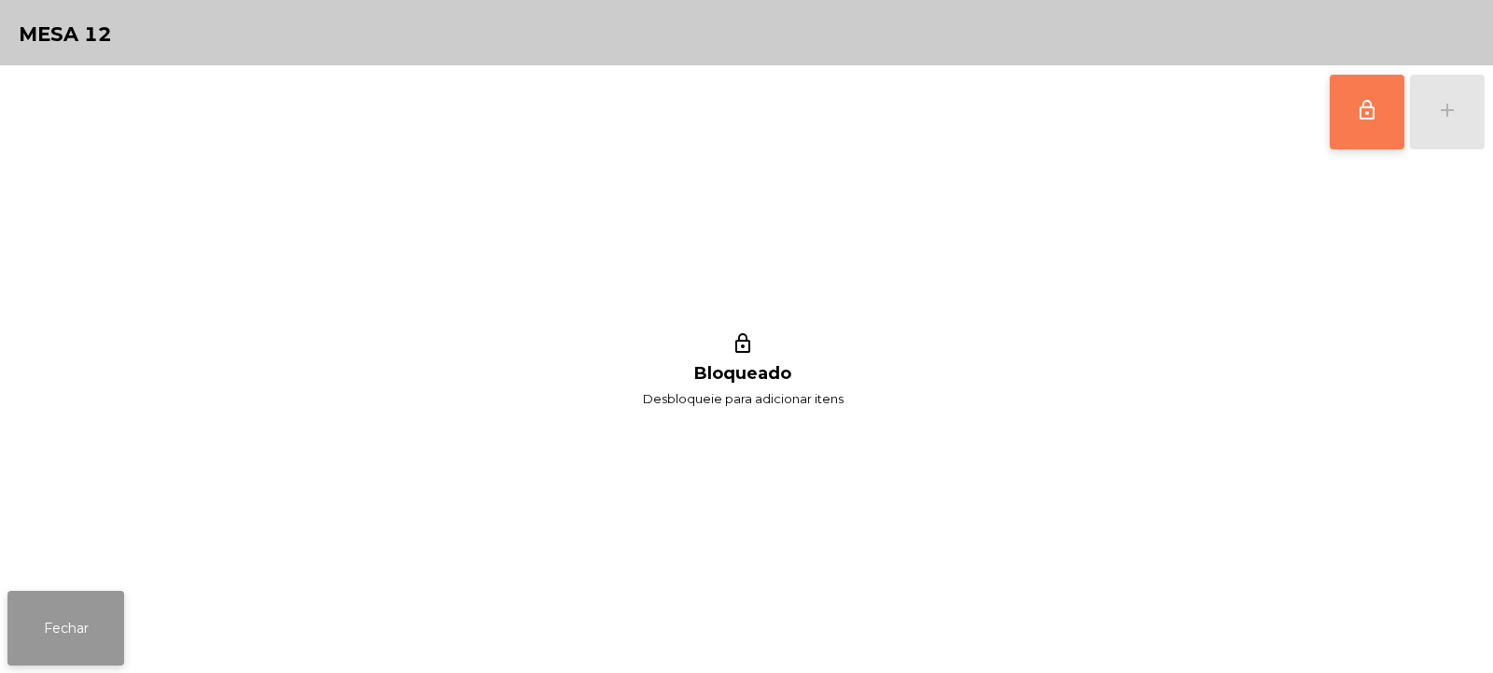
click at [87, 623] on button "Fechar" at bounding box center [65, 628] width 117 height 75
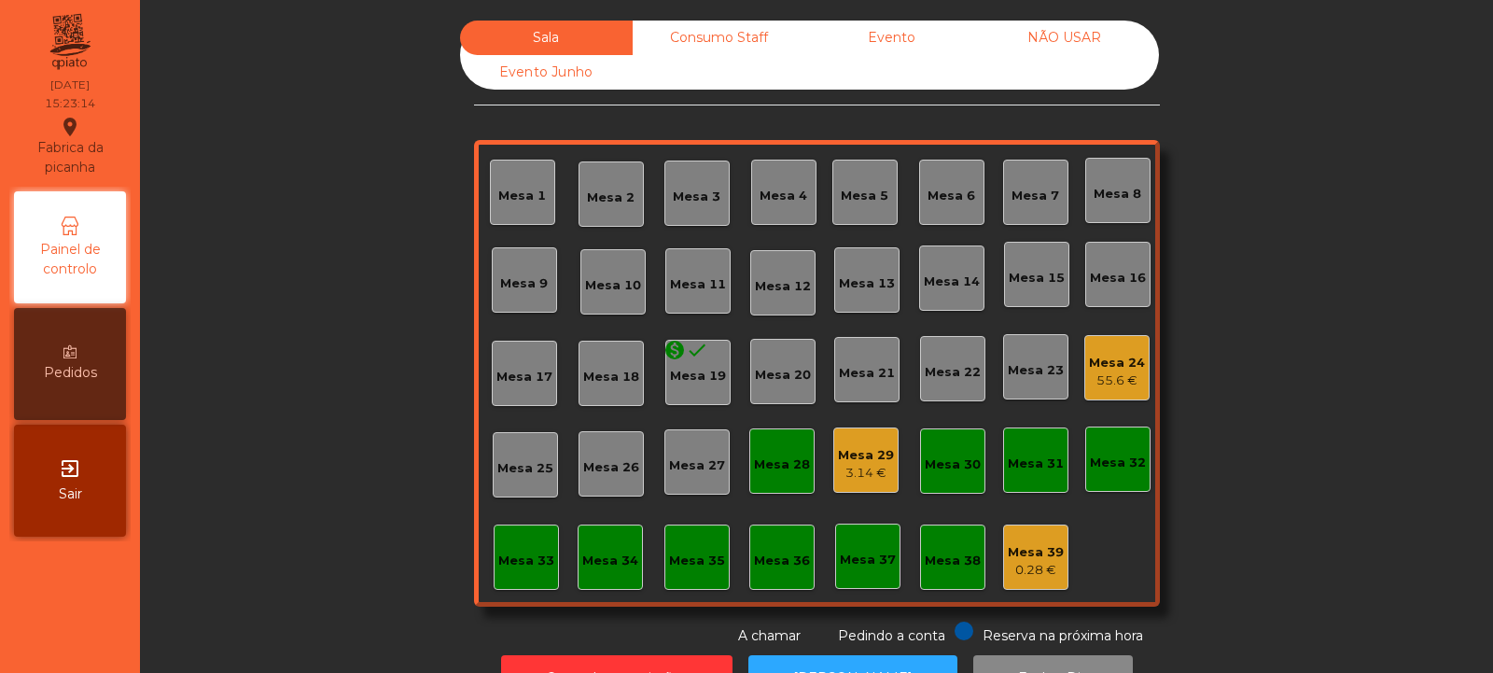
click at [730, 45] on div "Consumo Staff" at bounding box center [719, 38] width 173 height 35
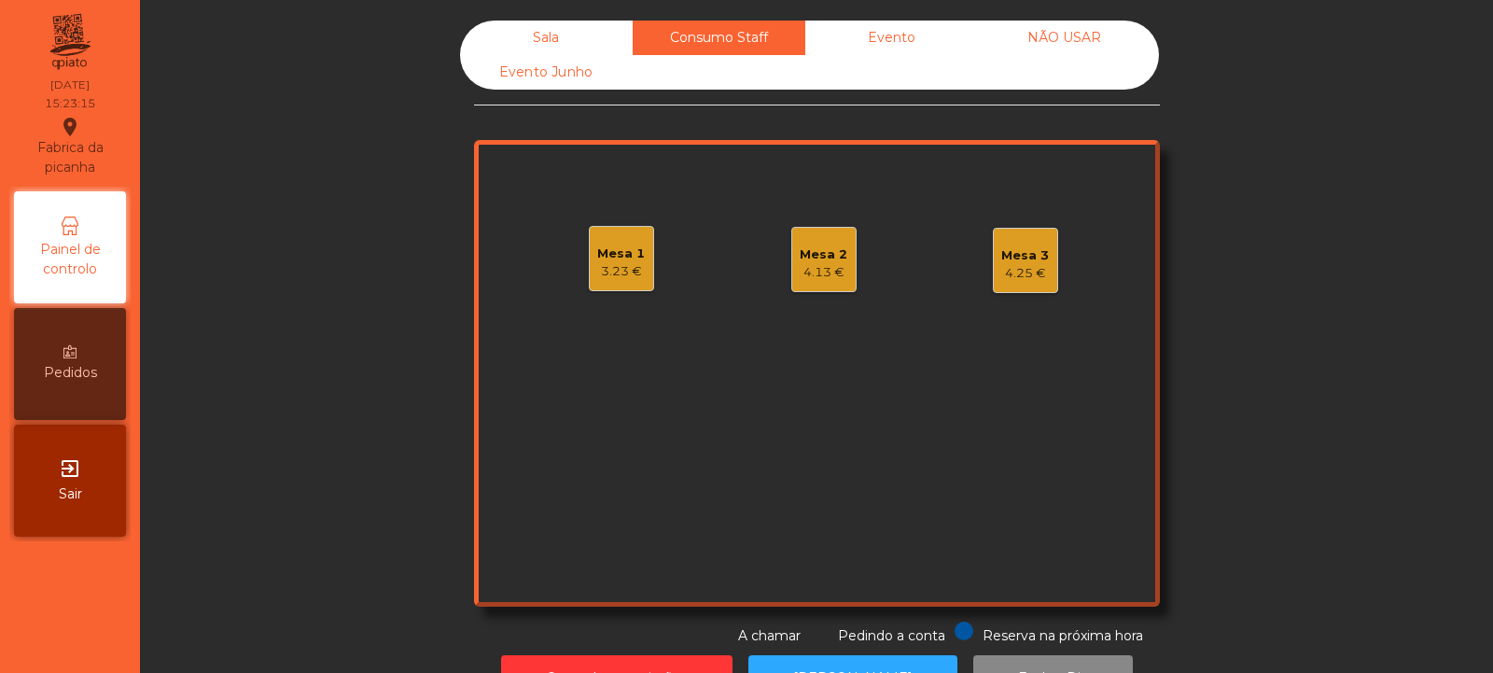
click at [822, 265] on div "4.13 €" at bounding box center [824, 272] width 48 height 19
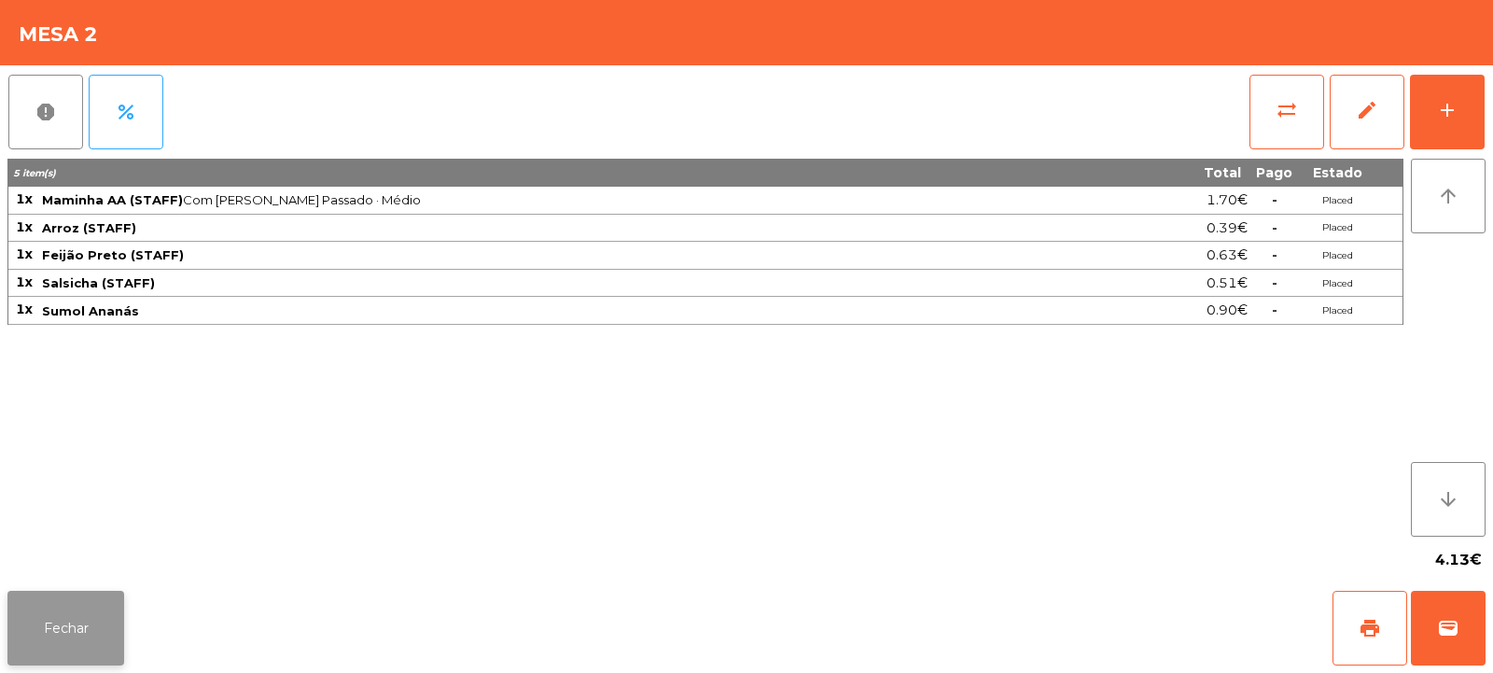
click at [62, 612] on button "Fechar" at bounding box center [65, 628] width 117 height 75
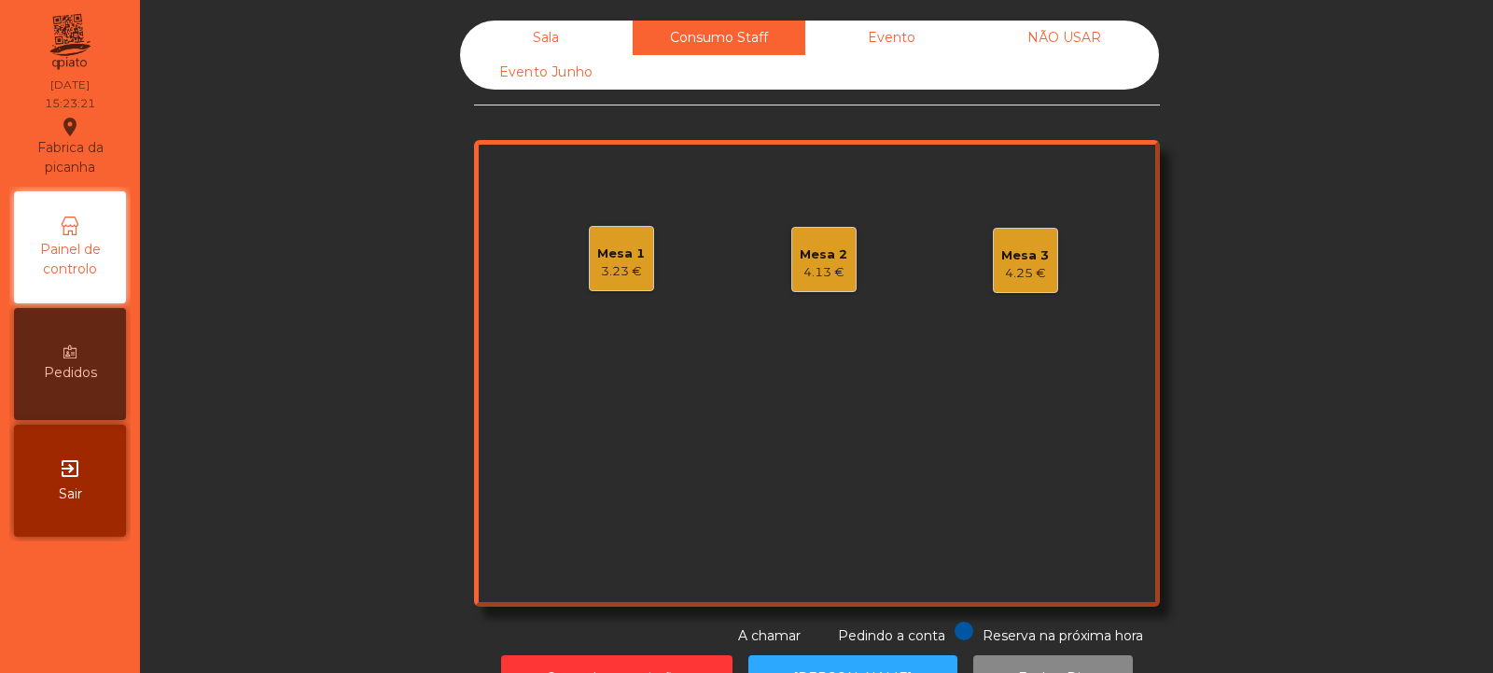
click at [536, 32] on div "Sala" at bounding box center [546, 38] width 173 height 35
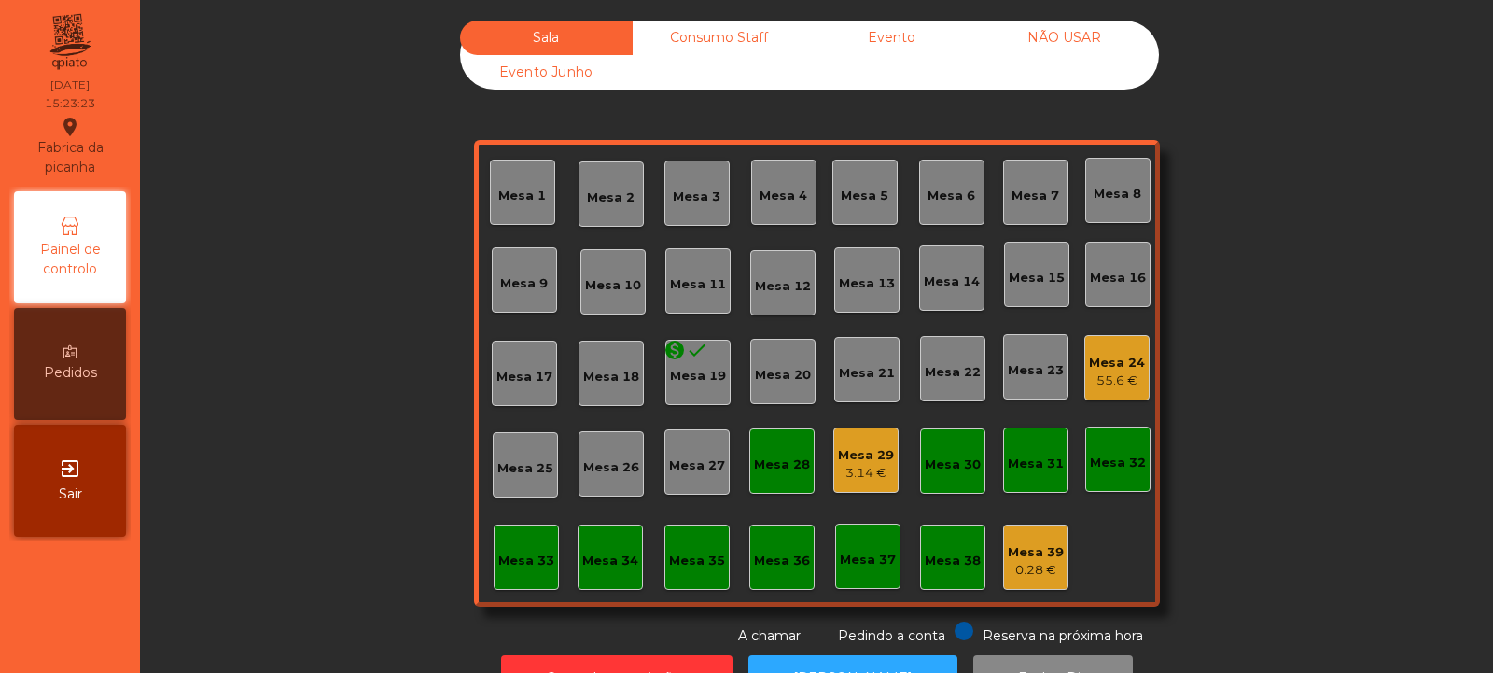
click at [511, 572] on div "Mesa 33" at bounding box center [526, 557] width 65 height 65
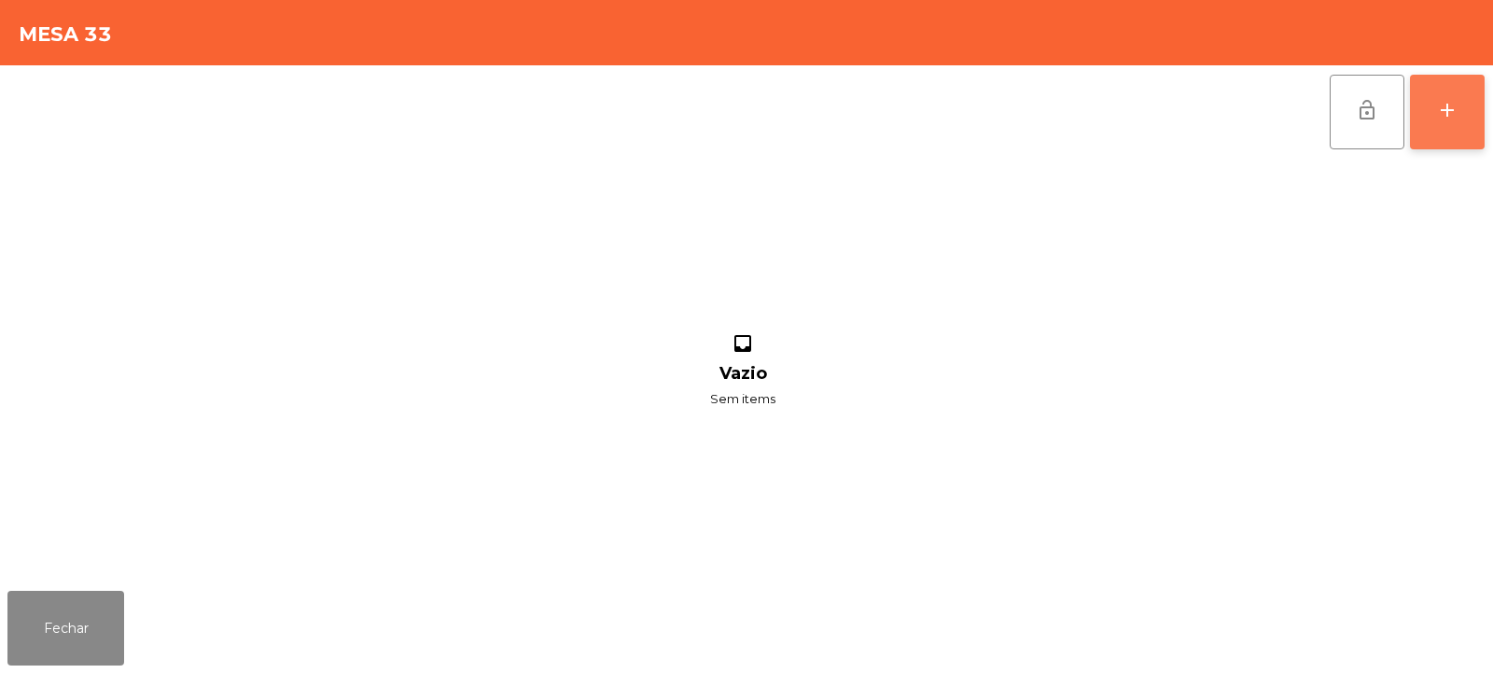
click at [1445, 112] on div "add" at bounding box center [1447, 110] width 22 height 22
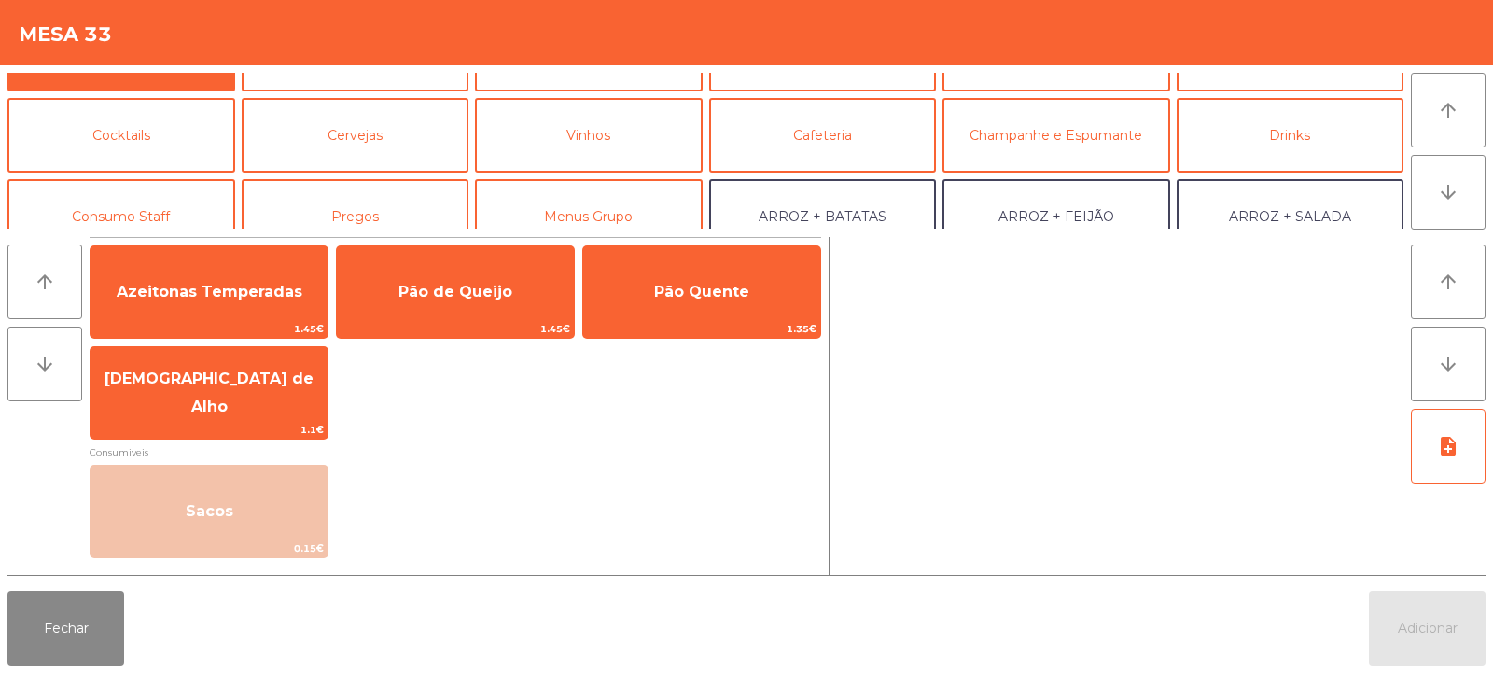
scroll to position [91, 0]
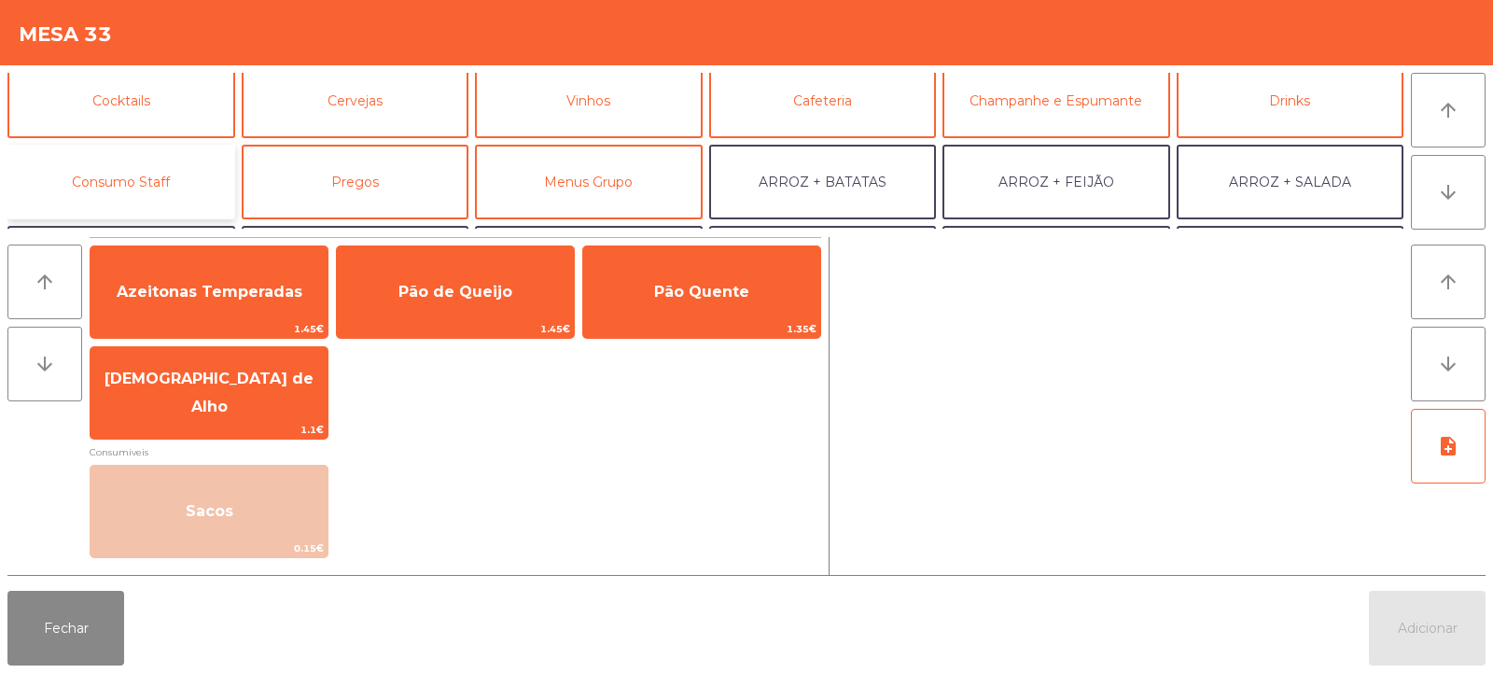
click at [150, 177] on button "Consumo Staff" at bounding box center [121, 182] width 228 height 75
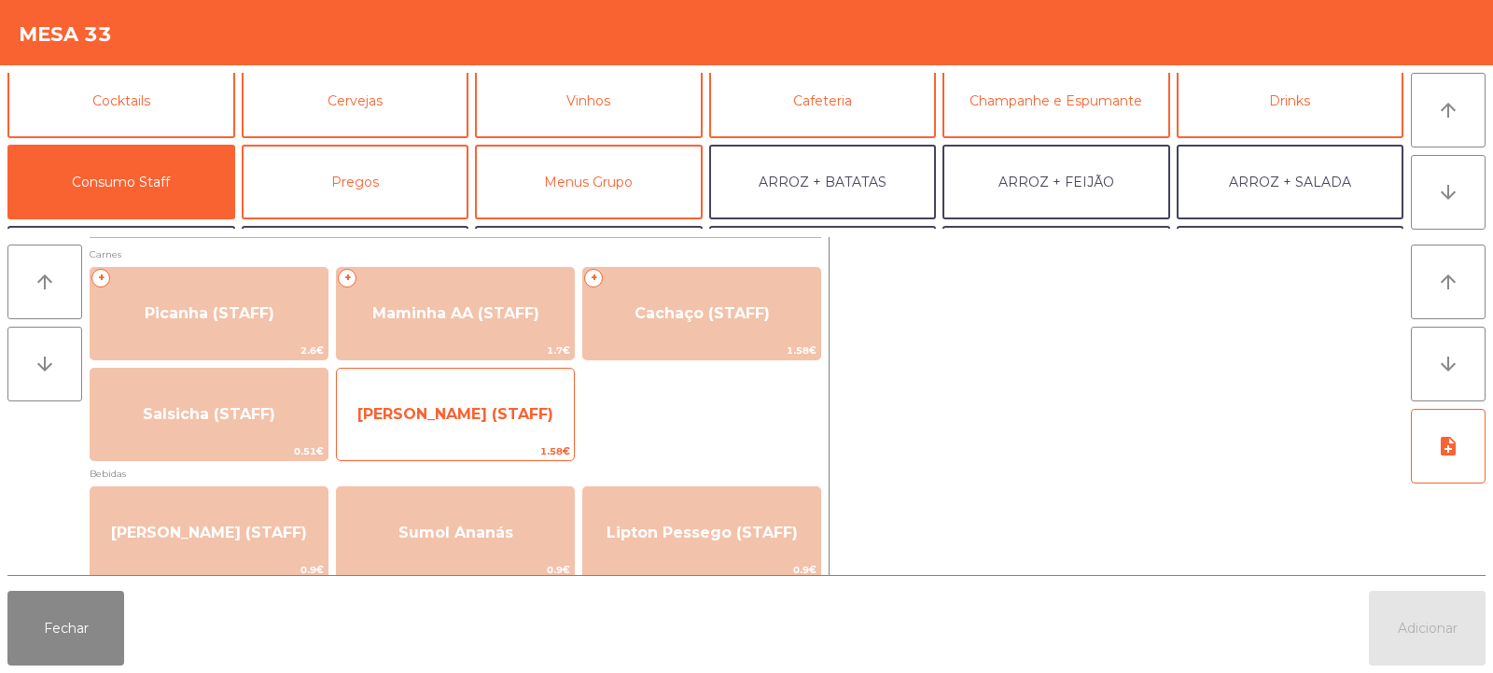
click at [463, 429] on span "Lombinho Frango (STAFF)" at bounding box center [455, 414] width 237 height 50
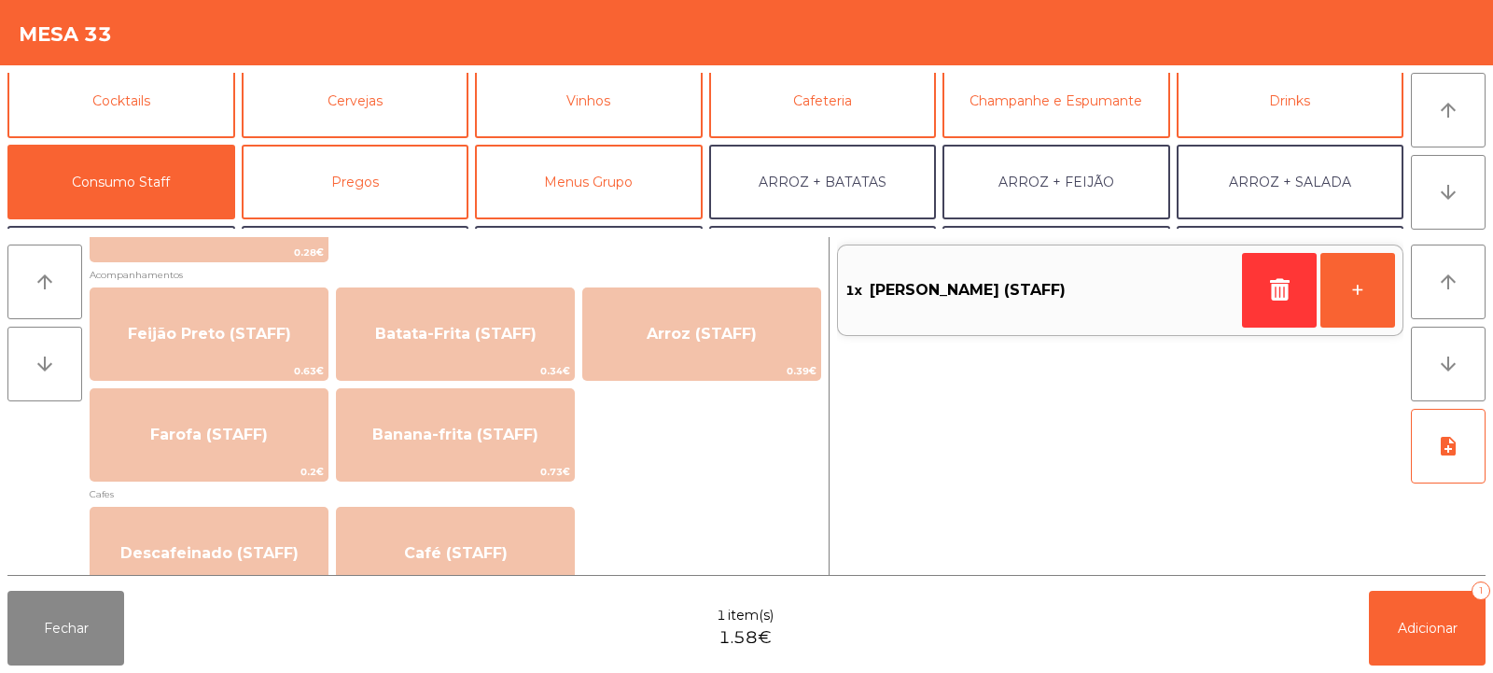
scroll to position [854, 0]
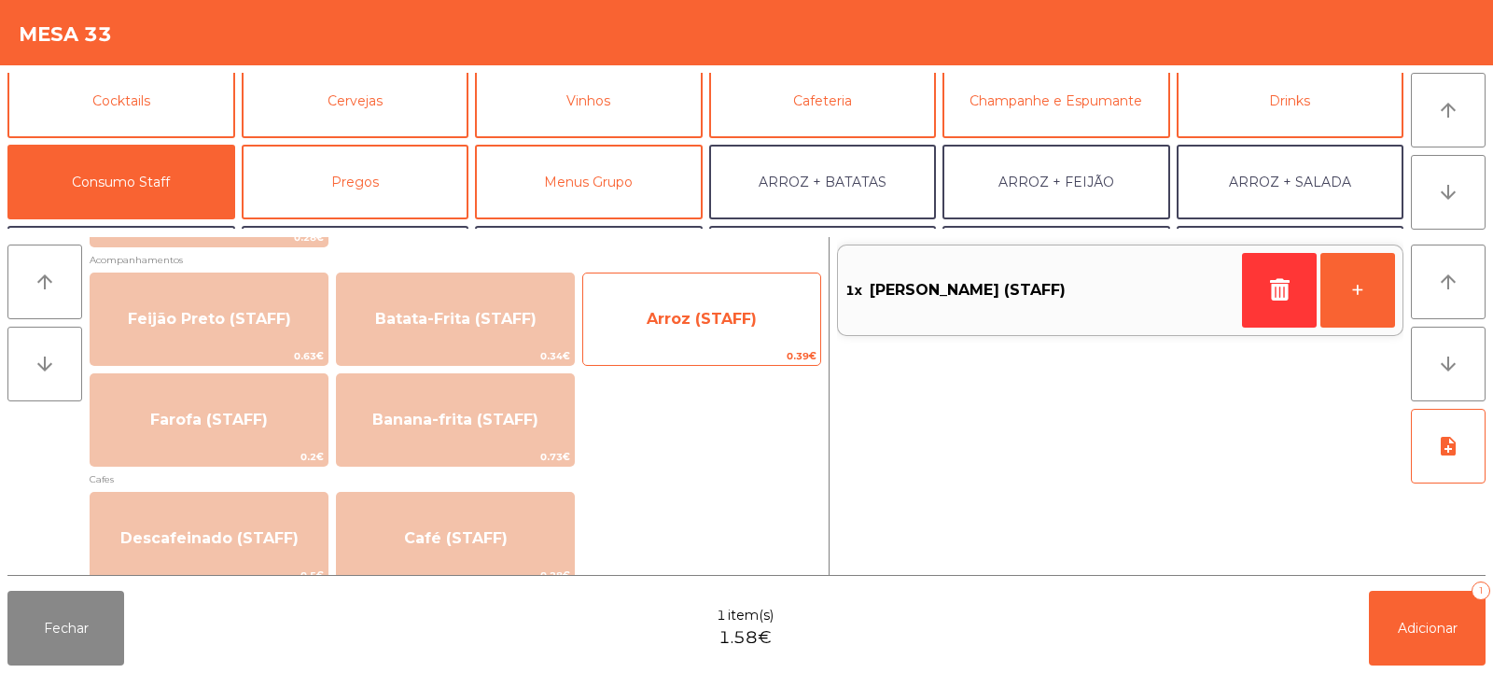
click at [703, 326] on span "Arroz (STAFF)" at bounding box center [702, 319] width 110 height 18
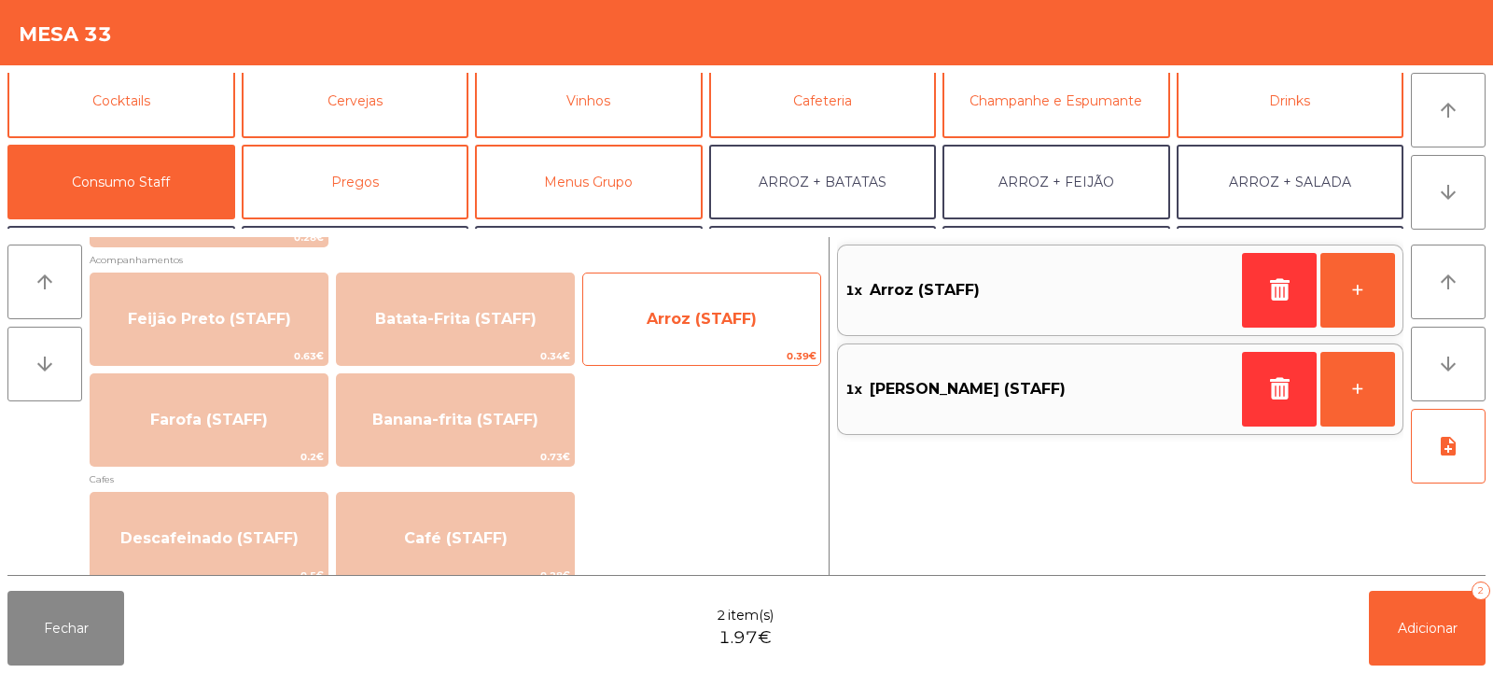
scroll to position [0, 0]
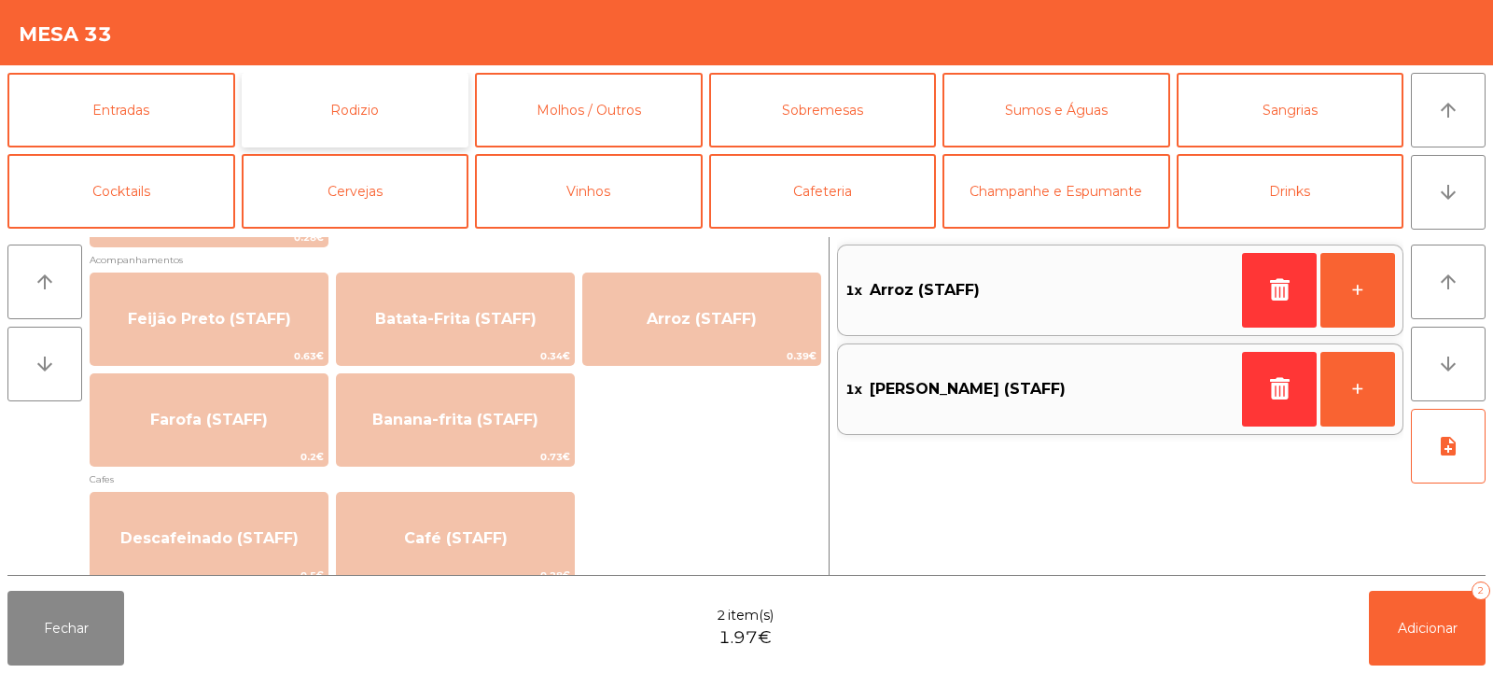
click at [382, 110] on button "Rodizio" at bounding box center [356, 110] width 228 height 75
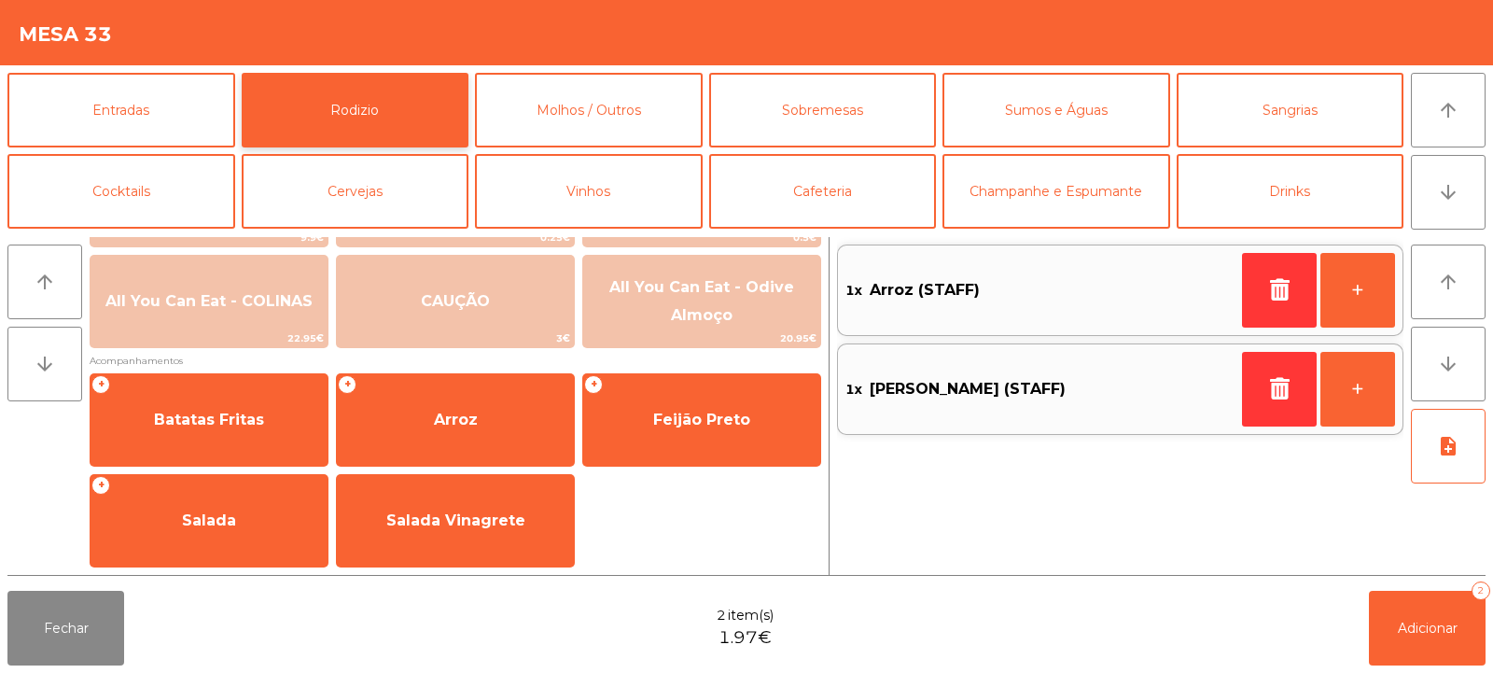
scroll to position [311, 0]
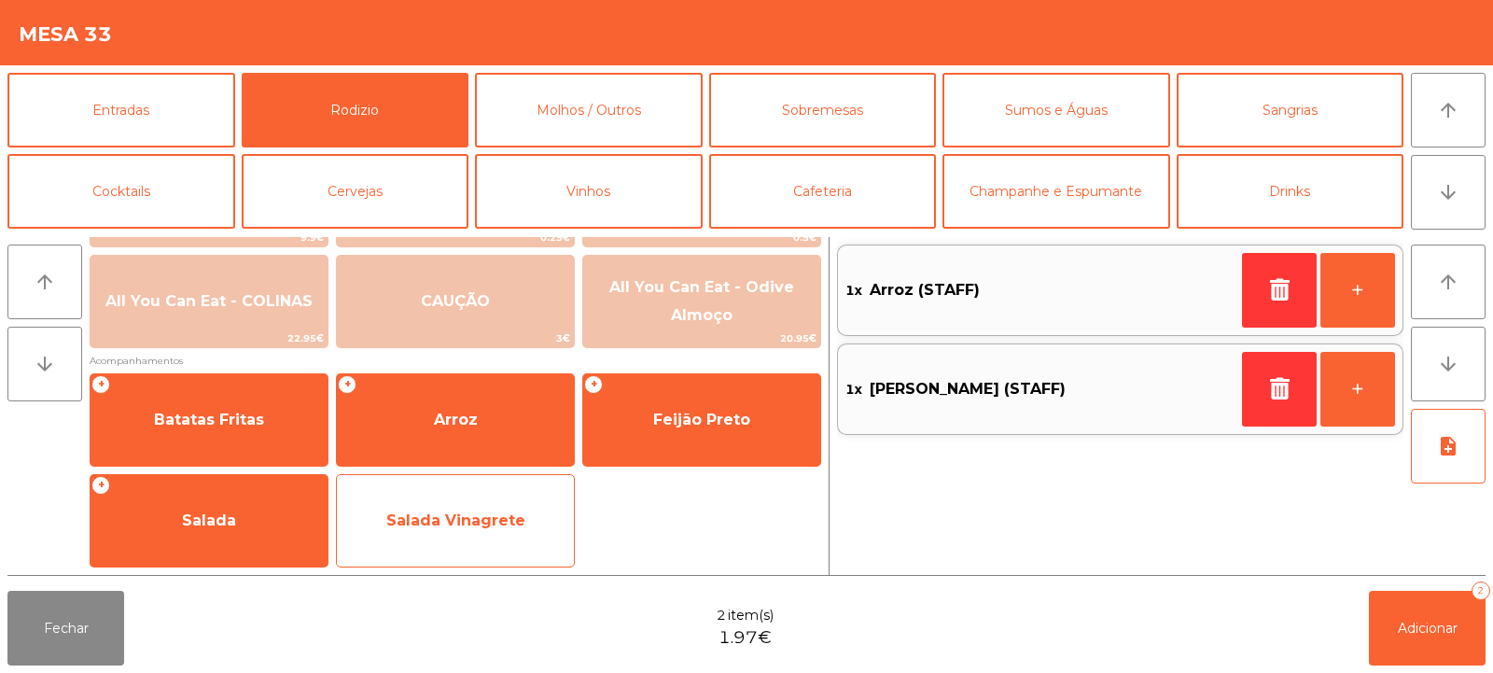
click at [452, 539] on span "Salada Vinagrete" at bounding box center [455, 521] width 237 height 50
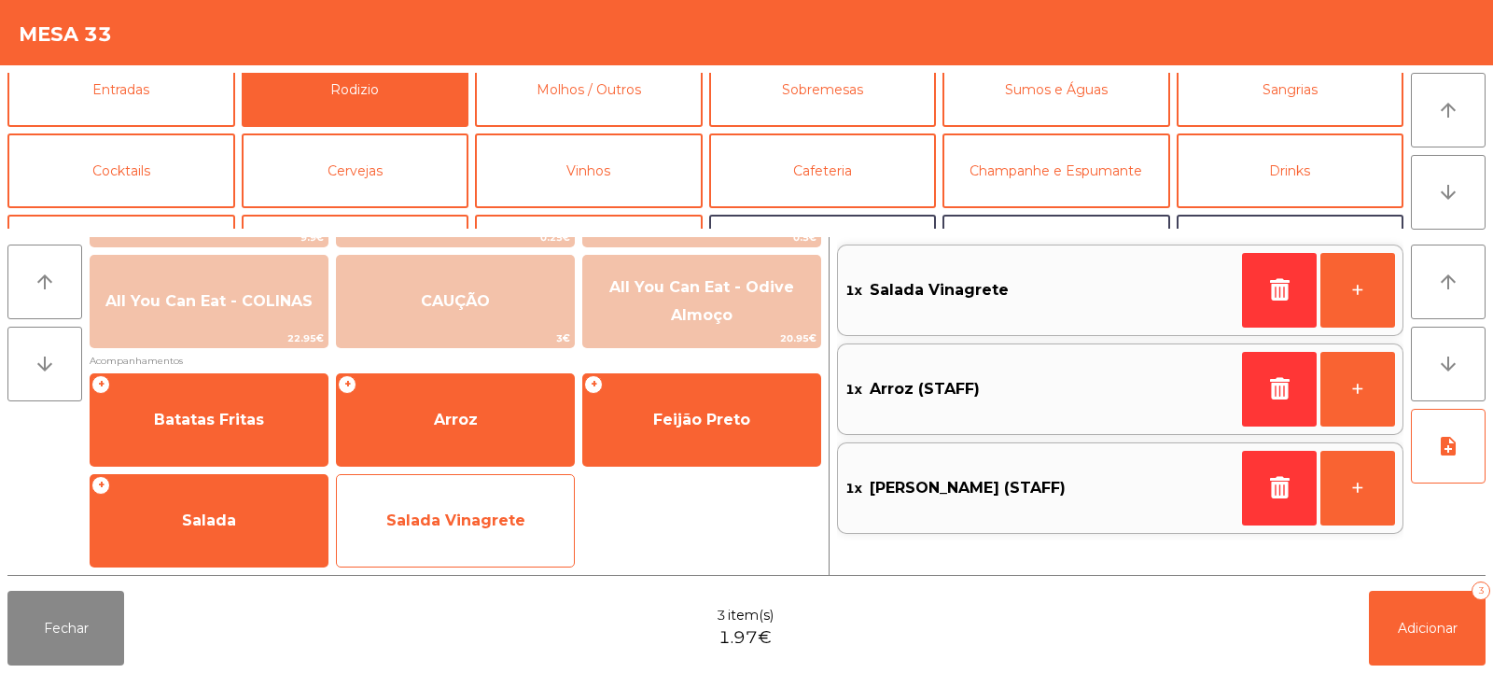
scroll to position [73, 0]
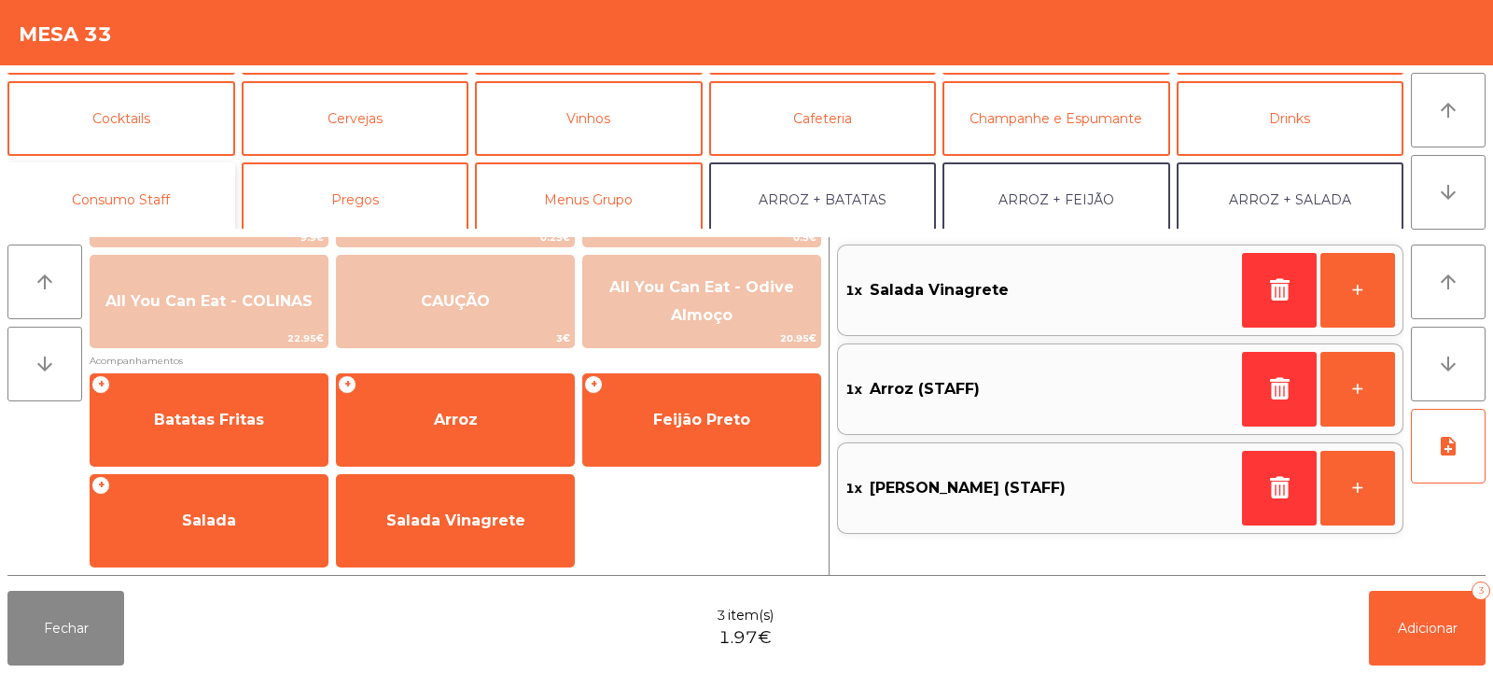
click at [145, 186] on button "Consumo Staff" at bounding box center [121, 199] width 228 height 75
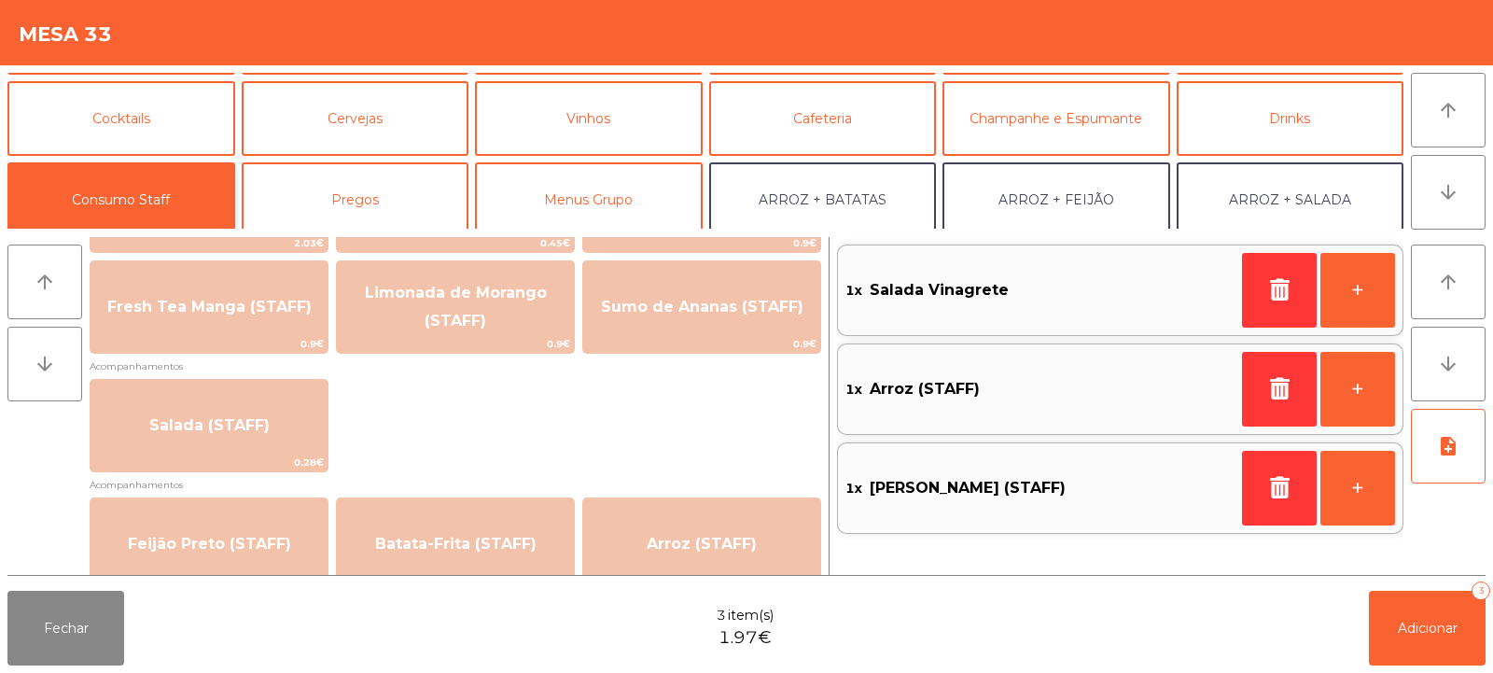
scroll to position [488, 0]
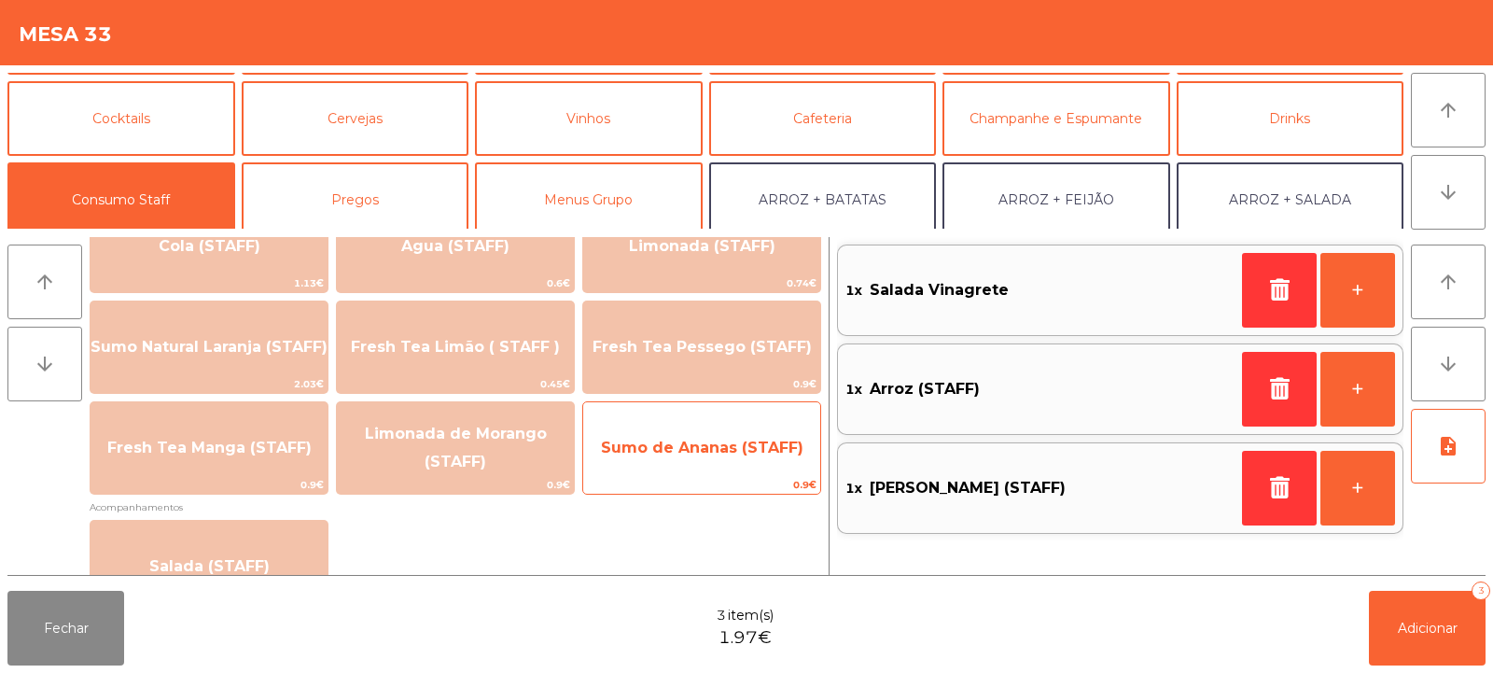
click at [726, 457] on span "Sumo de Ananas (STAFF)" at bounding box center [701, 448] width 237 height 50
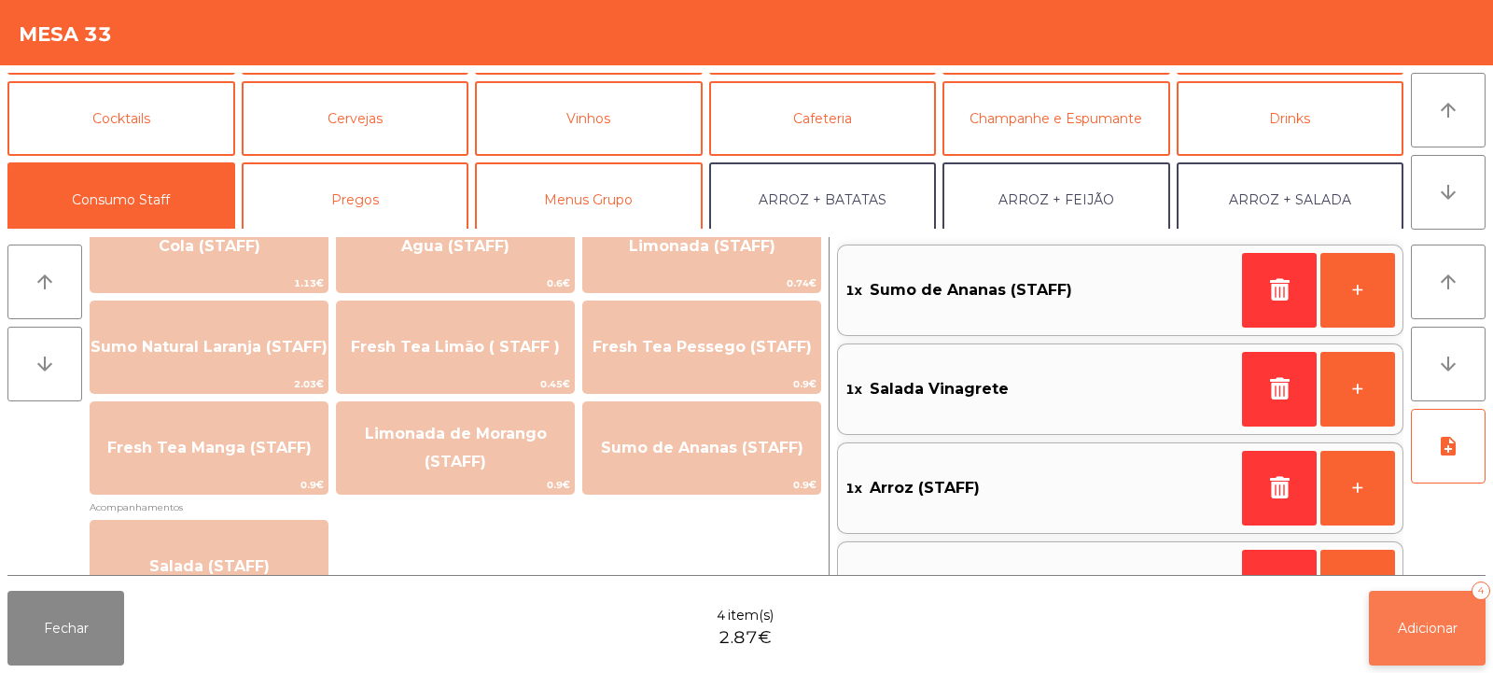
click at [1450, 636] on span "Adicionar" at bounding box center [1428, 628] width 60 height 17
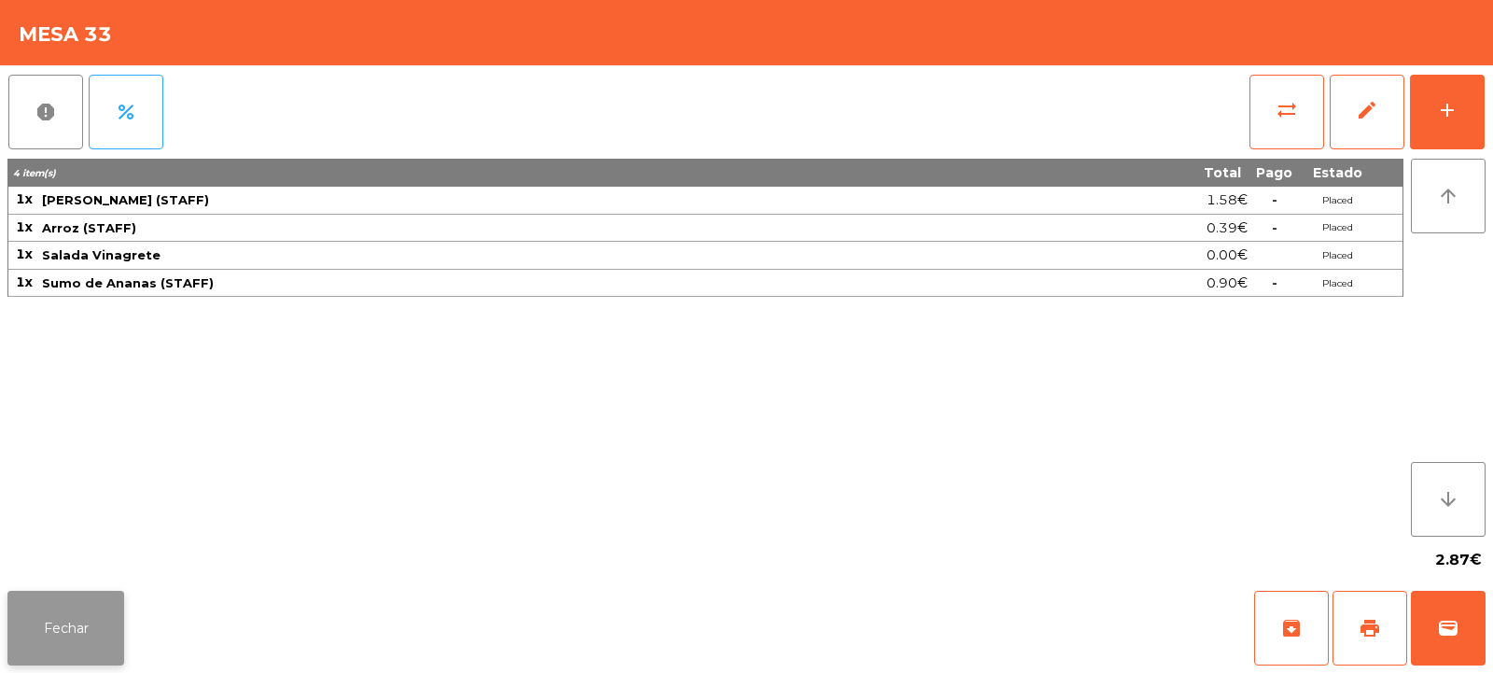
click at [55, 635] on button "Fechar" at bounding box center [65, 628] width 117 height 75
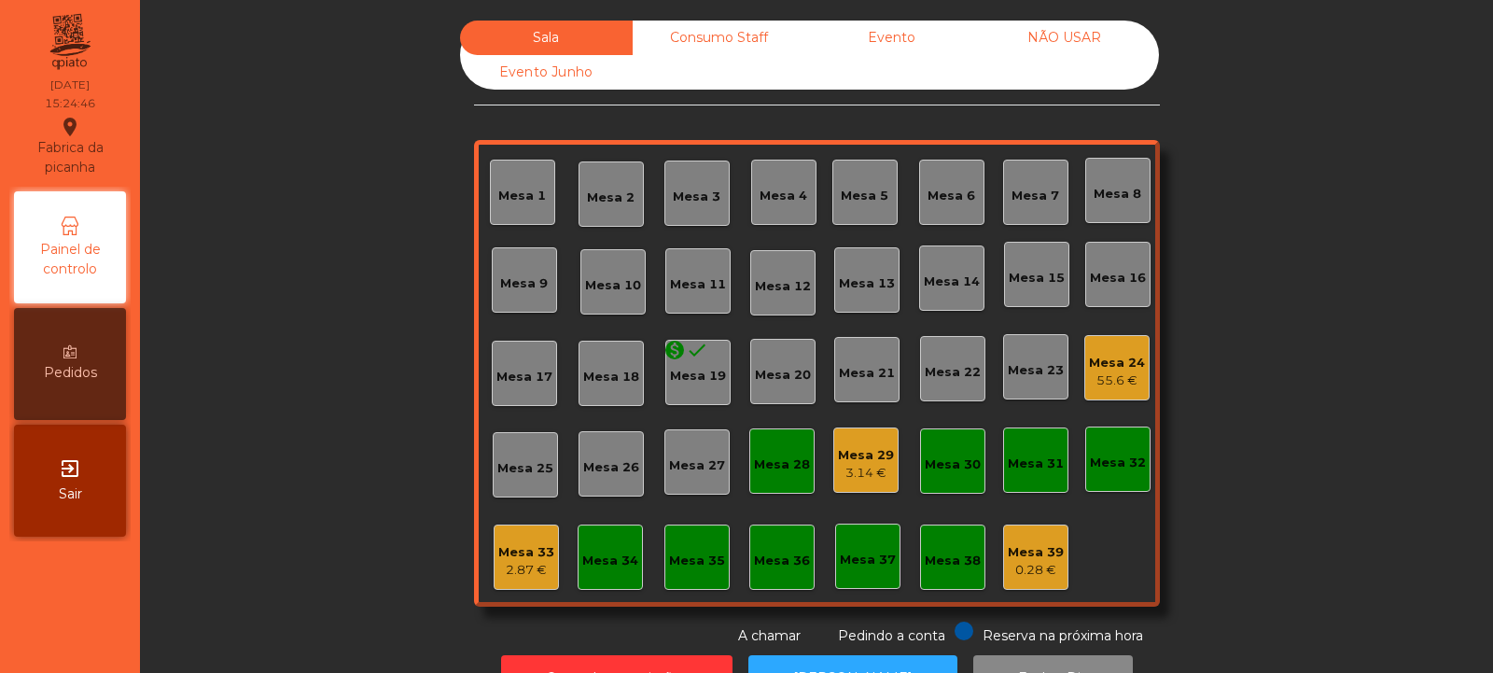
click at [1123, 349] on div "Mesa 24 55.6 €" at bounding box center [1117, 368] width 56 height 44
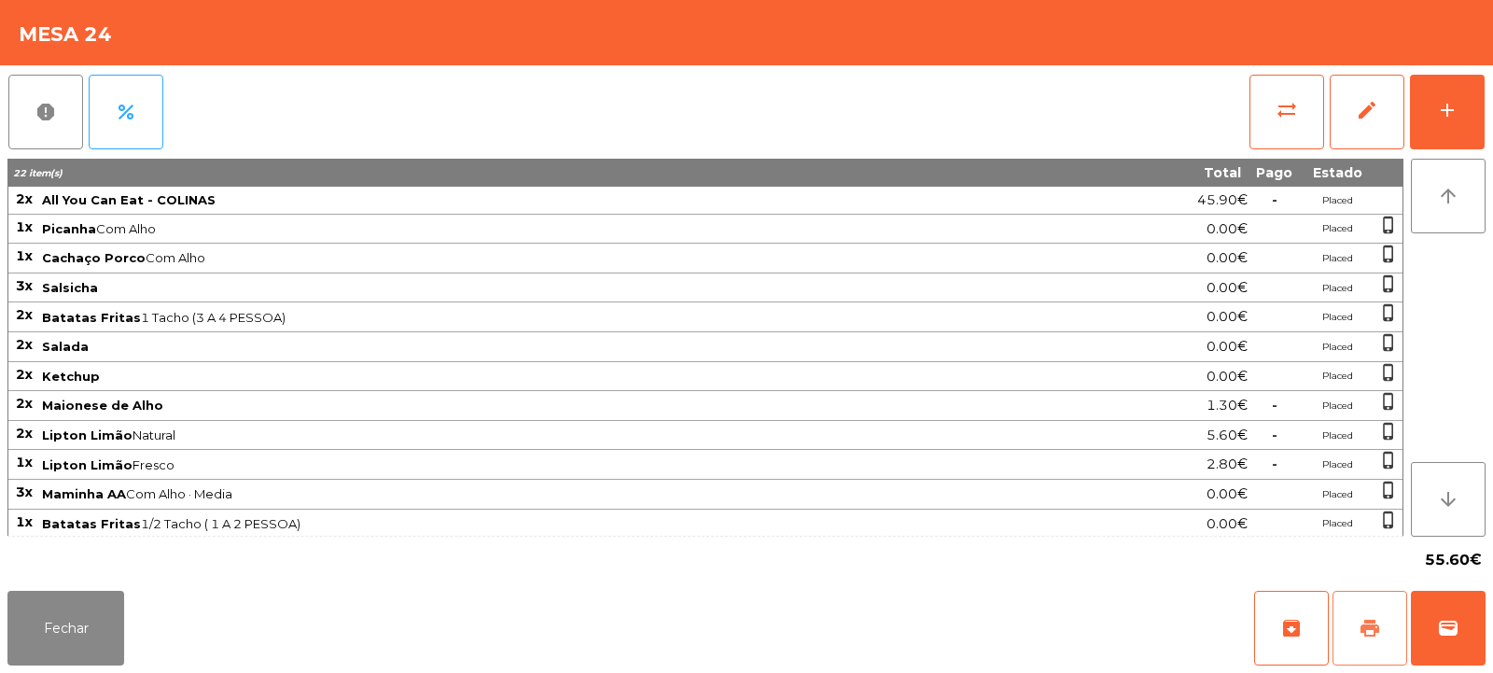
click at [1367, 636] on span "print" at bounding box center [1370, 628] width 22 height 22
click at [1277, 105] on span "sync_alt" at bounding box center [1287, 110] width 22 height 22
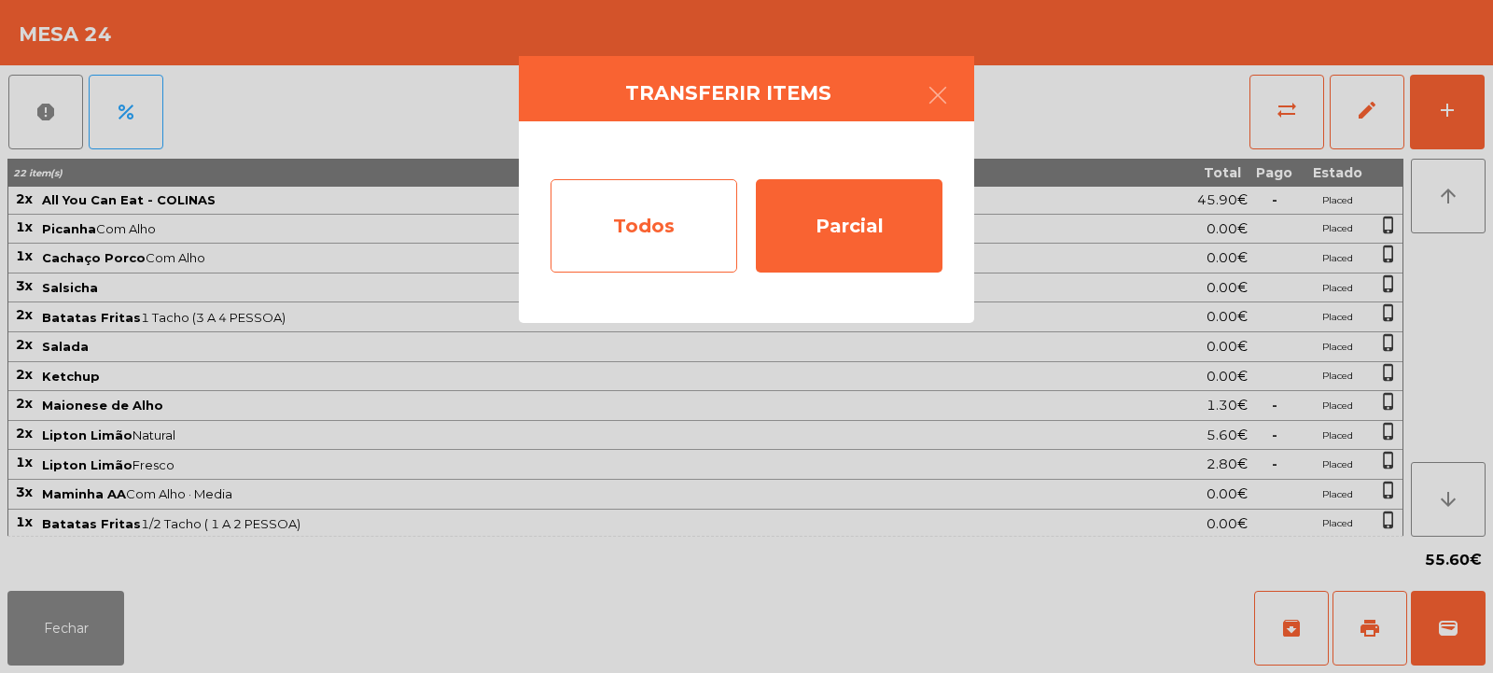
click at [651, 224] on div "Todos" at bounding box center [644, 225] width 187 height 93
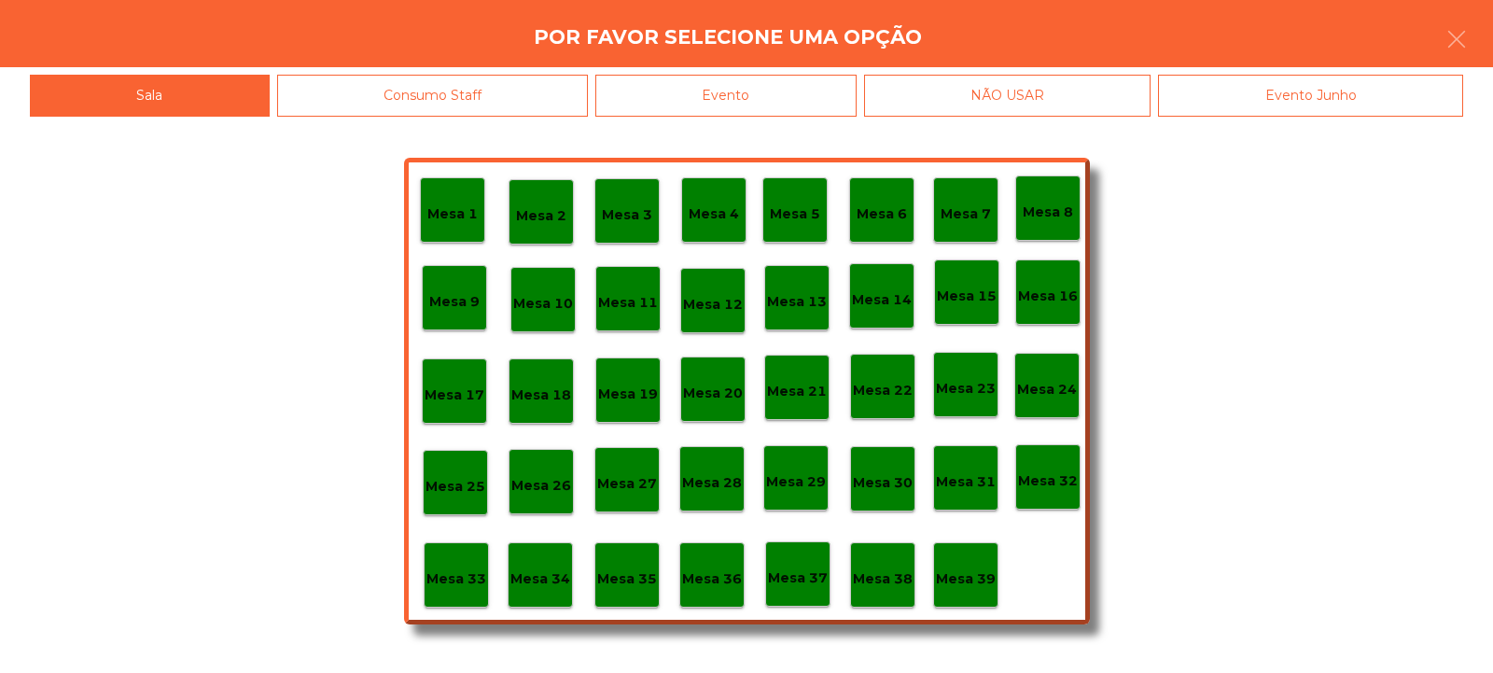
click at [787, 92] on div "Evento" at bounding box center [725, 96] width 261 height 42
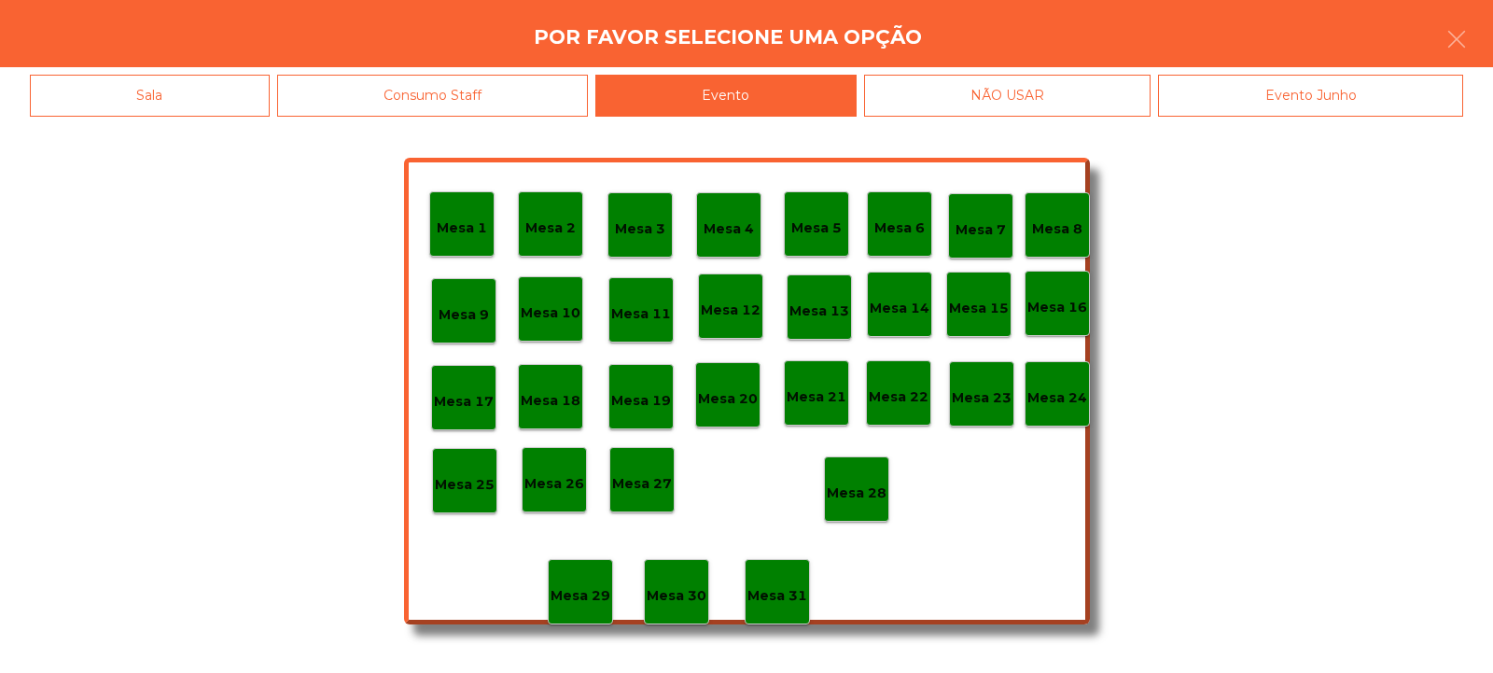
click at [857, 491] on p "Mesa 28" at bounding box center [857, 493] width 60 height 21
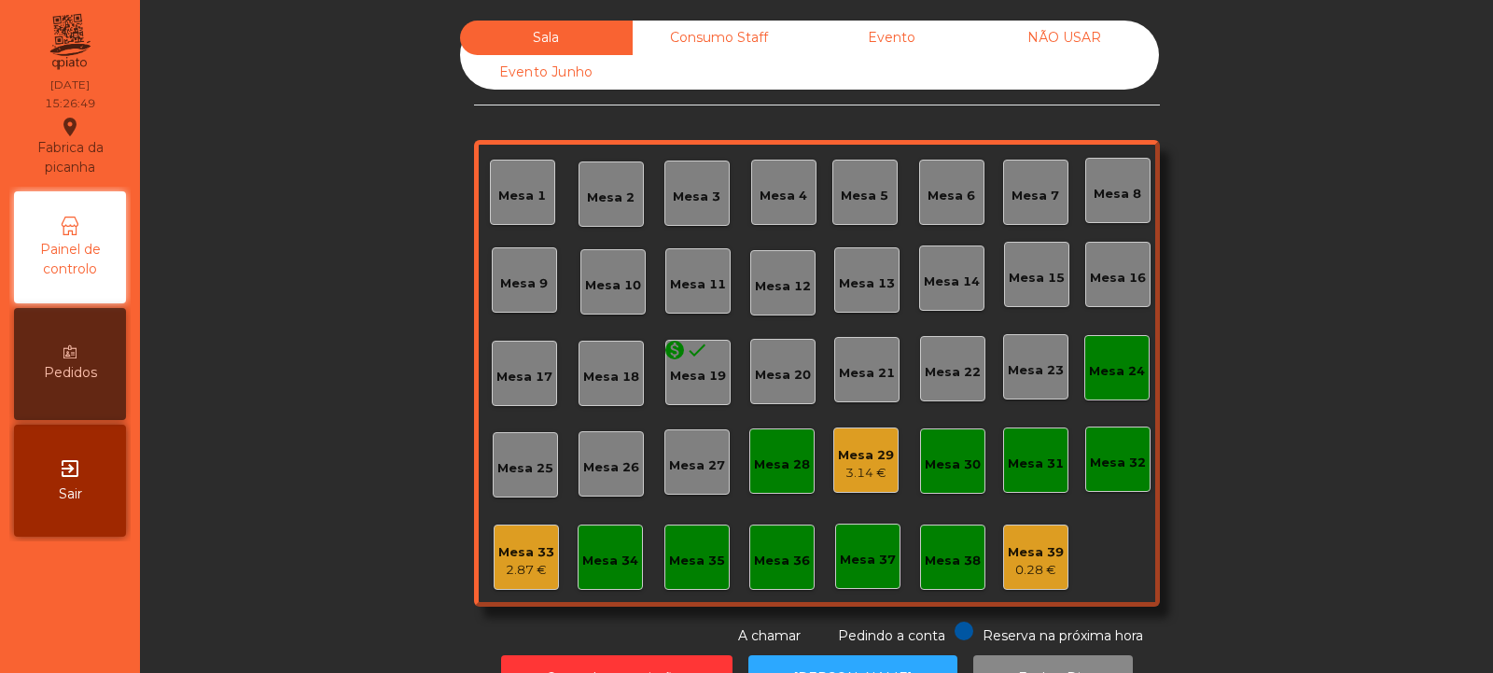
scroll to position [63, 0]
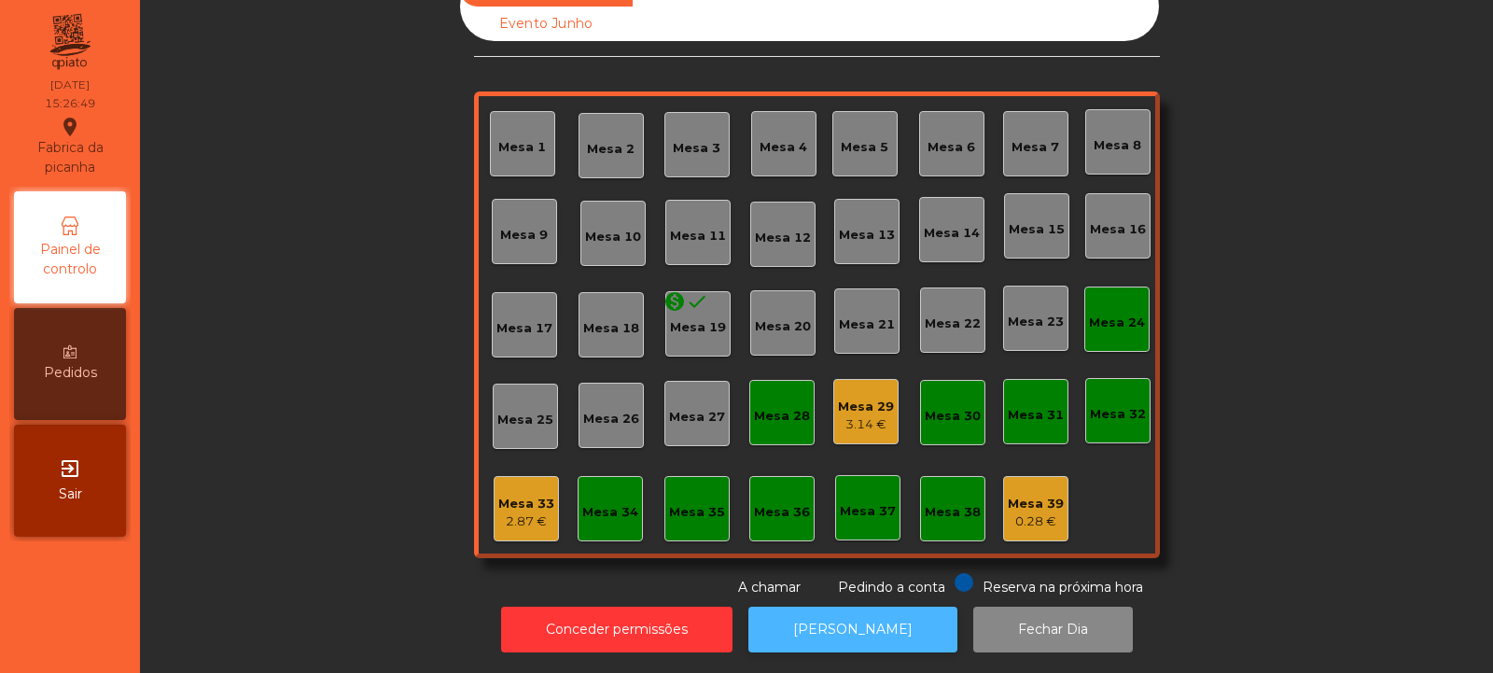
click at [859, 607] on button "[PERSON_NAME]" at bounding box center [853, 630] width 209 height 46
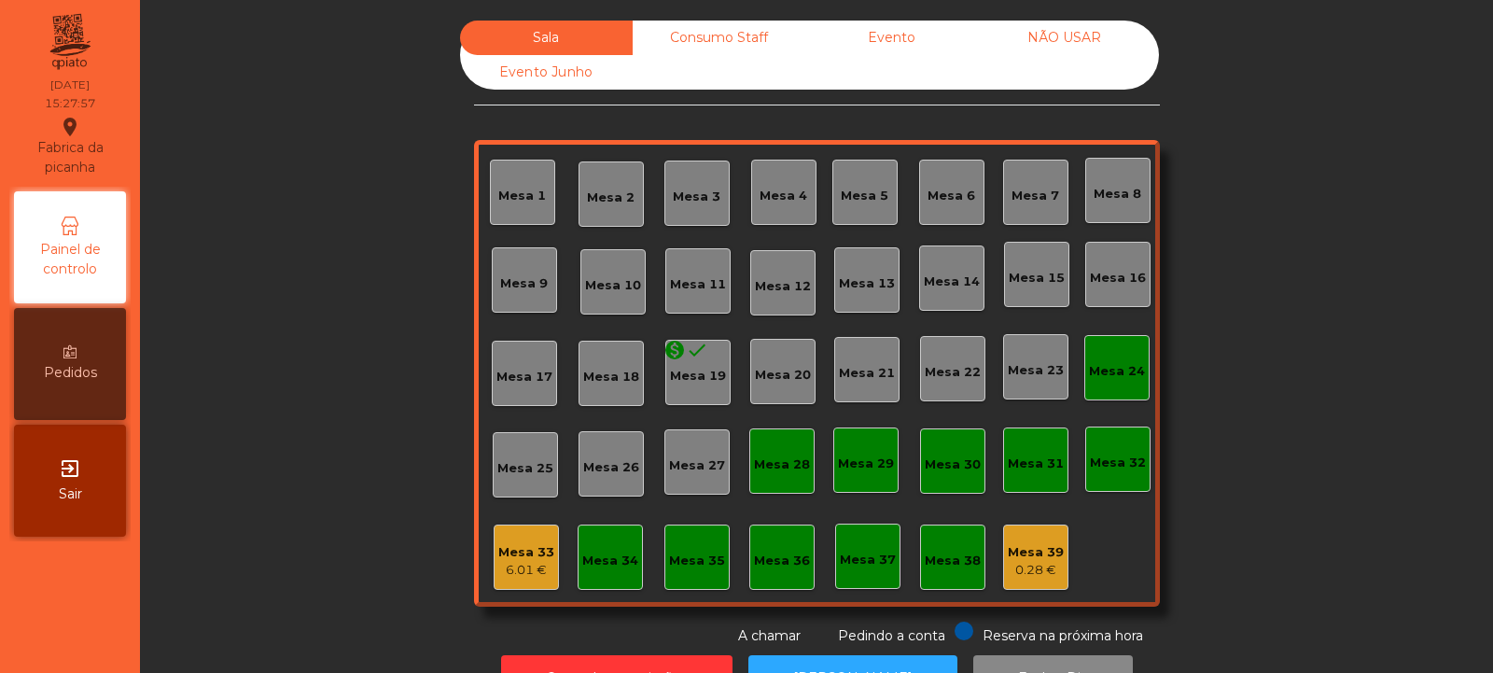
click at [707, 35] on div "Consumo Staff" at bounding box center [719, 38] width 173 height 35
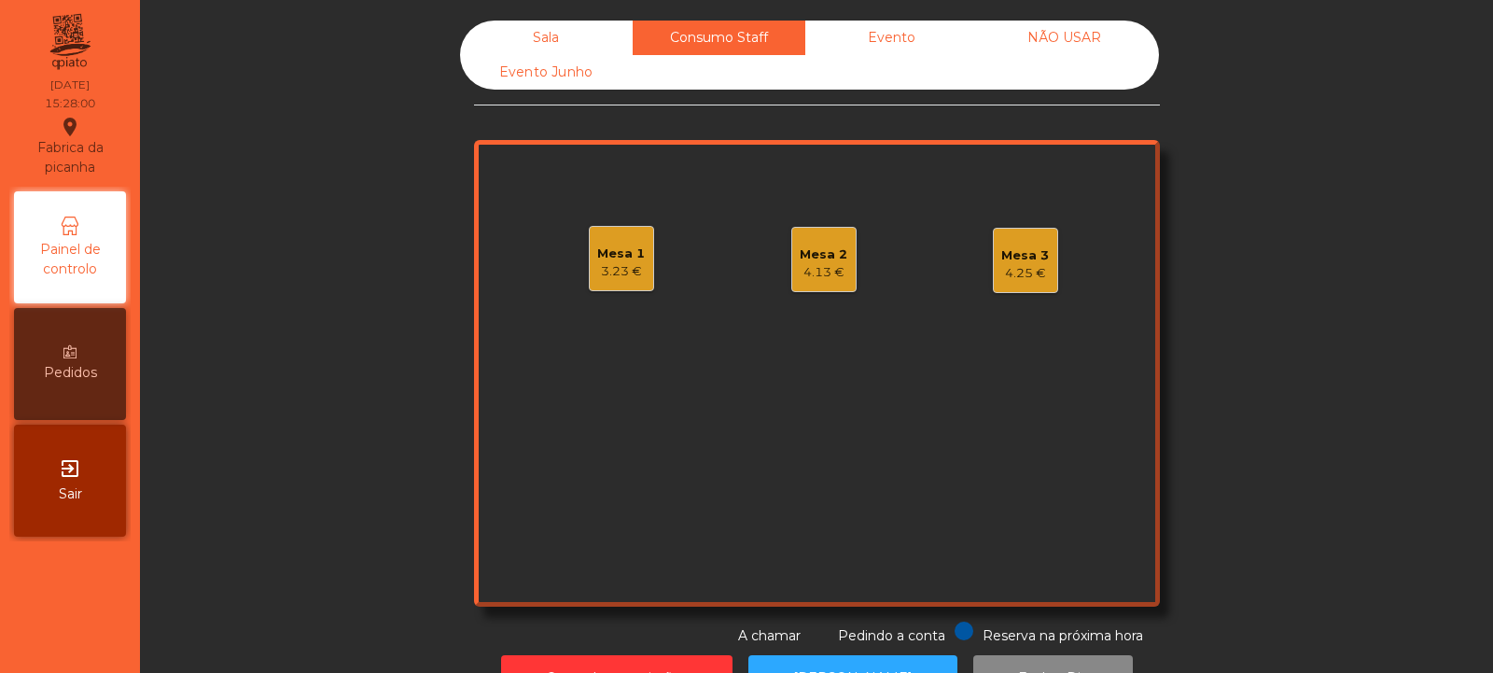
click at [611, 273] on div "3.23 €" at bounding box center [621, 271] width 48 height 19
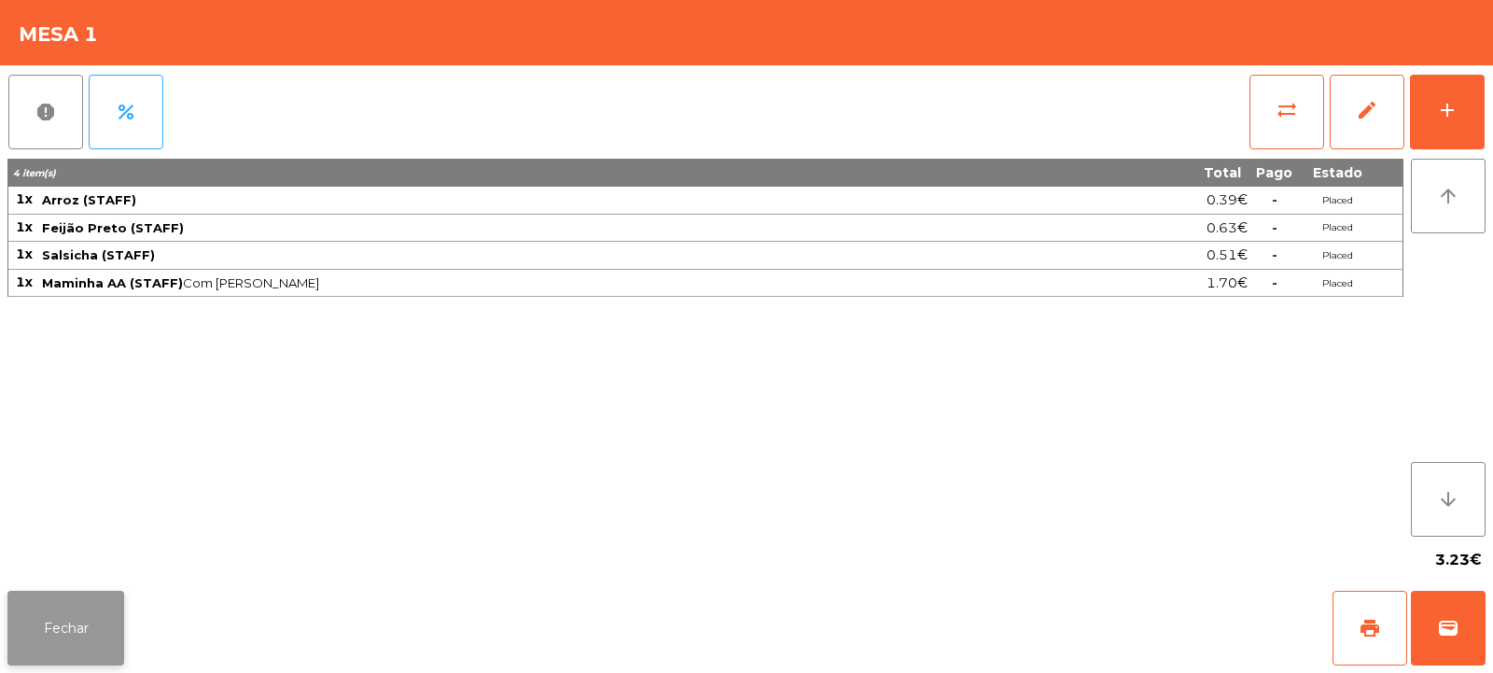
click at [52, 599] on button "Fechar" at bounding box center [65, 628] width 117 height 75
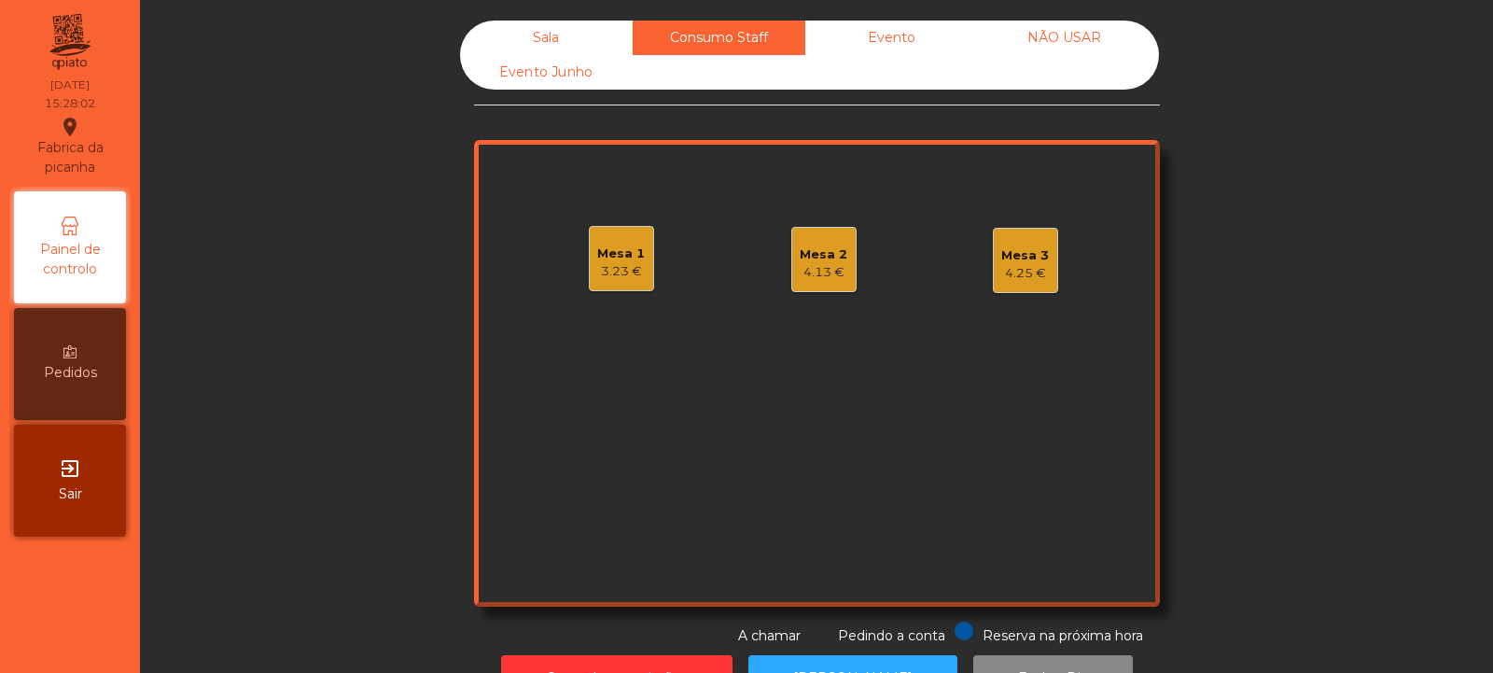
click at [842, 263] on div "Mesa 2 4.13 €" at bounding box center [823, 259] width 65 height 65
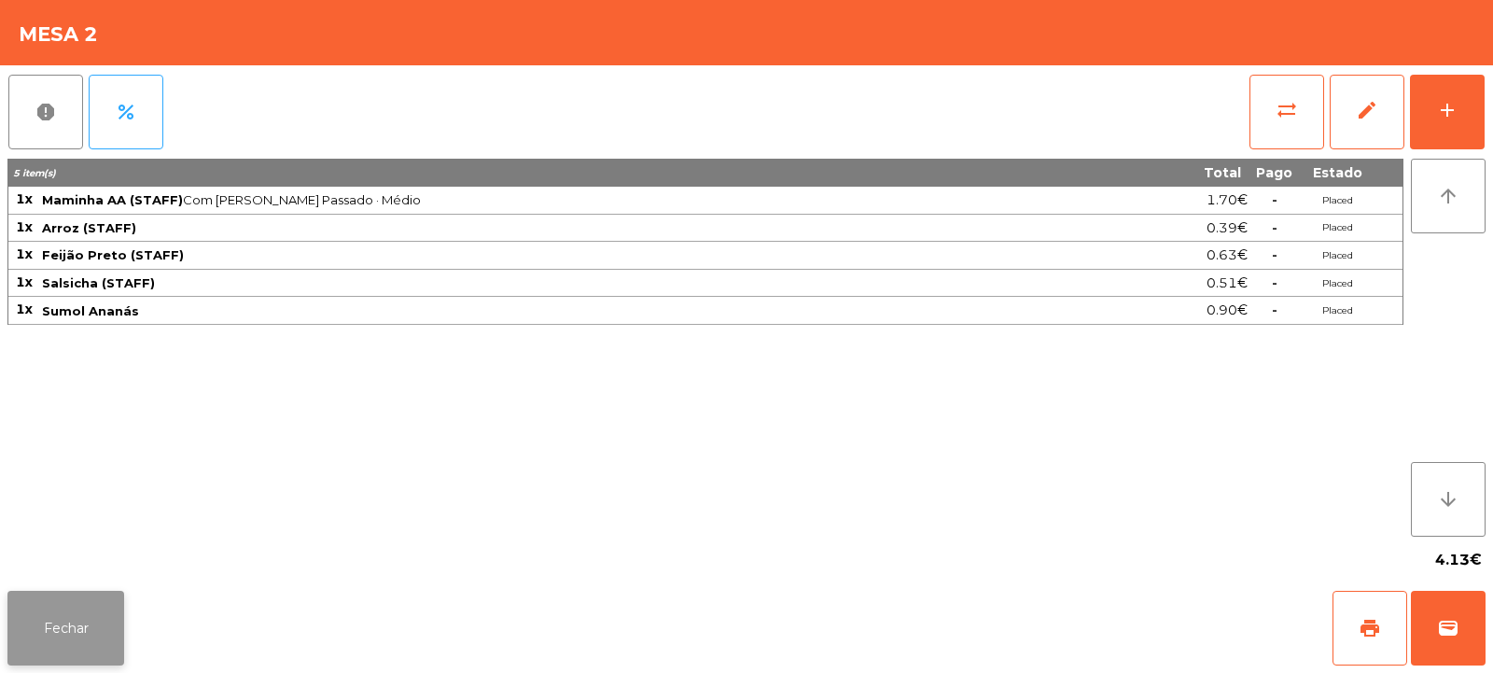
click at [93, 609] on button "Fechar" at bounding box center [65, 628] width 117 height 75
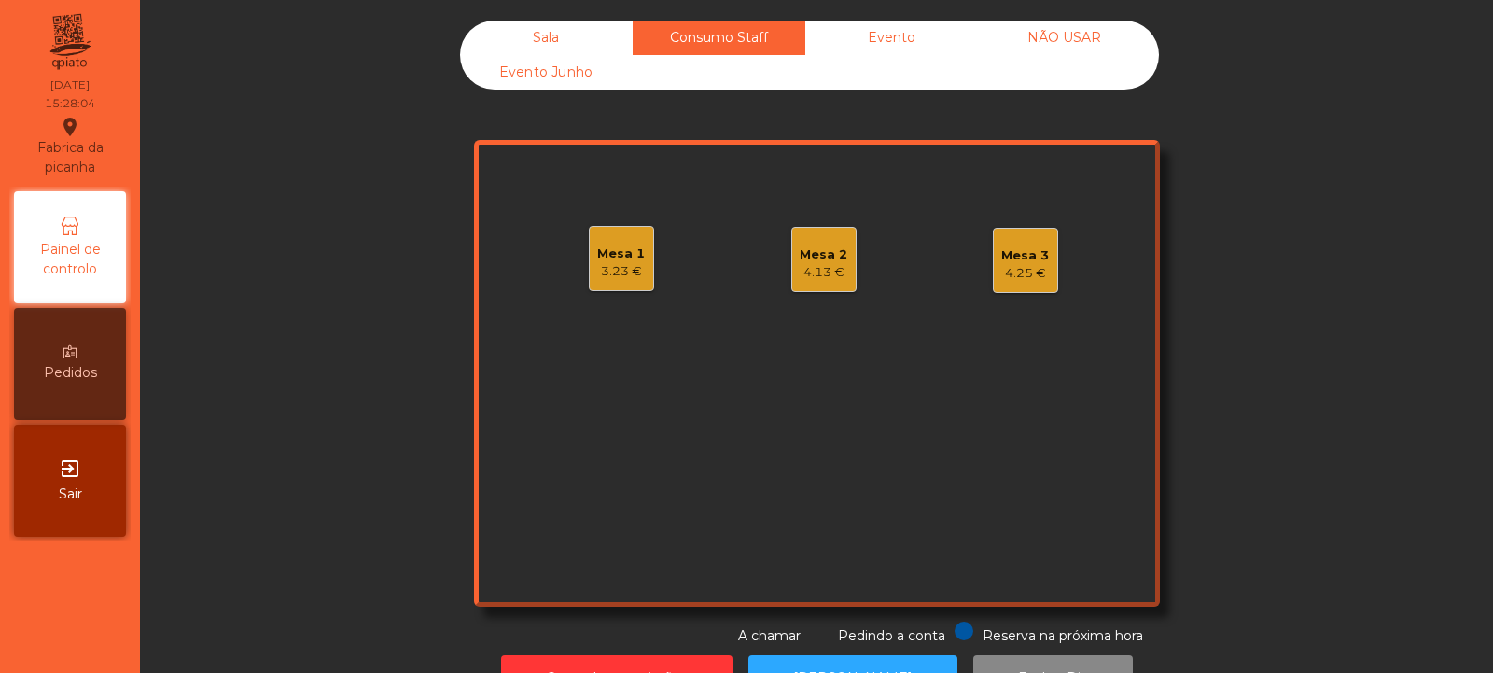
click at [1023, 265] on div "4.25 €" at bounding box center [1025, 273] width 48 height 19
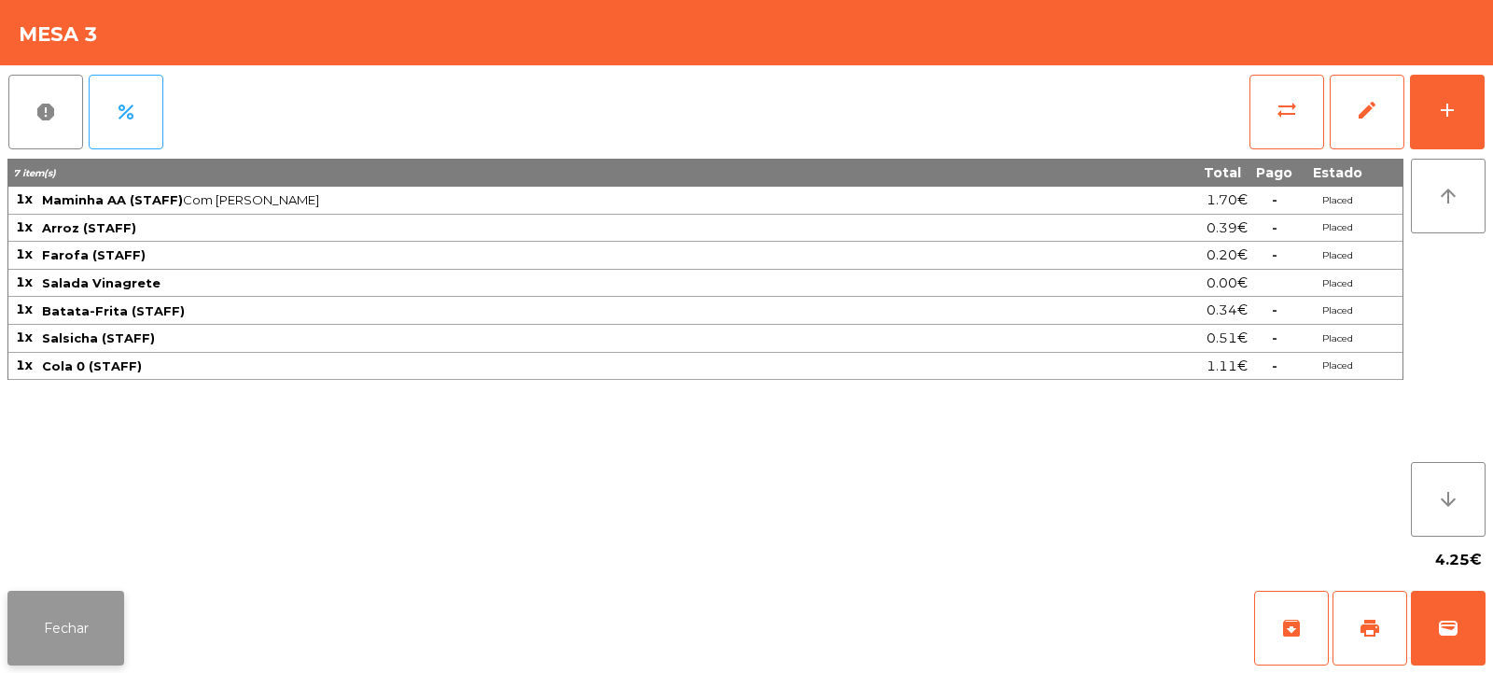
click at [73, 614] on button "Fechar" at bounding box center [65, 628] width 117 height 75
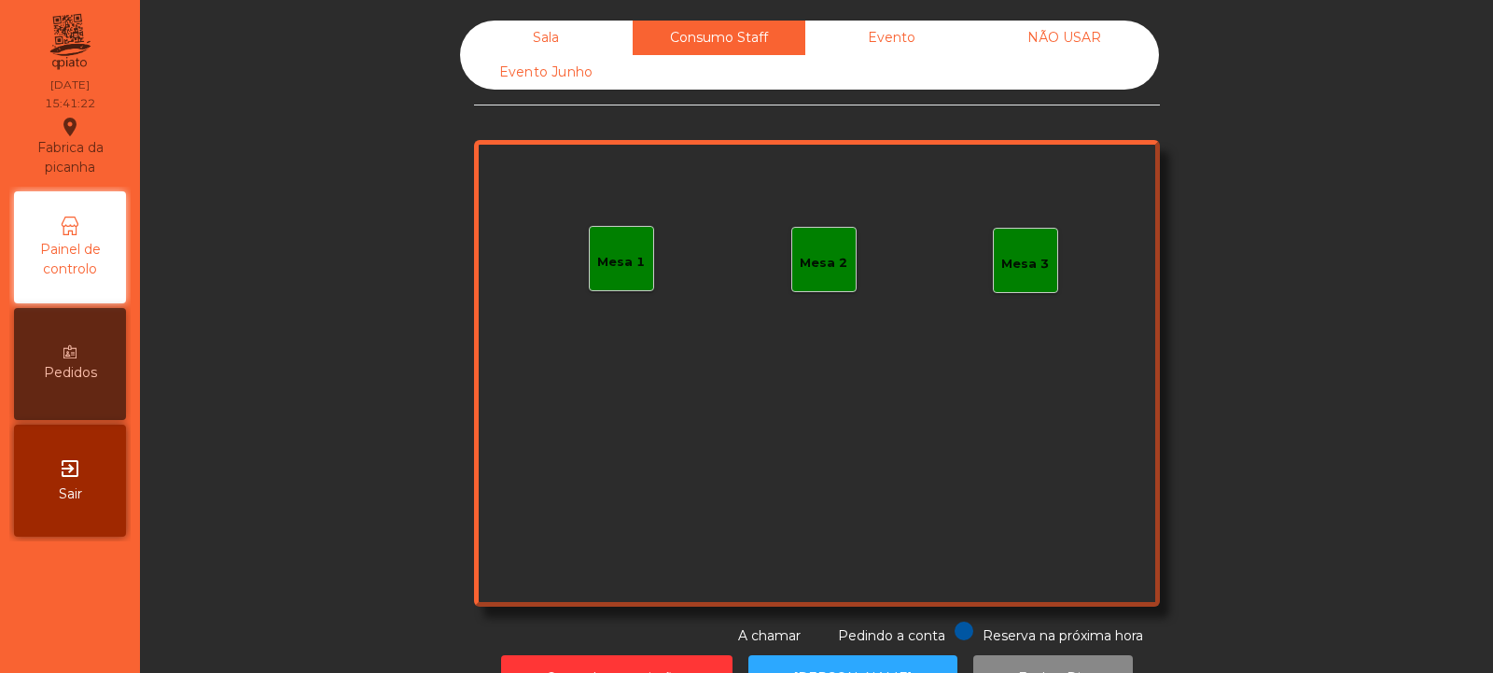
scroll to position [63, 0]
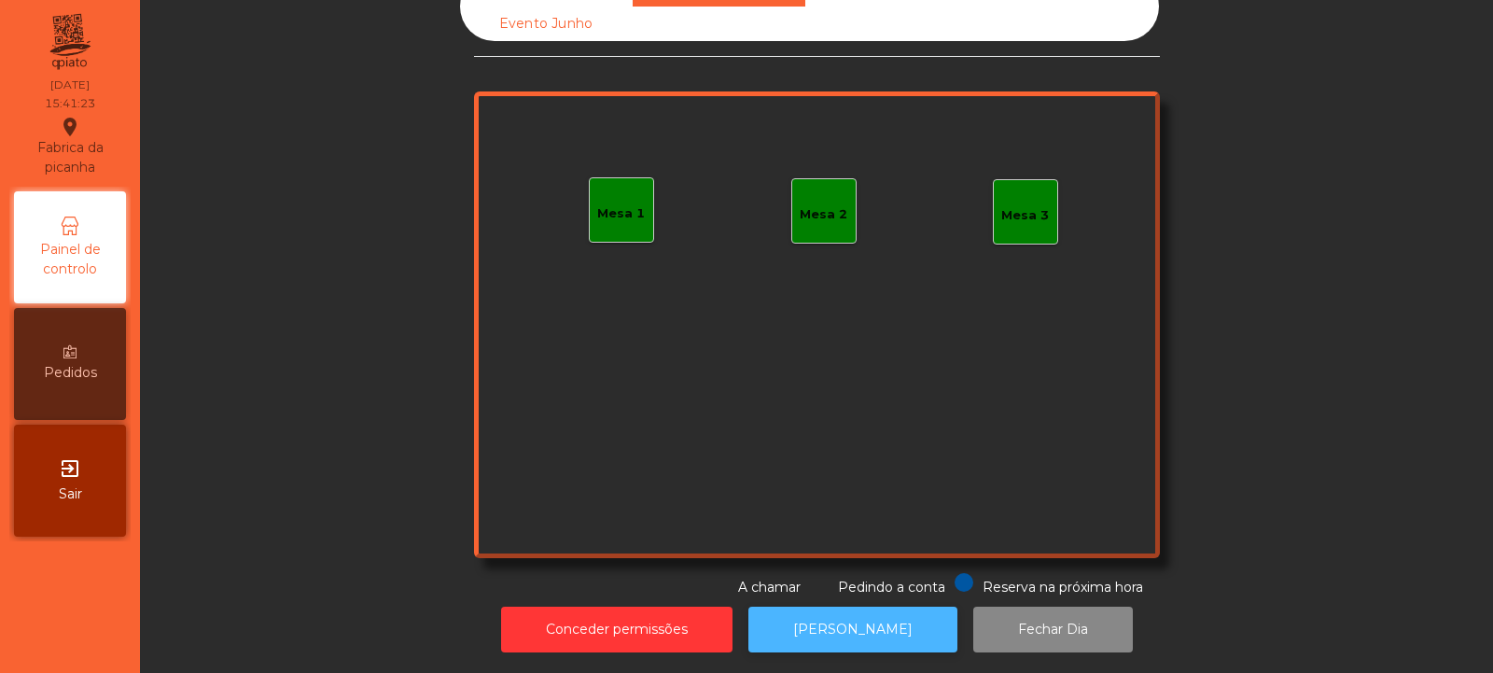
click at [836, 614] on button "[PERSON_NAME]" at bounding box center [853, 630] width 209 height 46
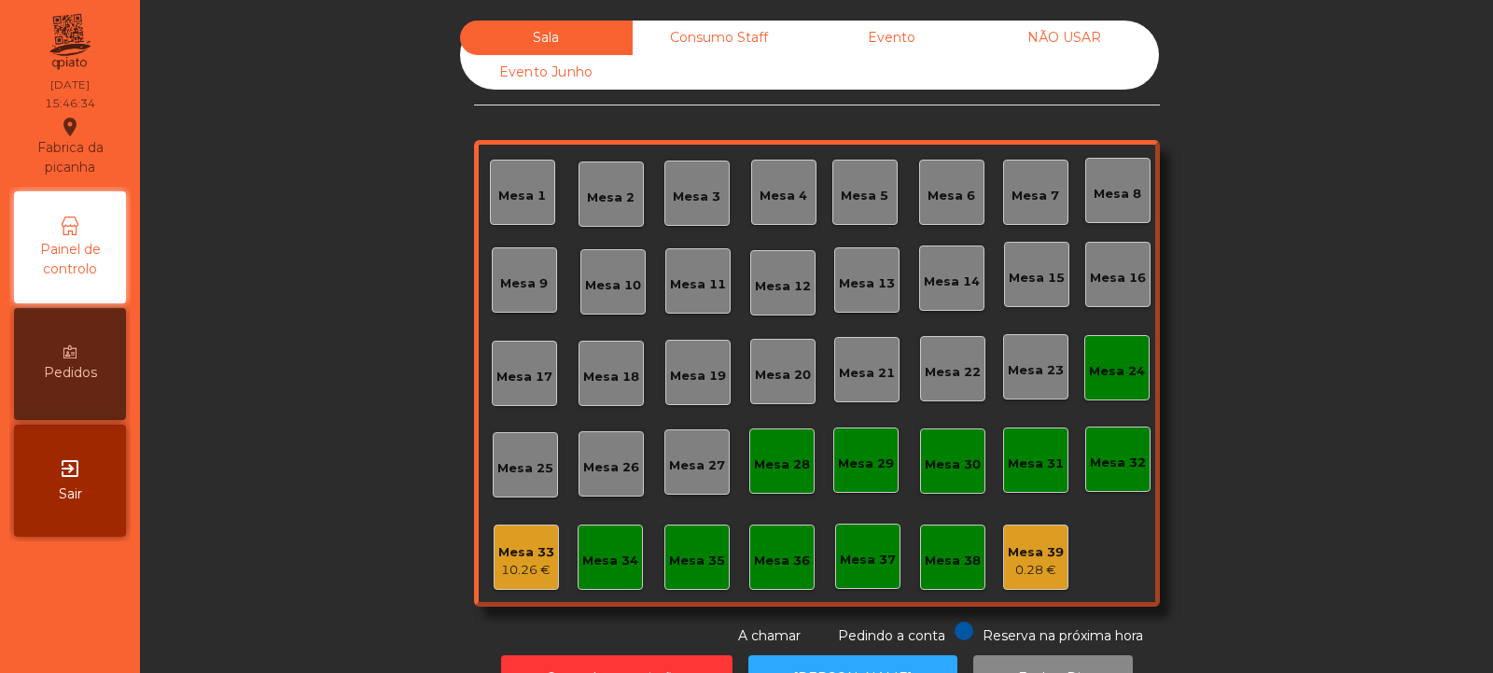
click at [685, 23] on div "Consumo Staff" at bounding box center [719, 38] width 173 height 35
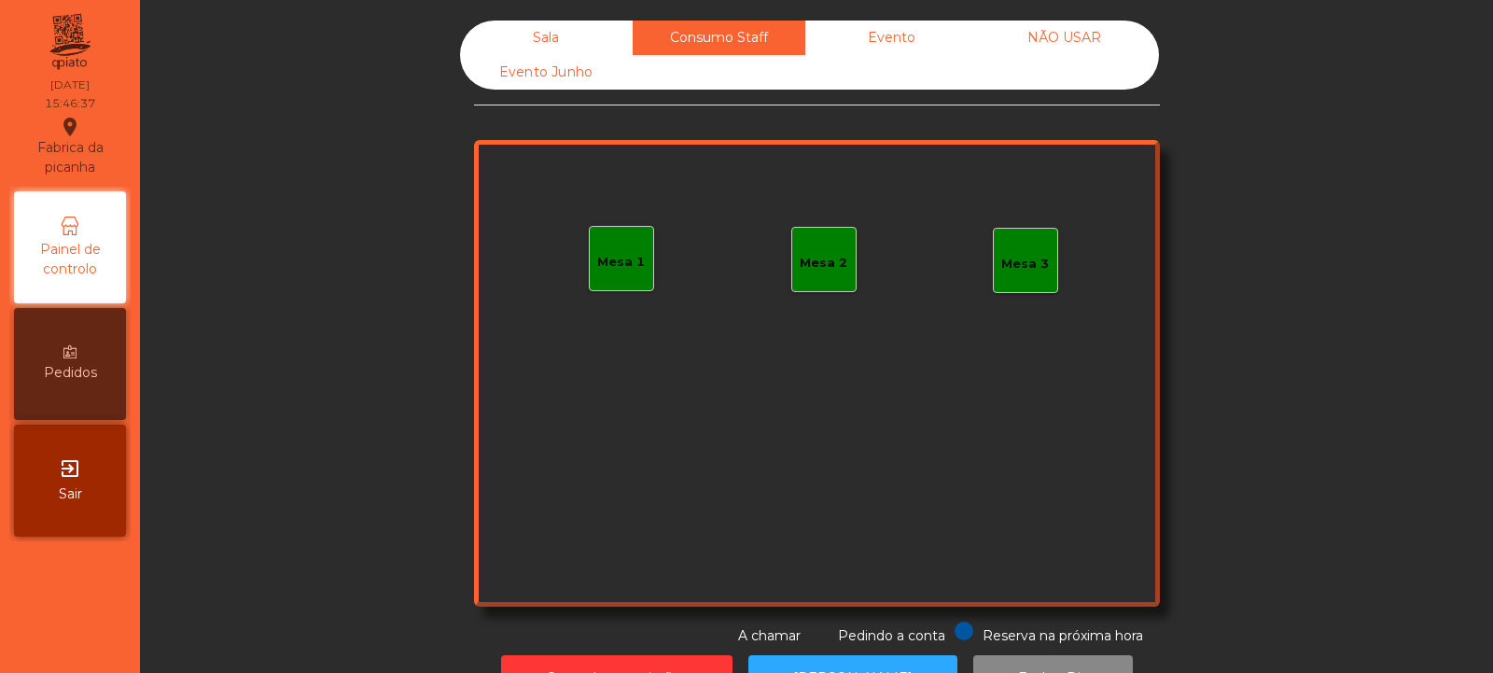
click at [861, 24] on div "Evento" at bounding box center [891, 38] width 173 height 35
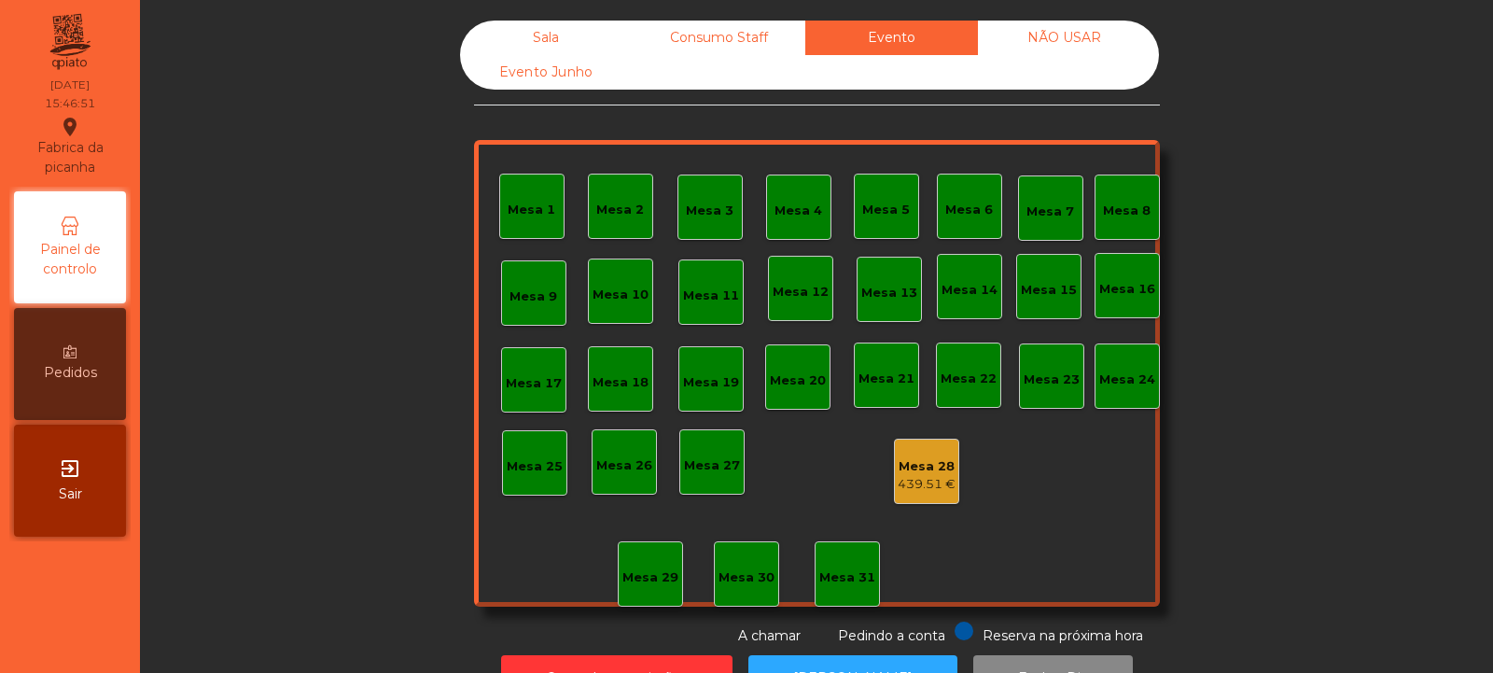
scroll to position [63, 0]
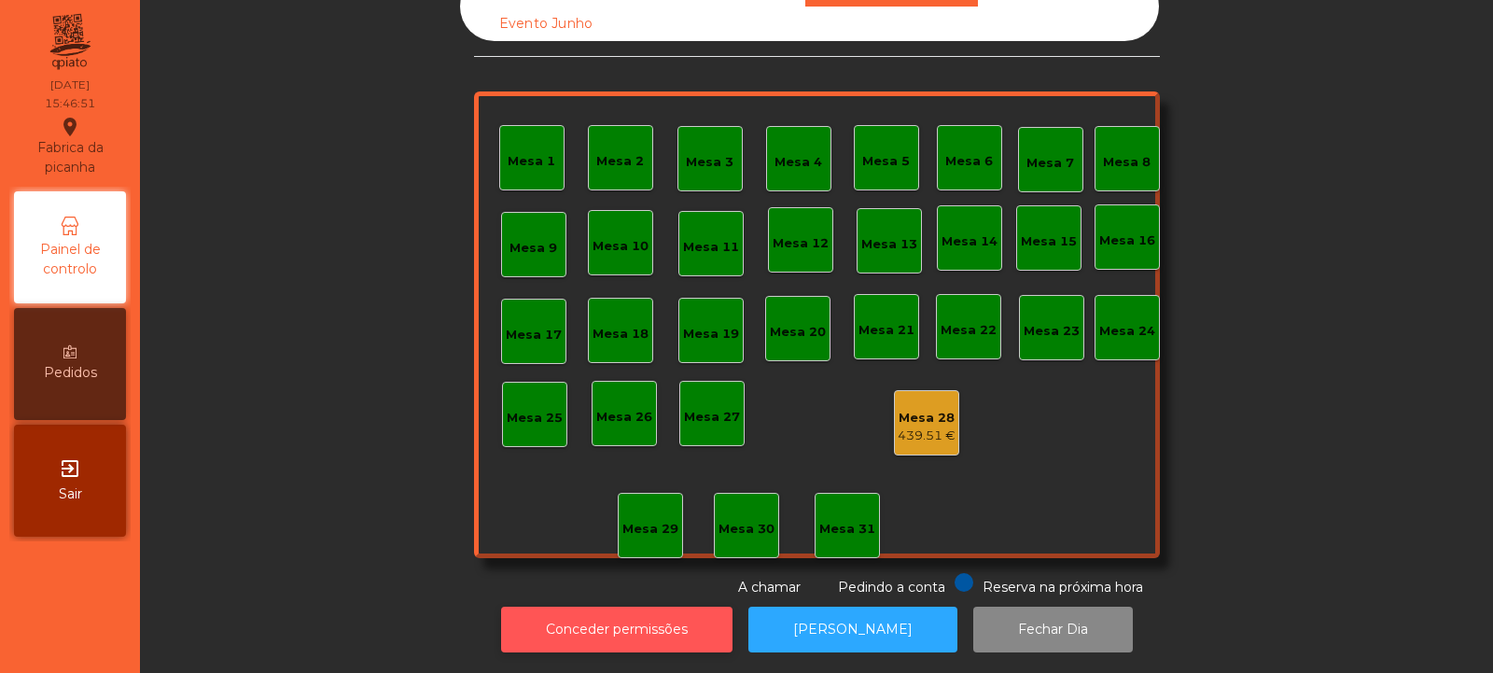
click at [658, 607] on button "Conceder permissões" at bounding box center [616, 630] width 231 height 46
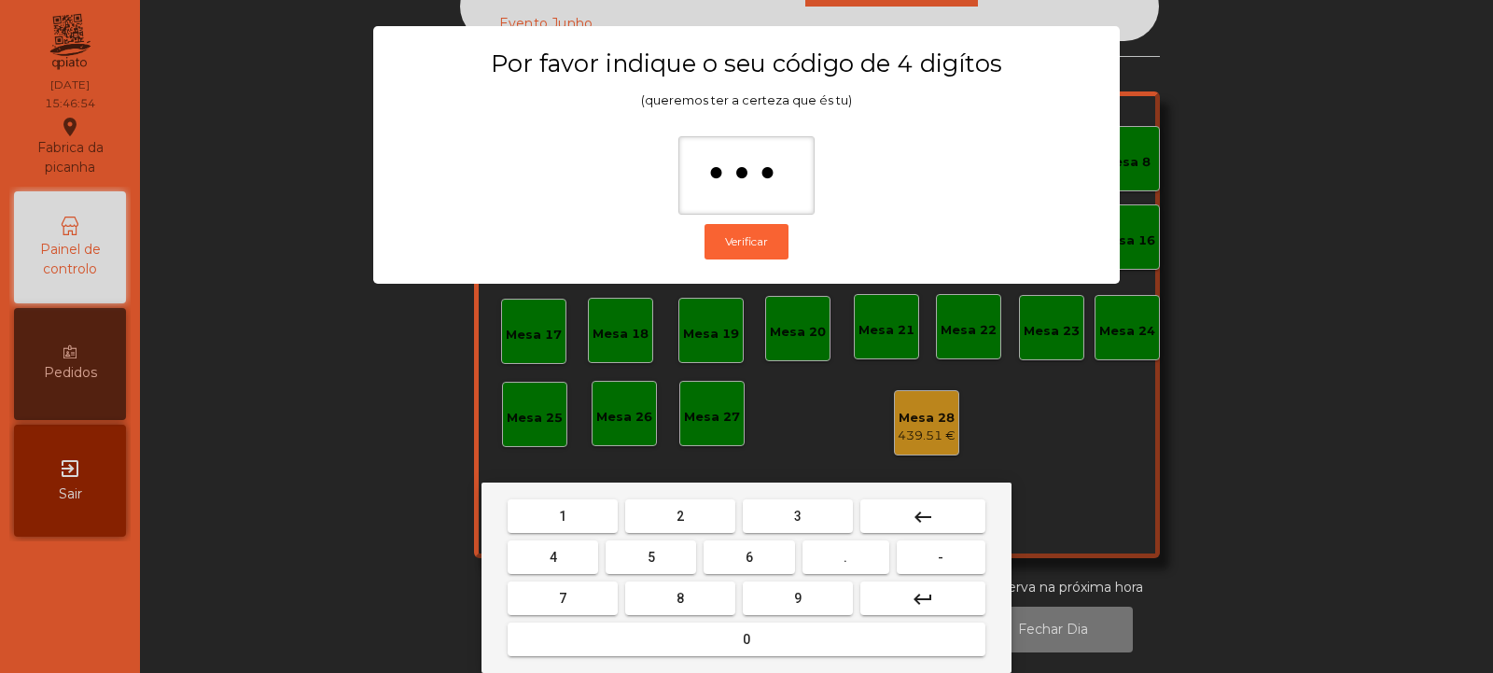
type input "****"
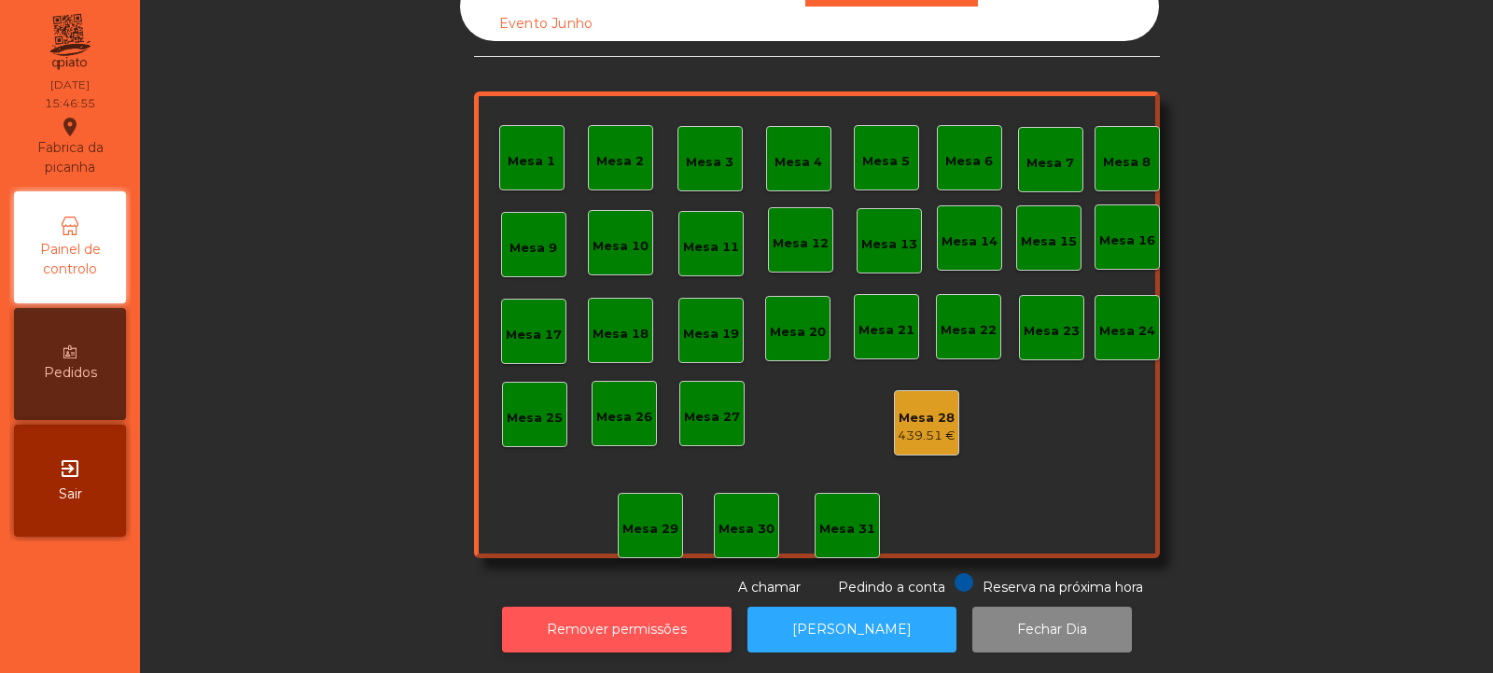
click at [605, 630] on button "Remover permissões" at bounding box center [617, 630] width 230 height 46
click at [608, 607] on button "Conceder permissões" at bounding box center [616, 630] width 231 height 46
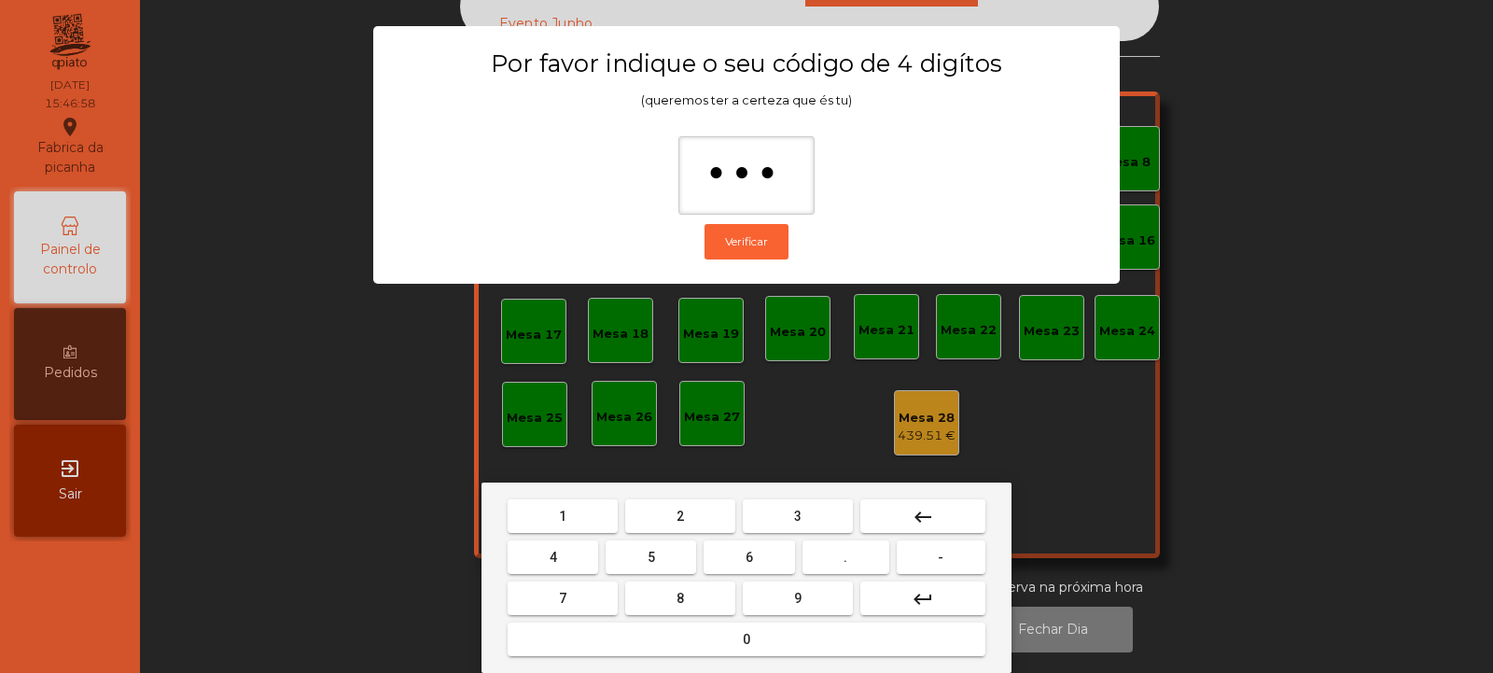
type input "****"
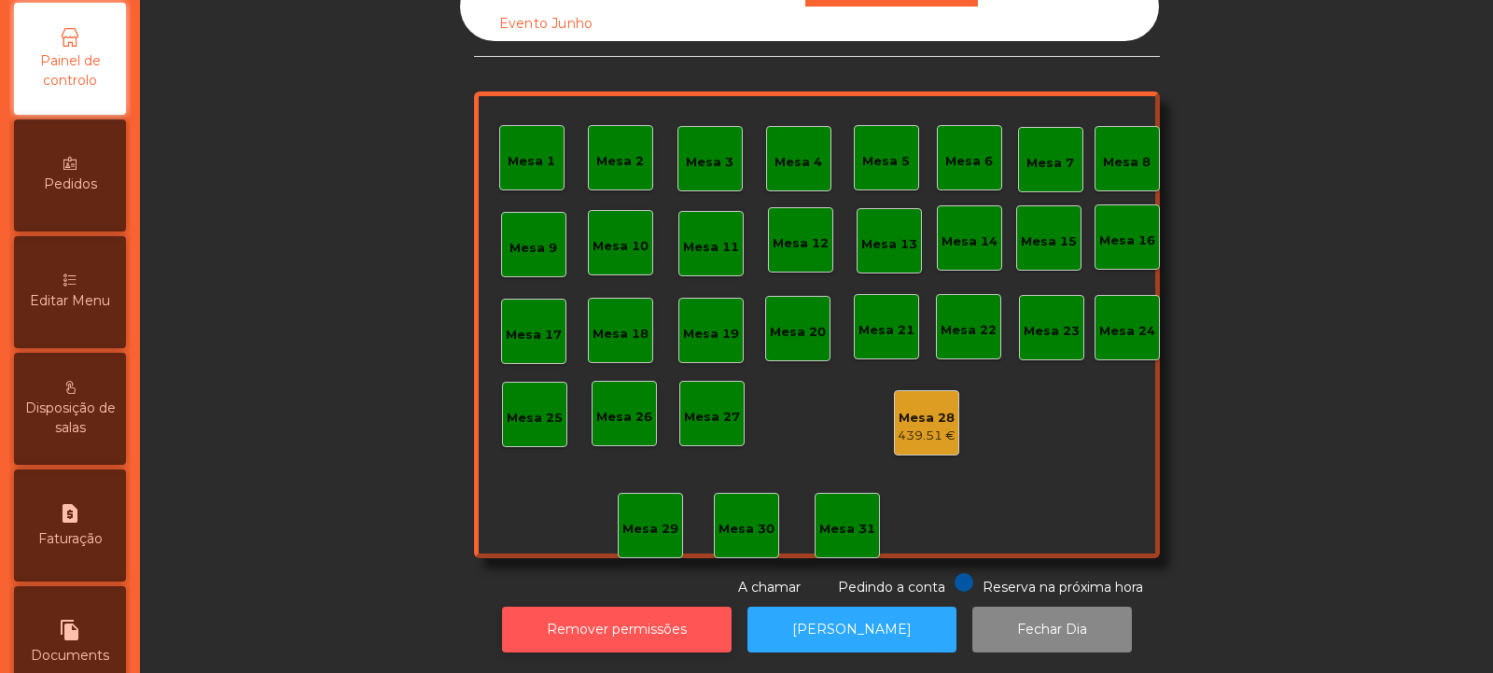
scroll to position [461, 0]
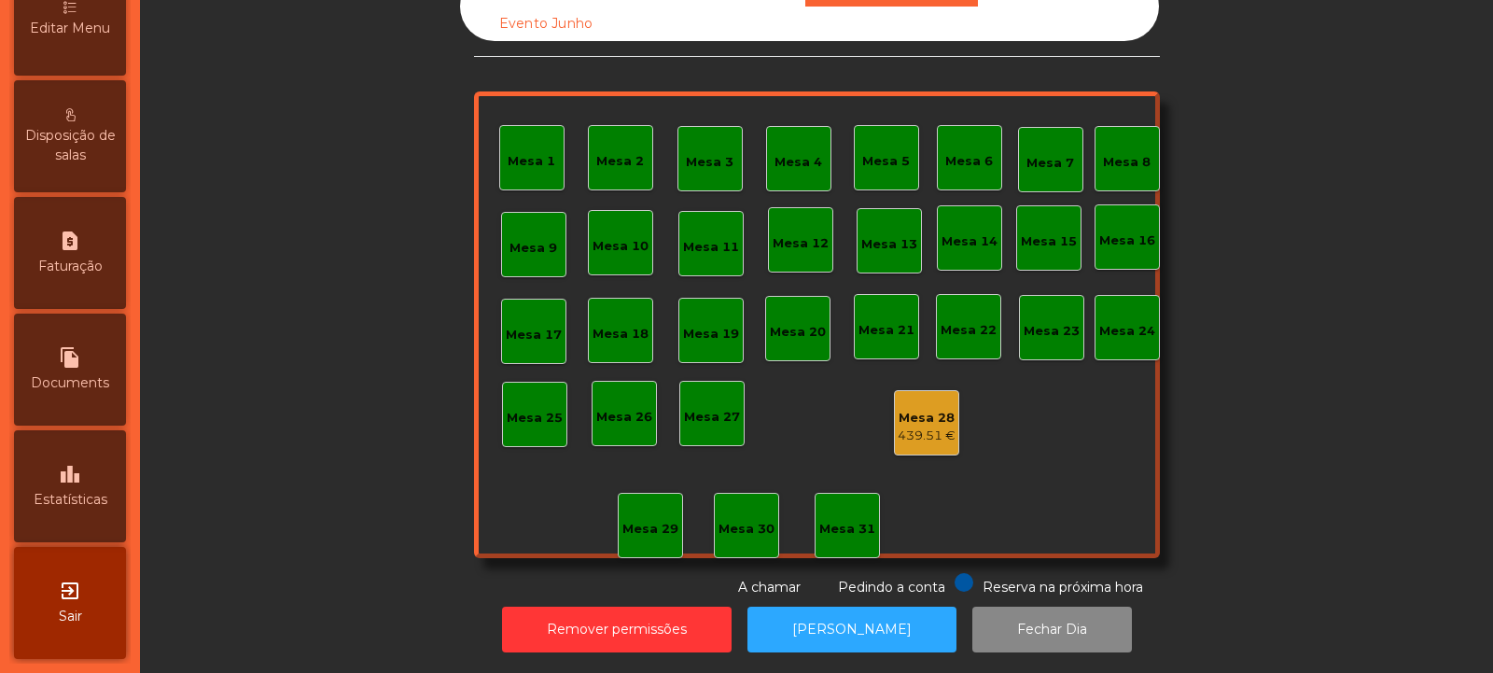
click at [72, 499] on span "Estatísticas" at bounding box center [71, 500] width 74 height 20
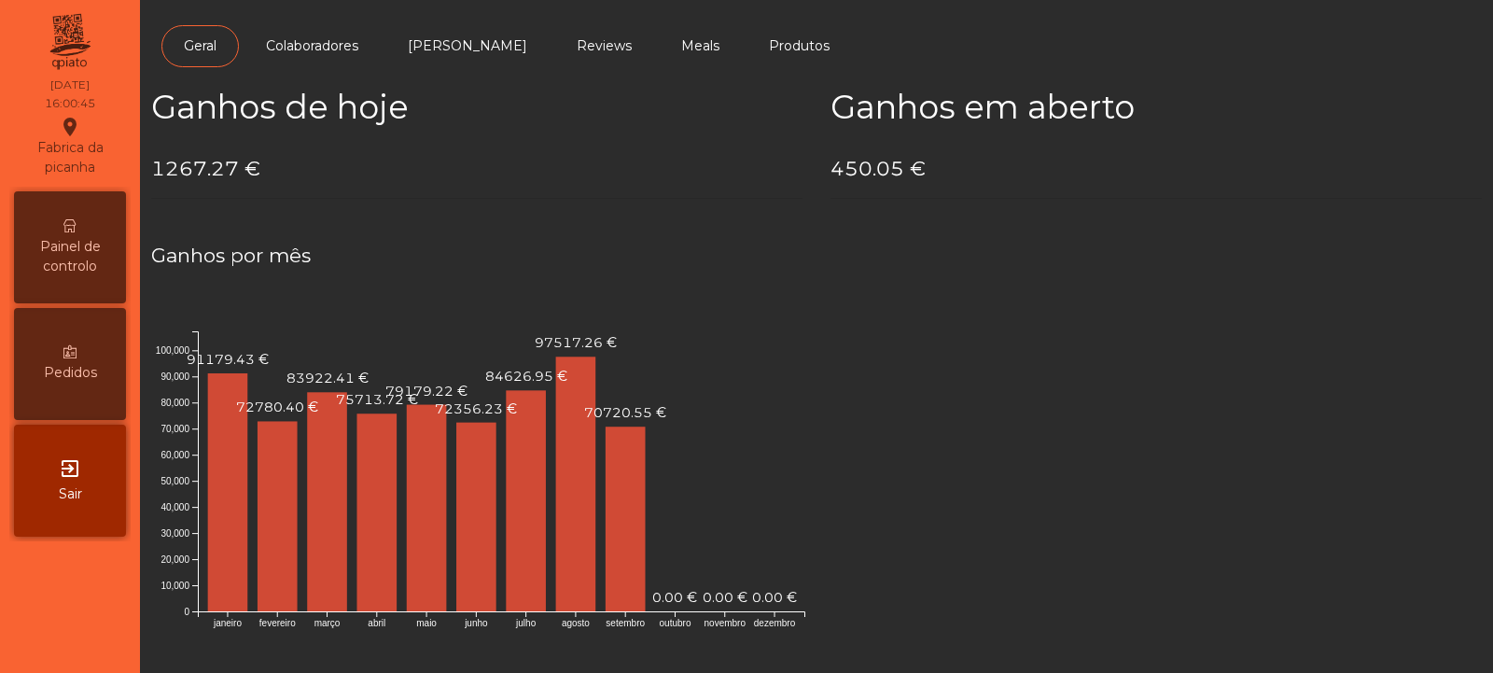
scroll to position [31, 0]
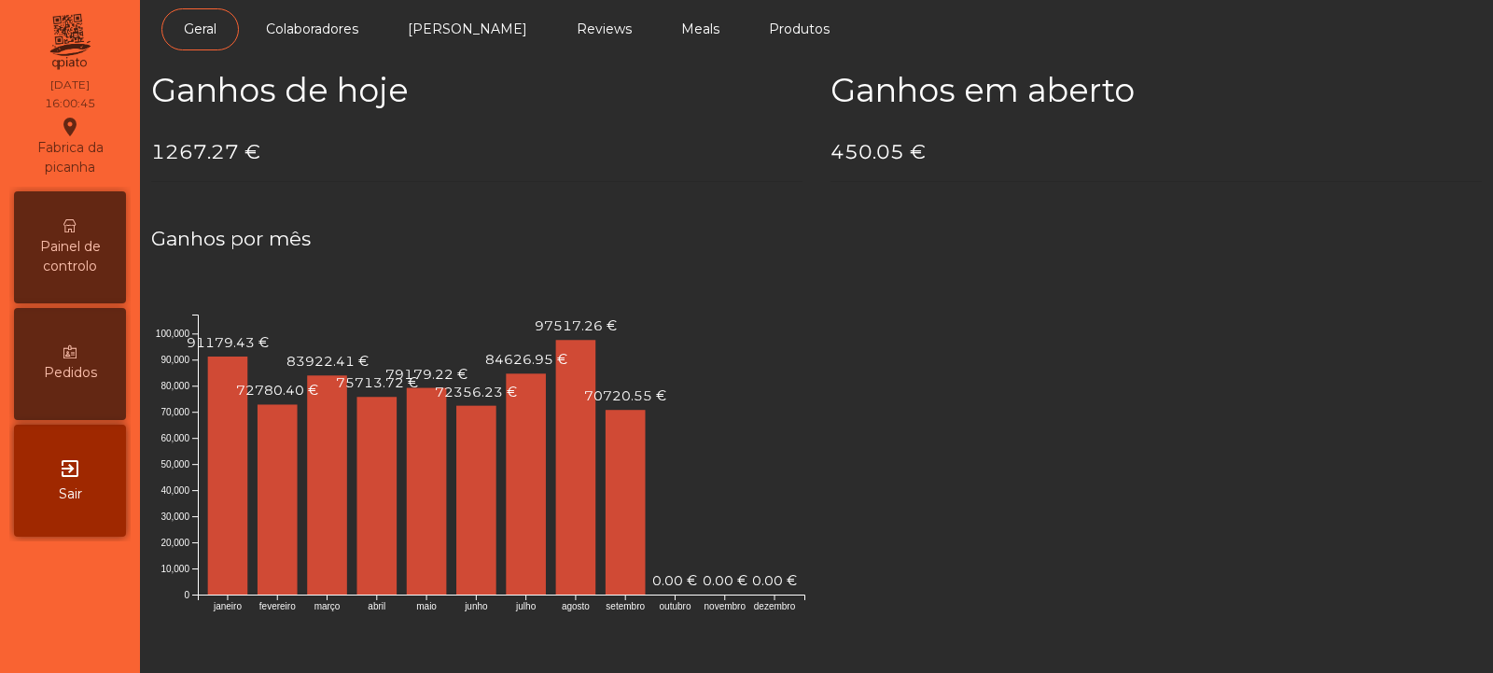
click at [86, 247] on span "Painel de controlo" at bounding box center [70, 256] width 103 height 39
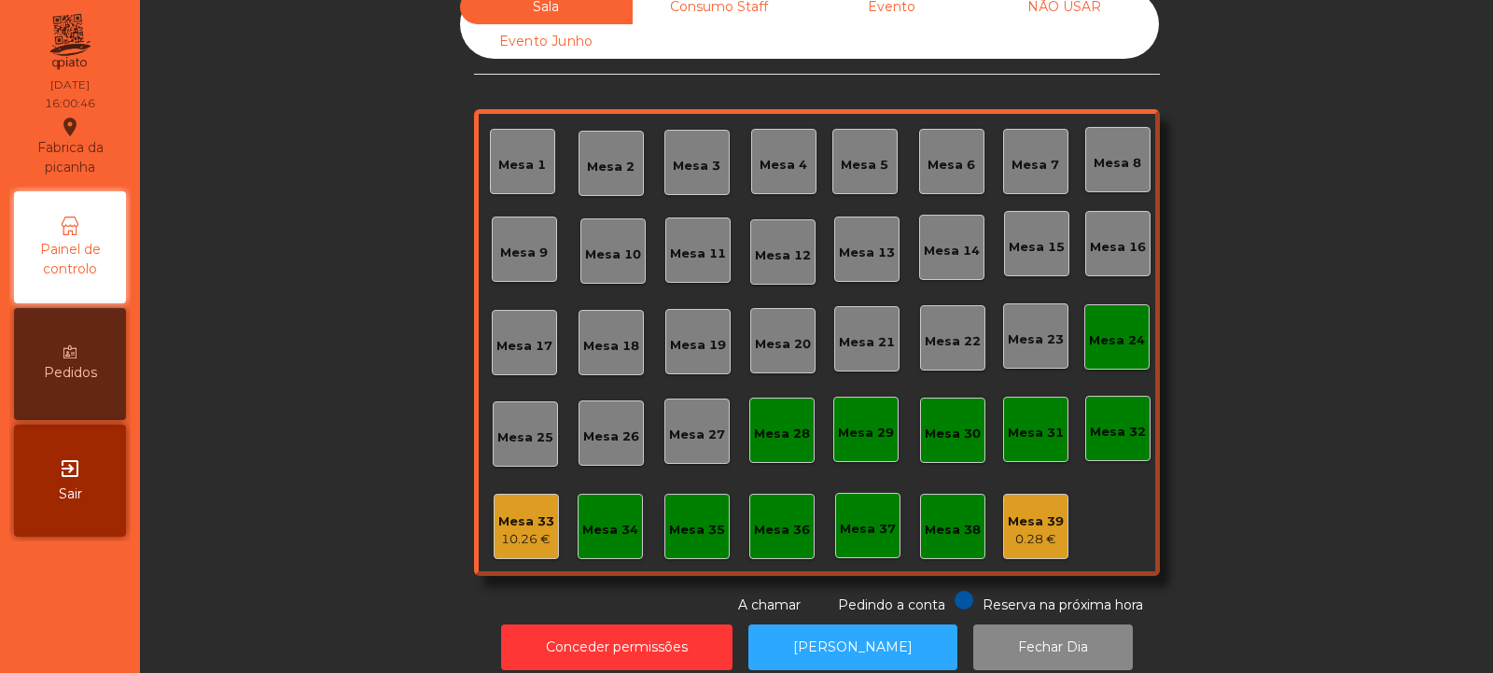
scroll to position [63, 0]
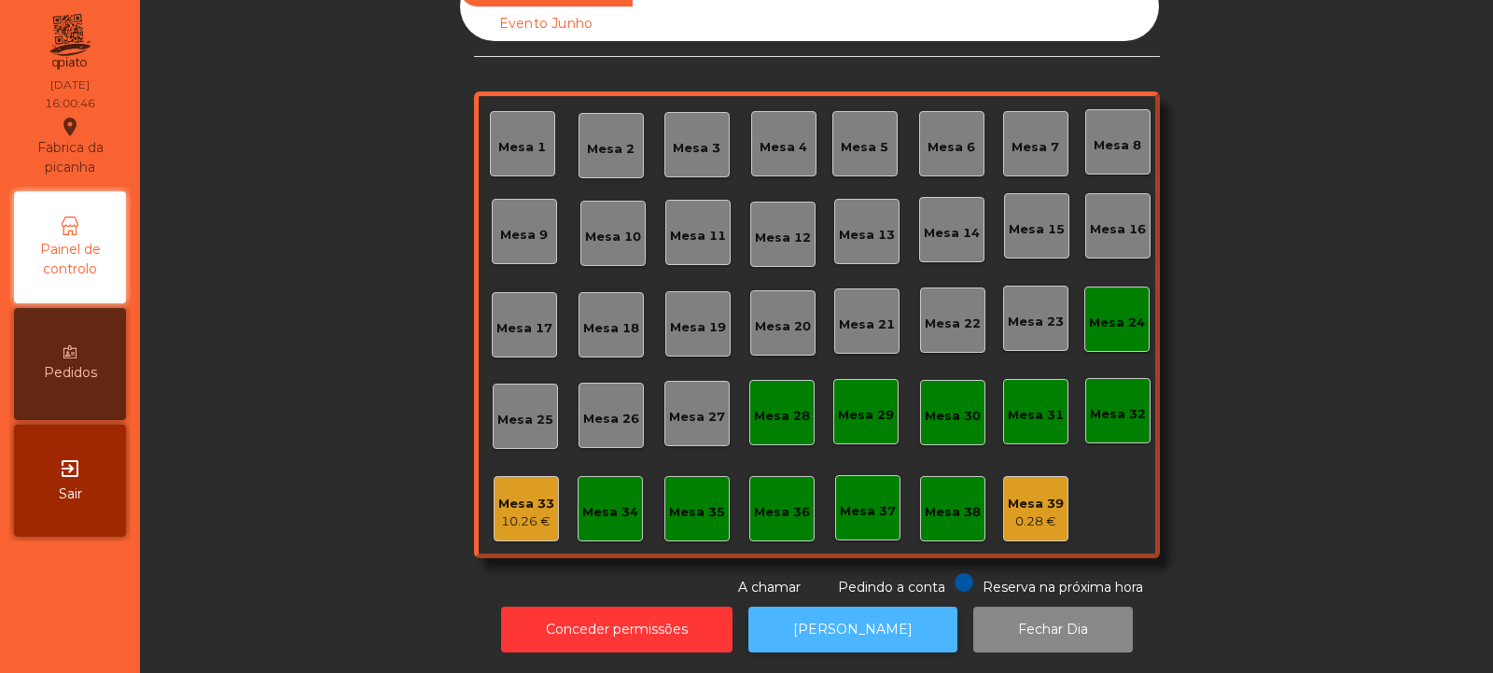
click at [868, 612] on button "[PERSON_NAME]" at bounding box center [853, 630] width 209 height 46
click at [829, 607] on button "[PERSON_NAME]" at bounding box center [853, 630] width 209 height 46
click at [1100, 335] on div "Mesa 24" at bounding box center [1117, 319] width 65 height 65
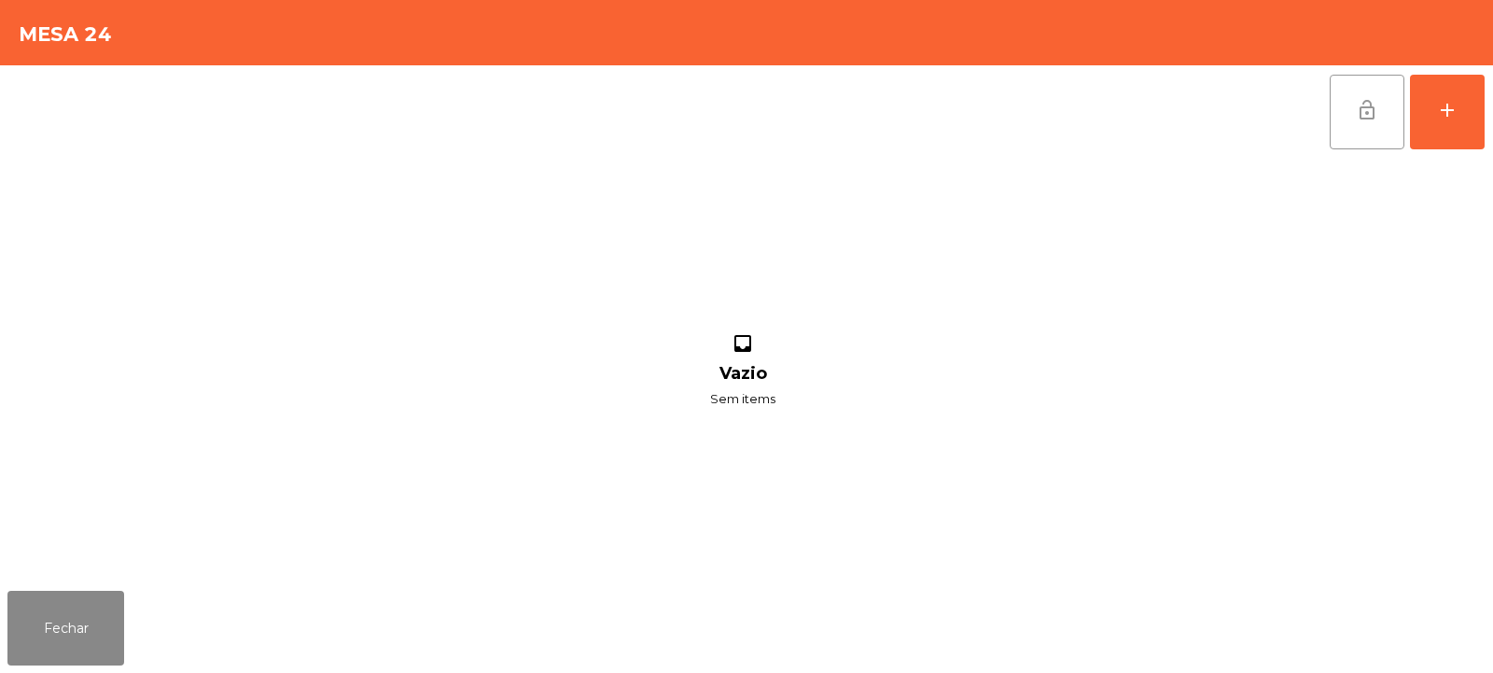
click at [1353, 111] on button "lock_open" at bounding box center [1367, 112] width 75 height 75
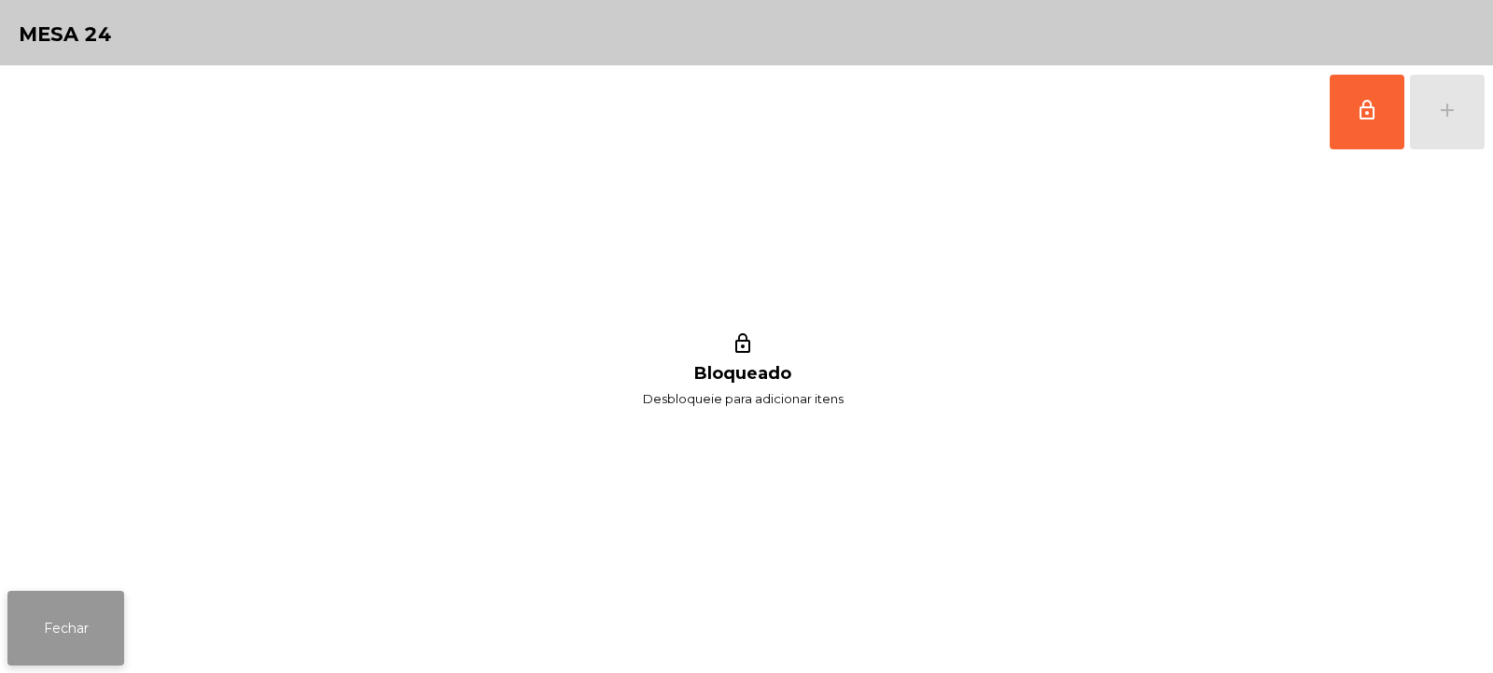
click at [120, 618] on button "Fechar" at bounding box center [65, 628] width 117 height 75
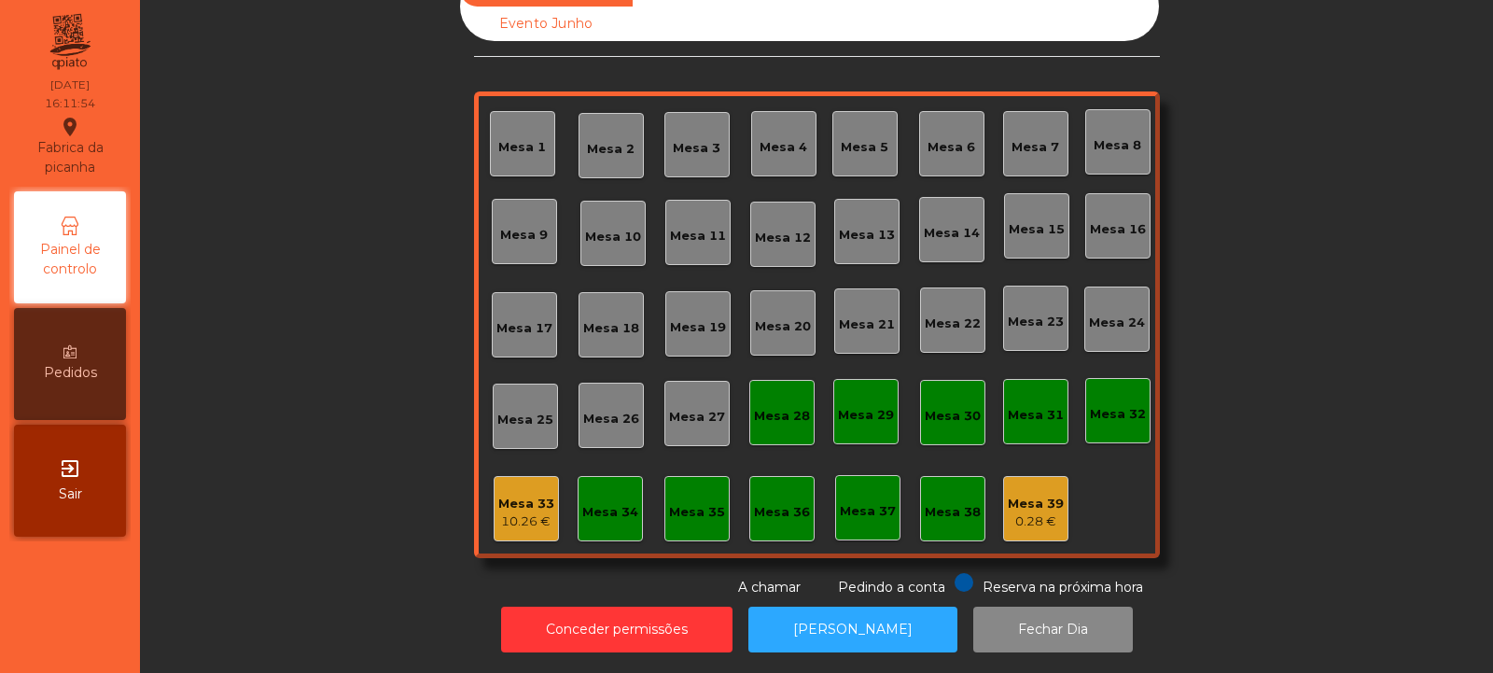
scroll to position [0, 0]
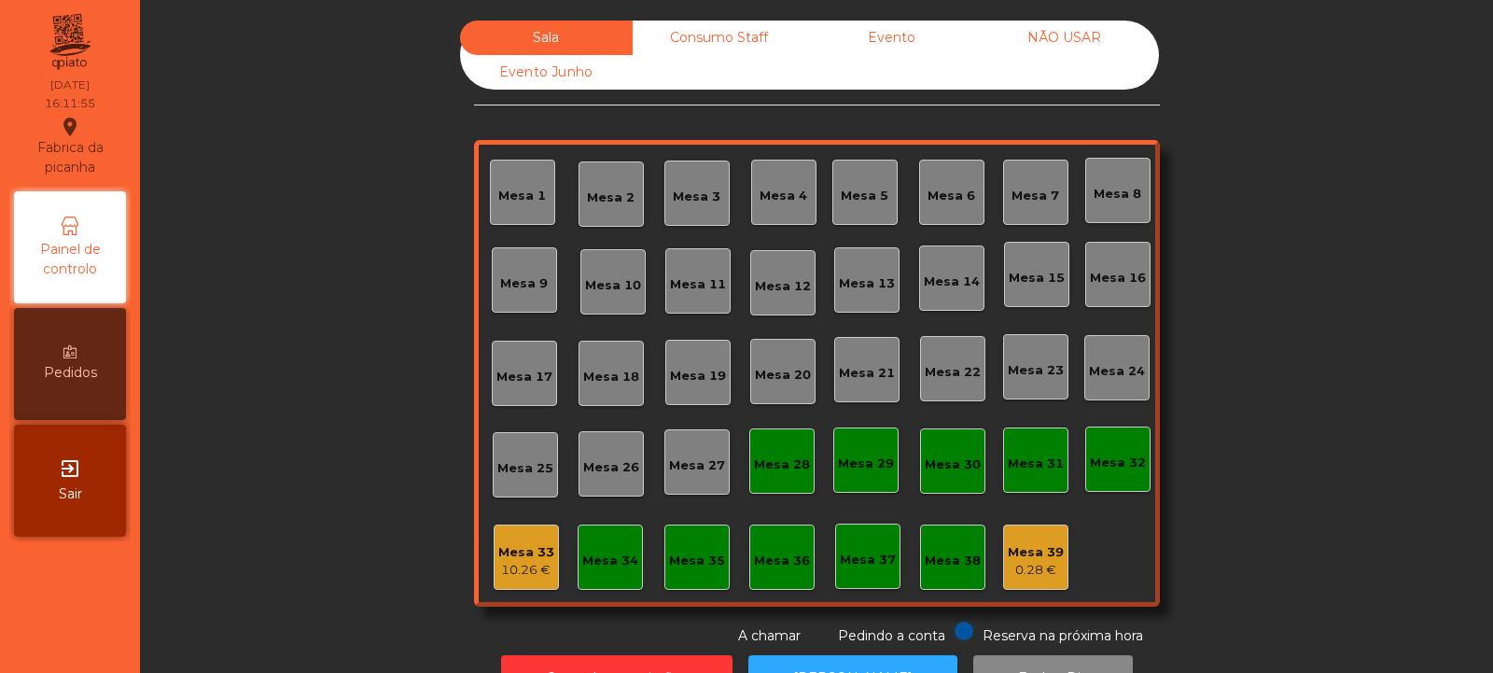
click at [735, 38] on div "Consumo Staff" at bounding box center [719, 38] width 173 height 35
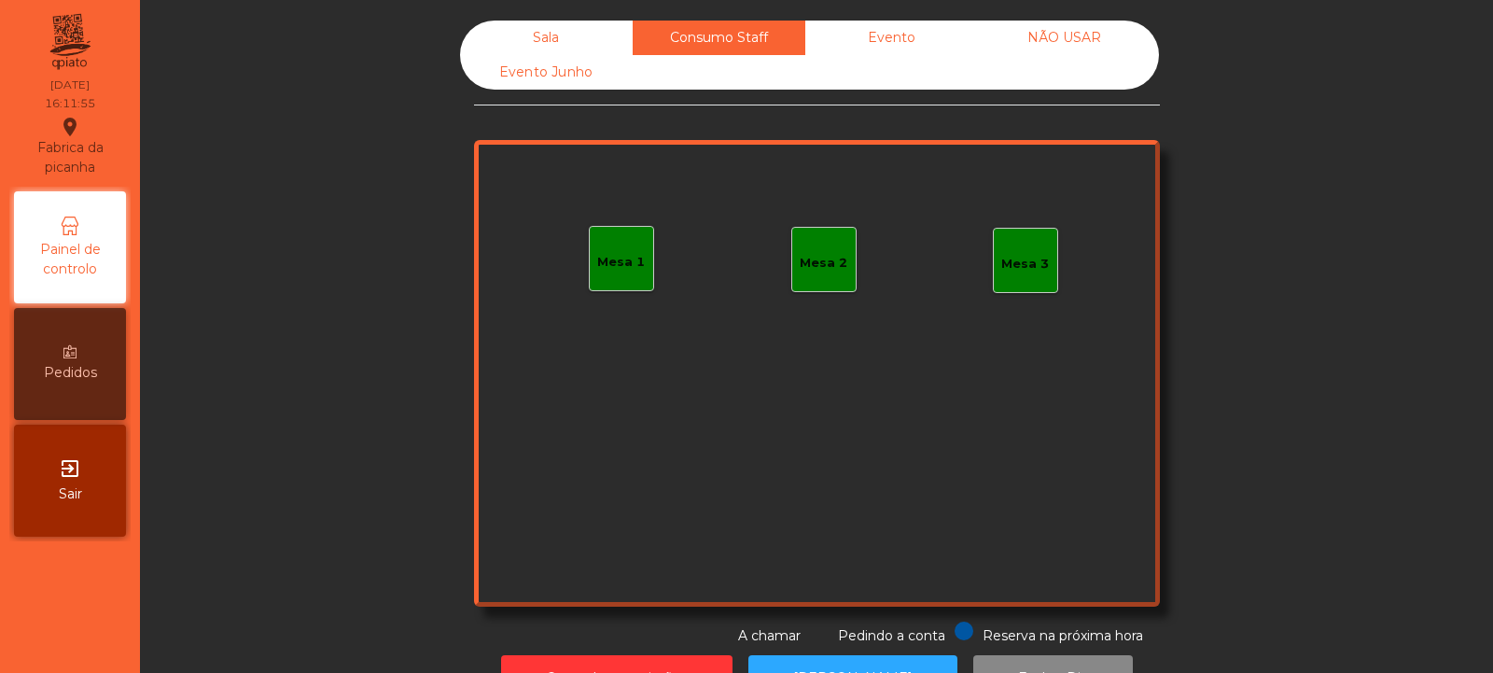
click at [880, 37] on div "Evento" at bounding box center [891, 38] width 173 height 35
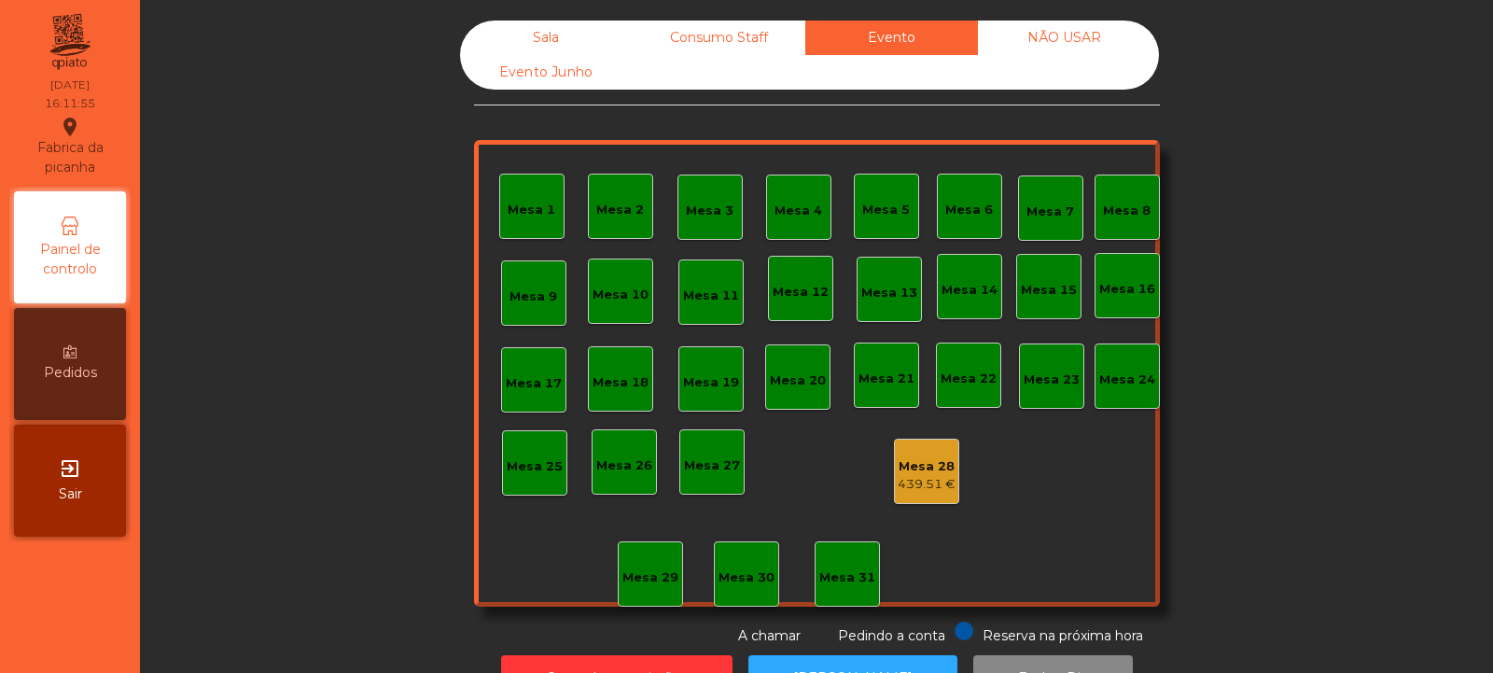
click at [1097, 49] on div "NÃO USAR" at bounding box center [1064, 38] width 173 height 35
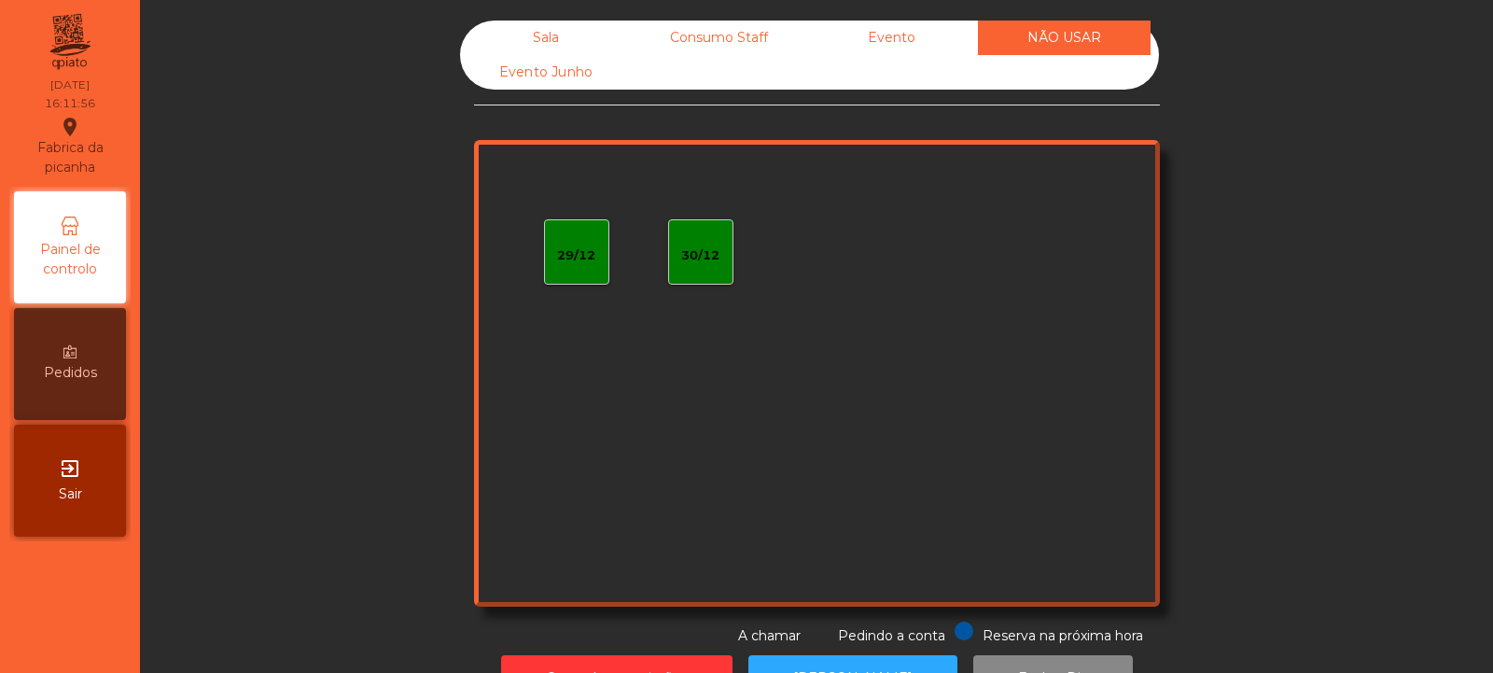
click at [583, 82] on div "Evento Junho" at bounding box center [546, 72] width 173 height 35
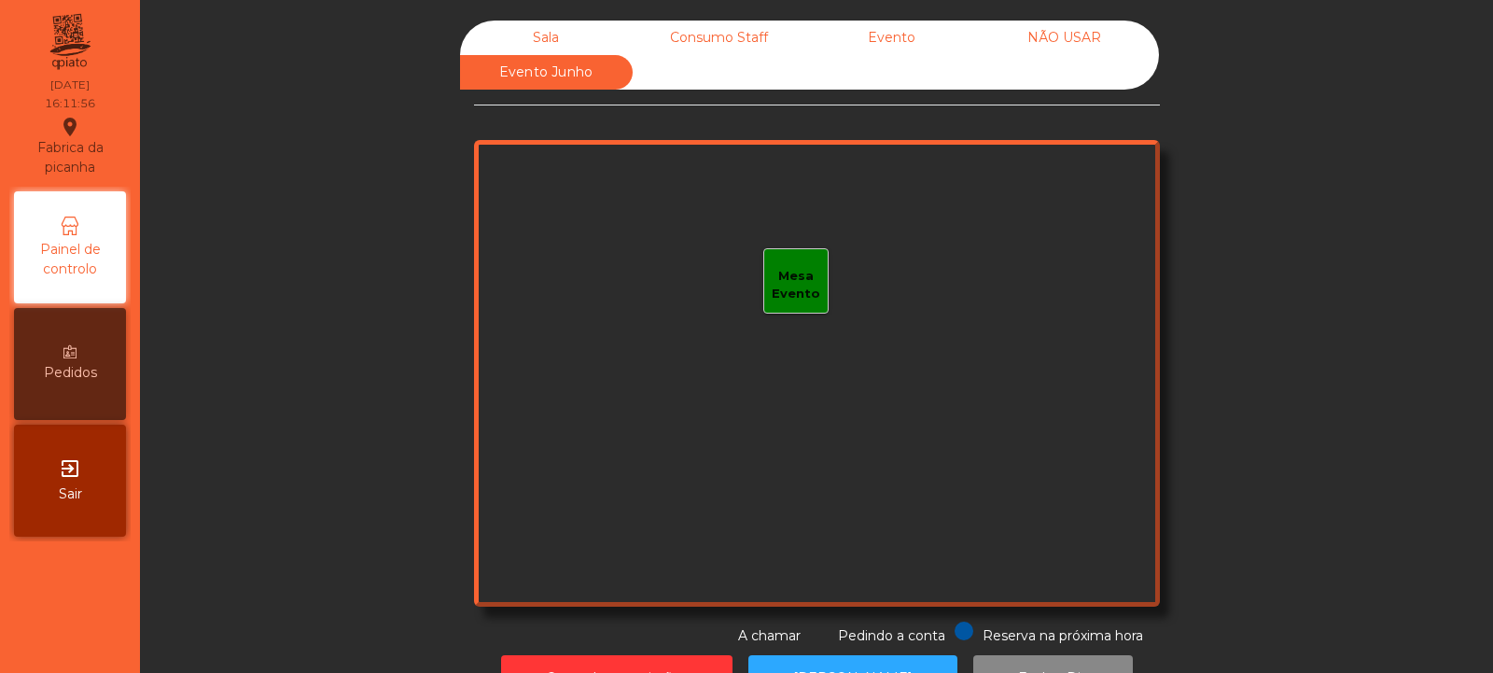
click at [570, 25] on div "Sala" at bounding box center [546, 38] width 173 height 35
